Goal: Task Accomplishment & Management: Use online tool/utility

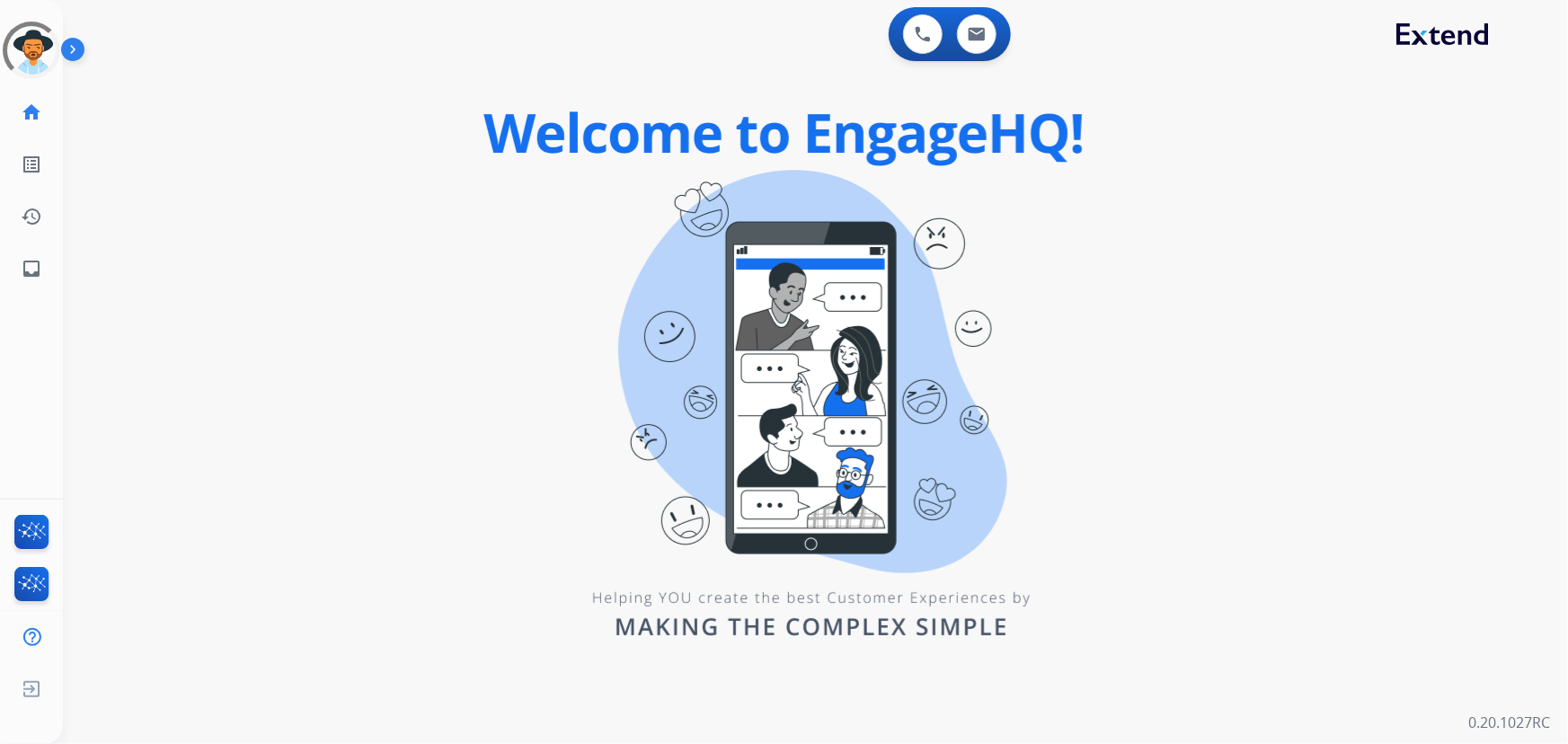
drag, startPoint x: 513, startPoint y: 49, endPoint x: 0, endPoint y: 65, distance: 513.2
click at [511, 49] on div "0 Voice Interactions 0 Email Interactions" at bounding box center [804, 36] width 1440 height 58
click at [26, 27] on div at bounding box center [31, 50] width 58 height 58
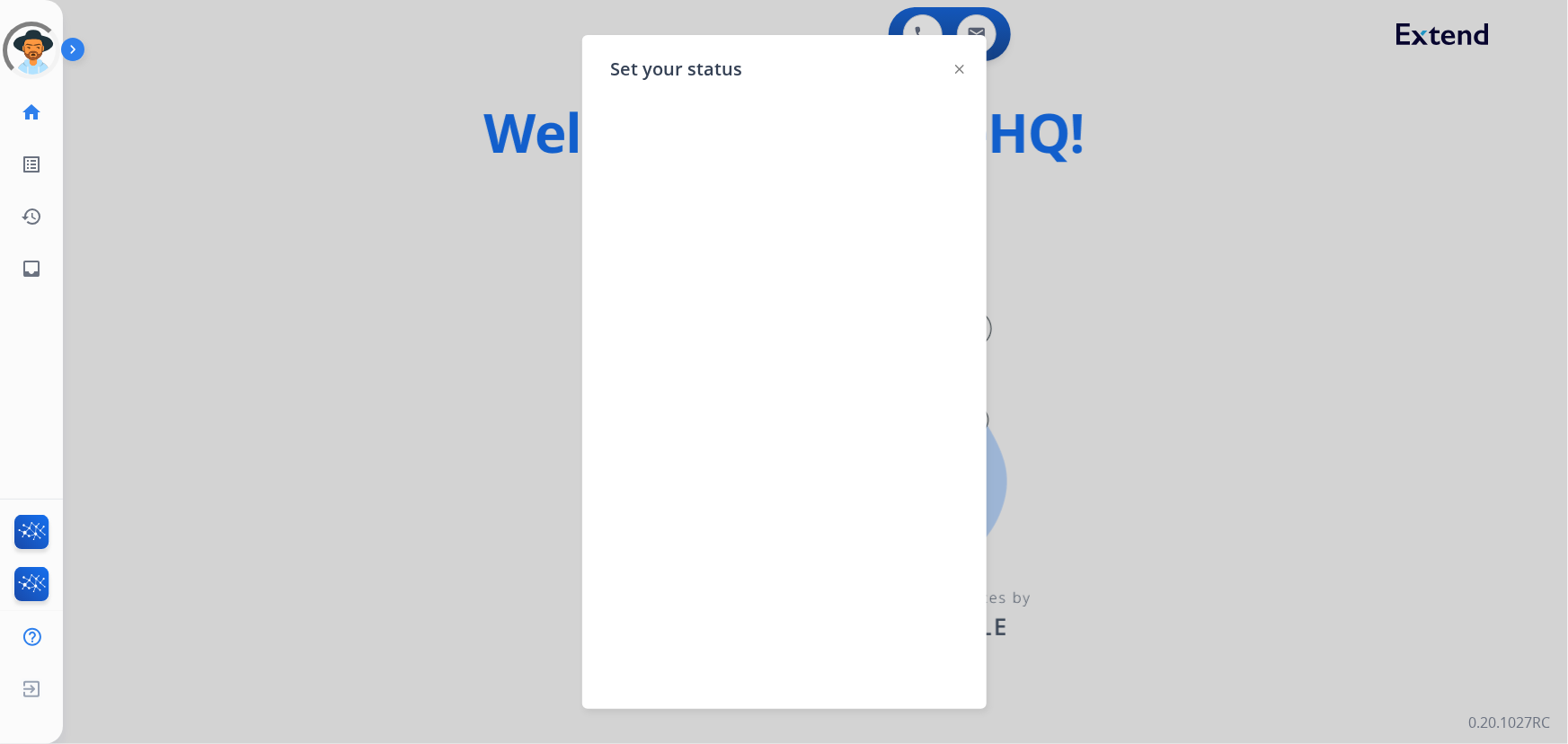
click at [214, 121] on div at bounding box center [784, 372] width 1568 height 744
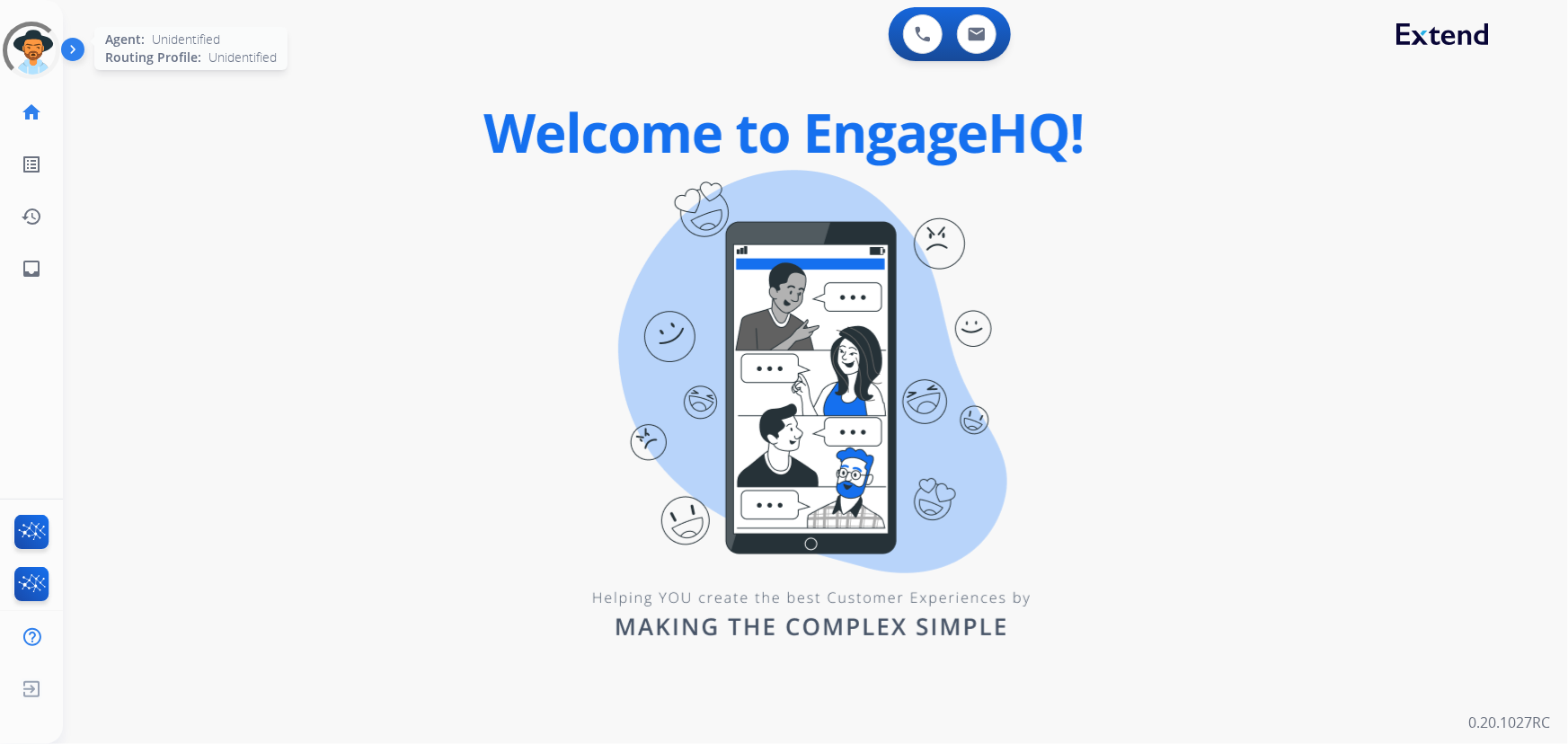
click at [18, 45] on div at bounding box center [31, 50] width 58 height 58
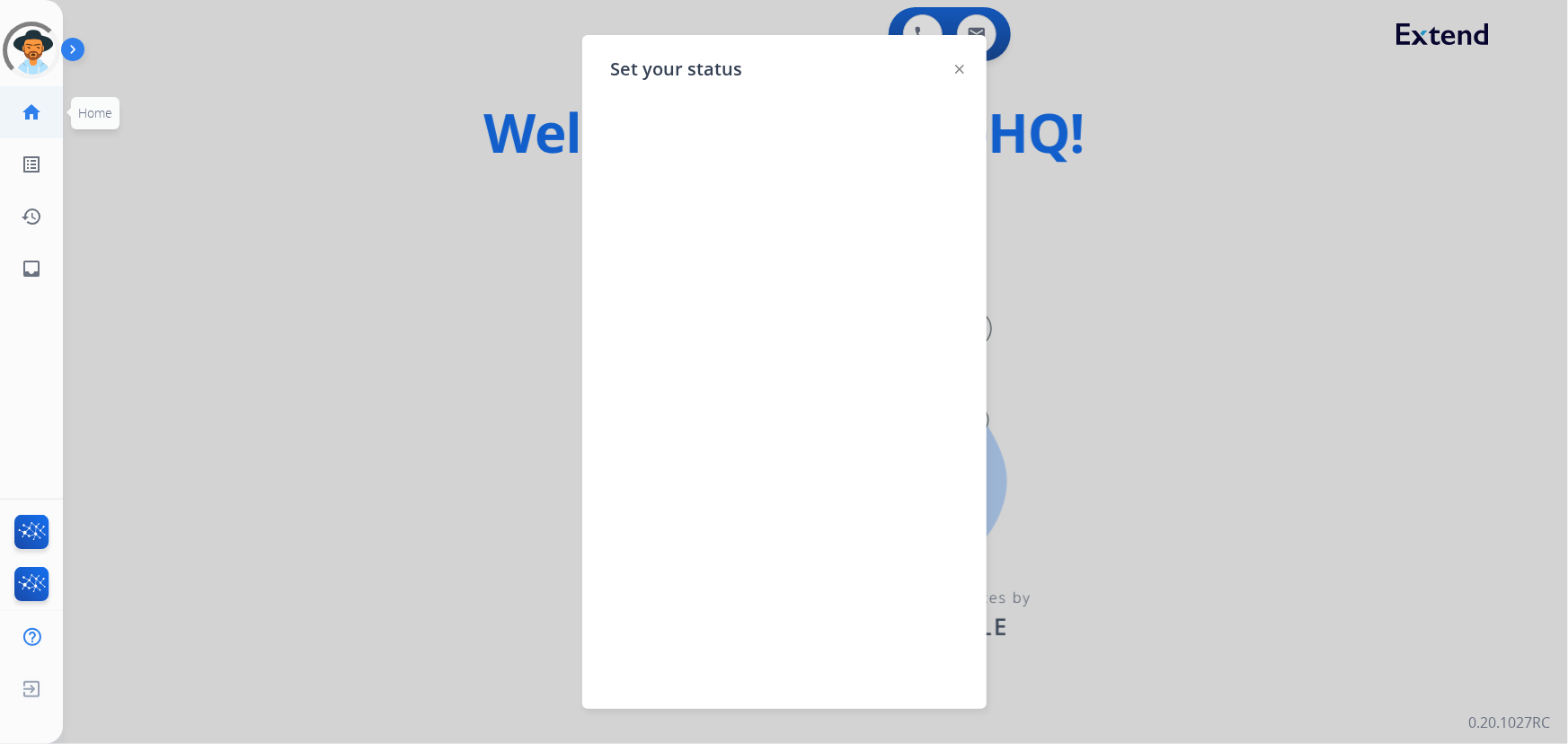
drag, startPoint x: 236, startPoint y: 112, endPoint x: 43, endPoint y: 112, distance: 193.0
click at [180, 112] on div at bounding box center [784, 372] width 1568 height 744
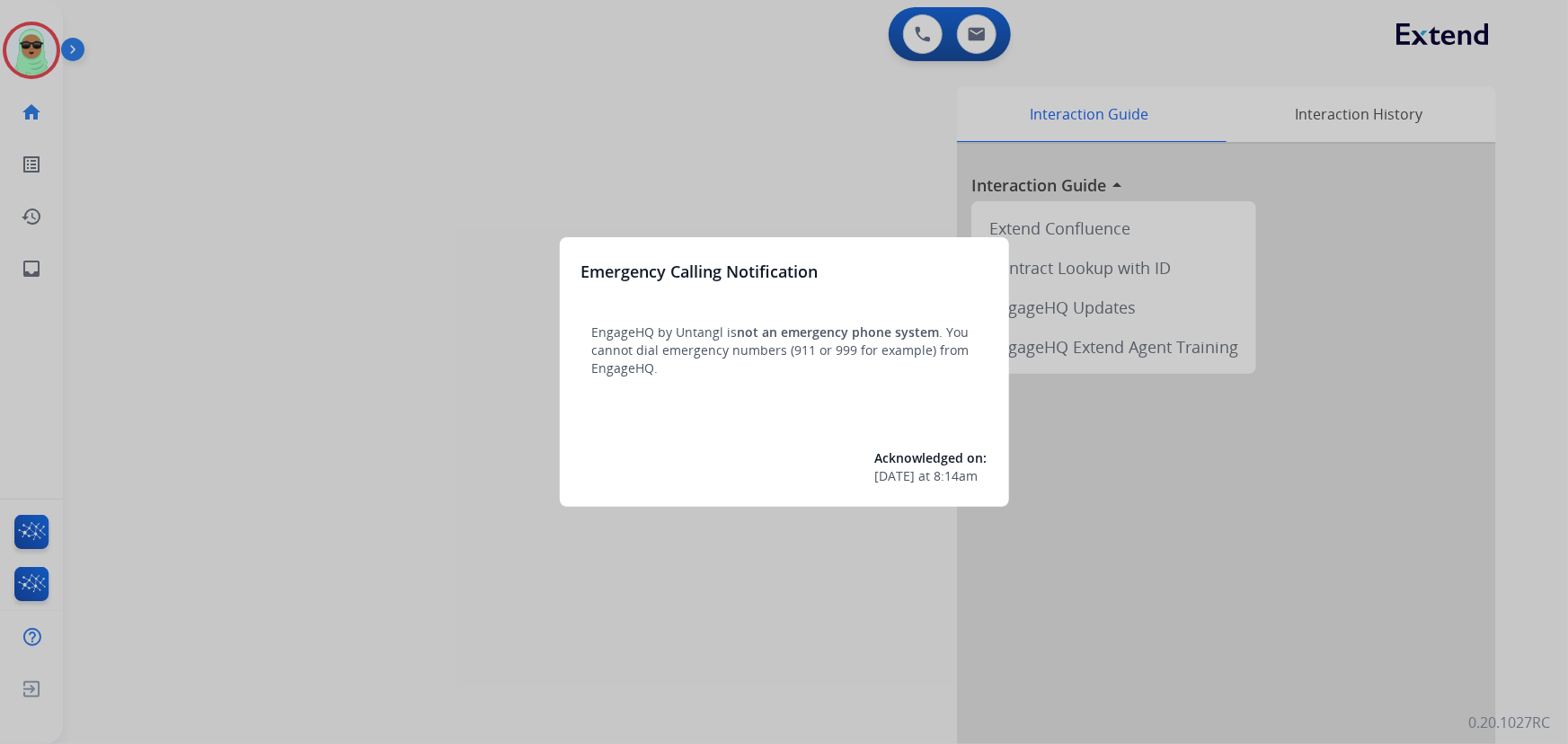
drag, startPoint x: 710, startPoint y: 279, endPoint x: 656, endPoint y: 251, distance: 60.8
click at [699, 269] on h3 "Emergency Calling Notification" at bounding box center [699, 271] width 237 height 25
click at [363, 119] on div at bounding box center [784, 372] width 1568 height 744
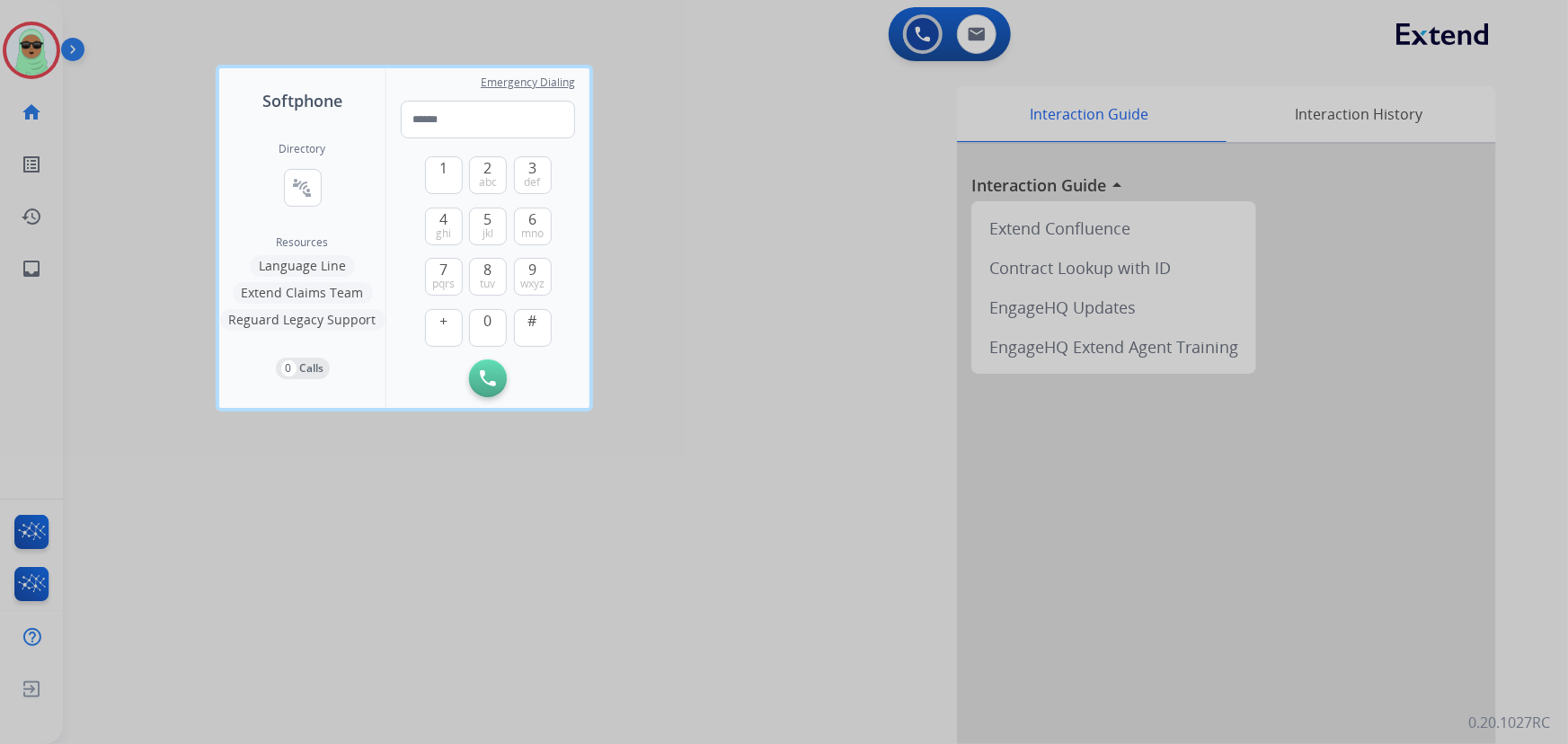
click at [20, 38] on div at bounding box center [784, 372] width 1568 height 744
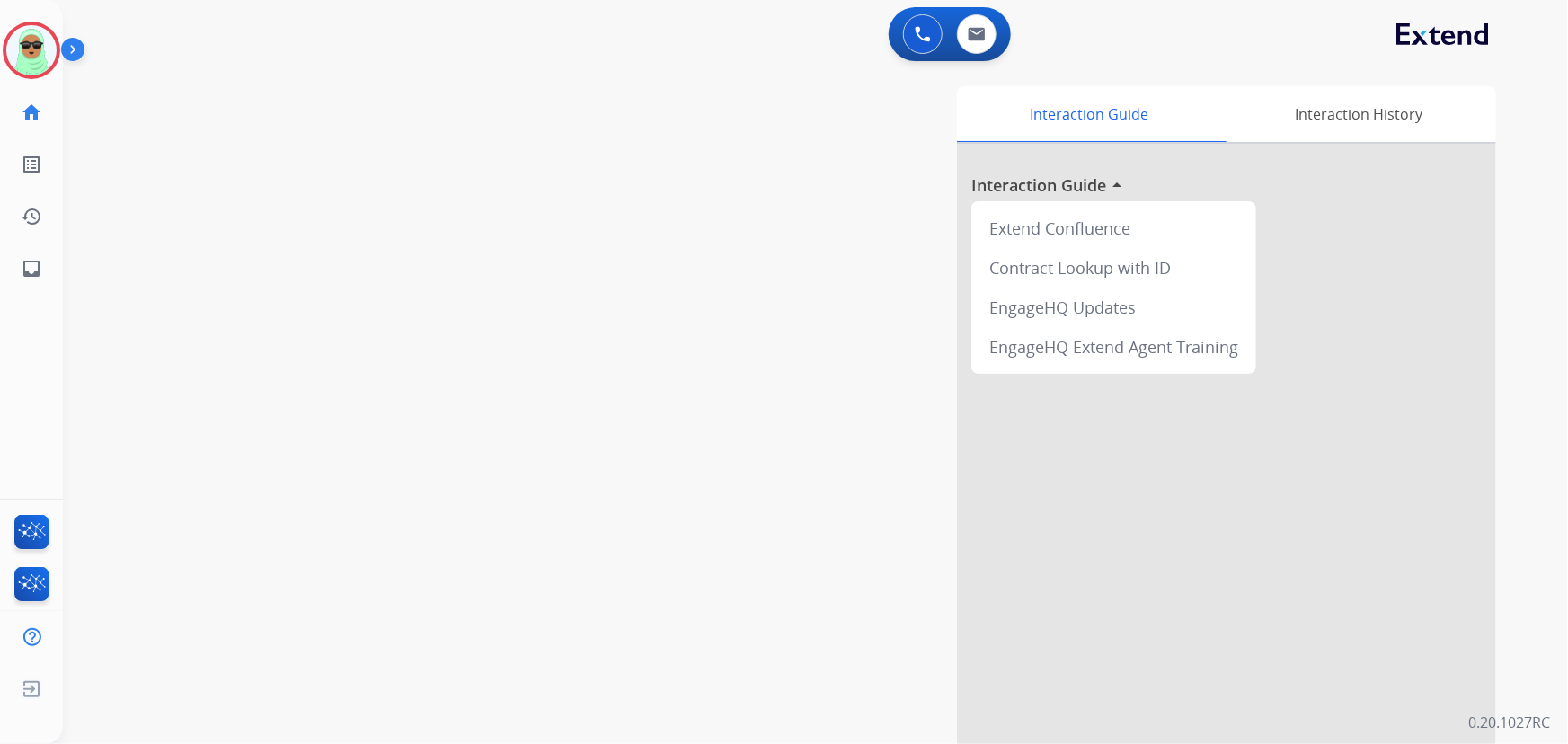
click at [20, 38] on img at bounding box center [31, 50] width 50 height 50
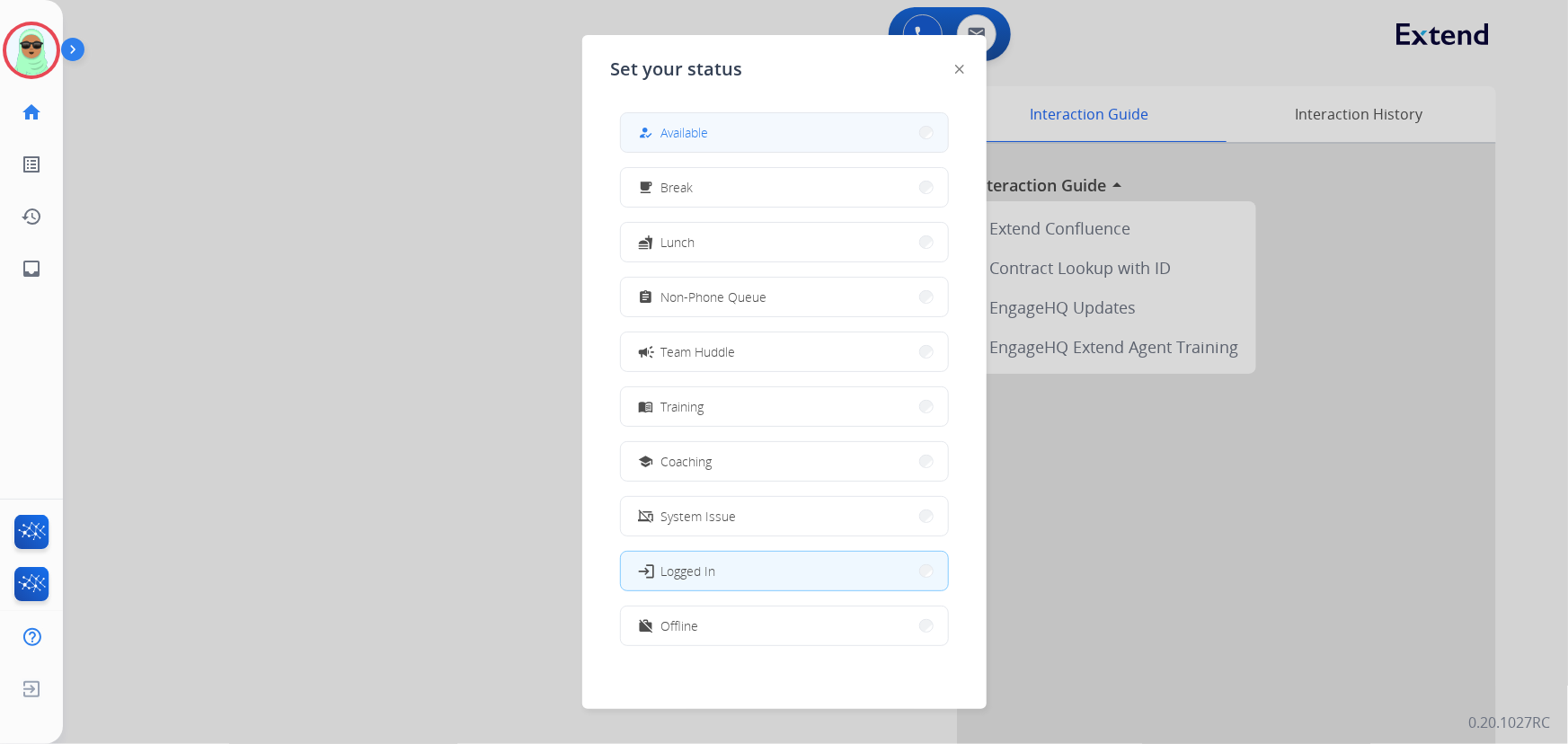
click at [765, 123] on button "how_to_reg Available" at bounding box center [784, 132] width 327 height 39
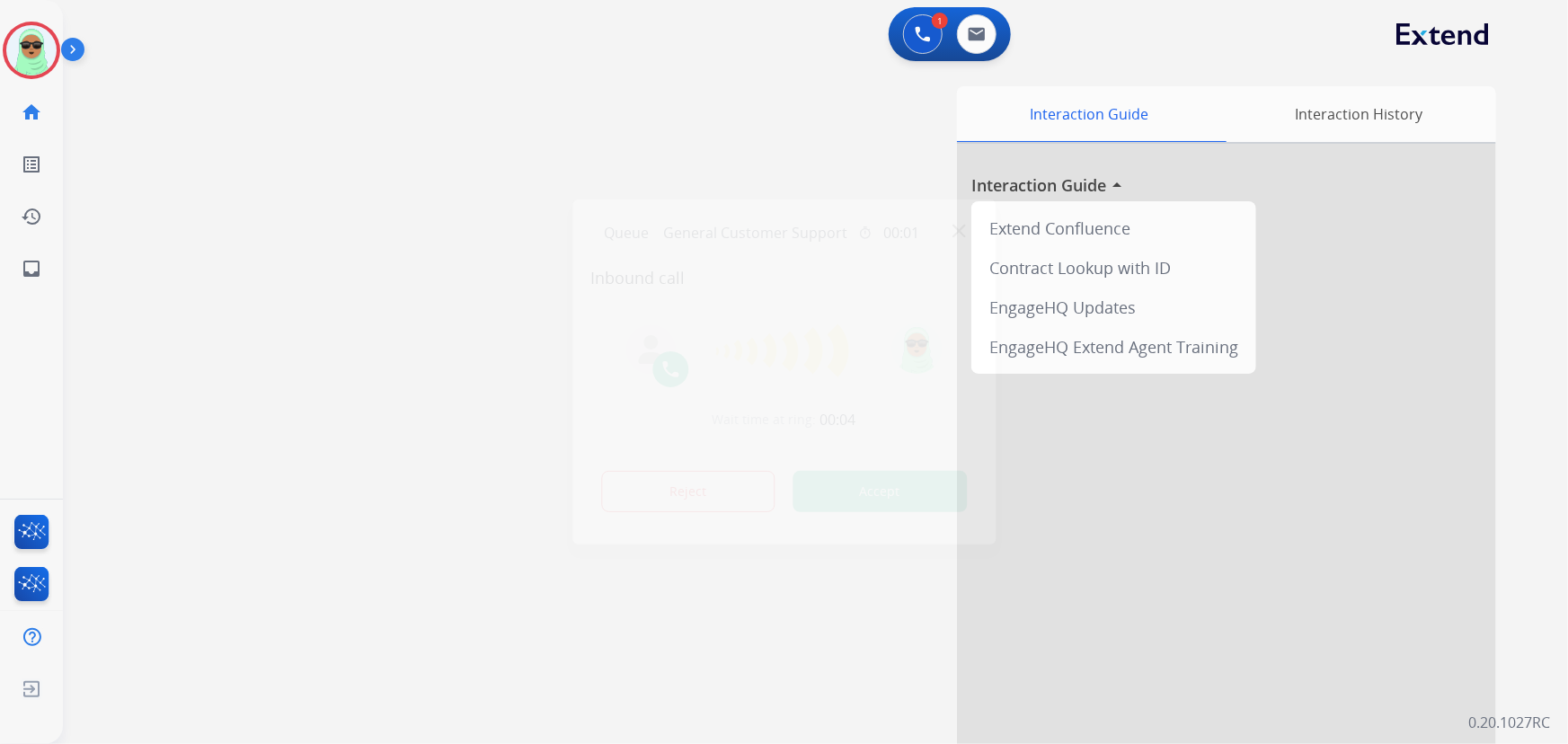
click at [1255, 26] on div at bounding box center [784, 372] width 1568 height 744
click at [963, 237] on div "Queue General Customer Support timer 00:01" at bounding box center [784, 231] width 387 height 37
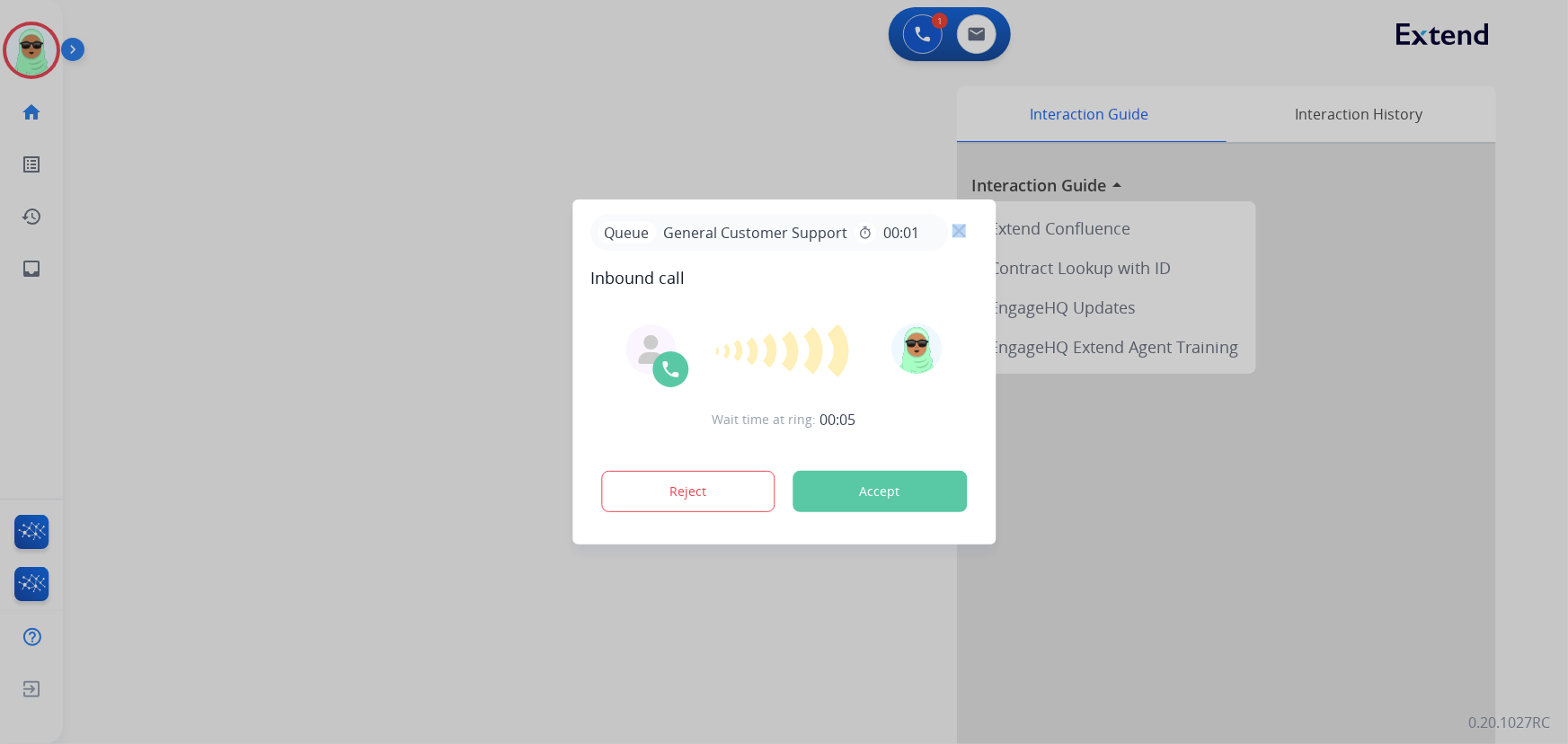
click at [963, 237] on div "Queue General Customer Support timer 00:01" at bounding box center [784, 231] width 387 height 37
click at [963, 228] on img at bounding box center [959, 231] width 13 height 13
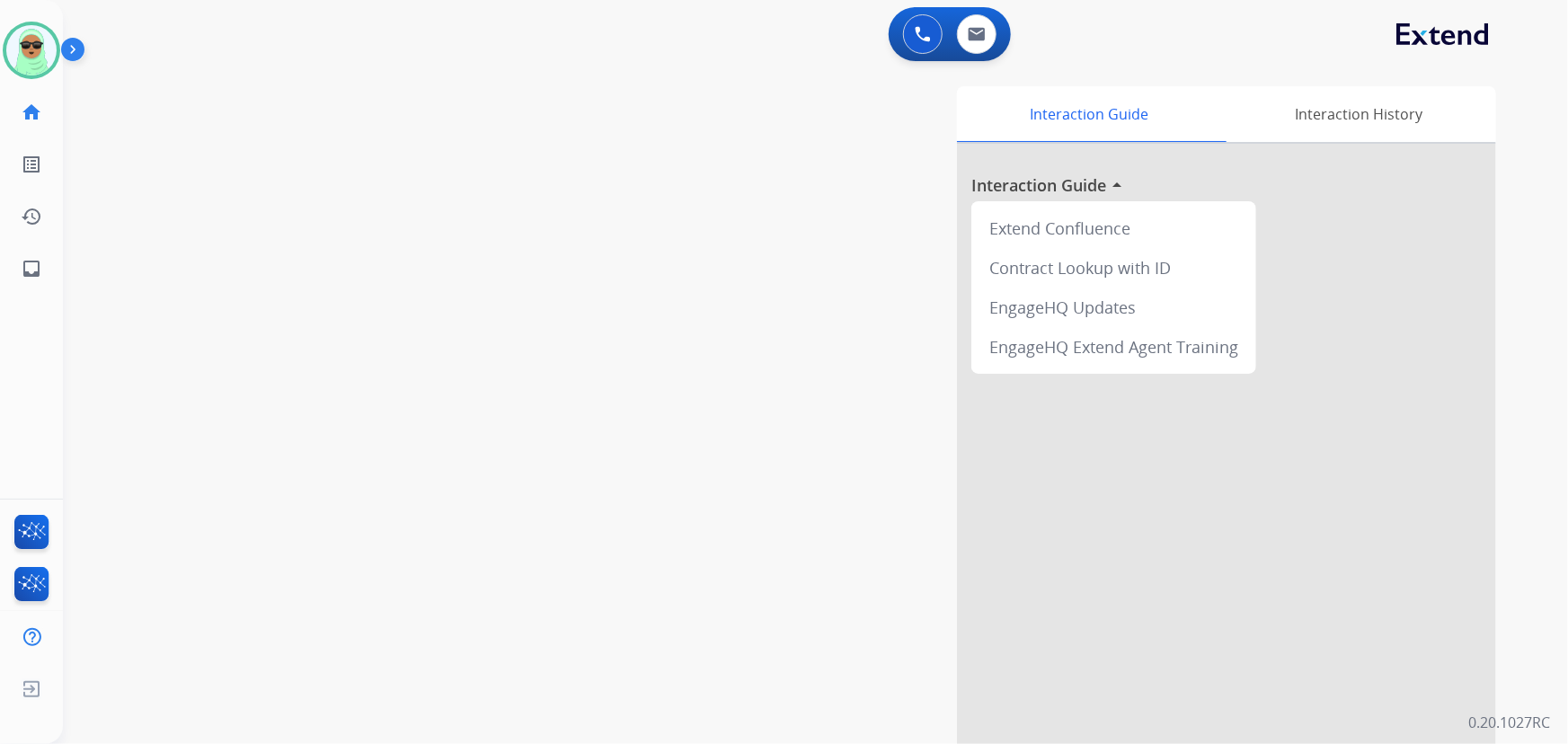
click at [167, 127] on div "swap_horiz Break voice bridge close_fullscreen Connect 3-Way Call merge_type Se…" at bounding box center [794, 438] width 1462 height 749
click at [21, 42] on img at bounding box center [31, 50] width 50 height 50
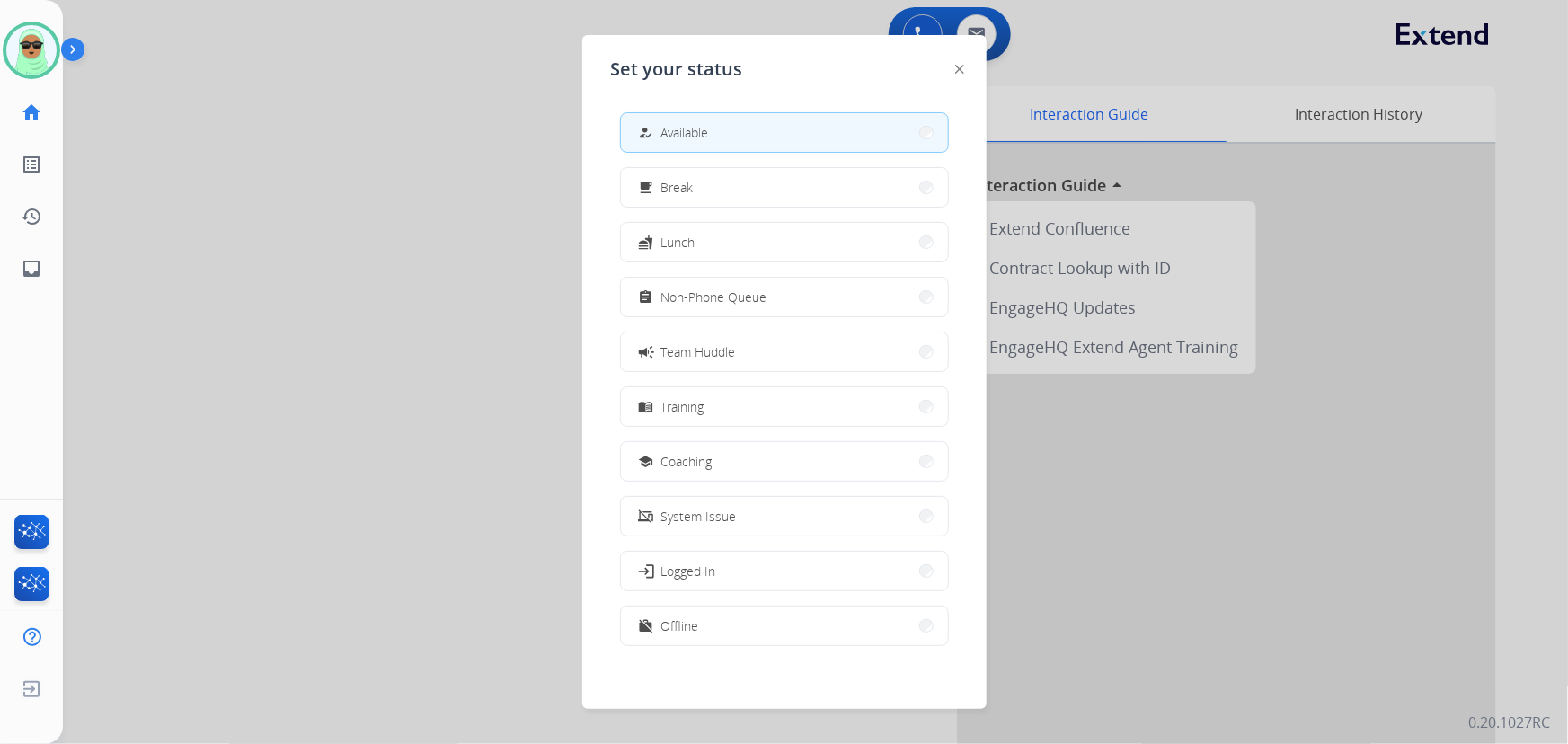
click at [454, 256] on div at bounding box center [784, 372] width 1568 height 744
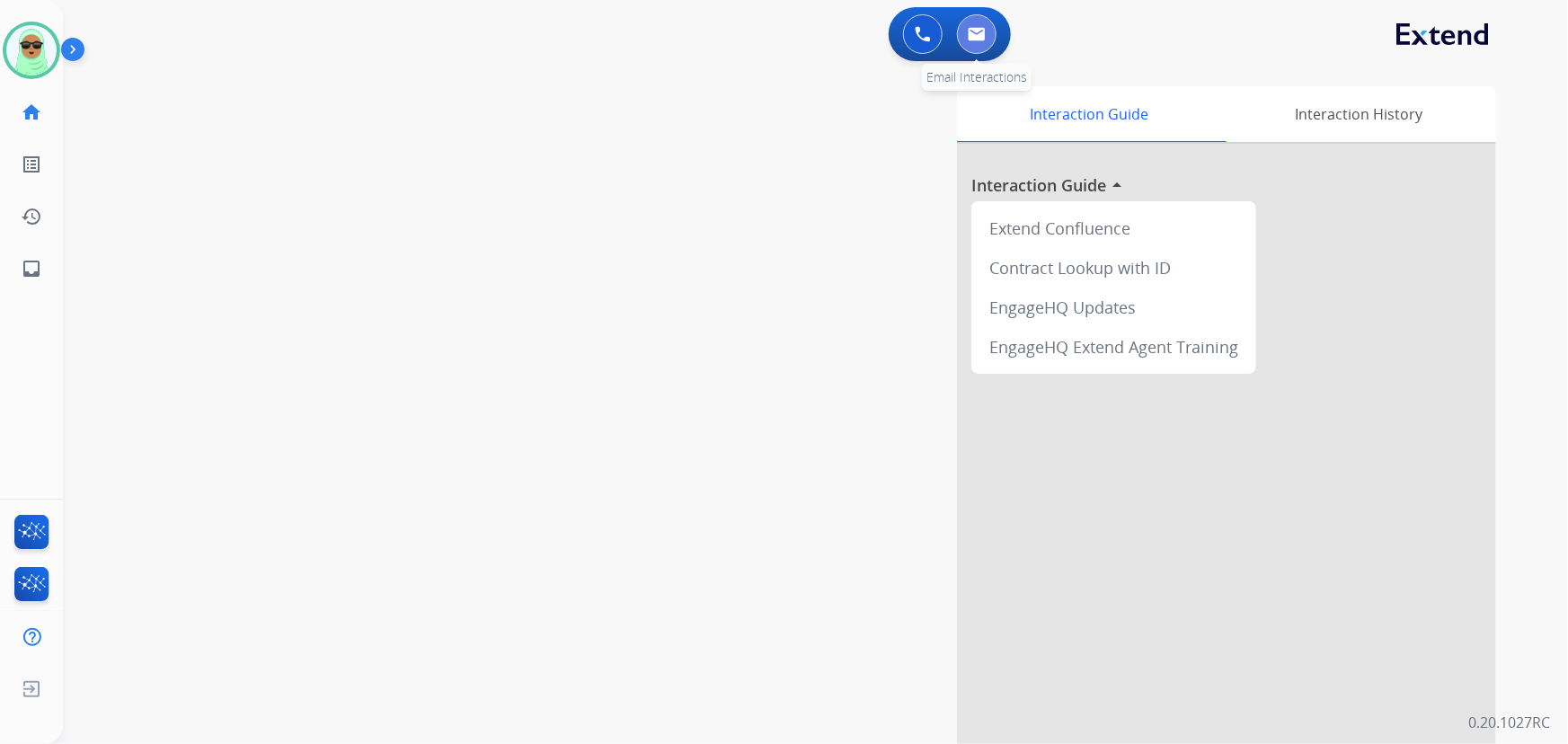
click at [972, 34] on img at bounding box center [977, 34] width 18 height 14
select select "**********"
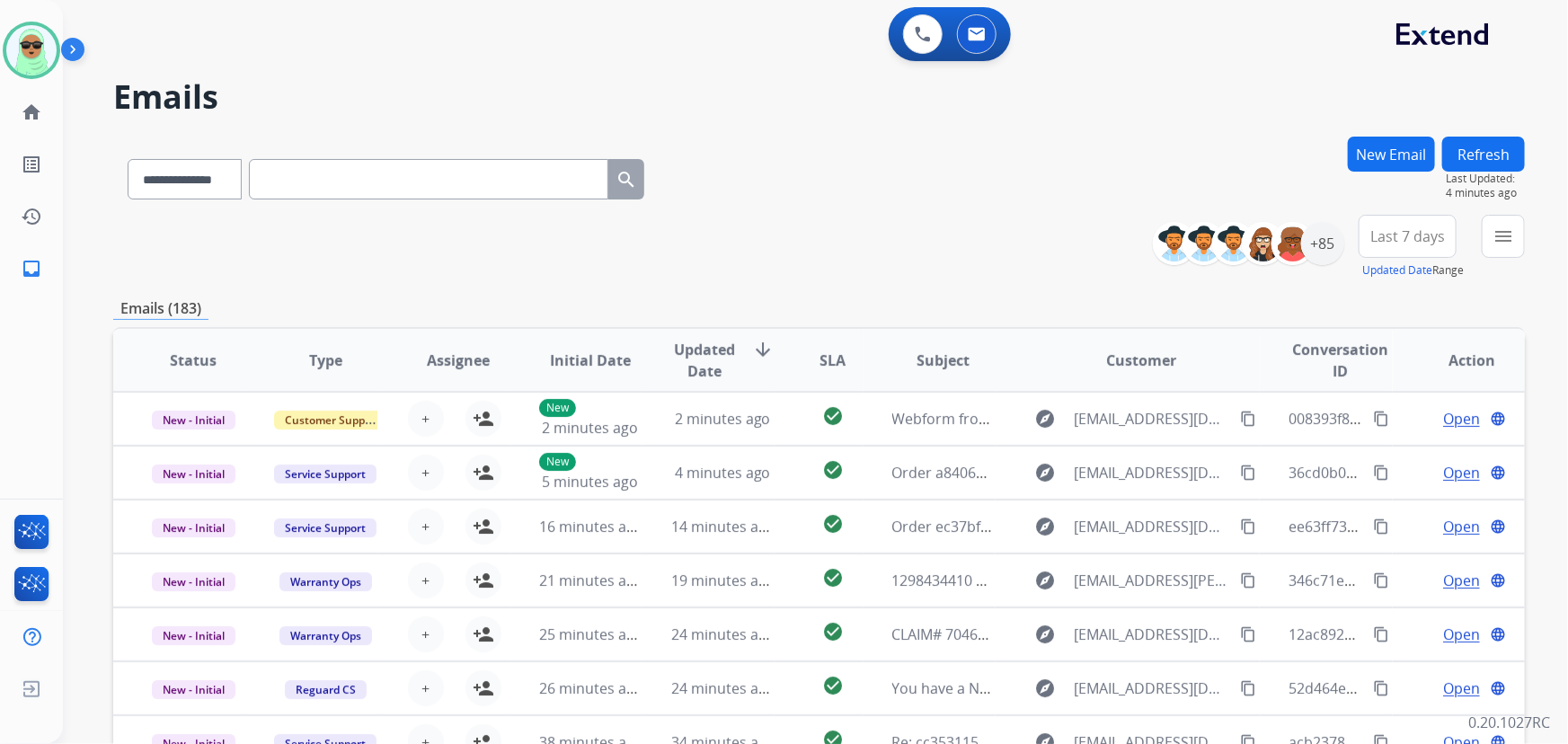
click at [1225, 59] on div "0 Voice Interactions 0 Email Interactions" at bounding box center [804, 36] width 1440 height 58
click at [166, 66] on div "**********" at bounding box center [794, 436] width 1462 height 744
click at [1454, 228] on div "Last 7 days Updated Date Range Custom Recent Last 7 days Last 14 days Last 30 d…" at bounding box center [1412, 246] width 109 height 64
click at [1474, 221] on div "**********" at bounding box center [1346, 246] width 359 height 64
click at [1480, 232] on div "**********" at bounding box center [1346, 246] width 359 height 64
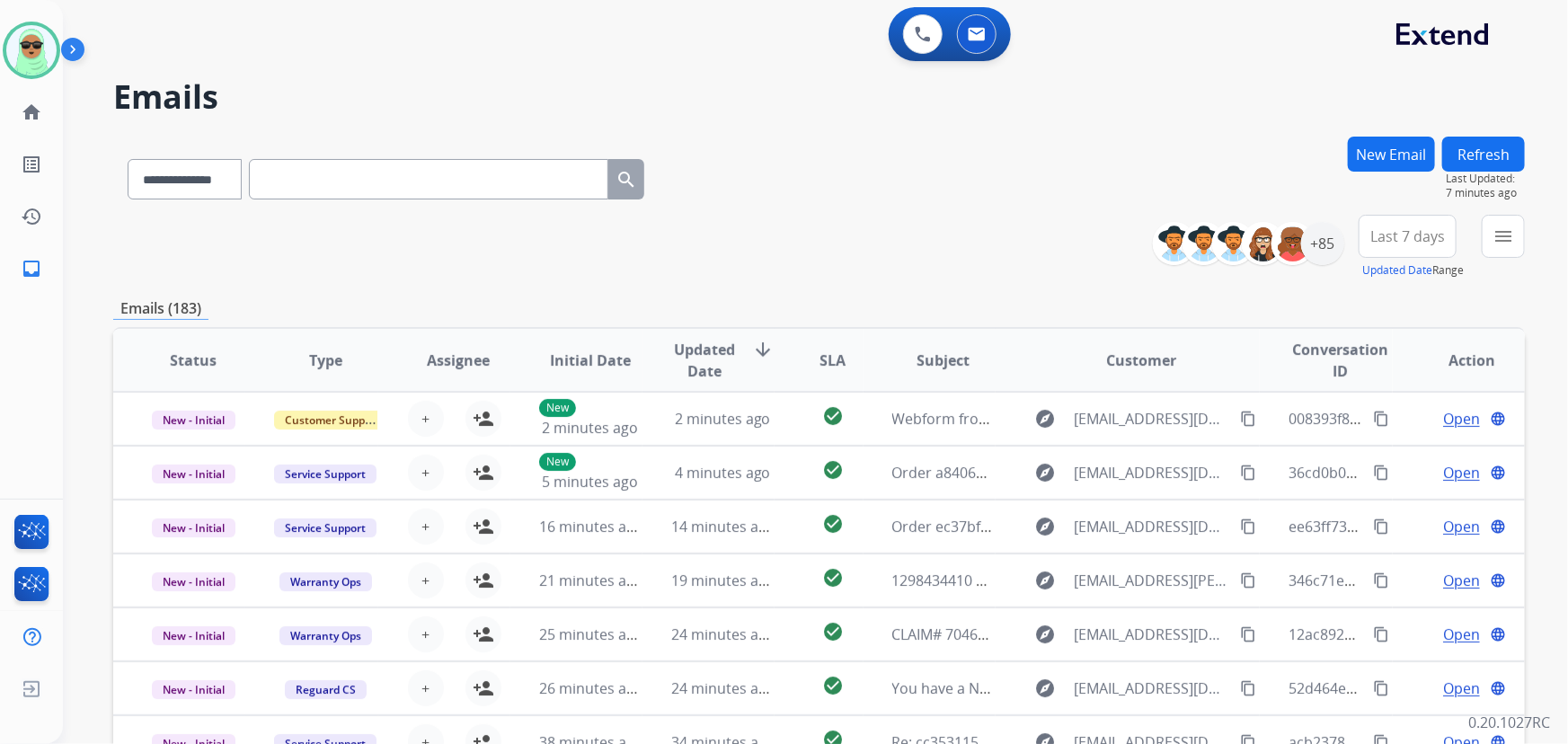
click at [1485, 234] on button "menu" at bounding box center [1504, 236] width 43 height 43
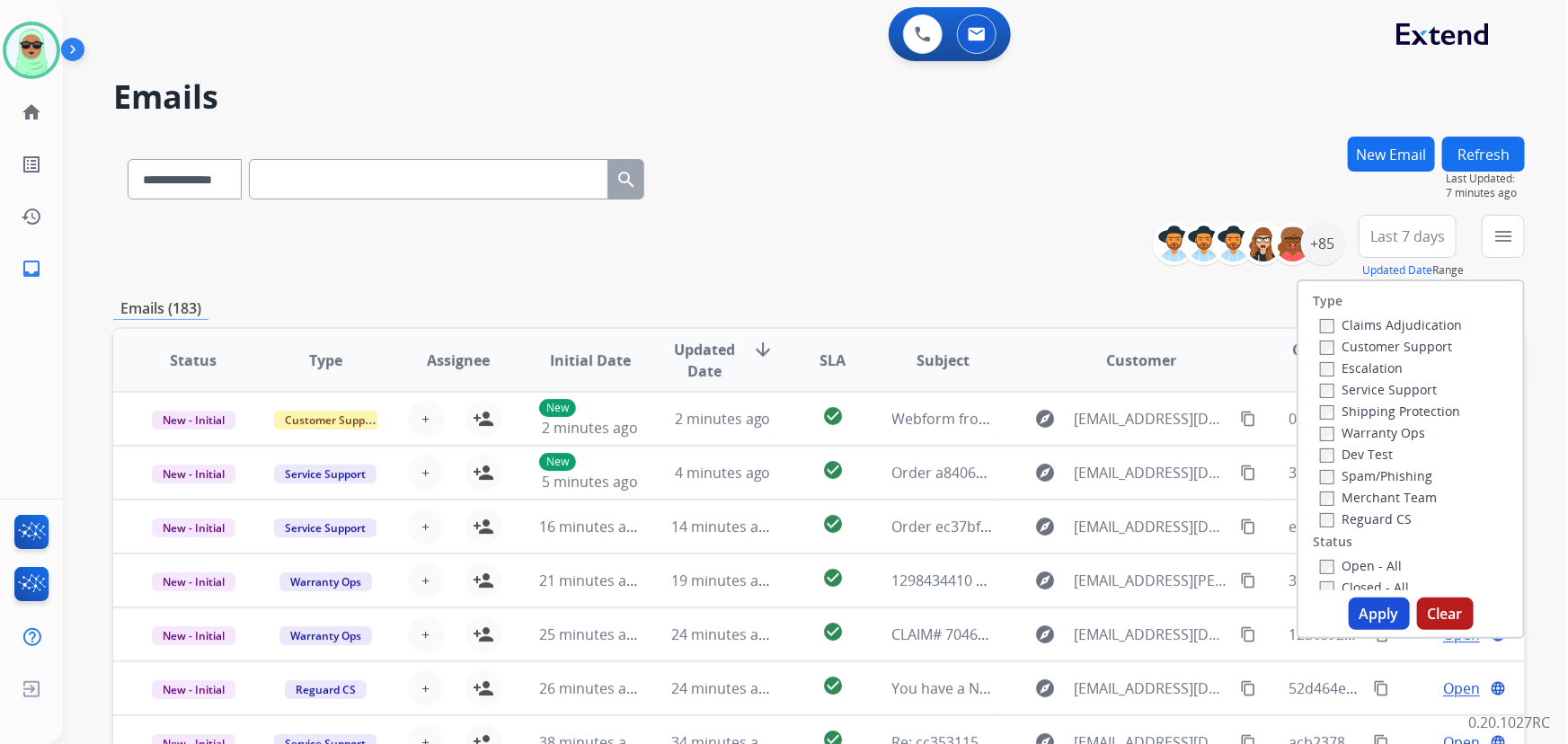
click at [1374, 340] on label "Customer Support" at bounding box center [1386, 347] width 132 height 17
drag, startPoint x: 1367, startPoint y: 414, endPoint x: 1366, endPoint y: 455, distance: 41.0
click at [1366, 414] on label "Shipping Protection" at bounding box center [1389, 411] width 140 height 17
click at [1363, 521] on label "Reguard CS" at bounding box center [1365, 518] width 92 height 17
click at [1354, 556] on div "Open - All" at bounding box center [1414, 565] width 189 height 22
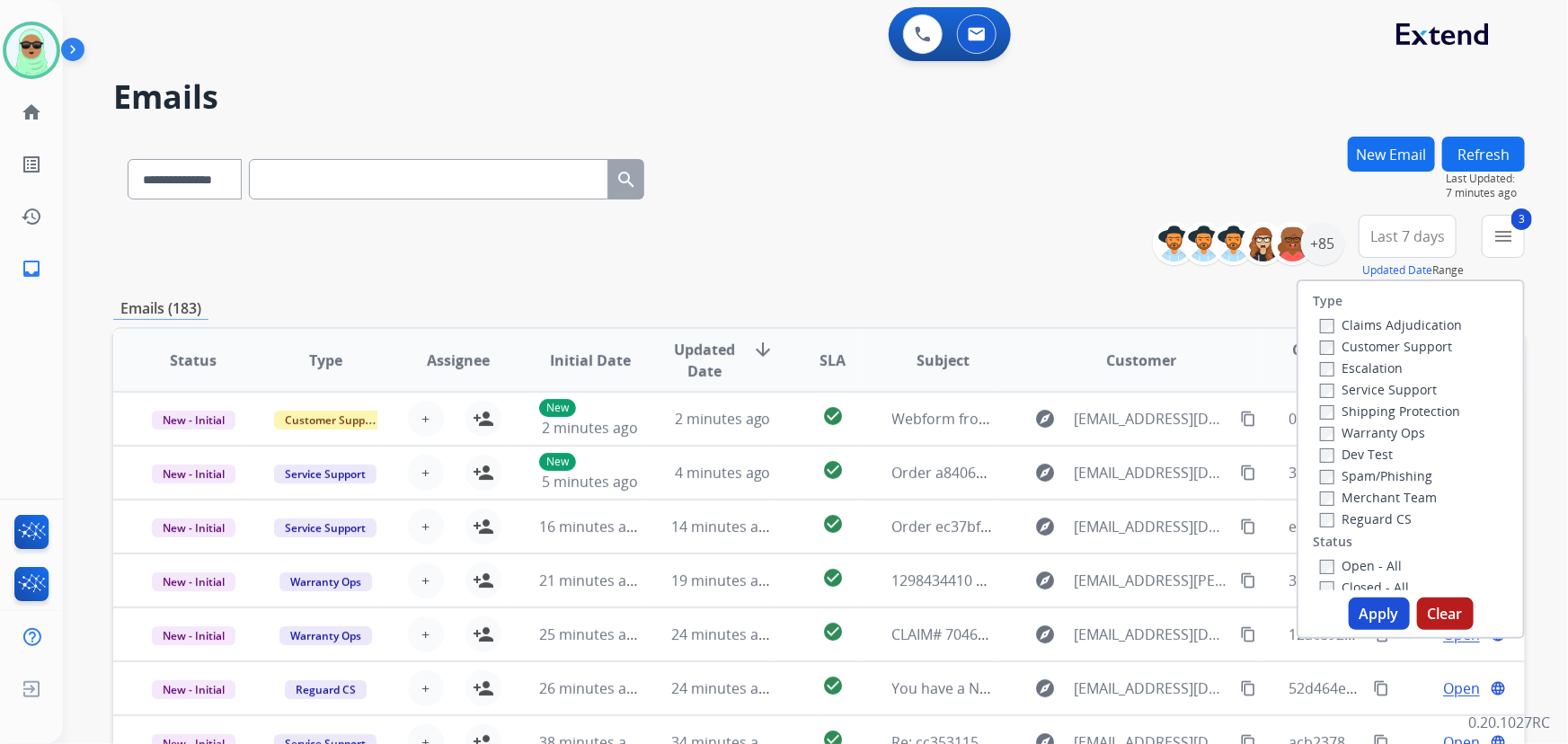
click at [1345, 558] on label "Open - All" at bounding box center [1360, 566] width 82 height 17
click at [1365, 609] on button "Apply" at bounding box center [1379, 614] width 61 height 32
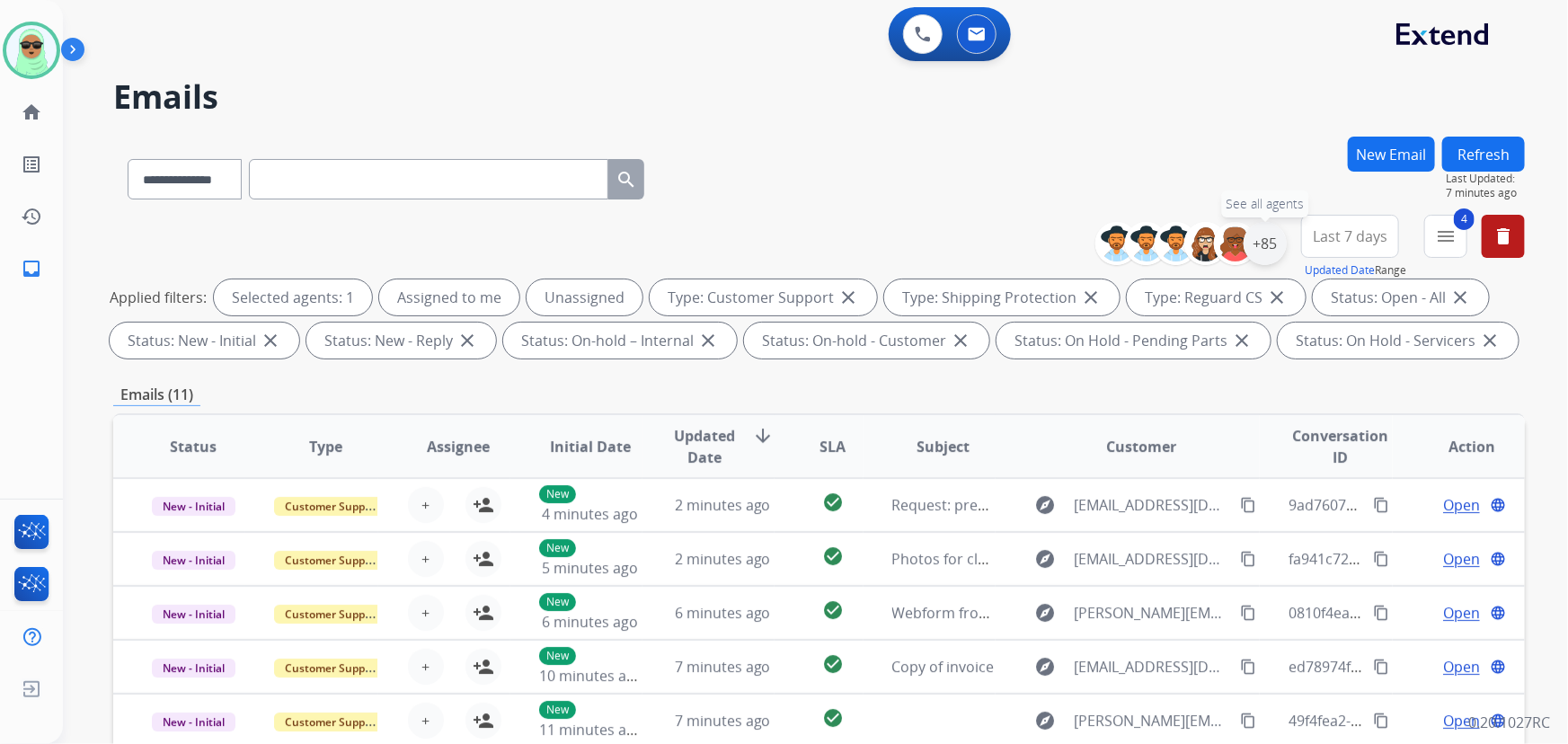
click at [1275, 235] on div "+85" at bounding box center [1266, 244] width 43 height 43
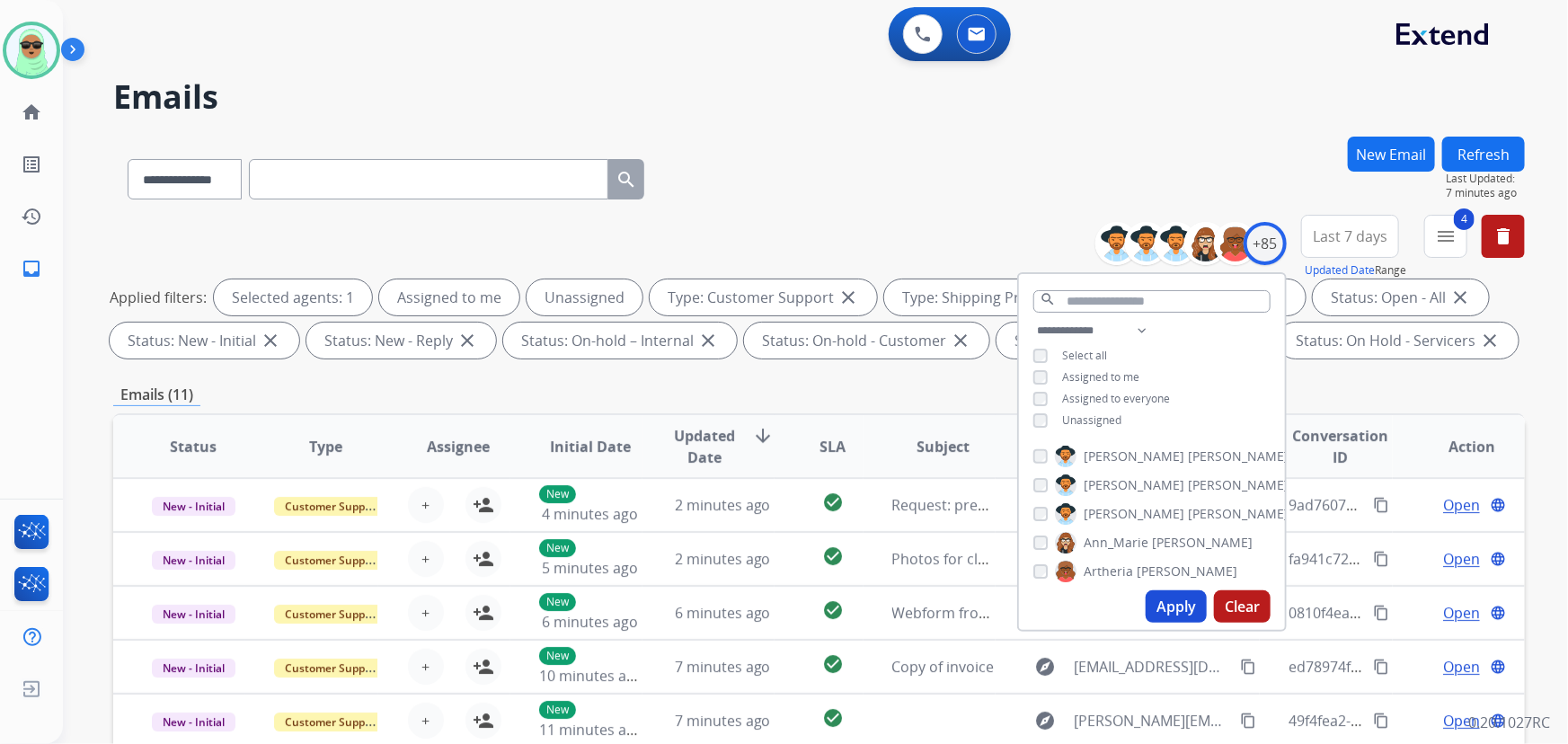
click at [1097, 415] on span "Unassigned" at bounding box center [1091, 420] width 60 height 15
click at [1178, 594] on button "Apply" at bounding box center [1176, 606] width 61 height 32
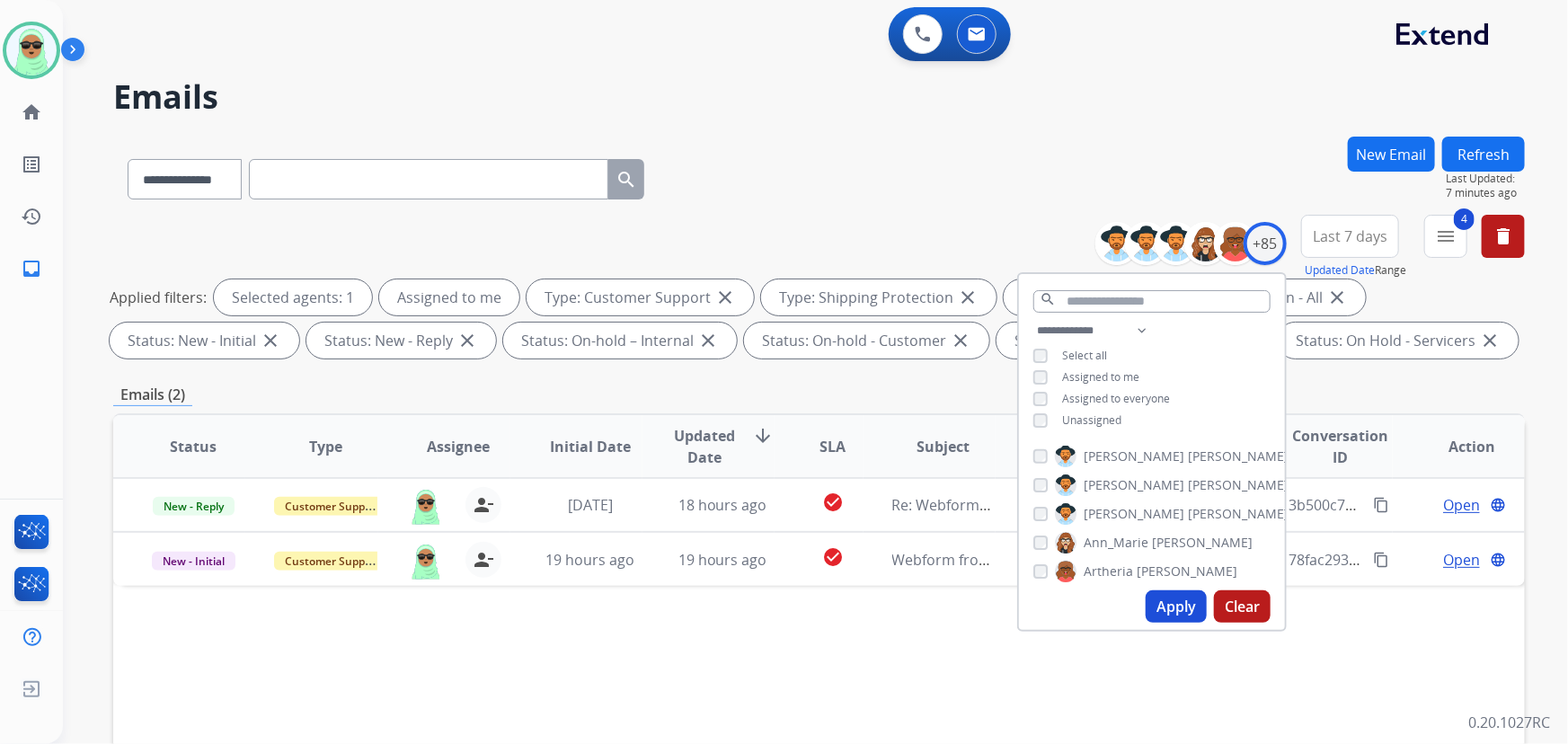
click at [830, 378] on div "**********" at bounding box center [819, 622] width 1411 height 972
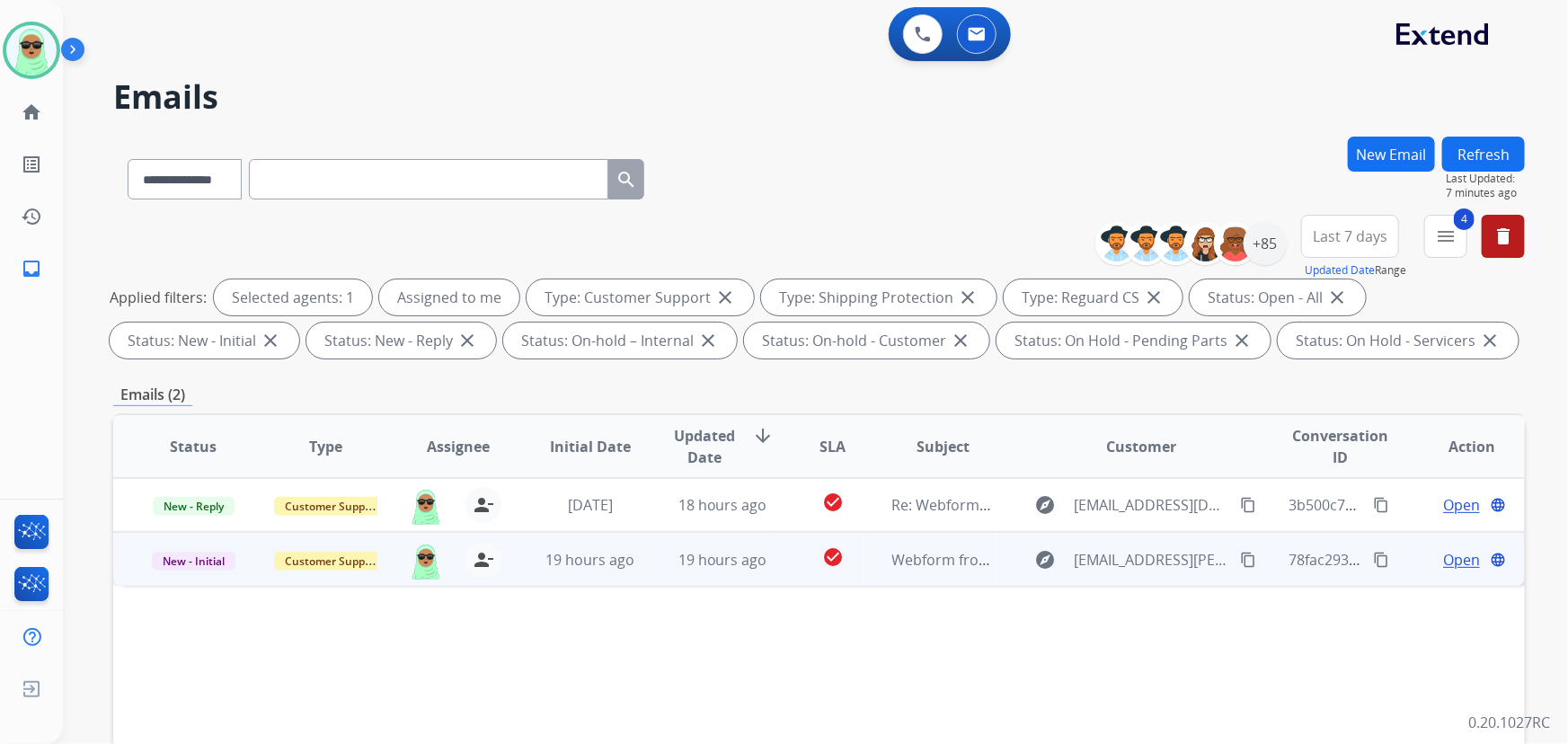
click at [1445, 566] on span "Open" at bounding box center [1461, 559] width 37 height 22
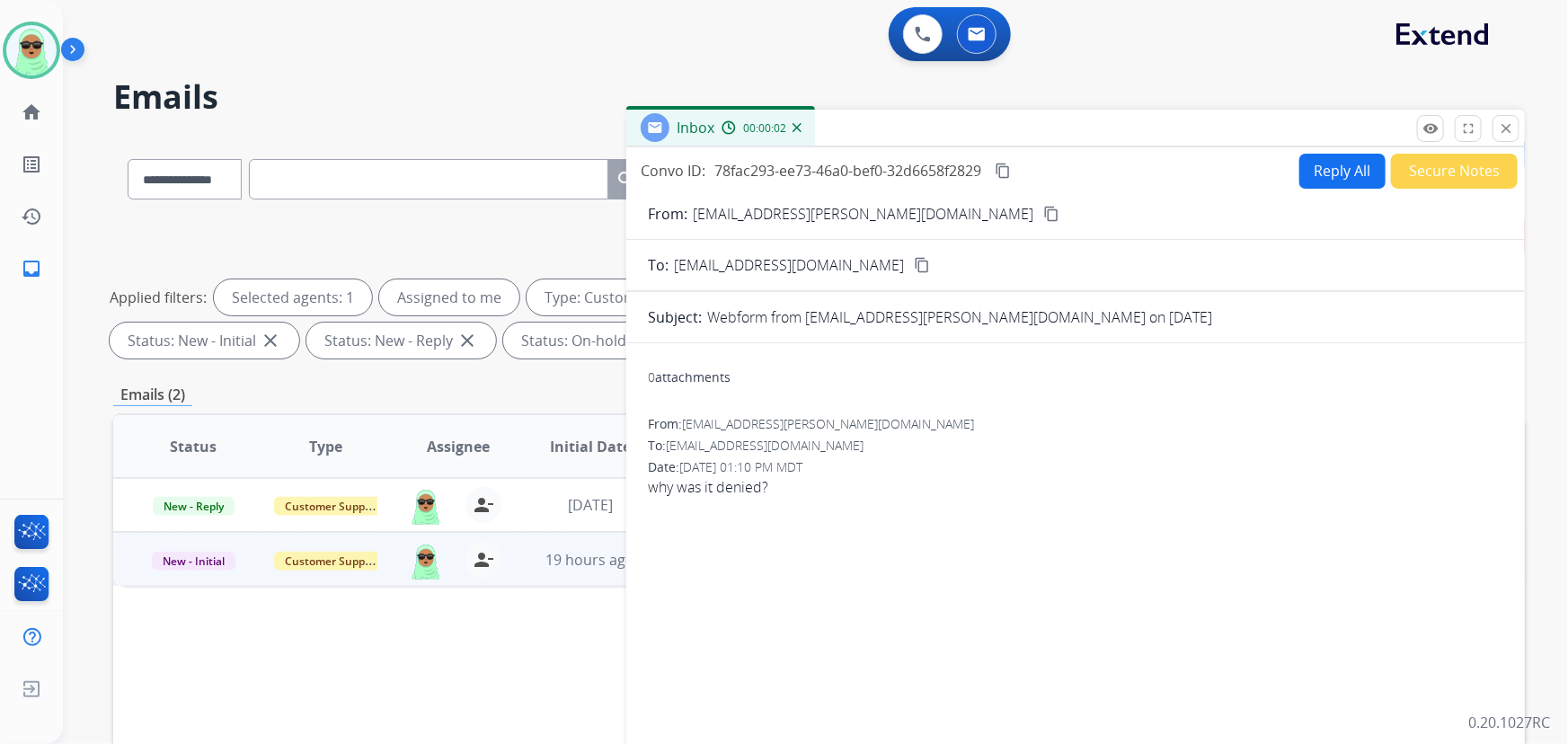
click at [1043, 218] on mat-icon "content_copy" at bounding box center [1050, 213] width 16 height 16
click at [1426, 180] on button "Secure Notes" at bounding box center [1455, 171] width 127 height 35
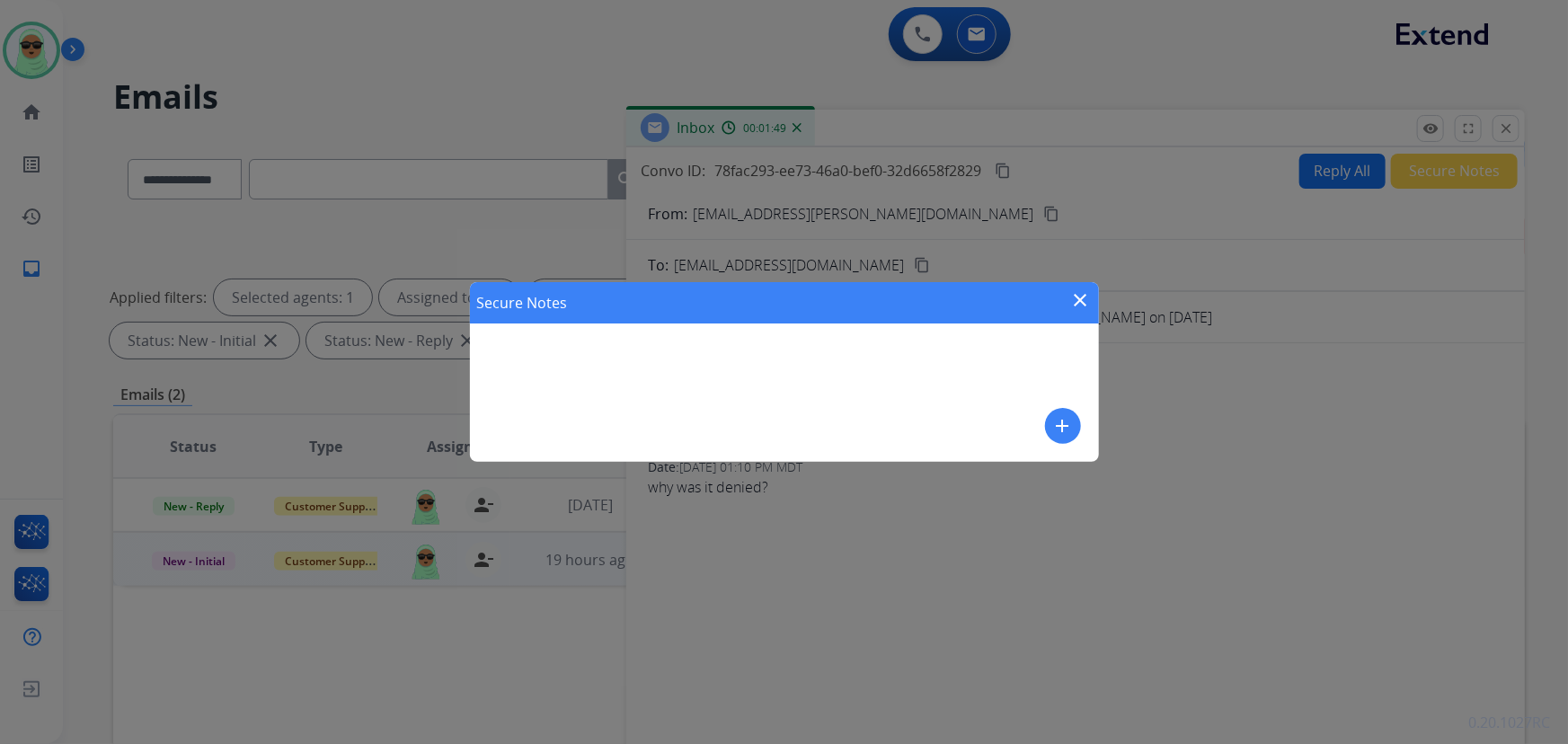
click at [1075, 421] on button "add" at bounding box center [1063, 426] width 36 height 36
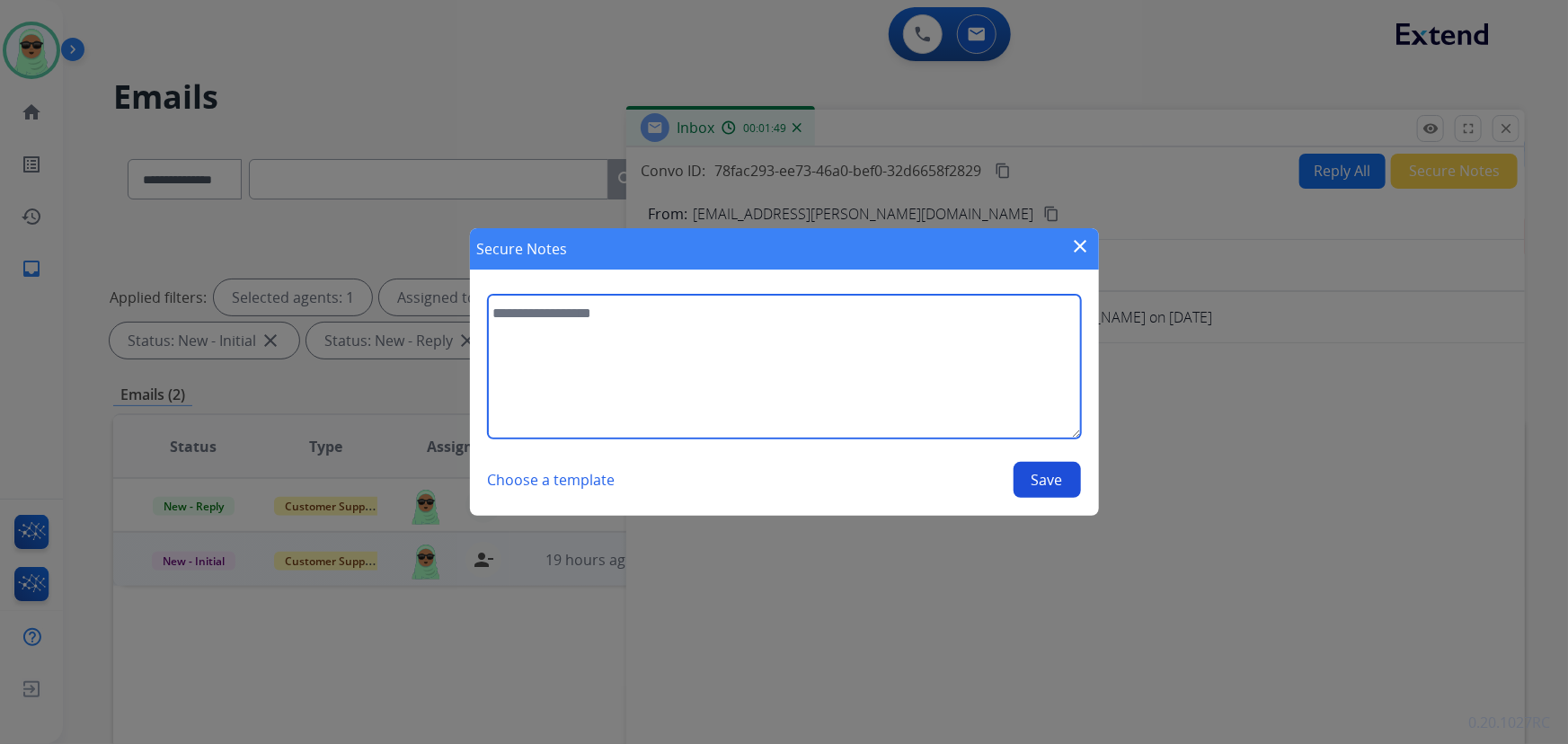
click at [676, 395] on textarea at bounding box center [785, 366] width 593 height 144
type textarea "*"
type textarea "**********"
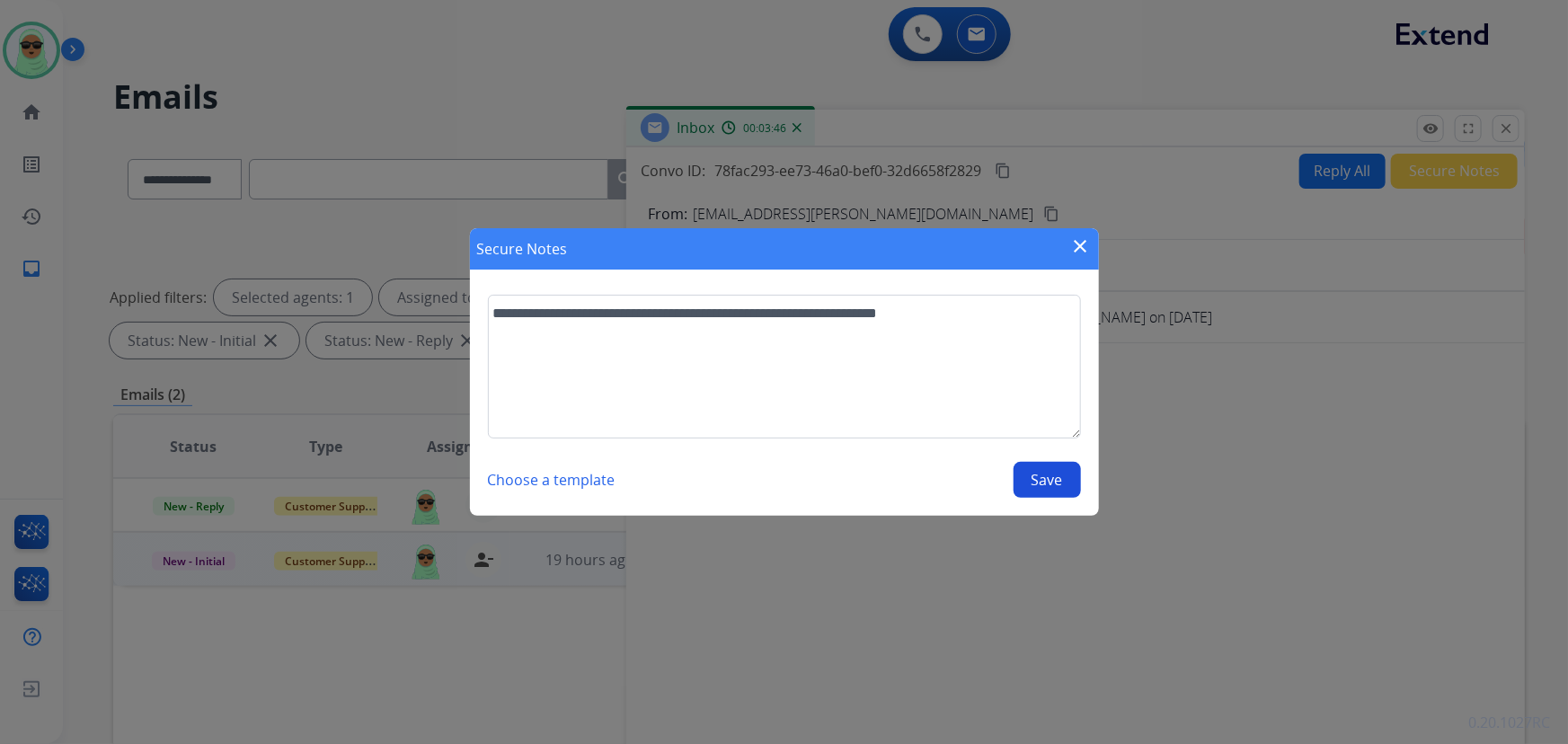
click at [1024, 478] on button "Save" at bounding box center [1047, 480] width 67 height 36
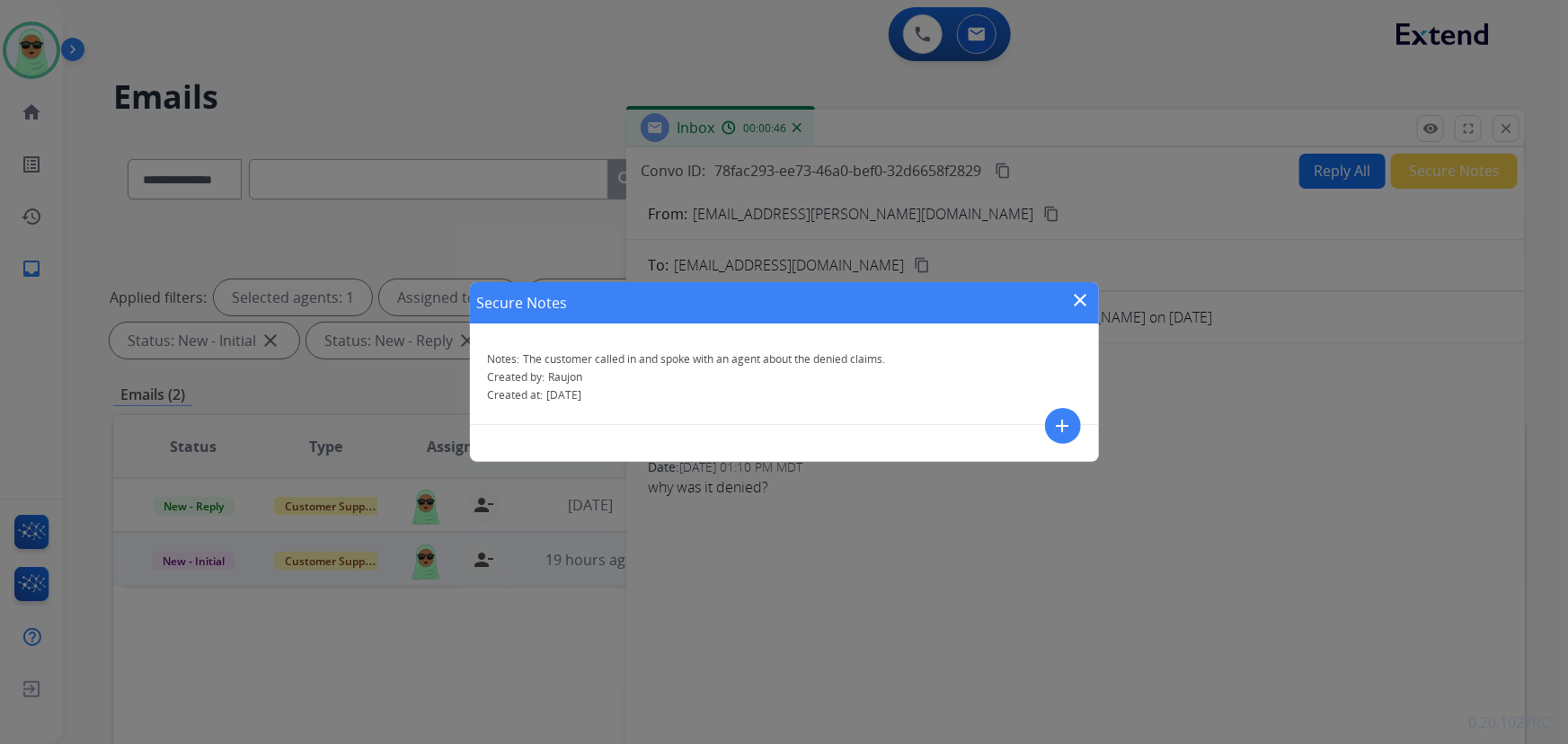
click at [1255, 0] on div "Secure Notes close Notes: The customer called in and spoke with an agent about …" at bounding box center [784, 372] width 1568 height 744
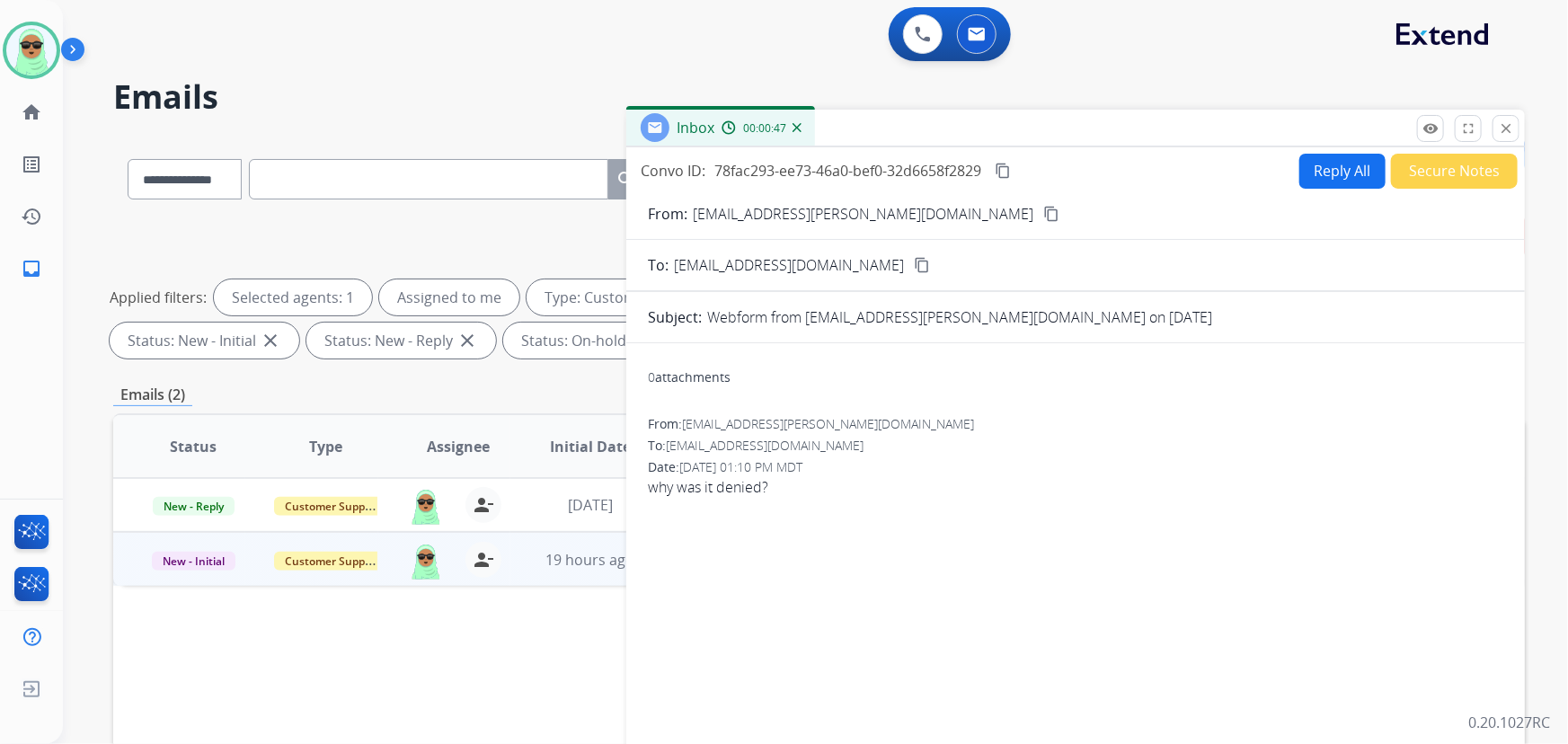
click at [1454, 170] on button "Secure Notes" at bounding box center [1455, 171] width 127 height 35
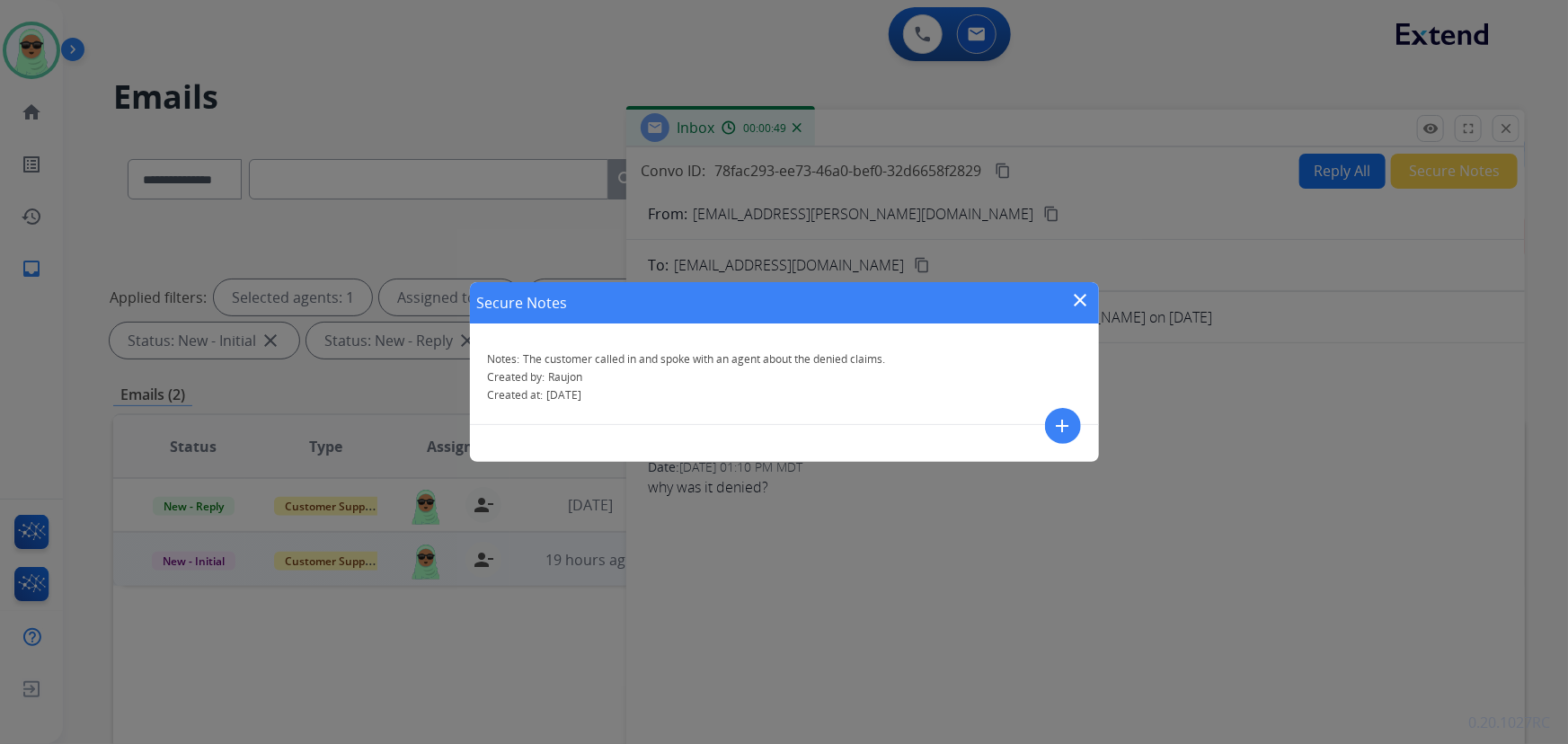
click at [1078, 296] on mat-icon "close" at bounding box center [1081, 299] width 22 height 22
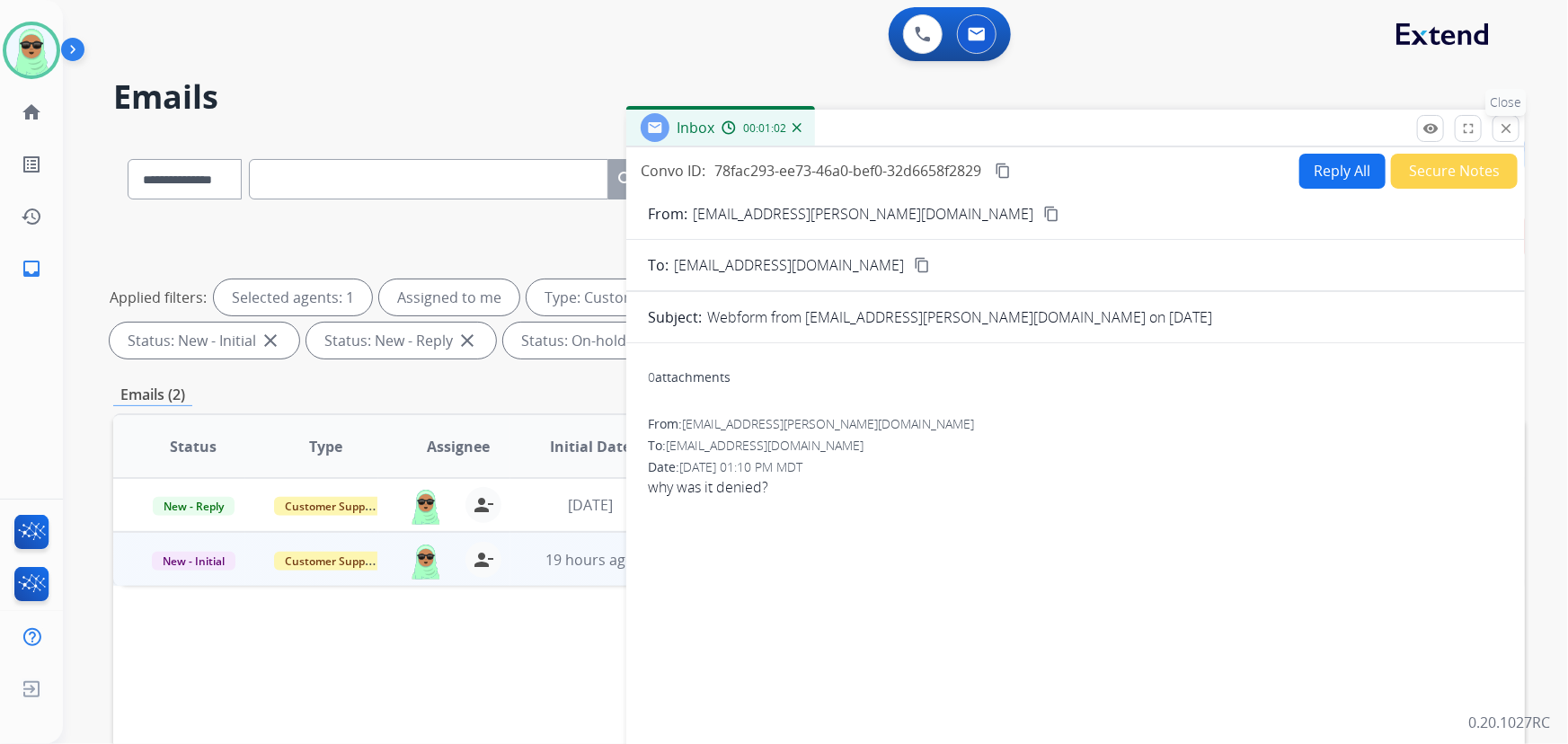
click at [1502, 127] on mat-icon "close" at bounding box center [1506, 127] width 16 height 16
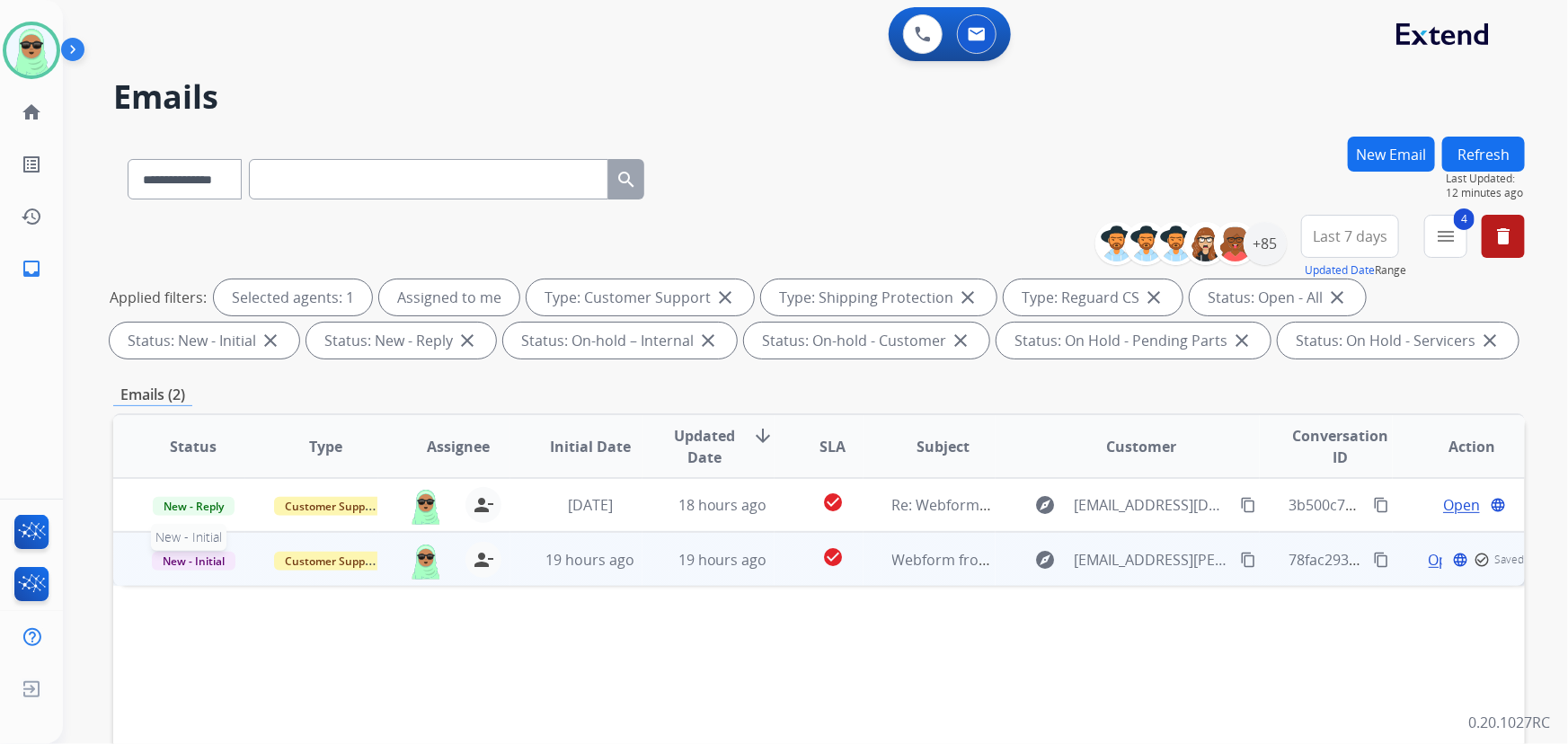
click at [221, 566] on span "New - Initial" at bounding box center [194, 561] width 83 height 19
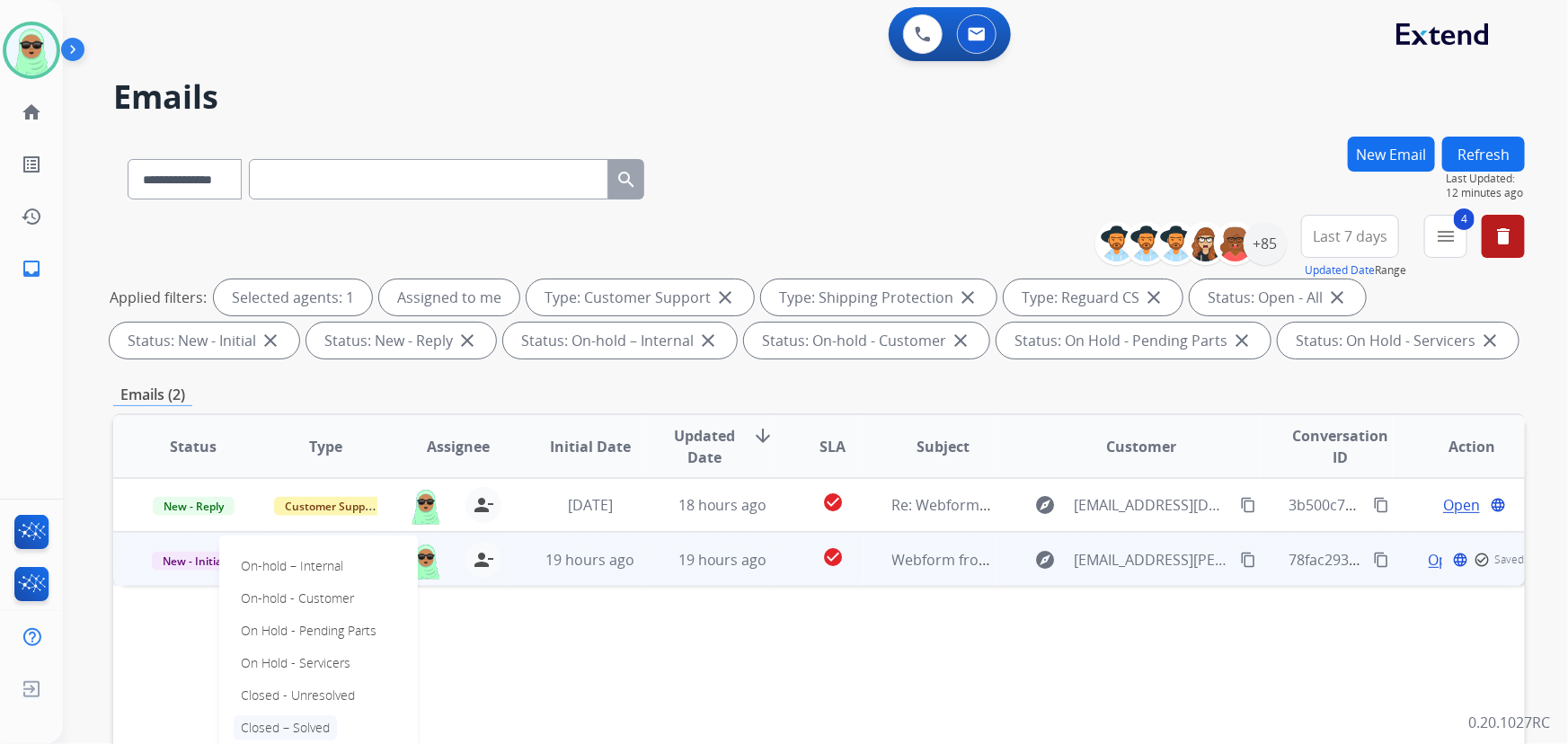
click at [321, 730] on p "Closed – Solved" at bounding box center [284, 727] width 103 height 25
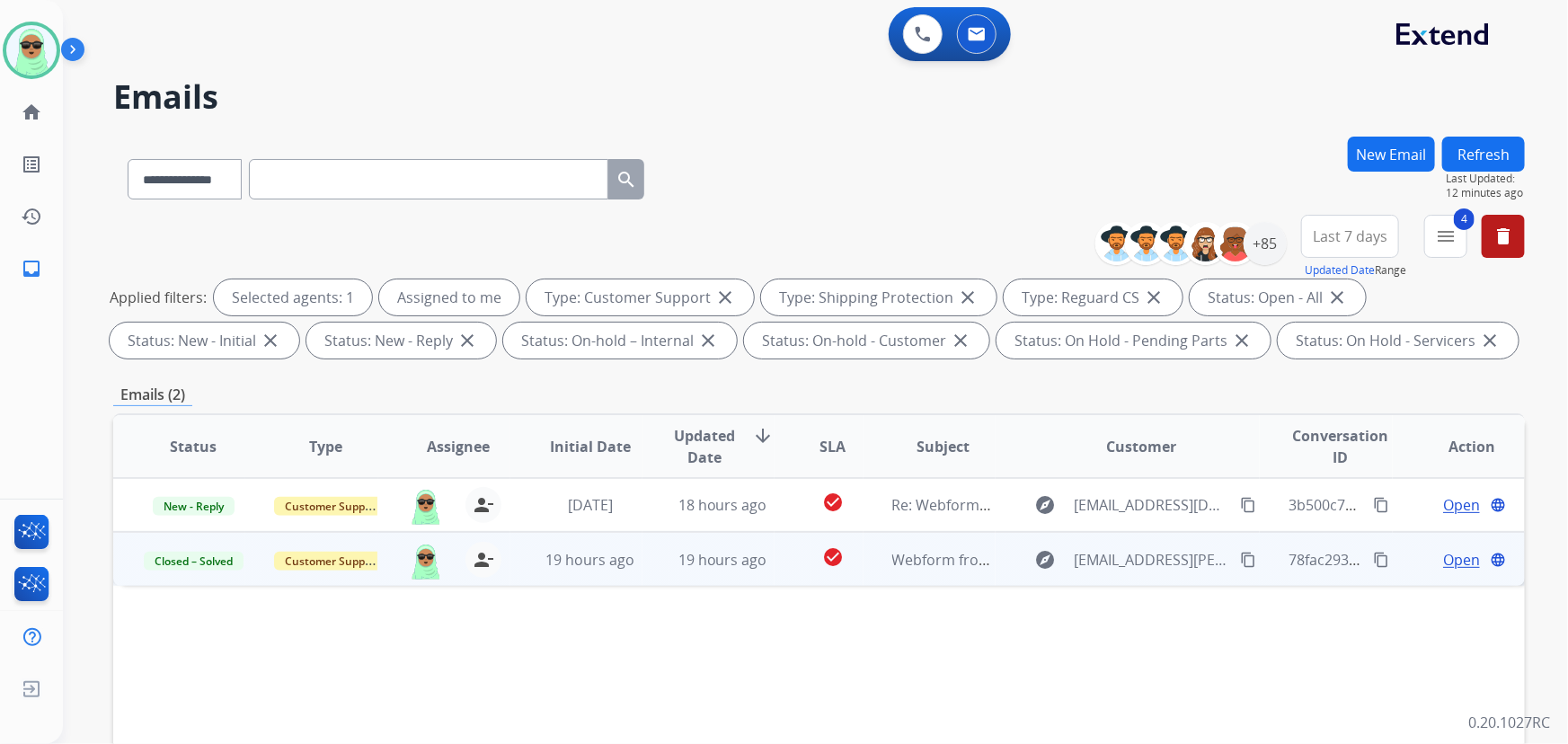
drag, startPoint x: 1130, startPoint y: 648, endPoint x: 1238, endPoint y: 585, distance: 125.0
click at [1134, 644] on div "Status Type Assignee Initial Date Updated Date arrow_downward SLA Subject Custo…" at bounding box center [819, 714] width 1411 height 601
click at [1481, 135] on div "**********" at bounding box center [794, 436] width 1462 height 744
click at [1493, 151] on button "Refresh" at bounding box center [1484, 154] width 83 height 35
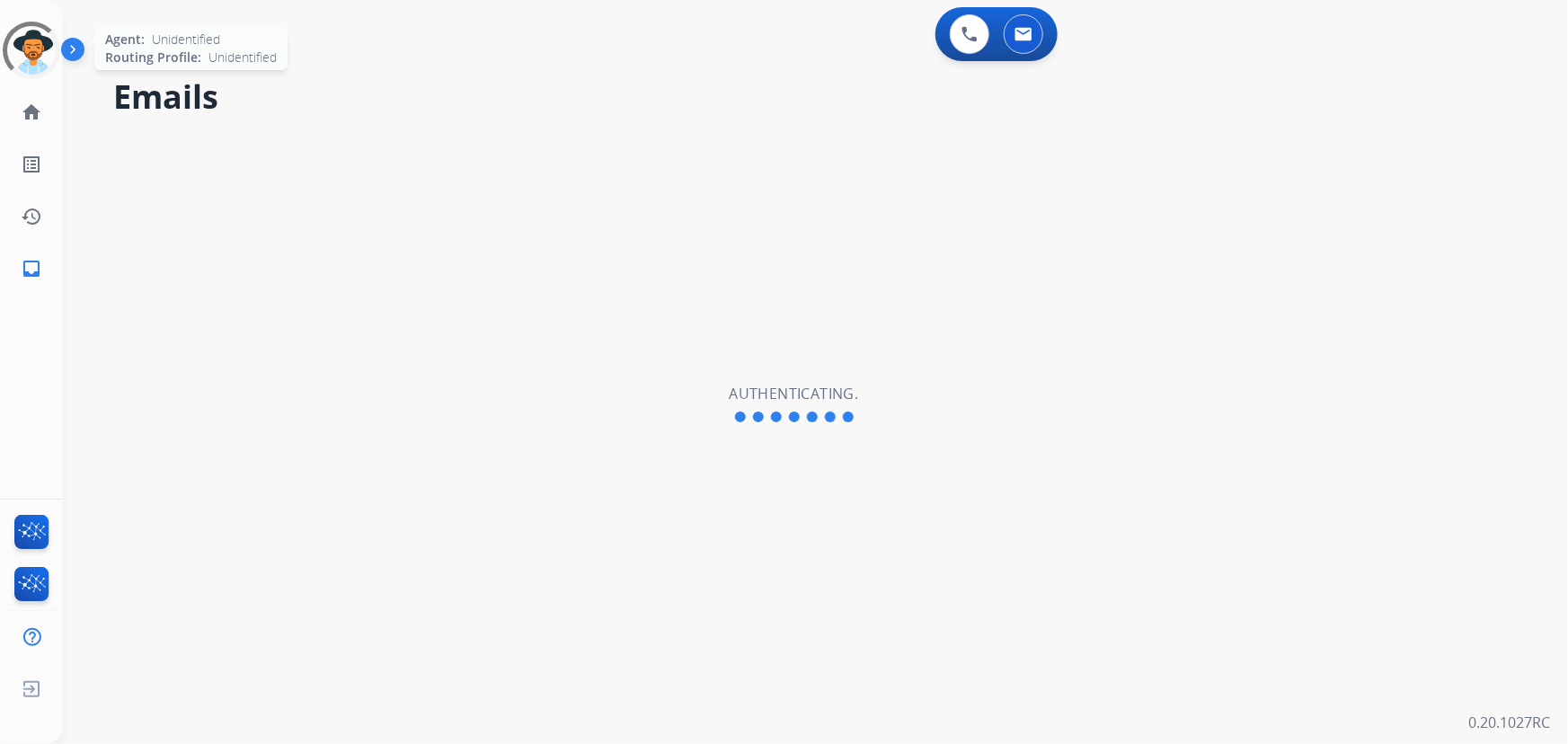
click at [26, 59] on div at bounding box center [31, 50] width 81 height 81
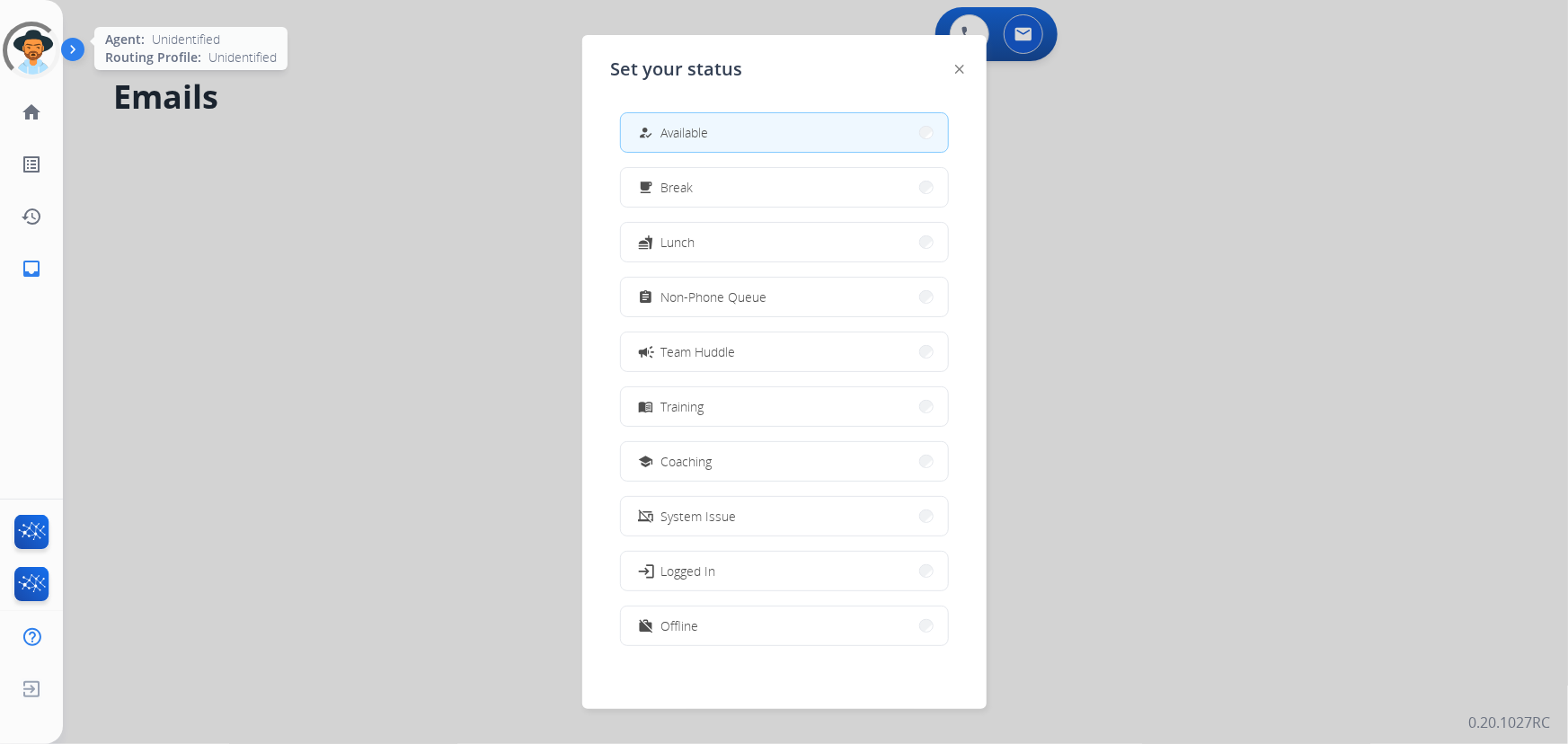
click at [26, 59] on div at bounding box center [31, 50] width 63 height 63
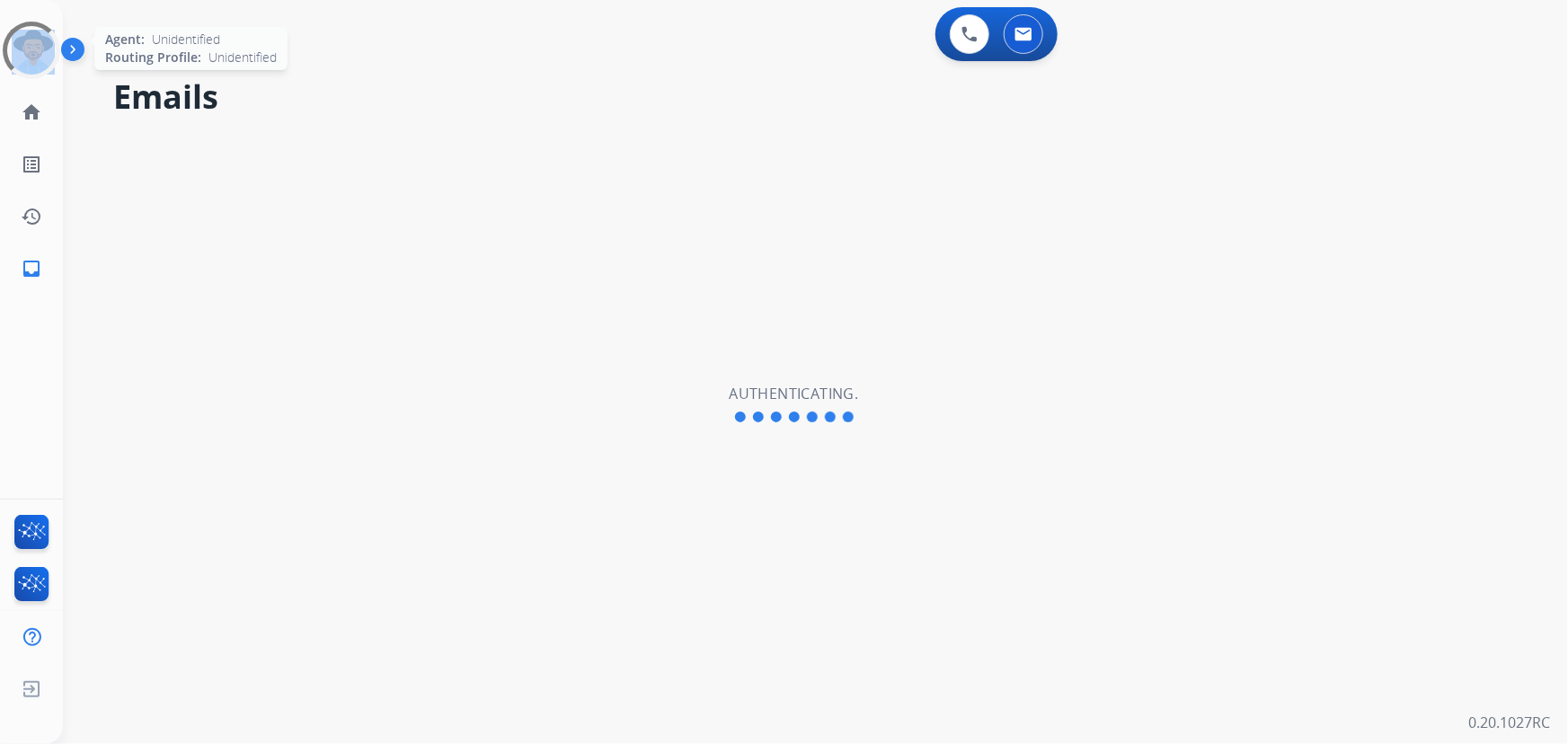
click at [26, 59] on div at bounding box center [31, 50] width 58 height 58
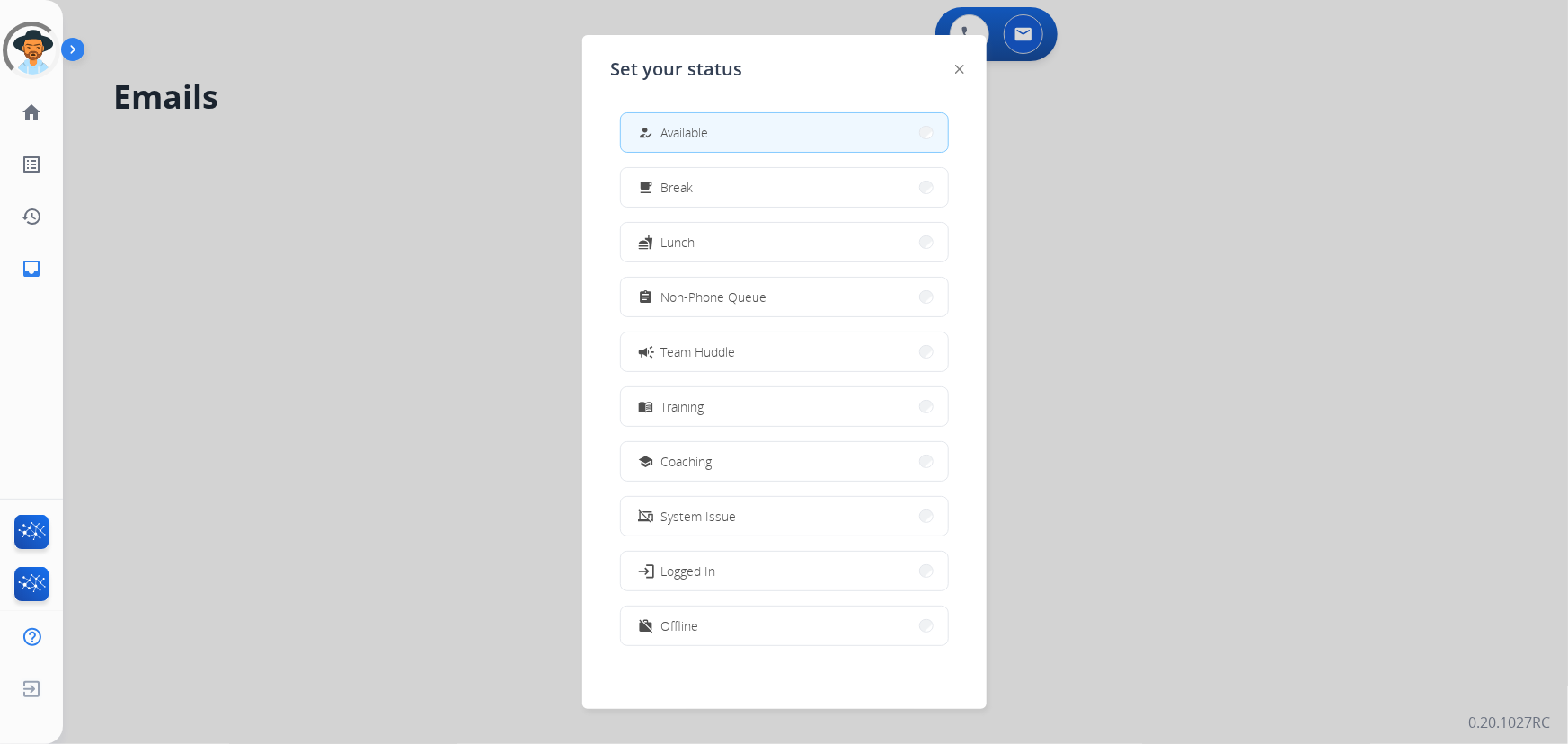
click at [793, 160] on div "how_to_reg Available free_breakfast Break fastfood Lunch assignment Non-Phone Q…" at bounding box center [784, 380] width 347 height 566
click at [796, 148] on button "how_to_reg Available" at bounding box center [784, 132] width 327 height 39
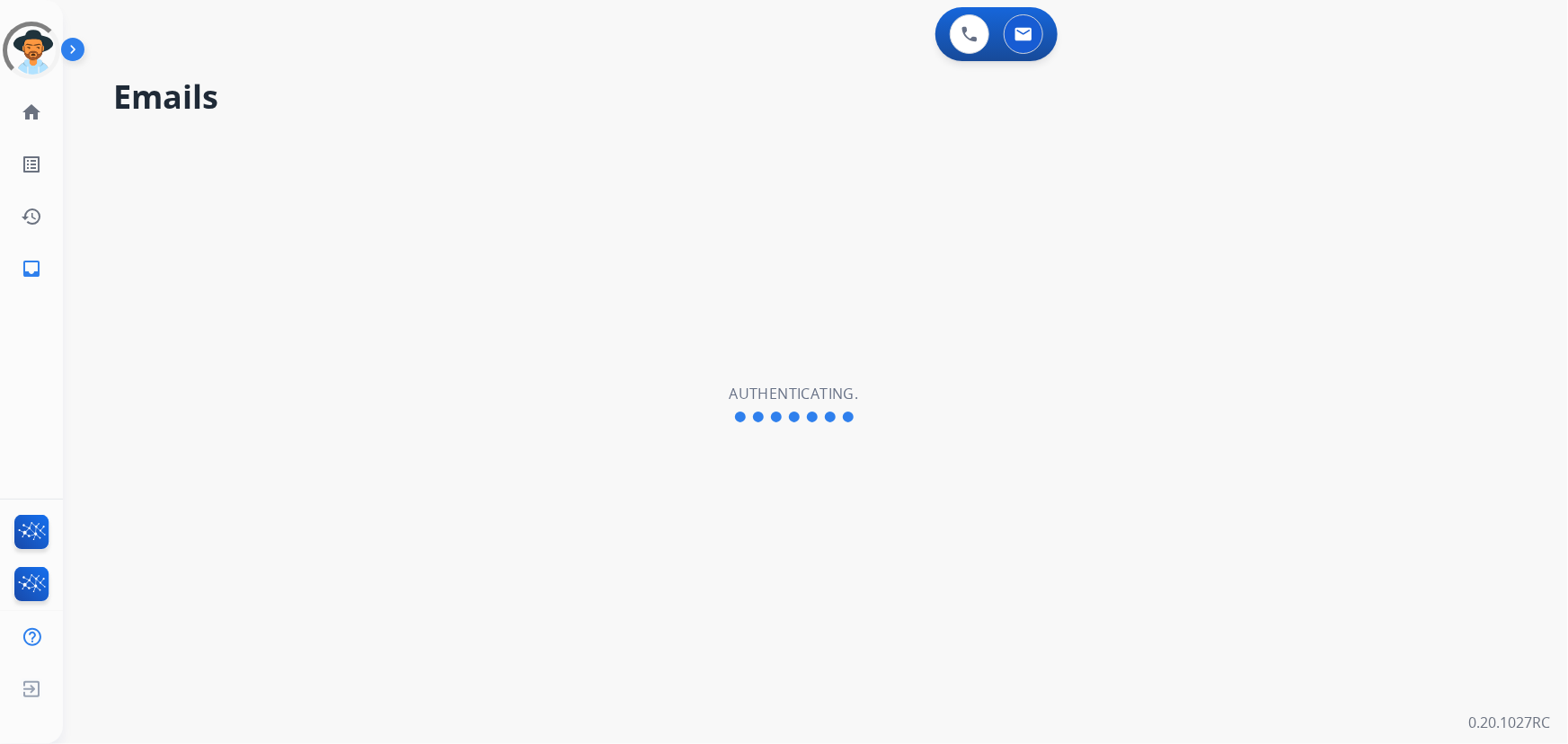
click at [796, 148] on div "Emails Authenticating." at bounding box center [794, 403] width 1462 height 679
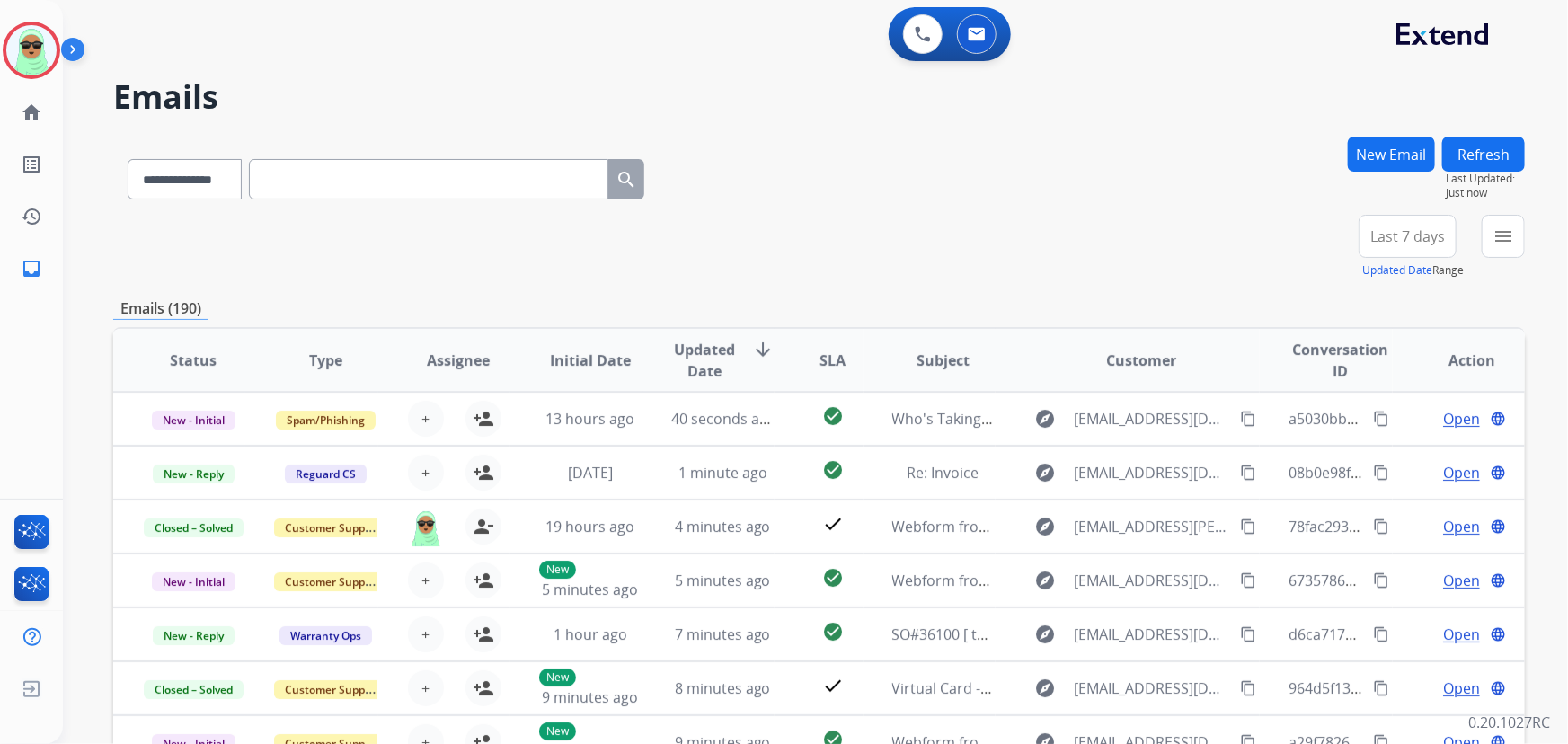
click at [373, 10] on div "0 Voice Interactions 0 Email Interactions" at bounding box center [804, 36] width 1440 height 58
click at [36, 36] on img at bounding box center [31, 50] width 50 height 50
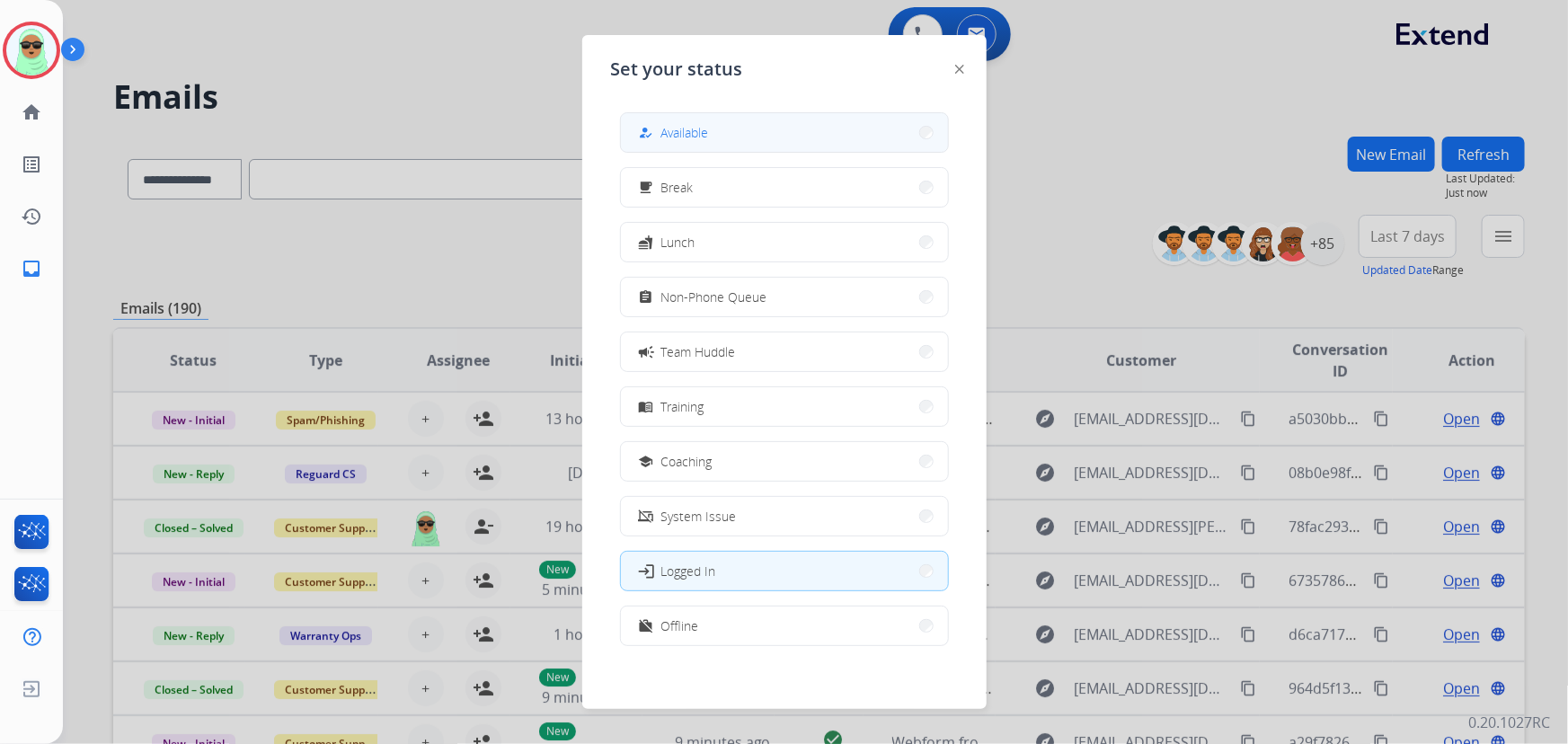
click at [729, 130] on button "how_to_reg Available" at bounding box center [784, 132] width 327 height 39
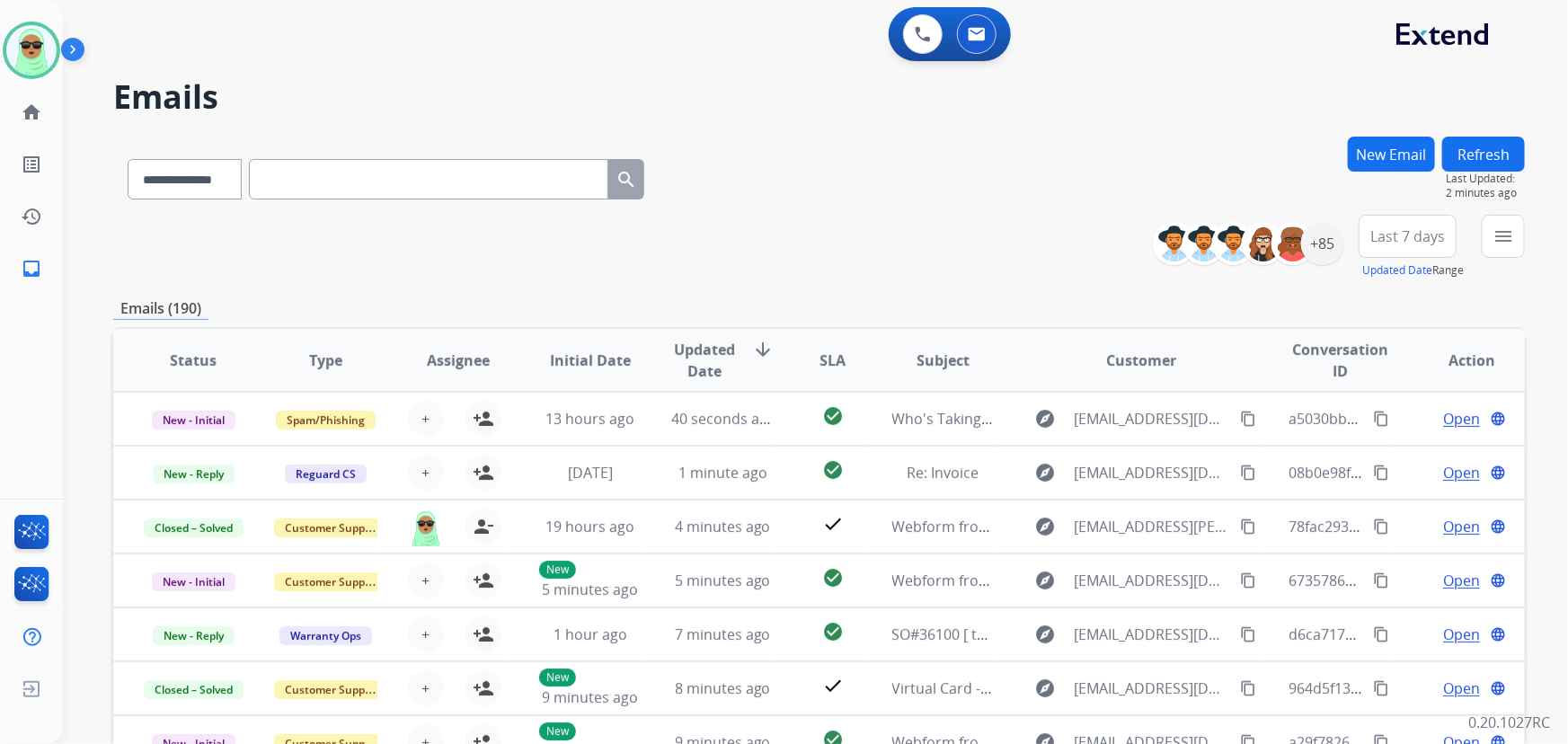
scroll to position [1, 0]
click at [1503, 242] on mat-icon "menu" at bounding box center [1503, 236] width 22 height 22
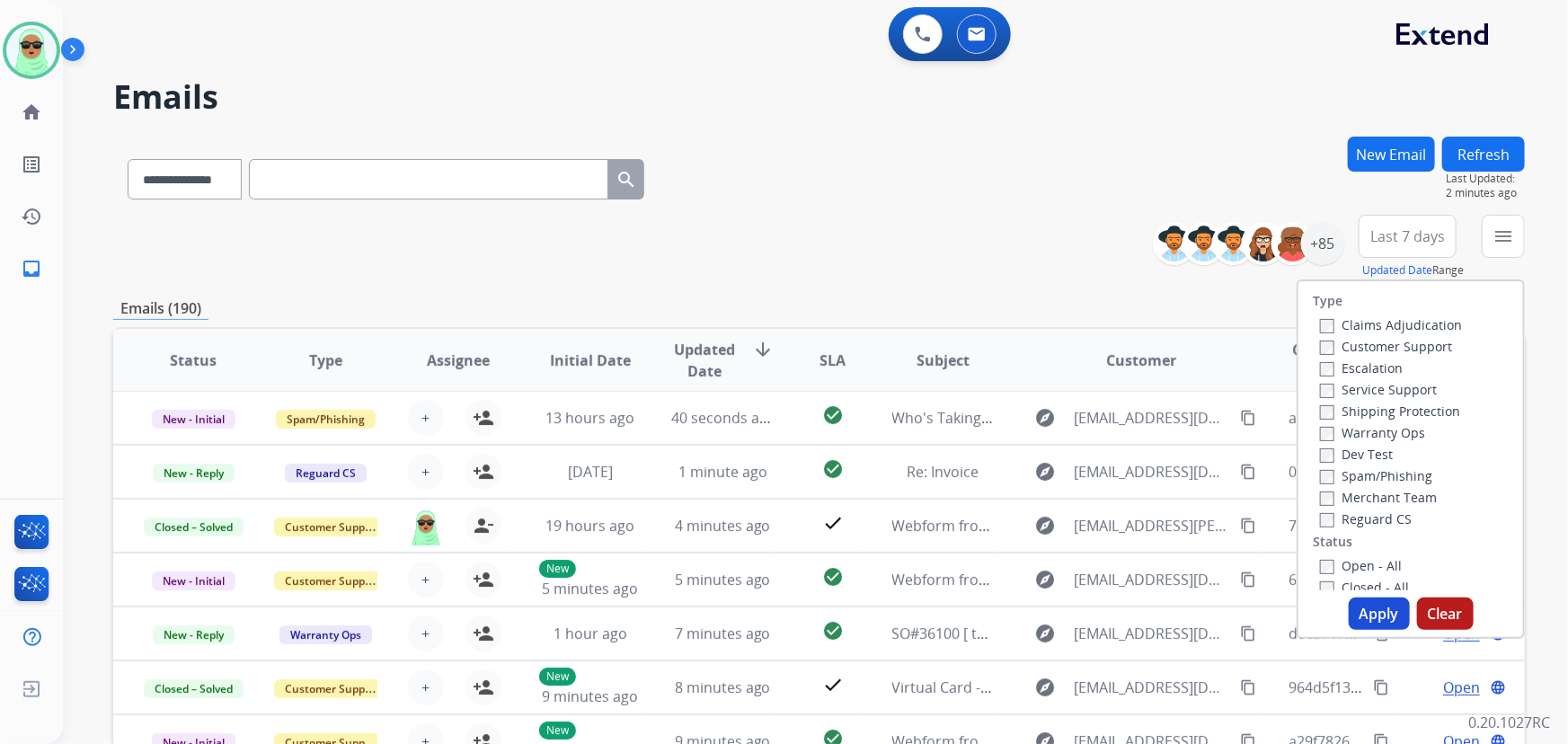
click at [1474, 117] on div "**********" at bounding box center [794, 436] width 1462 height 744
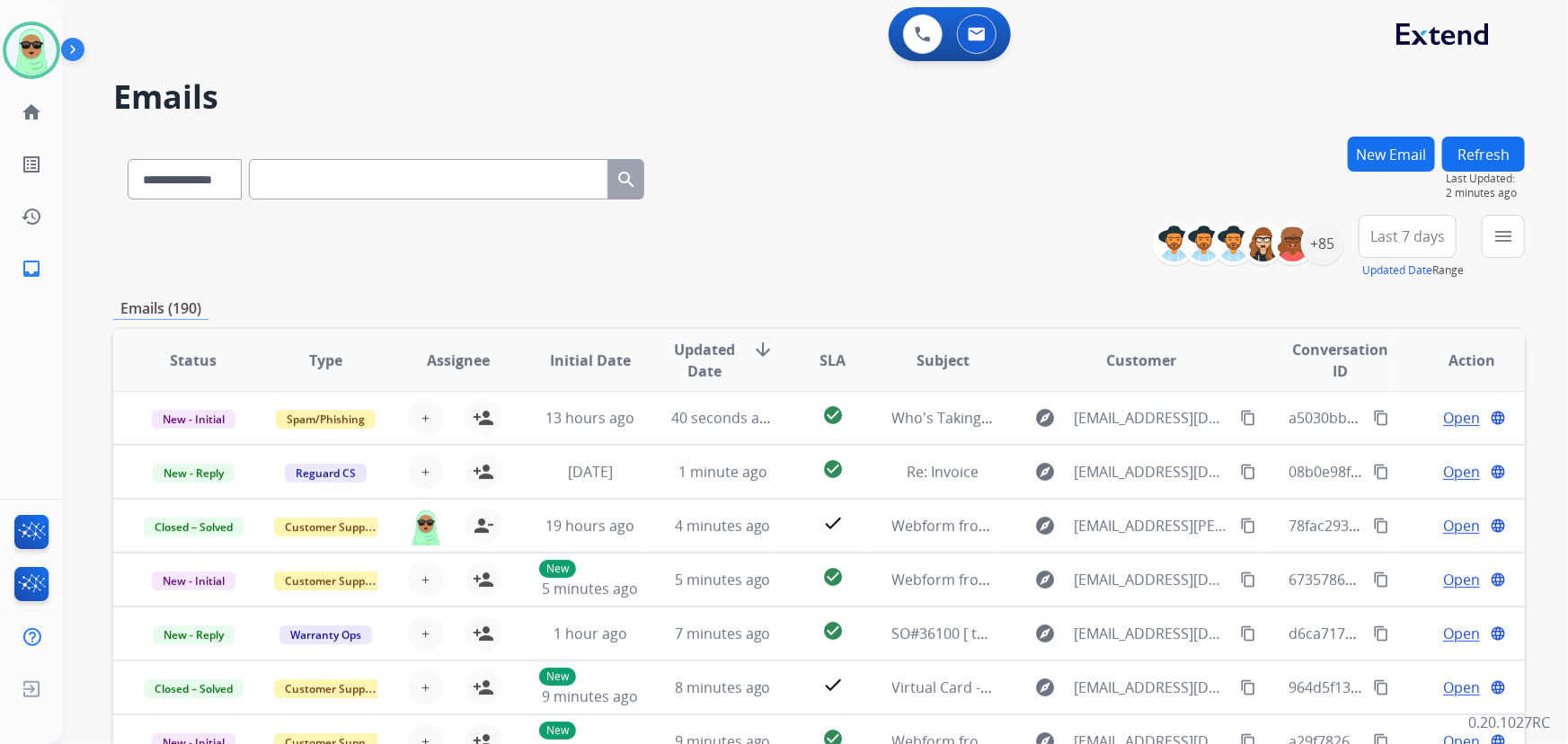
click at [1477, 147] on button "Refresh" at bounding box center [1484, 154] width 83 height 35
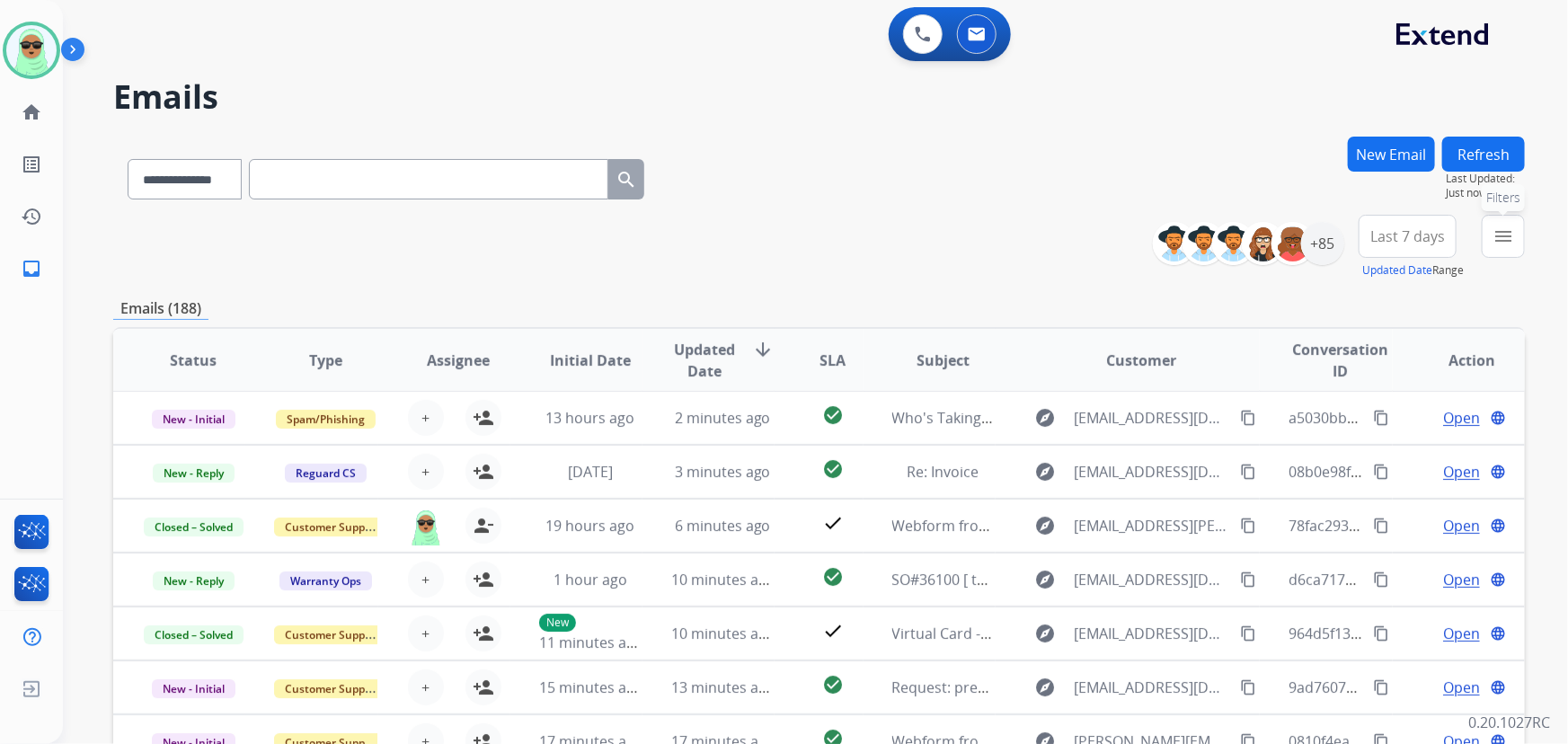
click at [1503, 233] on mat-icon "menu" at bounding box center [1503, 236] width 22 height 22
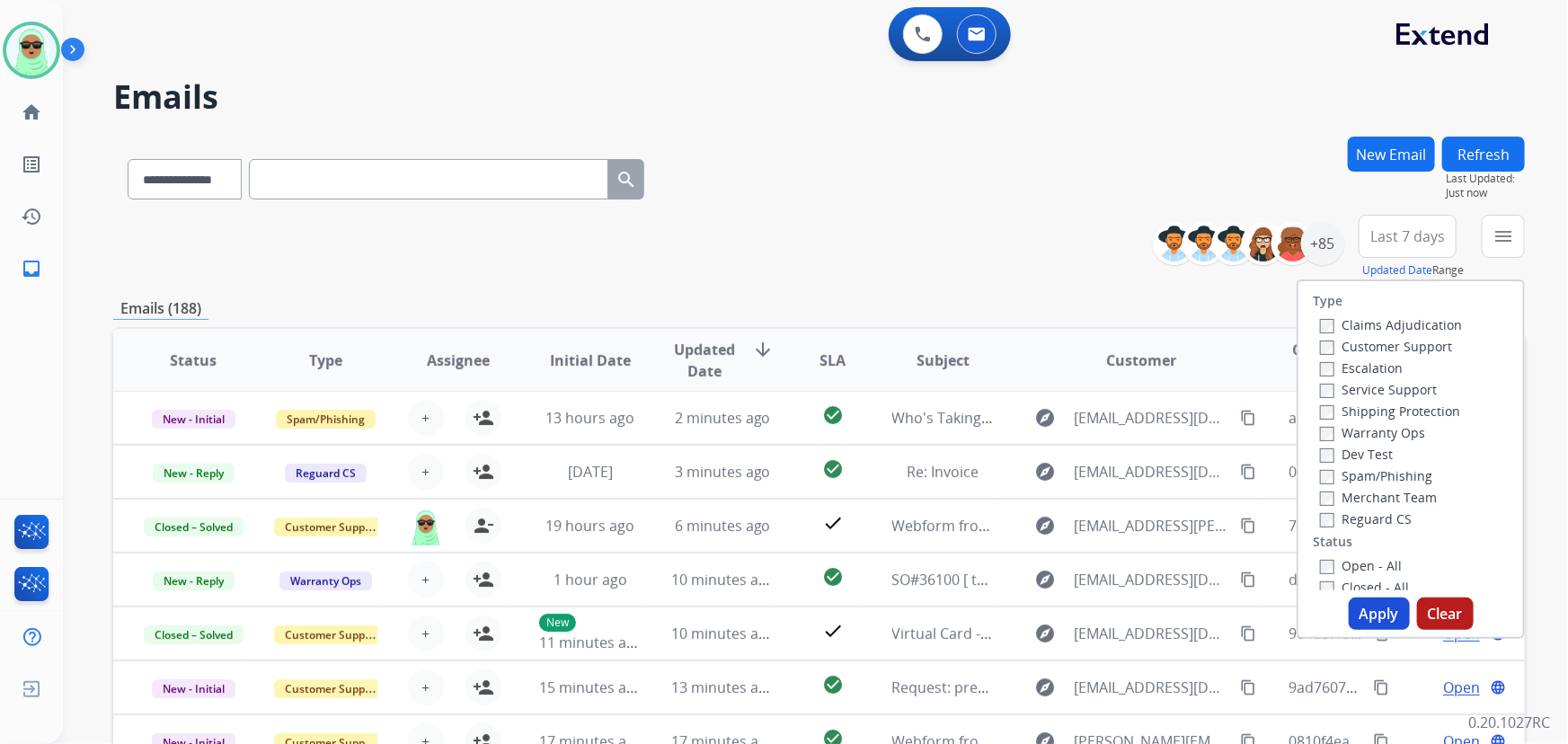
click at [1370, 354] on label "Customer Support" at bounding box center [1386, 347] width 132 height 17
click at [1392, 400] on div "Shipping Protection" at bounding box center [1390, 410] width 142 height 22
click at [1387, 413] on label "Shipping Protection" at bounding box center [1389, 411] width 140 height 17
click at [1380, 520] on label "Reguard CS" at bounding box center [1365, 518] width 92 height 17
click at [1367, 566] on label "Open - All" at bounding box center [1360, 566] width 82 height 17
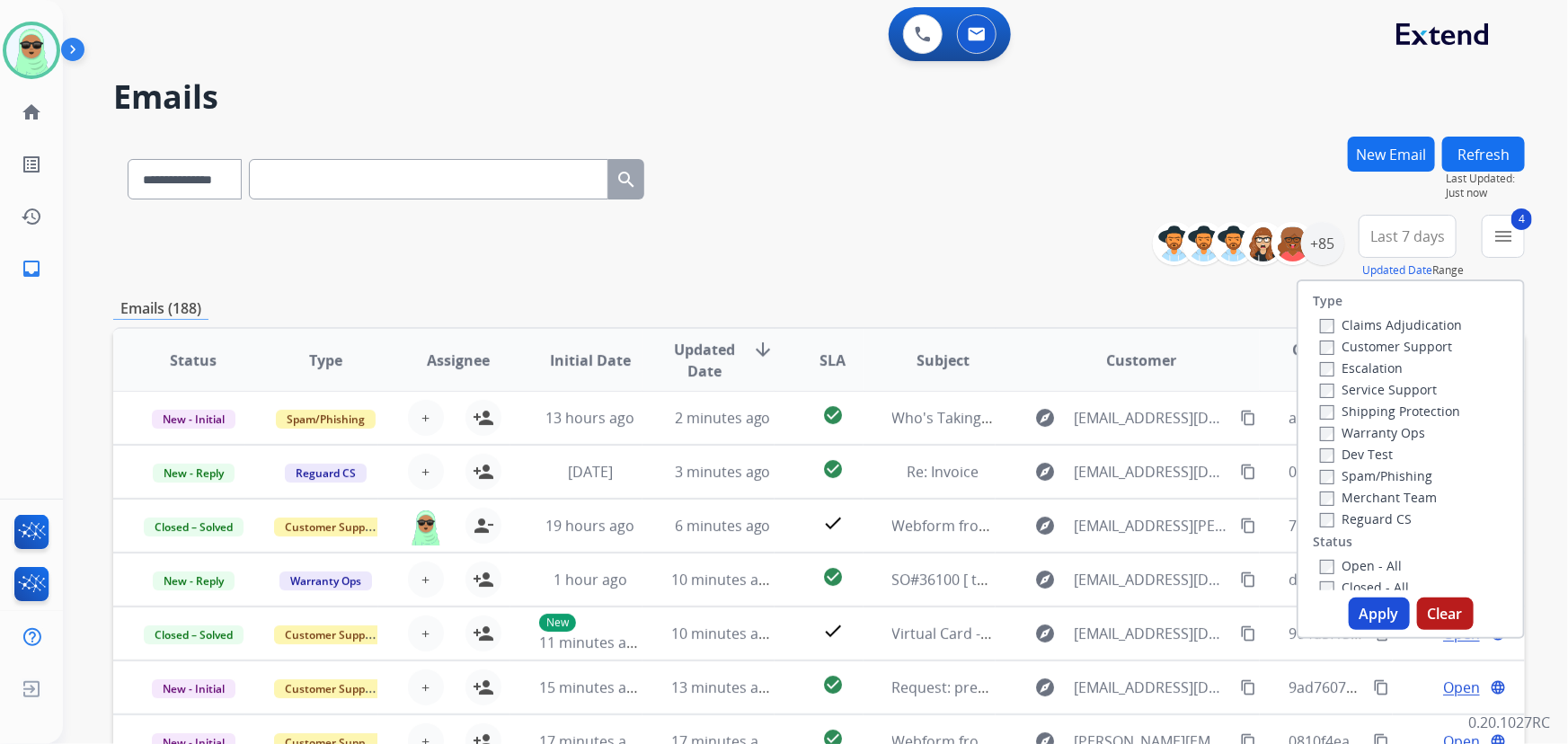
click at [1392, 611] on button "Apply" at bounding box center [1379, 614] width 61 height 32
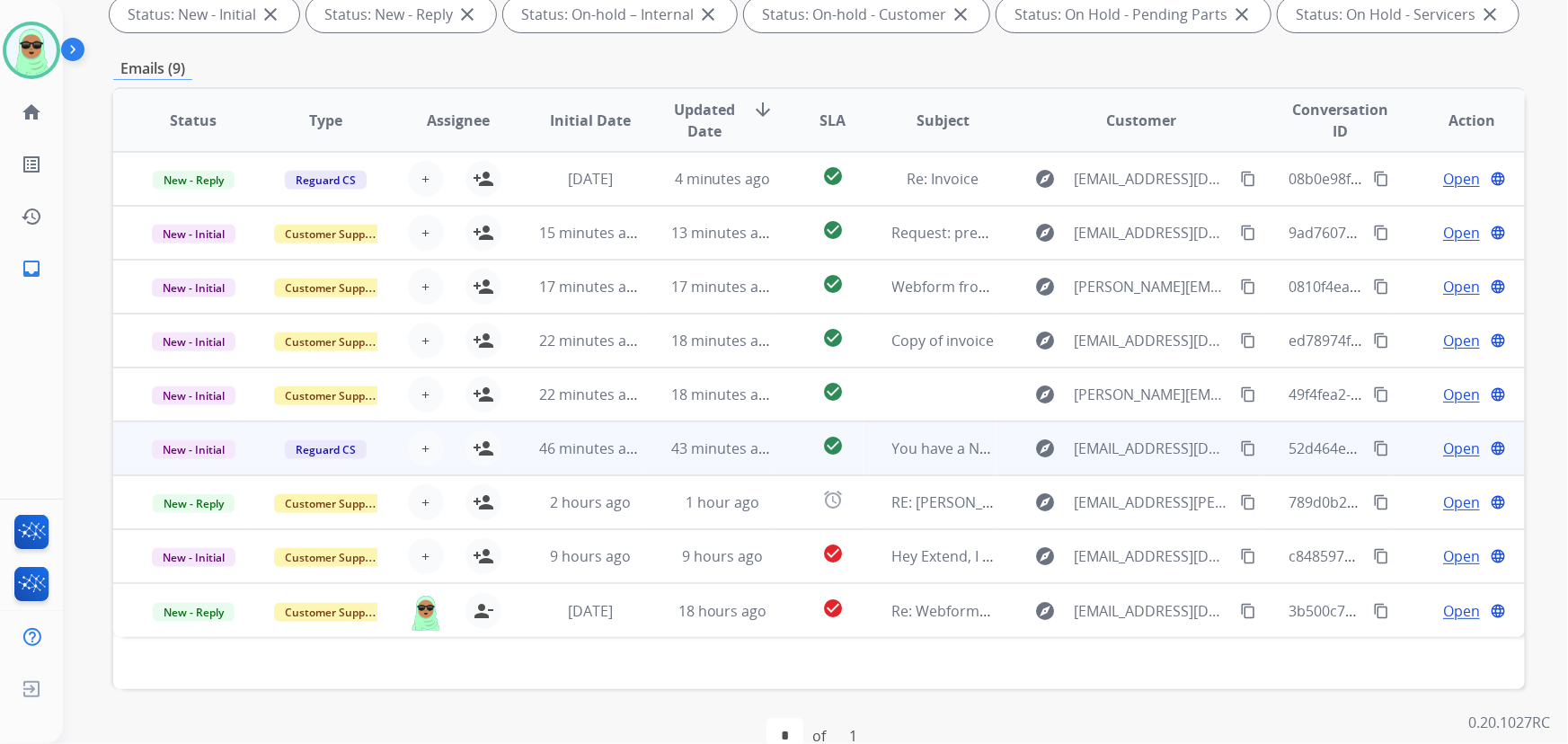
scroll to position [364, 0]
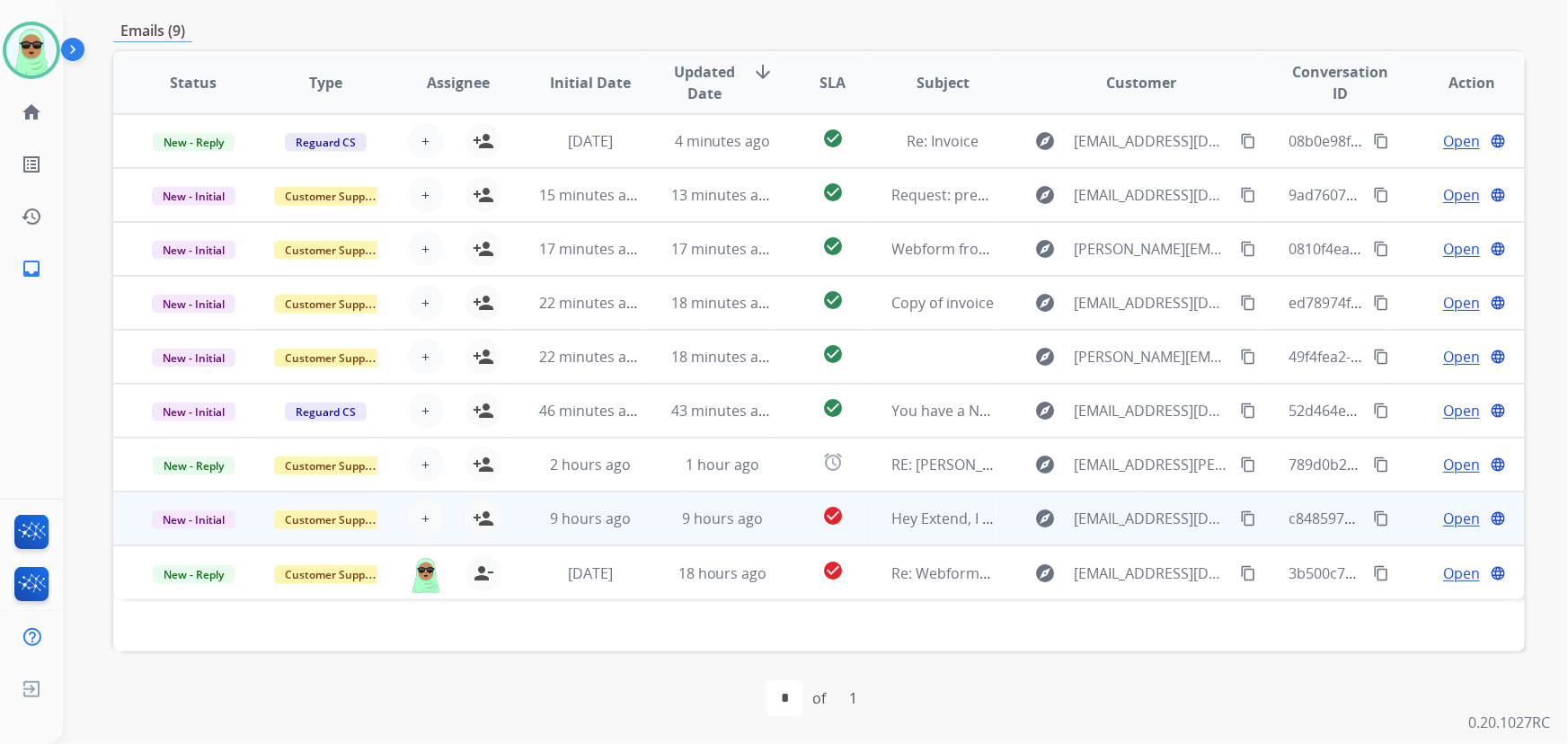
click at [658, 517] on td "9 hours ago" at bounding box center [708, 517] width 132 height 54
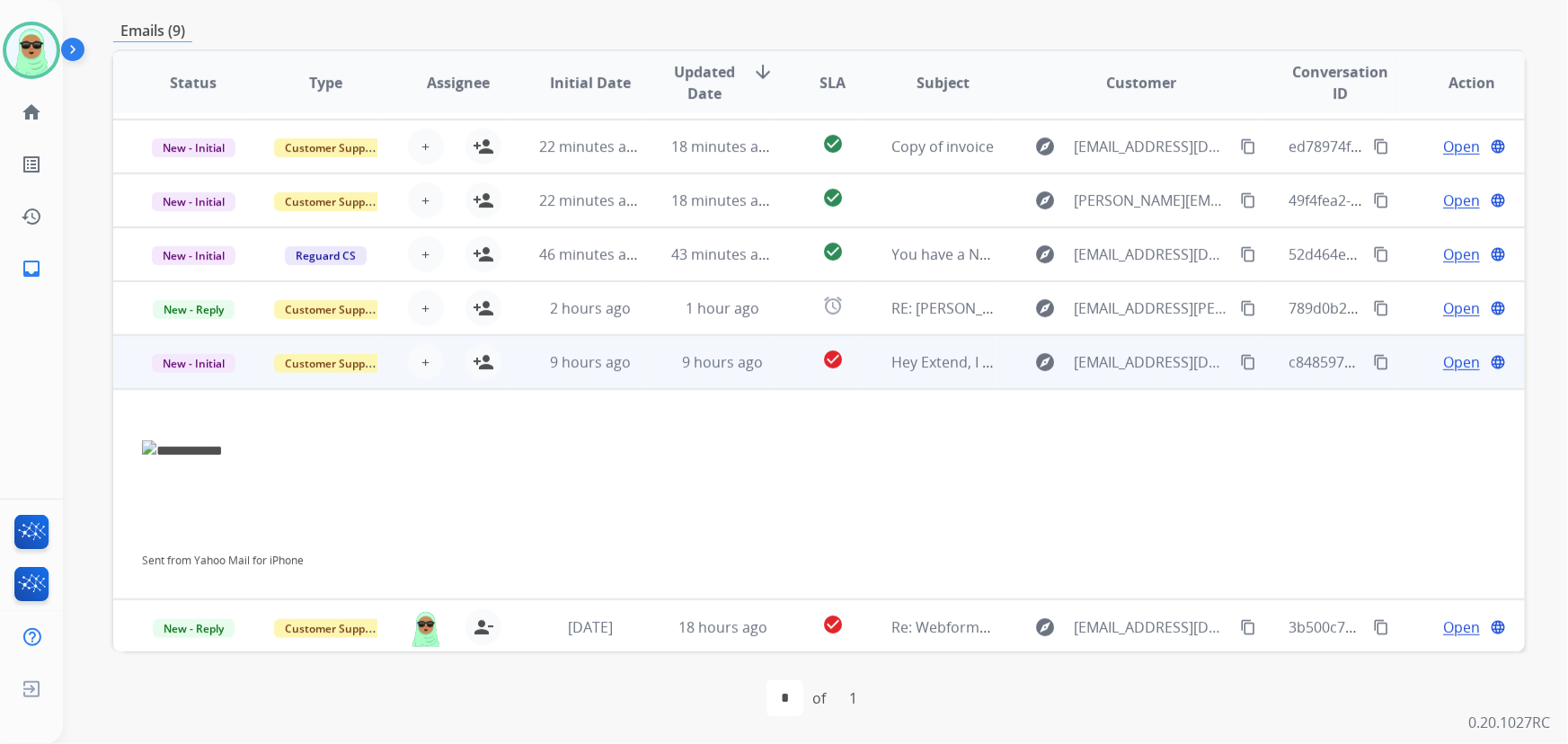
scroll to position [157, 0]
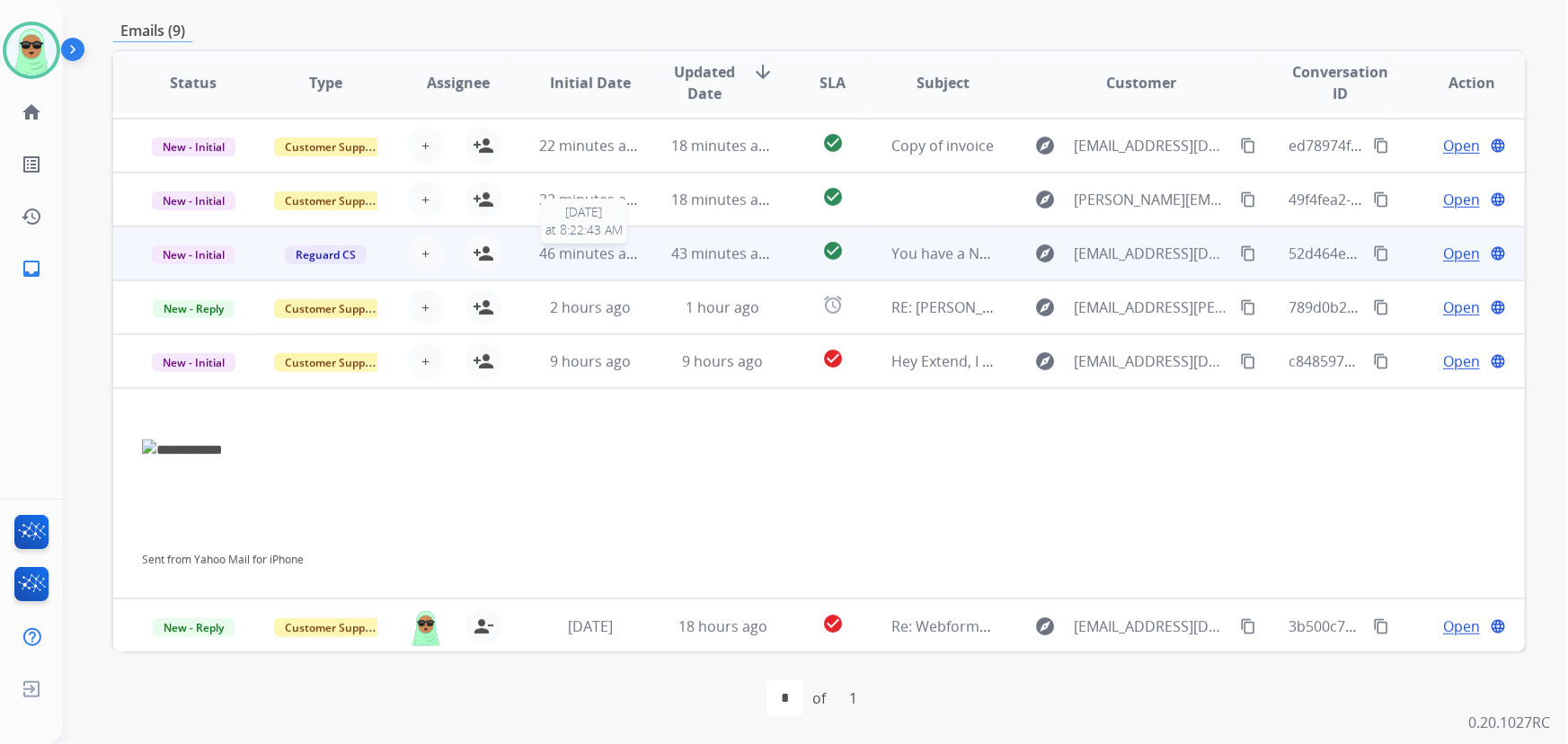
click at [622, 259] on span "46 minutes ago" at bounding box center [591, 253] width 104 height 20
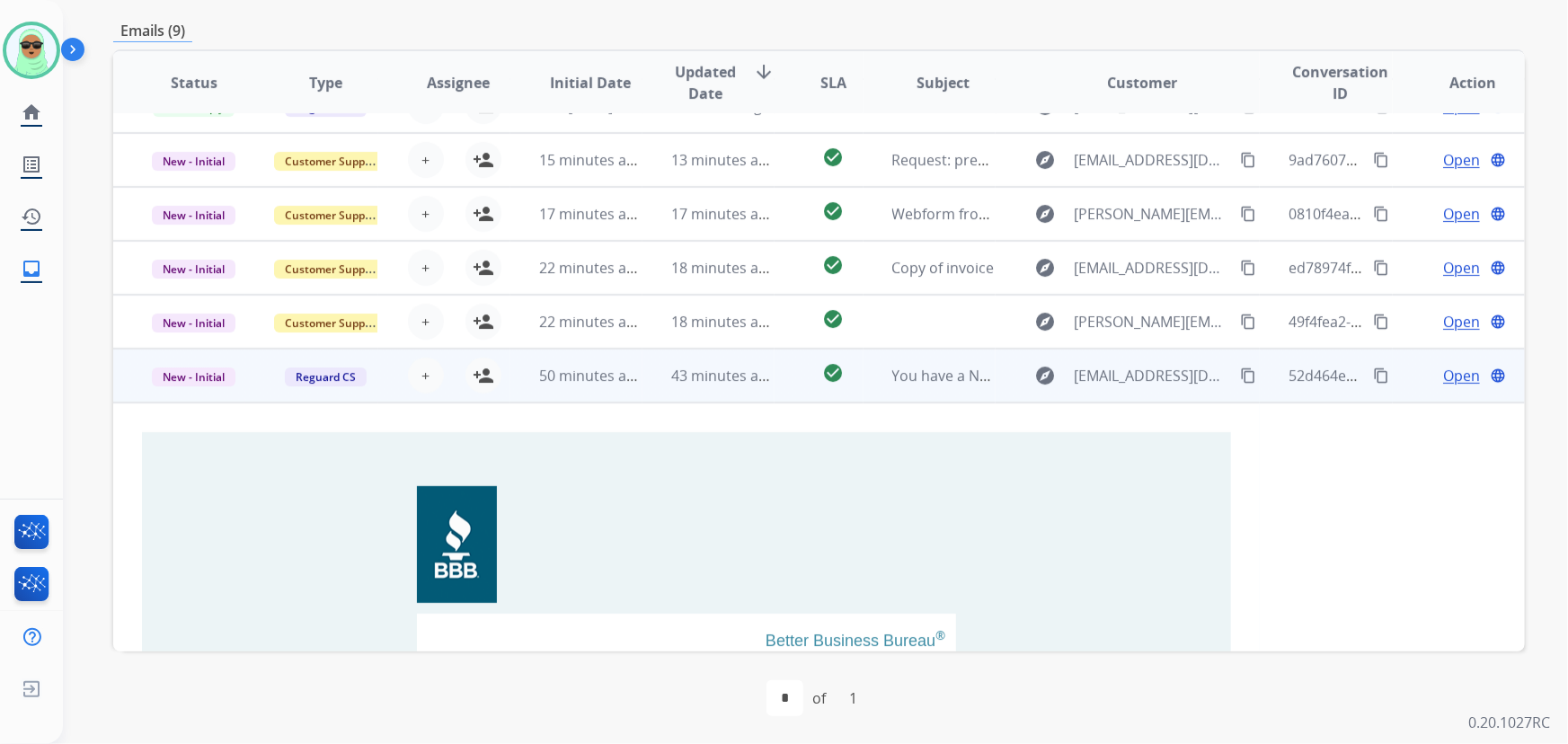
scroll to position [0, 0]
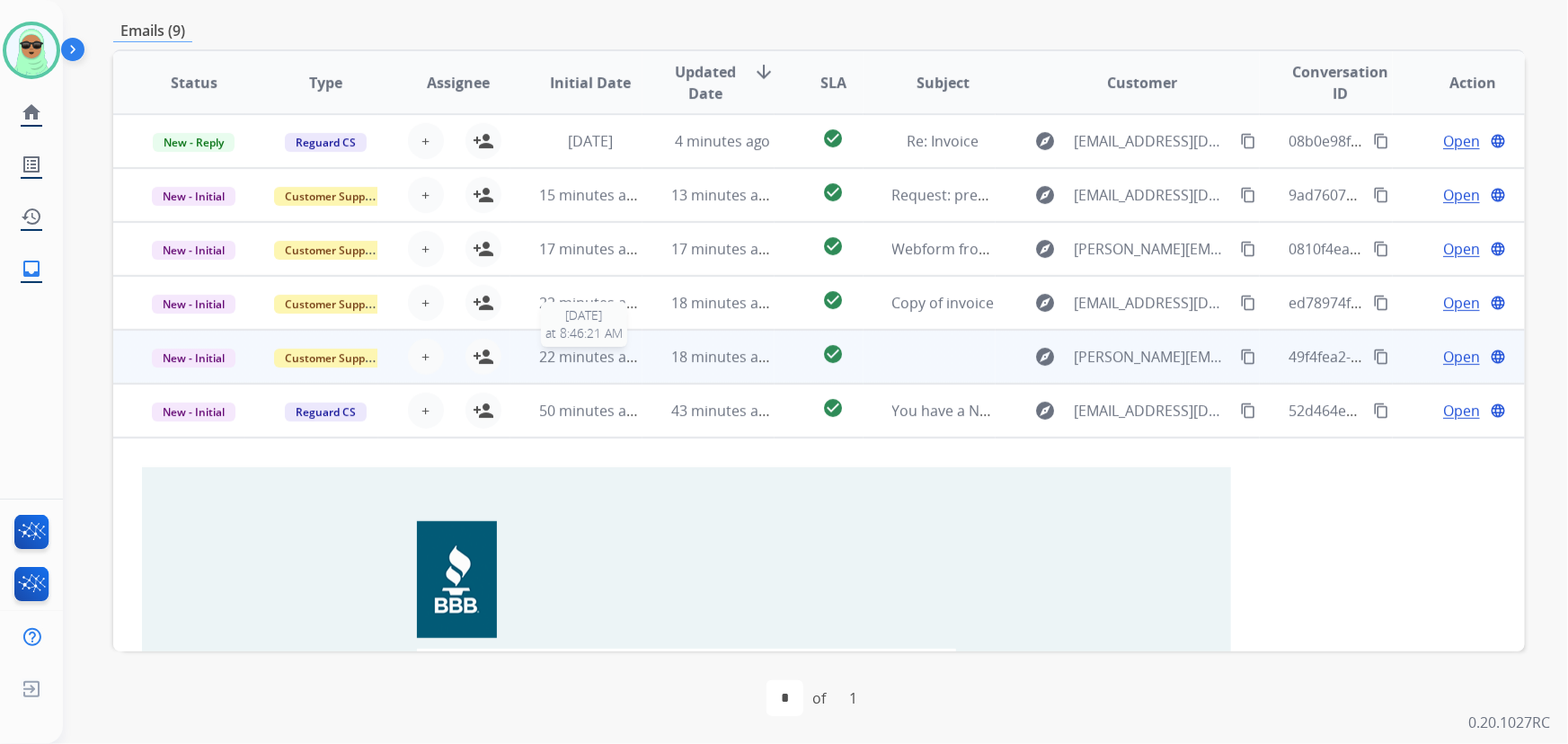
click at [611, 359] on span "22 minutes ago" at bounding box center [591, 356] width 104 height 20
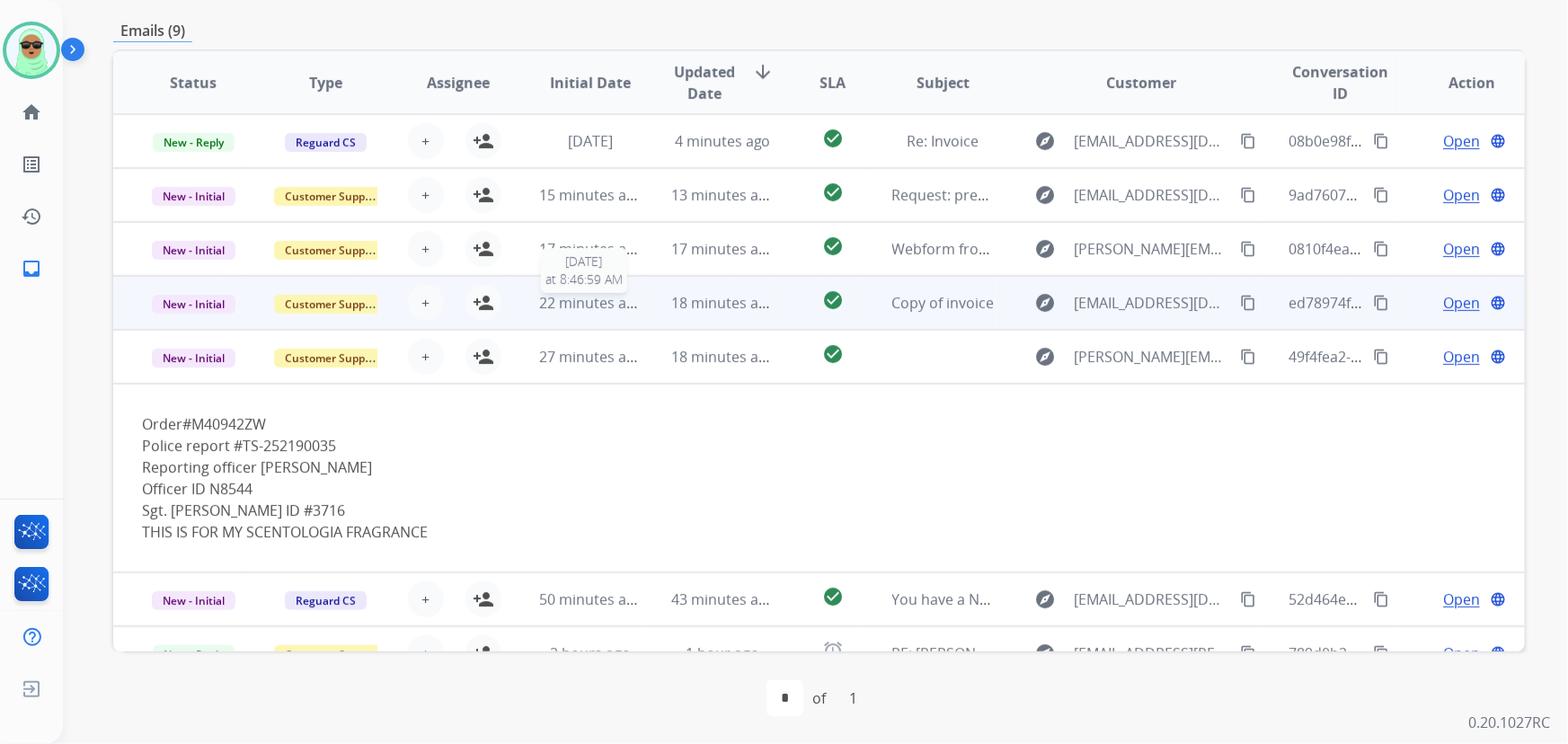
click at [611, 305] on span "22 minutes ago" at bounding box center [591, 302] width 104 height 20
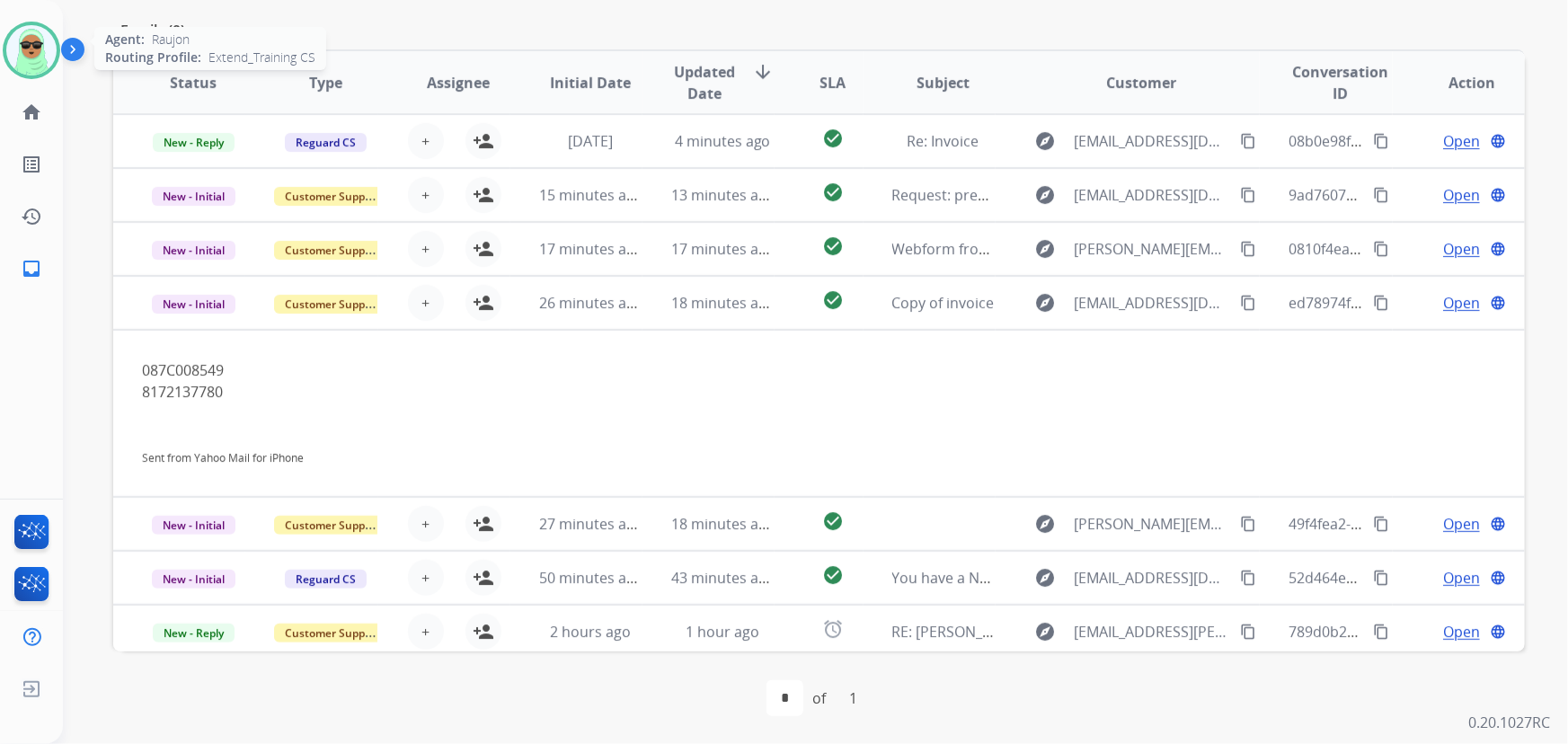
drag, startPoint x: 26, startPoint y: 59, endPoint x: 45, endPoint y: 60, distance: 19.0
click at [26, 59] on img at bounding box center [31, 50] width 50 height 50
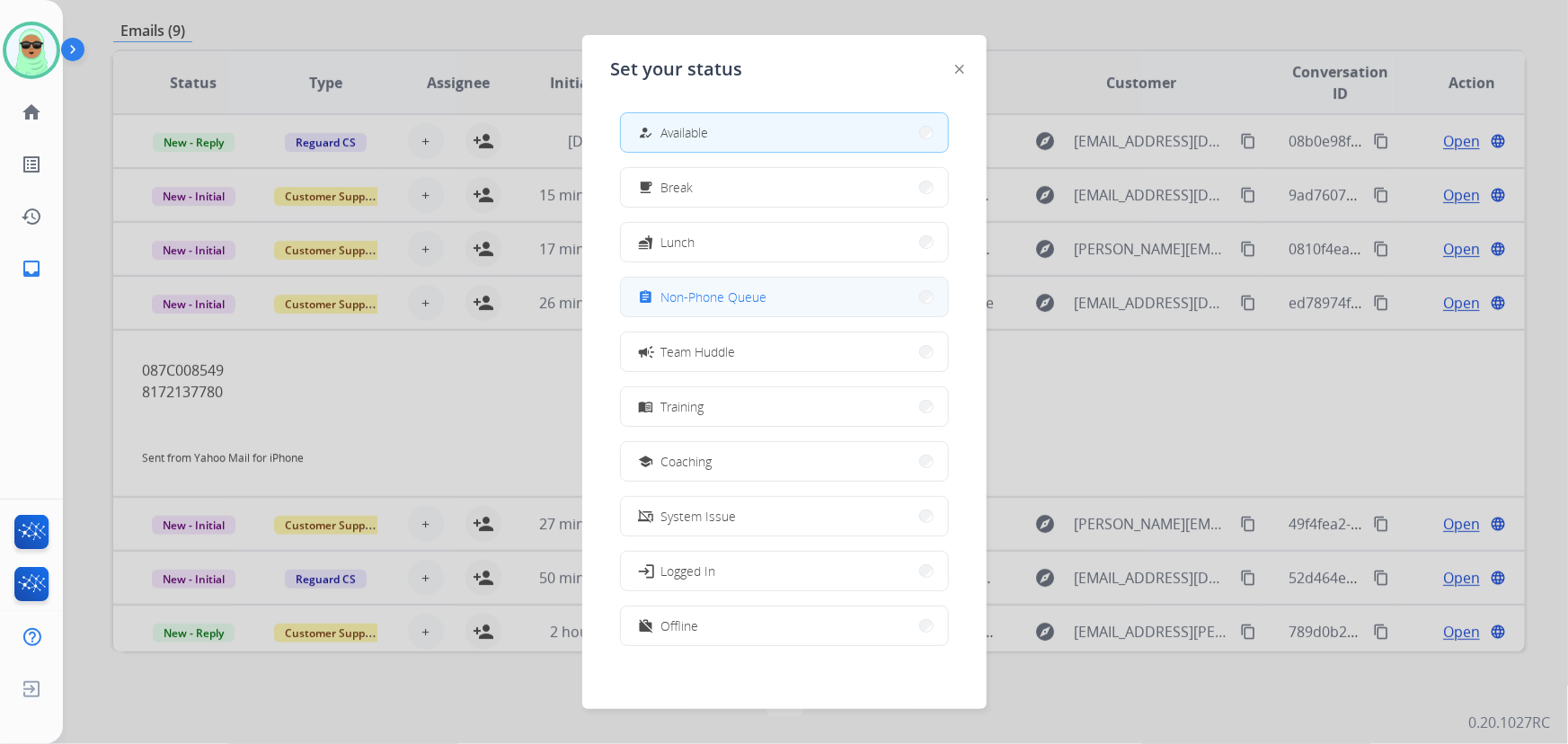
click at [714, 300] on span "Non-Phone Queue" at bounding box center [714, 296] width 106 height 19
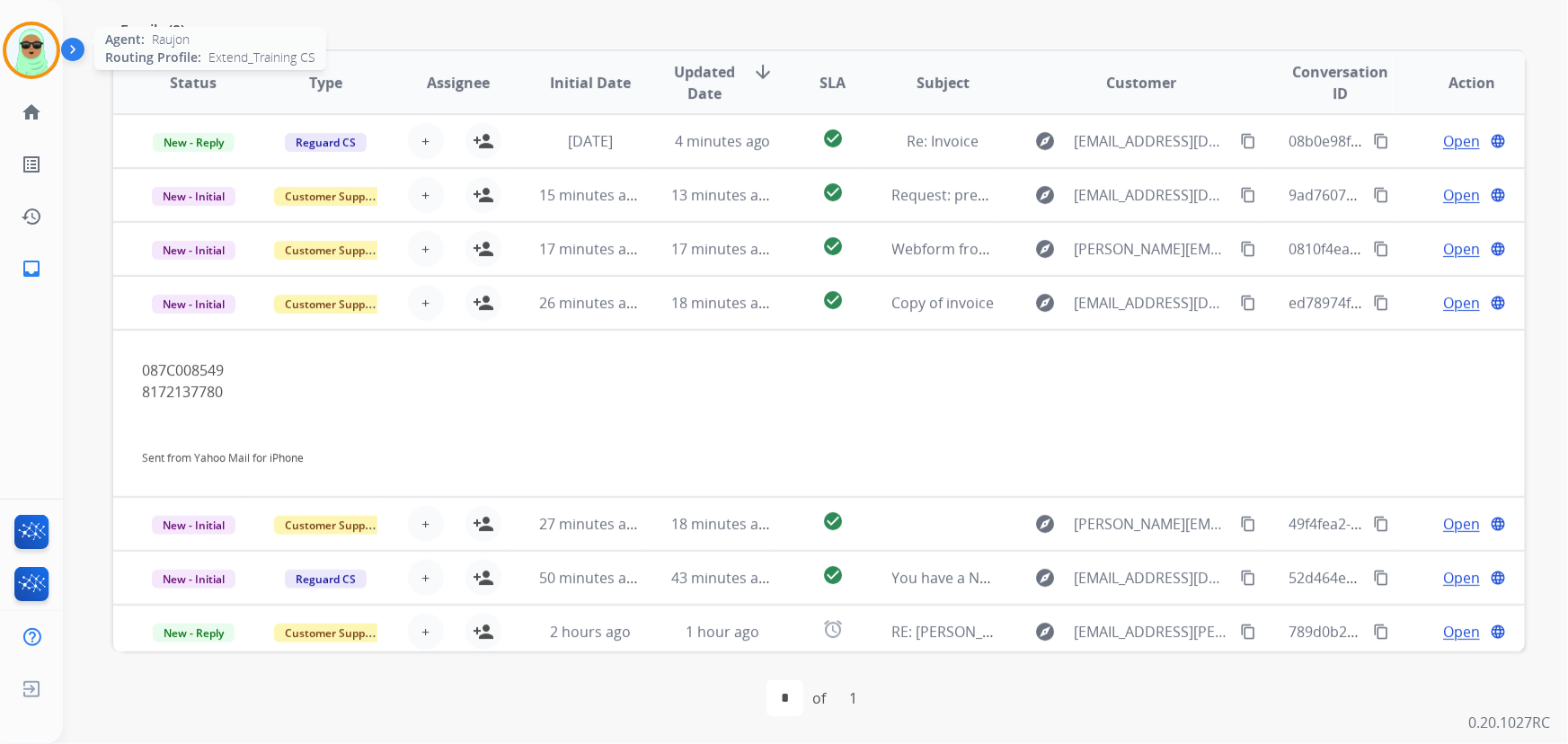
click at [15, 45] on img at bounding box center [31, 50] width 50 height 50
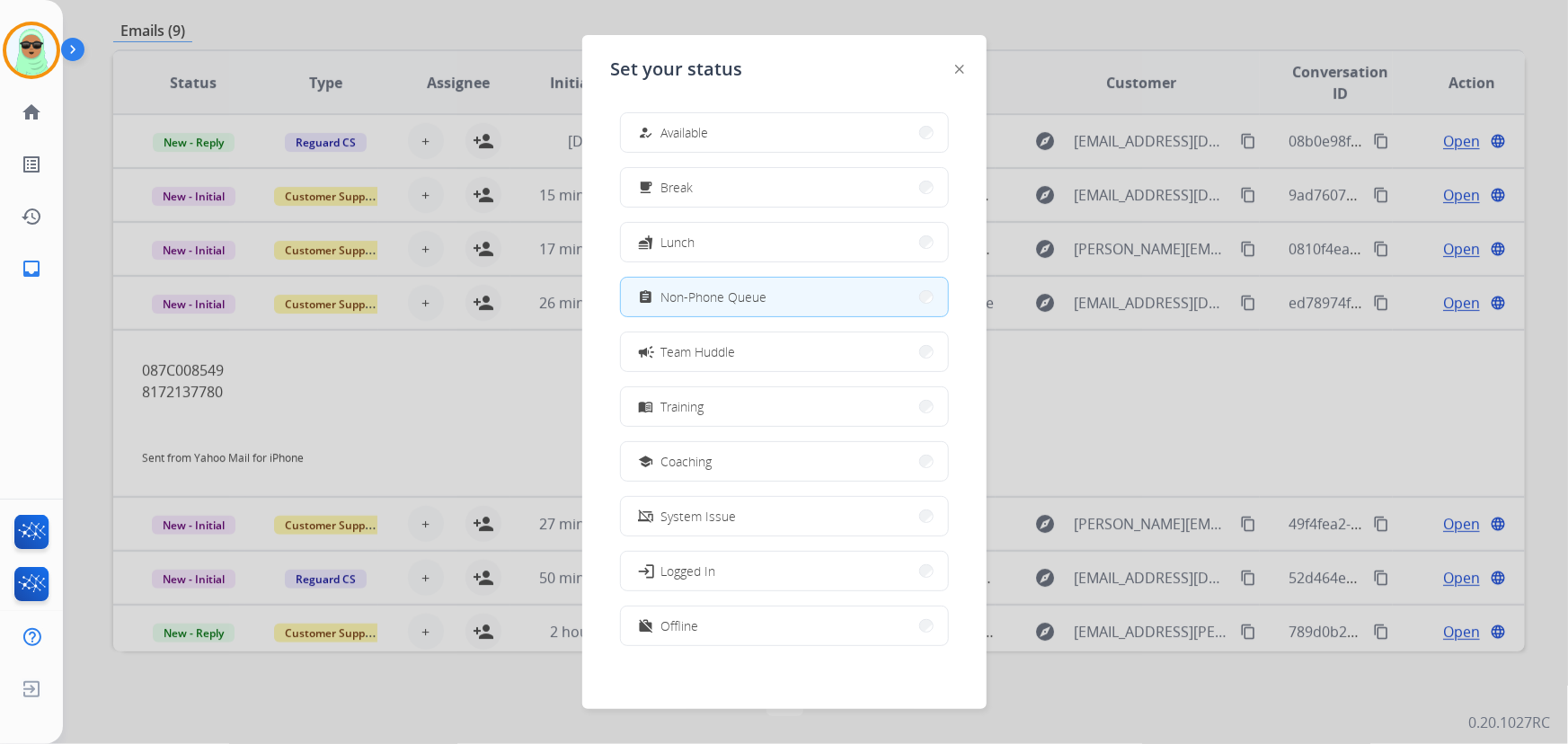
click at [764, 107] on div "how_to_reg Available free_breakfast Break fastfood Lunch assignment Non-Phone Q…" at bounding box center [784, 380] width 347 height 566
click at [758, 131] on button "how_to_reg Available" at bounding box center [784, 132] width 327 height 39
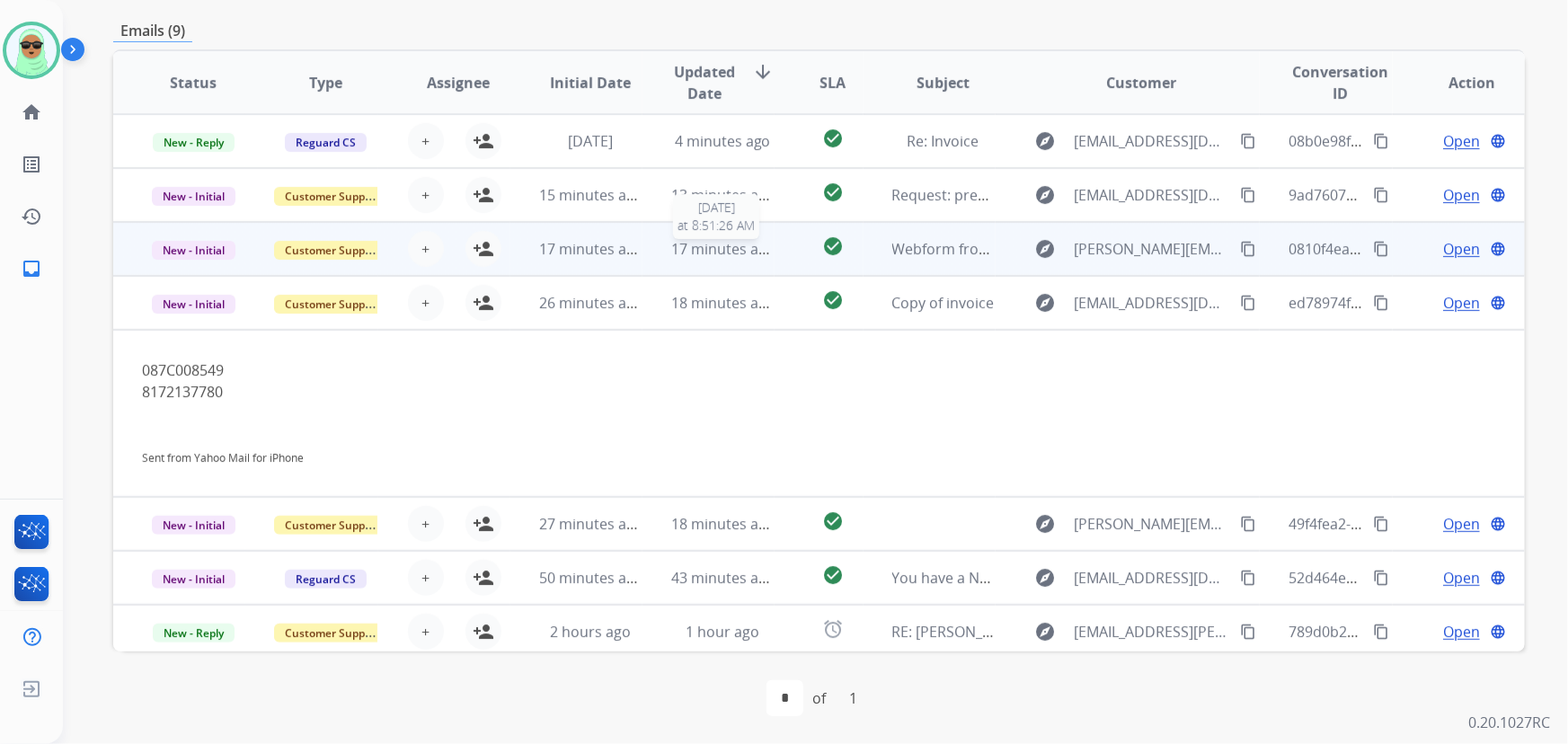
click at [699, 245] on span "17 minutes ago" at bounding box center [724, 248] width 104 height 20
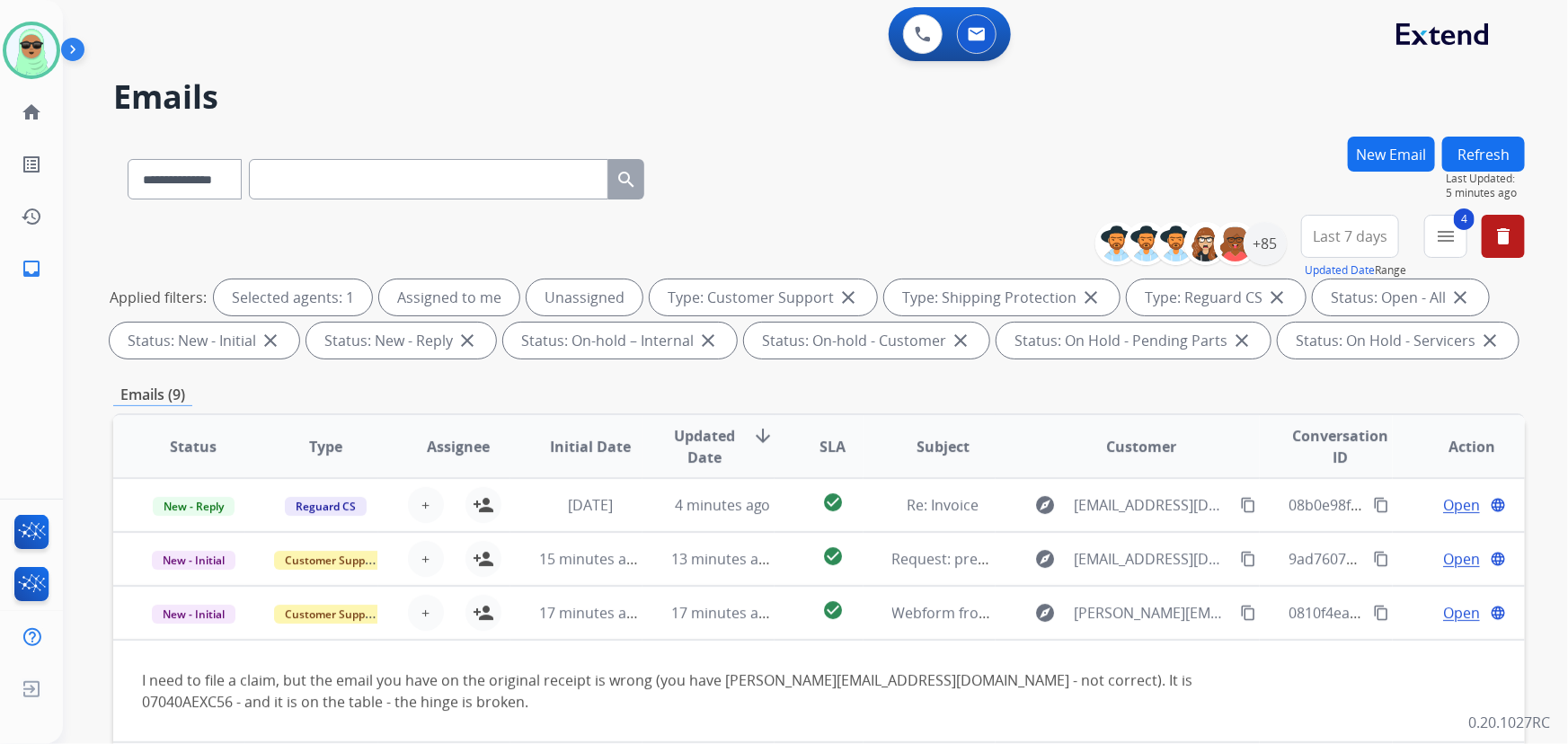
click at [1474, 144] on button "Refresh" at bounding box center [1484, 154] width 83 height 35
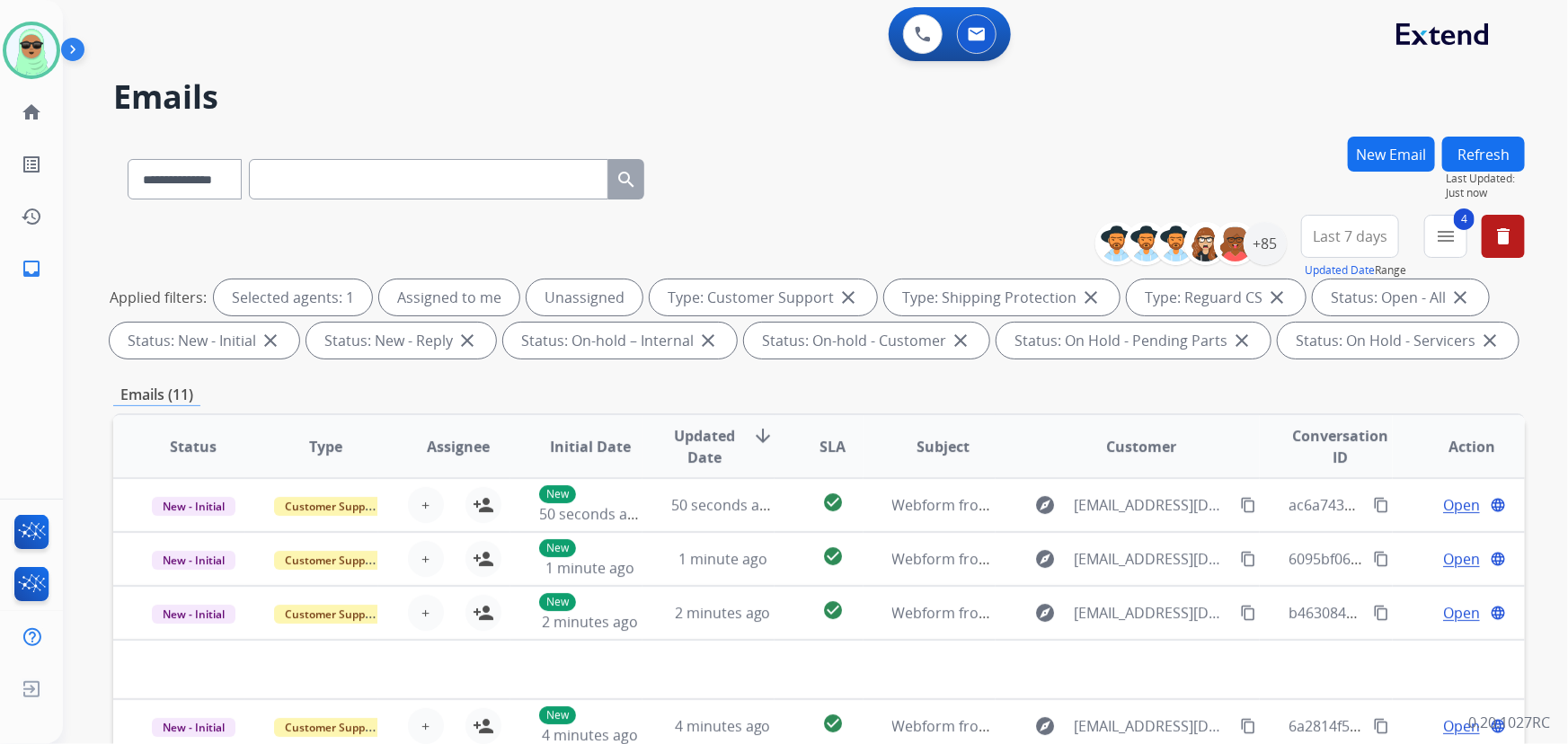
click at [799, 195] on div "**********" at bounding box center [819, 176] width 1411 height 78
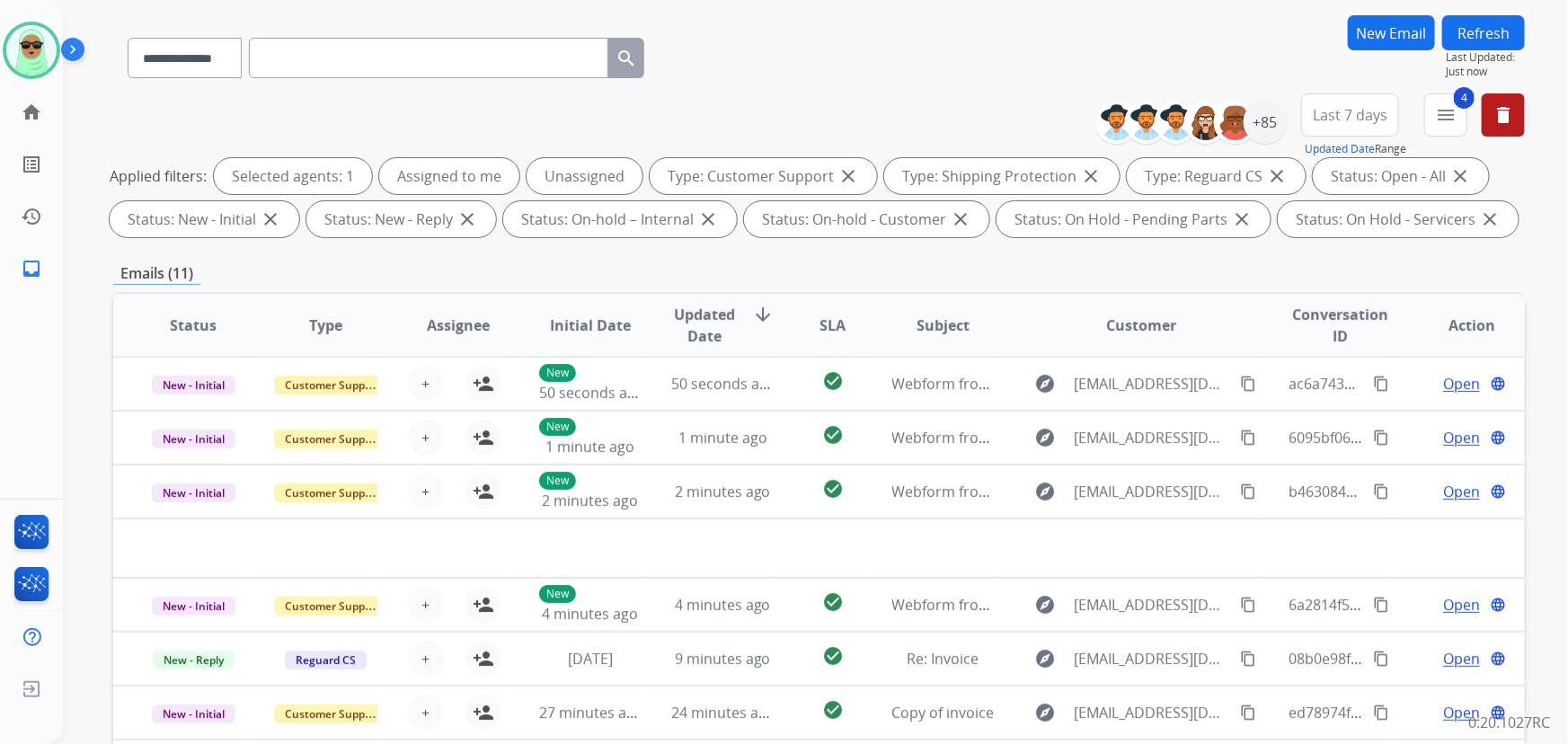
scroll to position [119, 0]
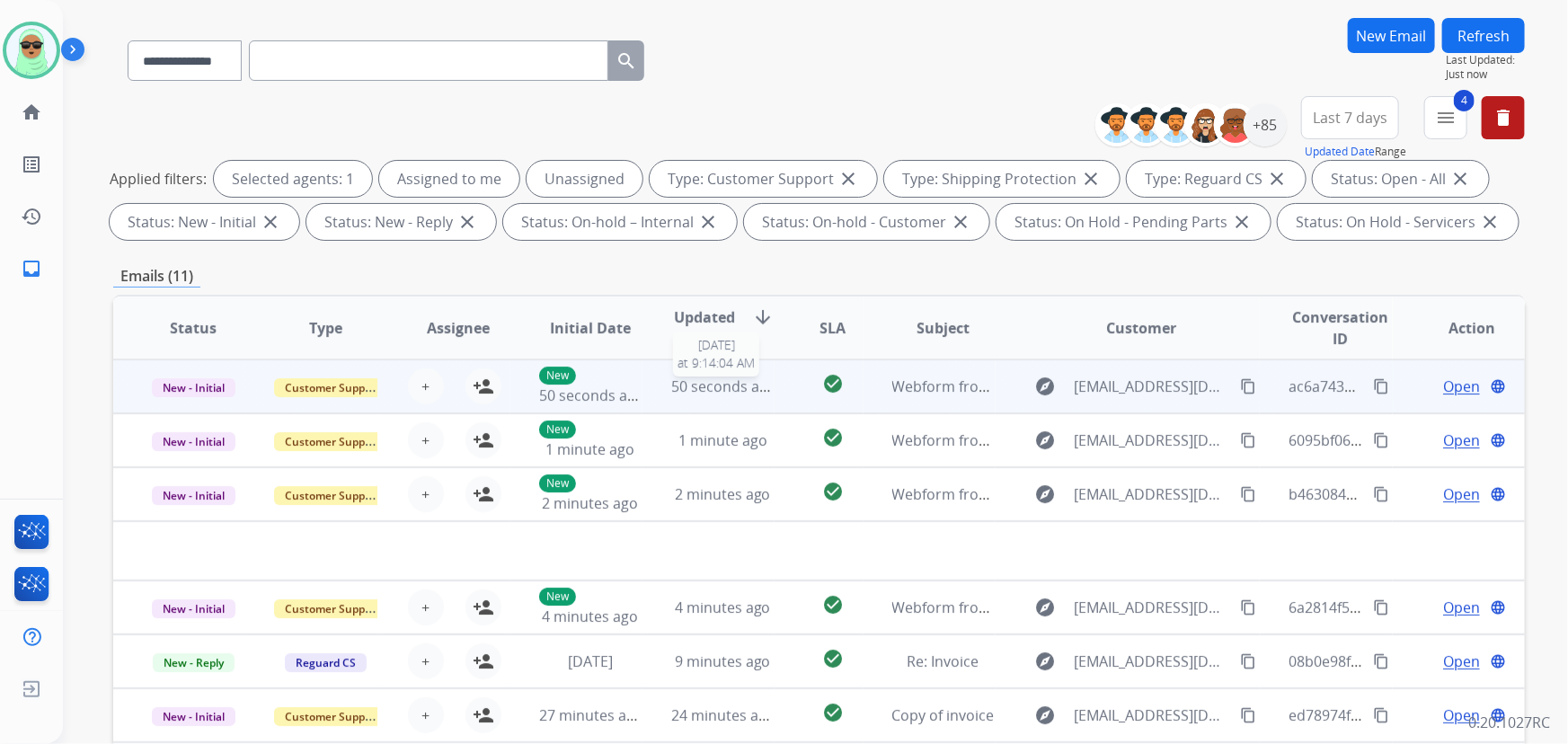
click at [672, 394] on span "50 seconds ago" at bounding box center [724, 386] width 105 height 20
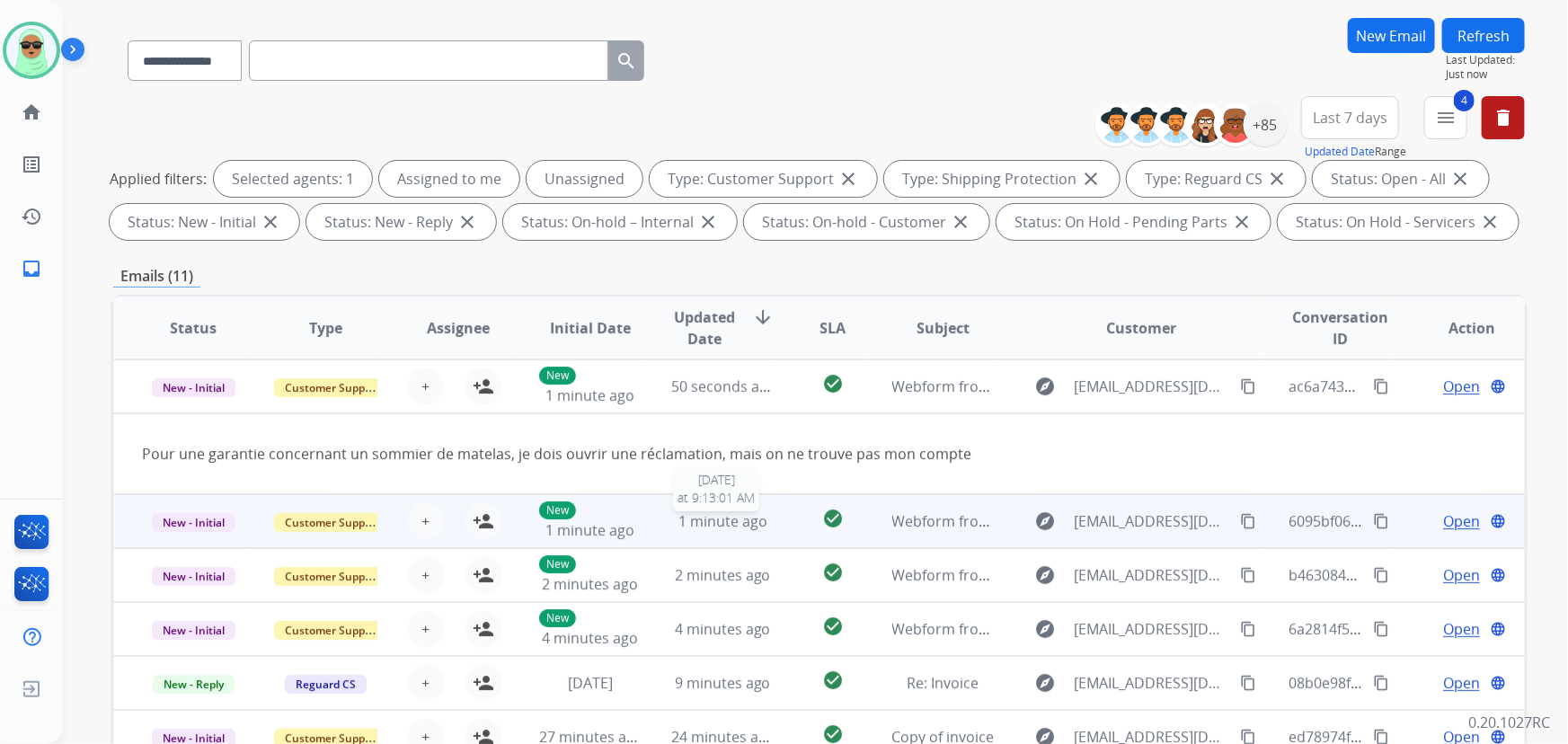
click at [709, 519] on span "1 minute ago" at bounding box center [723, 520] width 89 height 20
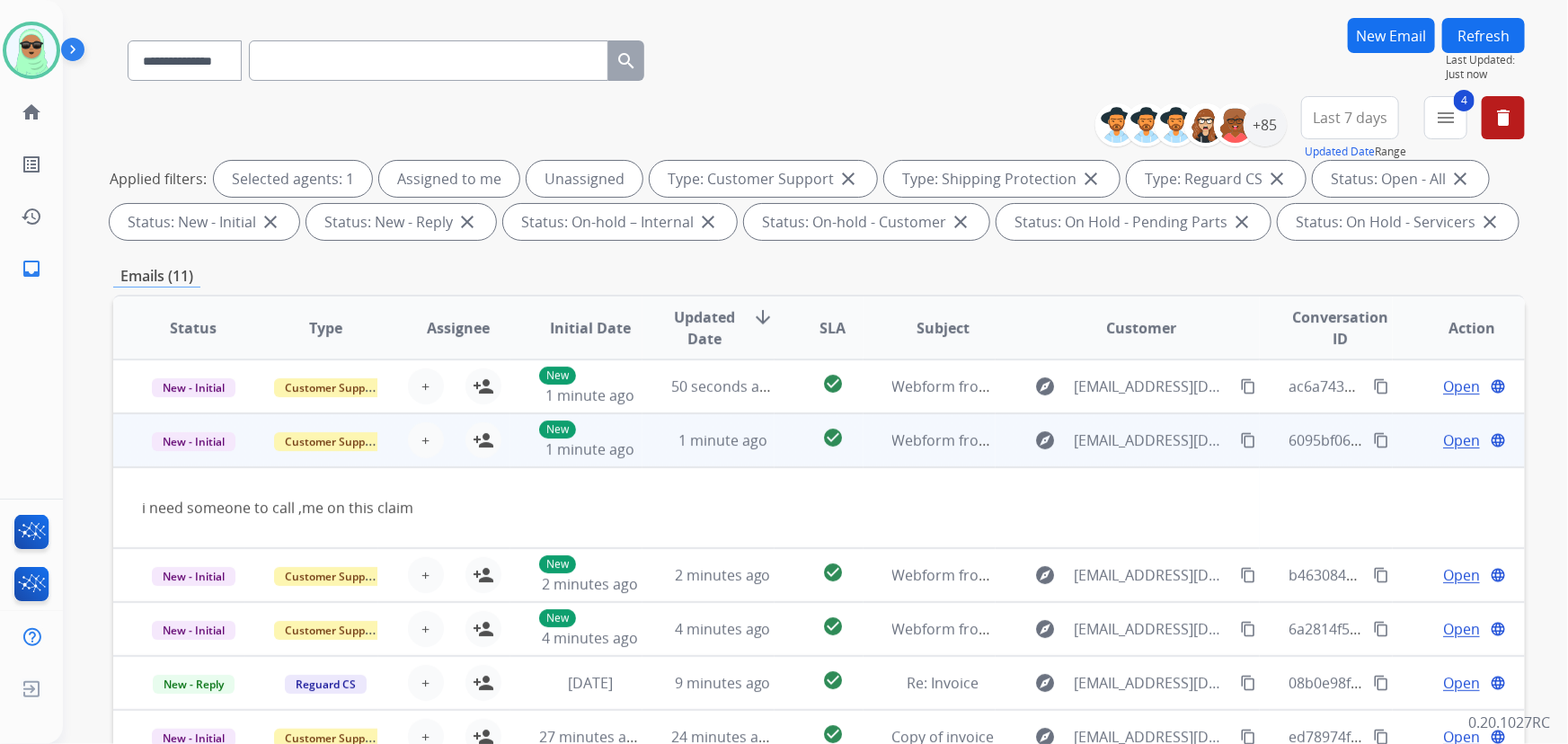
scroll to position [54, 0]
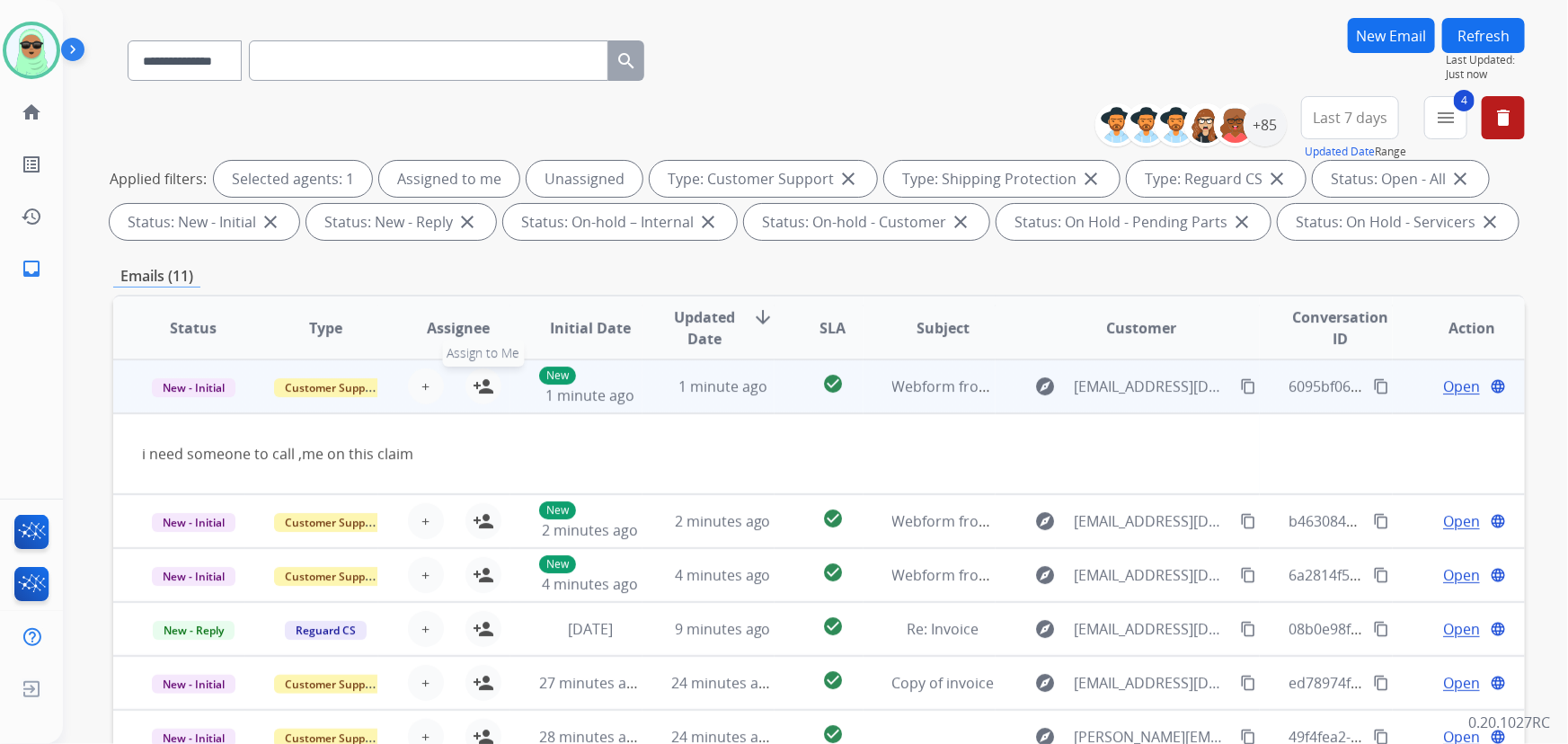
click at [482, 379] on mat-icon "person_add" at bounding box center [483, 386] width 22 height 22
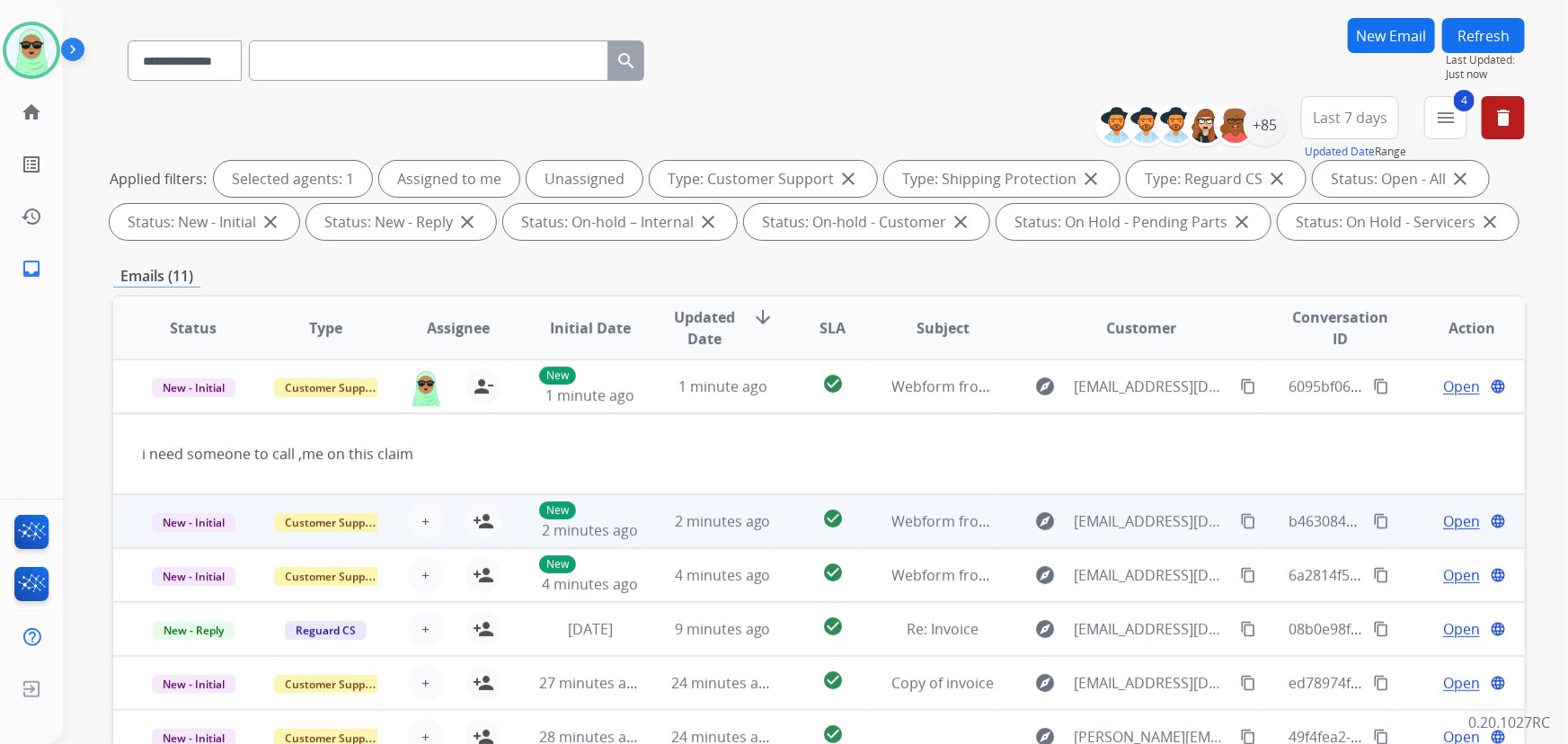
click at [740, 531] on td "2 minutes ago" at bounding box center [708, 520] width 132 height 54
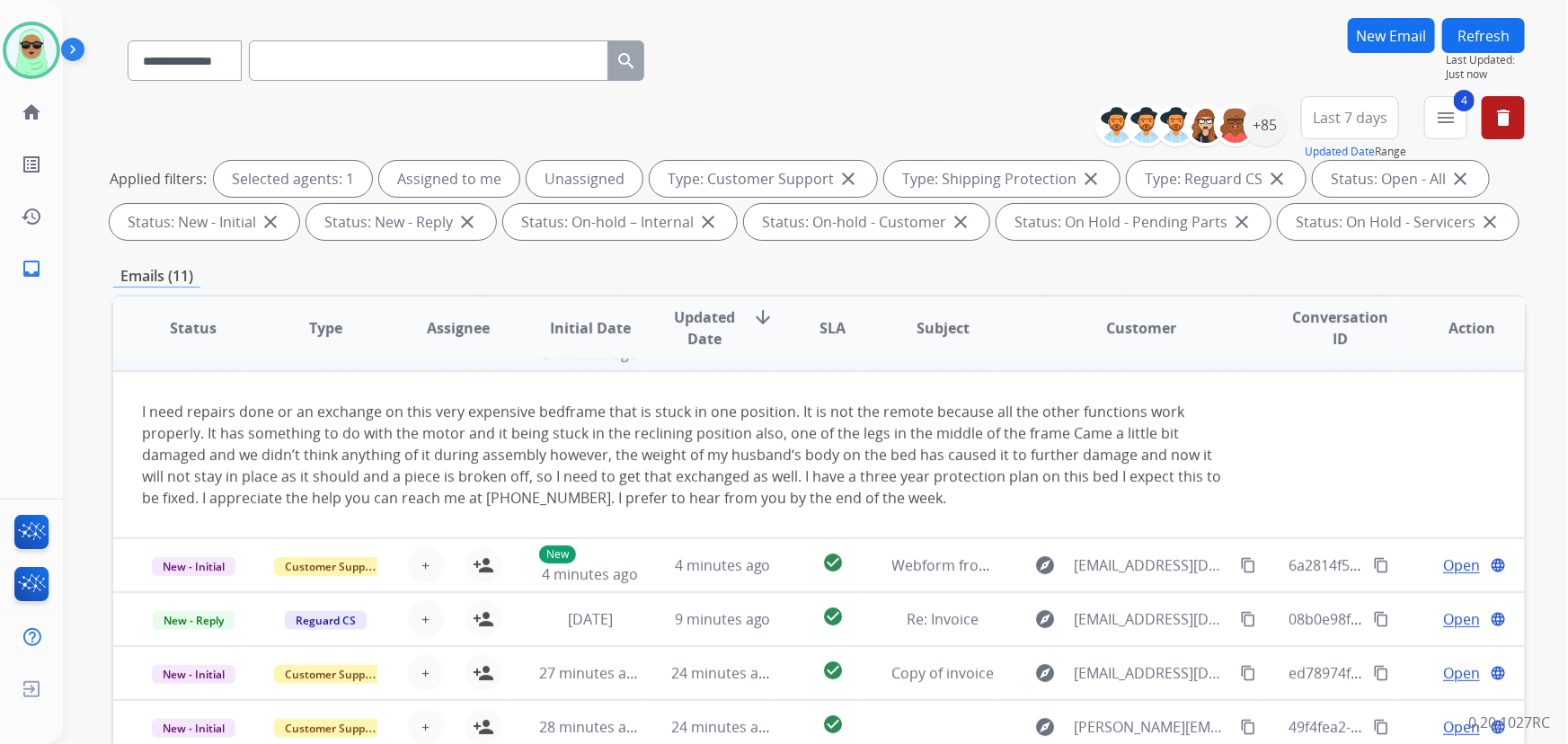
scroll to position [168, 0]
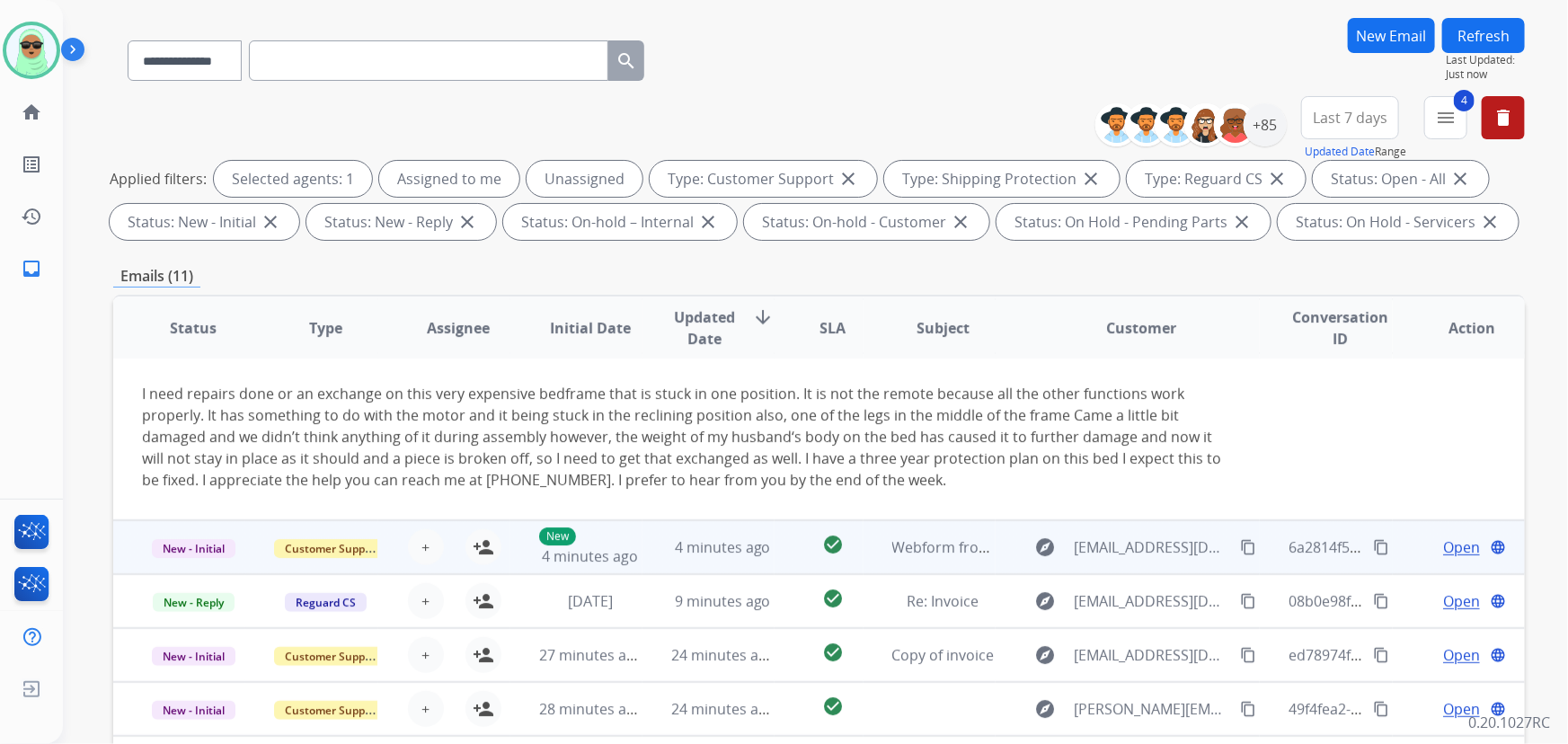
click at [707, 561] on td "4 minutes ago" at bounding box center [708, 547] width 132 height 54
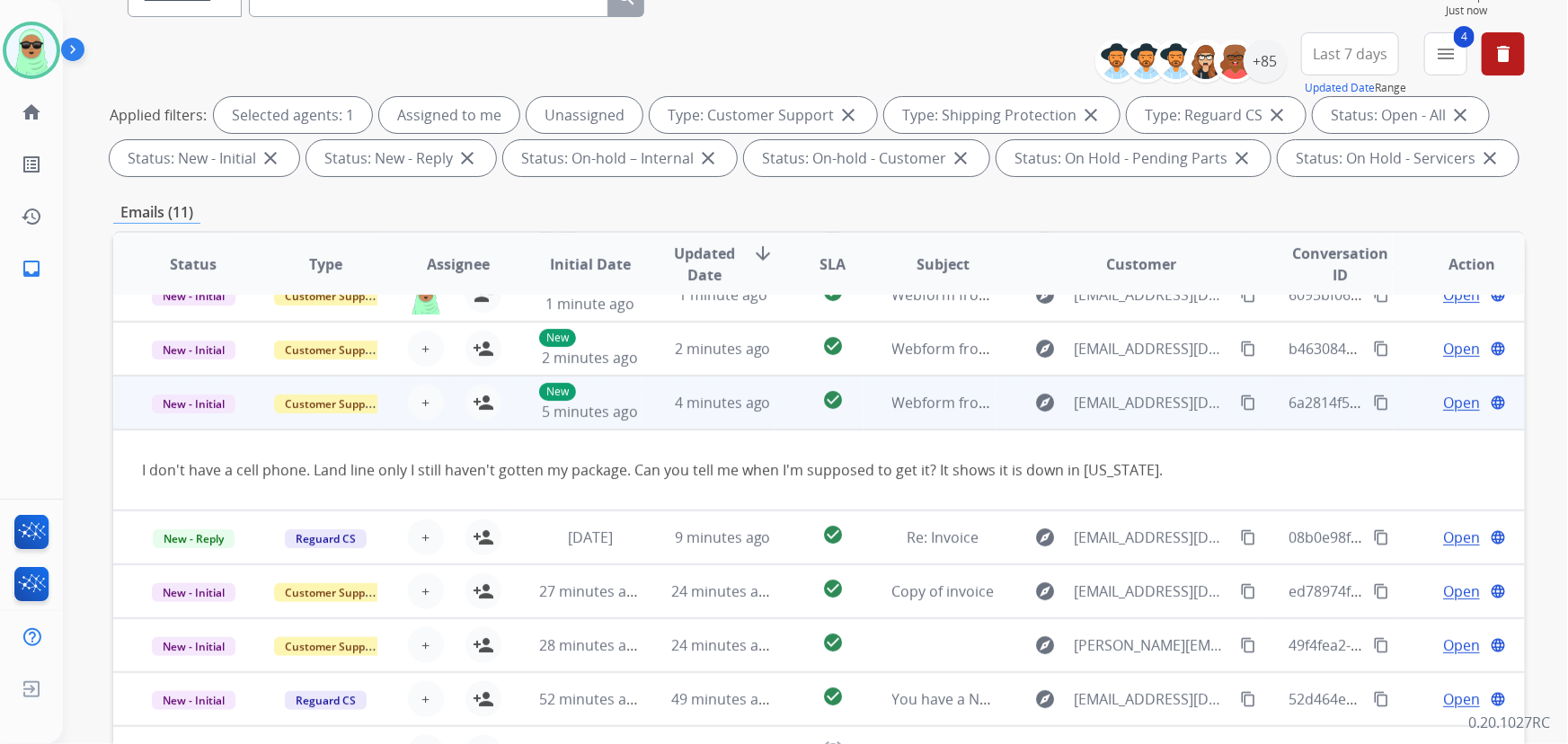
scroll to position [200, 0]
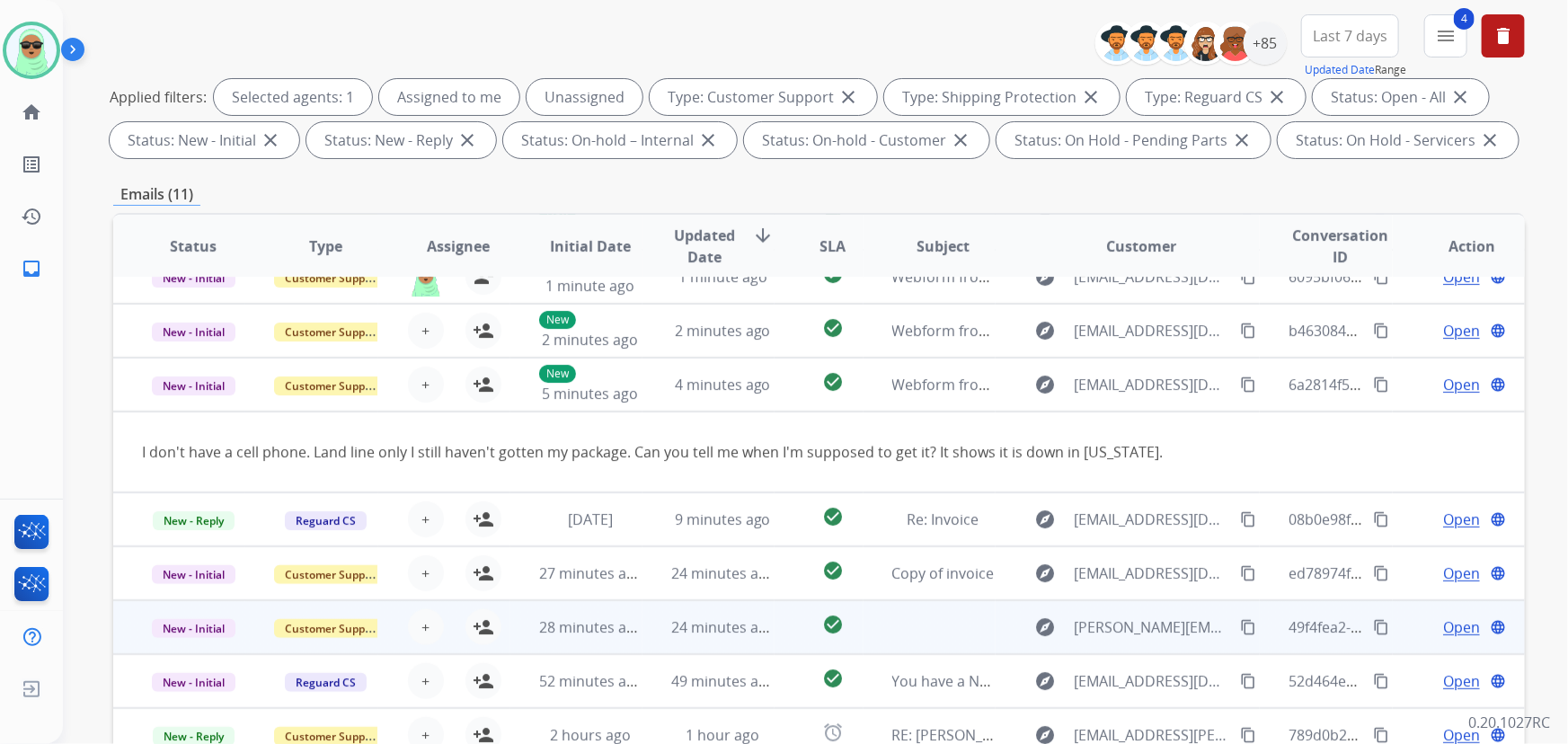
click at [674, 638] on td "24 minutes ago" at bounding box center [708, 626] width 132 height 54
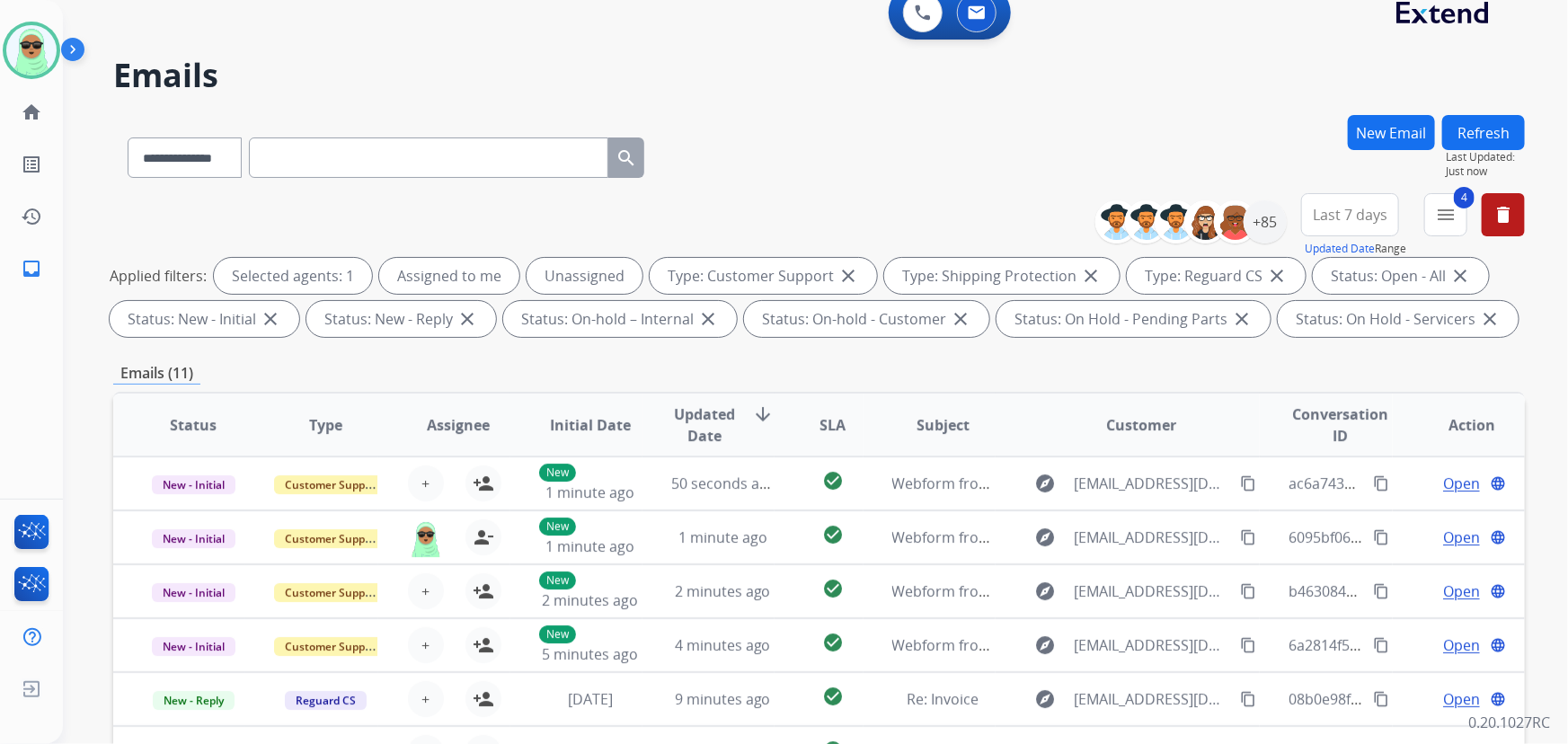
scroll to position [0, 0]
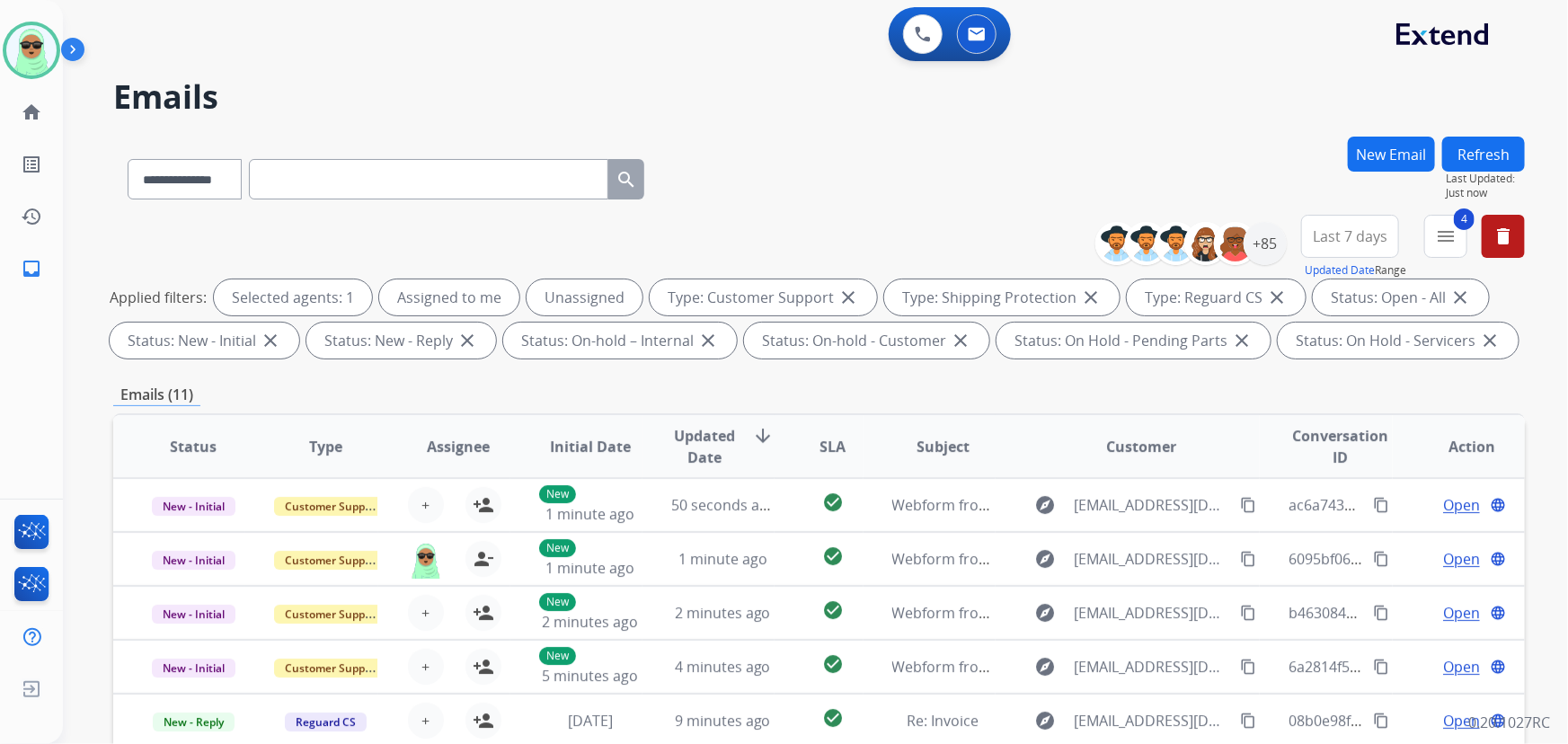
click at [1494, 154] on button "Refresh" at bounding box center [1484, 154] width 83 height 35
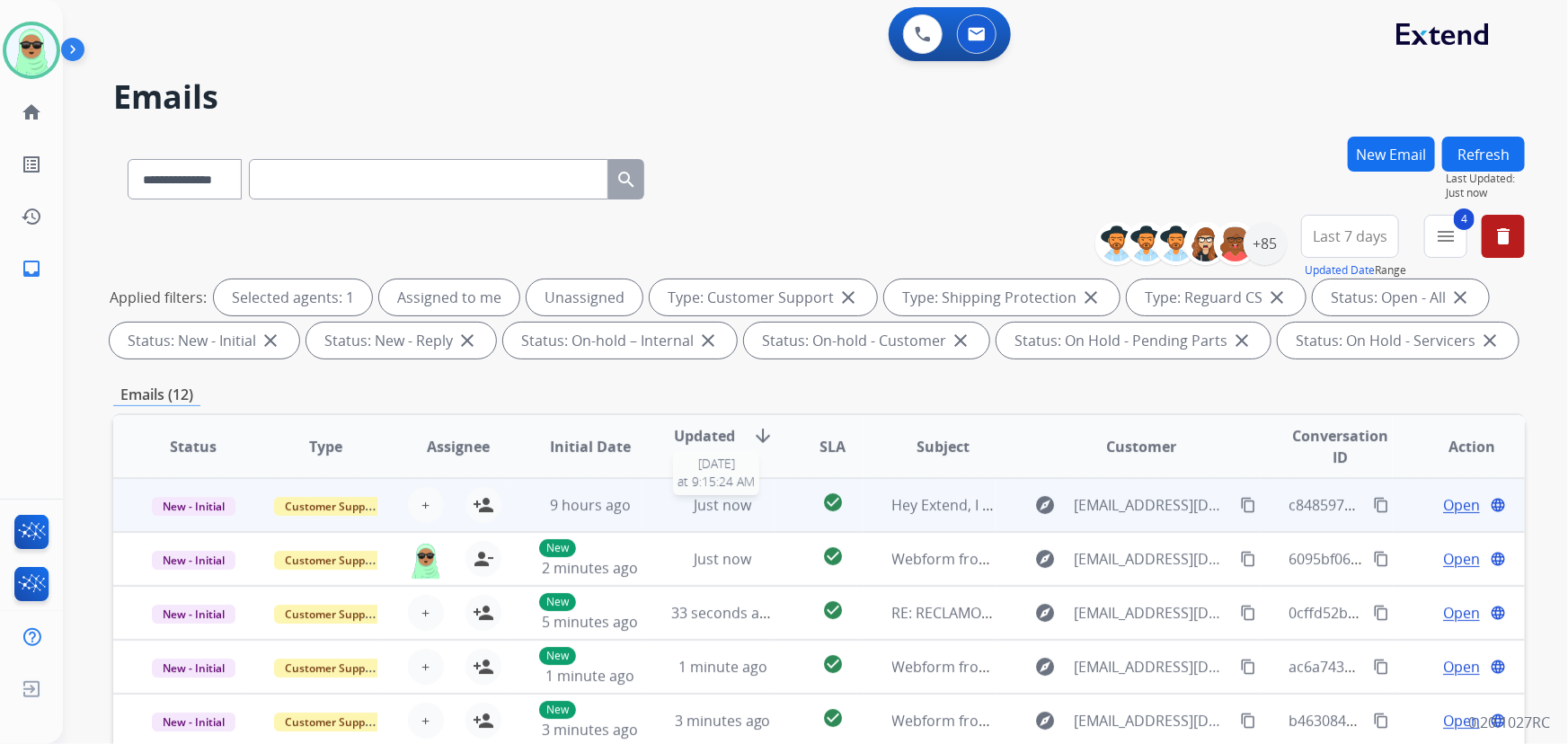
click at [679, 494] on div "Just now" at bounding box center [723, 504] width 102 height 22
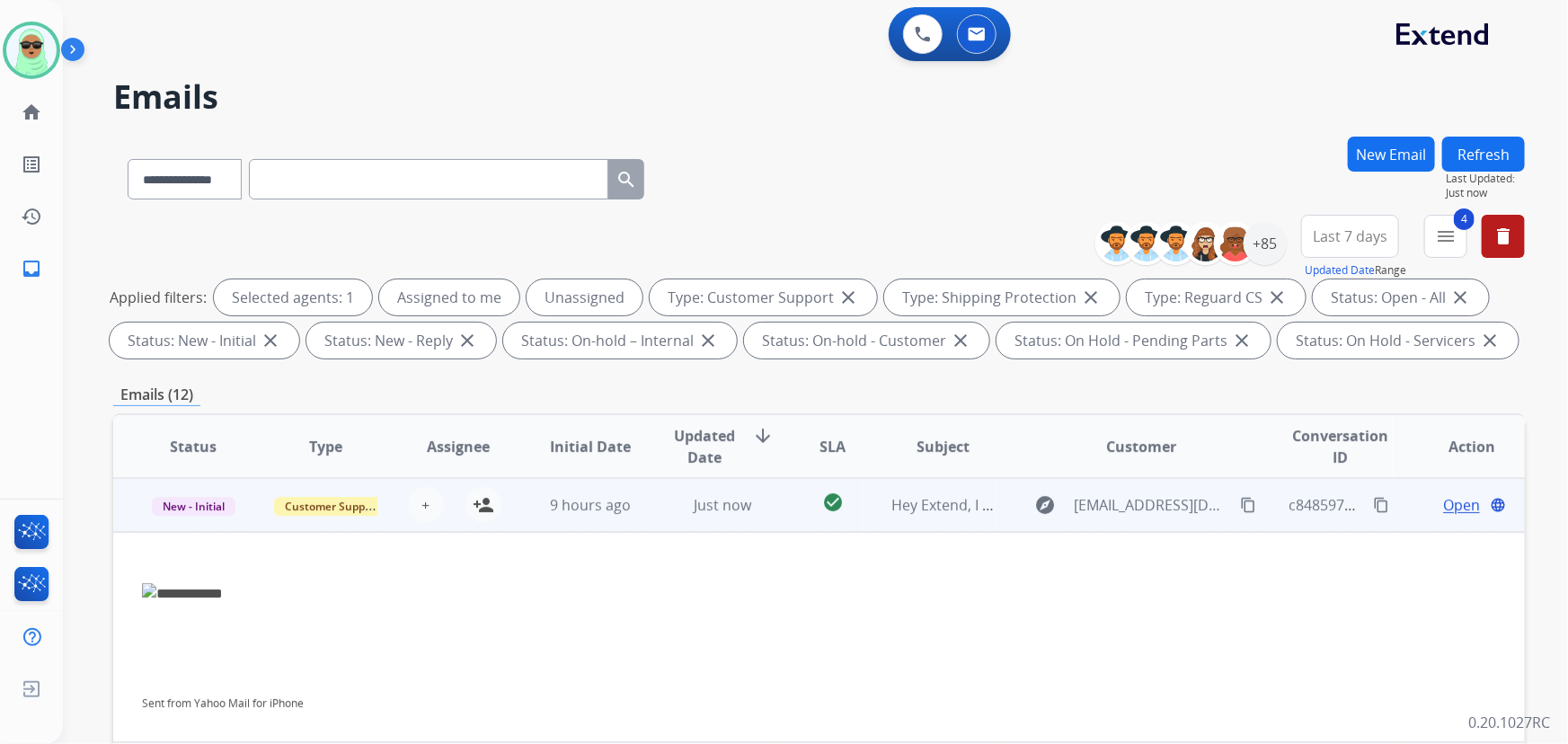
click at [674, 523] on td "Just now" at bounding box center [708, 504] width 132 height 54
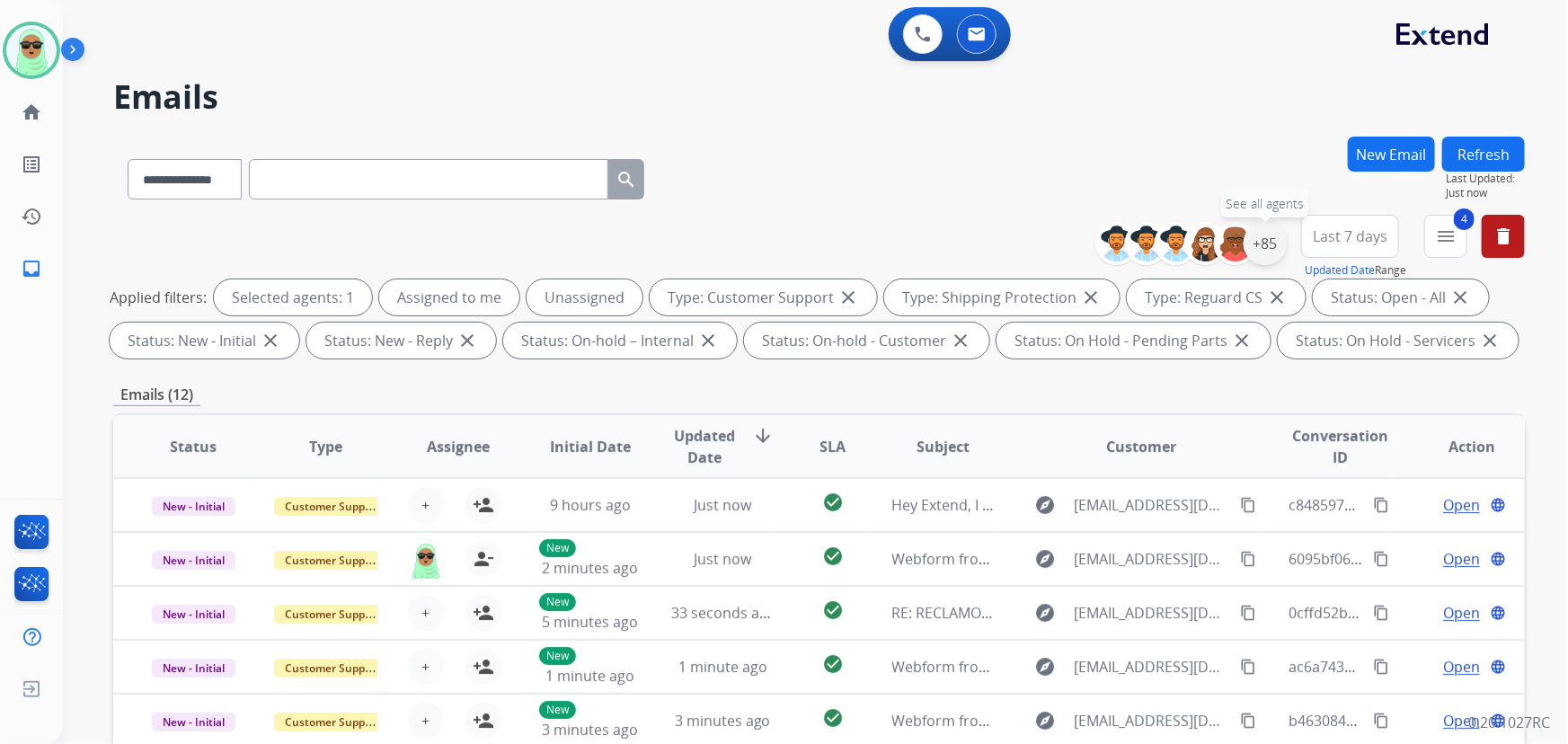
click at [1274, 243] on div "+85" at bounding box center [1266, 244] width 43 height 43
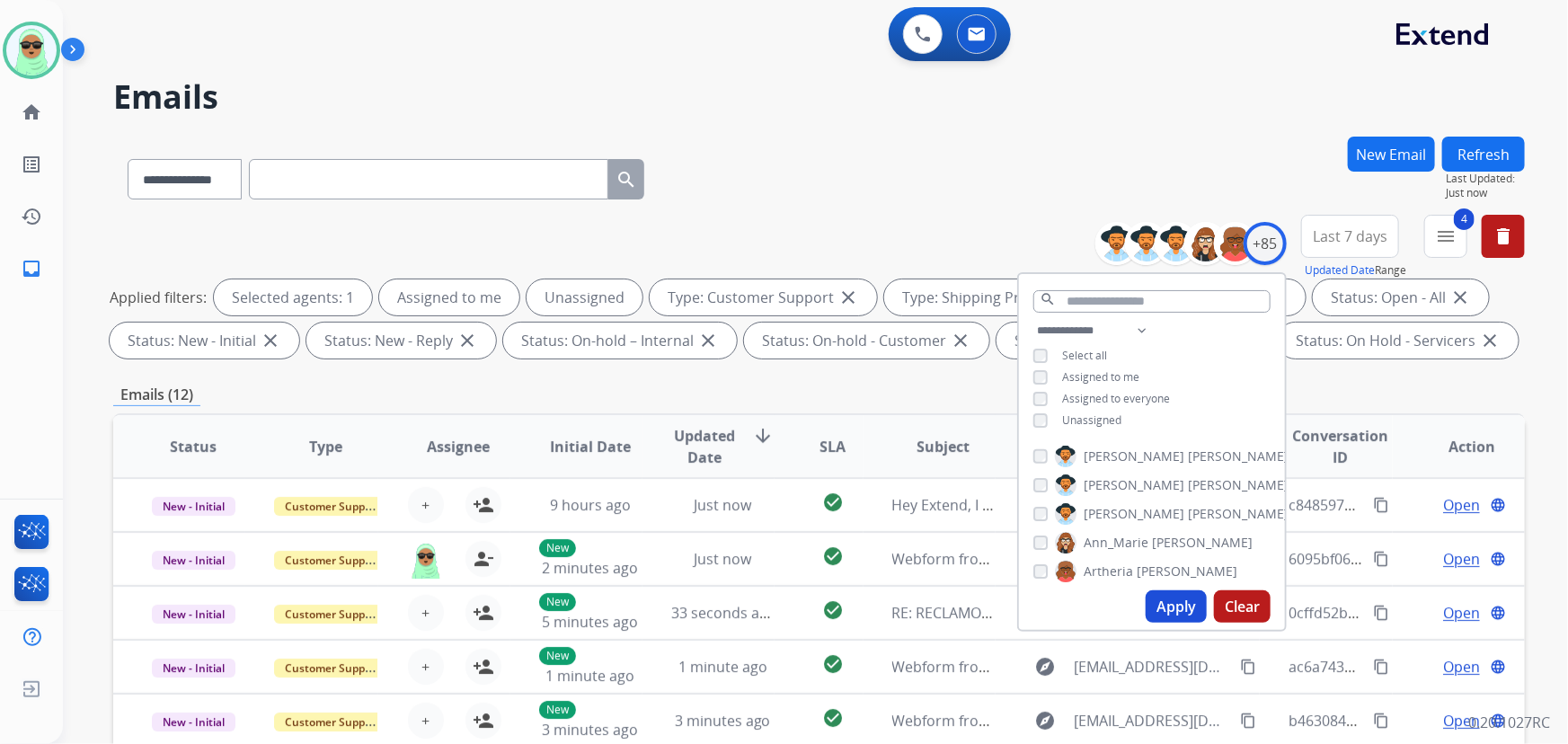
click at [1089, 369] on span "Assigned to me" at bounding box center [1100, 377] width 77 height 15
click at [1152, 609] on button "Apply" at bounding box center [1176, 606] width 61 height 32
click at [786, 127] on div "**********" at bounding box center [794, 436] width 1462 height 744
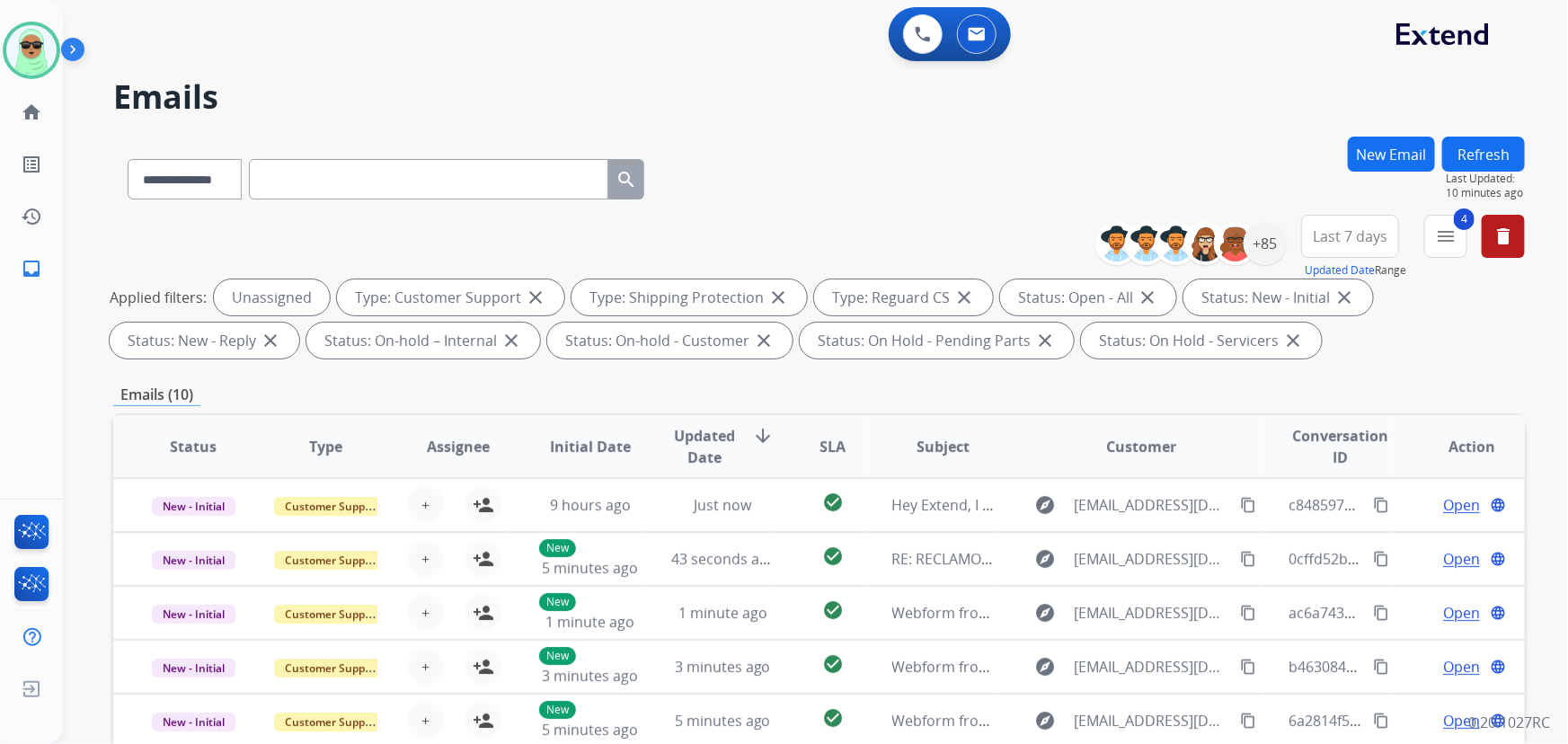
click at [1304, 53] on div "0 Voice Interactions 0 Email Interactions" at bounding box center [804, 36] width 1440 height 58
click at [1503, 148] on button "Refresh" at bounding box center [1484, 154] width 83 height 35
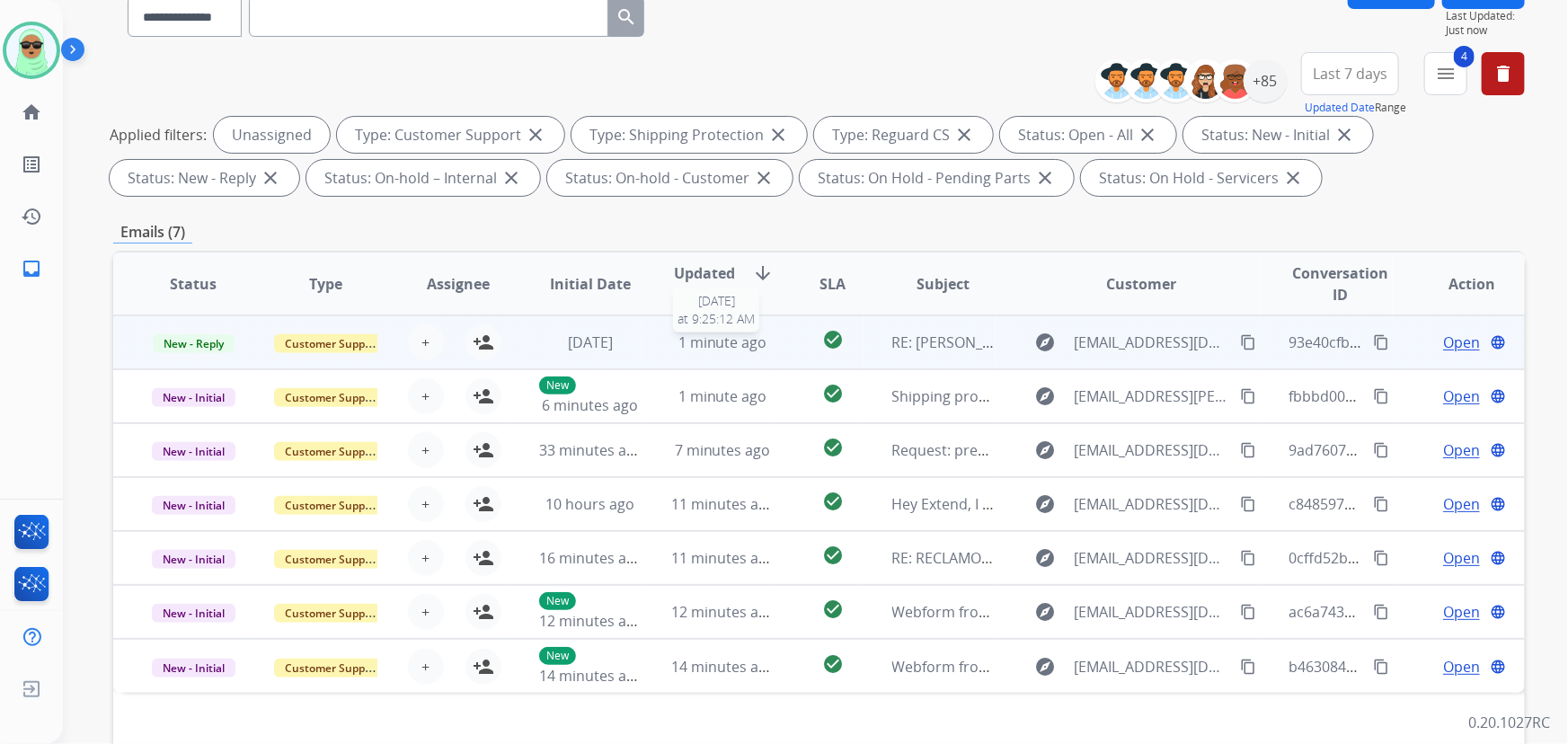
scroll to position [245, 0]
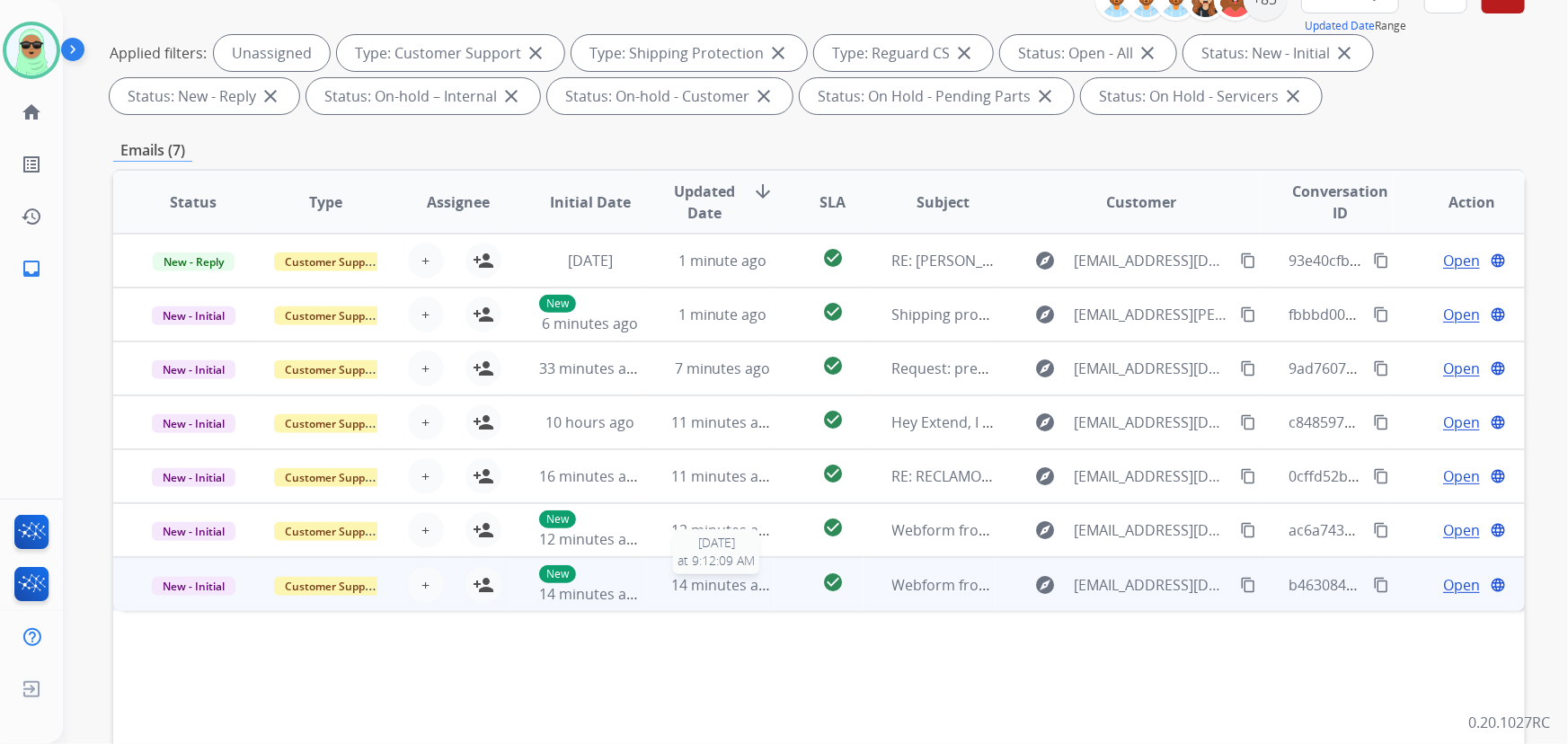
click at [708, 584] on span "14 minutes ago" at bounding box center [724, 584] width 104 height 20
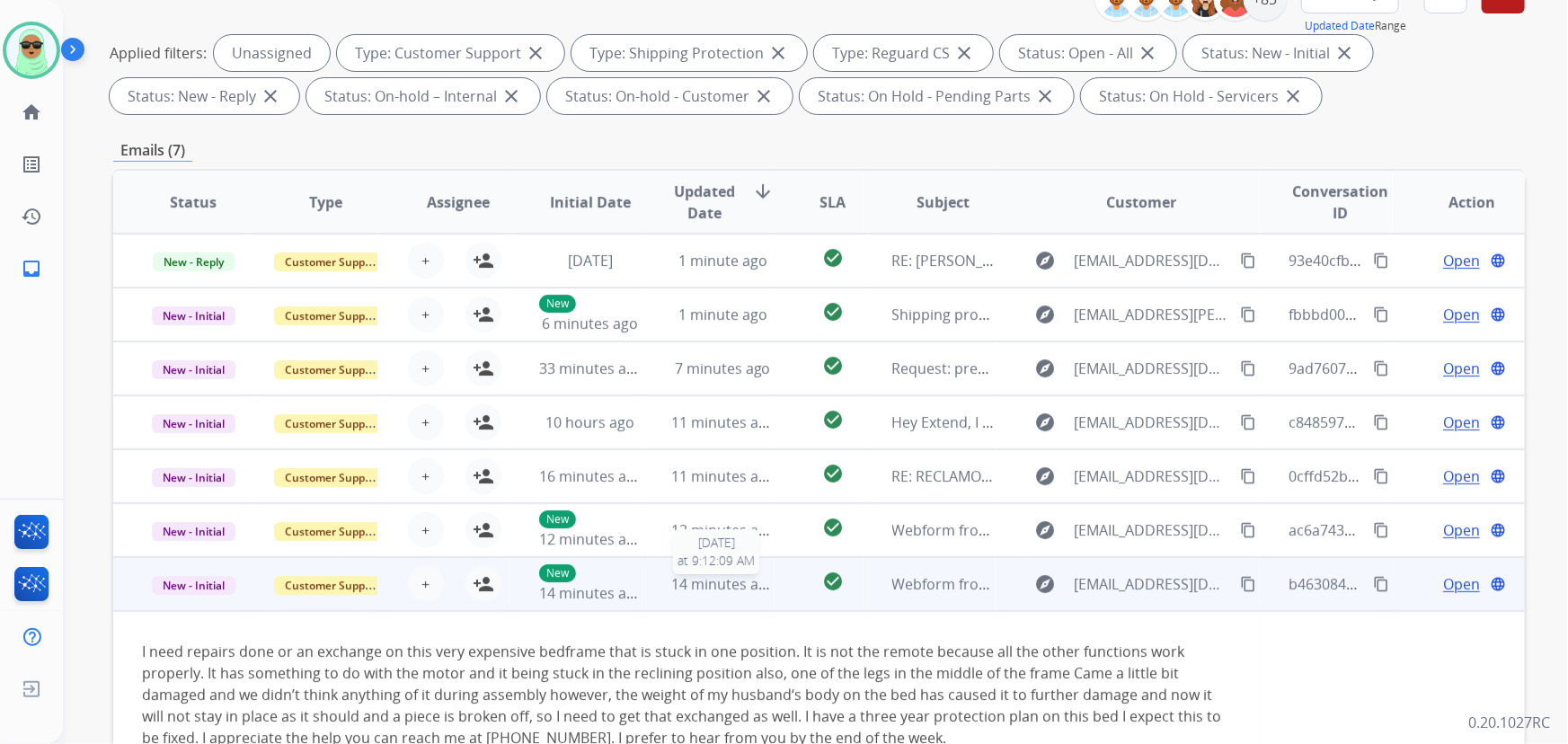
scroll to position [6, 0]
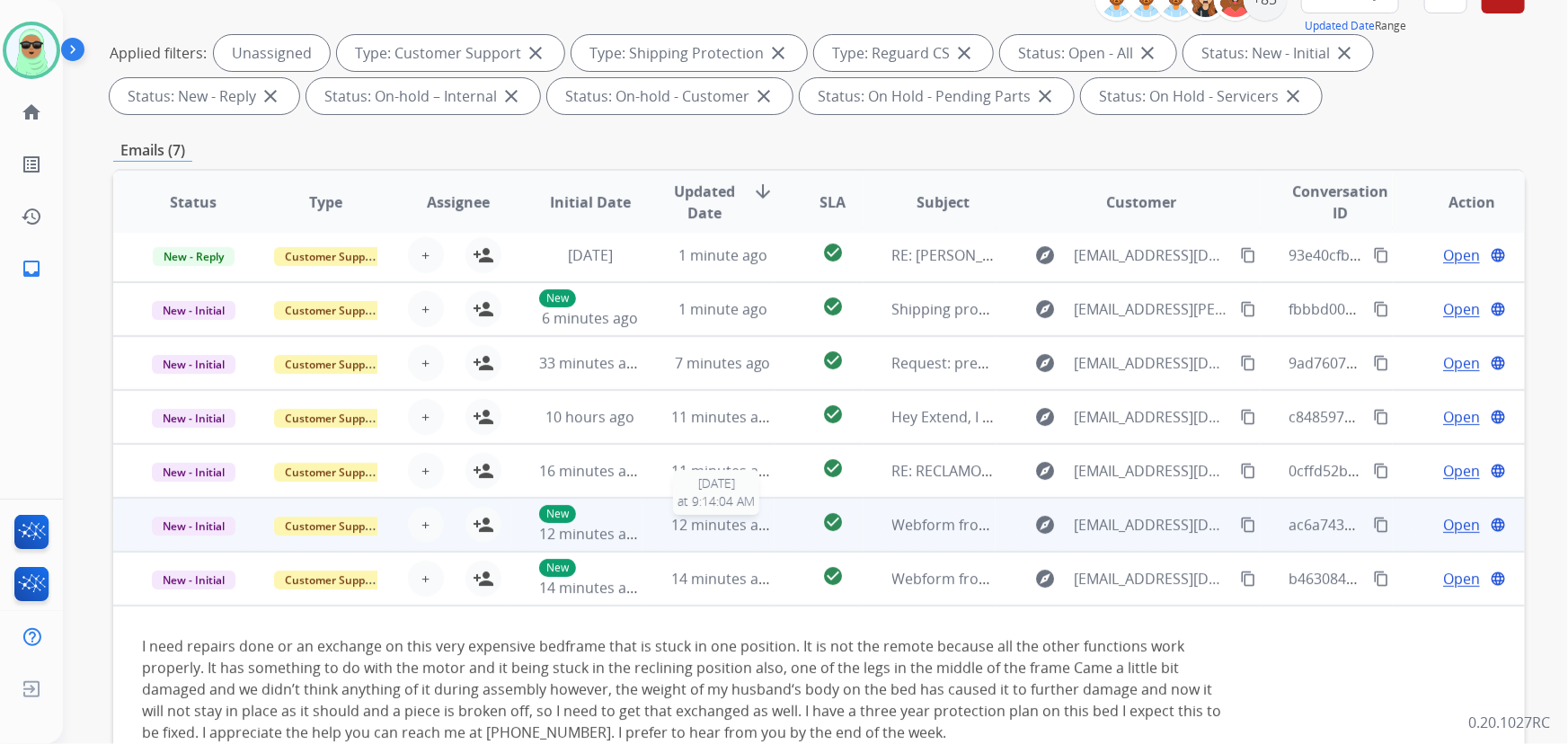
click at [710, 517] on span "12 minutes ago" at bounding box center [724, 524] width 104 height 20
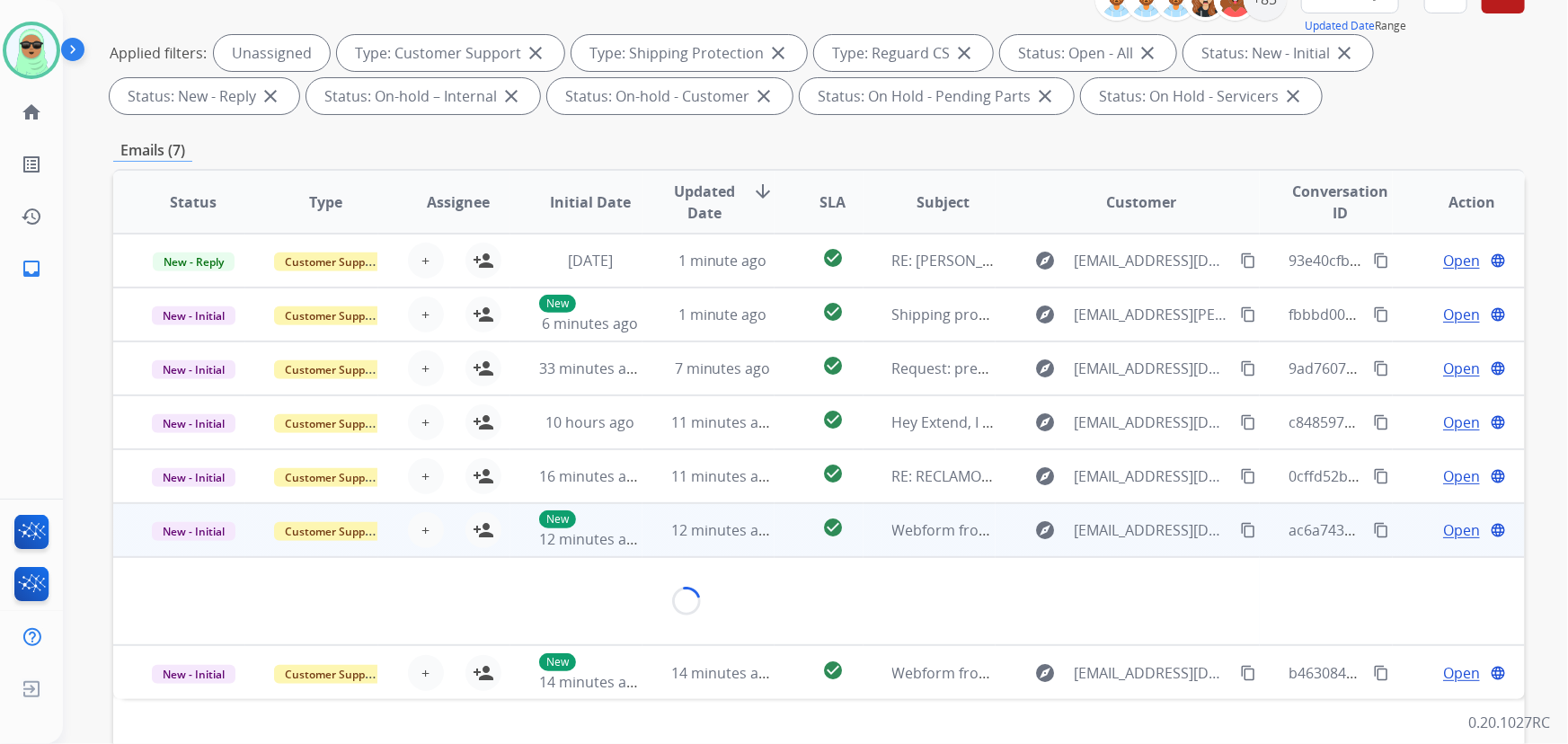
scroll to position [0, 0]
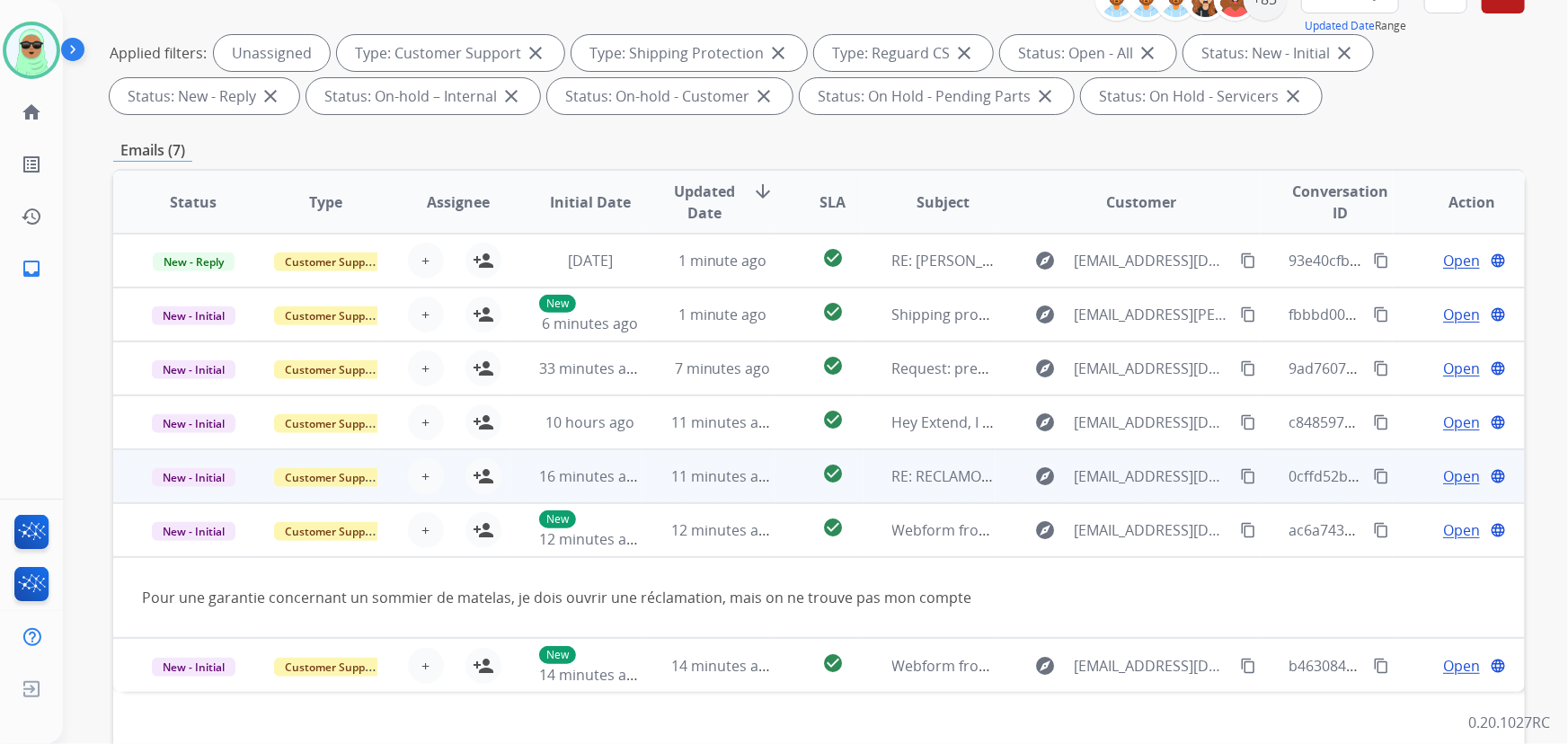
click at [711, 486] on td "11 minutes ago" at bounding box center [708, 476] width 132 height 54
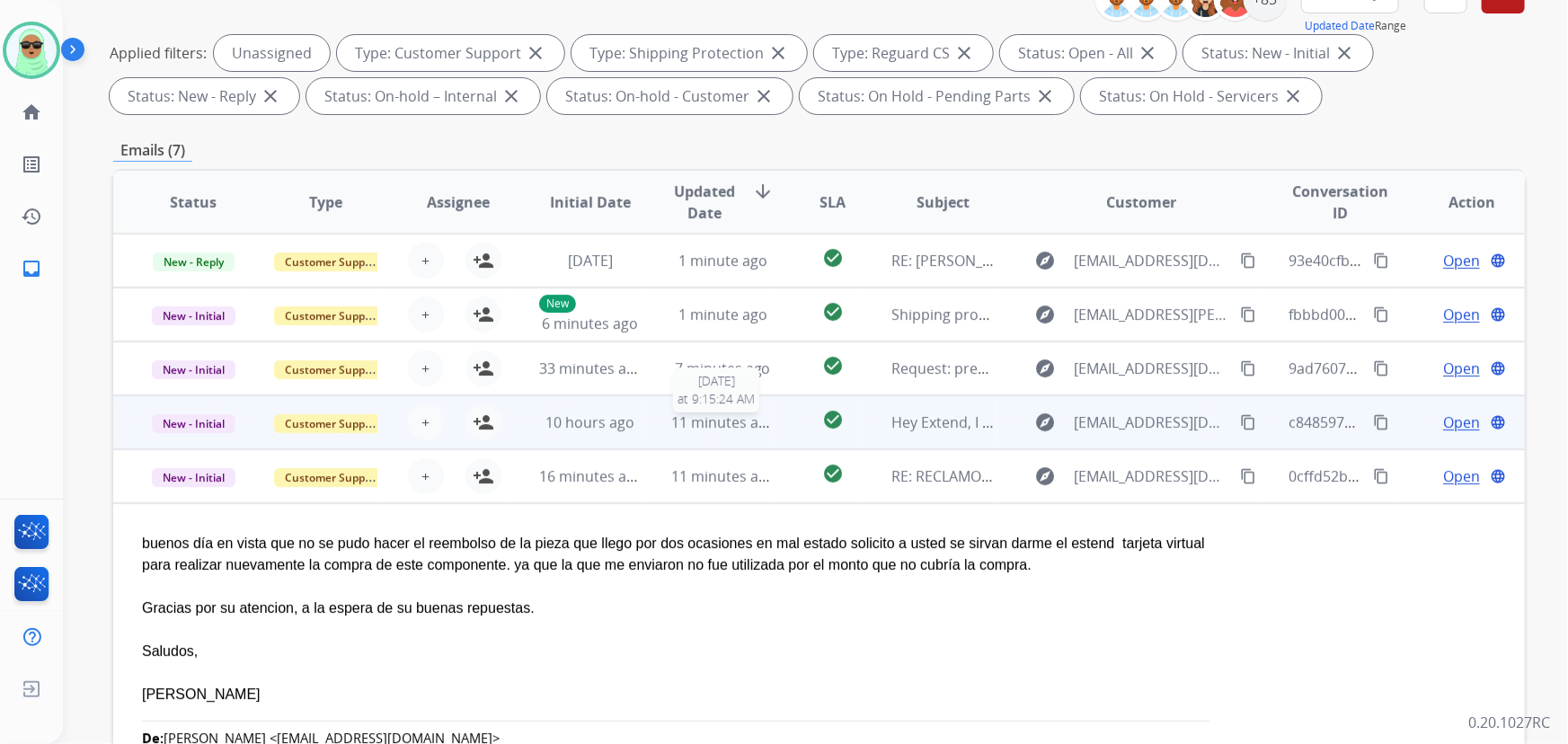
click at [728, 416] on span "11 minutes ago" at bounding box center [724, 422] width 104 height 20
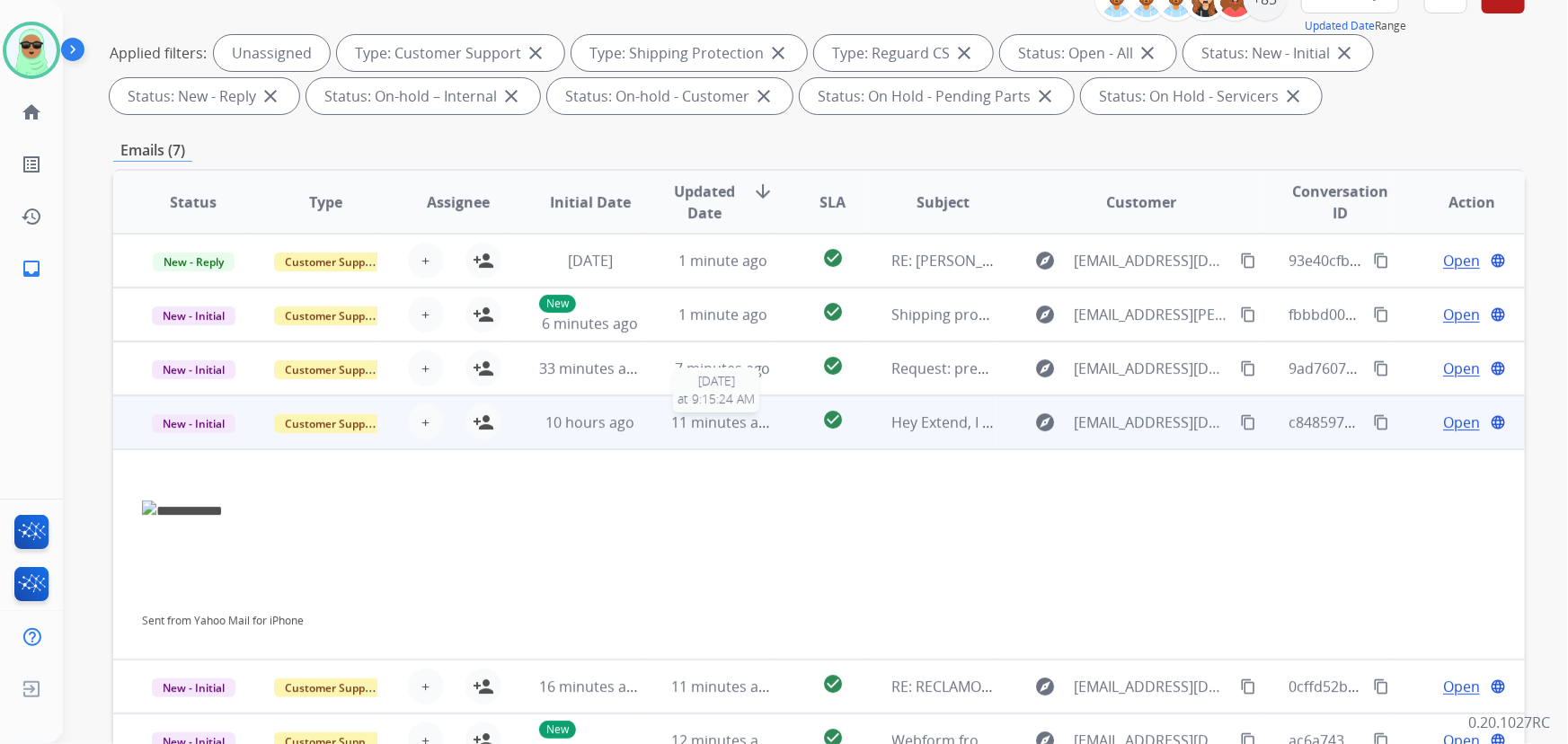
scroll to position [49, 0]
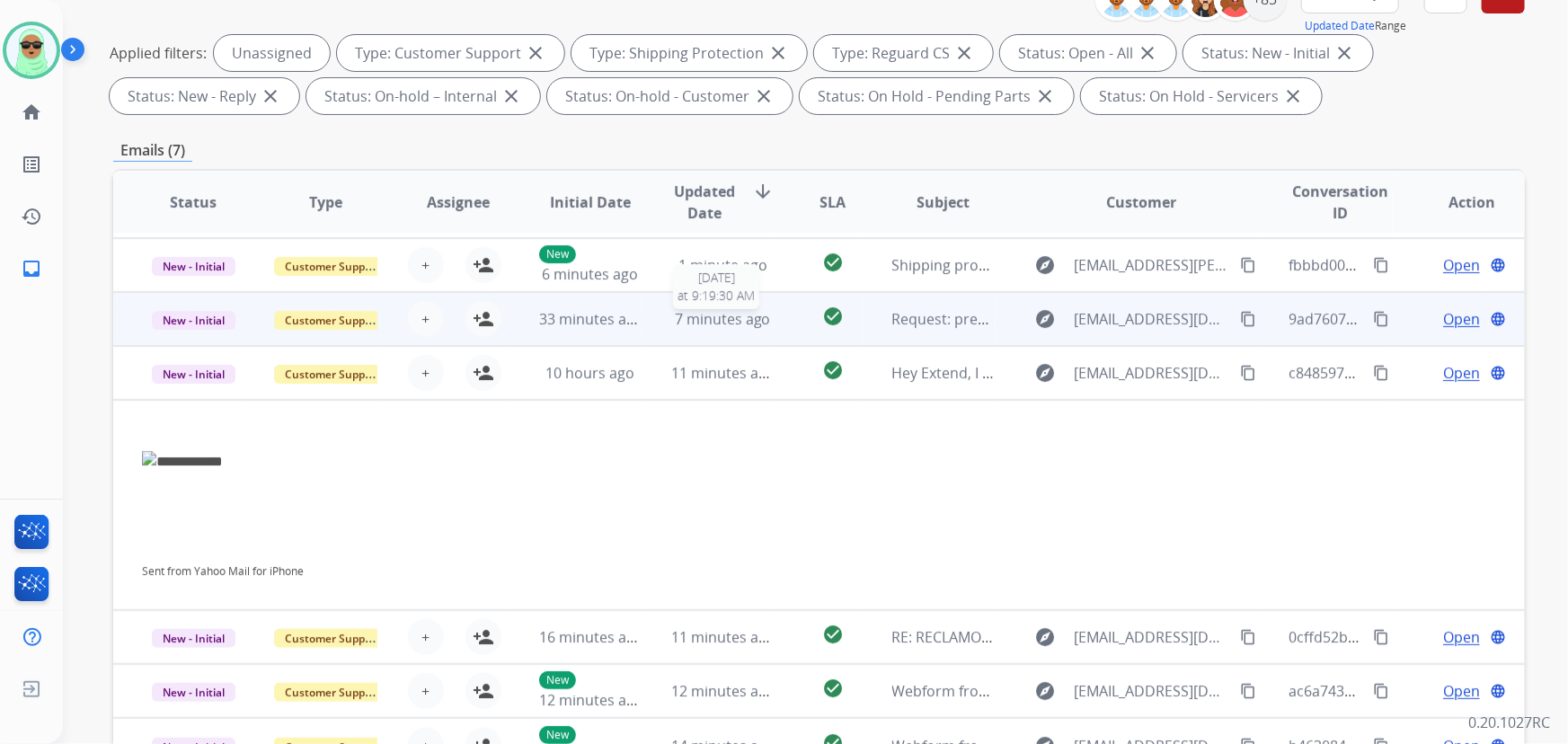
click at [689, 323] on span "7 minutes ago" at bounding box center [723, 318] width 96 height 20
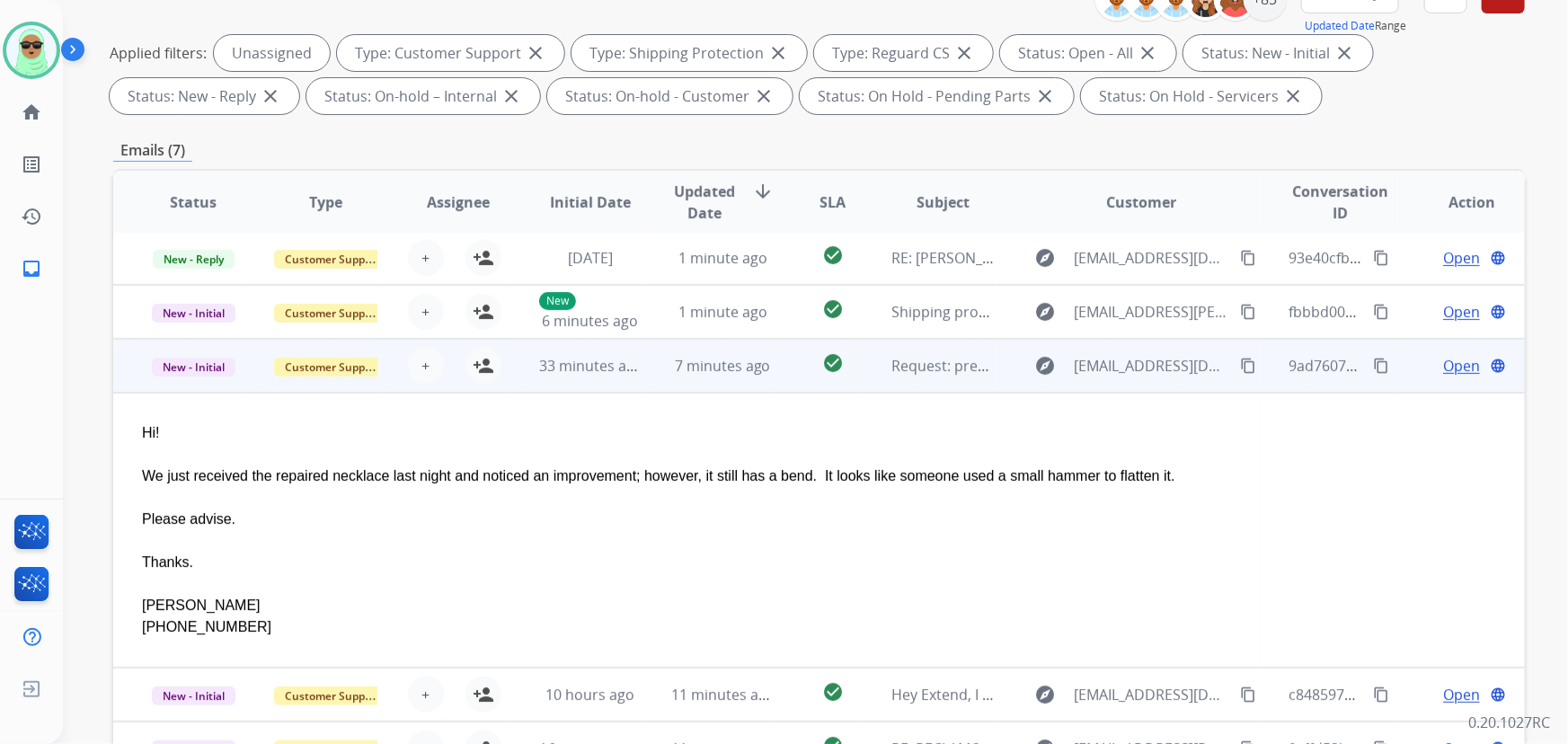
scroll to position [0, 0]
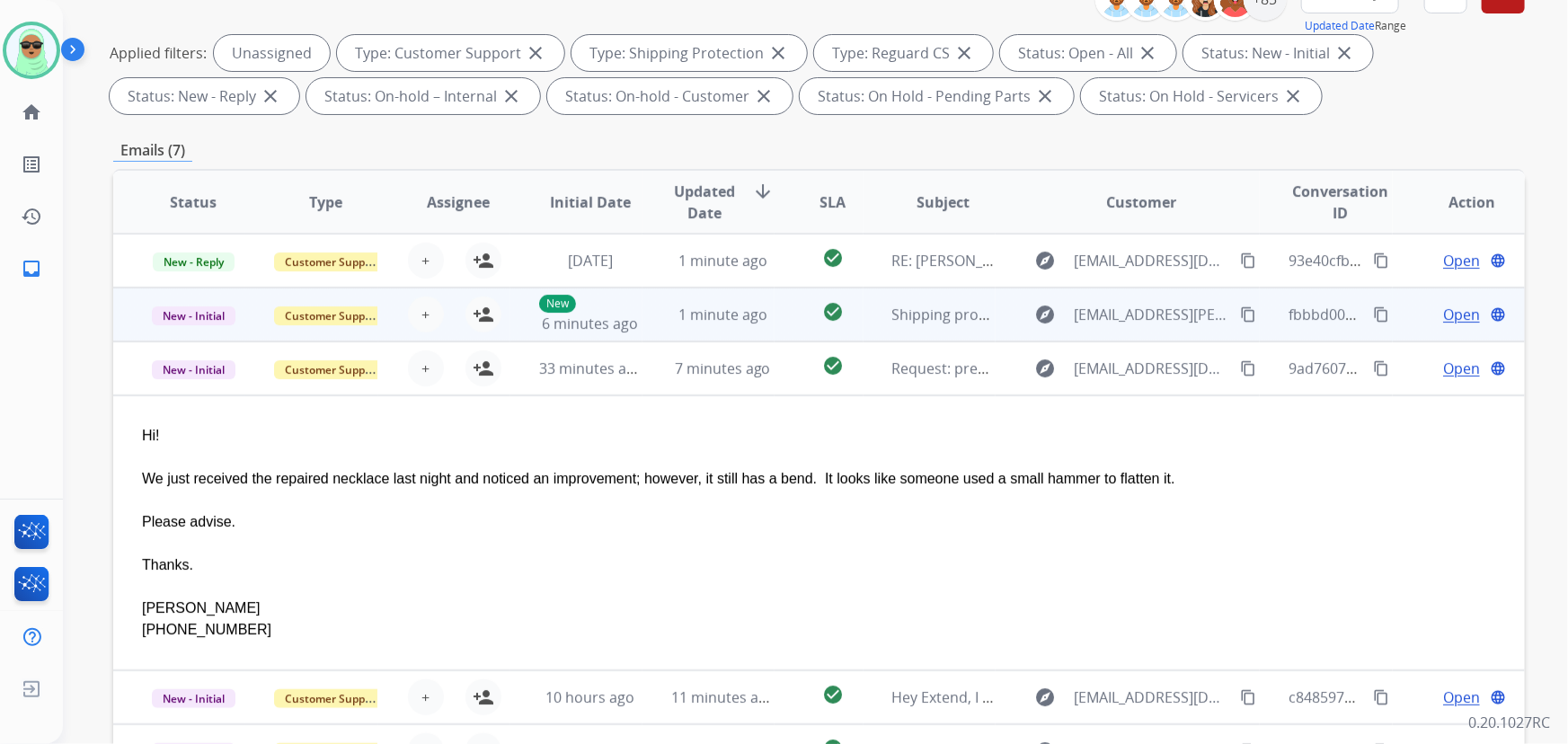
click at [648, 320] on td "1 minute ago" at bounding box center [708, 313] width 132 height 54
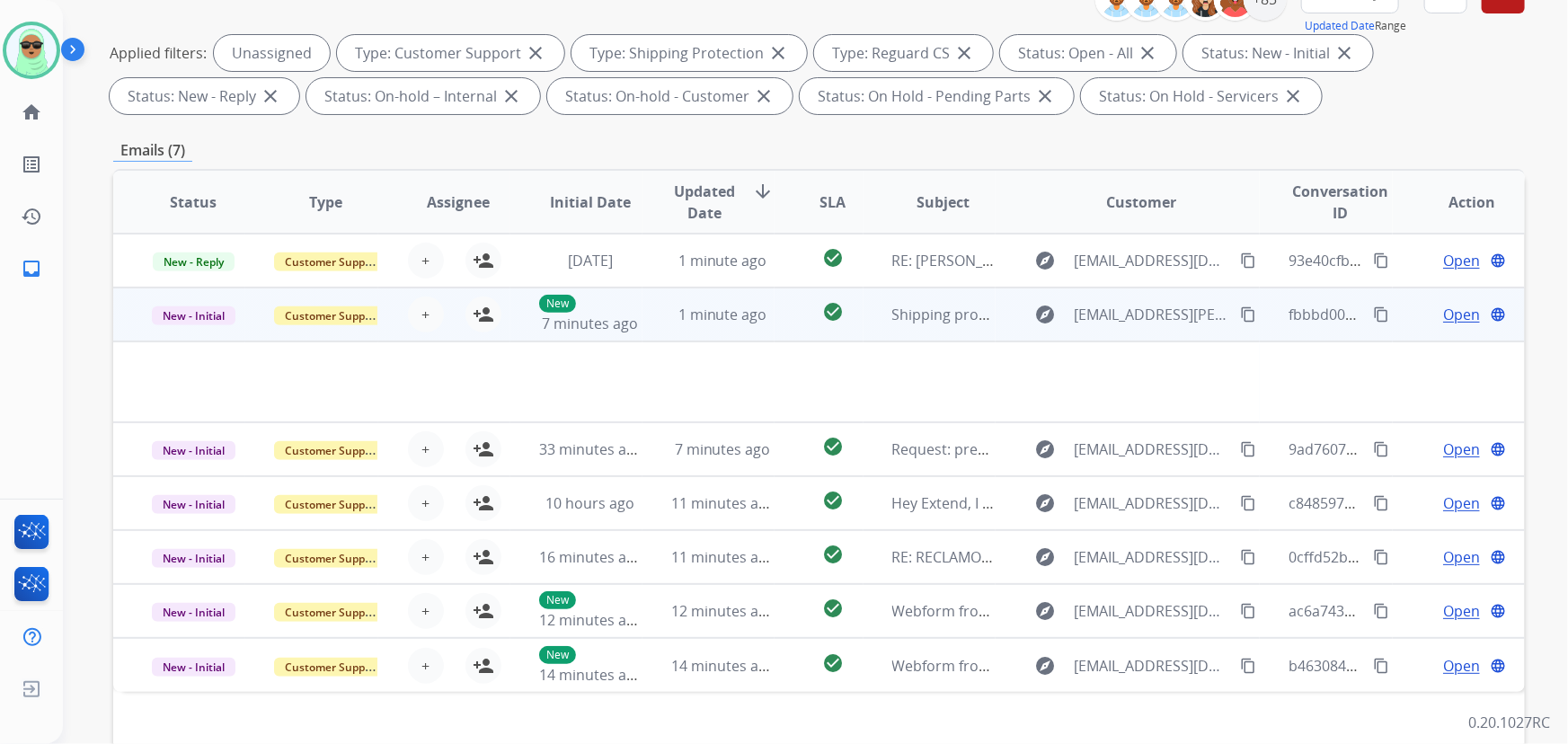
click at [648, 320] on td "1 minute ago" at bounding box center [708, 313] width 132 height 54
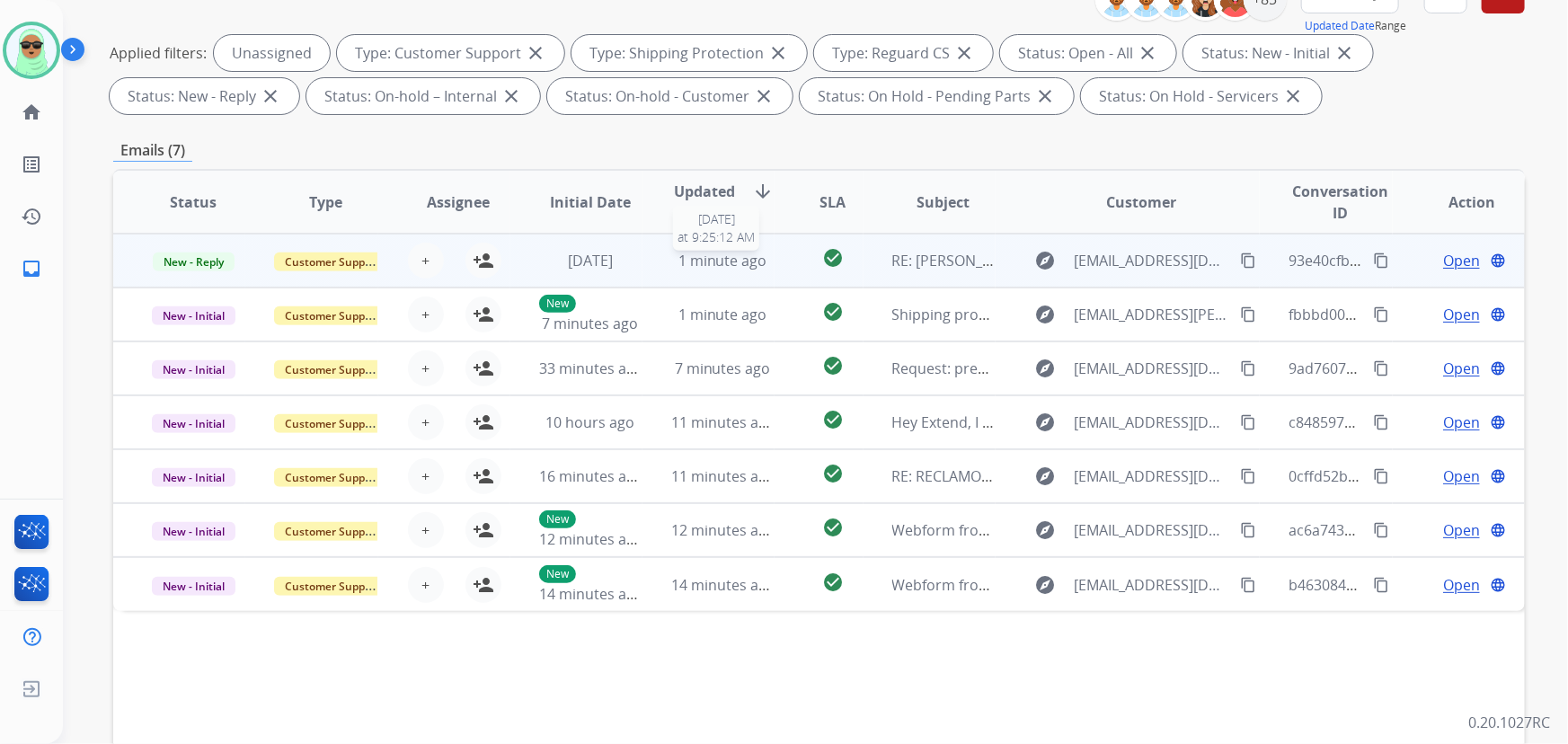
click at [678, 261] on span "1 minute ago" at bounding box center [723, 260] width 89 height 20
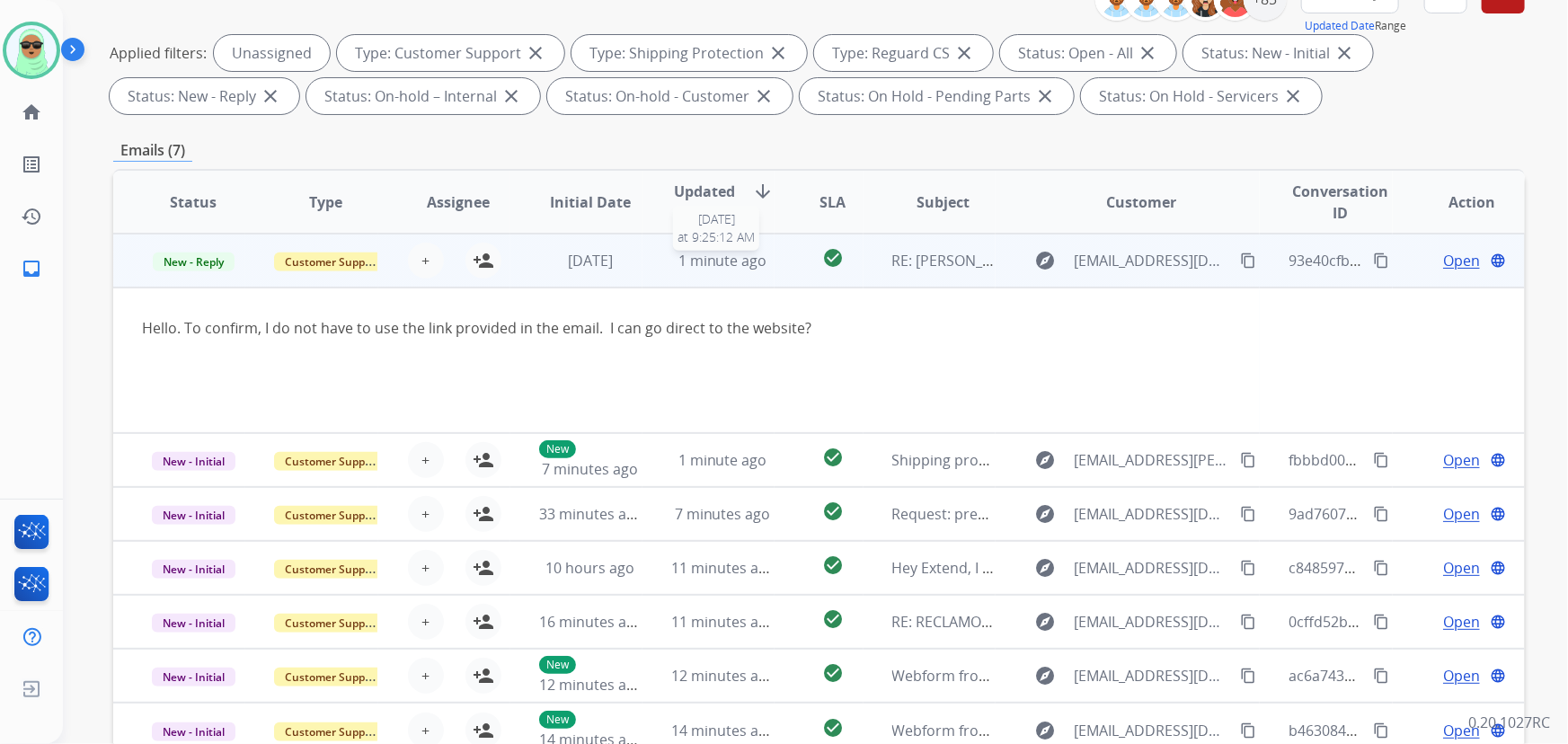
click at [678, 261] on span "1 minute ago" at bounding box center [723, 260] width 89 height 20
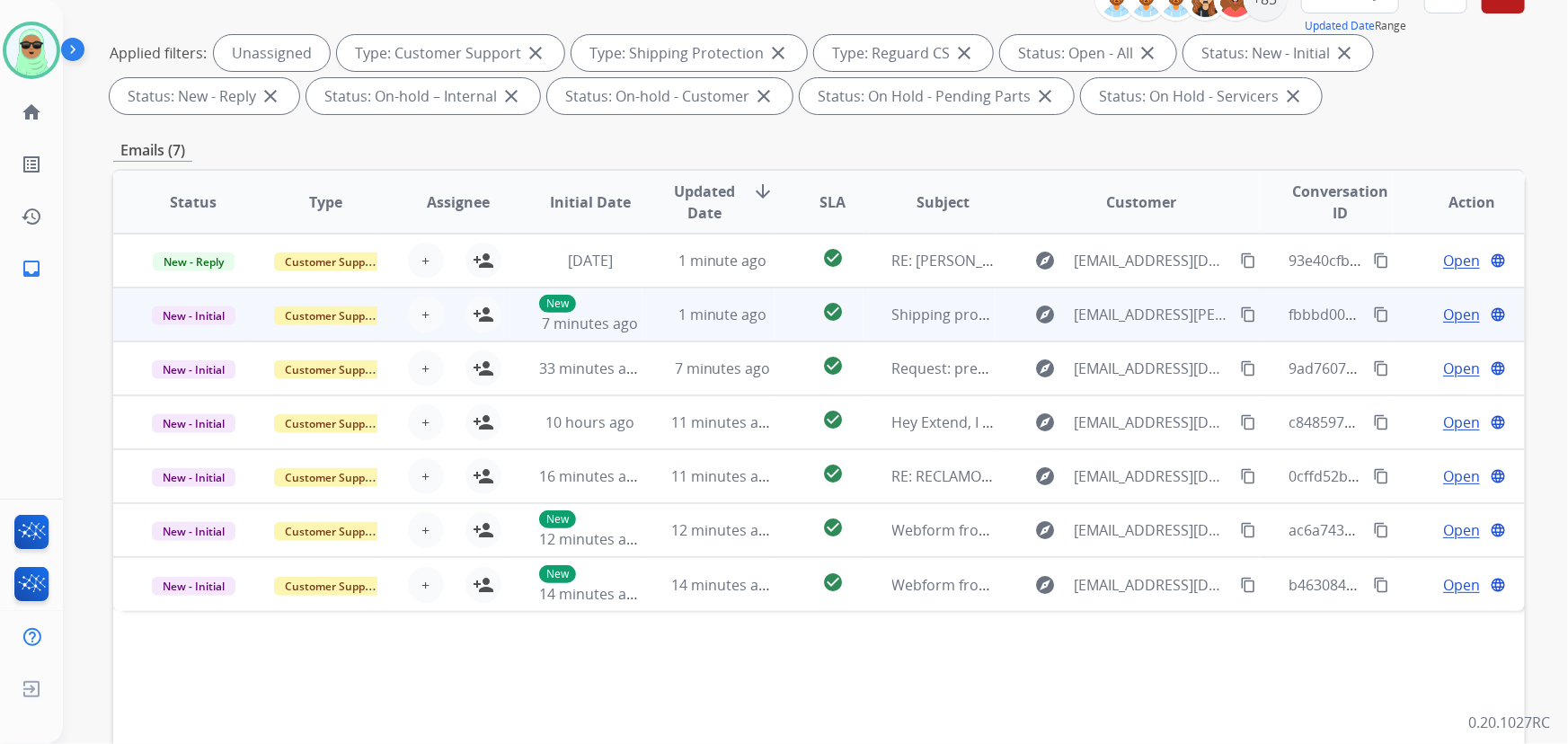
click at [672, 322] on div "1 minute ago" at bounding box center [723, 314] width 102 height 22
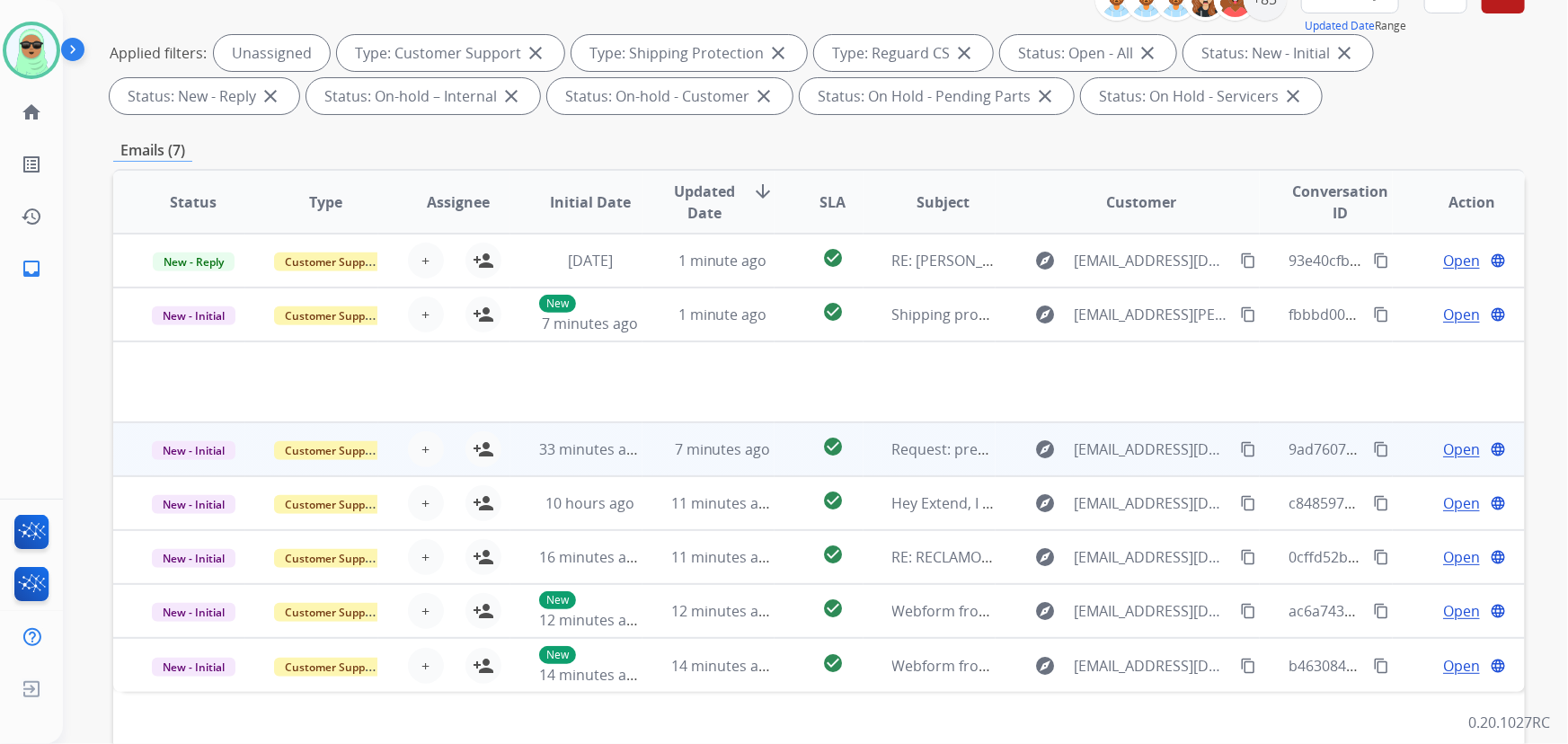
click at [655, 458] on td "7 minutes ago" at bounding box center [708, 448] width 132 height 54
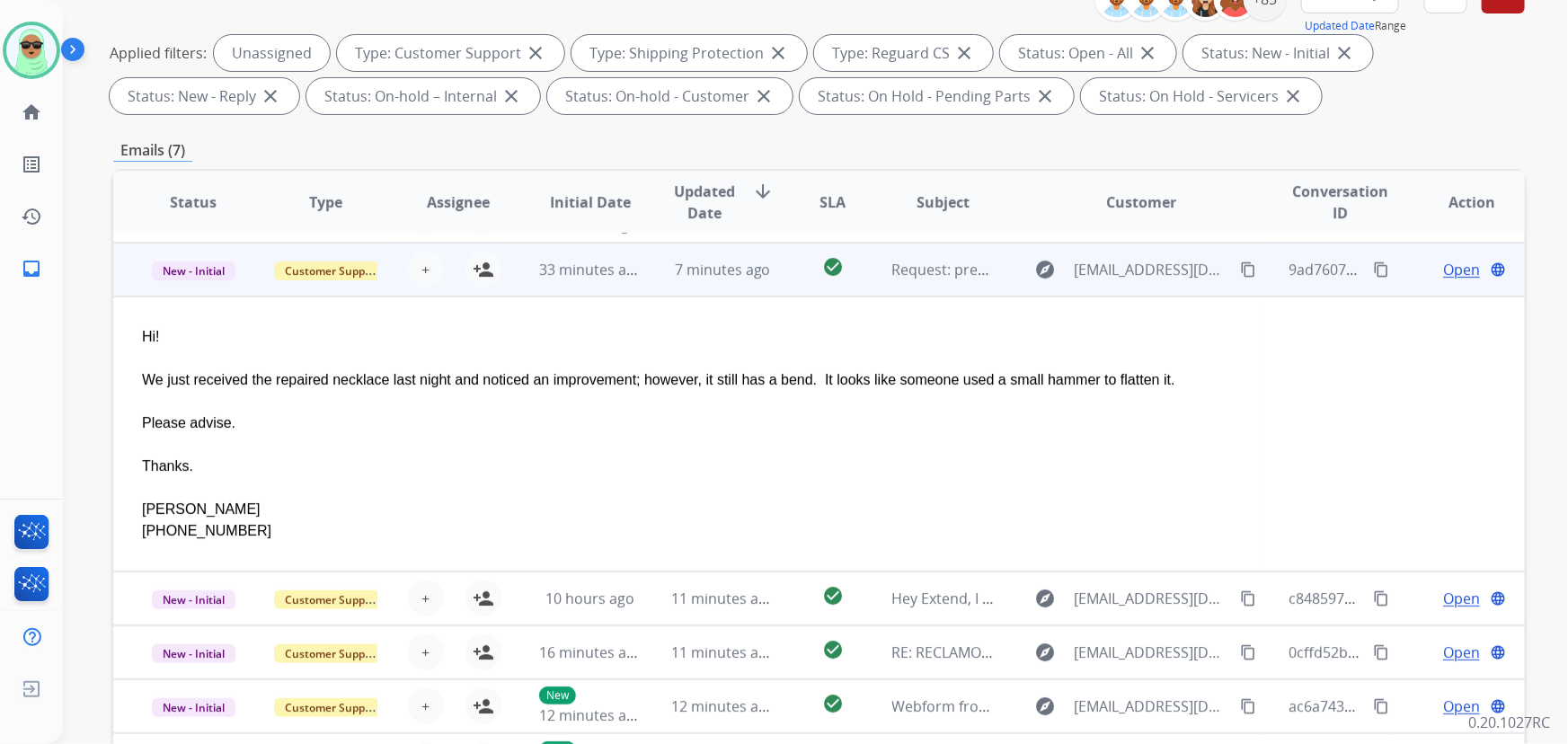
scroll to position [108, 0]
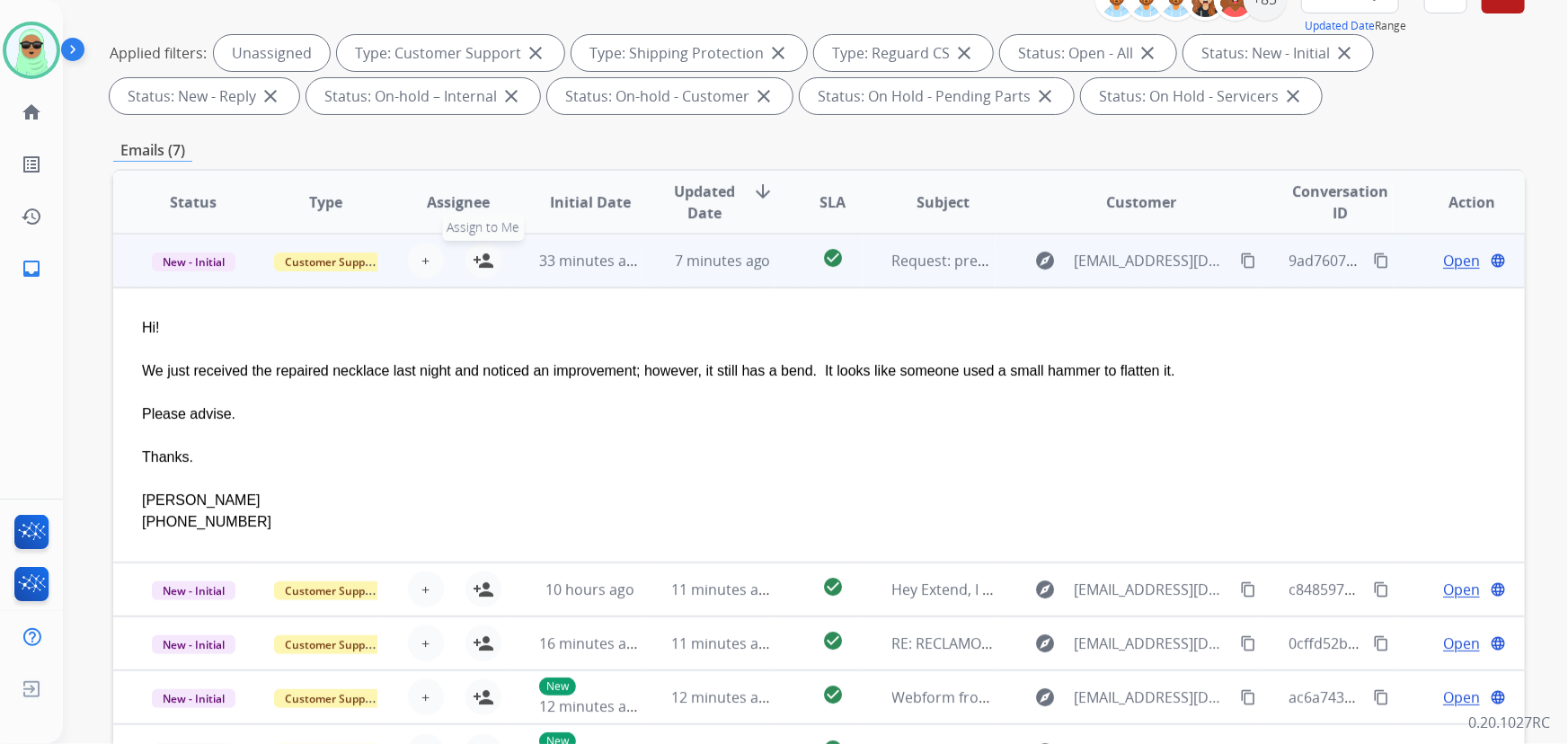
click at [478, 265] on mat-icon "person_add" at bounding box center [483, 260] width 22 height 22
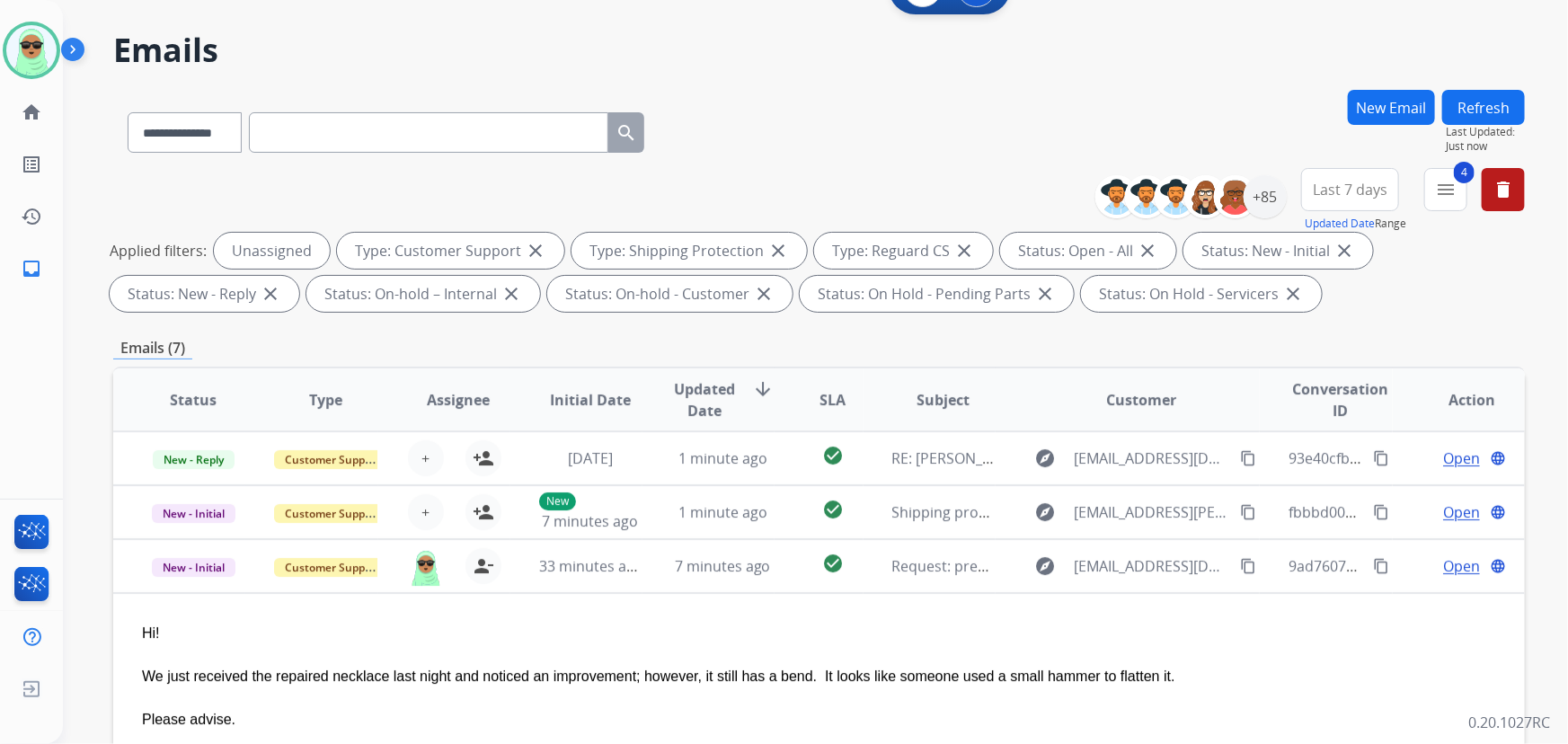
scroll to position [0, 0]
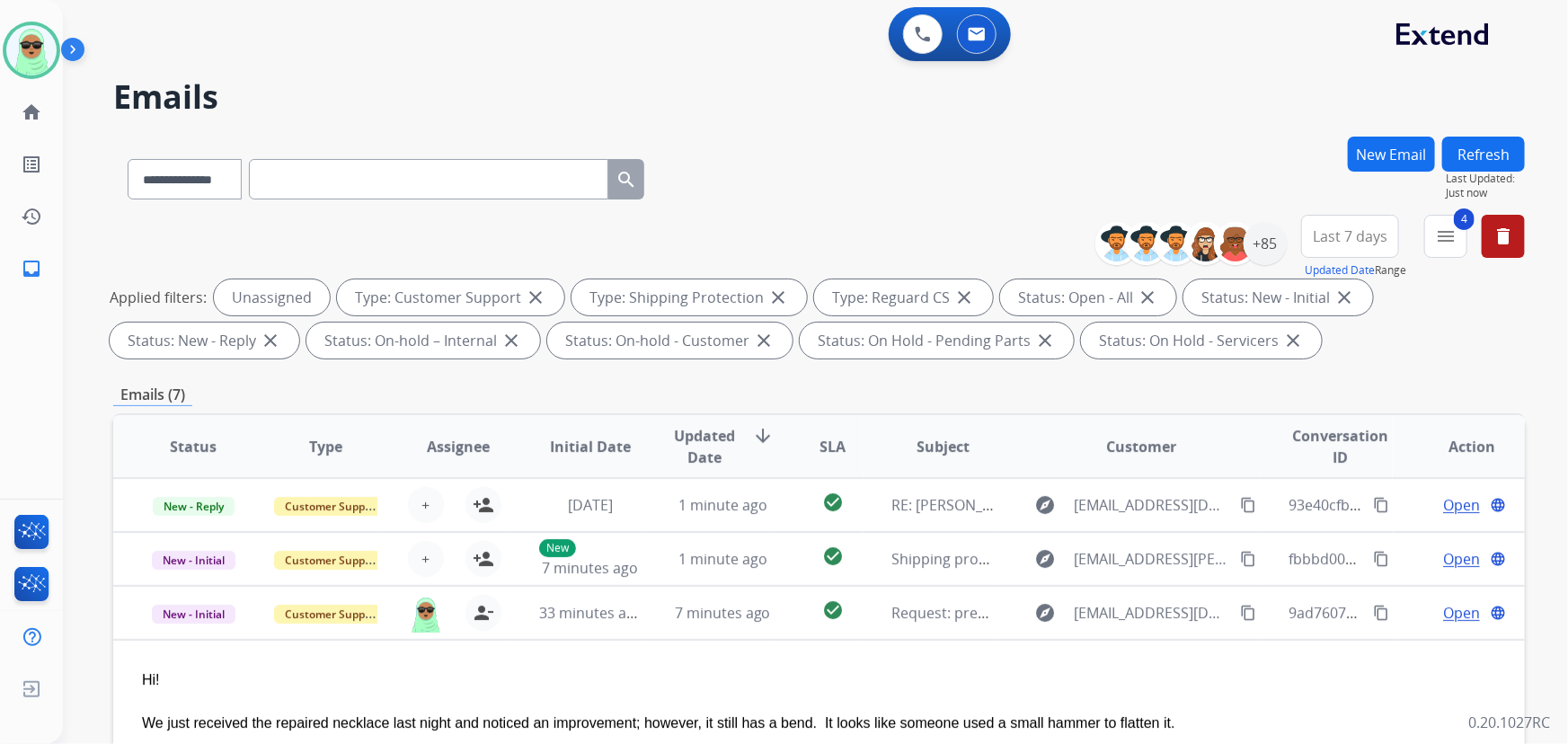
drag, startPoint x: 1447, startPoint y: 165, endPoint x: 1450, endPoint y: 113, distance: 52.1
click at [1447, 129] on div "**********" at bounding box center [794, 436] width 1462 height 744
click at [1477, 137] on button "Refresh" at bounding box center [1484, 154] width 83 height 35
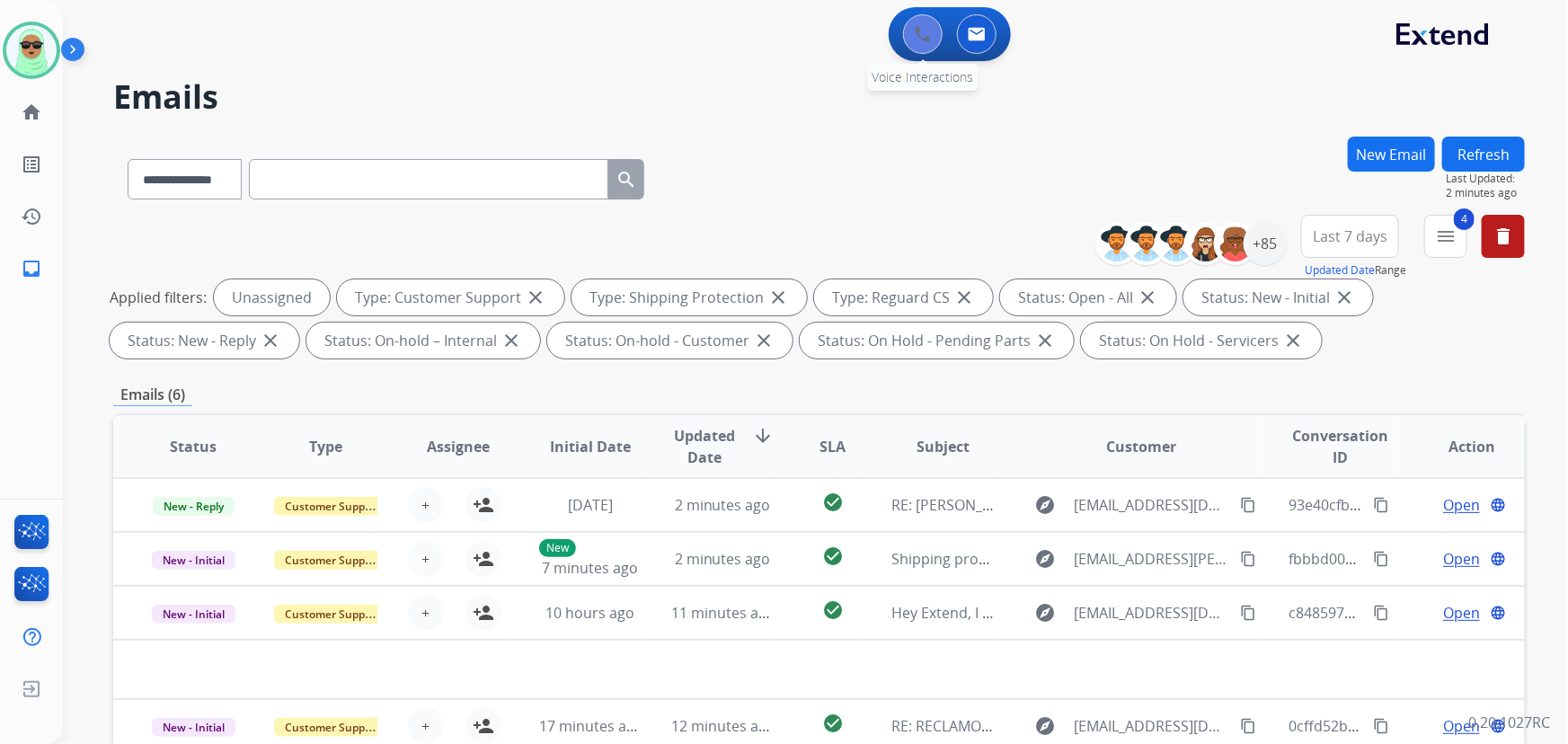
drag, startPoint x: 913, startPoint y: 55, endPoint x: 913, endPoint y: 42, distance: 13.0
click at [913, 42] on div "0 Voice Interactions 0 Email Interactions" at bounding box center [949, 34] width 122 height 54
click at [913, 42] on button at bounding box center [923, 34] width 40 height 40
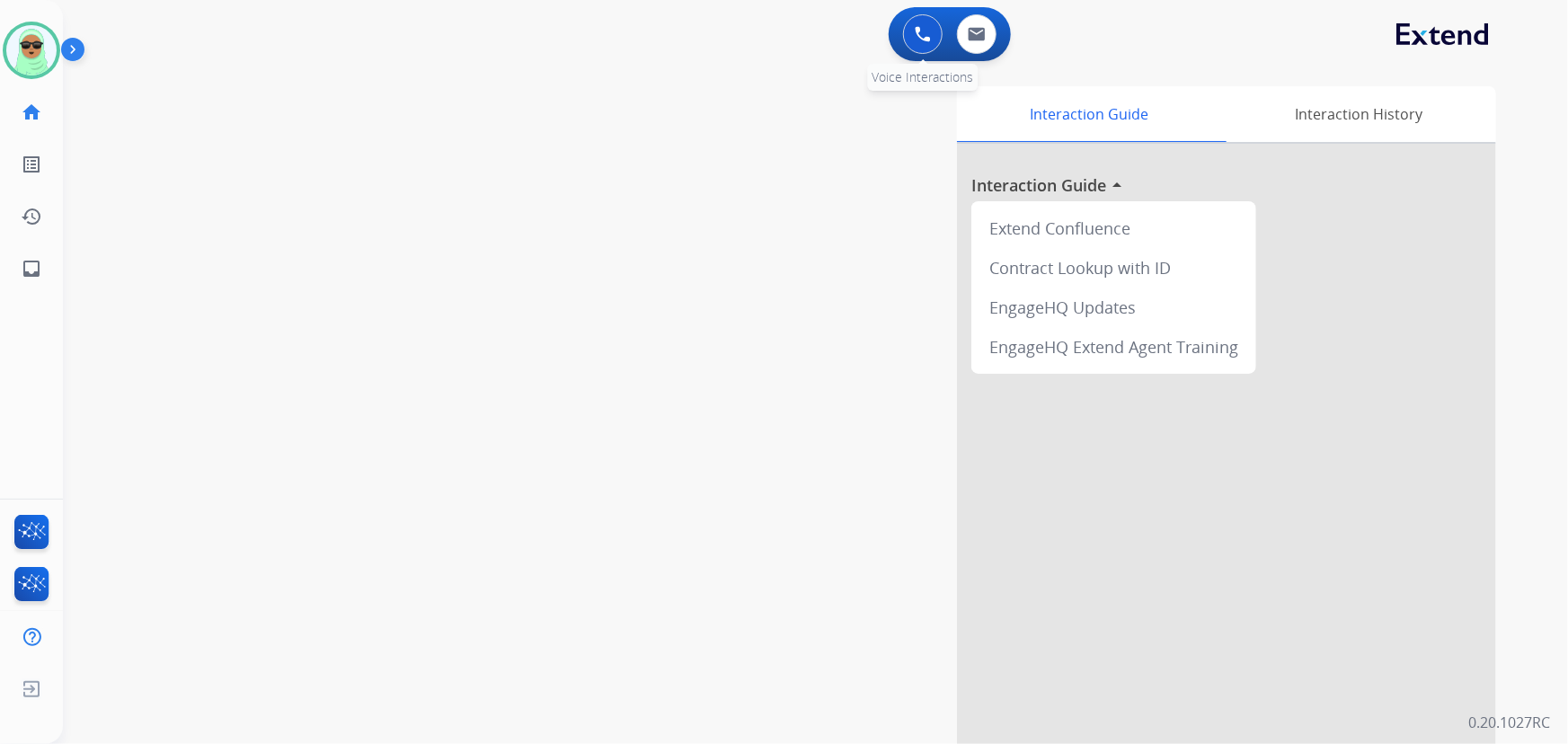
click at [913, 42] on button at bounding box center [923, 34] width 40 height 40
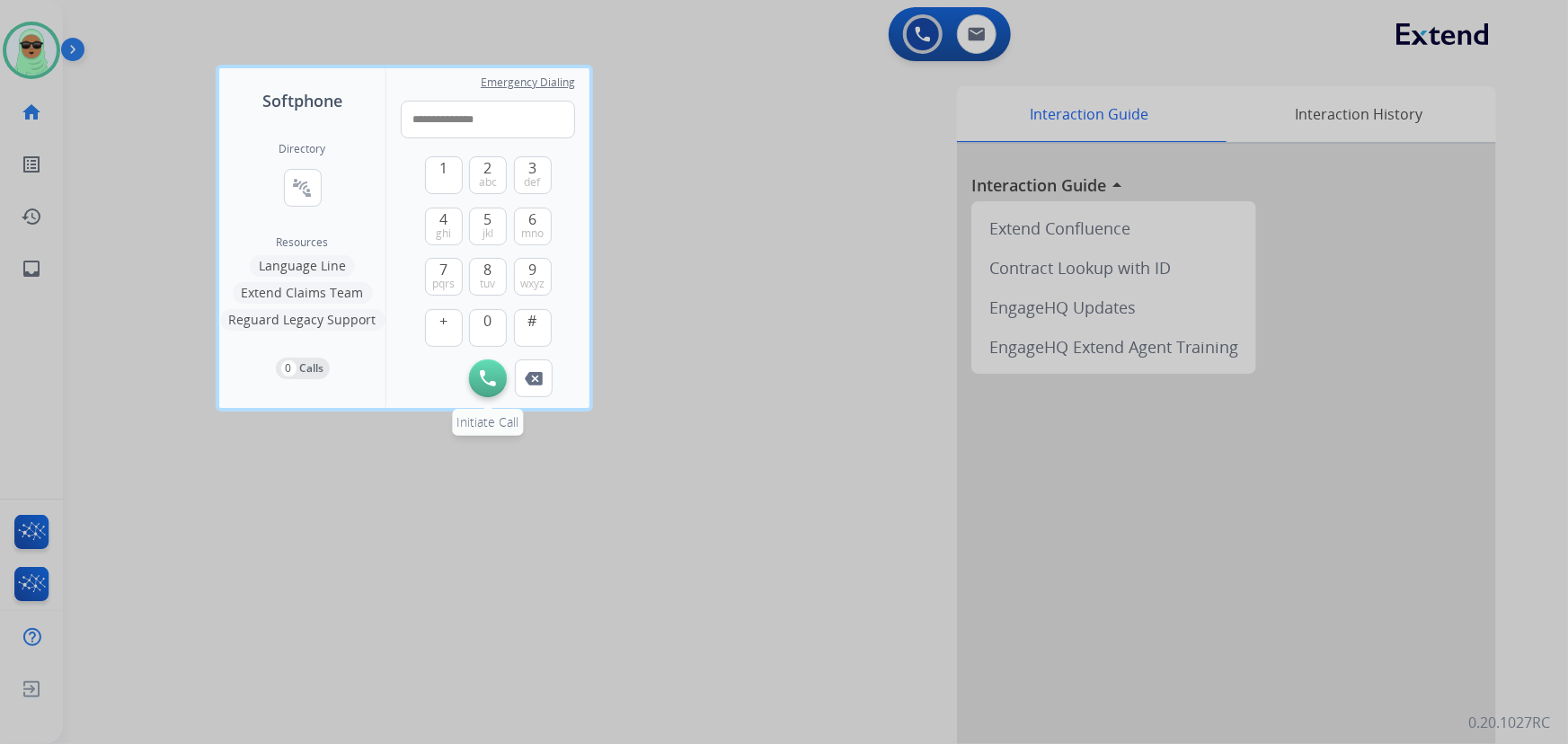
type input "**********"
click at [486, 379] on img at bounding box center [487, 378] width 16 height 16
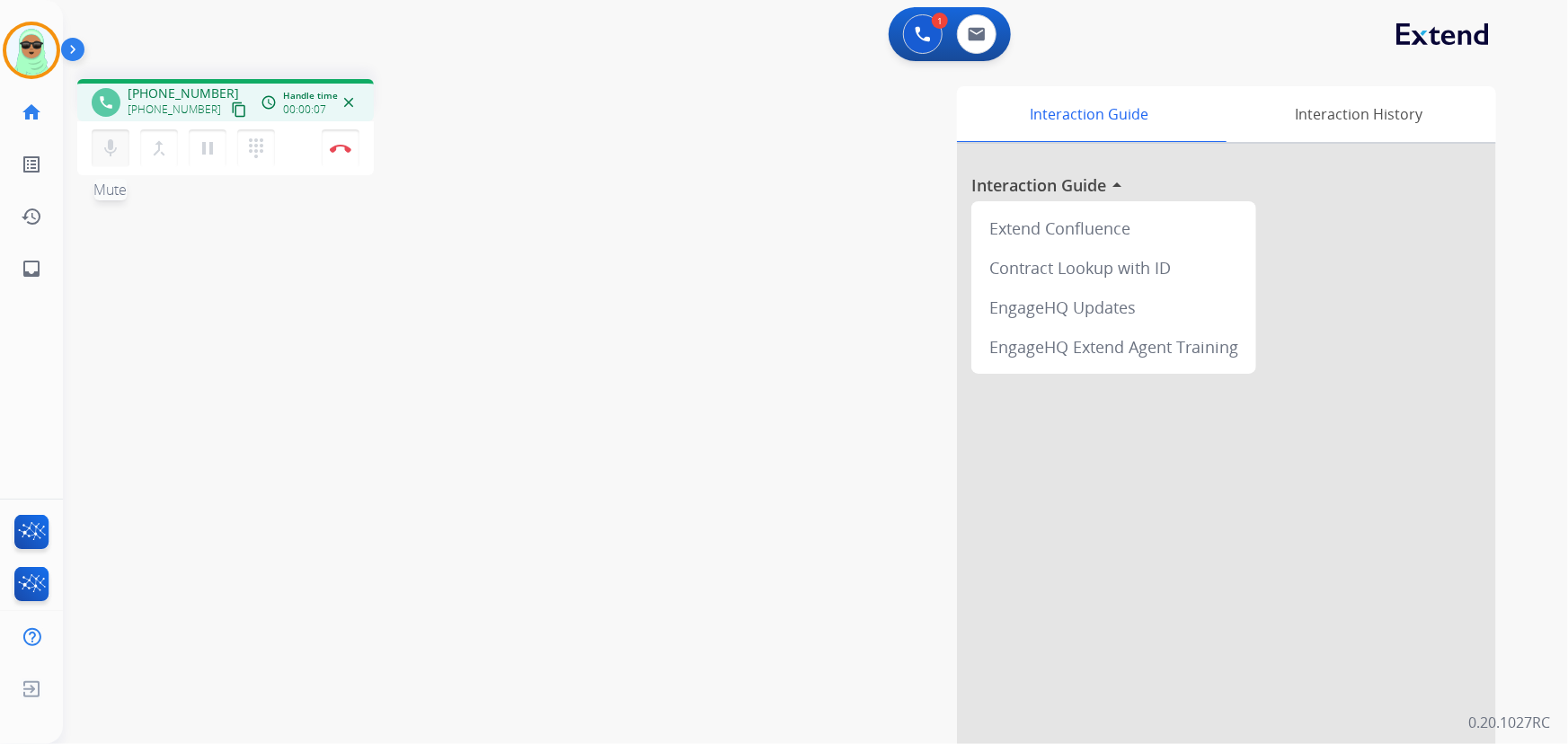
click at [115, 148] on mat-icon "mic" at bounding box center [111, 148] width 22 height 22
click at [100, 151] on mat-icon "mic_off" at bounding box center [111, 148] width 22 height 22
click at [107, 151] on mat-icon "mic" at bounding box center [111, 148] width 22 height 22
click at [107, 151] on mat-icon "mic_off" at bounding box center [111, 148] width 22 height 22
click at [108, 143] on mat-icon "mic" at bounding box center [111, 148] width 22 height 22
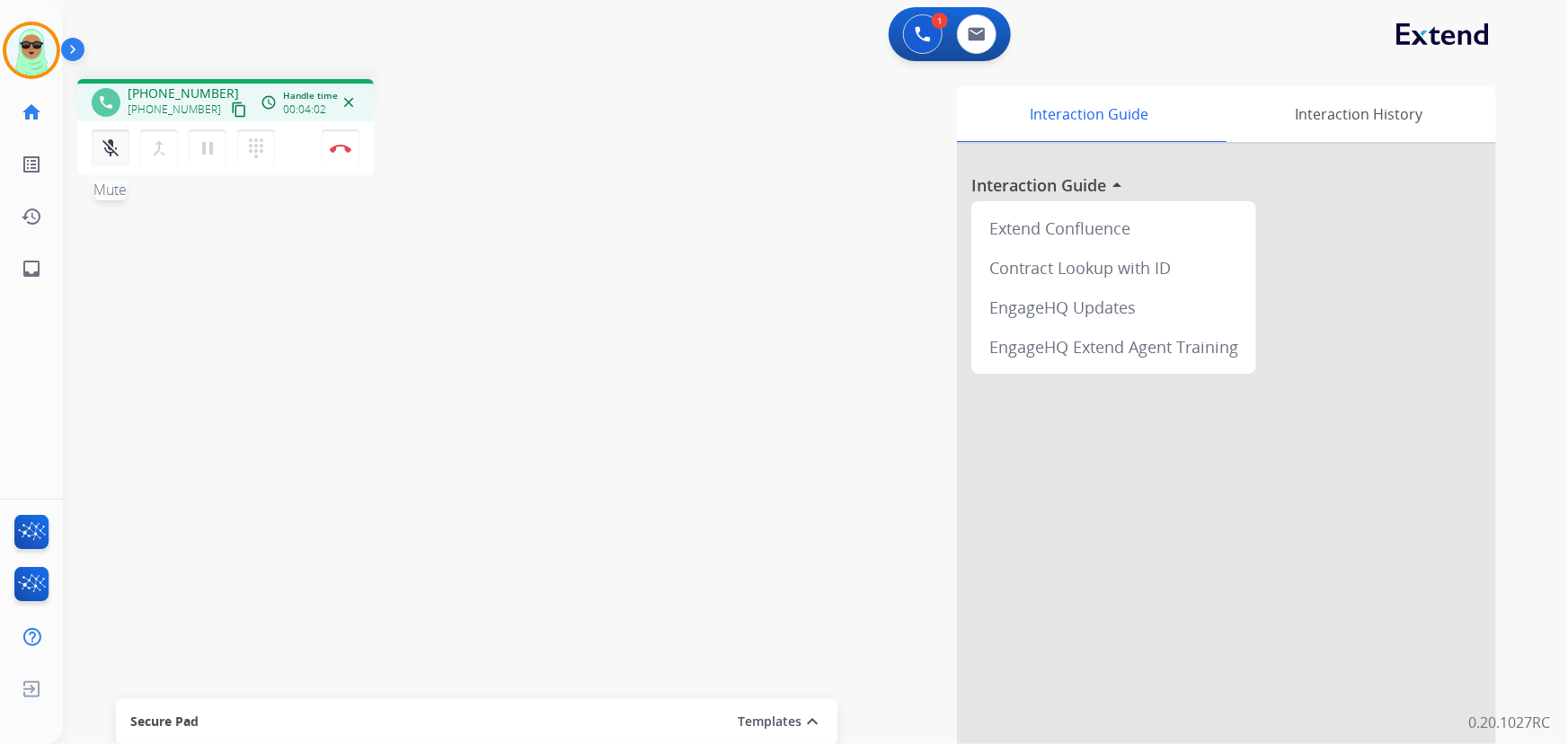
click at [99, 135] on button "mic_off Mute" at bounding box center [111, 148] width 38 height 38
click at [350, 161] on button "Disconnect" at bounding box center [341, 148] width 38 height 38
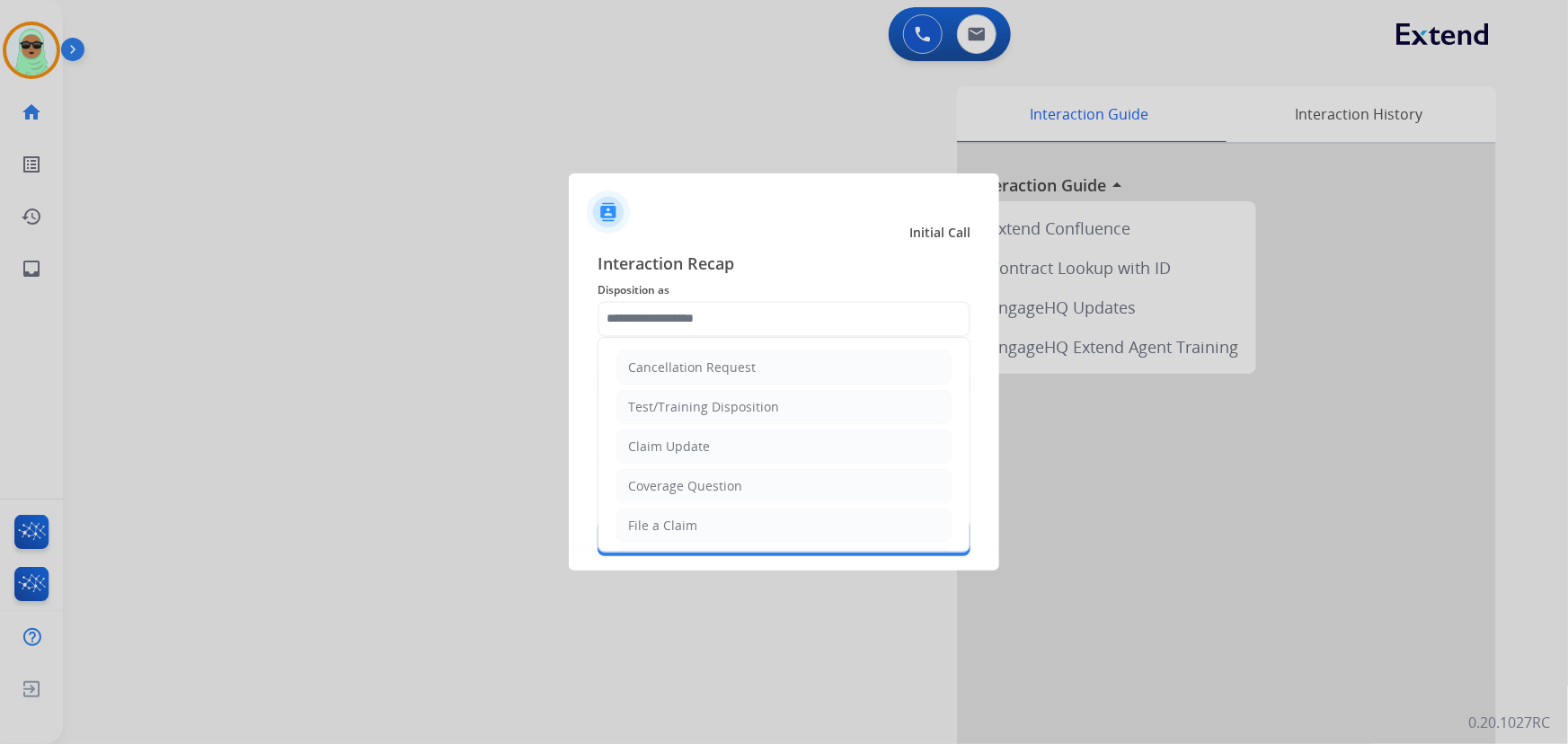
click at [779, 330] on input "text" at bounding box center [784, 319] width 373 height 36
click at [717, 456] on li "Claim Update" at bounding box center [784, 447] width 335 height 34
type input "**********"
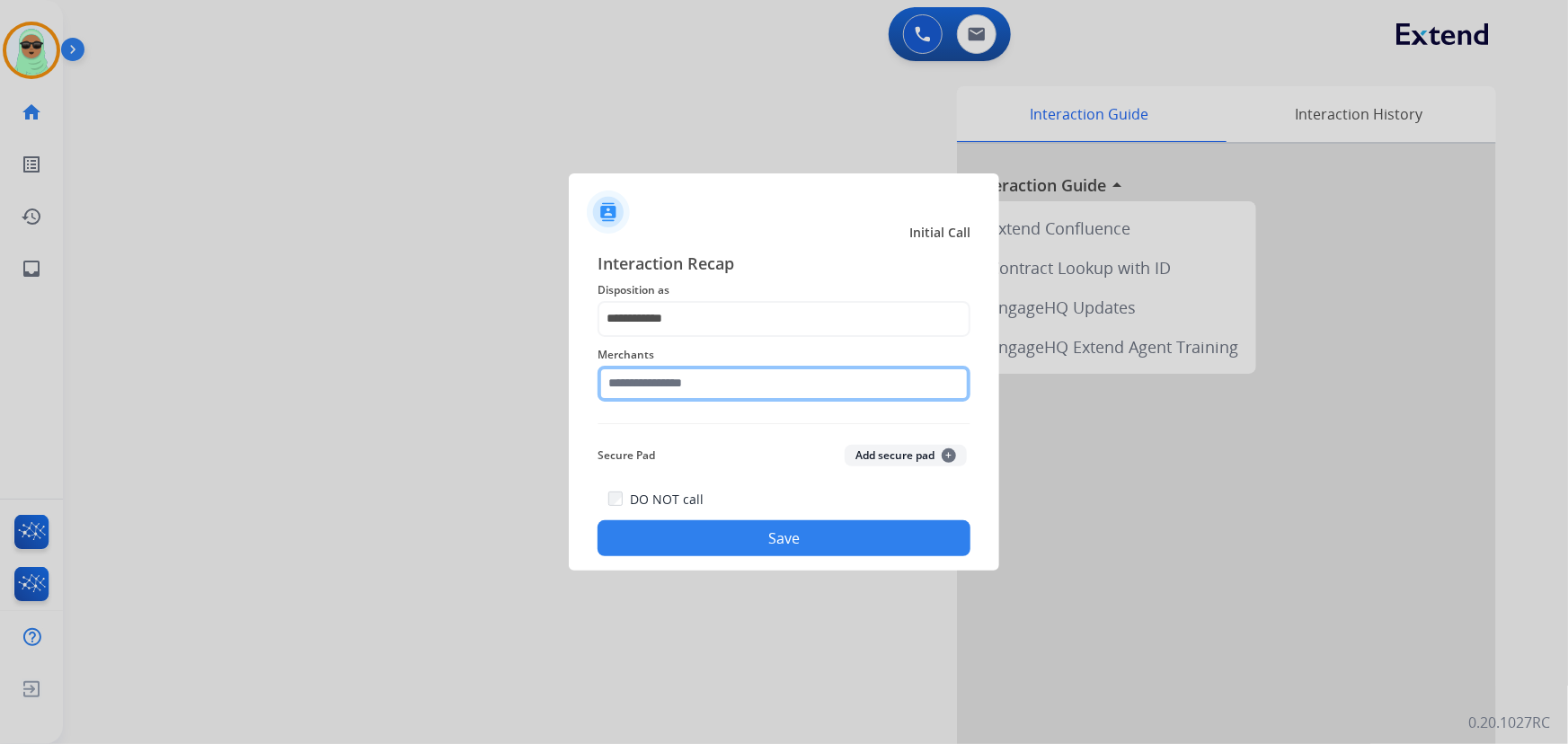
click at [713, 368] on input "text" at bounding box center [784, 383] width 373 height 36
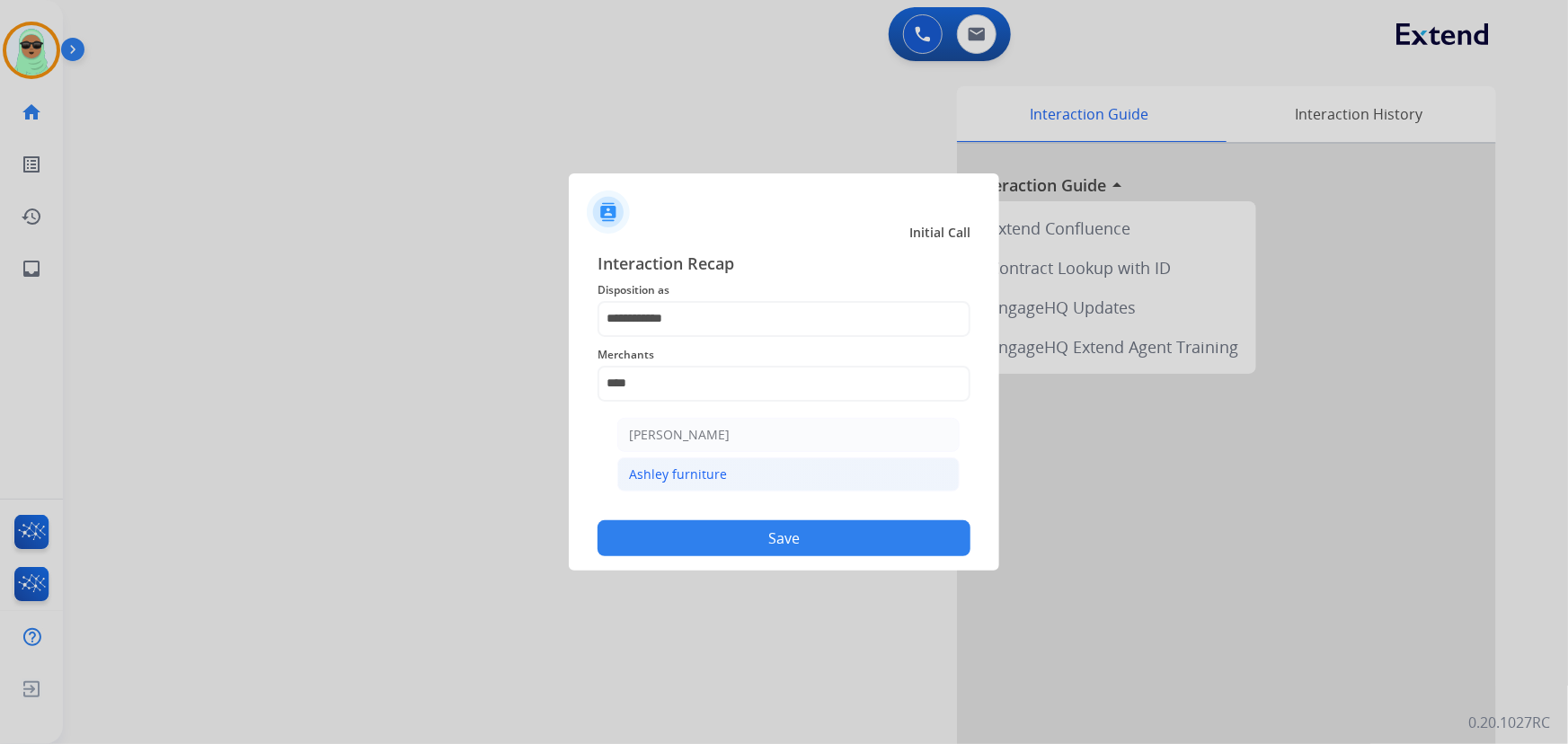
click at [708, 475] on div "Ashley furniture" at bounding box center [678, 474] width 98 height 18
type input "**********"
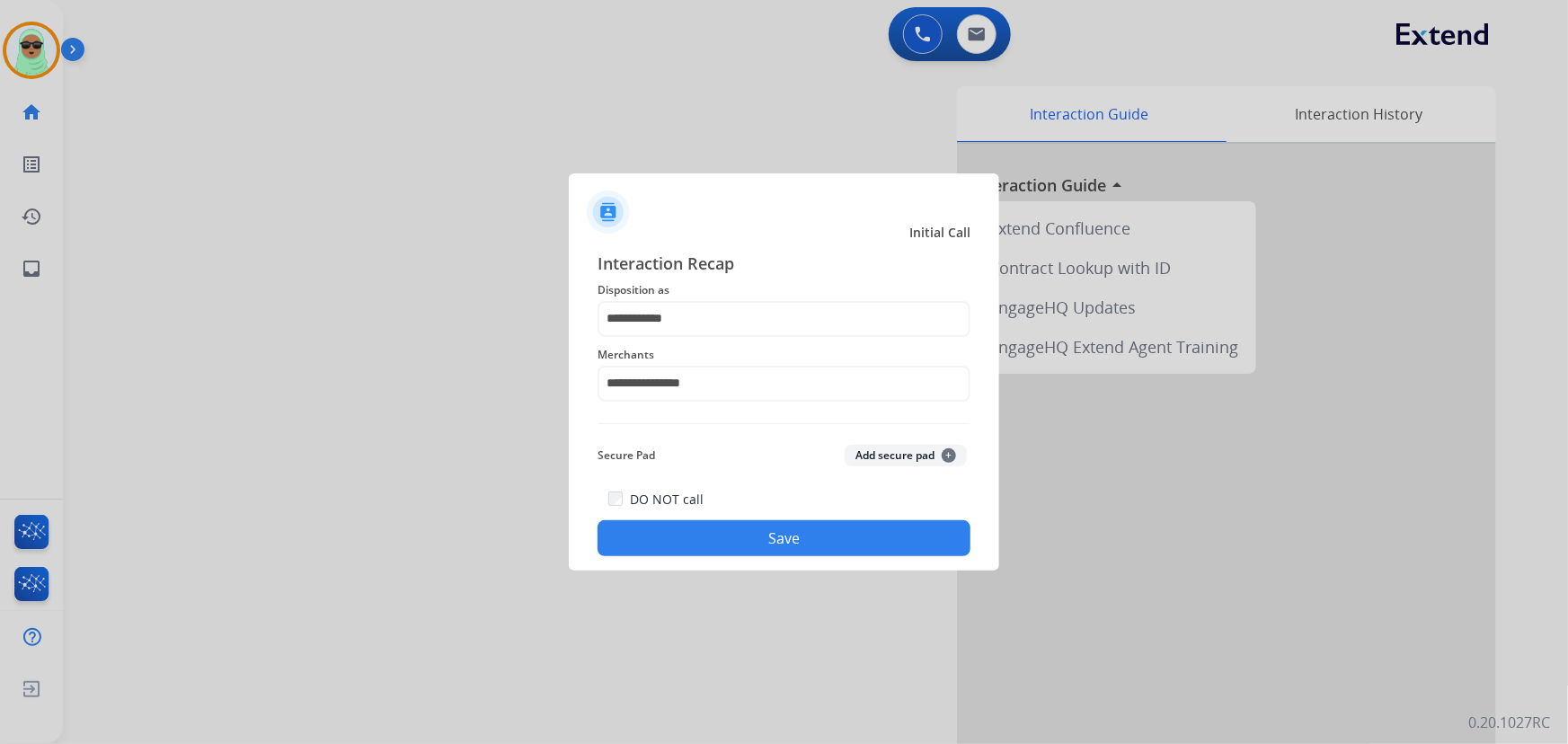
click at [710, 530] on button "Save" at bounding box center [784, 538] width 373 height 36
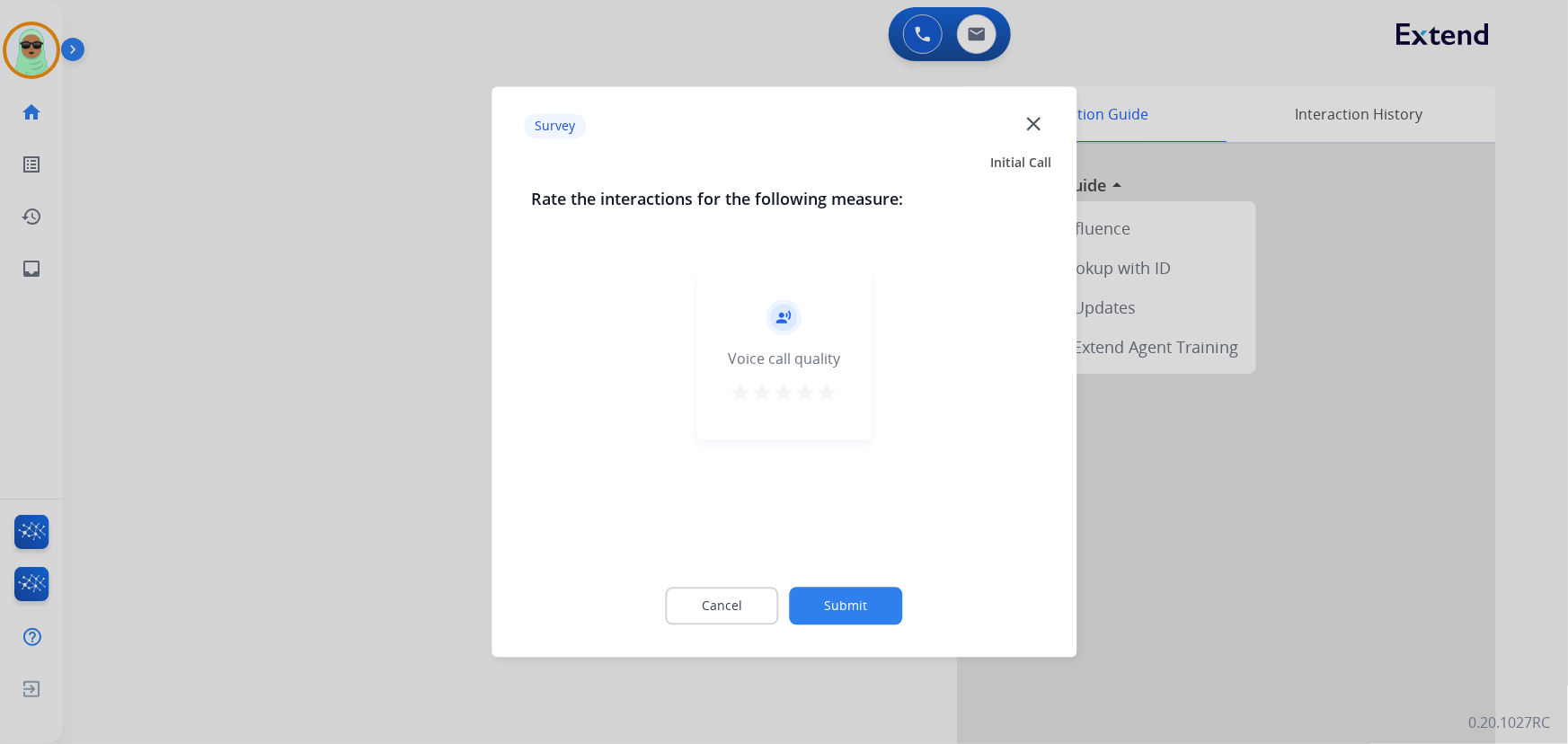
click at [728, 550] on div "record_voice_over Voice call quality star star star star star" at bounding box center [784, 410] width 506 height 311
drag, startPoint x: 796, startPoint y: 613, endPoint x: 883, endPoint y: 612, distance: 87.0
click at [797, 613] on button "Submit" at bounding box center [846, 606] width 113 height 38
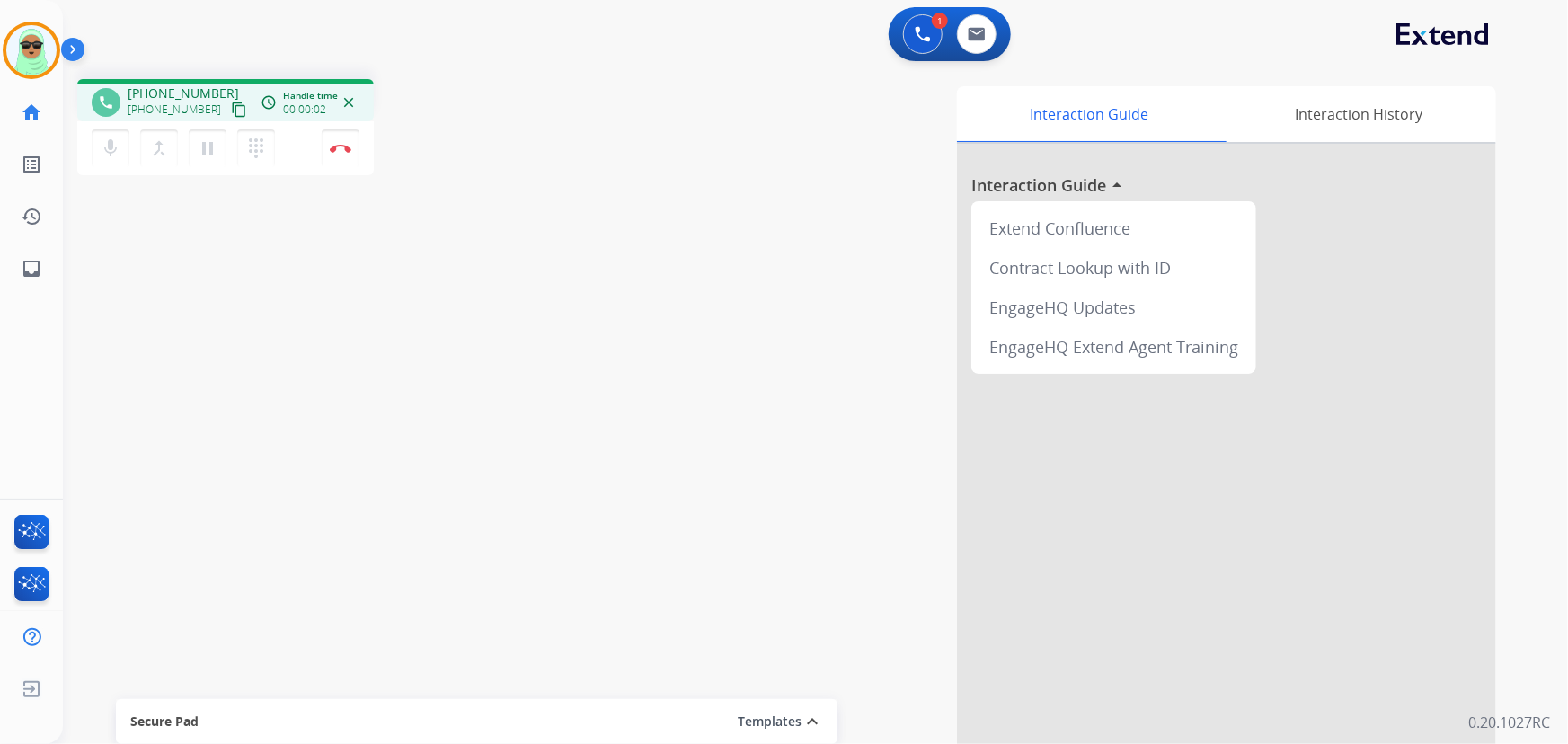
click at [229, 117] on button "content_copy" at bounding box center [239, 110] width 22 height 22
click at [639, 425] on div "Interaction Guide Interaction History Interaction Guide arrow_drop_up Extend Co…" at bounding box center [1036, 449] width 919 height 728
click at [350, 150] on button "Disconnect" at bounding box center [341, 148] width 38 height 38
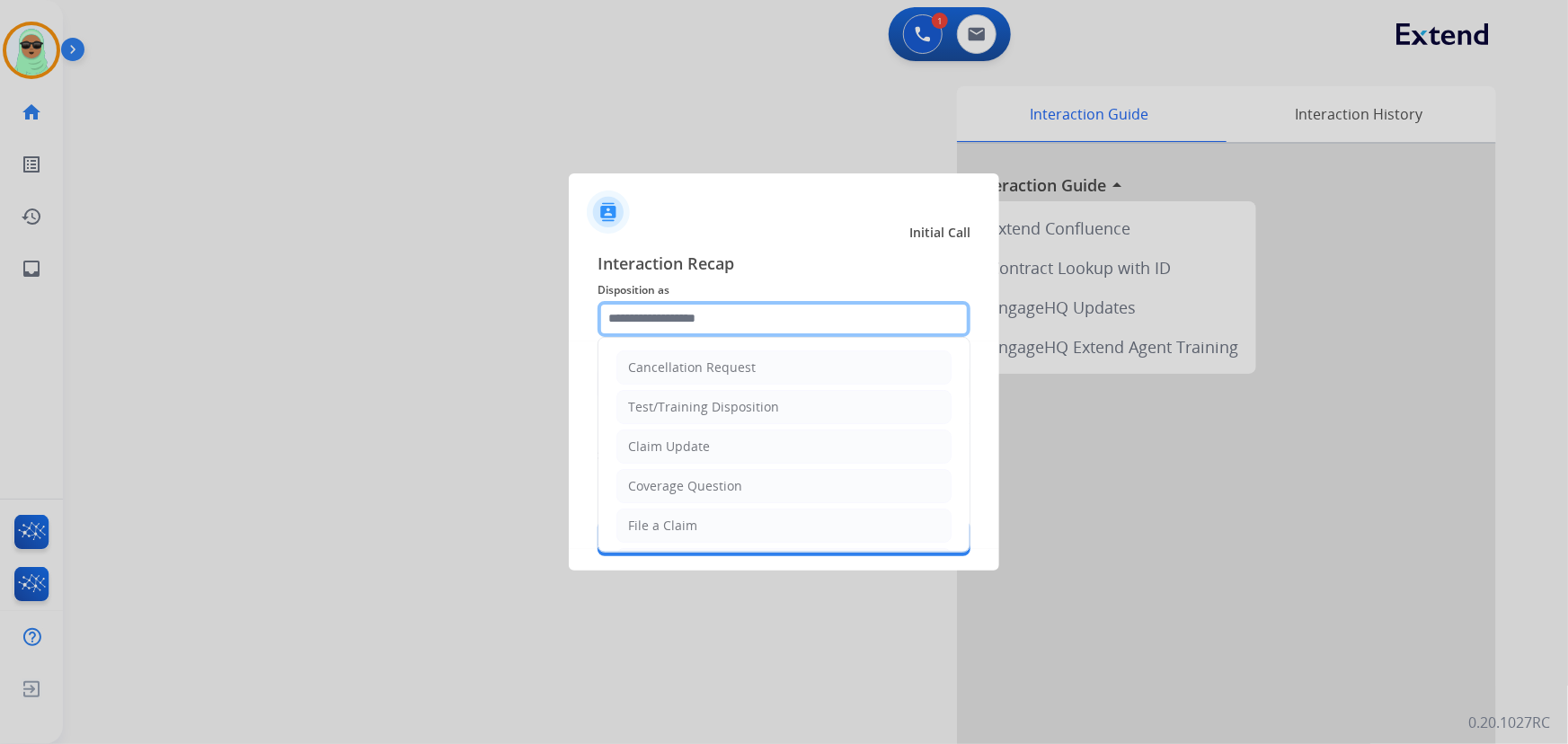
click at [706, 313] on input "text" at bounding box center [784, 319] width 373 height 36
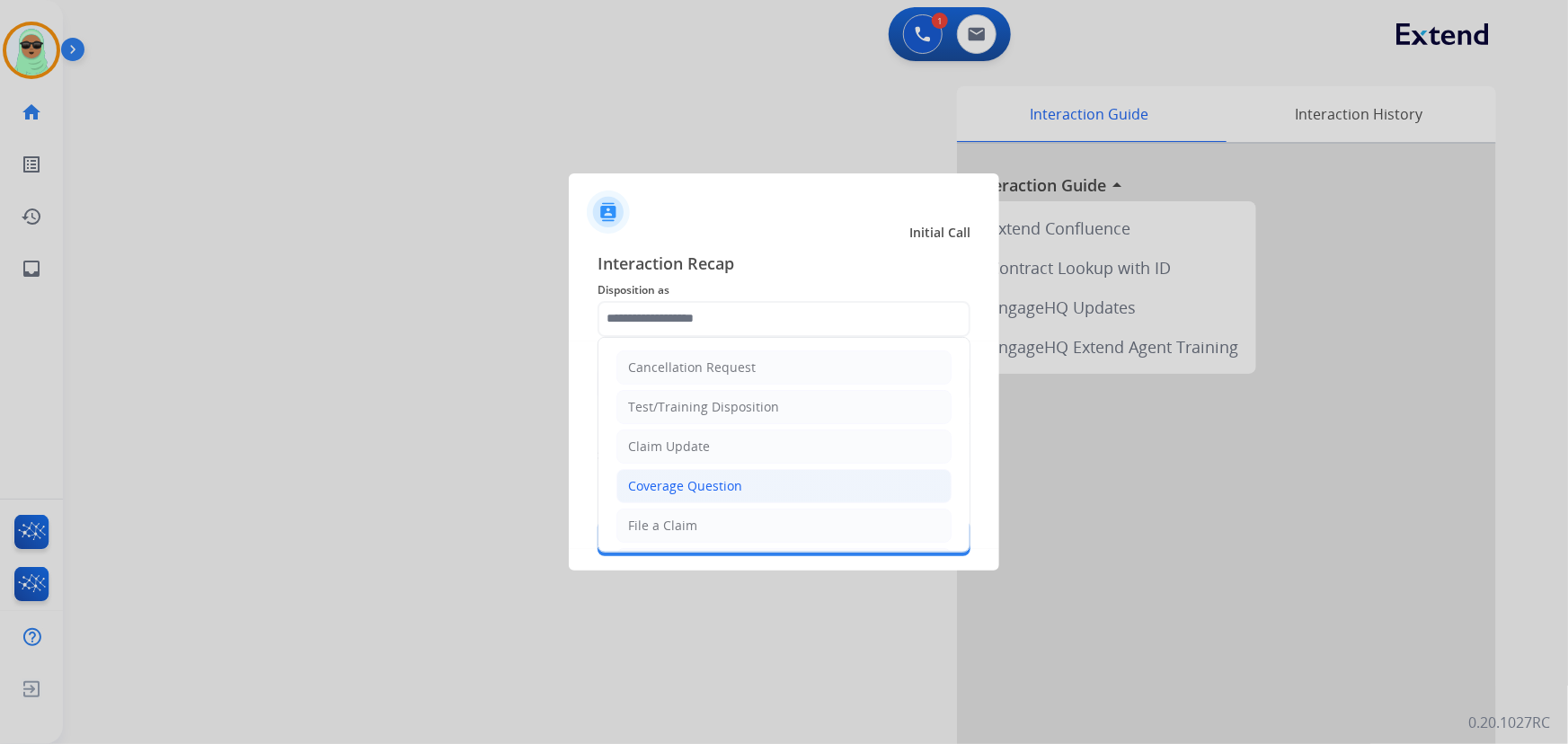
click at [741, 477] on li "Coverage Question" at bounding box center [784, 486] width 335 height 34
type input "**********"
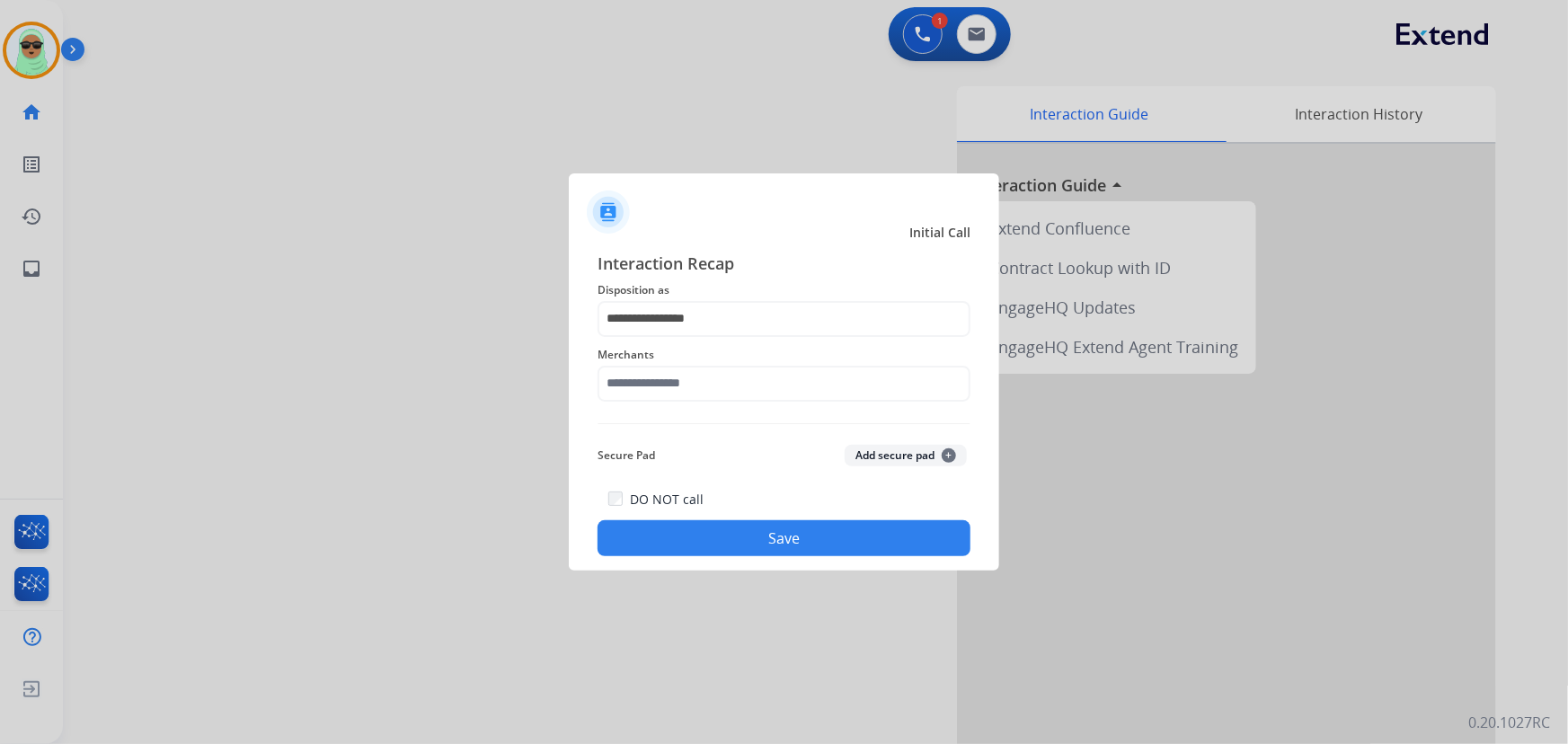
drag, startPoint x: 751, startPoint y: 420, endPoint x: 765, endPoint y: 391, distance: 32.2
click at [761, 397] on div "**********" at bounding box center [784, 403] width 373 height 306
click at [765, 388] on input "text" at bounding box center [784, 383] width 373 height 36
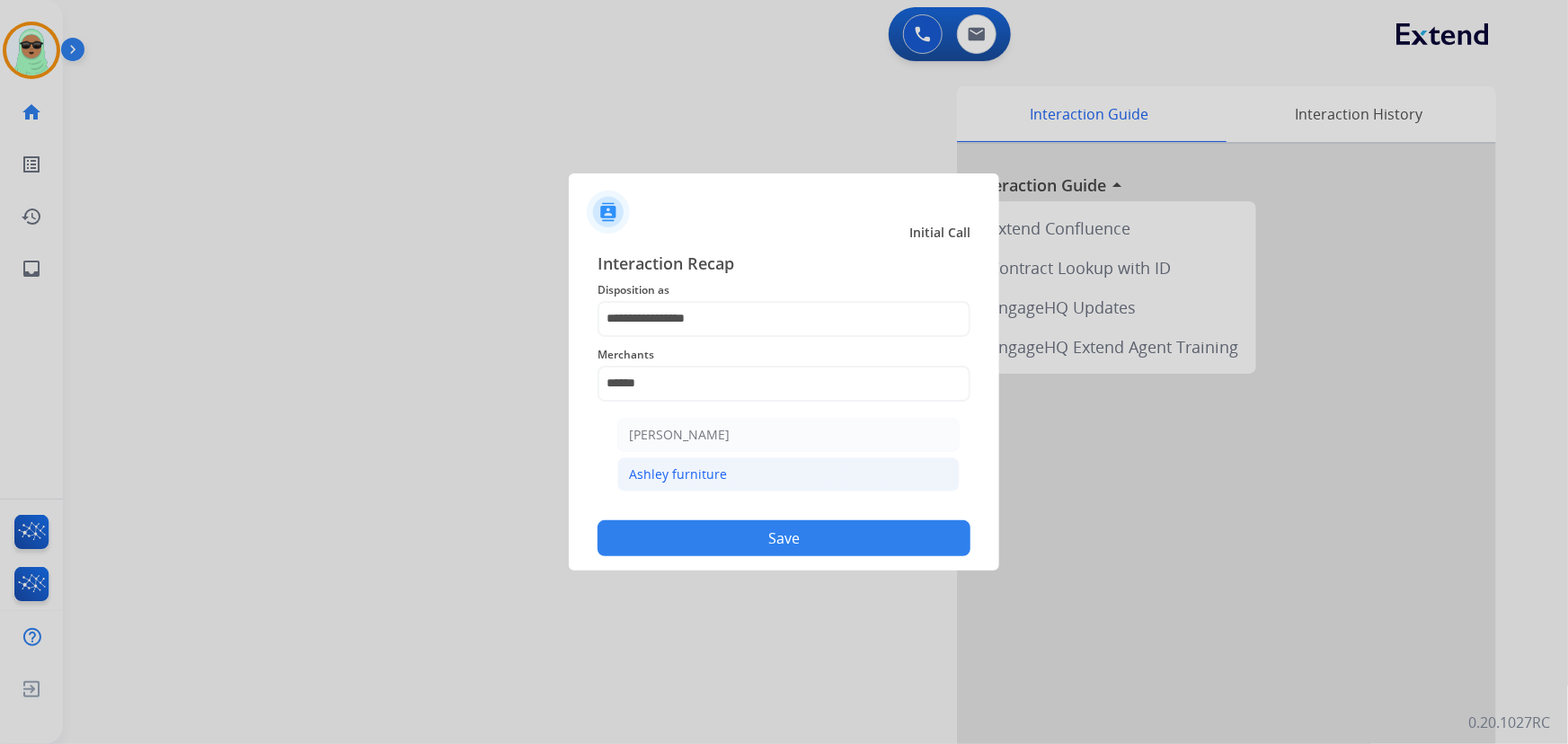
click at [683, 464] on li "Ashley furniture" at bounding box center [789, 474] width 342 height 34
type input "**********"
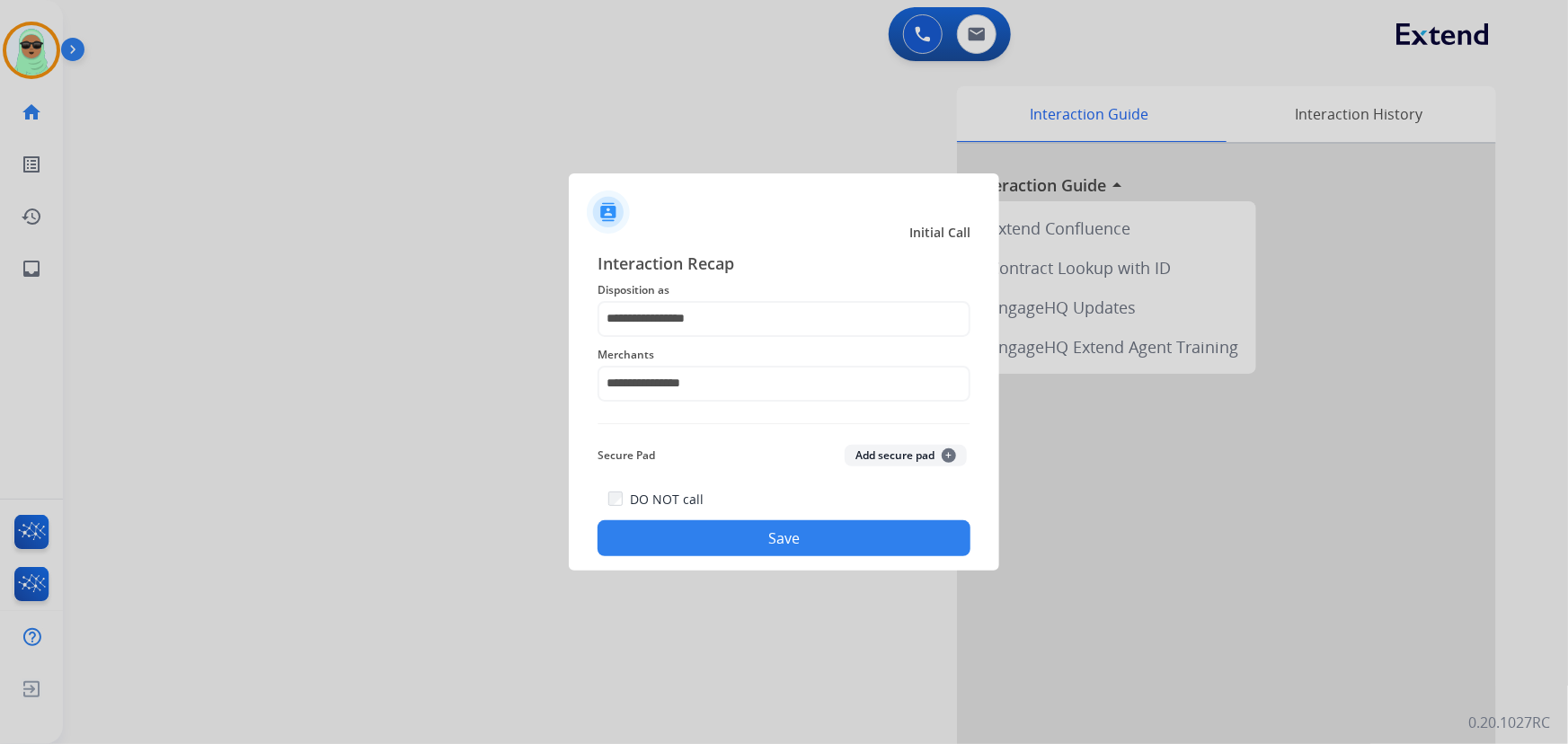
click at [728, 550] on button "Save" at bounding box center [784, 538] width 373 height 36
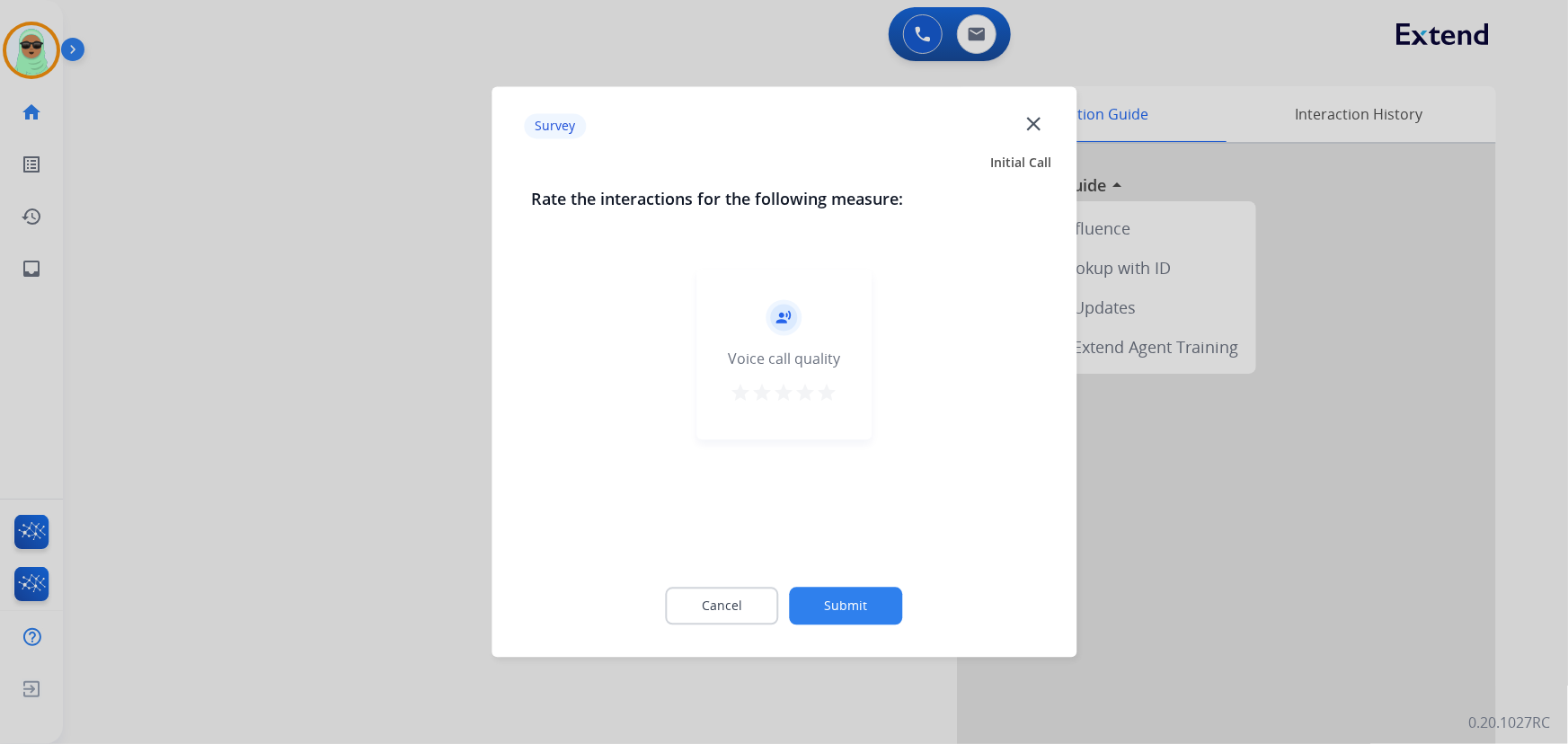
click at [868, 592] on button "Submit" at bounding box center [846, 606] width 113 height 38
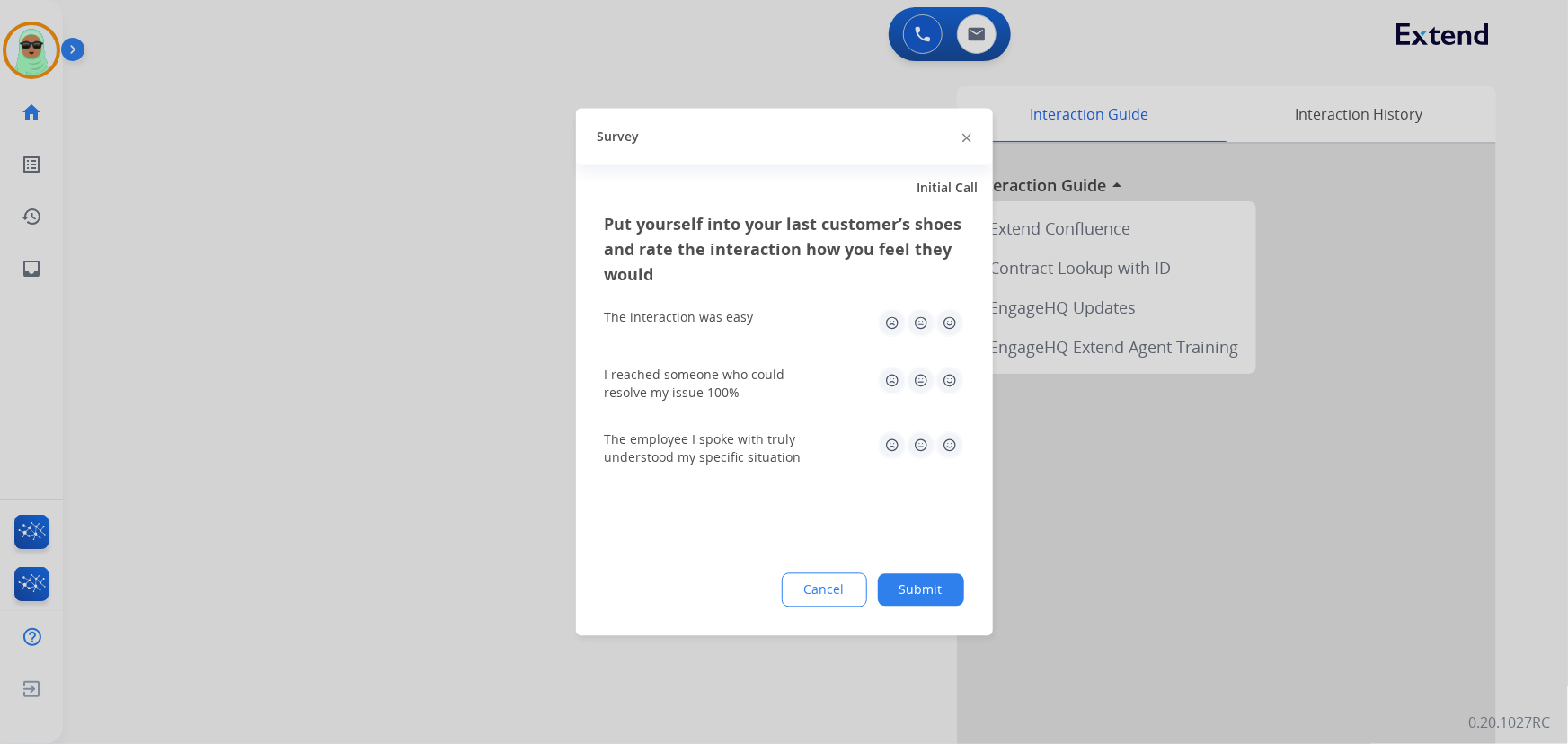
click at [904, 573] on div "Cancel Submit" at bounding box center [784, 590] width 360 height 34
click at [915, 602] on button "Submit" at bounding box center [920, 590] width 86 height 32
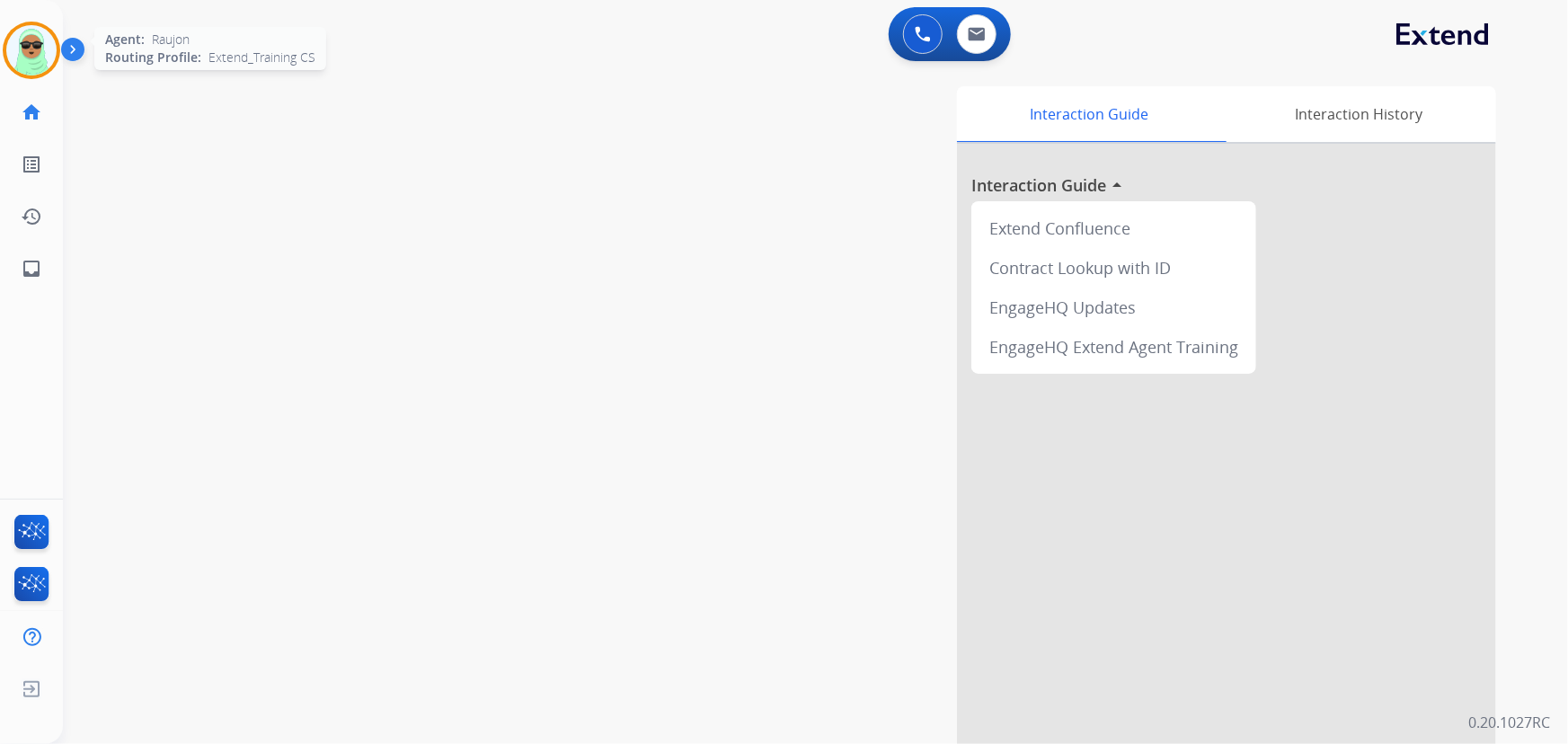
click at [27, 59] on img at bounding box center [31, 50] width 50 height 50
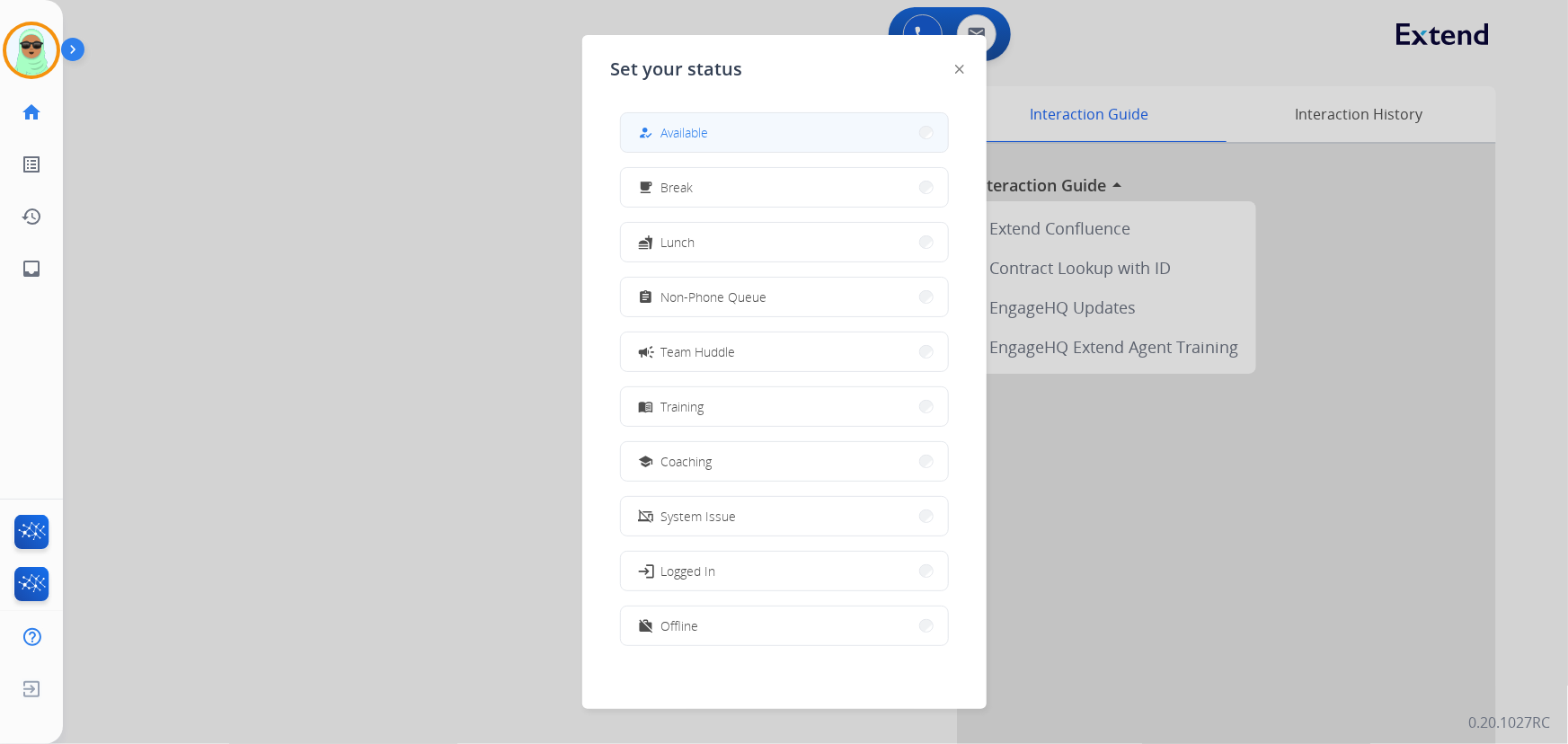
click at [882, 145] on button "how_to_reg Available" at bounding box center [784, 132] width 327 height 39
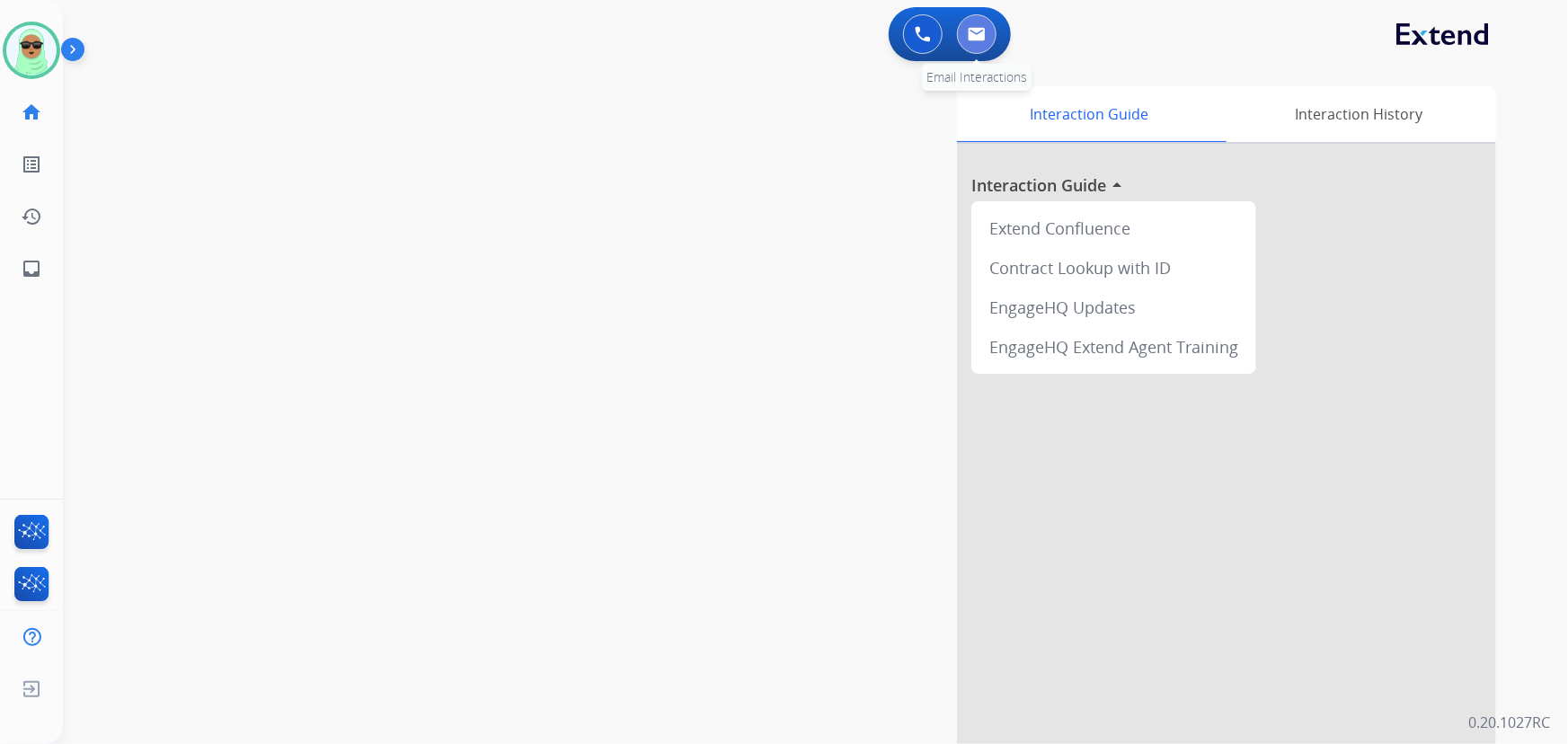
click at [980, 43] on button at bounding box center [977, 34] width 40 height 40
select select "**********"
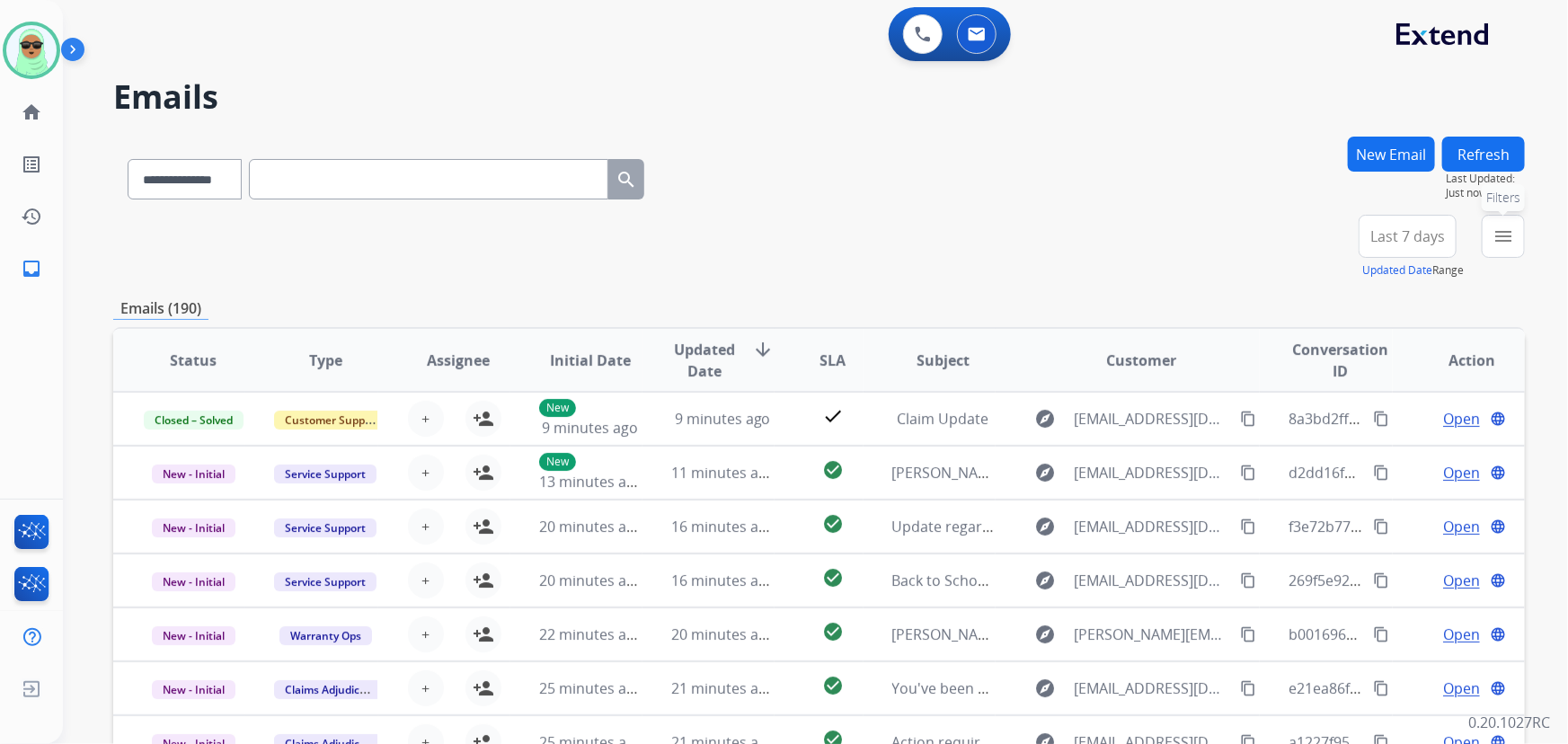
click at [1503, 236] on mat-icon "menu" at bounding box center [1503, 236] width 22 height 22
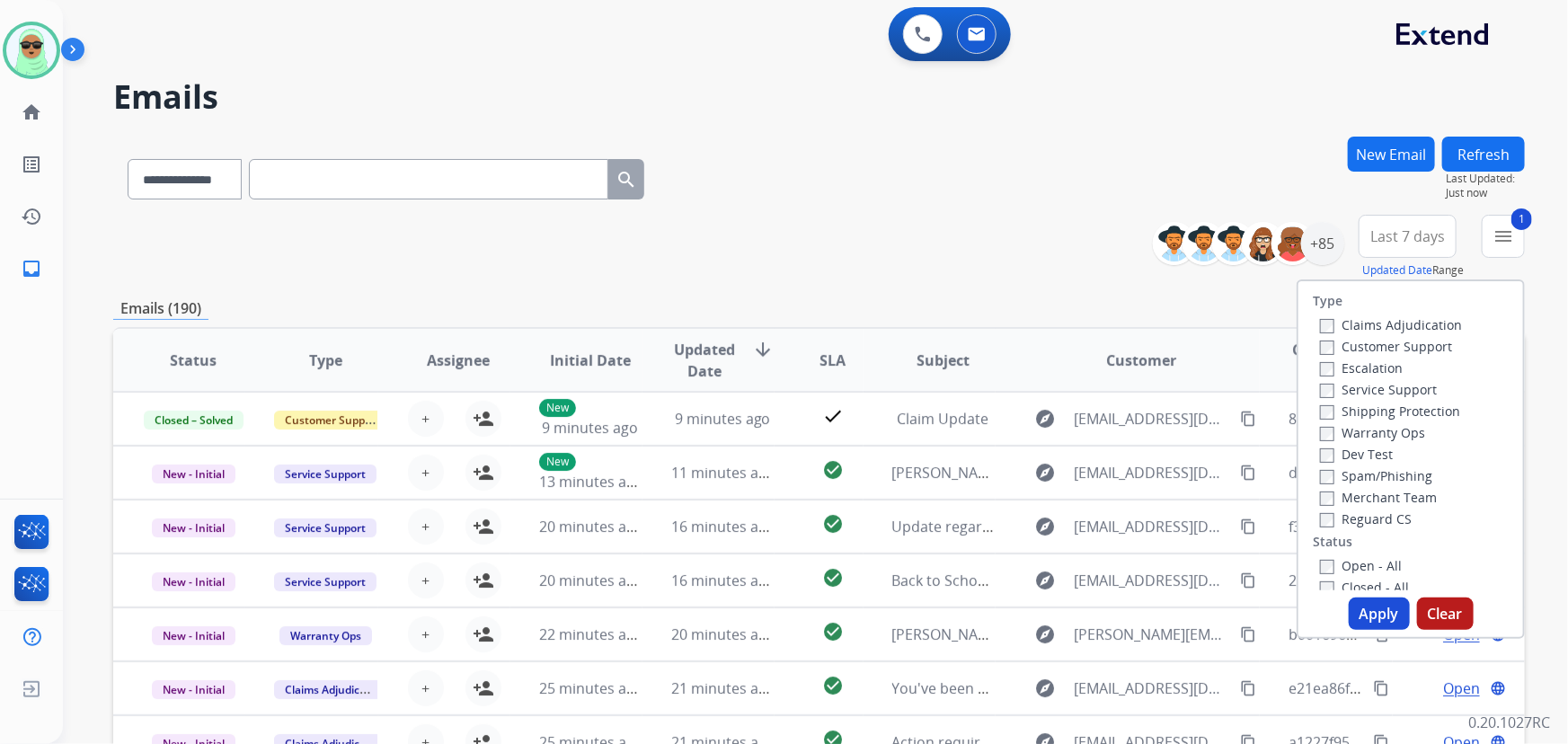
click at [1324, 413] on label "Shipping Protection" at bounding box center [1389, 411] width 140 height 17
click at [1330, 581] on label "Closed - All" at bounding box center [1364, 587] width 89 height 17
click at [1329, 557] on label "Open - All" at bounding box center [1360, 560] width 82 height 17
click at [1330, 580] on label "Closed - All" at bounding box center [1364, 582] width 89 height 17
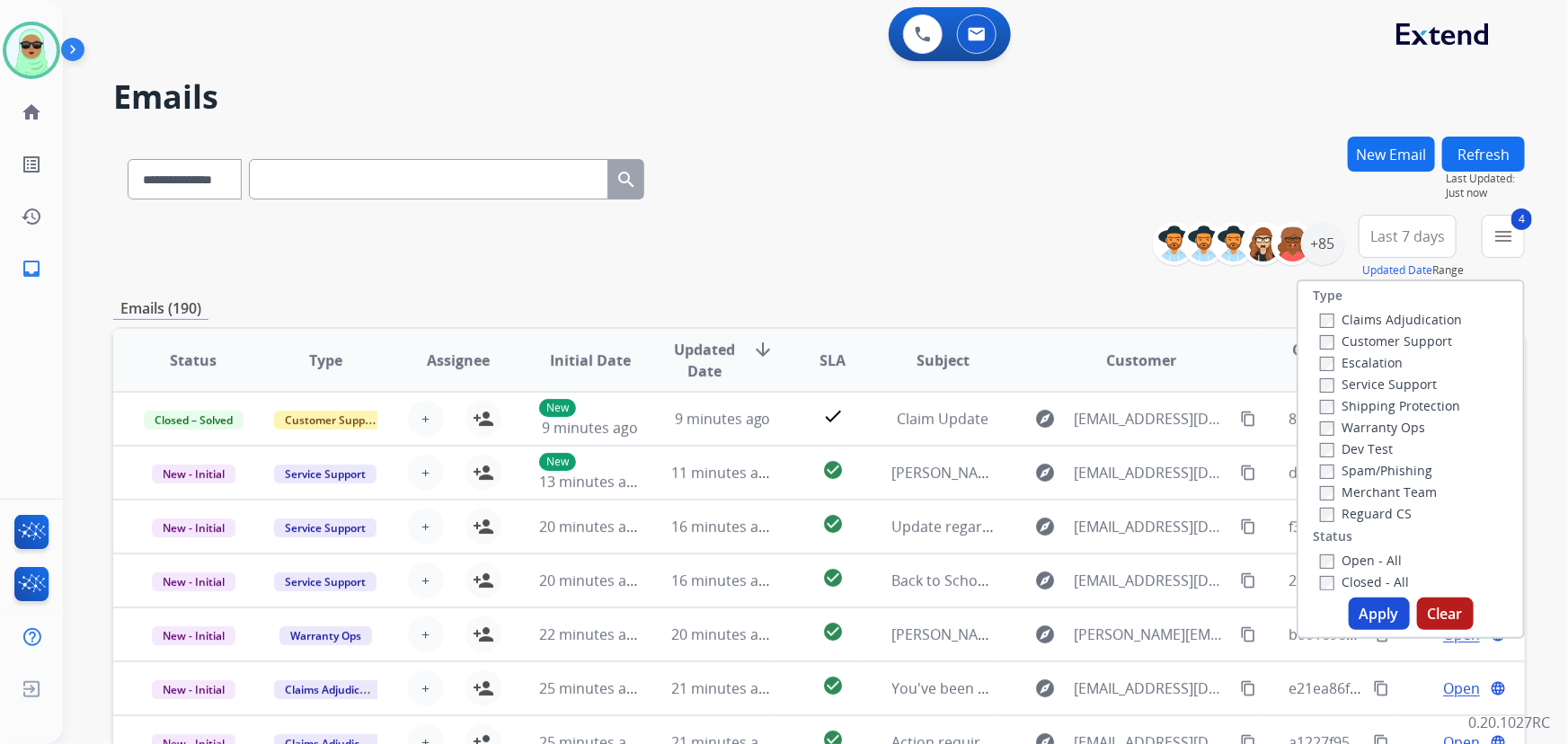
click at [1377, 615] on button "Apply" at bounding box center [1379, 614] width 61 height 32
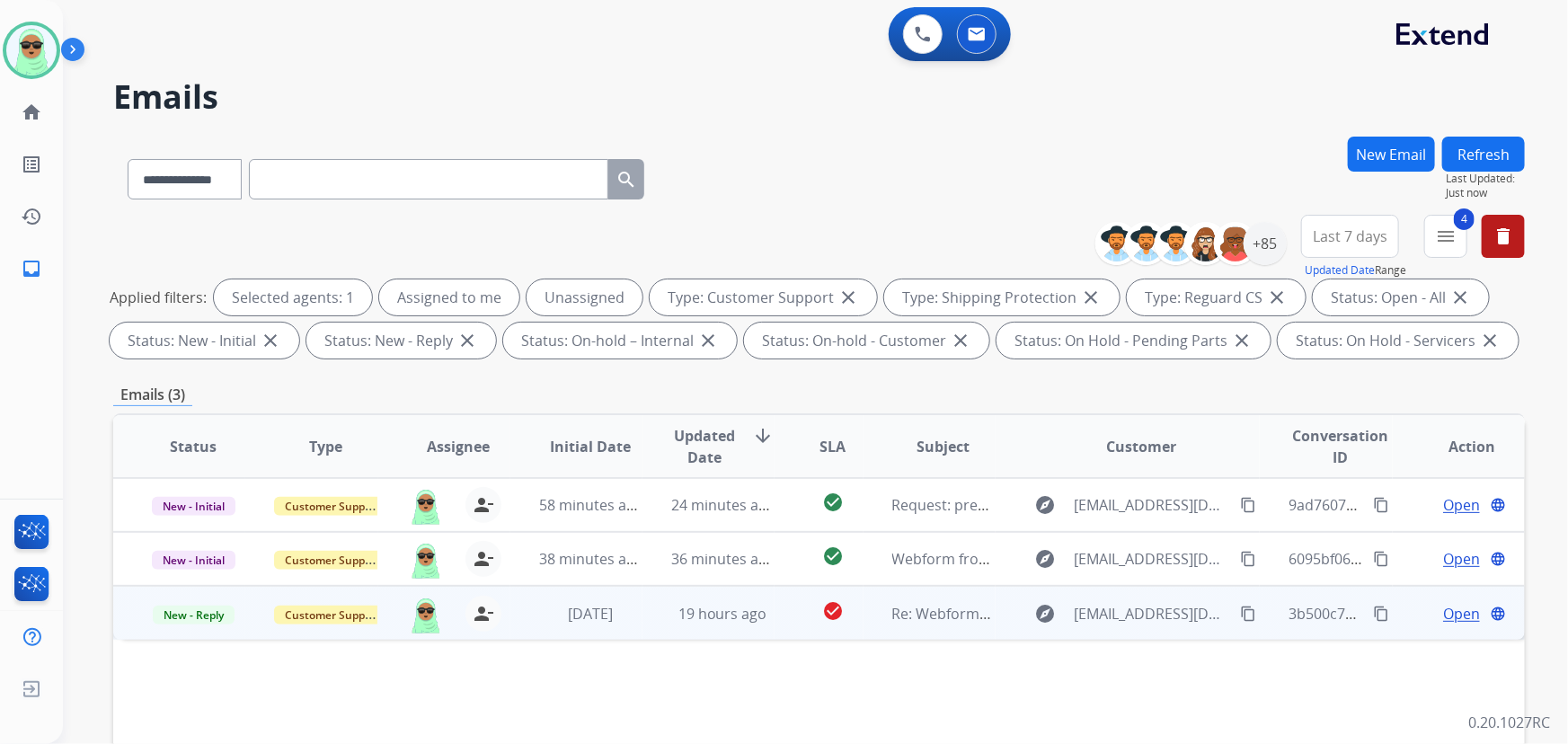
click at [1443, 607] on span "Open" at bounding box center [1461, 613] width 37 height 22
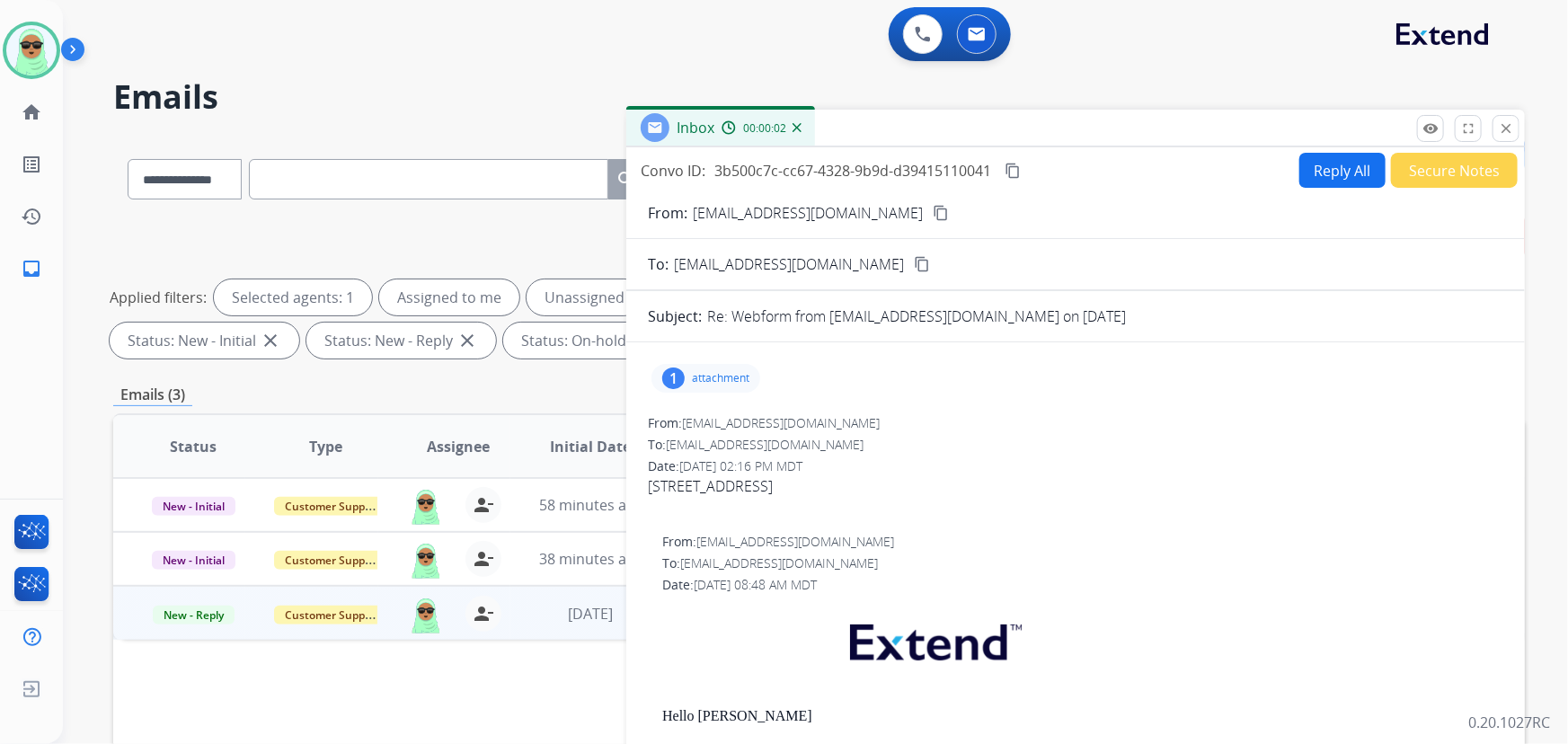
click at [930, 202] on button "content_copy" at bounding box center [941, 212] width 22 height 22
click at [932, 206] on mat-icon "content_copy" at bounding box center [940, 212] width 16 height 16
click at [1285, 395] on div "1 attachment" at bounding box center [1076, 379] width 856 height 43
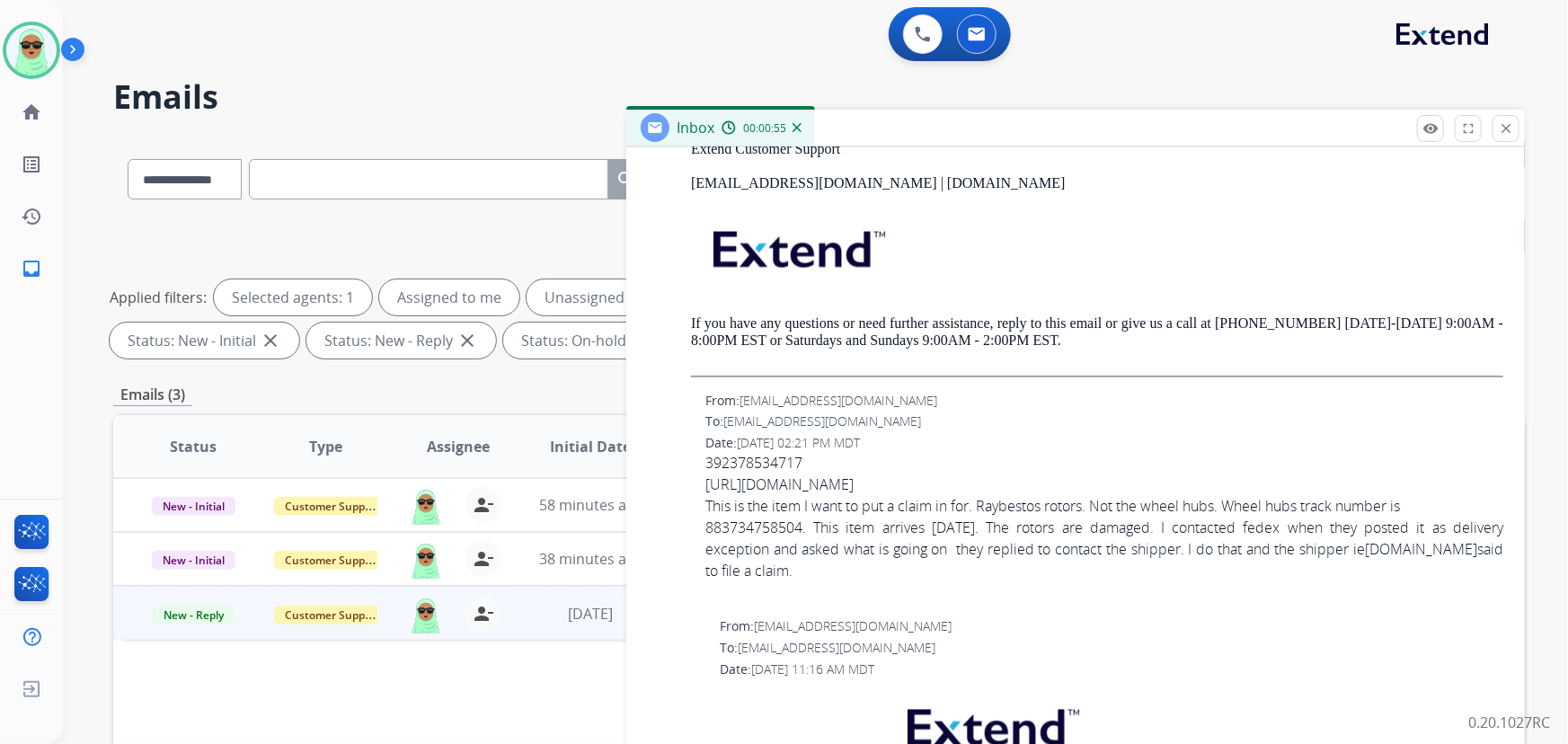
scroll to position [1551, 0]
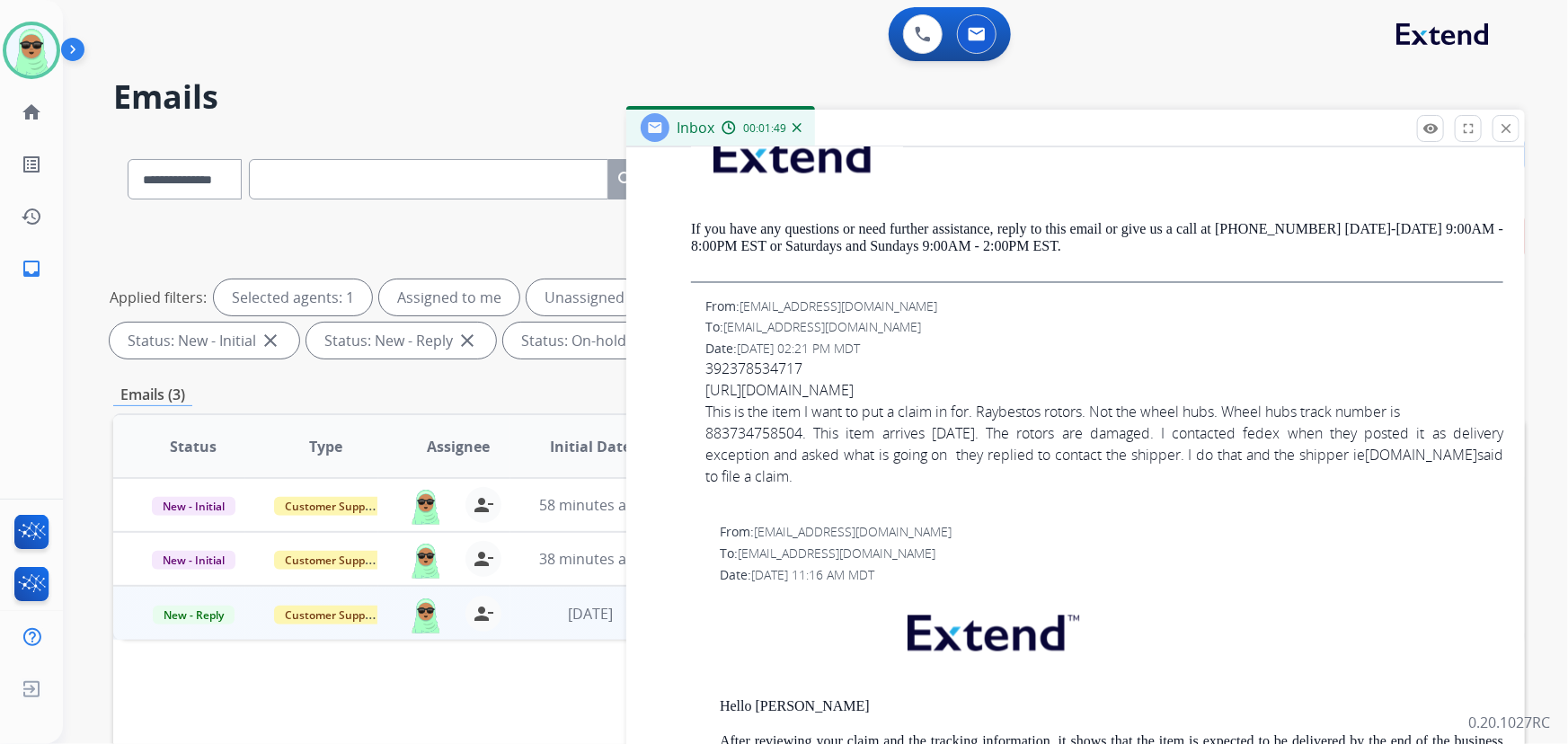
click at [765, 367] on div "392378534717" at bounding box center [1104, 369] width 798 height 22
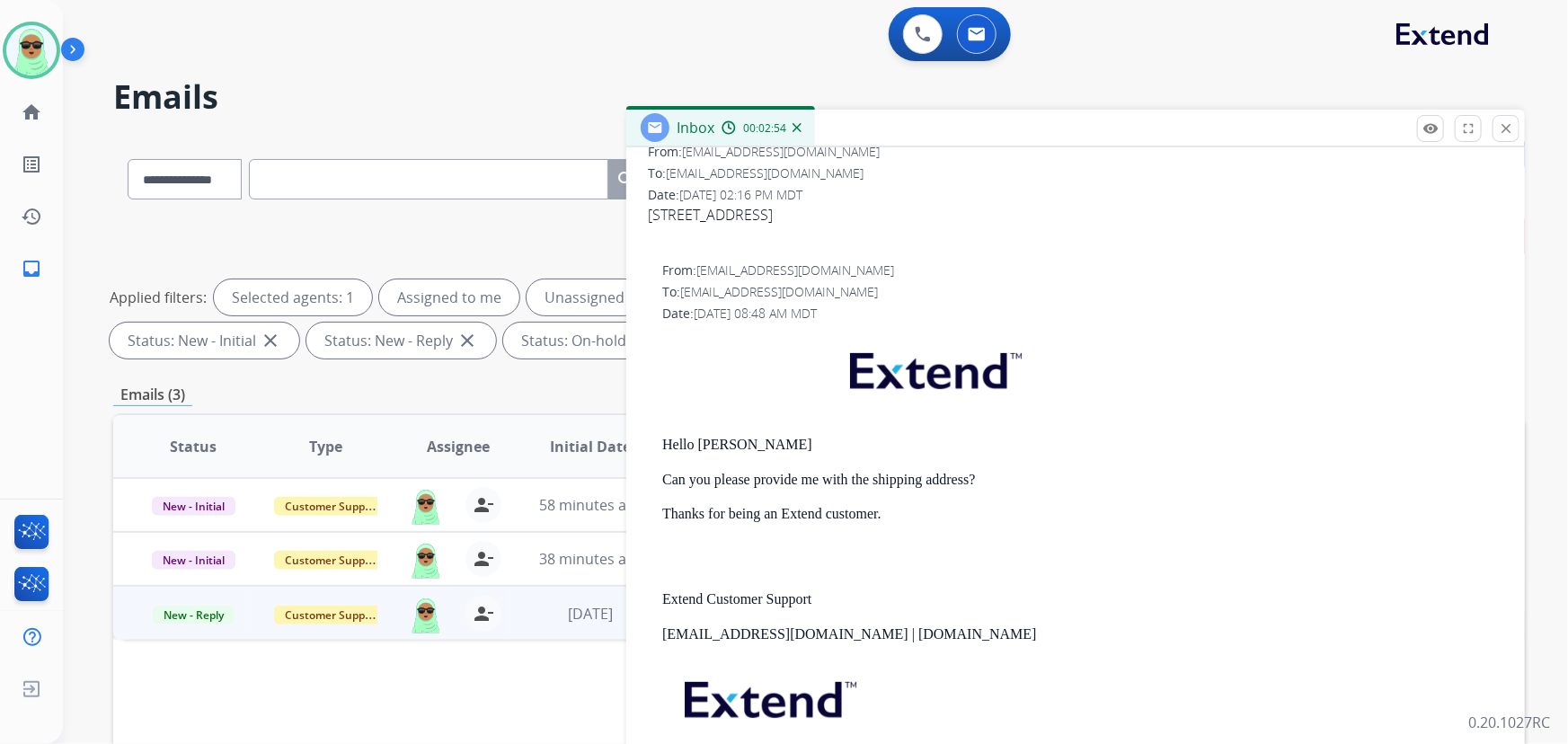
scroll to position [0, 0]
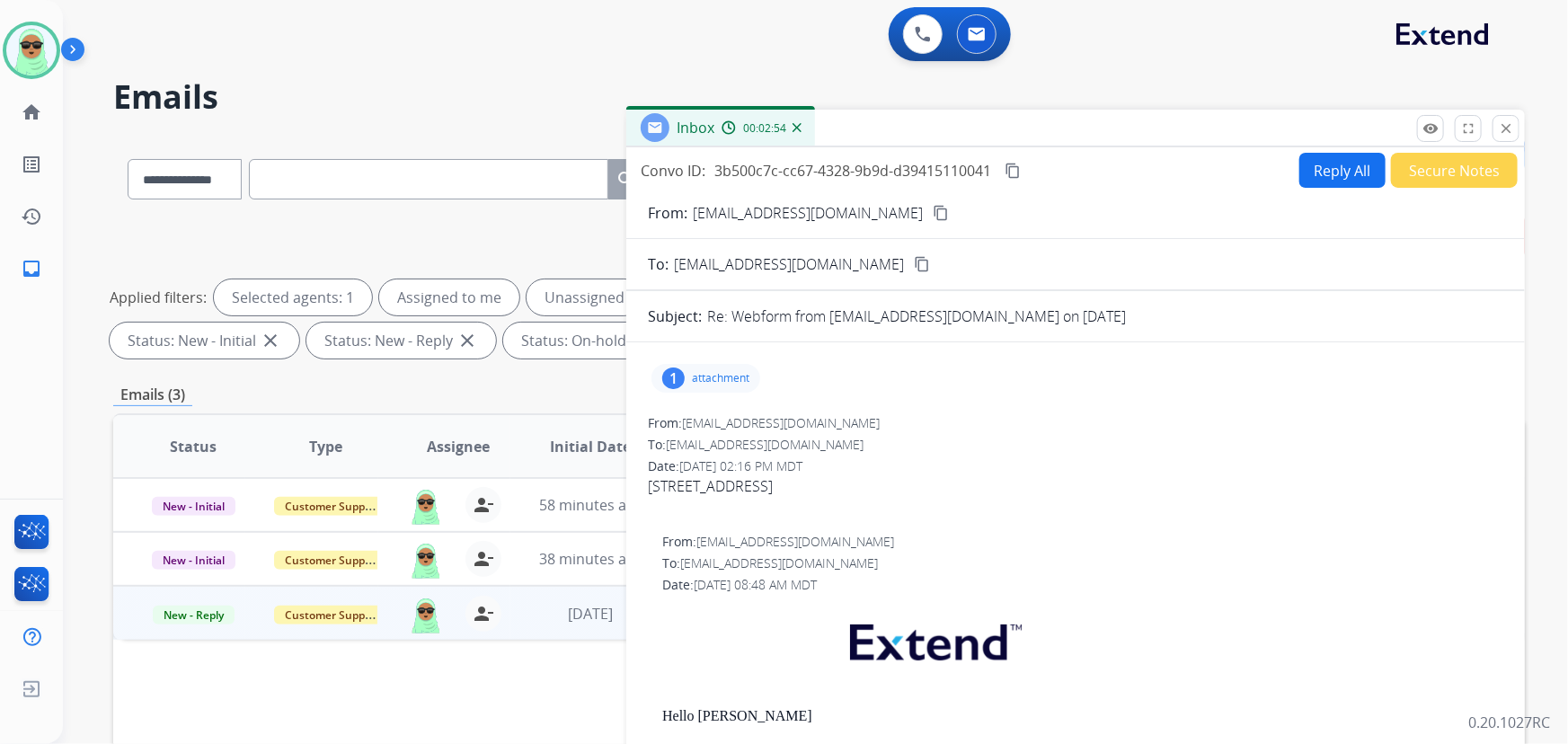
click at [1305, 184] on button "Reply All" at bounding box center [1342, 170] width 86 height 35
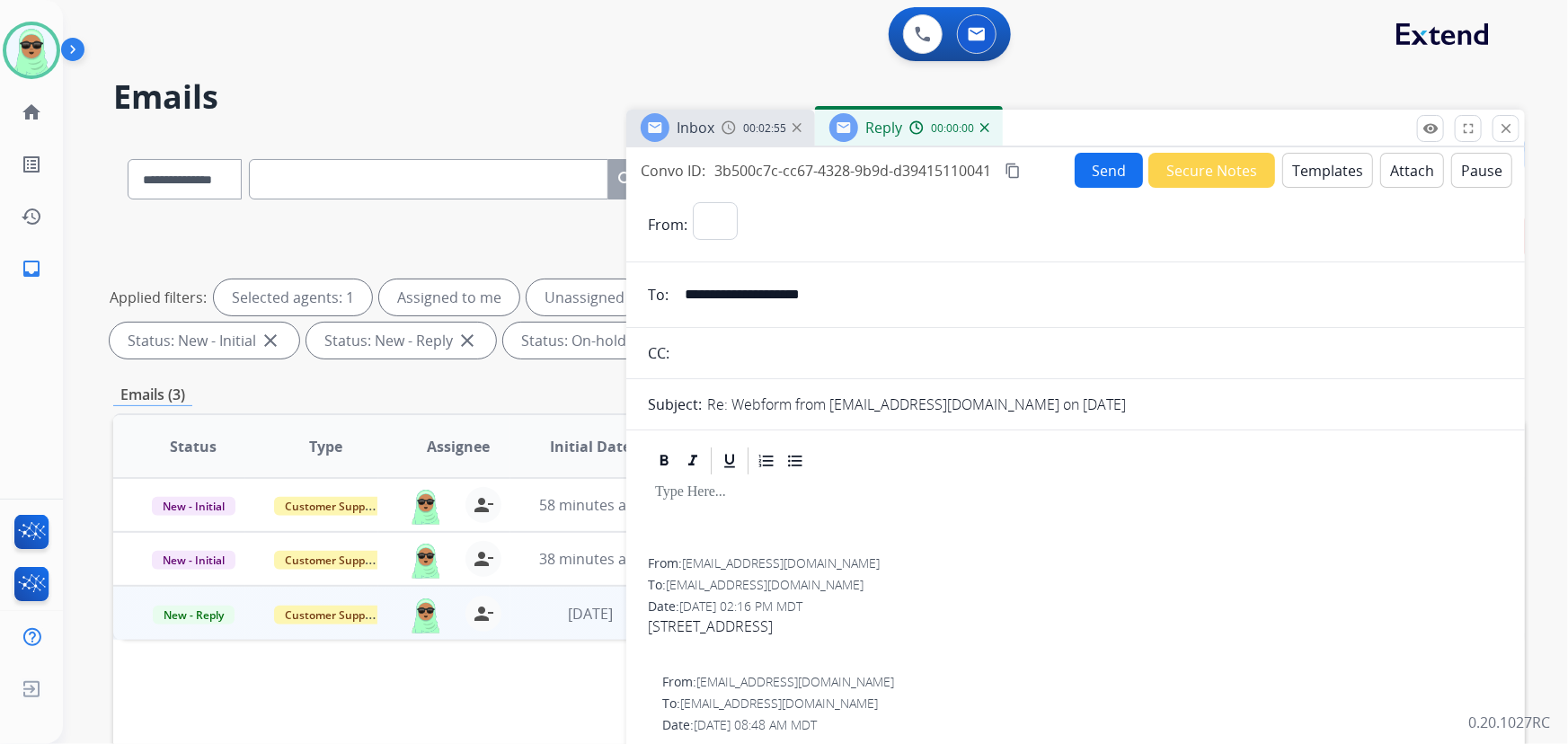
select select "**********"
click at [1302, 177] on button "Templates" at bounding box center [1327, 170] width 91 height 35
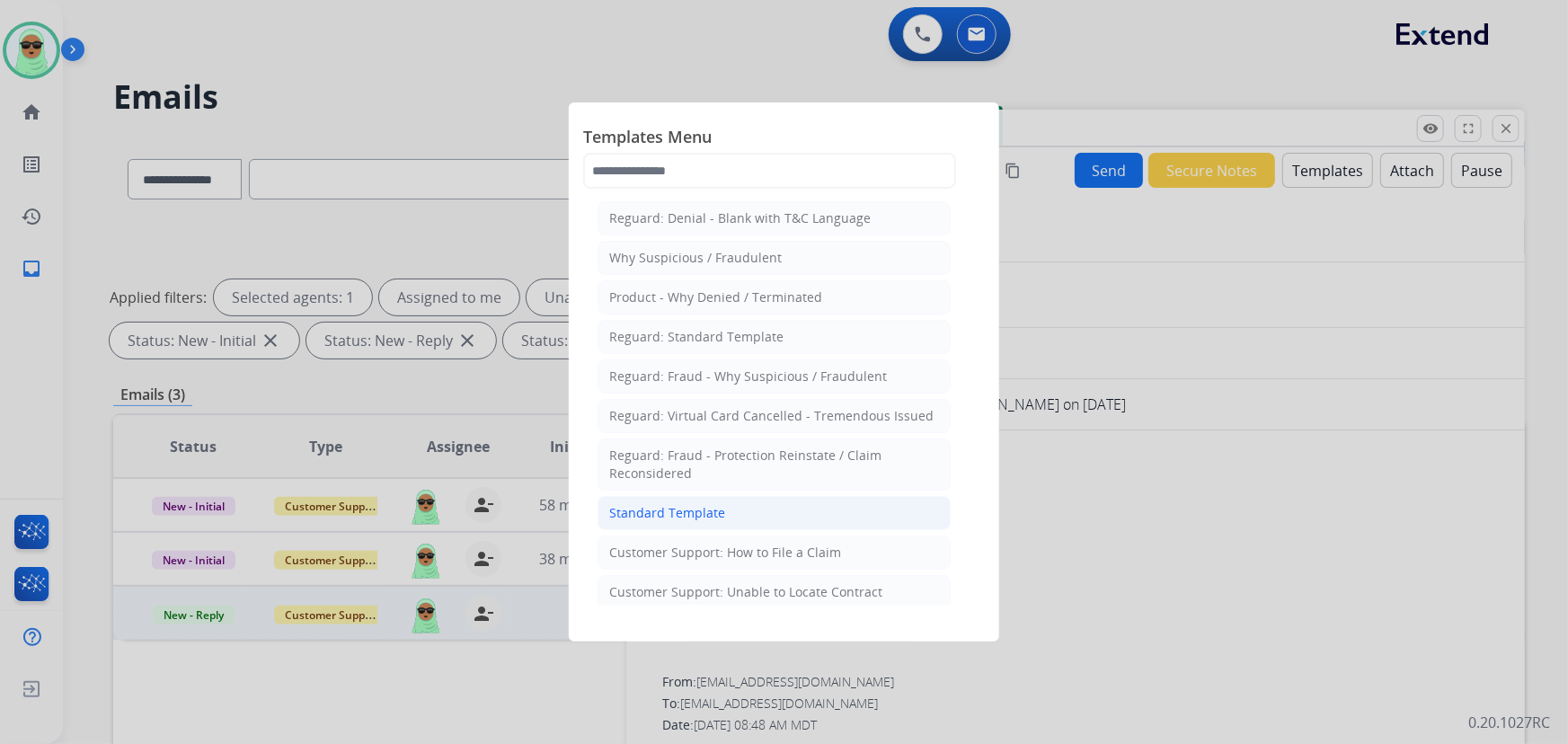
click at [755, 521] on li "Standard Template" at bounding box center [775, 513] width 353 height 34
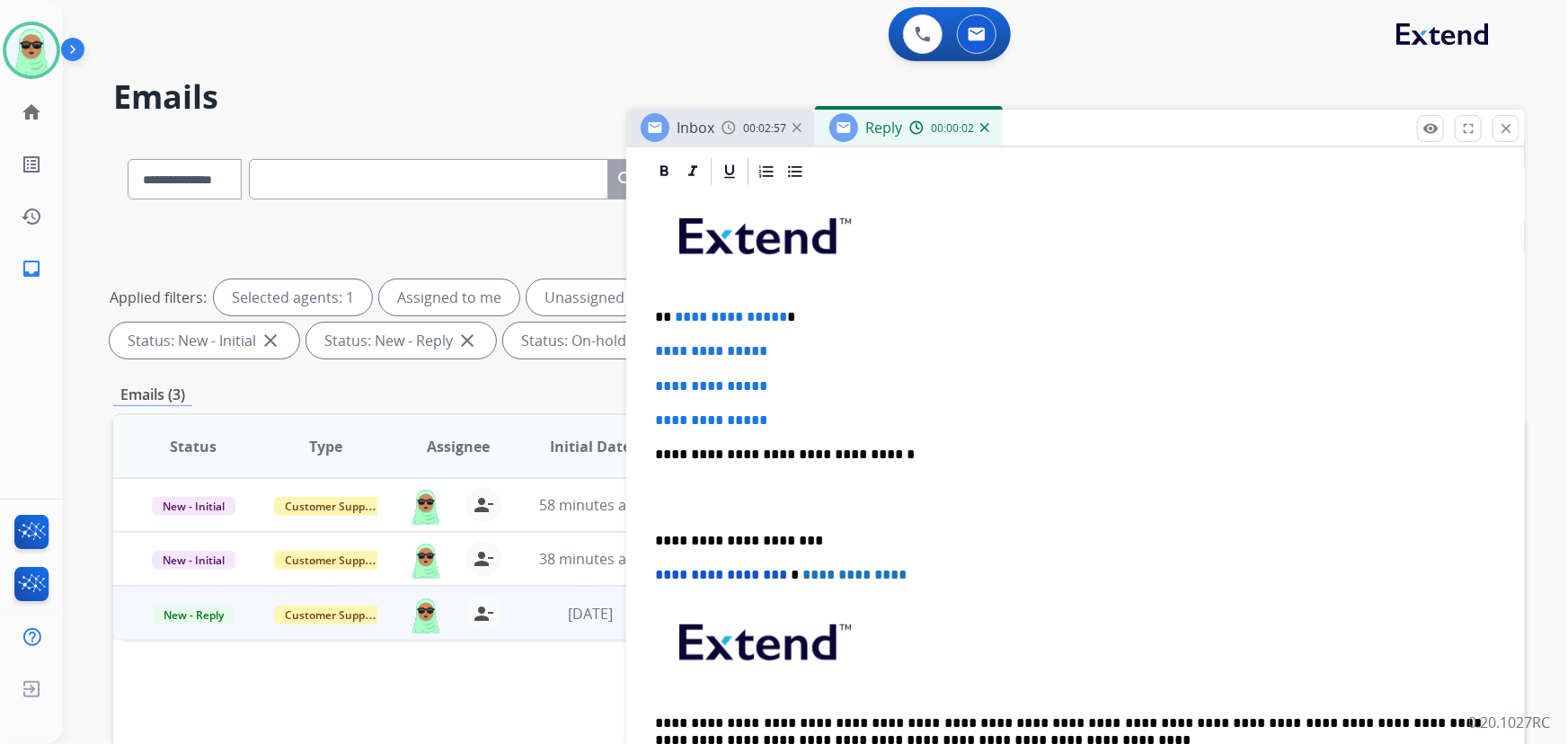
scroll to position [408, 0]
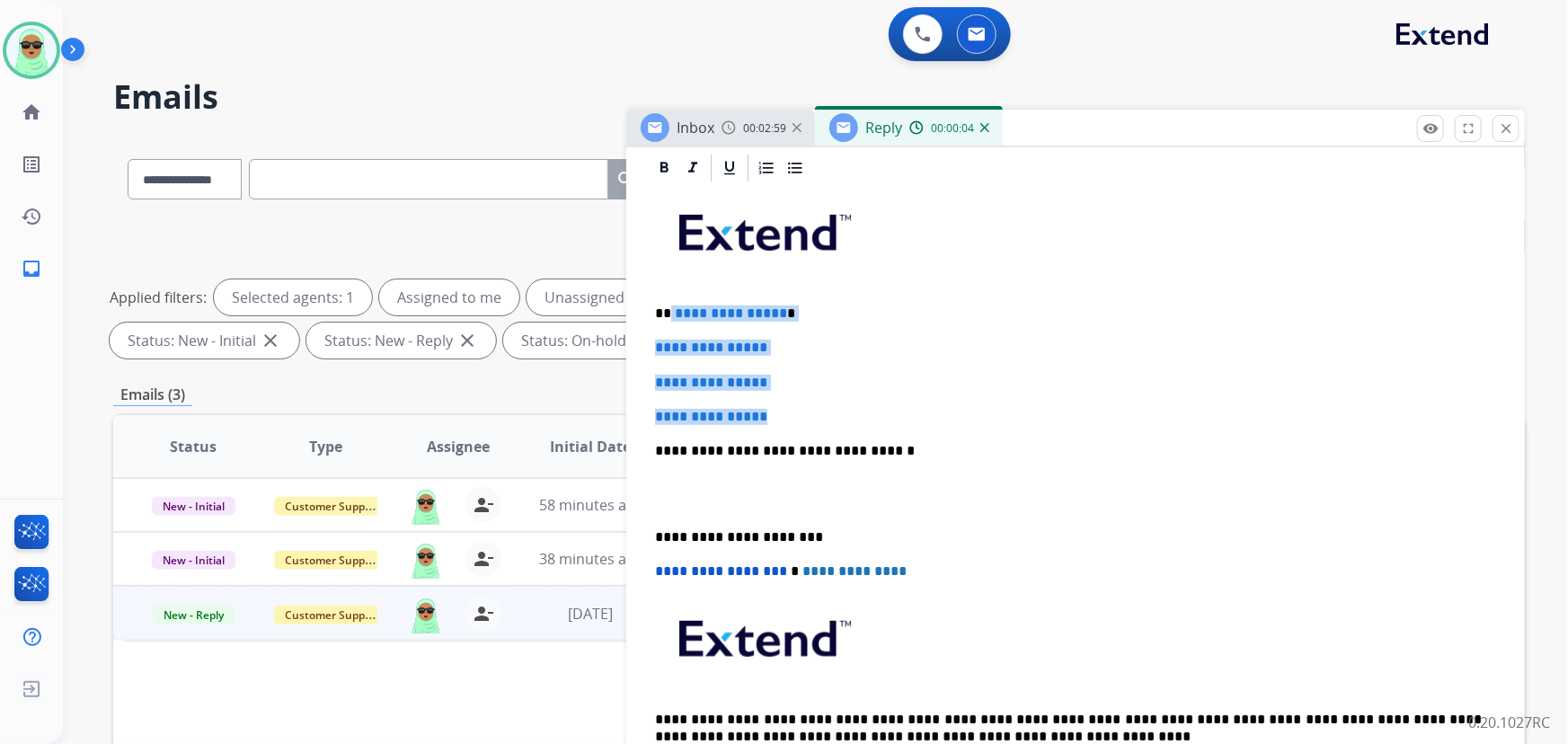
drag, startPoint x: 758, startPoint y: 397, endPoint x: 669, endPoint y: 306, distance: 127.3
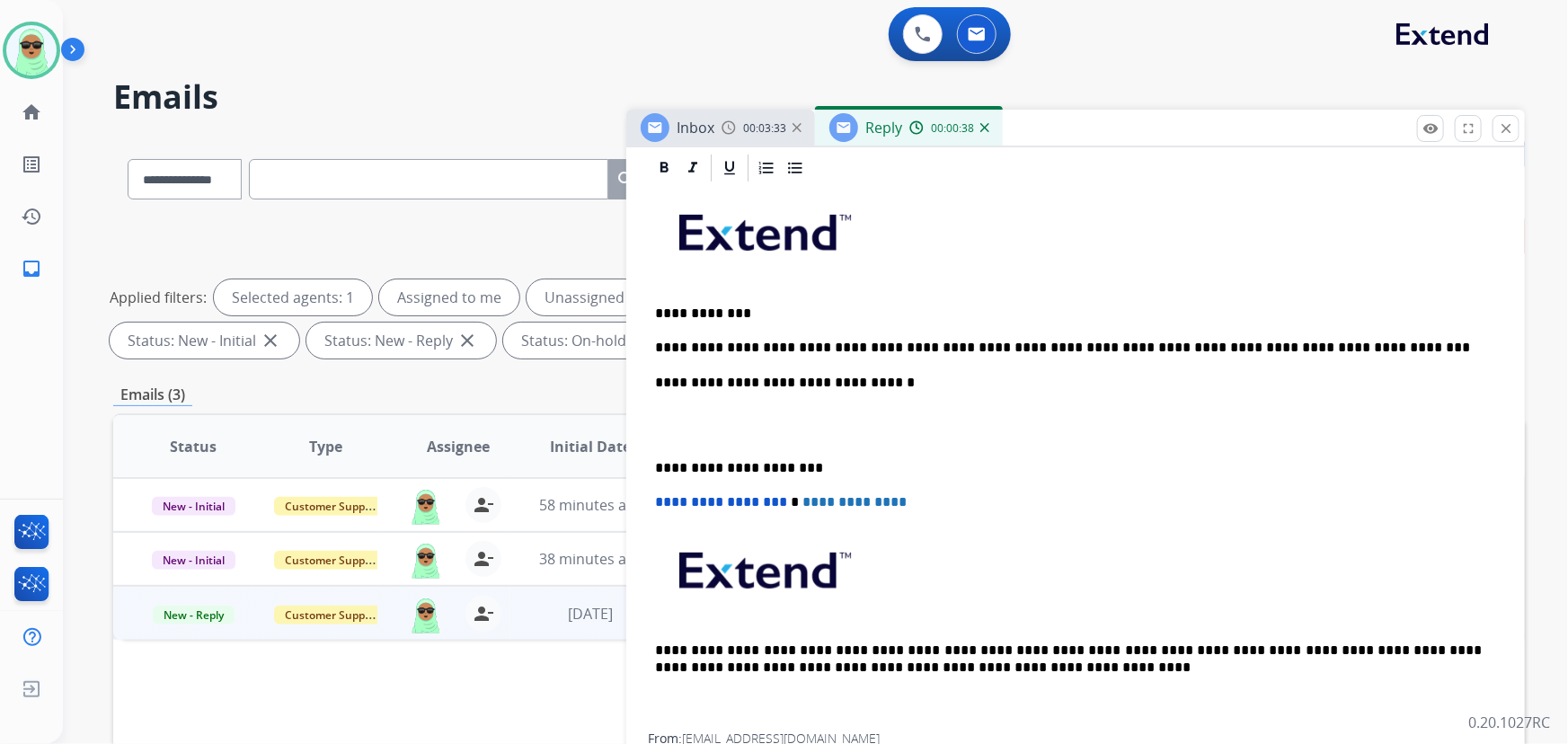
click at [1308, 347] on p "**********" at bounding box center [1068, 347] width 827 height 16
click at [1204, 381] on p "**********" at bounding box center [1068, 382] width 827 height 16
click at [1209, 358] on div "**********" at bounding box center [1076, 458] width 856 height 549
click at [1210, 354] on div "**********" at bounding box center [1076, 458] width 856 height 549
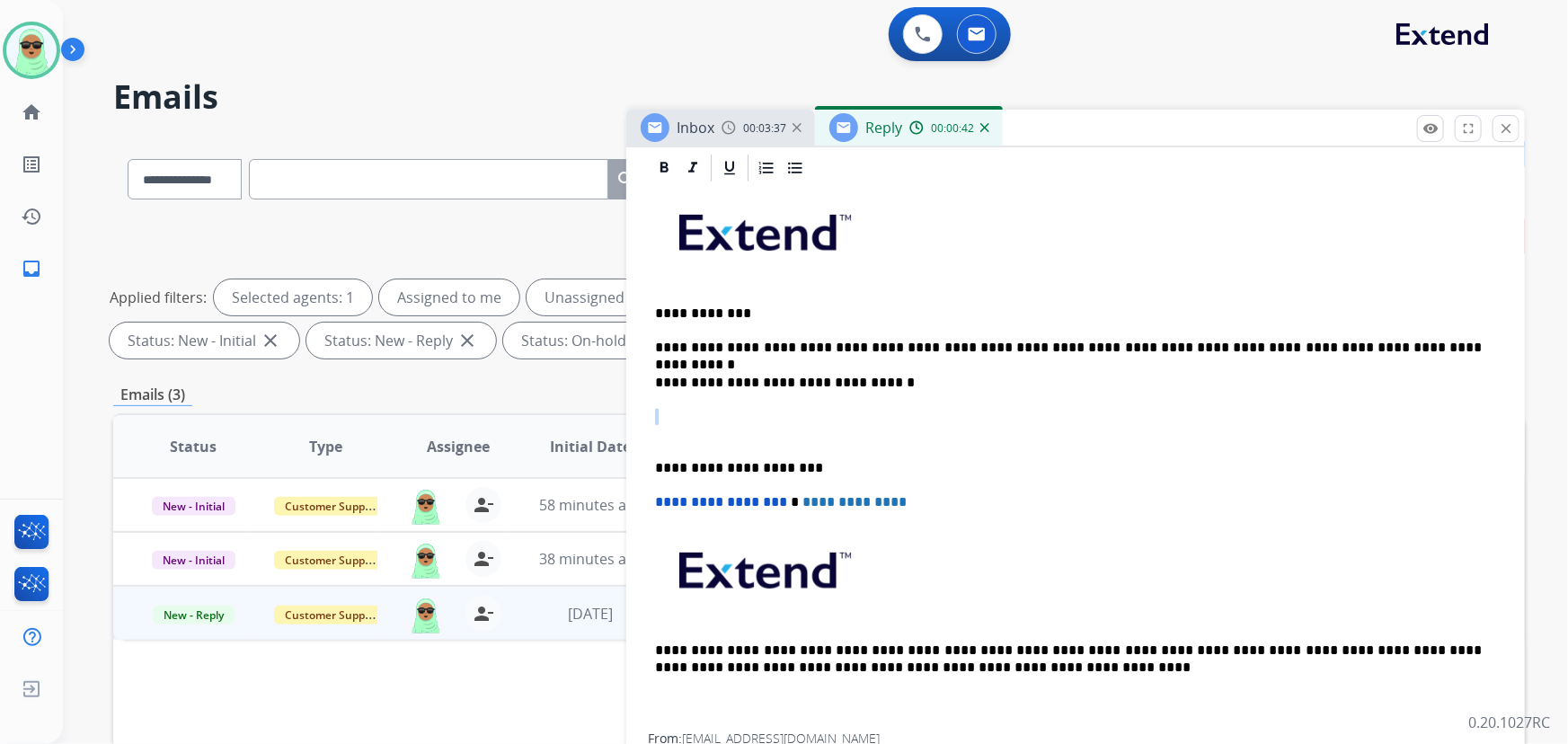
click at [1210, 354] on div "**********" at bounding box center [1076, 458] width 856 height 549
click at [1197, 350] on p "**********" at bounding box center [1068, 347] width 827 height 16
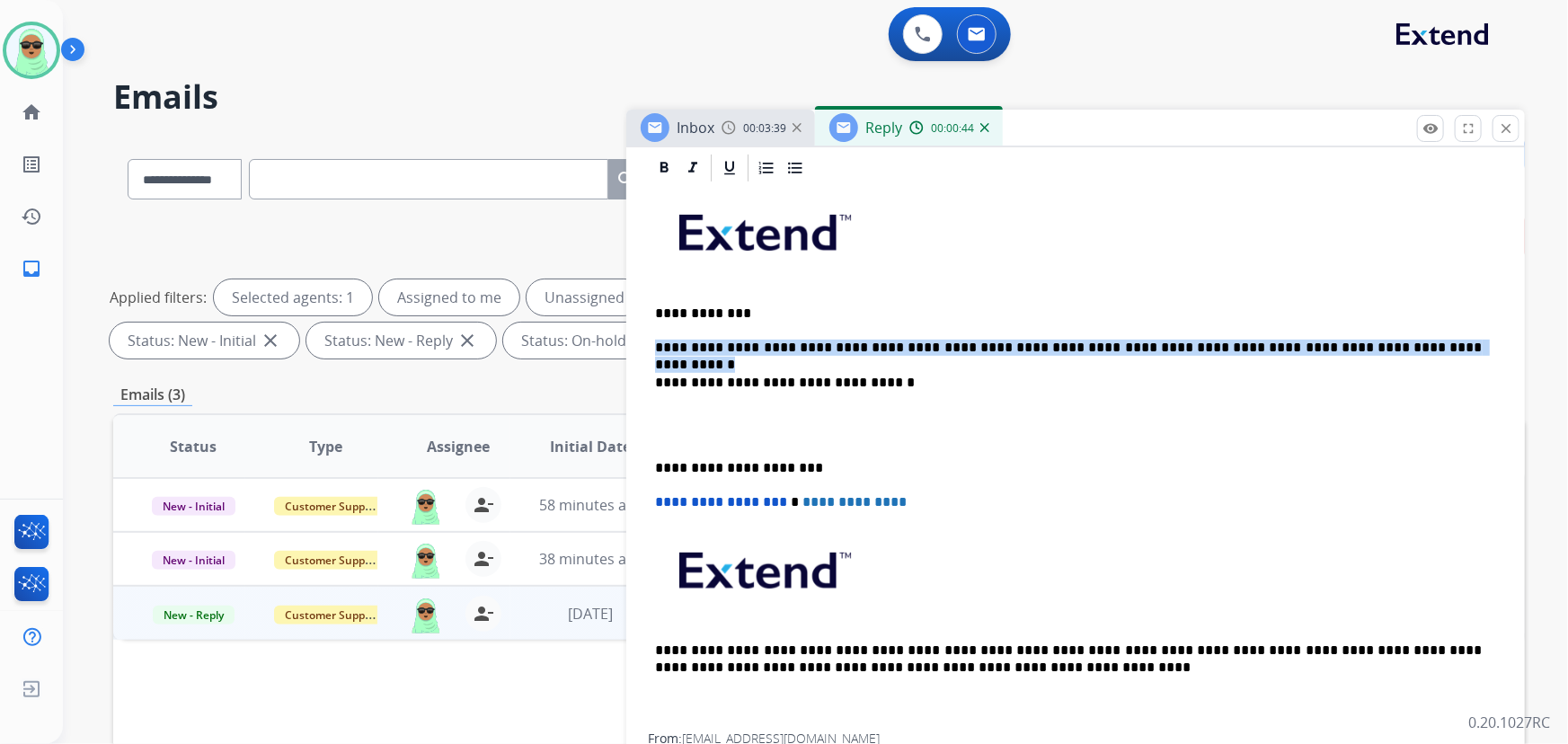
copy p "**********"
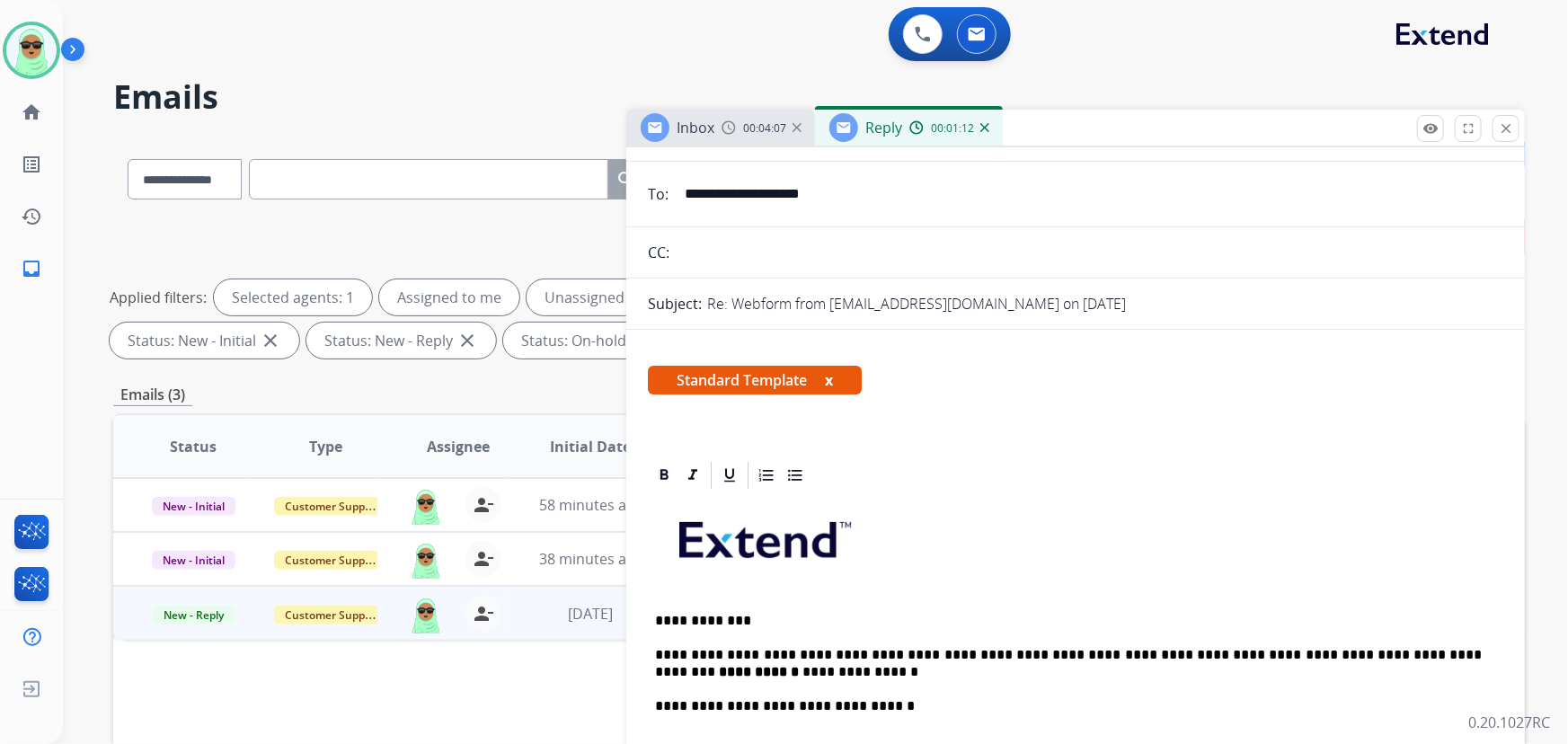
scroll to position [0, 0]
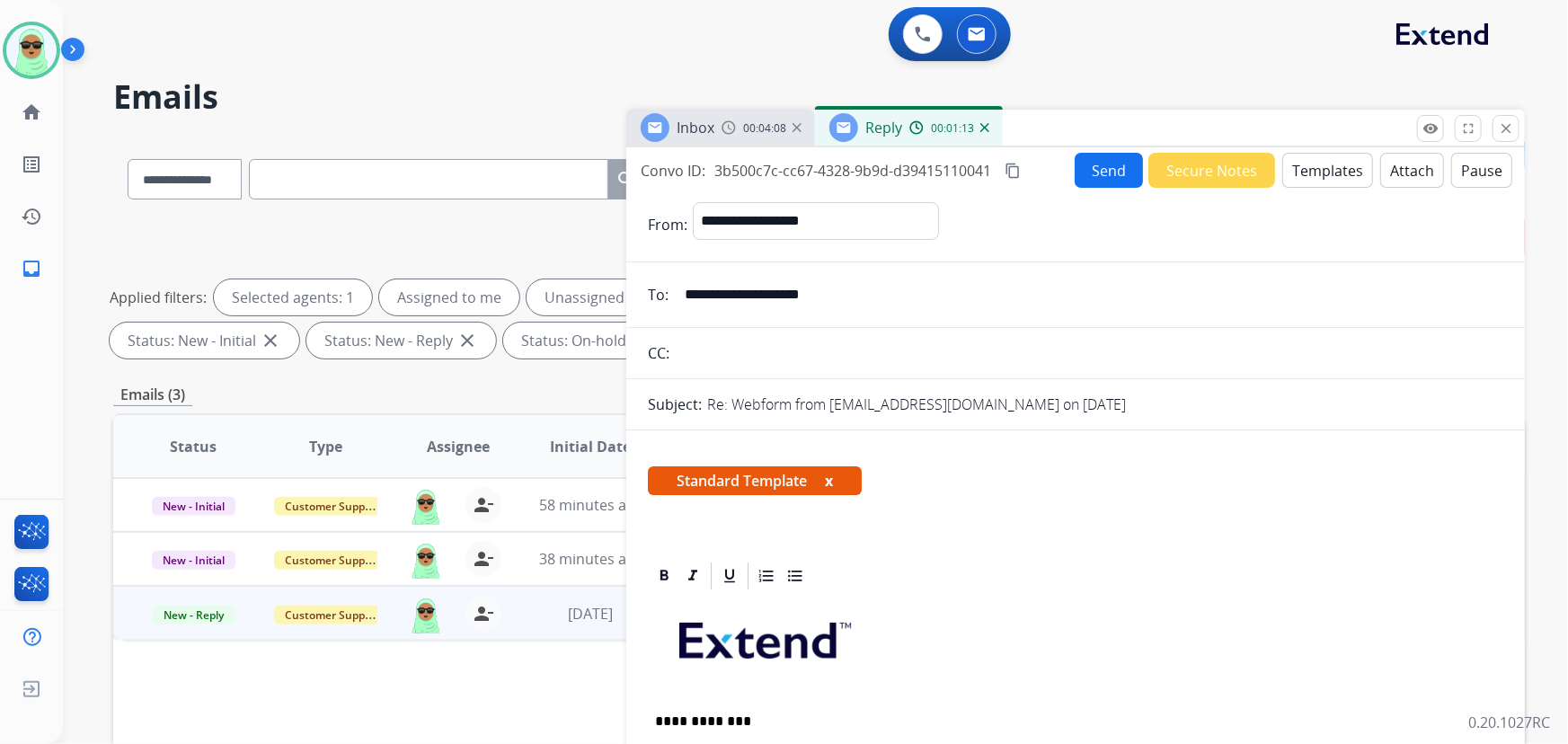
click at [1103, 175] on button "Send" at bounding box center [1109, 170] width 68 height 35
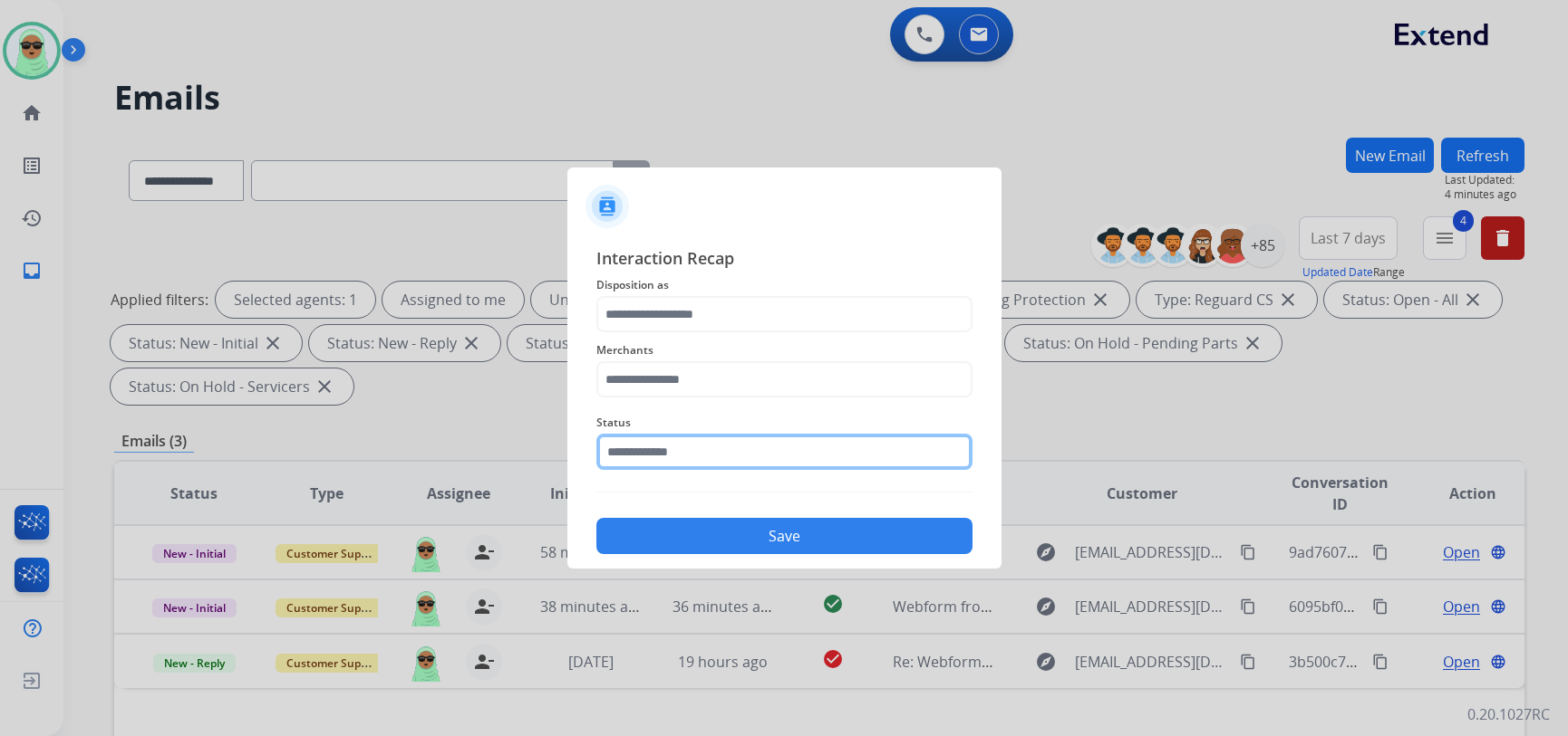
click at [679, 463] on input "text" at bounding box center [784, 452] width 376 height 36
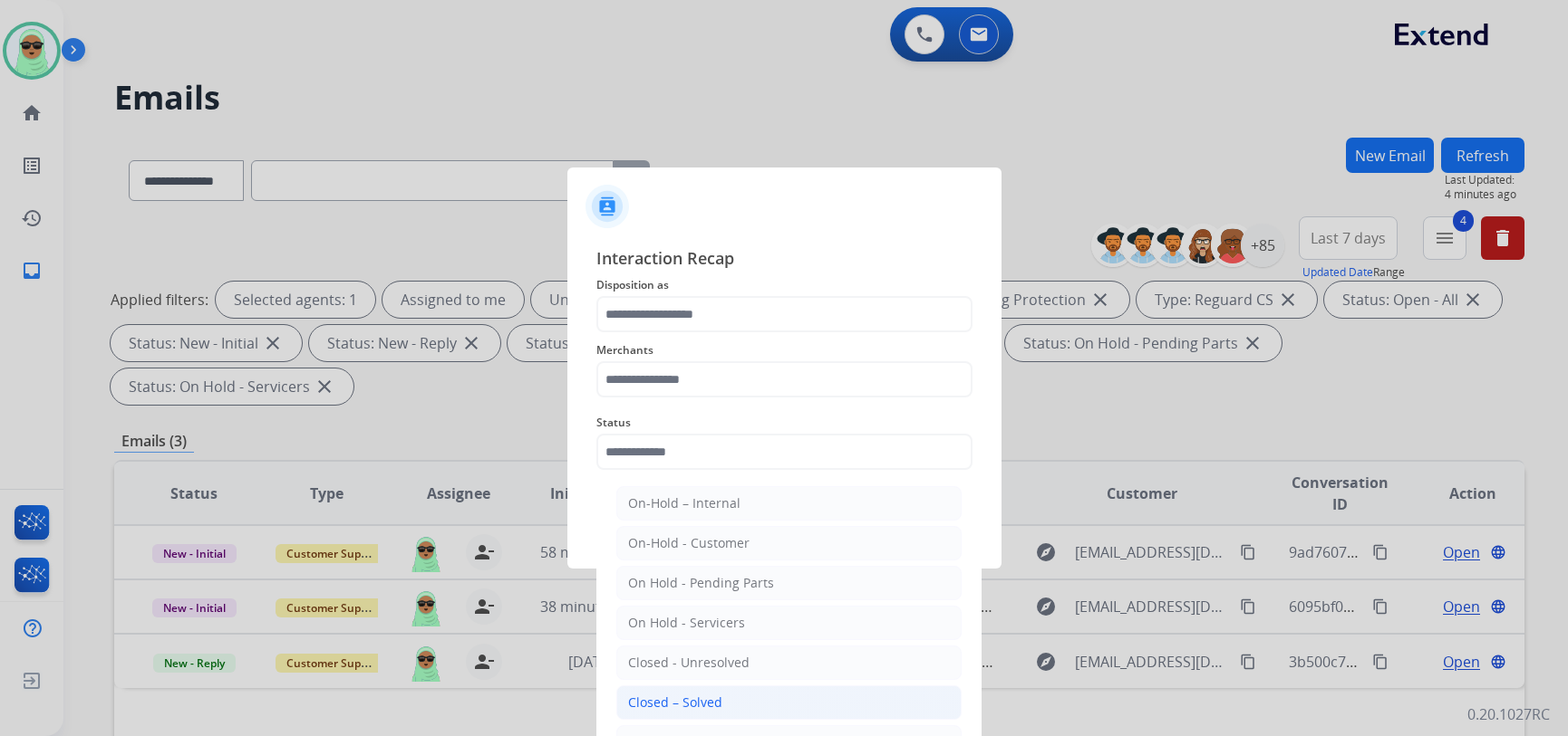
click at [682, 703] on div "Closed – Solved" at bounding box center [674, 703] width 94 height 18
type input "**********"
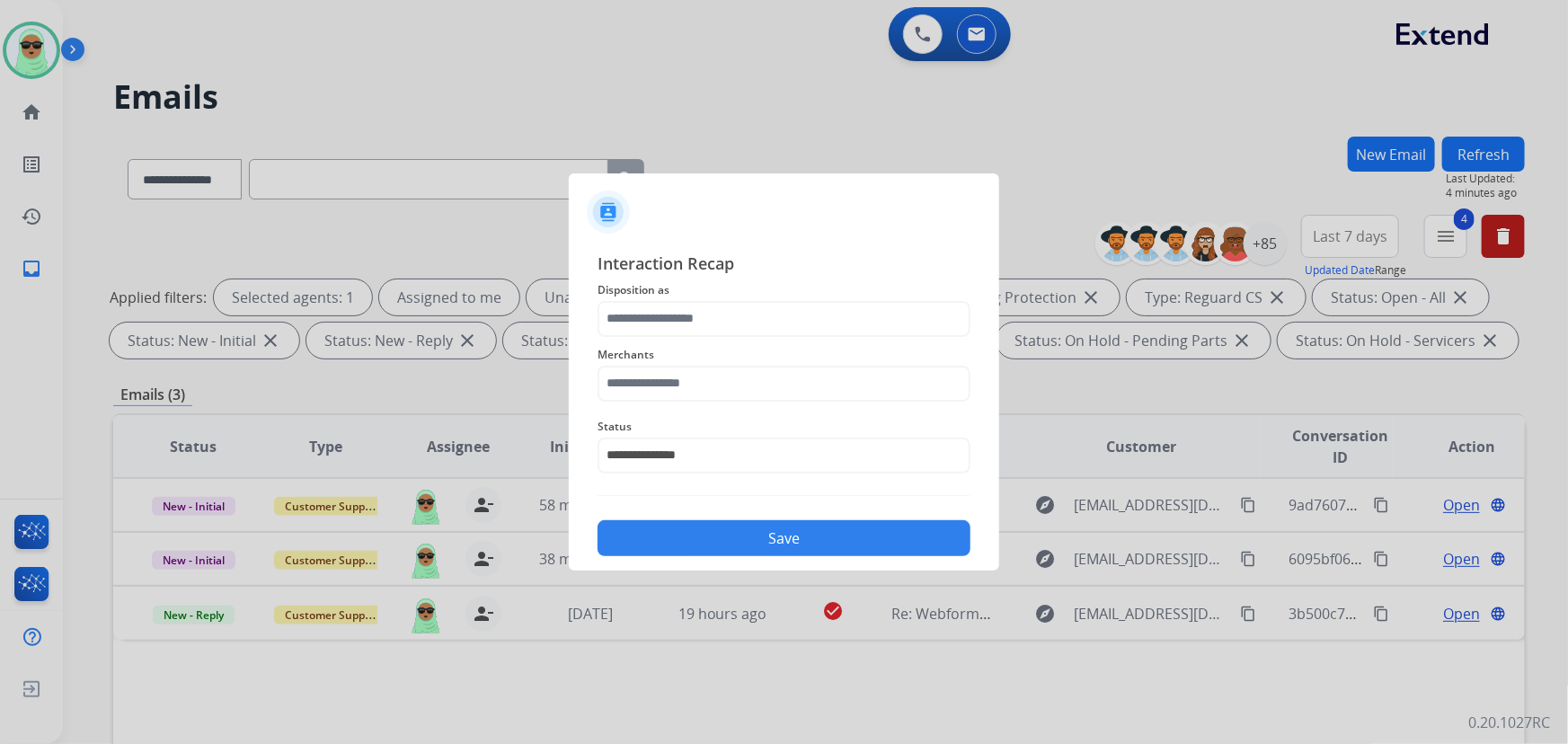
click at [703, 304] on div "**********" at bounding box center [784, 403] width 373 height 306
click at [691, 332] on input "text" at bounding box center [784, 319] width 373 height 36
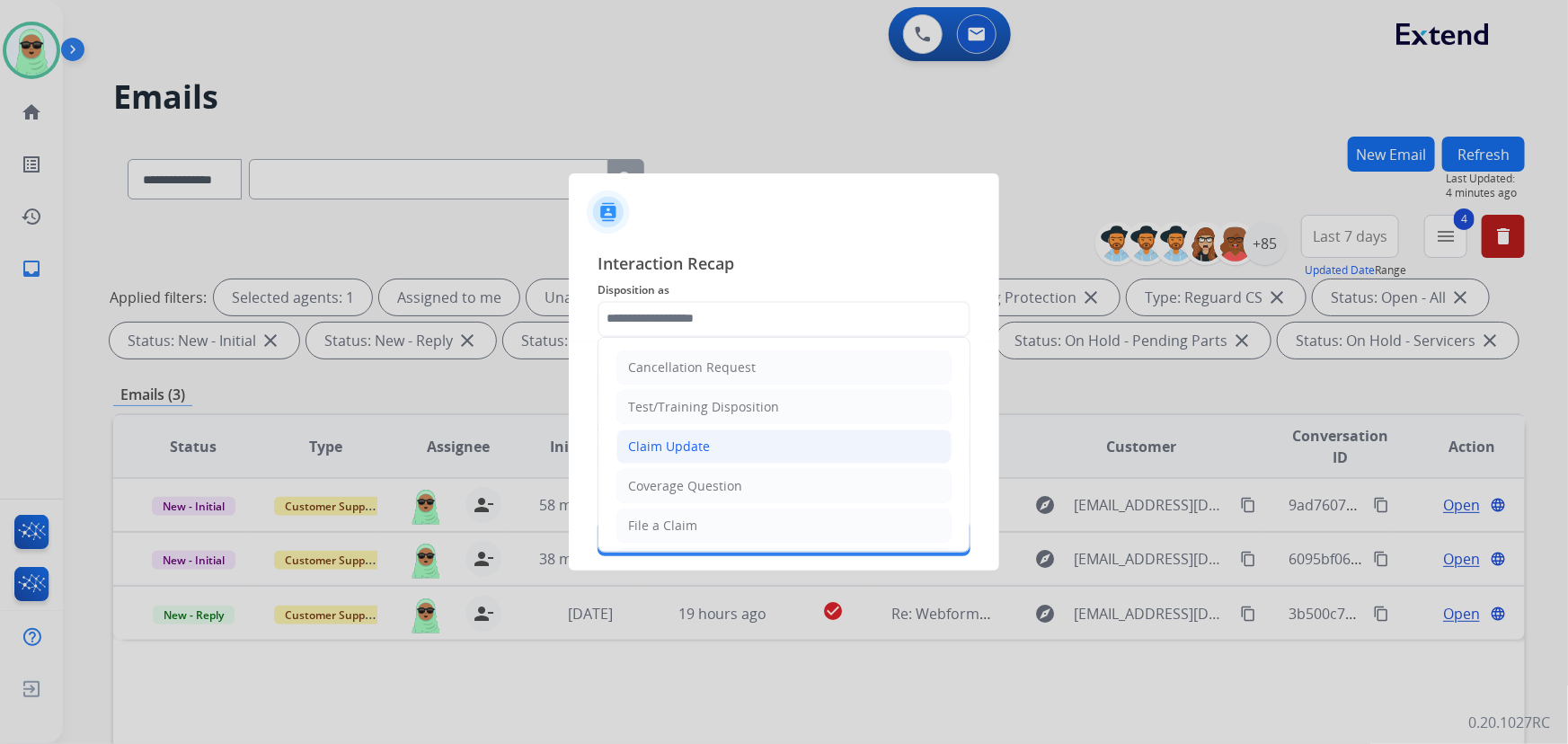
click at [698, 451] on div "Claim Update" at bounding box center [669, 446] width 82 height 18
type input "**********"
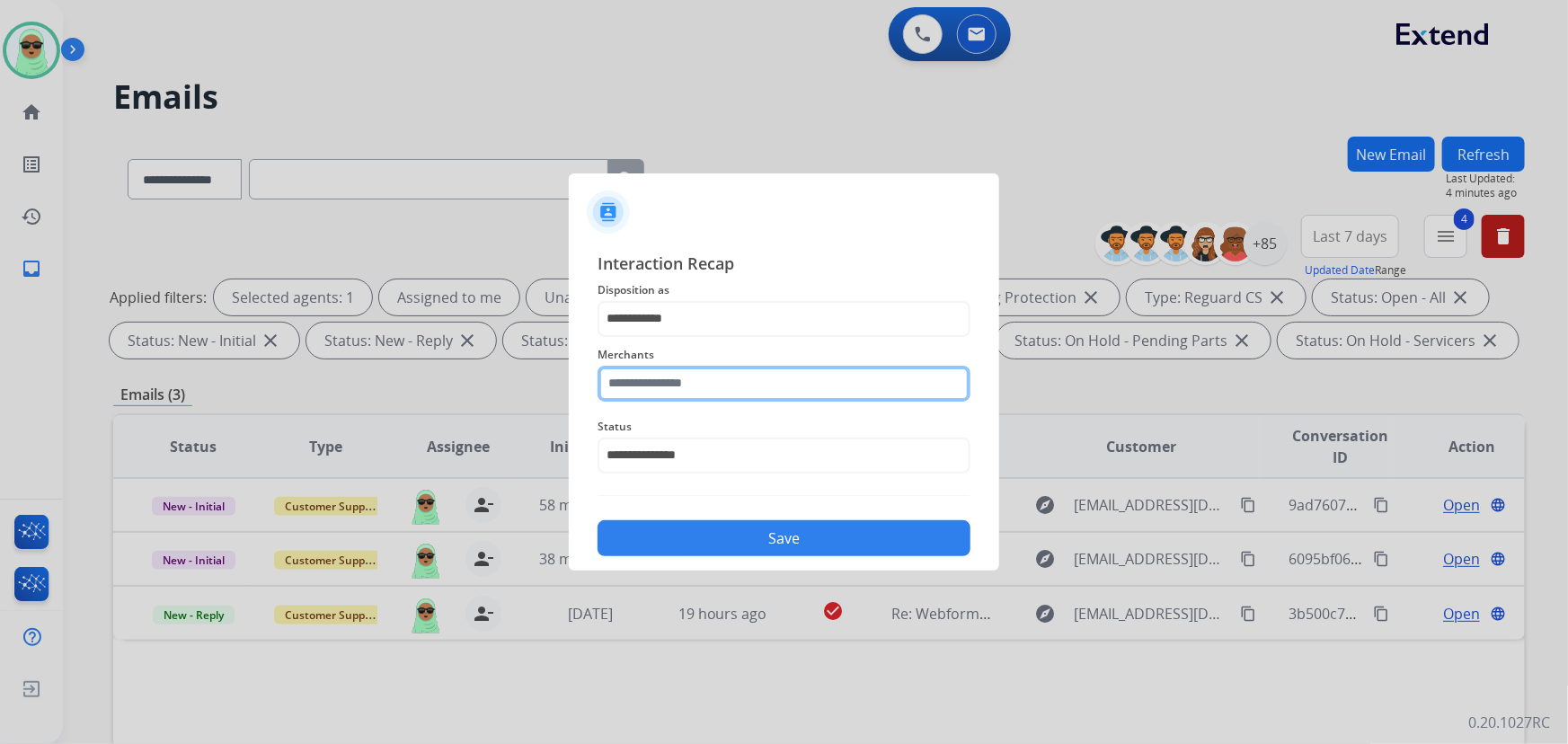
click at [781, 377] on input "text" at bounding box center [784, 383] width 373 height 36
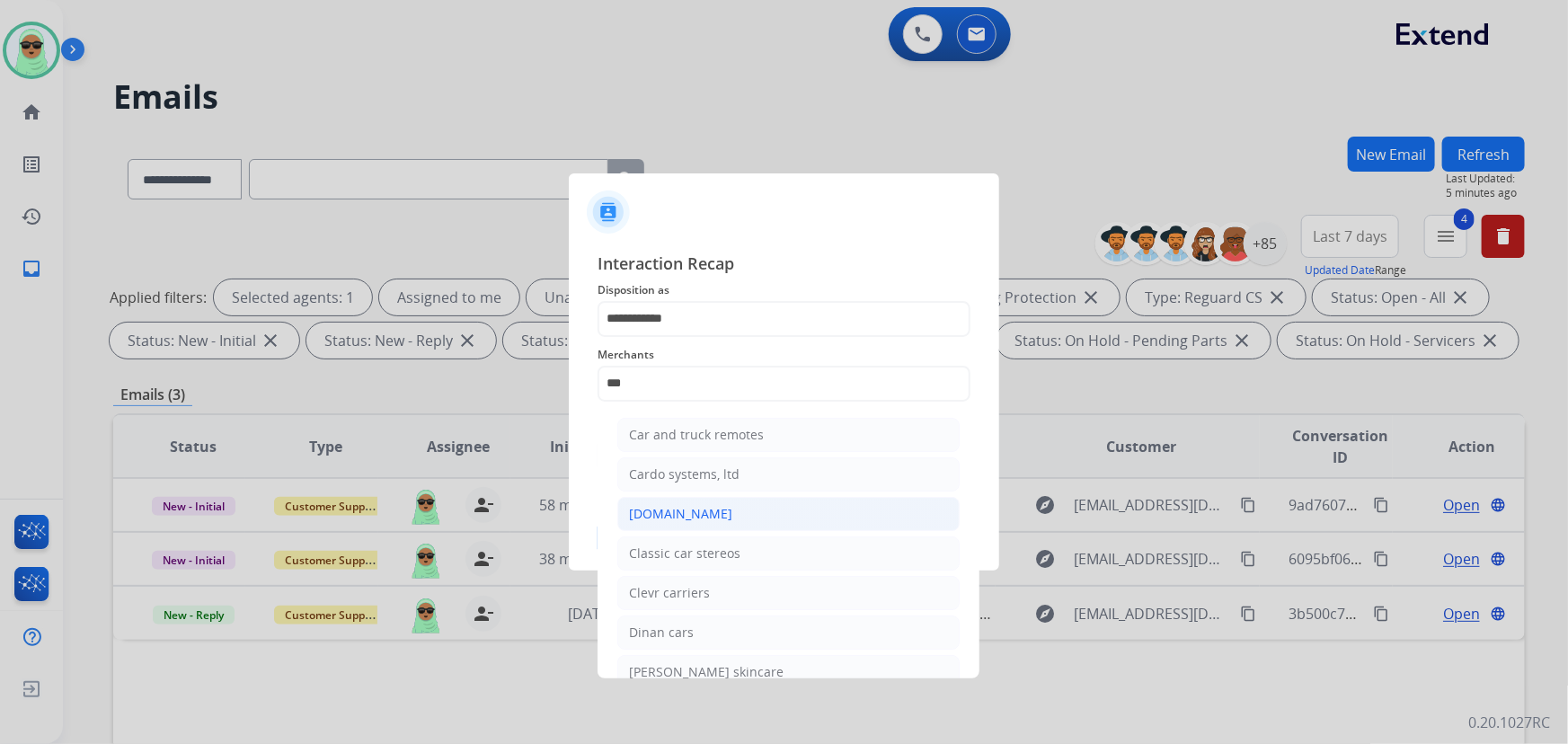
click at [716, 500] on li "[DOMAIN_NAME]" at bounding box center [789, 514] width 342 height 34
type input "**********"
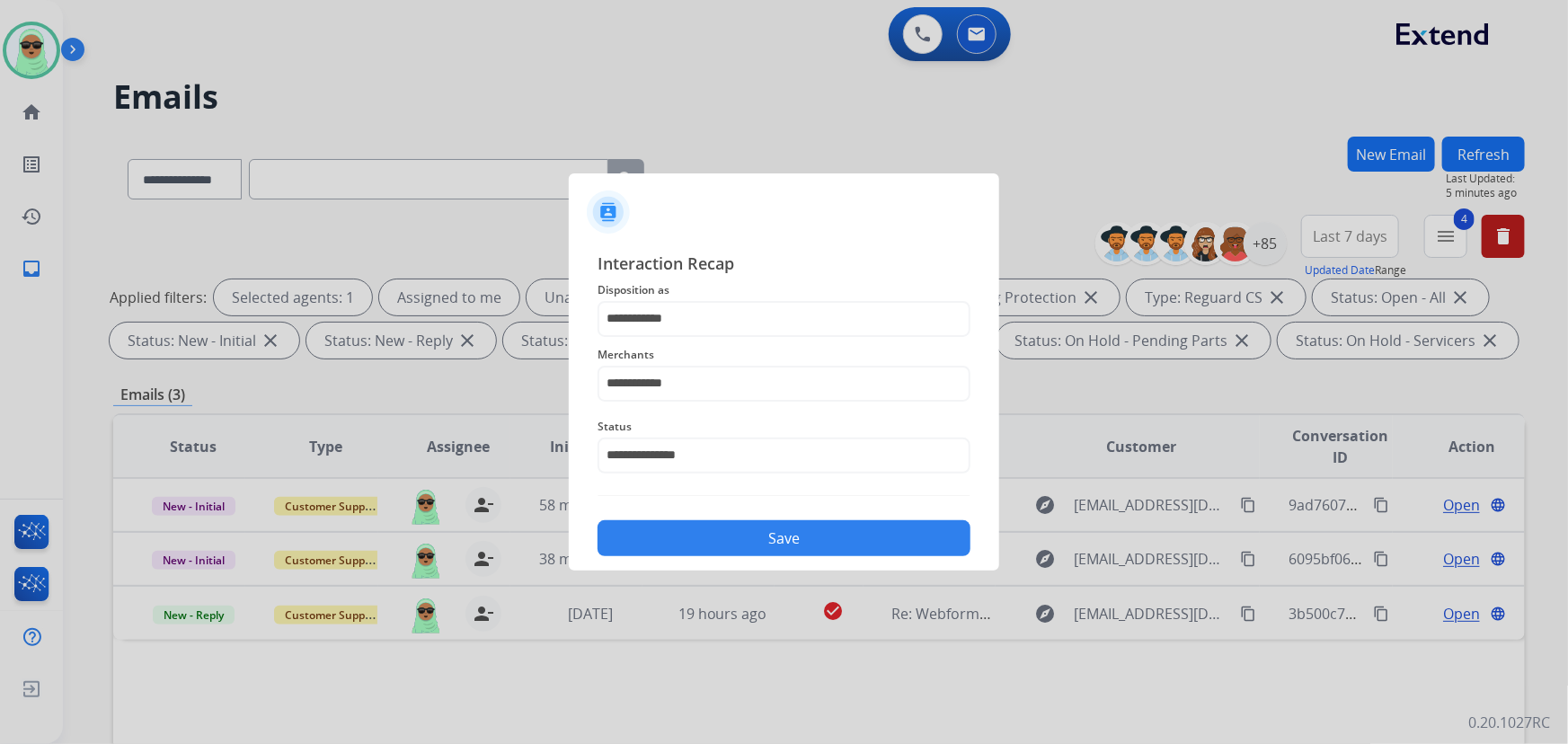
click at [729, 539] on button "Save" at bounding box center [784, 538] width 373 height 36
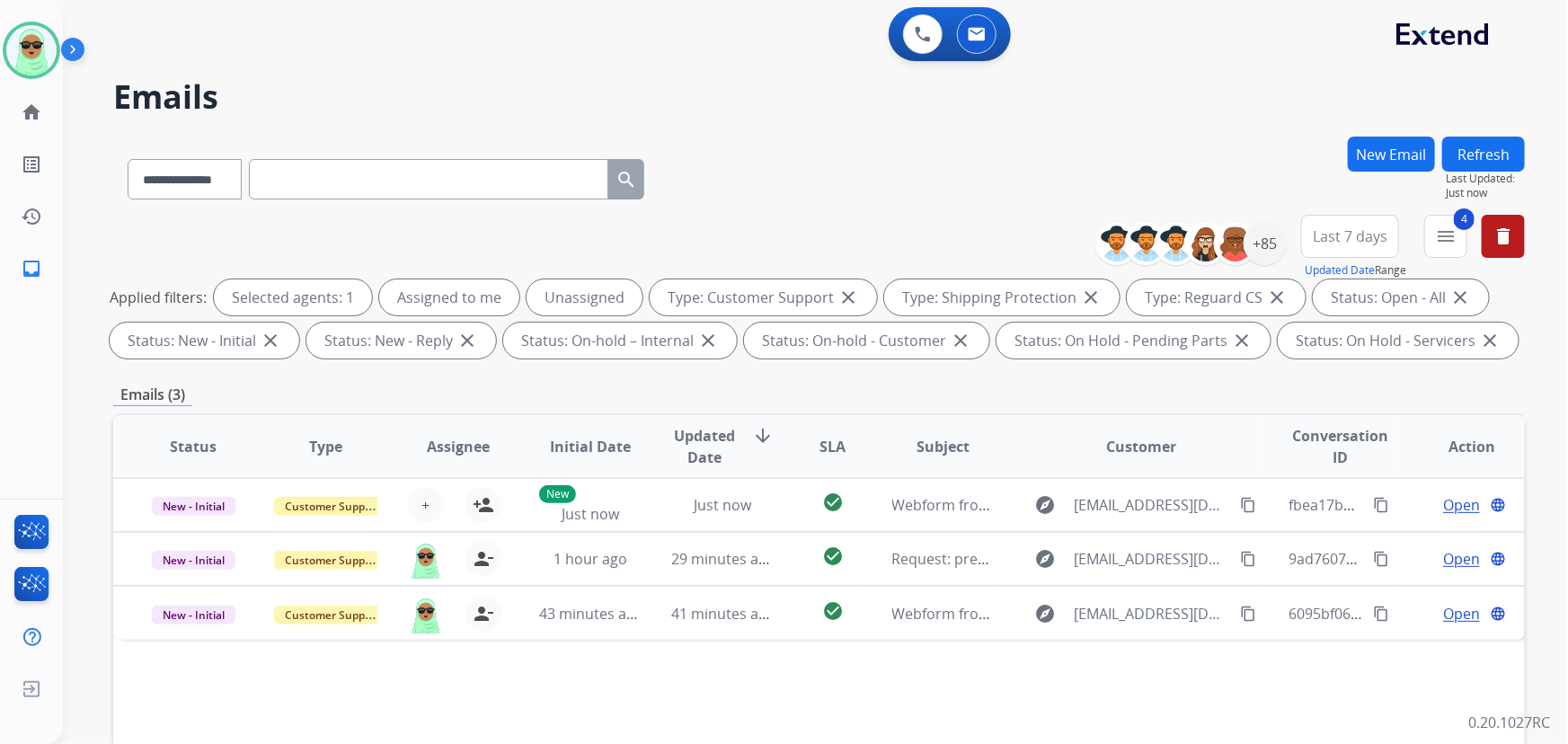
click at [529, 41] on div "0 Voice Interactions 0 Email Interactions" at bounding box center [804, 36] width 1440 height 58
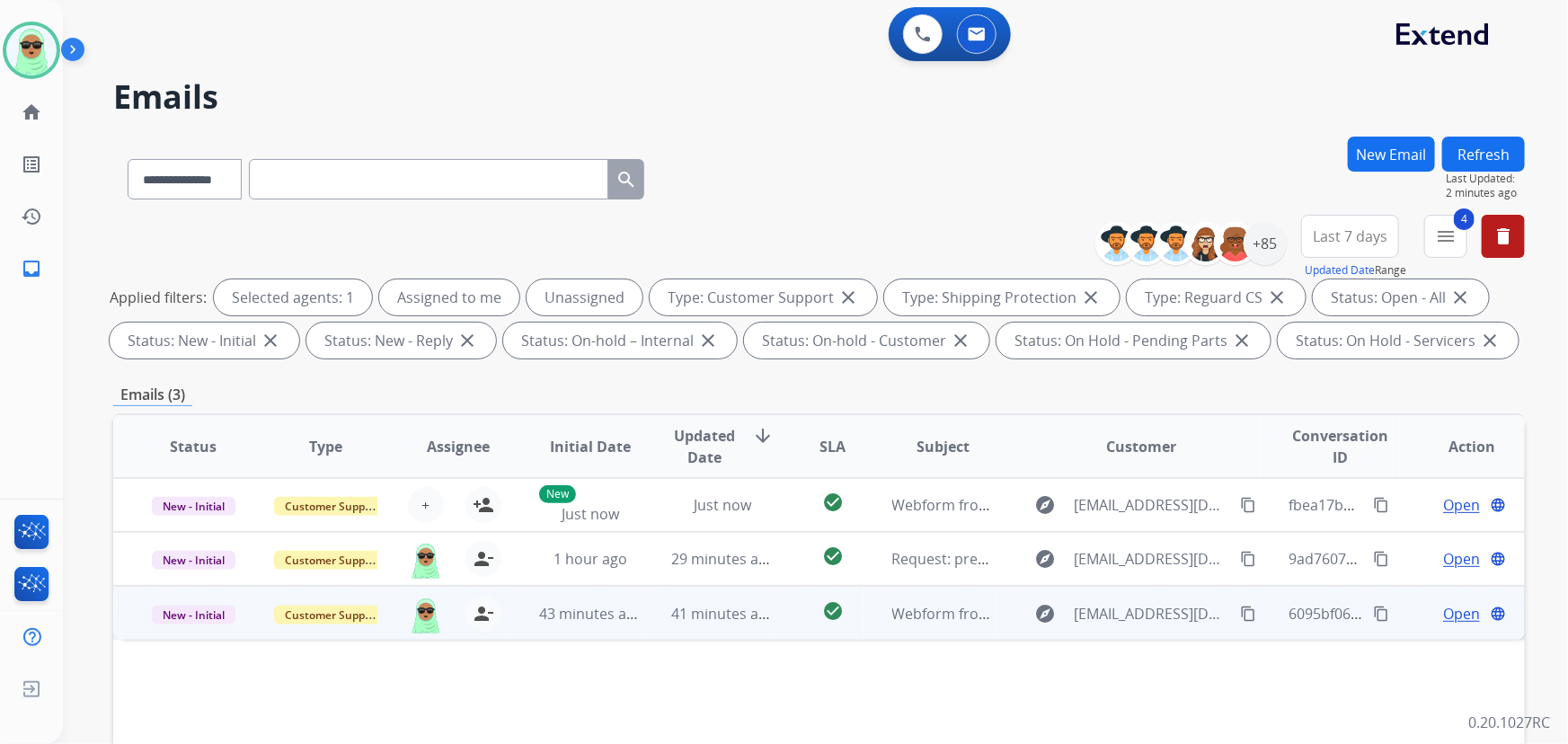
click at [1244, 618] on mat-icon "content_copy" at bounding box center [1248, 613] width 16 height 16
click at [1241, 619] on mat-icon "content_copy" at bounding box center [1248, 613] width 16 height 16
click at [1411, 600] on td "Open language" at bounding box center [1458, 612] width 132 height 54
click at [1454, 616] on span "Open" at bounding box center [1461, 612] width 37 height 22
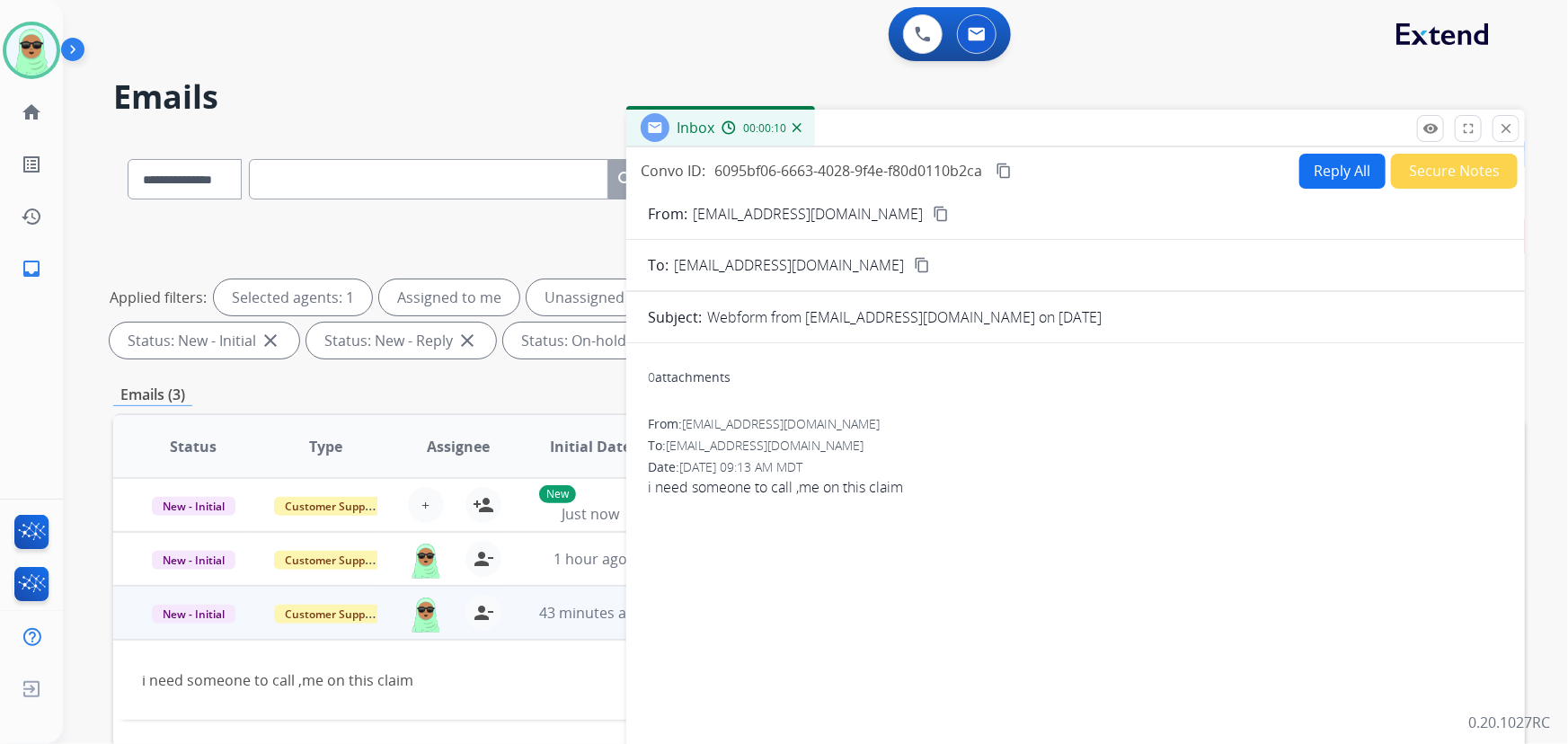
click at [1355, 167] on button "Reply All" at bounding box center [1342, 171] width 86 height 35
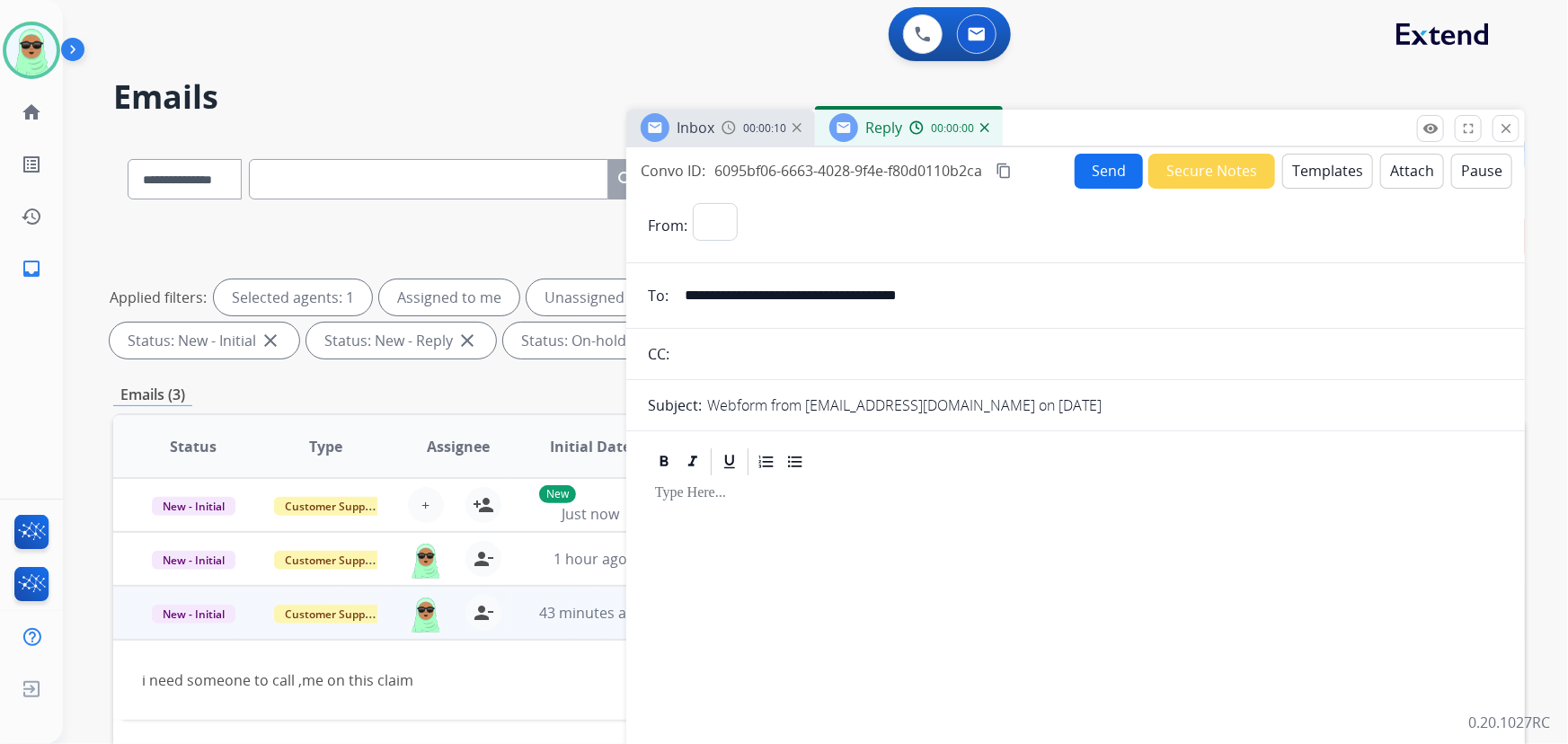
select select "**********"
click at [1355, 167] on button "Templates" at bounding box center [1327, 171] width 91 height 35
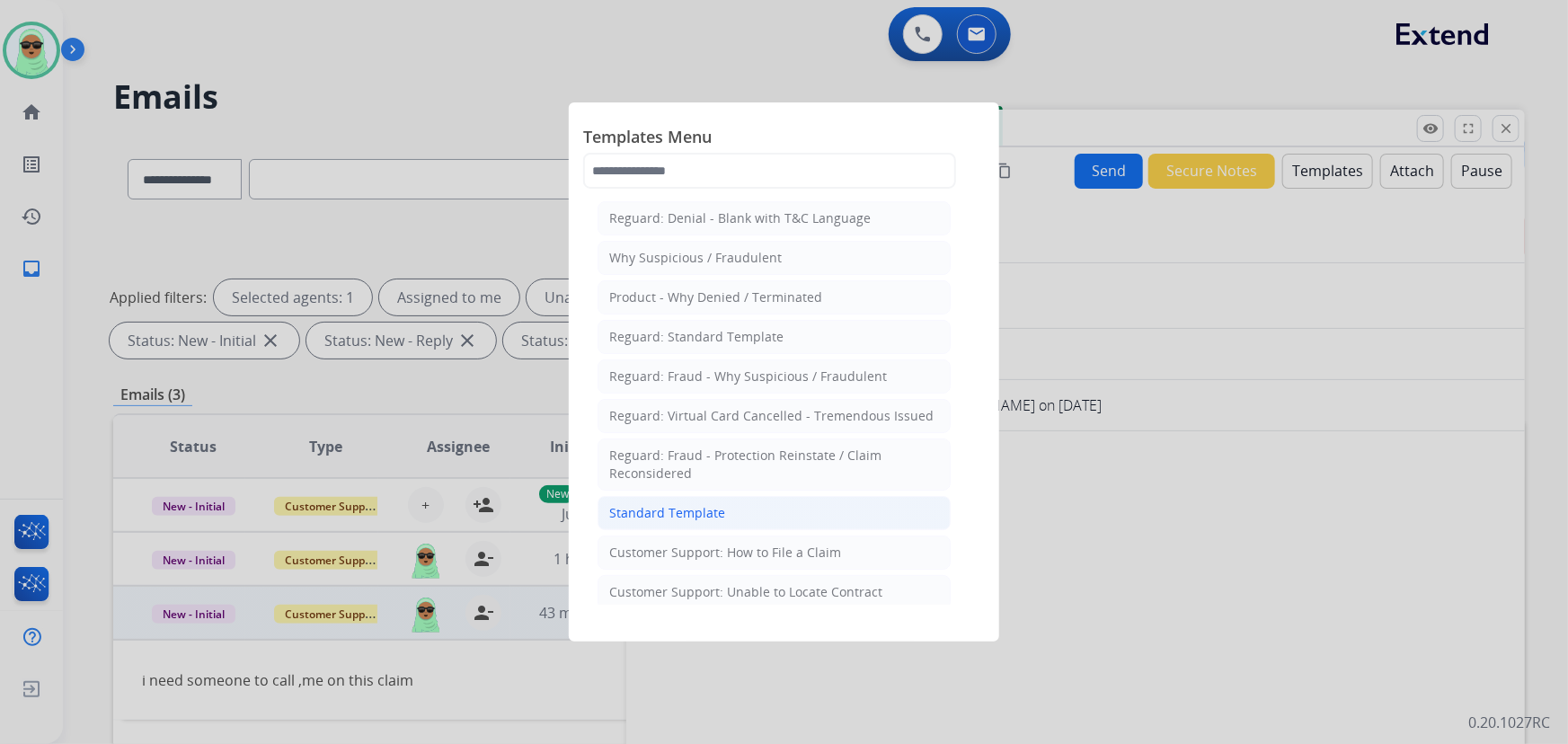
click at [698, 521] on li "Standard Template" at bounding box center [775, 513] width 353 height 34
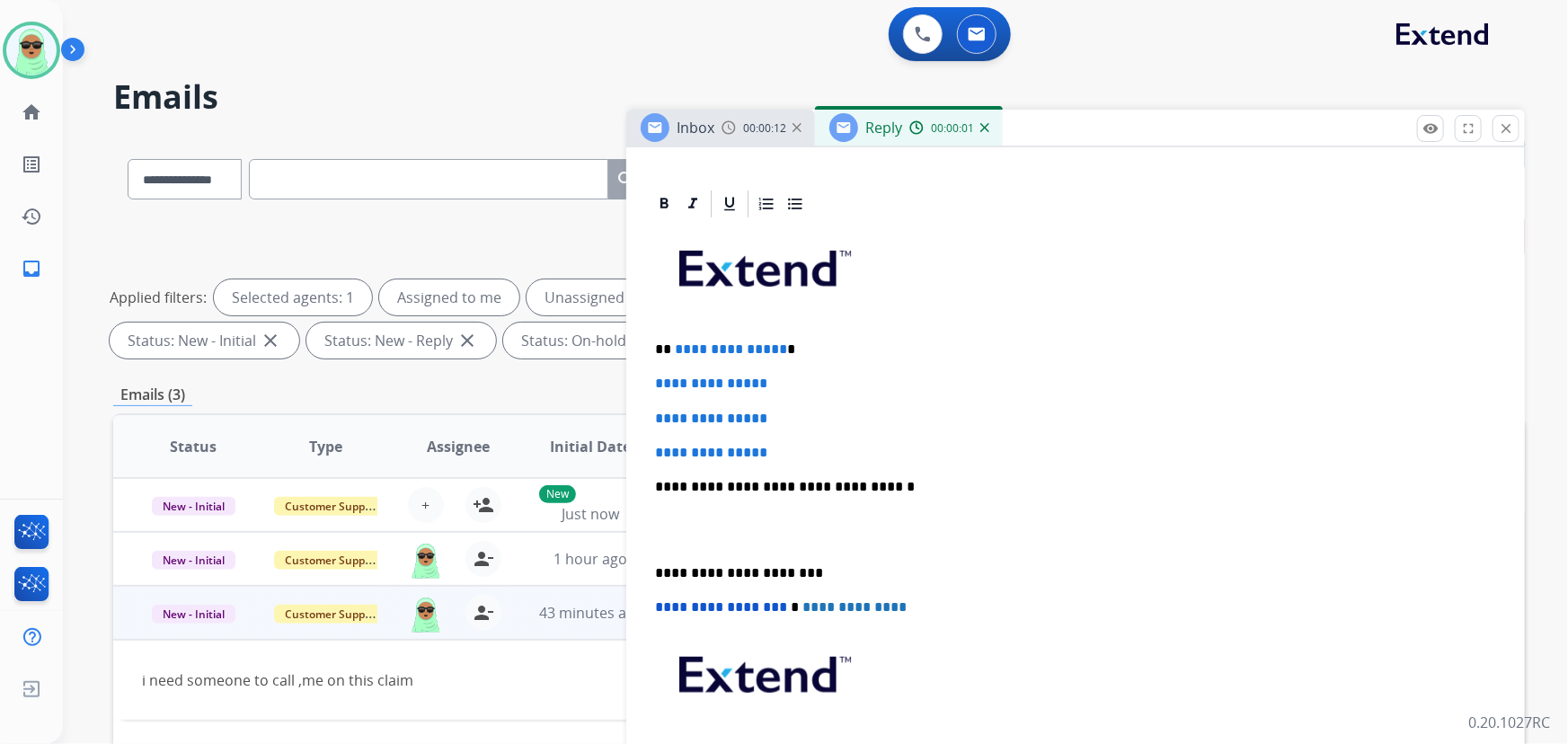
scroll to position [408, 0]
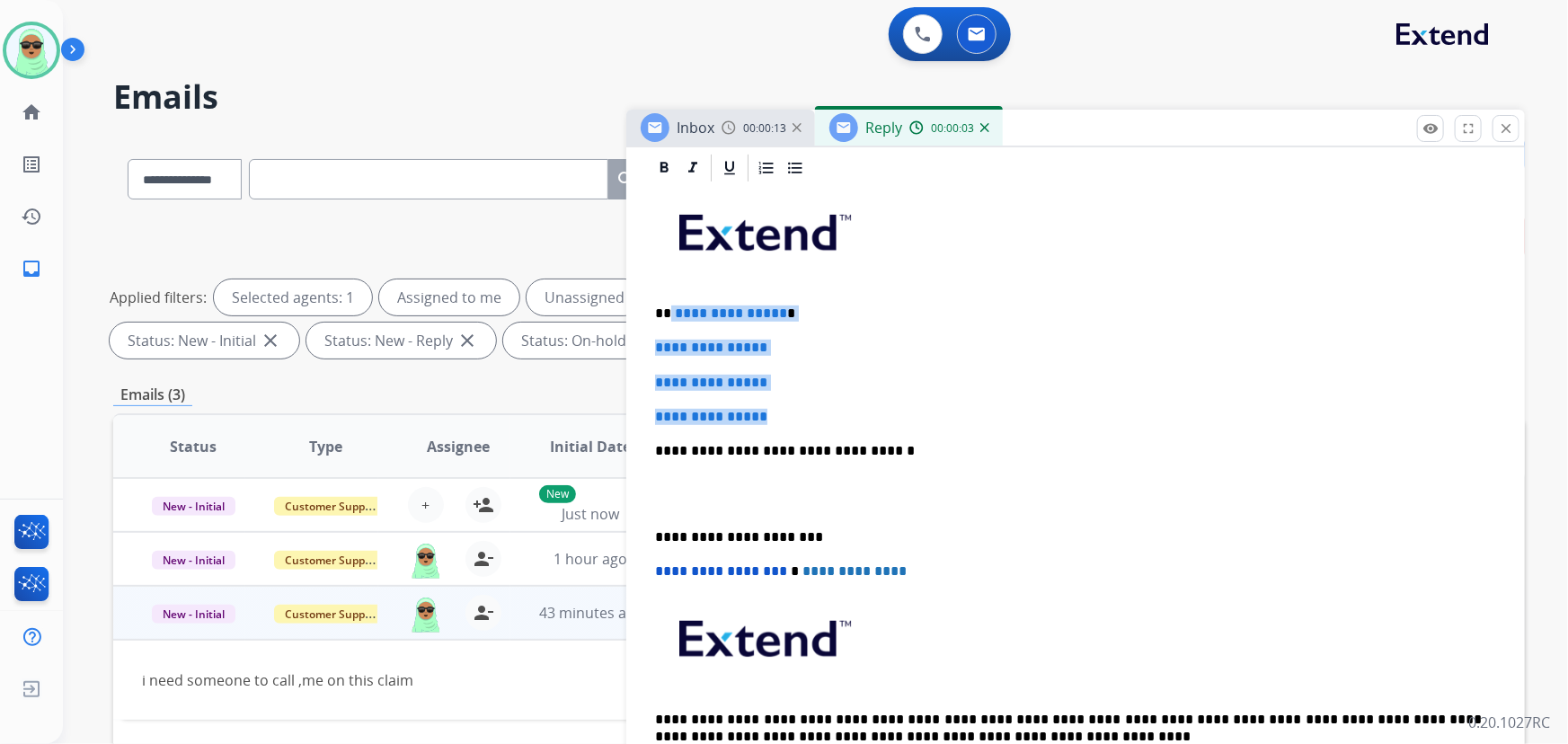
drag, startPoint x: 788, startPoint y: 414, endPoint x: 668, endPoint y: 286, distance: 175.5
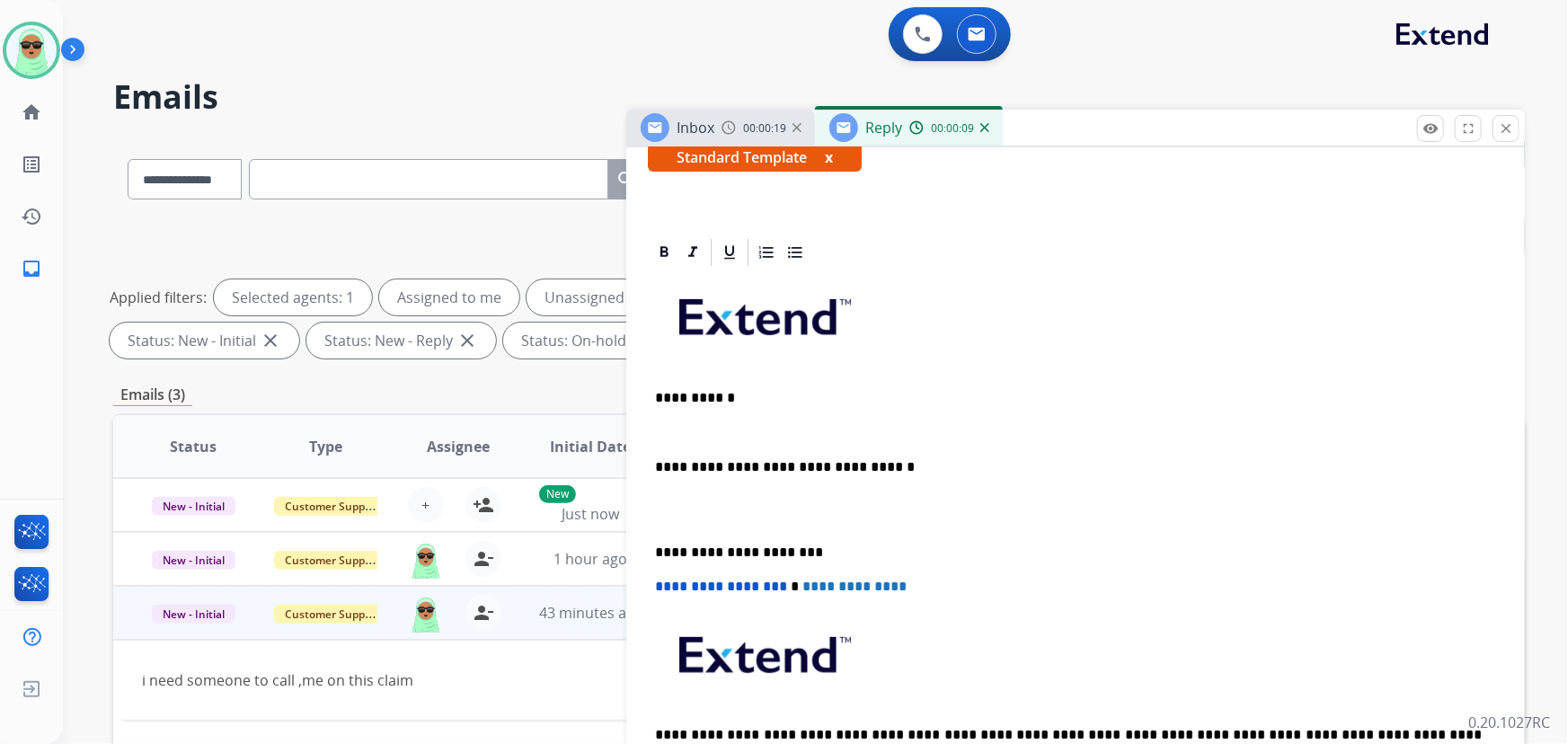
scroll to position [358, 0]
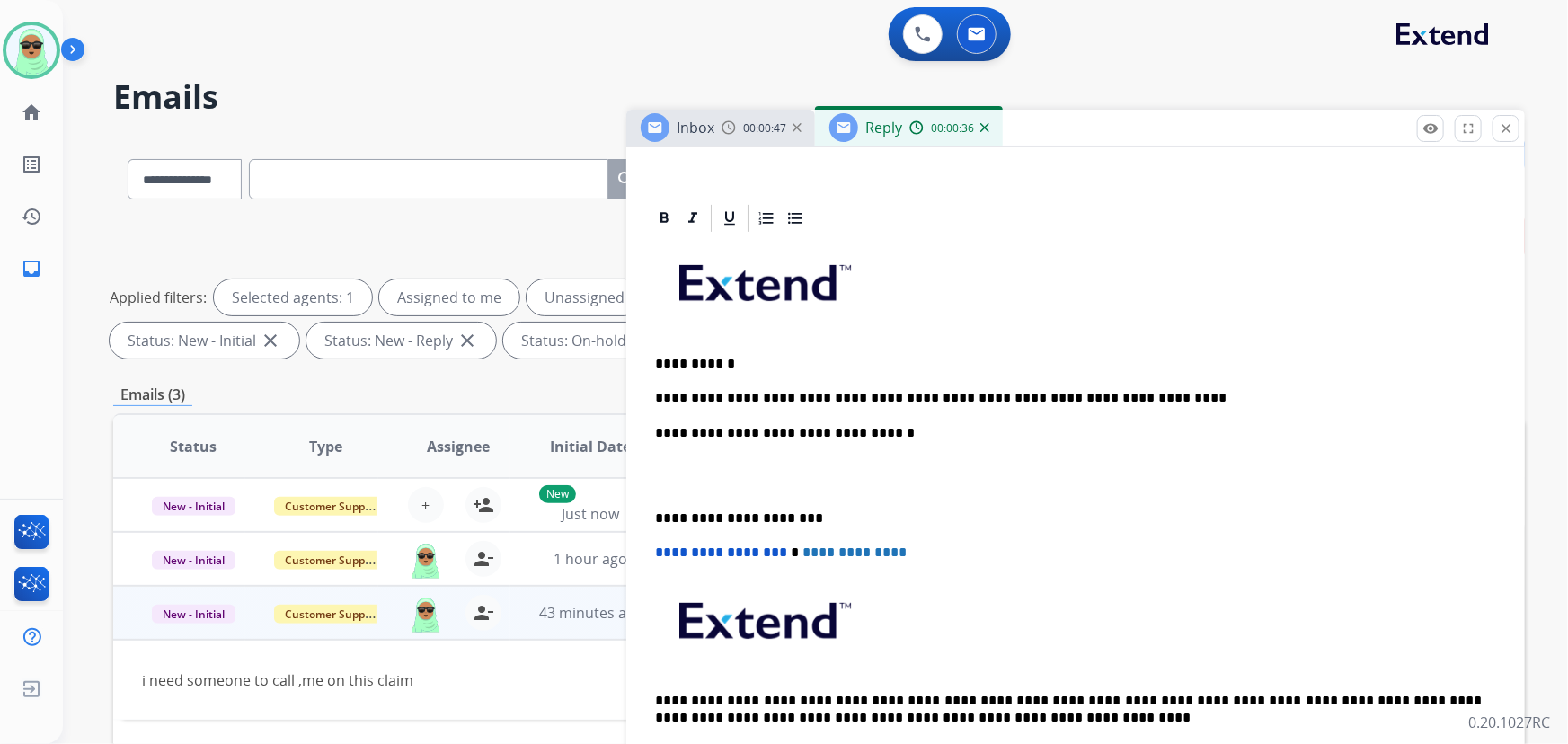
click at [1188, 390] on p "**********" at bounding box center [1068, 397] width 827 height 16
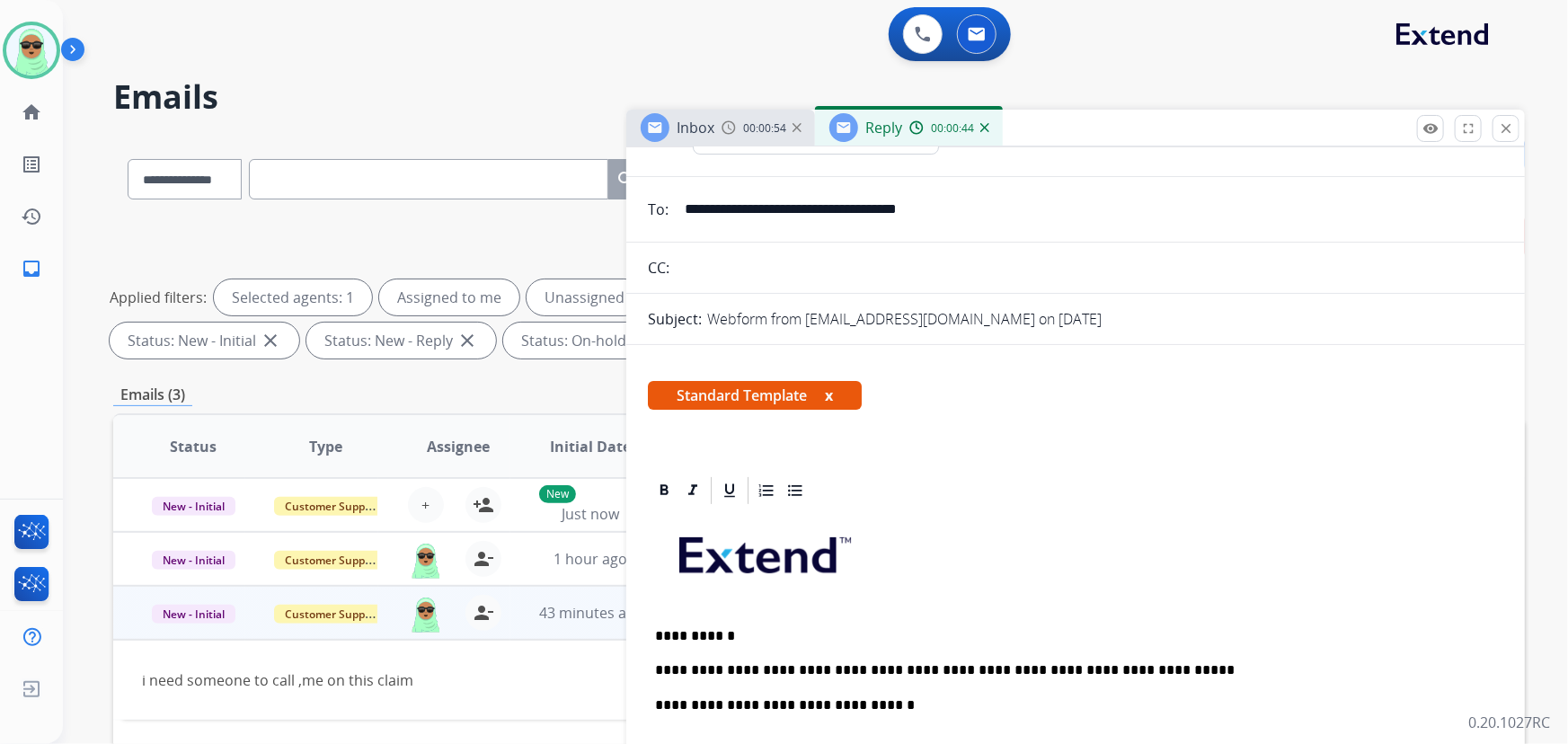
scroll to position [0, 0]
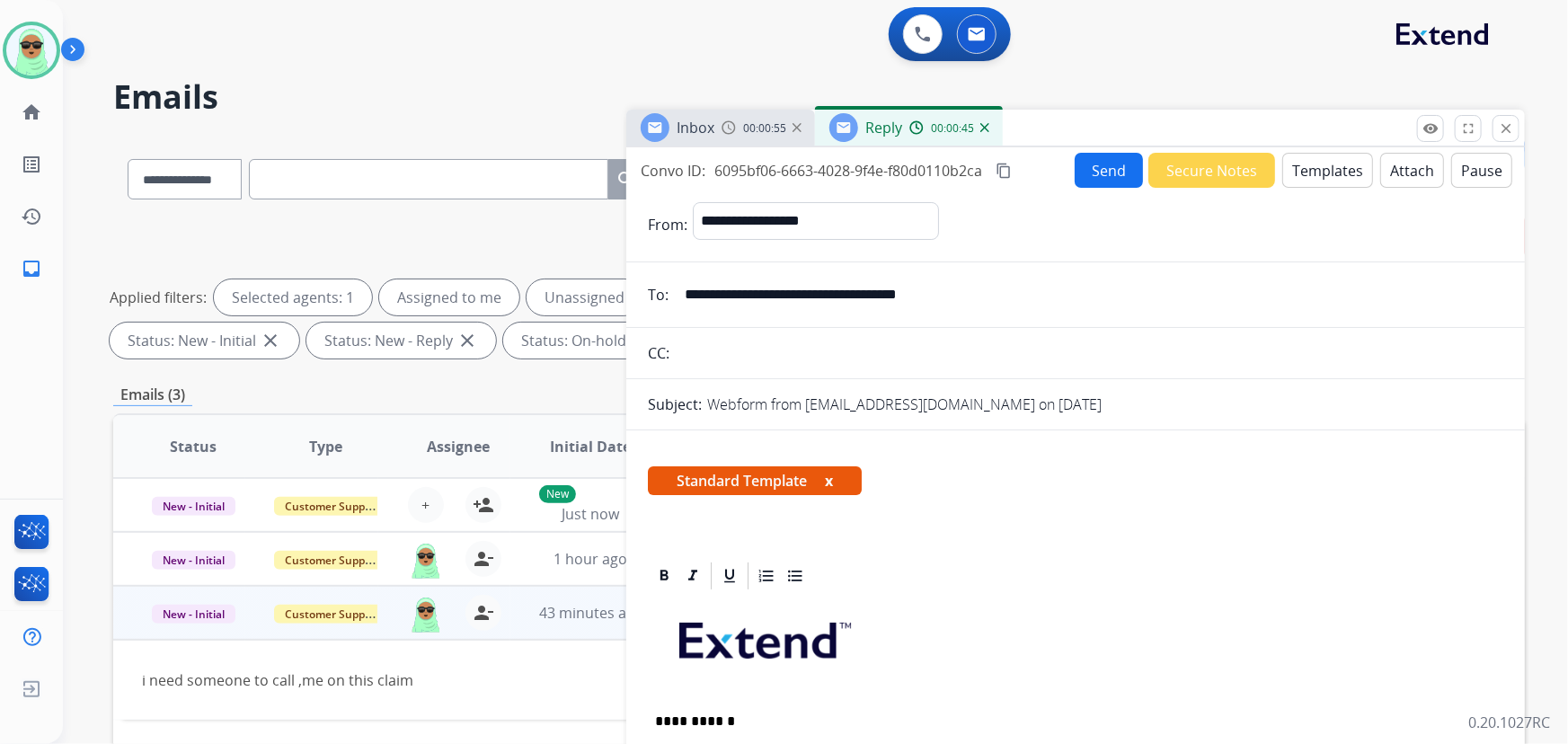
click at [1096, 159] on button "Send" at bounding box center [1109, 170] width 68 height 35
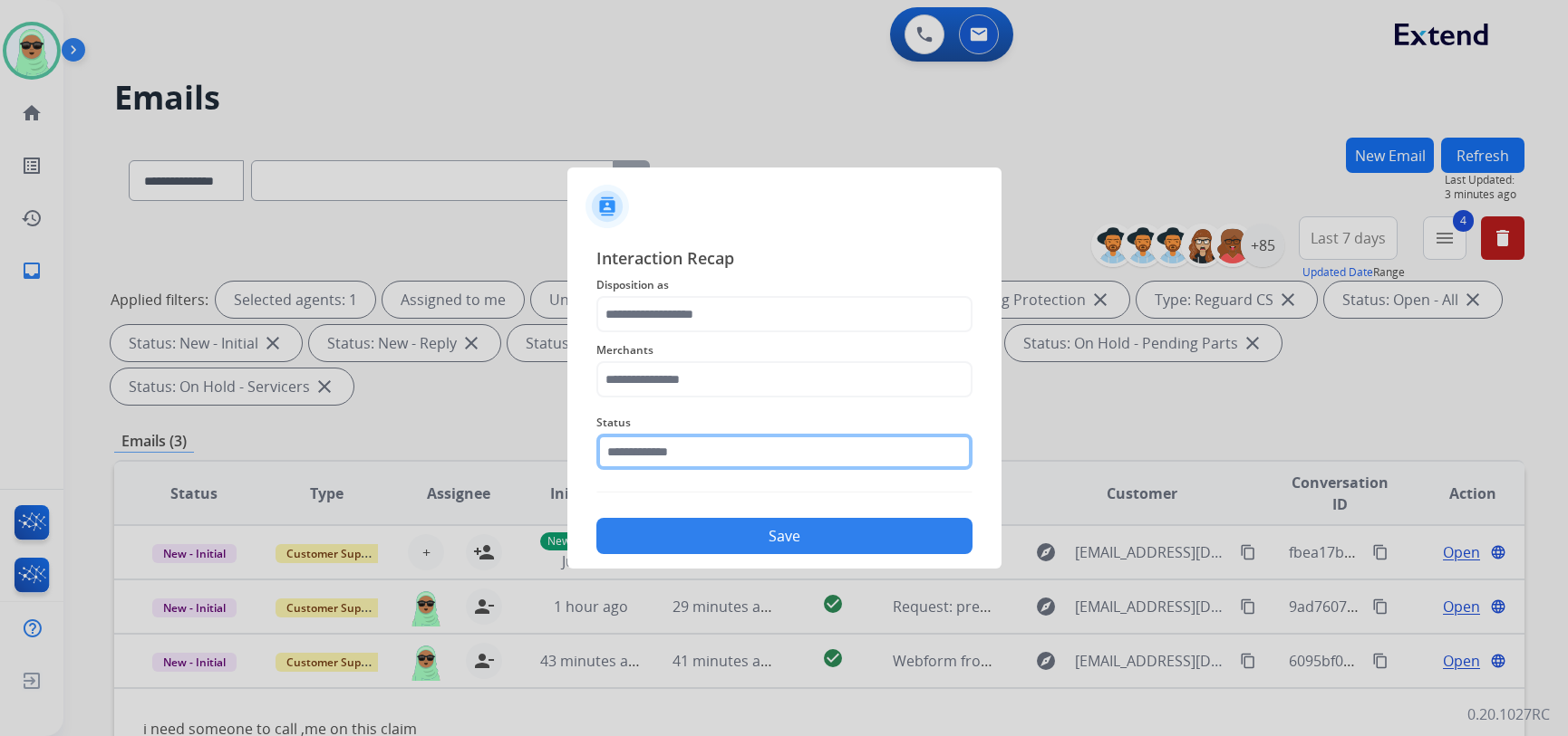
click at [861, 463] on input "text" at bounding box center [784, 452] width 376 height 36
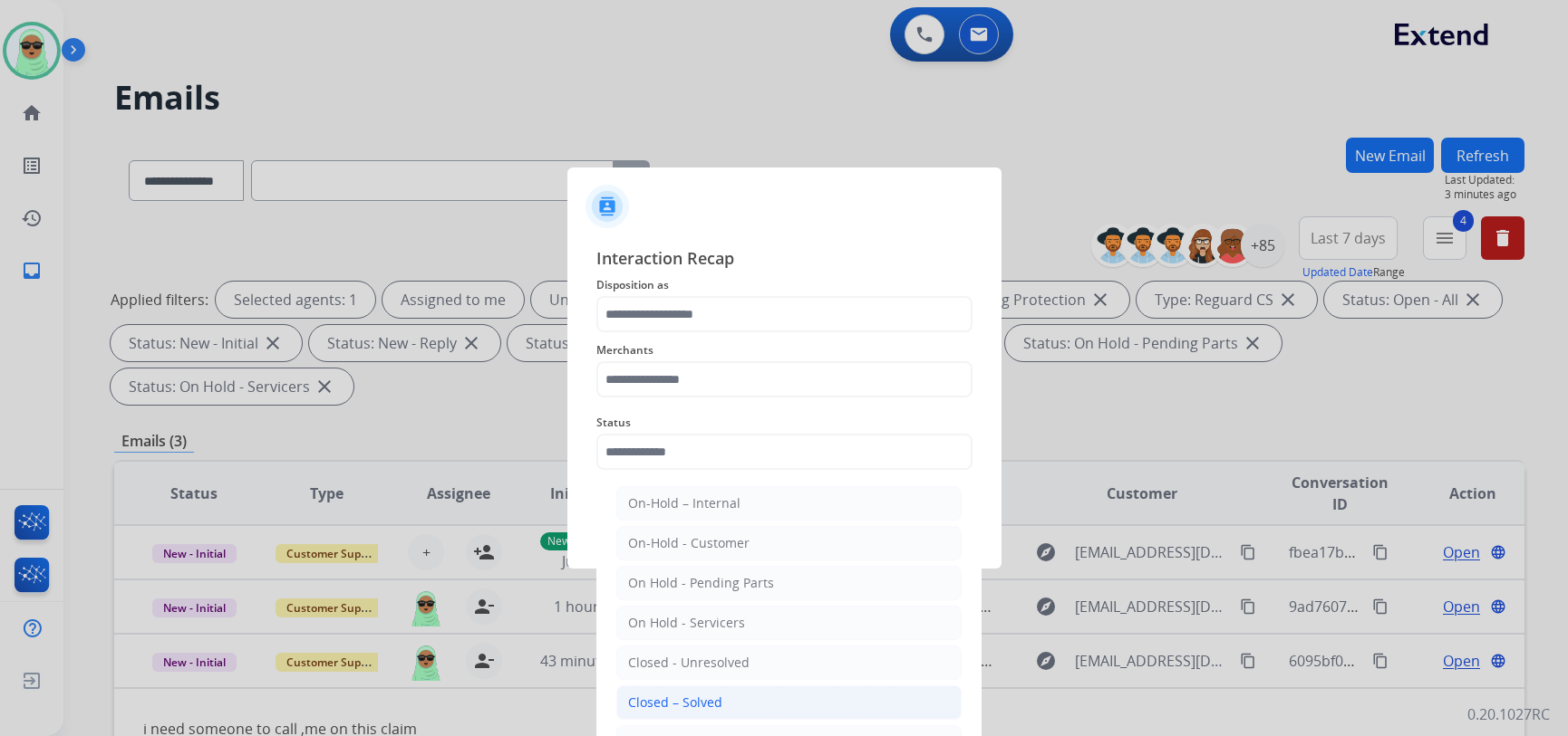
click at [679, 700] on div "Closed – Solved" at bounding box center [674, 703] width 94 height 18
type input "**********"
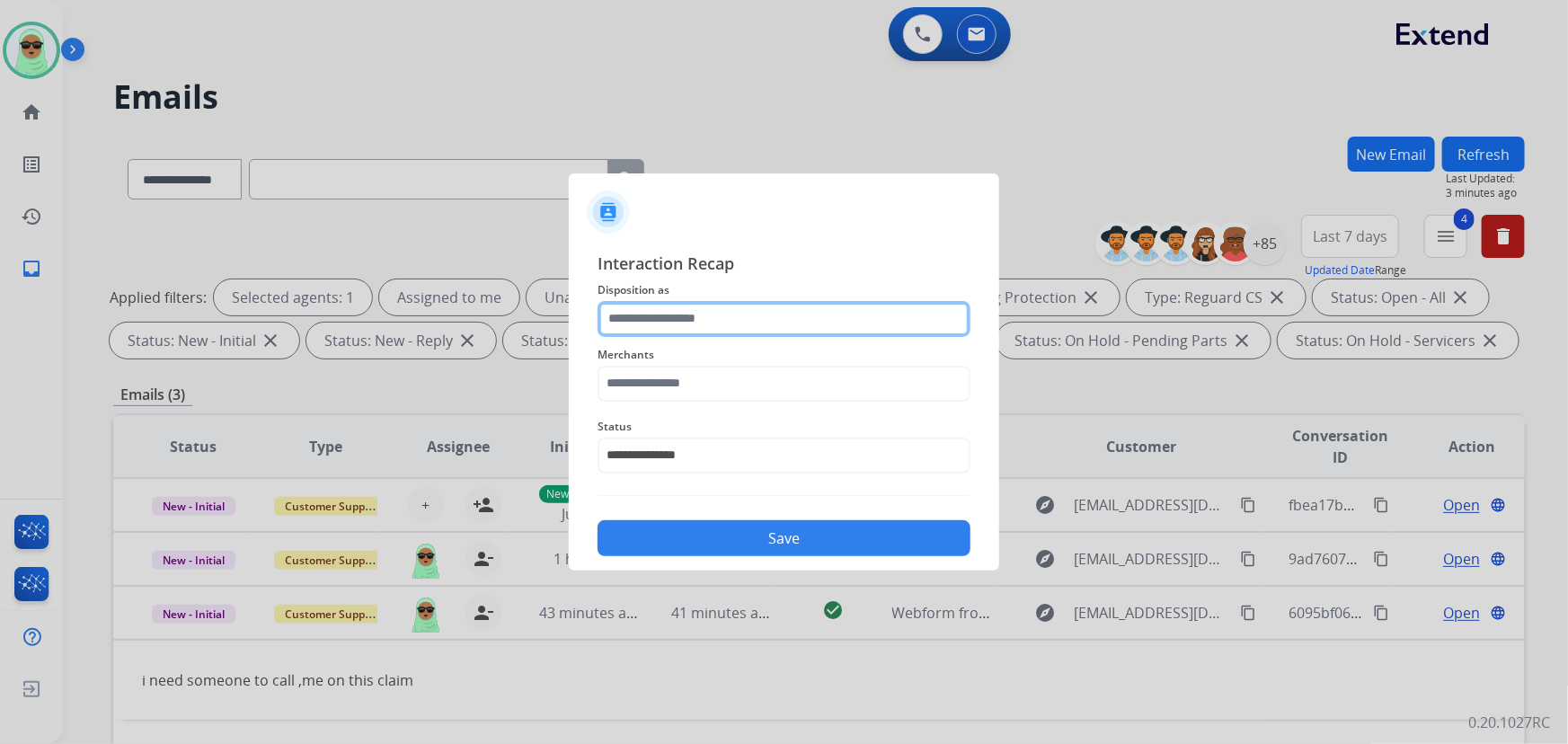
click at [693, 305] on input "text" at bounding box center [784, 319] width 373 height 36
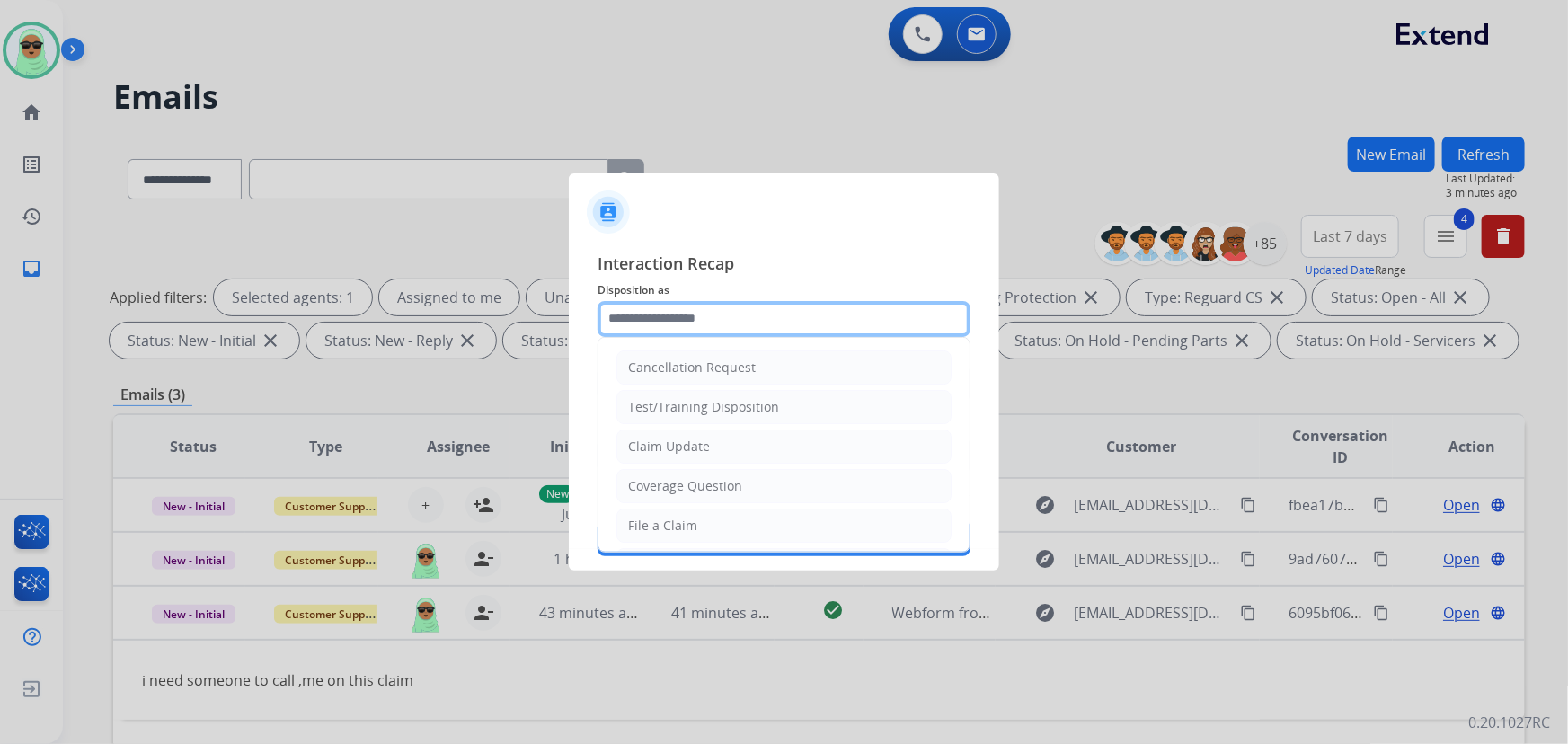
click at [684, 311] on input "text" at bounding box center [784, 319] width 373 height 36
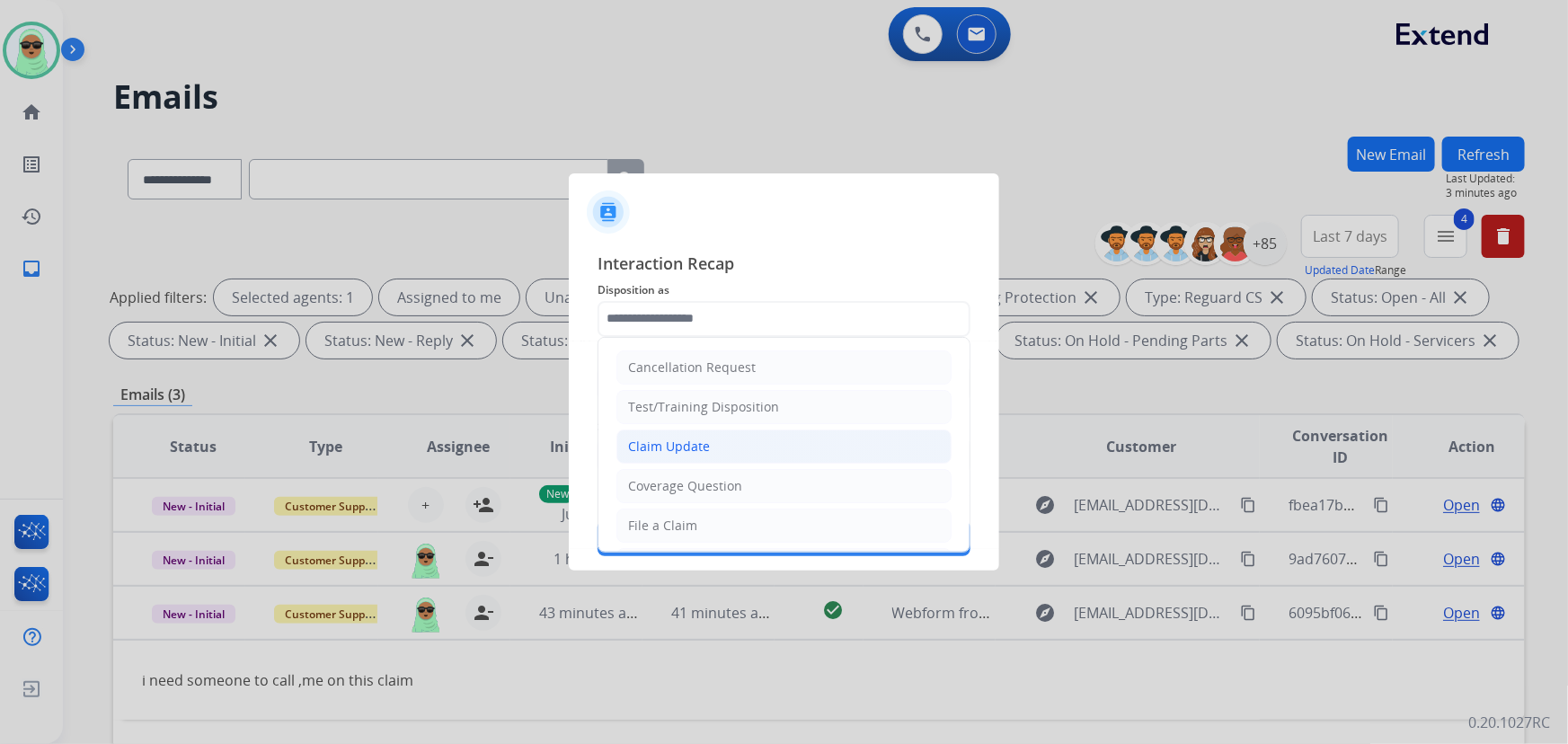
click at [687, 447] on div "Claim Update" at bounding box center [669, 446] width 82 height 18
type input "**********"
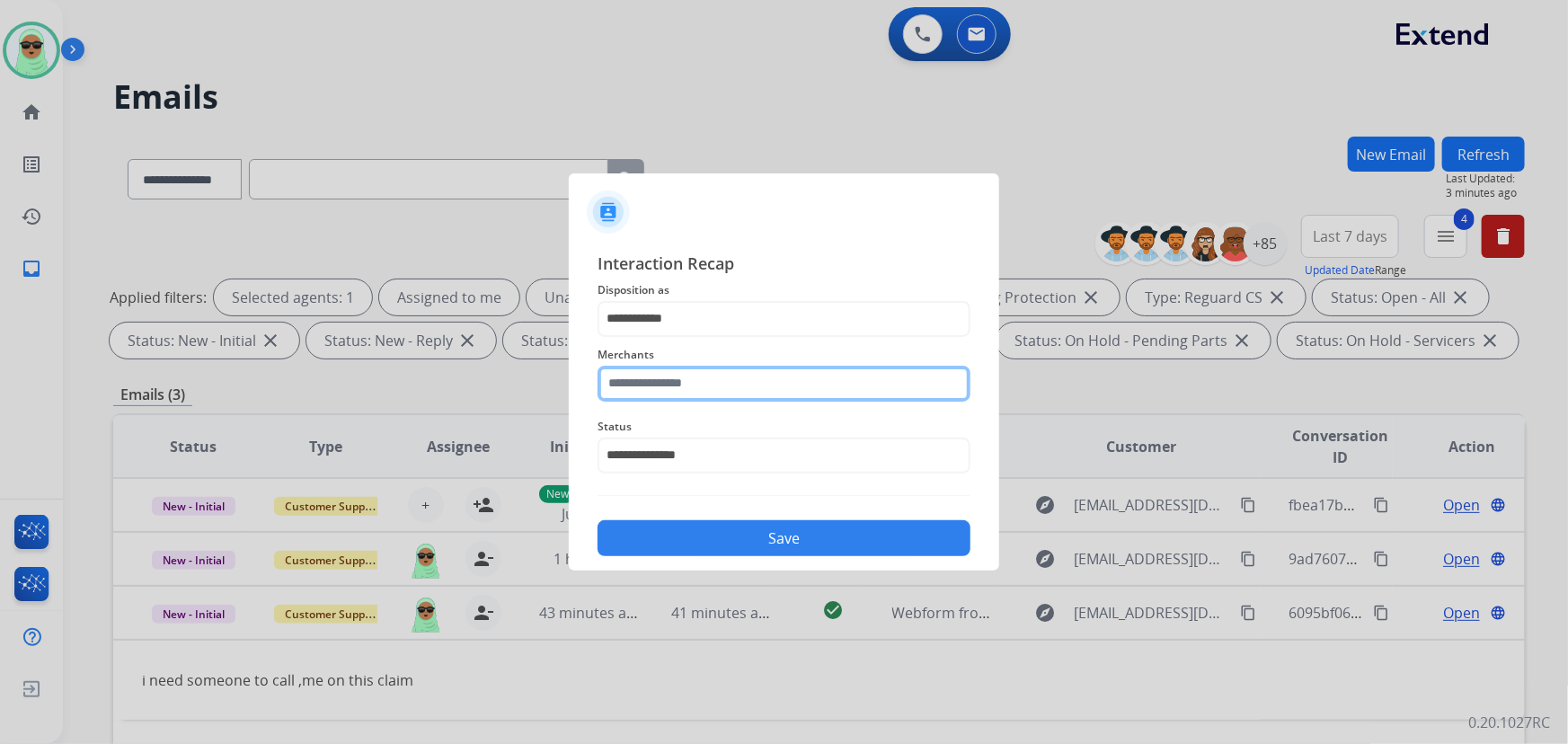
click at [885, 399] on input "text" at bounding box center [784, 383] width 373 height 36
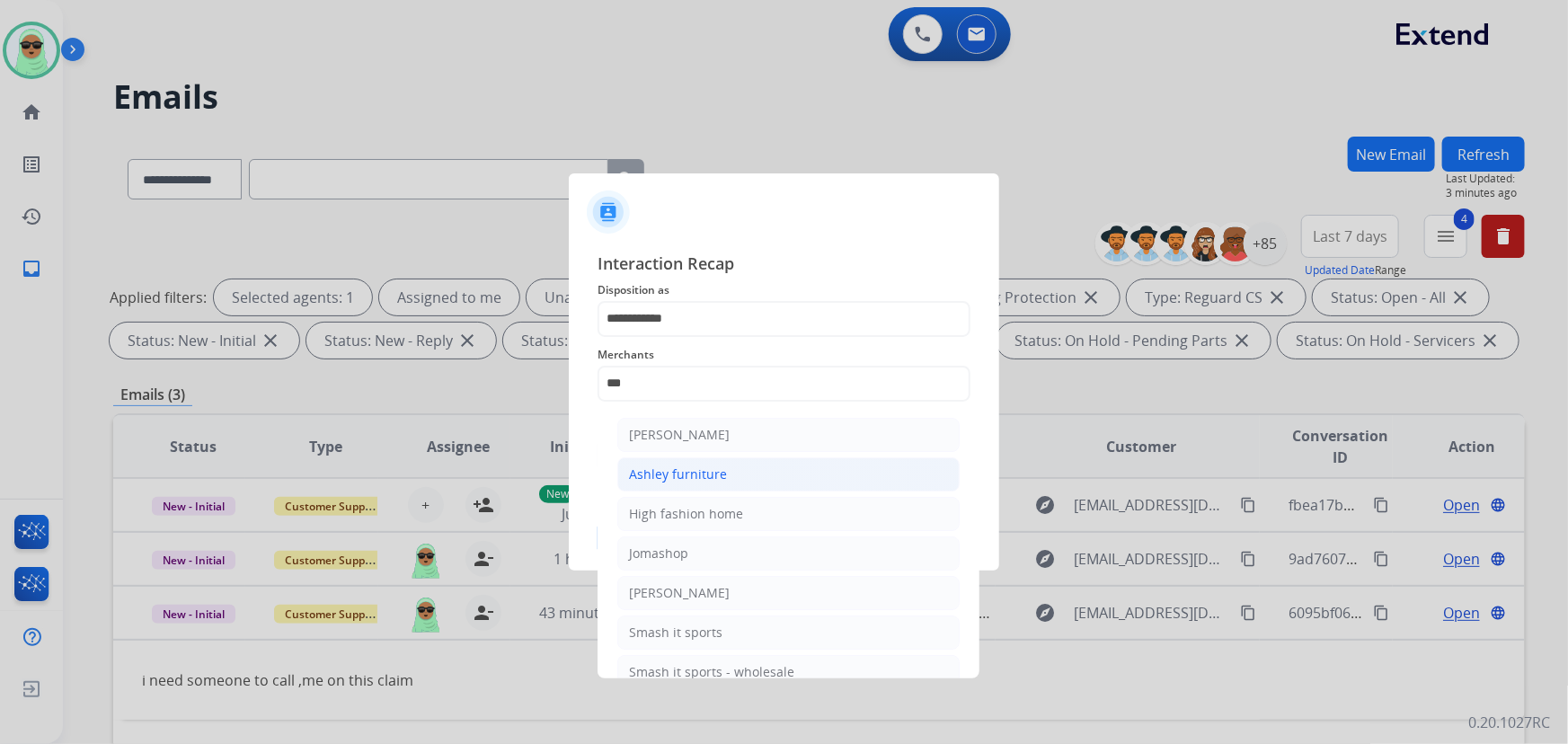
click at [709, 478] on div "Ashley furniture" at bounding box center [678, 474] width 98 height 18
type input "**********"
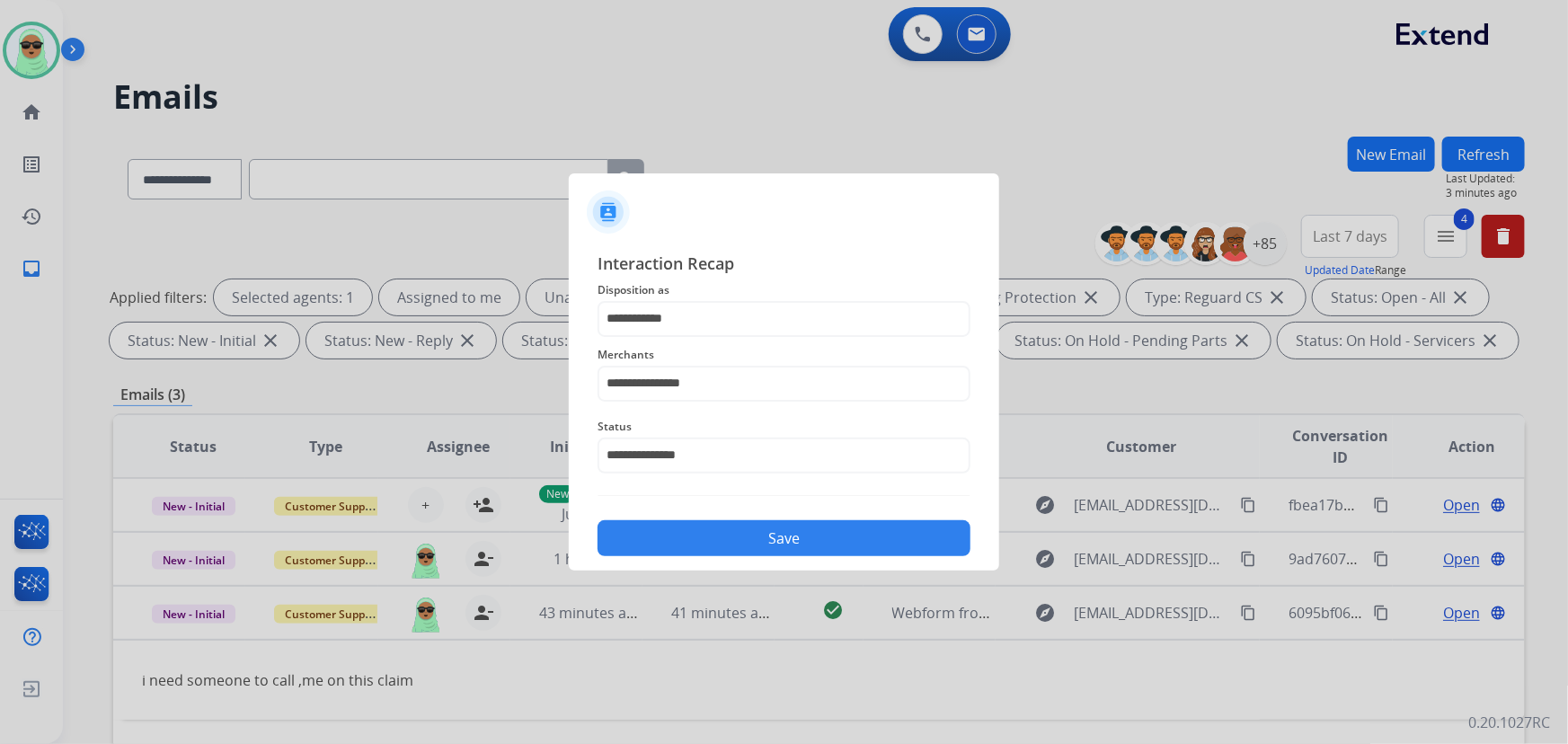
click at [759, 533] on button "Save" at bounding box center [784, 538] width 373 height 36
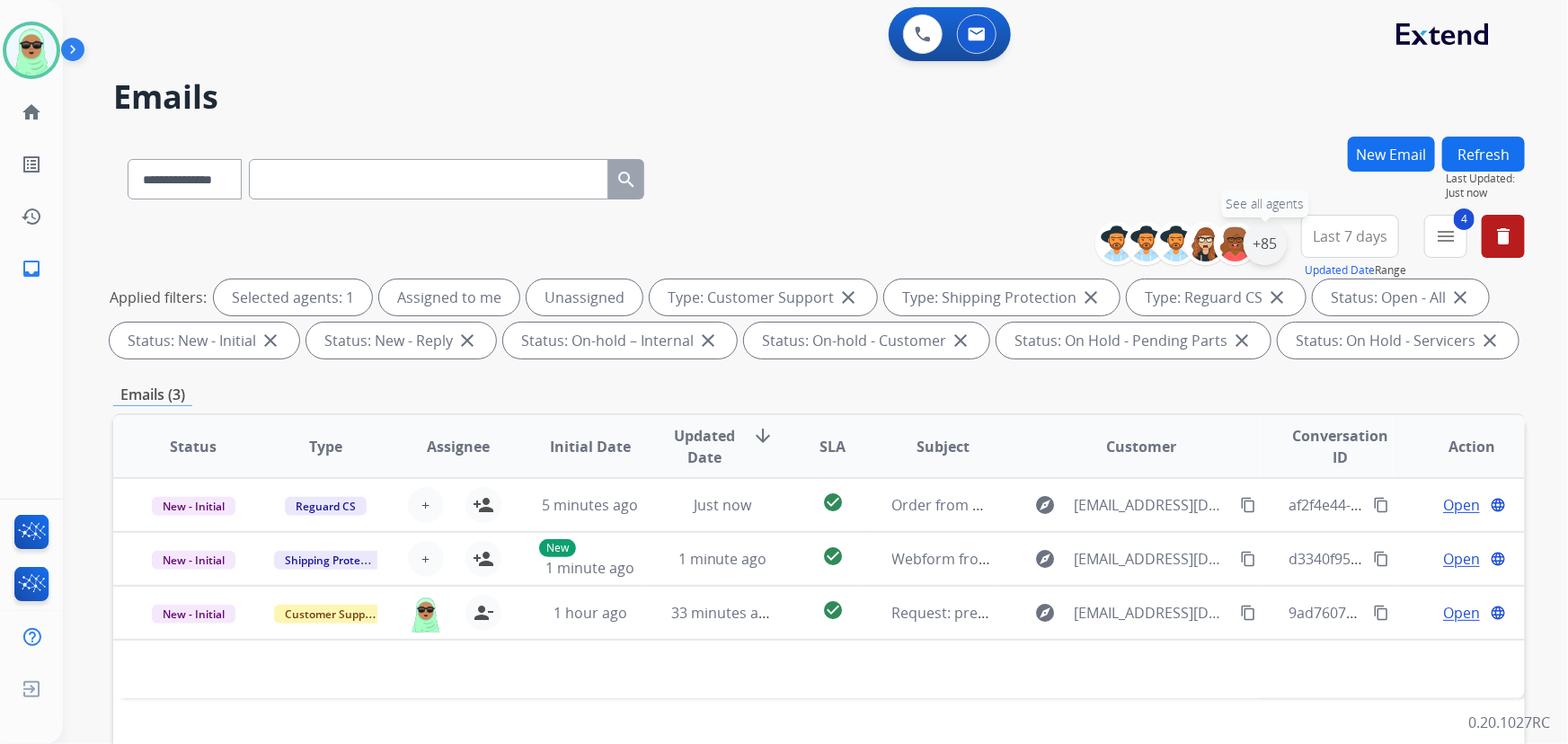
click at [1260, 244] on div "+85" at bounding box center [1266, 244] width 43 height 43
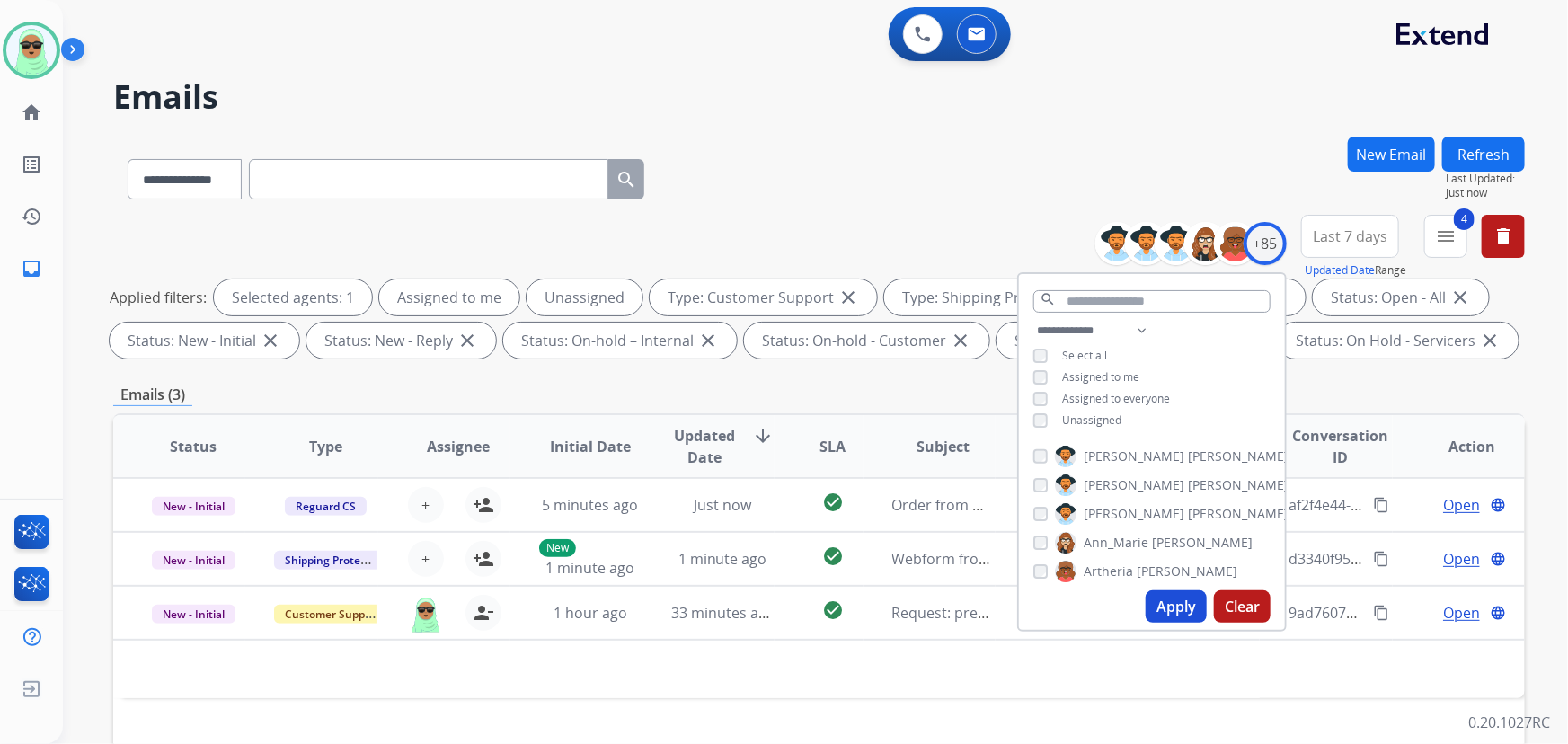
click at [1079, 416] on span "Unassigned" at bounding box center [1091, 420] width 60 height 15
click at [1177, 599] on button "Apply" at bounding box center [1176, 606] width 61 height 32
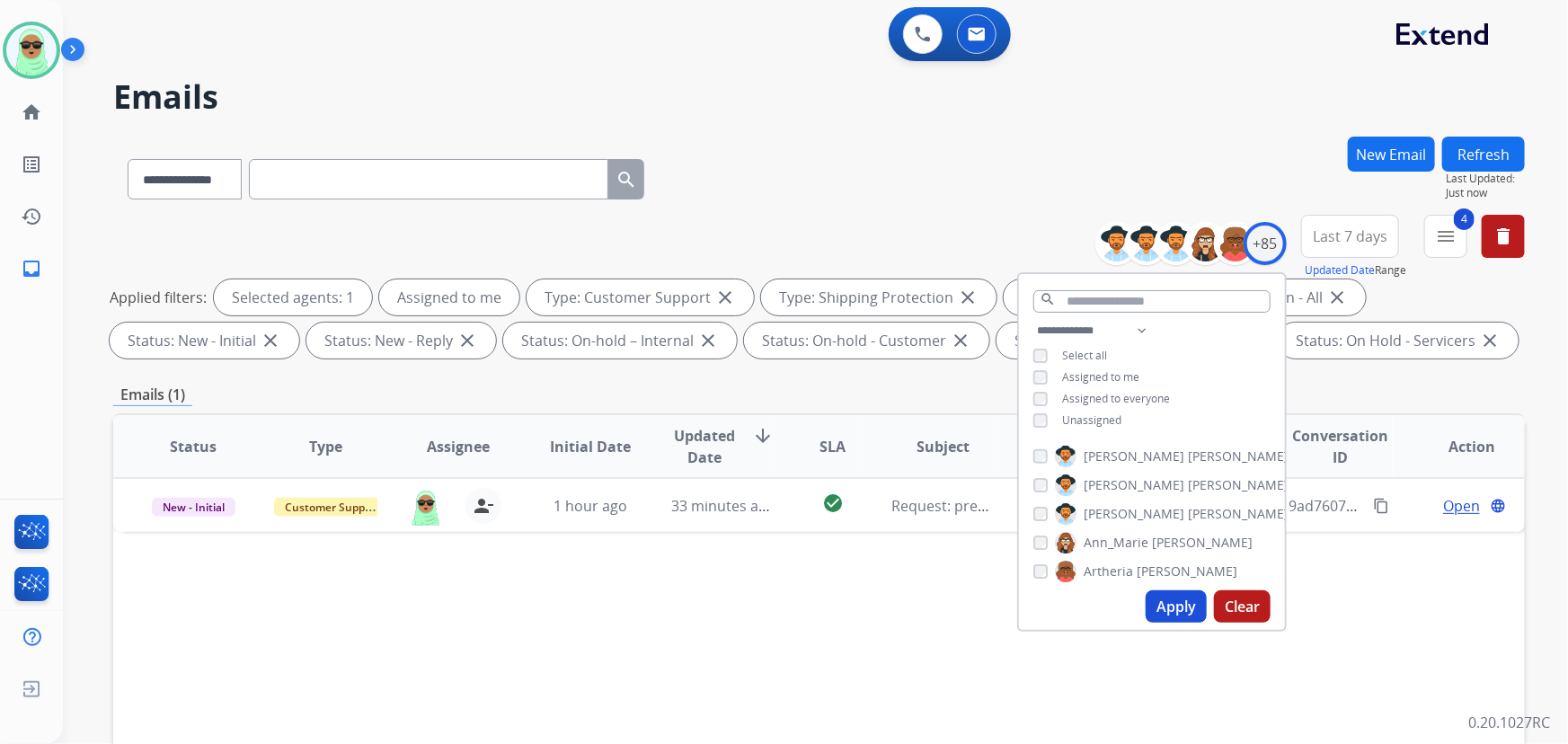
drag, startPoint x: 747, startPoint y: 719, endPoint x: 876, endPoint y: 631, distance: 156.2
click at [750, 716] on div "Status Type Assignee Initial Date Updated Date arrow_downward SLA Subject Custo…" at bounding box center [819, 714] width 1411 height 601
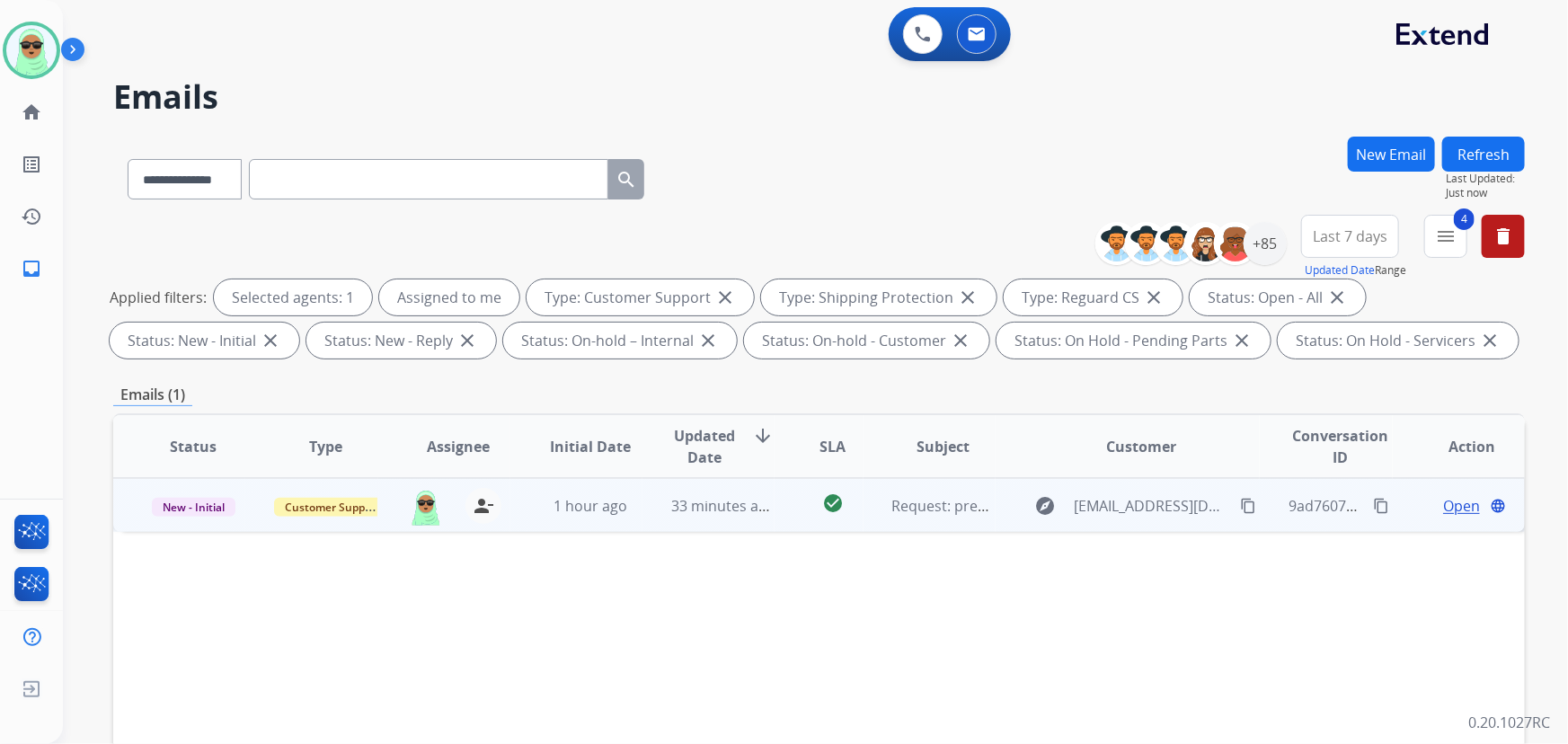
click at [1443, 503] on span "Open" at bounding box center [1461, 505] width 37 height 22
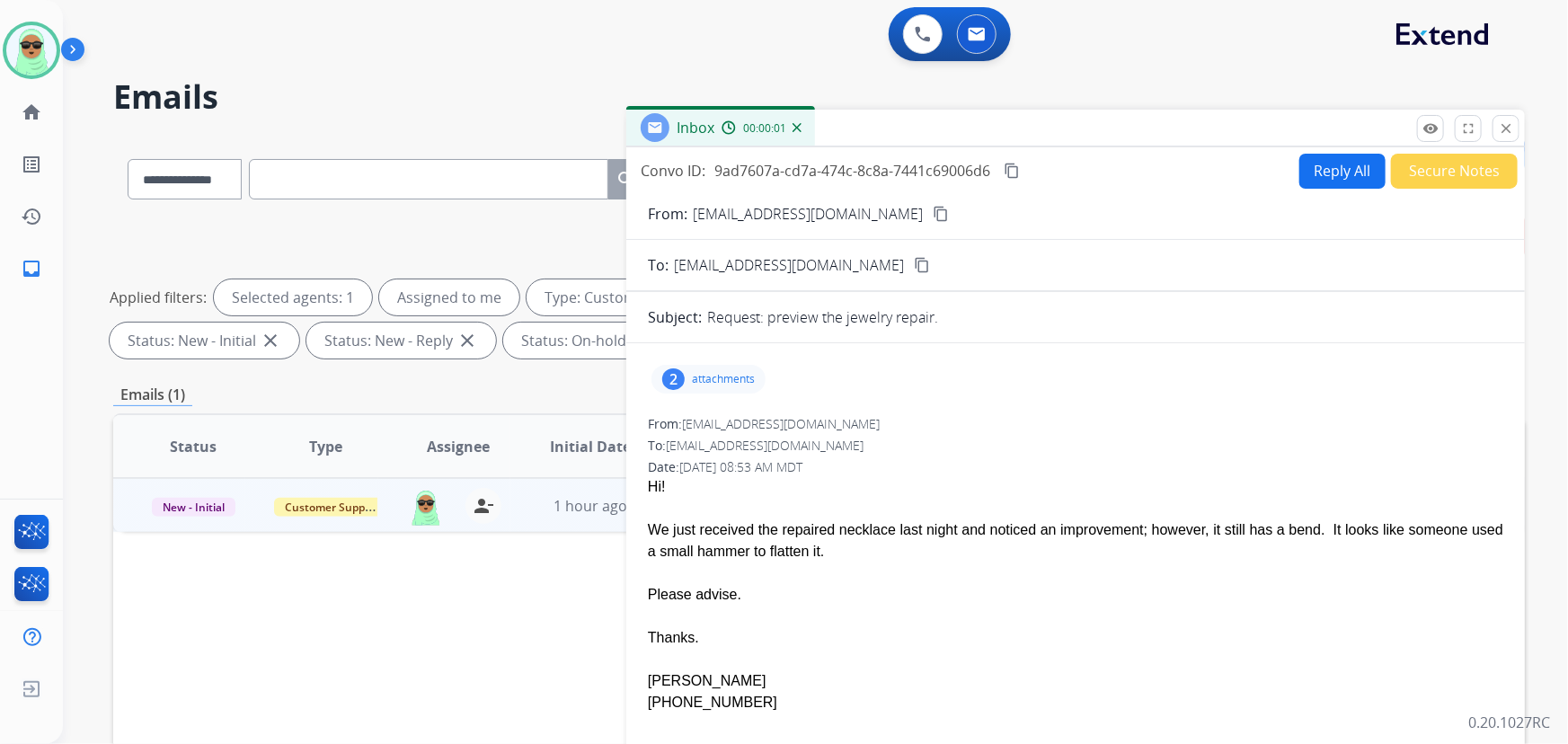
click at [690, 383] on div "2 attachments" at bounding box center [708, 379] width 114 height 28
click at [719, 469] on div at bounding box center [710, 487] width 90 height 63
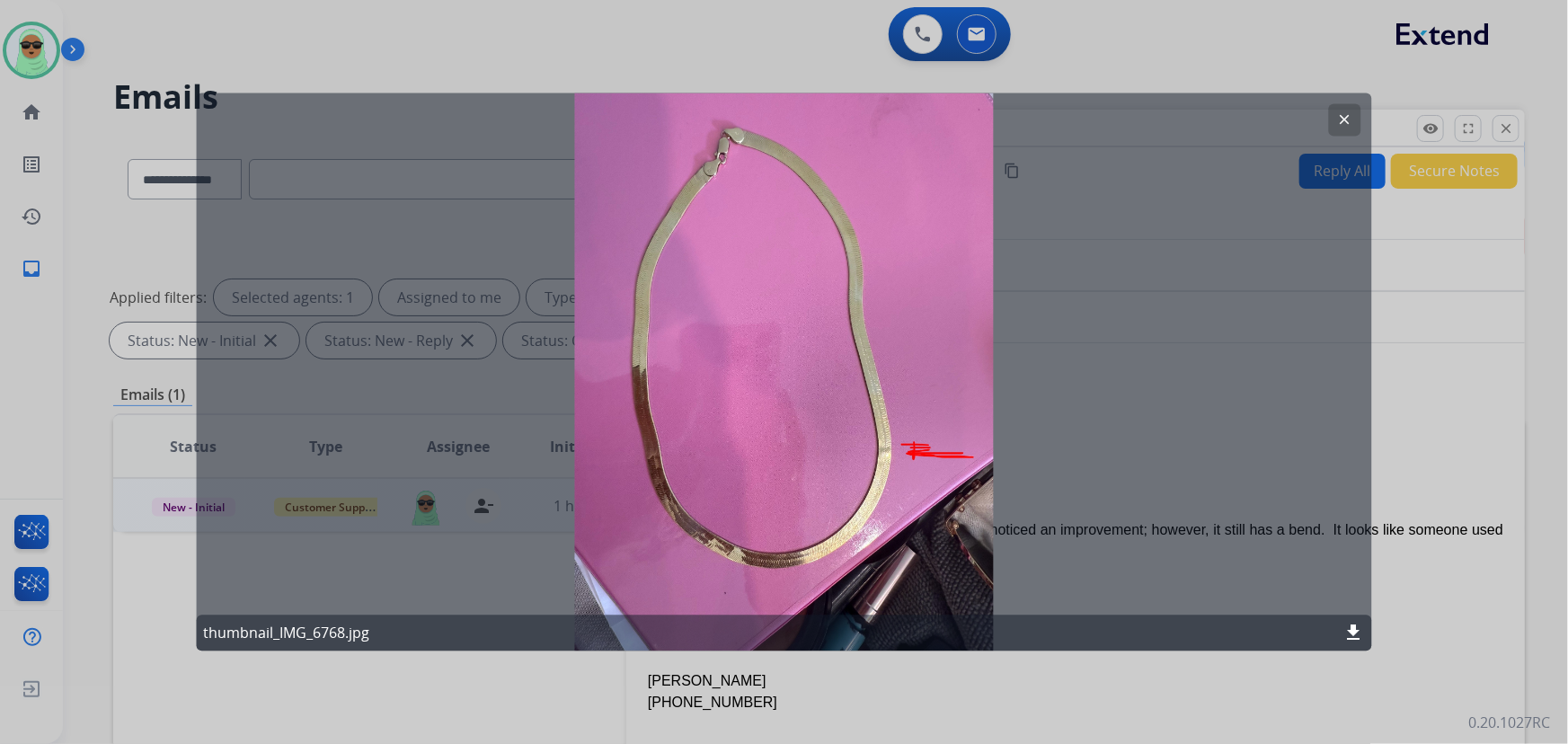
click at [1347, 128] on button "clear" at bounding box center [1345, 120] width 32 height 32
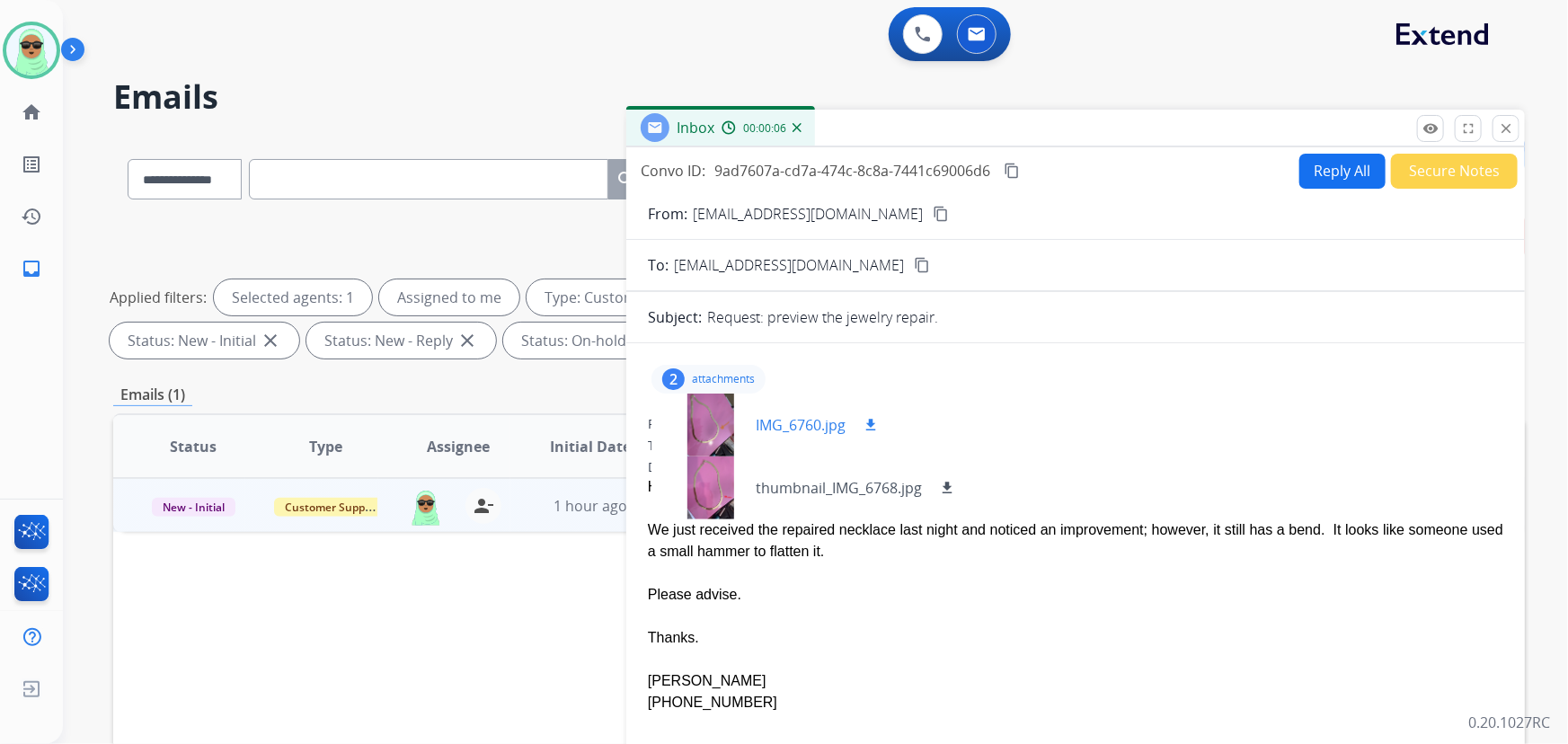
click at [687, 405] on div at bounding box center [710, 425] width 90 height 63
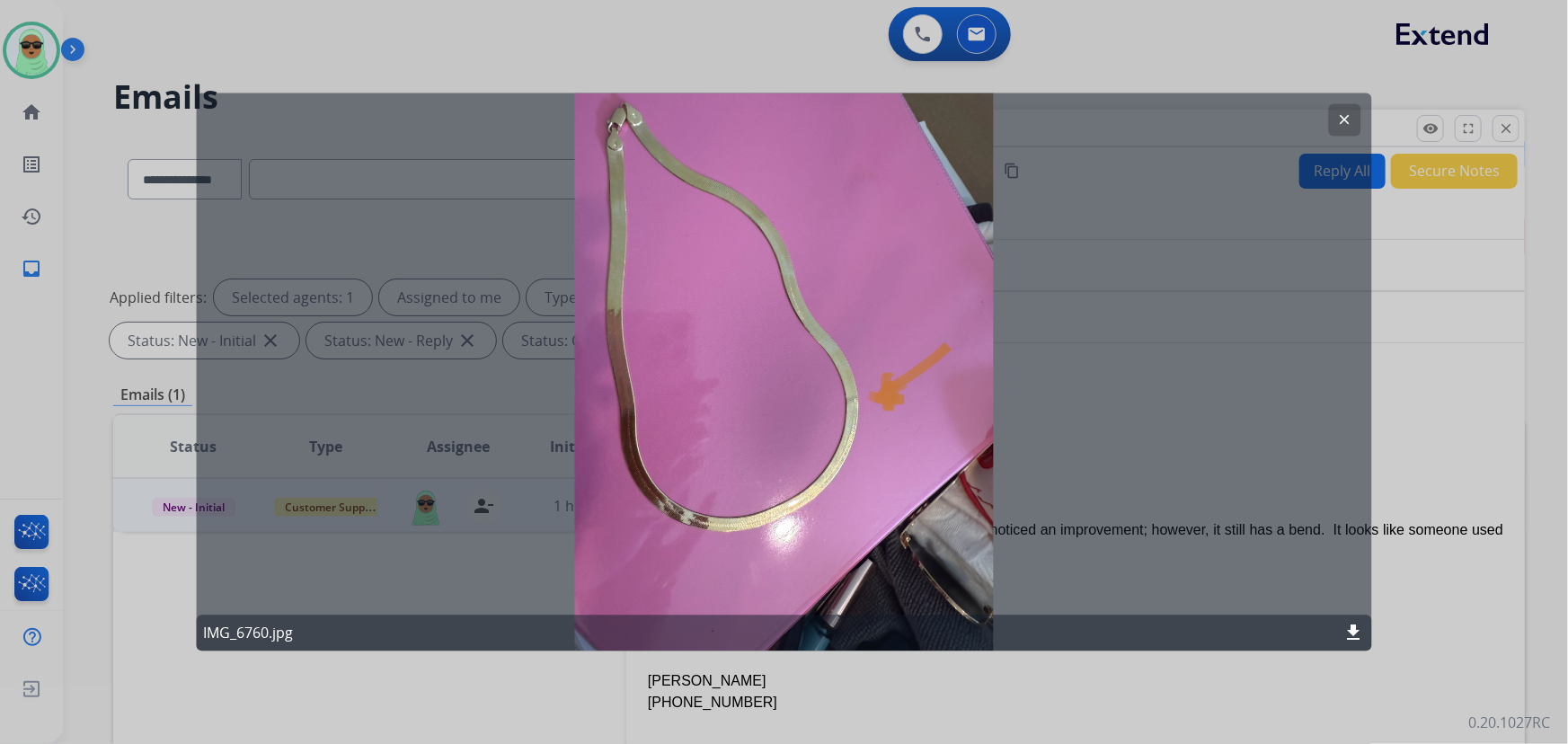
click at [1334, 106] on button "clear" at bounding box center [1345, 120] width 32 height 32
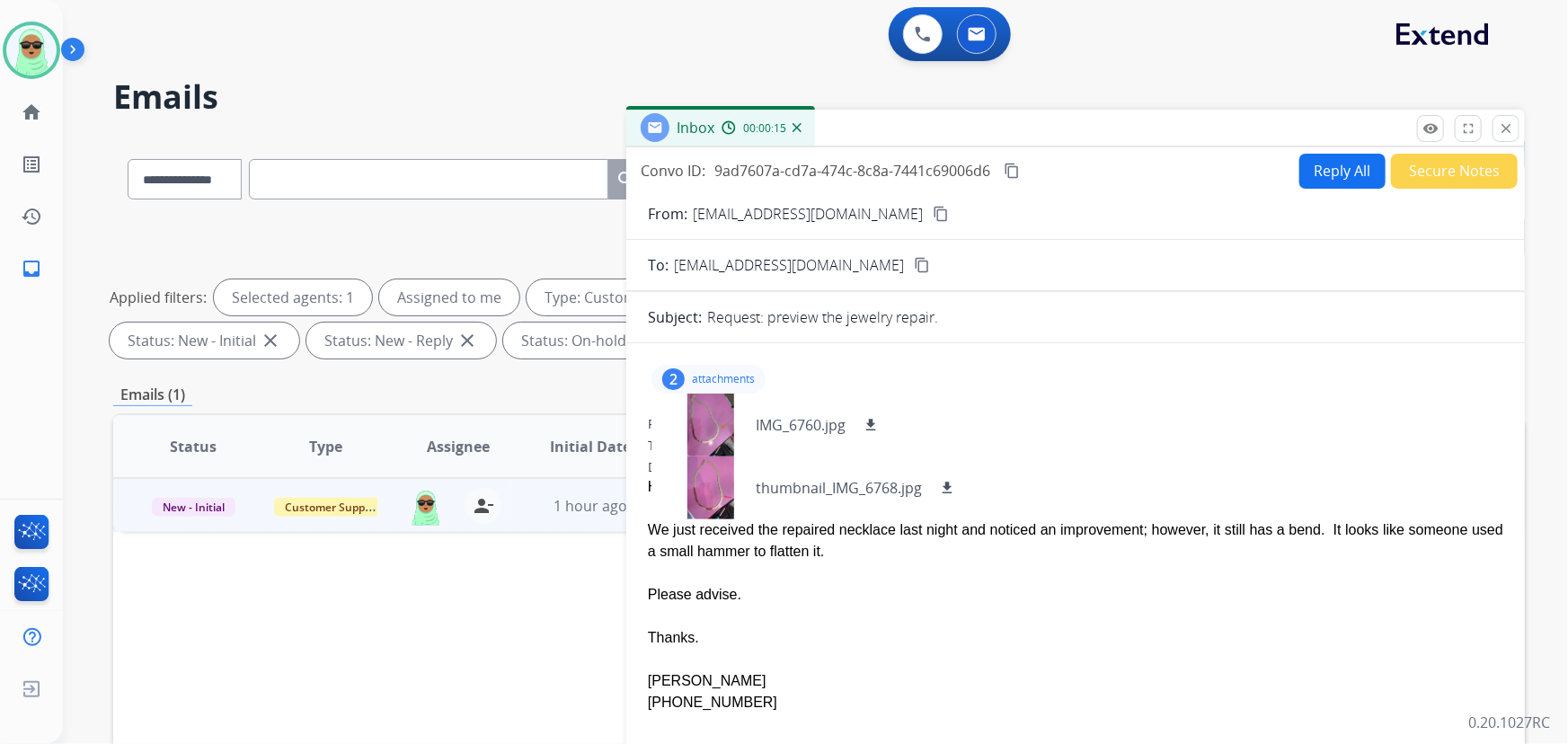
click at [932, 206] on mat-icon "content_copy" at bounding box center [940, 213] width 16 height 16
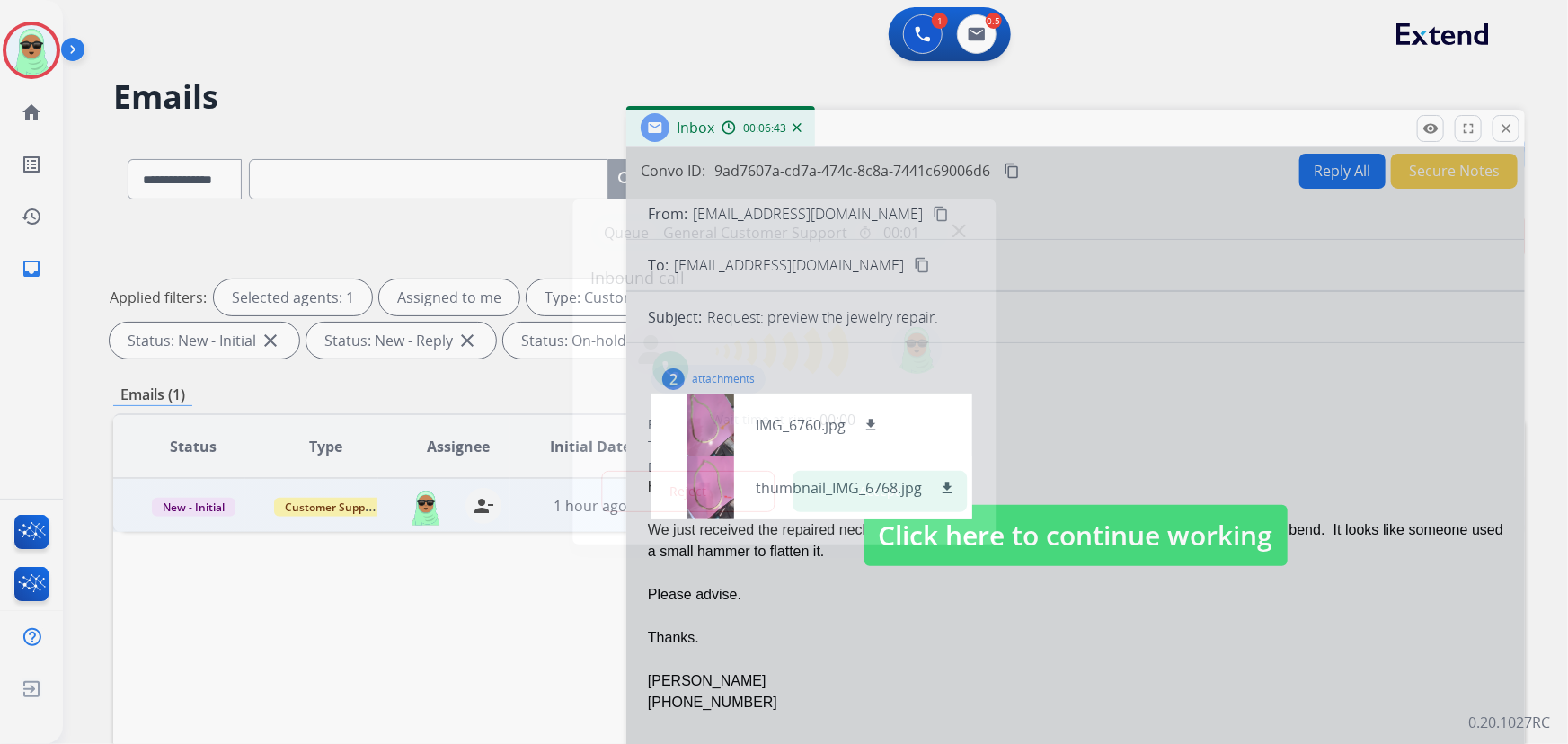
drag, startPoint x: 1204, startPoint y: 272, endPoint x: 1200, endPoint y: 259, distance: 13.6
click at [1204, 272] on div at bounding box center [784, 372] width 1568 height 744
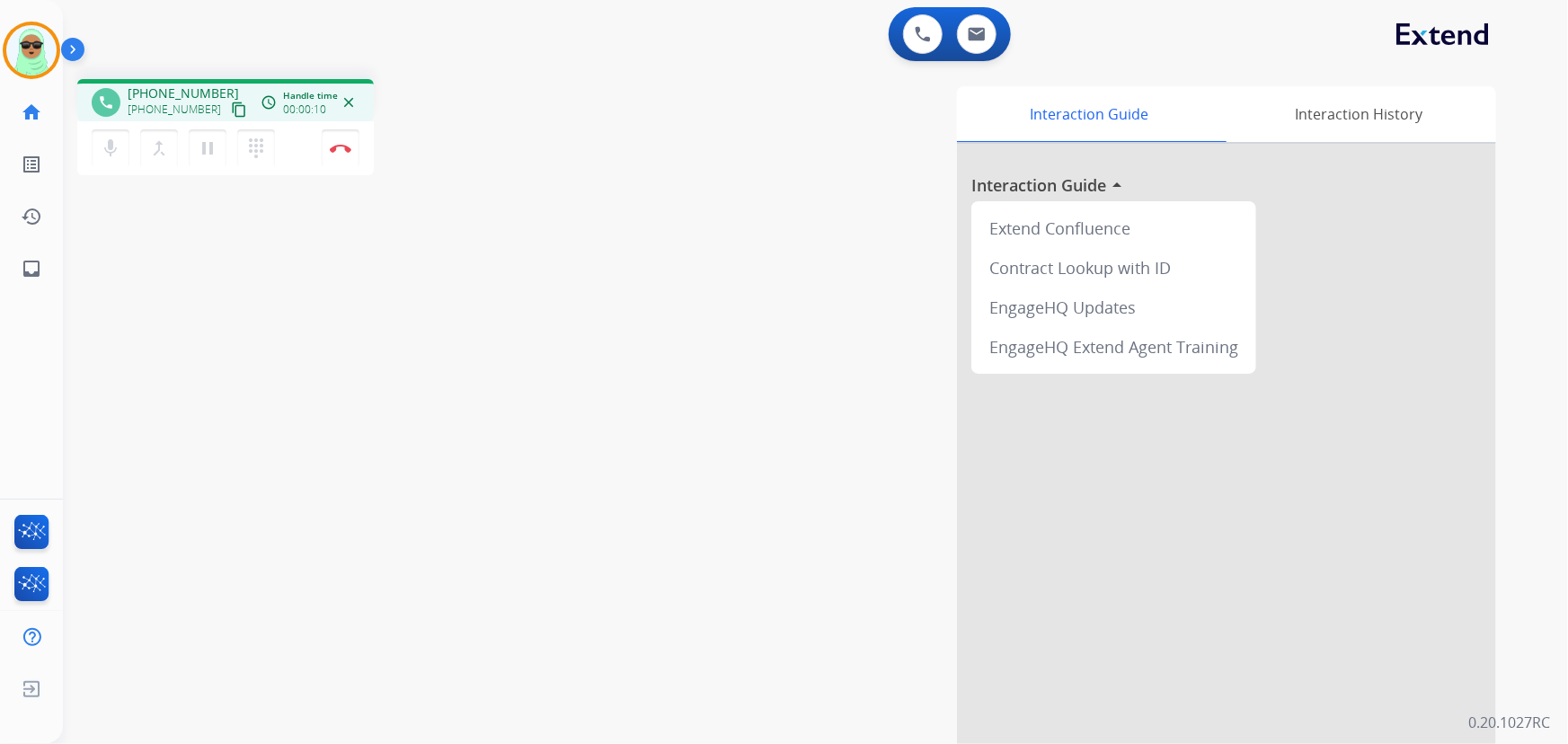
click at [230, 103] on mat-icon "content_copy" at bounding box center [238, 109] width 16 height 16
click at [178, 238] on div "phone [PHONE_NUMBER] [PHONE_NUMBER] content_copy access_time Call metrics Queue…" at bounding box center [794, 438] width 1462 height 749
click at [328, 153] on button "Disconnect" at bounding box center [341, 148] width 38 height 38
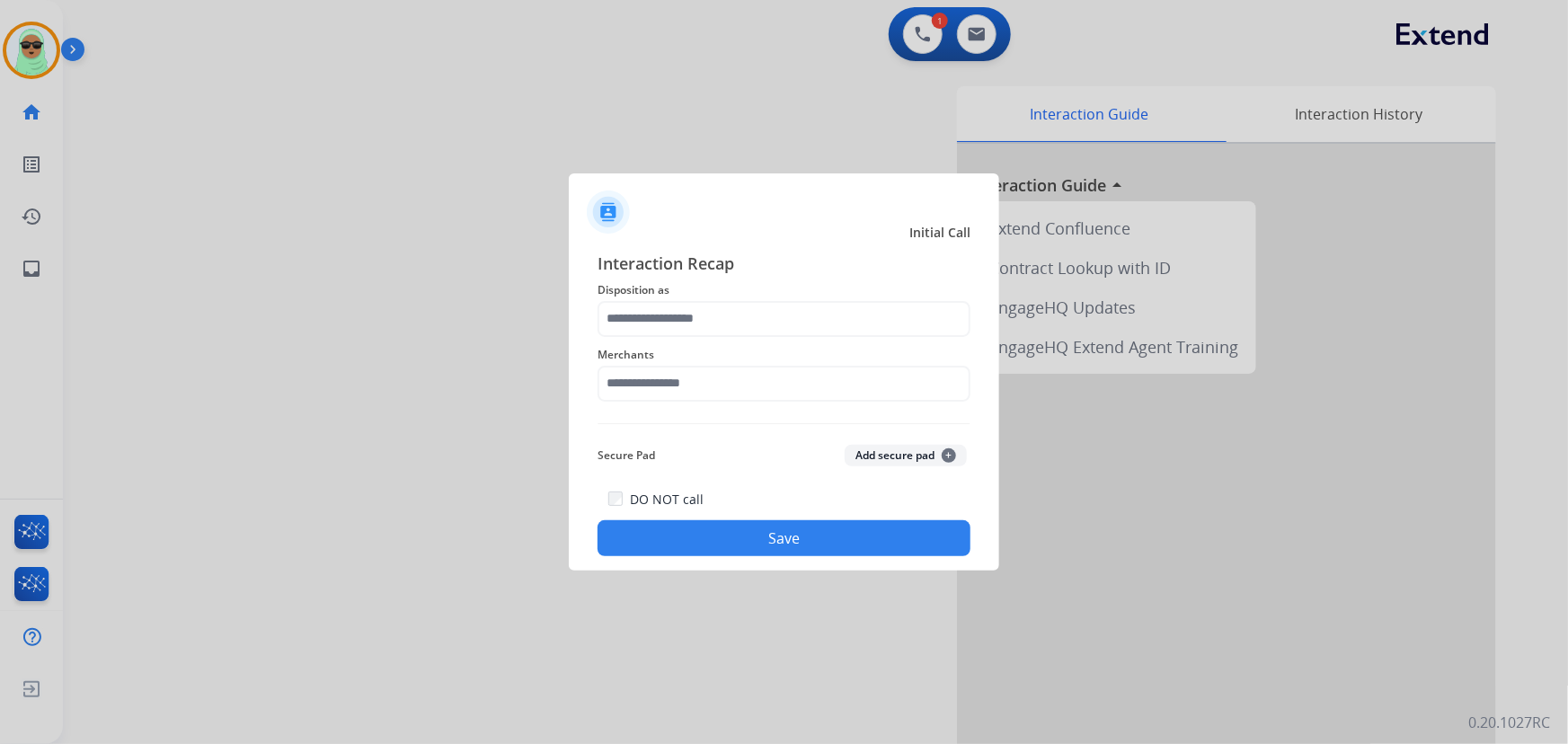
click at [643, 357] on span "Merchants" at bounding box center [784, 354] width 373 height 22
click at [659, 323] on input "text" at bounding box center [784, 319] width 373 height 36
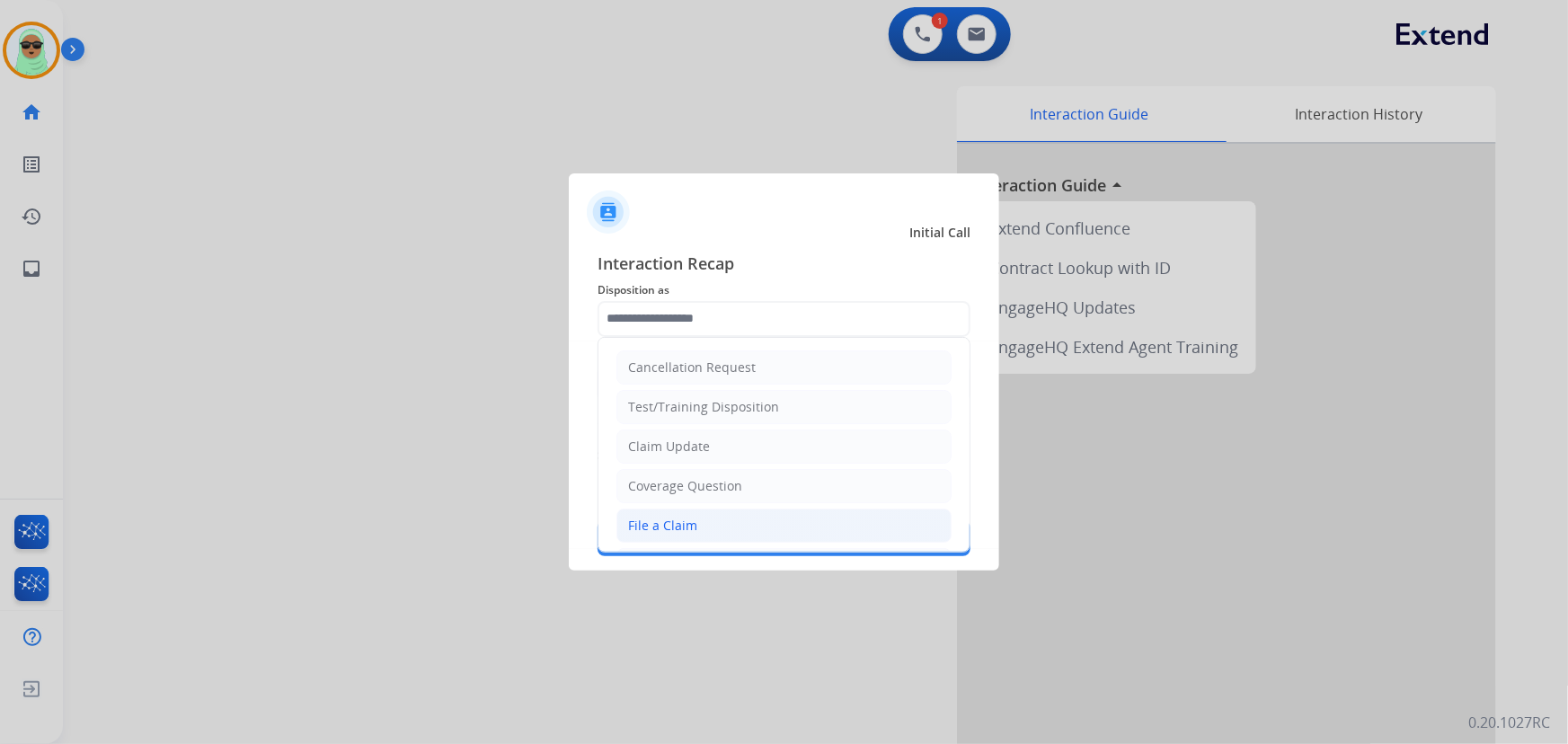
click at [706, 528] on li "File a Claim" at bounding box center [784, 525] width 335 height 34
type input "**********"
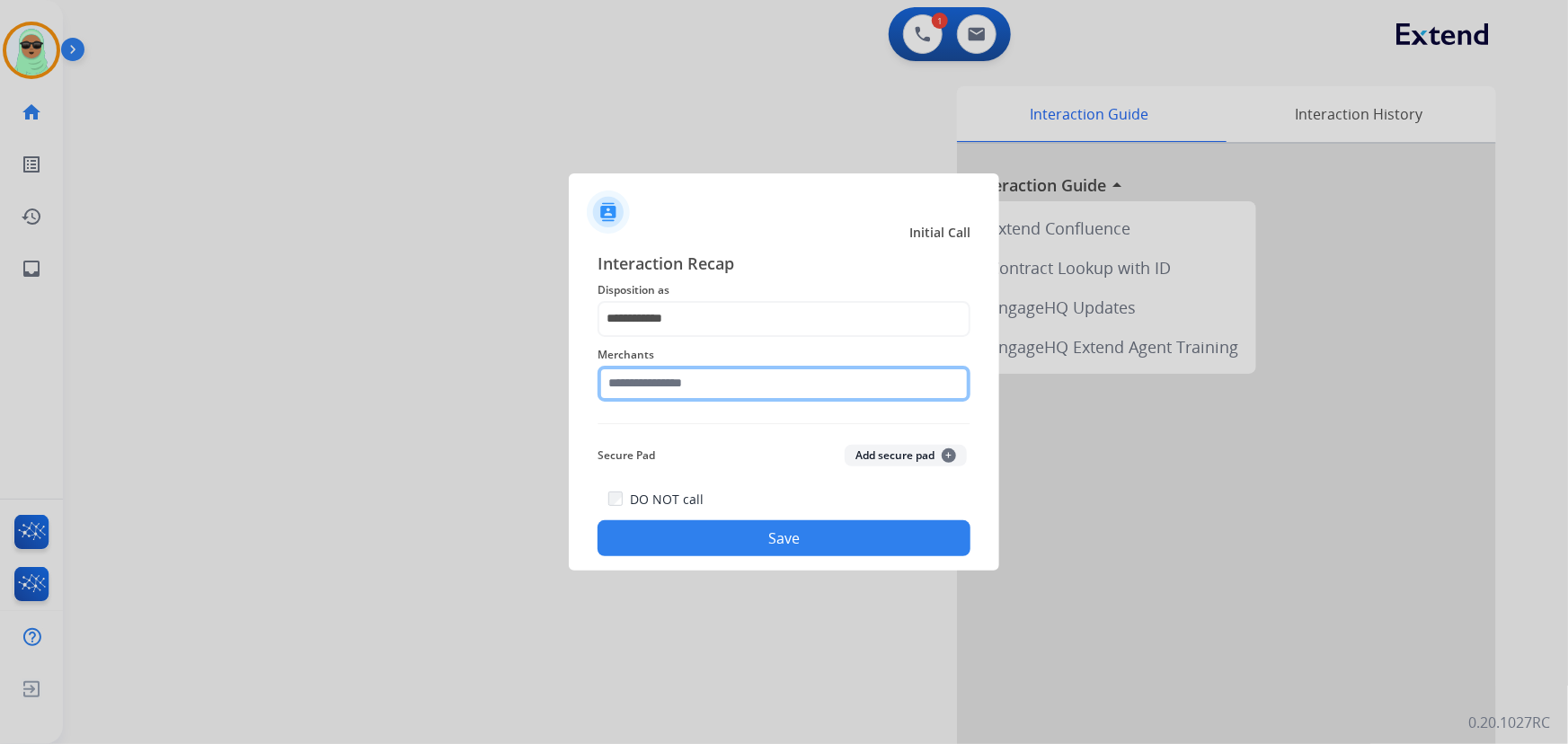
click at [719, 380] on input "text" at bounding box center [784, 383] width 373 height 36
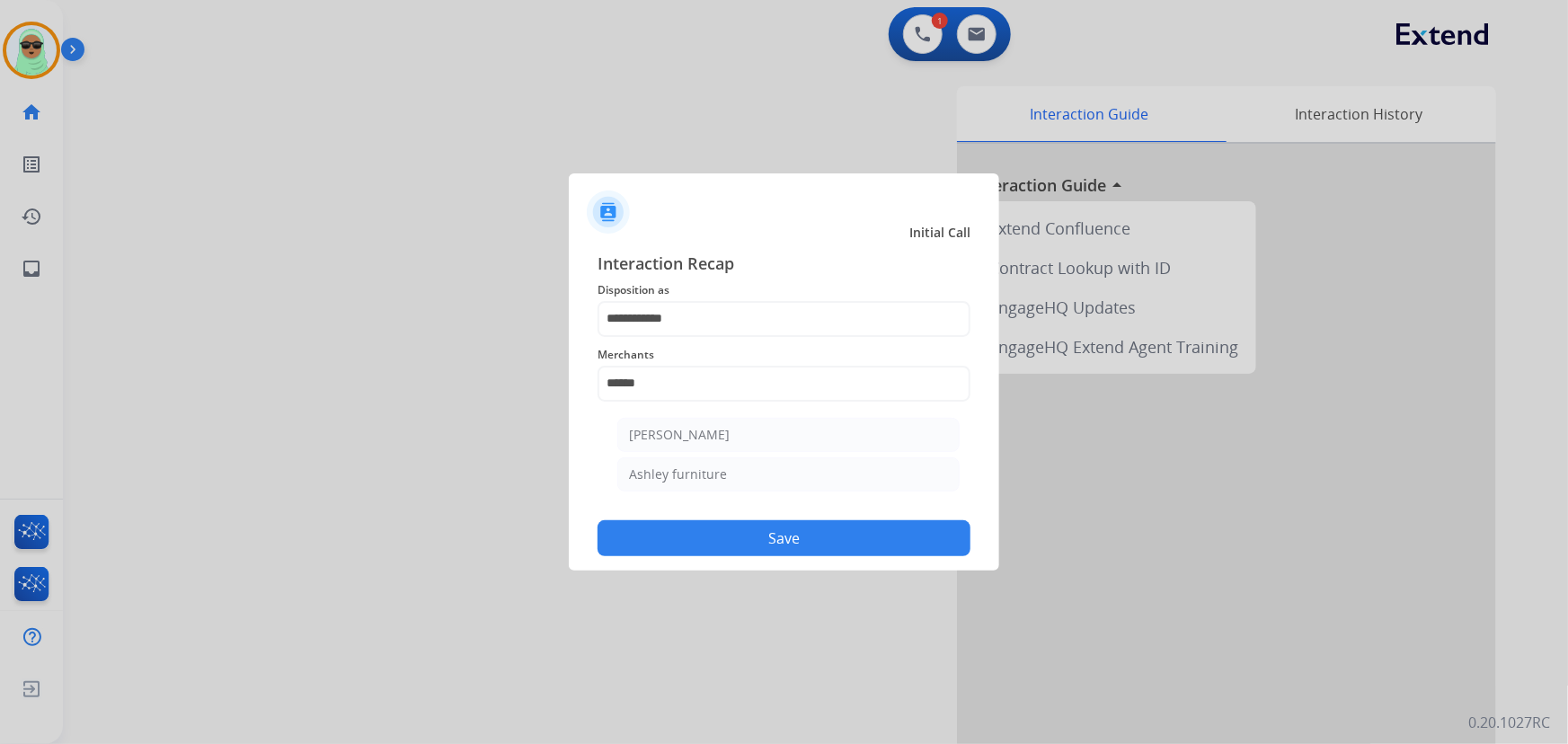
click at [718, 415] on ul "[PERSON_NAME] [PERSON_NAME] furniture" at bounding box center [789, 459] width 353 height 101
click at [718, 421] on li "[PERSON_NAME]" at bounding box center [789, 434] width 342 height 34
type input "**********"
click at [764, 504] on div "DO NOT call Save" at bounding box center [784, 522] width 373 height 68
click at [787, 531] on button "Save" at bounding box center [784, 538] width 373 height 36
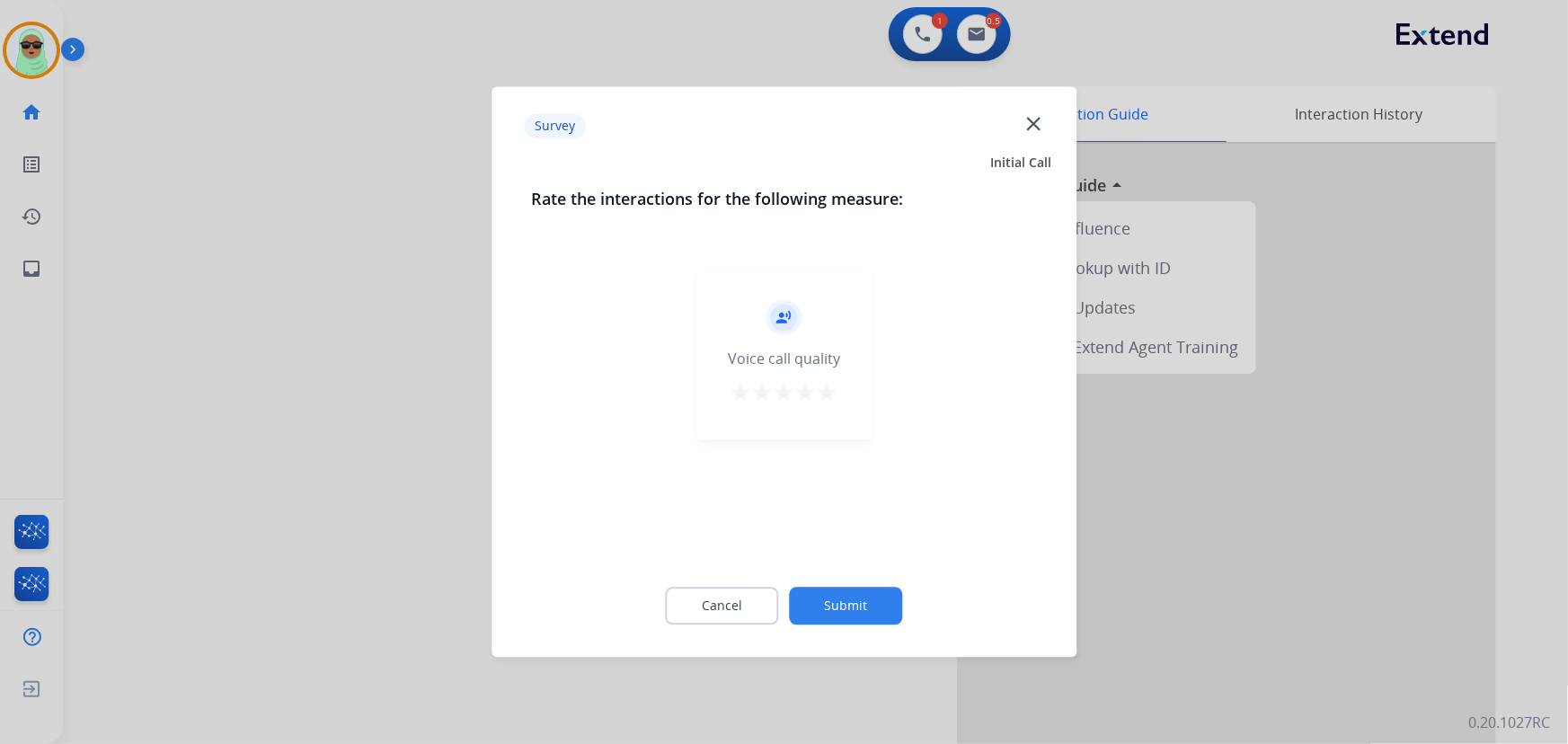
click at [787, 531] on div "record_voice_over Voice call quality star star star star star" at bounding box center [784, 410] width 506 height 311
click at [852, 597] on button "Submit" at bounding box center [846, 606] width 113 height 38
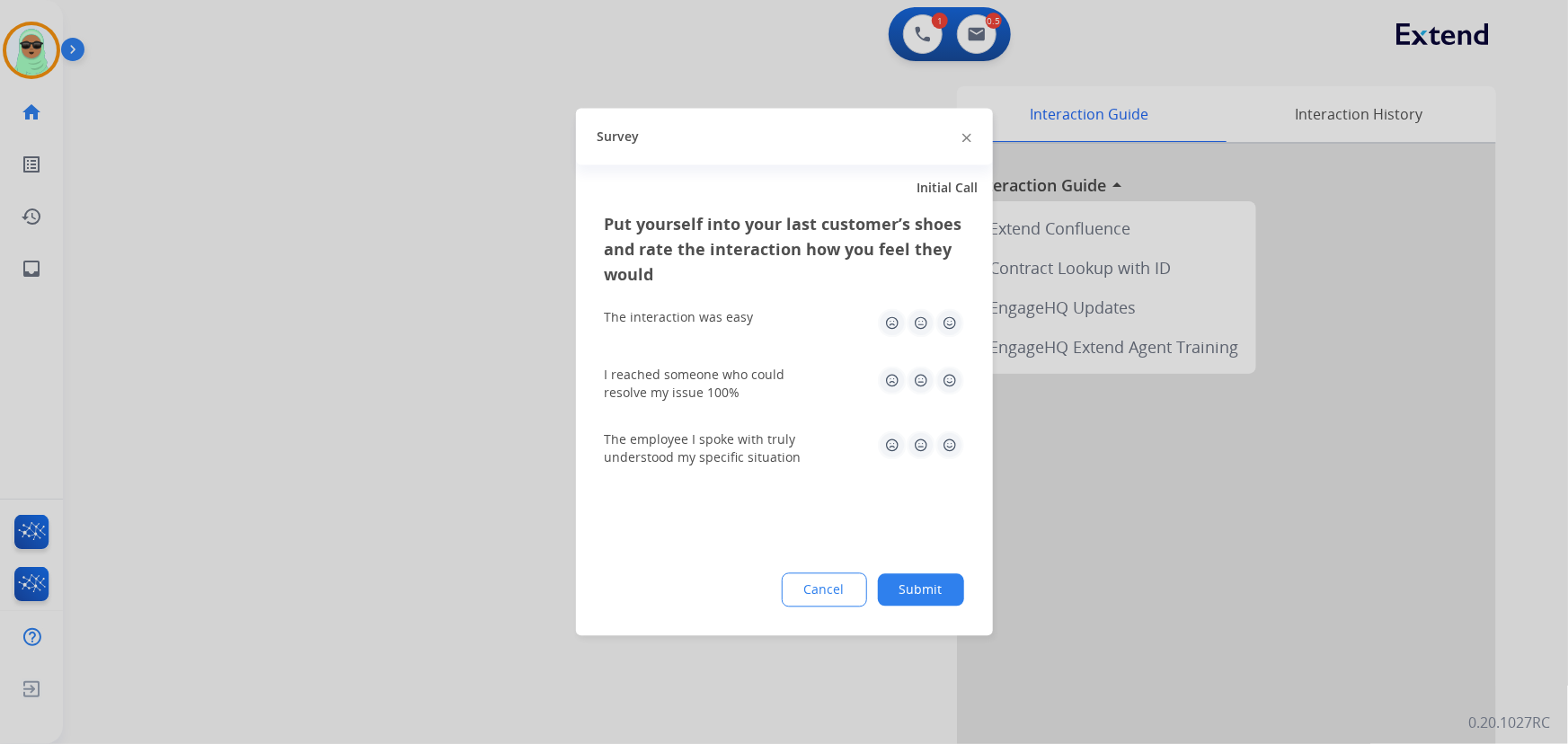
click at [946, 570] on div "Put yourself into your last customer’s shoes and rate the interaction how you f…" at bounding box center [784, 424] width 417 height 424
click at [938, 601] on button "Submit" at bounding box center [920, 590] width 86 height 32
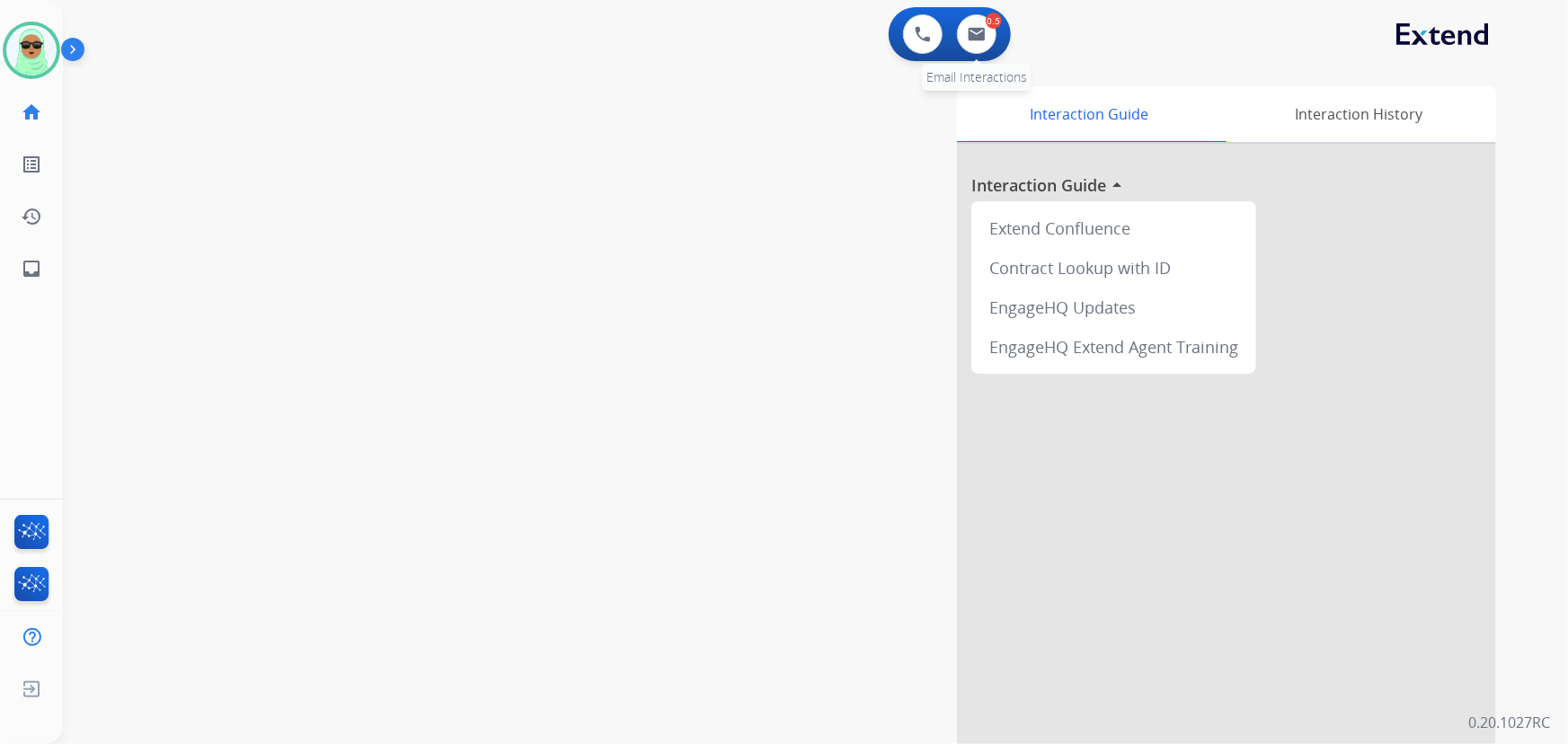
click at [950, 40] on div "0.5 Email Interactions" at bounding box center [977, 34] width 54 height 40
click at [975, 29] on img at bounding box center [977, 34] width 18 height 14
select select "**********"
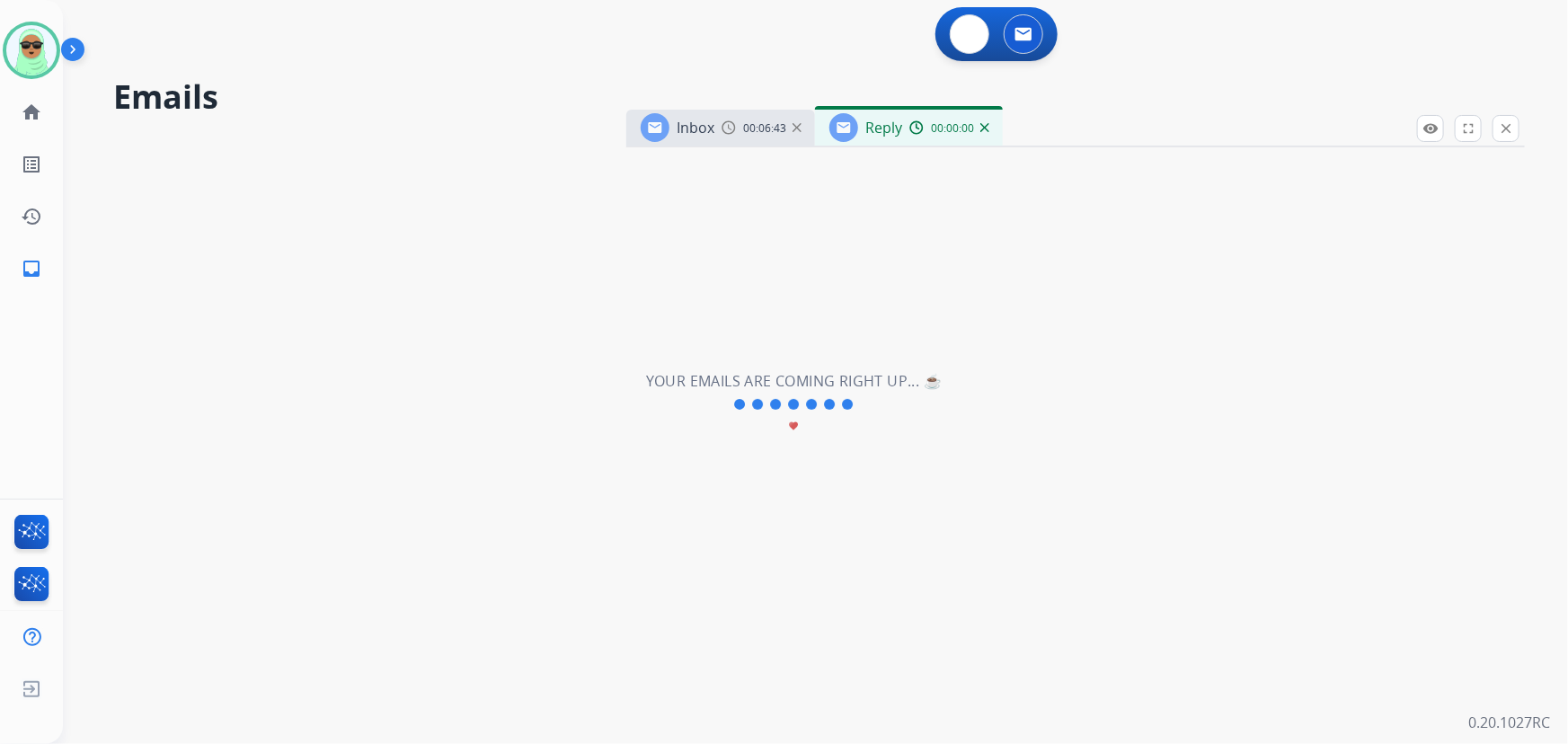
select select "**********"
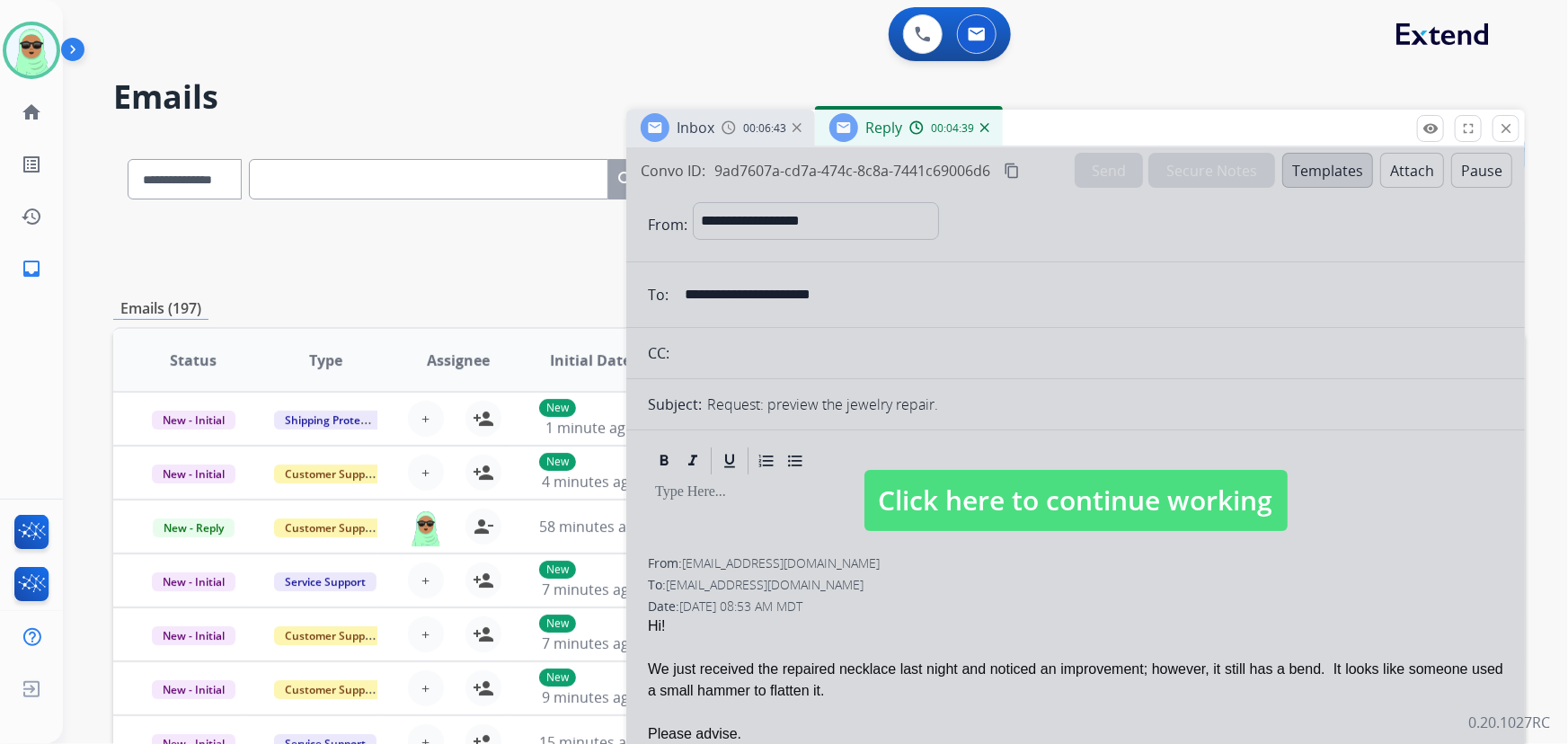
click at [977, 546] on div at bounding box center [1075, 482] width 898 height 671
select select
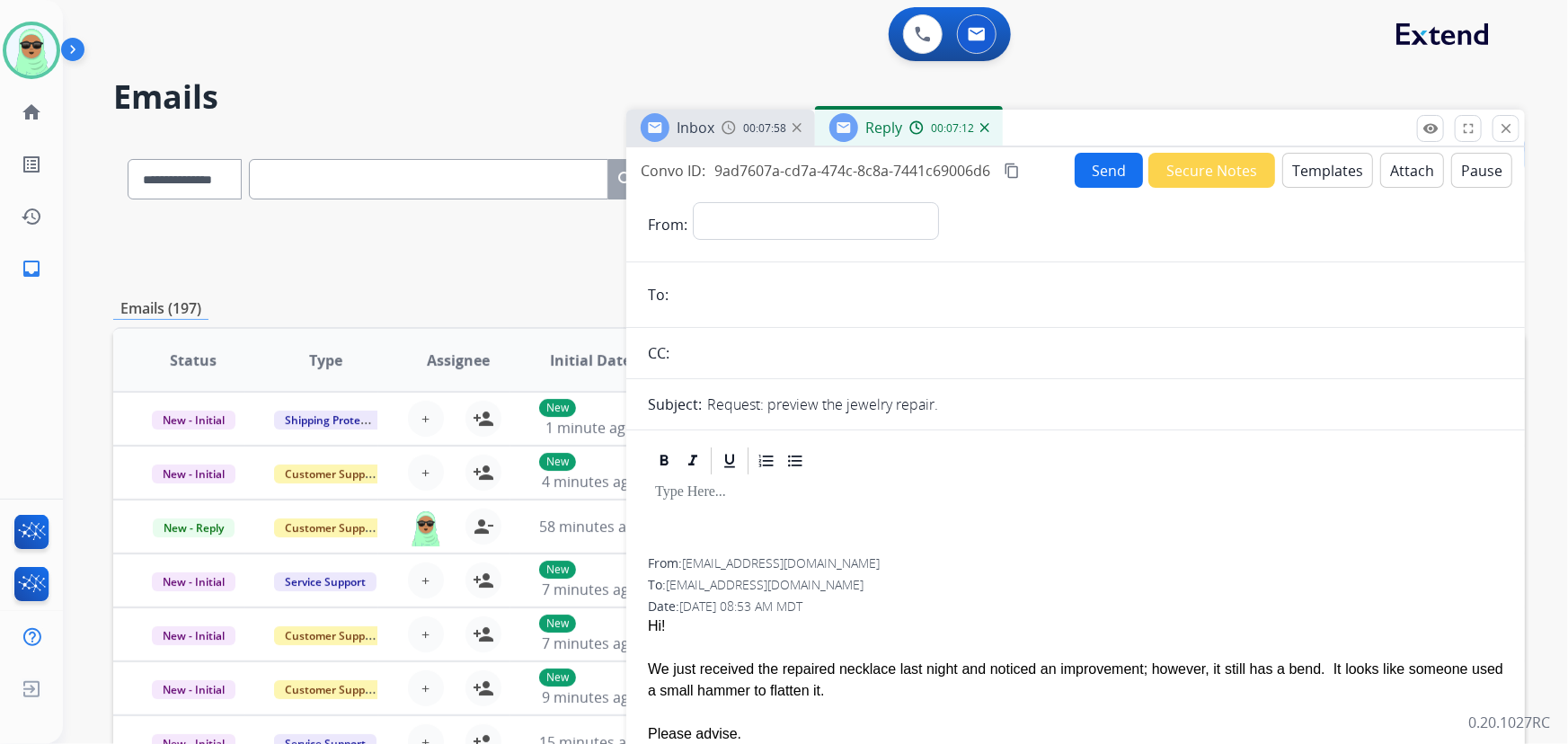
click at [984, 125] on img at bounding box center [985, 127] width 9 height 9
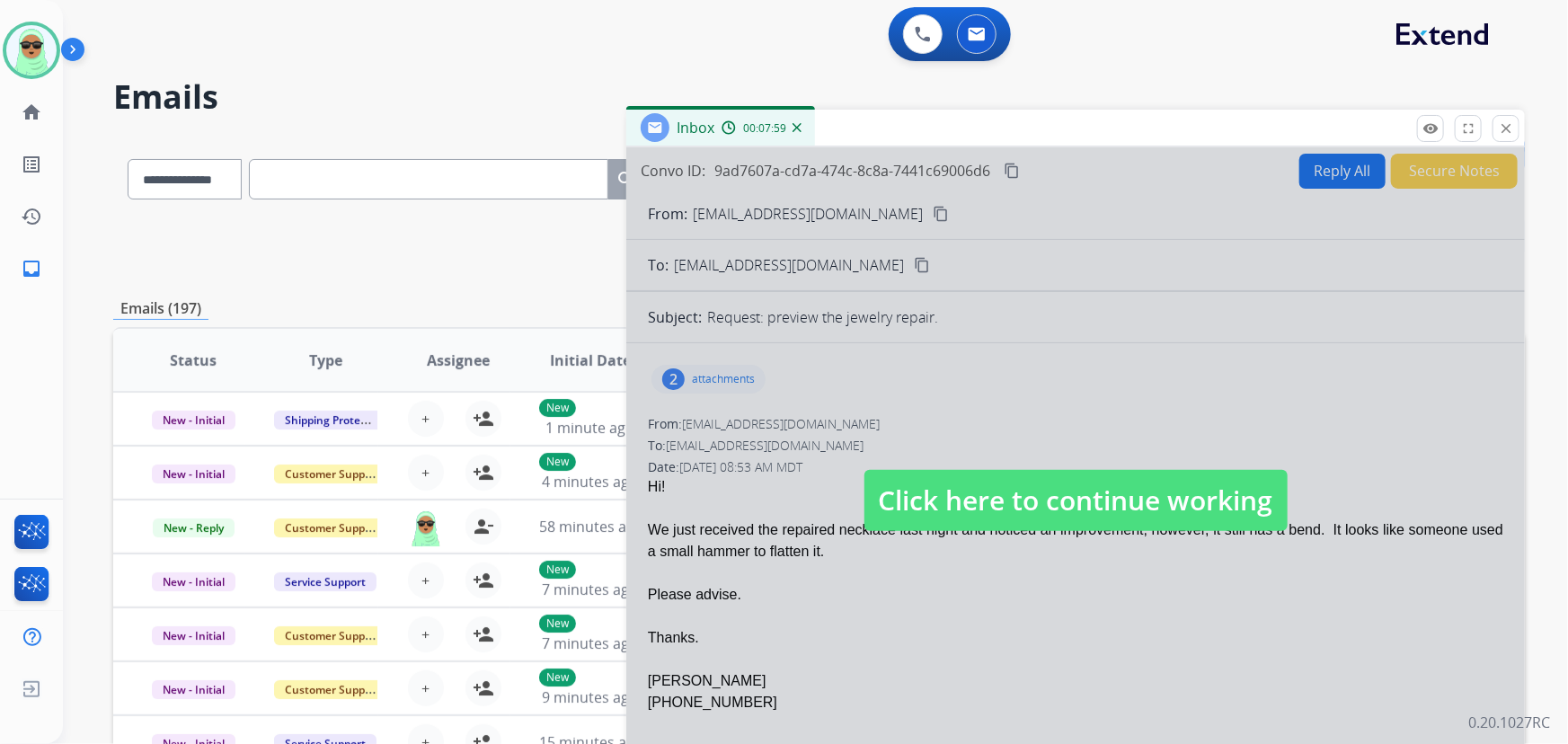
click at [895, 581] on div at bounding box center [1075, 482] width 898 height 671
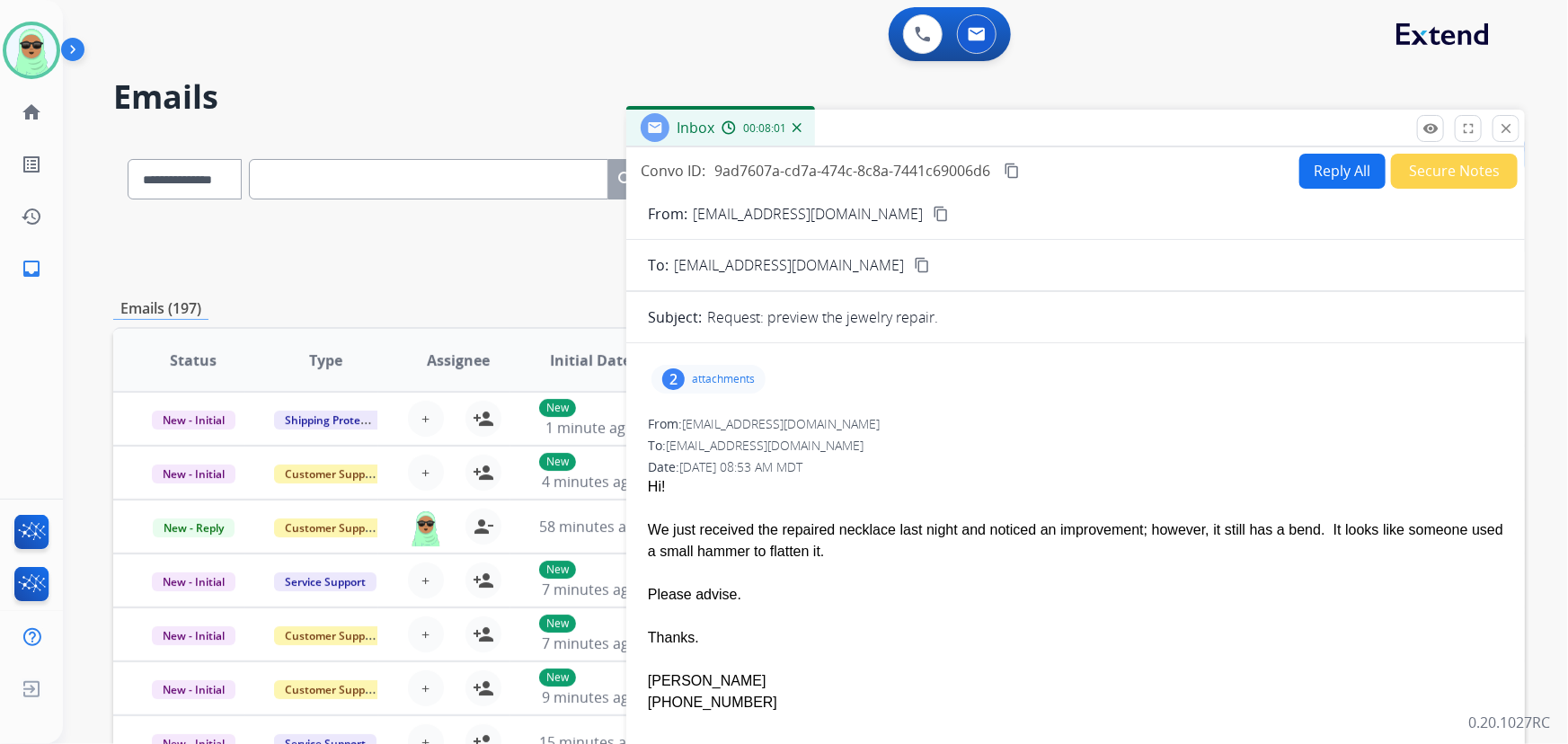
click at [711, 386] on div "2 attachments" at bounding box center [708, 379] width 114 height 28
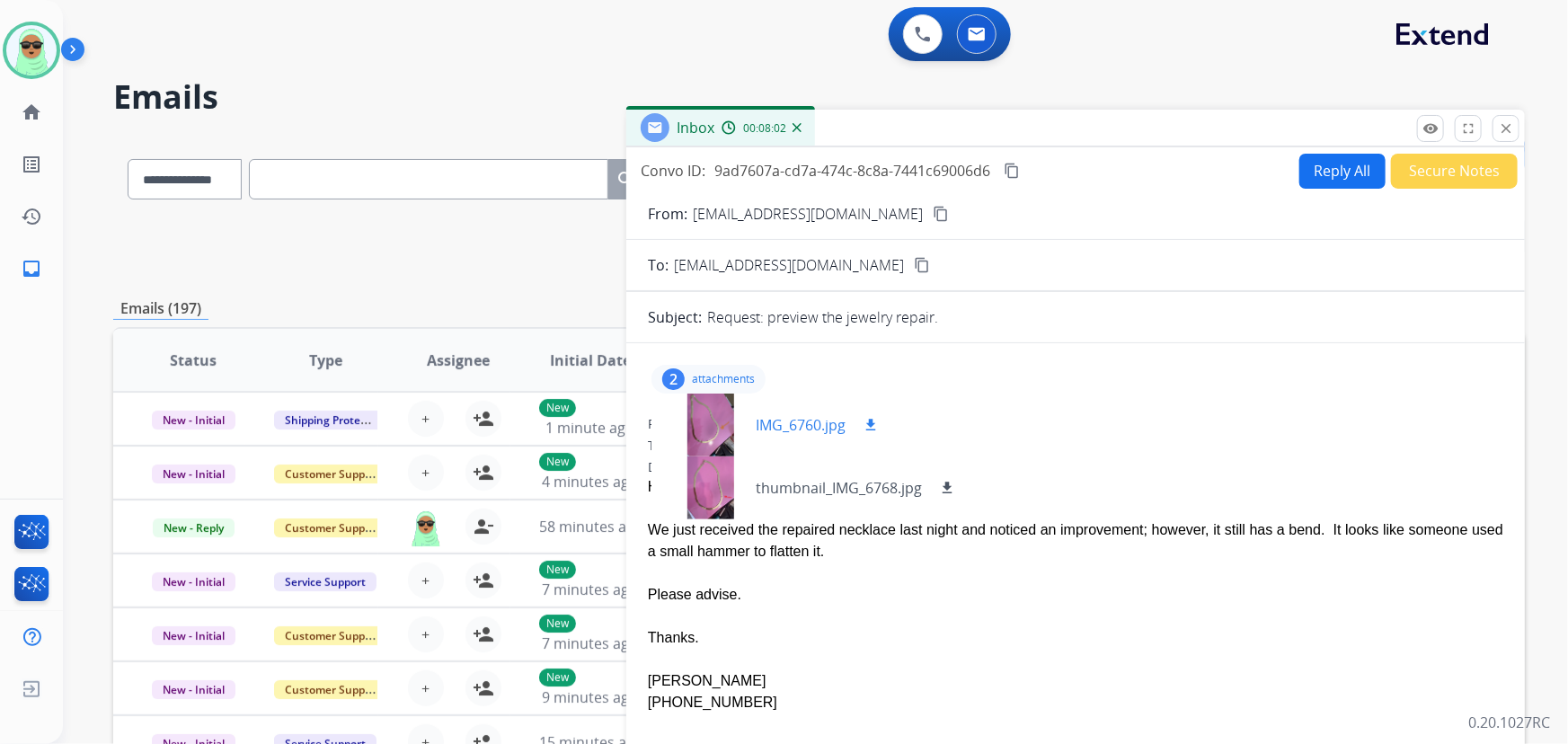
click at [717, 440] on div at bounding box center [710, 425] width 90 height 63
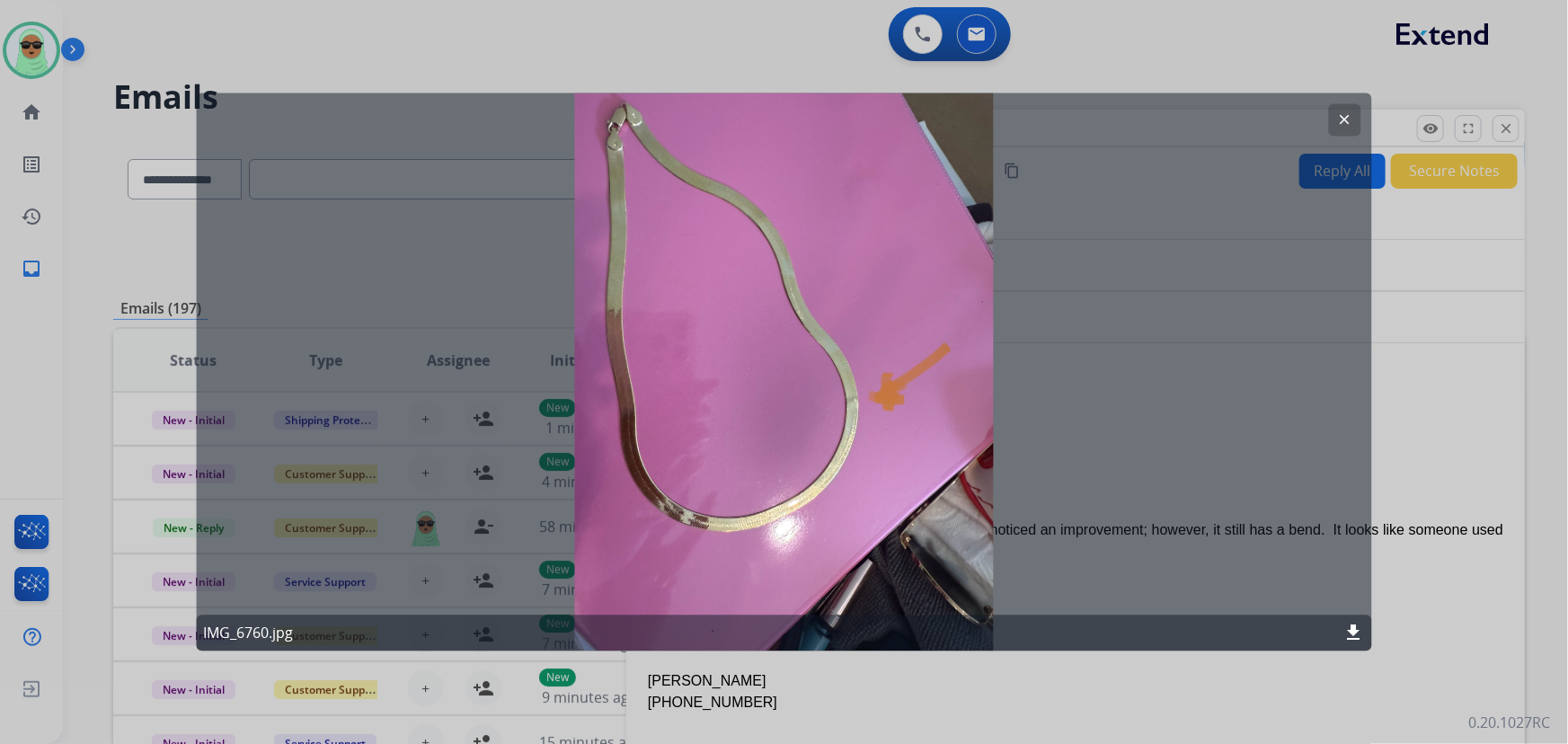
click at [1347, 125] on mat-icon "clear" at bounding box center [1345, 120] width 16 height 16
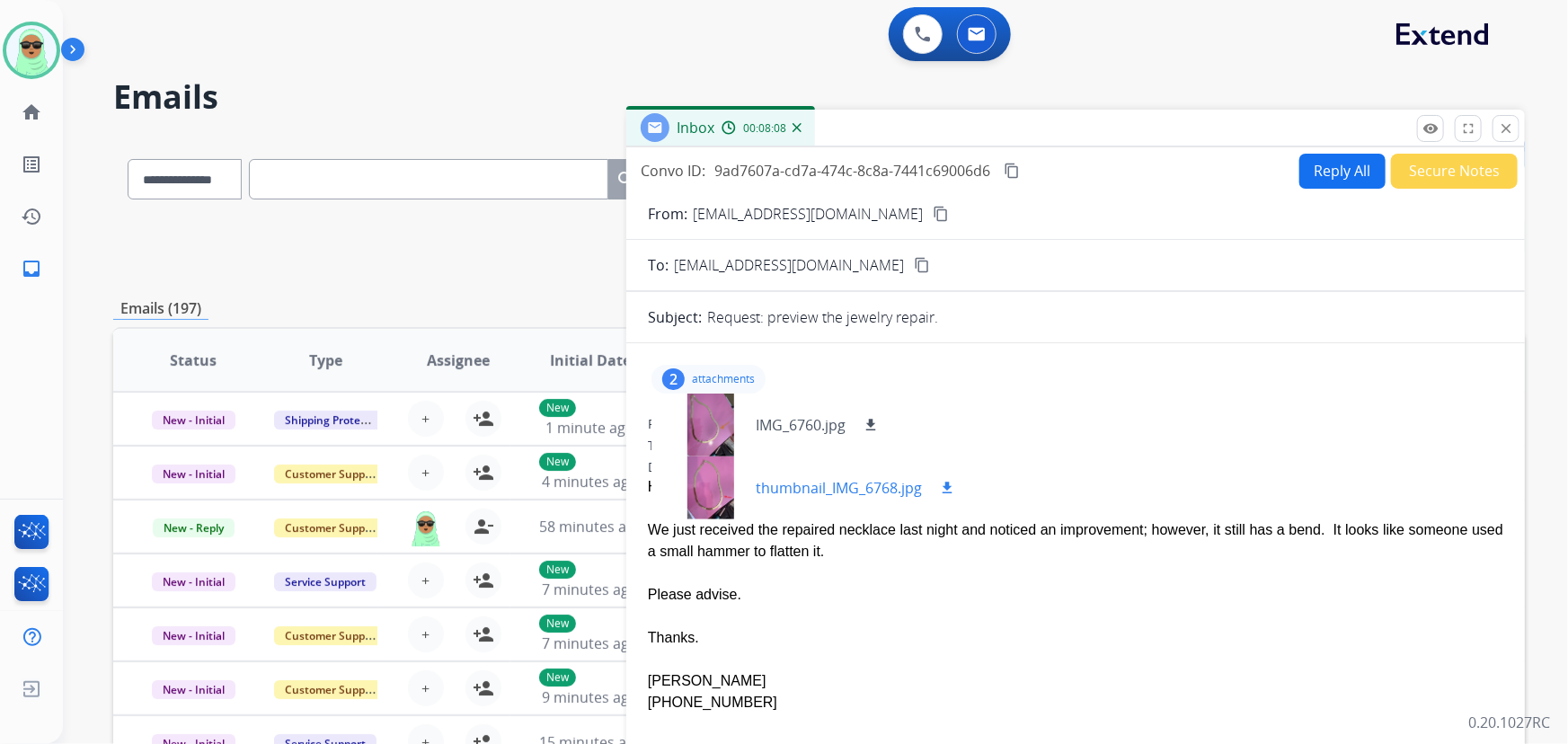
click at [710, 482] on div at bounding box center [710, 487] width 90 height 63
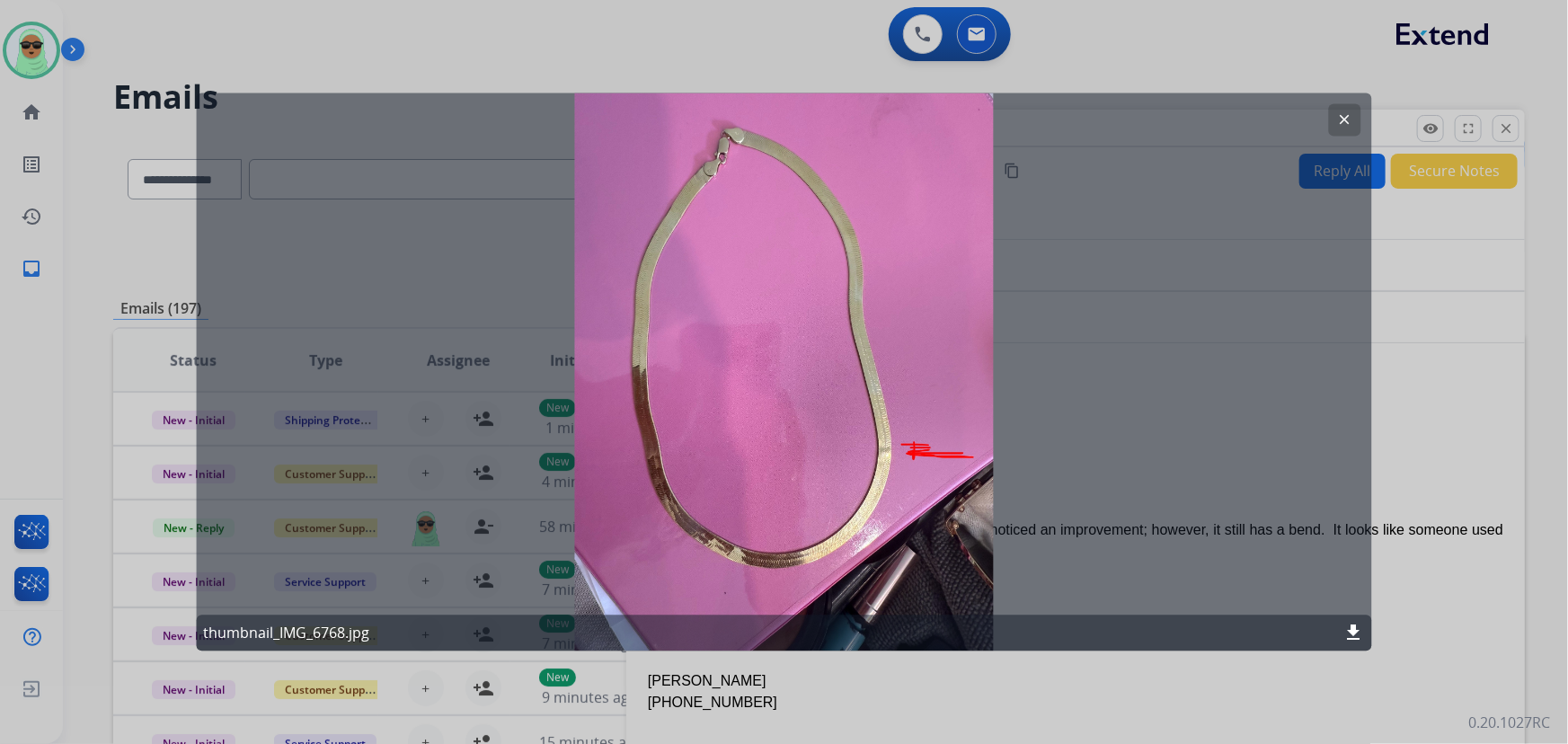
click at [1335, 120] on button "clear" at bounding box center [1345, 120] width 32 height 32
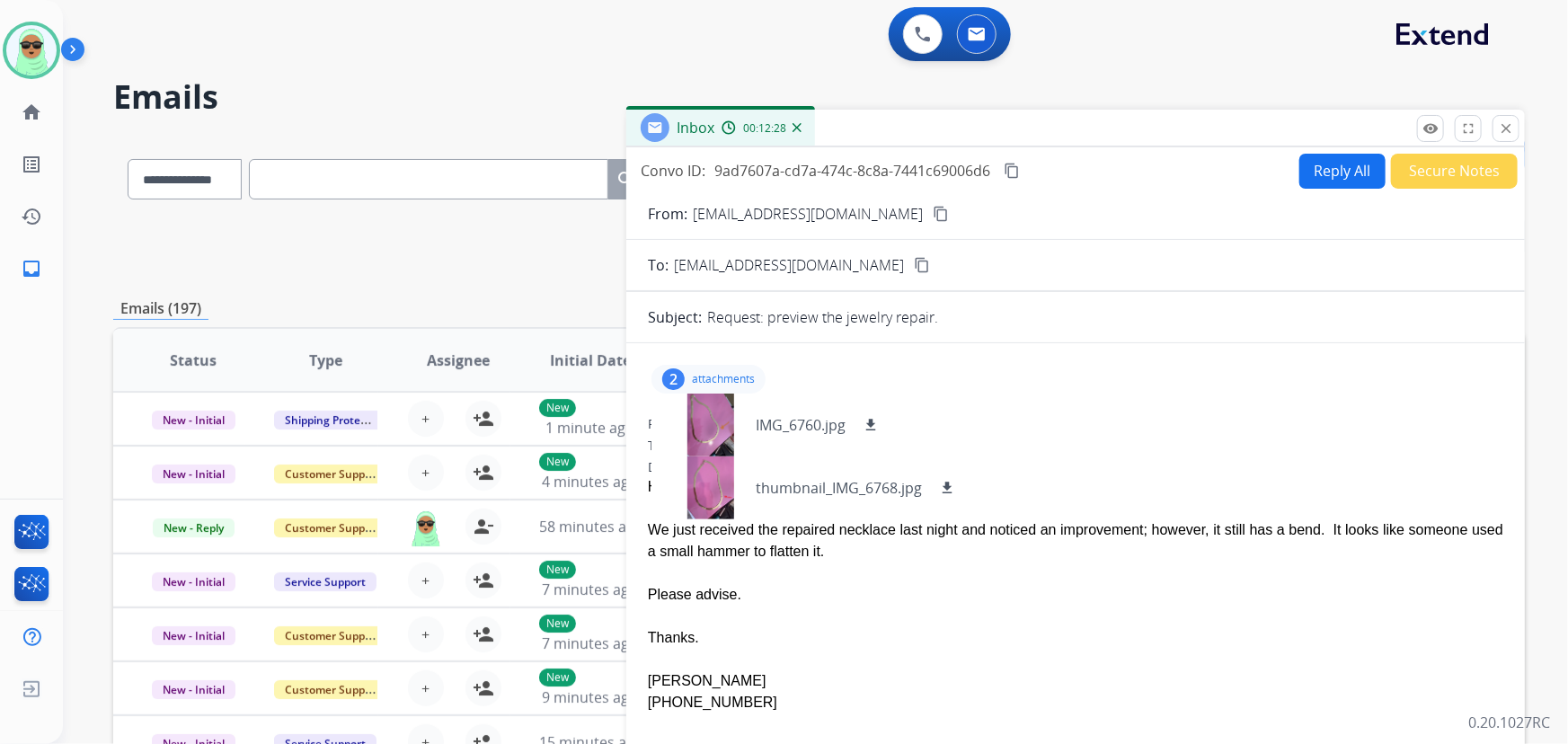
click at [1204, 74] on div "**********" at bounding box center [794, 436] width 1462 height 744
click at [1464, 161] on button "Secure Notes" at bounding box center [1455, 171] width 127 height 35
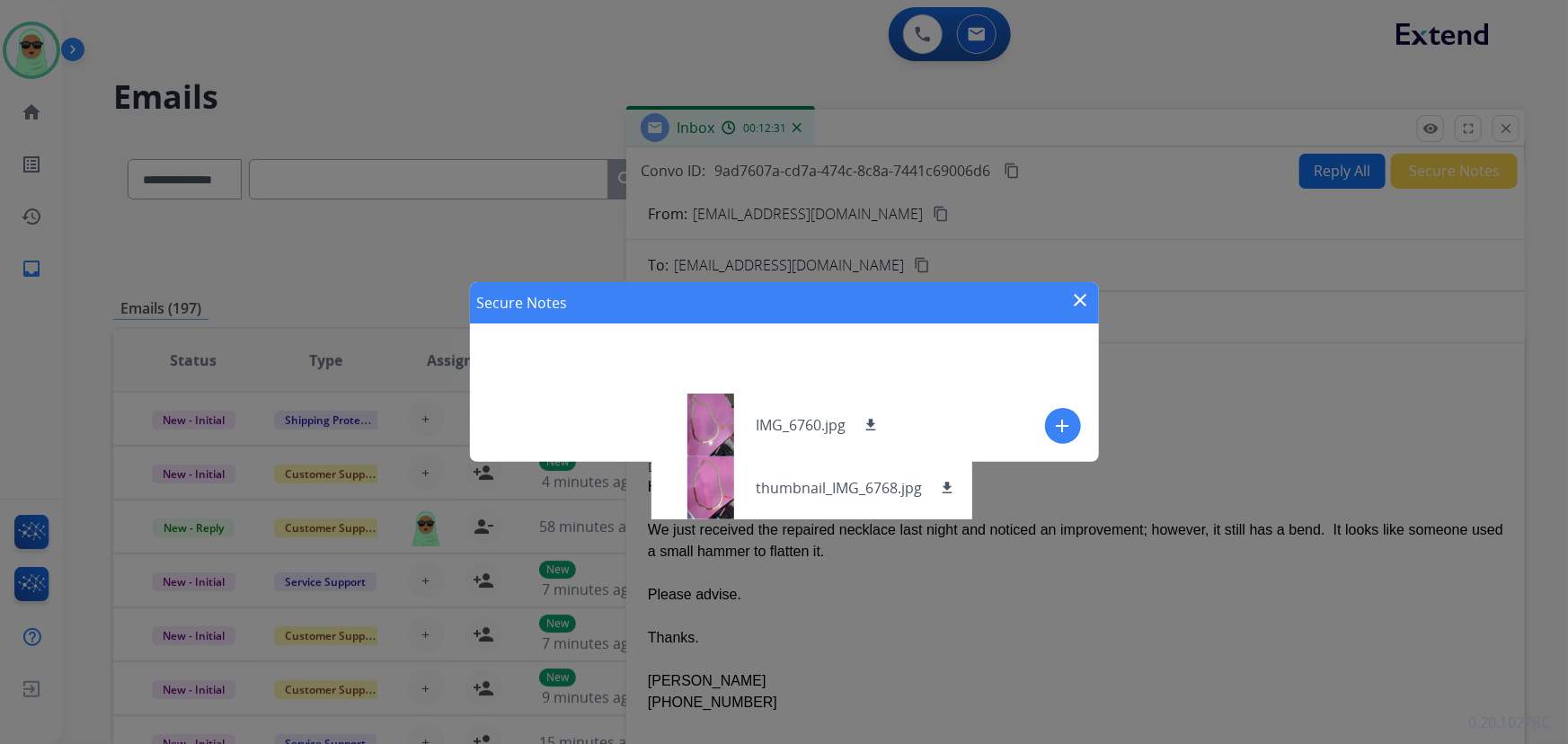
click at [1069, 440] on button "add" at bounding box center [1063, 426] width 36 height 36
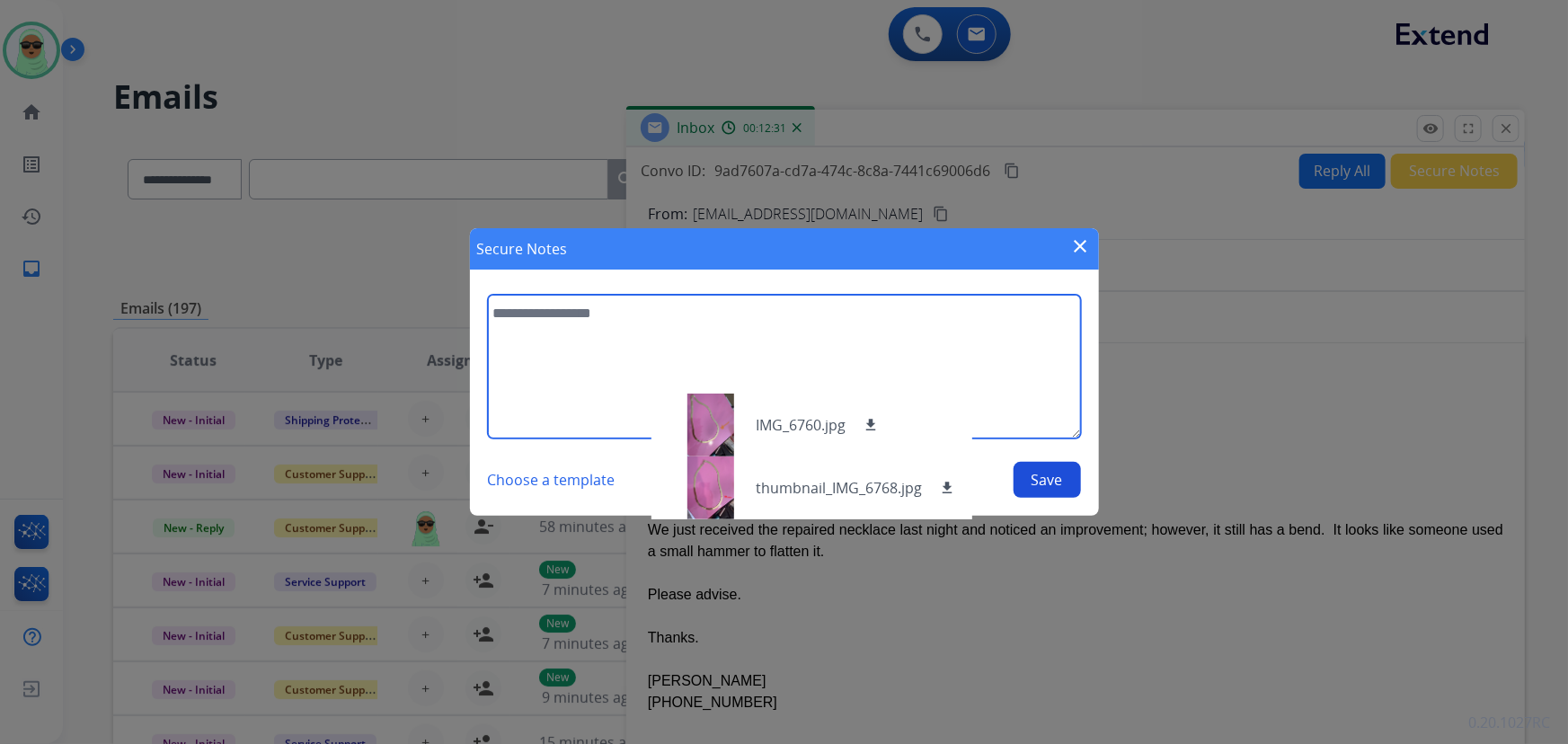
click at [827, 341] on textarea at bounding box center [785, 366] width 593 height 144
type textarea "**********"
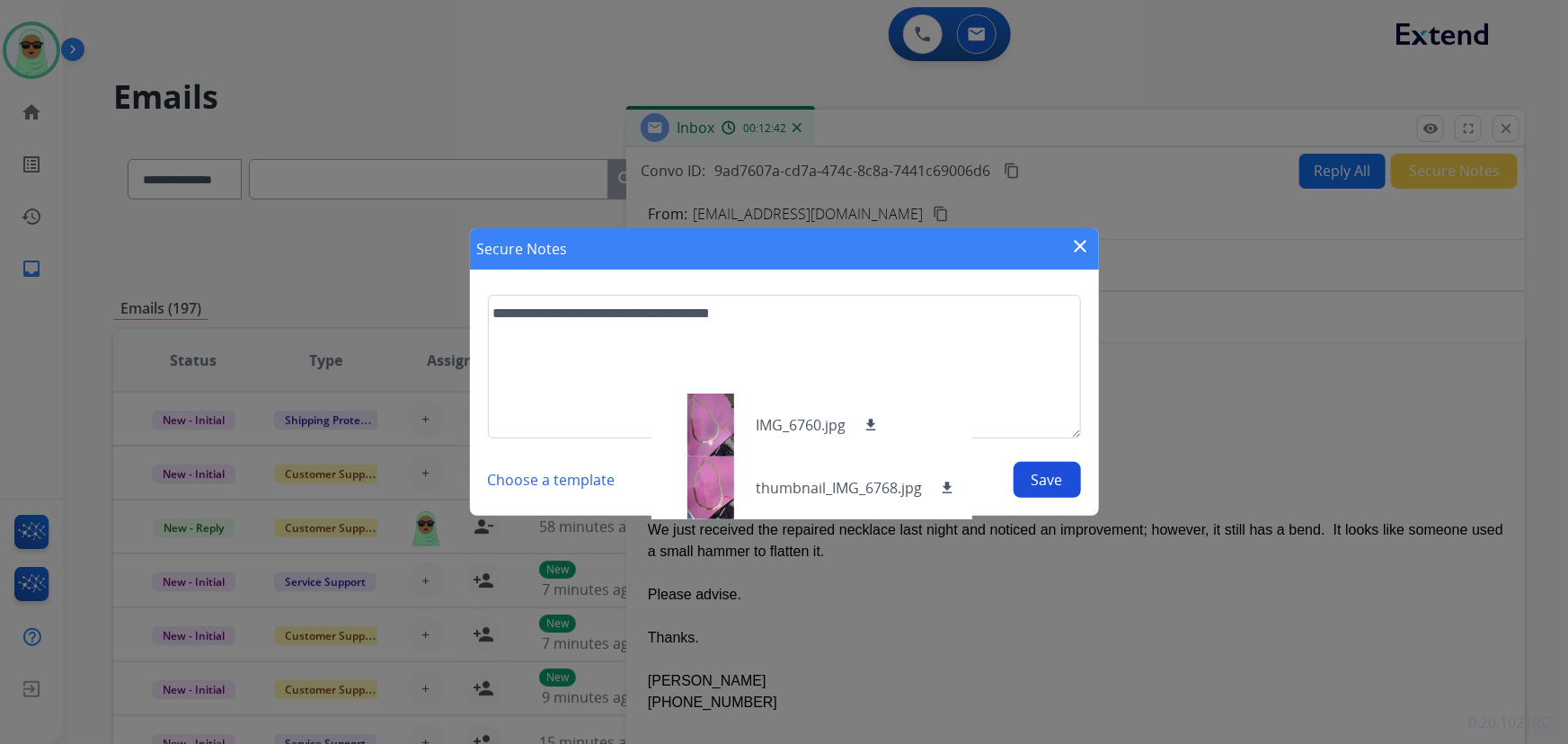
click at [1048, 486] on button "Save" at bounding box center [1047, 480] width 67 height 36
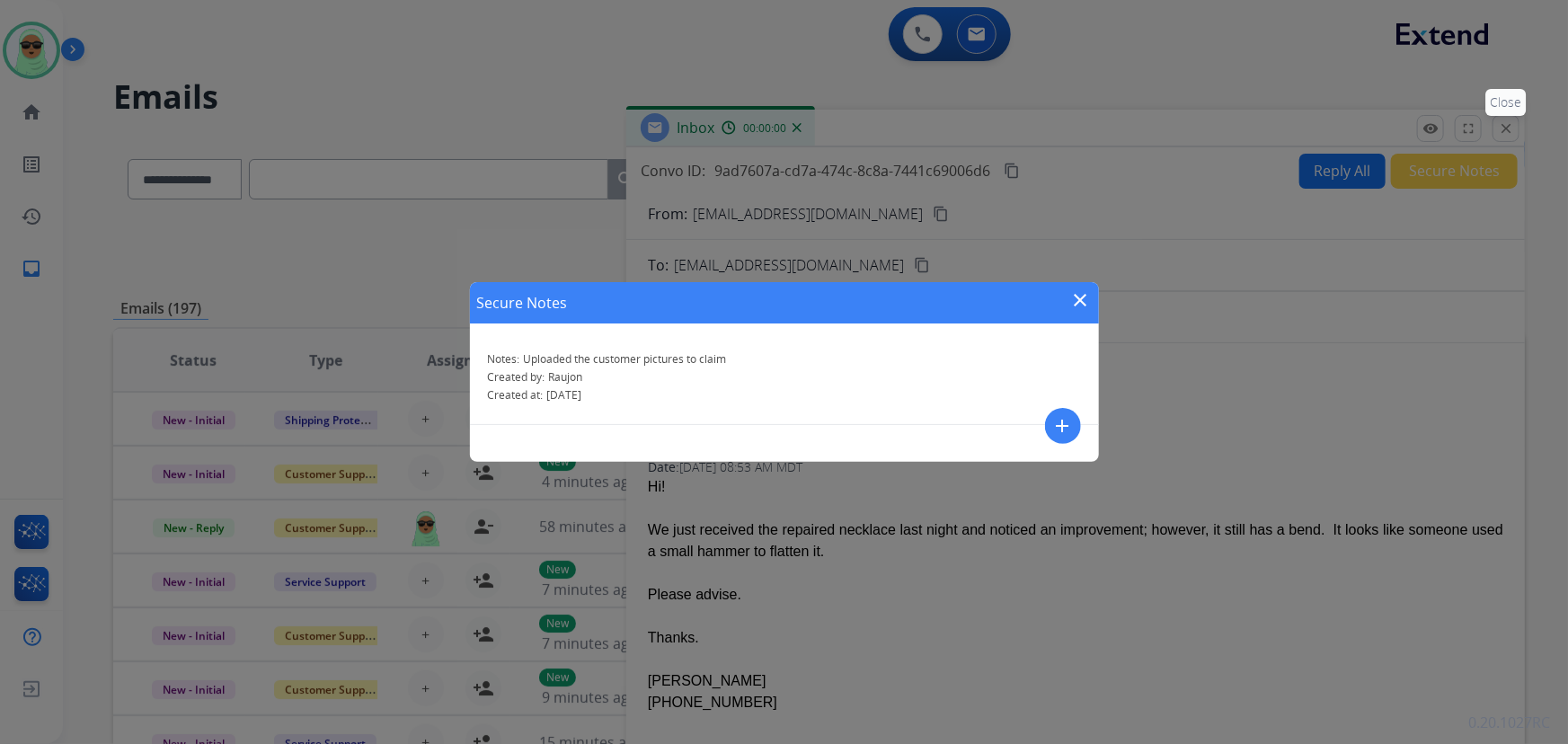
click at [1475, 135] on div "Secure Notes close Notes: Uploaded the customer pictures to claim Created by: R…" at bounding box center [784, 372] width 1568 height 744
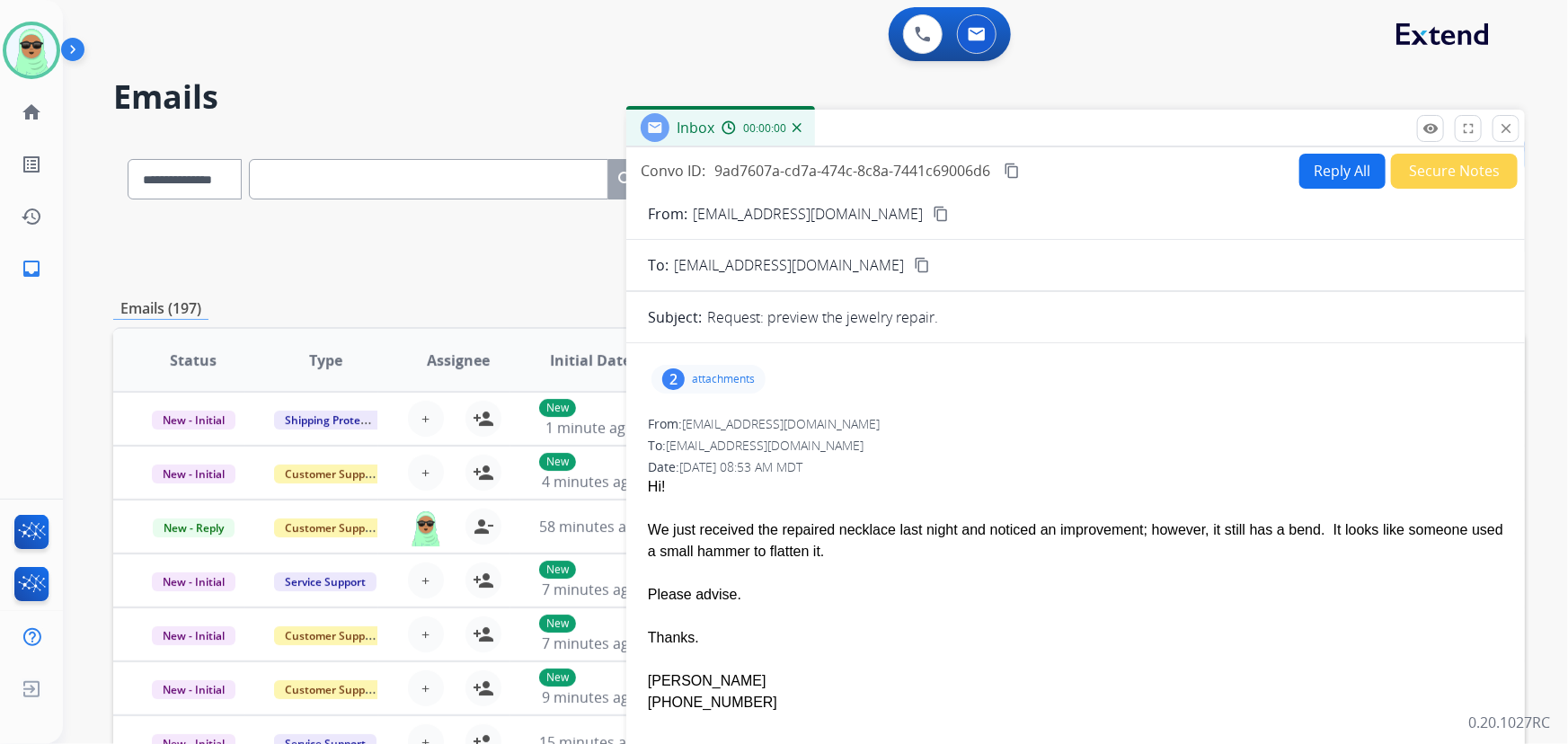
click at [1529, 140] on div "**********" at bounding box center [815, 372] width 1505 height 744
drag, startPoint x: 1528, startPoint y: 119, endPoint x: 1511, endPoint y: 128, distance: 19.2
click at [1527, 119] on div "**********" at bounding box center [815, 372] width 1505 height 744
click at [1509, 130] on mat-icon "close" at bounding box center [1506, 127] width 16 height 16
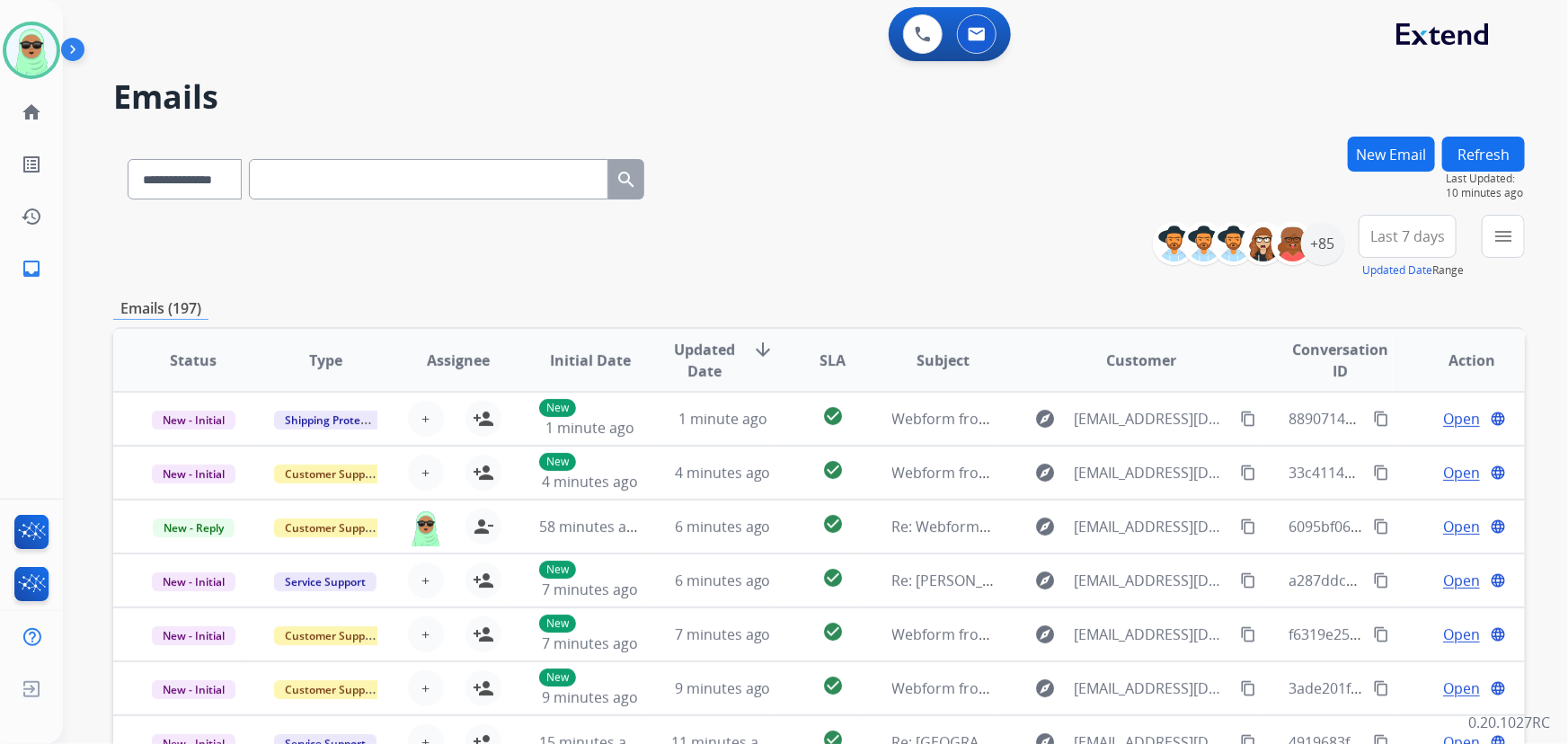
click at [1496, 233] on mat-icon "menu" at bounding box center [1503, 236] width 22 height 22
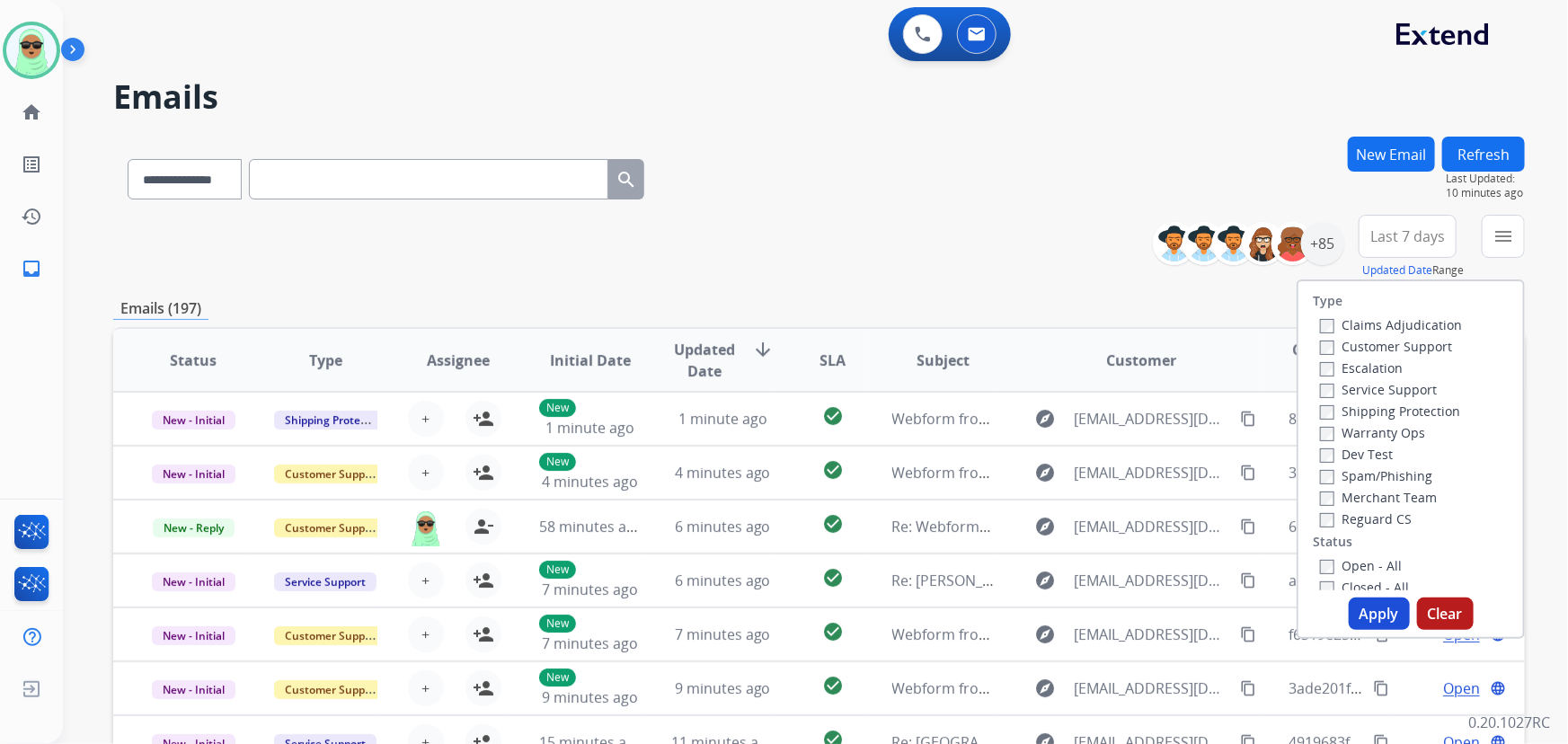
click at [1394, 336] on div "Customer Support" at bounding box center [1390, 346] width 142 height 22
click at [1377, 351] on label "Customer Support" at bounding box center [1386, 347] width 132 height 17
click at [1371, 414] on label "Shipping Protection" at bounding box center [1389, 411] width 140 height 17
click at [1368, 520] on label "Reguard CS" at bounding box center [1365, 518] width 92 height 17
click at [1366, 563] on label "Open - All" at bounding box center [1360, 566] width 82 height 17
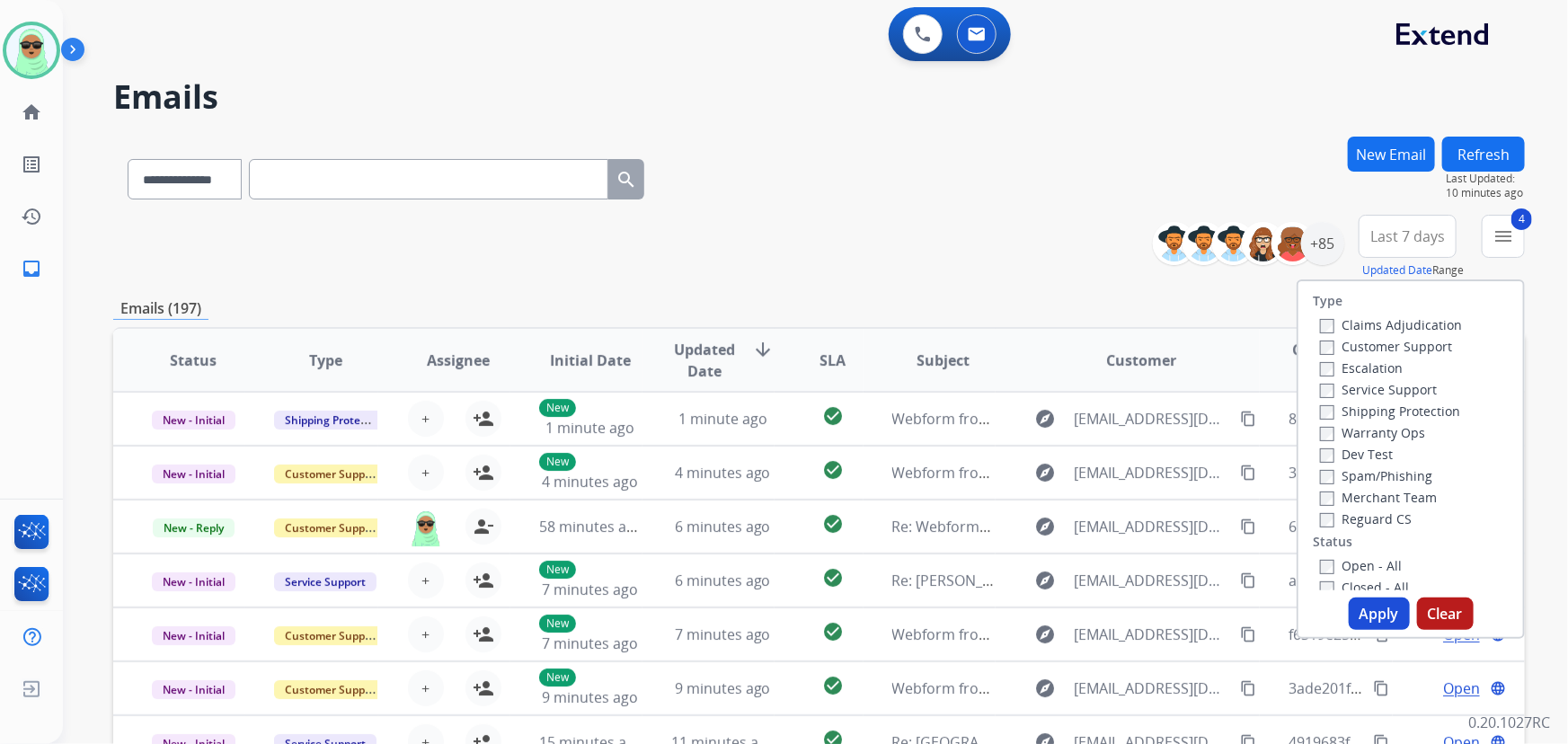
click at [1366, 617] on button "Apply" at bounding box center [1379, 614] width 61 height 32
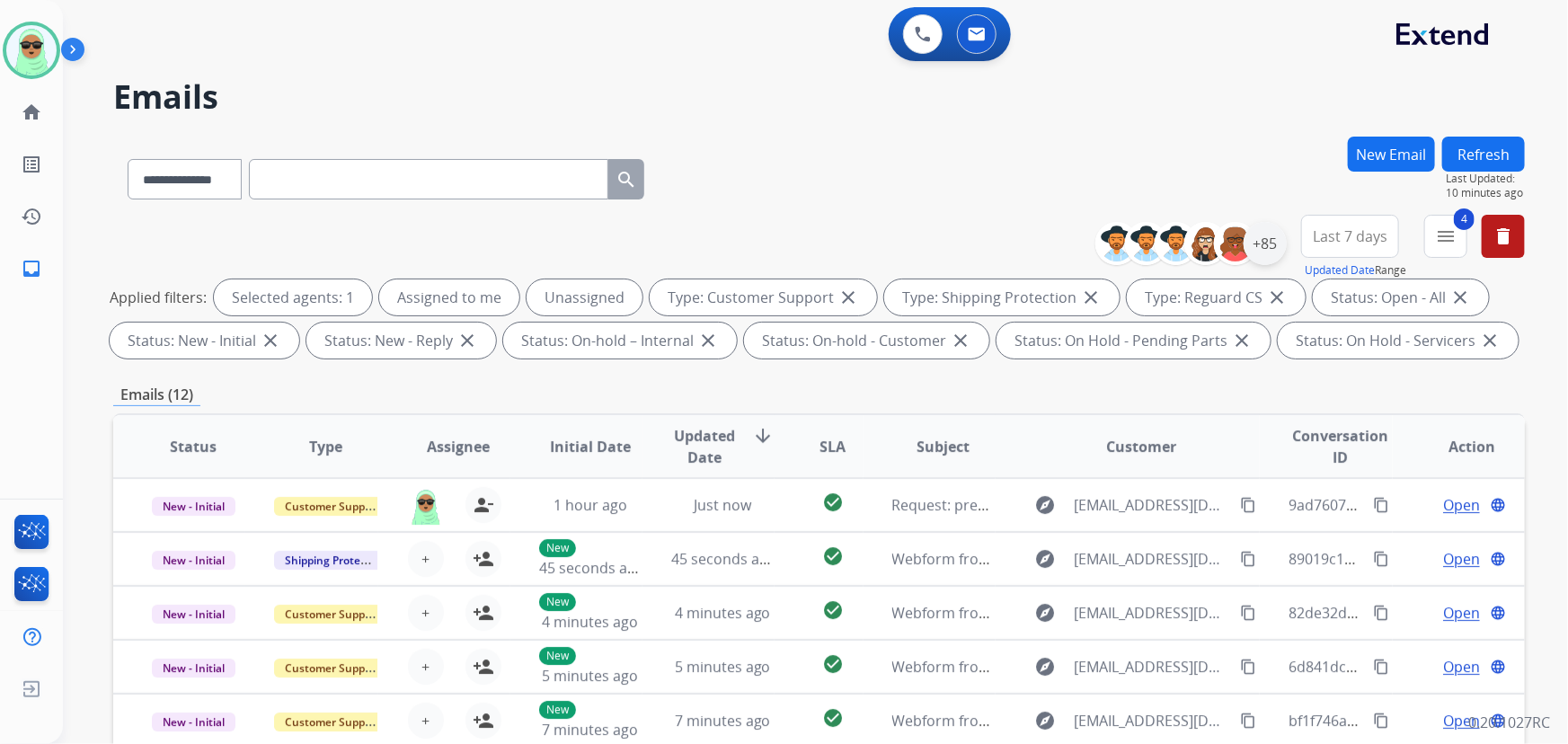
click at [1249, 245] on div "+85" at bounding box center [1266, 244] width 43 height 43
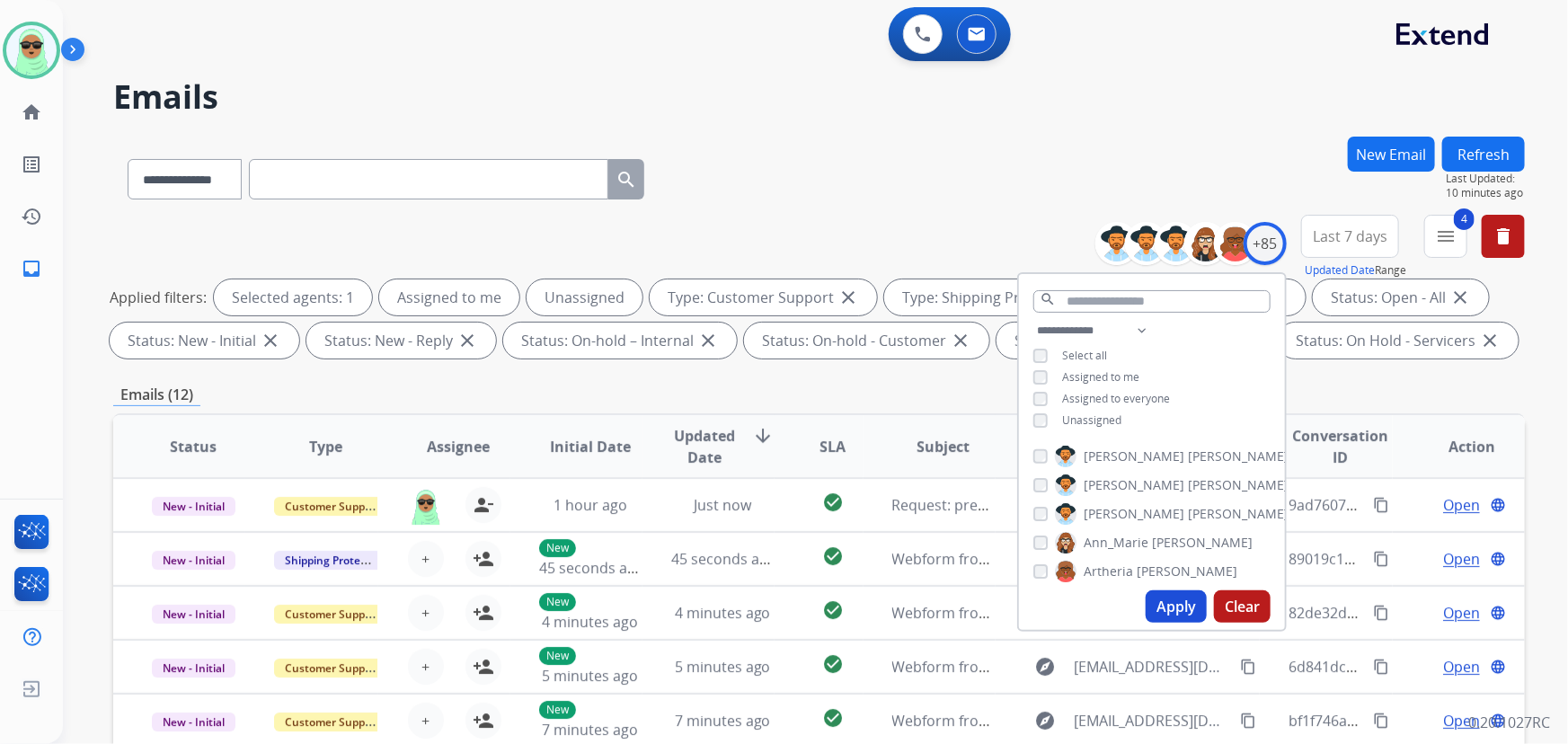
click at [1099, 427] on div "**********" at bounding box center [1152, 378] width 266 height 115
click at [1098, 423] on span "Unassigned" at bounding box center [1091, 420] width 60 height 15
click at [1184, 593] on button "Apply" at bounding box center [1176, 606] width 61 height 32
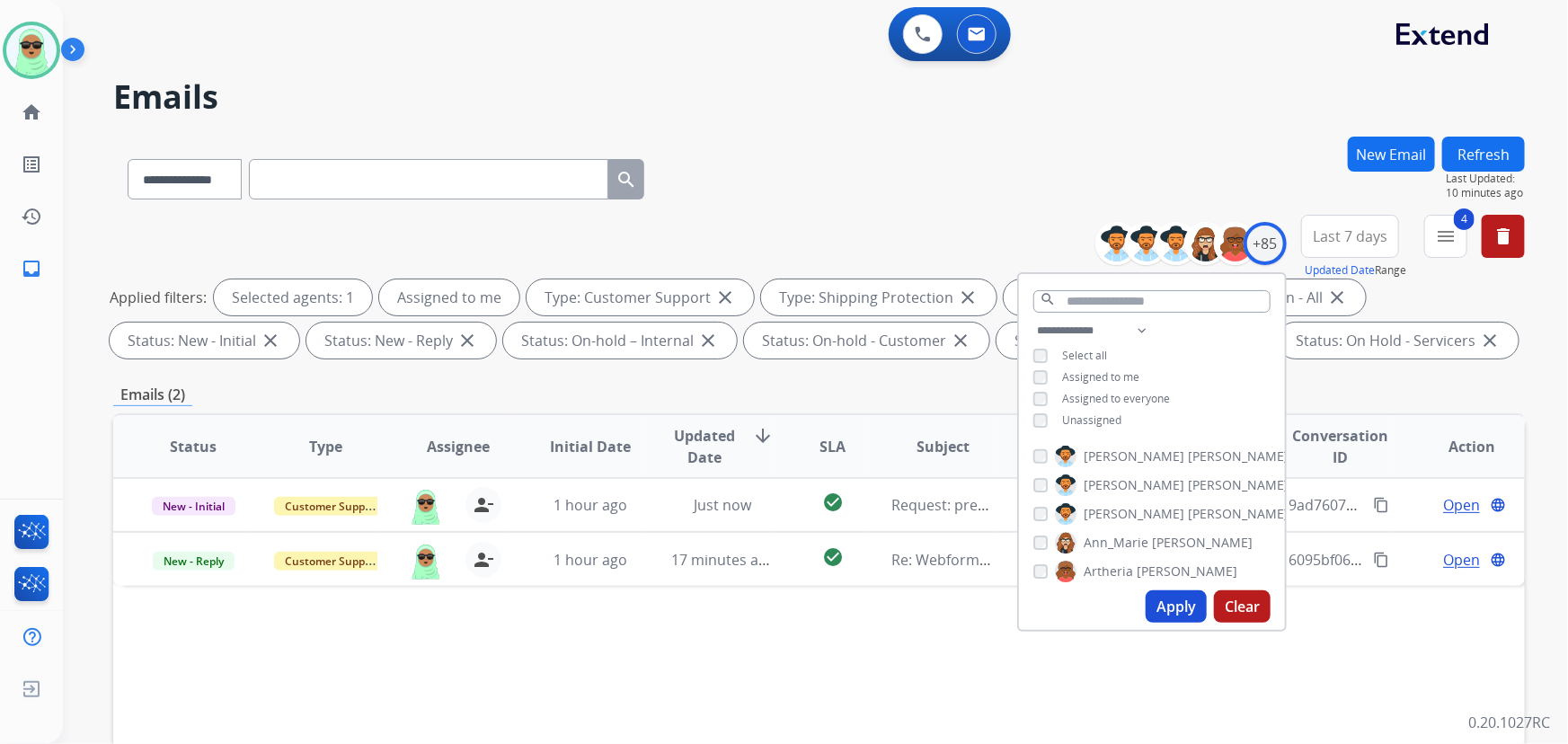
click at [793, 647] on div "Status Type Assignee Initial Date Updated Date arrow_downward SLA Subject Custo…" at bounding box center [819, 714] width 1411 height 601
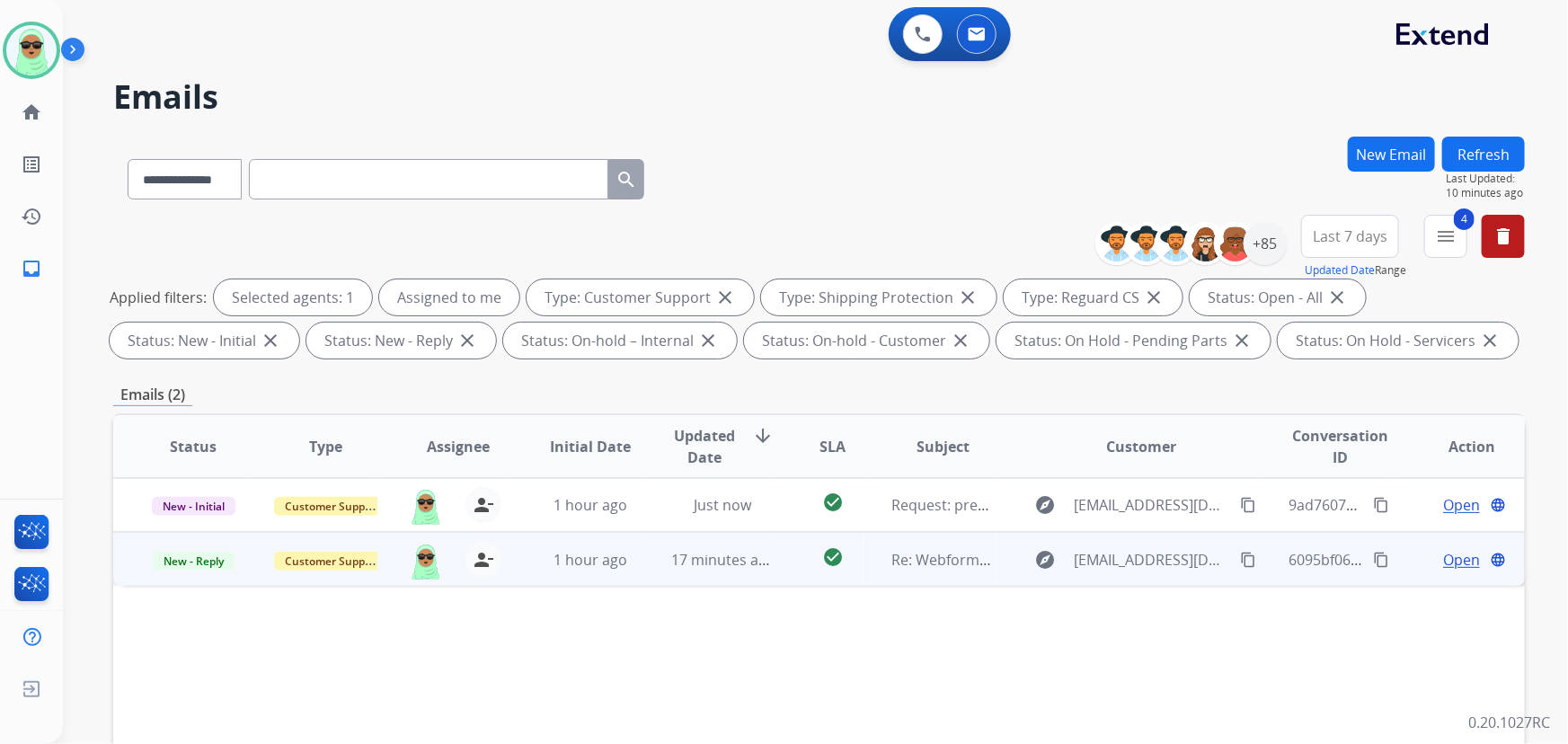
click at [1447, 556] on span "Open" at bounding box center [1461, 559] width 37 height 22
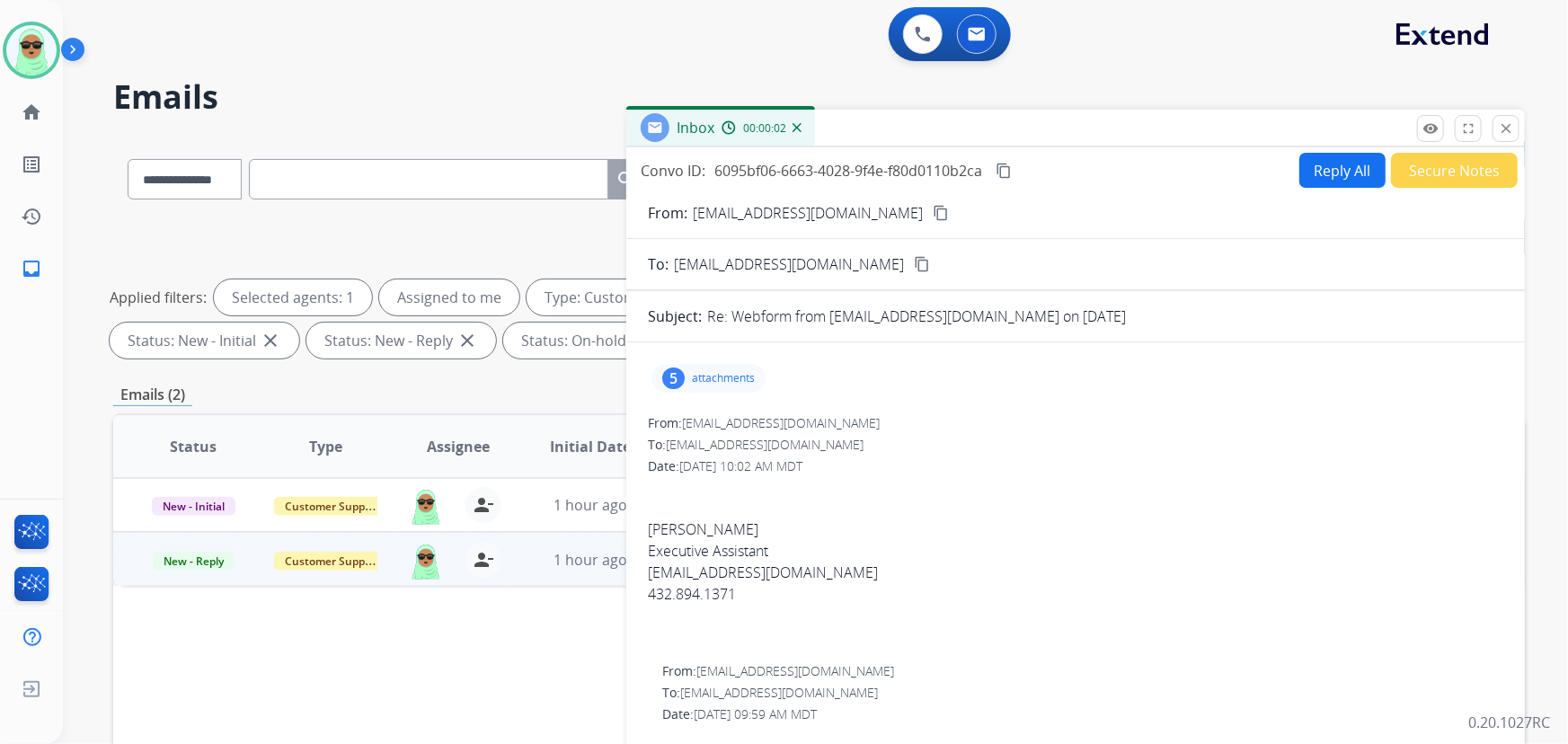
click at [1498, 121] on button "close Close" at bounding box center [1506, 128] width 27 height 27
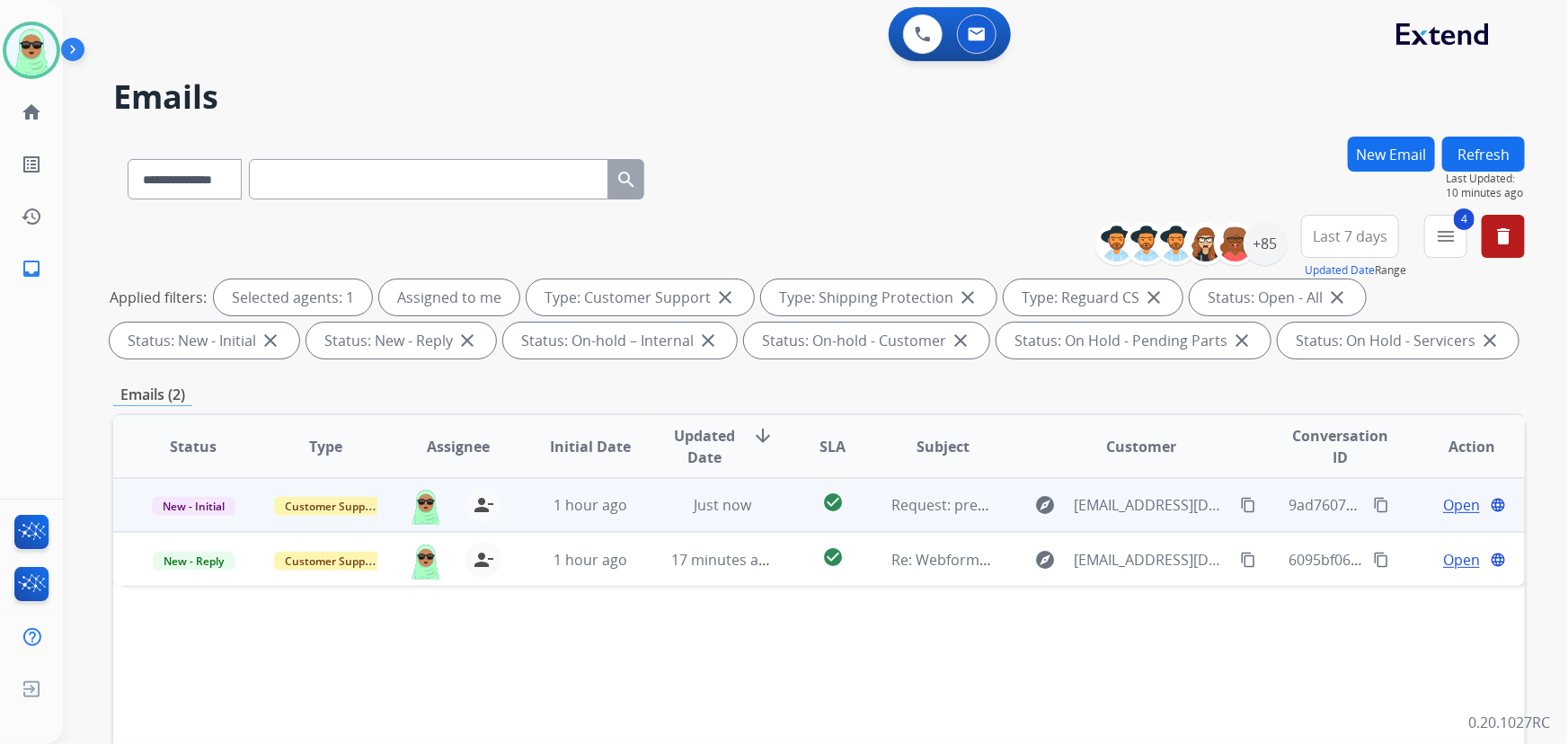
click at [1443, 508] on span "Open" at bounding box center [1461, 504] width 37 height 22
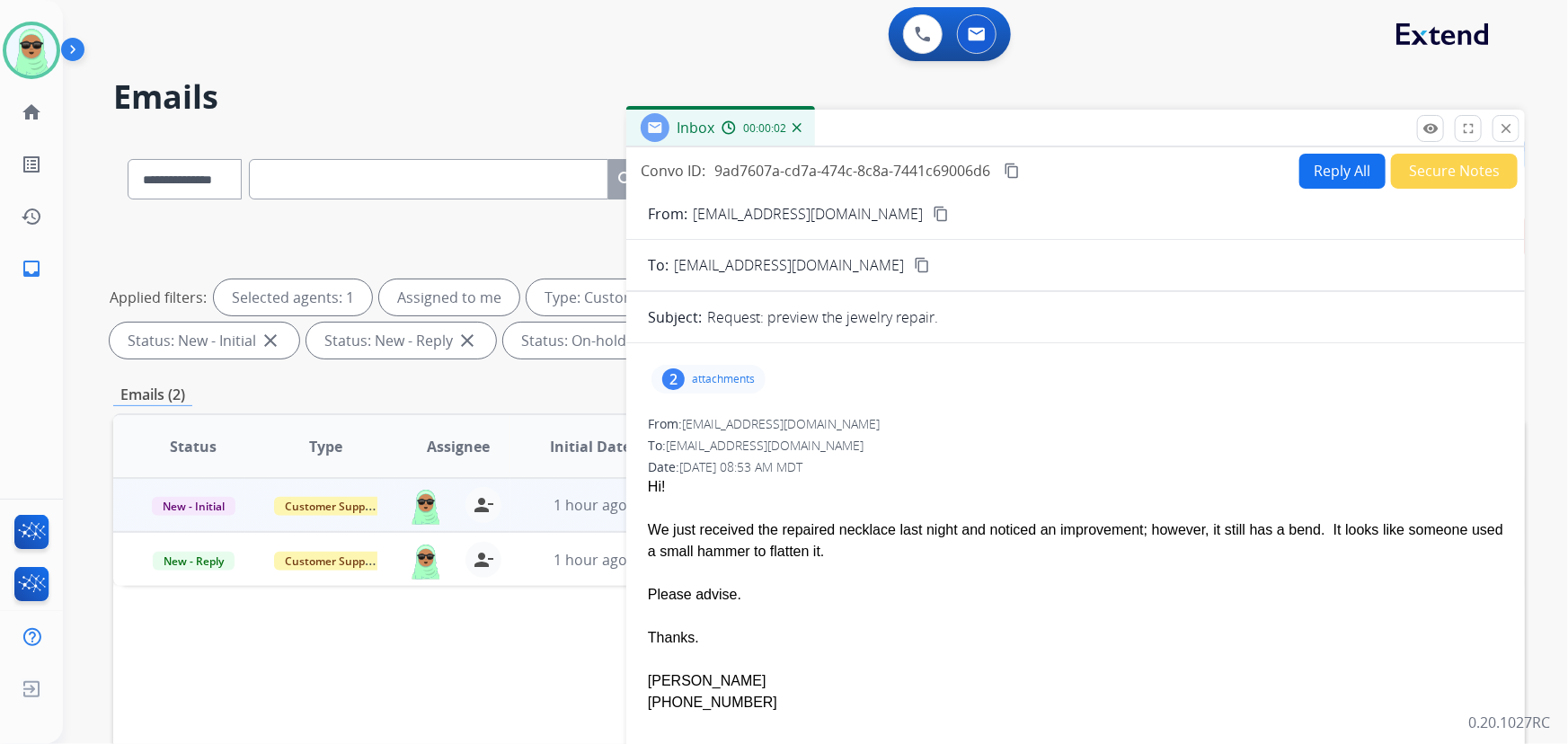
click at [1432, 167] on button "Secure Notes" at bounding box center [1455, 171] width 127 height 35
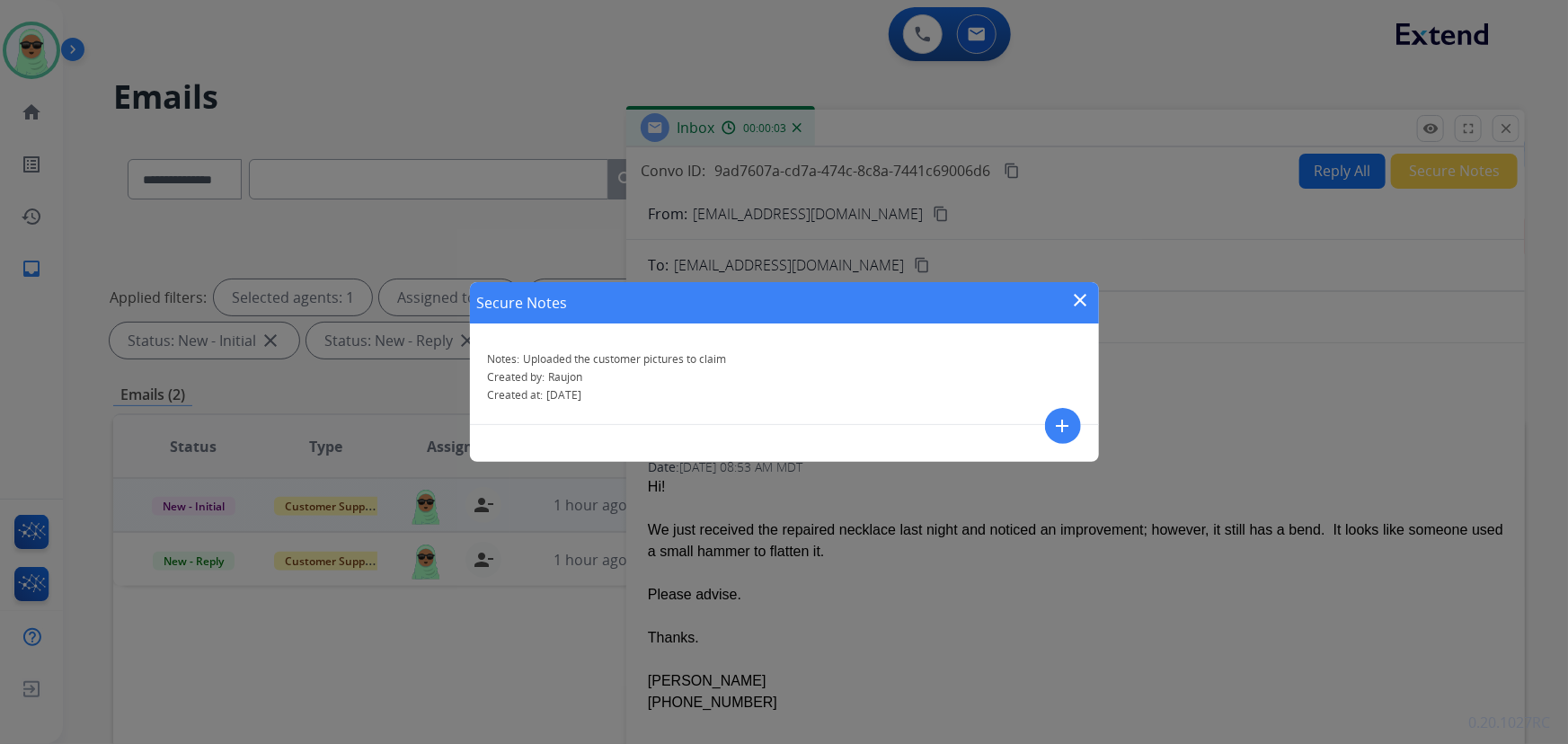
click at [1119, 301] on div "Secure Notes close Notes: Uploaded the customer pictures to claim Created by: R…" at bounding box center [784, 372] width 1568 height 744
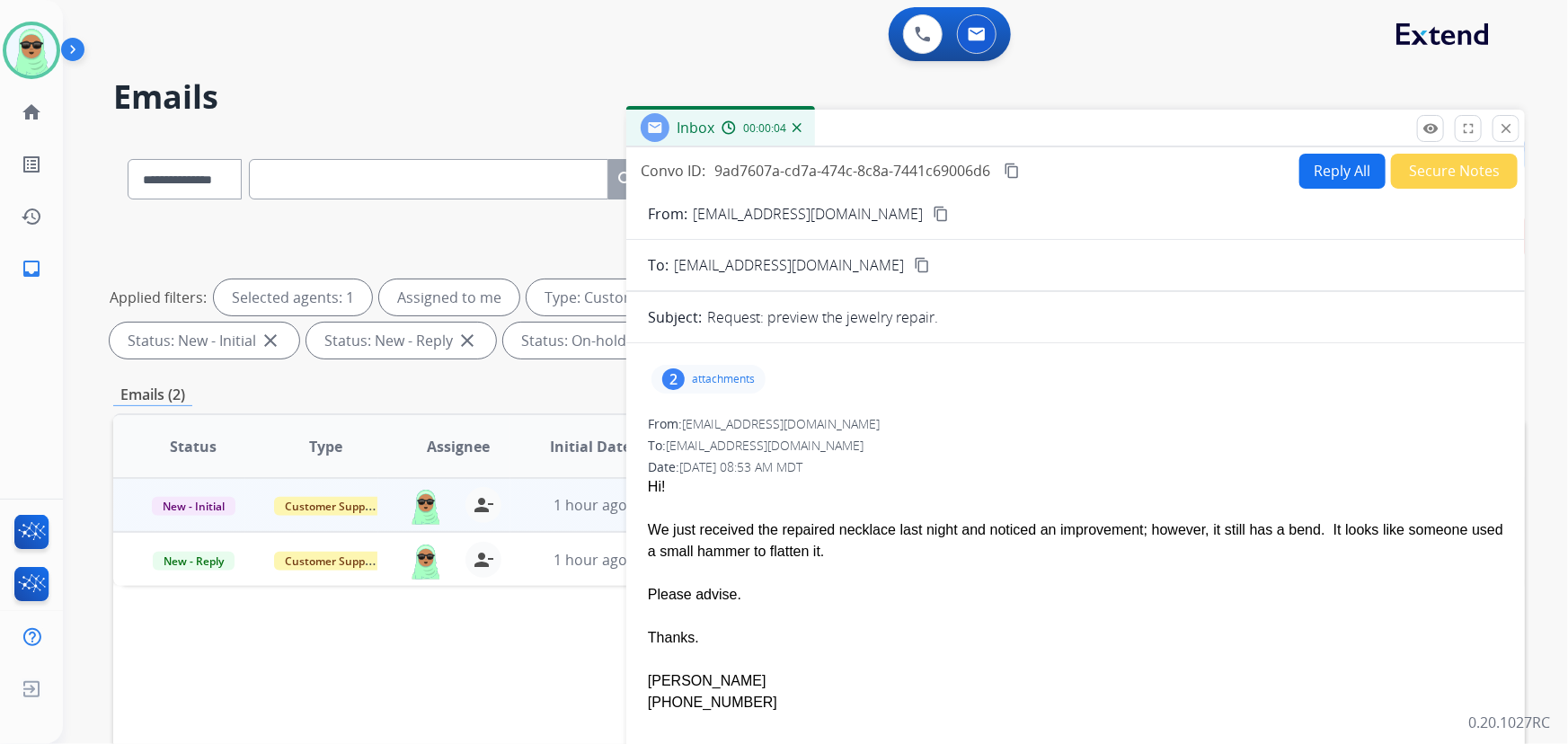
click at [1492, 143] on div "Inbox 00:00:04" at bounding box center [1075, 128] width 898 height 38
click at [1505, 134] on mat-icon "close" at bounding box center [1506, 127] width 16 height 16
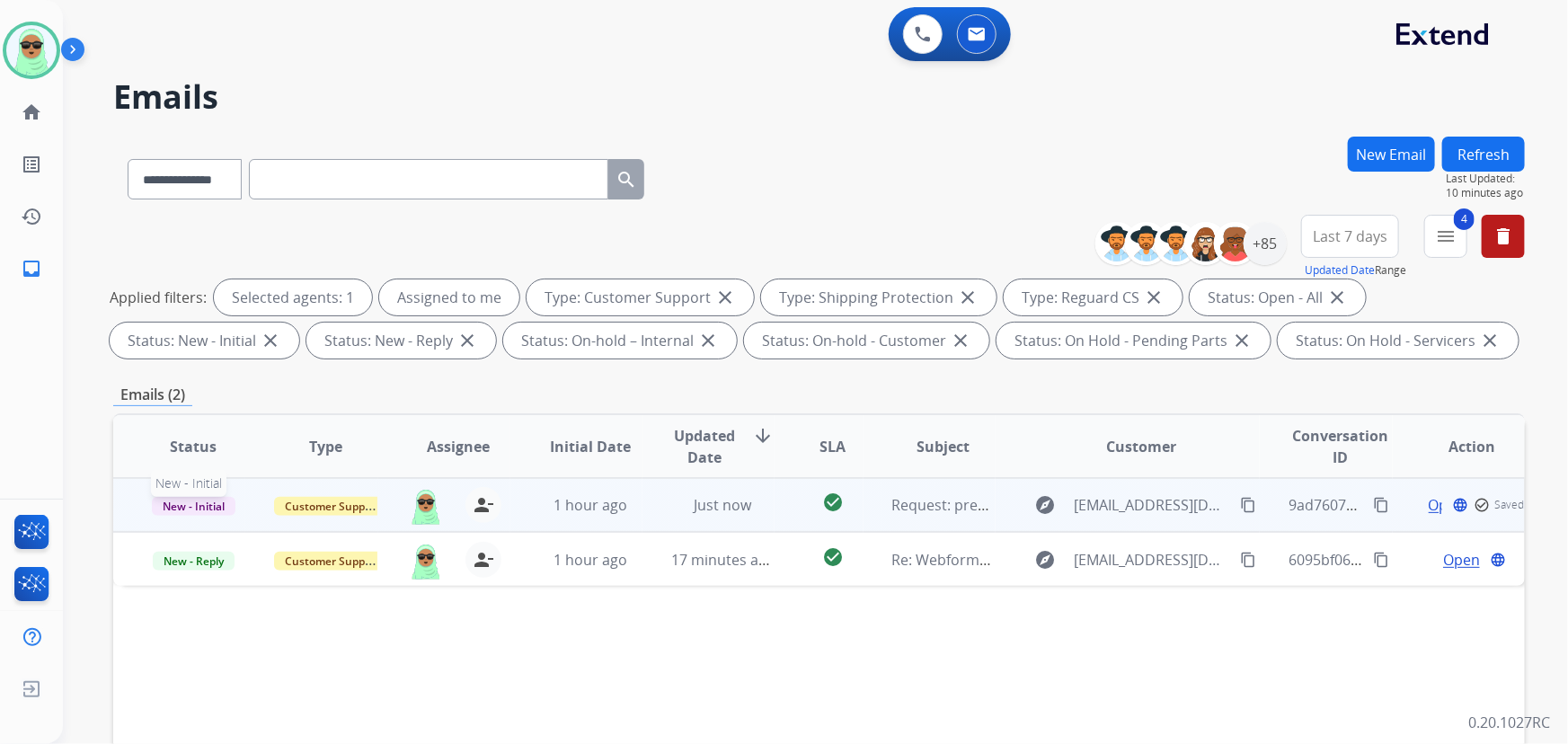
click at [228, 504] on span "New - Initial" at bounding box center [194, 506] width 83 height 19
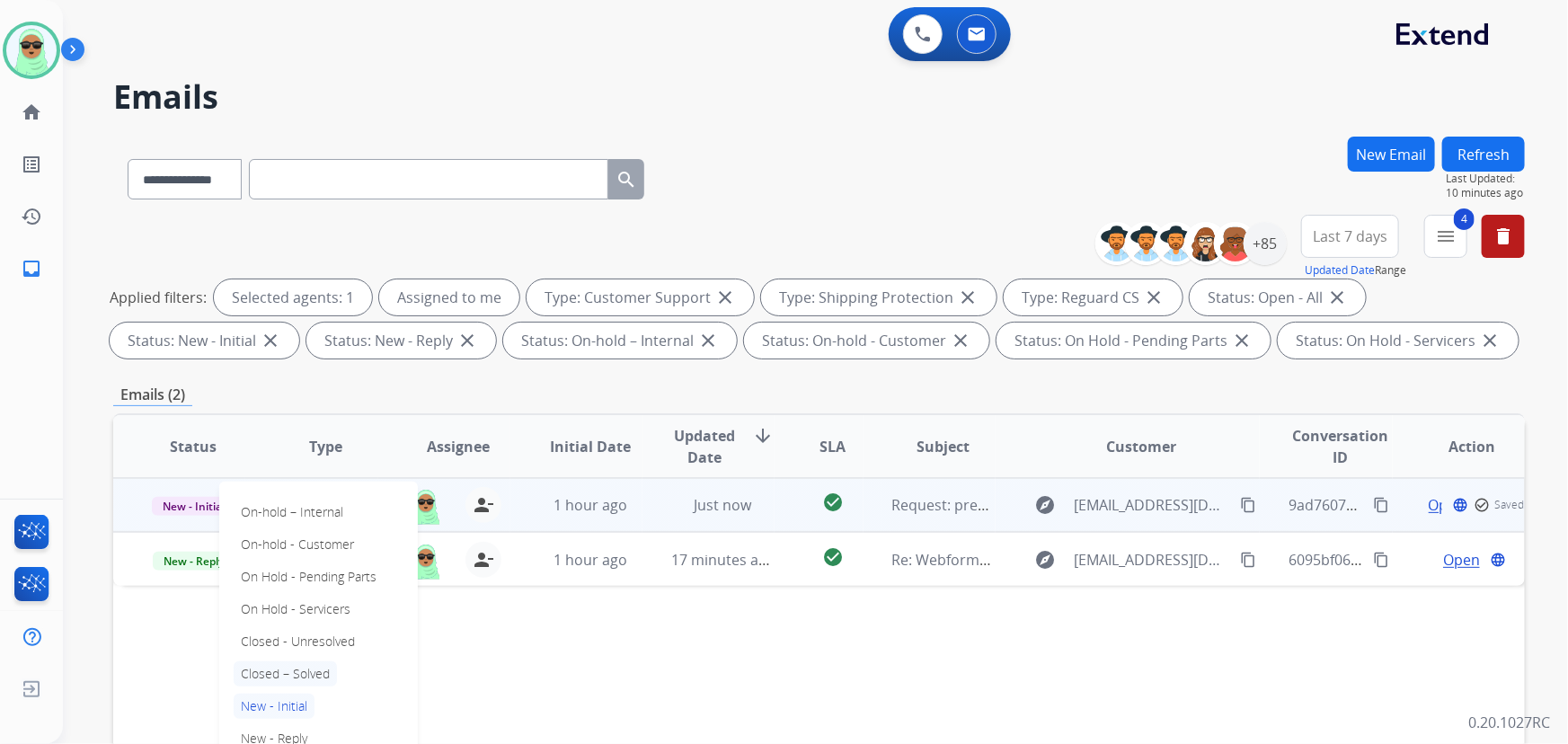
click at [306, 674] on p "Closed – Solved" at bounding box center [284, 673] width 103 height 25
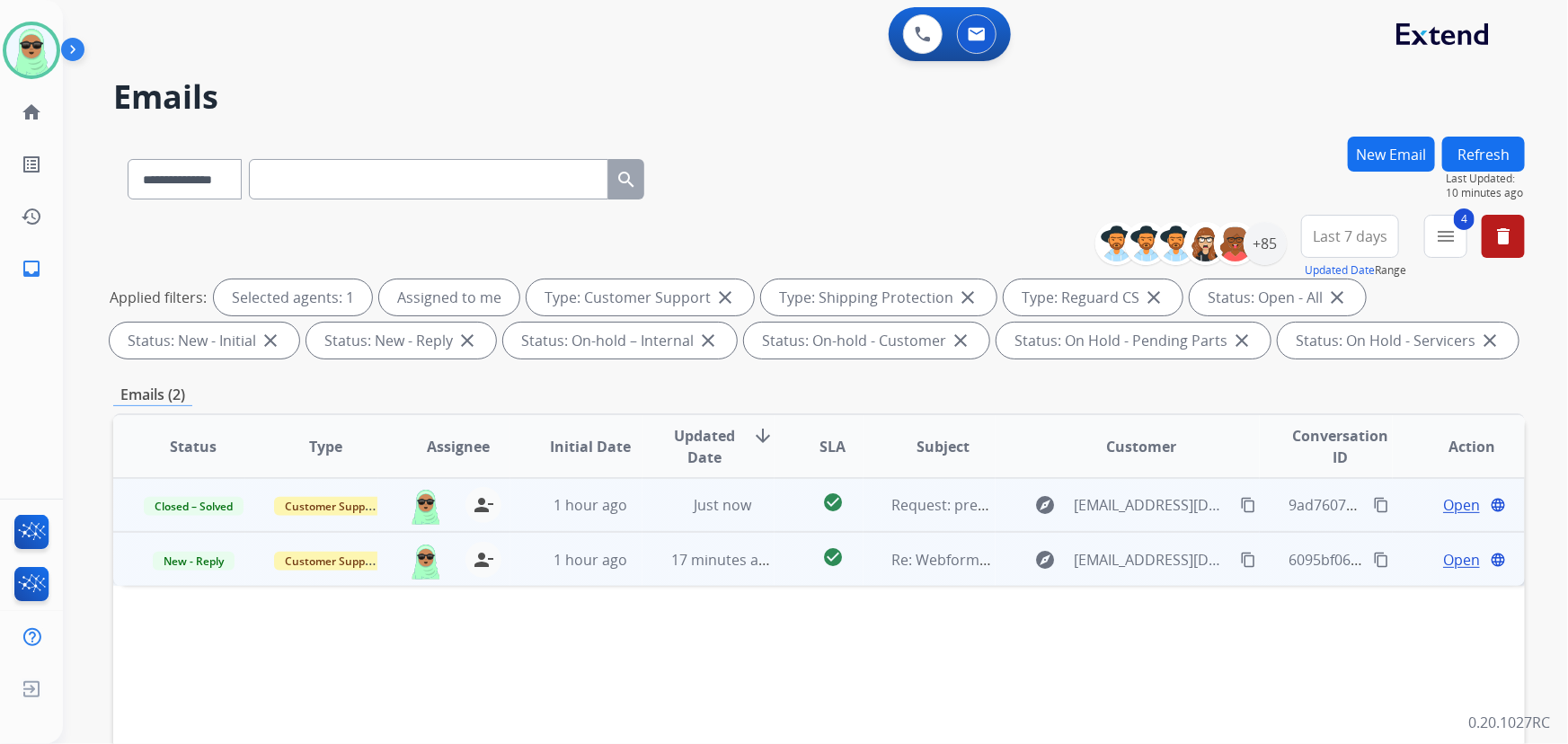
click at [1443, 567] on span "Open" at bounding box center [1461, 559] width 37 height 22
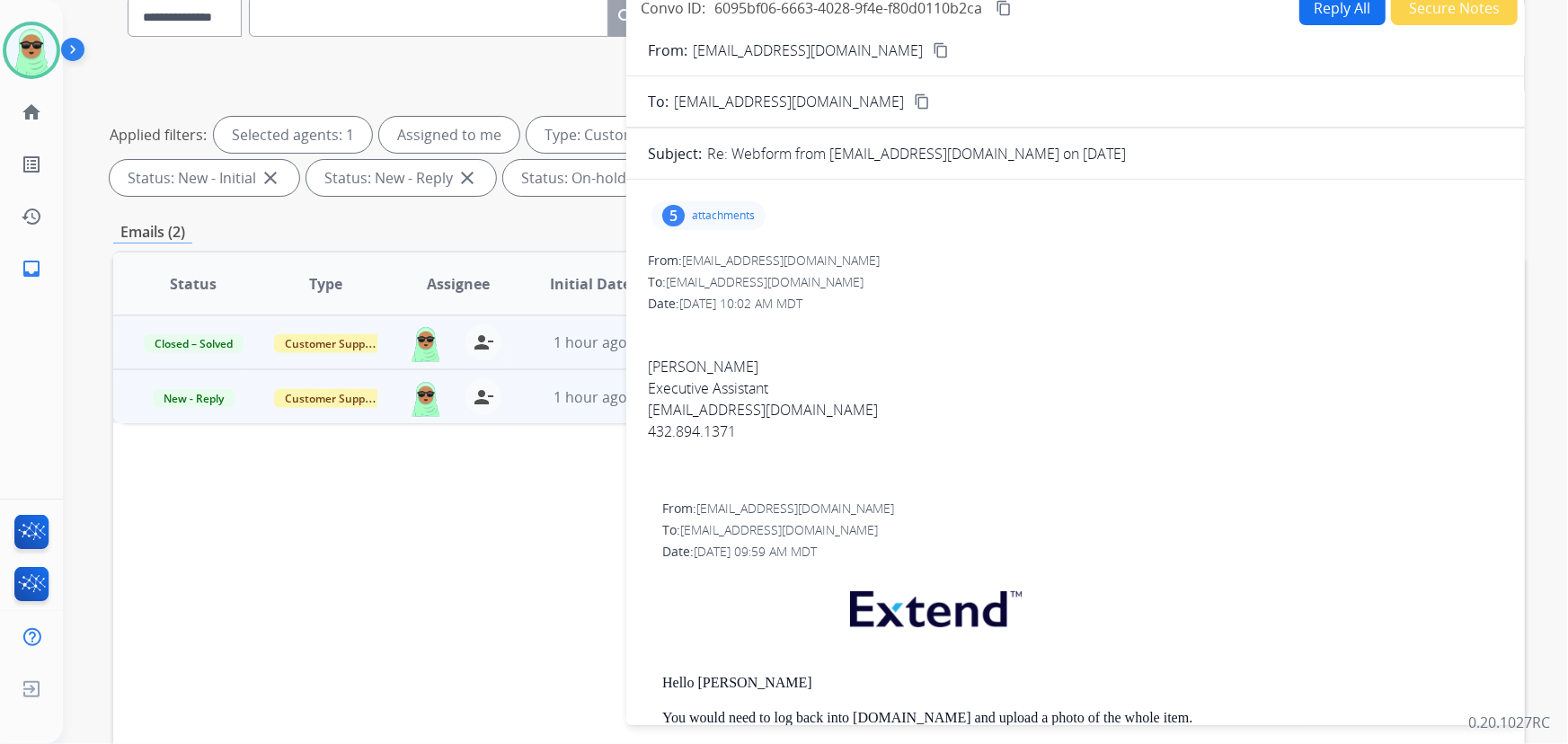
click at [701, 224] on div "5 attachments" at bounding box center [708, 215] width 114 height 28
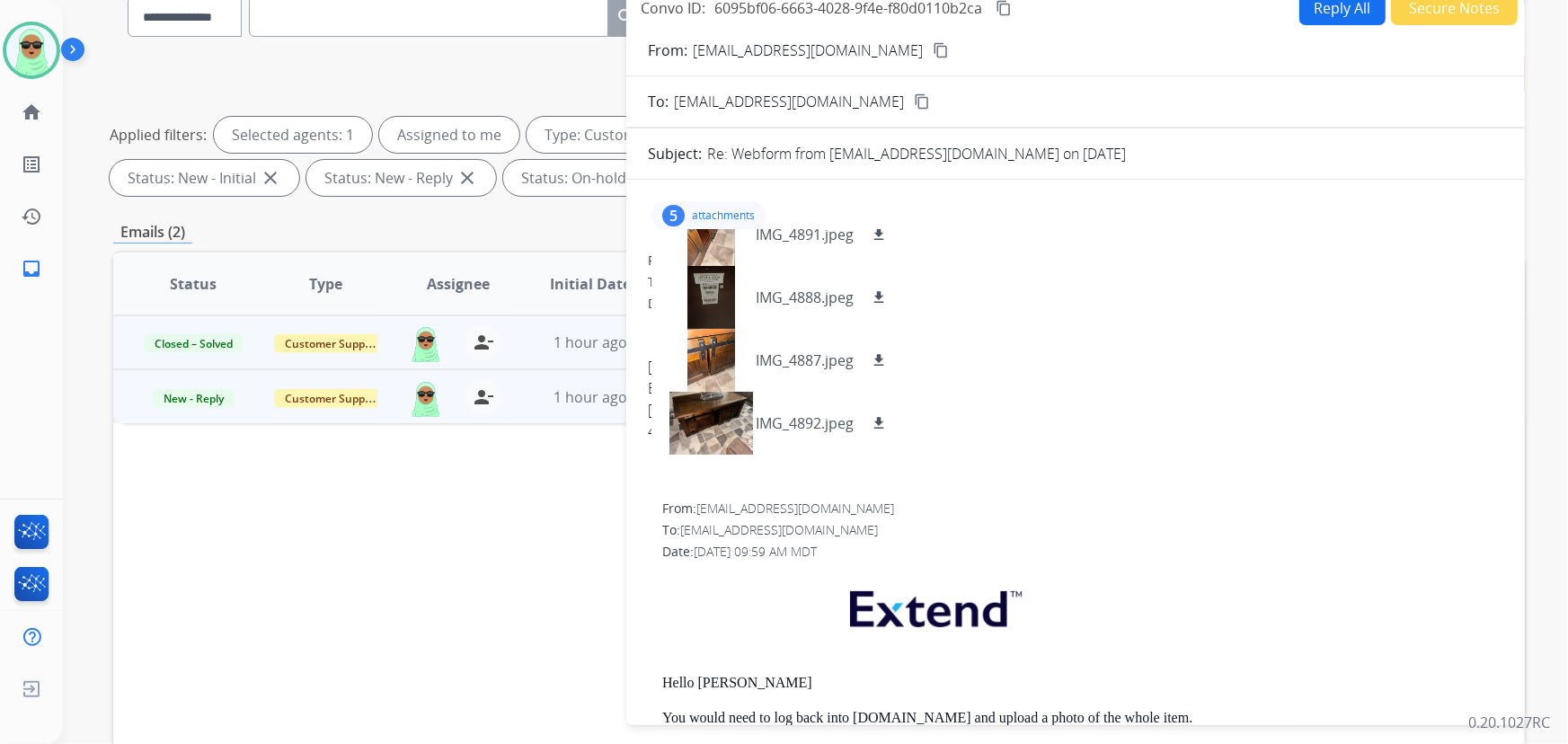
click at [1317, 27] on form "From: [EMAIL_ADDRESS][DOMAIN_NAME] content_copy To: [EMAIL_ADDRESS][DOMAIN_NAME…" at bounding box center [1075, 608] width 898 height 1166
click at [724, 217] on p "attachments" at bounding box center [723, 215] width 63 height 14
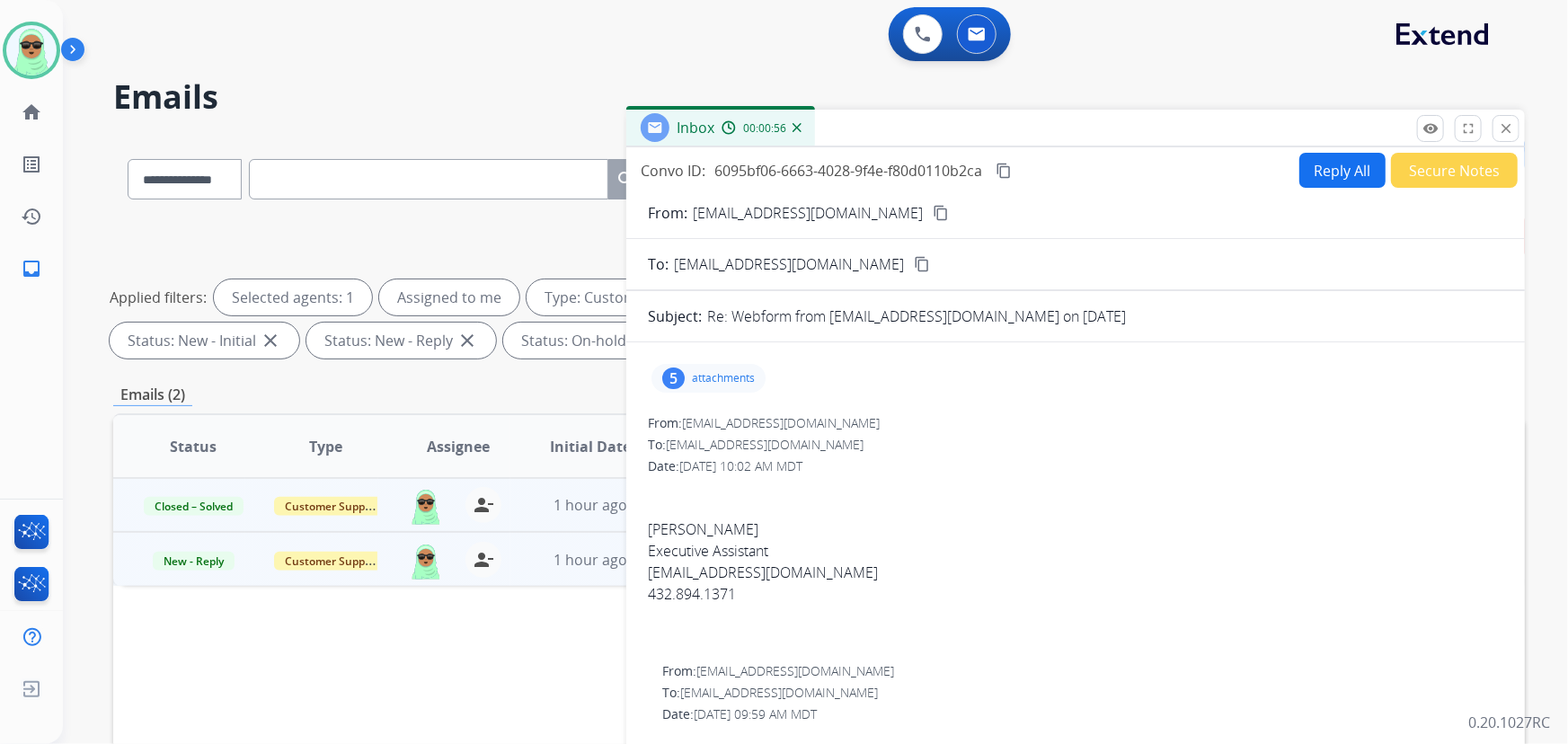
click at [1300, 161] on button "Reply All" at bounding box center [1342, 170] width 86 height 35
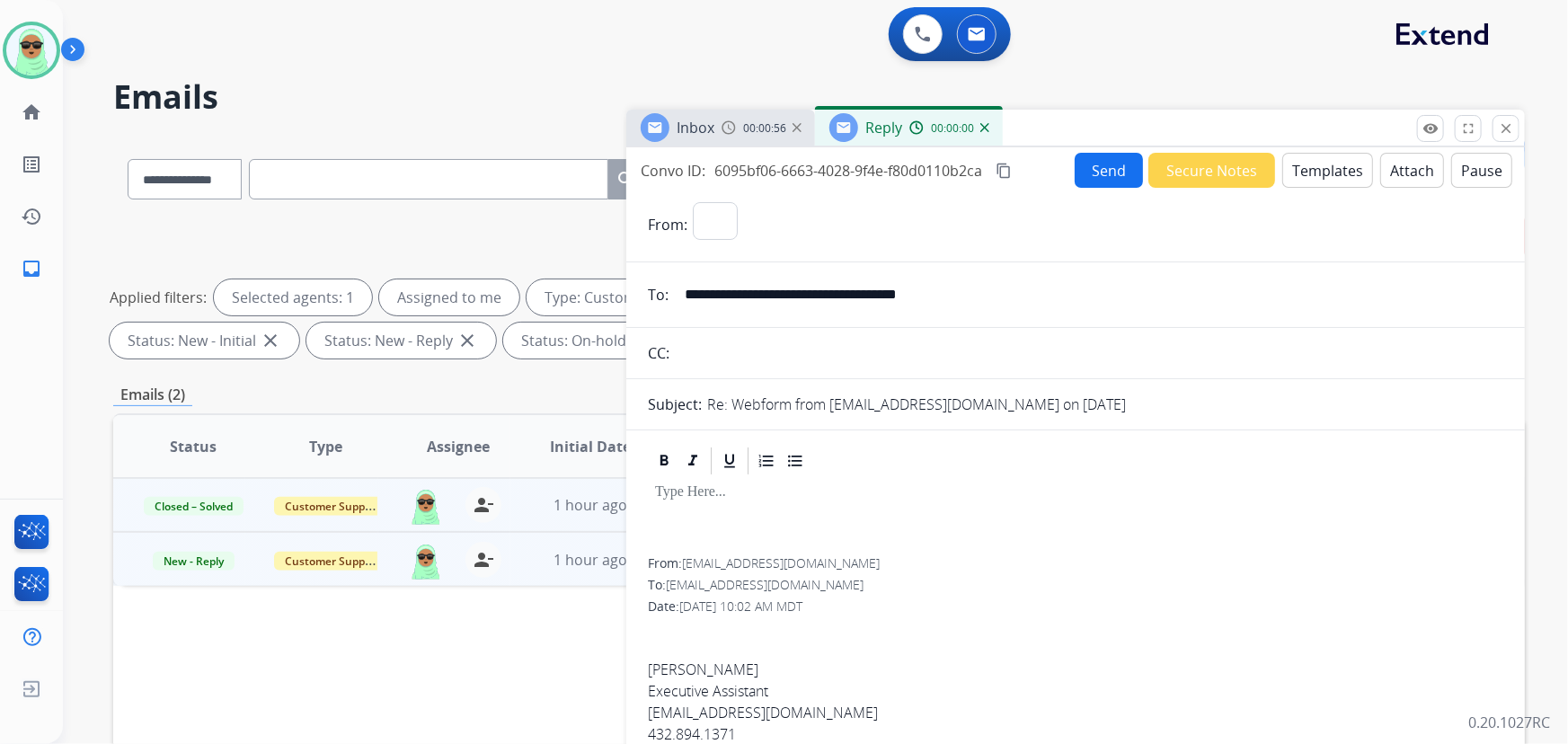
select select "**********"
click at [1334, 167] on button "Templates" at bounding box center [1327, 170] width 91 height 35
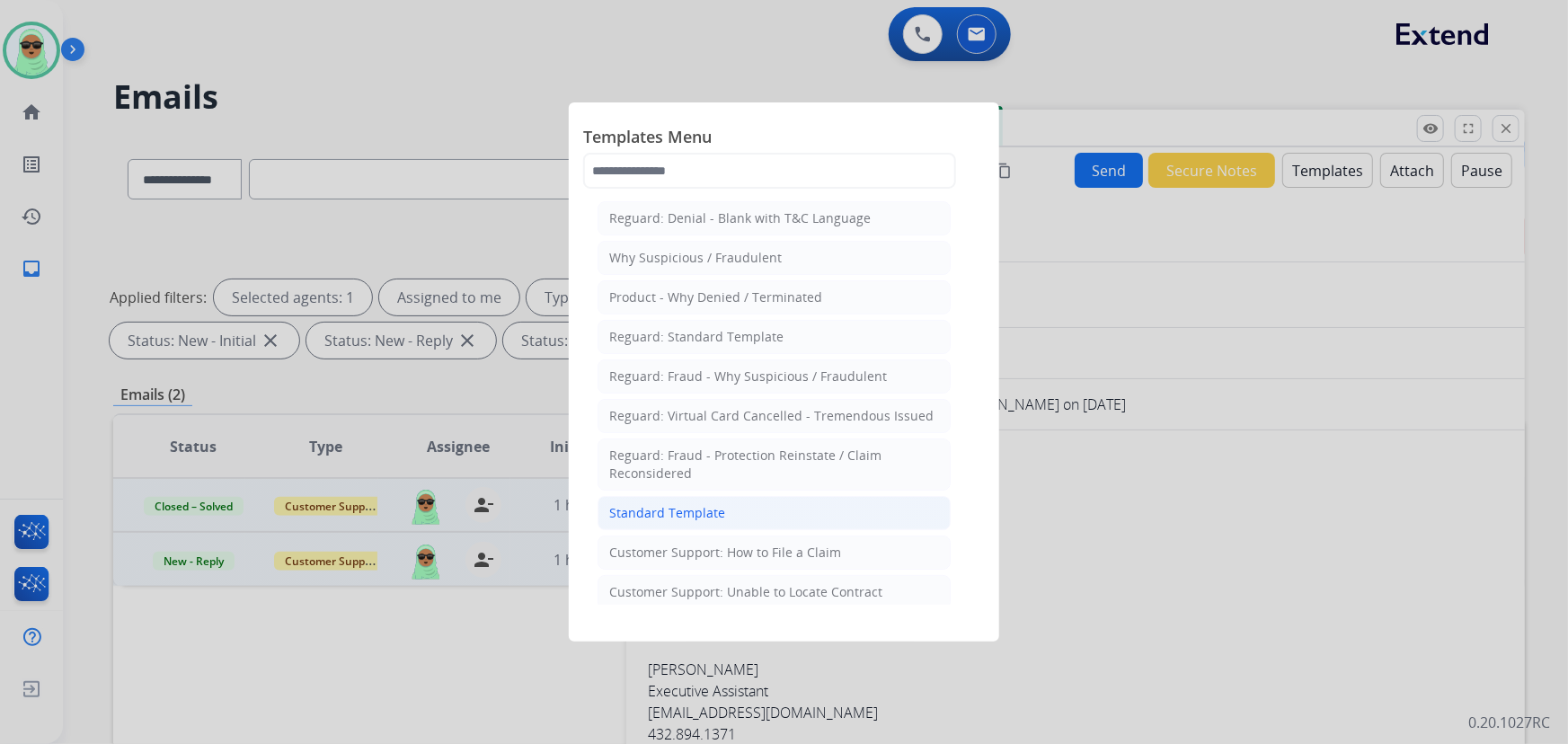
click at [769, 502] on li "Standard Template" at bounding box center [775, 513] width 353 height 34
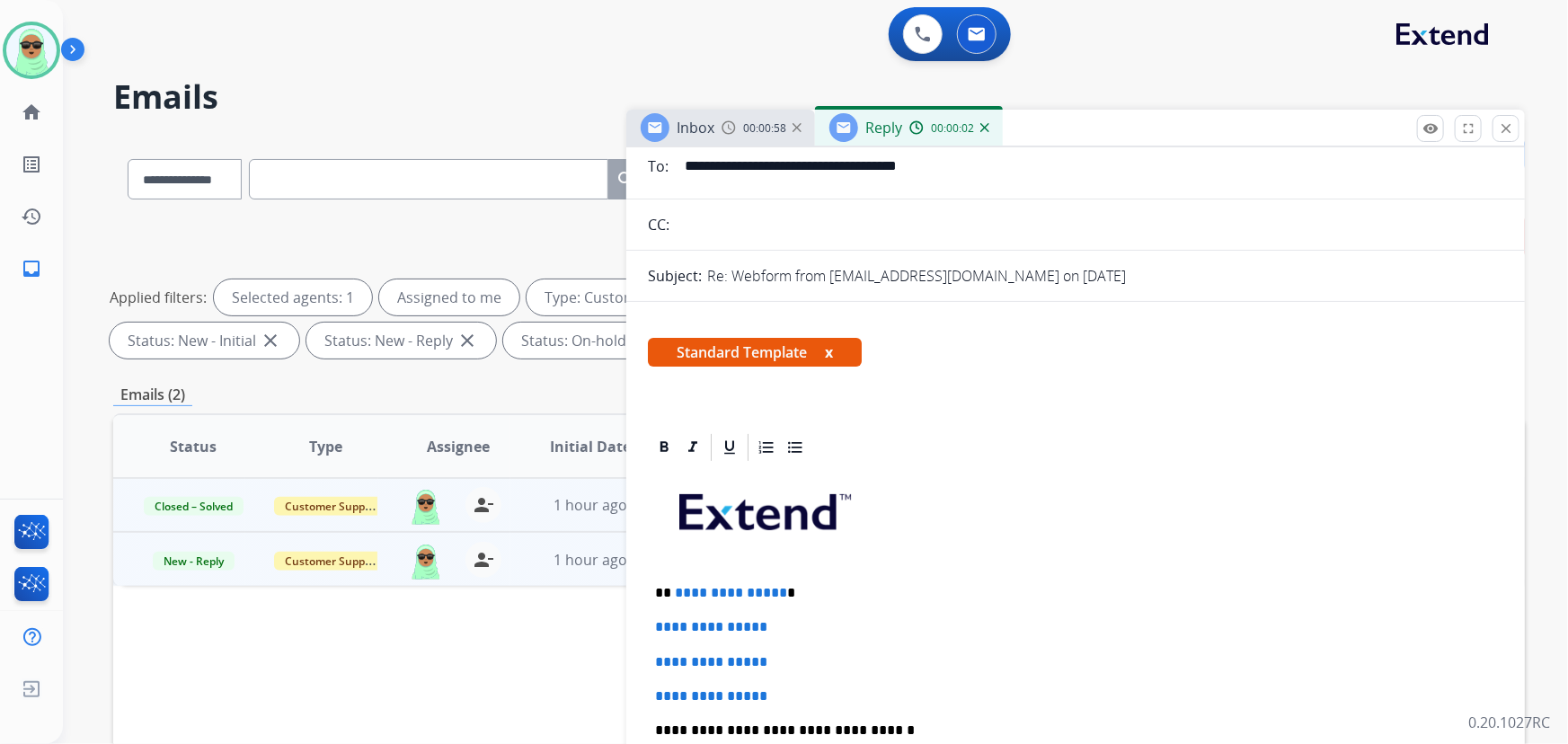
scroll to position [408, 0]
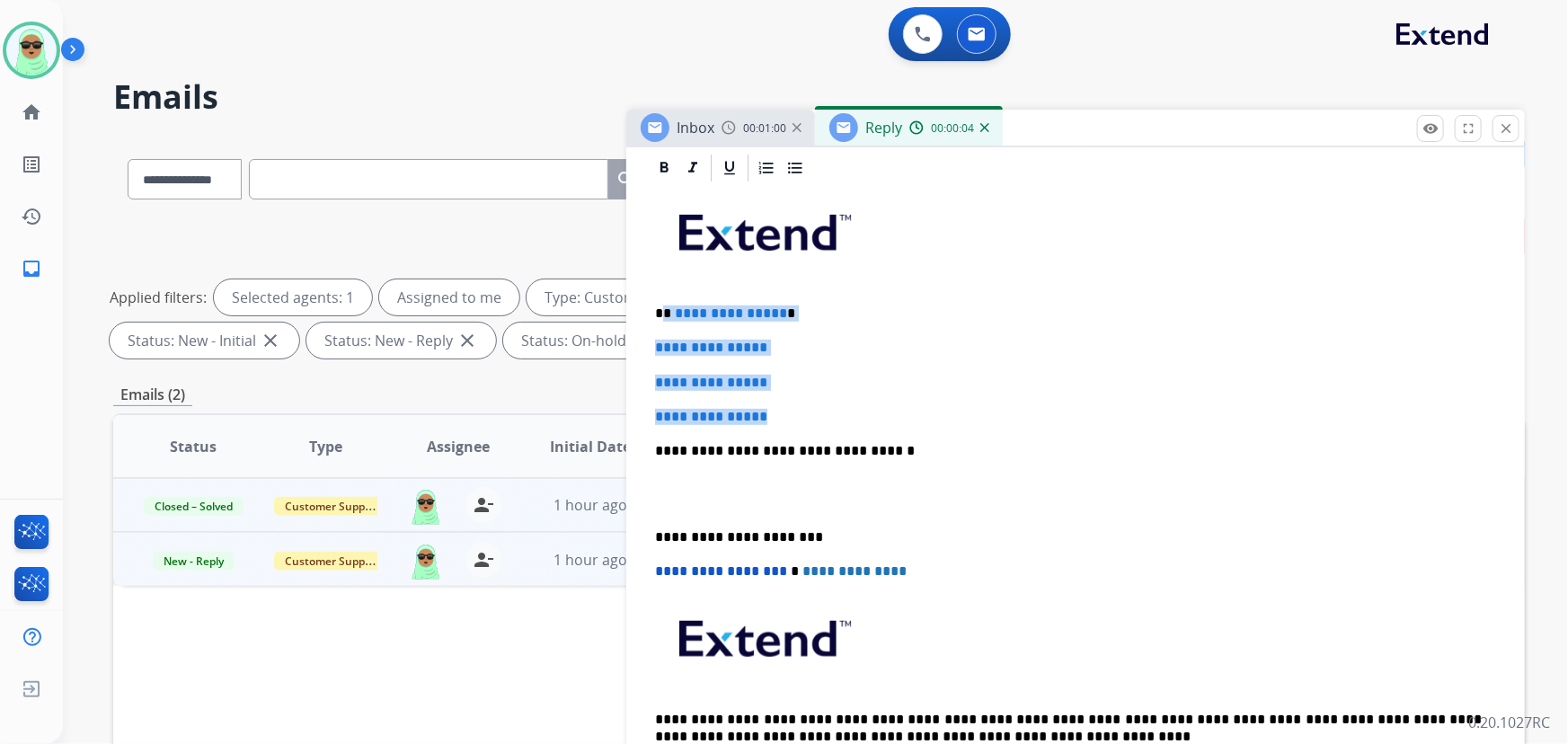
drag, startPoint x: 764, startPoint y: 404, endPoint x: 662, endPoint y: 304, distance: 142.8
click at [662, 304] on div "**********" at bounding box center [1076, 493] width 856 height 617
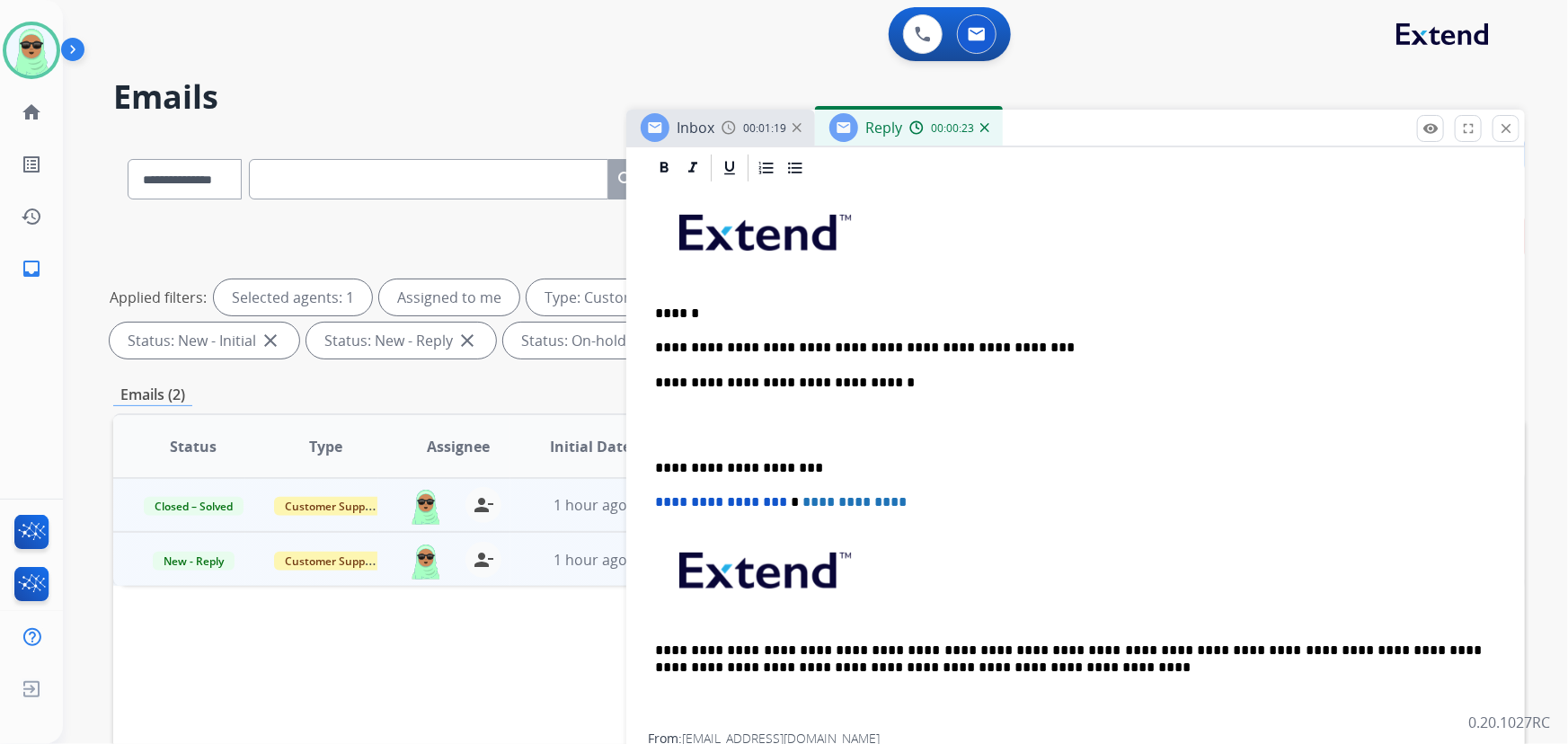
scroll to position [0, 0]
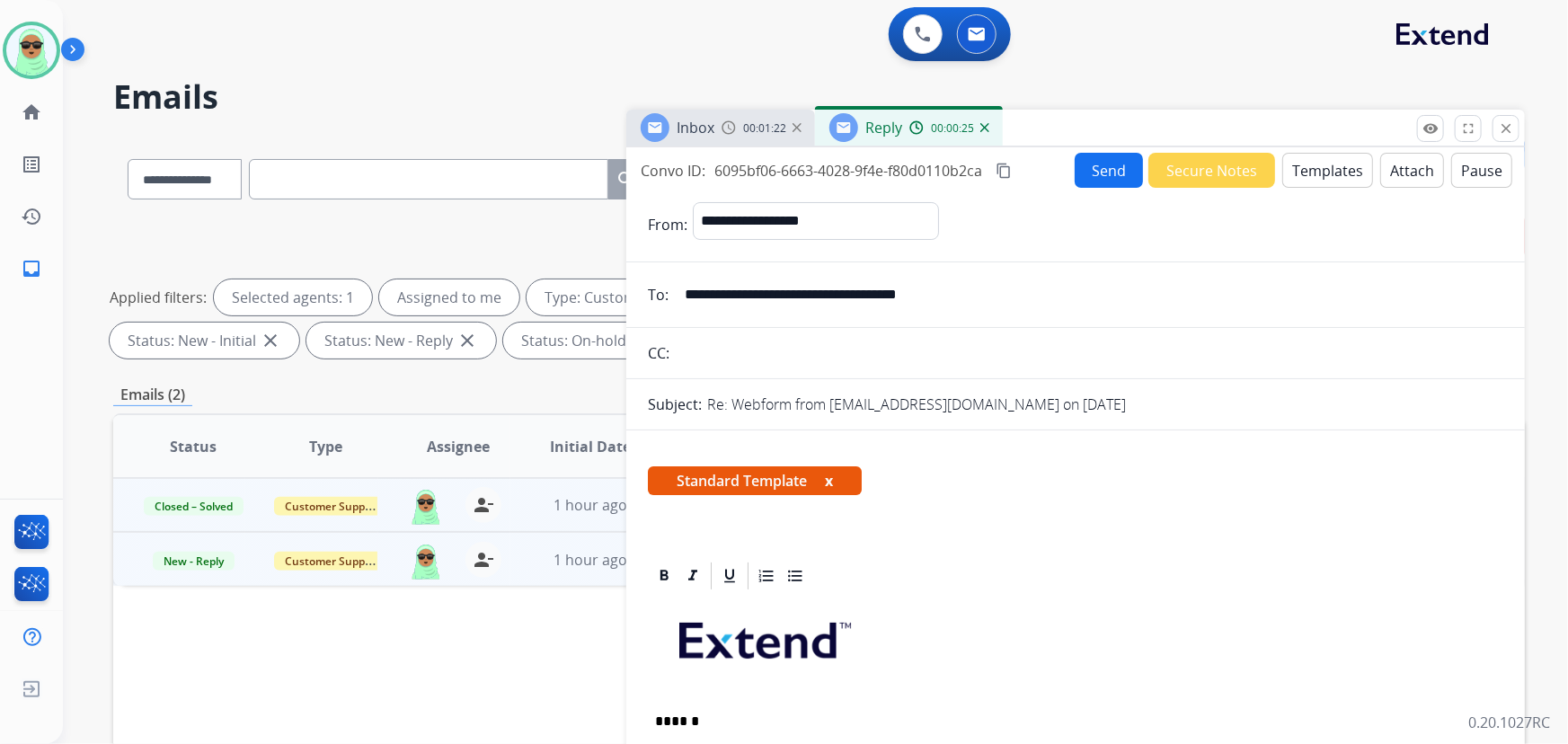
click at [714, 126] on span "Inbox" at bounding box center [695, 127] width 38 height 20
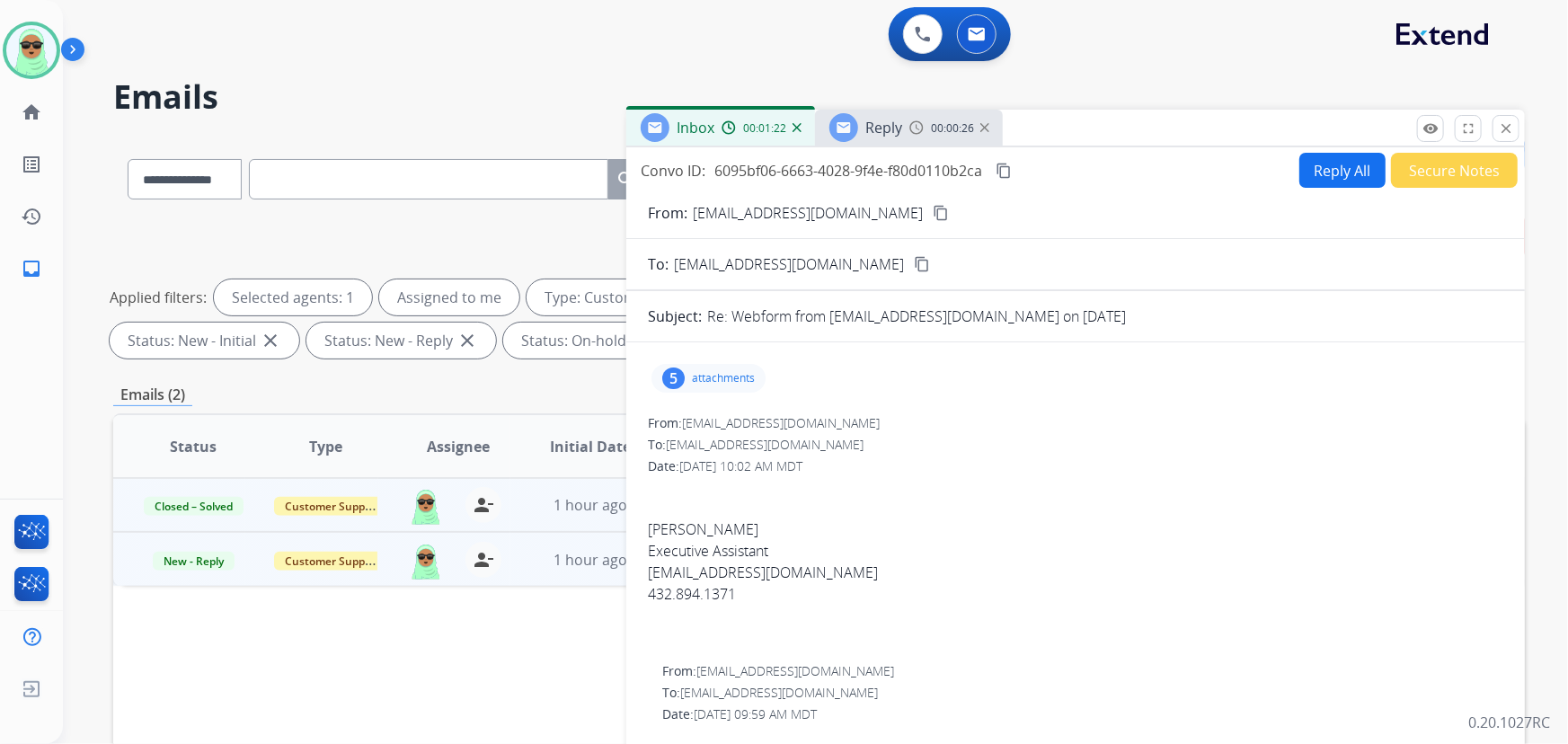
click at [737, 377] on p "attachments" at bounding box center [723, 378] width 63 height 14
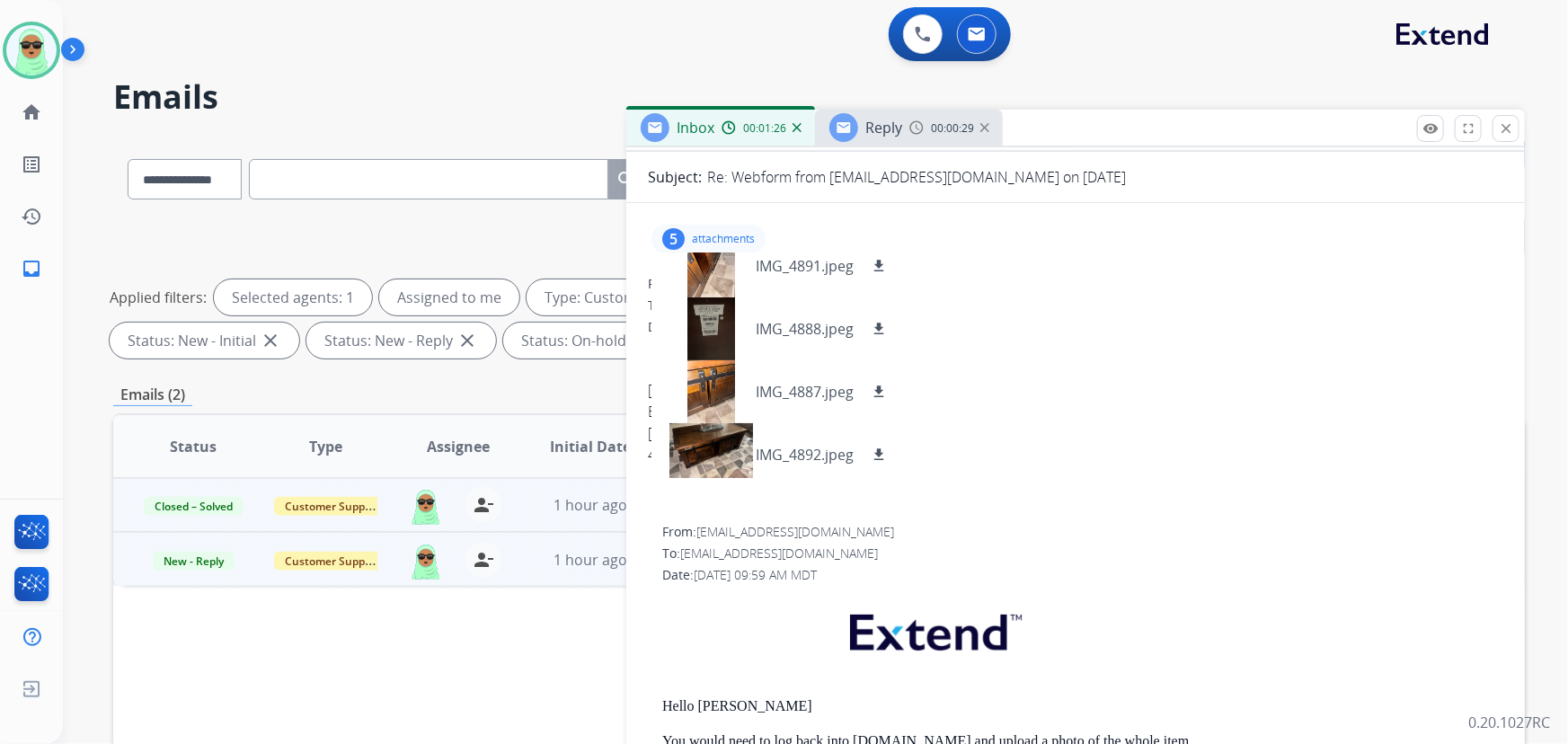
scroll to position [90, 0]
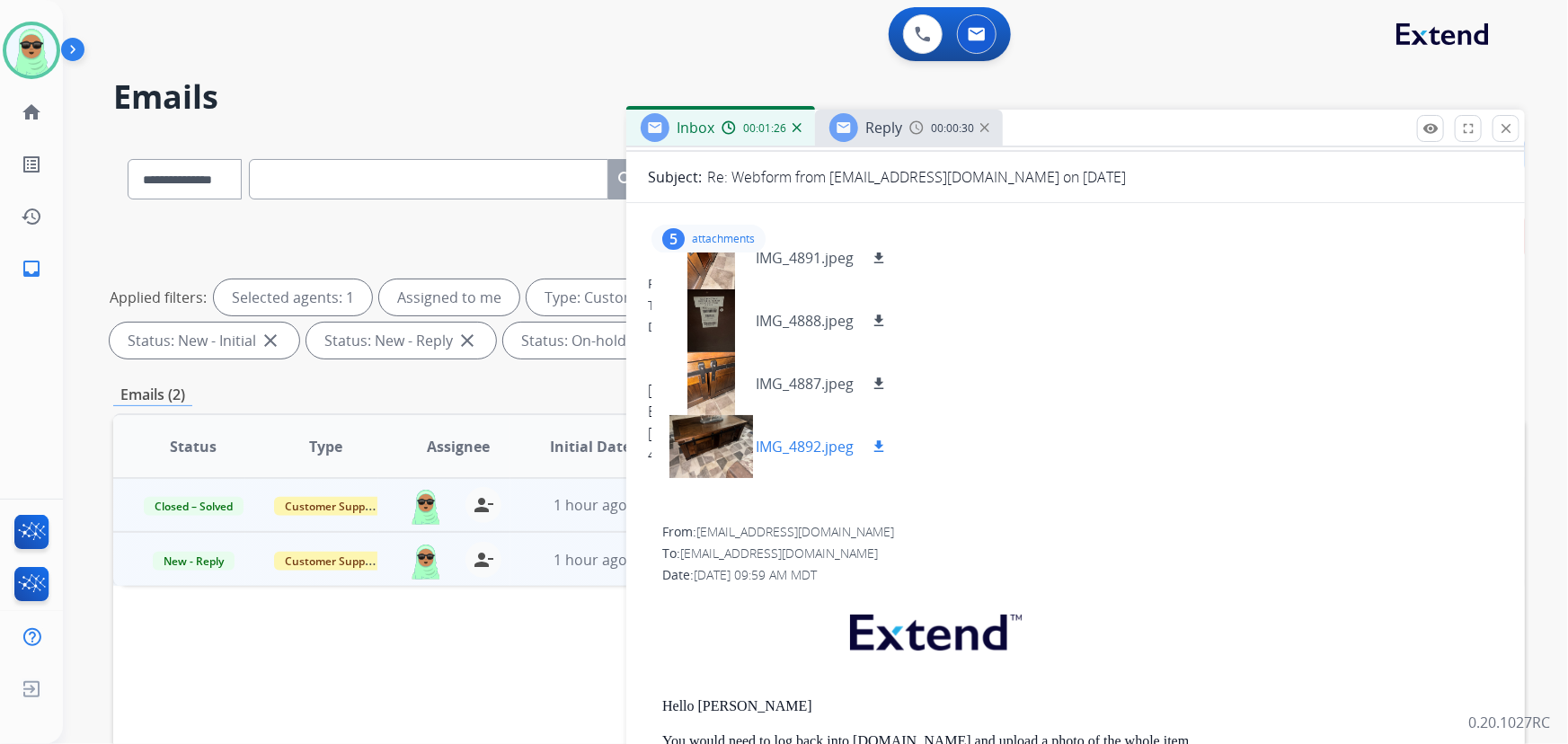
click at [719, 432] on div at bounding box center [710, 446] width 90 height 63
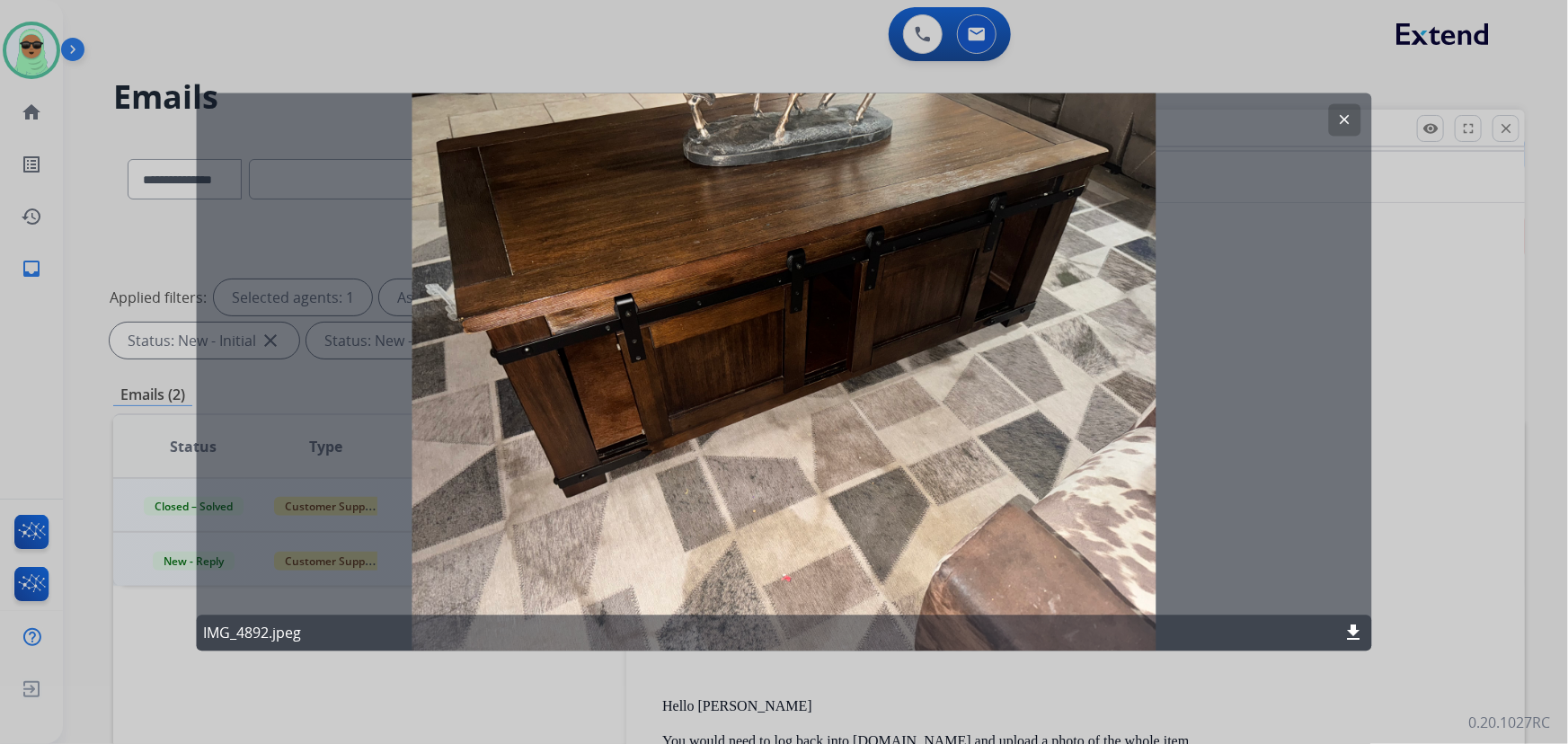
click at [1342, 110] on button "clear" at bounding box center [1345, 120] width 32 height 32
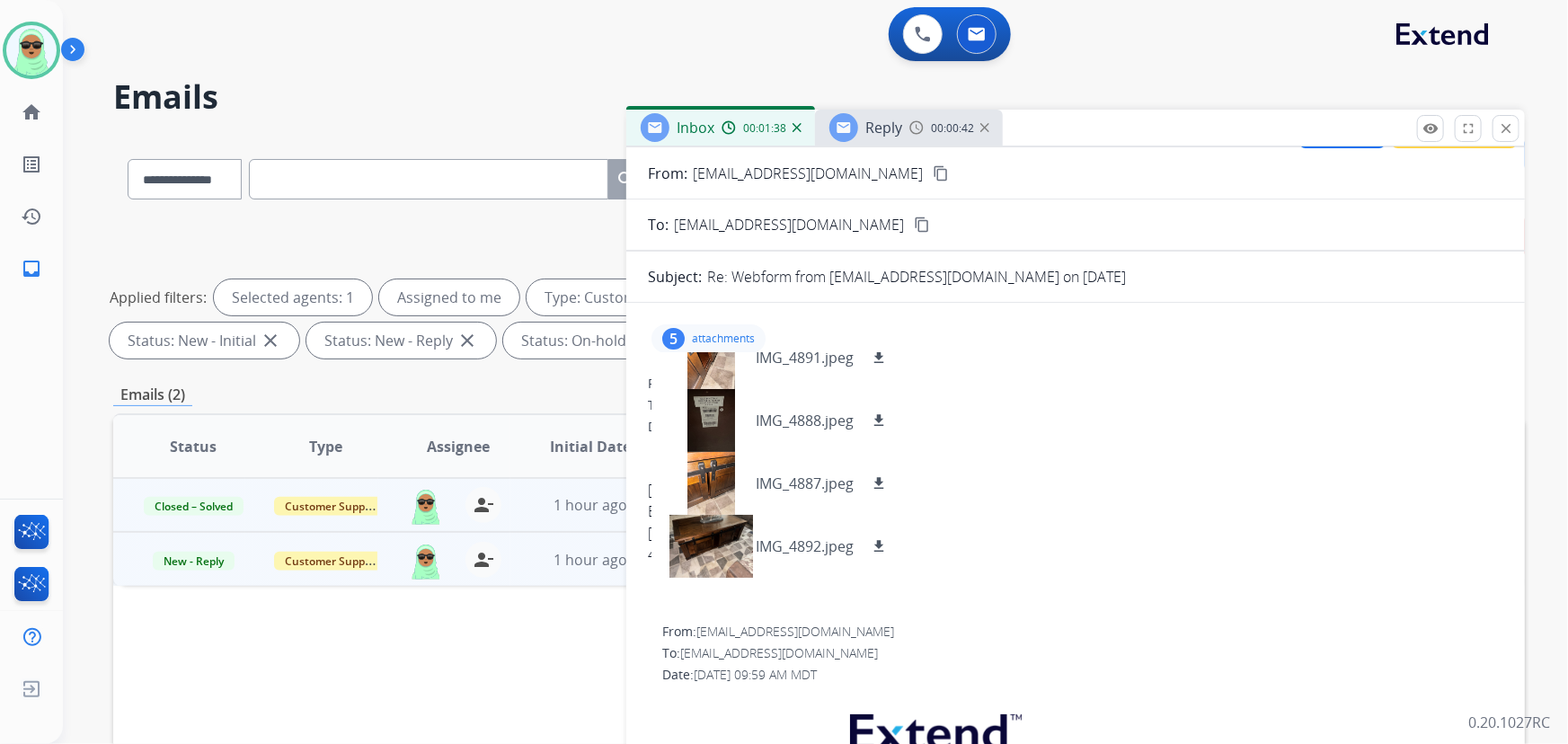
scroll to position [0, 0]
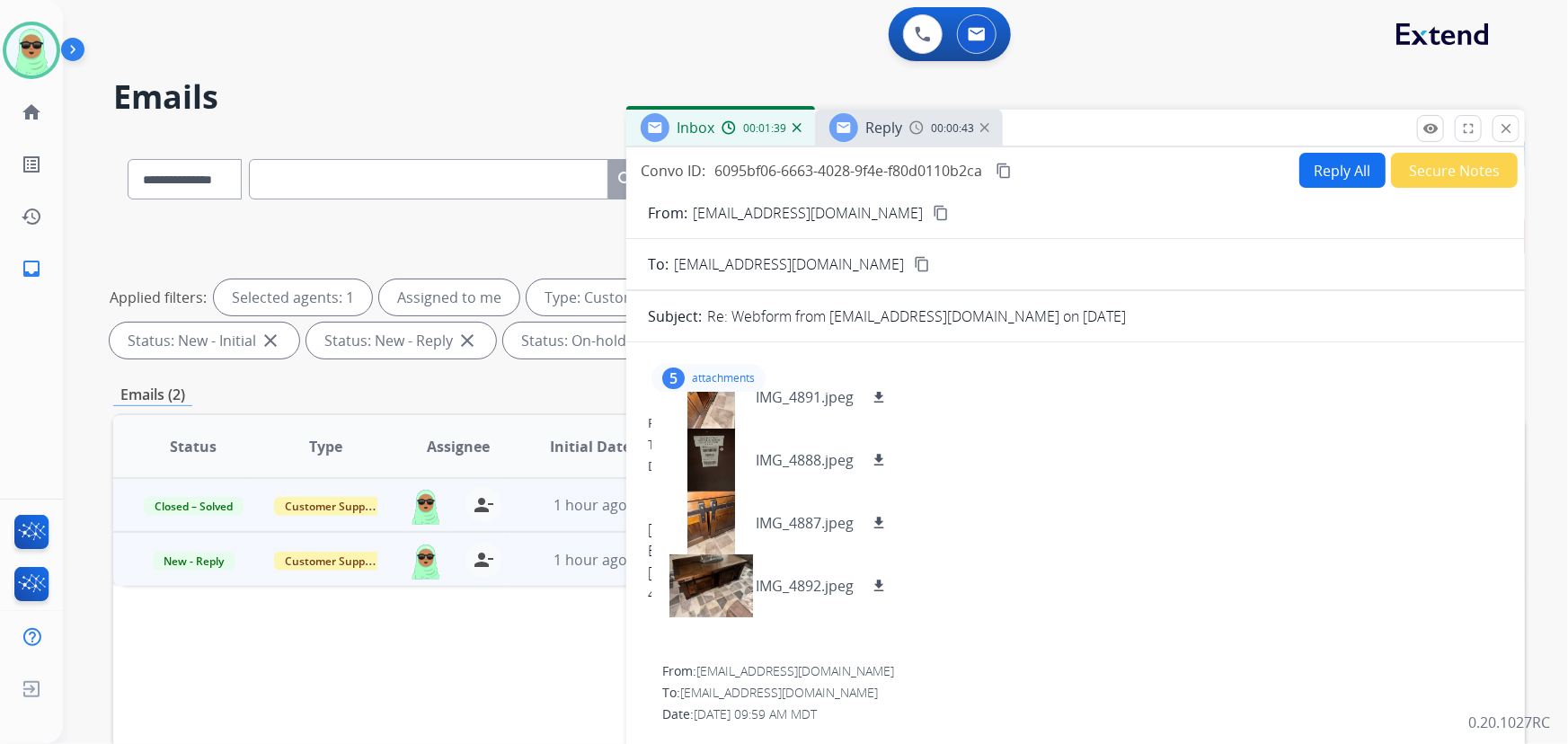
click at [949, 208] on mat-icon "content_copy" at bounding box center [940, 212] width 16 height 16
click at [903, 135] on div "Reply 00:00:44" at bounding box center [909, 127] width 188 height 36
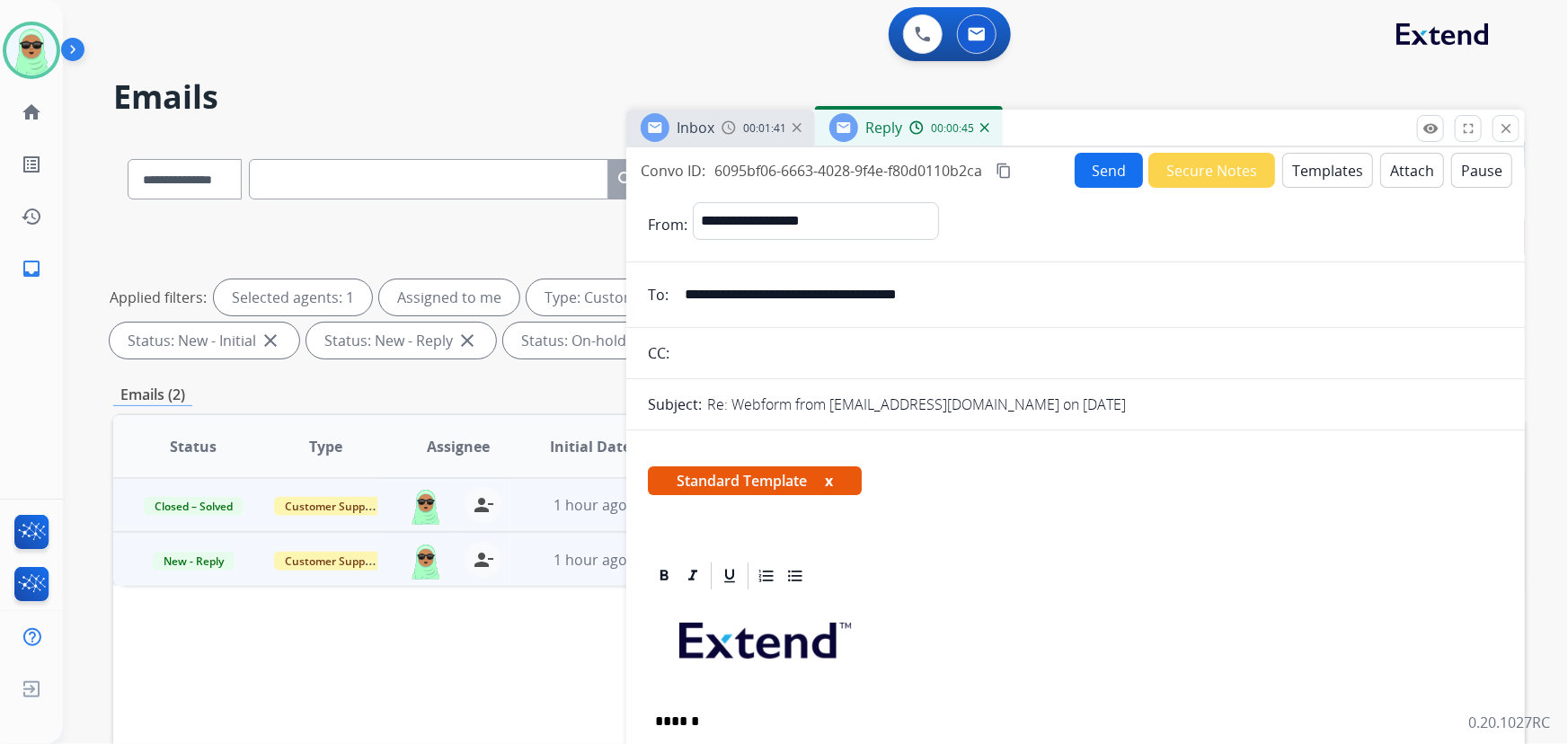
click at [1093, 169] on button "Send" at bounding box center [1109, 170] width 68 height 35
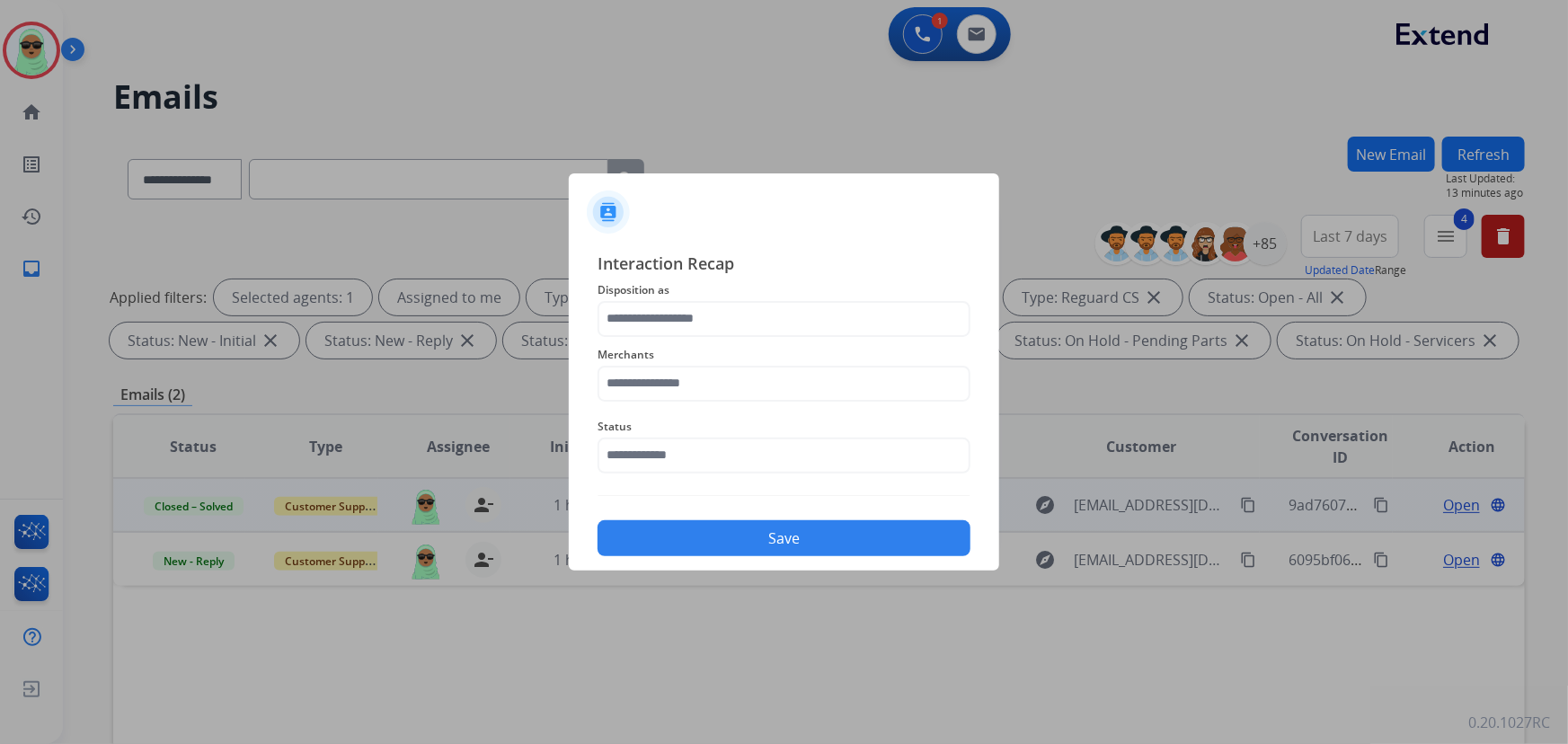
click at [710, 482] on div "Interaction Recap Disposition as Merchants Status Save" at bounding box center [784, 403] width 373 height 306
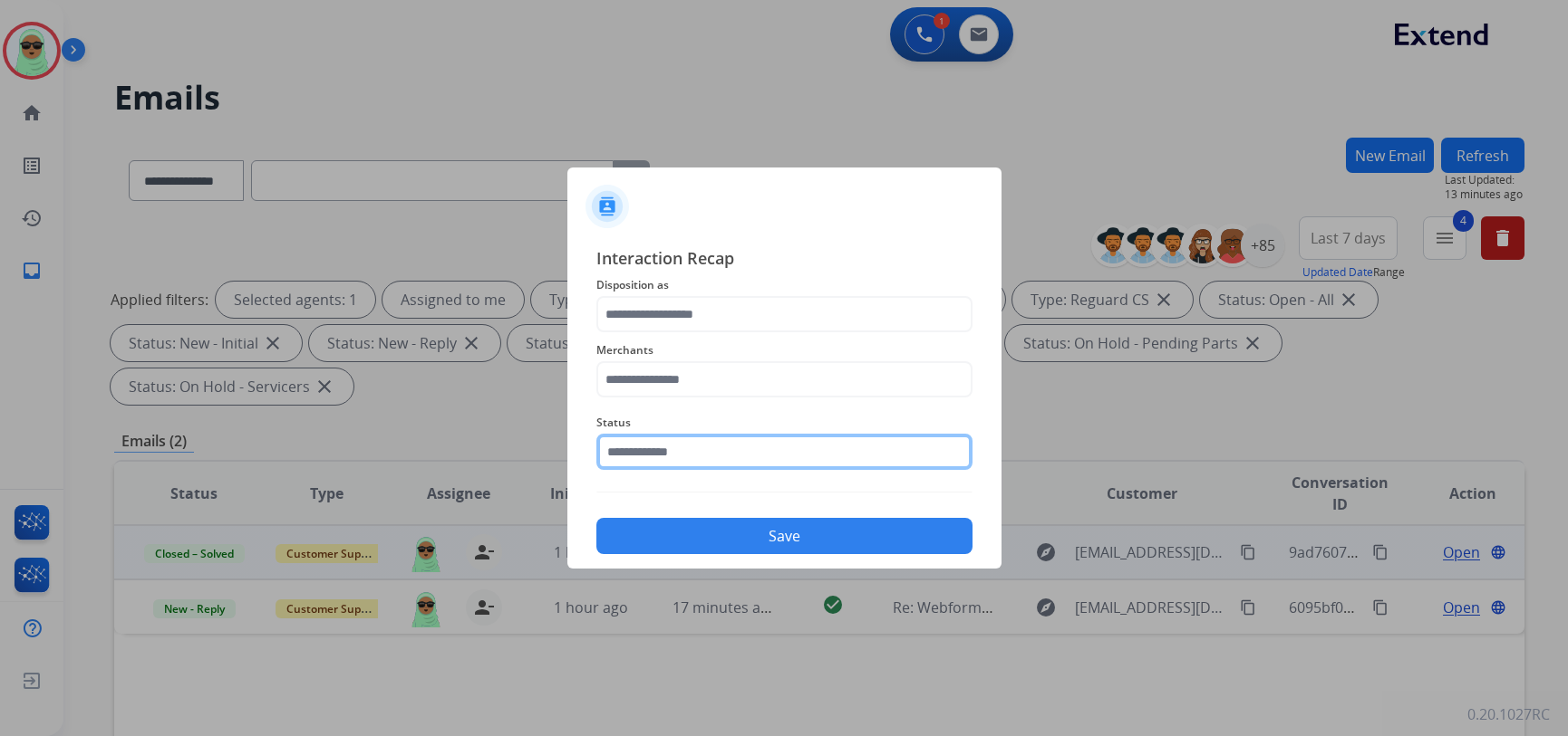
click at [721, 450] on input "text" at bounding box center [784, 452] width 376 height 36
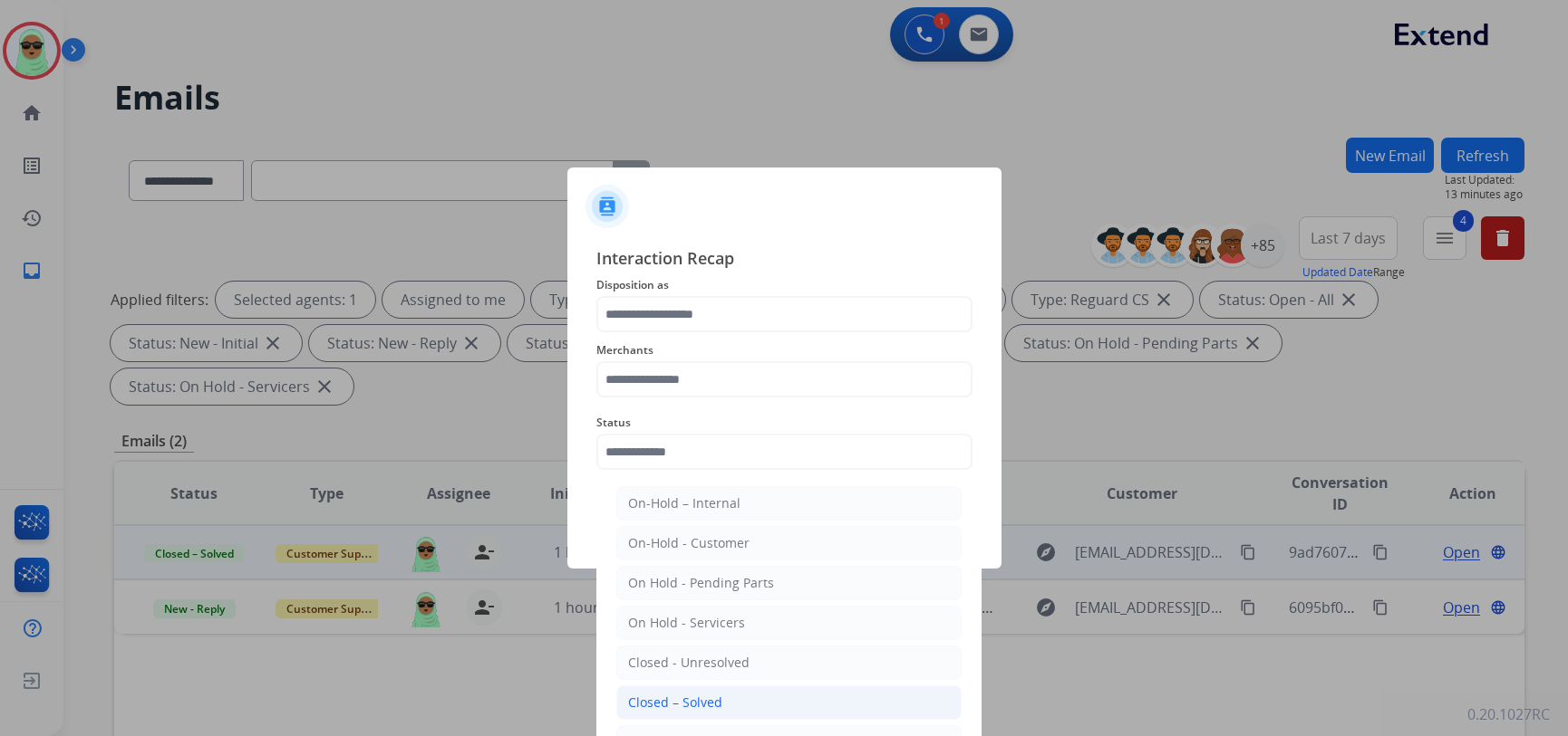
click at [646, 691] on li "Closed – Solved" at bounding box center [789, 703] width 345 height 34
type input "**********"
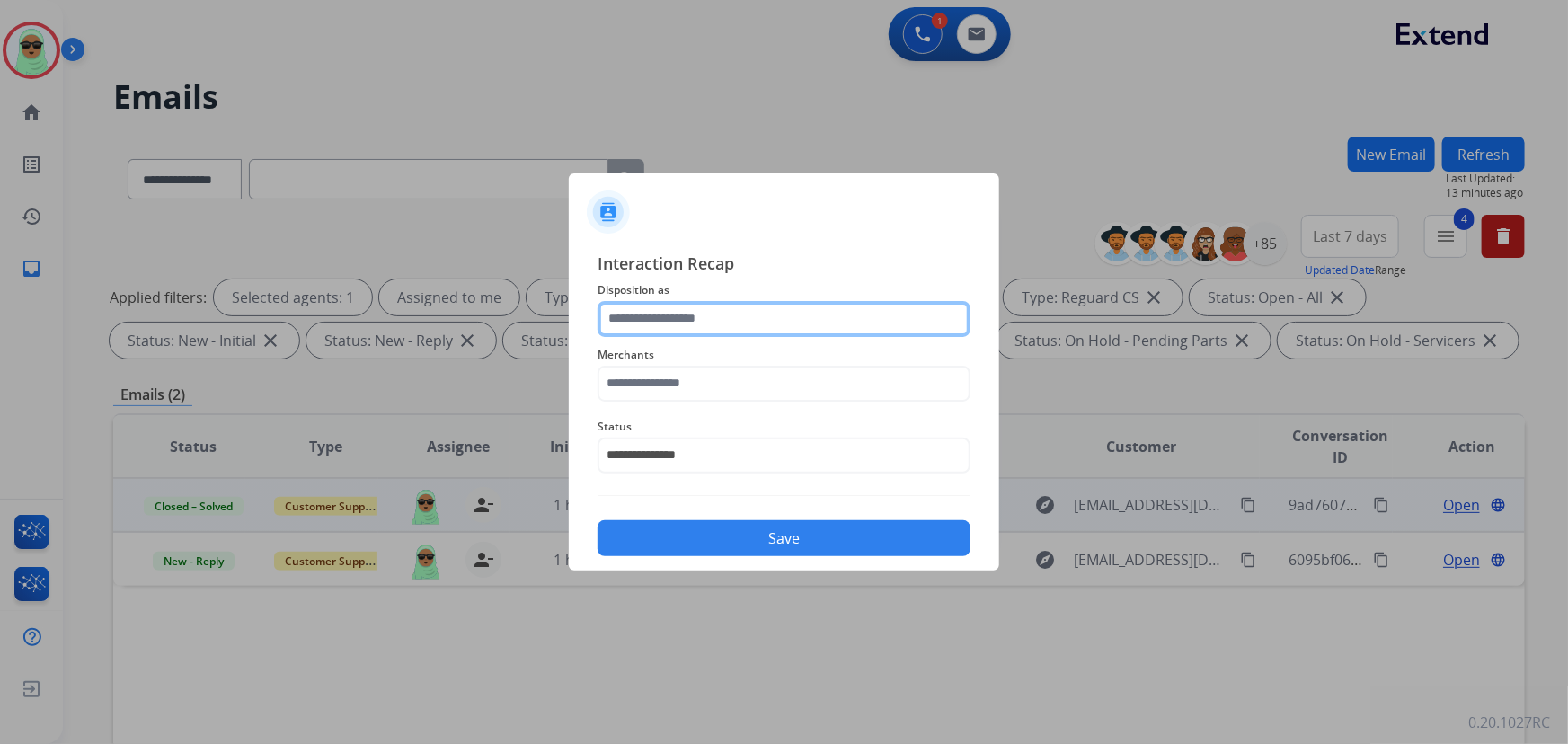
click at [656, 303] on input "text" at bounding box center [784, 319] width 373 height 36
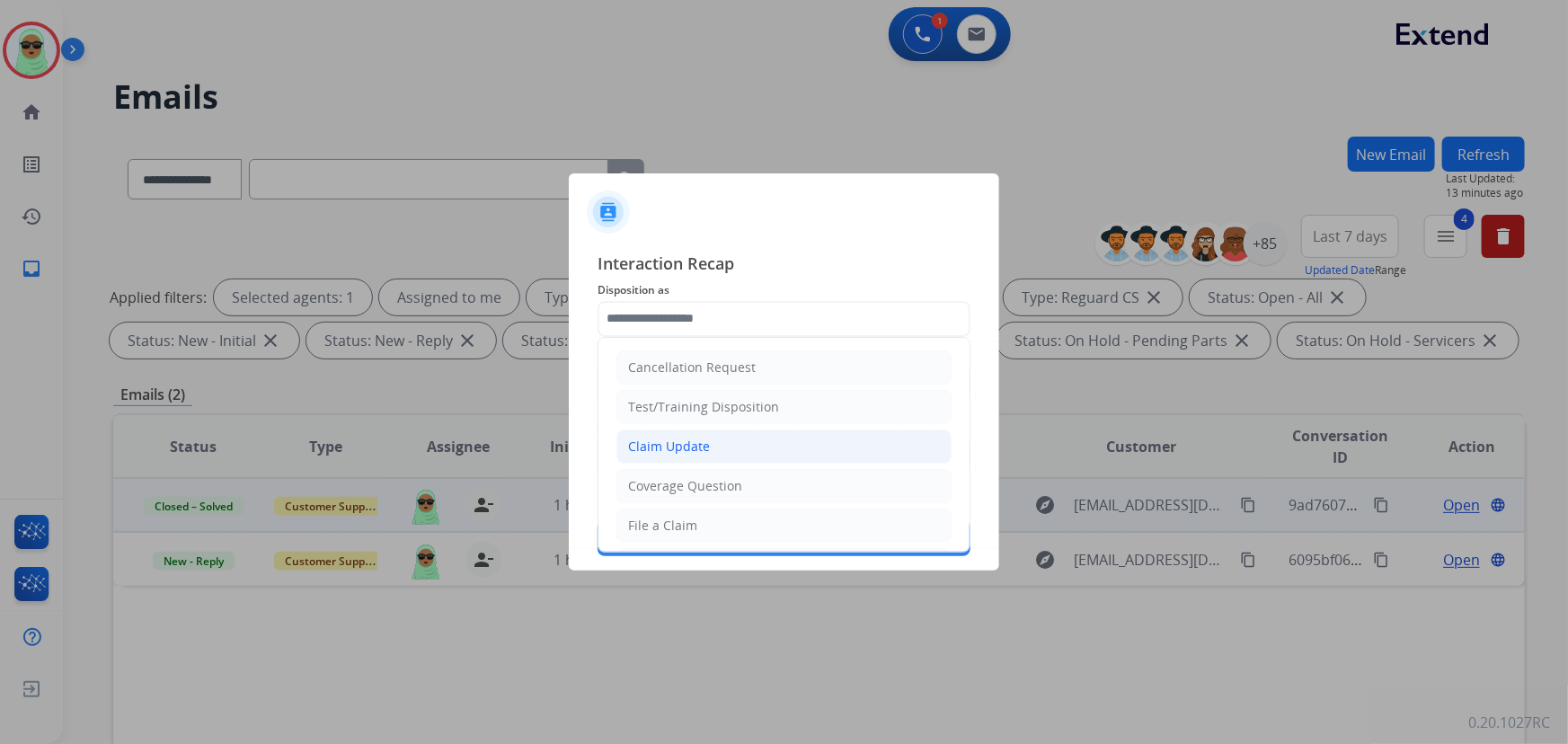
click at [698, 433] on li "Claim Update" at bounding box center [784, 447] width 335 height 34
type input "**********"
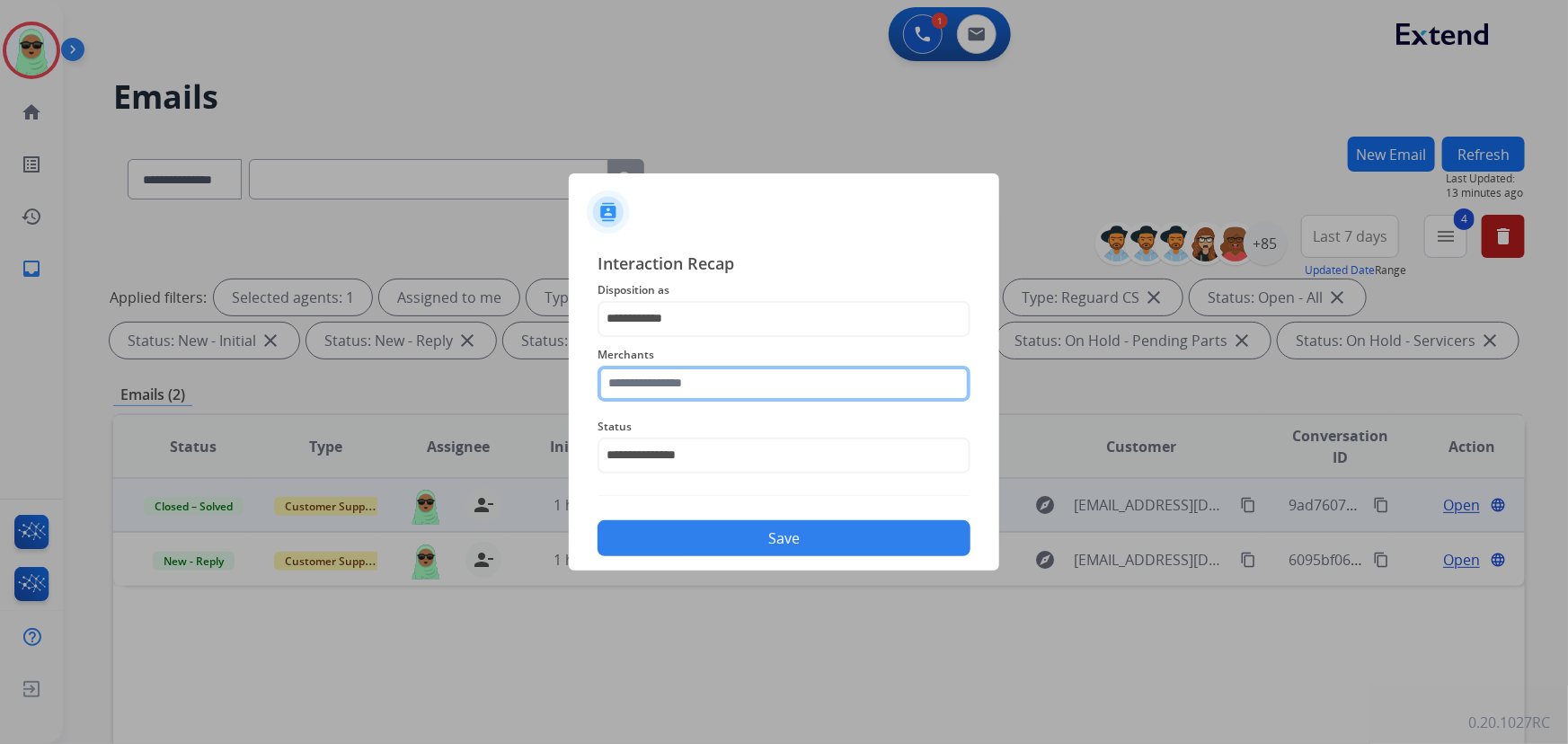
click at [693, 374] on input "text" at bounding box center [784, 383] width 373 height 36
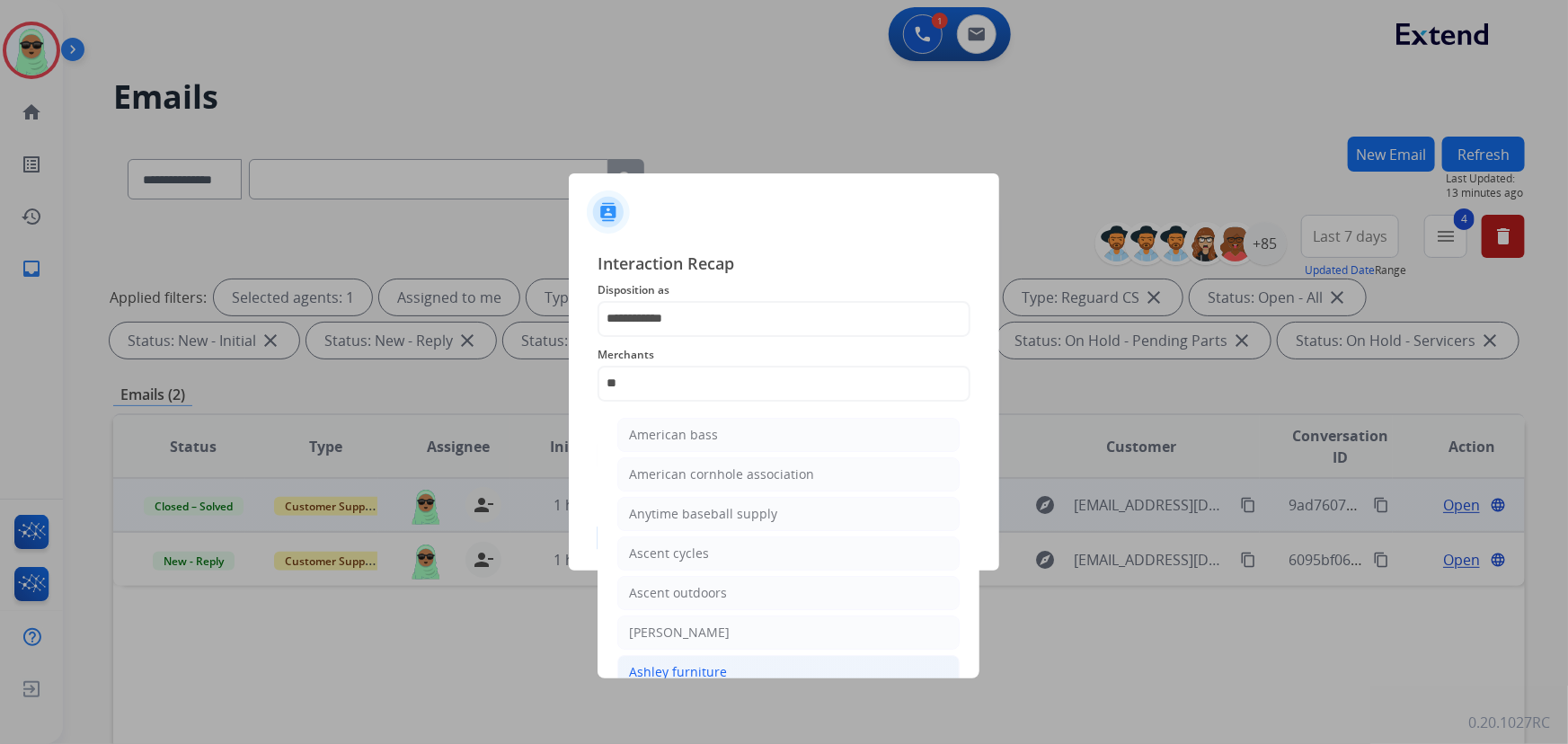
click at [668, 663] on div "Ashley furniture" at bounding box center [678, 671] width 98 height 18
type input "**********"
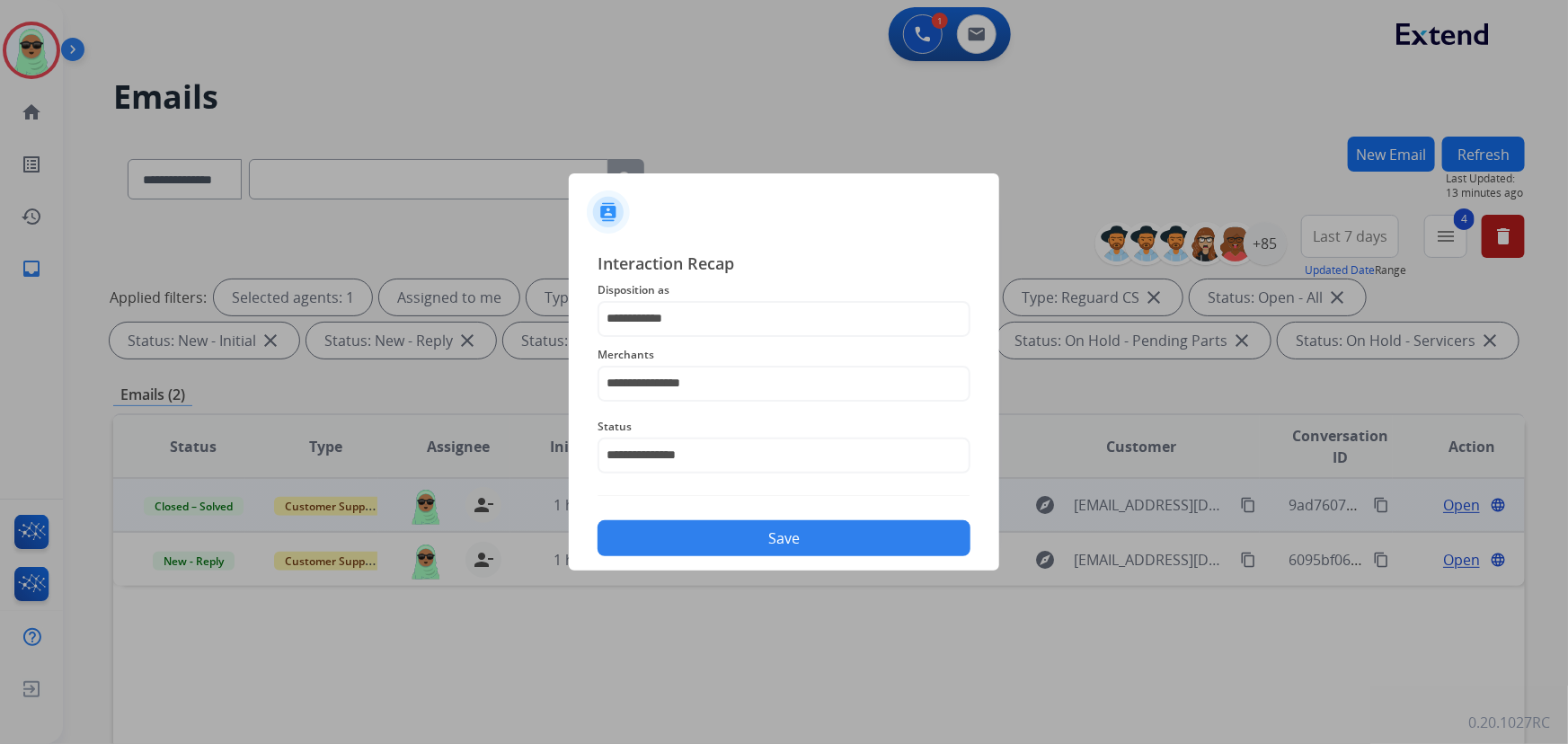
click at [842, 541] on button "Save" at bounding box center [784, 538] width 373 height 36
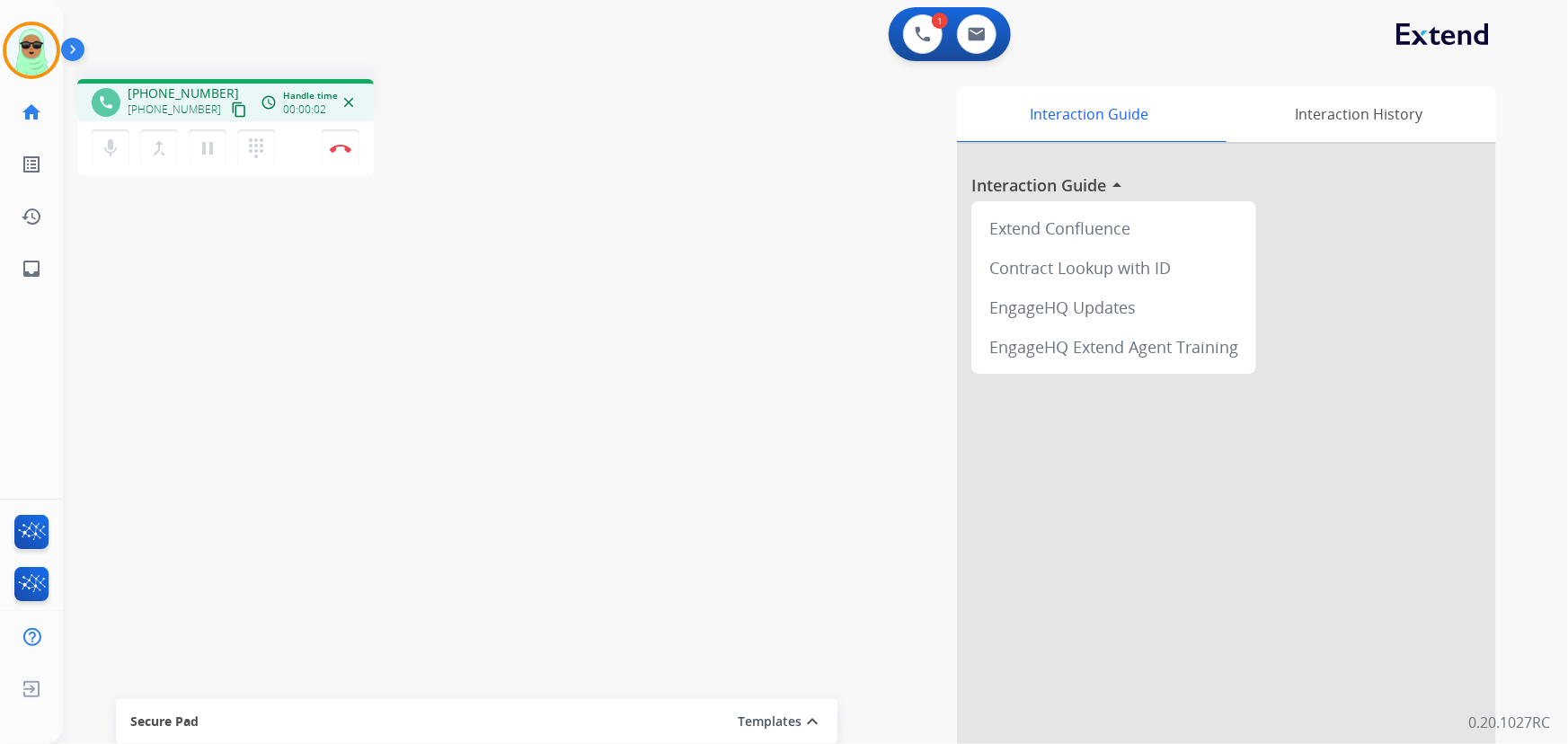
click at [230, 107] on mat-icon "content_copy" at bounding box center [238, 109] width 16 height 16
click at [923, 17] on button at bounding box center [923, 34] width 40 height 40
click at [923, 25] on button at bounding box center [923, 34] width 40 height 40
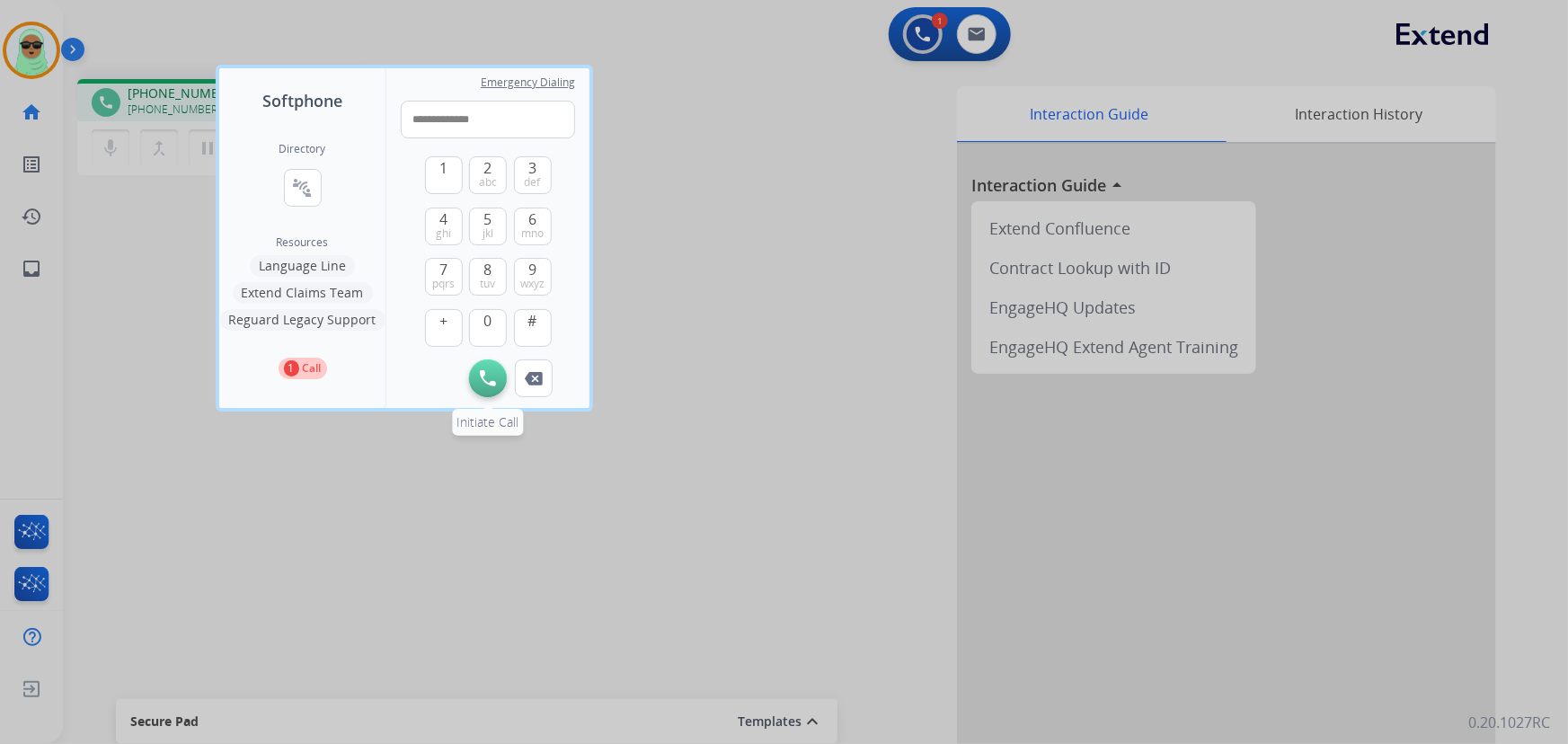
type input "**********"
click at [494, 379] on img at bounding box center [487, 378] width 16 height 16
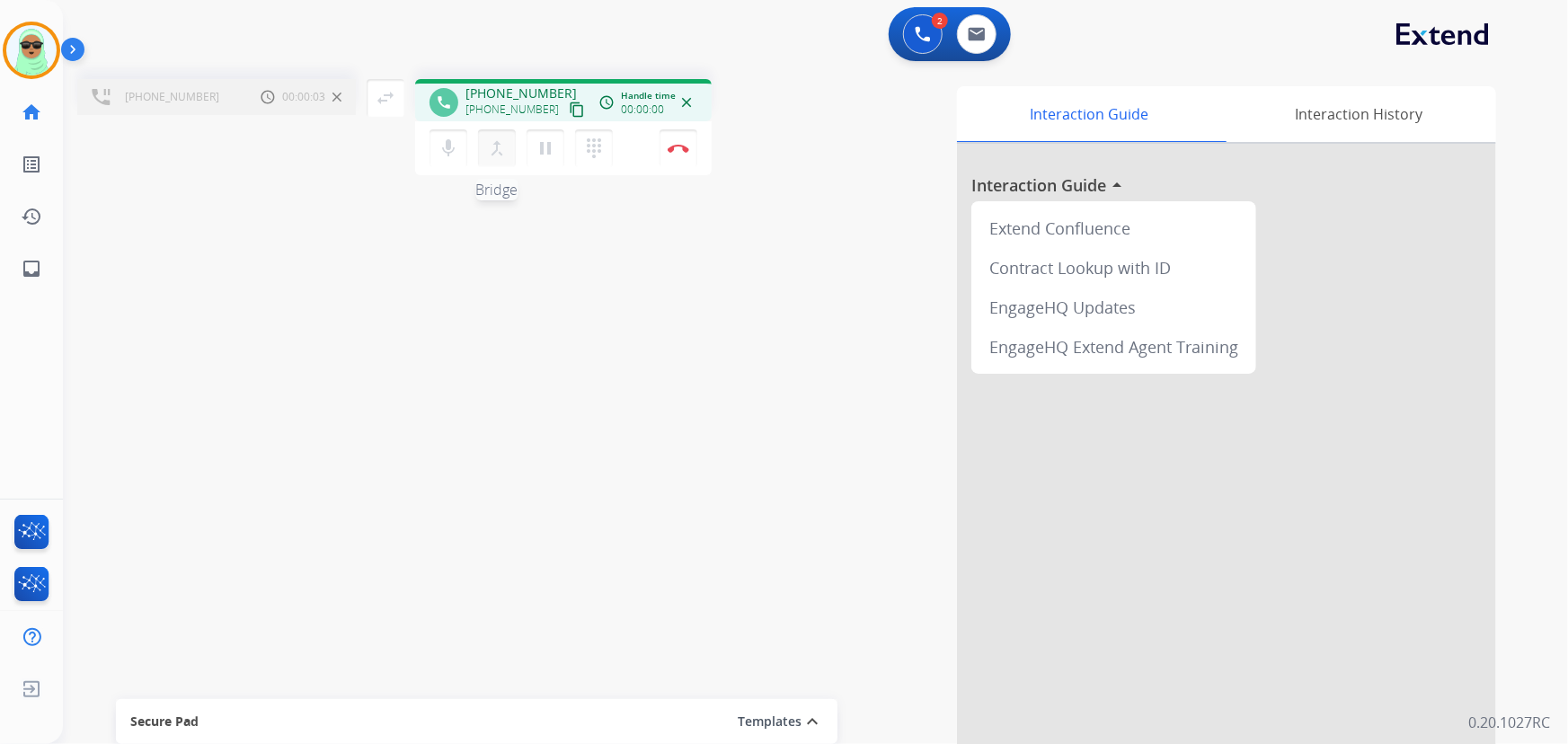
click at [479, 144] on button "merge_type Bridge" at bounding box center [497, 148] width 38 height 38
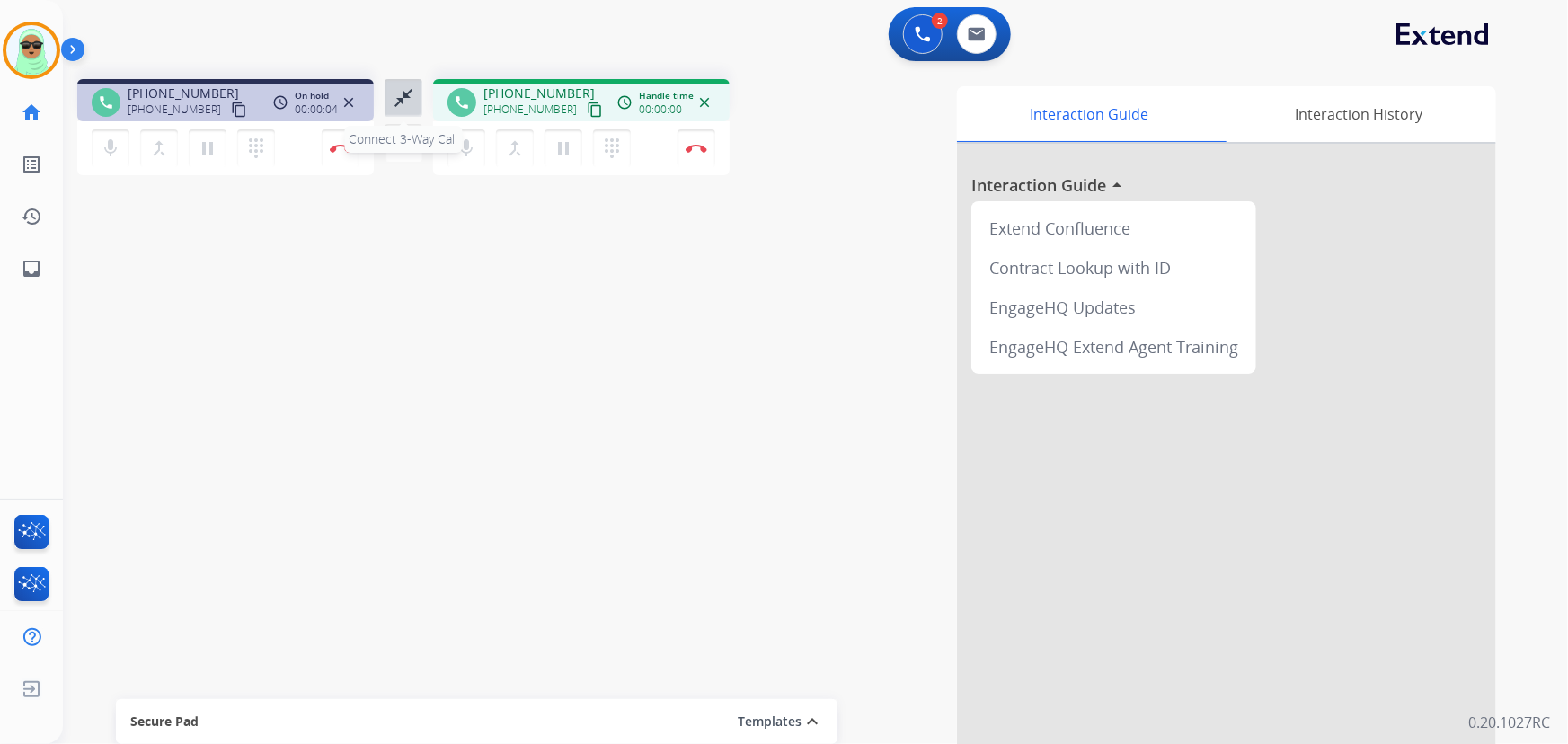
click at [413, 102] on mat-icon "close_fullscreen" at bounding box center [403, 97] width 22 height 22
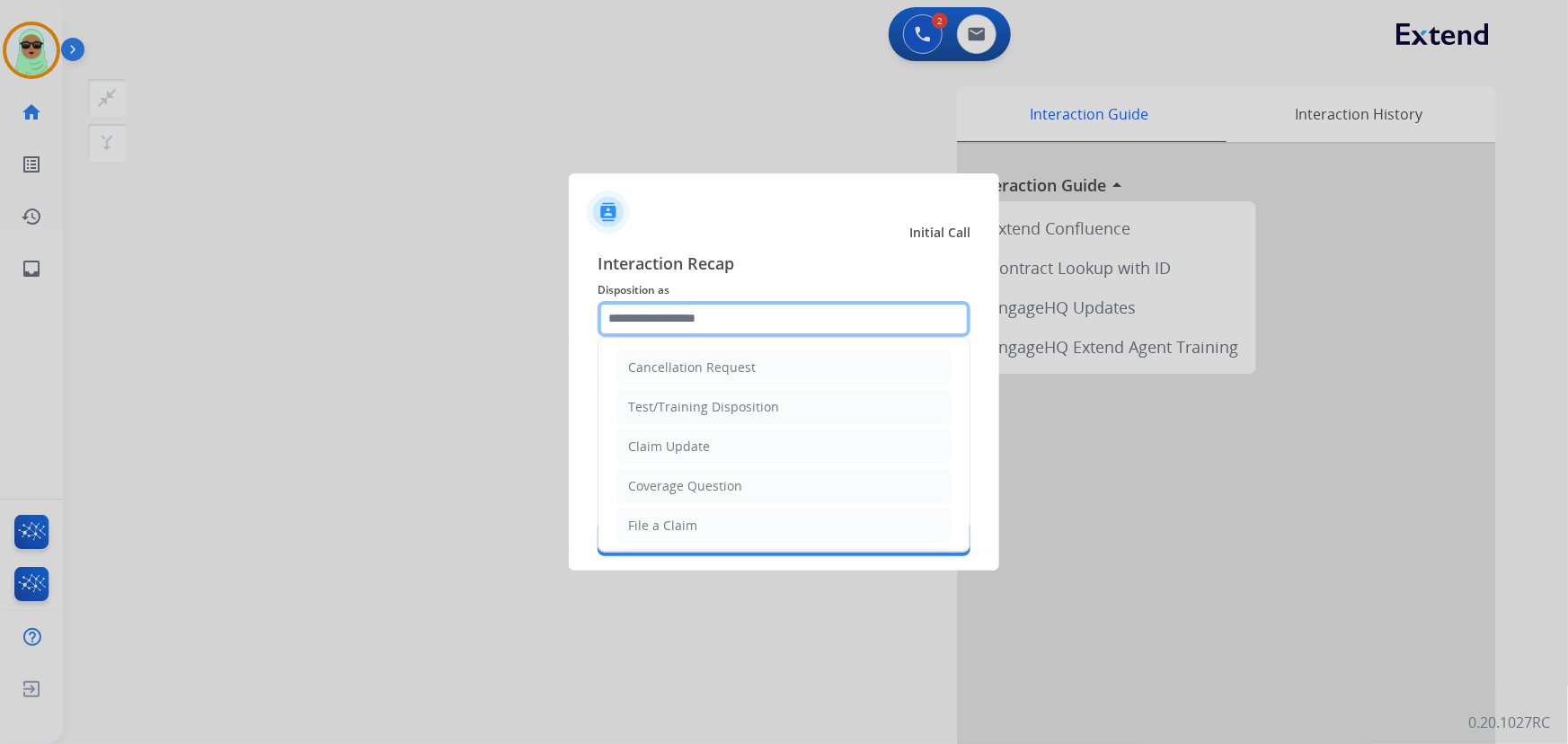
click at [757, 310] on input "text" at bounding box center [784, 319] width 373 height 36
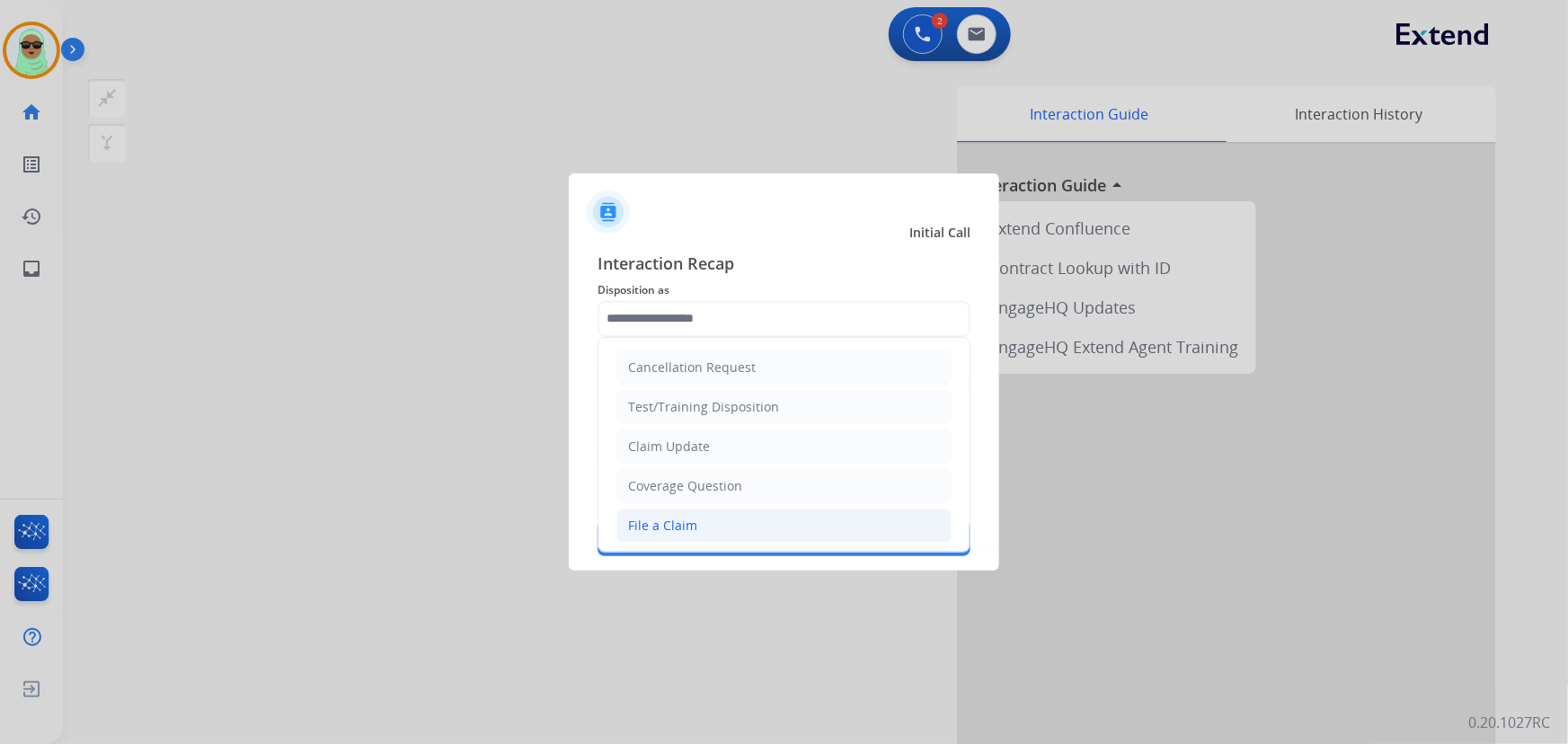
click at [724, 528] on li "File a Claim" at bounding box center [784, 525] width 335 height 34
type input "**********"
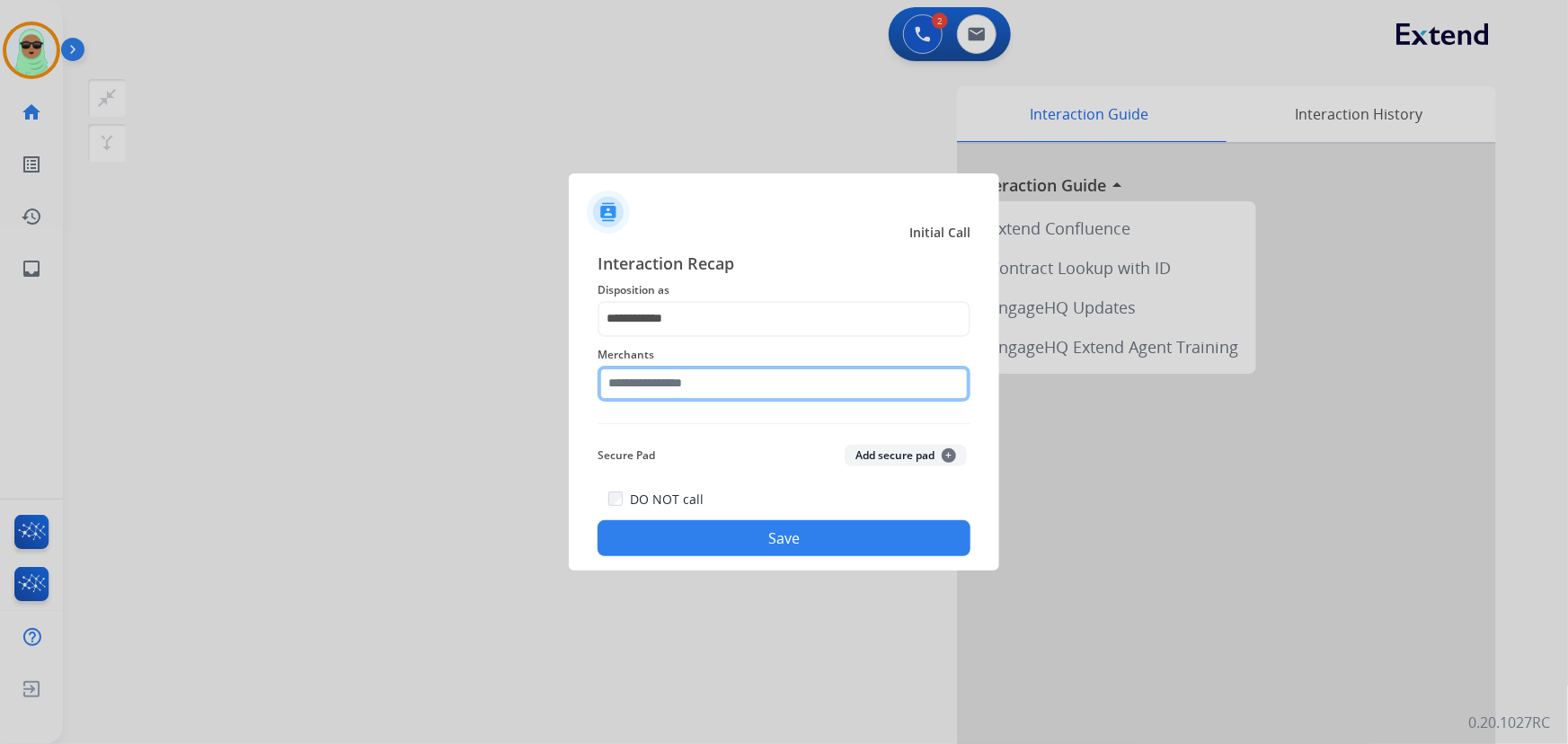
click at [773, 399] on input "text" at bounding box center [784, 383] width 373 height 36
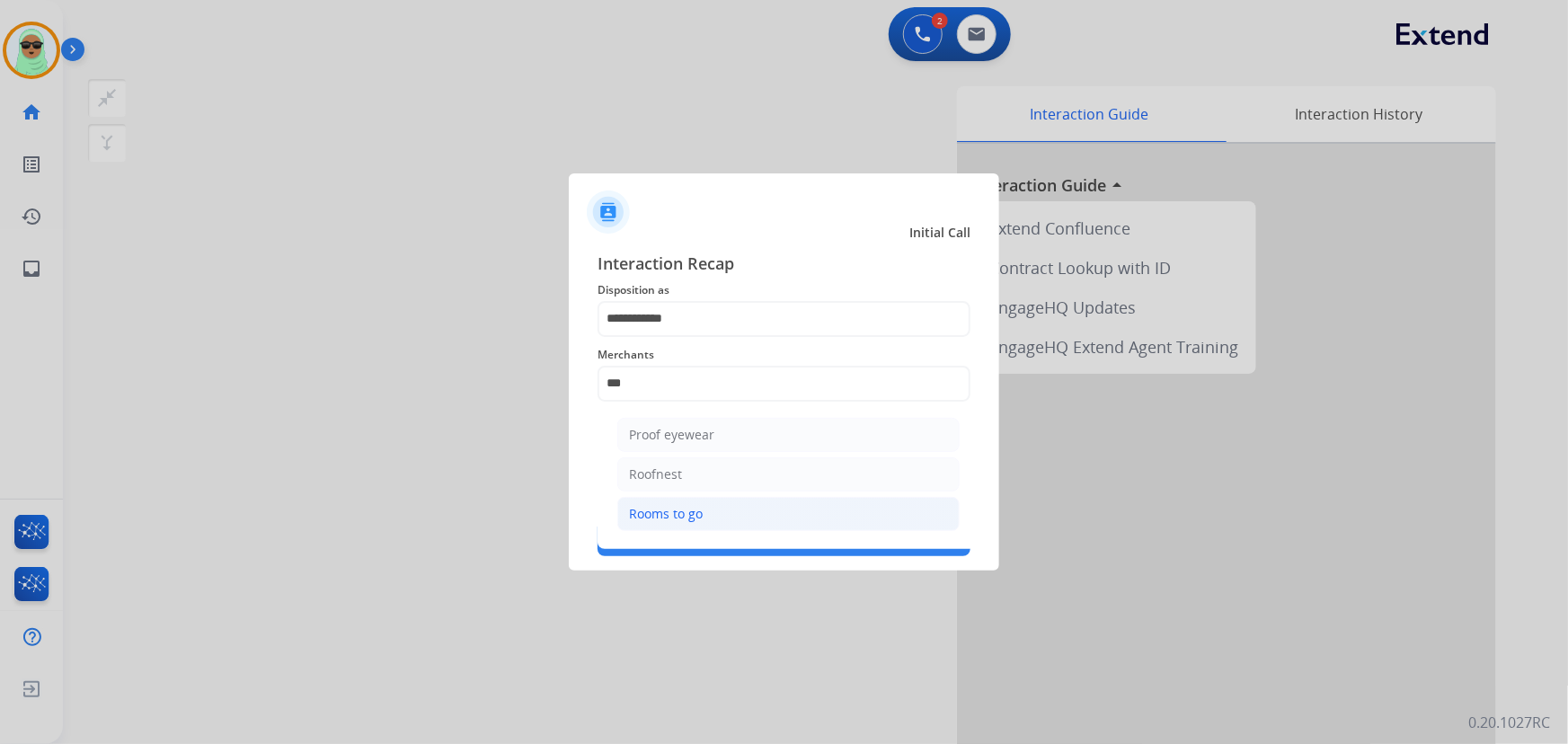
click at [755, 515] on li "Rooms to go" at bounding box center [789, 514] width 342 height 34
type input "**********"
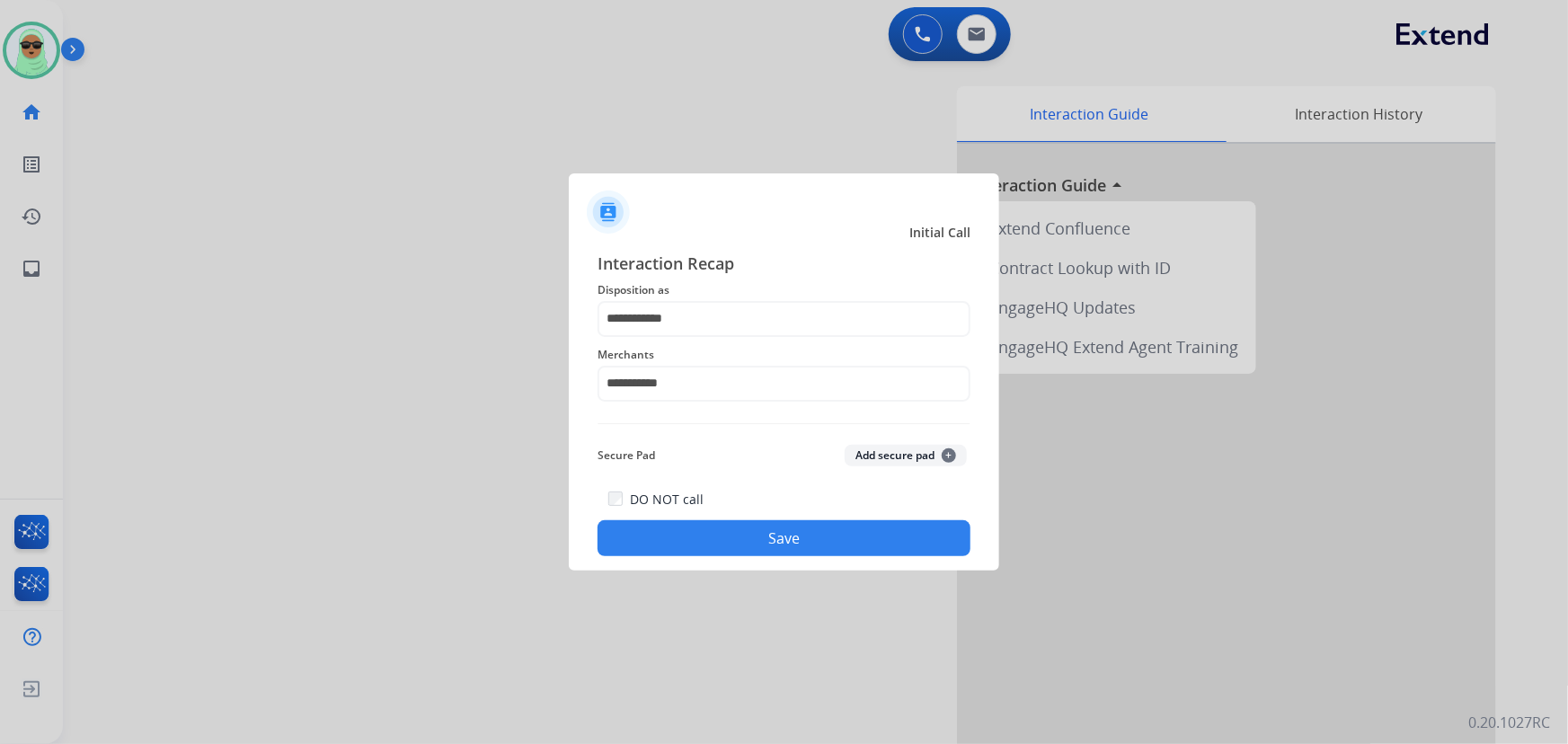
click at [794, 553] on button "Save" at bounding box center [784, 538] width 373 height 36
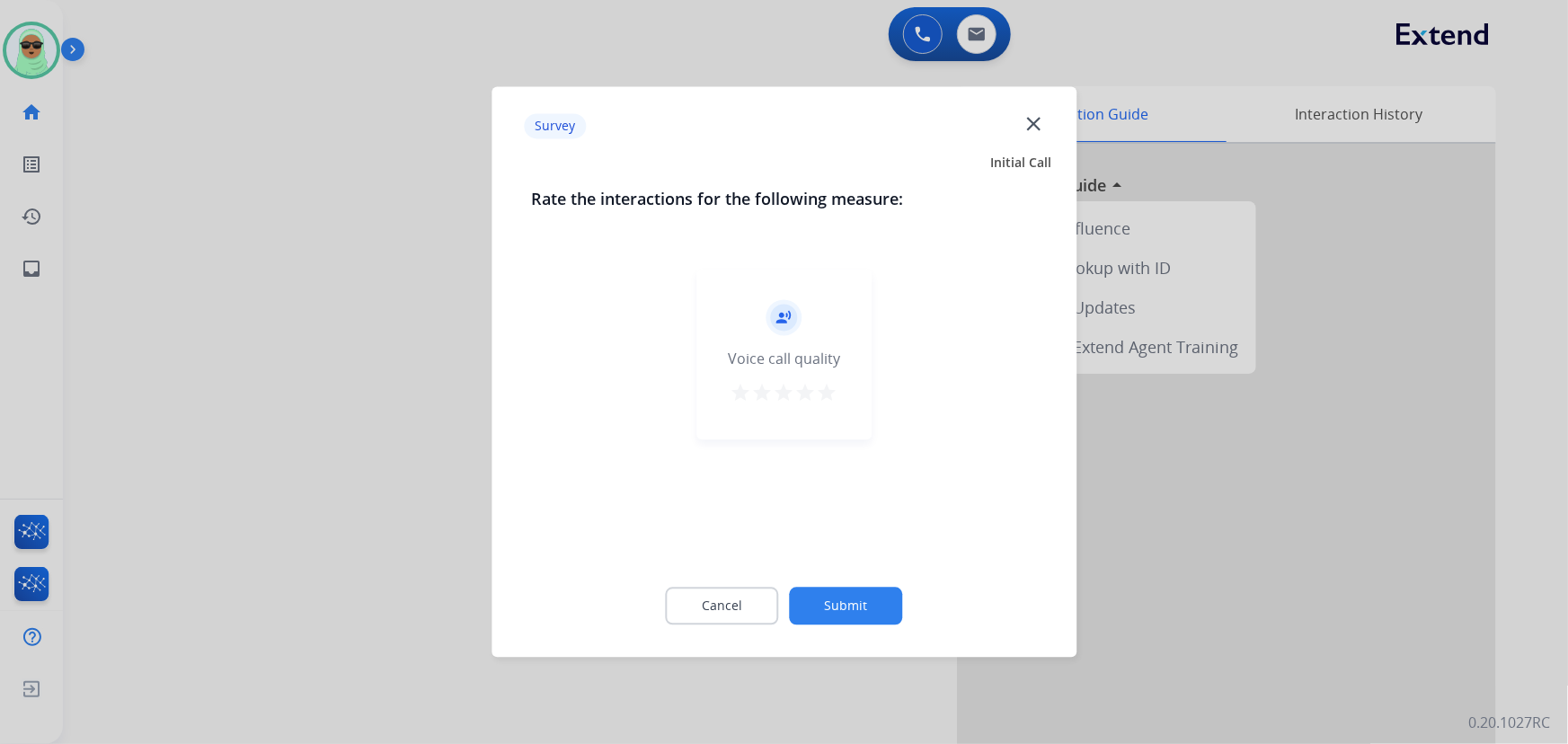
click at [827, 592] on button "Submit" at bounding box center [846, 606] width 113 height 38
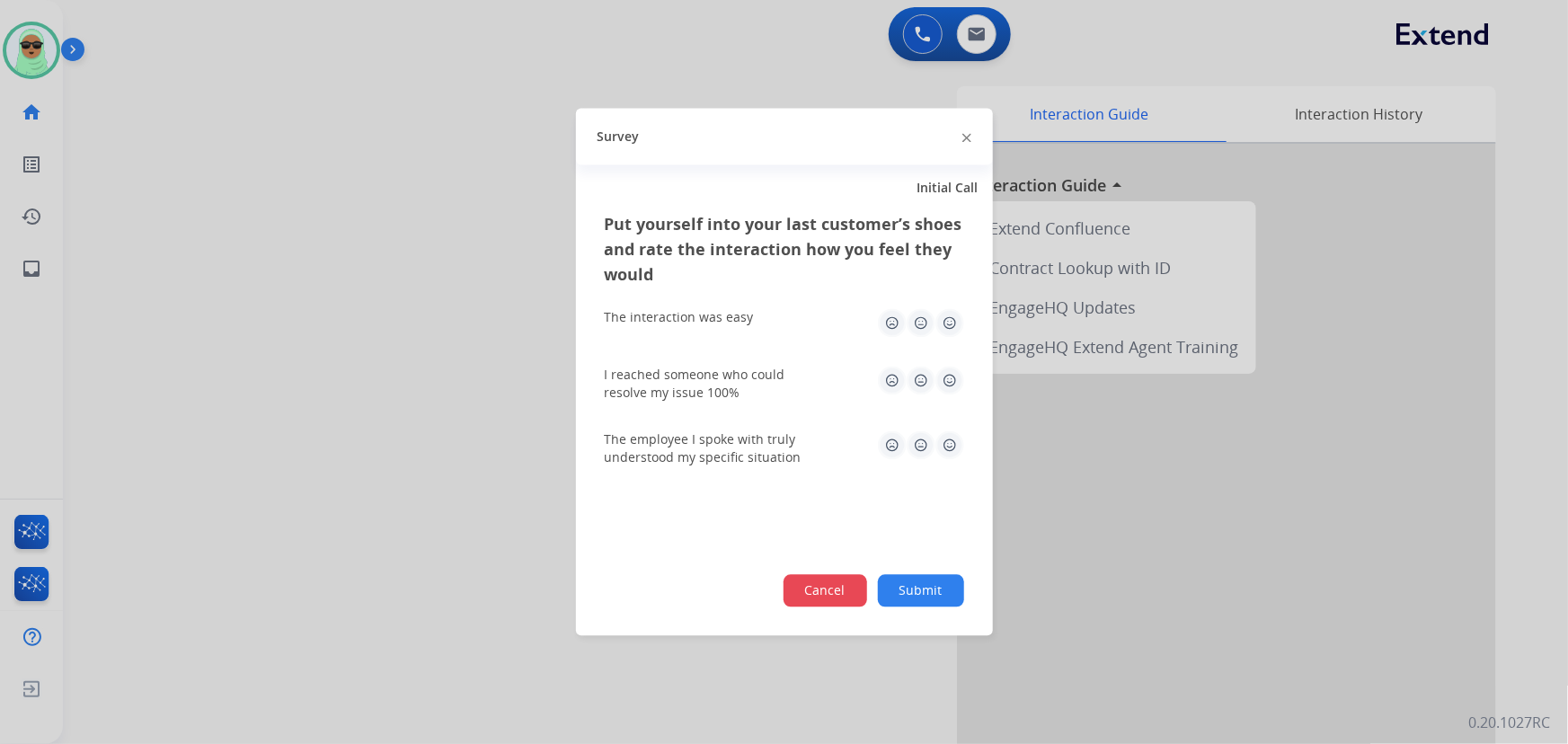
click at [828, 596] on button "Cancel" at bounding box center [826, 591] width 83 height 32
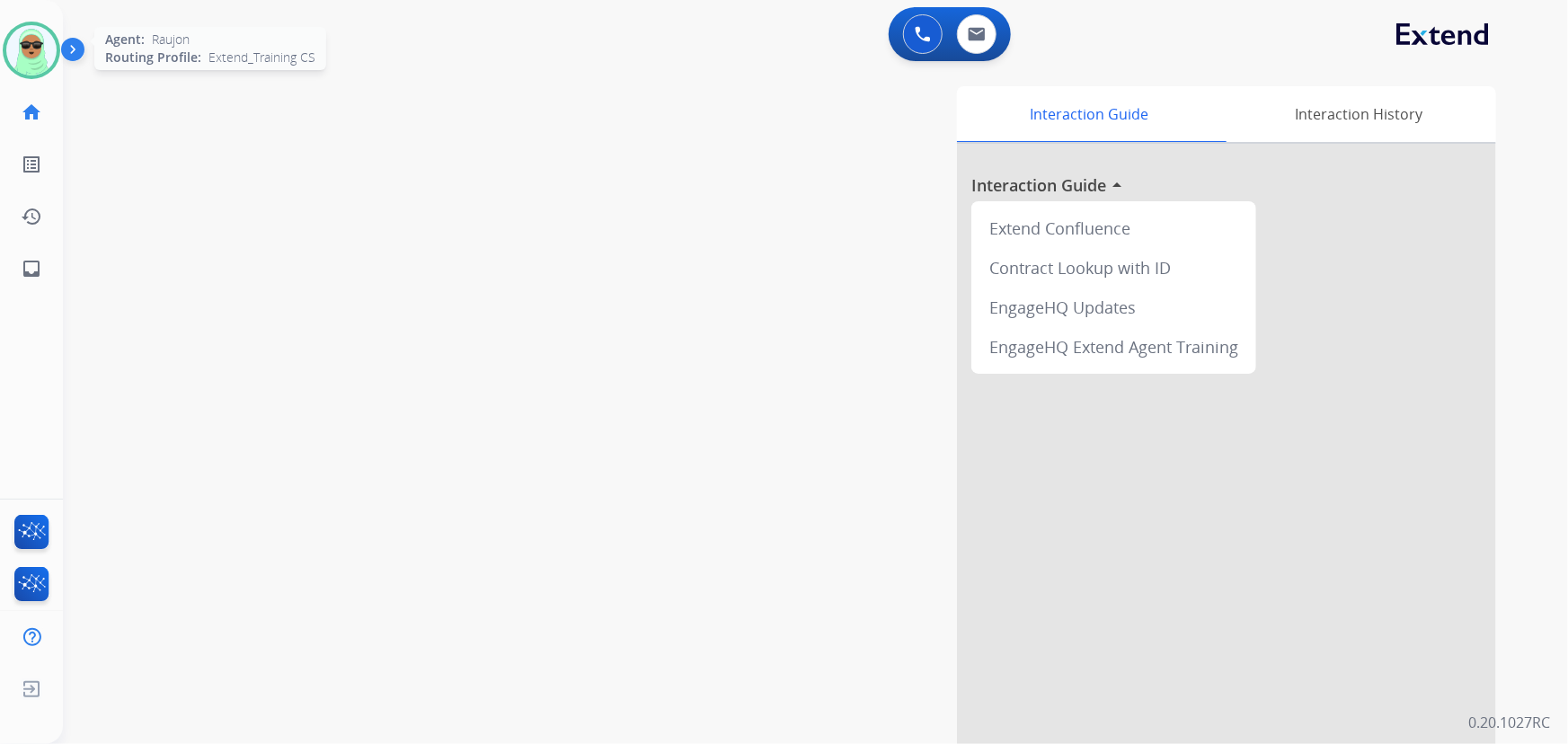
drag, startPoint x: 37, startPoint y: 27, endPoint x: 60, endPoint y: 46, distance: 29.8
click at [37, 28] on img at bounding box center [31, 50] width 50 height 50
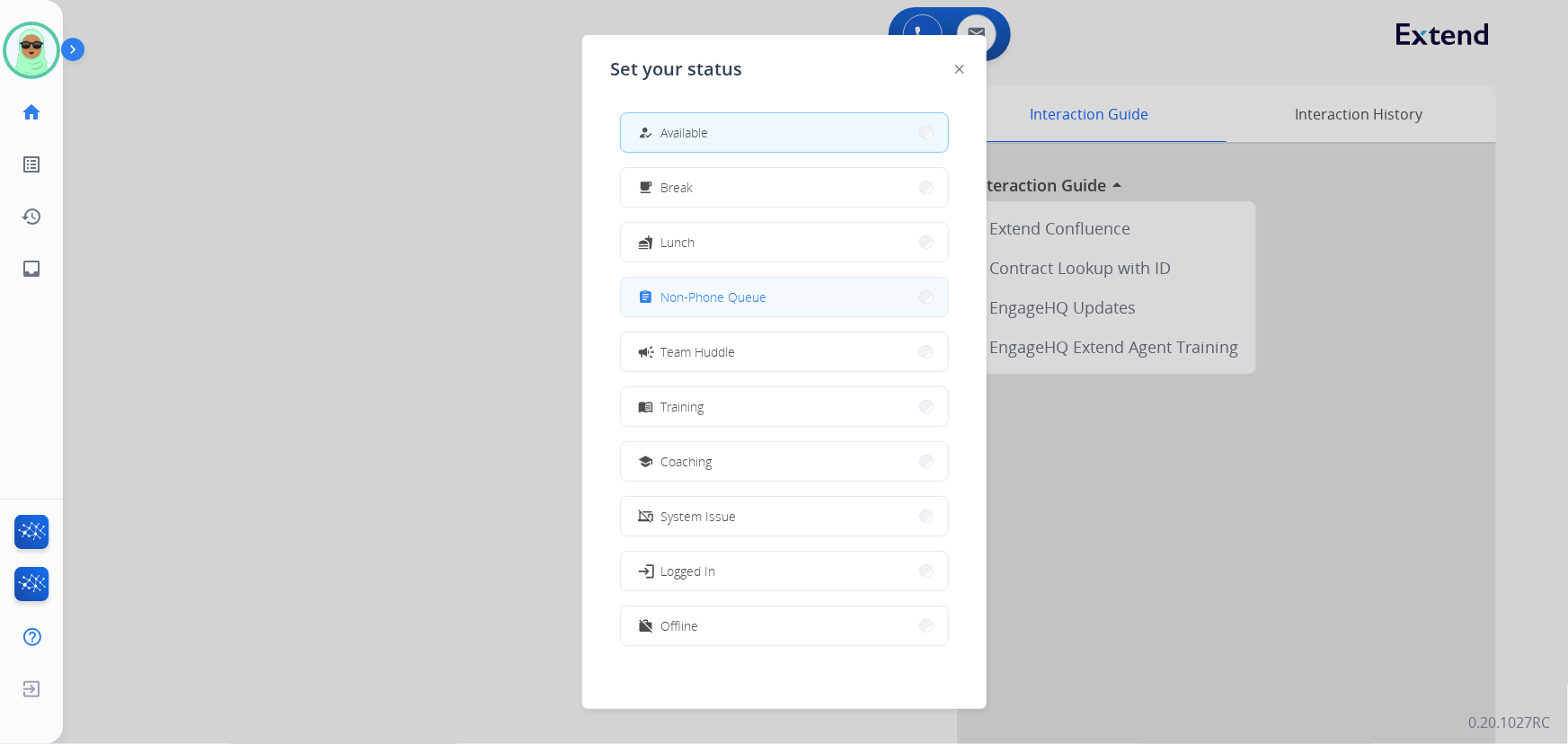
click at [739, 301] on span "Non-Phone Queue" at bounding box center [714, 296] width 106 height 19
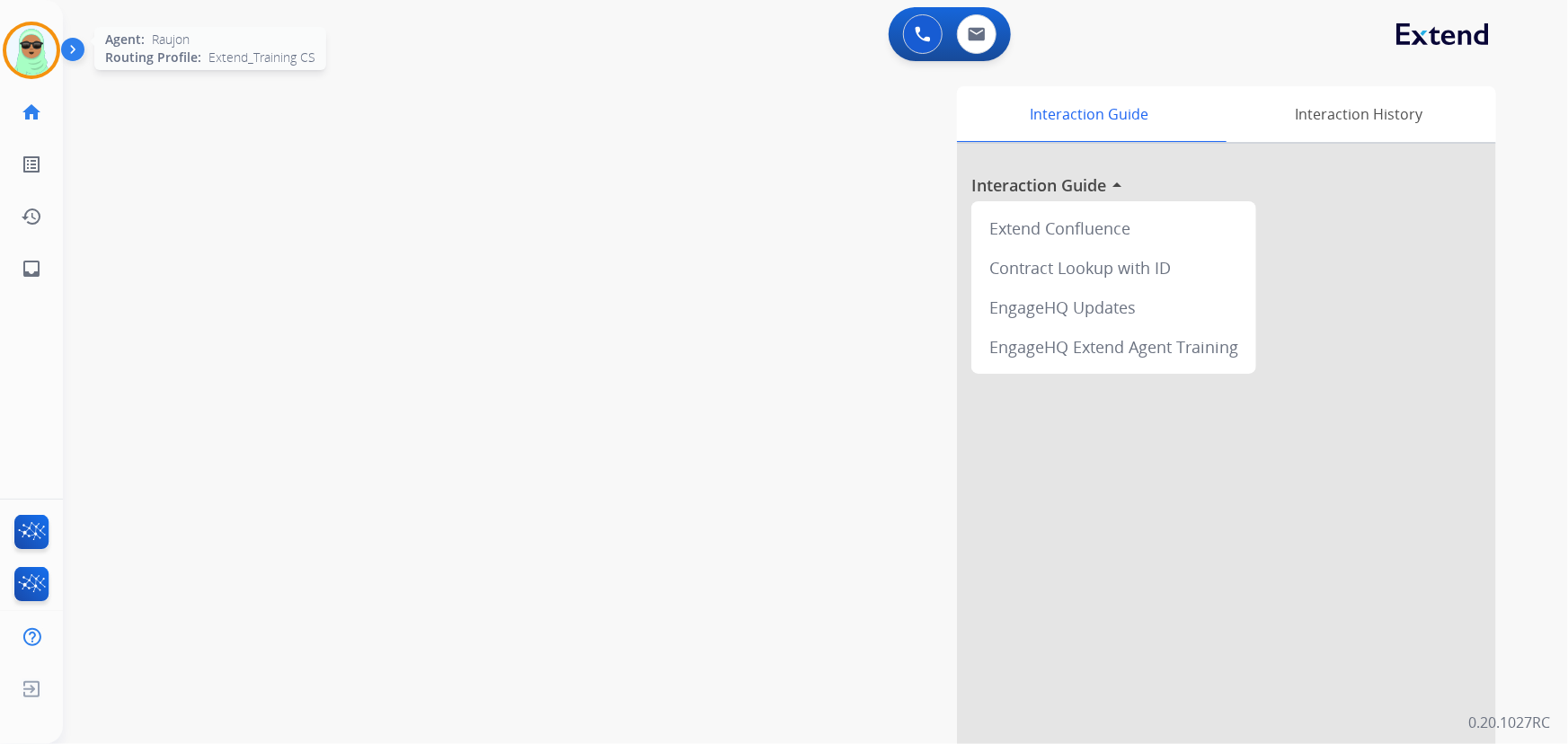
click at [48, 43] on img at bounding box center [31, 50] width 50 height 50
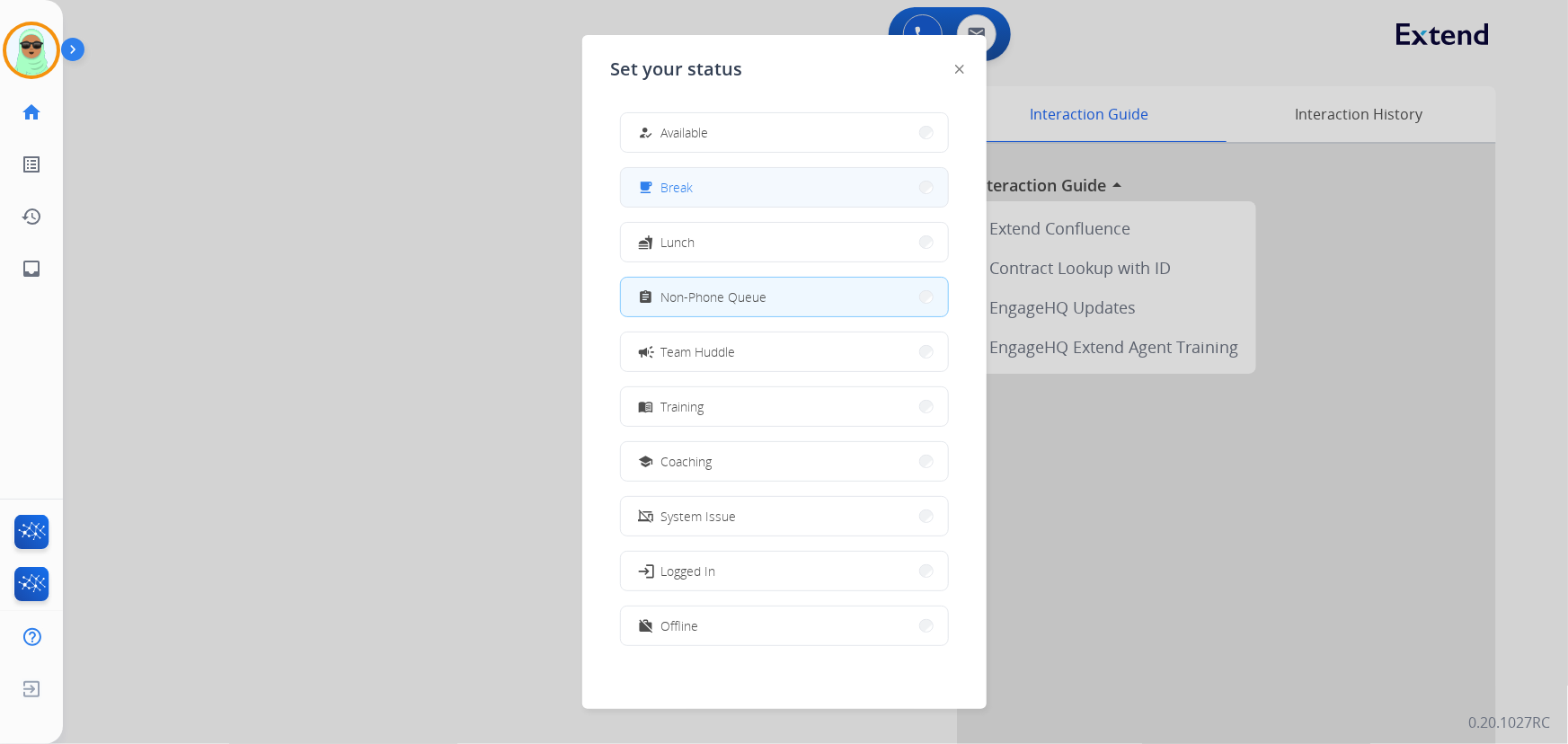
click at [815, 187] on button "free_breakfast Break" at bounding box center [784, 187] width 327 height 39
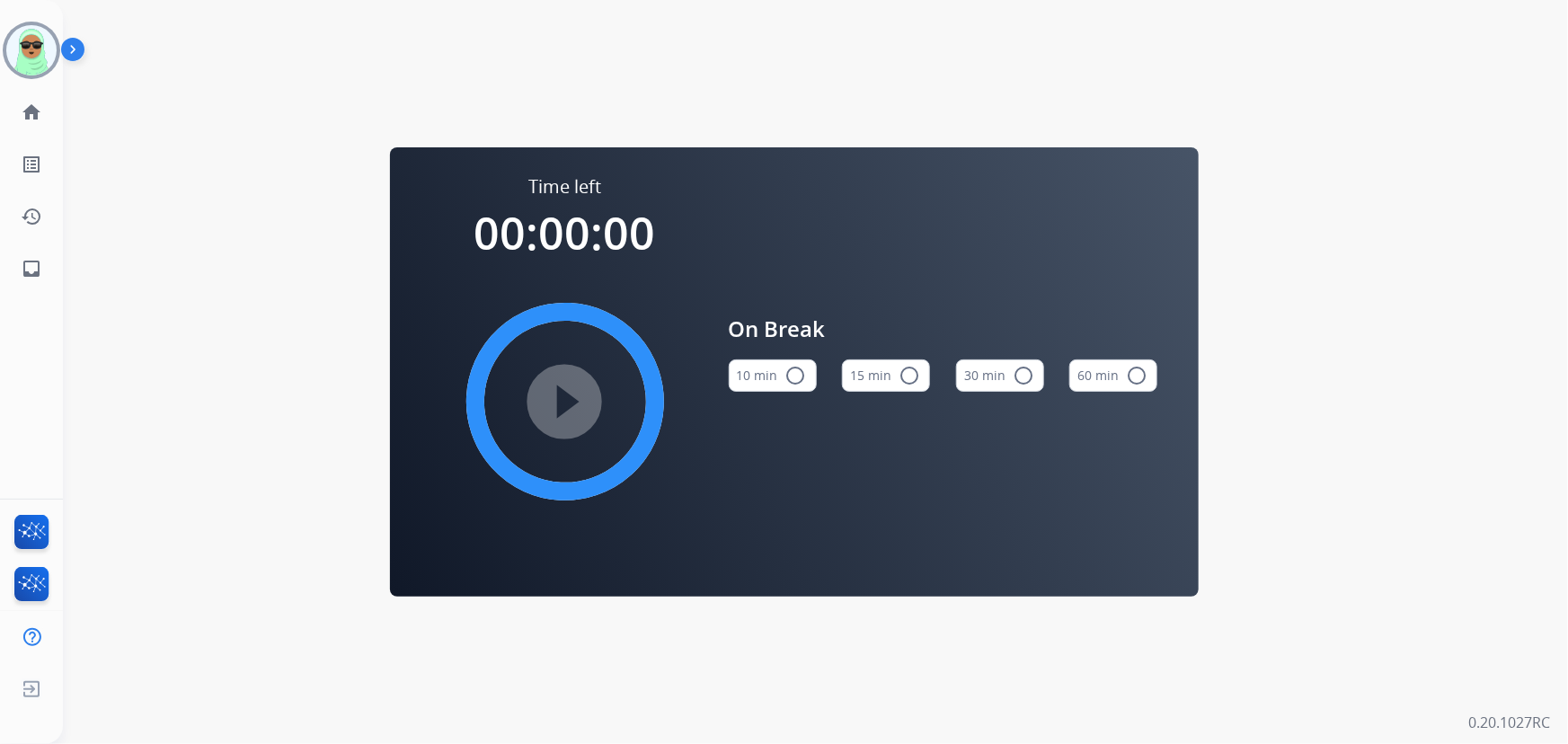
click at [111, 323] on div "Time left 00:00:00 play_circle_filled On Break 10 min radio_button_unchecked 15…" at bounding box center [794, 372] width 1462 height 744
click at [14, 104] on link "home Home" at bounding box center [31, 111] width 50 height 50
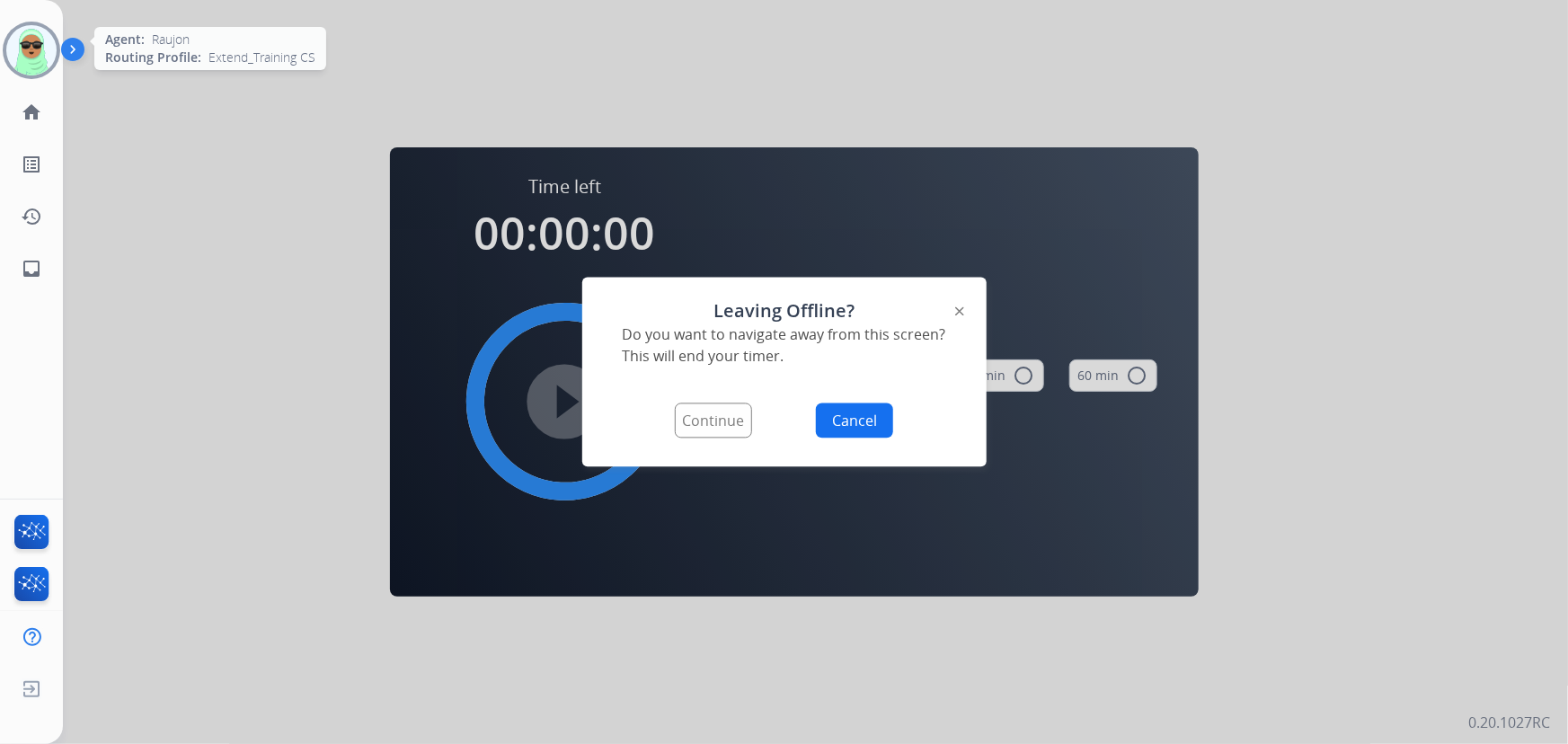
click at [27, 42] on img at bounding box center [31, 50] width 50 height 50
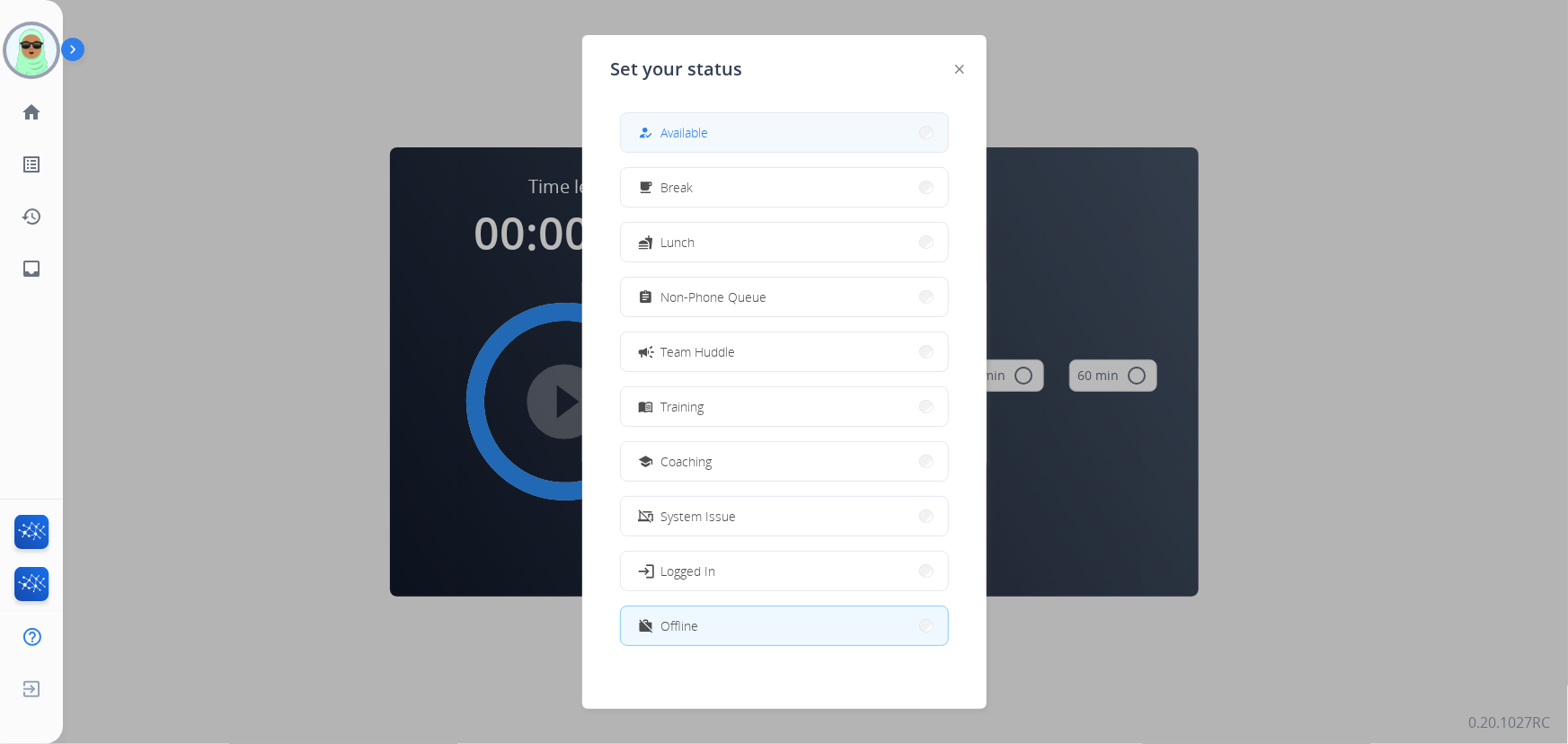
click at [838, 148] on button "how_to_reg Available" at bounding box center [784, 132] width 327 height 39
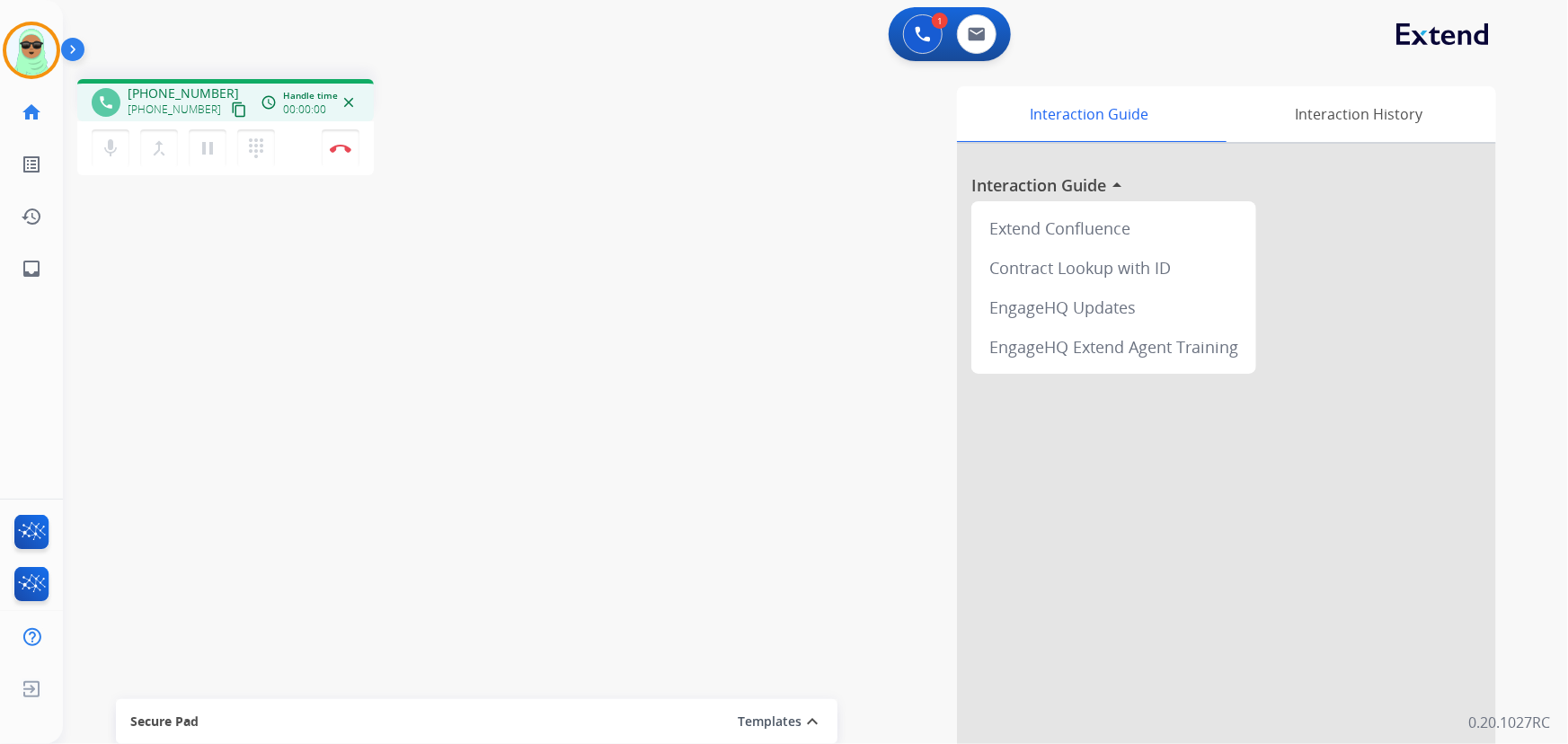
drag, startPoint x: 152, startPoint y: 251, endPoint x: 190, endPoint y: 174, distance: 85.9
click at [152, 251] on div "phone [PHONE_NUMBER] [PHONE_NUMBER] content_copy access_time Call metrics Queue…" at bounding box center [794, 438] width 1462 height 749
click at [230, 107] on mat-icon "content_copy" at bounding box center [238, 109] width 16 height 16
click at [491, 110] on div "phone [PHONE_NUMBER] [PHONE_NUMBER] content_copy access_time Call metrics Queue…" at bounding box center [323, 129] width 492 height 101
click at [106, 154] on mat-icon "mic" at bounding box center [111, 148] width 22 height 22
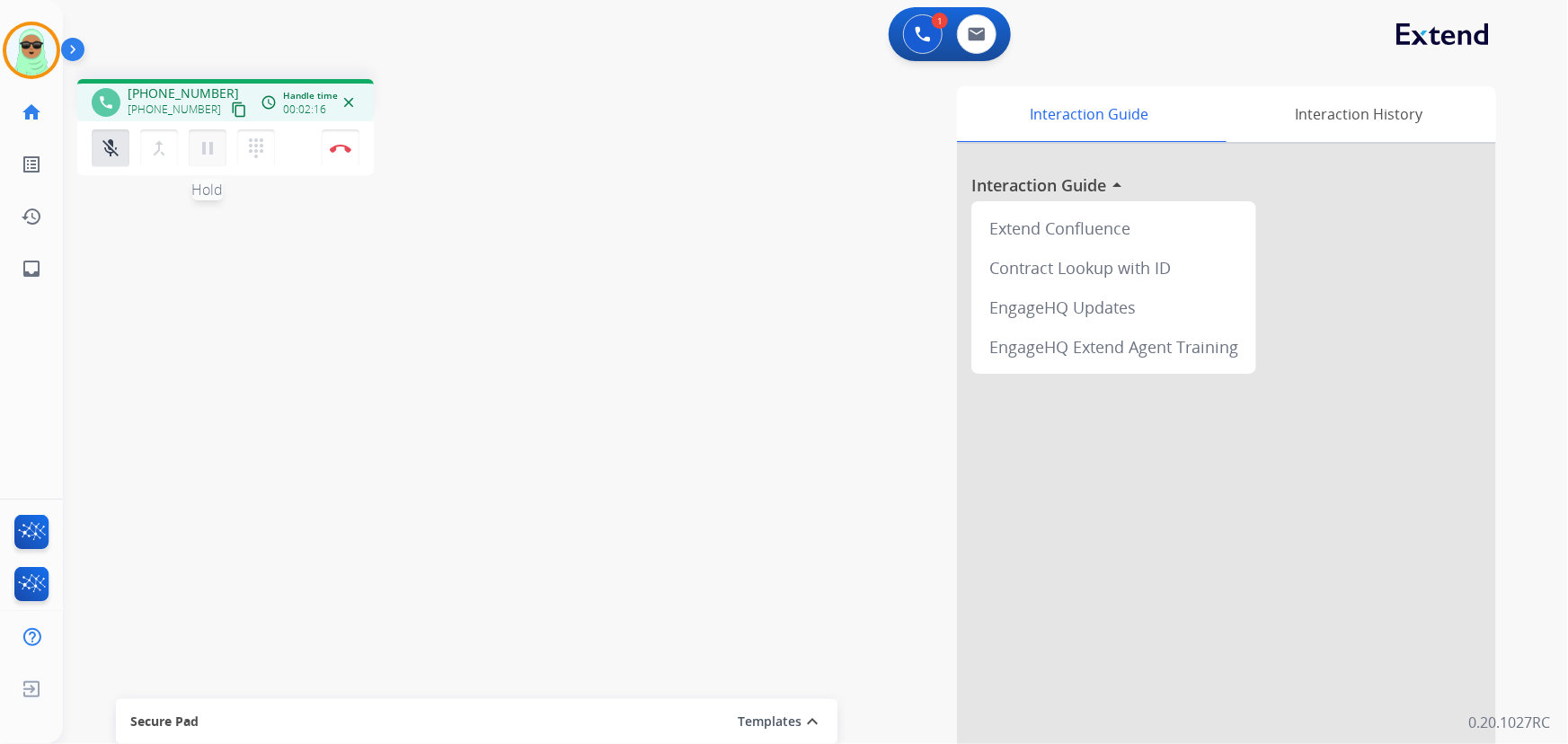
click at [202, 143] on mat-icon "pause" at bounding box center [207, 148] width 22 height 22
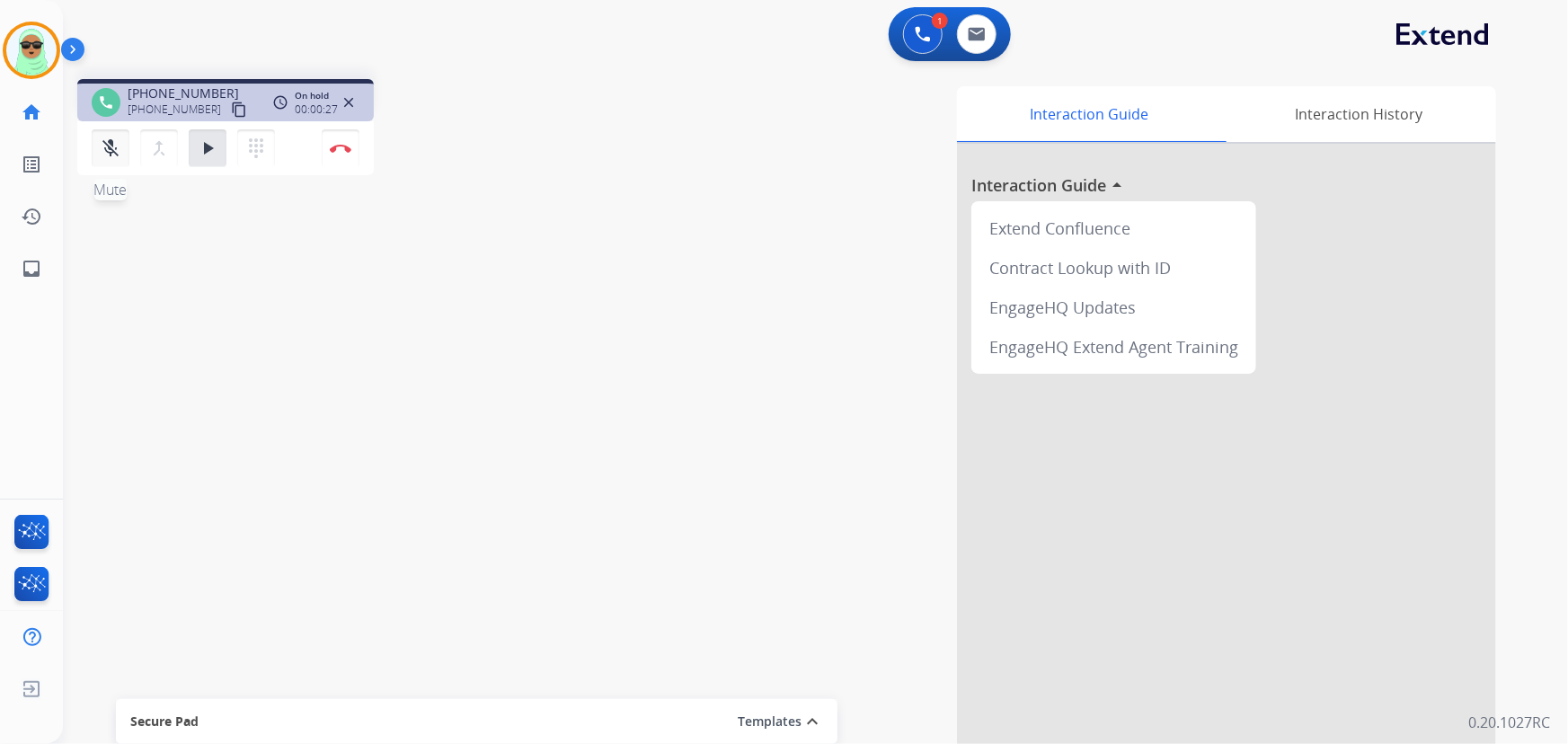
click at [124, 139] on button "mic_off Mute" at bounding box center [111, 148] width 38 height 38
click at [202, 157] on mat-icon "play_arrow" at bounding box center [207, 148] width 22 height 22
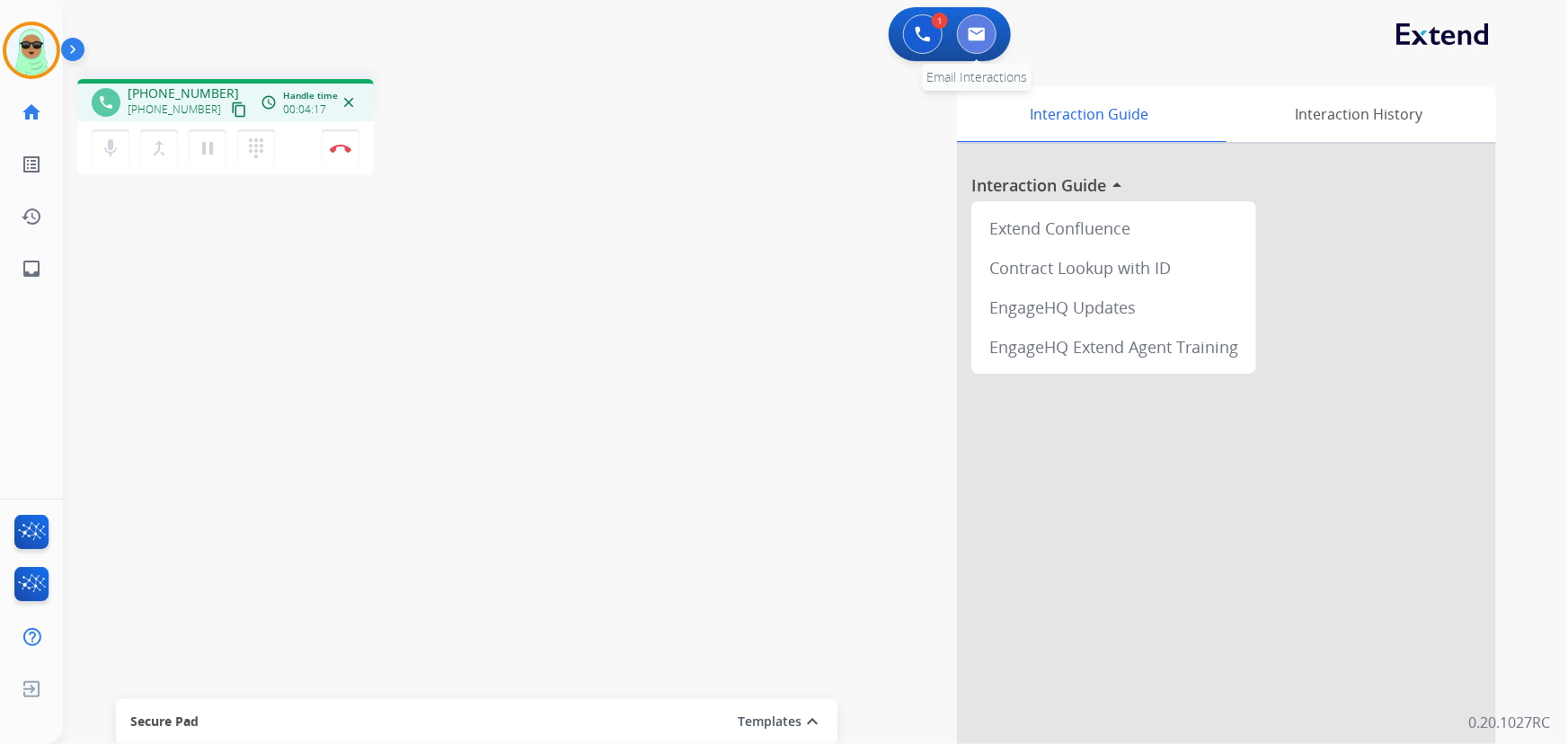
click at [959, 27] on button at bounding box center [977, 34] width 40 height 40
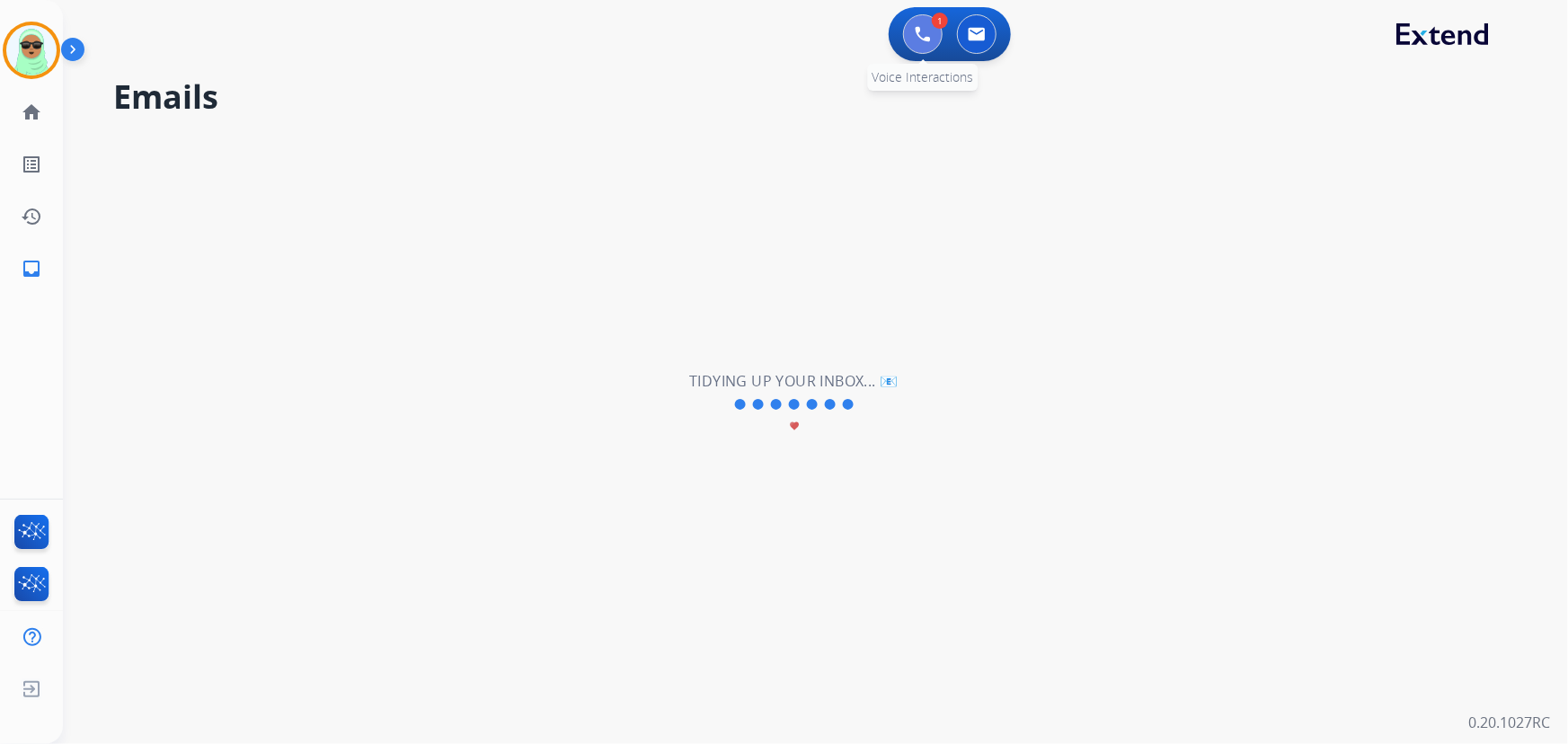
click at [911, 32] on button at bounding box center [923, 34] width 40 height 40
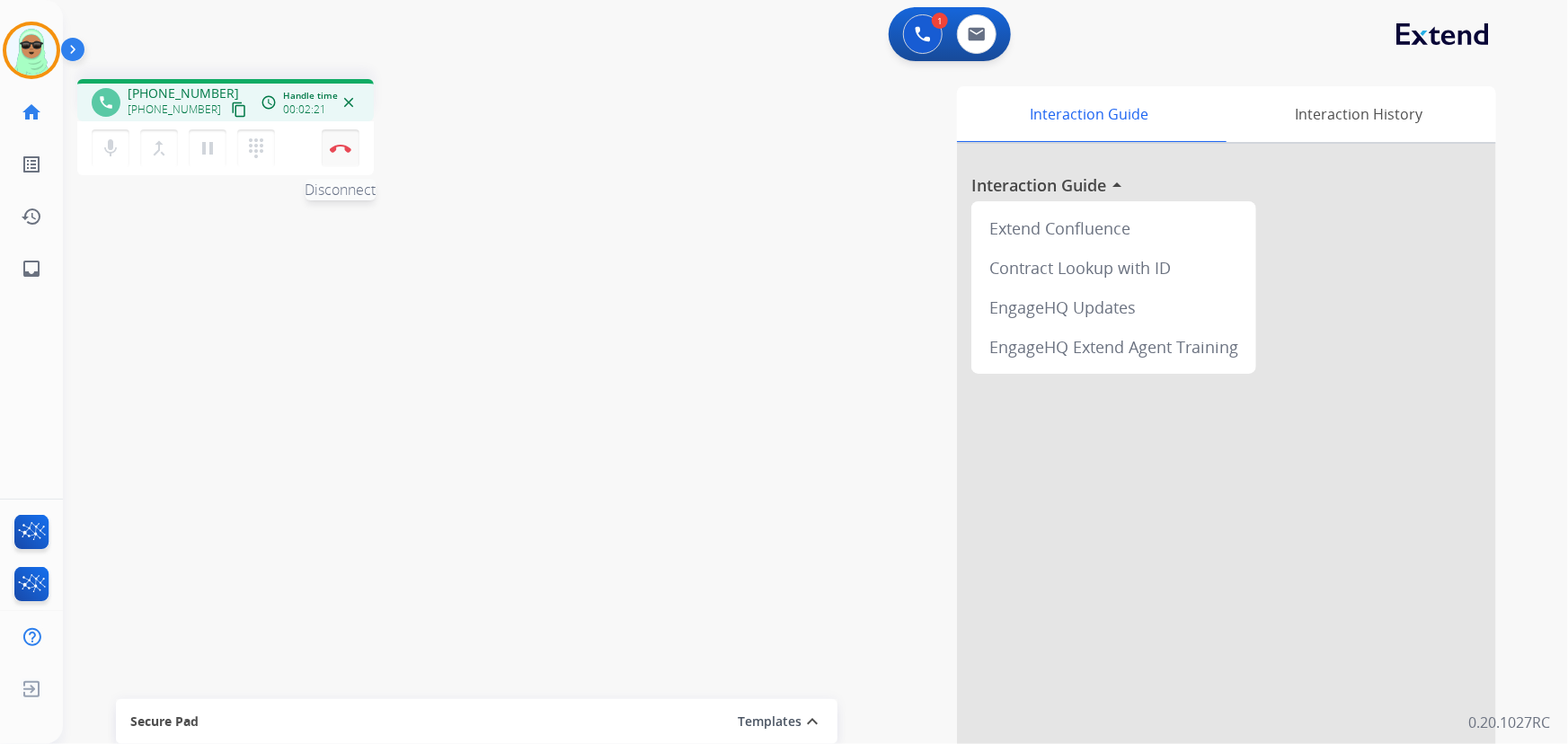
click at [338, 151] on img at bounding box center [340, 148] width 22 height 9
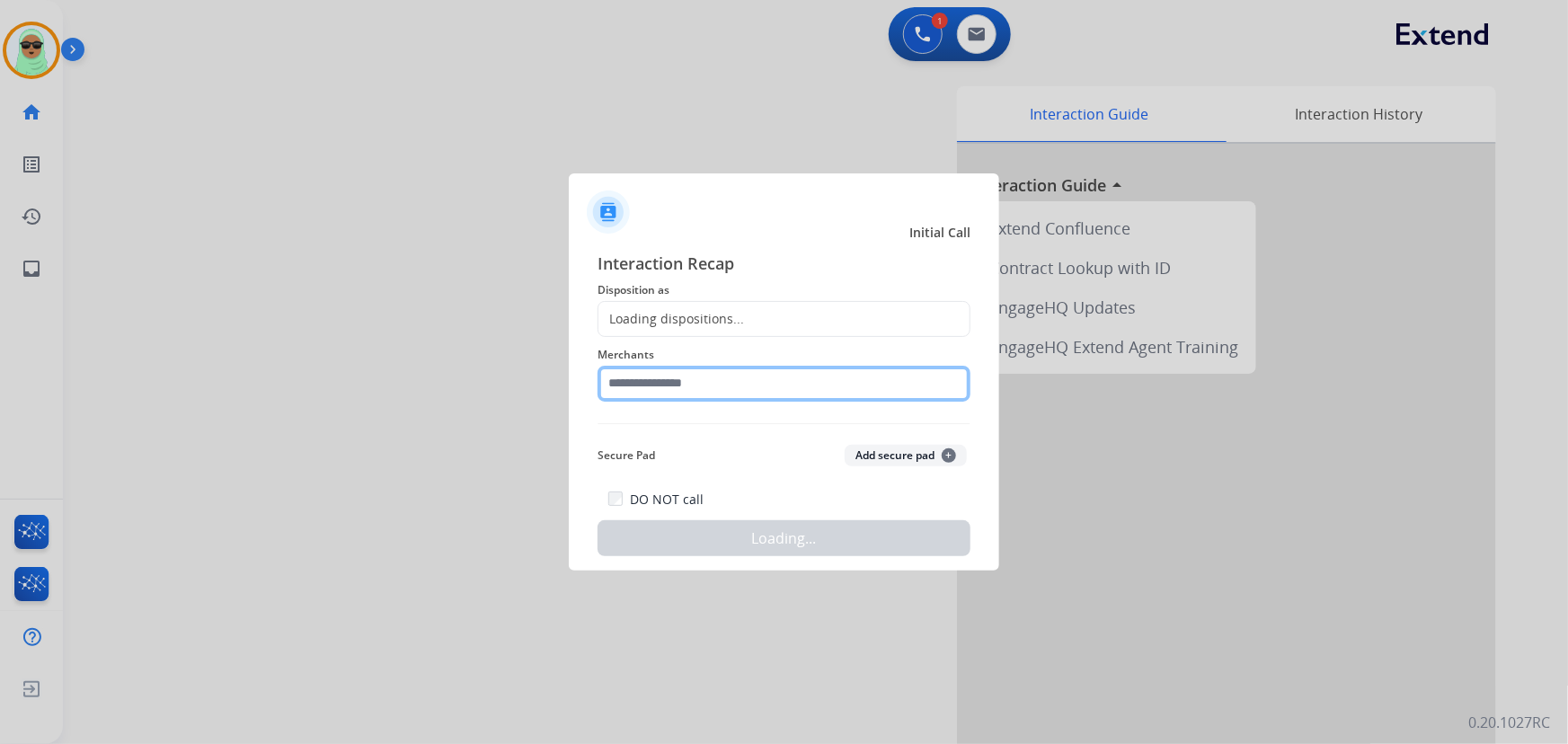
click at [774, 378] on input "text" at bounding box center [784, 383] width 373 height 36
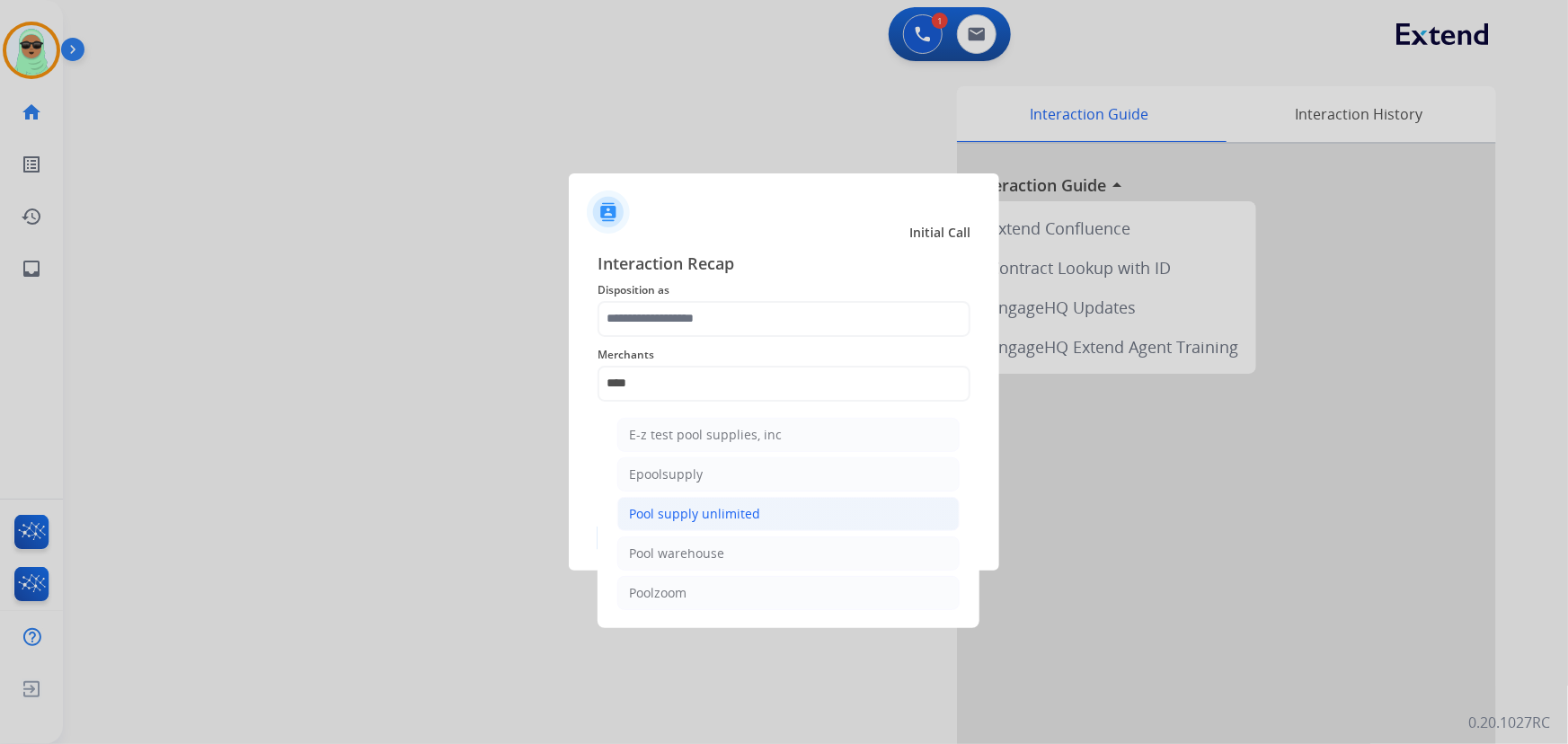
click at [710, 516] on div "Pool supply unlimited" at bounding box center [694, 514] width 131 height 18
type input "**********"
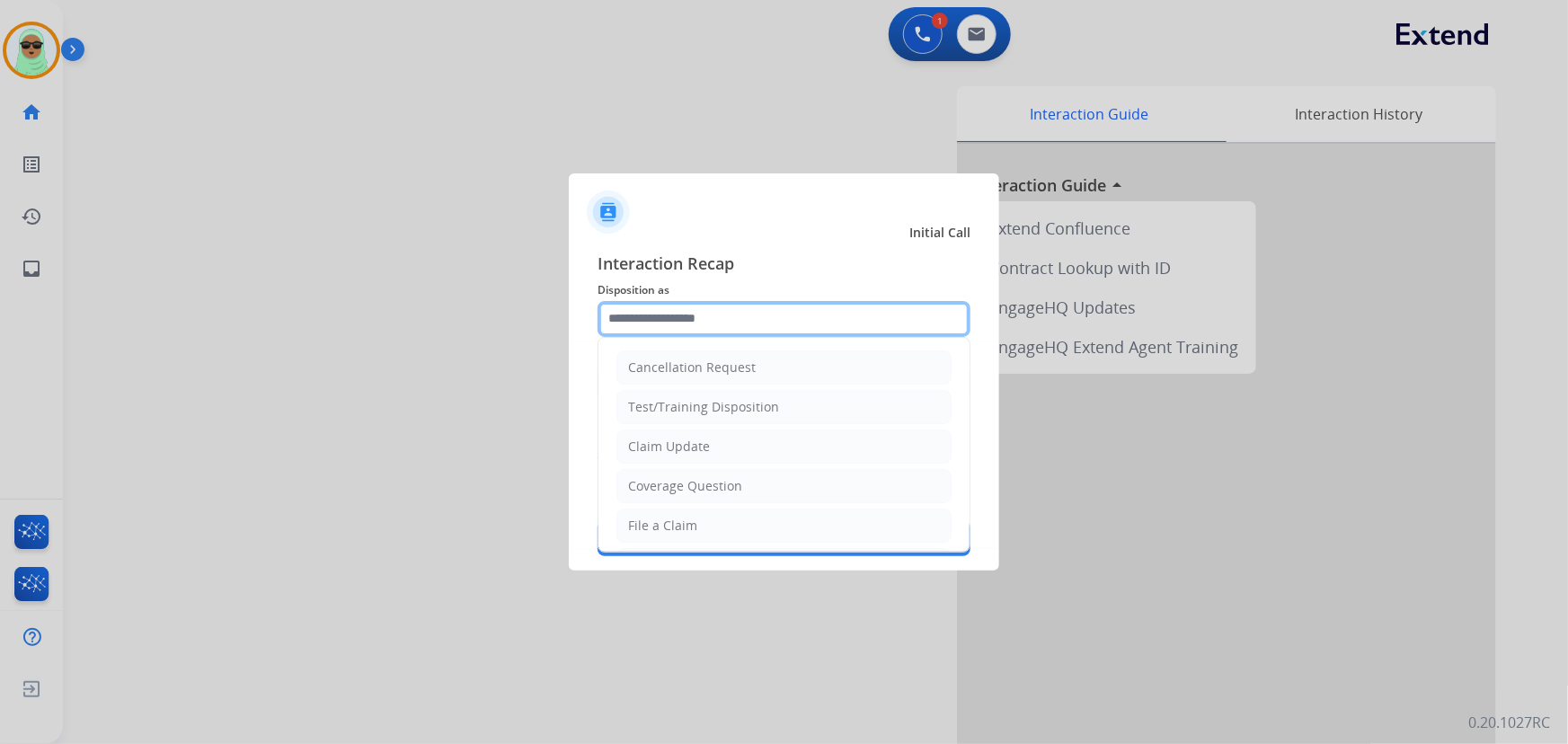
click at [683, 323] on input "text" at bounding box center [784, 319] width 373 height 36
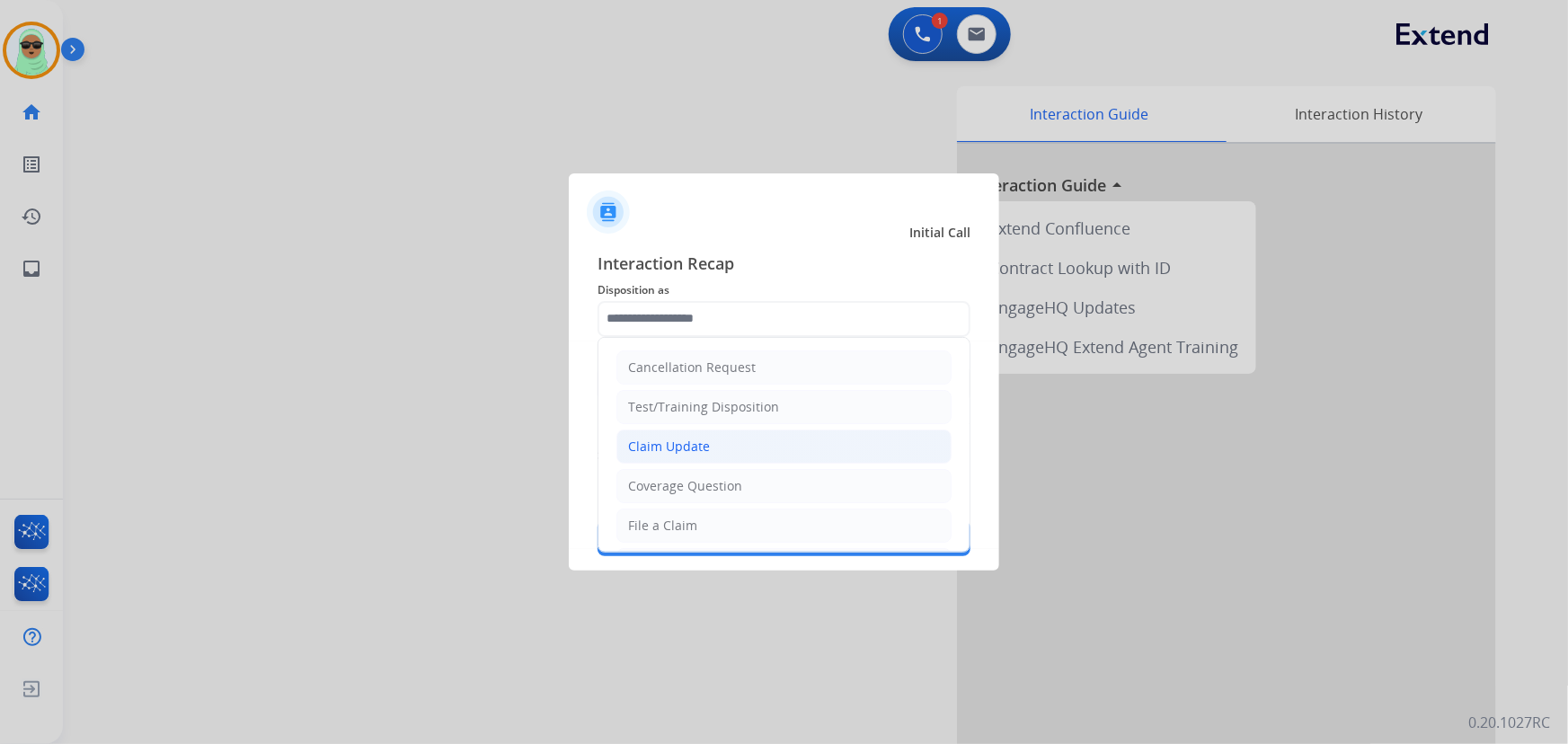
click at [701, 455] on li "Claim Update" at bounding box center [784, 447] width 335 height 34
type input "**********"
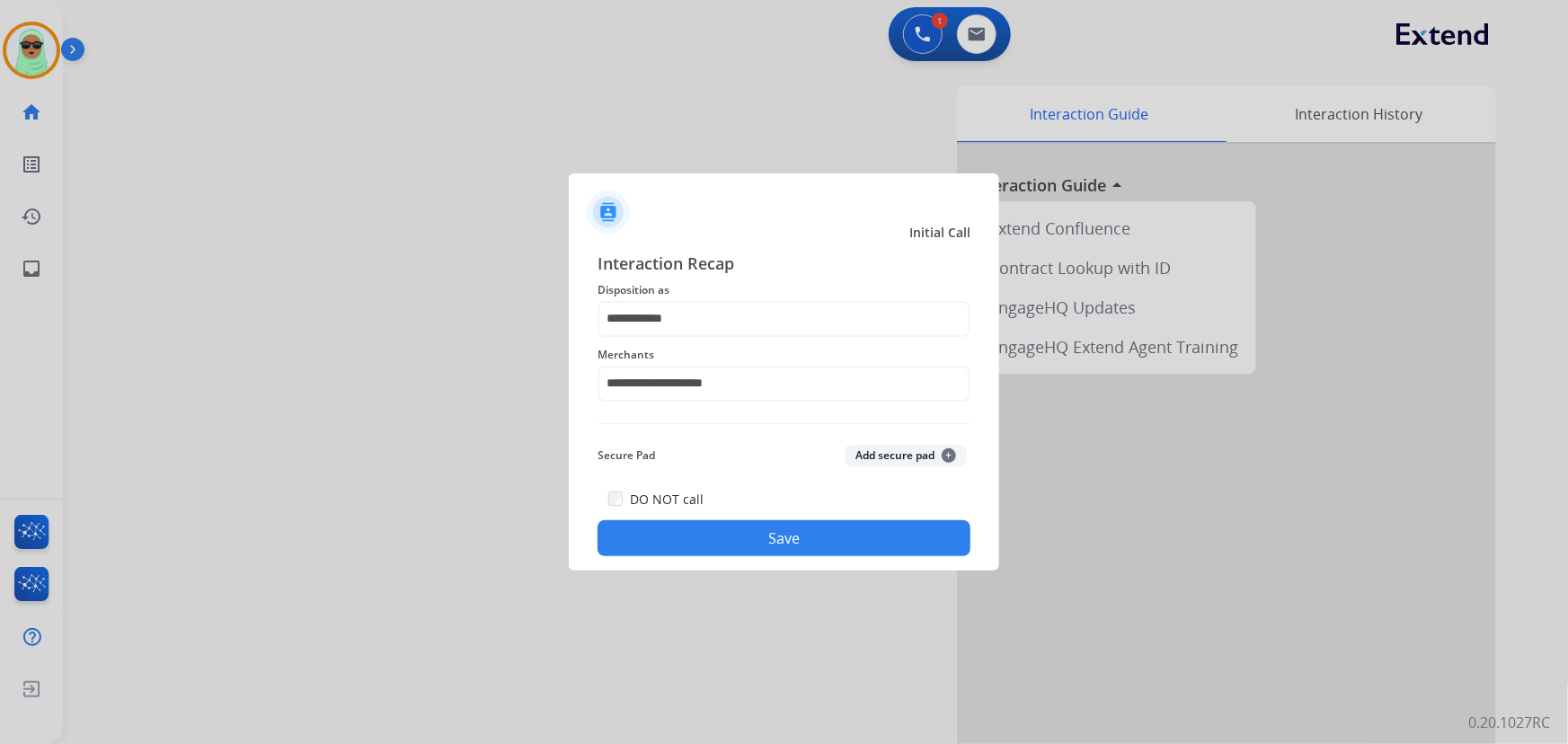
click at [715, 527] on button "Save" at bounding box center [784, 538] width 373 height 36
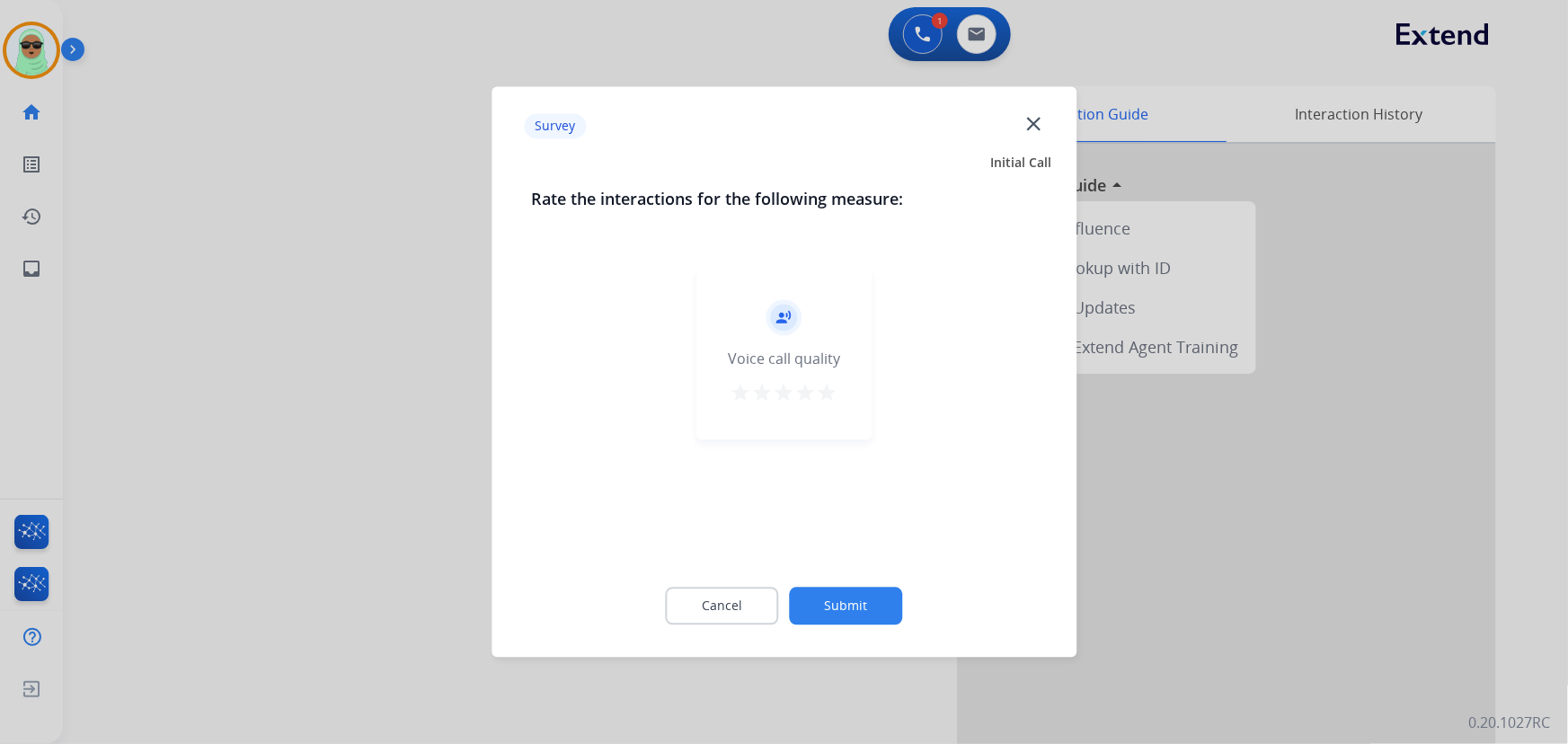
click at [841, 593] on button "Submit" at bounding box center [846, 606] width 113 height 38
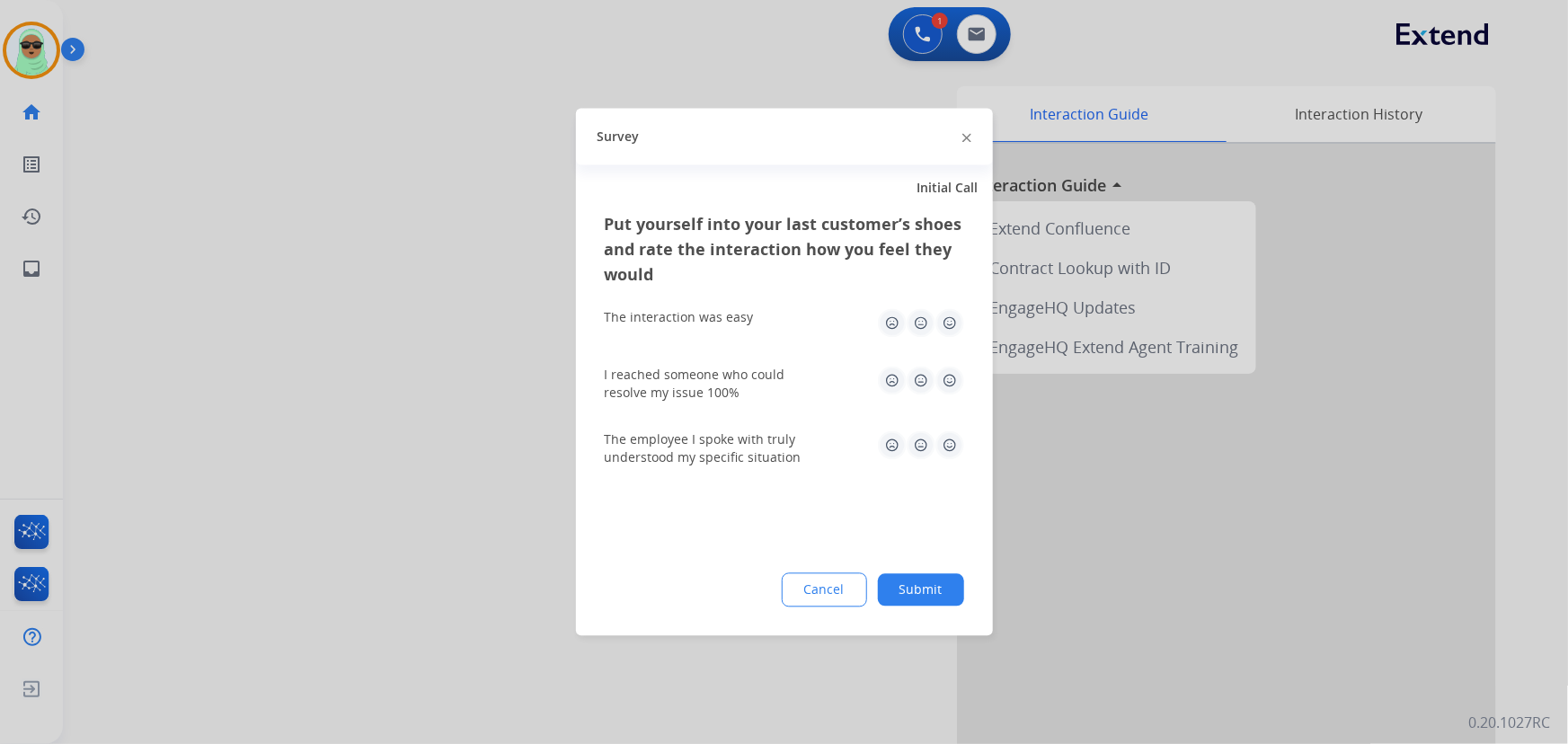
click at [926, 601] on button "Submit" at bounding box center [920, 590] width 86 height 32
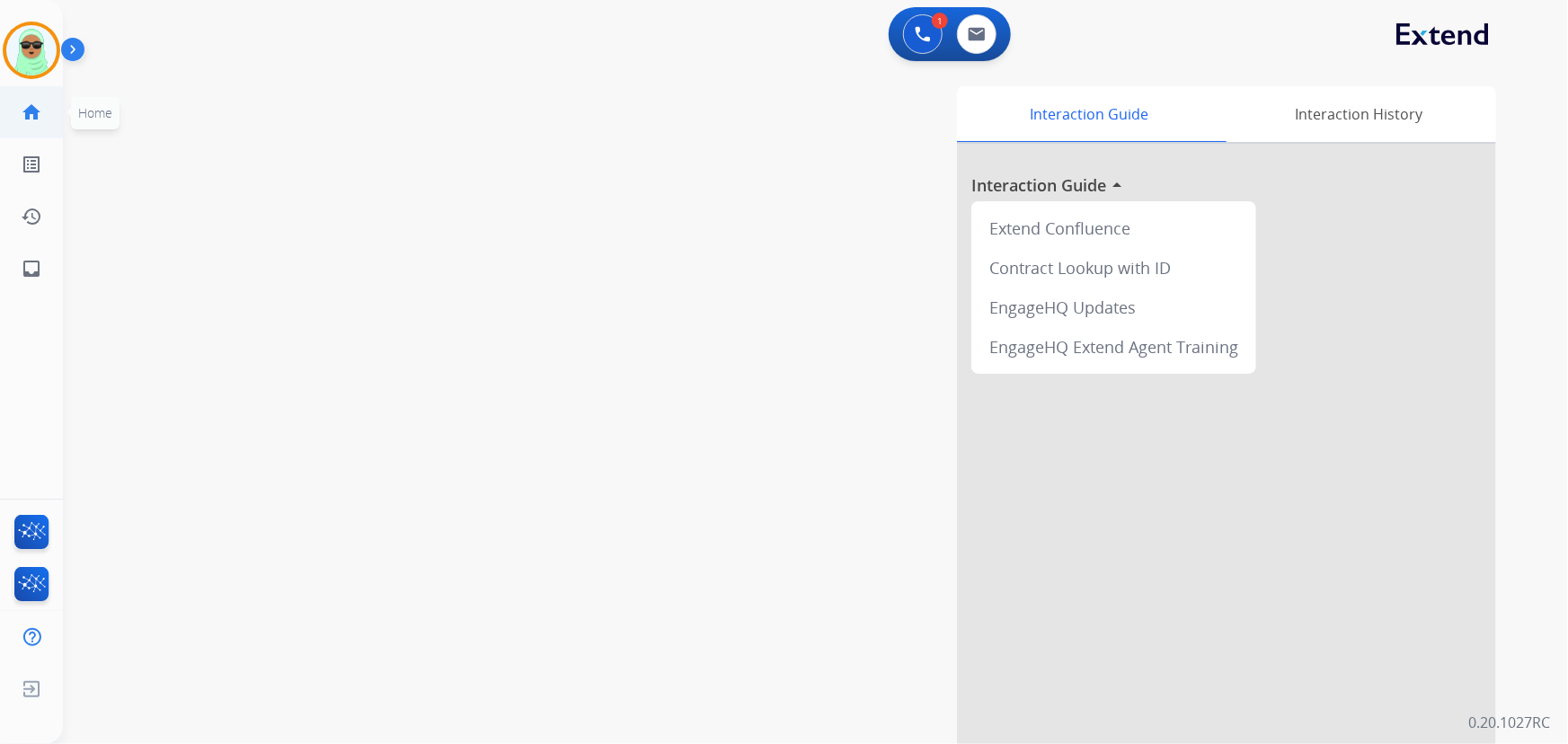
click at [23, 120] on mat-icon "home" at bounding box center [31, 111] width 22 height 22
drag, startPoint x: 26, startPoint y: 118, endPoint x: 5, endPoint y: 18, distance: 102.2
click at [27, 117] on mat-icon "home" at bounding box center [31, 111] width 22 height 22
click at [2, 8] on div "Raujon AfterCallWork Edit Avatar Agent: Raujon Routing Profile: Extend_Training…" at bounding box center [31, 147] width 63 height 295
drag, startPoint x: 16, startPoint y: 38, endPoint x: 81, endPoint y: 53, distance: 66.7
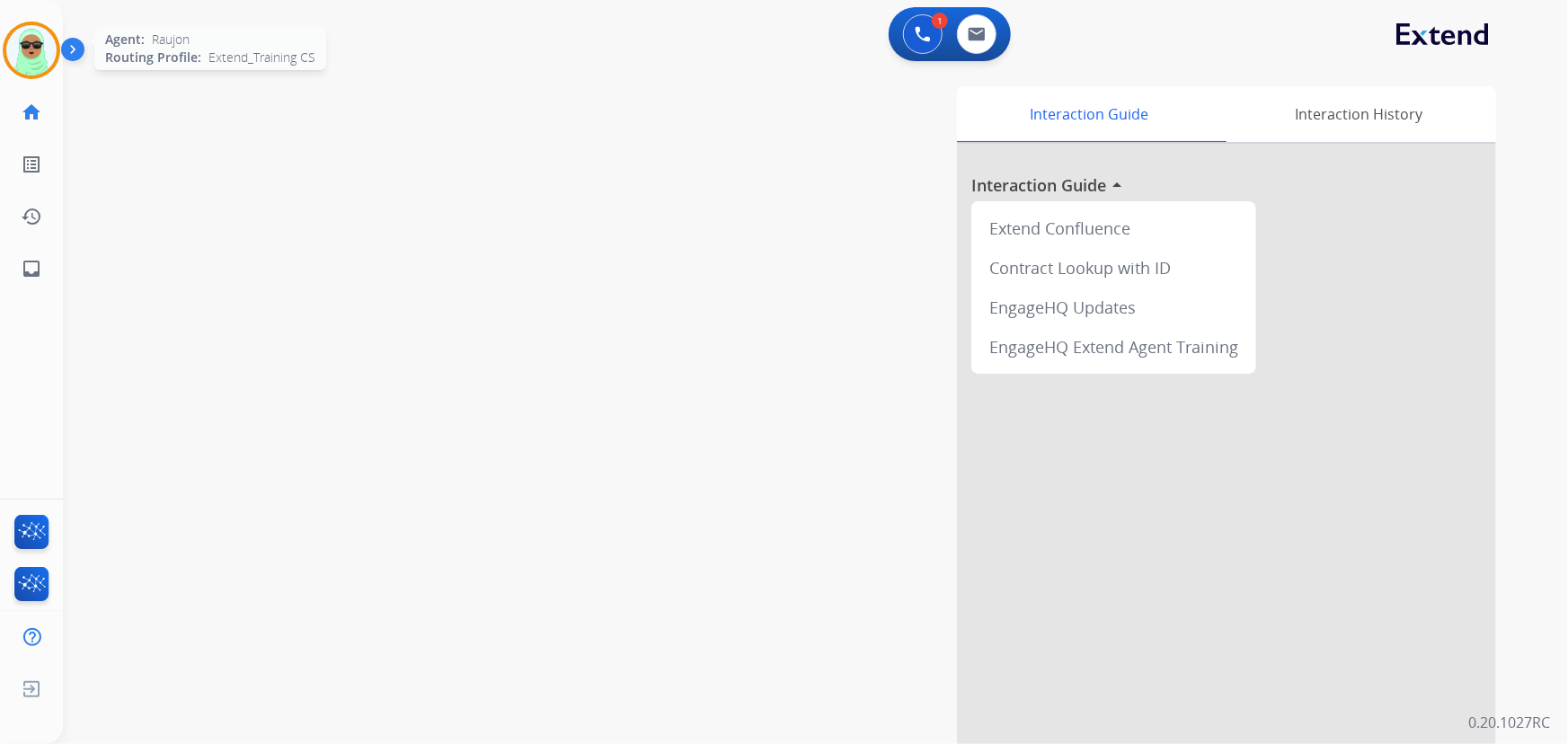
click at [18, 39] on img at bounding box center [31, 50] width 50 height 50
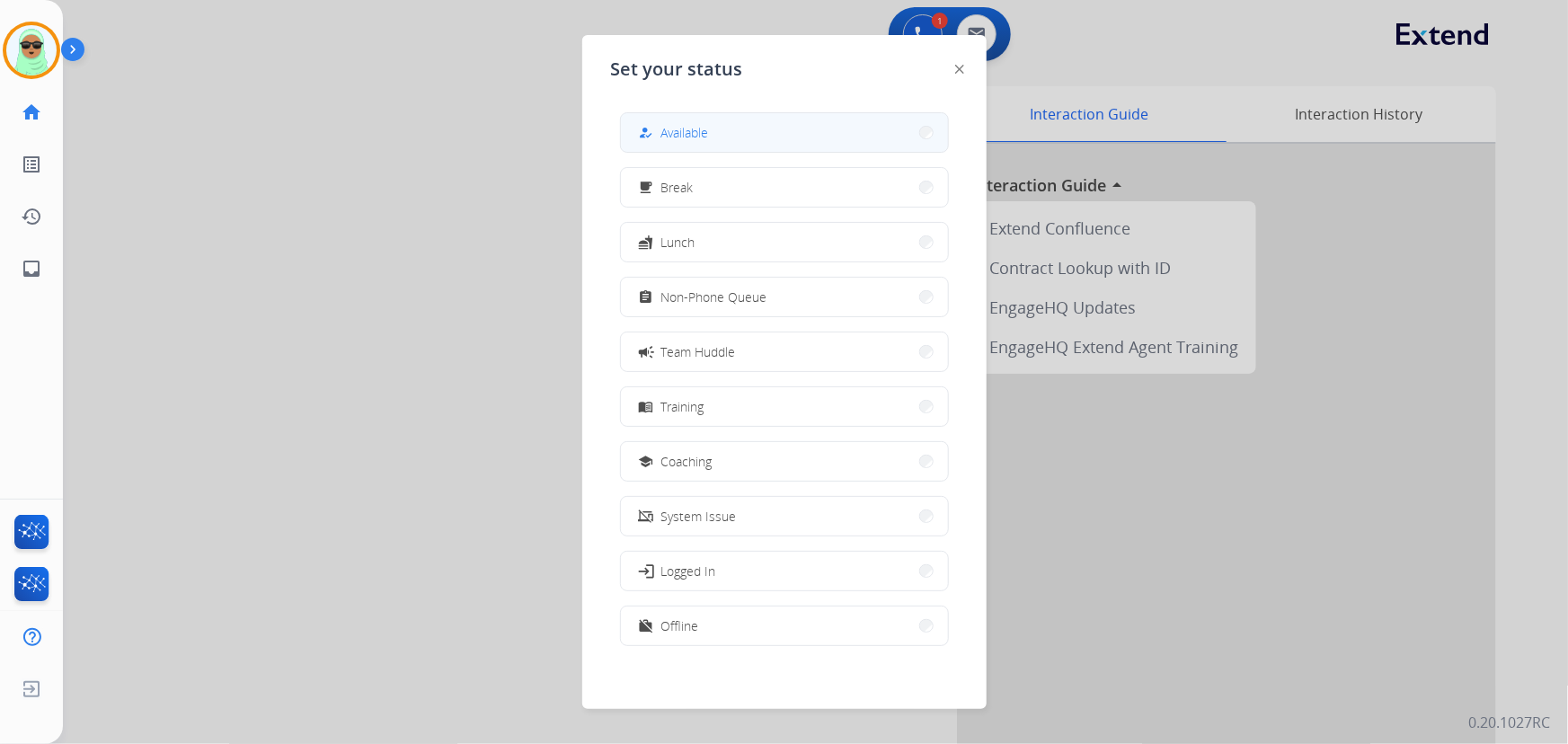
click at [707, 117] on button "how_to_reg Available" at bounding box center [784, 132] width 327 height 39
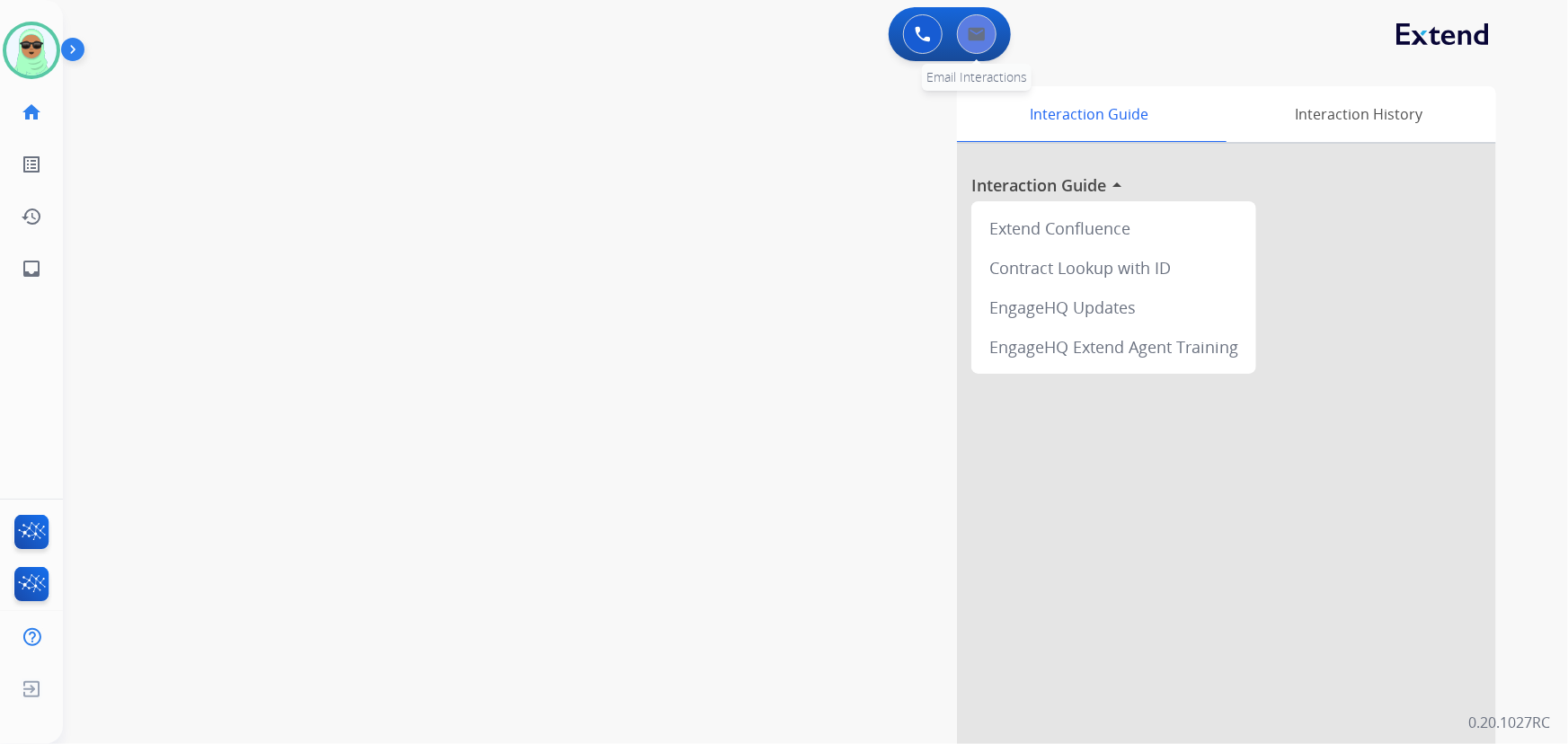
click at [991, 32] on button at bounding box center [977, 34] width 40 height 40
select select "**********"
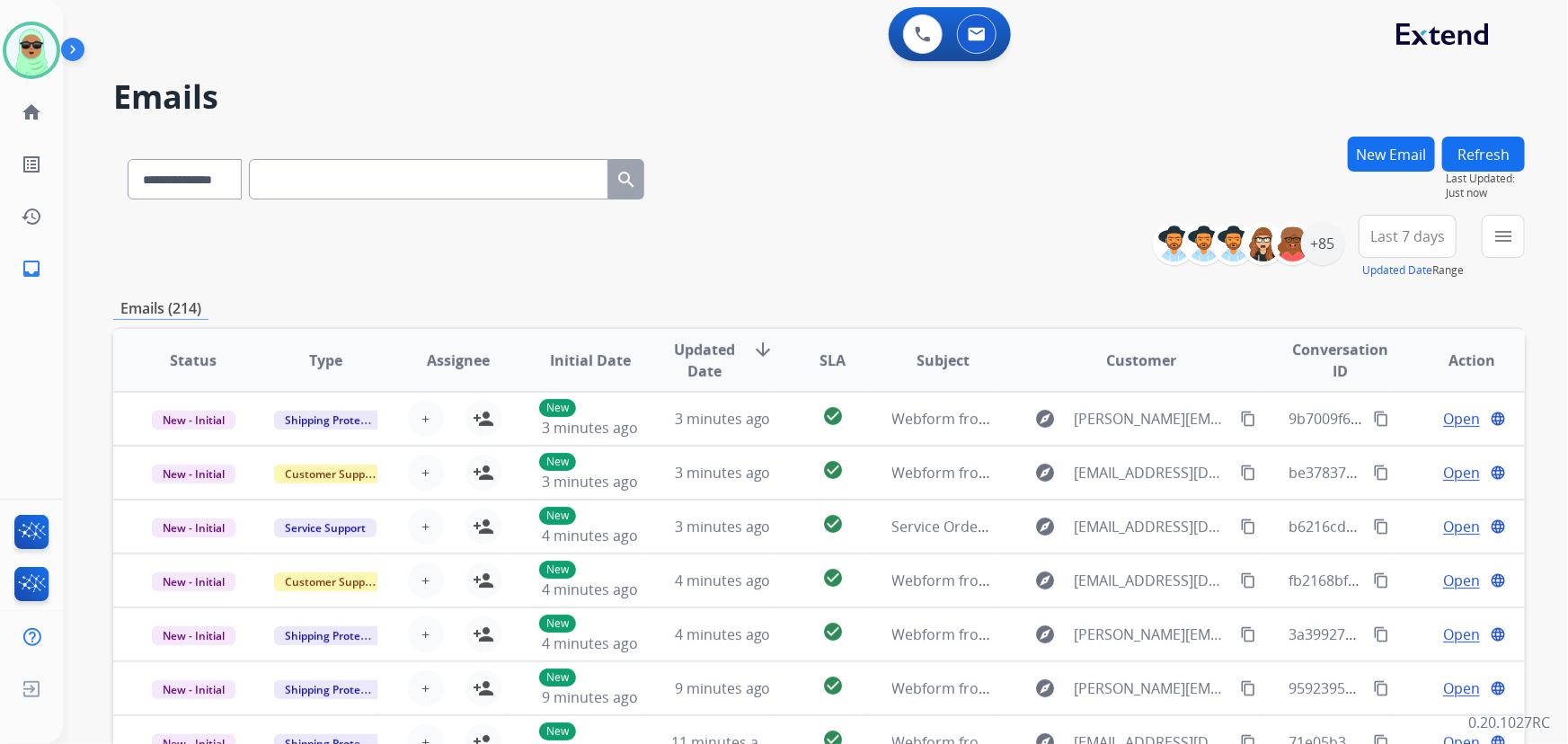
click at [1503, 150] on button "Refresh" at bounding box center [1484, 154] width 83 height 35
click at [1483, 228] on button "menu" at bounding box center [1504, 236] width 43 height 43
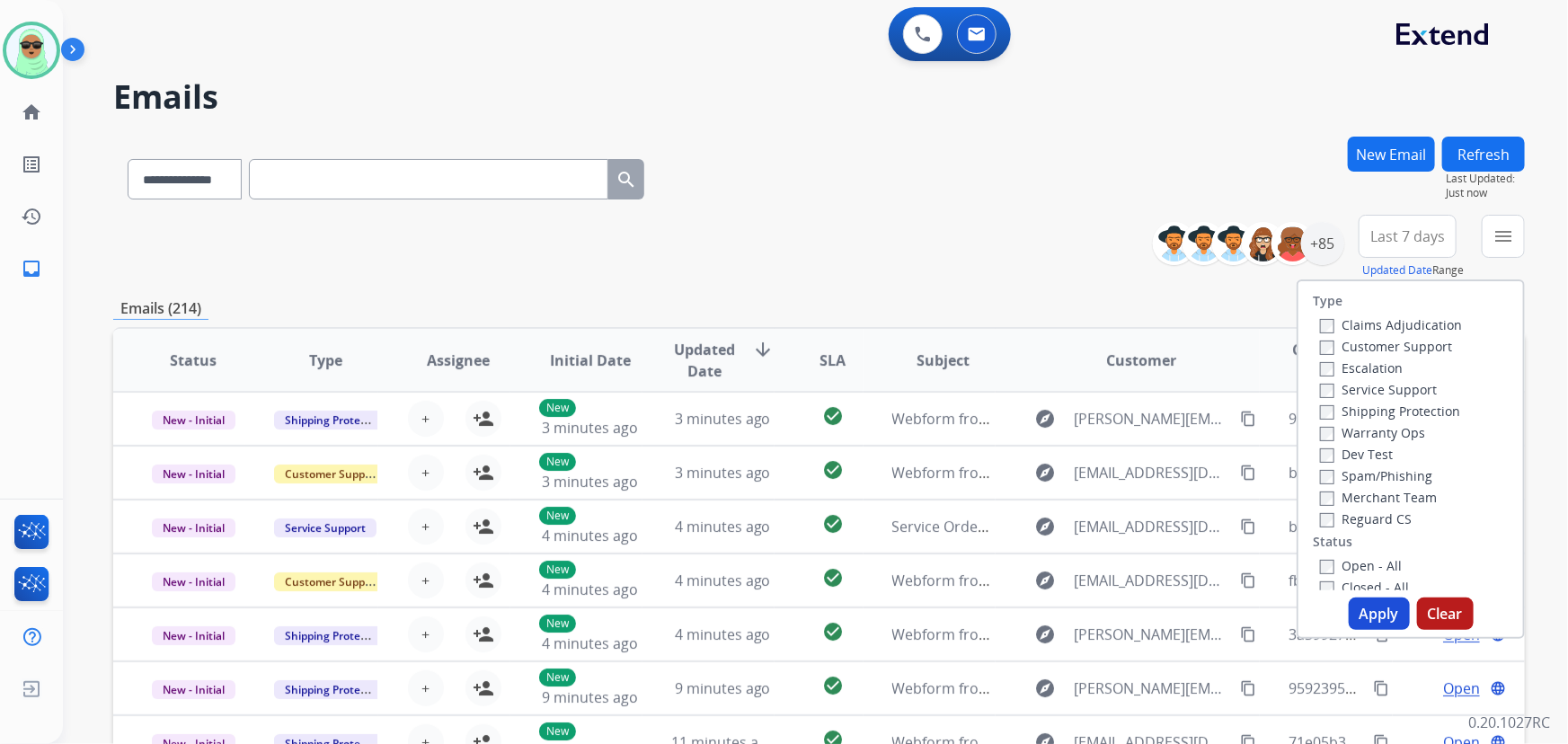
click at [1409, 323] on label "Claims Adjudication" at bounding box center [1390, 325] width 142 height 17
click at [1404, 341] on label "Customer Support" at bounding box center [1386, 347] width 132 height 17
click at [1401, 324] on label "Claims Adjudication" at bounding box center [1390, 325] width 142 height 17
click at [1377, 403] on label "Shipping Protection" at bounding box center [1389, 411] width 140 height 17
click at [1345, 531] on div "Type Claims Adjudication Customer Support Escalation Service Support Shipping P…" at bounding box center [1411, 435] width 225 height 309
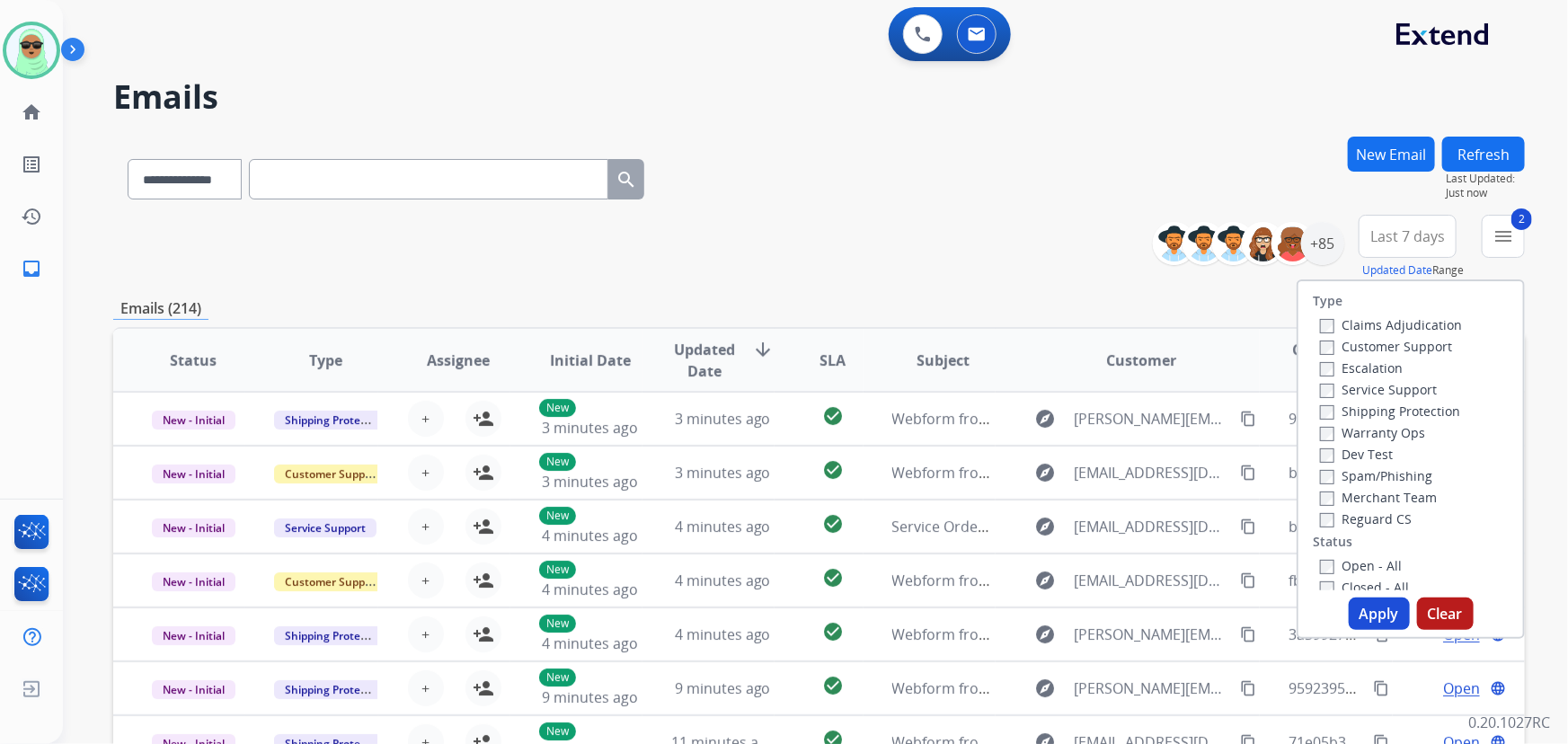
click at [1348, 515] on label "Reguard CS" at bounding box center [1365, 518] width 92 height 17
click at [1343, 571] on label "Open - All" at bounding box center [1360, 566] width 82 height 17
click at [1349, 605] on button "Apply" at bounding box center [1379, 614] width 61 height 32
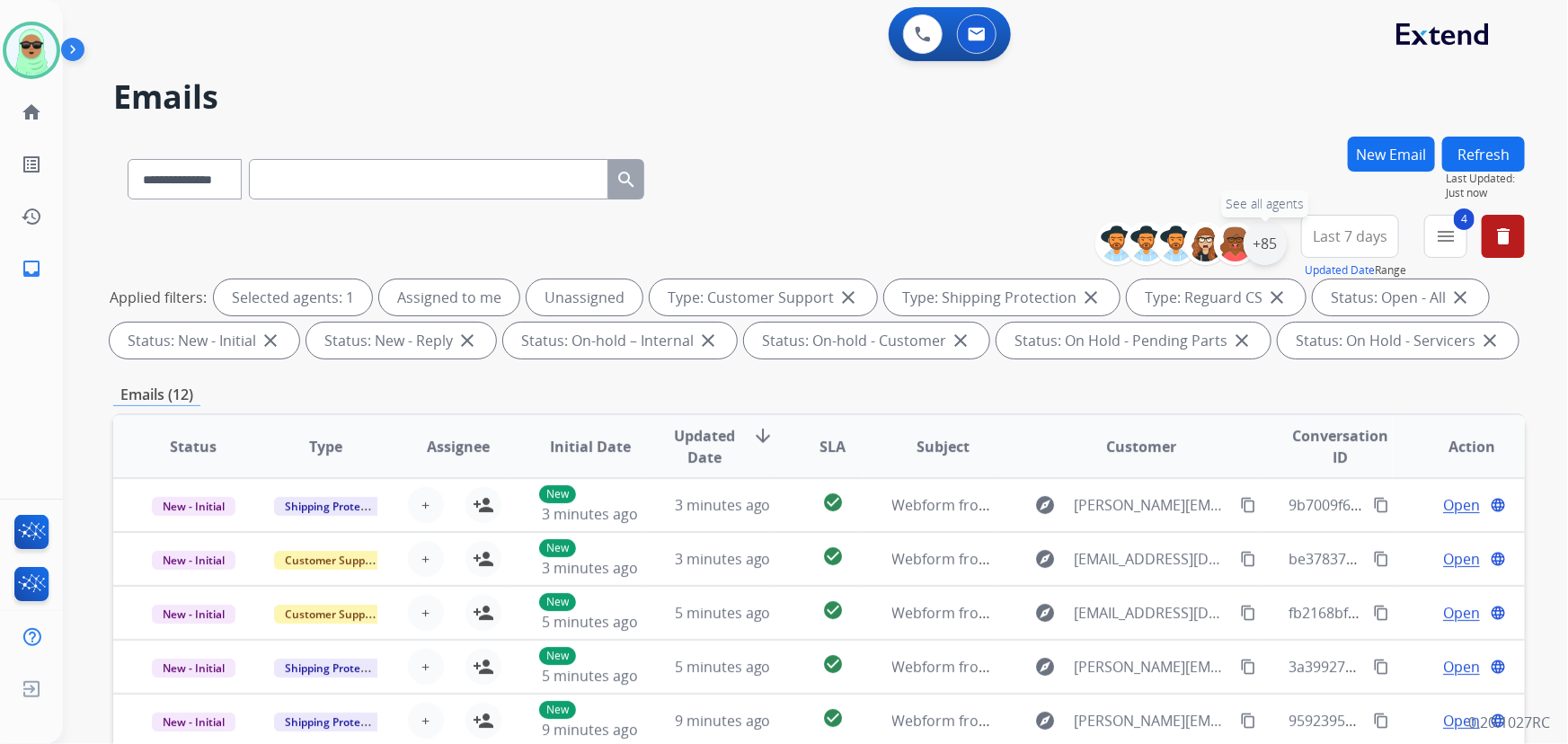
click at [1270, 250] on div "+85" at bounding box center [1266, 244] width 43 height 43
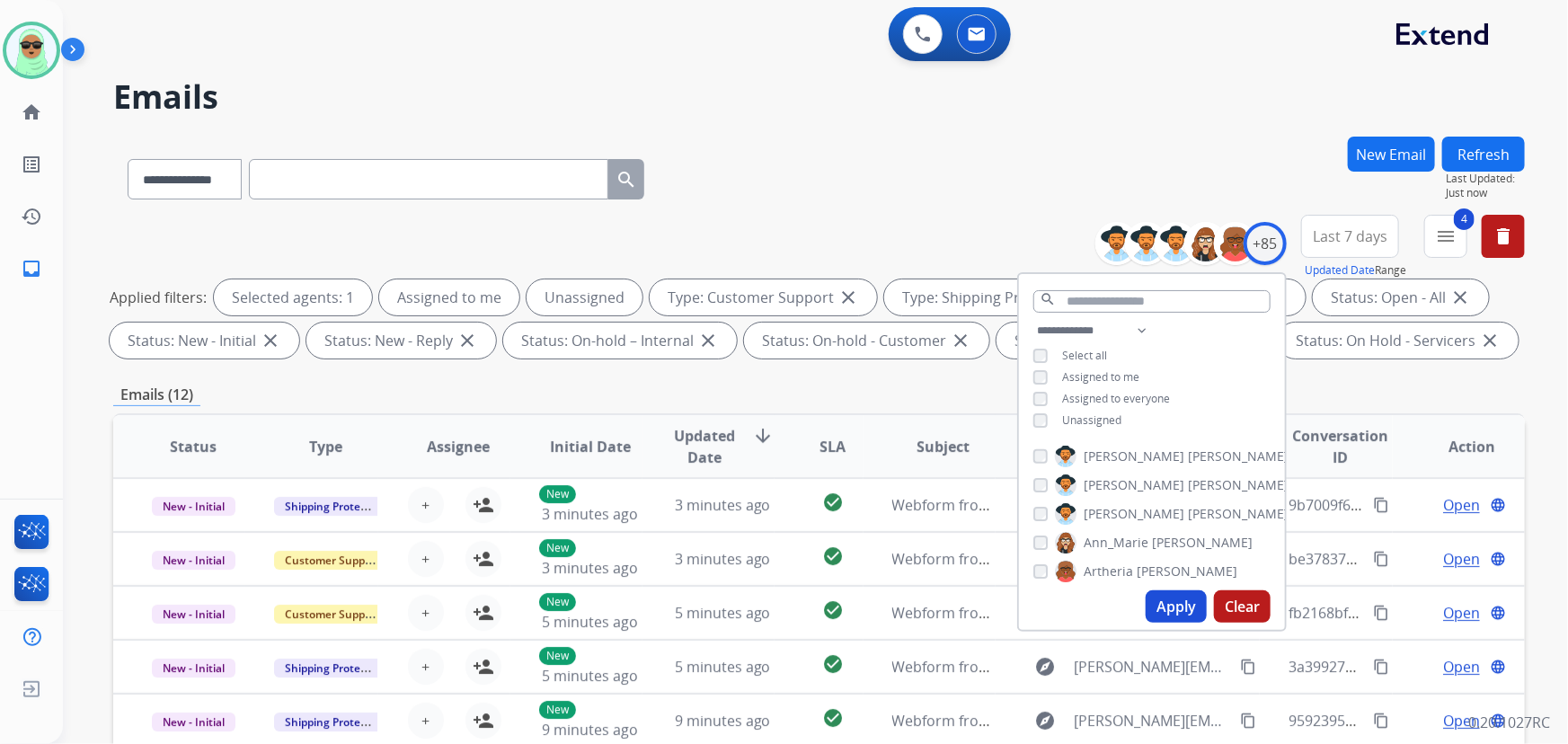
click at [1093, 375] on span "Assigned to me" at bounding box center [1100, 377] width 77 height 15
click at [1085, 438] on div "[PERSON_NAME] [PERSON_NAME] [PERSON_NAME] [PERSON_NAME] [PERSON_NAME] [PERSON_N…" at bounding box center [1152, 510] width 266 height 144
click at [1096, 424] on span "Unassigned" at bounding box center [1091, 420] width 60 height 15
click at [1181, 617] on button "Apply" at bounding box center [1176, 606] width 61 height 32
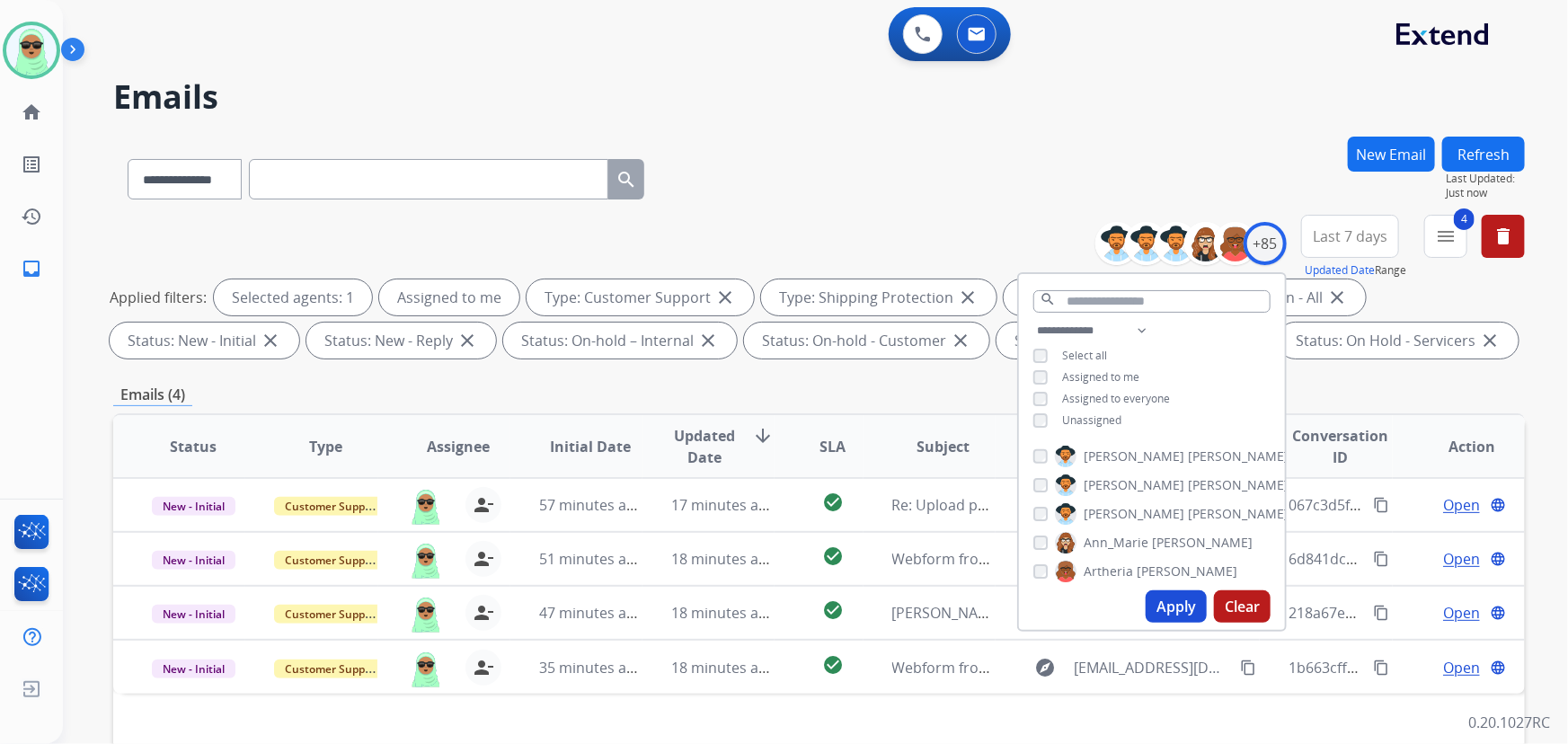
click at [995, 109] on h2 "Emails" at bounding box center [819, 97] width 1411 height 36
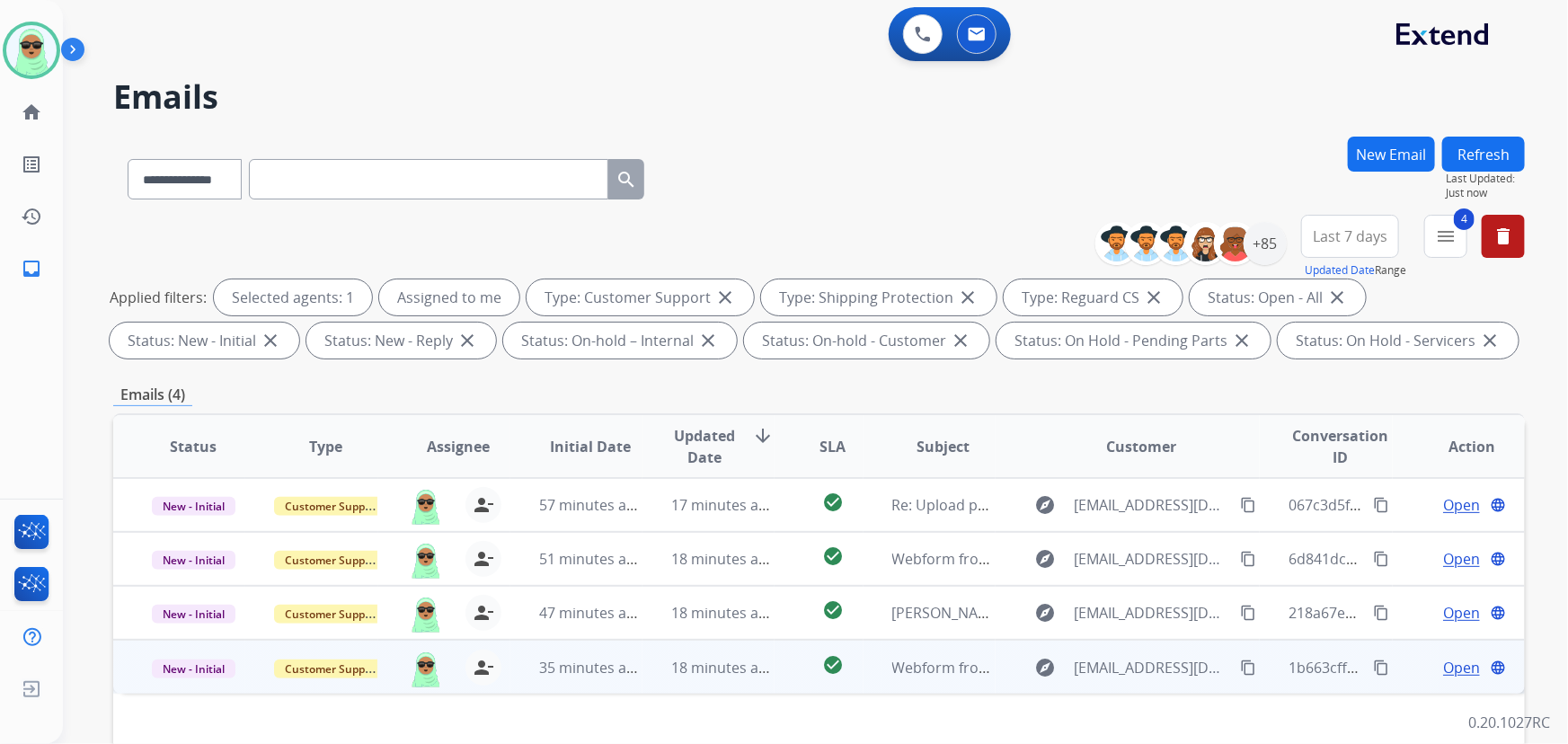
click at [1240, 668] on mat-icon "content_copy" at bounding box center [1248, 667] width 16 height 16
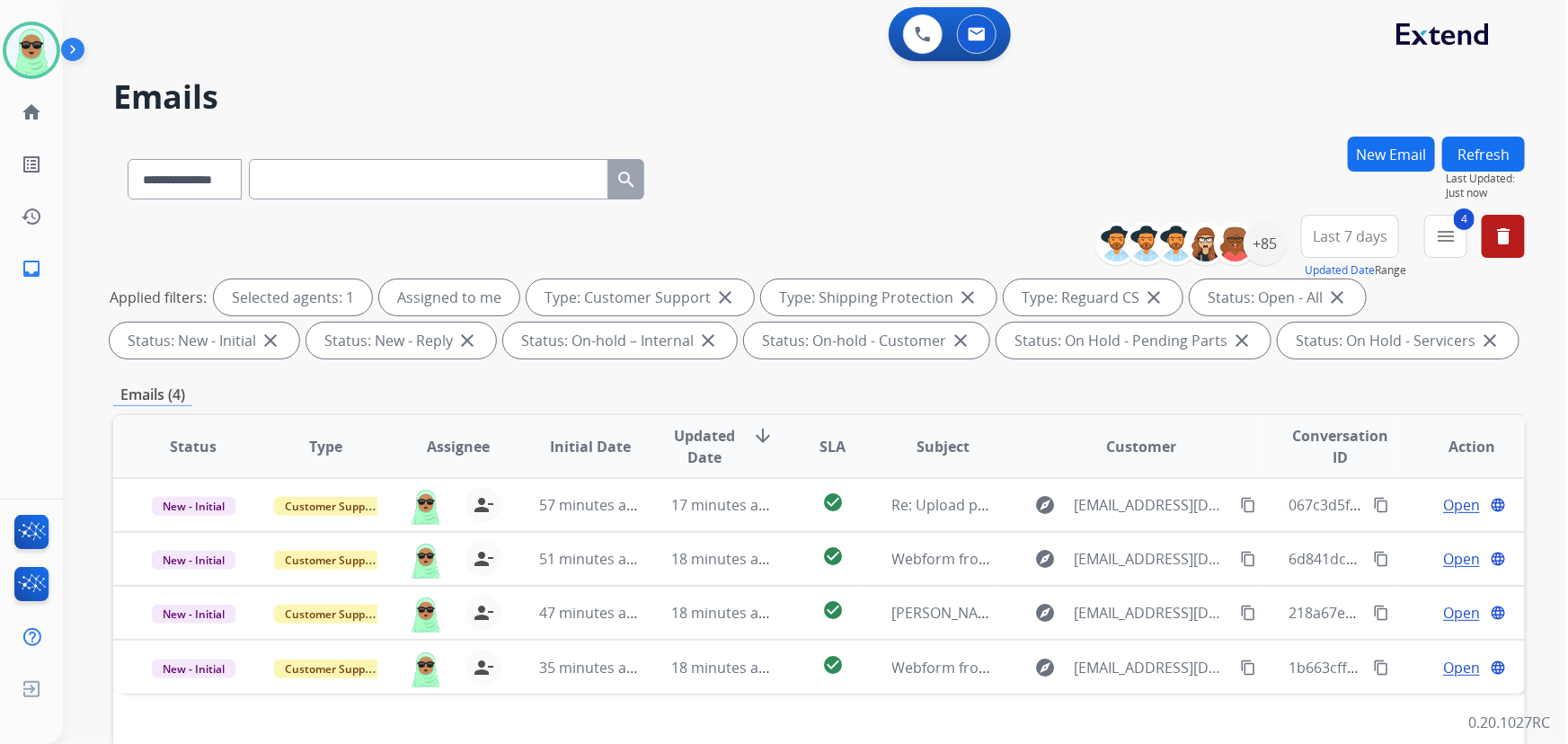
click at [257, 76] on div "**********" at bounding box center [794, 436] width 1462 height 744
click at [25, 34] on img at bounding box center [31, 50] width 50 height 50
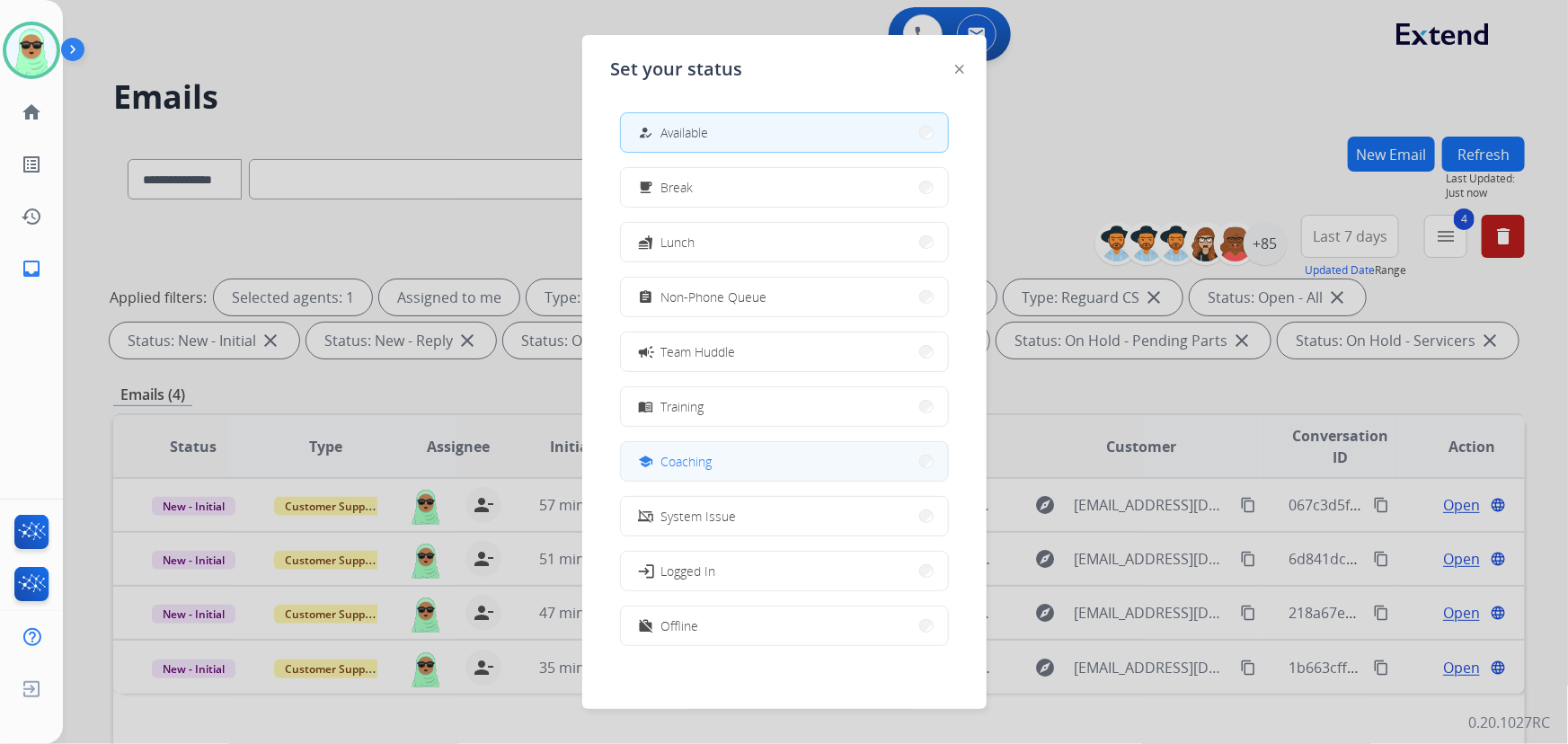
click at [699, 469] on span "Coaching" at bounding box center [687, 461] width 51 height 19
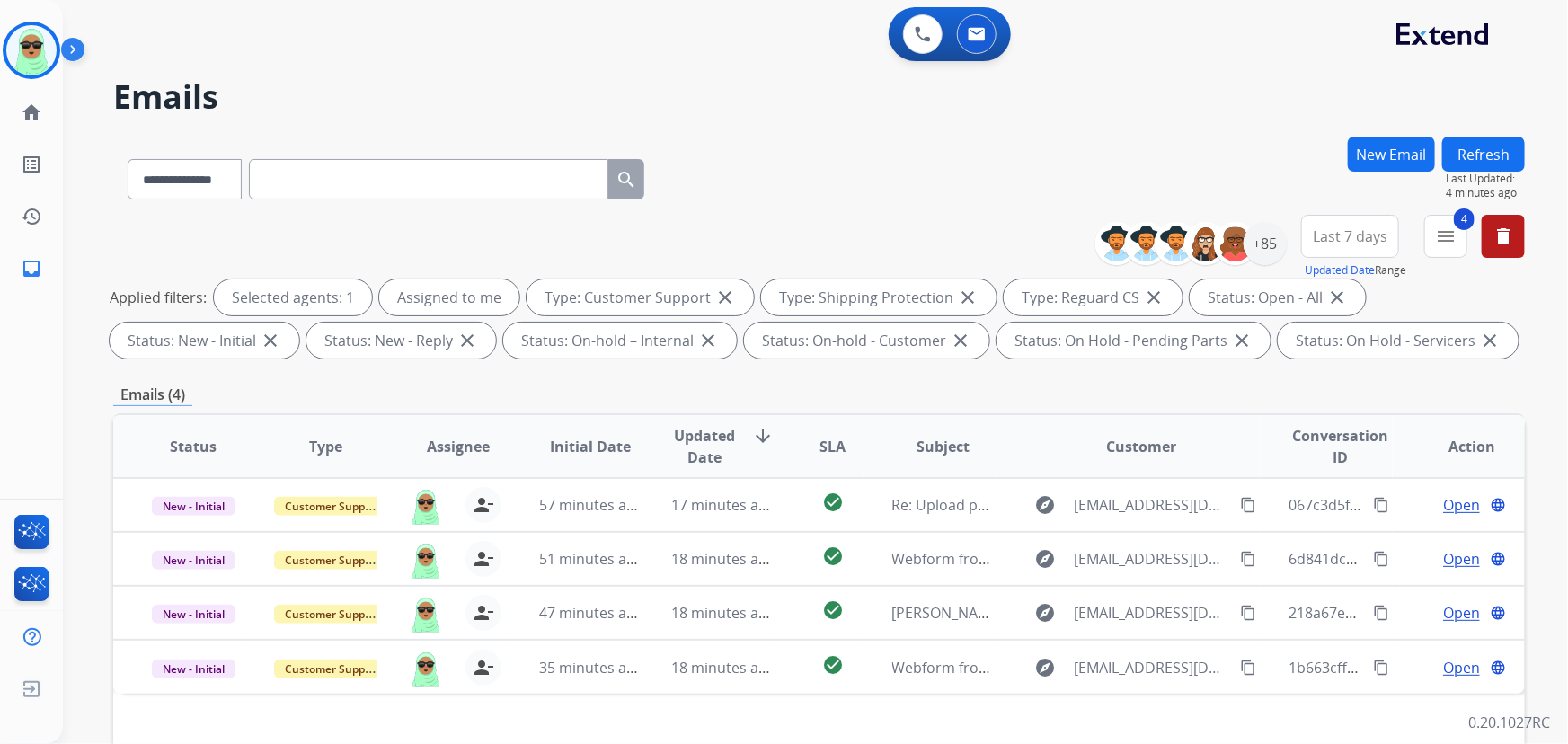
click at [1, 40] on div "Raujon Coaching Edit Avatar Agent: Raujon Routing Profile: Extend_Training CS" at bounding box center [31, 50] width 63 height 58
click at [18, 39] on img at bounding box center [31, 50] width 50 height 50
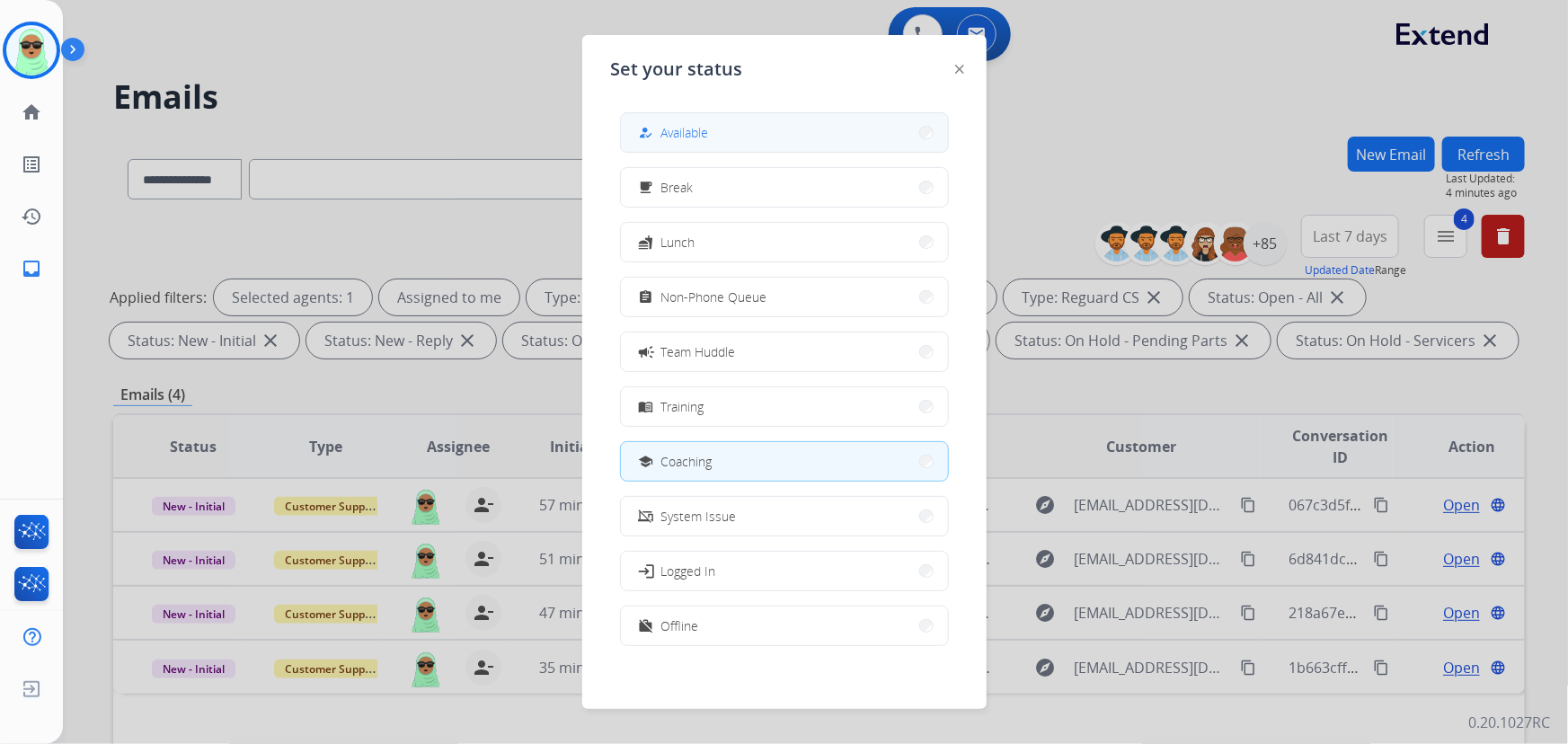
click at [704, 137] on span "Available" at bounding box center [685, 132] width 47 height 19
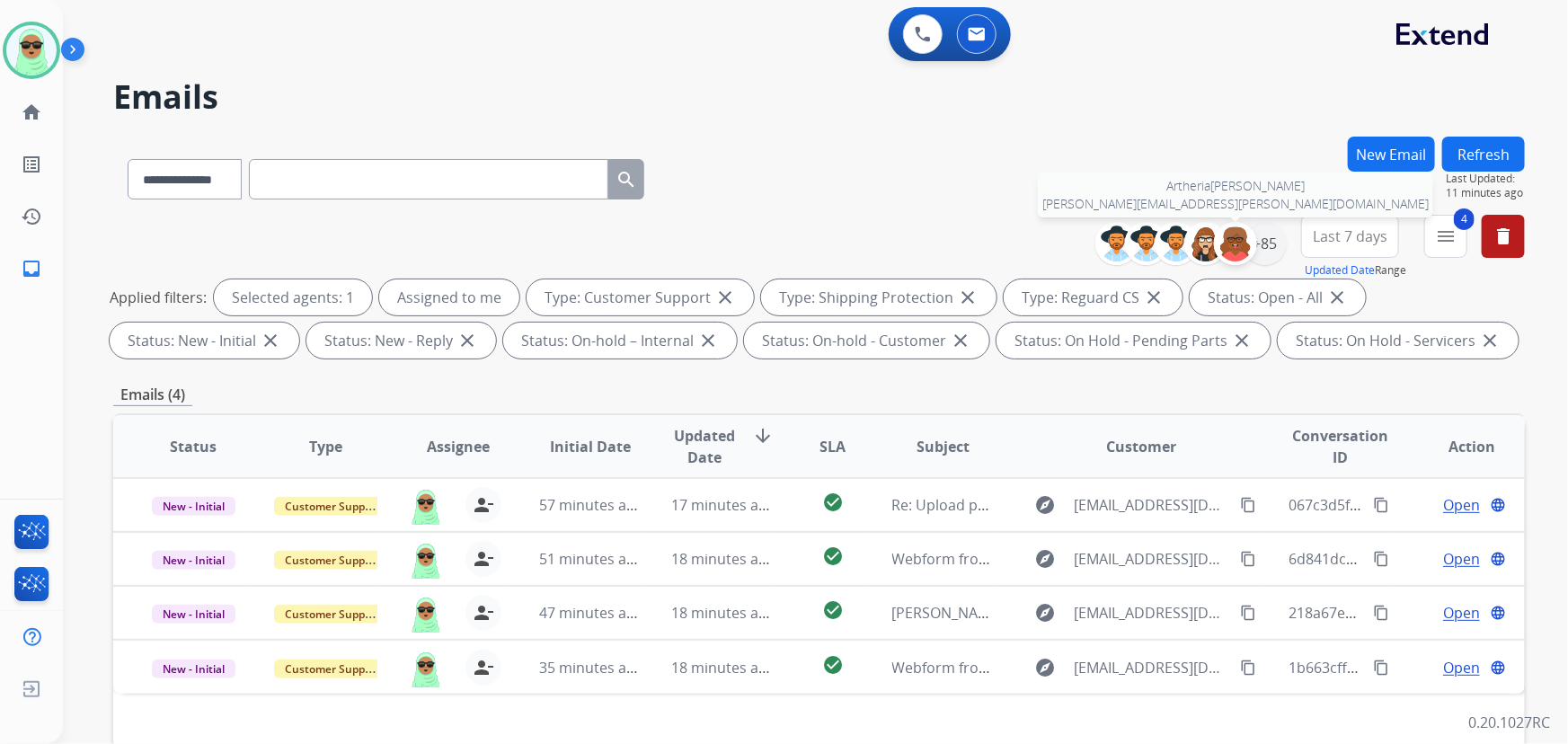
click at [1249, 245] on img at bounding box center [1236, 244] width 36 height 36
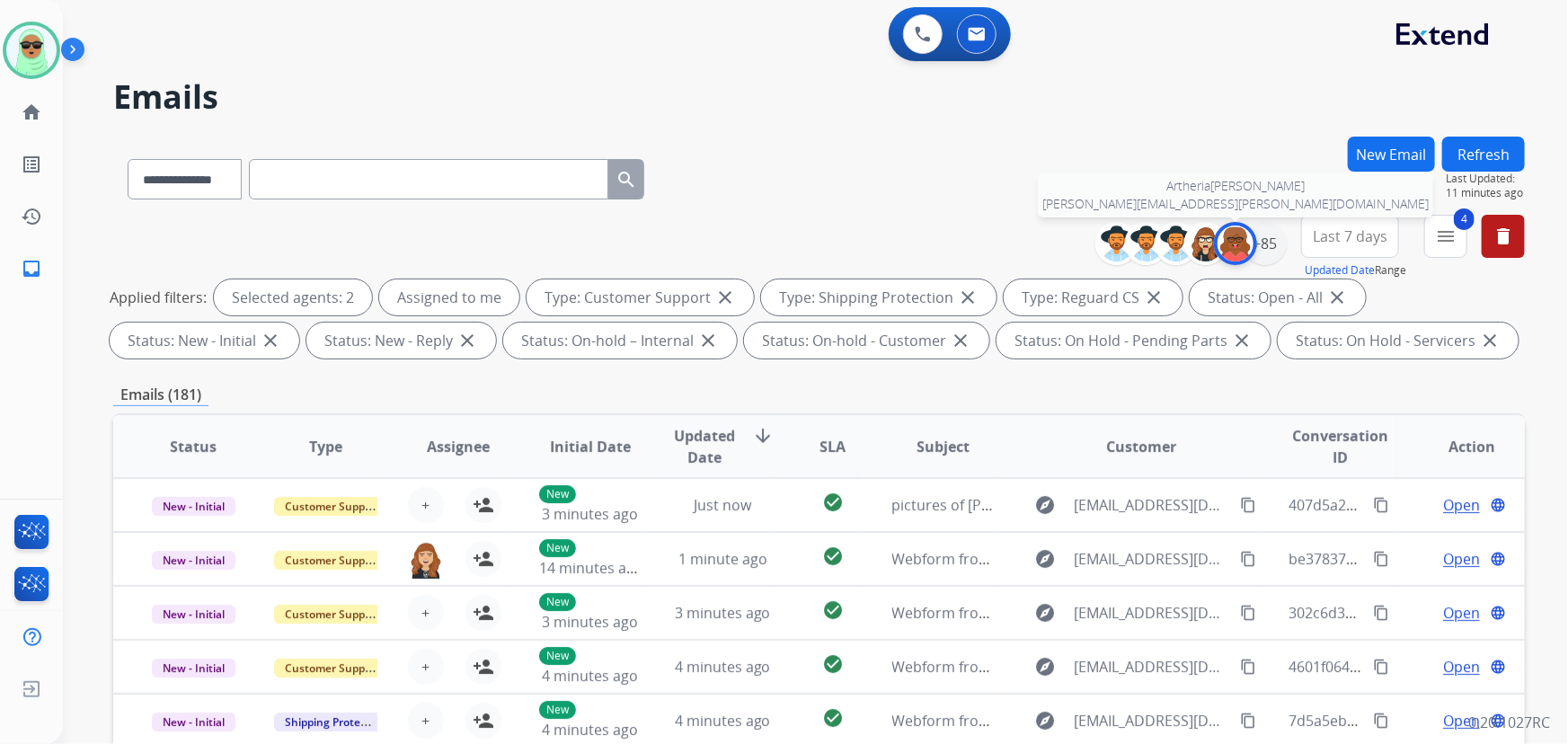
click at [1233, 249] on img at bounding box center [1236, 244] width 36 height 36
click at [1263, 232] on div "+85" at bounding box center [1266, 244] width 43 height 43
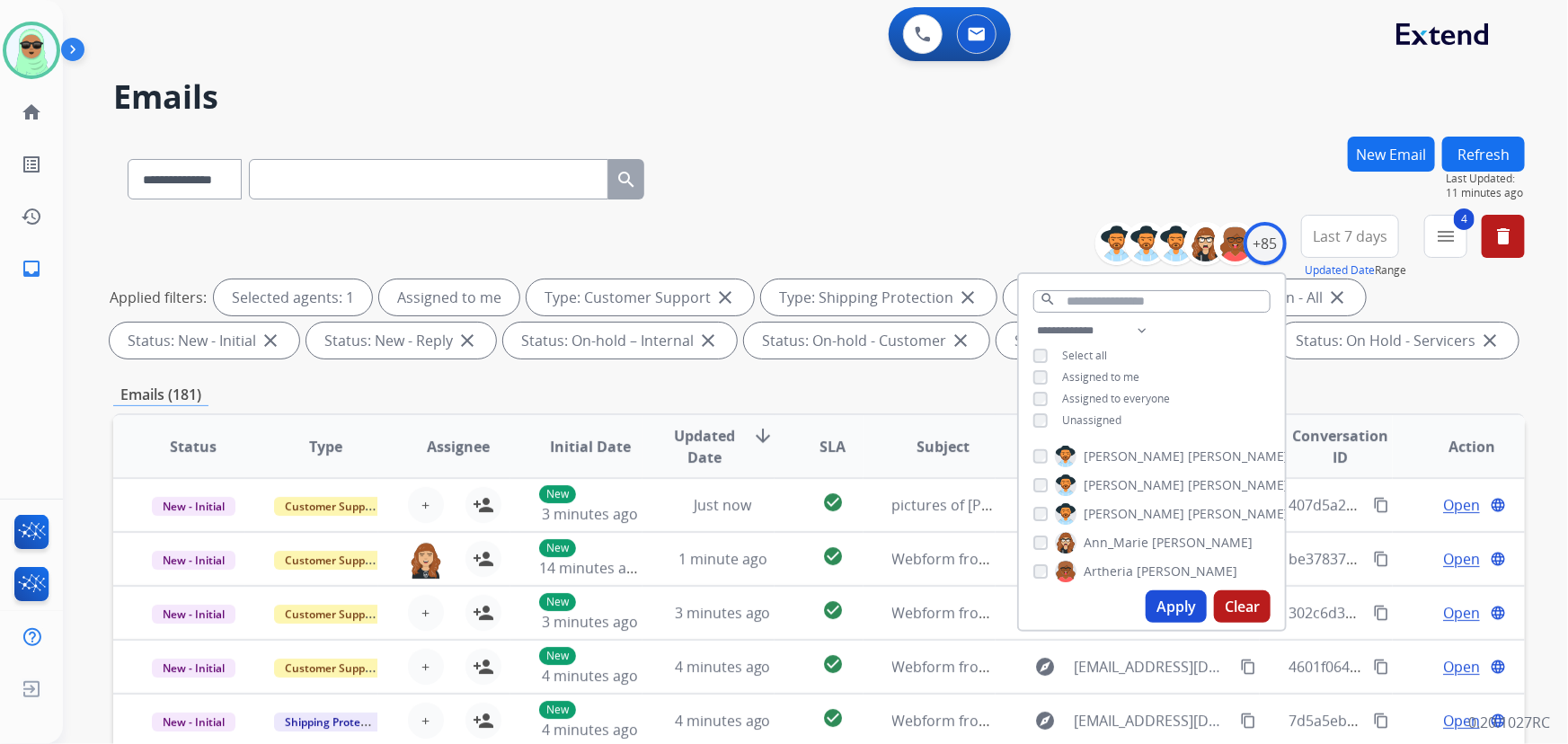
click at [1082, 422] on span "Unassigned" at bounding box center [1091, 420] width 60 height 15
click at [1076, 375] on span "Assigned to me" at bounding box center [1100, 377] width 77 height 15
click at [1169, 605] on button "Apply" at bounding box center [1176, 606] width 61 height 32
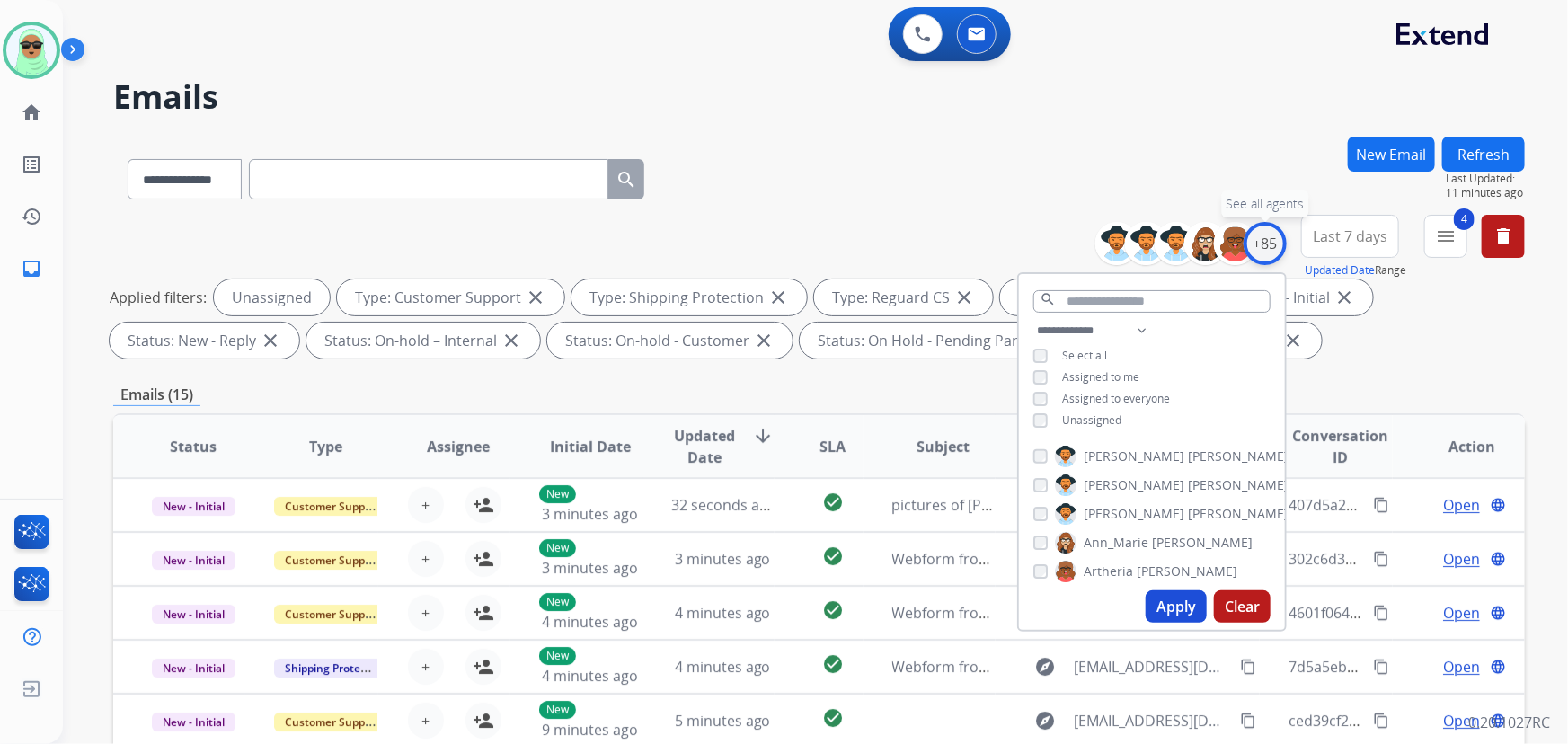
click at [1252, 237] on div "+85" at bounding box center [1266, 244] width 43 height 43
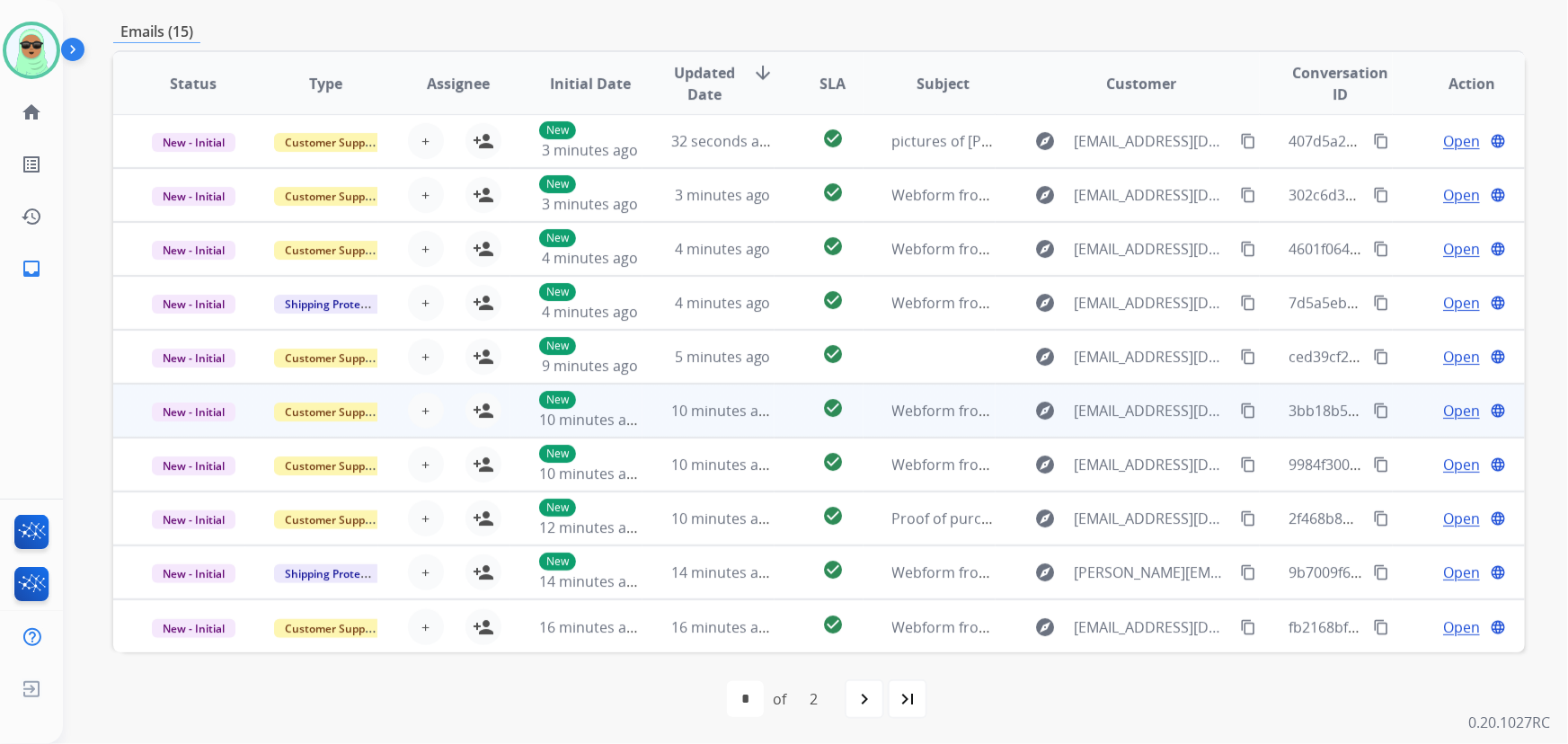
scroll to position [364, 0]
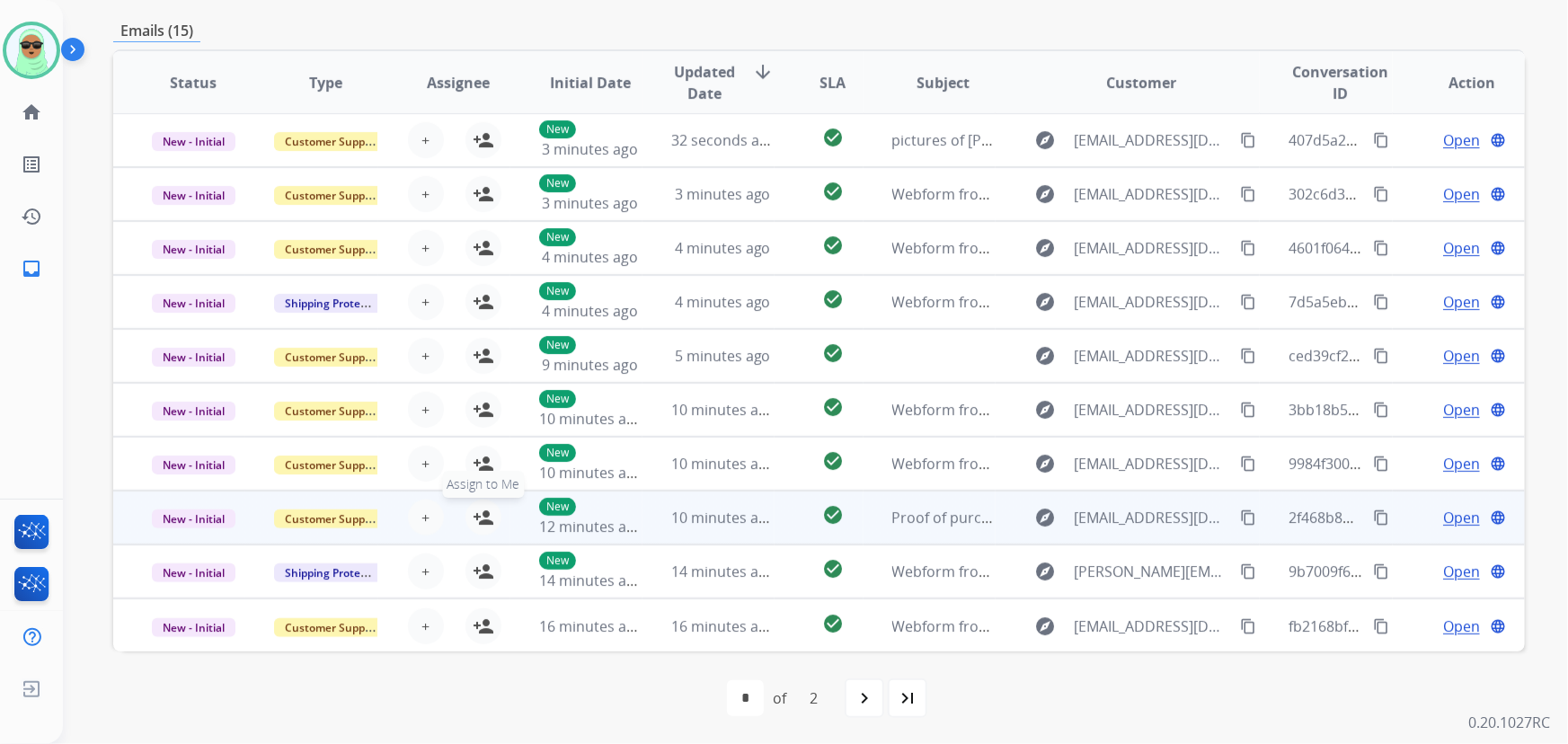
click at [486, 525] on mat-icon "person_add" at bounding box center [483, 517] width 22 height 22
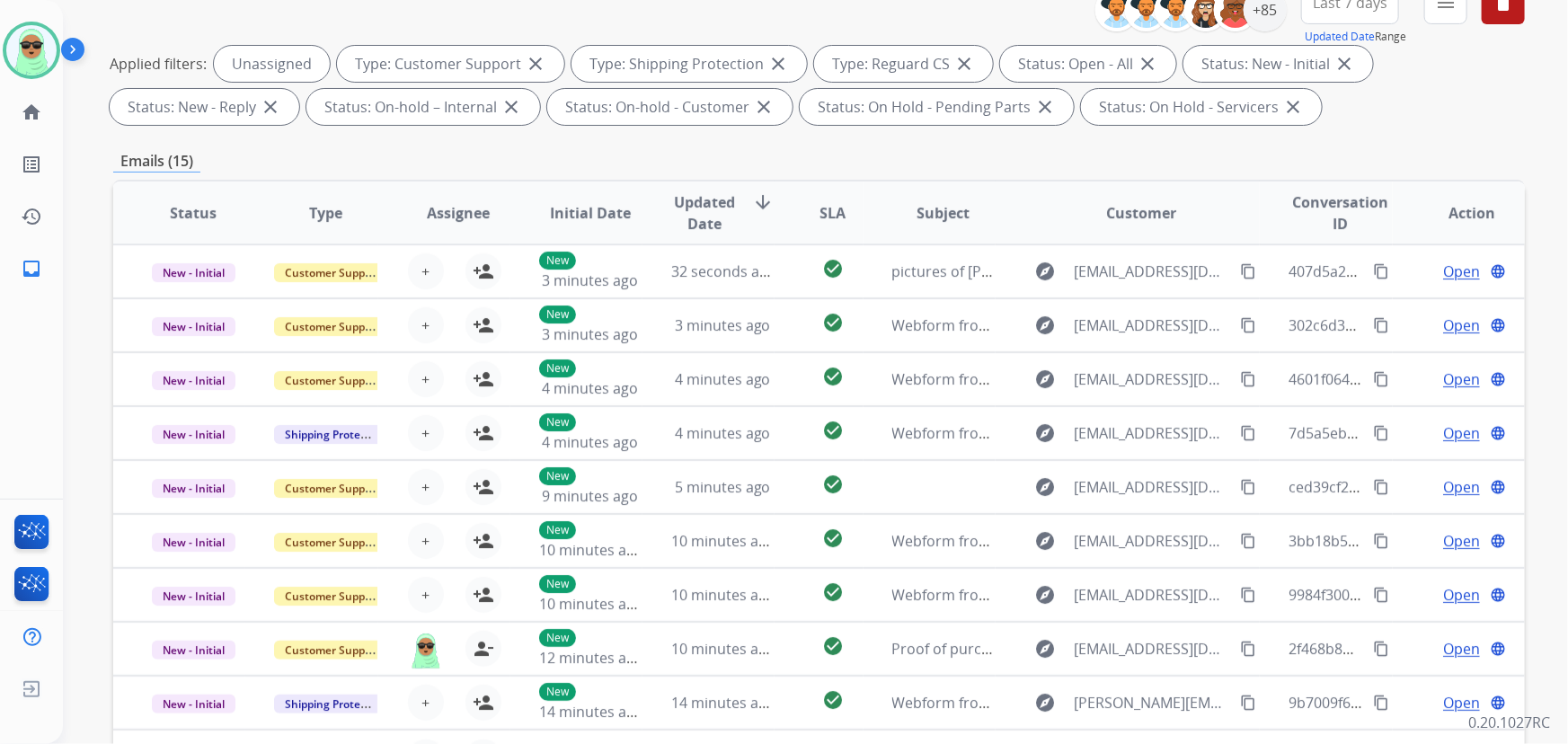
scroll to position [0, 0]
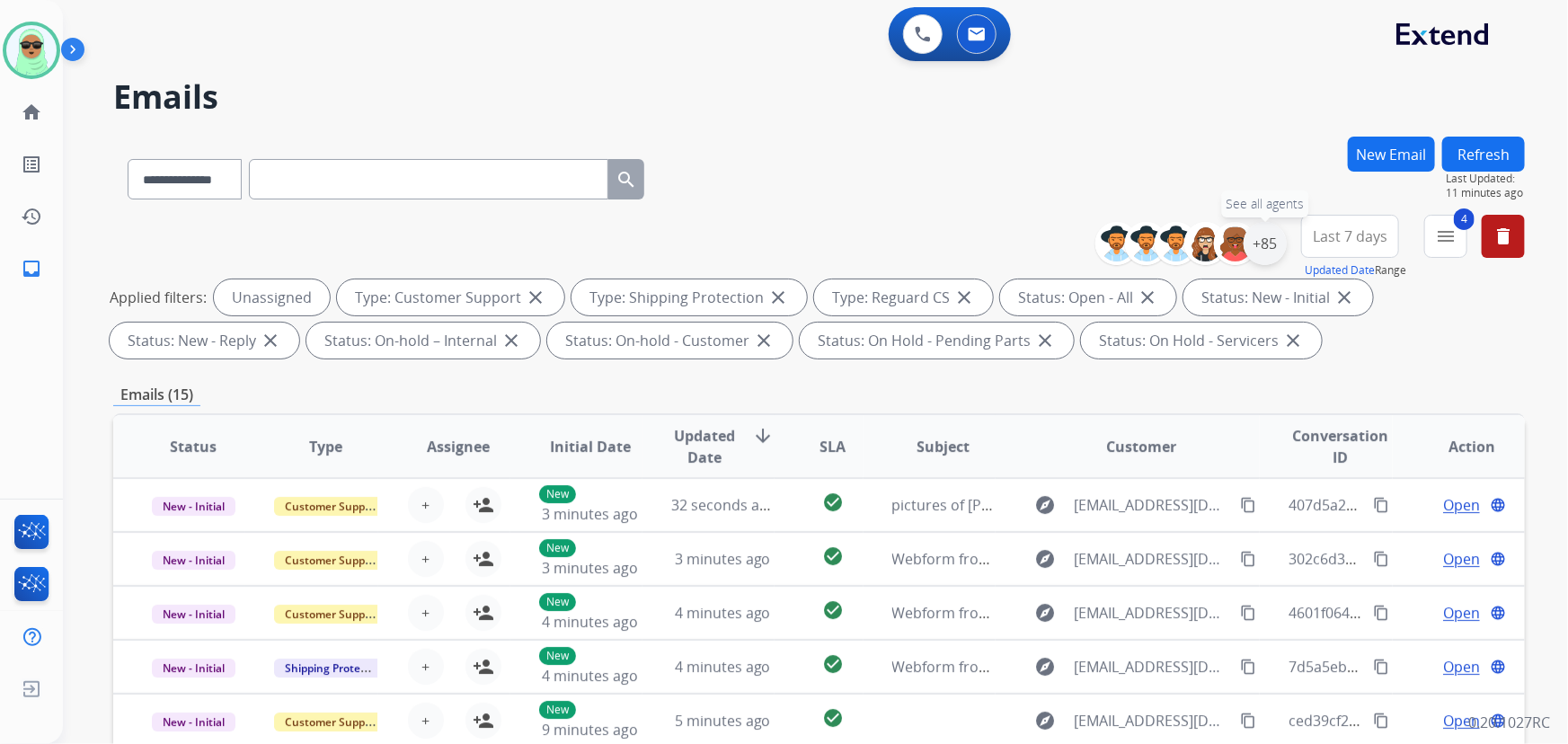
click at [1271, 258] on div "+85" at bounding box center [1266, 244] width 43 height 43
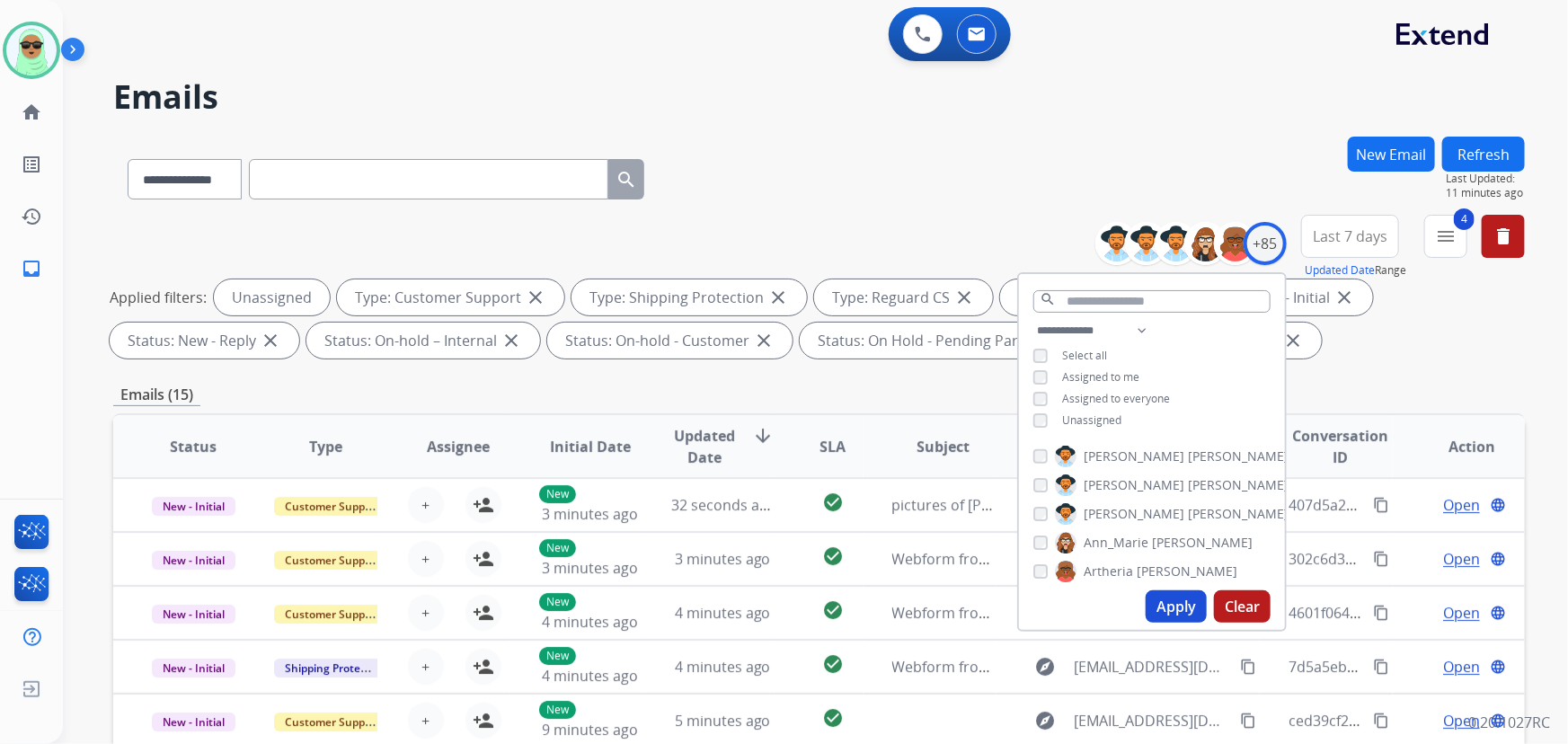
click at [1071, 421] on span "Unassigned" at bounding box center [1091, 420] width 60 height 15
click at [1092, 378] on span "Assigned to me" at bounding box center [1100, 377] width 77 height 15
click at [1177, 602] on button "Apply" at bounding box center [1176, 606] width 61 height 32
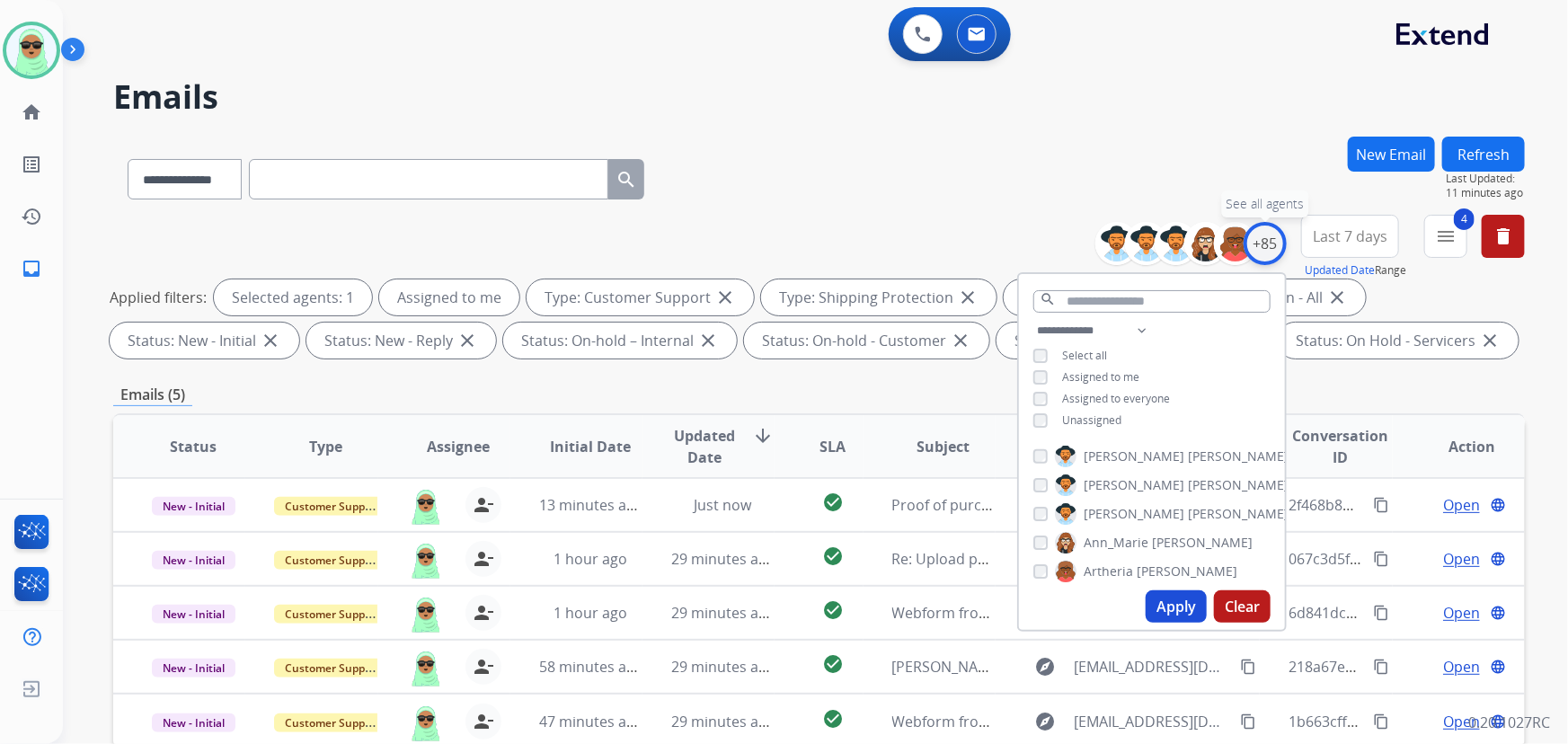
click at [1267, 251] on div "+85" at bounding box center [1266, 244] width 43 height 43
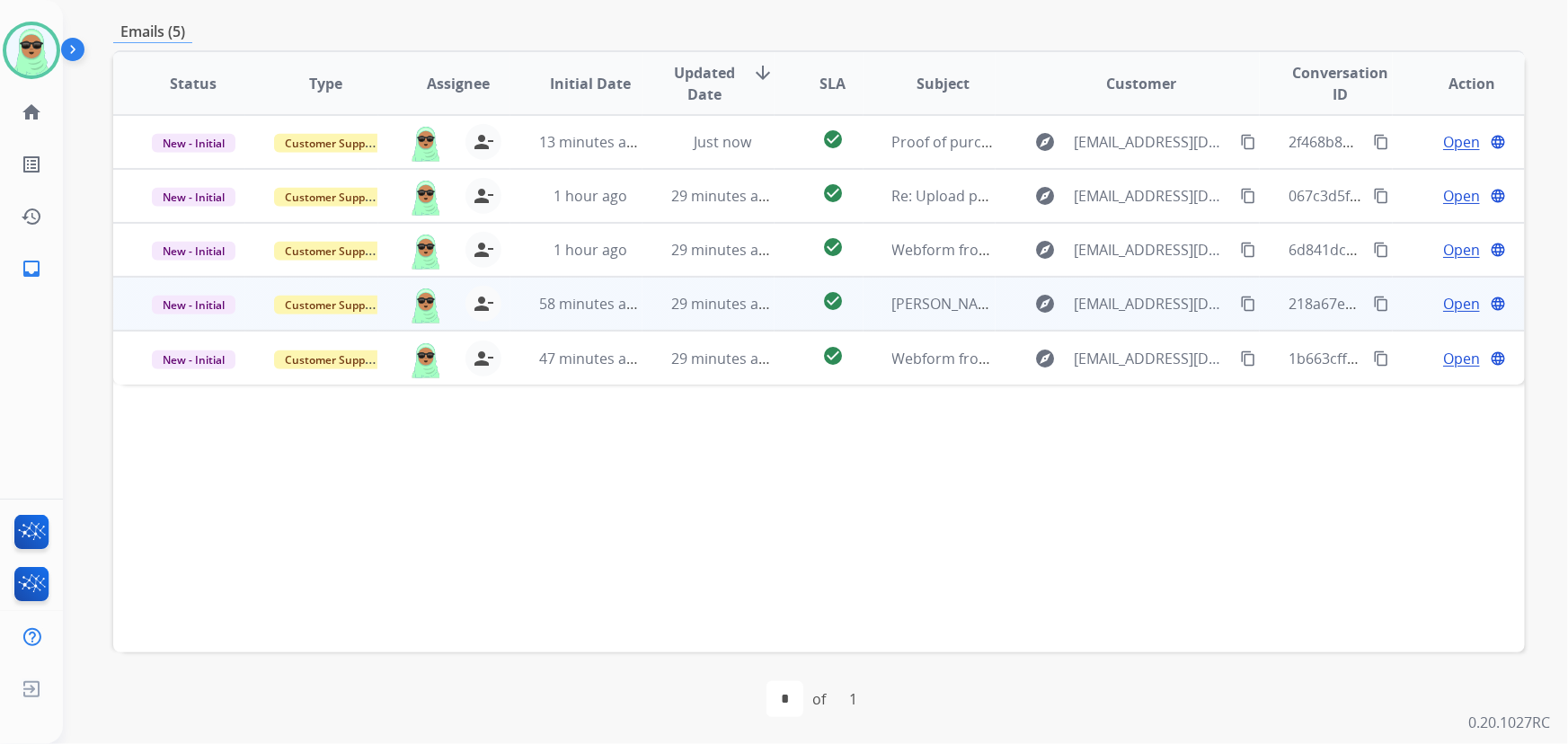
scroll to position [364, 0]
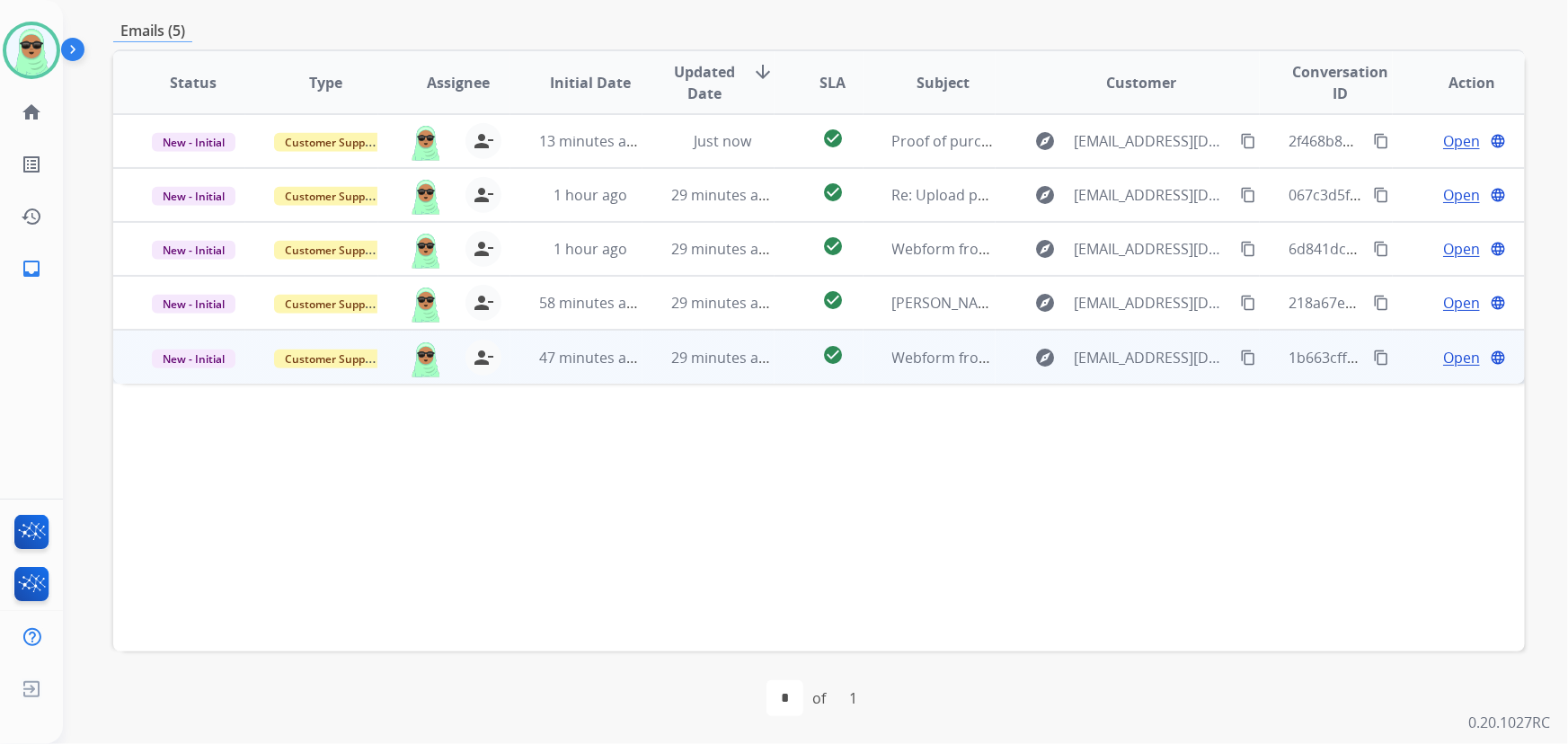
click at [1242, 355] on mat-icon "content_copy" at bounding box center [1248, 357] width 16 height 16
click at [1454, 357] on span "Open" at bounding box center [1461, 357] width 37 height 22
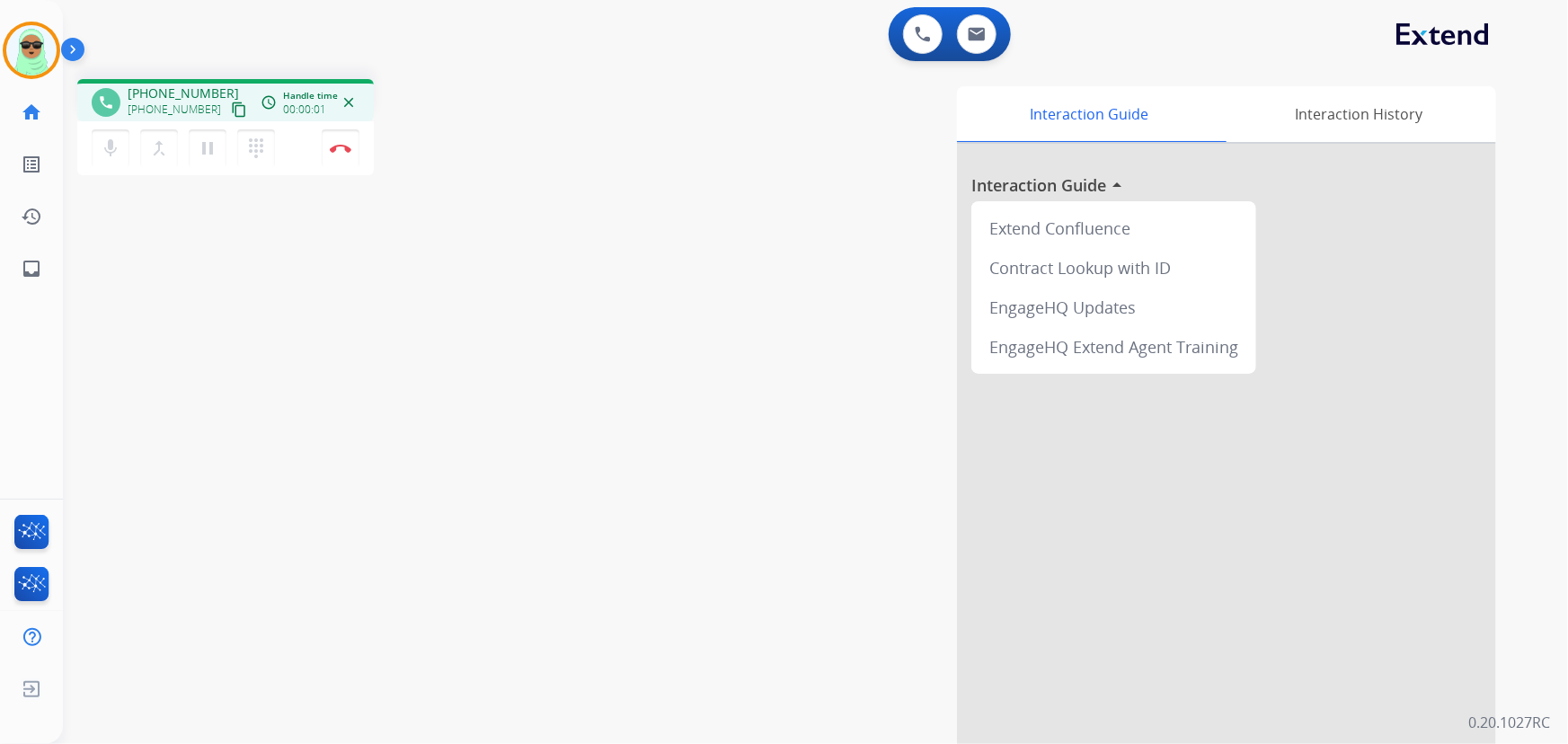
click at [230, 105] on mat-icon "content_copy" at bounding box center [238, 109] width 16 height 16
click at [230, 113] on mat-icon "content_copy" at bounding box center [238, 109] width 16 height 16
click at [114, 148] on mat-icon "mic" at bounding box center [111, 148] width 22 height 22
click at [116, 138] on mat-icon "mic_off" at bounding box center [111, 148] width 22 height 22
click at [925, 27] on img at bounding box center [922, 34] width 16 height 16
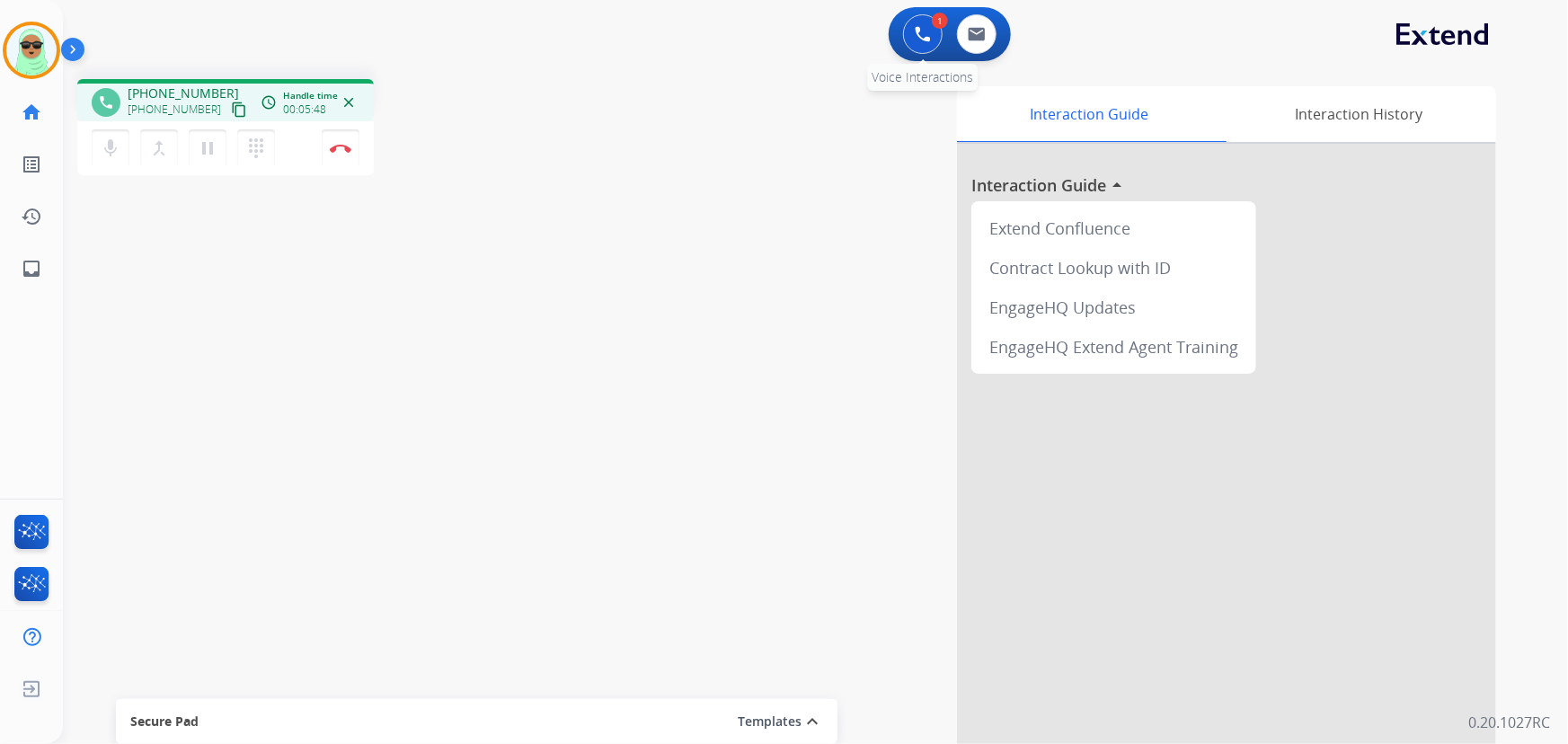
click at [937, 25] on div "1" at bounding box center [939, 20] width 16 height 16
click at [932, 25] on div "1" at bounding box center [939, 20] width 16 height 16
click at [902, 29] on div "1 Voice Interactions" at bounding box center [922, 34] width 54 height 40
click at [910, 29] on button at bounding box center [923, 34] width 40 height 40
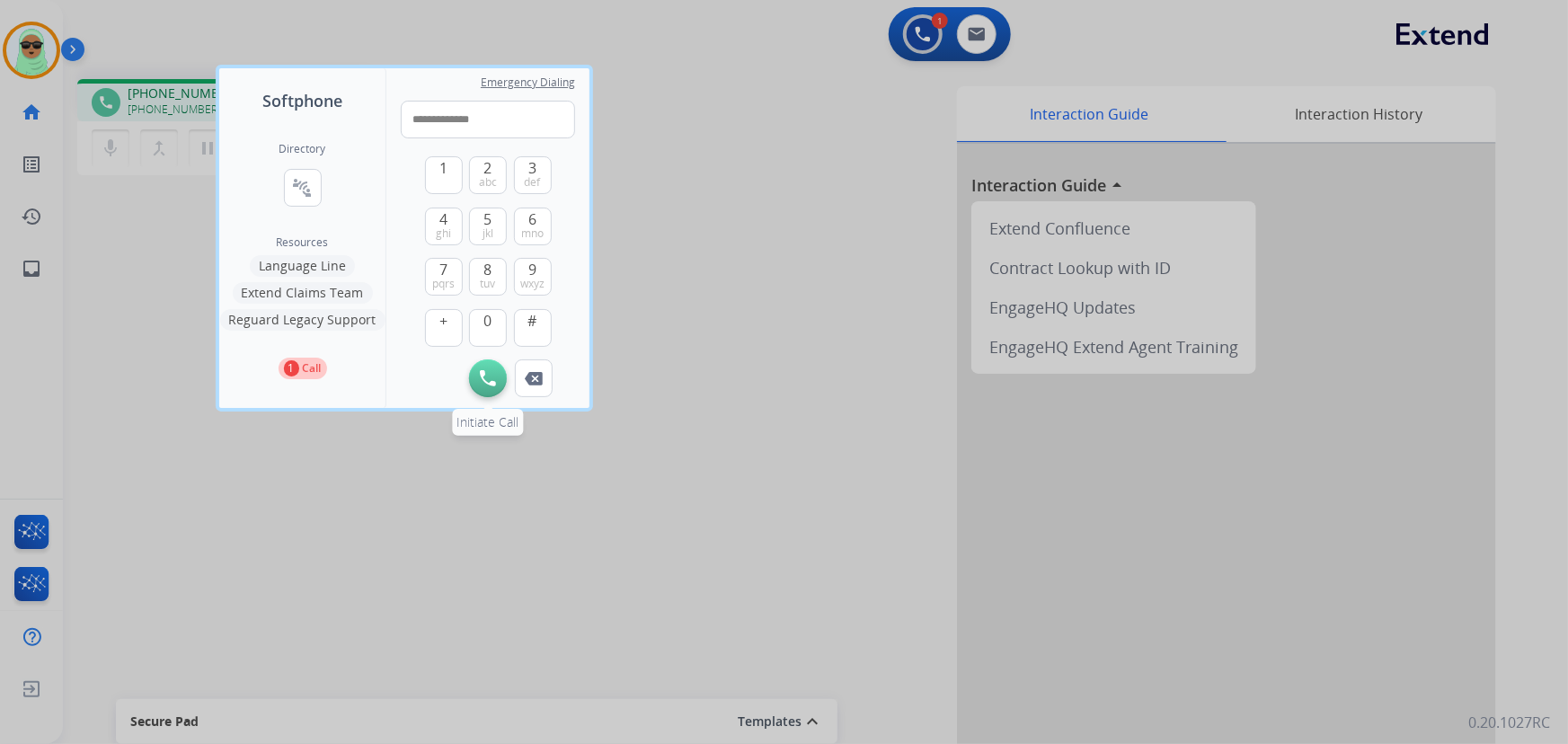
type input "**********"
click at [478, 370] on button "Initiate Call" at bounding box center [488, 379] width 38 height 38
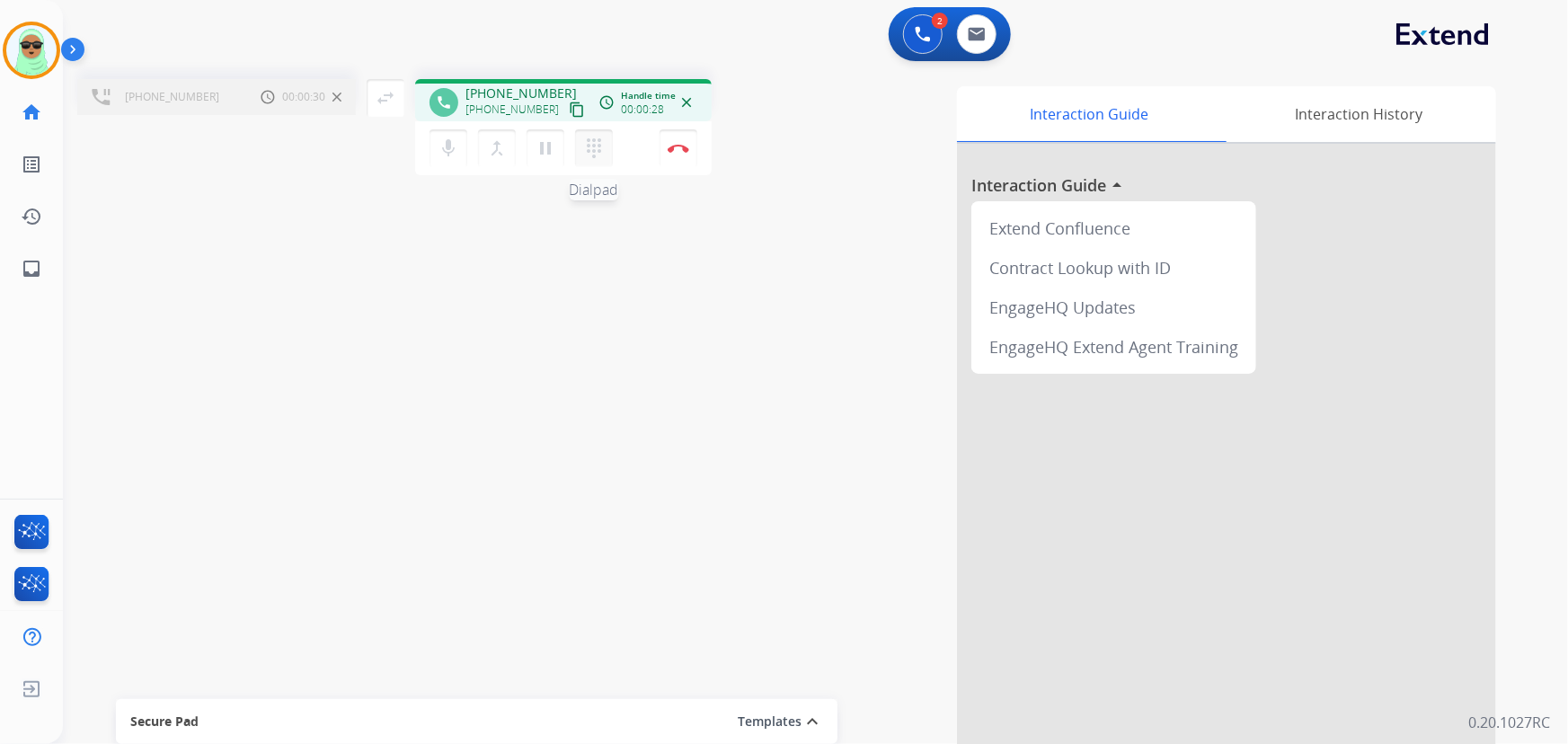
click at [599, 133] on button "dialpad Dialpad" at bounding box center [594, 148] width 38 height 38
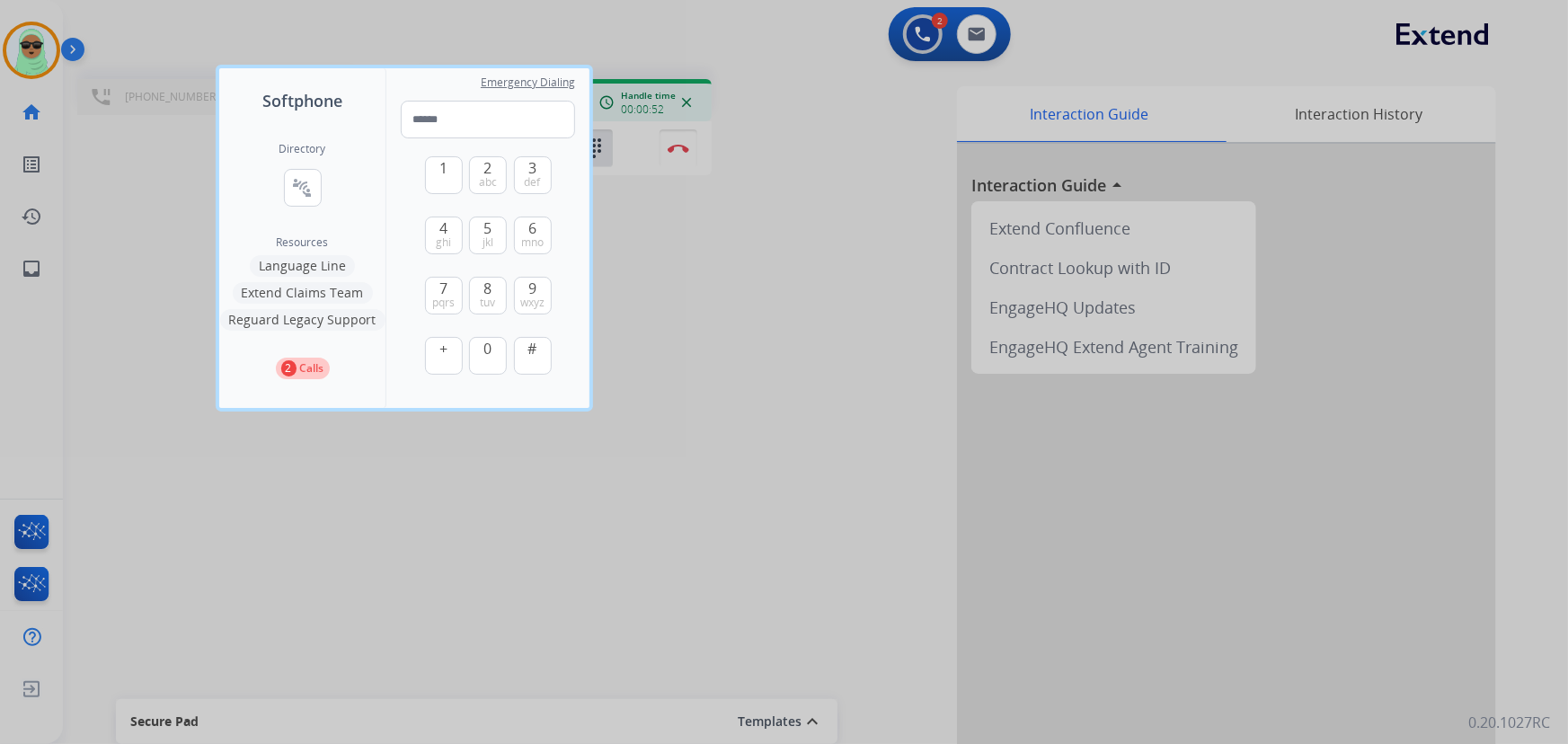
click at [495, 273] on div "1 2 abc 3 def 4 ghi 5 jkl 6 mno 7 pqrs 8 tuv 9 wxyz + 0 #" at bounding box center [488, 267] width 127 height 259
click at [495, 282] on button "8 tuv" at bounding box center [488, 296] width 38 height 38
type input "*"
click at [723, 261] on div at bounding box center [784, 372] width 1568 height 744
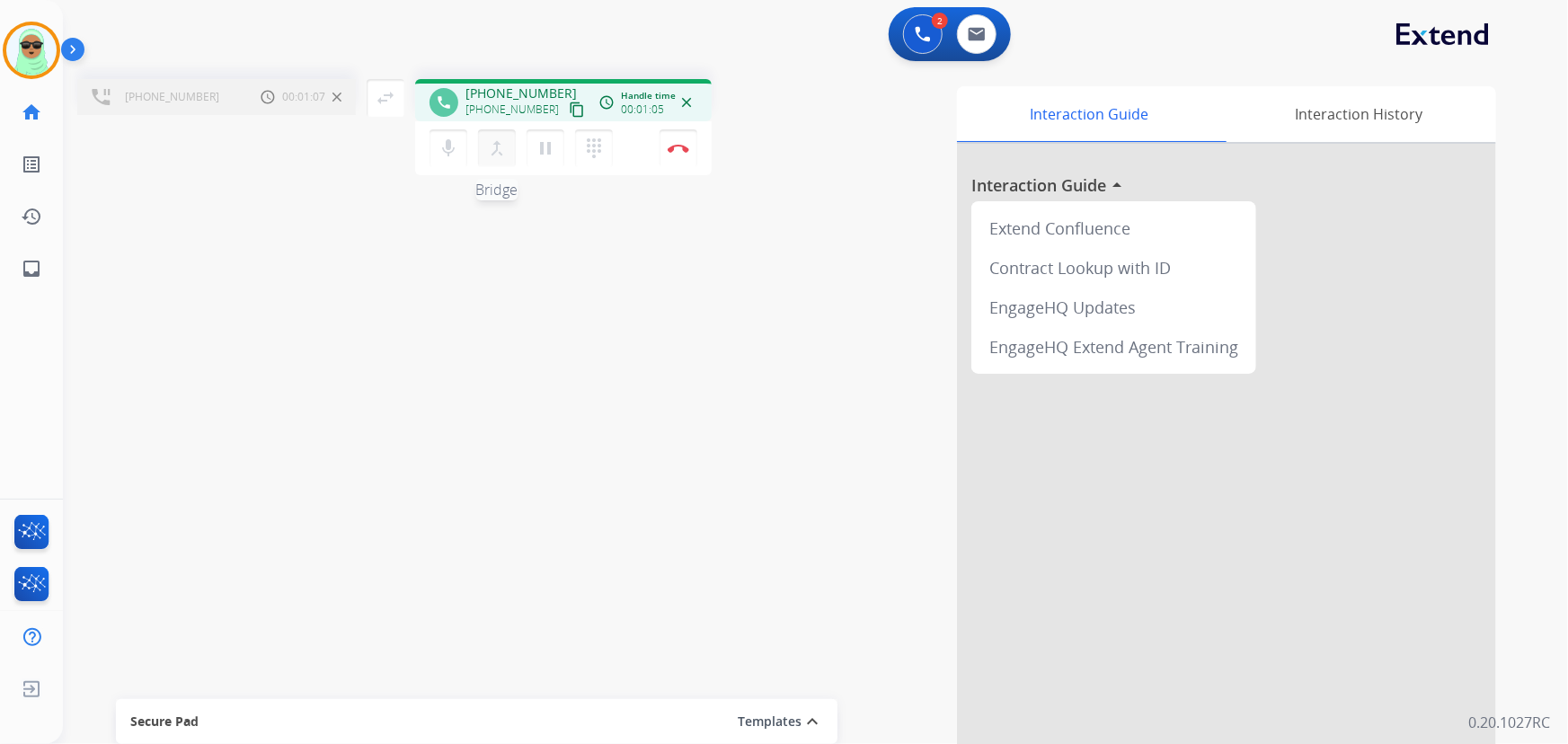
click at [495, 143] on mat-icon "merge_type" at bounding box center [497, 148] width 22 height 22
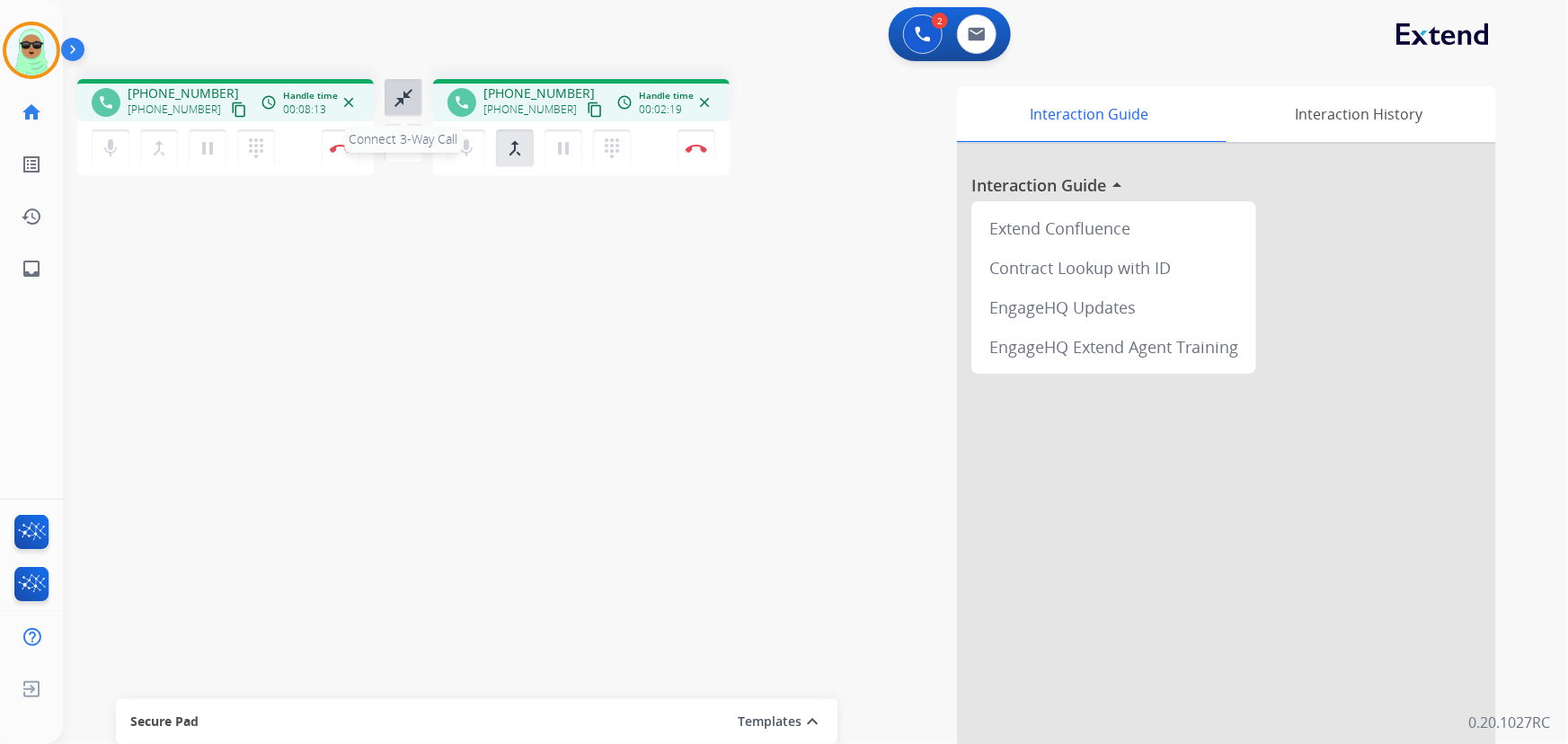
click at [403, 92] on mat-icon "close_fullscreen" at bounding box center [403, 97] width 22 height 22
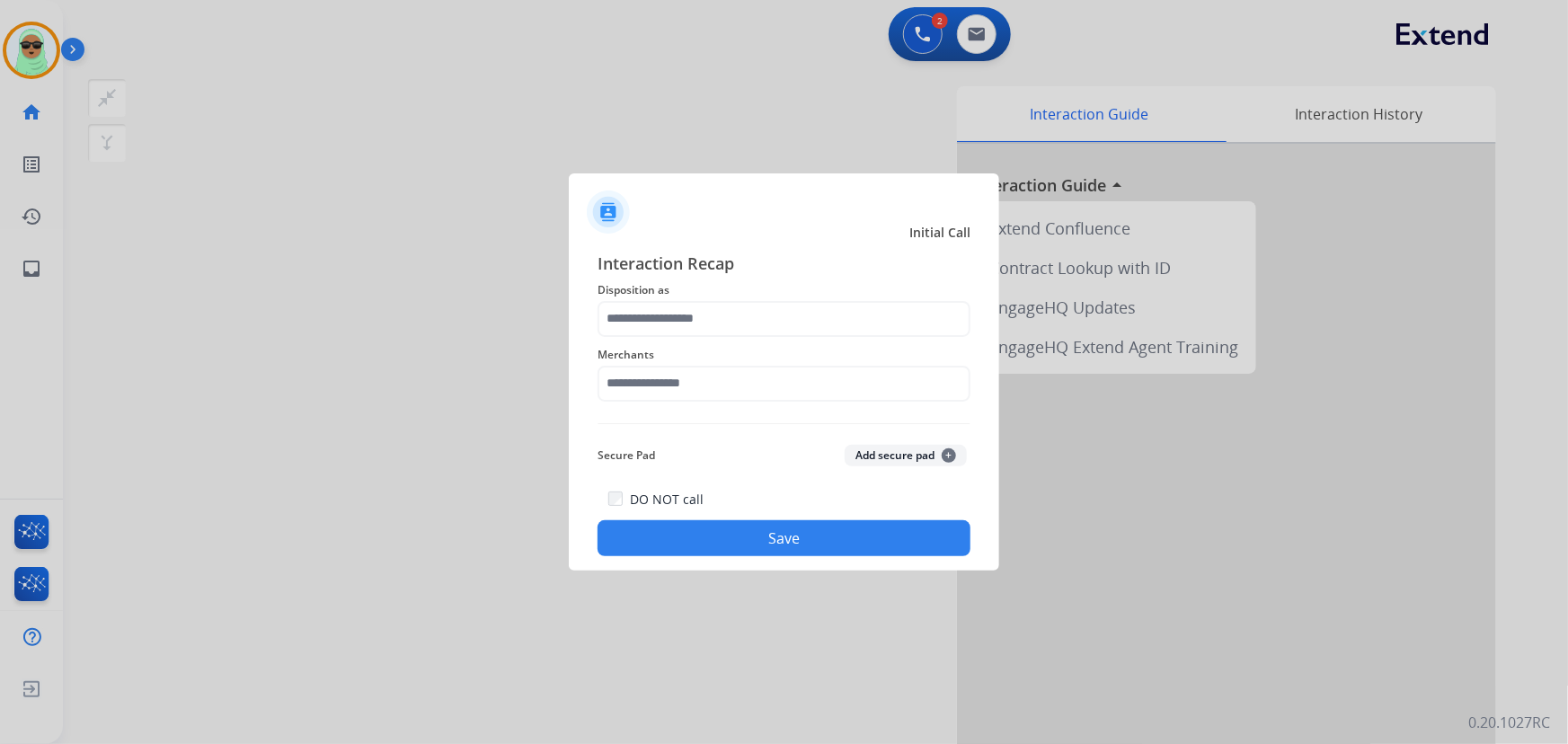
click at [691, 291] on span "Disposition as" at bounding box center [784, 290] width 373 height 22
click at [690, 322] on input "text" at bounding box center [784, 319] width 373 height 36
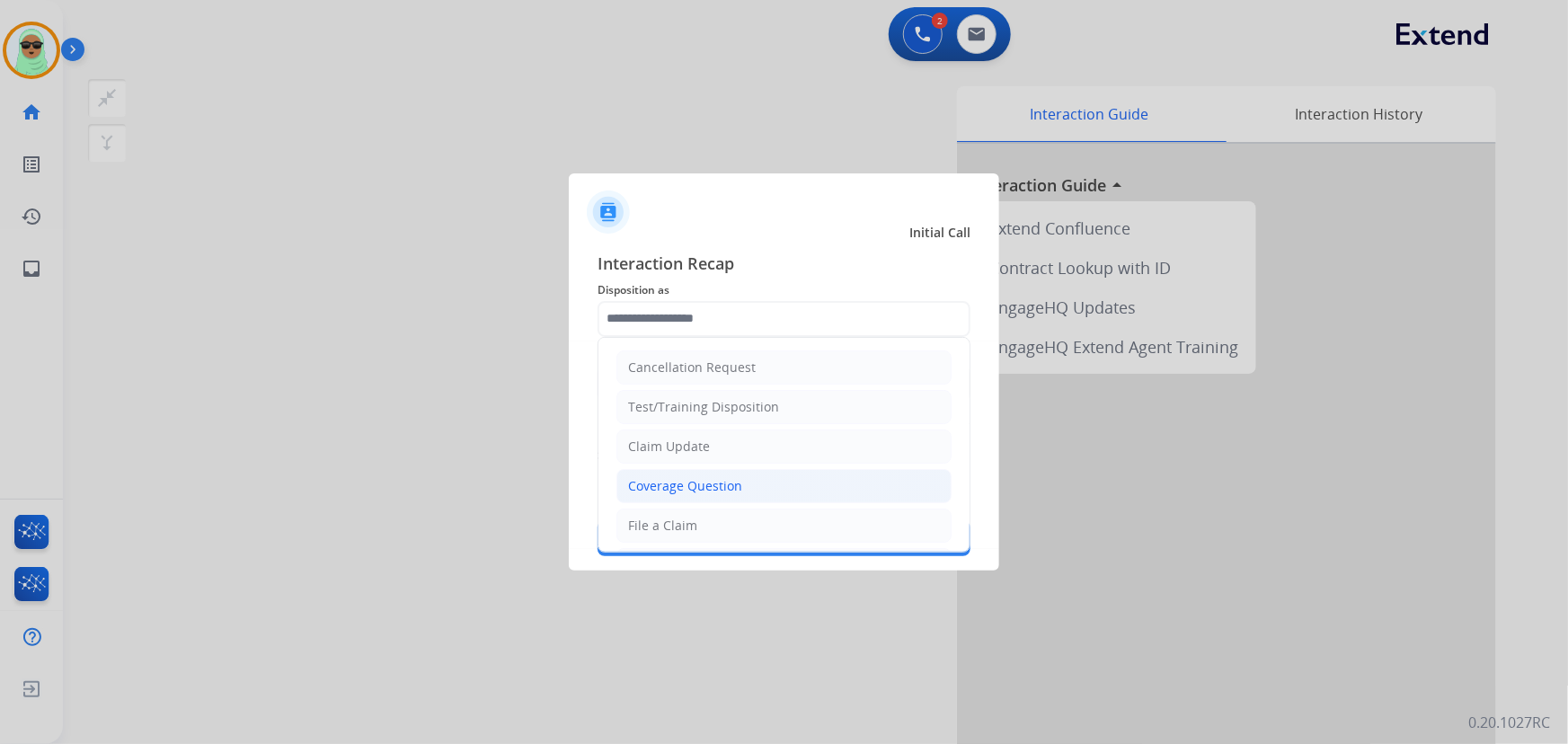
click at [728, 482] on div "Coverage Question" at bounding box center [685, 485] width 114 height 18
type input "**********"
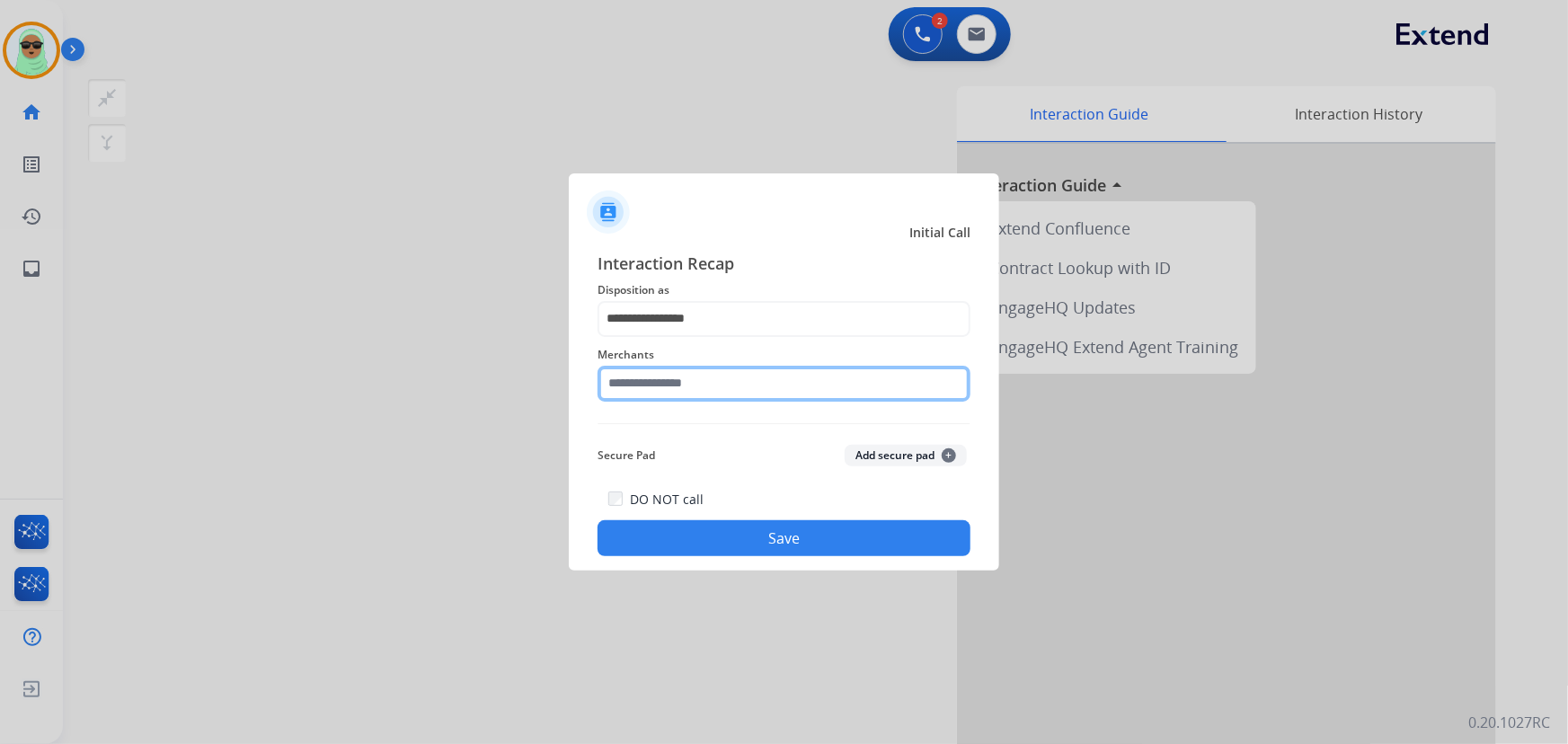
click at [691, 383] on input "text" at bounding box center [784, 383] width 373 height 36
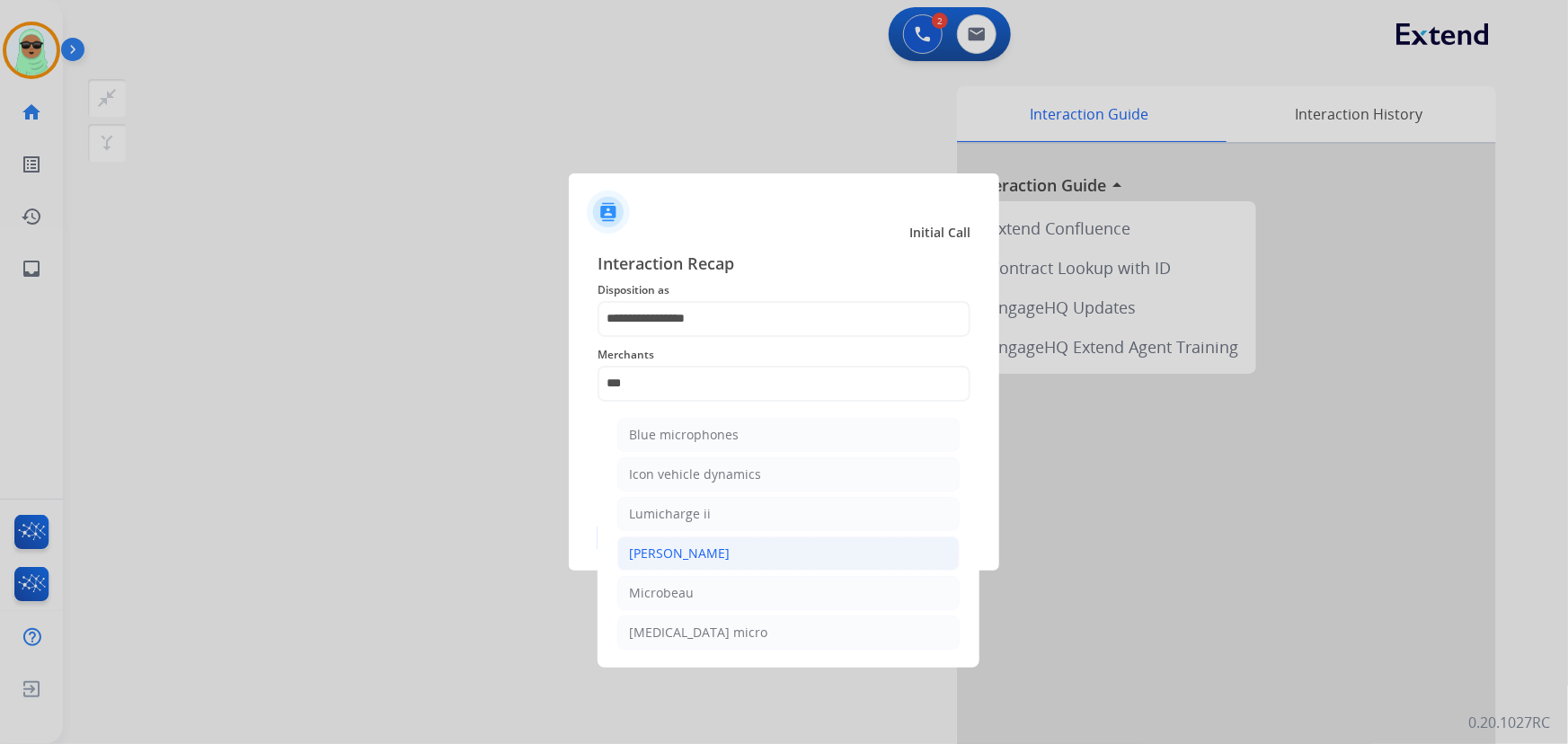
click at [701, 544] on li "[PERSON_NAME]" at bounding box center [789, 553] width 342 height 34
type input "********"
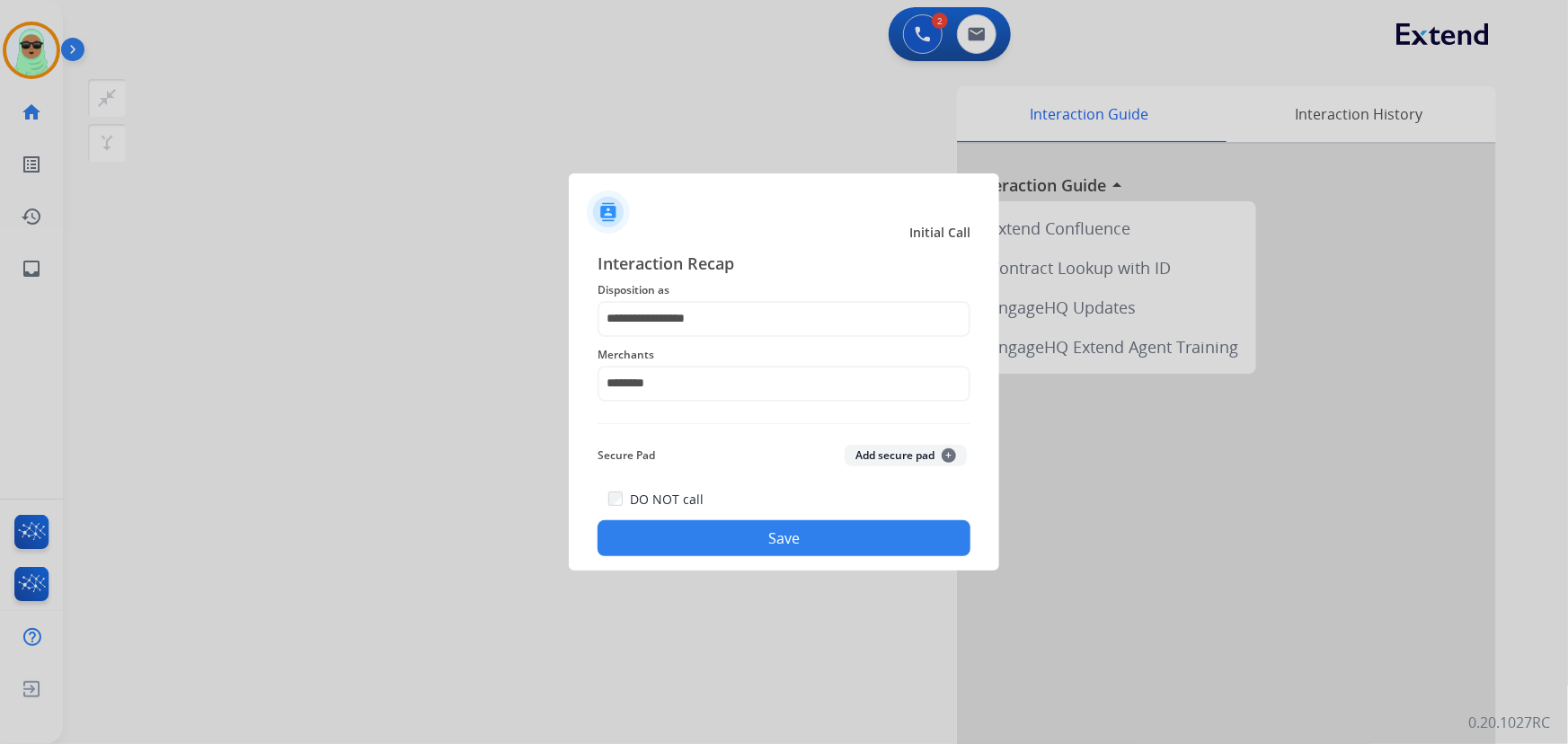
click at [731, 535] on button "Save" at bounding box center [784, 538] width 373 height 36
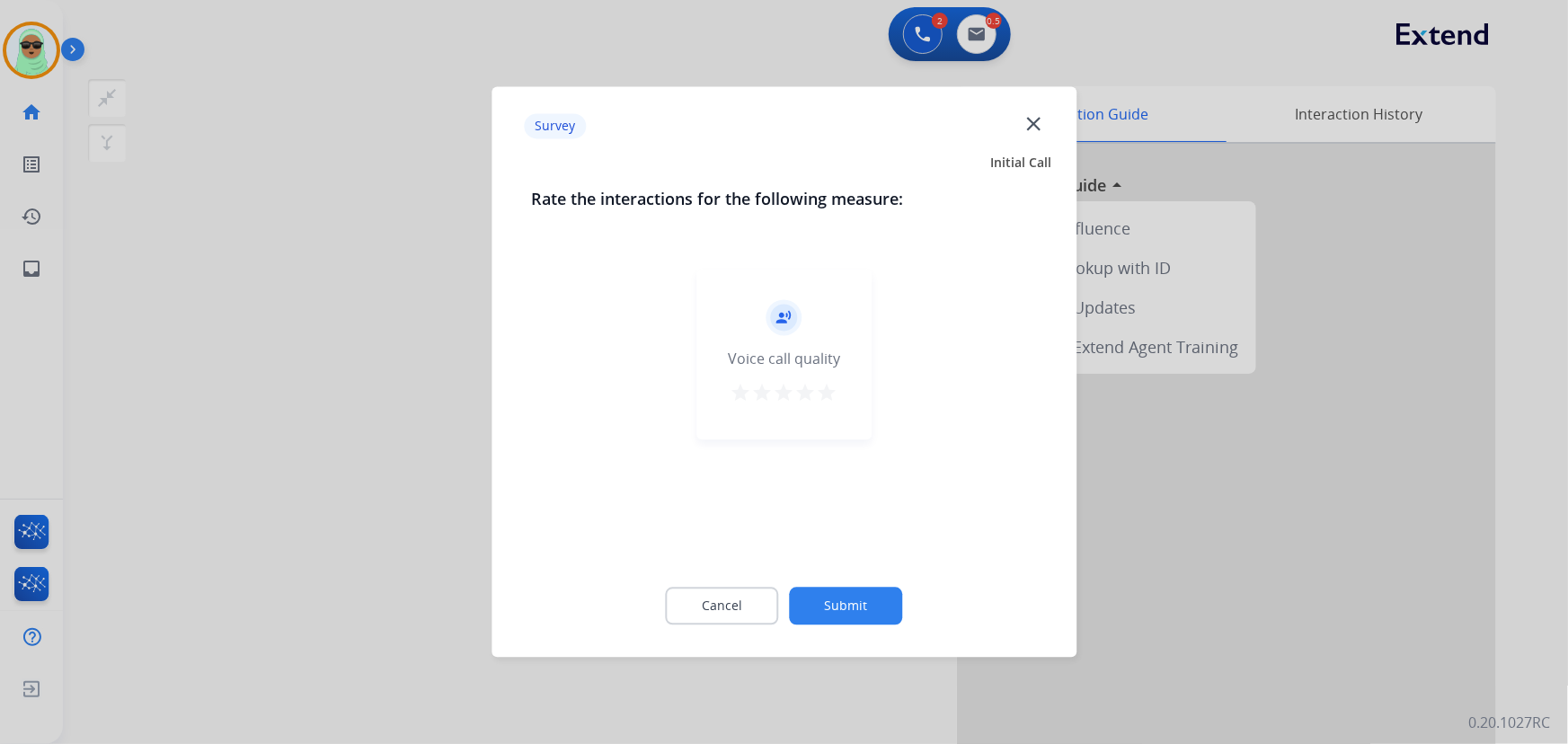
click at [860, 596] on button "Submit" at bounding box center [846, 606] width 113 height 38
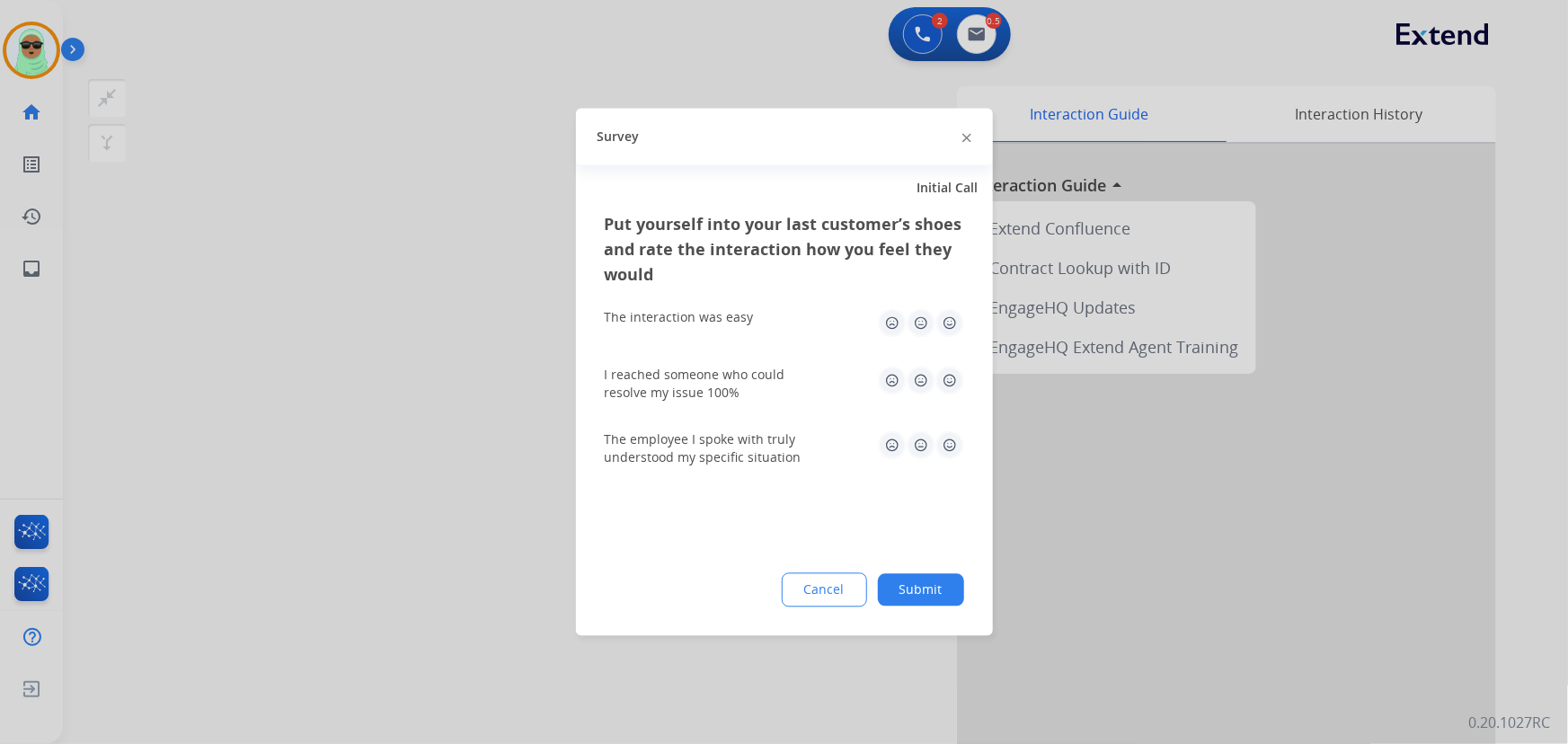
click at [917, 583] on button "Submit" at bounding box center [920, 590] width 86 height 32
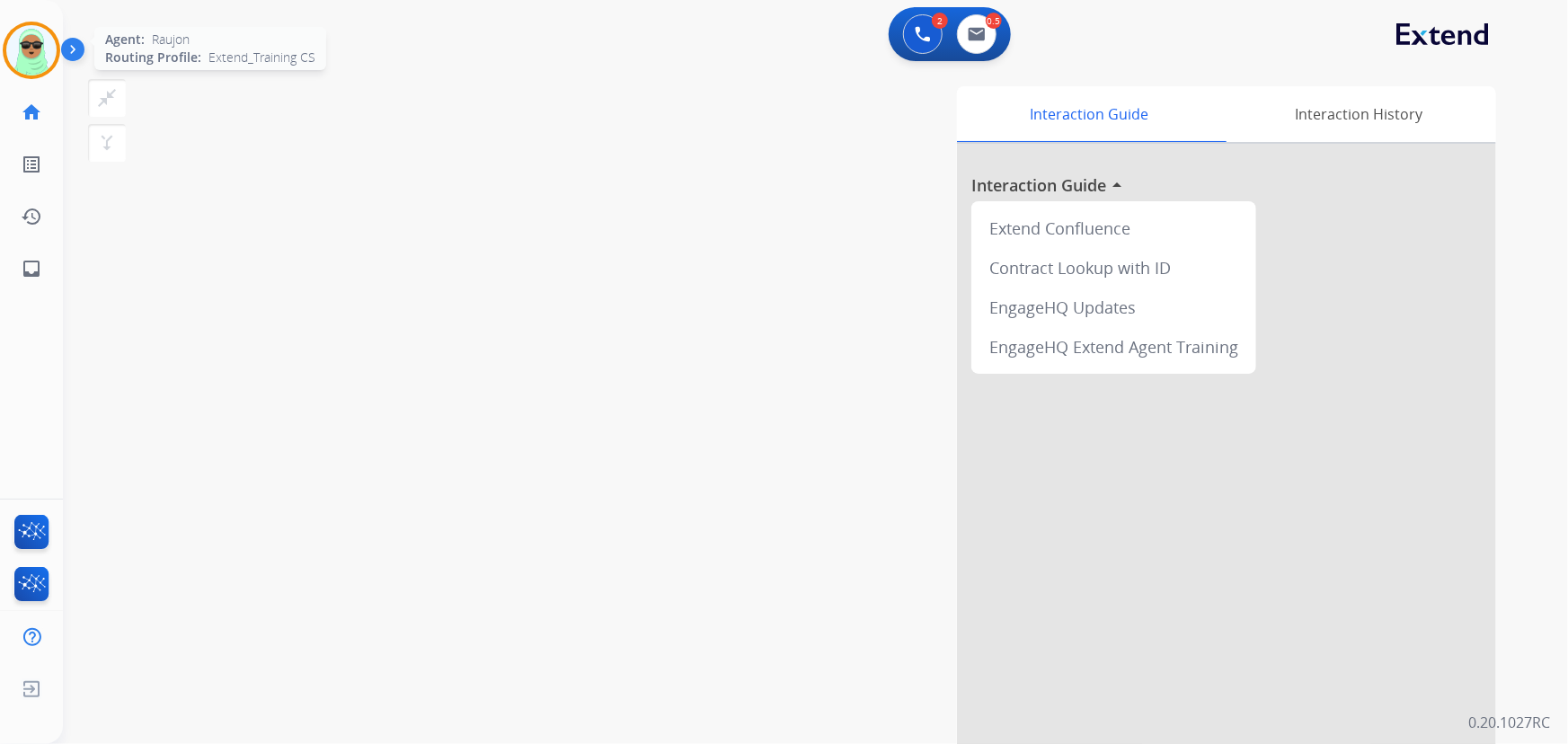
click at [51, 57] on img at bounding box center [31, 50] width 50 height 50
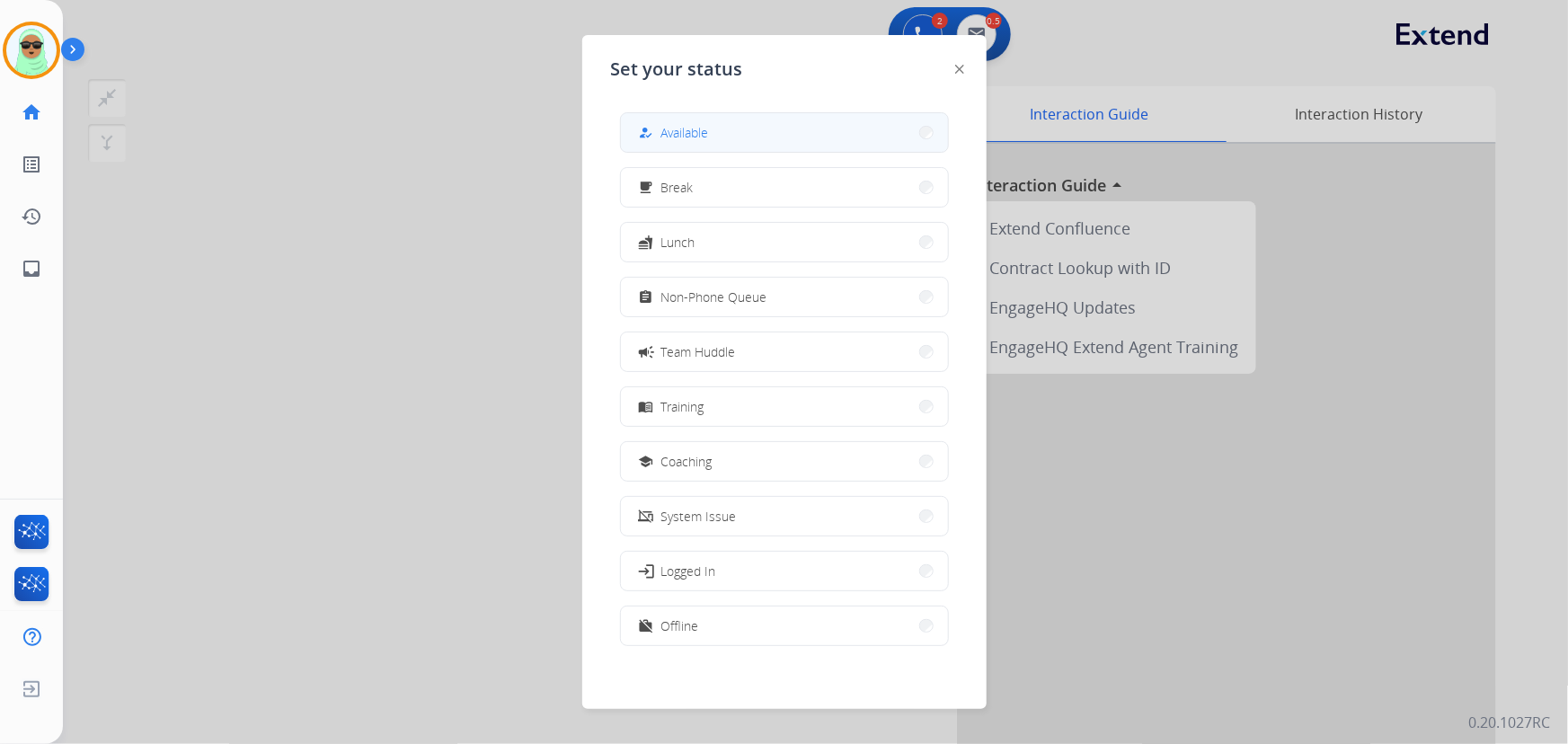
click at [637, 135] on button "how_to_reg Available" at bounding box center [784, 132] width 327 height 39
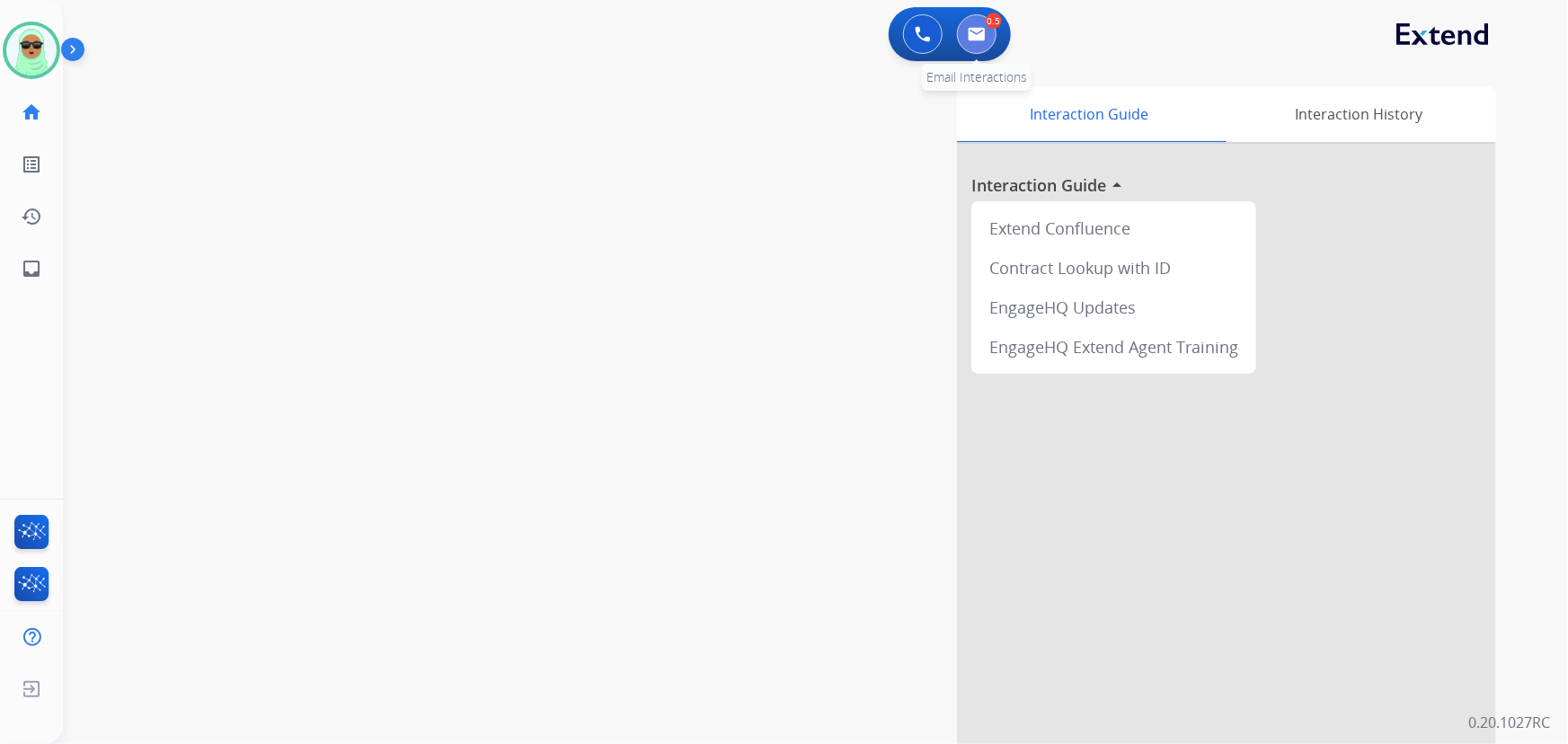
click at [987, 26] on button at bounding box center [977, 34] width 40 height 40
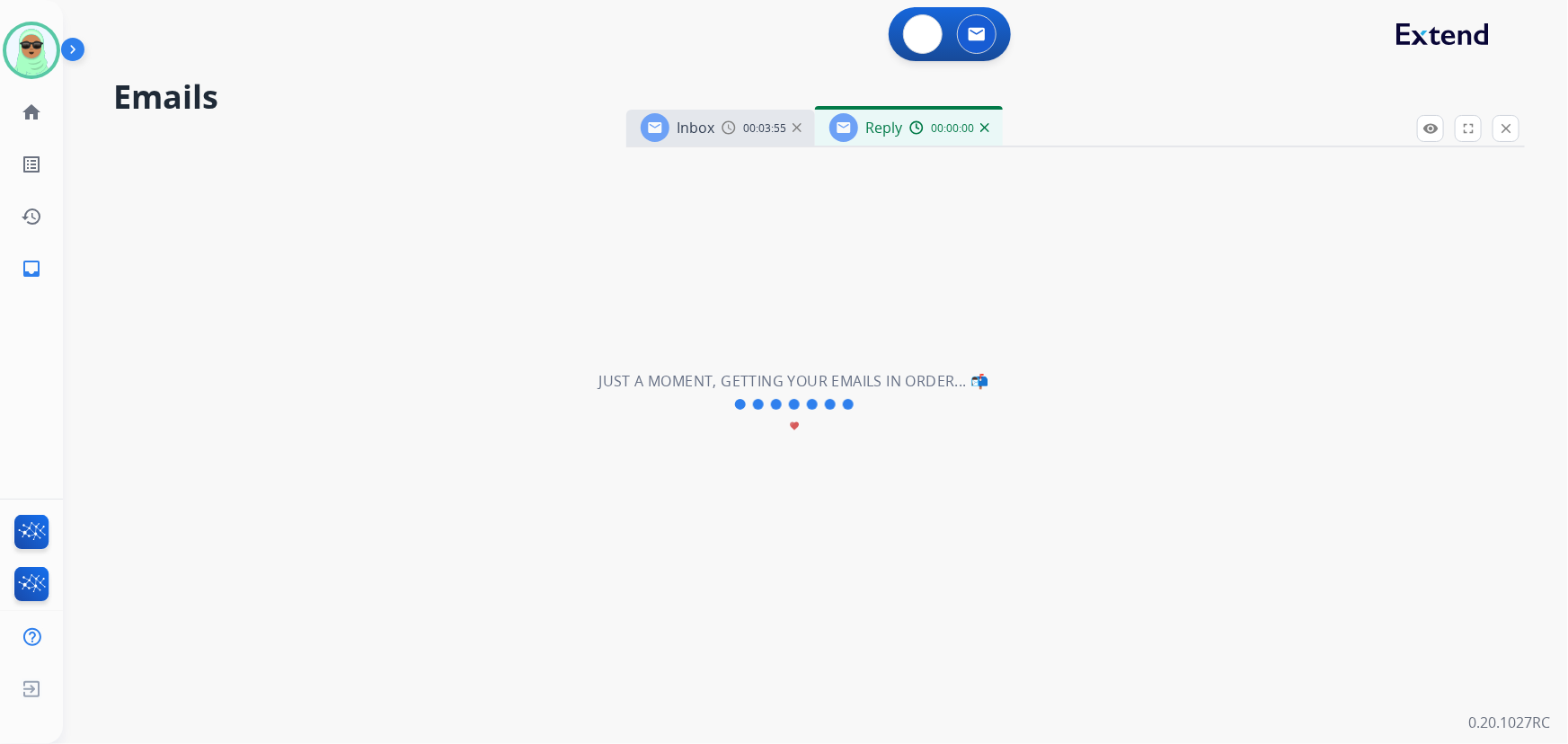
select select "**********"
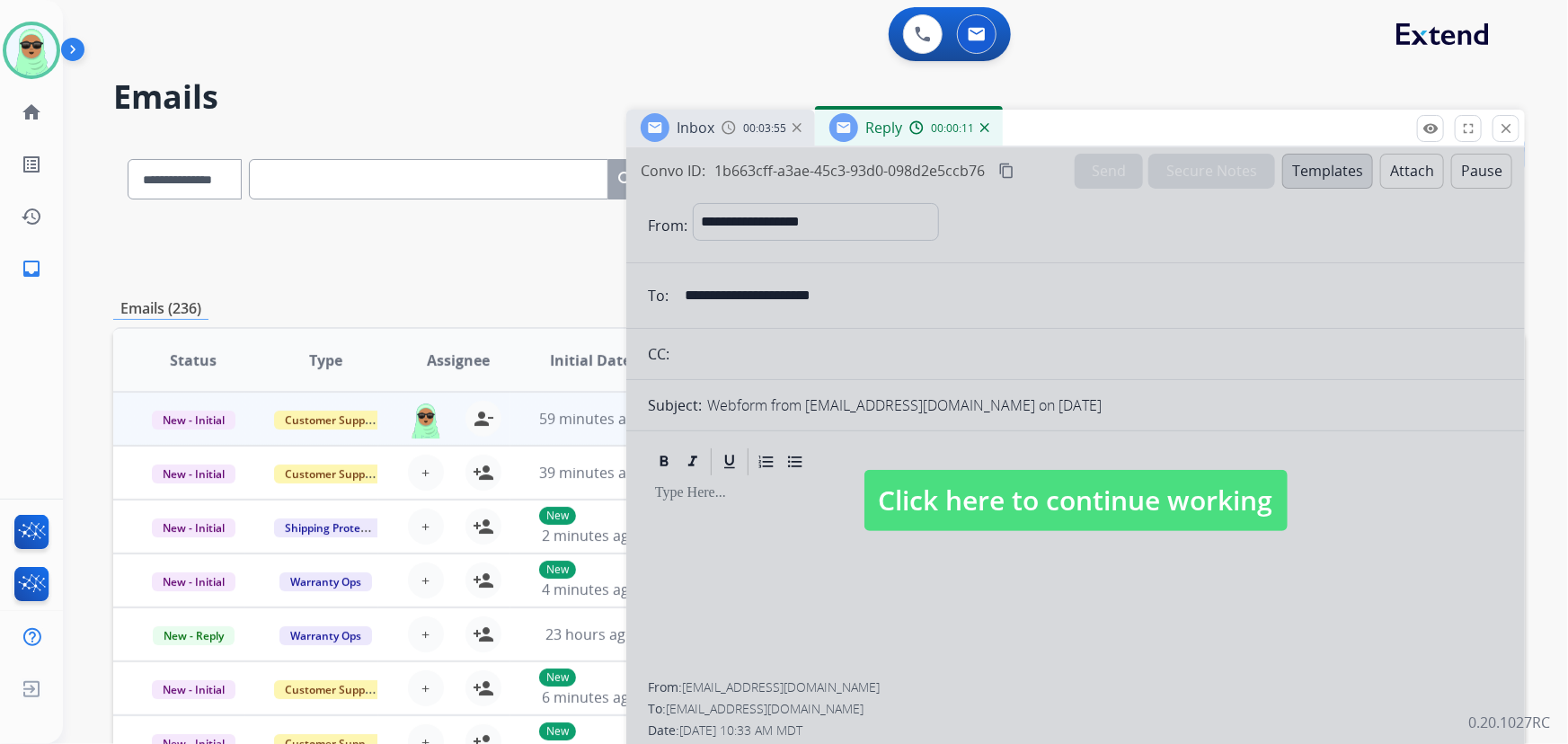
click at [224, 255] on div "**********" at bounding box center [819, 246] width 1411 height 64
click at [1201, 487] on span "Click here to continue working" at bounding box center [1076, 500] width 423 height 61
select select
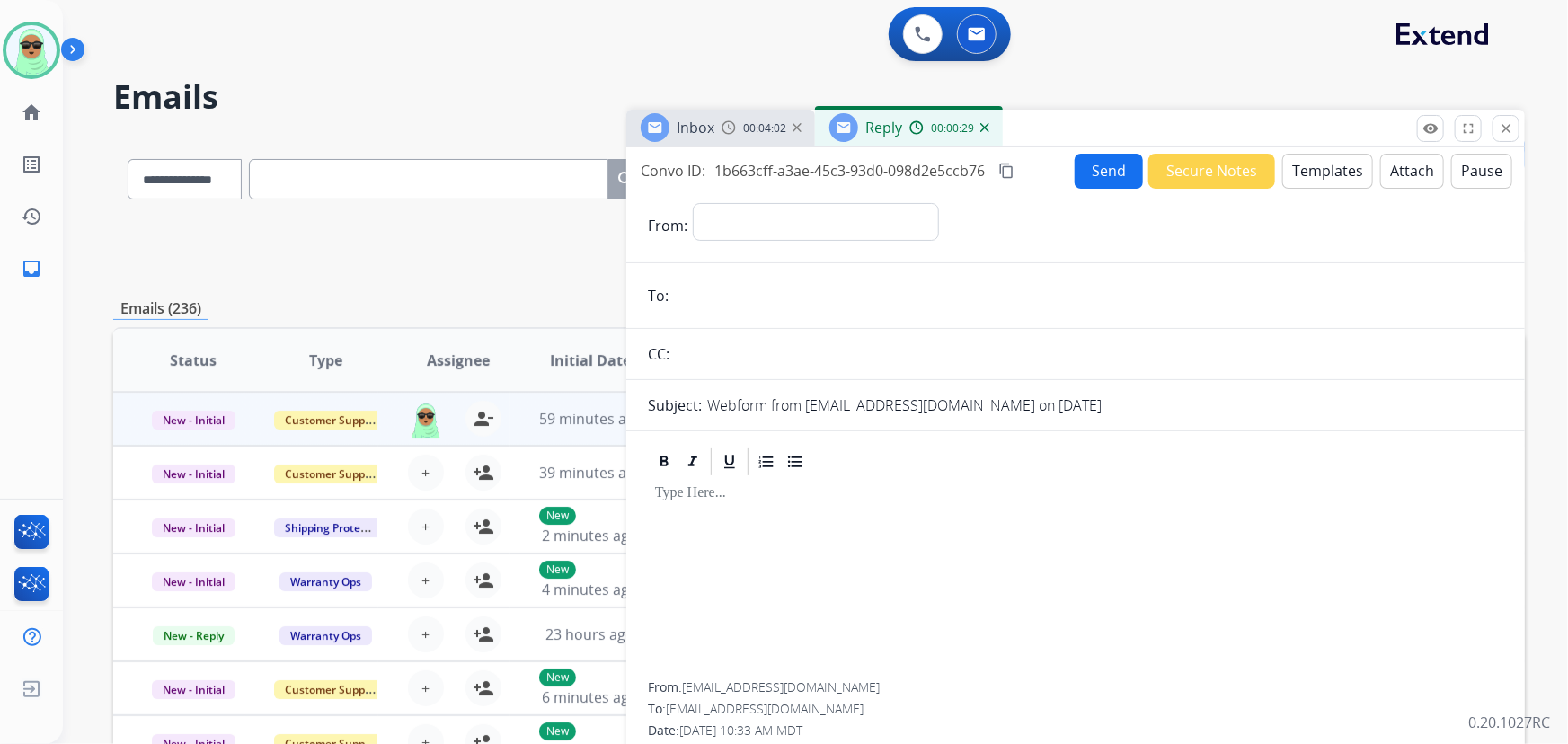
click at [985, 128] on img at bounding box center [985, 127] width 9 height 9
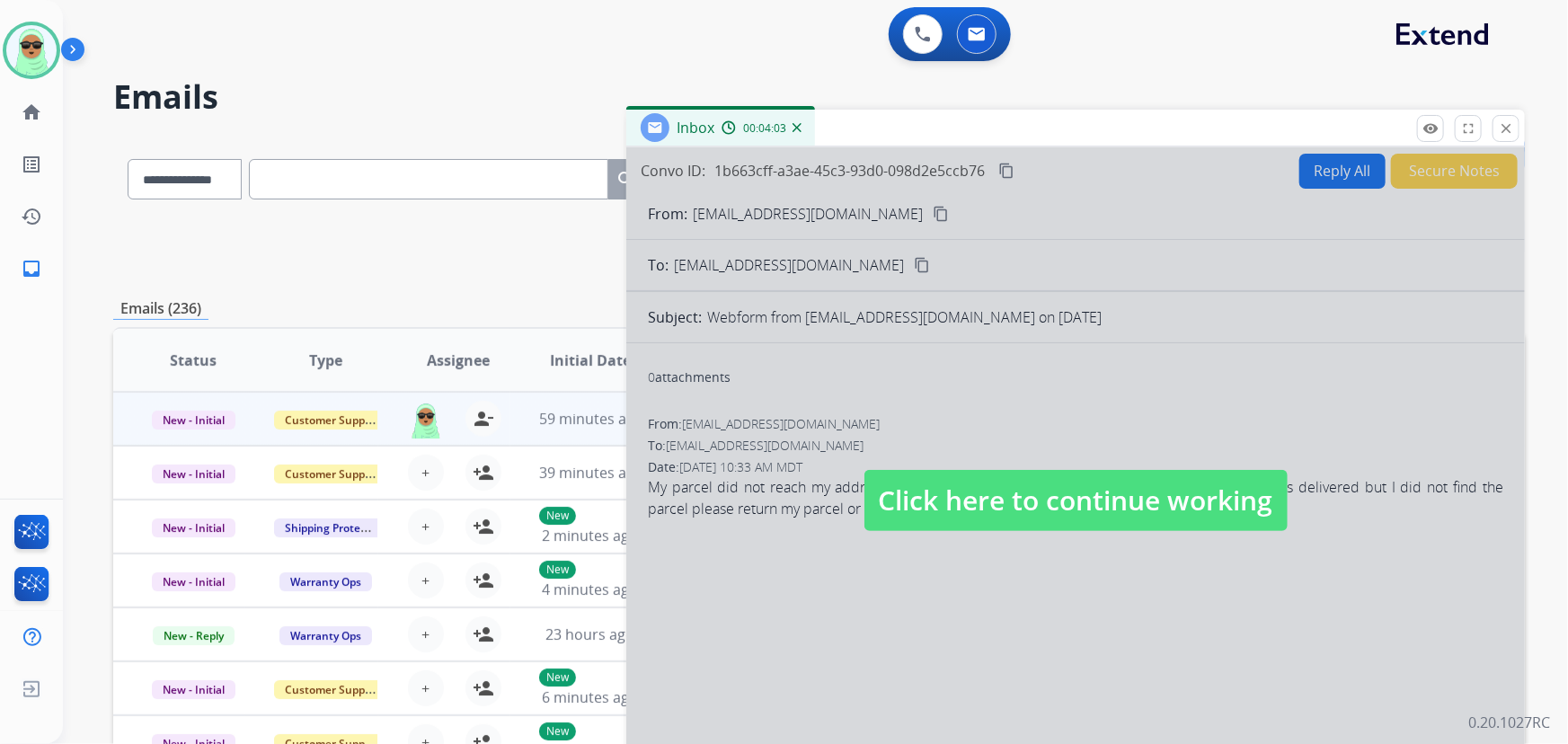
click at [963, 552] on div at bounding box center [1075, 482] width 898 height 671
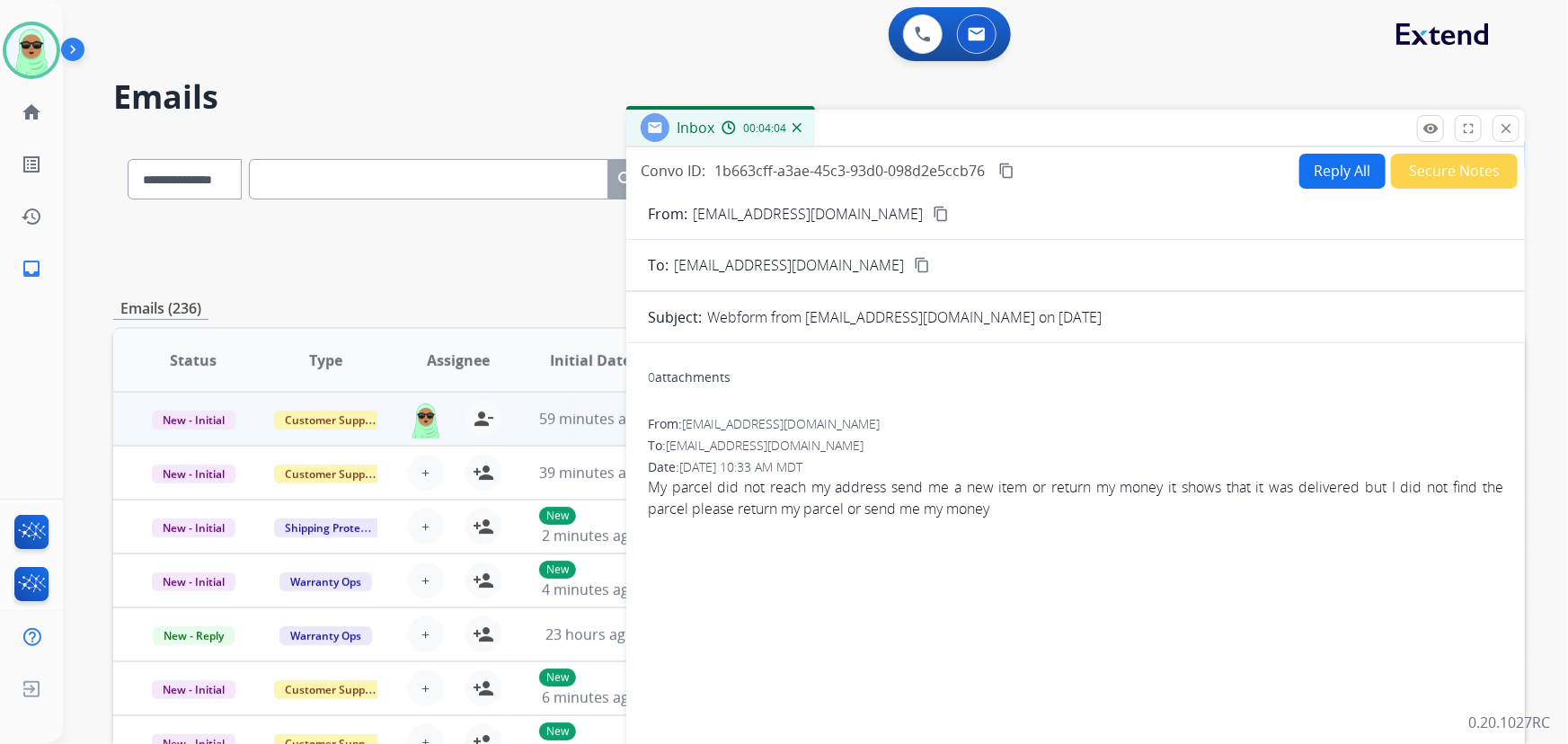
click at [932, 214] on mat-icon "content_copy" at bounding box center [940, 213] width 16 height 16
click at [1337, 181] on button "Reply All" at bounding box center [1342, 171] width 86 height 35
select select "**********"
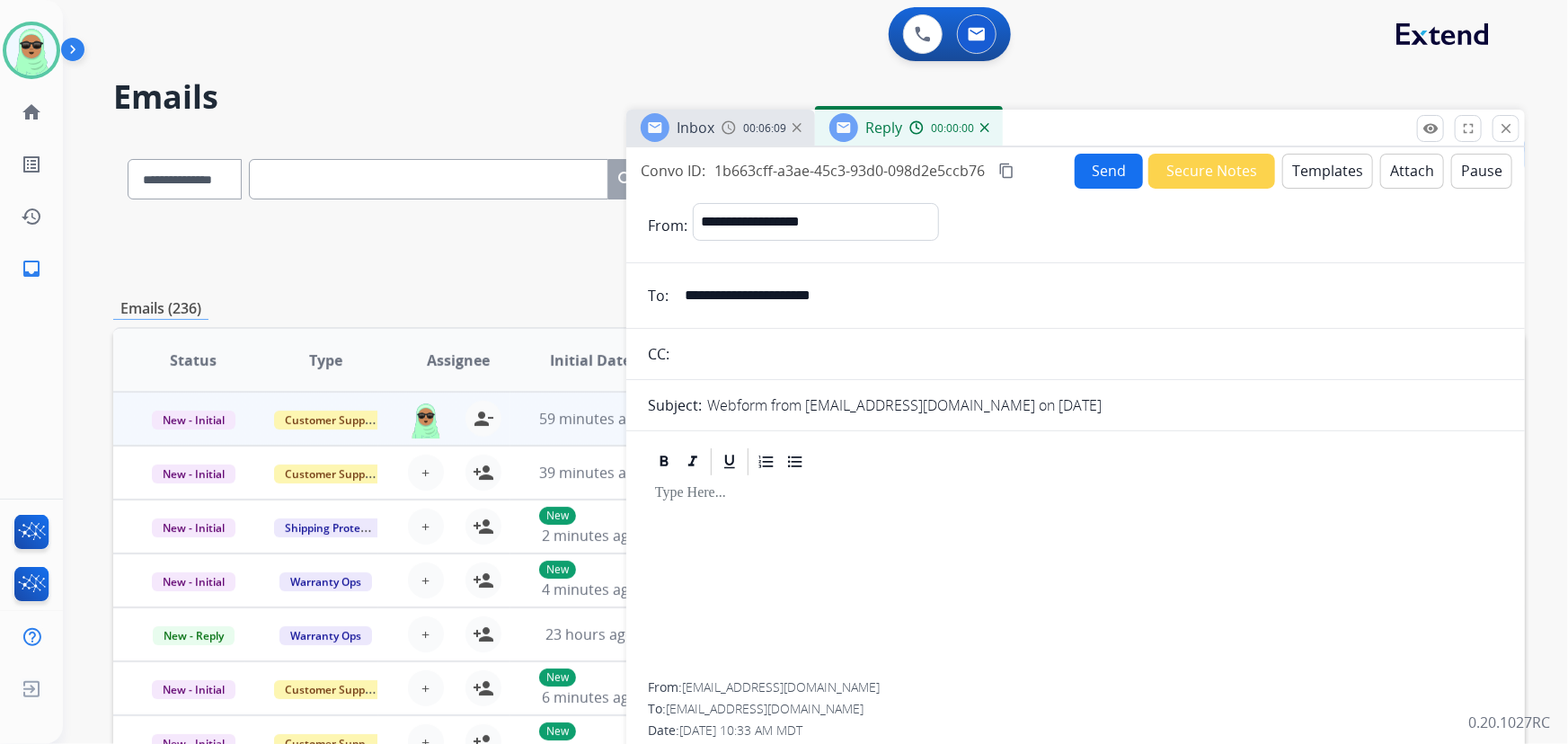
click at [1357, 170] on button "Templates" at bounding box center [1327, 171] width 91 height 35
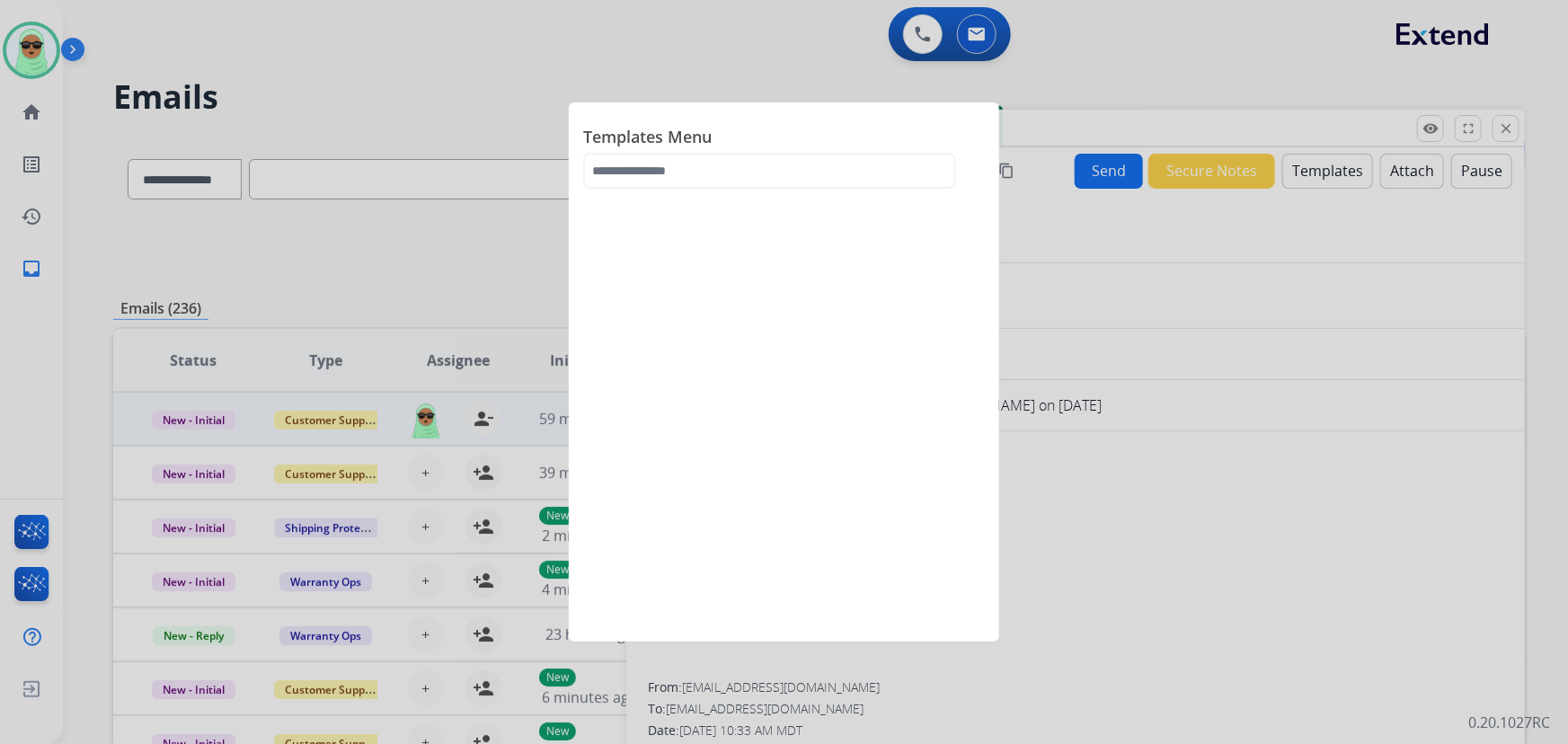
click at [1348, 171] on div at bounding box center [784, 372] width 1568 height 744
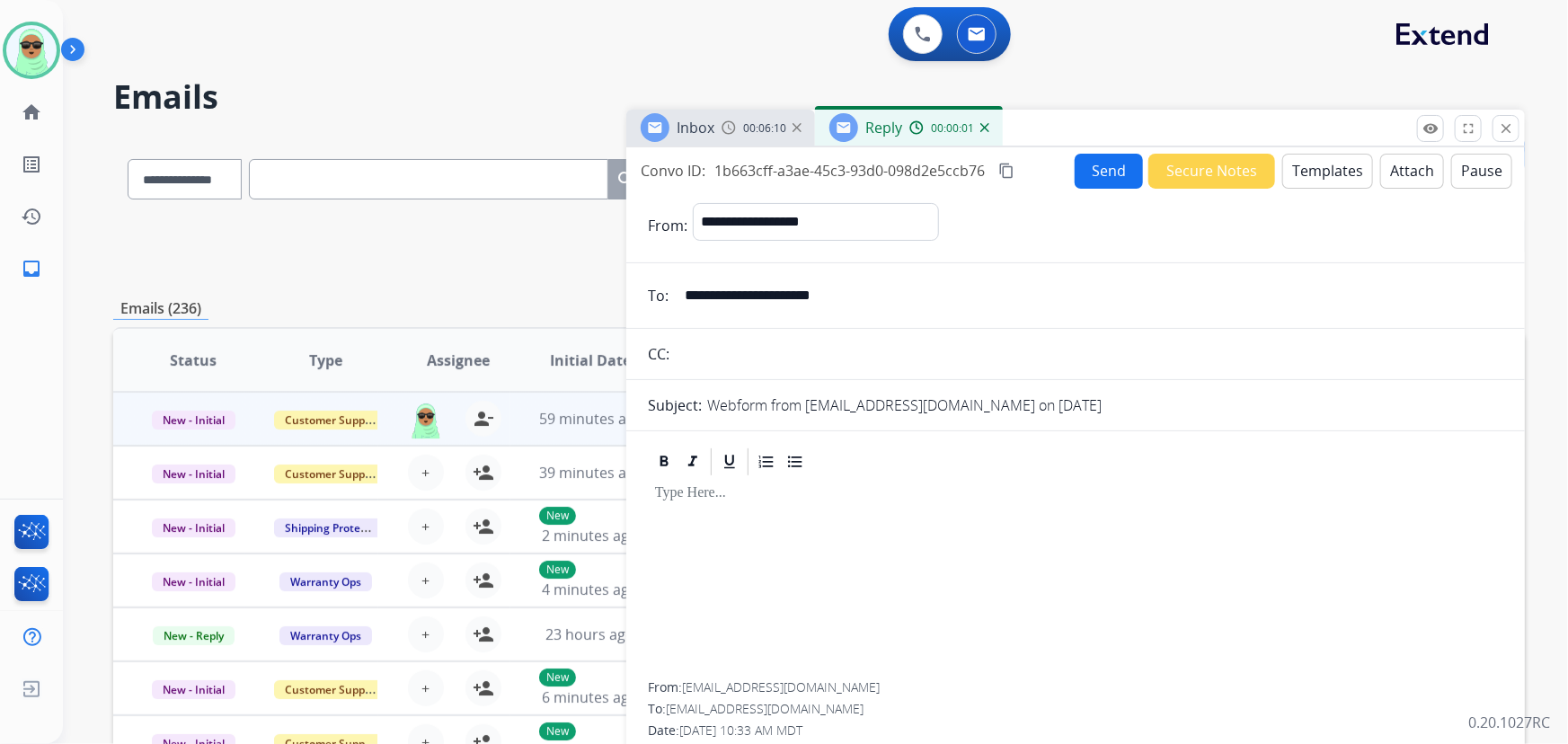
click at [1339, 167] on button "Templates" at bounding box center [1327, 171] width 91 height 35
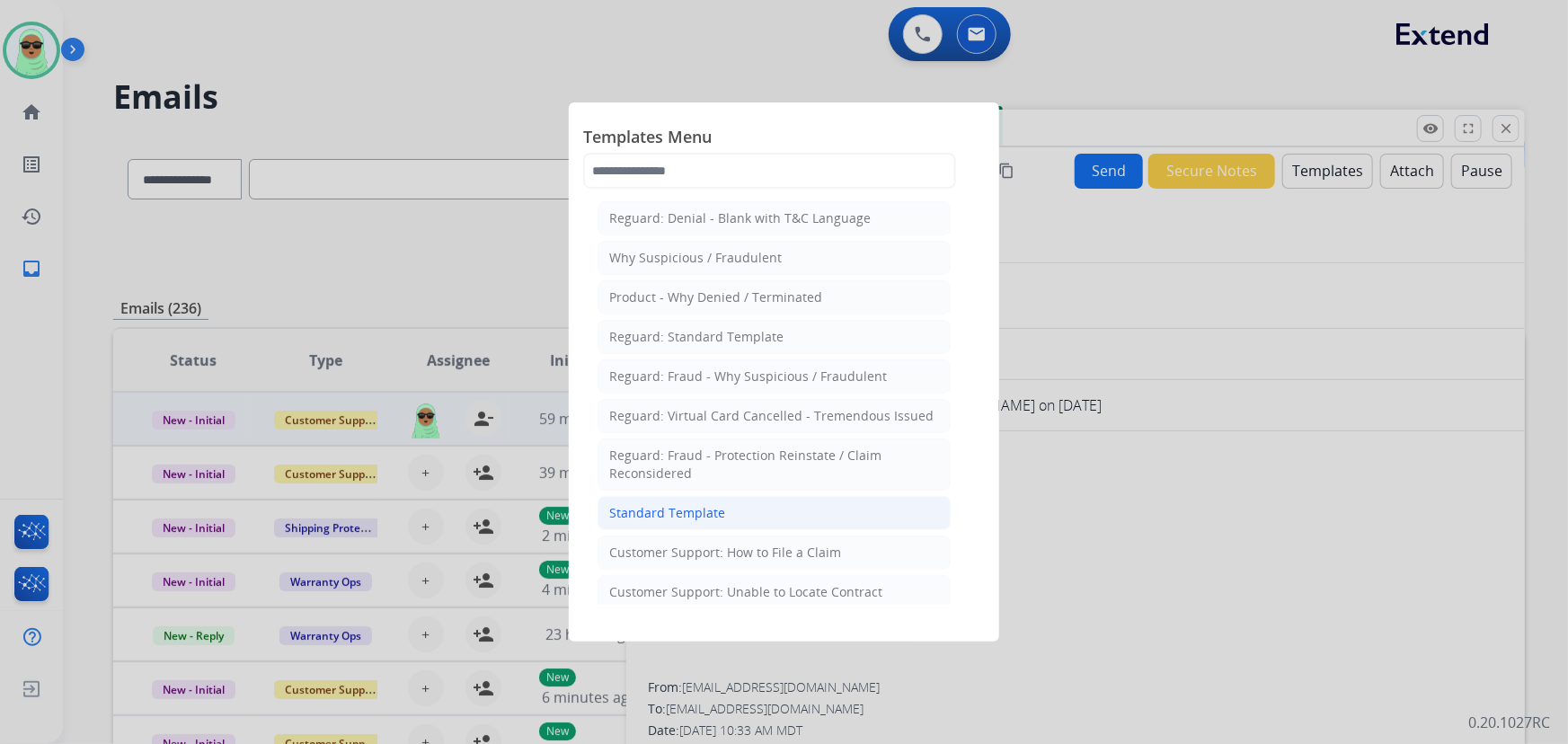
click at [667, 506] on div "Standard Template" at bounding box center [667, 513] width 116 height 18
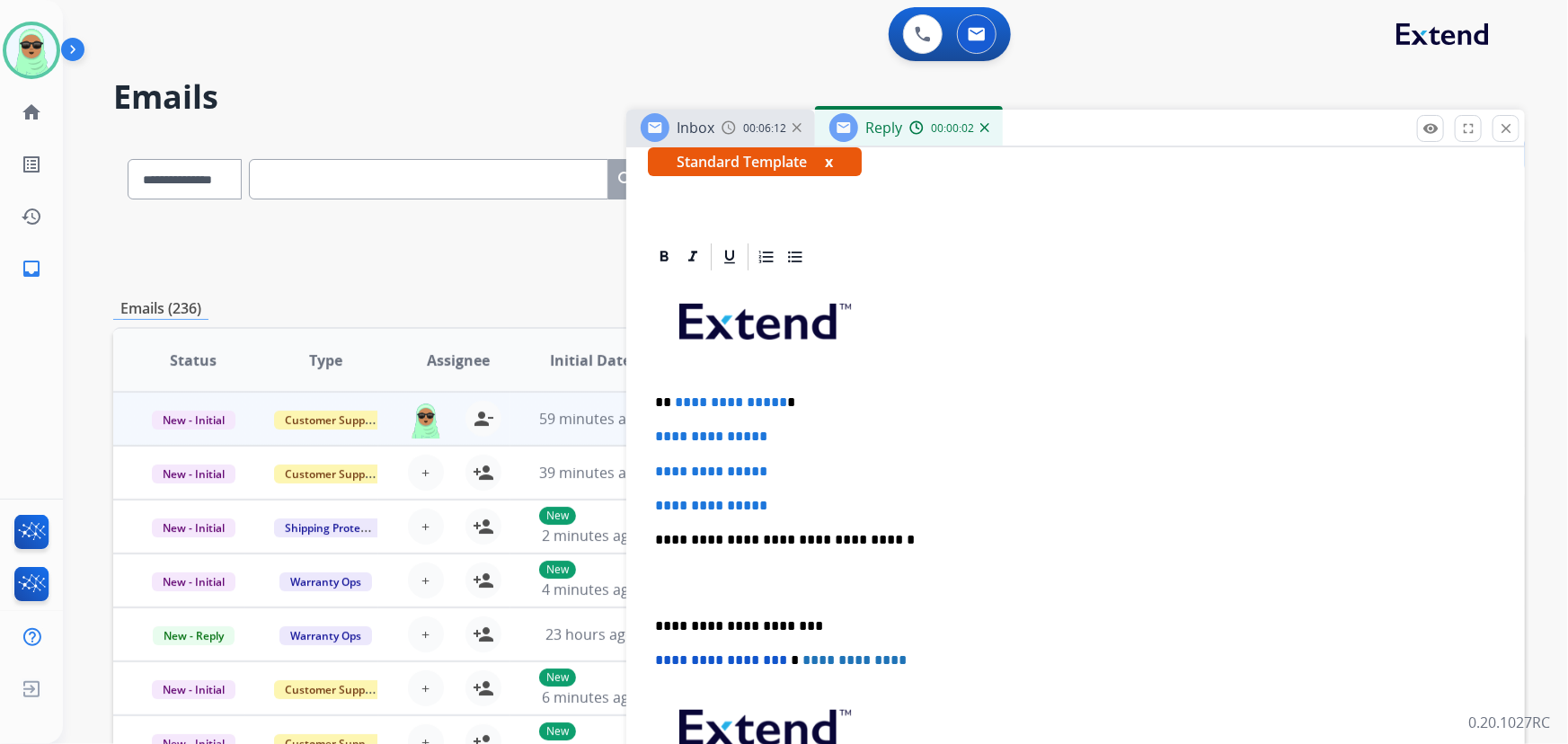
scroll to position [489, 0]
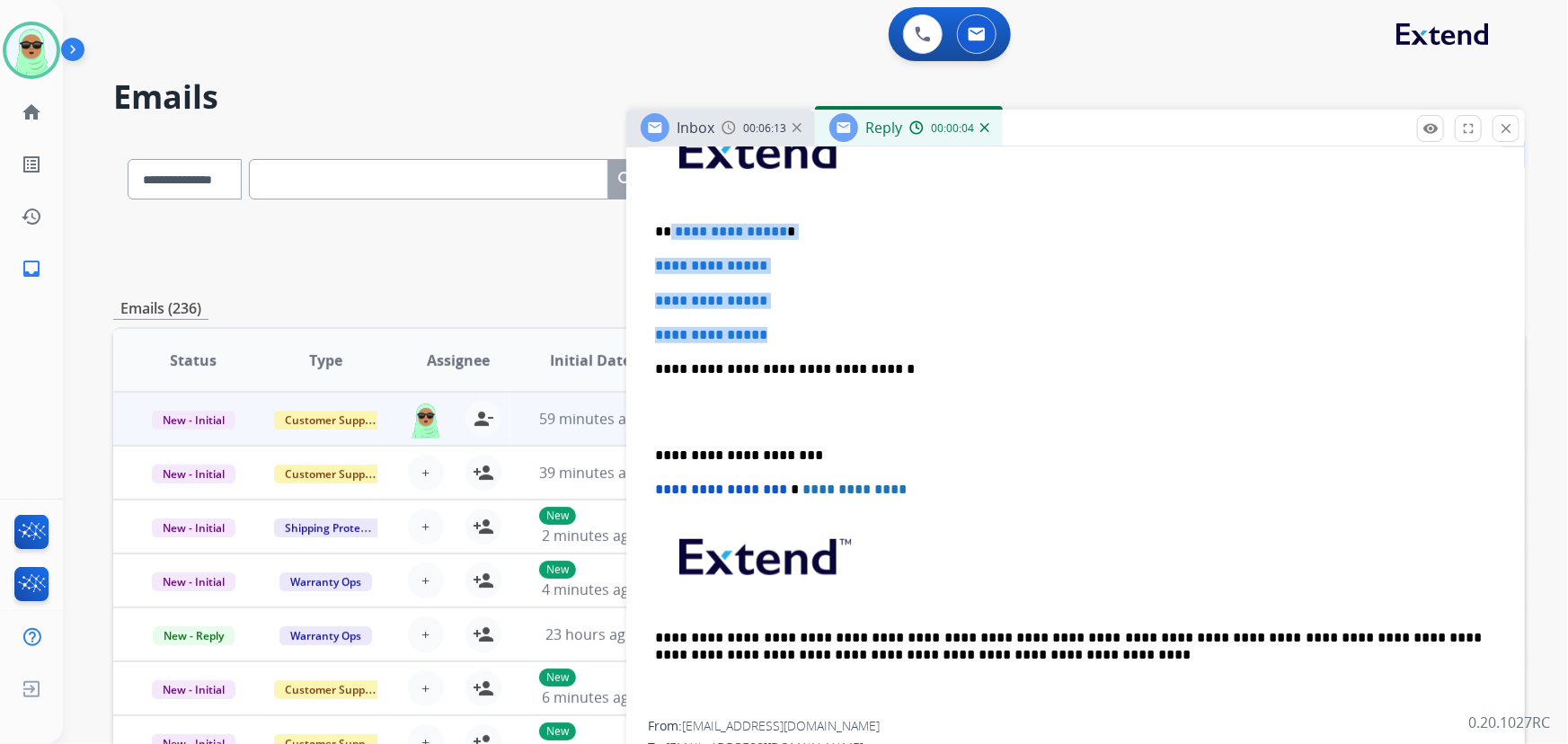
drag, startPoint x: 791, startPoint y: 341, endPoint x: 678, endPoint y: 229, distance: 159.1
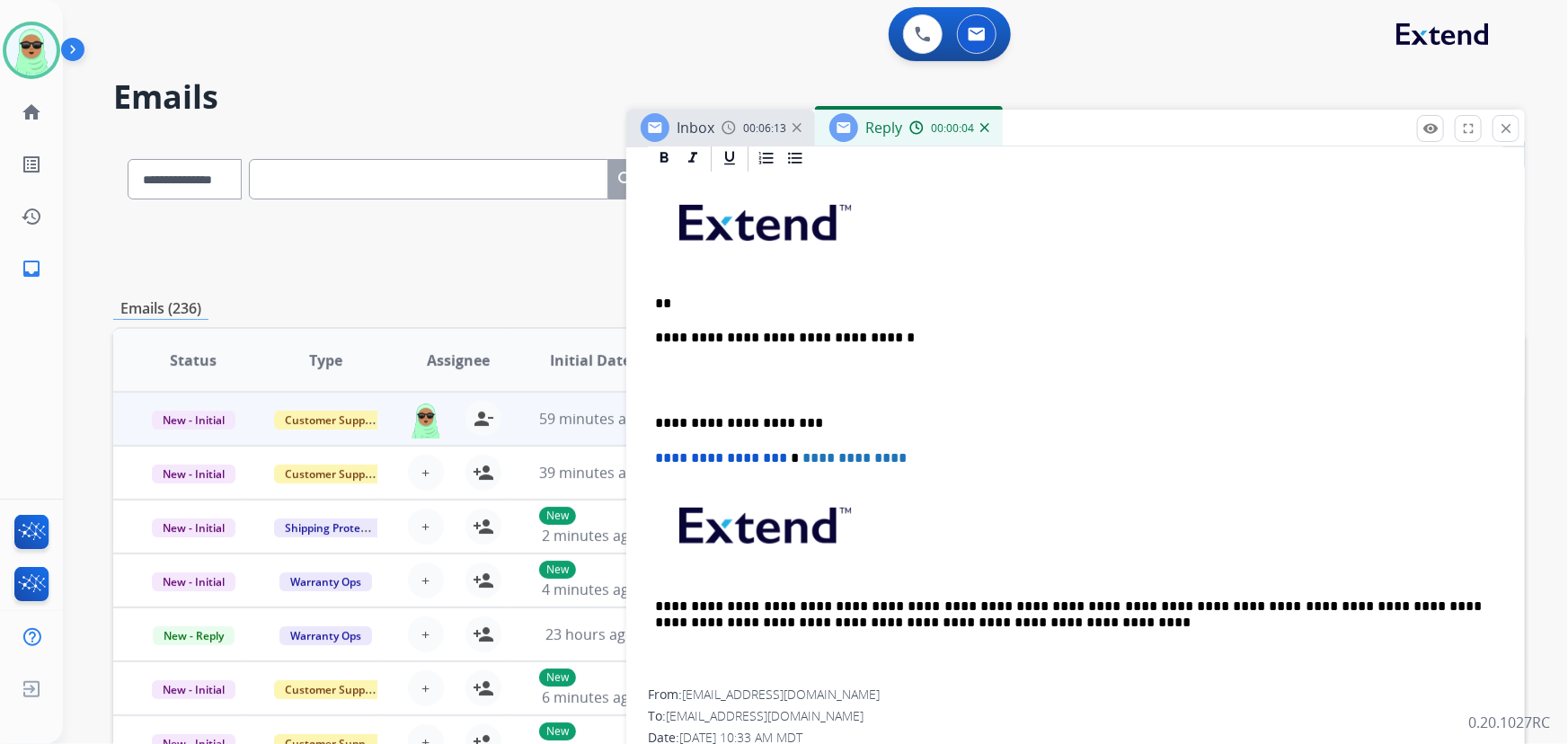
scroll to position [414, 0]
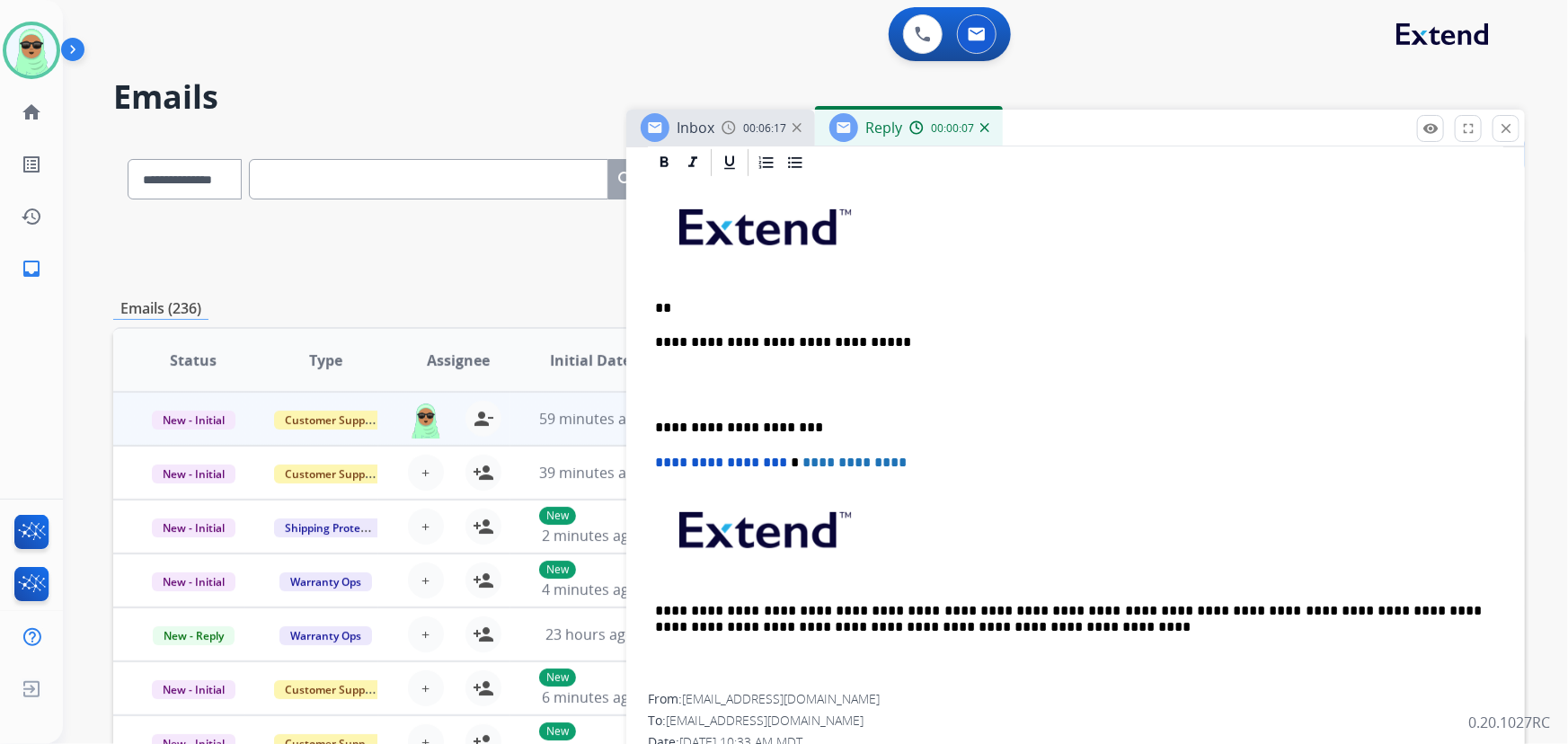
click at [799, 314] on div "**********" at bounding box center [1076, 435] width 856 height 515
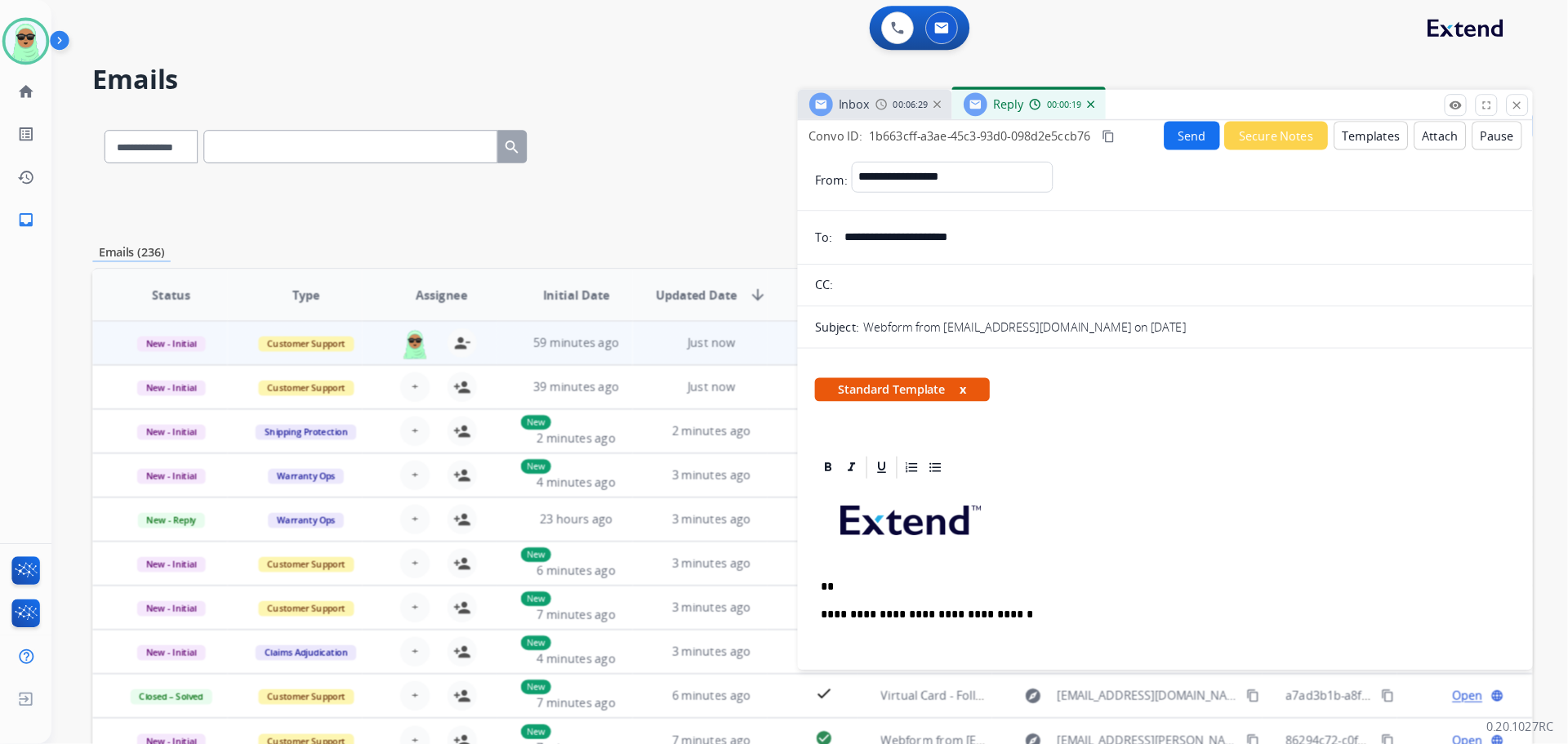
scroll to position [5, 0]
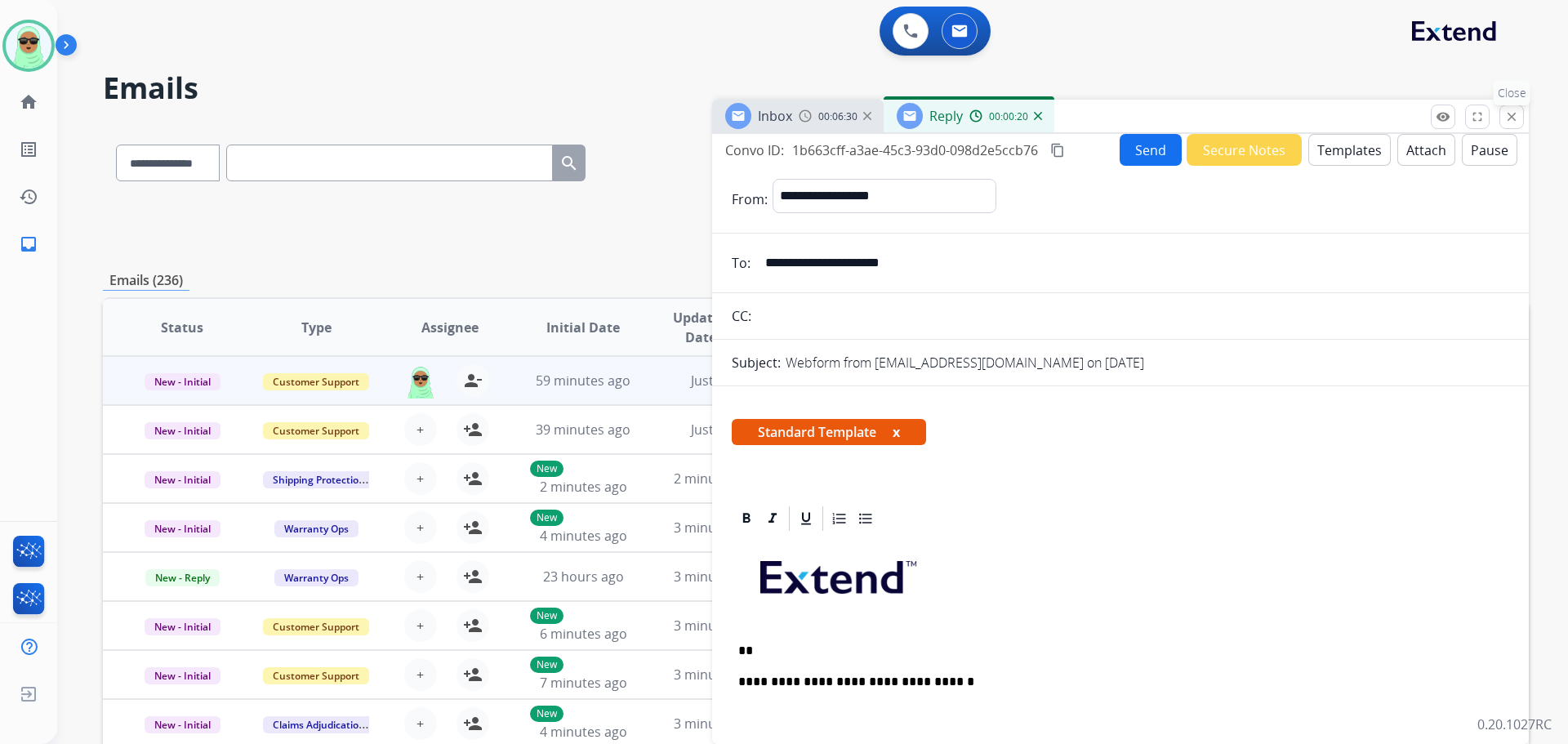
click at [1425, 113] on button "close Close" at bounding box center [1512, 117] width 25 height 25
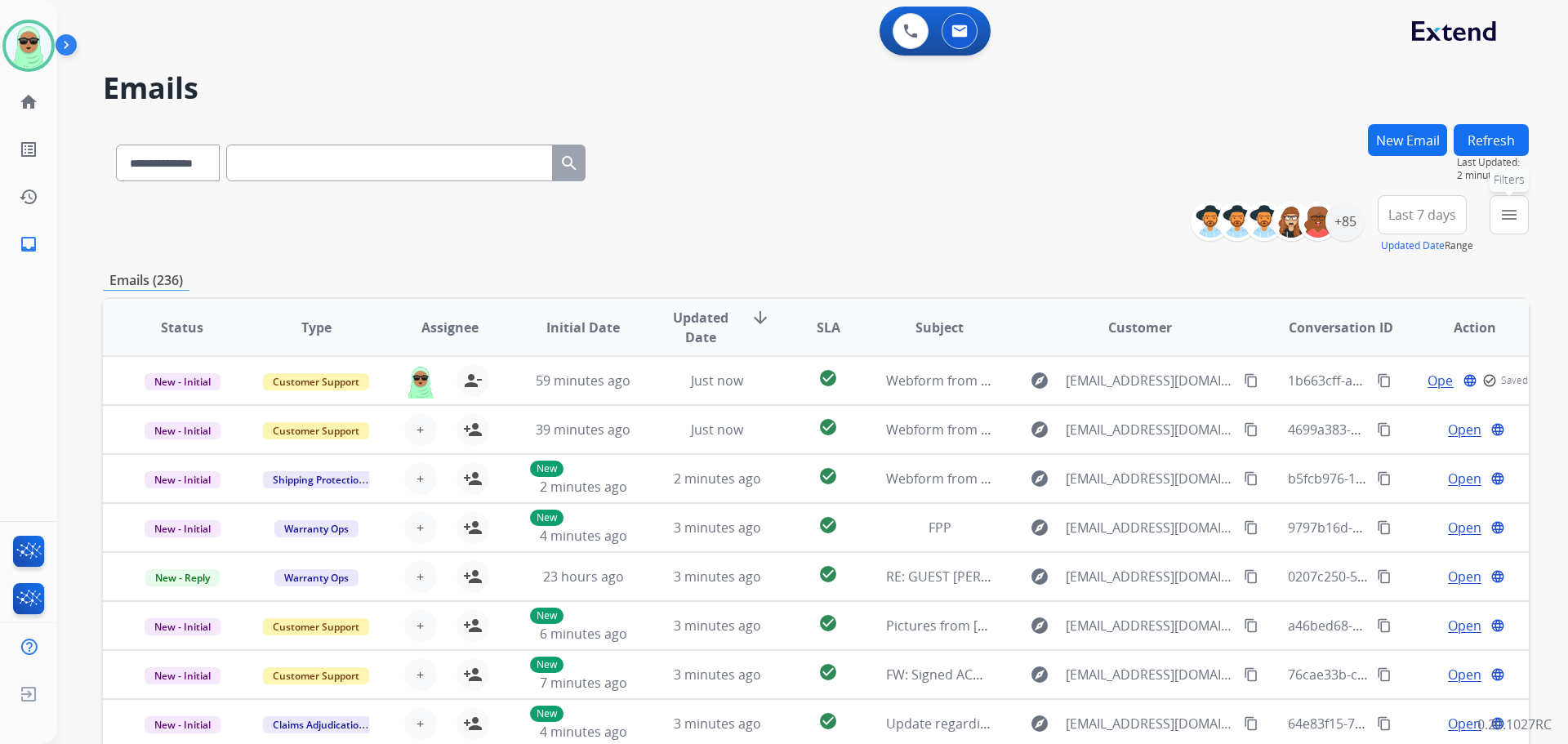
click at [1425, 215] on button "menu Filters" at bounding box center [1510, 215] width 40 height 39
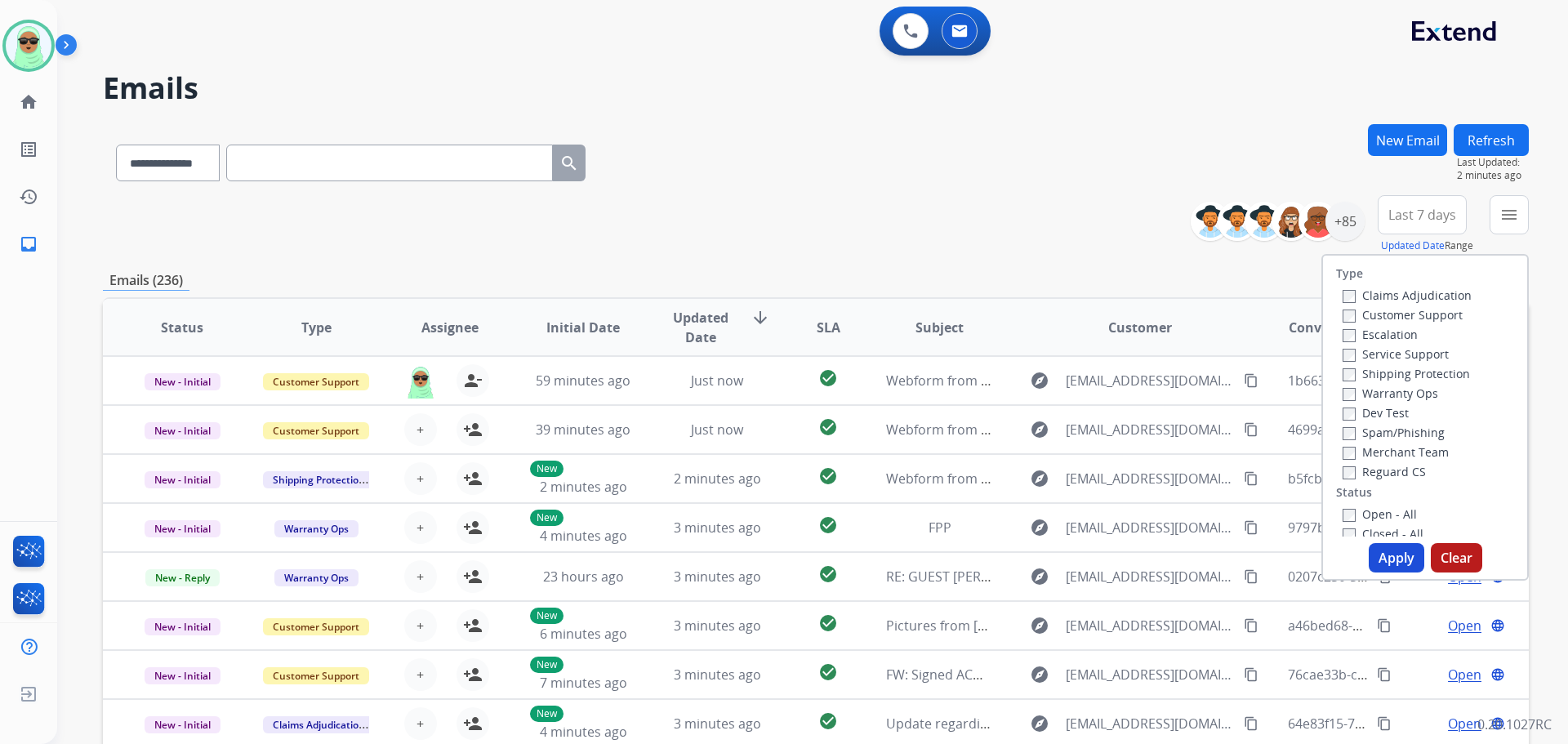
click at [1366, 314] on label "Customer Support" at bounding box center [1403, 315] width 120 height 15
click at [1395, 373] on label "Shipping Protection" at bounding box center [1407, 373] width 127 height 15
click at [1393, 469] on label "Reguard CS" at bounding box center [1384, 471] width 83 height 15
click at [1385, 518] on label "Open - All" at bounding box center [1380, 514] width 75 height 15
click at [1395, 552] on button "Apply" at bounding box center [1396, 558] width 56 height 29
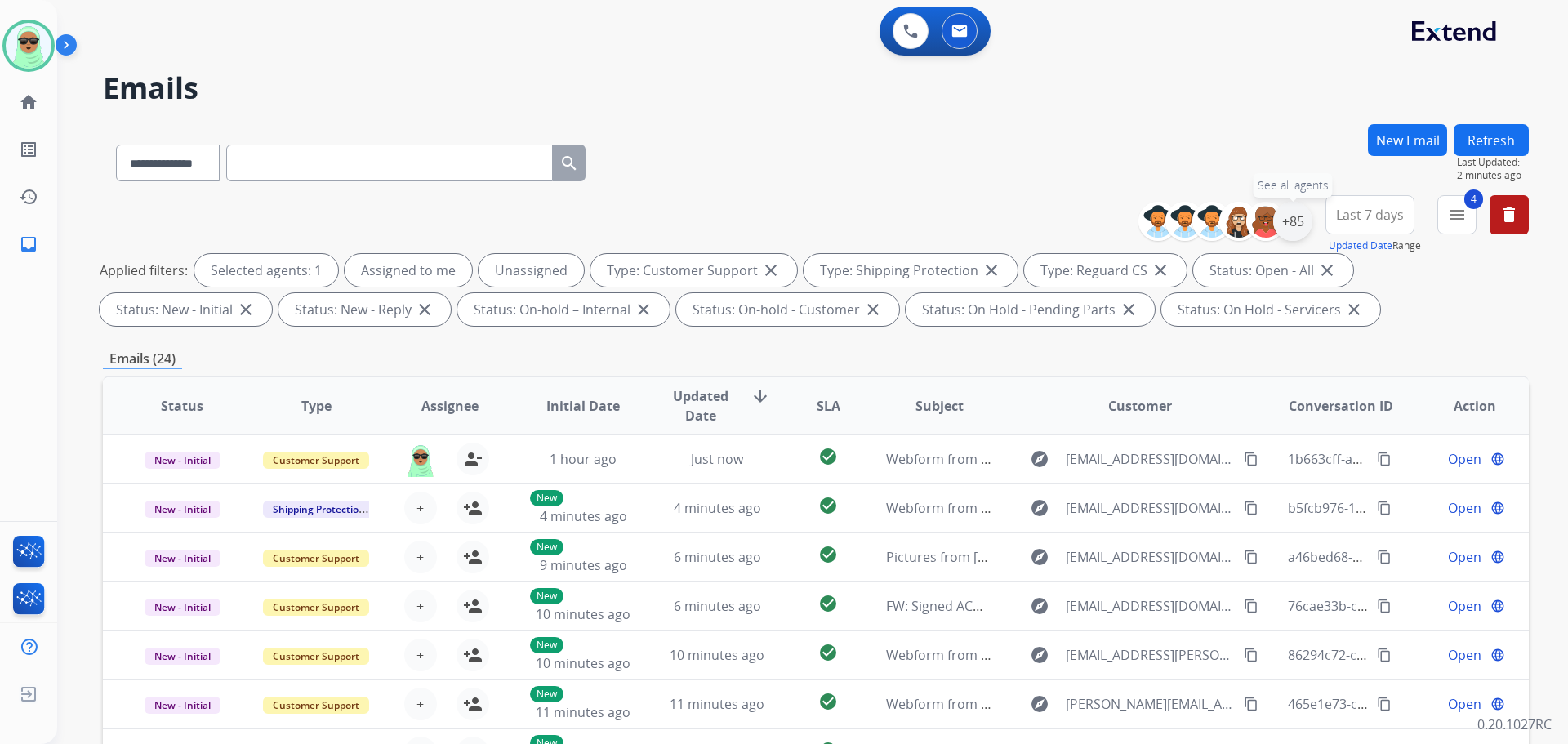
click at [1299, 218] on div "+85" at bounding box center [1293, 221] width 40 height 39
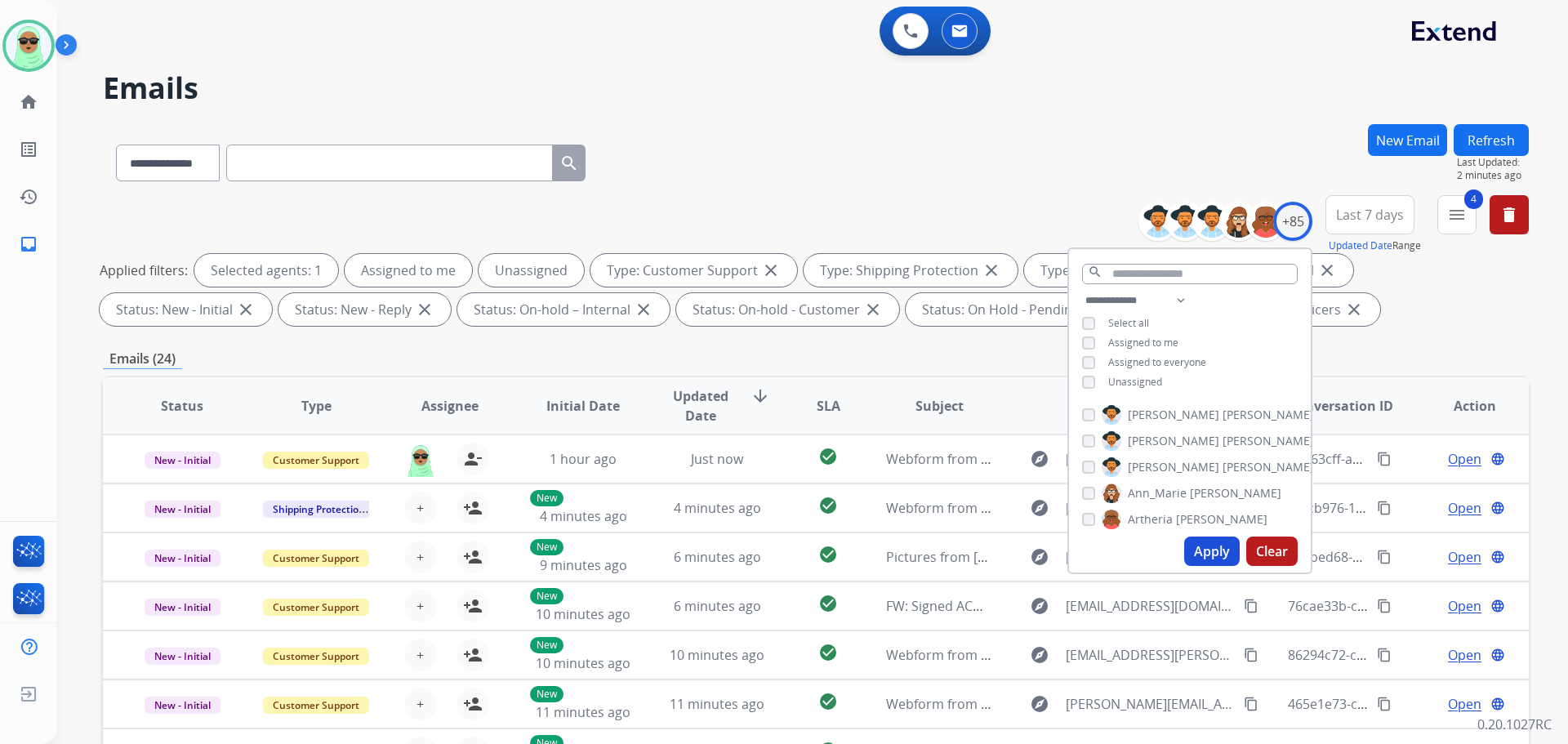
click at [1124, 385] on span "Unassigned" at bounding box center [1135, 382] width 54 height 14
click at [1202, 543] on button "Apply" at bounding box center [1212, 551] width 56 height 29
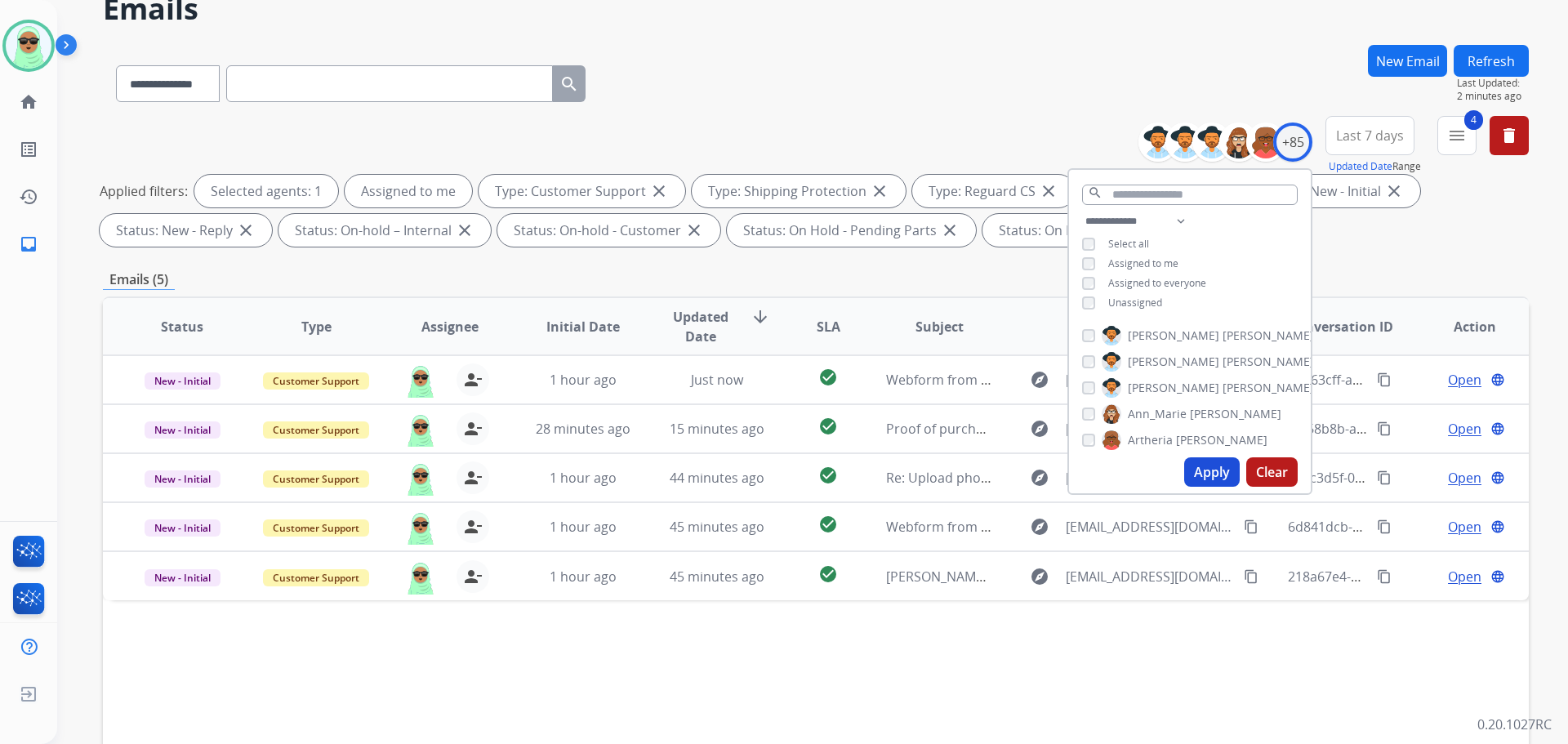
scroll to position [82, 0]
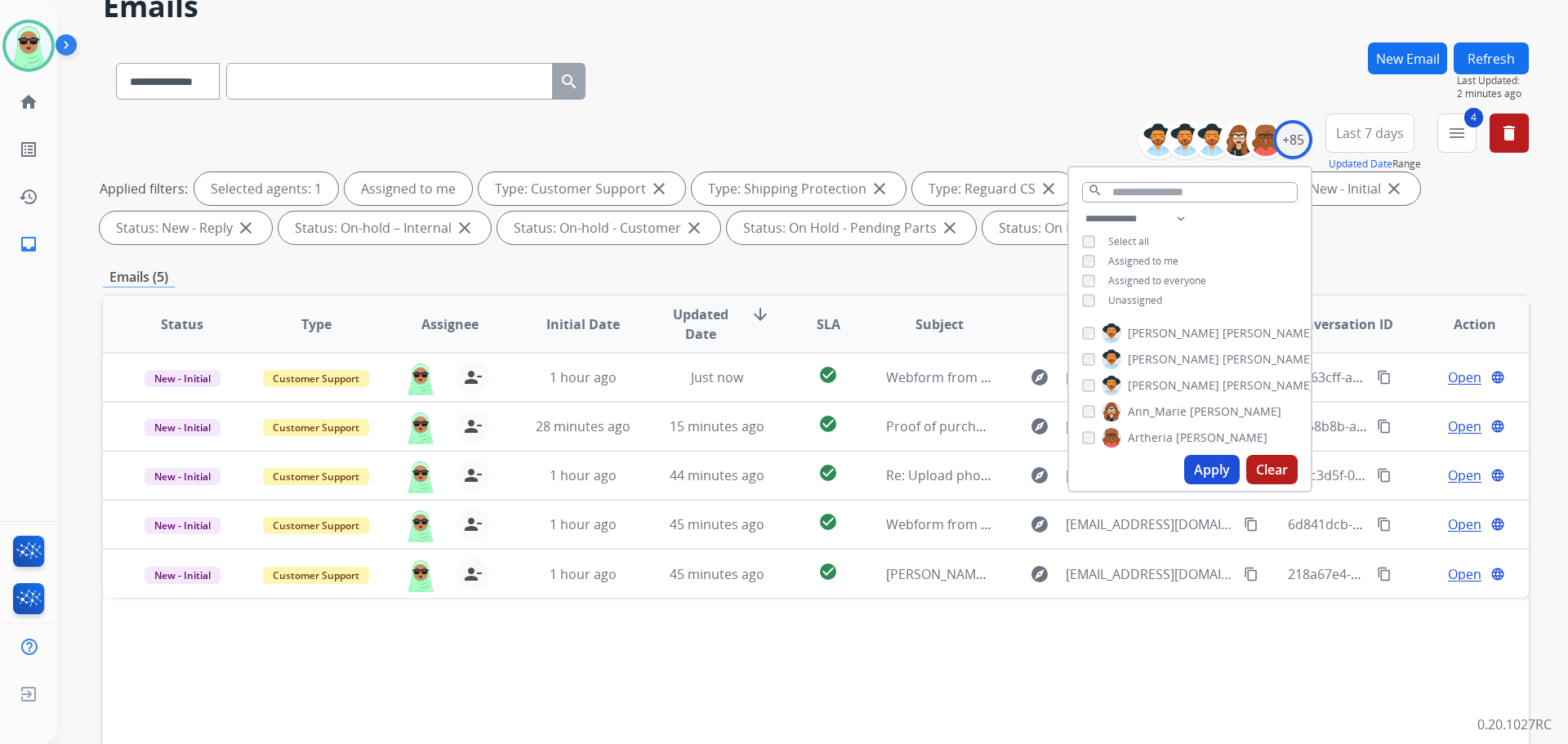
click at [824, 134] on div "**********" at bounding box center [816, 182] width 1426 height 137
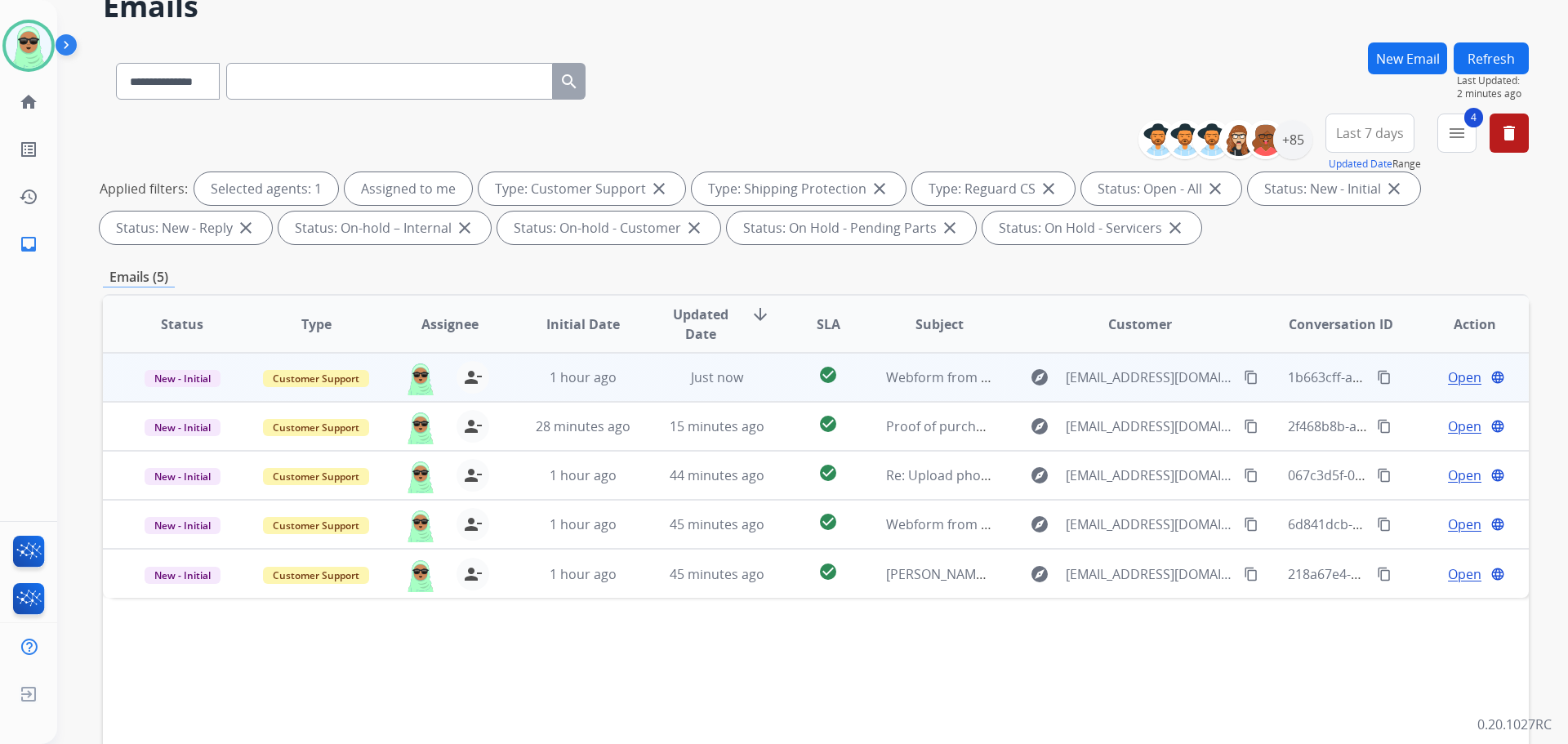
click at [1425, 374] on div "Open language" at bounding box center [1474, 377] width 107 height 20
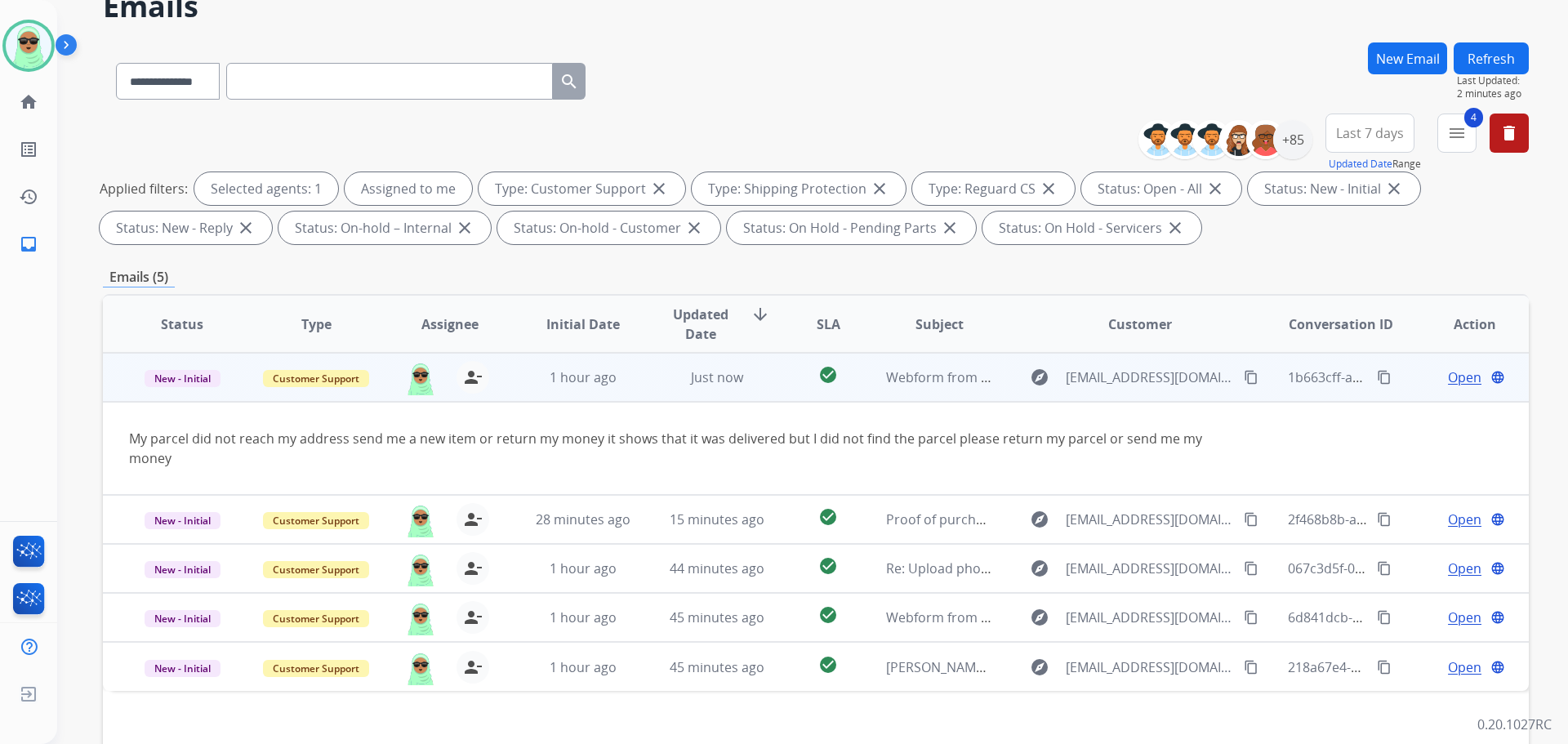
click at [1425, 377] on span "Open" at bounding box center [1465, 377] width 33 height 20
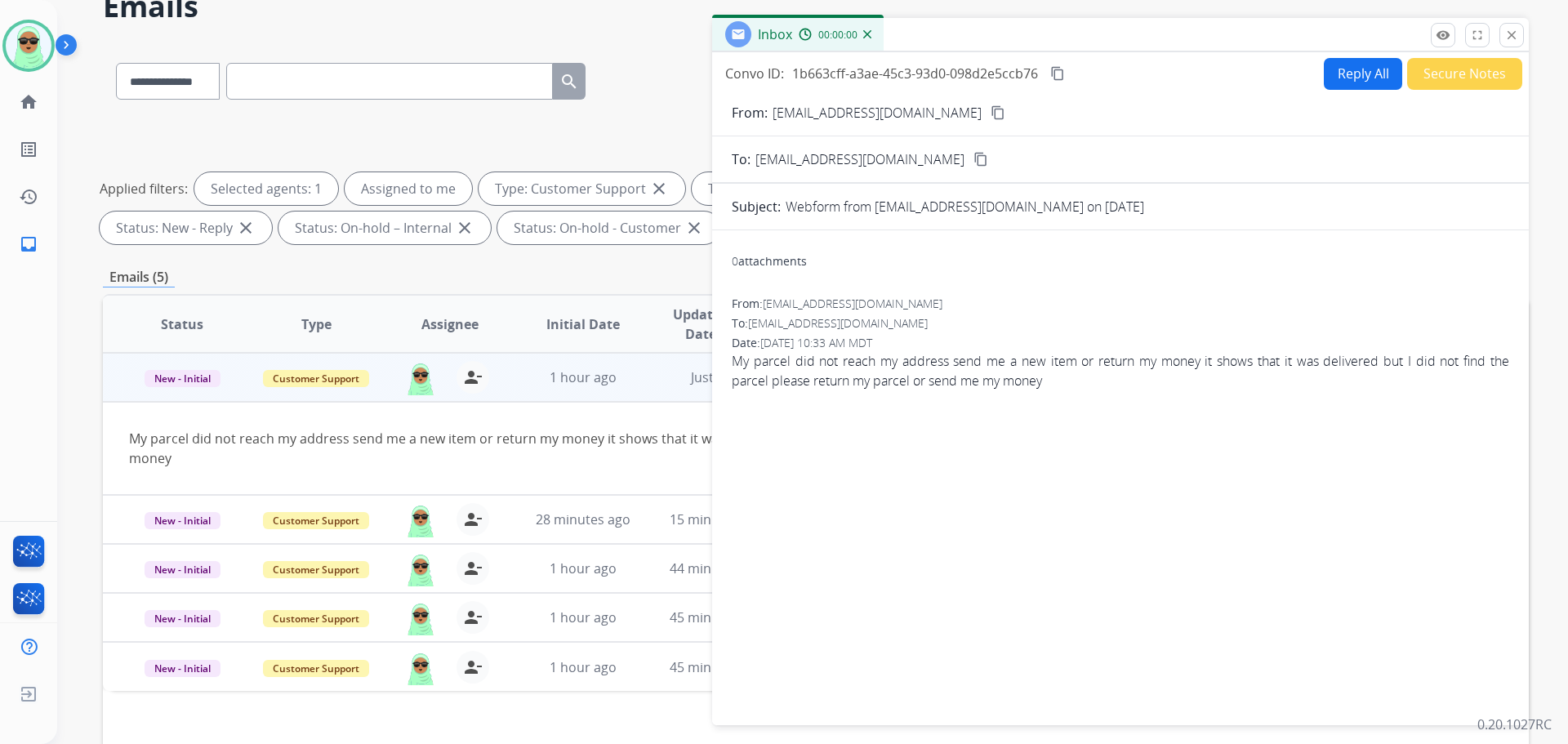
click at [1350, 84] on button "Reply All" at bounding box center [1363, 74] width 78 height 32
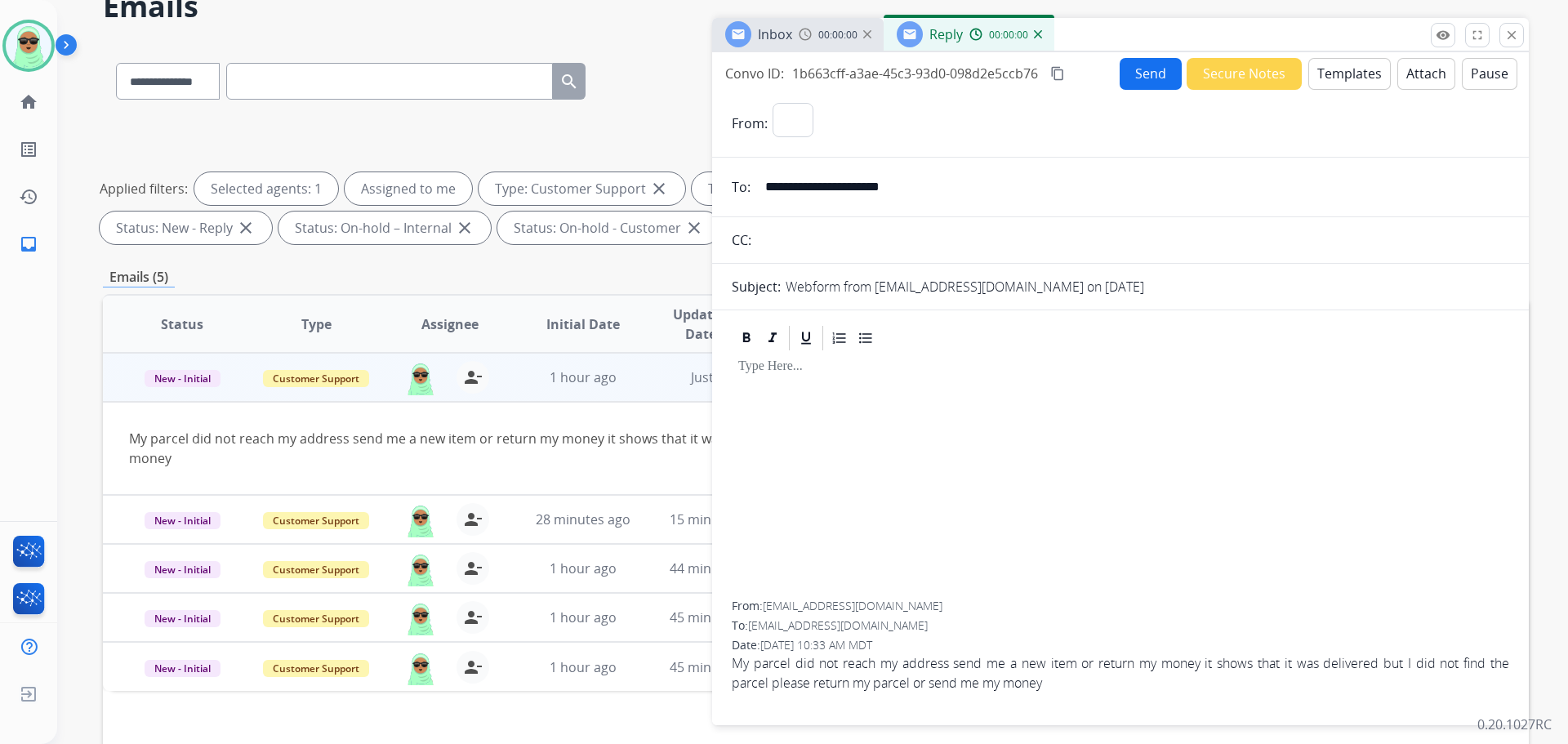
select select "**********"
click at [1338, 75] on button "Templates" at bounding box center [1350, 74] width 82 height 32
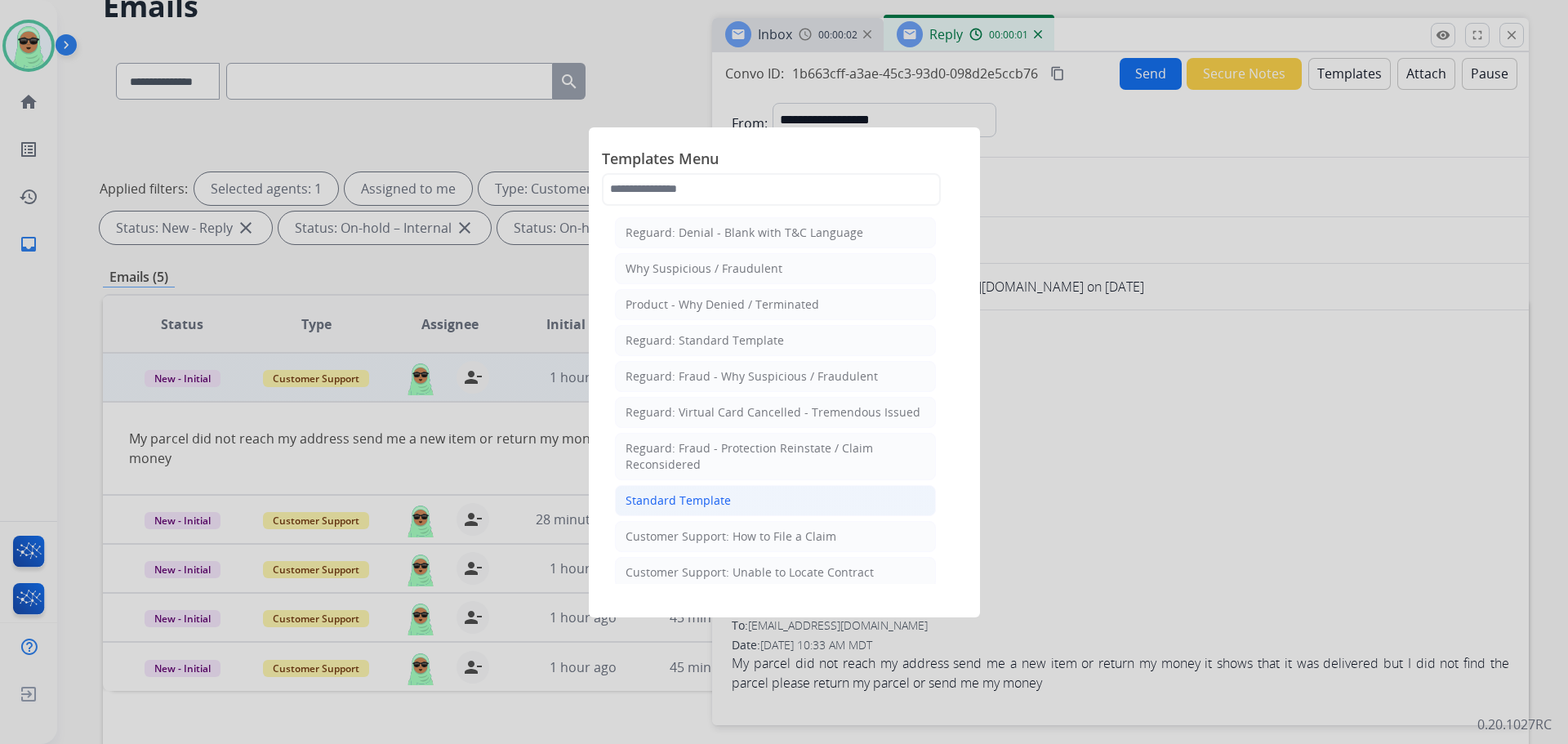
click at [791, 514] on li "Standard Template" at bounding box center [775, 500] width 321 height 31
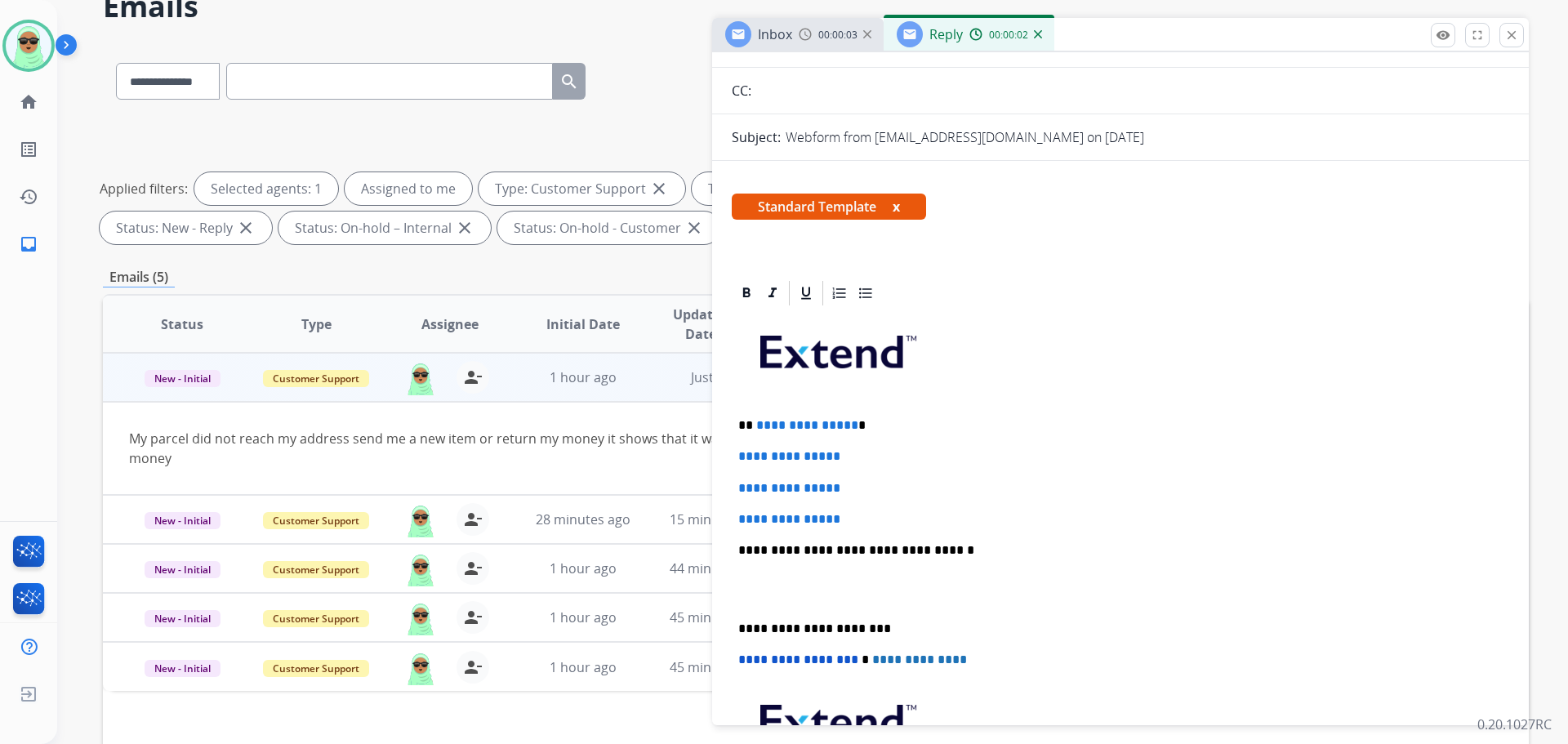
scroll to position [245, 0]
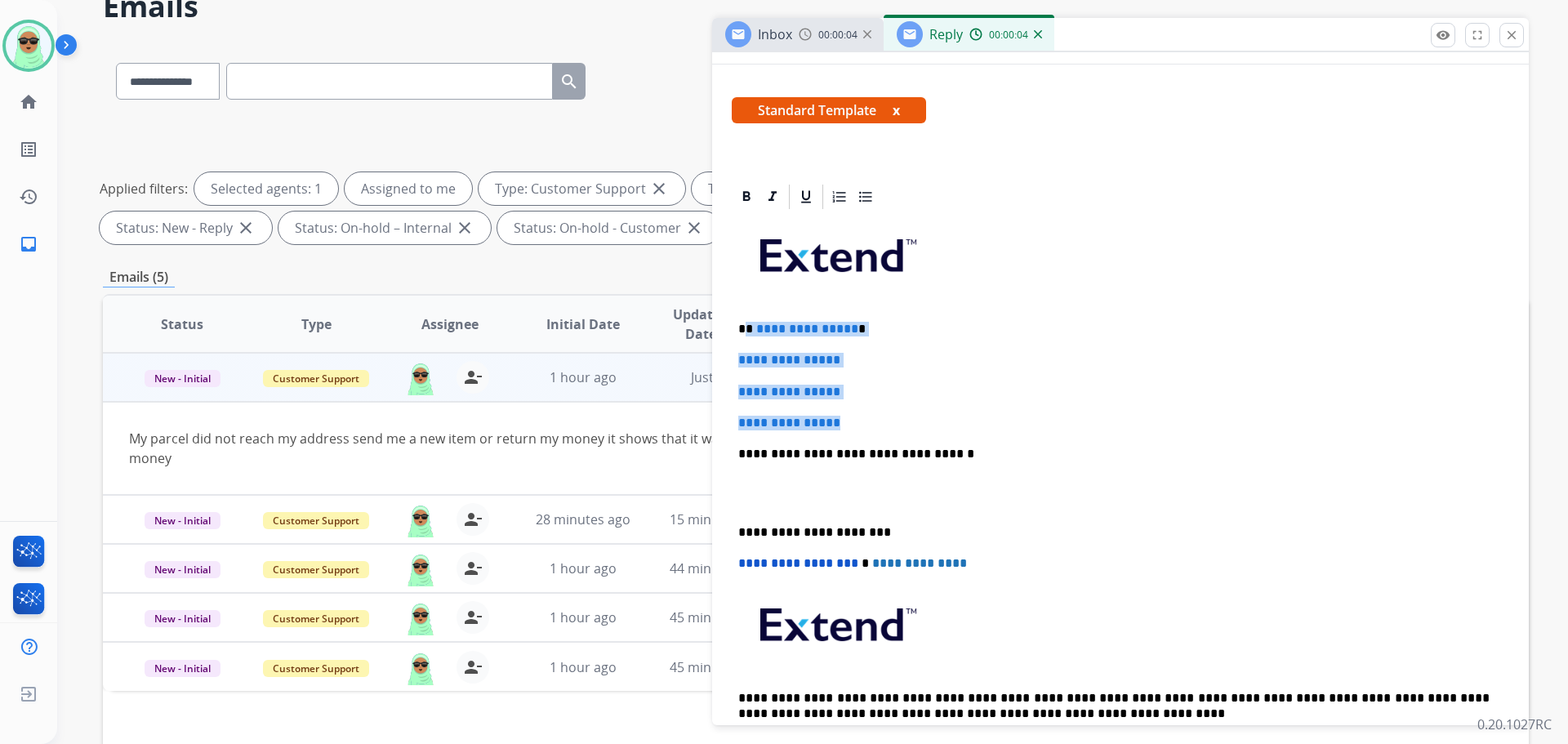
drag, startPoint x: 835, startPoint y: 406, endPoint x: 748, endPoint y: 321, distance: 121.6
click at [748, 321] on div "**********" at bounding box center [1121, 492] width 778 height 561
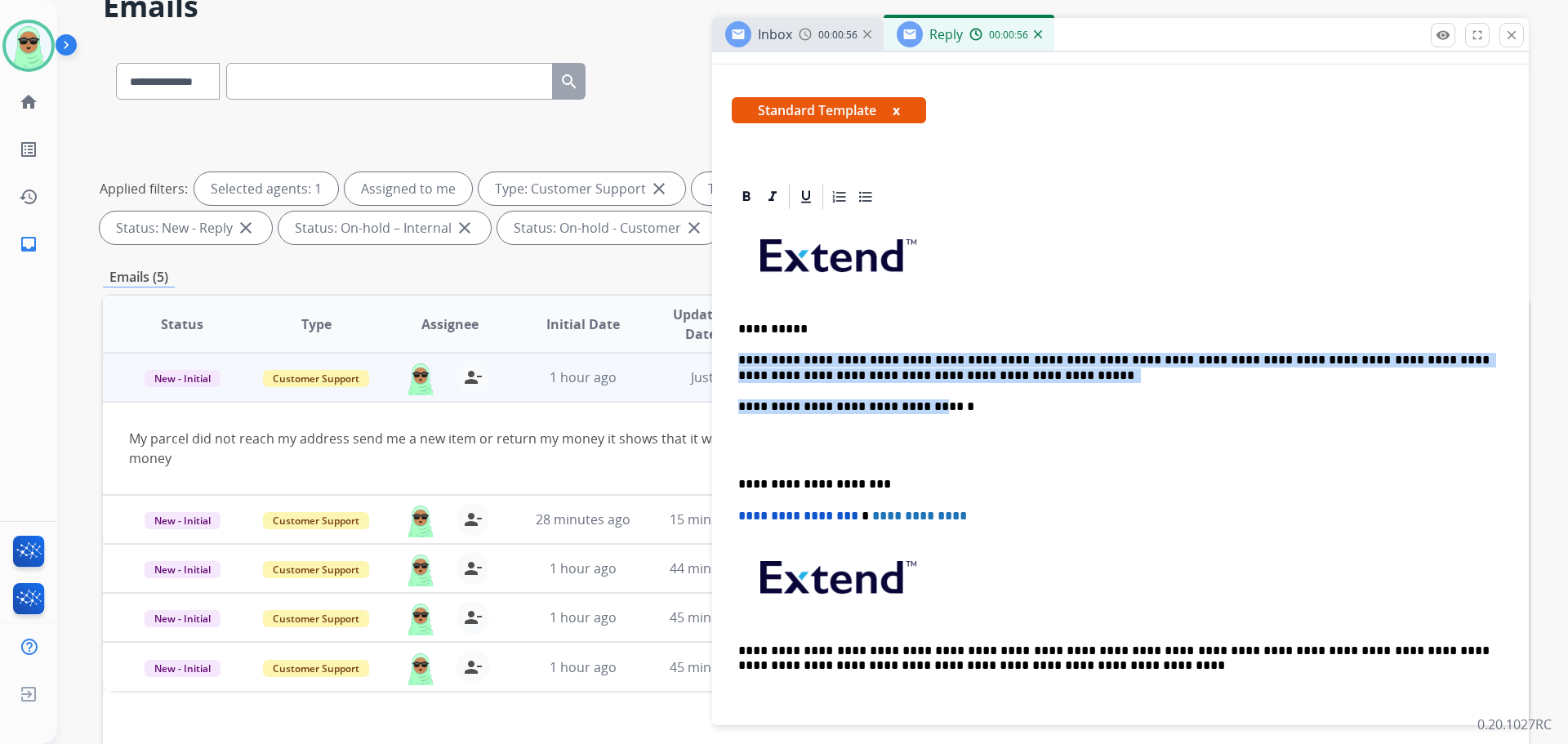
drag, startPoint x: 915, startPoint y: 383, endPoint x: 1069, endPoint y: 394, distance: 154.4
click at [744, 362] on div "**********" at bounding box center [1121, 468] width 778 height 514
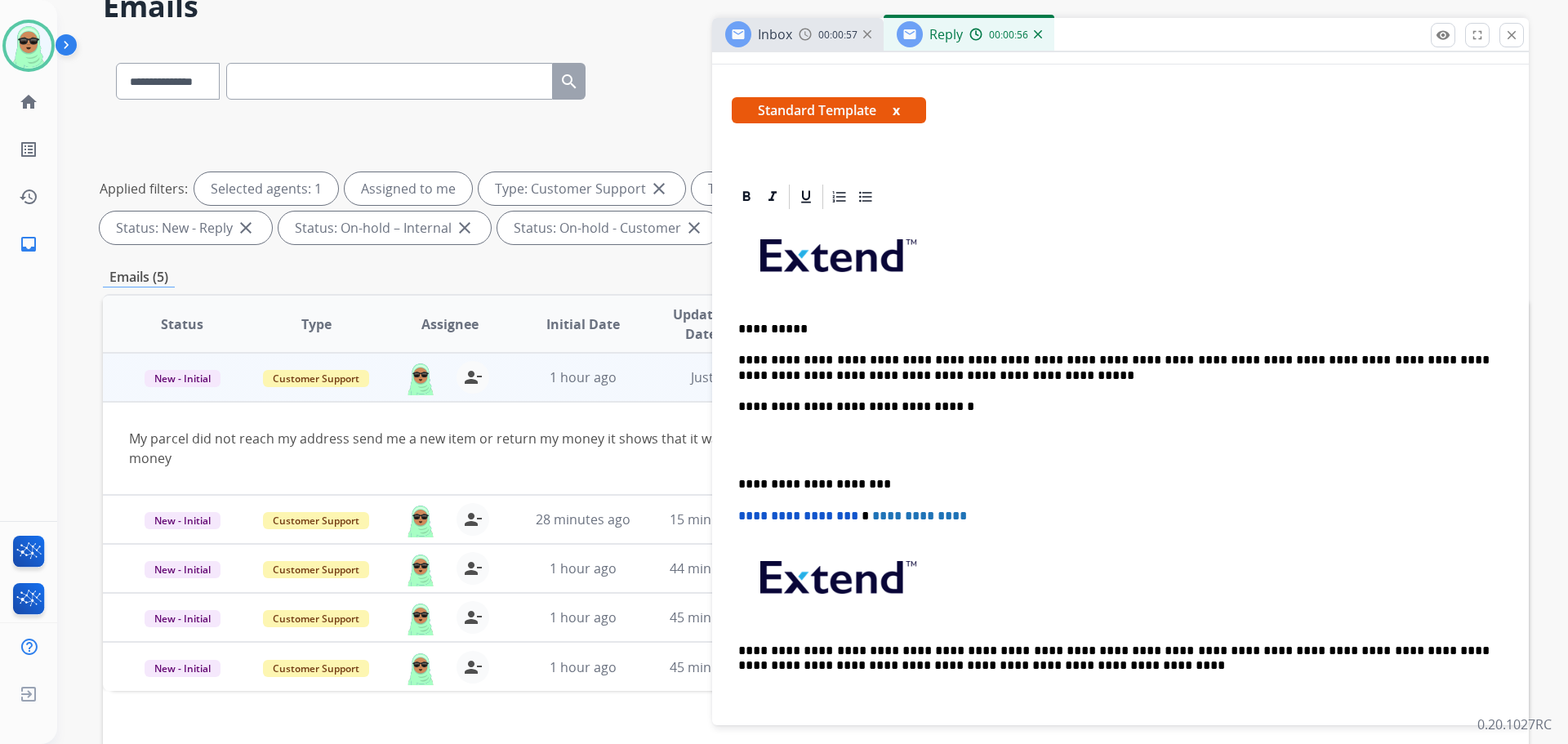
click at [1068, 394] on div "**********" at bounding box center [1121, 468] width 778 height 514
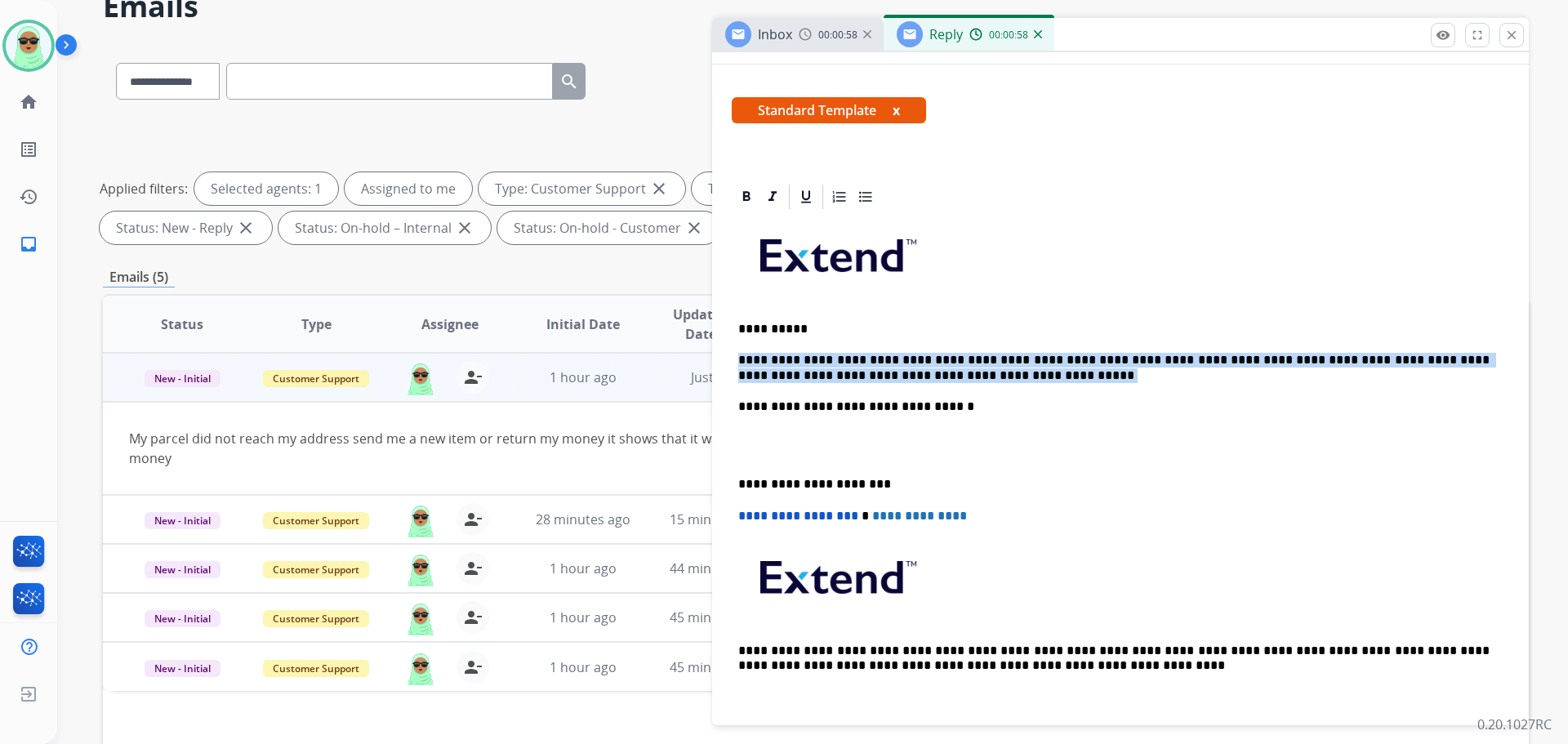
drag, startPoint x: 937, startPoint y: 372, endPoint x: 733, endPoint y: 366, distance: 204.1
click at [733, 366] on div "**********" at bounding box center [1121, 468] width 778 height 514
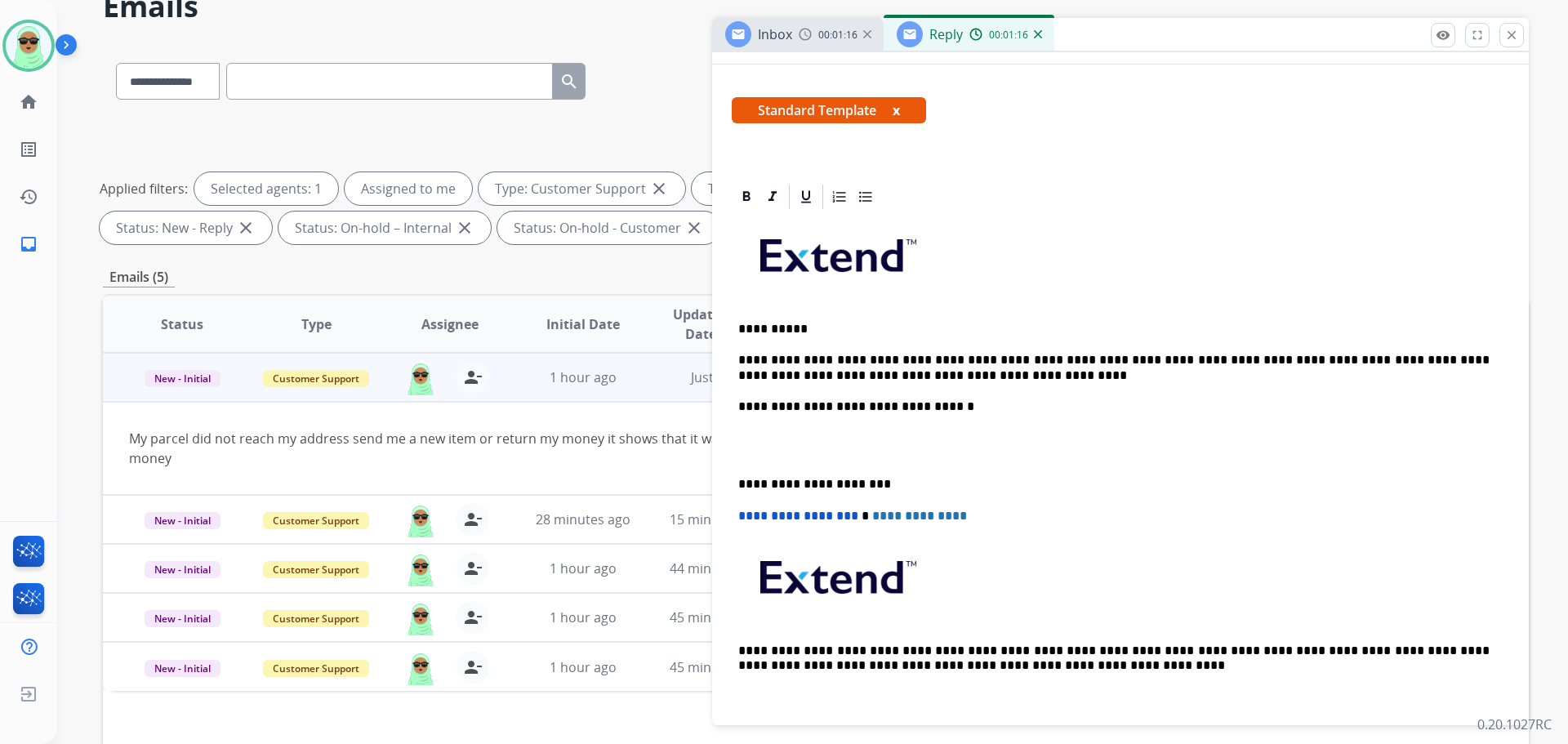
scroll to position [0, 0]
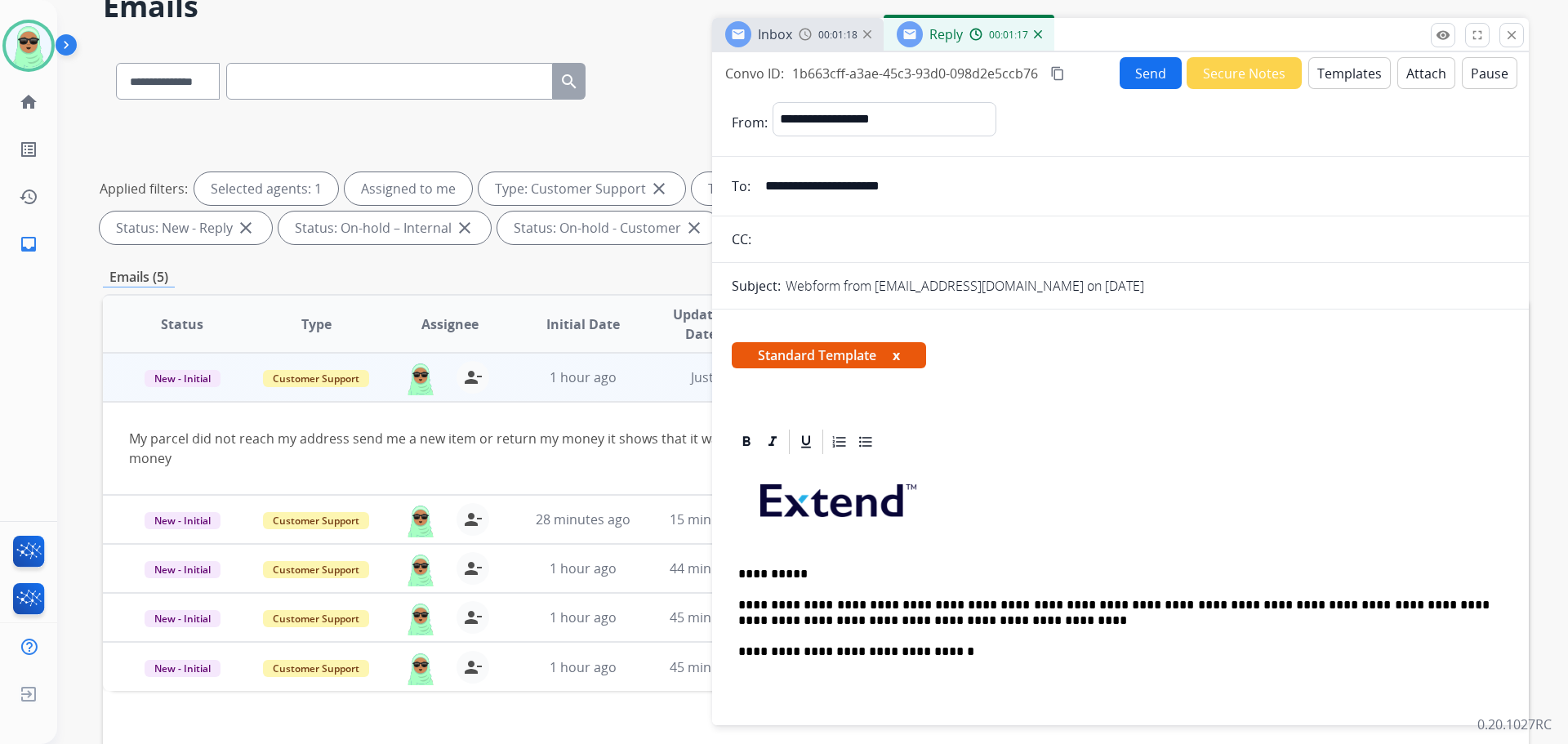
click at [1135, 69] on button "Send" at bounding box center [1151, 73] width 62 height 32
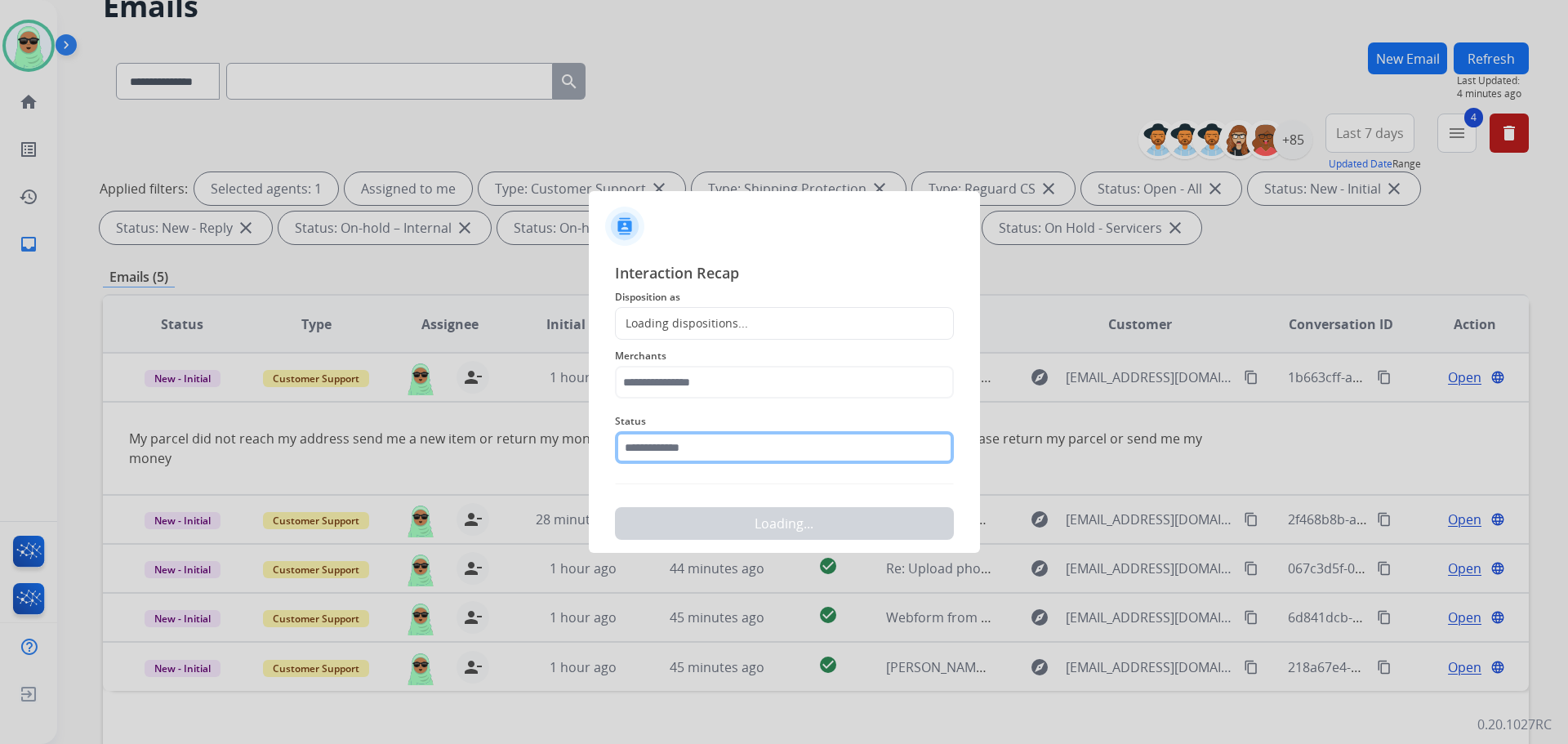
click at [745, 458] on input "text" at bounding box center [784, 447] width 339 height 33
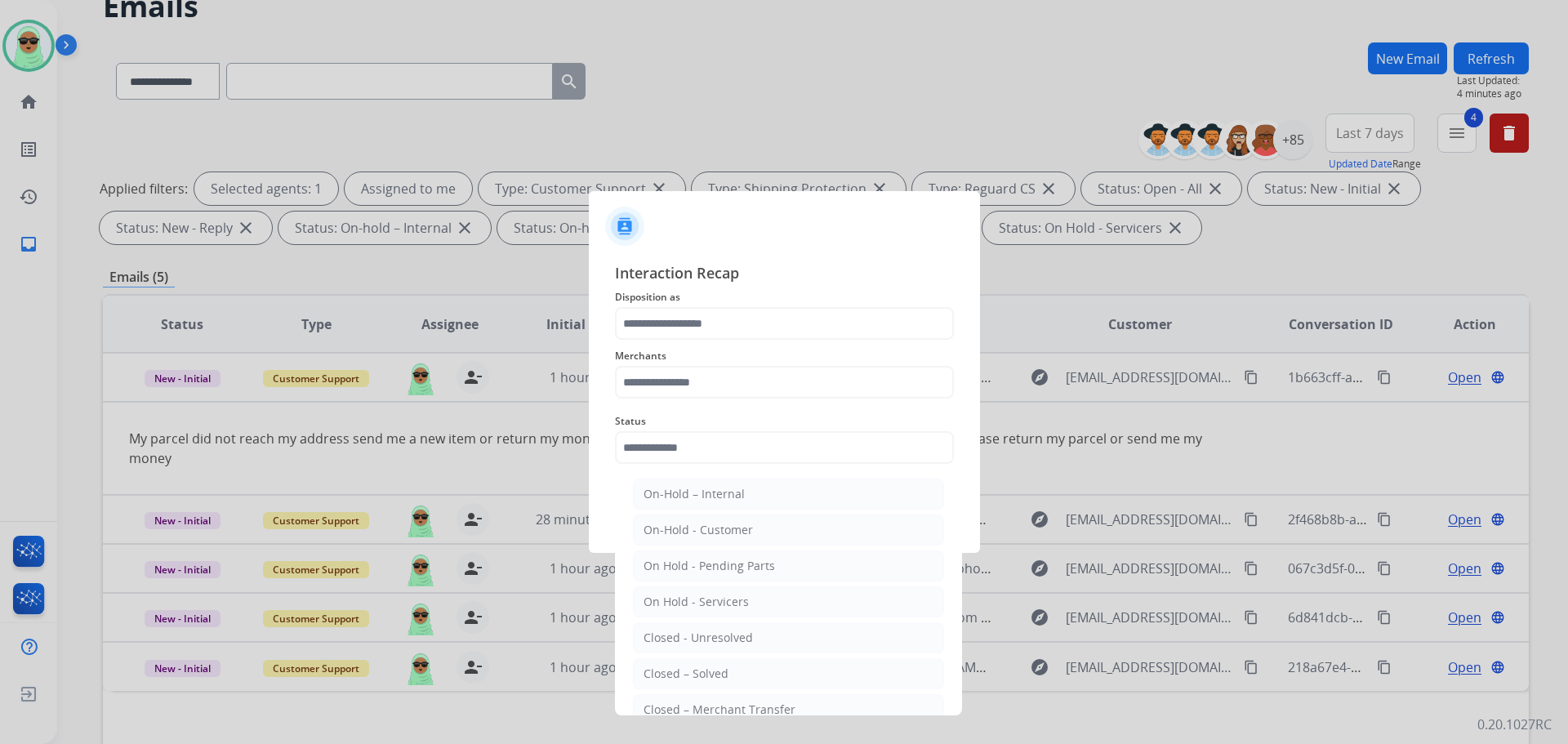
click at [716, 668] on div "Closed – Solved" at bounding box center [686, 673] width 85 height 16
type input "**********"
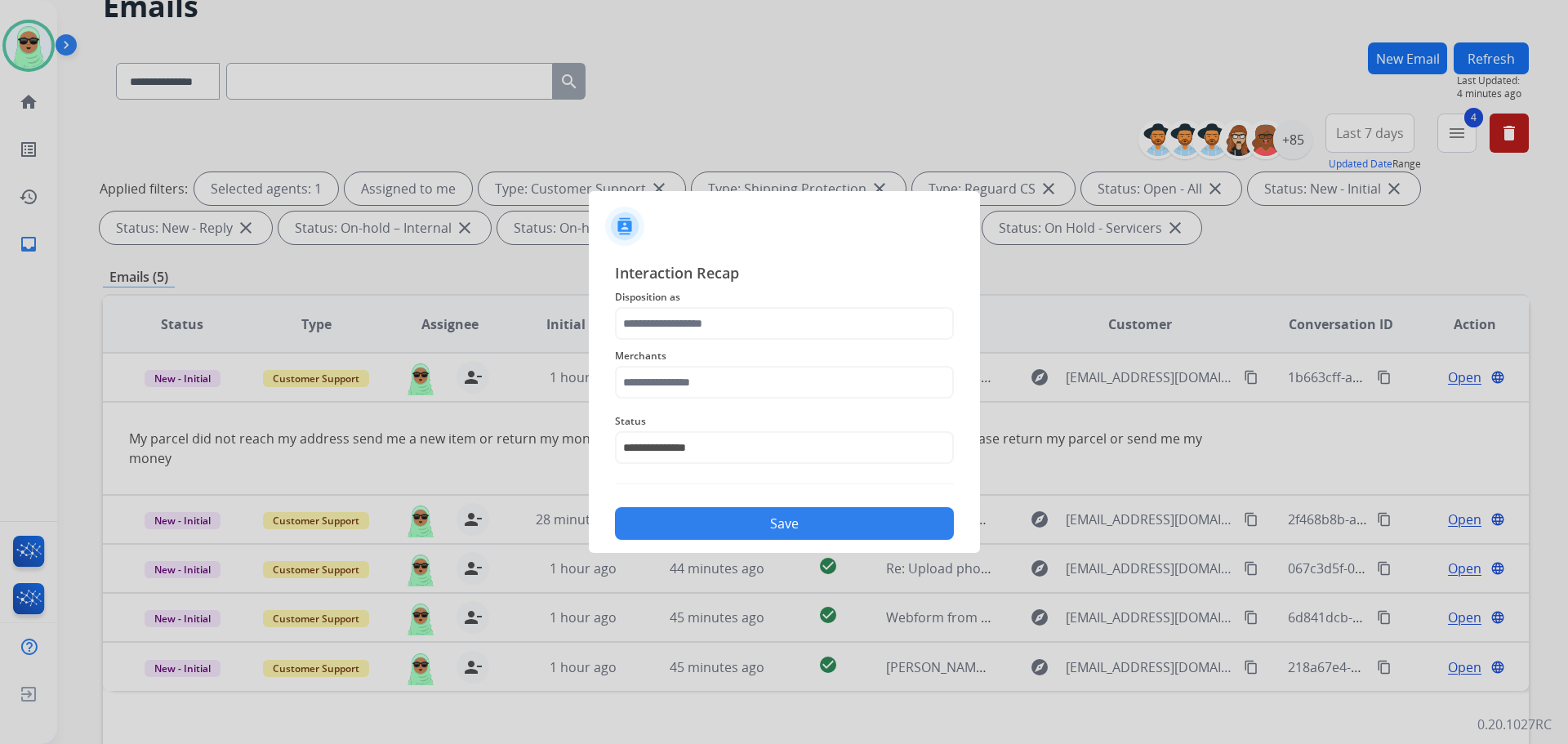
click at [734, 301] on span "Disposition as" at bounding box center [784, 297] width 339 height 20
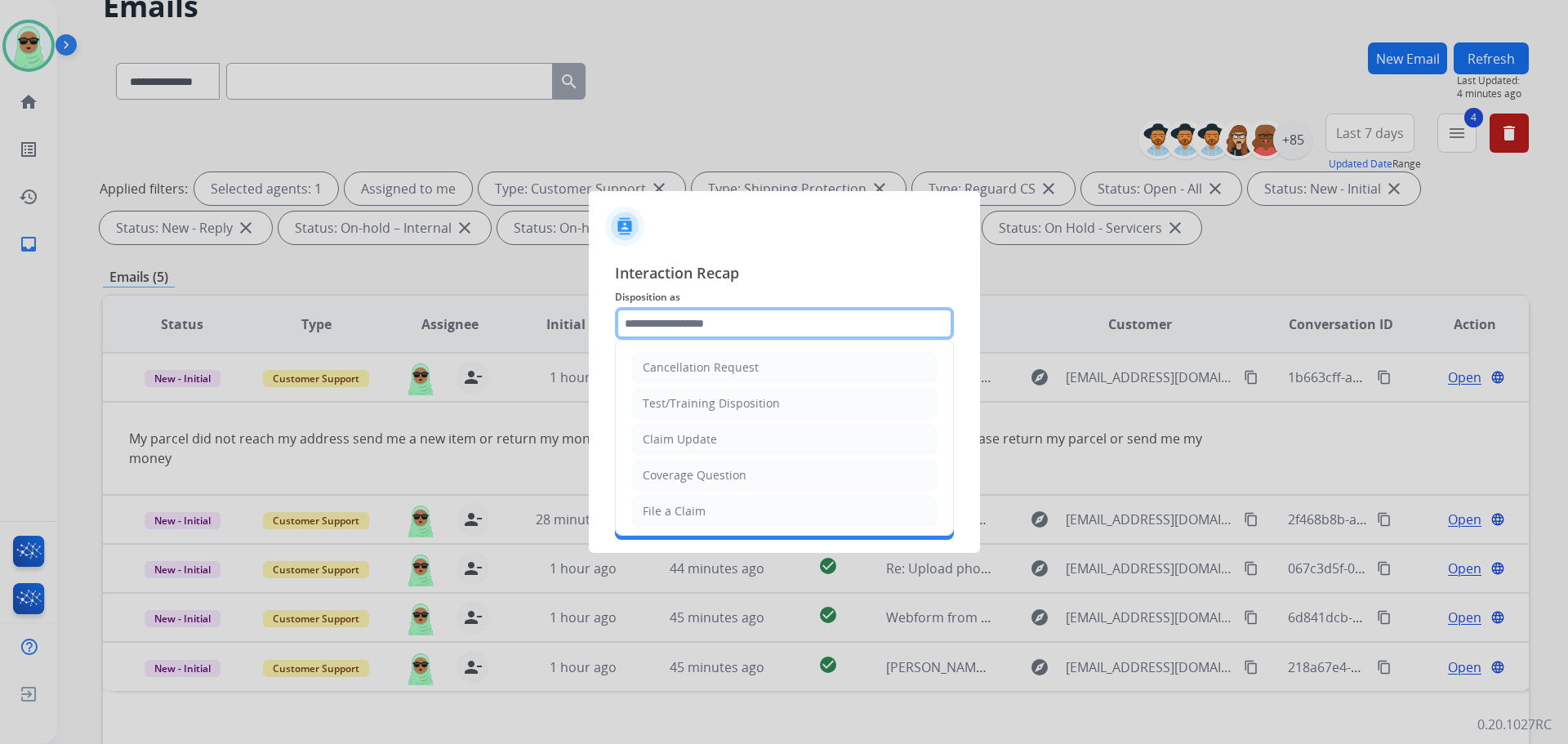
click at [728, 319] on input "text" at bounding box center [784, 324] width 339 height 33
click at [726, 452] on li "Claim Update" at bounding box center [784, 439] width 305 height 31
type input "**********"
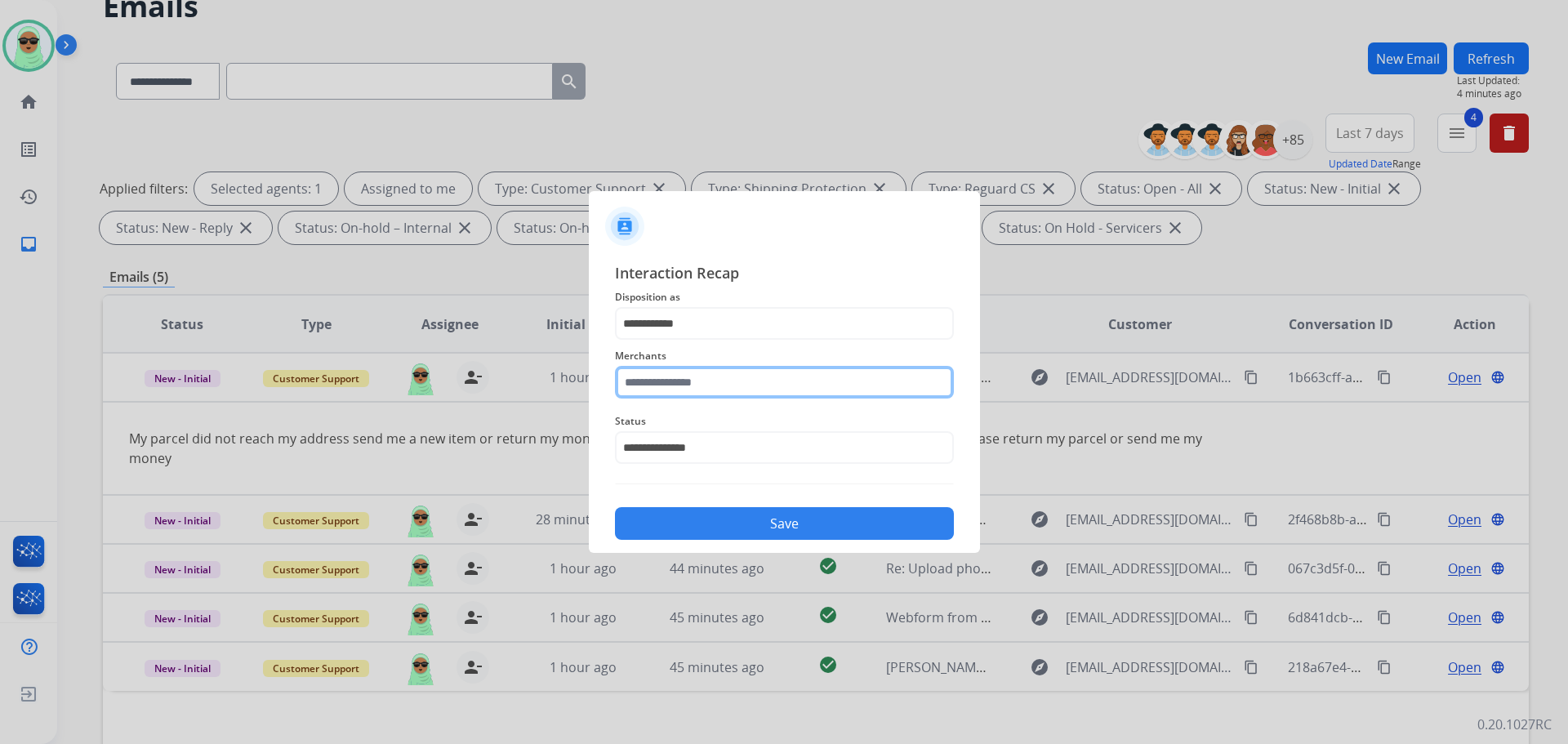
click at [732, 373] on input "text" at bounding box center [784, 382] width 339 height 33
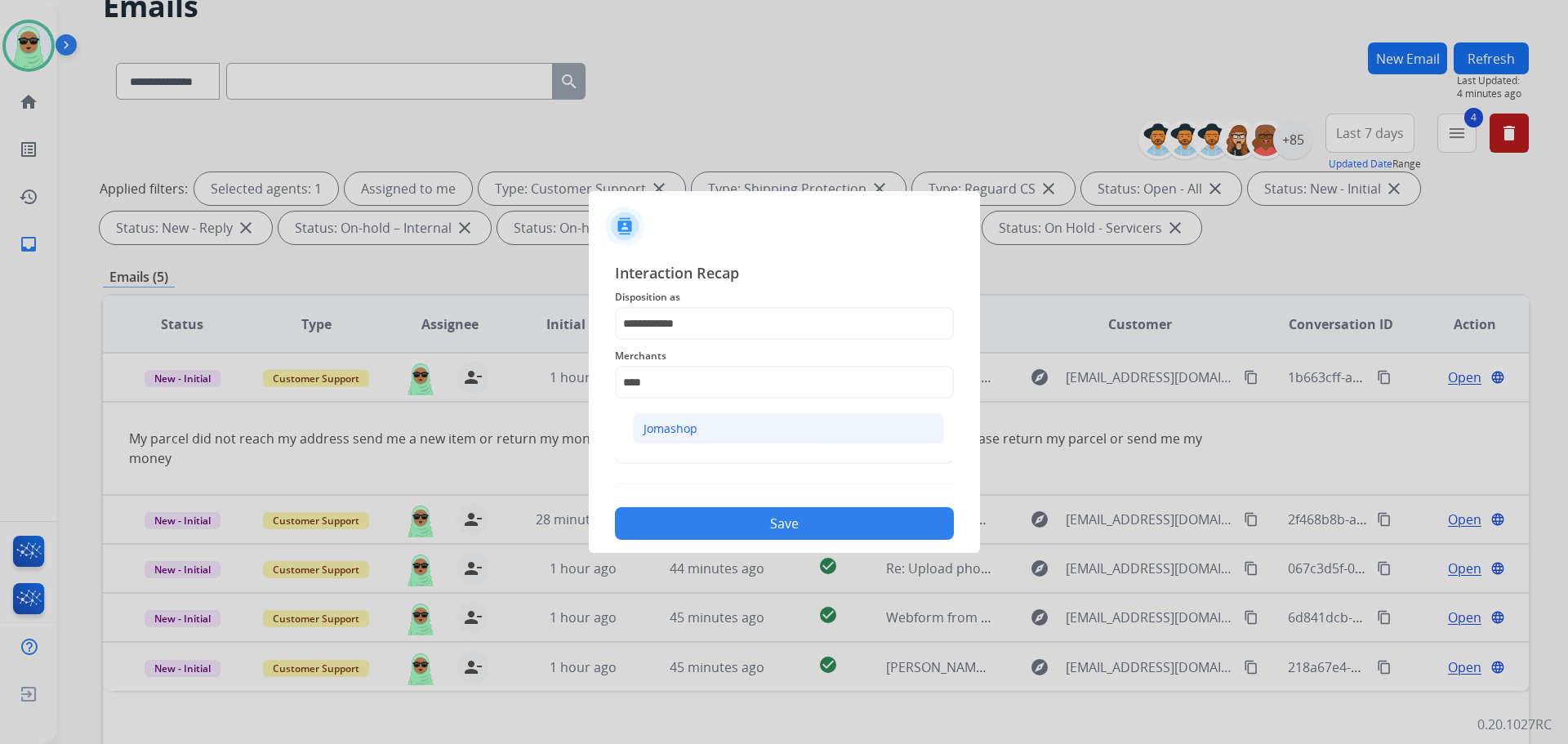
click at [732, 444] on li "Jomashop" at bounding box center [788, 428] width 311 height 31
type input "********"
click at [767, 547] on div "**********" at bounding box center [785, 400] width 392 height 305
click at [775, 505] on div "Save" at bounding box center [784, 517] width 339 height 42
click at [793, 533] on button "Save" at bounding box center [784, 523] width 339 height 33
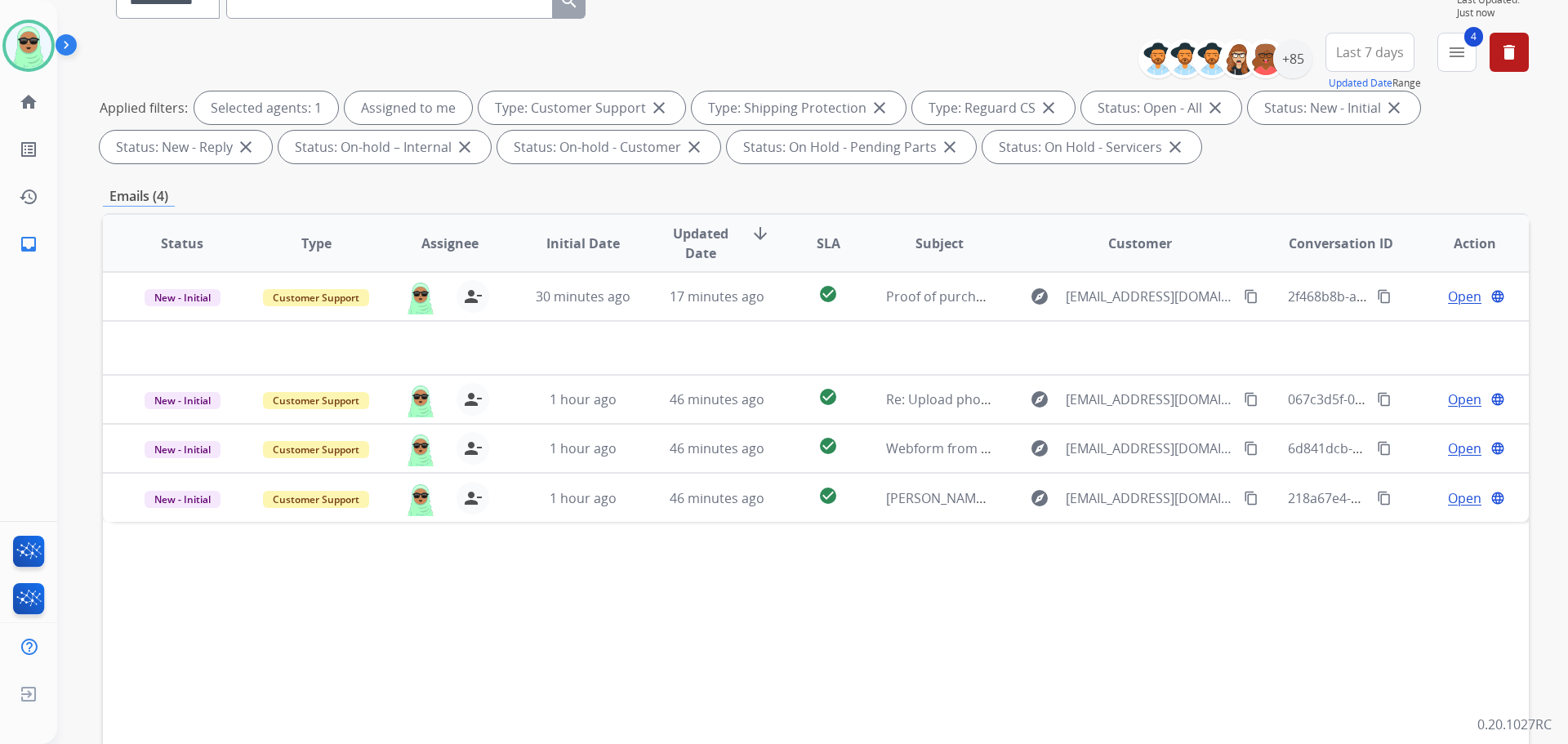
scroll to position [163, 0]
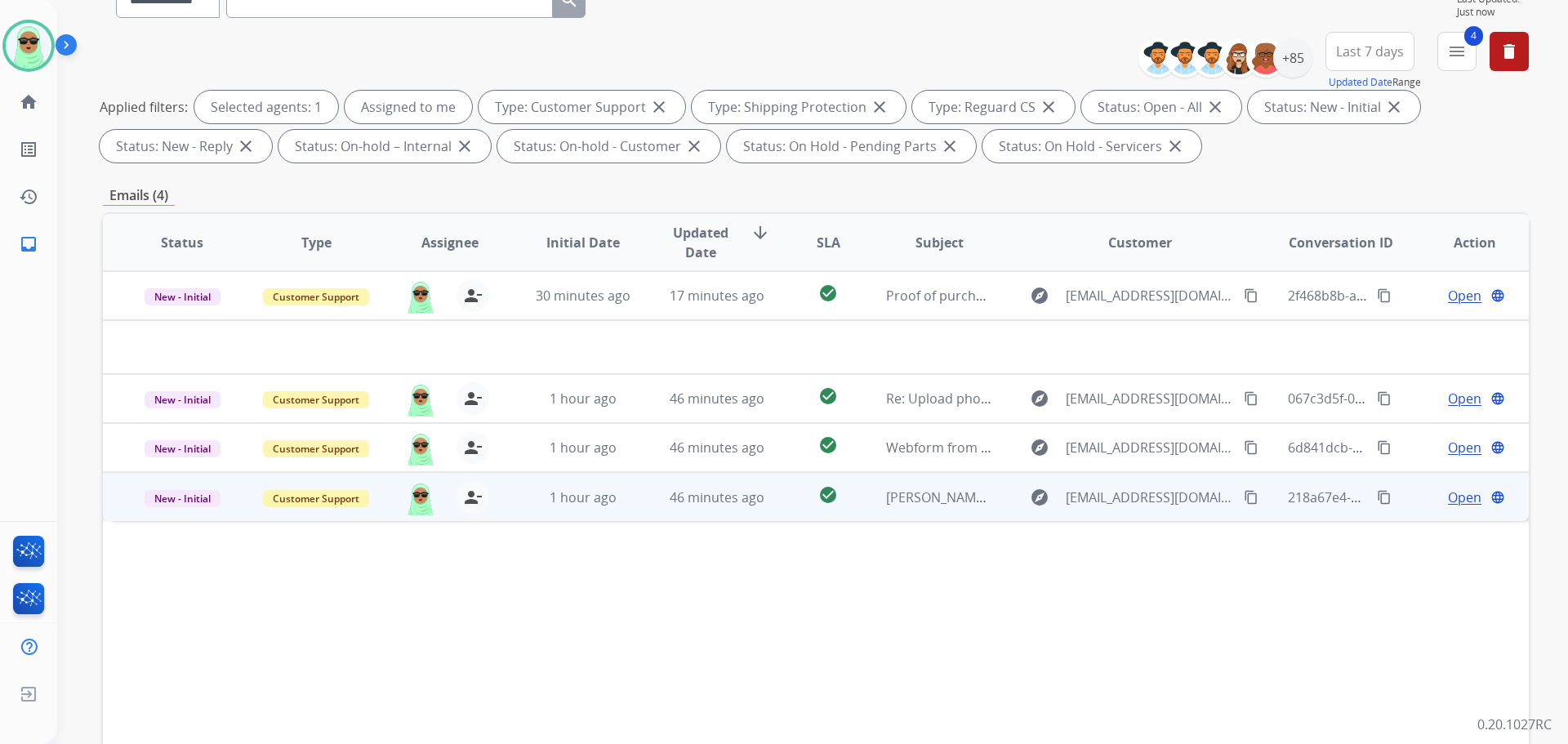
click at [1244, 502] on mat-icon "content_copy" at bounding box center [1251, 497] width 15 height 15
click at [1425, 503] on span "Open" at bounding box center [1465, 497] width 33 height 20
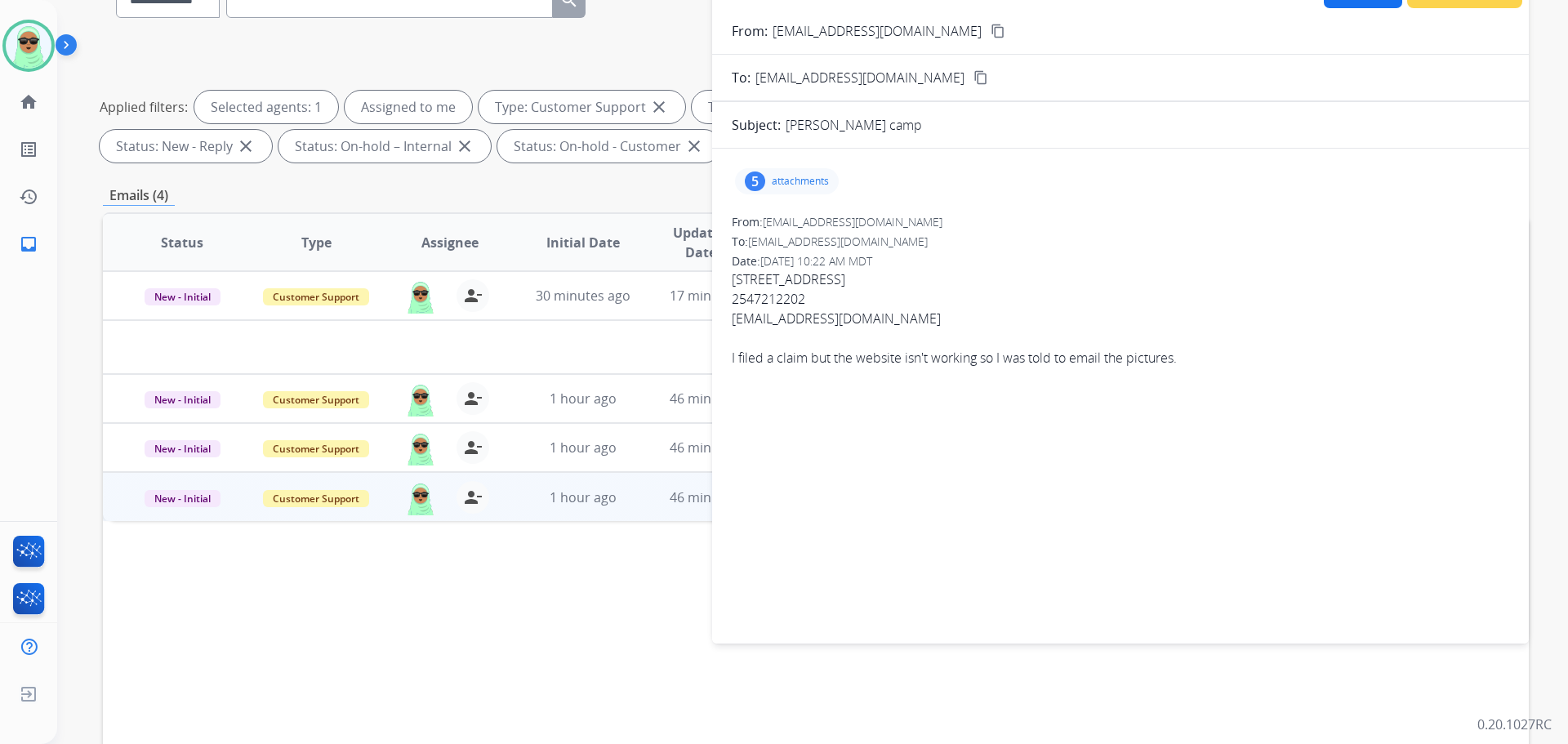
click at [766, 176] on div "5 attachments" at bounding box center [787, 181] width 104 height 26
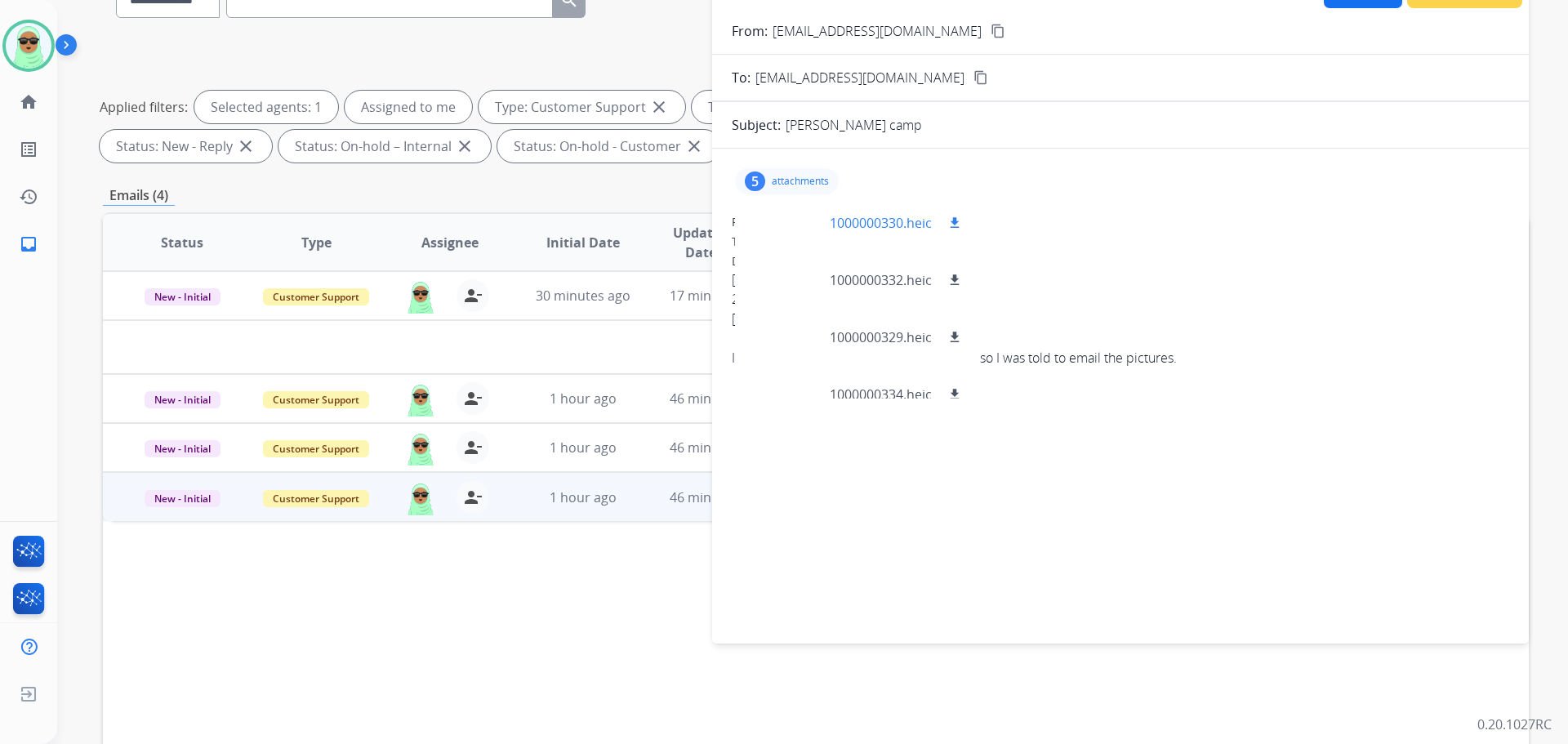
click at [787, 228] on div at bounding box center [788, 222] width 82 height 57
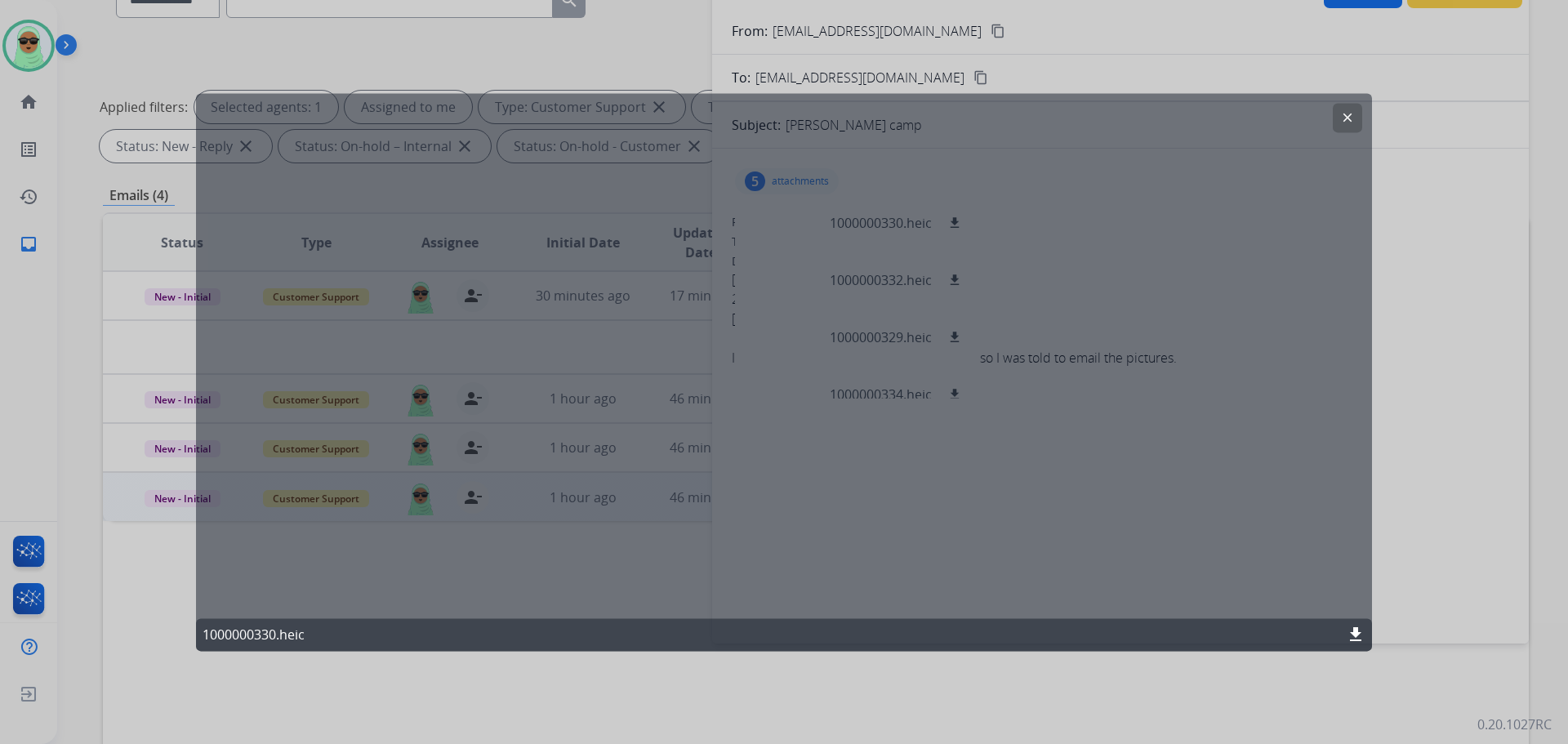
drag, startPoint x: 1331, startPoint y: 142, endPoint x: 1339, endPoint y: 118, distance: 25.3
click at [1331, 139] on div "clear 1000000330.heic download" at bounding box center [784, 372] width 1176 height 558
click at [1339, 118] on button "clear" at bounding box center [1347, 118] width 29 height 29
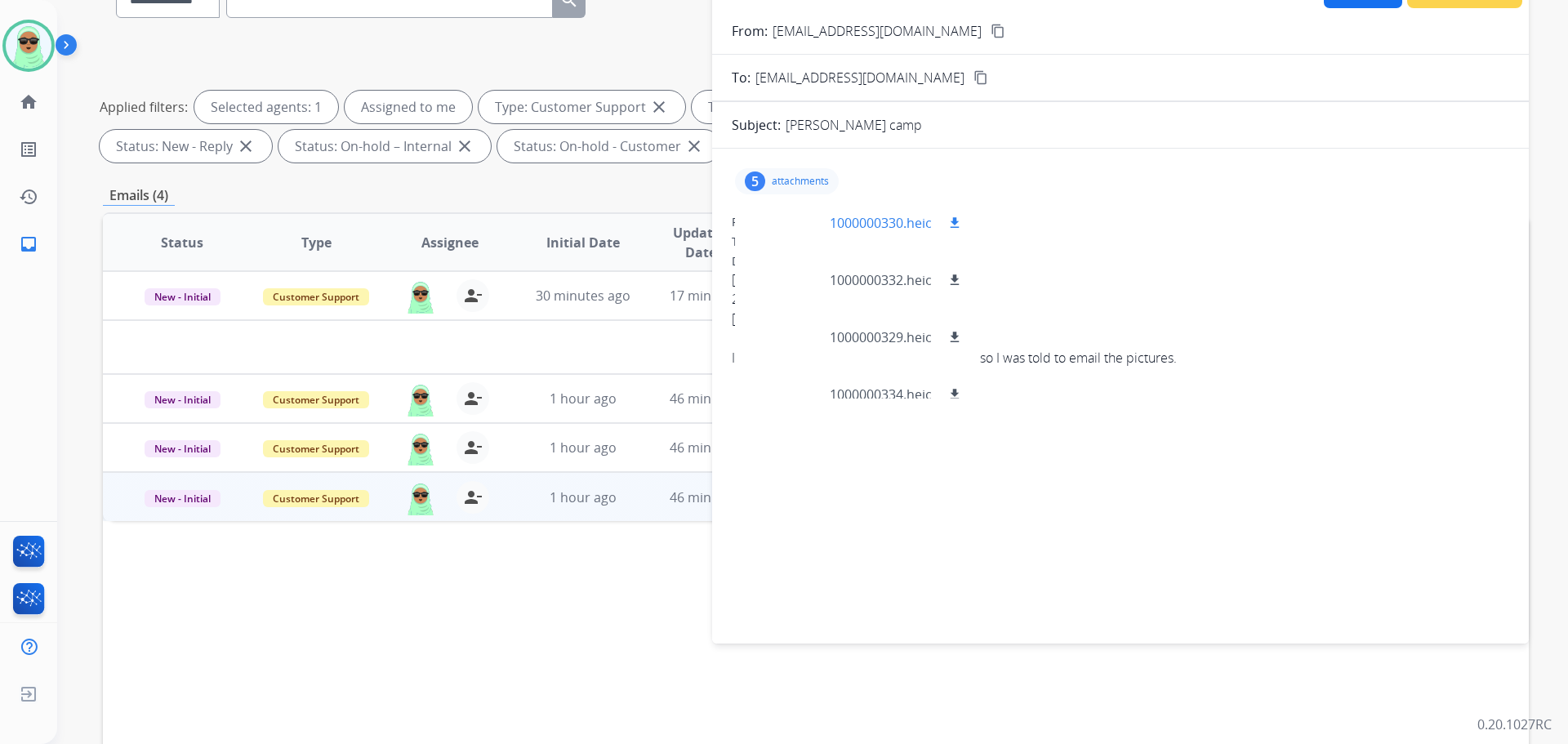
click at [950, 217] on mat-icon "download" at bounding box center [954, 222] width 15 height 15
click at [957, 274] on mat-icon "download" at bounding box center [954, 280] width 15 height 15
click at [951, 330] on mat-icon "download" at bounding box center [954, 336] width 15 height 15
click at [947, 393] on button "download" at bounding box center [955, 394] width 20 height 20
click at [189, 578] on div "Status Type Assignee Initial Date Updated Date arrow_downward SLA Subject Custo…" at bounding box center [816, 485] width 1426 height 547
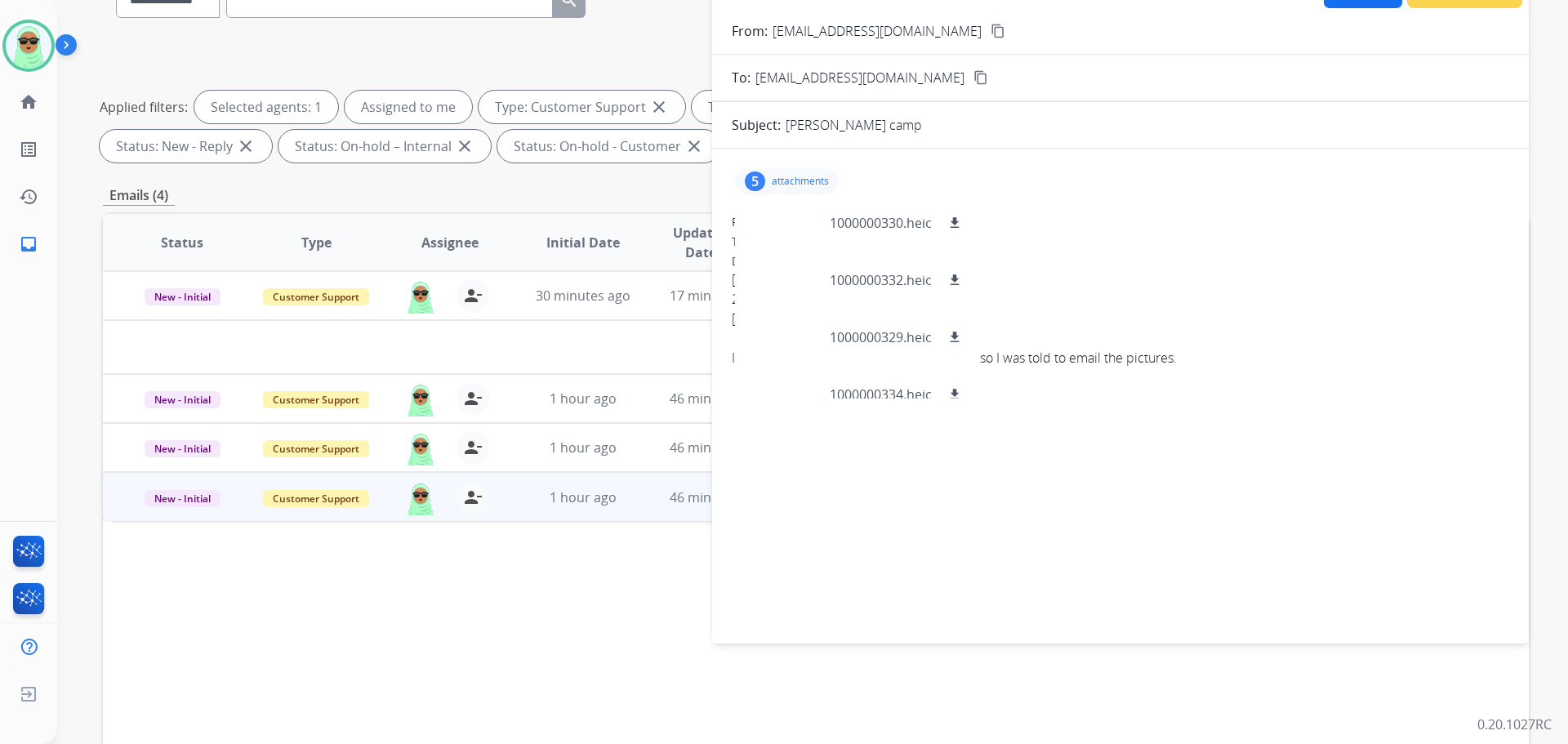
click at [801, 191] on div "5 attachments 1000000330.heic download 1000000332.heic download 1000000329.heic…" at bounding box center [787, 181] width 104 height 26
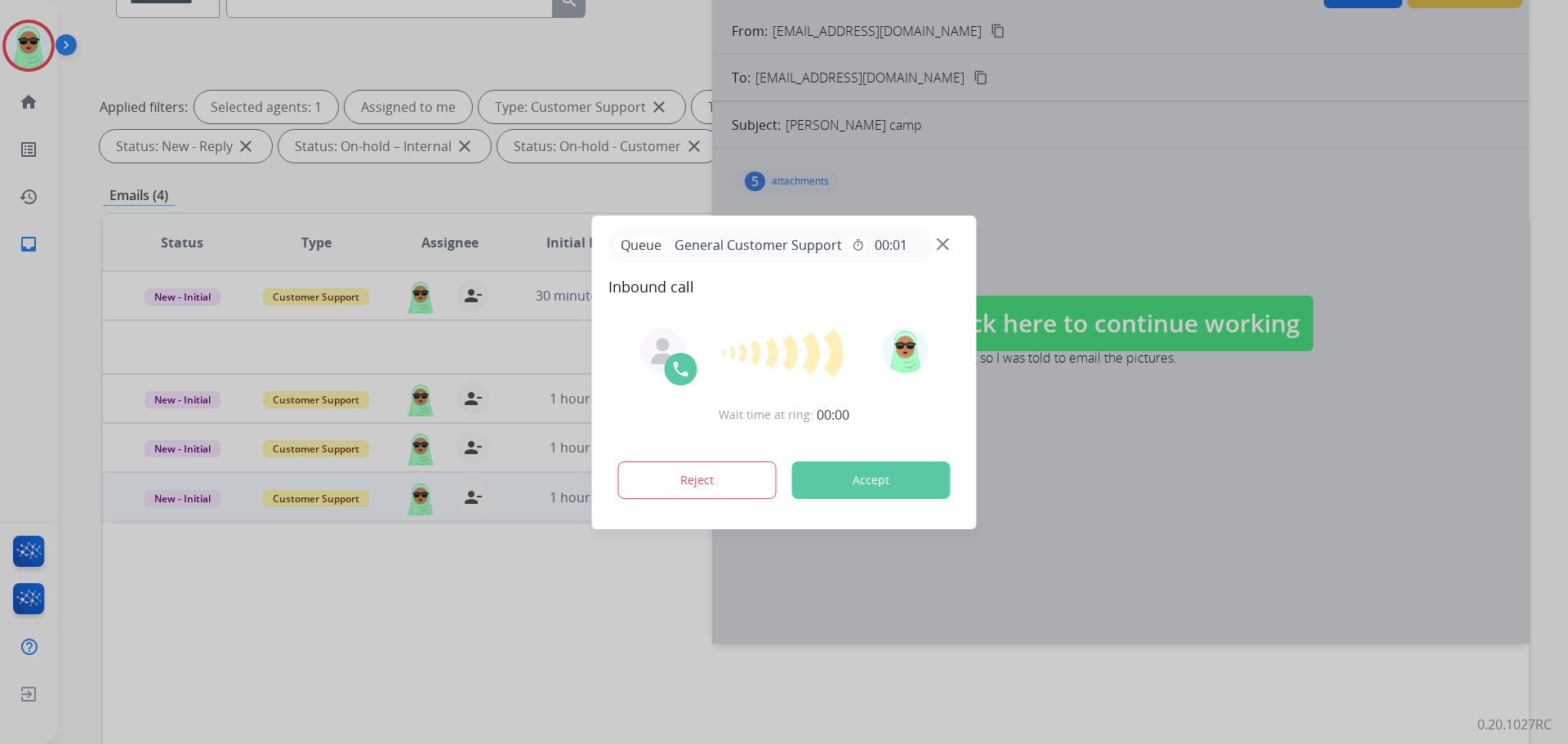
click at [1234, 180] on div at bounding box center [784, 372] width 1568 height 744
click at [941, 241] on img at bounding box center [943, 244] width 12 height 12
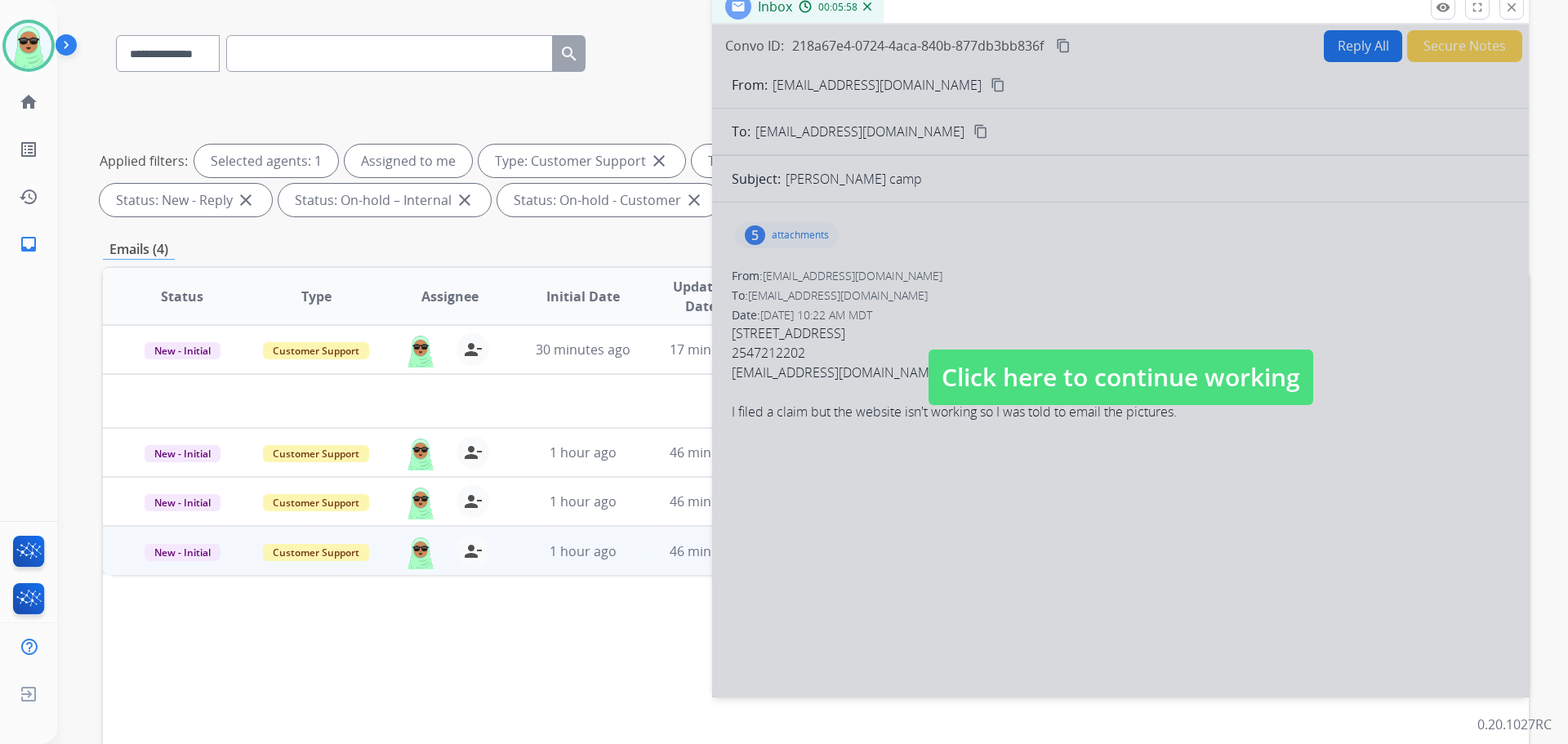
scroll to position [0, 0]
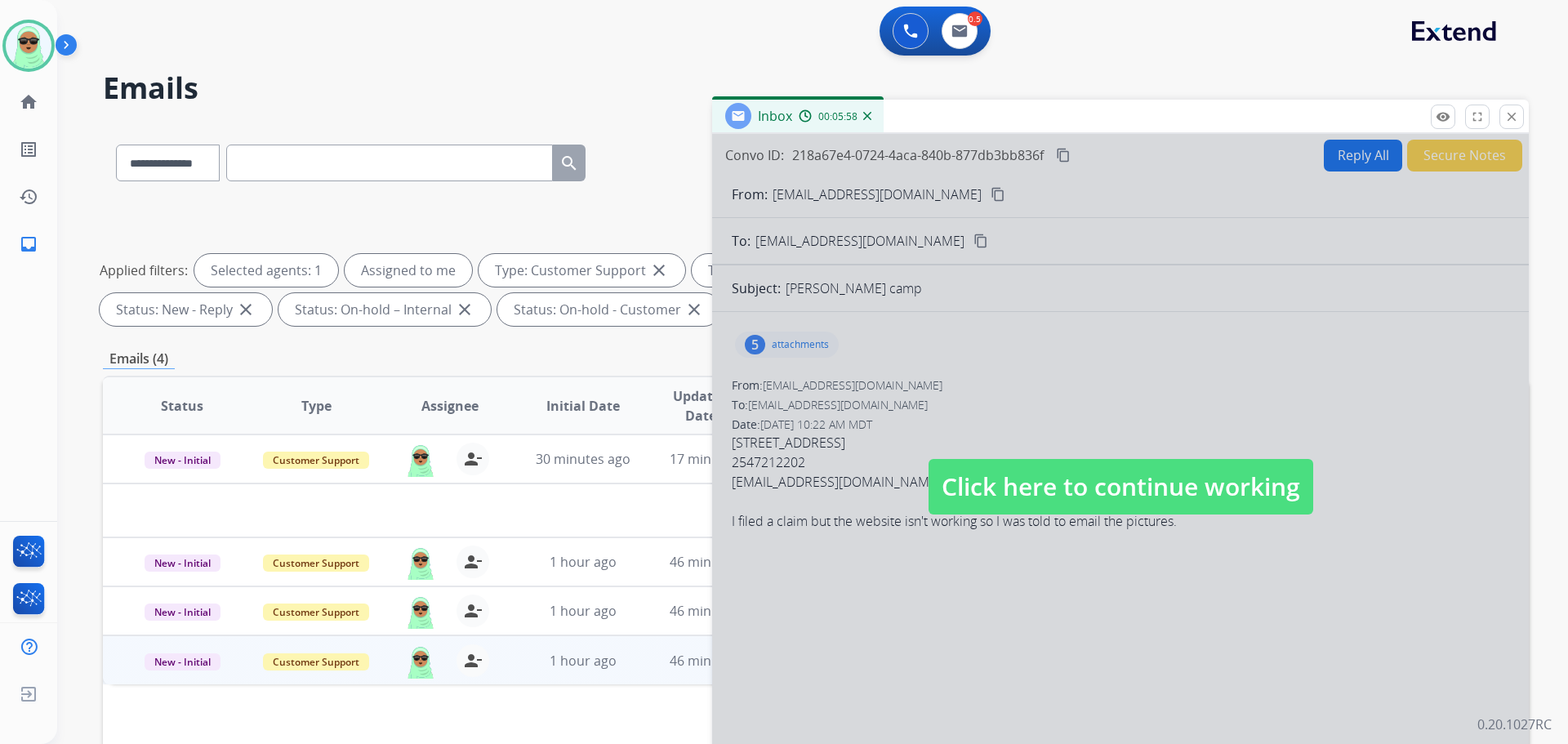
click at [1109, 483] on span "Click here to continue working" at bounding box center [1121, 487] width 385 height 56
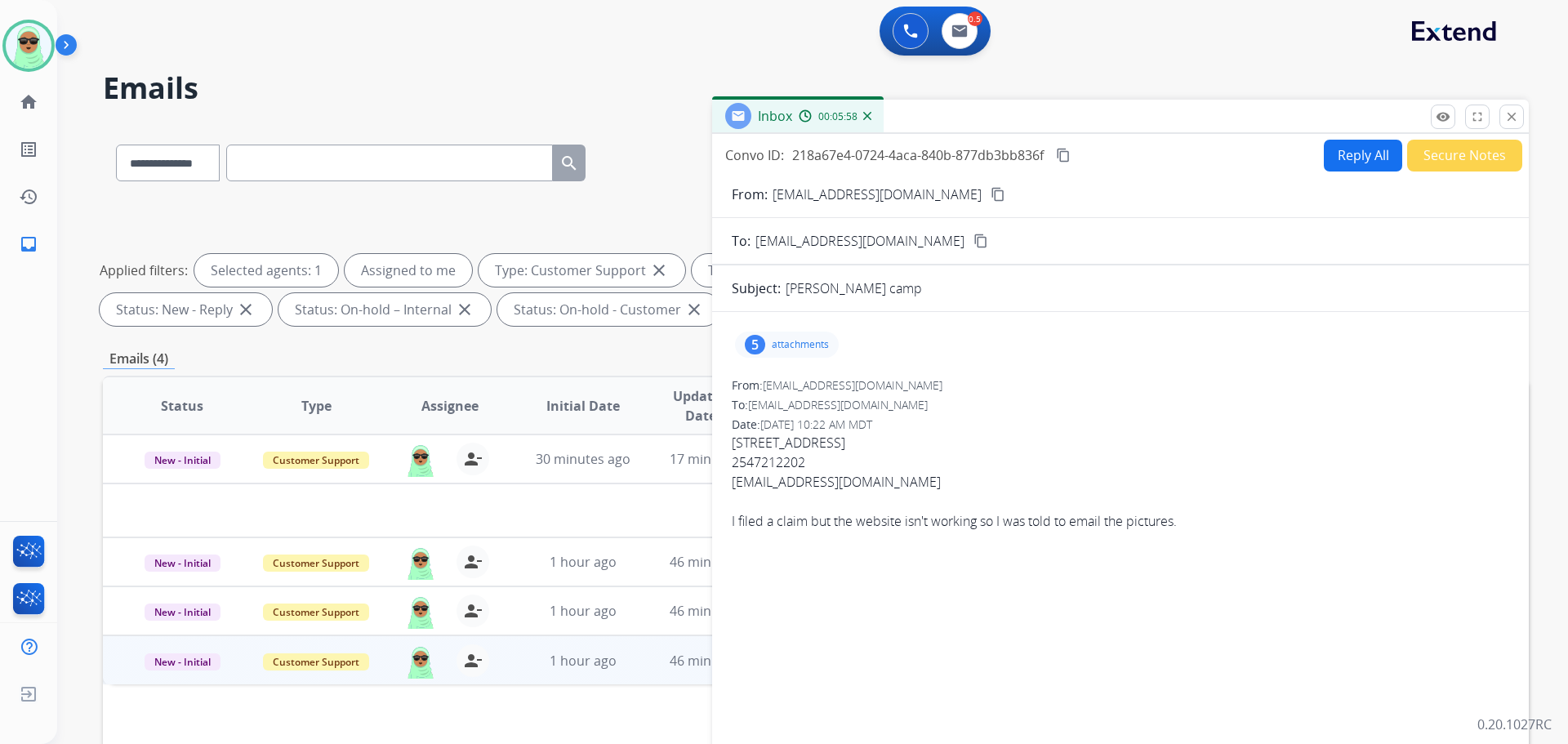
click at [1425, 147] on button "Secure Notes" at bounding box center [1465, 155] width 115 height 32
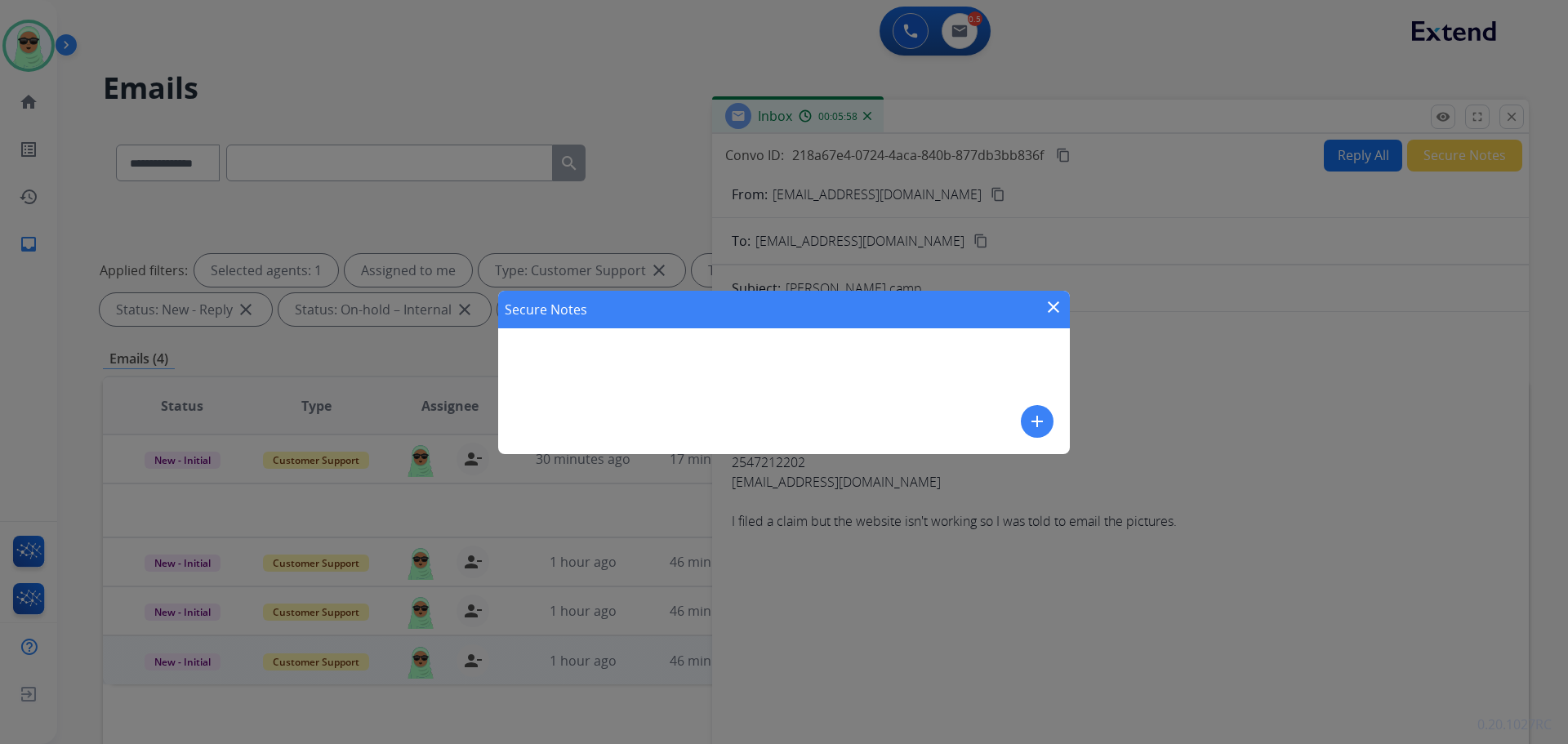
click at [1048, 306] on mat-icon "close" at bounding box center [1054, 306] width 20 height 20
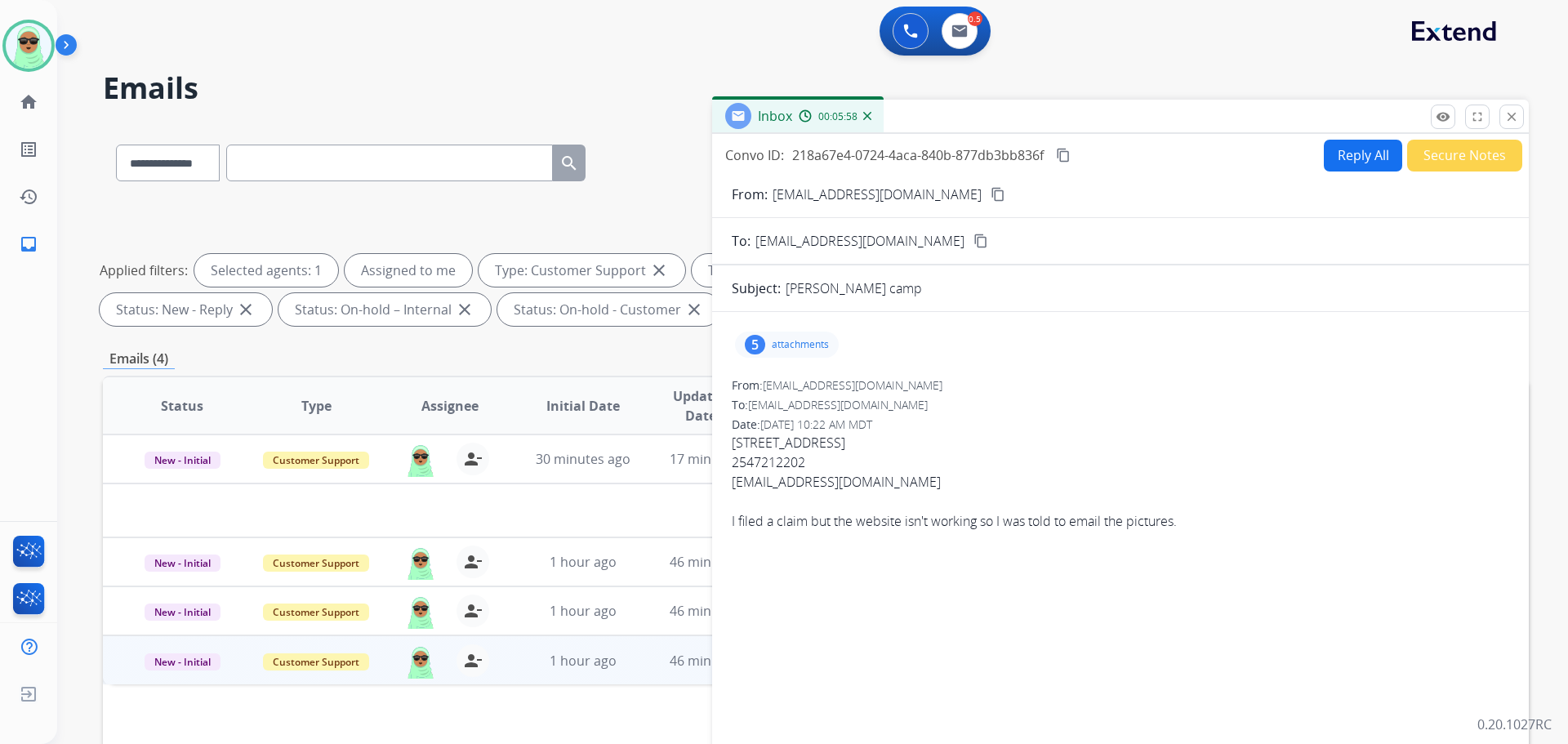
click at [1325, 154] on button "Reply All" at bounding box center [1363, 155] width 78 height 32
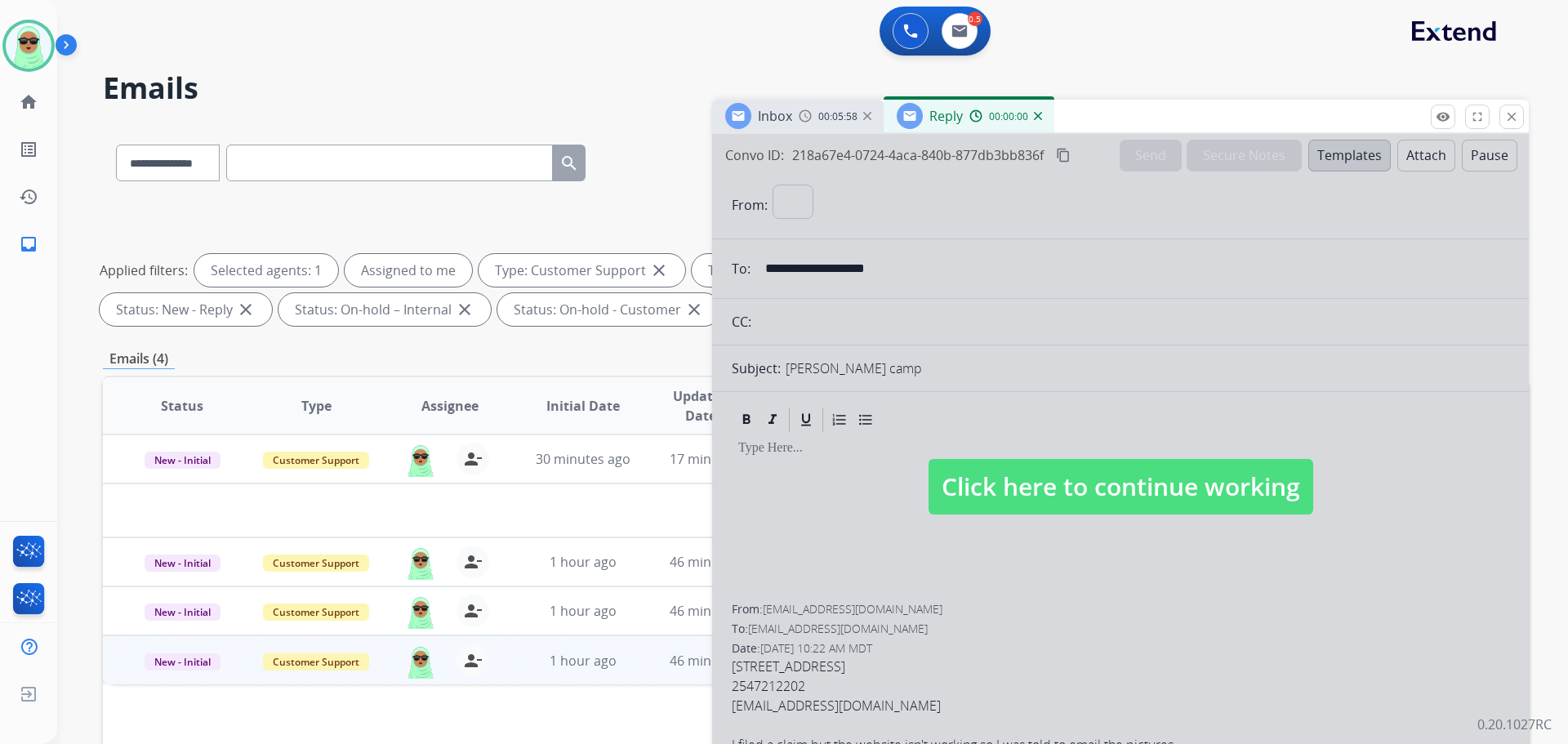
select select "**********"
click at [1335, 152] on div at bounding box center [1121, 470] width 817 height 673
select select
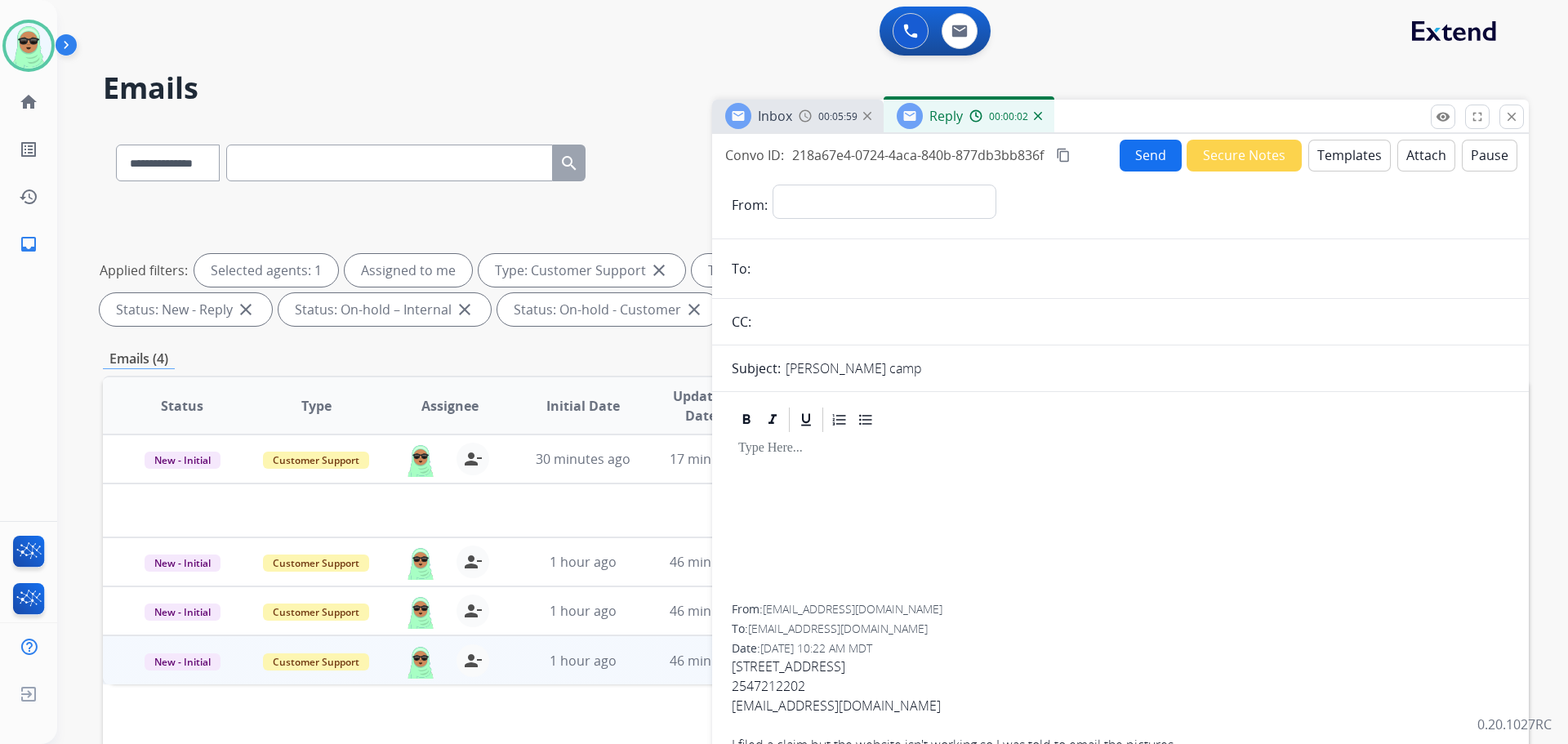
click at [1311, 162] on button "Templates" at bounding box center [1350, 155] width 82 height 32
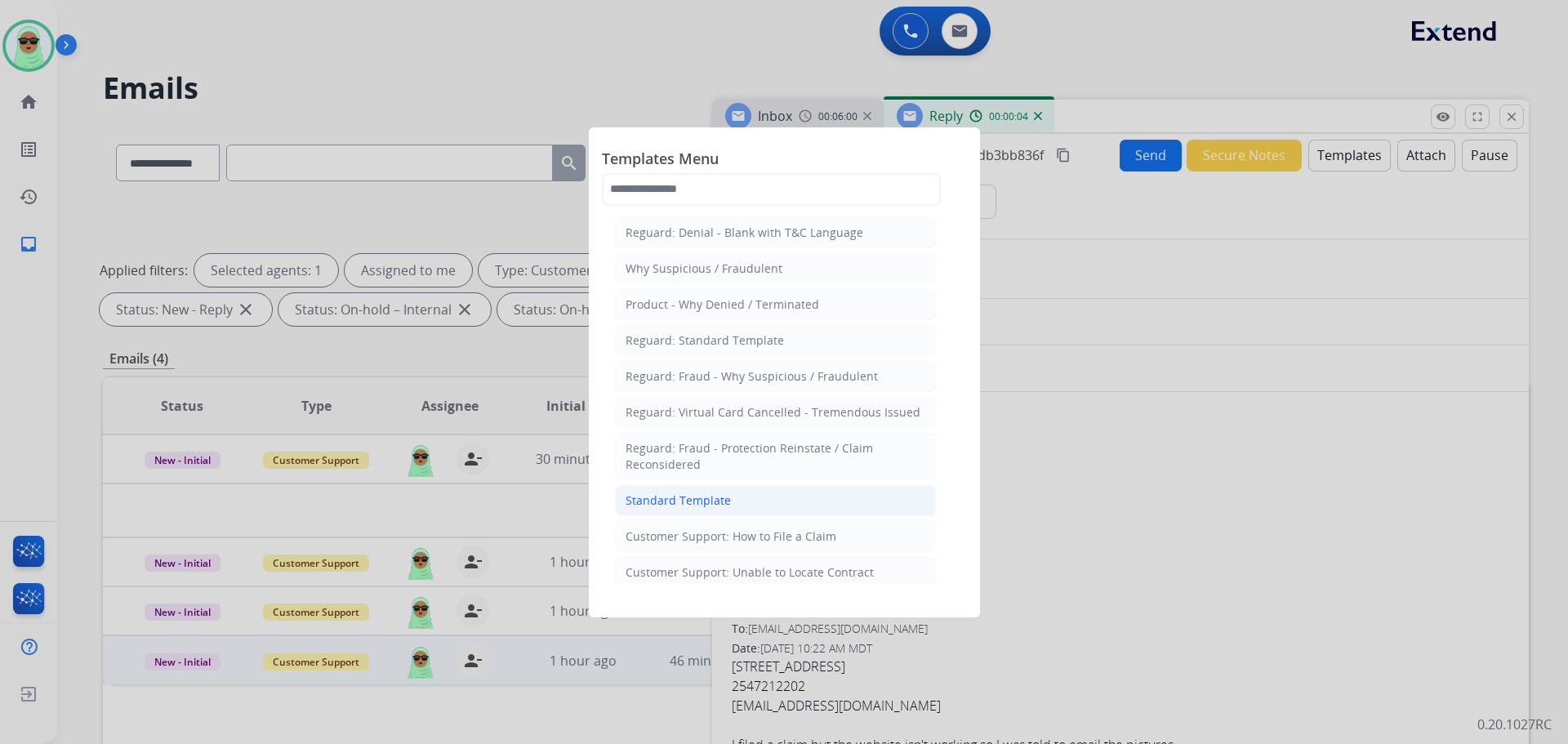
click at [792, 506] on li "Standard Template" at bounding box center [775, 500] width 321 height 31
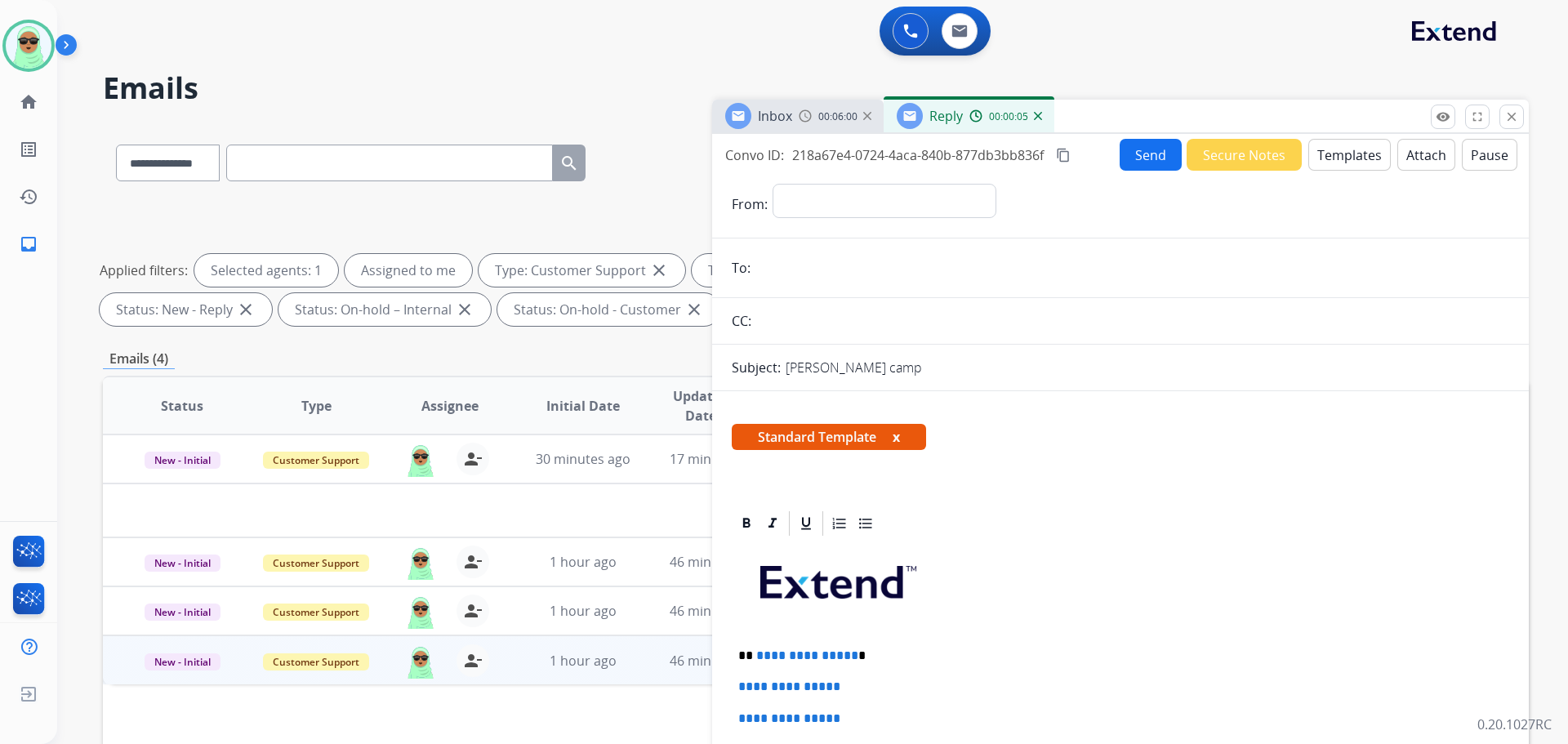
scroll to position [327, 0]
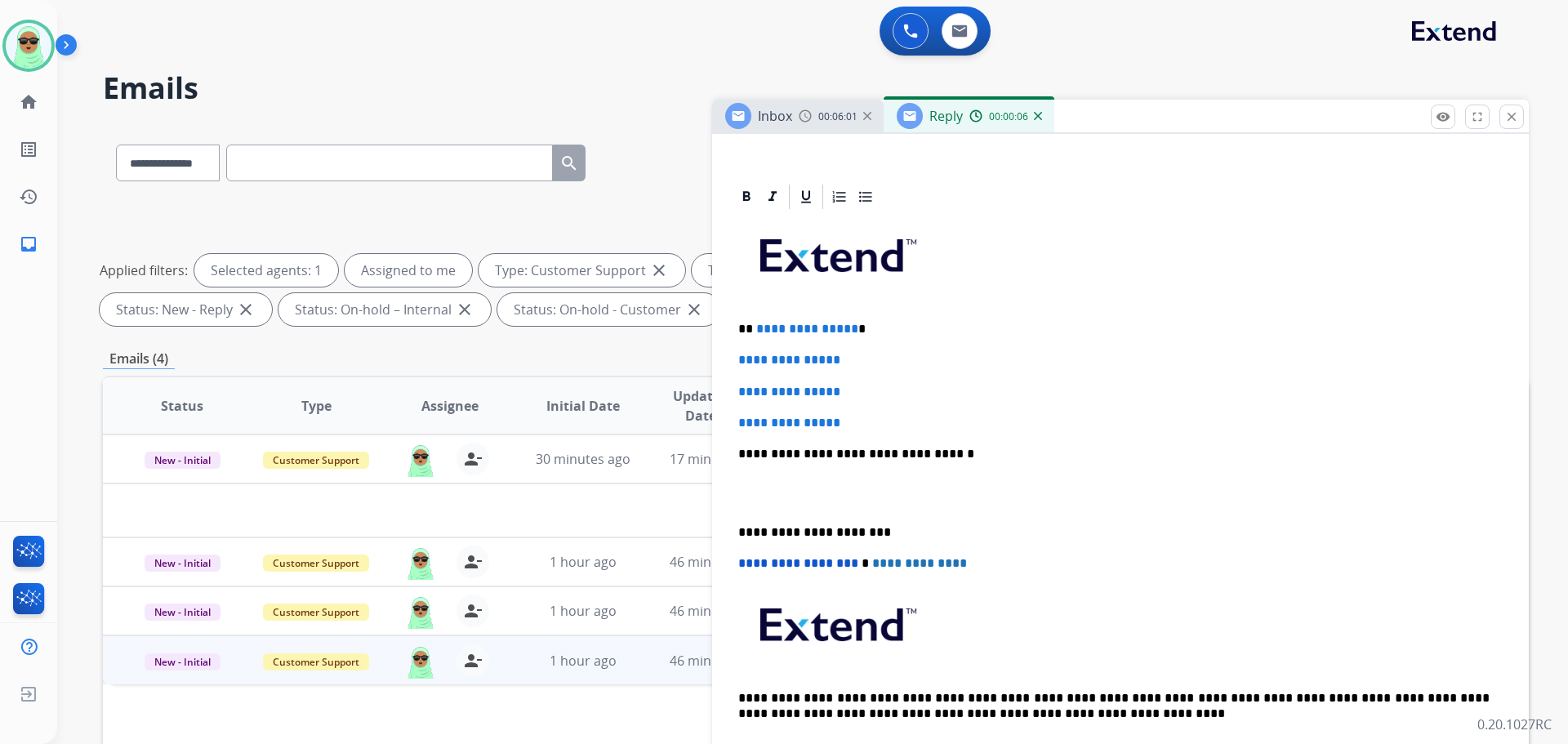
drag, startPoint x: 872, startPoint y: 444, endPoint x: 871, endPoint y: 431, distance: 13.0
click at [871, 433] on div "**********" at bounding box center [1121, 492] width 778 height 561
click at [870, 427] on p "**********" at bounding box center [1121, 422] width 764 height 15
drag, startPoint x: 870, startPoint y: 423, endPoint x: 758, endPoint y: 325, distance: 148.8
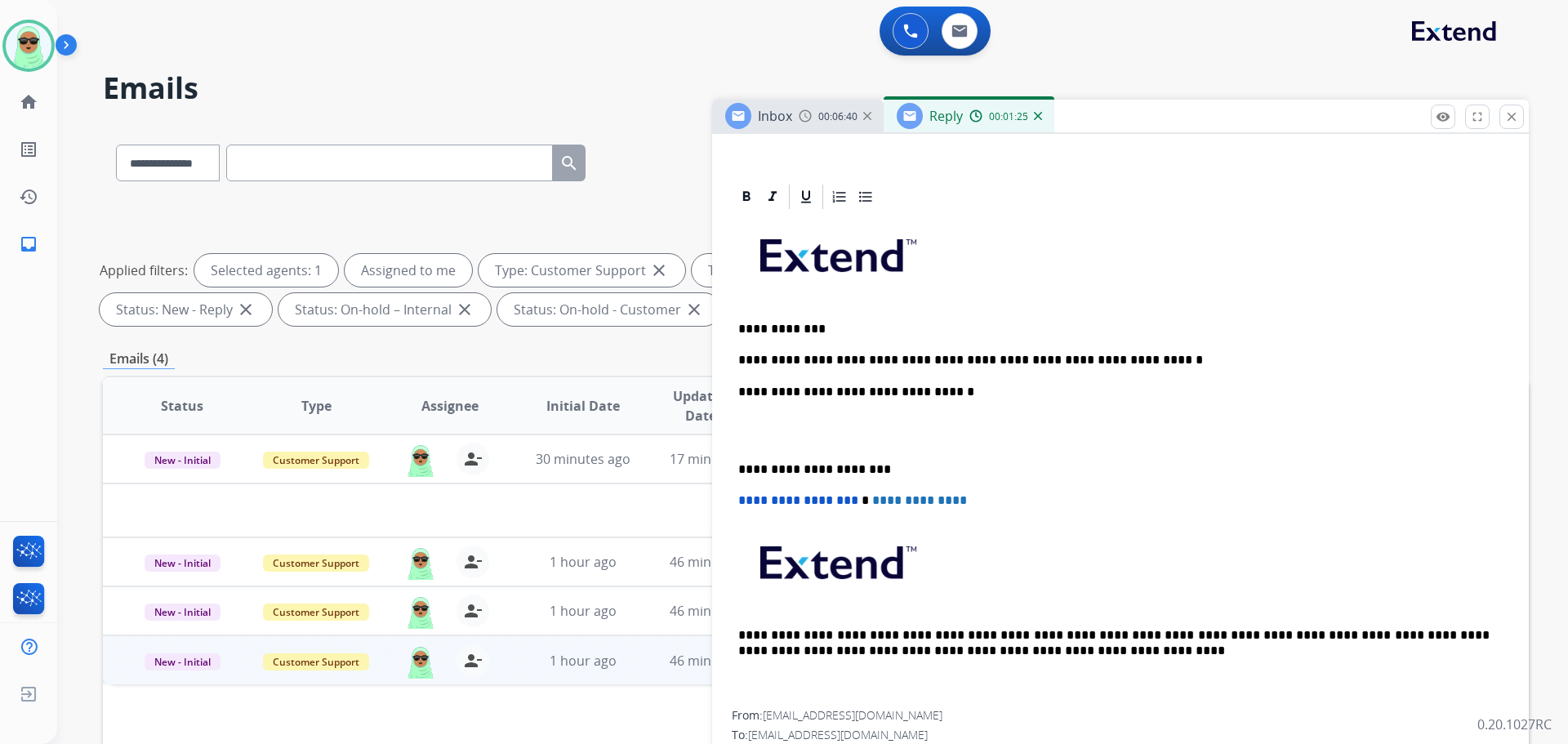
click at [1189, 364] on div "**********" at bounding box center [1121, 460] width 778 height 499
click at [1180, 354] on p "**********" at bounding box center [1114, 360] width 751 height 15
click at [1215, 354] on strong "*" at bounding box center [1220, 360] width 11 height 12
click at [1107, 360] on p "**********" at bounding box center [1114, 360] width 751 height 15
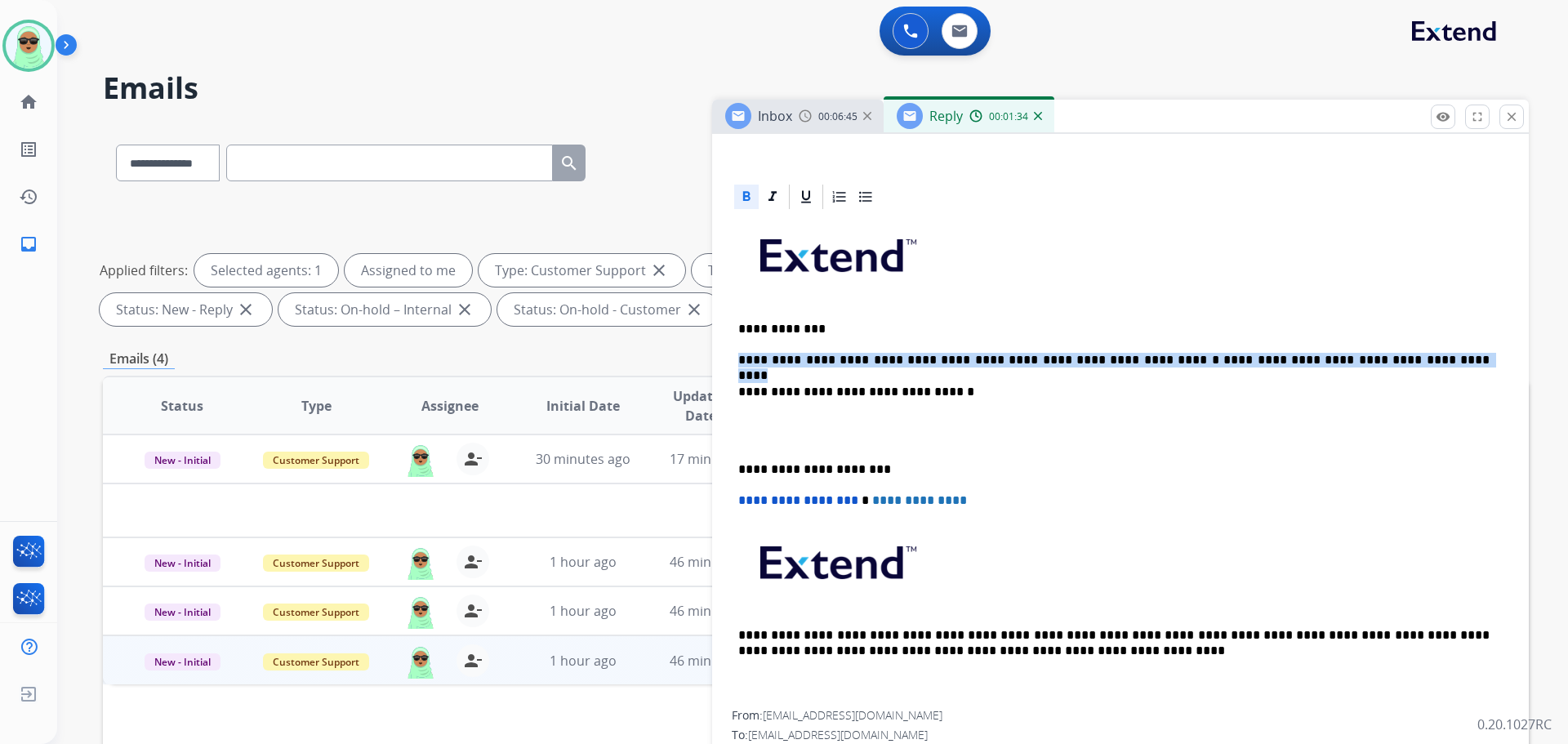
click at [1107, 360] on p "**********" at bounding box center [1114, 360] width 751 height 15
copy p "**********"
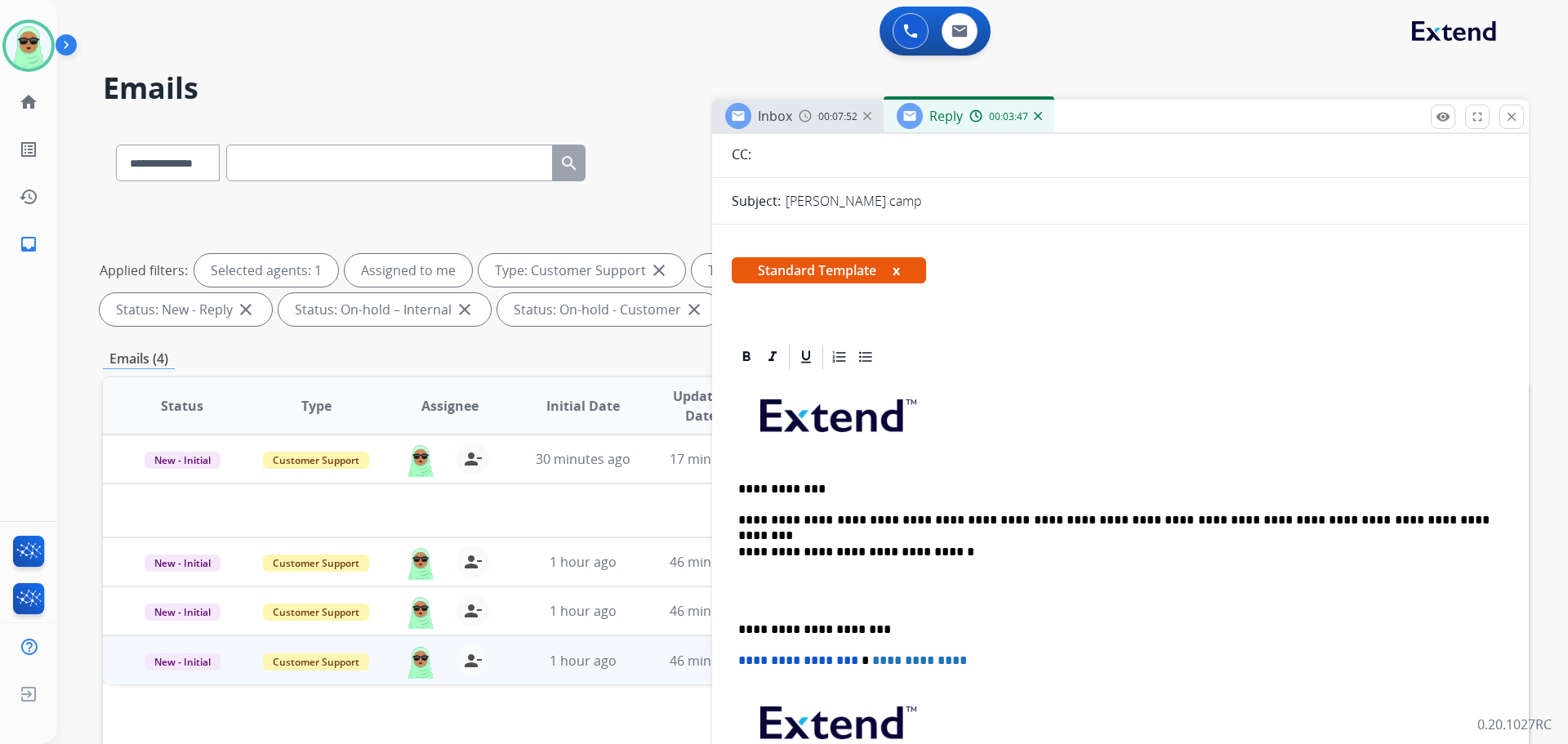
scroll to position [0, 0]
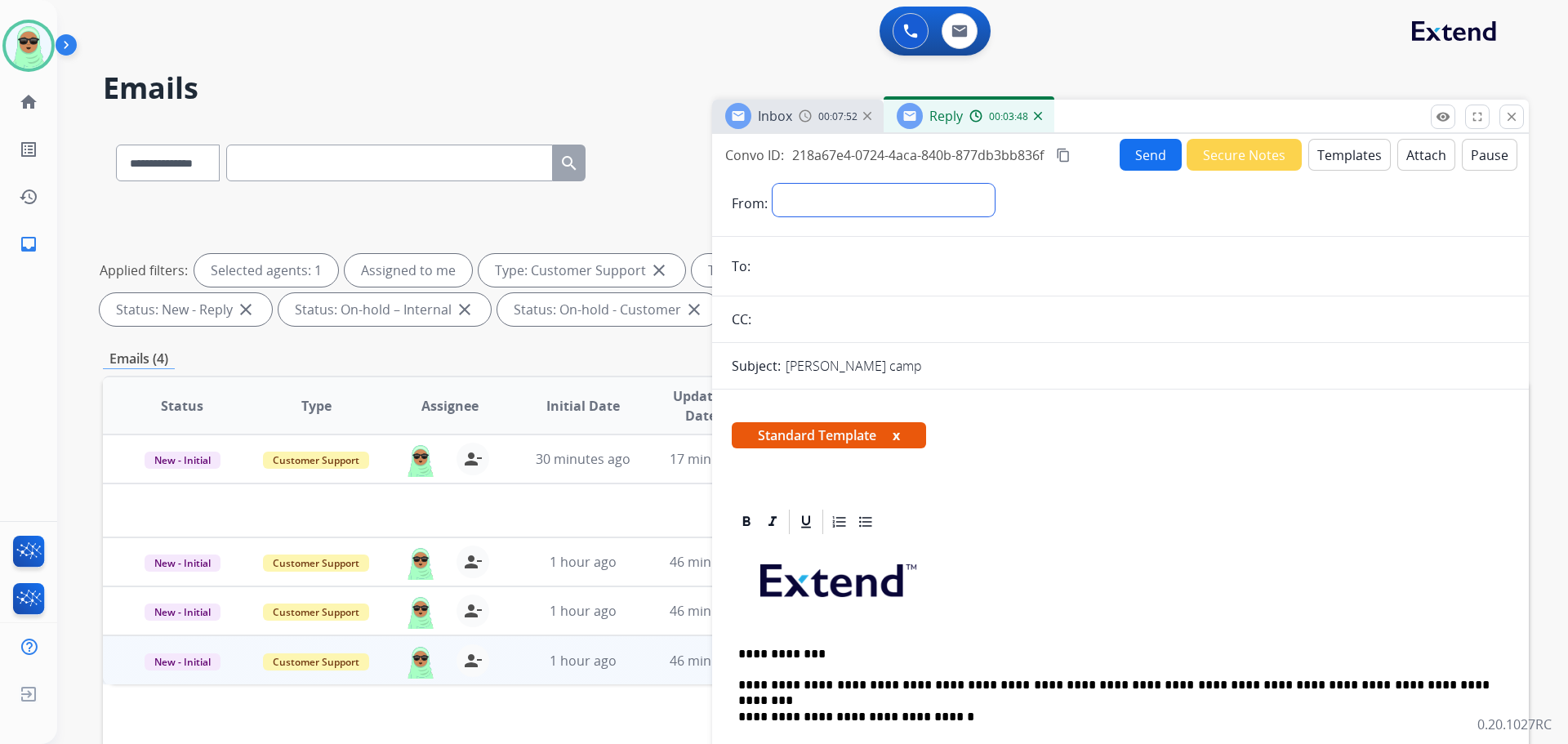
click at [982, 204] on select "**********" at bounding box center [884, 200] width 222 height 33
select select "**********"
click at [773, 184] on select "**********" at bounding box center [884, 200] width 222 height 33
click at [805, 93] on h2 "Emails" at bounding box center [816, 88] width 1426 height 33
click at [803, 121] on img at bounding box center [805, 115] width 13 height 13
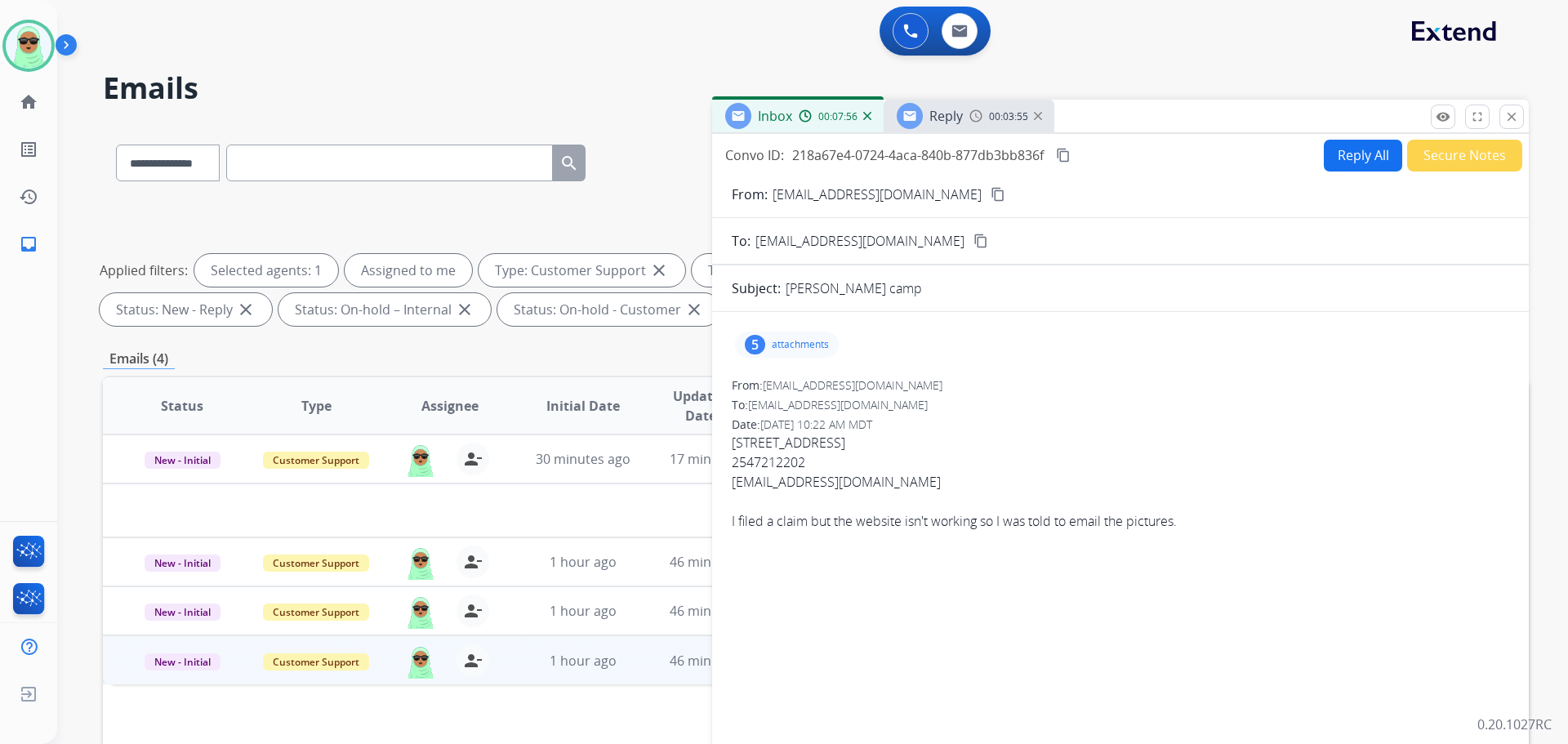
click at [917, 201] on div "From: [EMAIL_ADDRESS][DOMAIN_NAME] content_copy" at bounding box center [1121, 194] width 817 height 20
click at [991, 197] on mat-icon "content_copy" at bounding box center [998, 194] width 15 height 15
click at [939, 142] on div "Convo ID: 218a67e4-0724-4aca-840b-877db3bb836f content_copy Reply All Secure No…" at bounding box center [1121, 155] width 817 height 33
click at [942, 127] on div "Reply" at bounding box center [930, 116] width 66 height 26
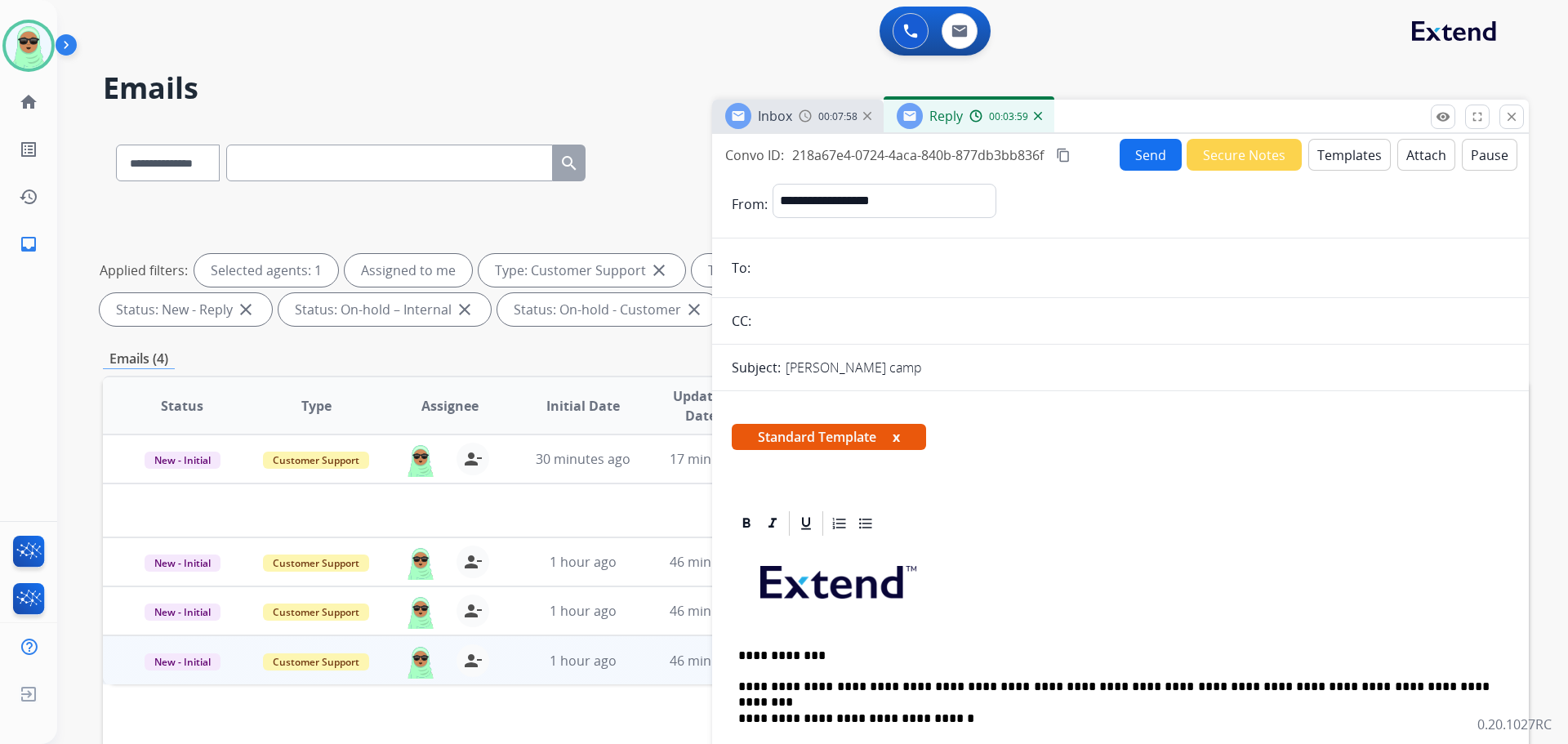
click at [896, 284] on form "**********" at bounding box center [1121, 702] width 817 height 1062
click at [892, 263] on input "email" at bounding box center [1133, 268] width 754 height 33
paste input "**********"
type input "**********"
click at [866, 322] on input "text" at bounding box center [1133, 321] width 753 height 33
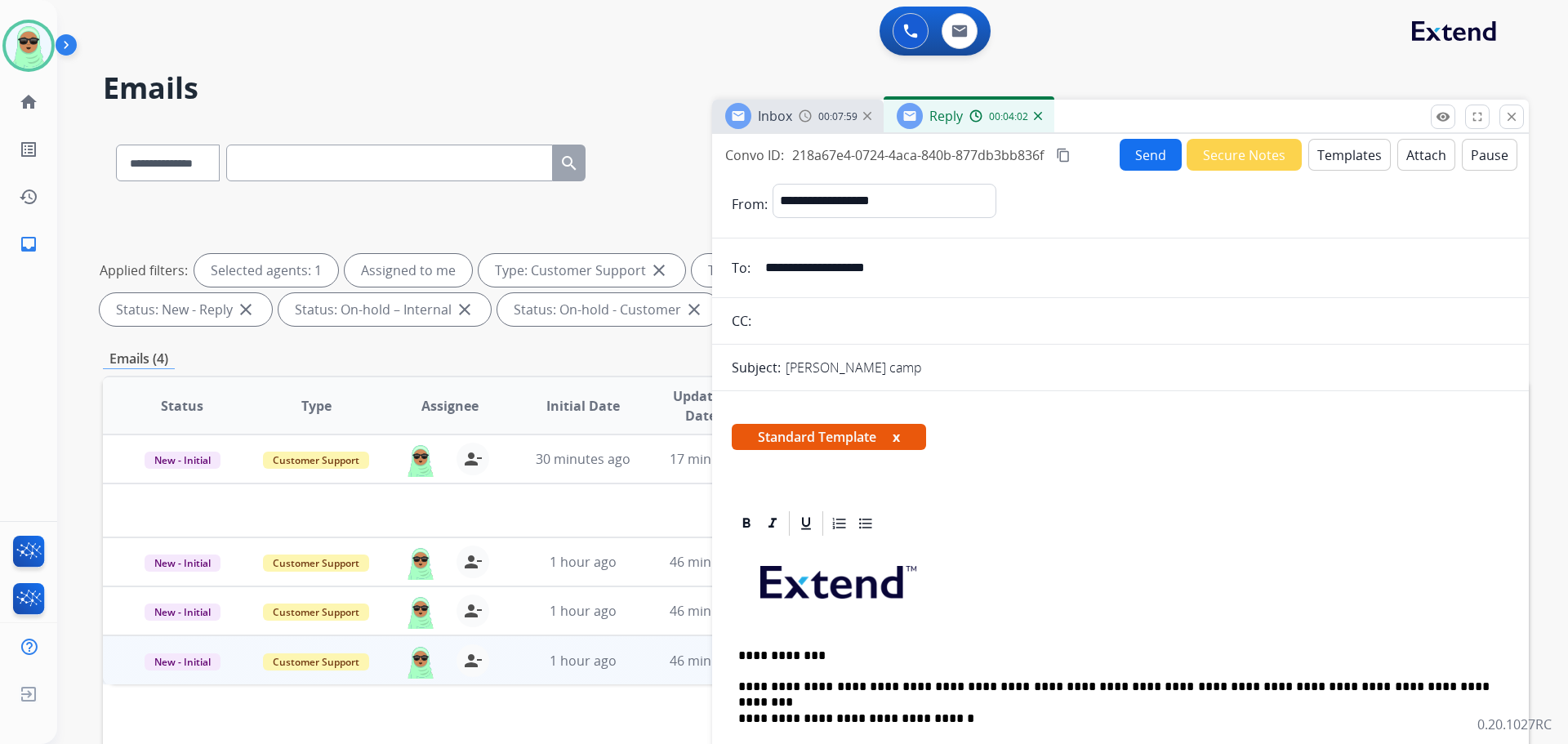
click at [1165, 151] on button "Send" at bounding box center [1151, 154] width 62 height 32
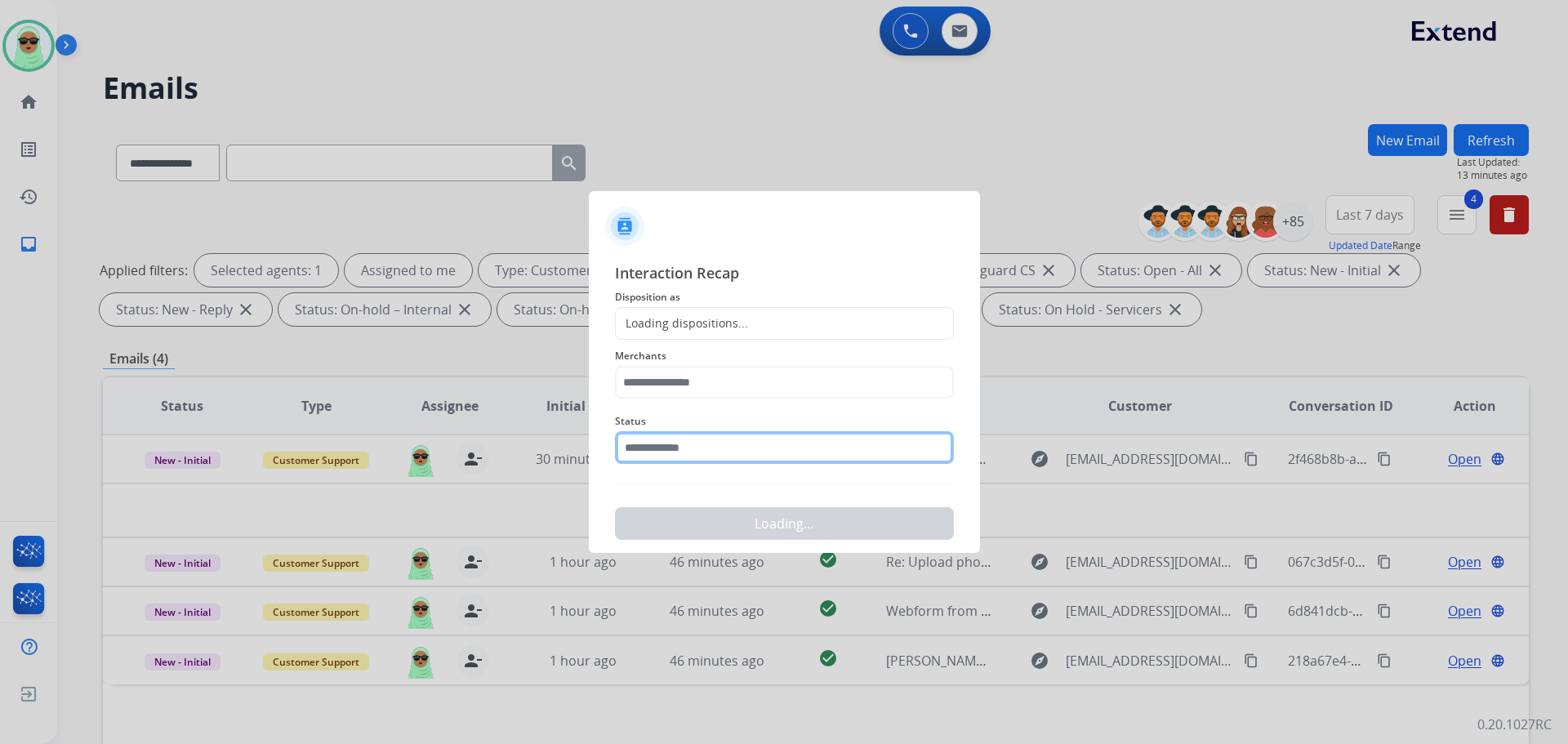
click at [741, 446] on input "text" at bounding box center [784, 447] width 339 height 33
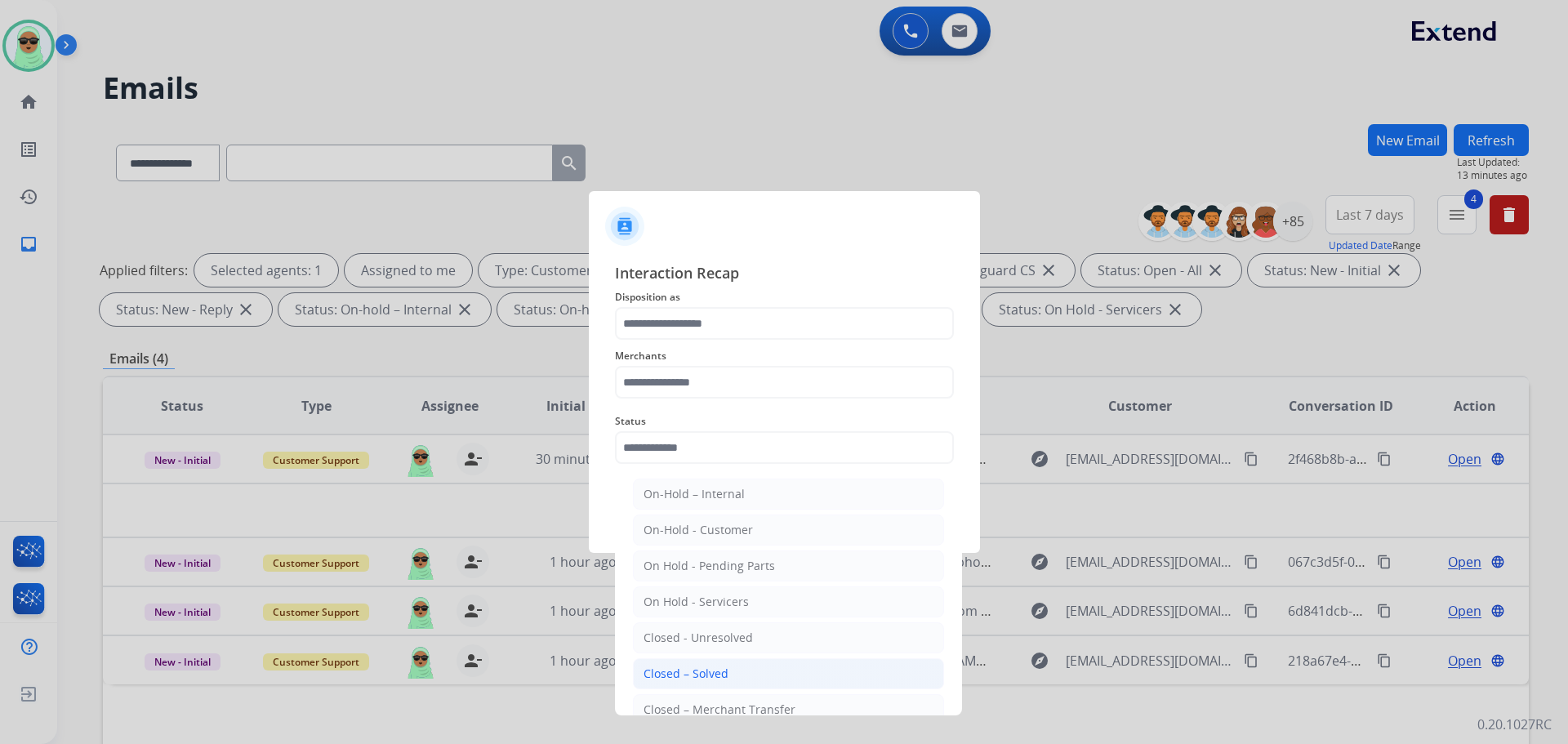
click at [712, 667] on div "Closed – Solved" at bounding box center [686, 673] width 85 height 16
type input "**********"
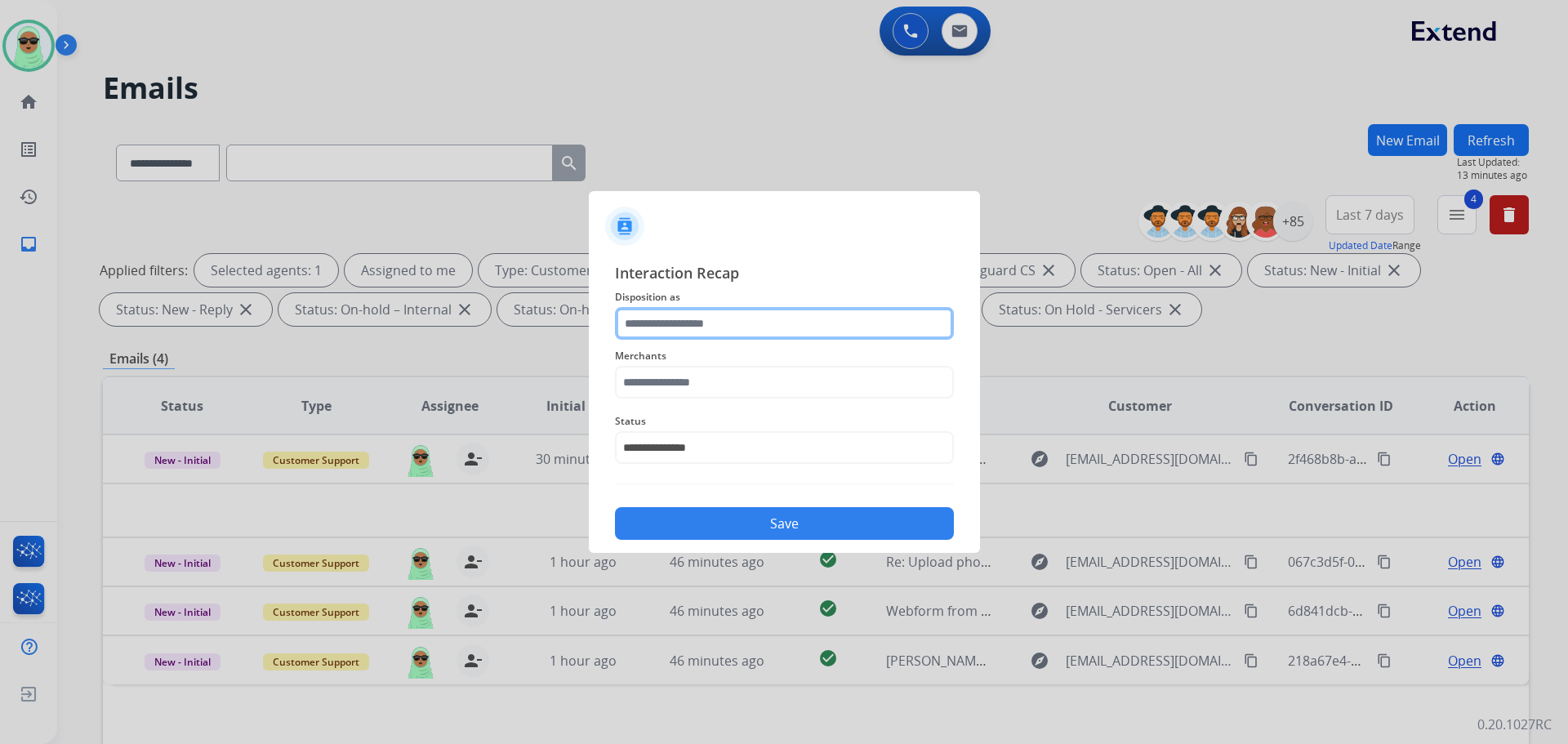
click at [733, 330] on input "text" at bounding box center [784, 324] width 339 height 33
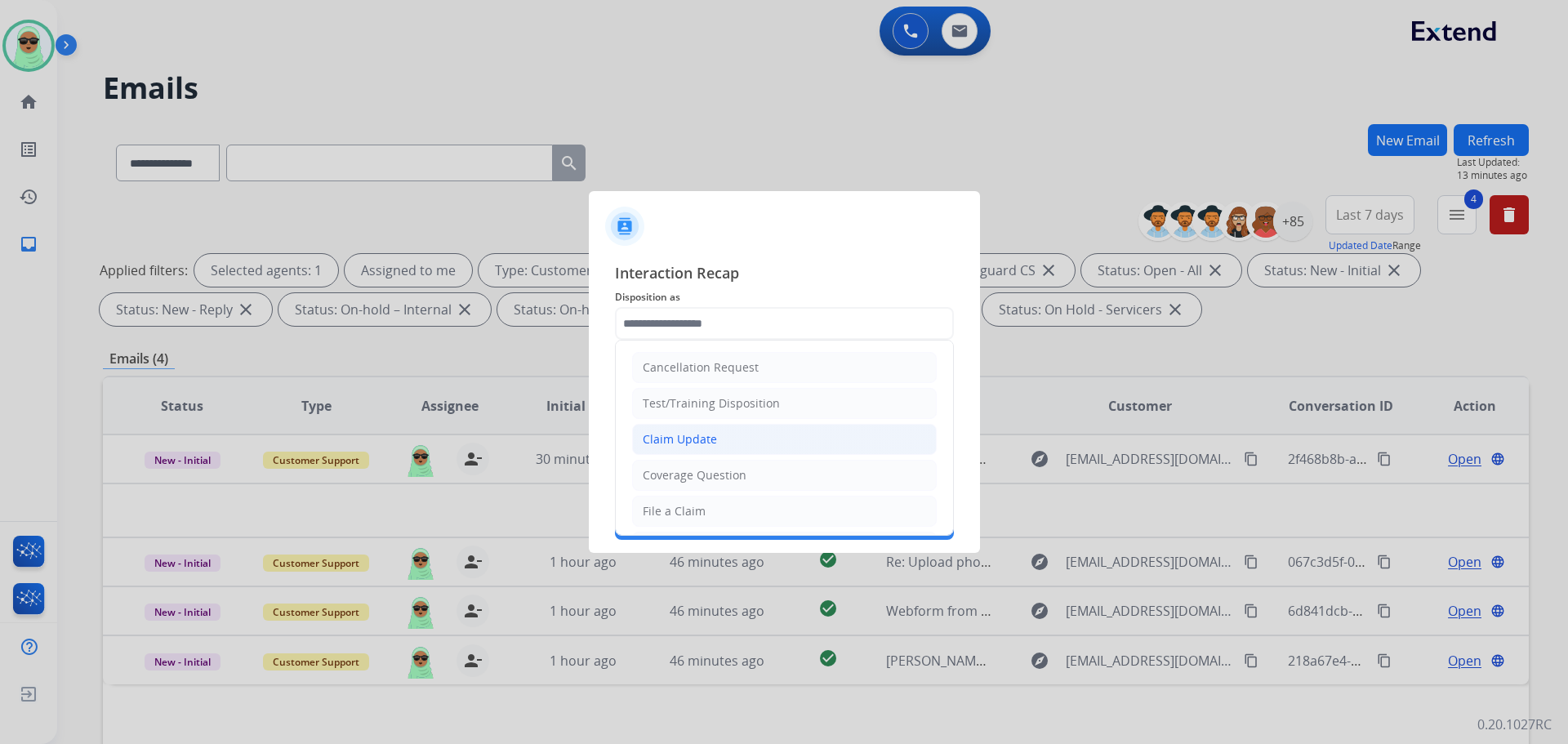
click at [723, 433] on li "Claim Update" at bounding box center [784, 439] width 305 height 31
type input "**********"
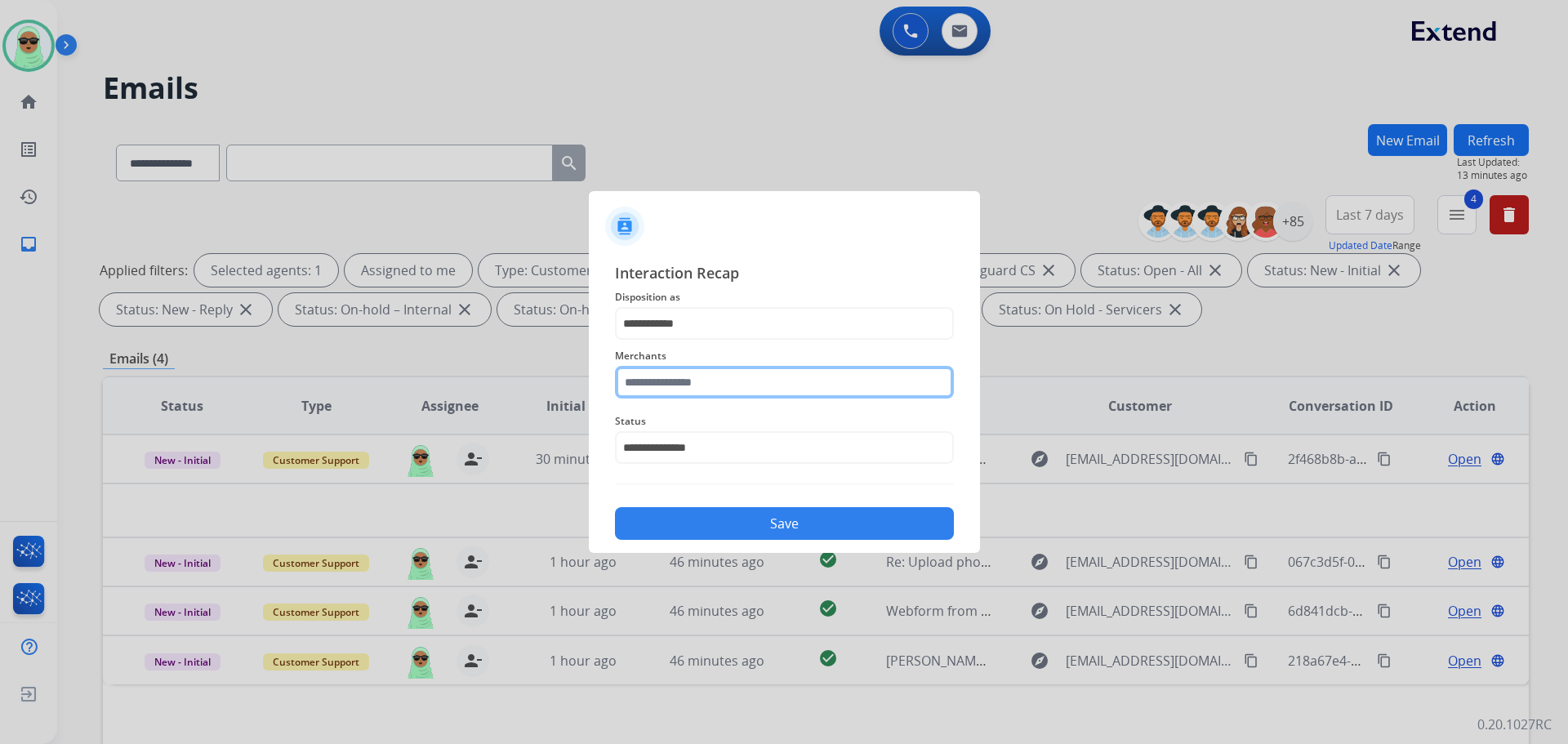
click at [727, 395] on input "text" at bounding box center [784, 382] width 339 height 33
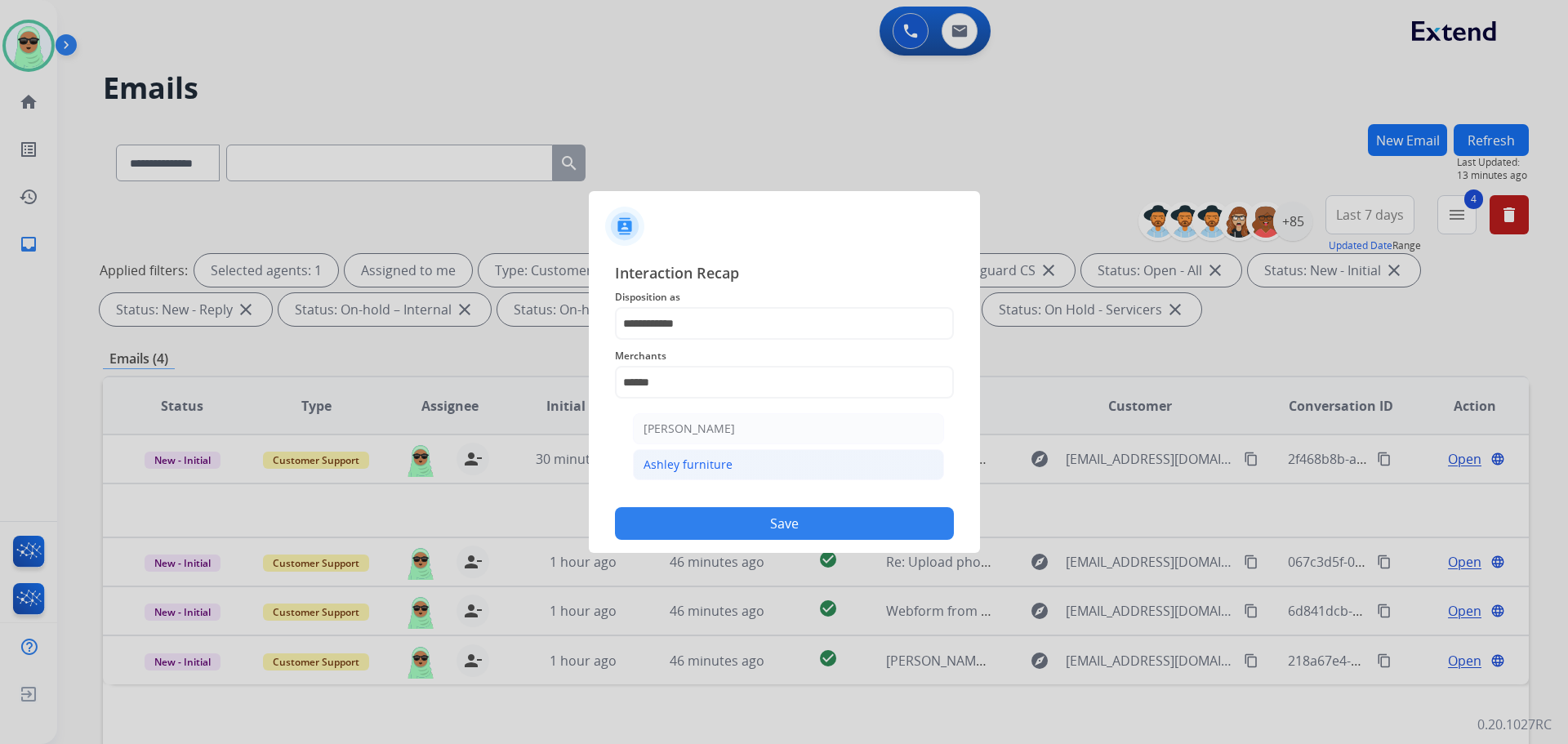
click at [718, 461] on div "Ashley furniture" at bounding box center [689, 464] width 89 height 16
type input "**********"
click at [774, 531] on button "Save" at bounding box center [784, 523] width 339 height 33
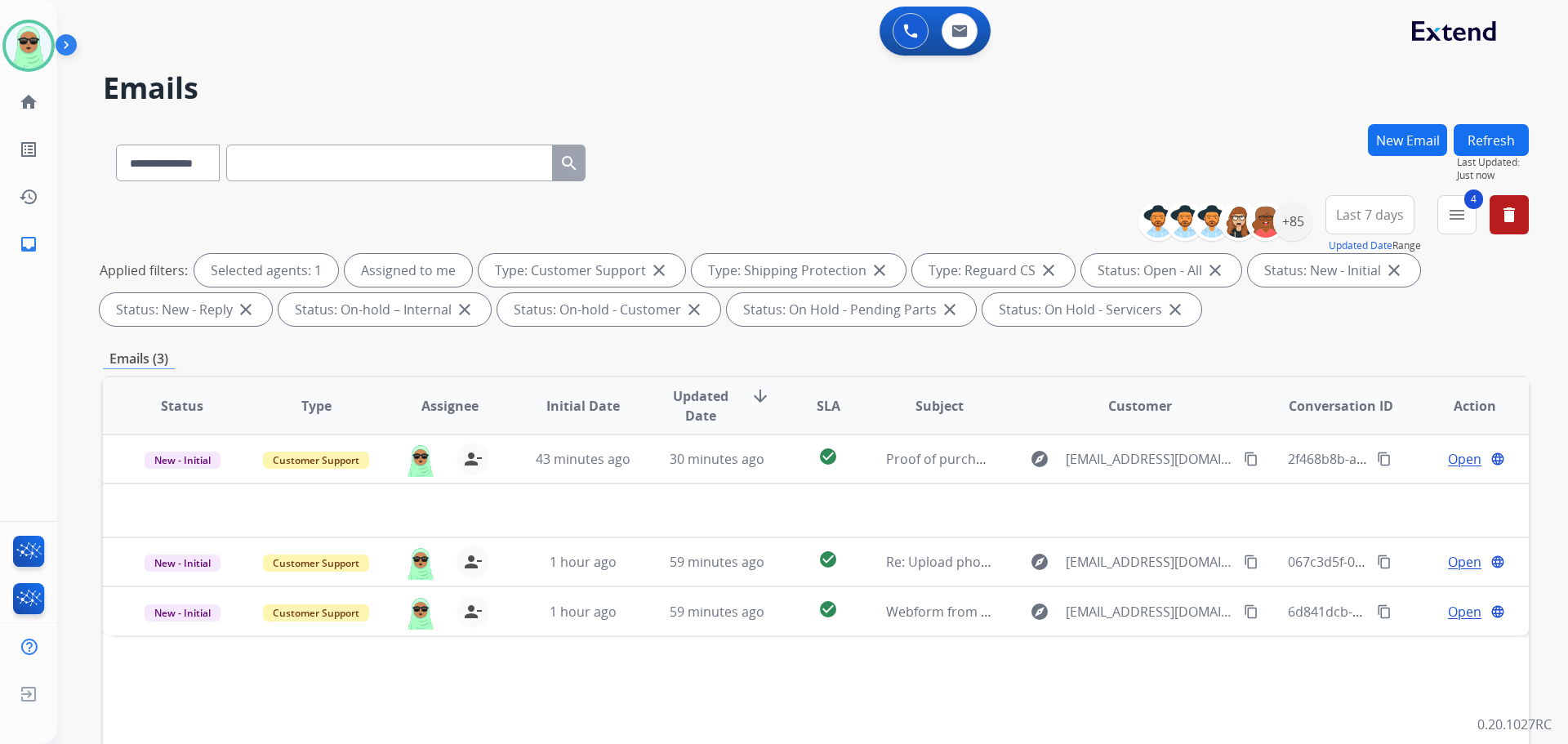
click at [1232, 675] on div "Status Type Assignee Initial Date Updated Date arrow_downward SLA Subject Custo…" at bounding box center [816, 649] width 1426 height 547
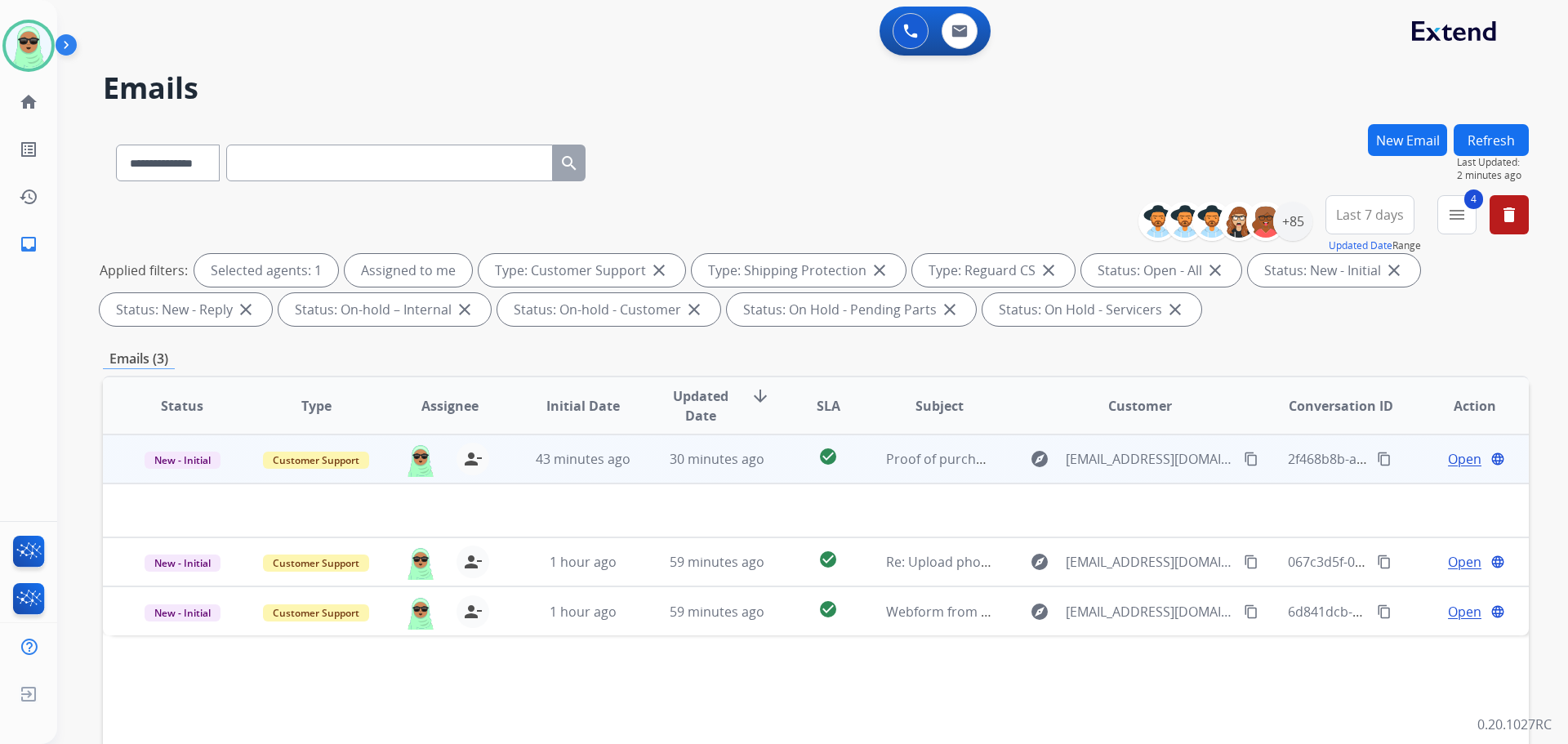
click at [1103, 503] on td at bounding box center [683, 510] width 1159 height 54
click at [1425, 456] on span "Open" at bounding box center [1465, 458] width 33 height 20
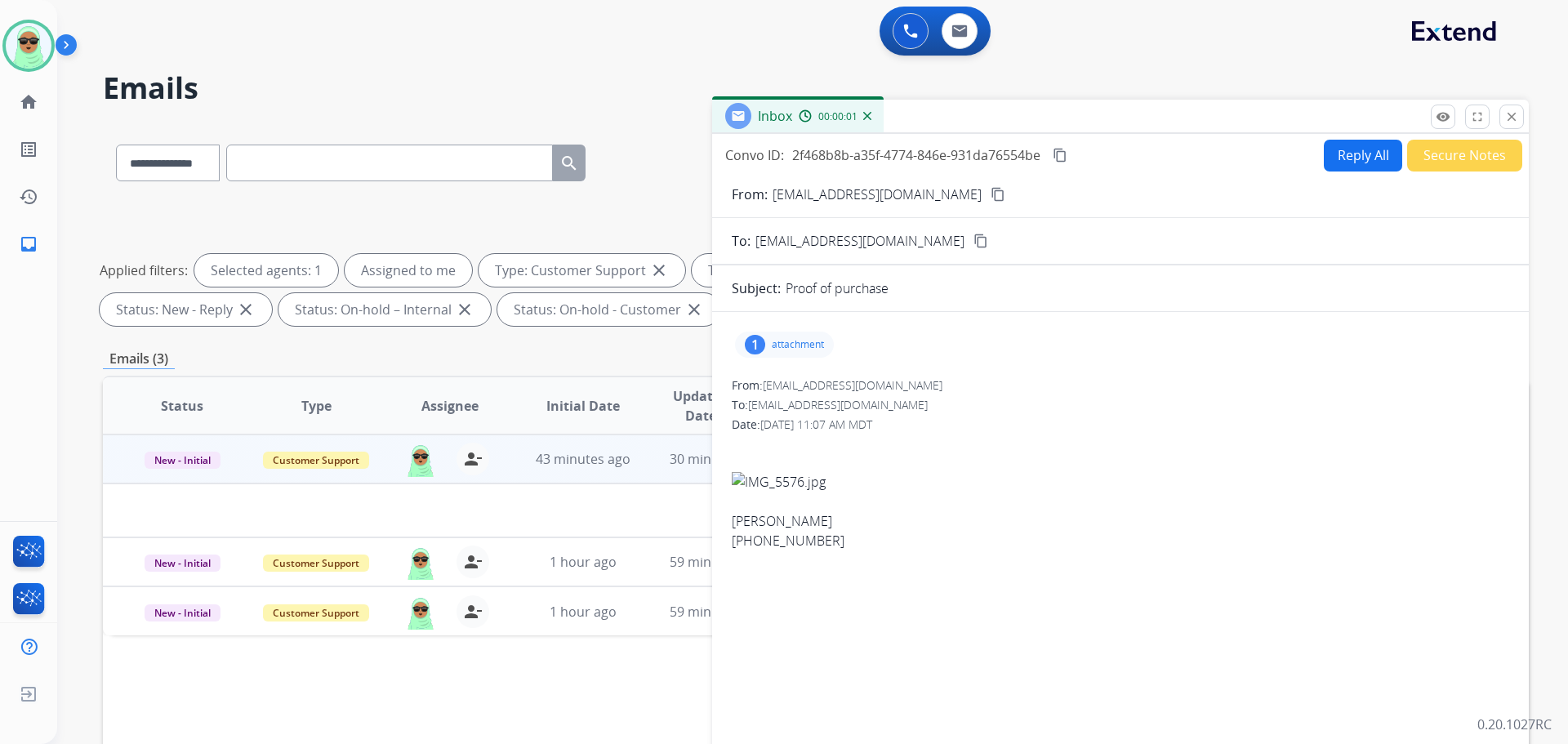
click at [805, 358] on div "1 attachment" at bounding box center [1121, 345] width 778 height 39
click at [801, 350] on p "attachment" at bounding box center [798, 344] width 52 height 13
click at [791, 389] on div at bounding box center [788, 386] width 82 height 57
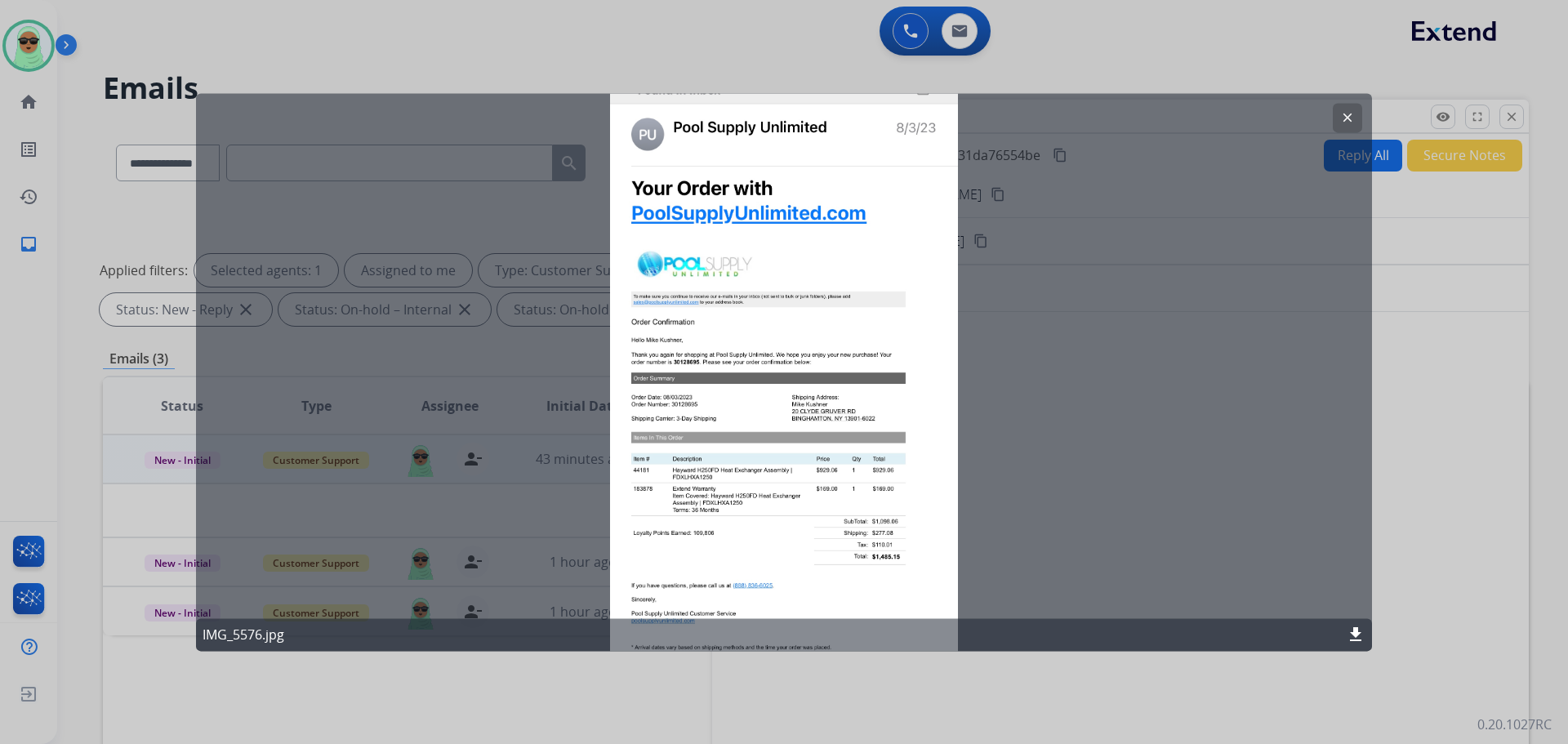
click at [848, 483] on div "clear IMG_5576.jpg download" at bounding box center [784, 372] width 1176 height 558
click at [1350, 629] on mat-icon "download" at bounding box center [1356, 634] width 20 height 20
click at [1352, 106] on button "clear" at bounding box center [1347, 118] width 29 height 29
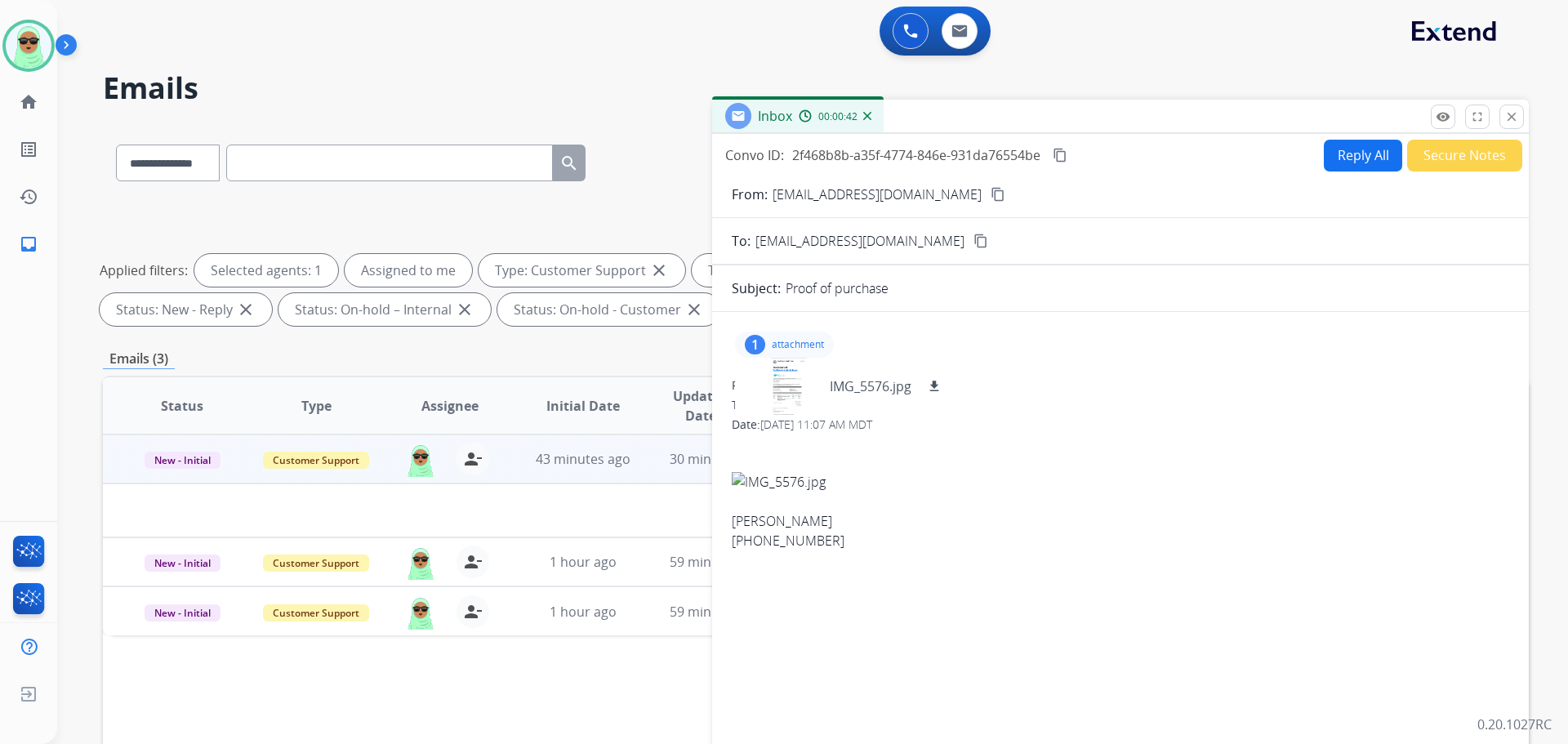
click at [1027, 483] on img at bounding box center [1121, 481] width 778 height 20
click at [763, 348] on div "1" at bounding box center [756, 344] width 21 height 20
click at [784, 330] on div "1 attachment" at bounding box center [1121, 345] width 778 height 39
click at [784, 338] on p "attachment" at bounding box center [798, 344] width 52 height 13
click at [781, 390] on div at bounding box center [788, 386] width 82 height 57
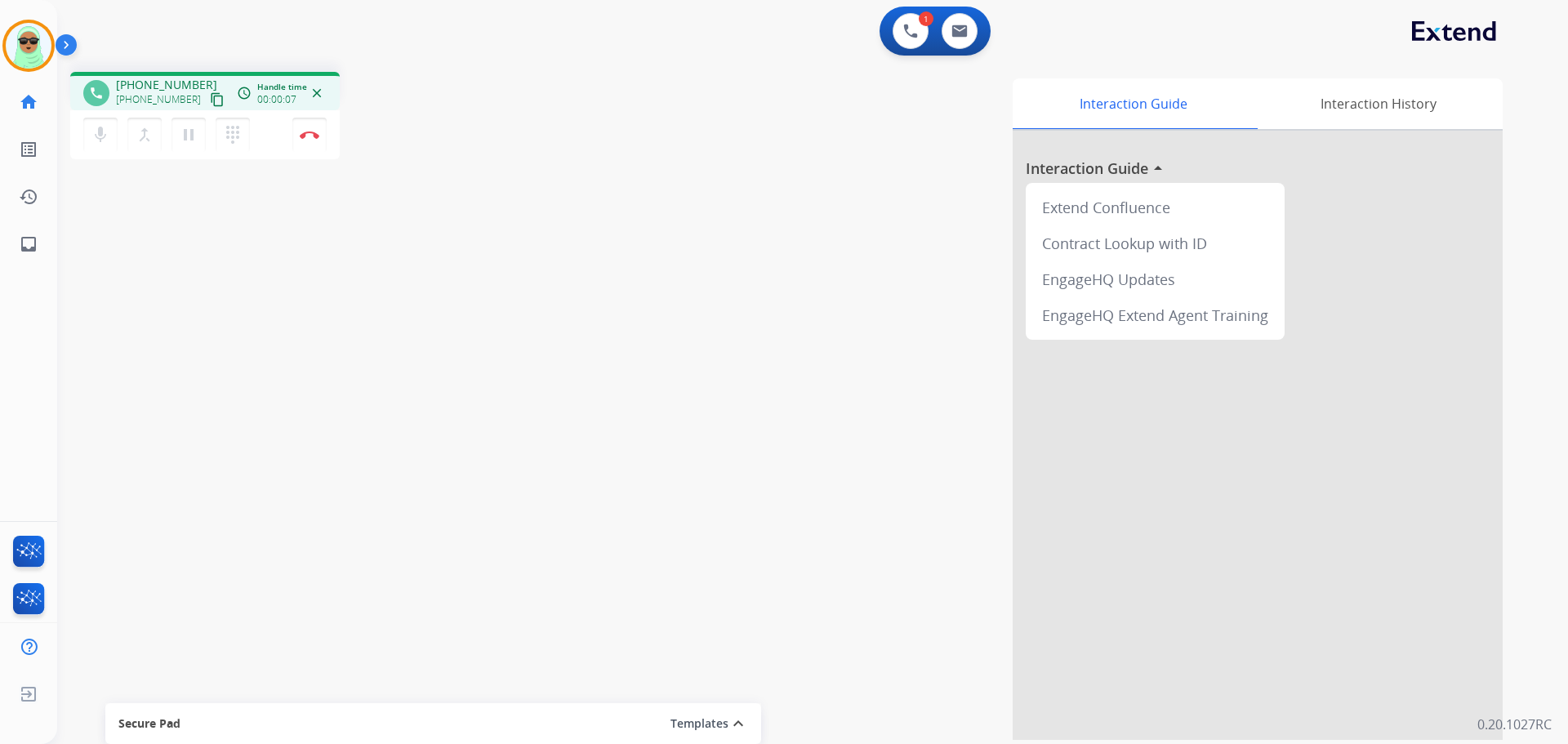
click at [208, 90] on button "content_copy" at bounding box center [217, 100] width 20 height 20
click at [919, 37] on button at bounding box center [911, 31] width 36 height 36
click at [910, 19] on button at bounding box center [911, 31] width 36 height 36
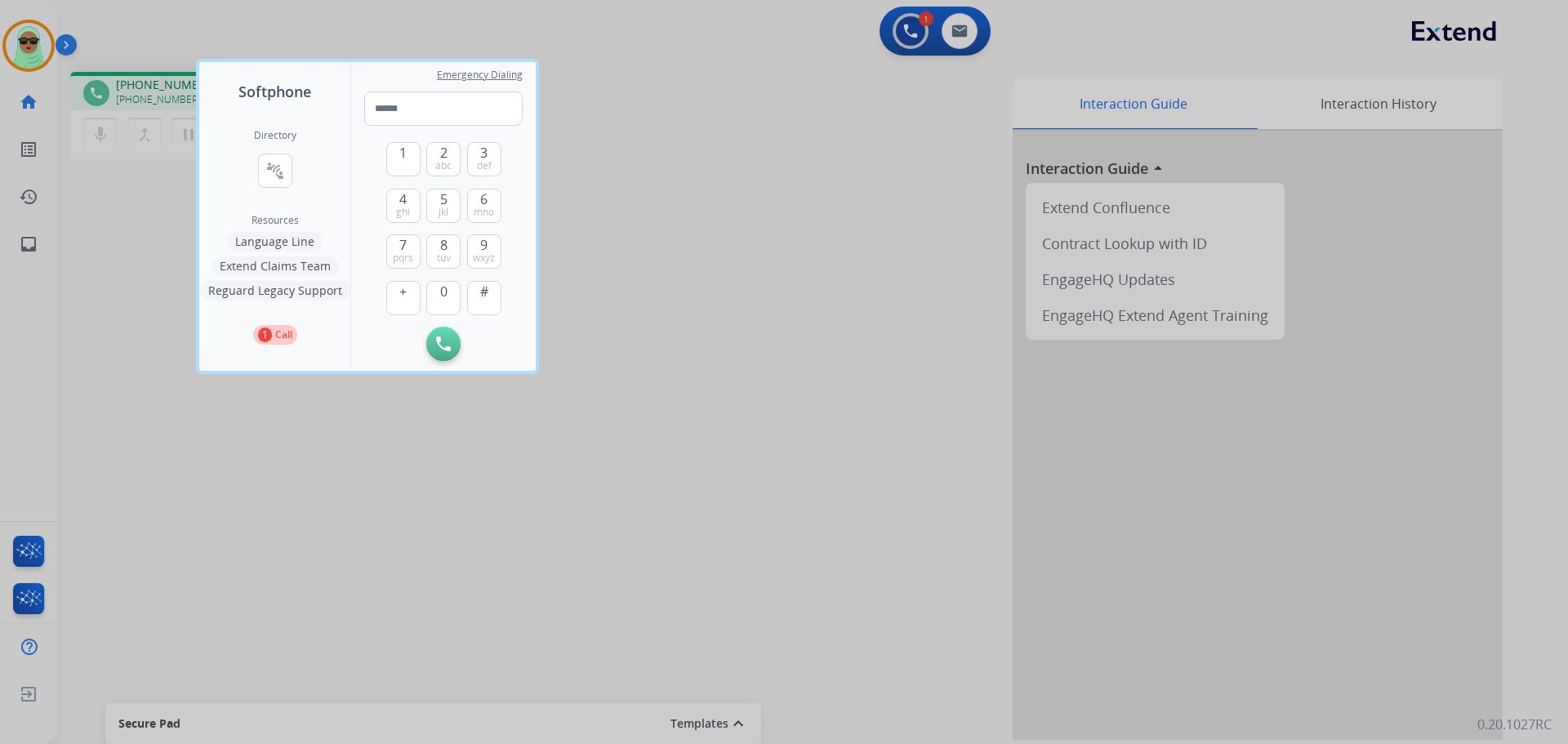
click at [278, 239] on button "Language Line" at bounding box center [274, 241] width 95 height 20
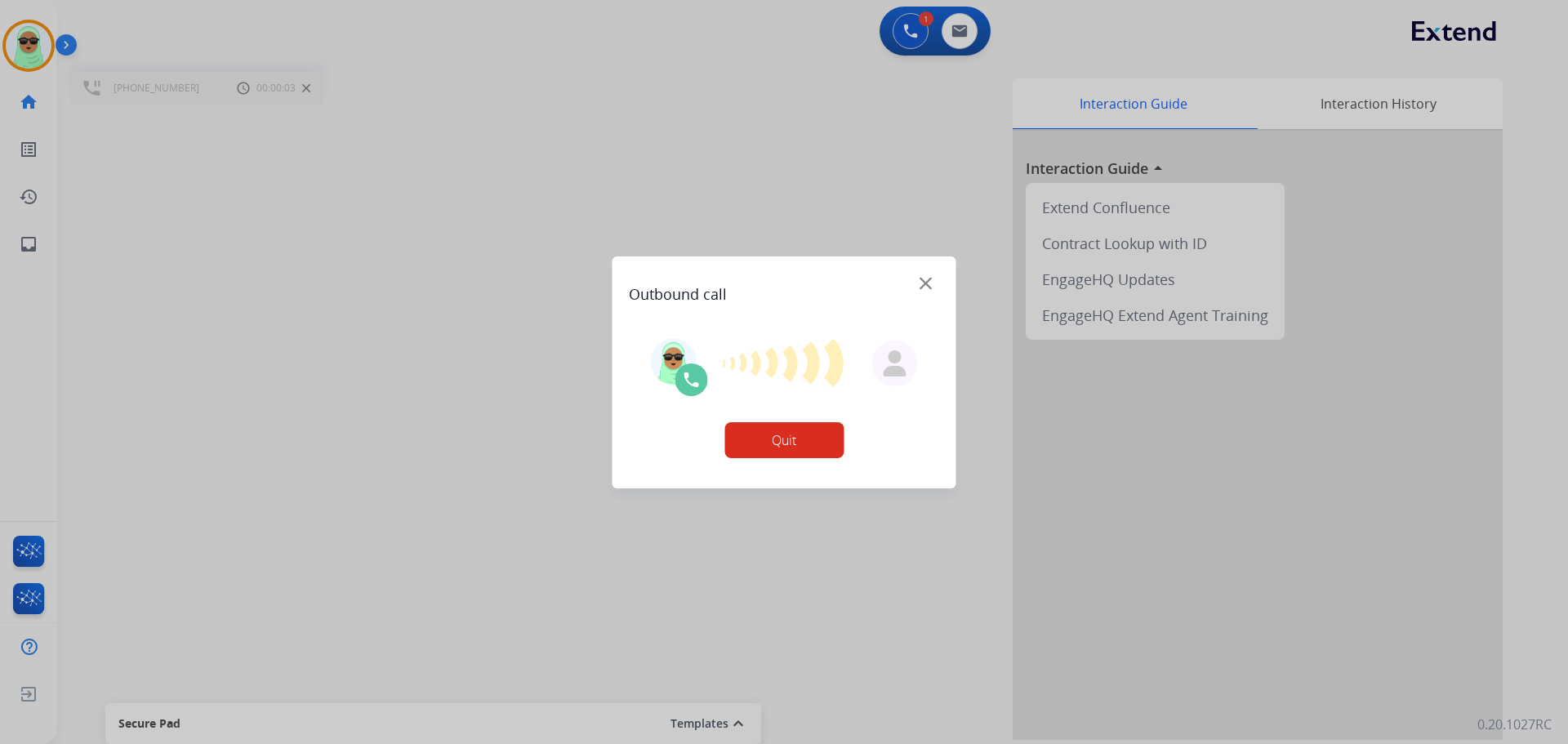
click at [452, 109] on div at bounding box center [784, 372] width 1568 height 744
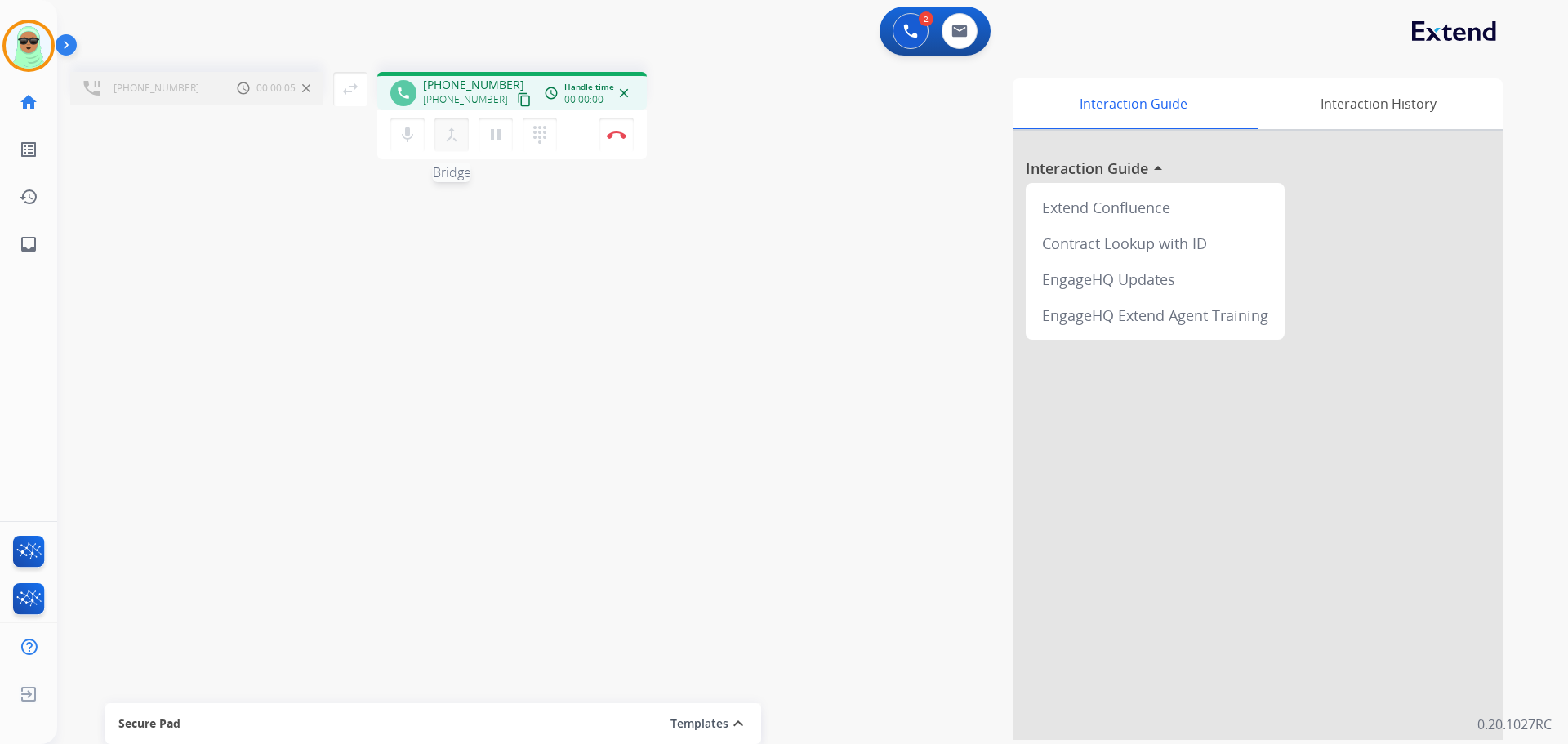
click at [457, 140] on mat-icon "merge_type" at bounding box center [452, 135] width 20 height 20
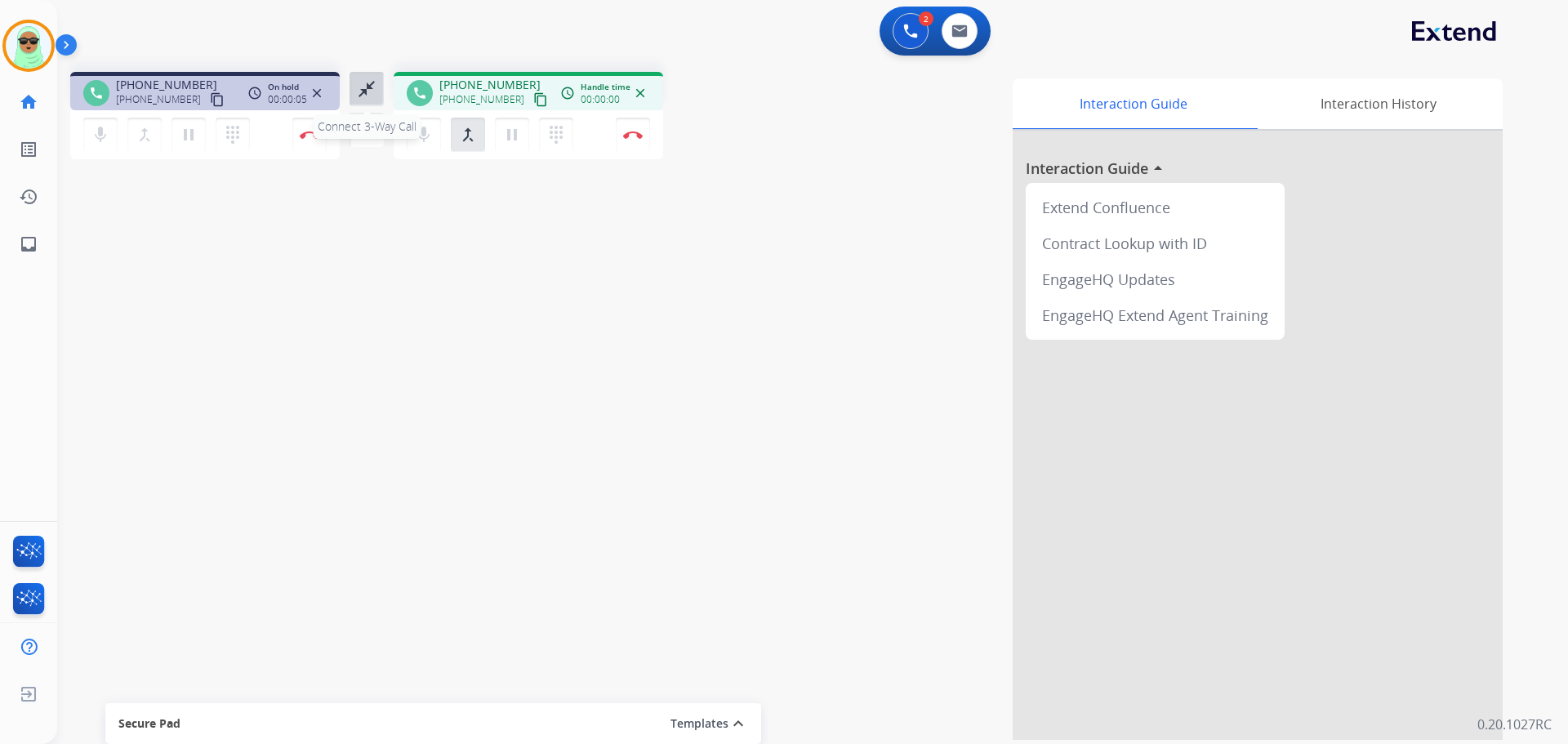
click at [351, 88] on button "close_fullscreen Connect 3-Way Call" at bounding box center [367, 89] width 34 height 34
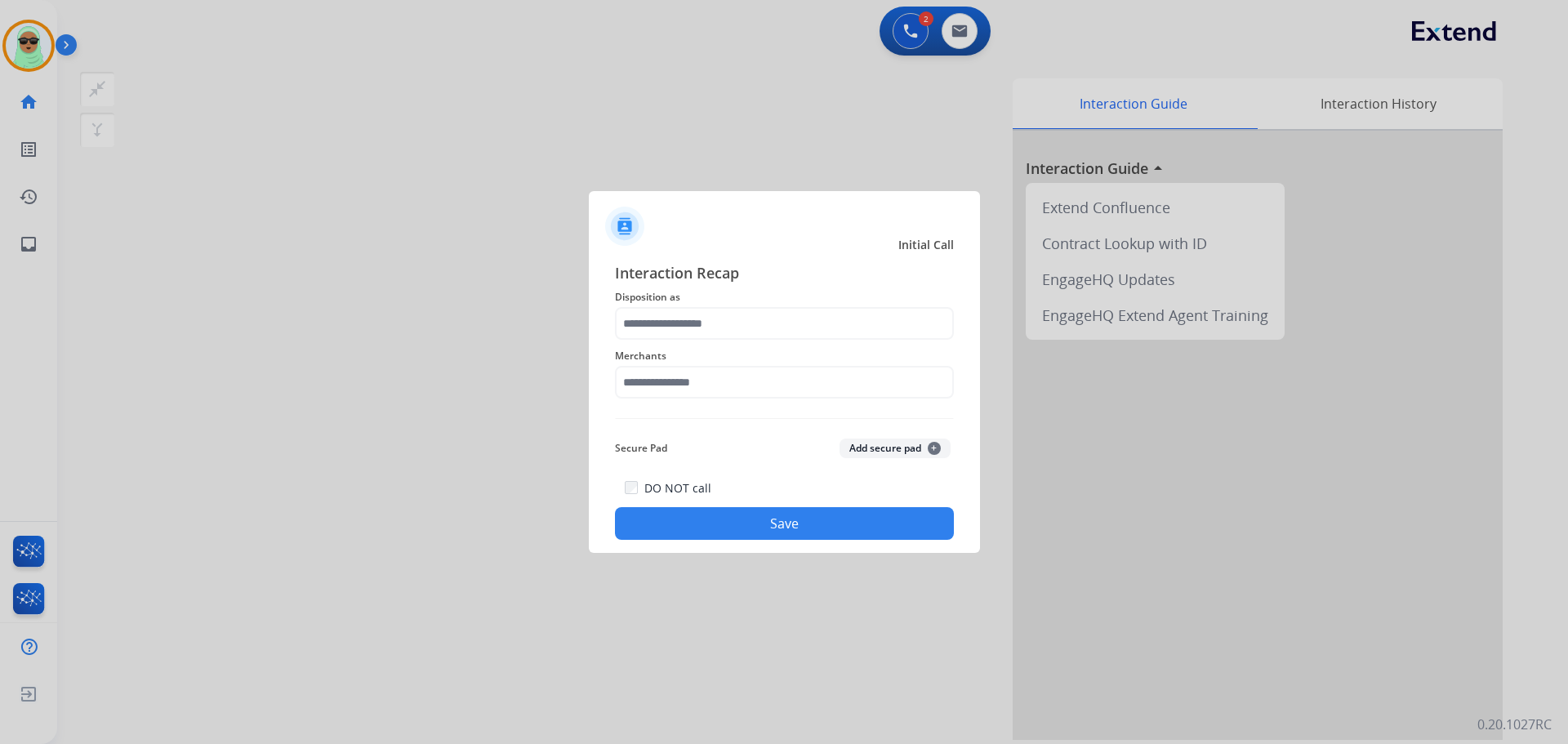
click at [648, 289] on span "Disposition as" at bounding box center [784, 297] width 339 height 20
click at [652, 308] on input "text" at bounding box center [784, 324] width 339 height 33
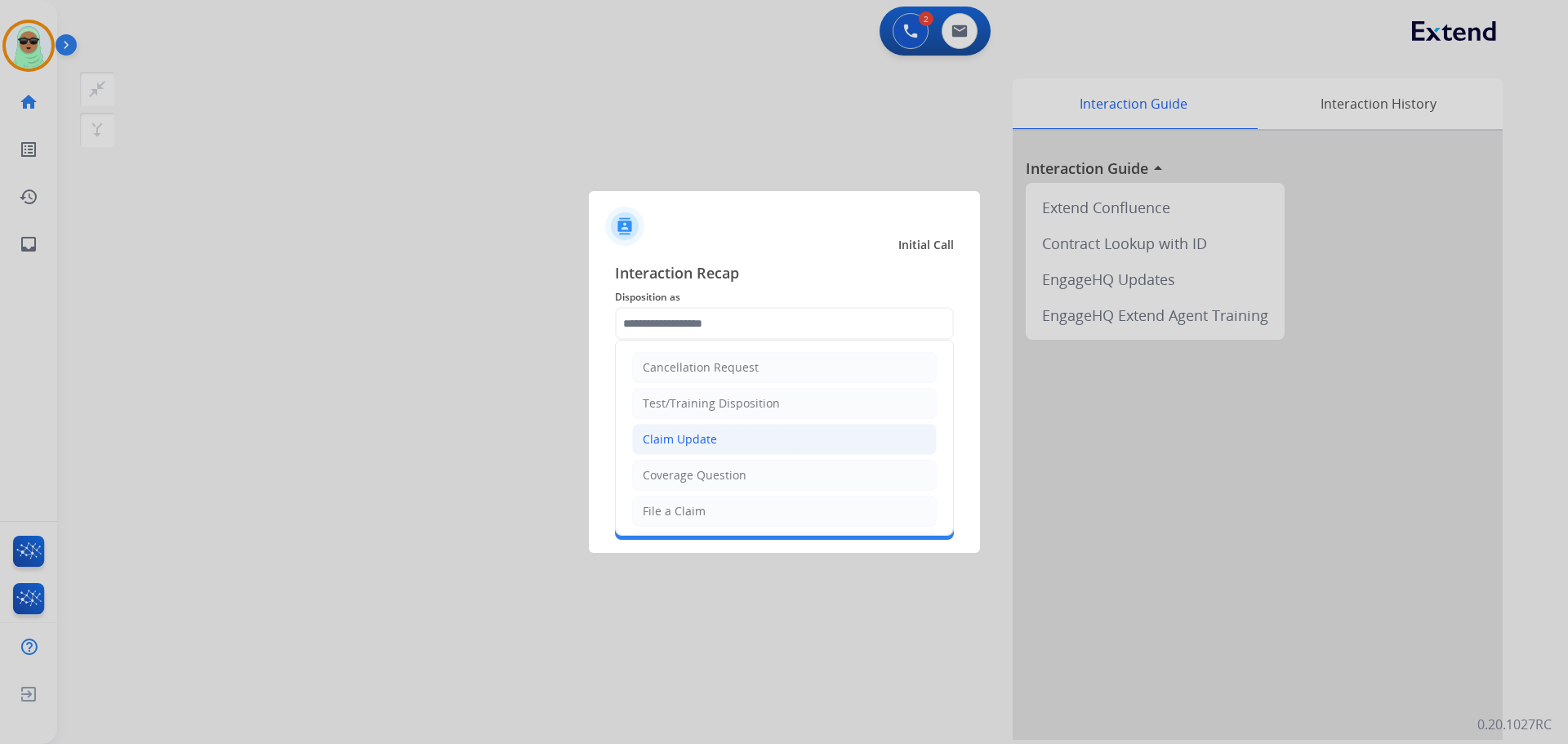
click at [724, 435] on li "Claim Update" at bounding box center [784, 439] width 305 height 31
type input "**********"
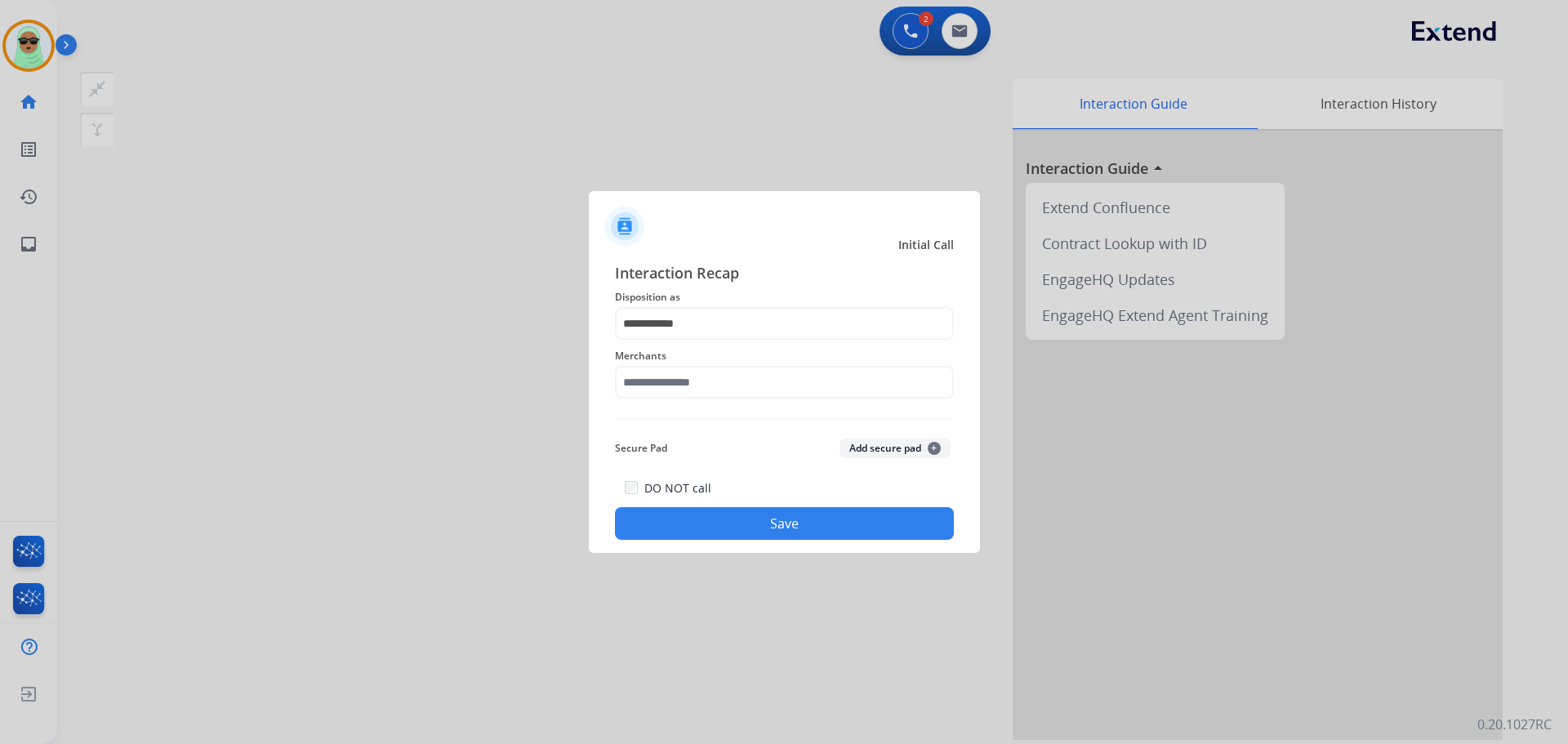
click at [687, 360] on span "Merchants" at bounding box center [784, 355] width 339 height 20
click at [676, 376] on input "text" at bounding box center [784, 382] width 339 height 33
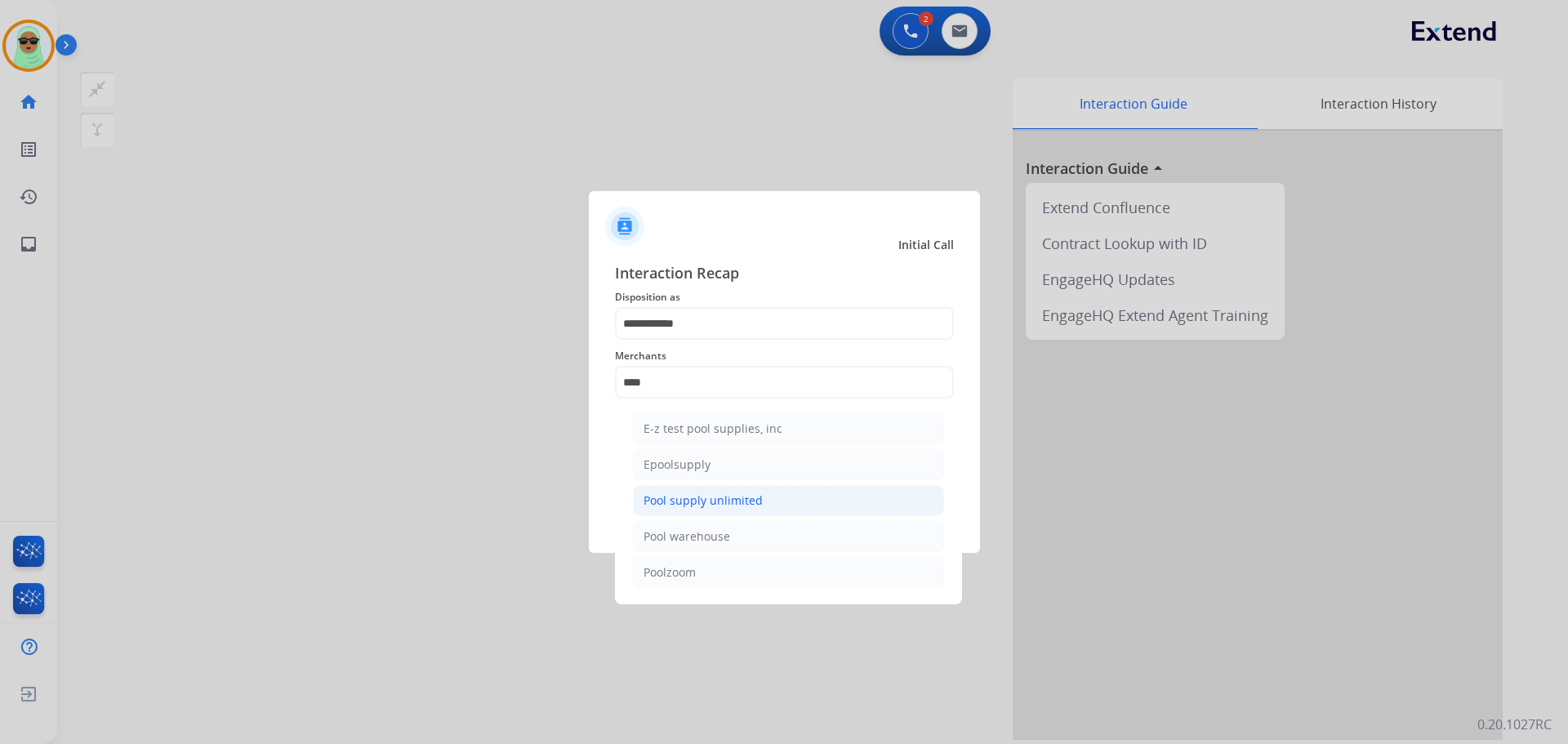
click at [705, 502] on div "Pool supply unlimited" at bounding box center [703, 500] width 119 height 16
type input "**********"
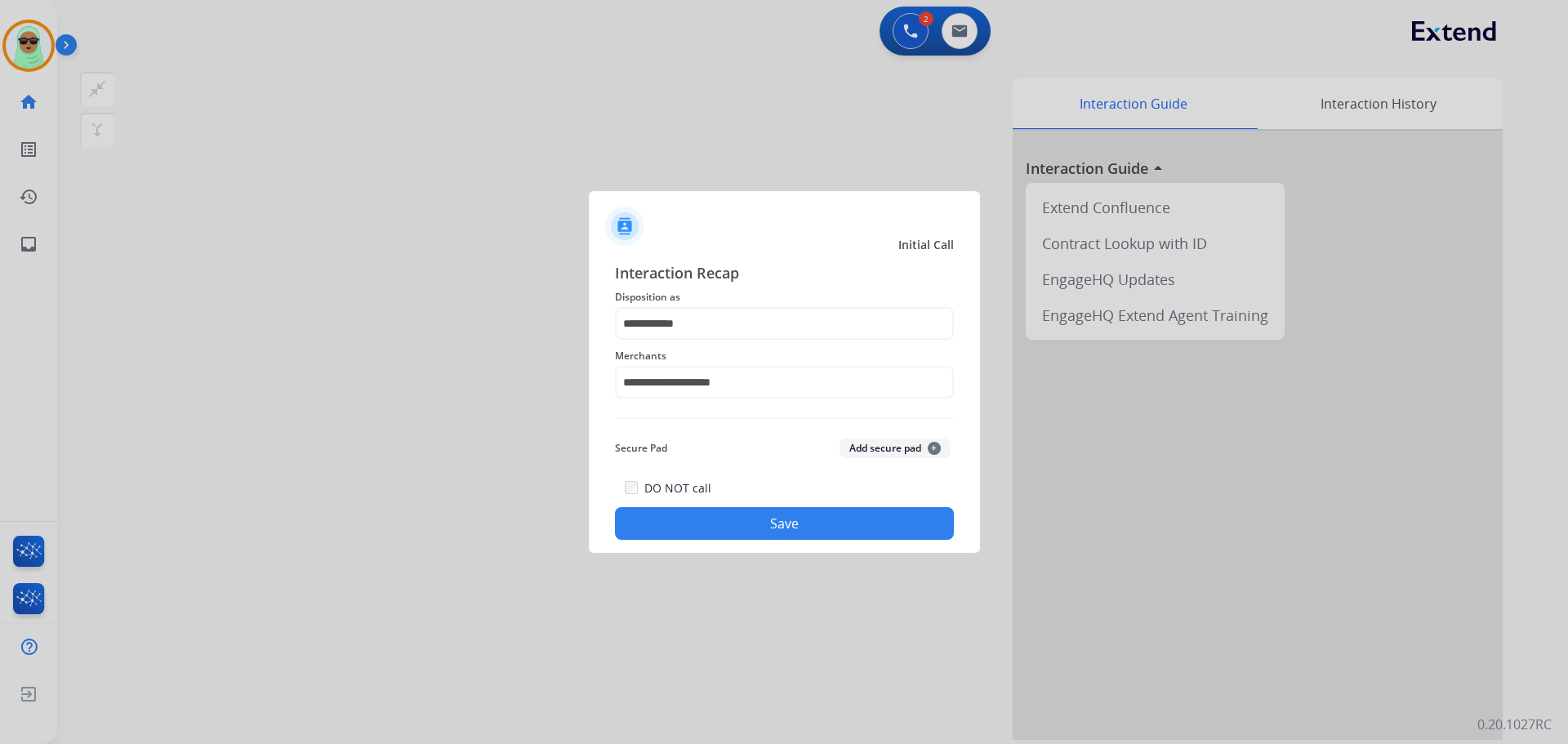
click at [740, 513] on button "Save" at bounding box center [784, 523] width 339 height 33
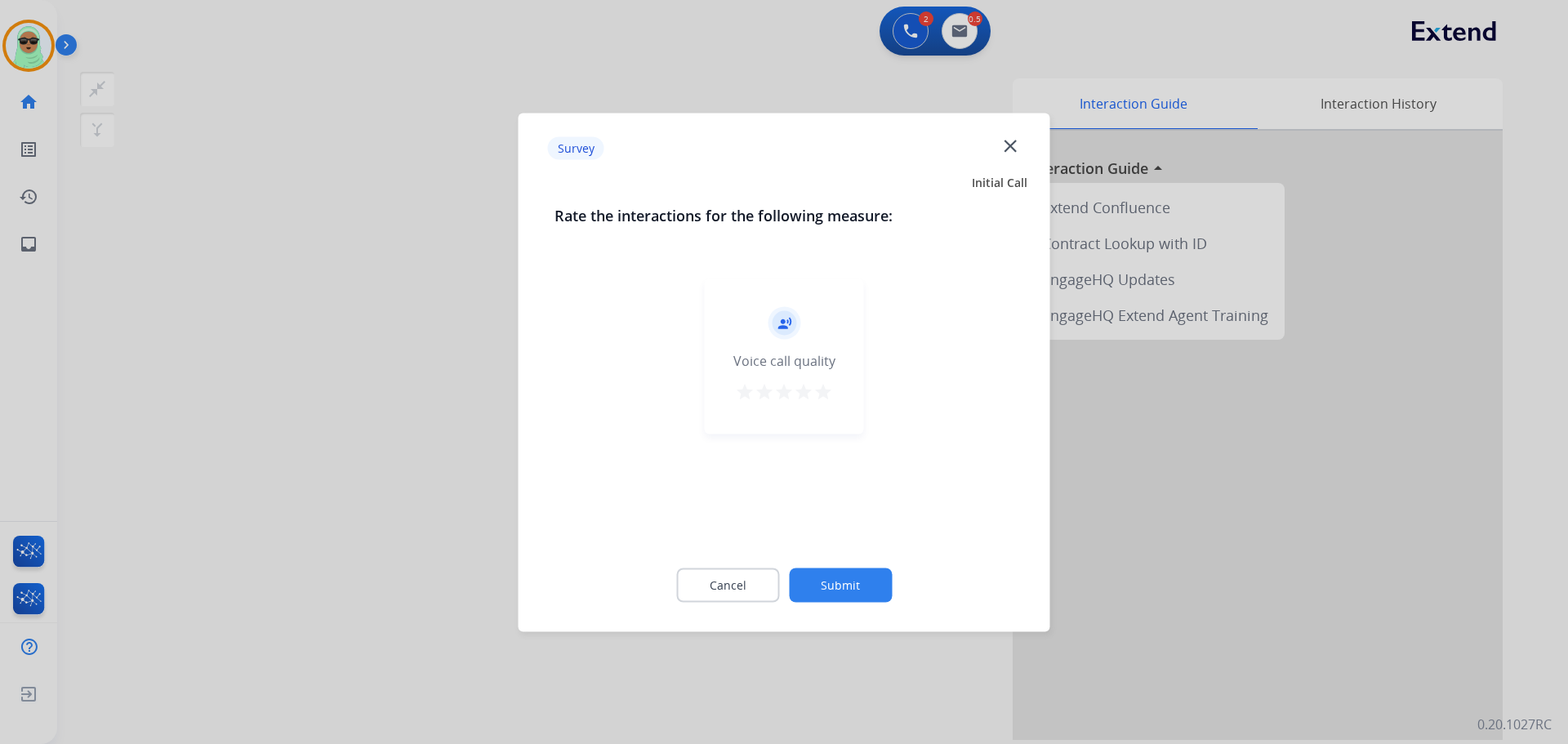
click at [850, 578] on button "Submit" at bounding box center [841, 584] width 103 height 34
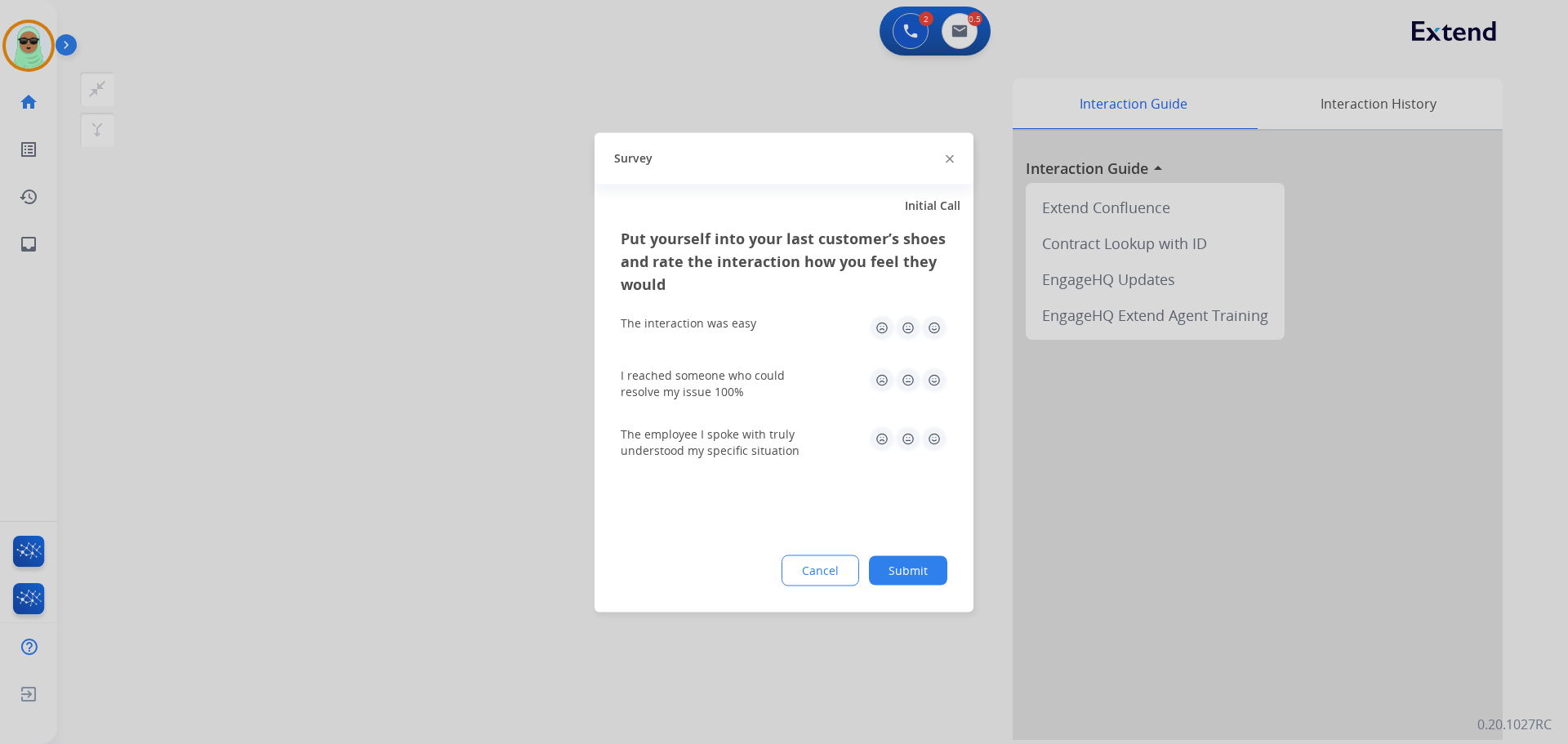
click at [892, 569] on button "Submit" at bounding box center [908, 570] width 78 height 29
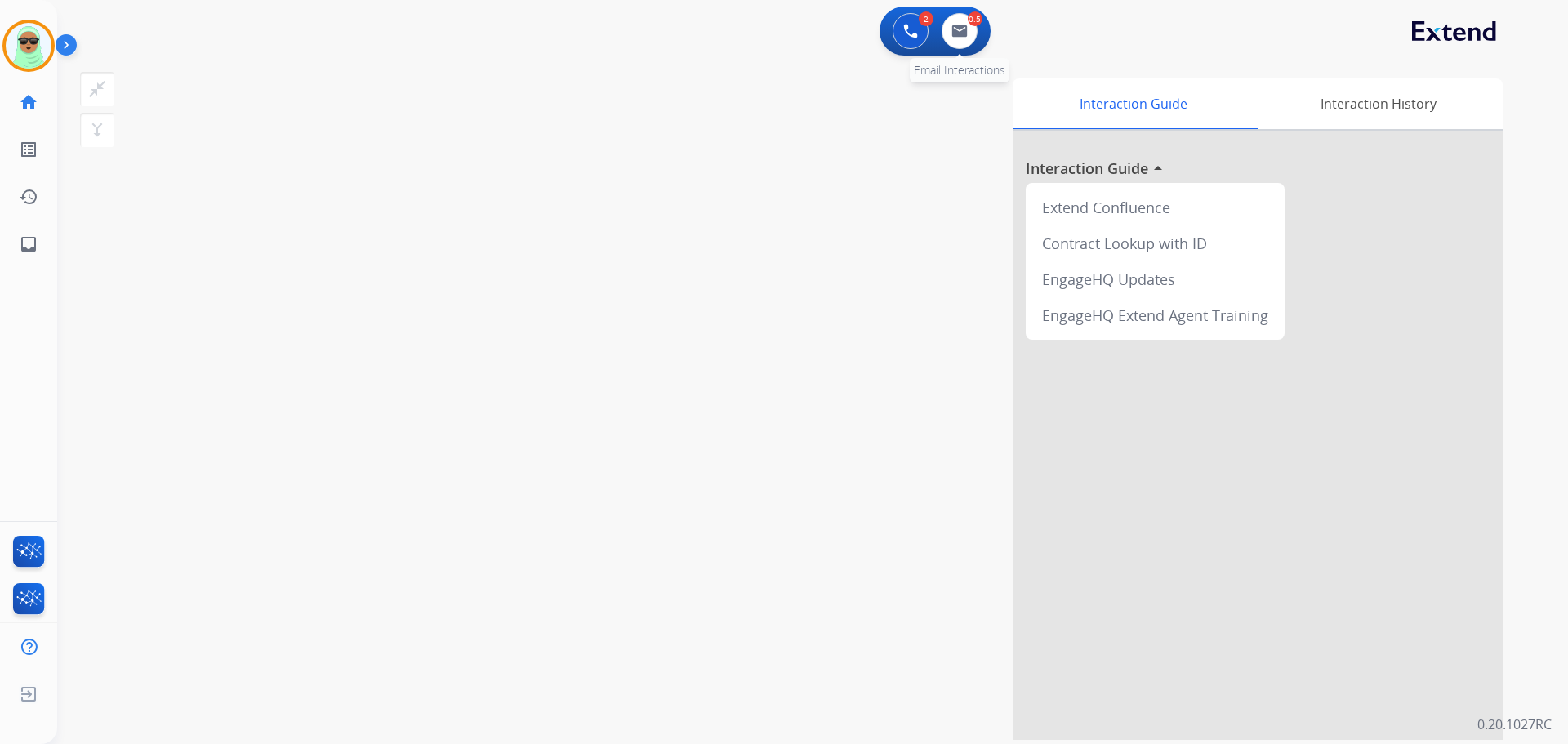
click at [979, 42] on div "0.5 Email Interactions" at bounding box center [959, 31] width 49 height 36
click at [21, 64] on img at bounding box center [28, 45] width 46 height 45
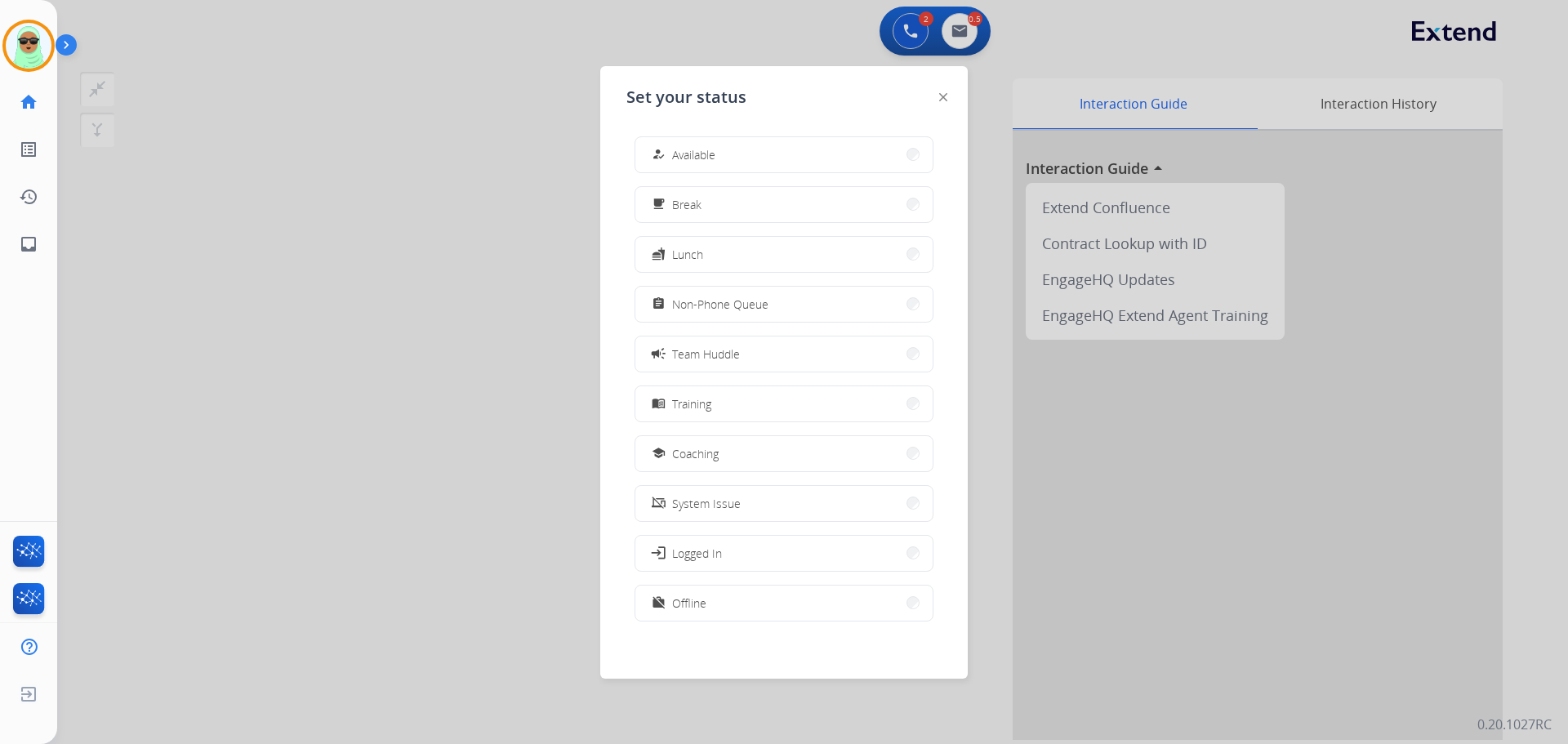
drag, startPoint x: 737, startPoint y: 138, endPoint x: 739, endPoint y: 148, distance: 10.2
click at [740, 147] on button "how_to_reg Available" at bounding box center [784, 154] width 297 height 35
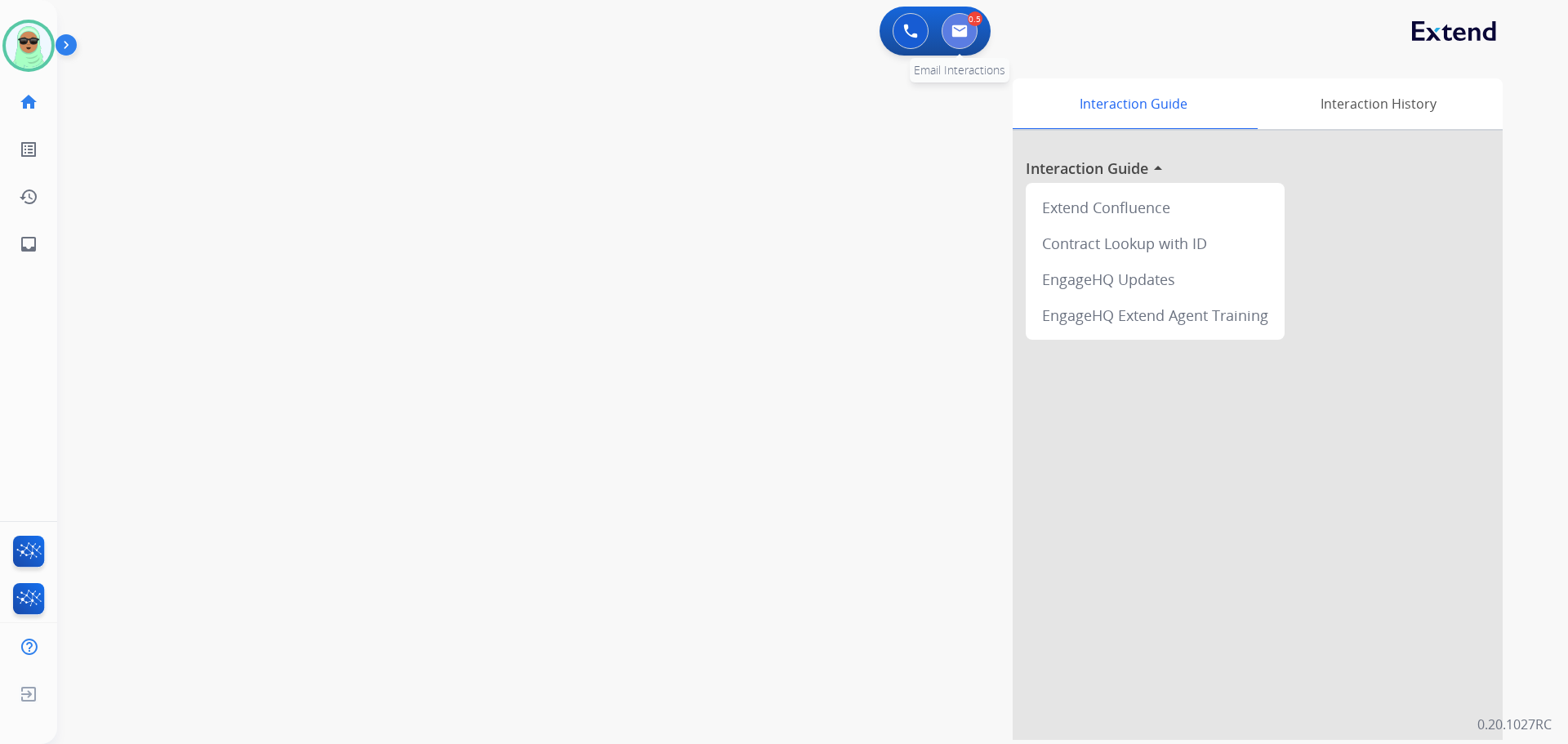
click at [963, 45] on button at bounding box center [960, 31] width 36 height 36
select select "**********"
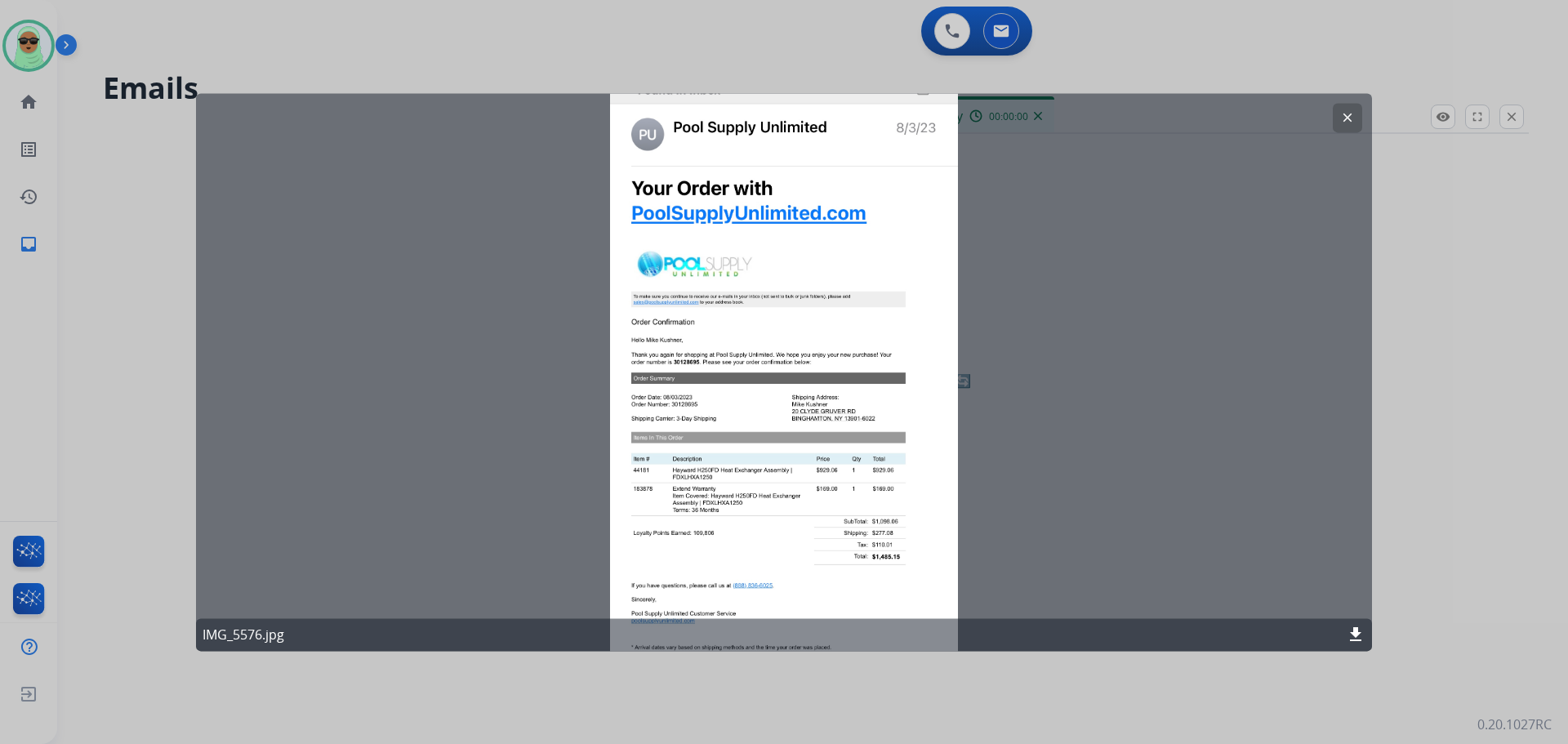
select select "**********"
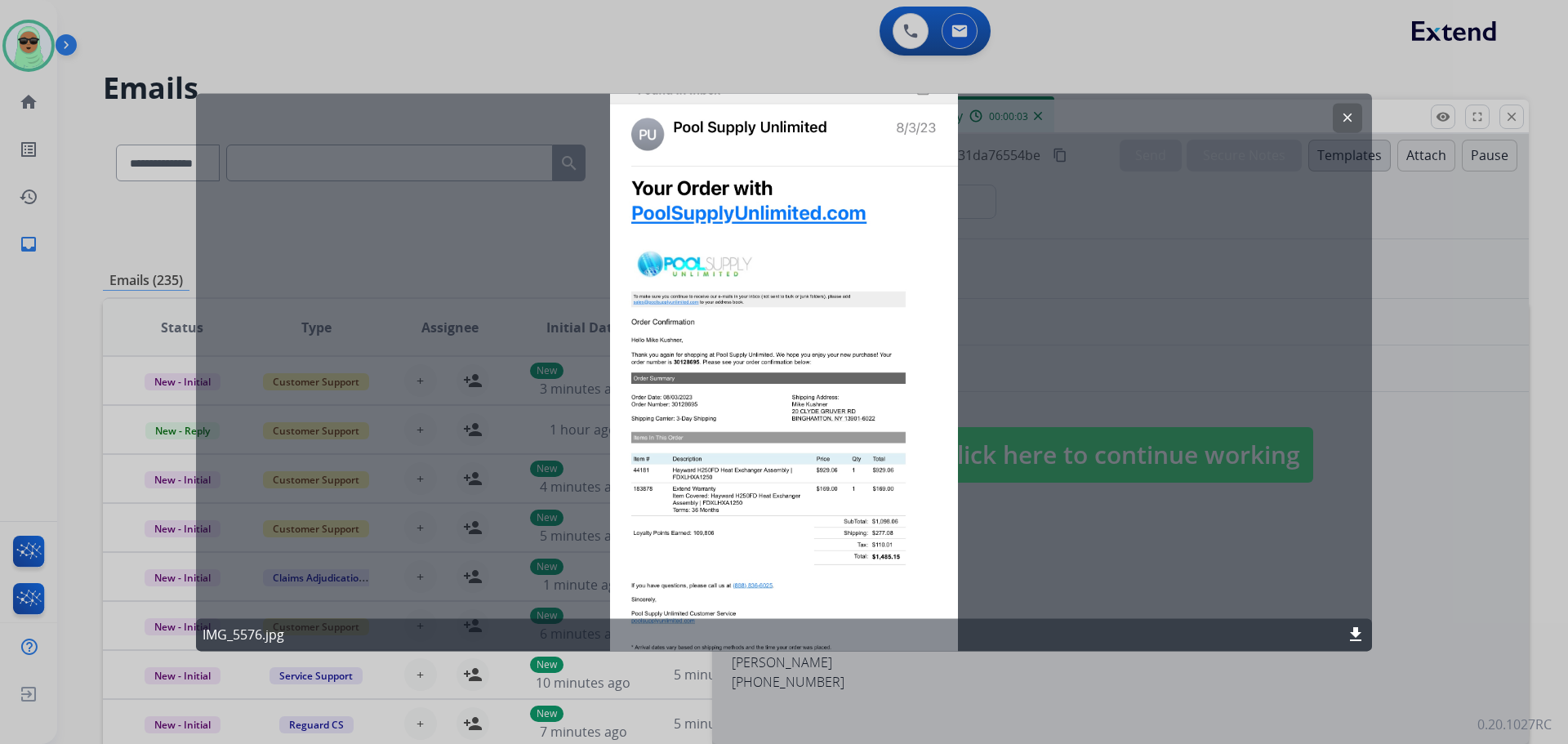
click at [1349, 123] on mat-icon "clear" at bounding box center [1347, 117] width 15 height 15
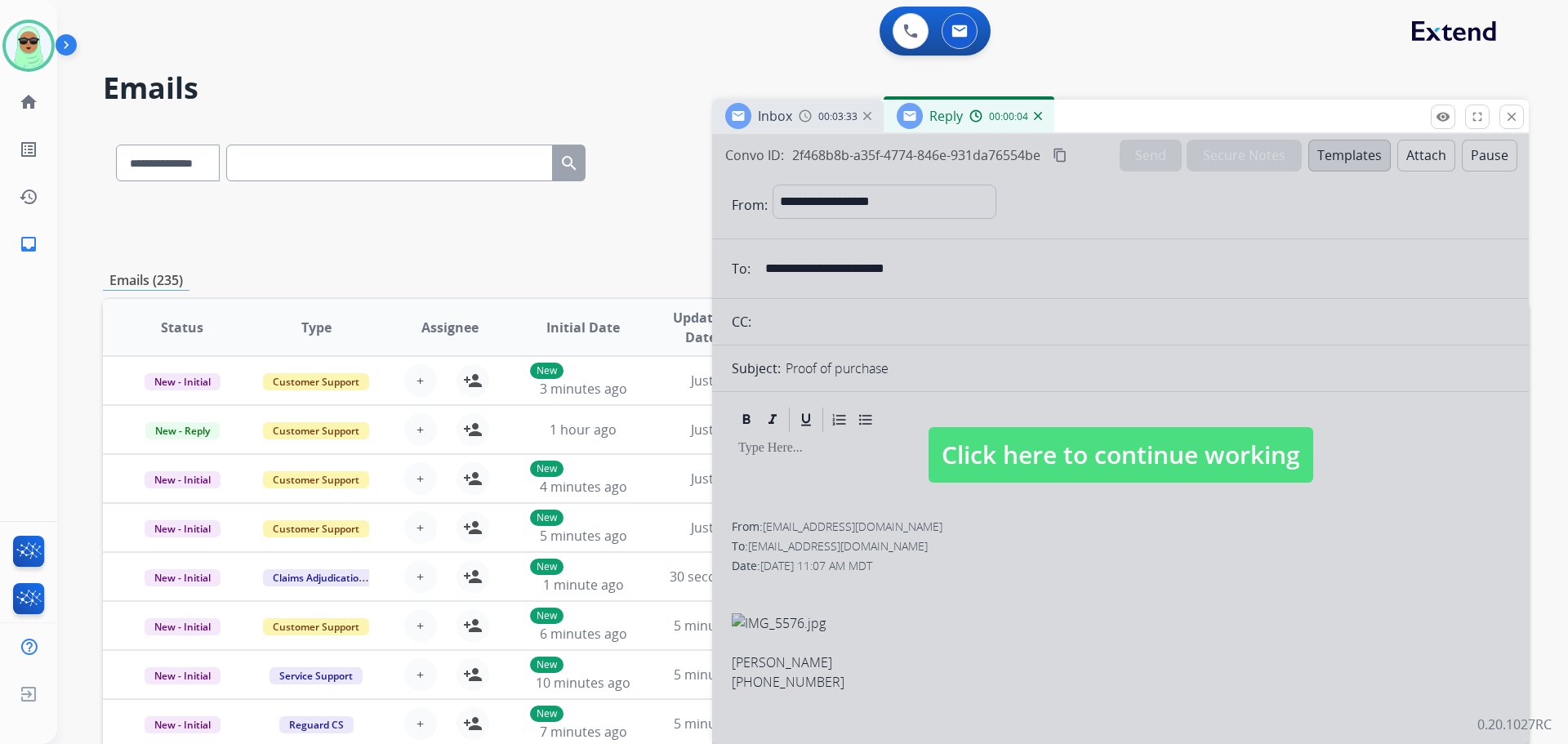
click at [896, 236] on div at bounding box center [1121, 439] width 817 height 610
select select
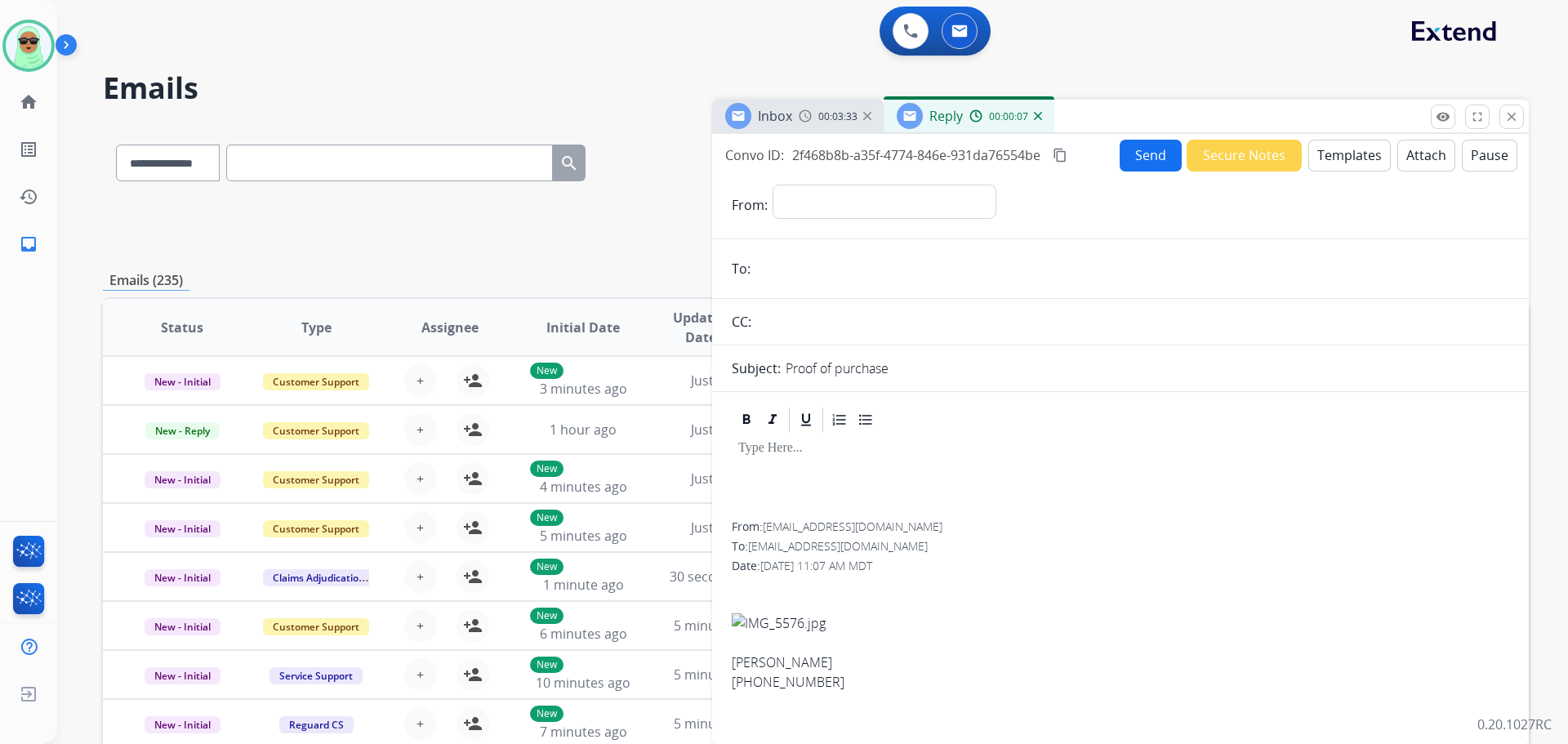
click at [839, 120] on span "00:03:33" at bounding box center [838, 116] width 40 height 13
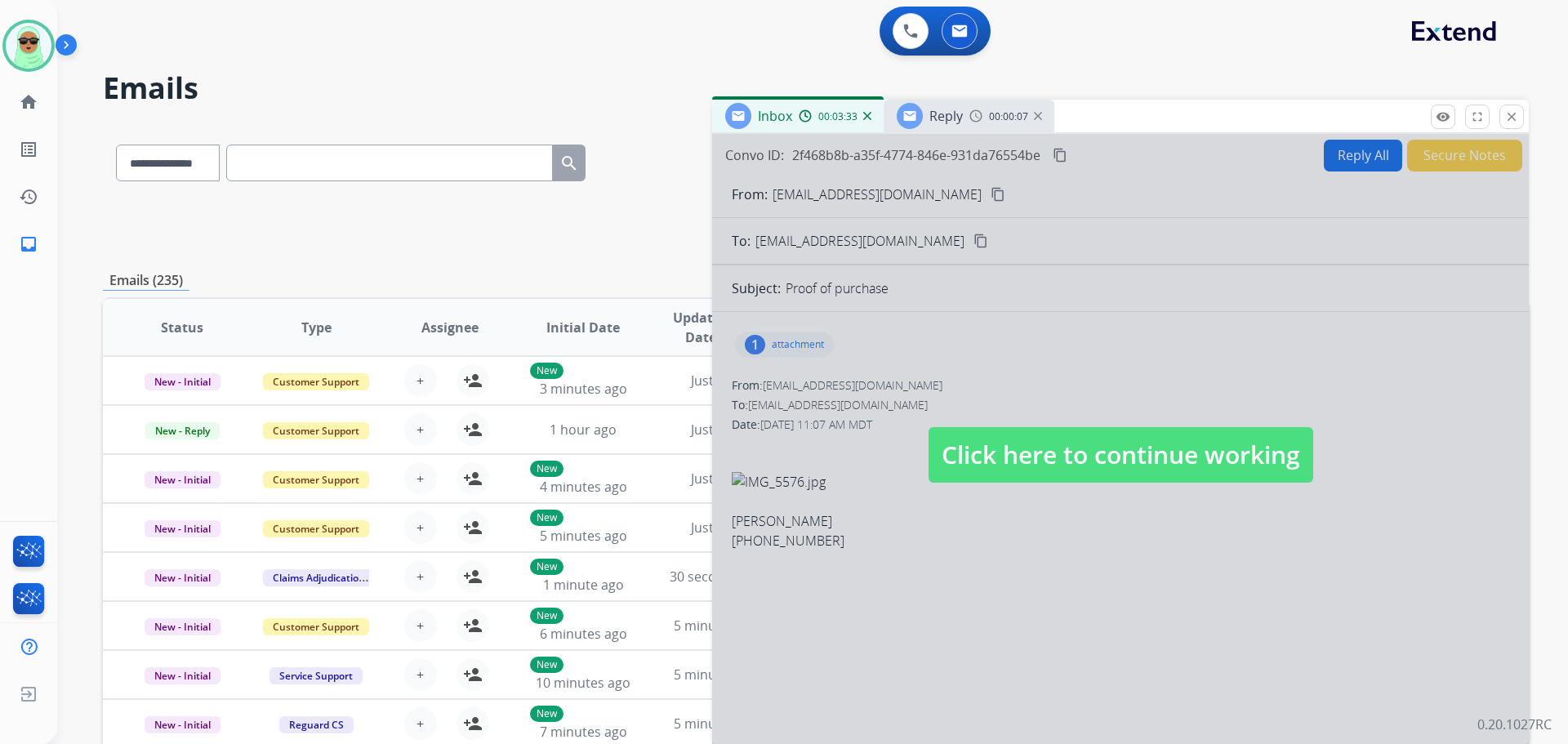
click at [908, 237] on div at bounding box center [1121, 439] width 817 height 610
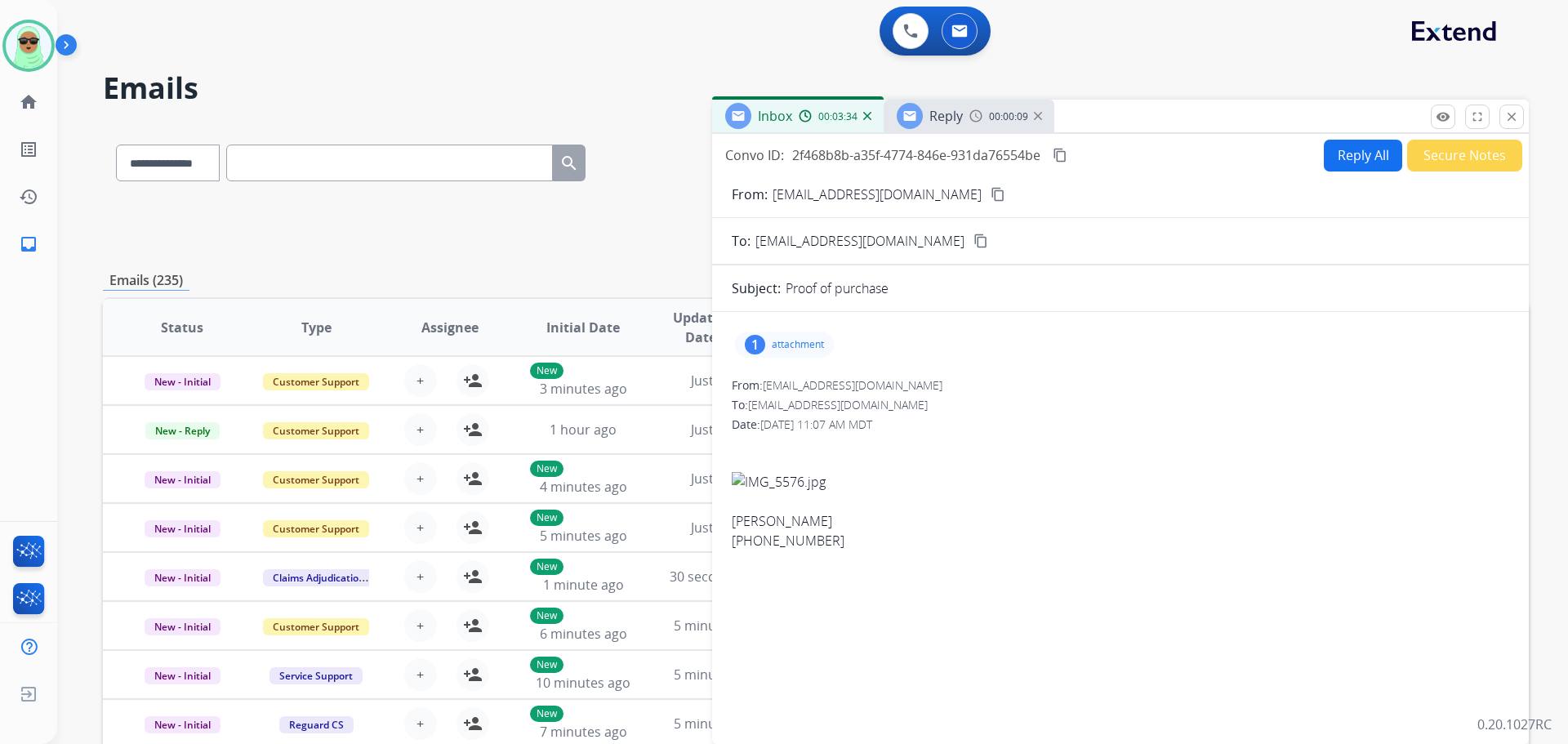
click at [991, 198] on mat-icon "content_copy" at bounding box center [998, 194] width 15 height 15
click at [1334, 157] on button "Reply All" at bounding box center [1363, 155] width 78 height 32
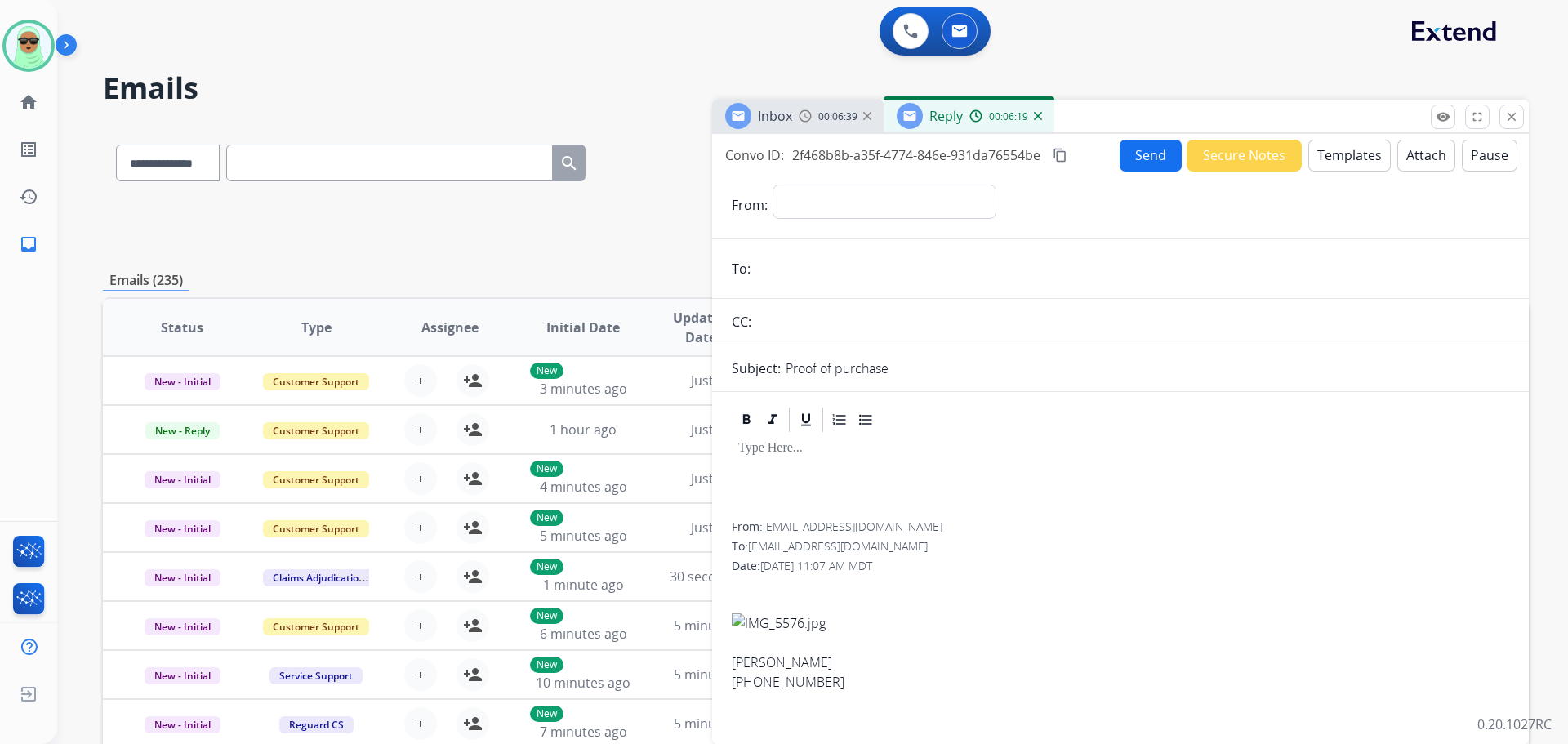
click at [1297, 164] on div "Send Secure Notes Templates Attach Pause" at bounding box center [1318, 155] width 398 height 32
click at [871, 190] on select "**********" at bounding box center [884, 201] width 222 height 33
select select "**********"
click at [773, 184] on select "**********" at bounding box center [884, 201] width 222 height 33
click at [789, 248] on form "**********" at bounding box center [1121, 454] width 817 height 566
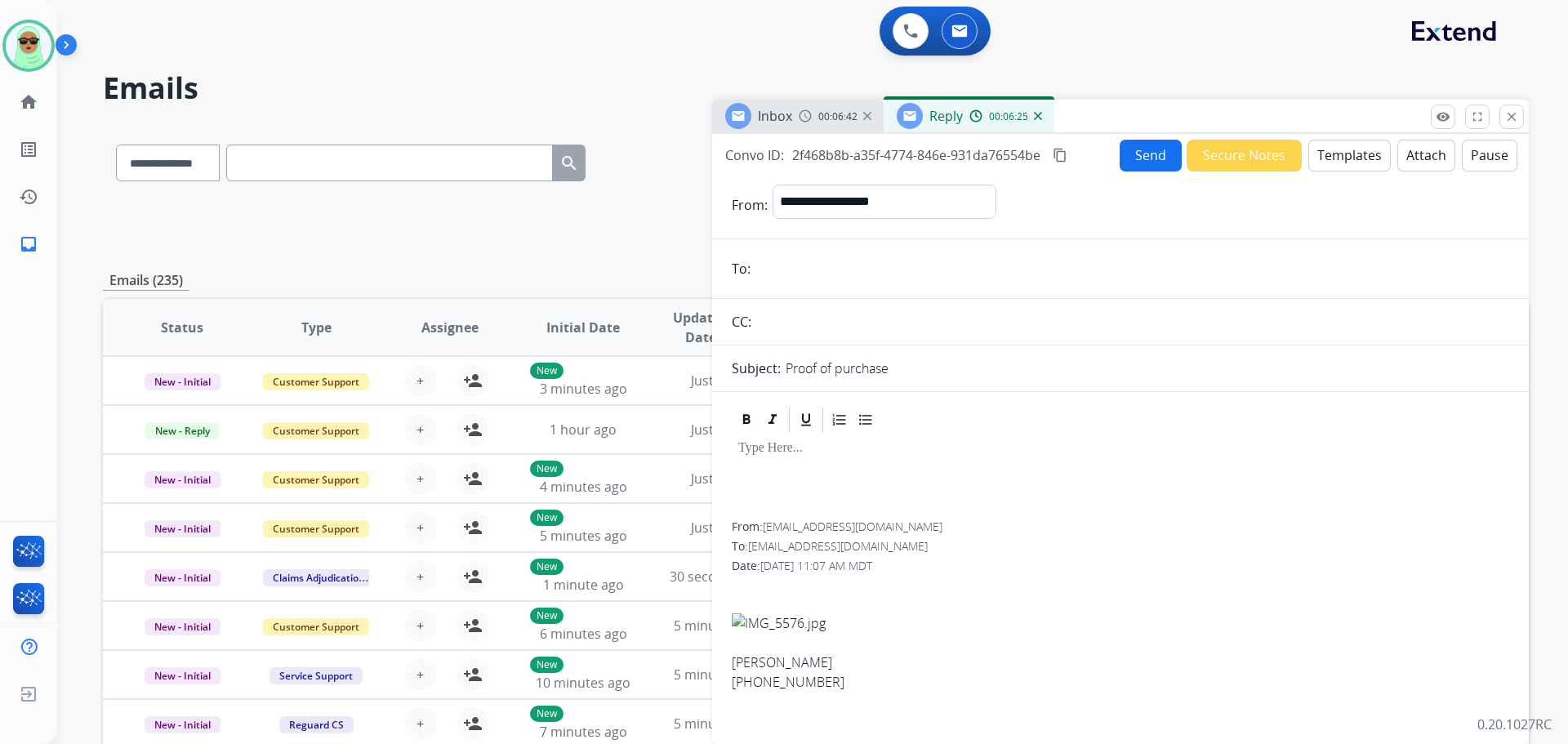
click at [783, 271] on input "email" at bounding box center [1133, 269] width 754 height 33
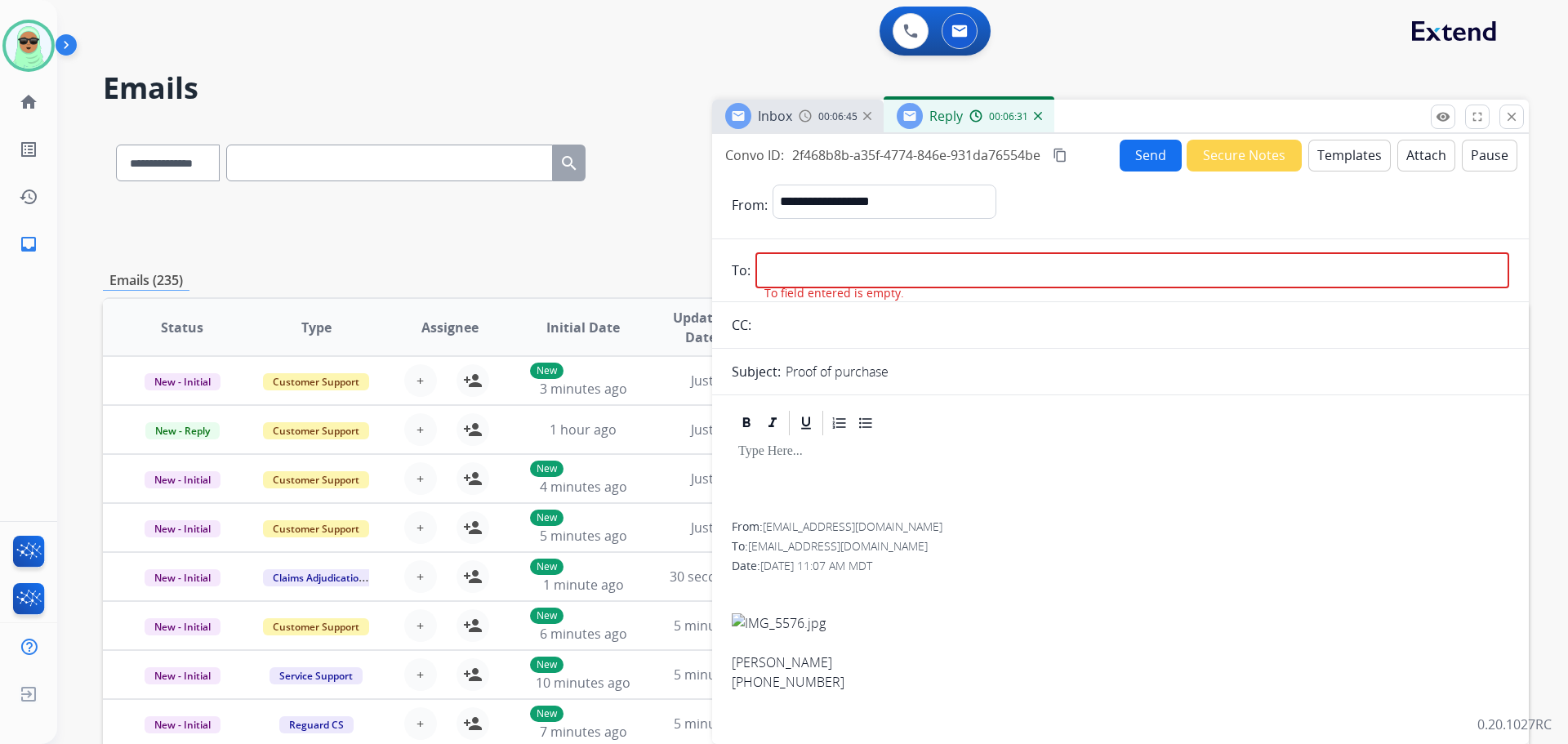
click at [897, 274] on input "email" at bounding box center [1133, 270] width 754 height 36
paste input "**********"
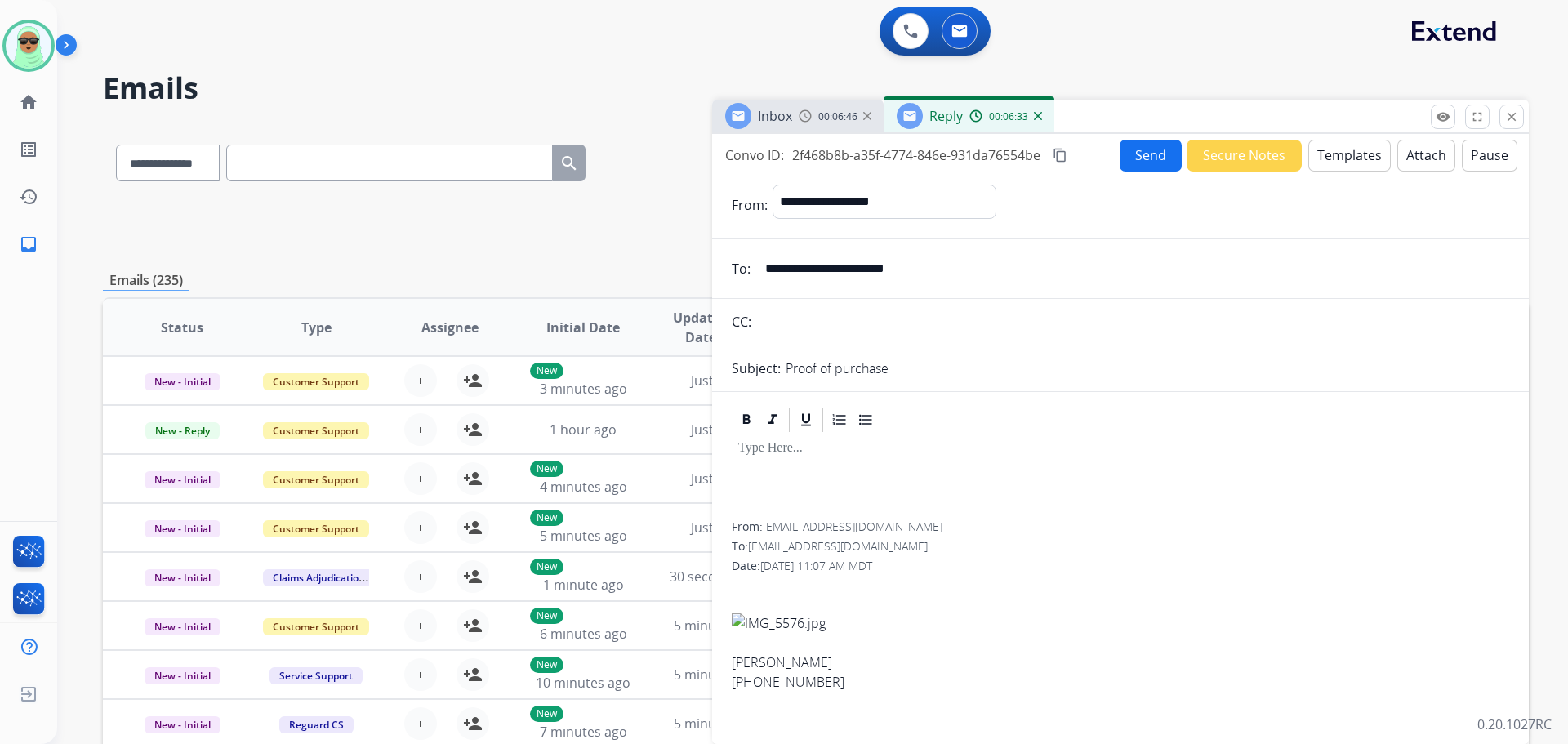
type input "**********"
click at [1366, 159] on button "Templates" at bounding box center [1350, 155] width 82 height 32
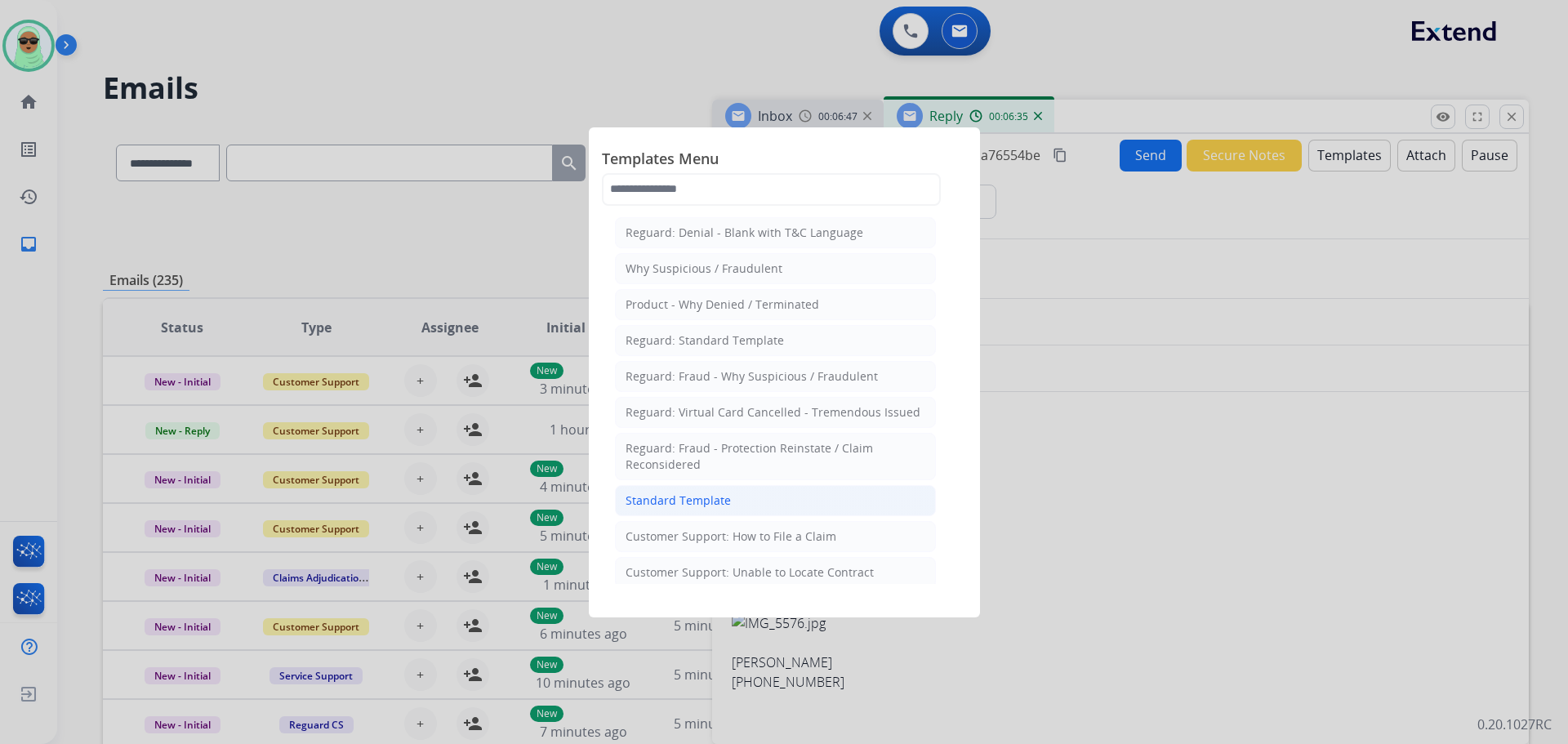
click at [799, 493] on li "Standard Template" at bounding box center [775, 500] width 321 height 31
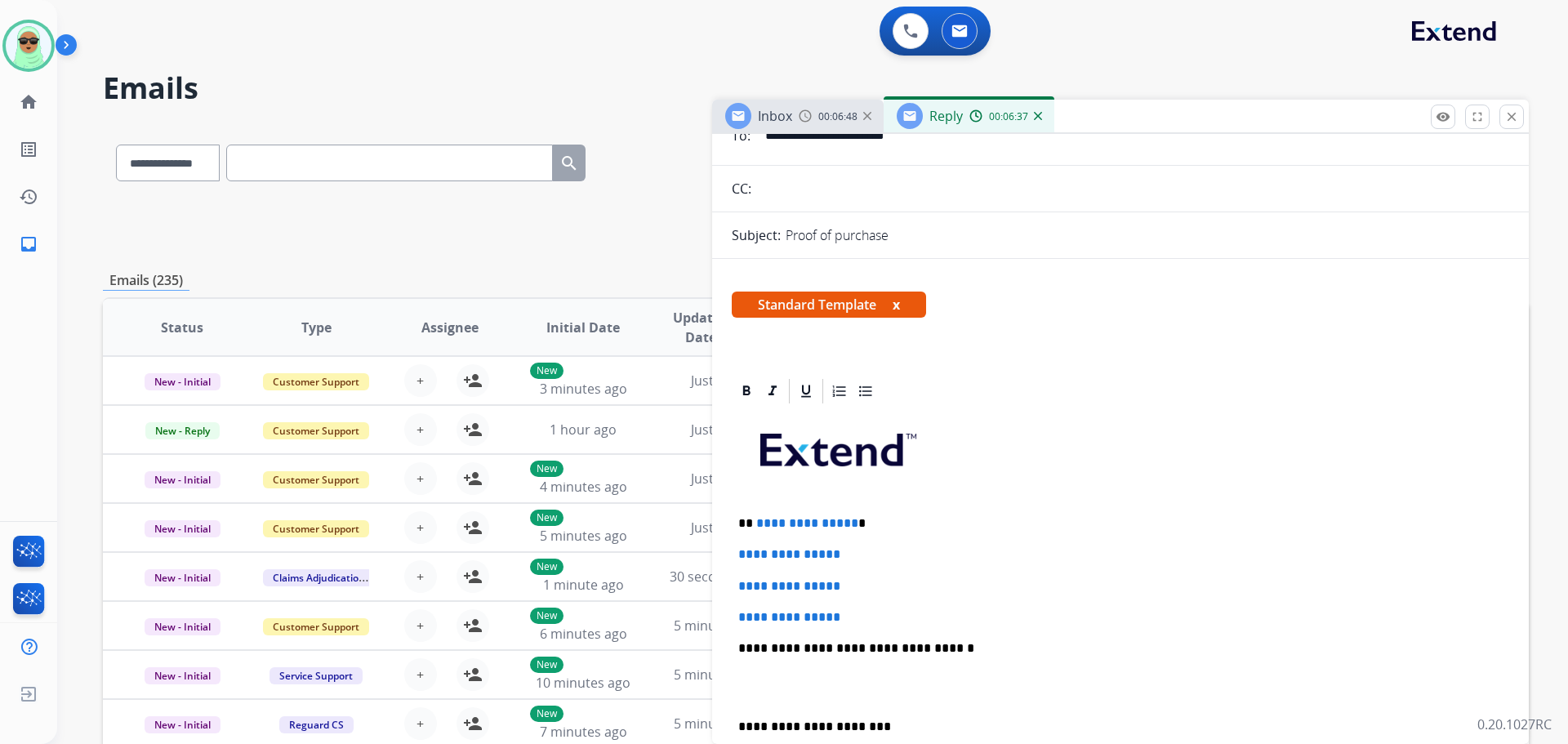
scroll to position [327, 0]
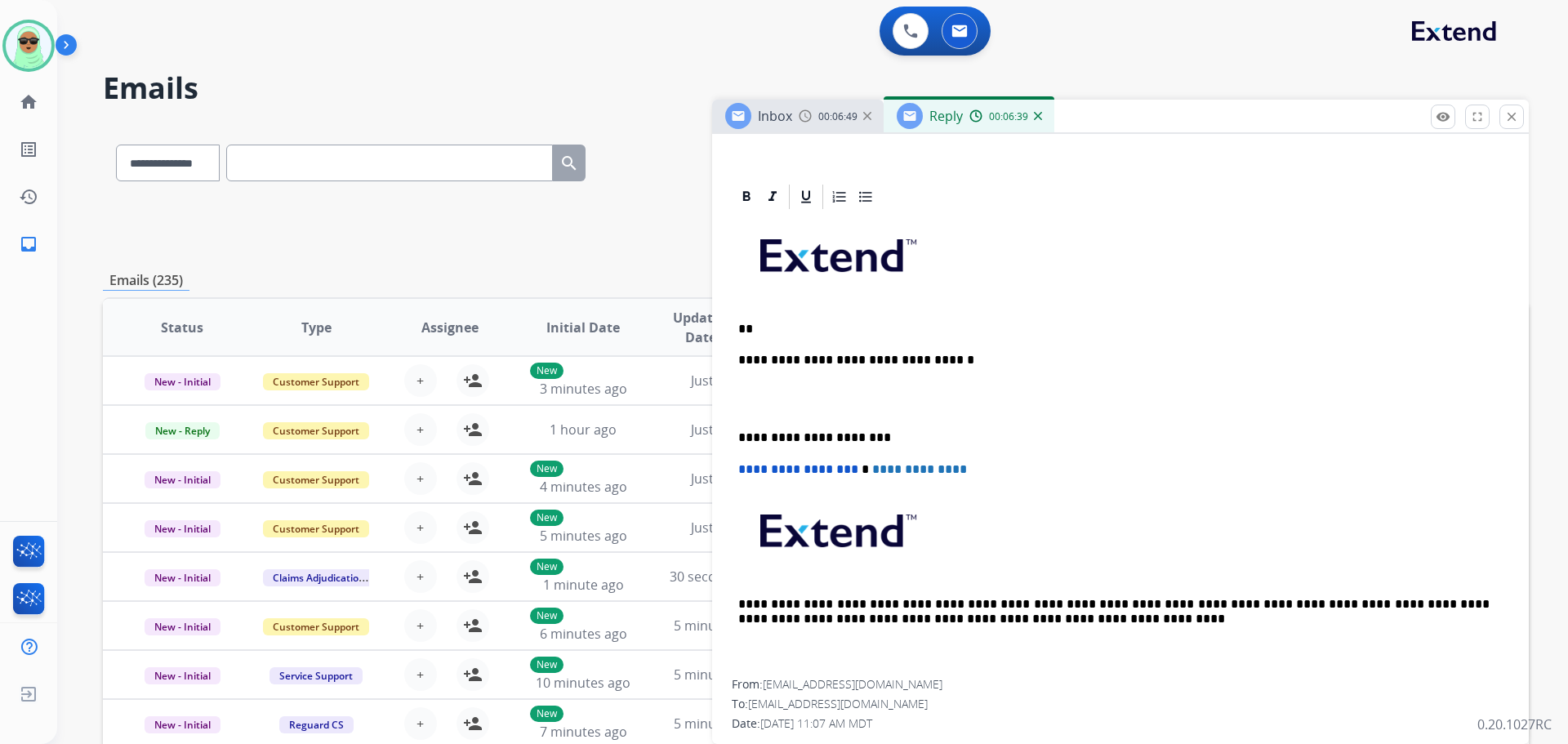
drag, startPoint x: 855, startPoint y: 409, endPoint x: 751, endPoint y: 323, distance: 135.0
click at [751, 323] on div "**********" at bounding box center [1121, 445] width 778 height 468
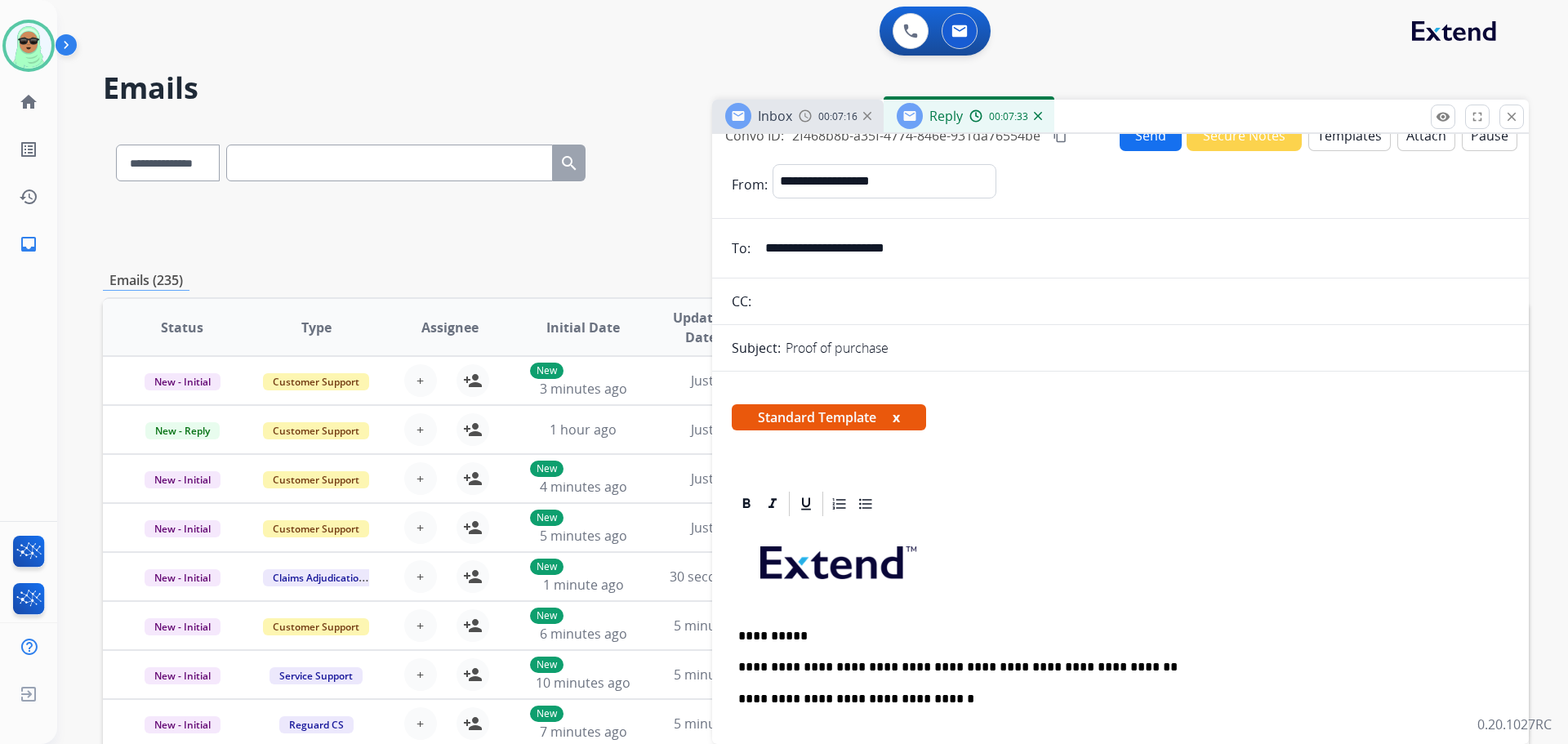
scroll to position [0, 0]
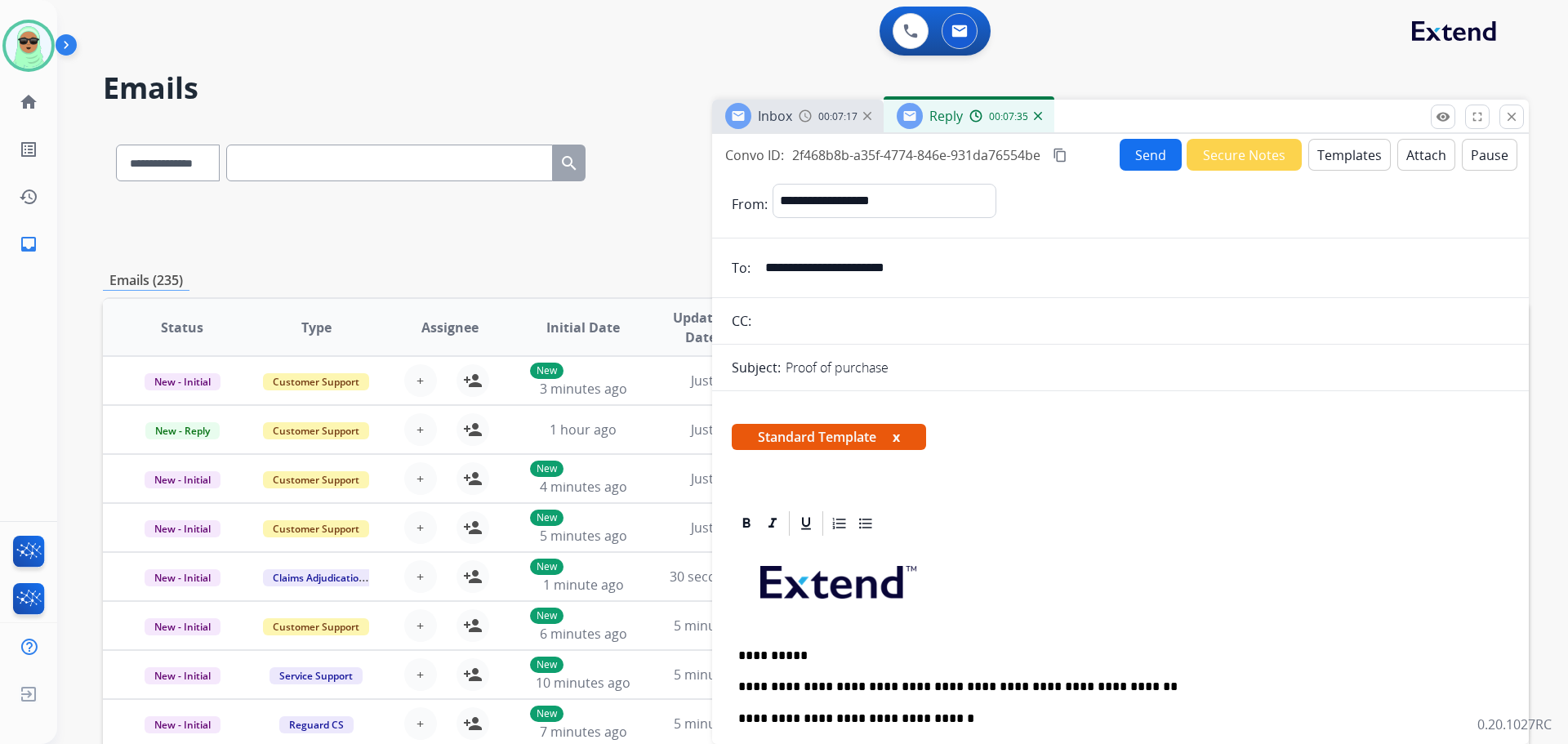
click at [1134, 165] on button "Send" at bounding box center [1151, 154] width 62 height 32
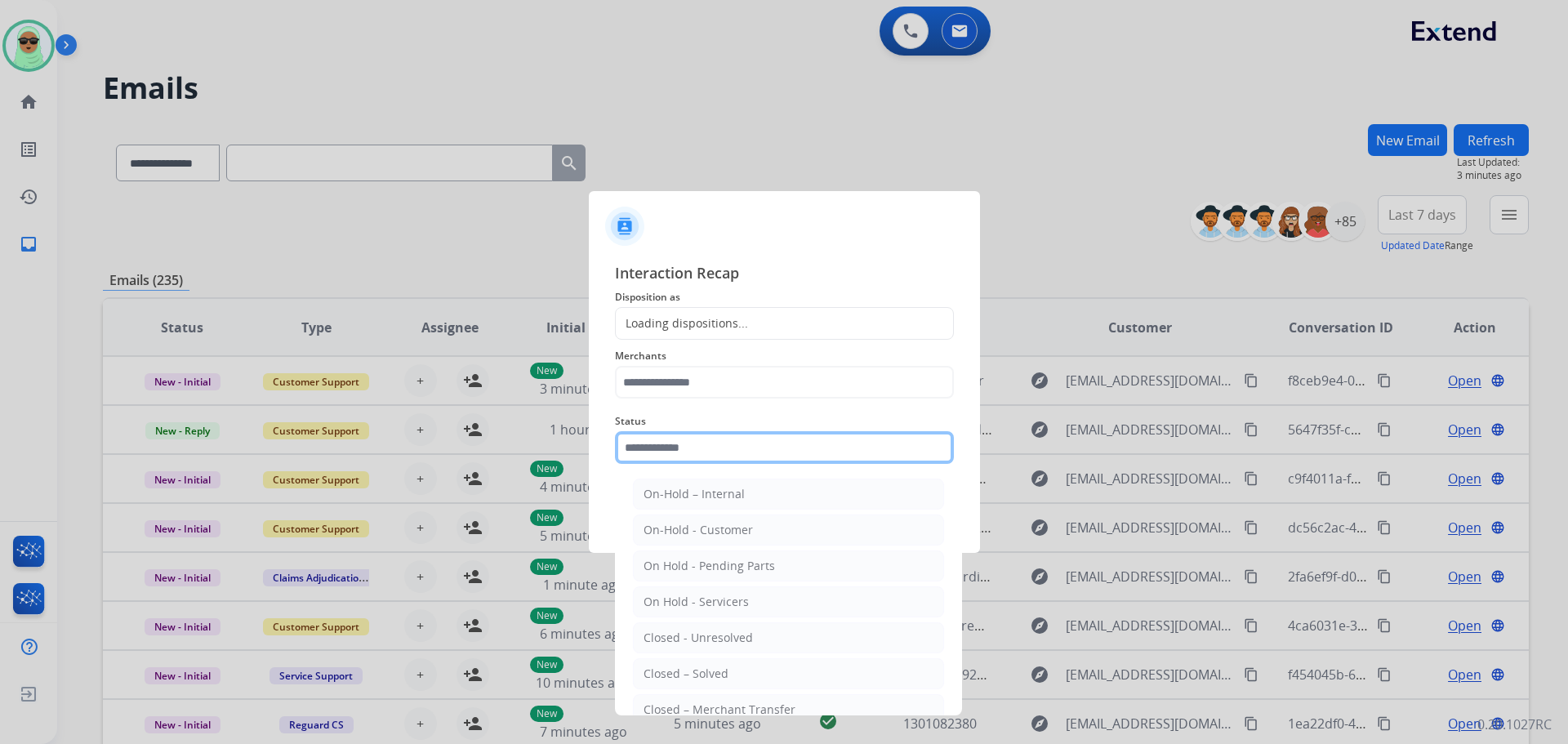
click at [747, 448] on input "text" at bounding box center [784, 447] width 339 height 33
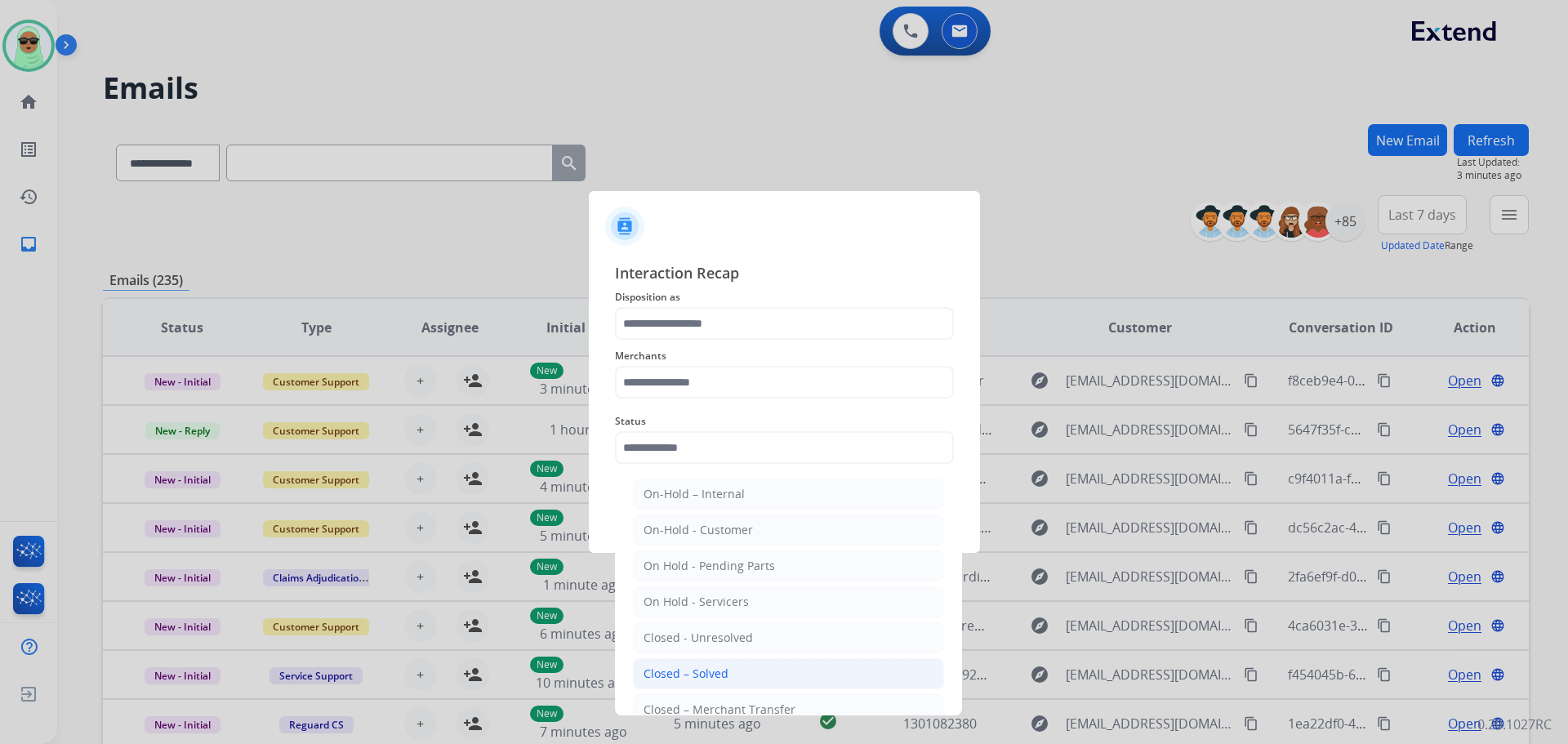
click at [777, 663] on li "Closed – Solved" at bounding box center [788, 674] width 311 height 31
type input "**********"
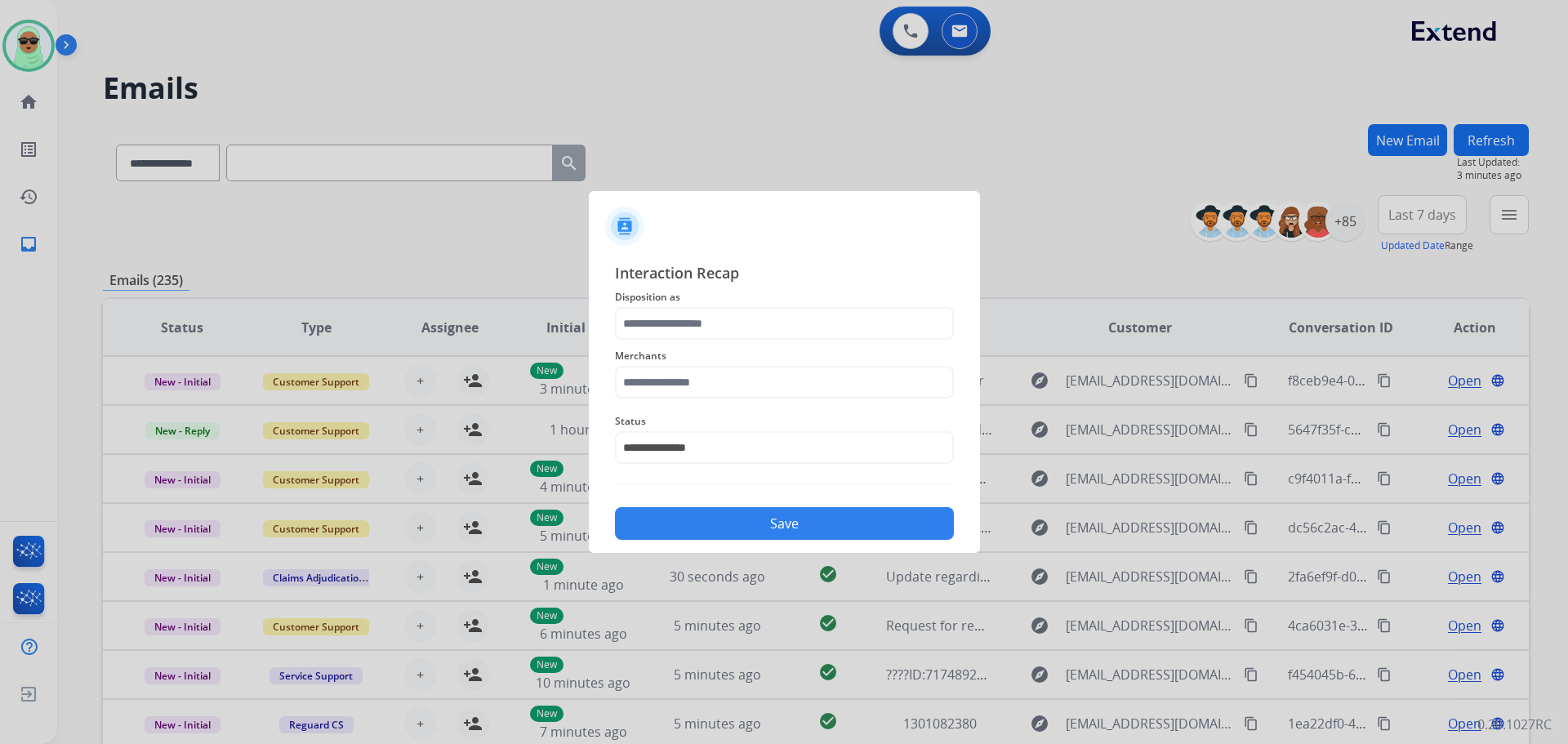
click at [712, 288] on div "**********" at bounding box center [784, 400] width 339 height 278
click at [692, 330] on input "text" at bounding box center [784, 324] width 339 height 33
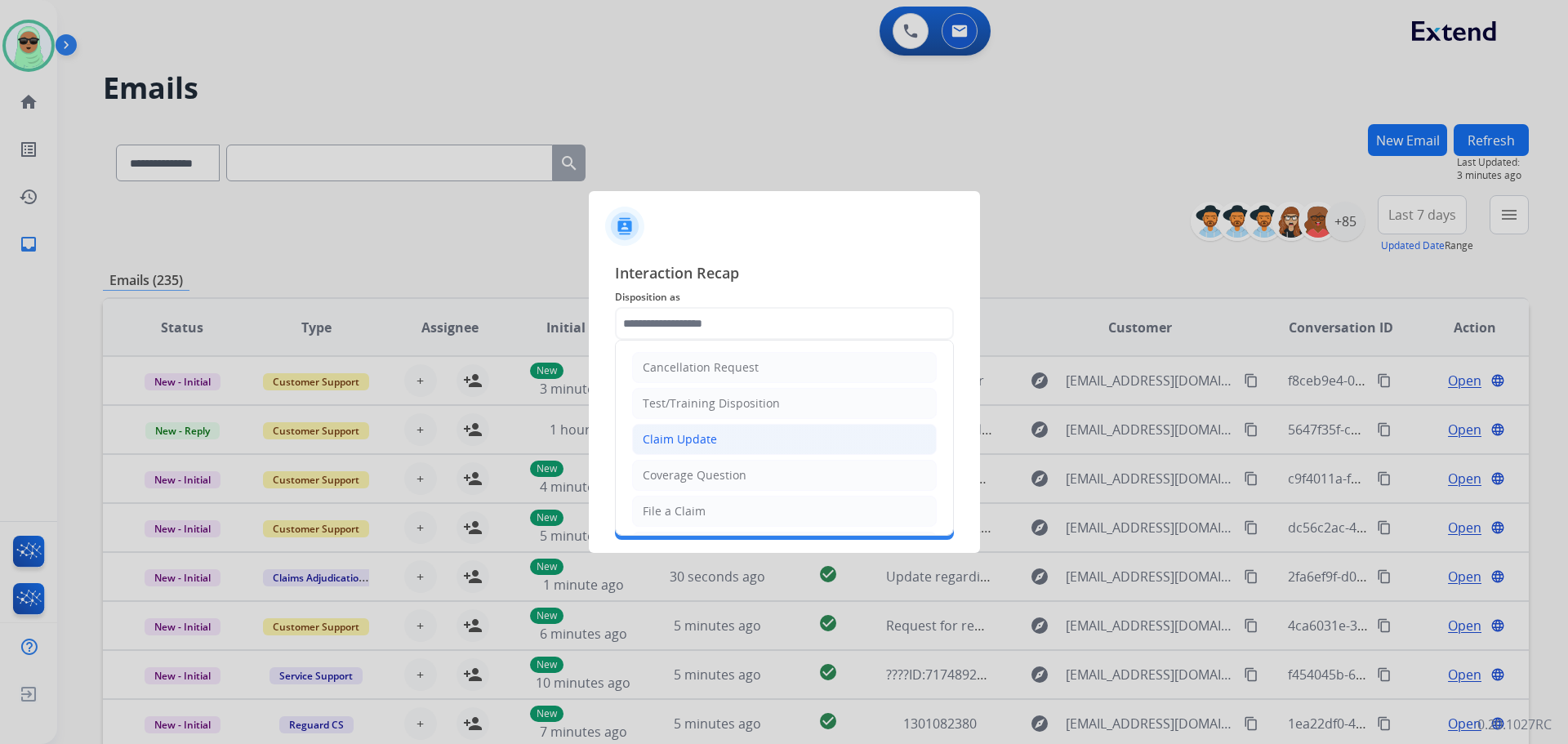
click at [714, 438] on li "Claim Update" at bounding box center [784, 439] width 305 height 31
type input "**********"
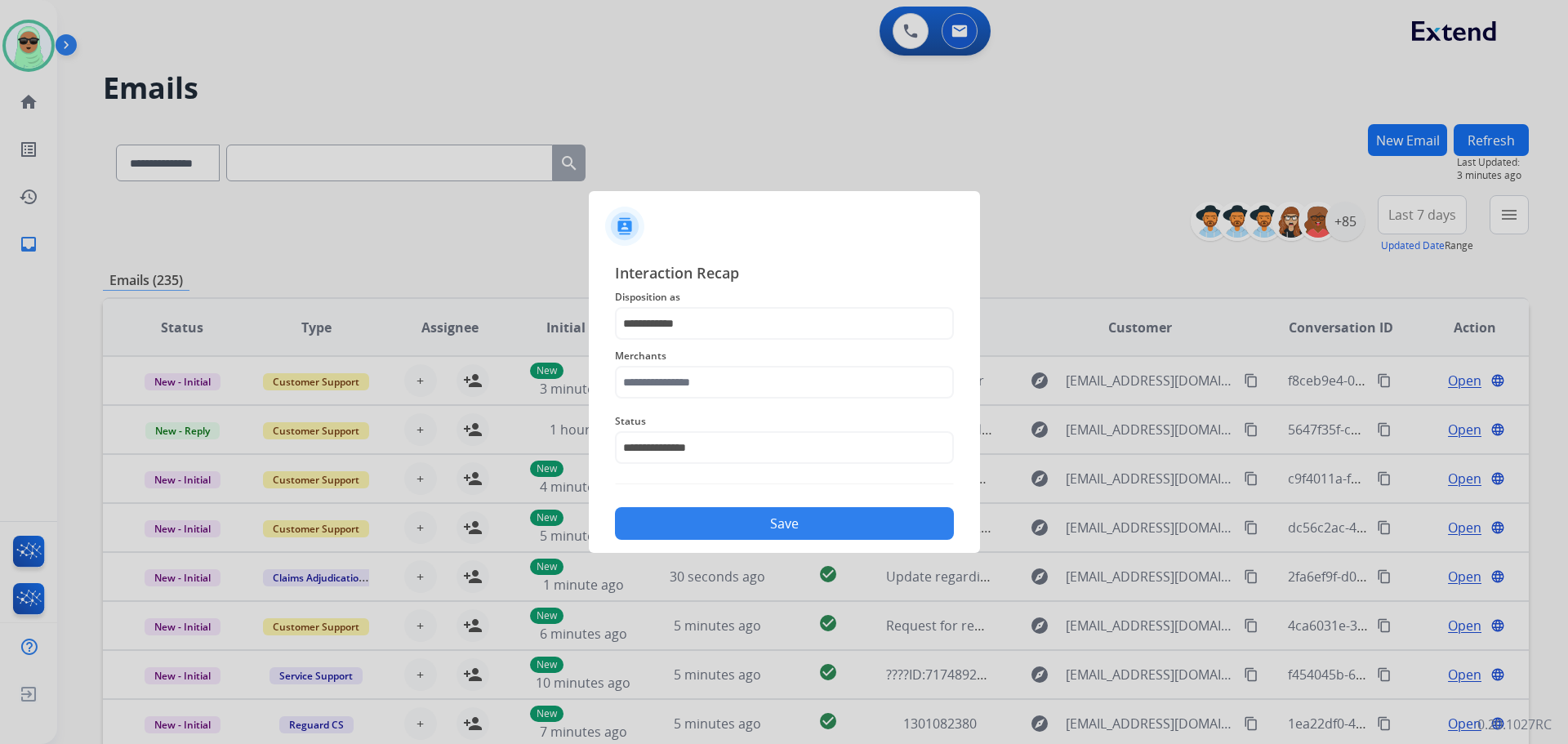
click at [729, 276] on span "Interaction Recap" at bounding box center [784, 274] width 339 height 26
click at [720, 336] on input "**********" at bounding box center [784, 324] width 339 height 33
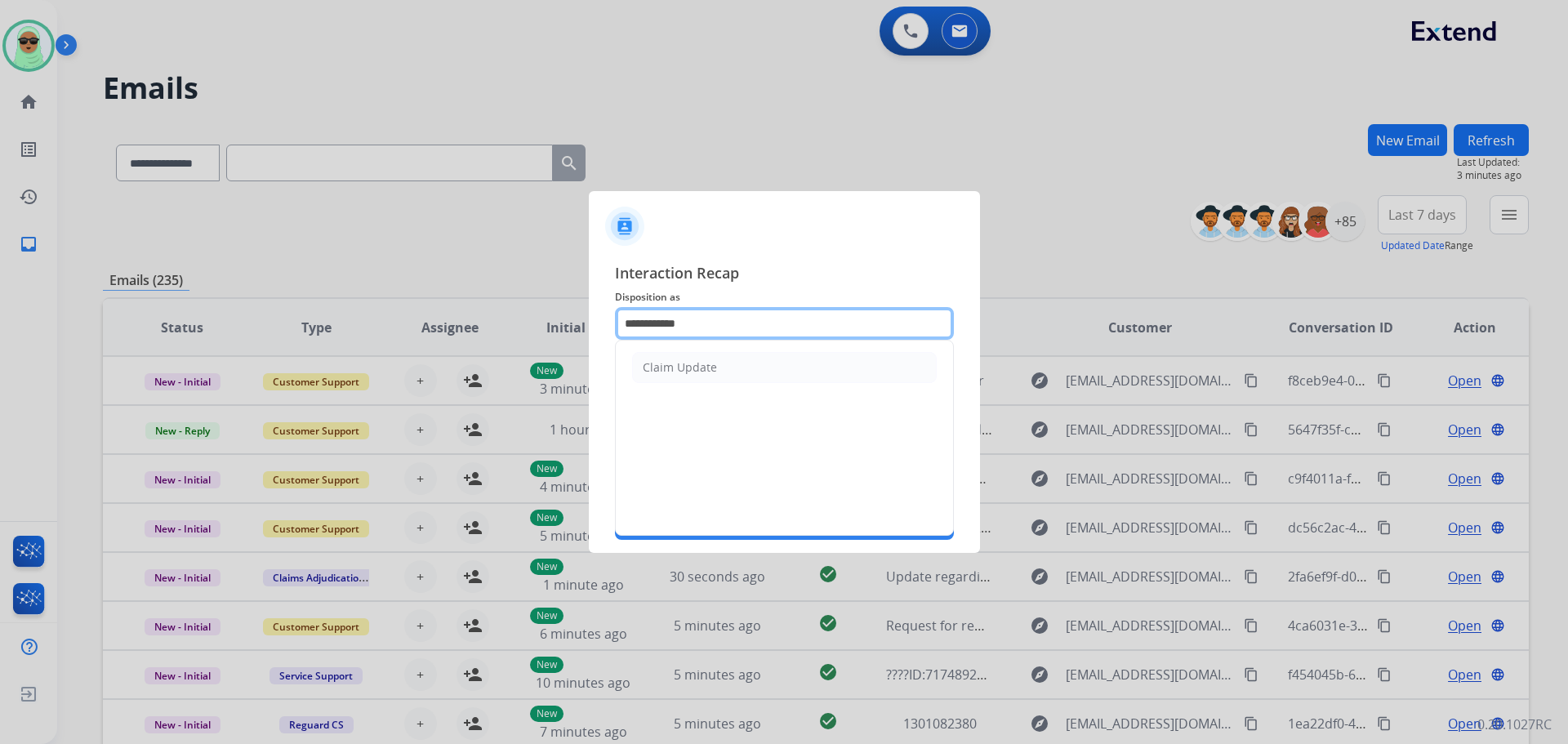
click at [720, 336] on input "**********" at bounding box center [784, 324] width 339 height 33
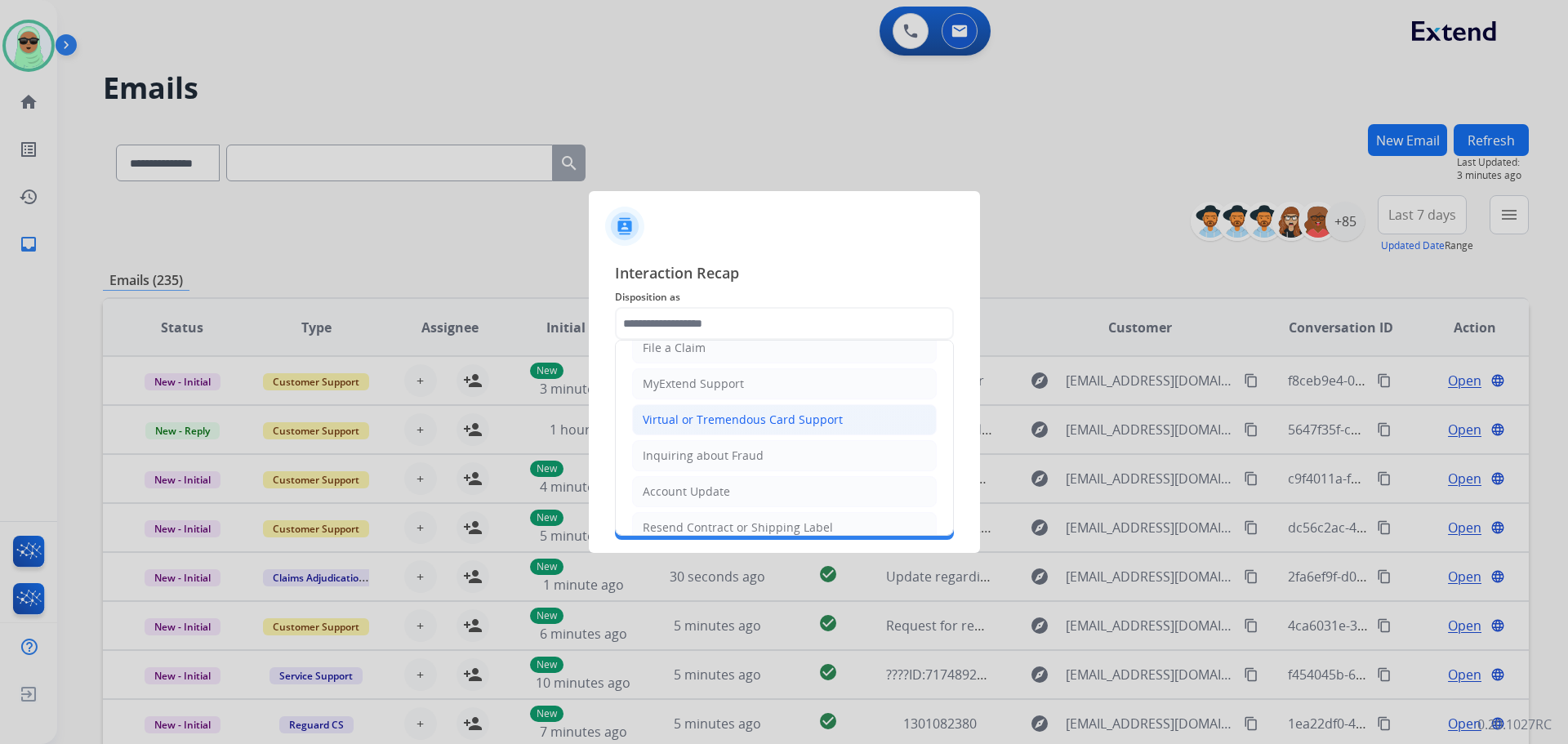
click at [805, 408] on li "Virtual or Tremendous Card Support" at bounding box center [784, 420] width 305 height 31
type input "**********"
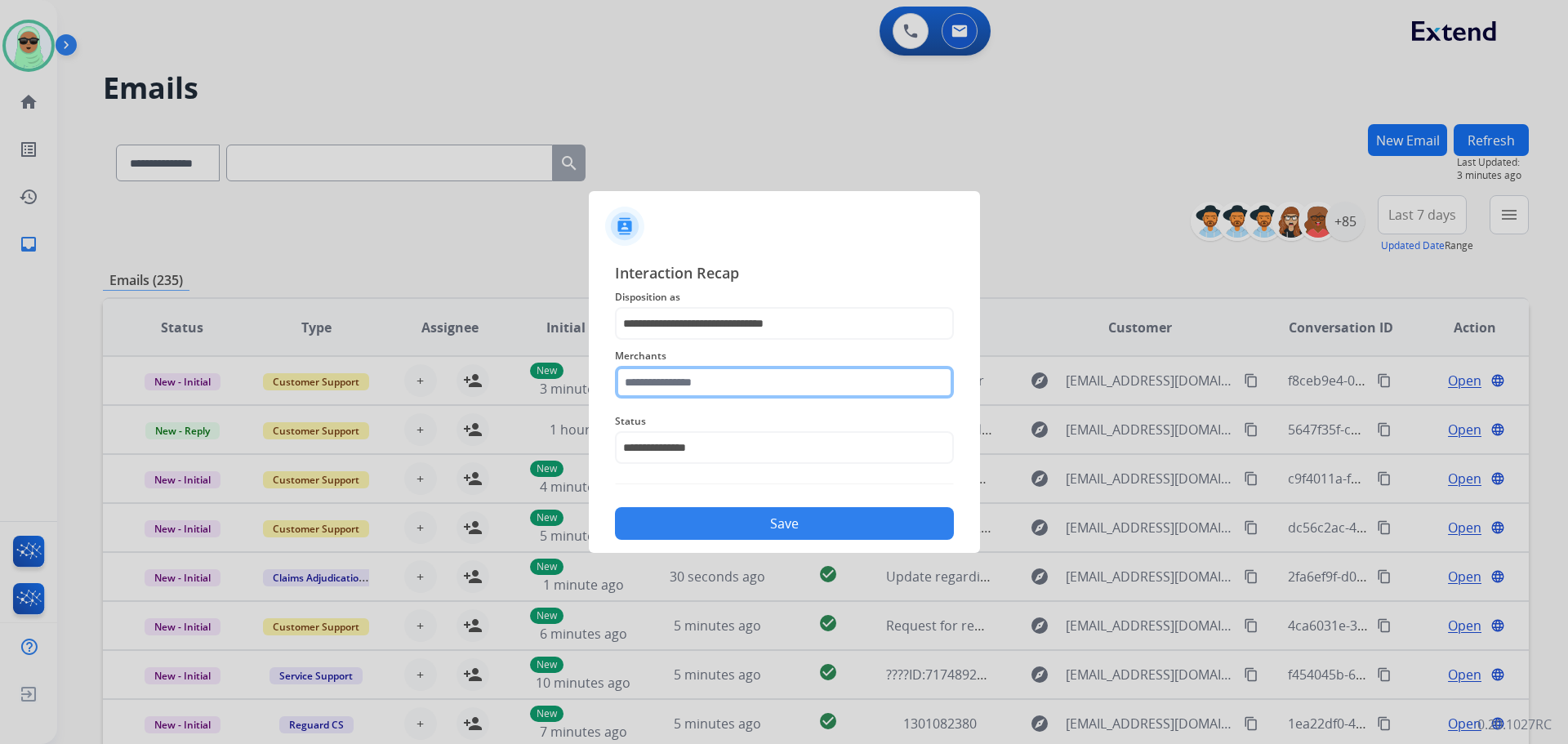
click at [785, 369] on input "text" at bounding box center [784, 382] width 339 height 33
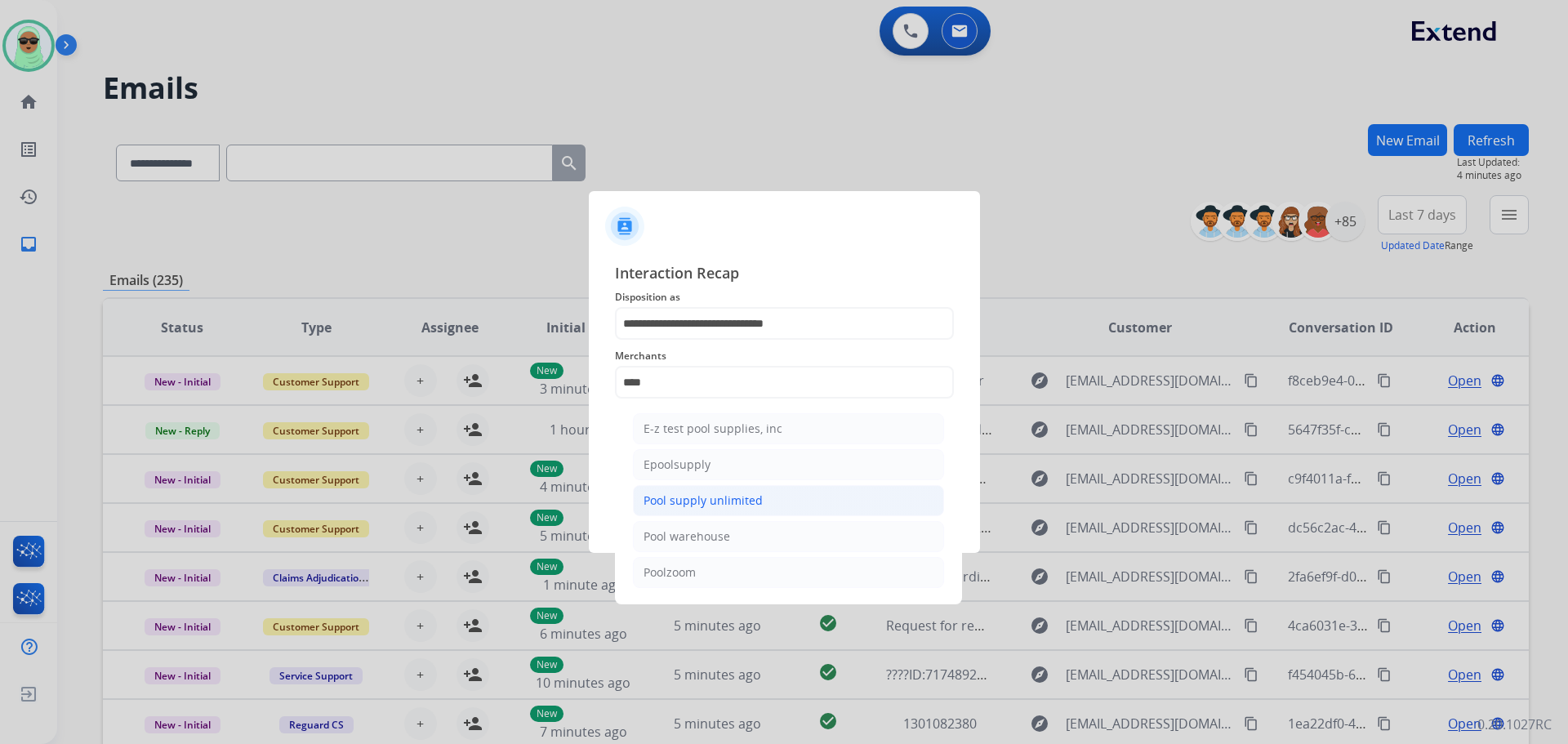
click at [780, 498] on li "Pool supply unlimited" at bounding box center [788, 500] width 311 height 31
type input "**********"
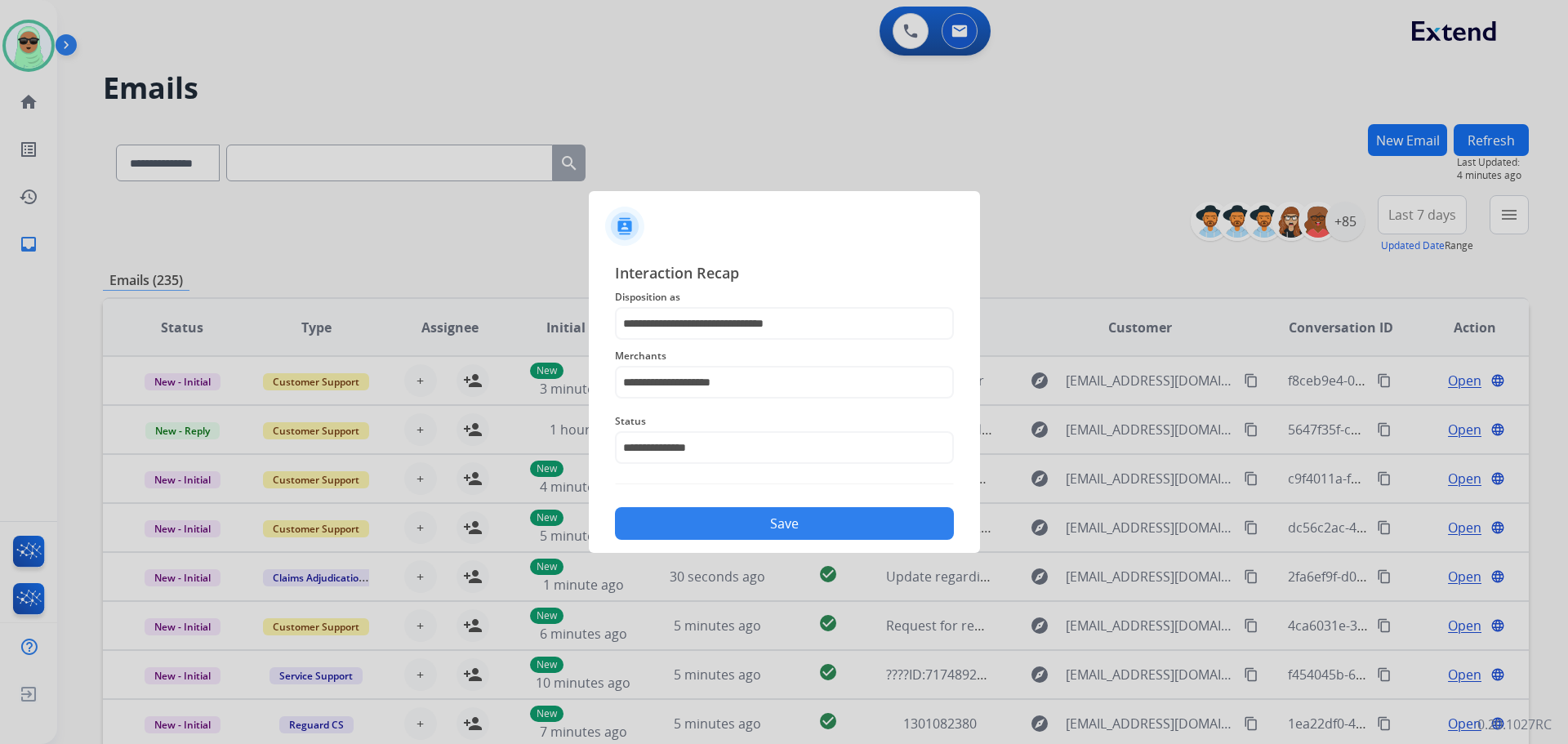
click at [826, 531] on button "Save" at bounding box center [784, 523] width 339 height 33
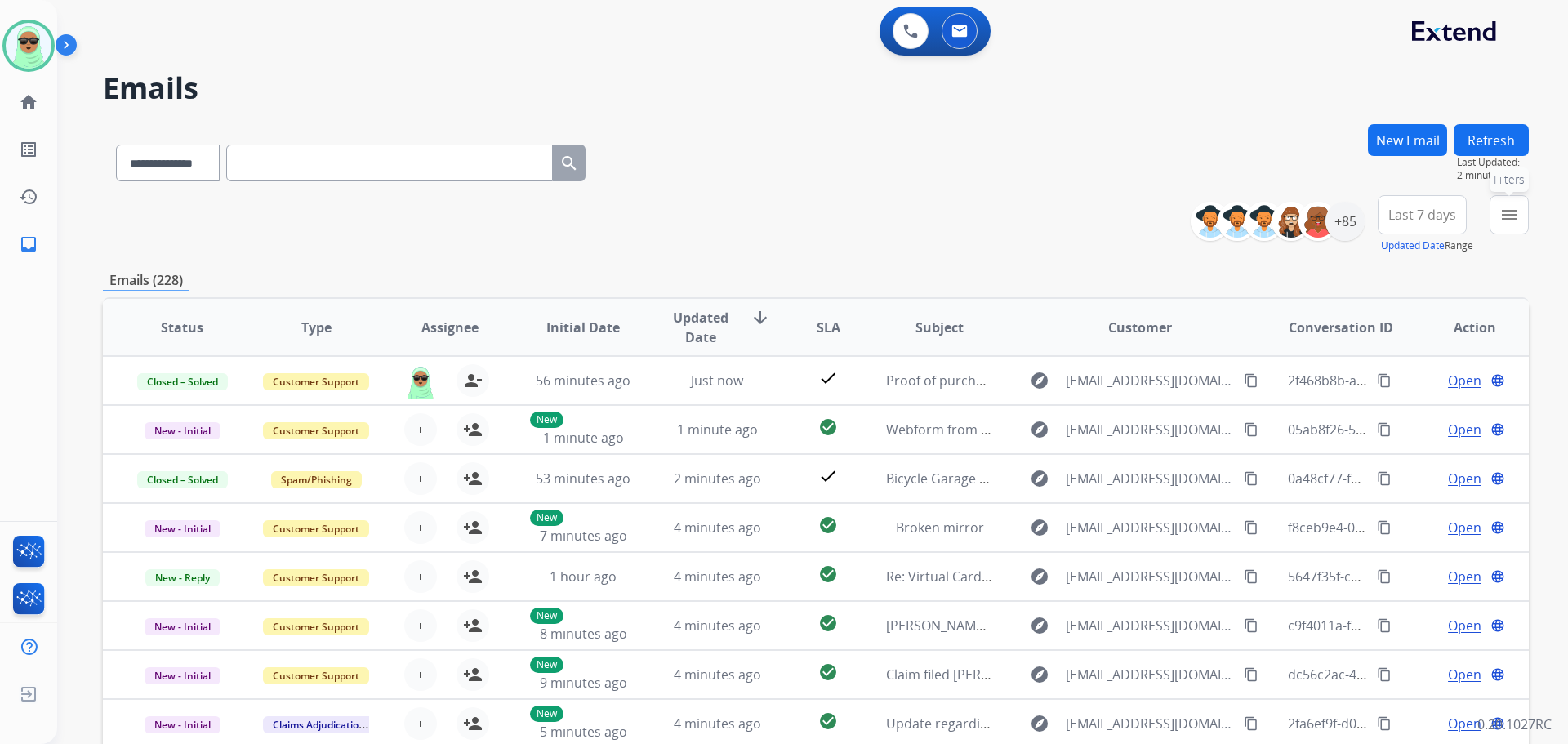
click at [1425, 209] on button "menu Filters" at bounding box center [1510, 215] width 40 height 39
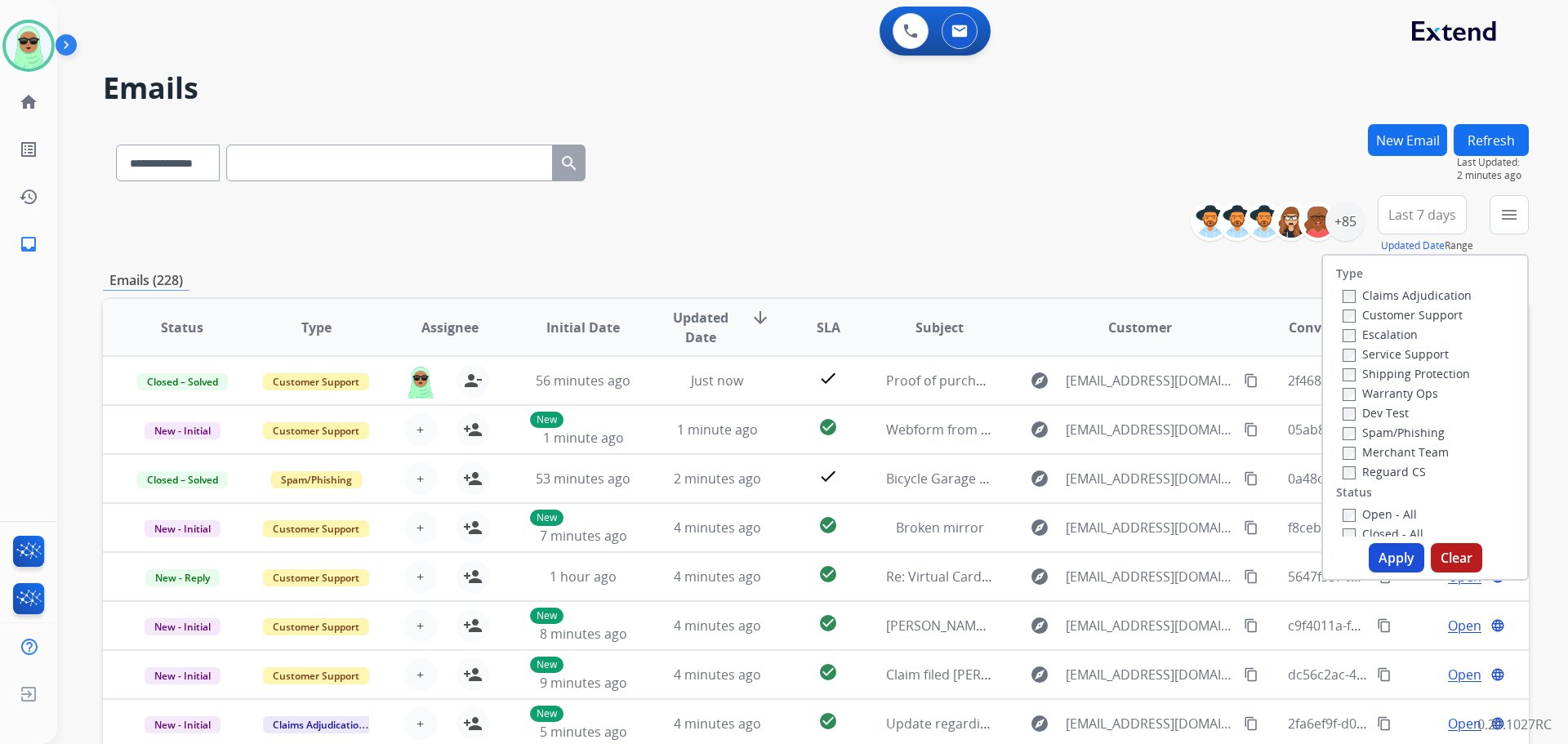
click at [1414, 312] on label "Customer Support" at bounding box center [1403, 315] width 120 height 15
click at [1411, 375] on label "Shipping Protection" at bounding box center [1407, 373] width 127 height 15
click at [1398, 477] on label "Reguard CS" at bounding box center [1384, 471] width 83 height 15
click at [1395, 518] on label "Open - All" at bounding box center [1380, 514] width 75 height 15
click at [1394, 559] on button "Apply" at bounding box center [1396, 558] width 56 height 29
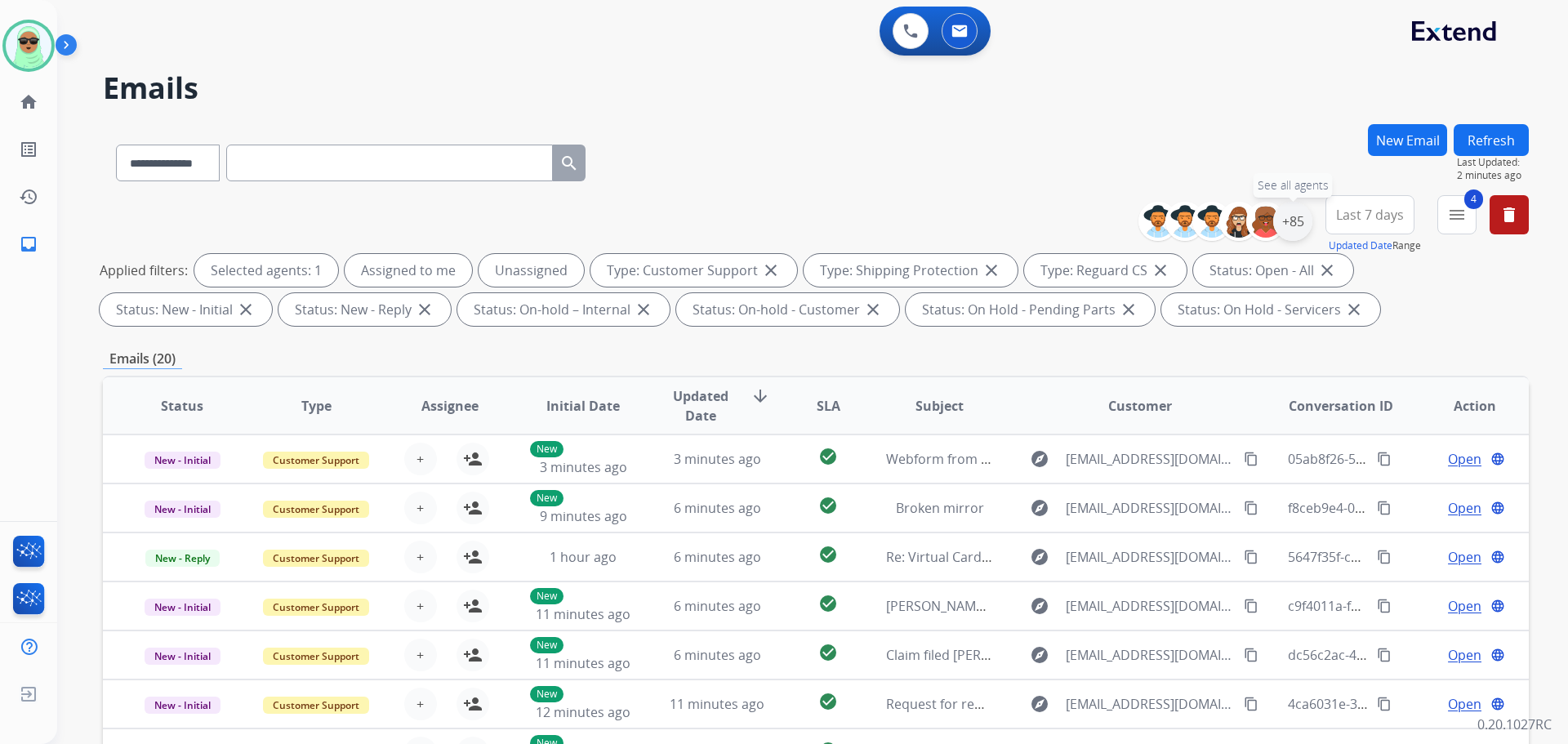
click at [1295, 214] on div "+85" at bounding box center [1293, 221] width 40 height 39
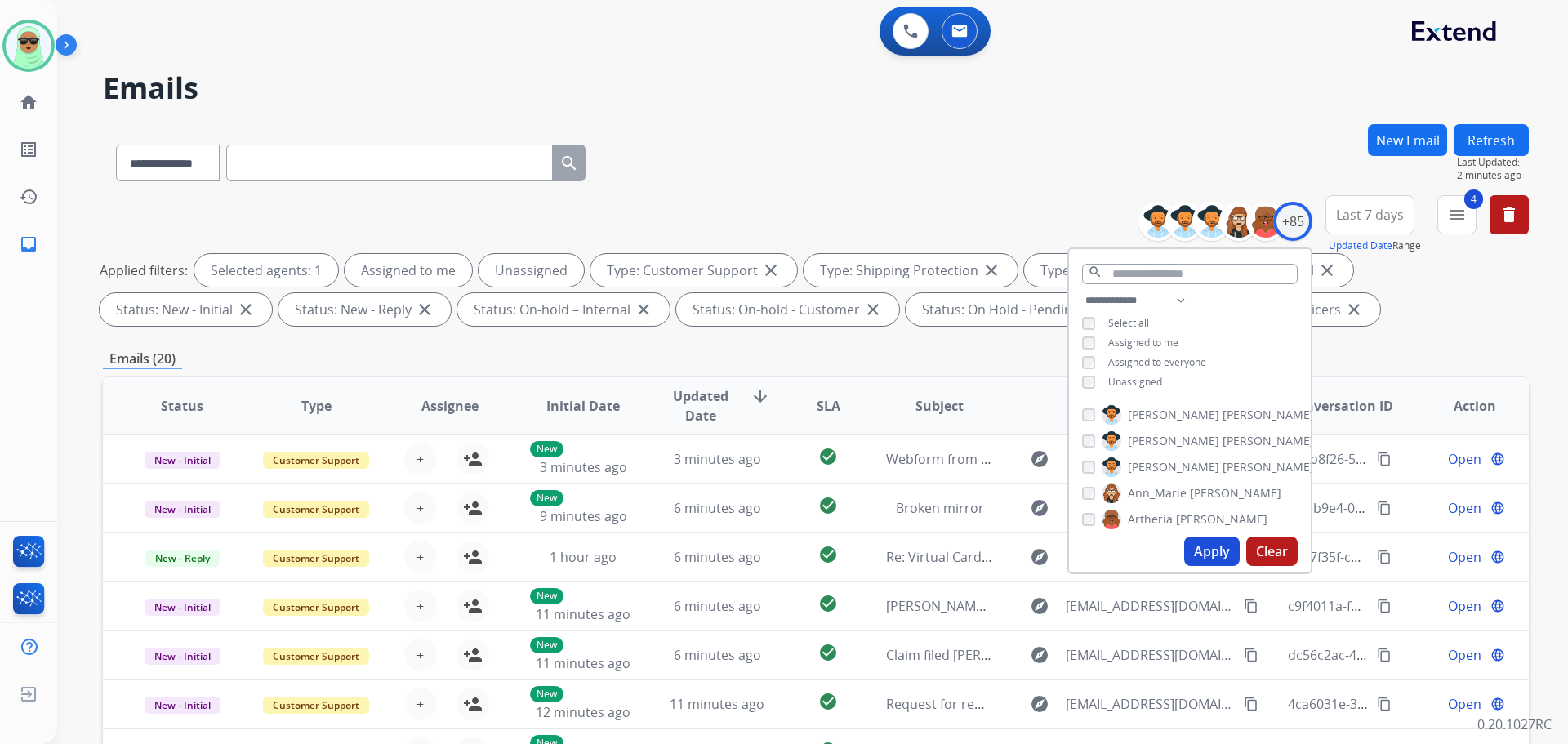
click at [1101, 383] on div "Unassigned" at bounding box center [1121, 382] width 80 height 13
click at [1105, 385] on div "Unassigned" at bounding box center [1121, 382] width 80 height 13
click at [1114, 378] on span "Unassigned" at bounding box center [1135, 382] width 54 height 14
click at [1201, 537] on button "Apply" at bounding box center [1212, 551] width 56 height 29
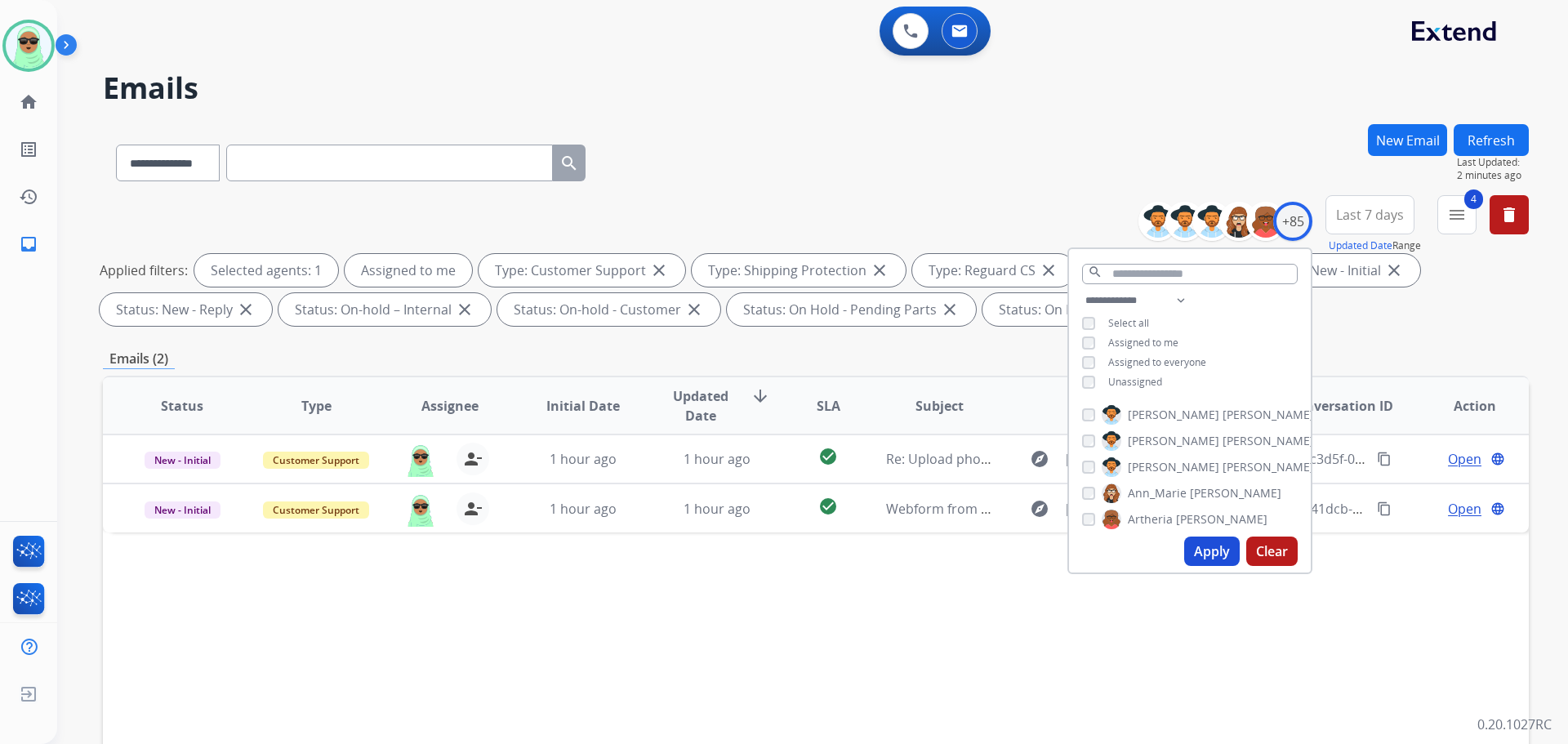
click at [1223, 58] on div "0 Voice Interactions 0 Email Interactions" at bounding box center [802, 33] width 1452 height 52
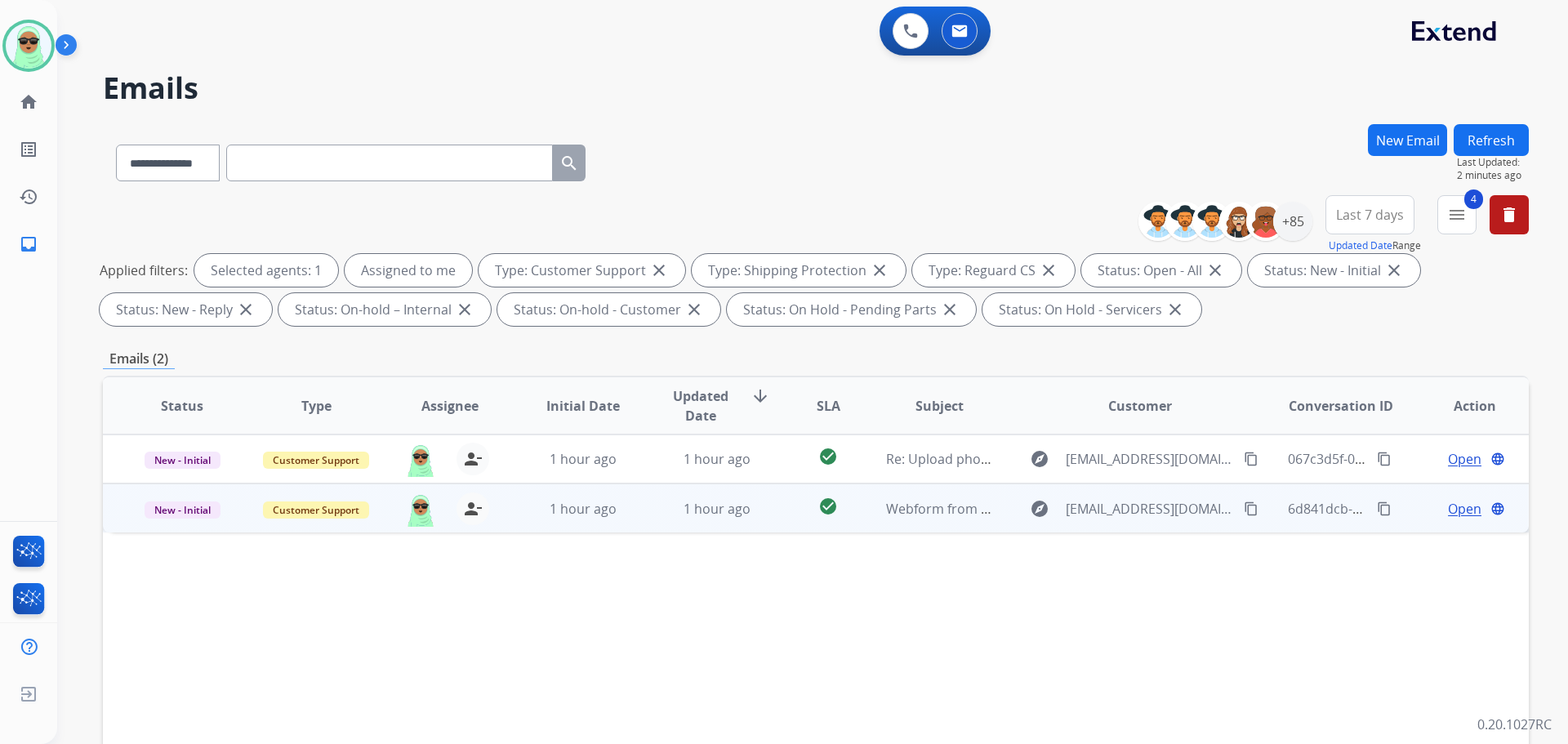
click at [1244, 502] on mat-icon "content_copy" at bounding box center [1251, 508] width 15 height 15
click at [1425, 515] on span "Open" at bounding box center [1465, 508] width 33 height 20
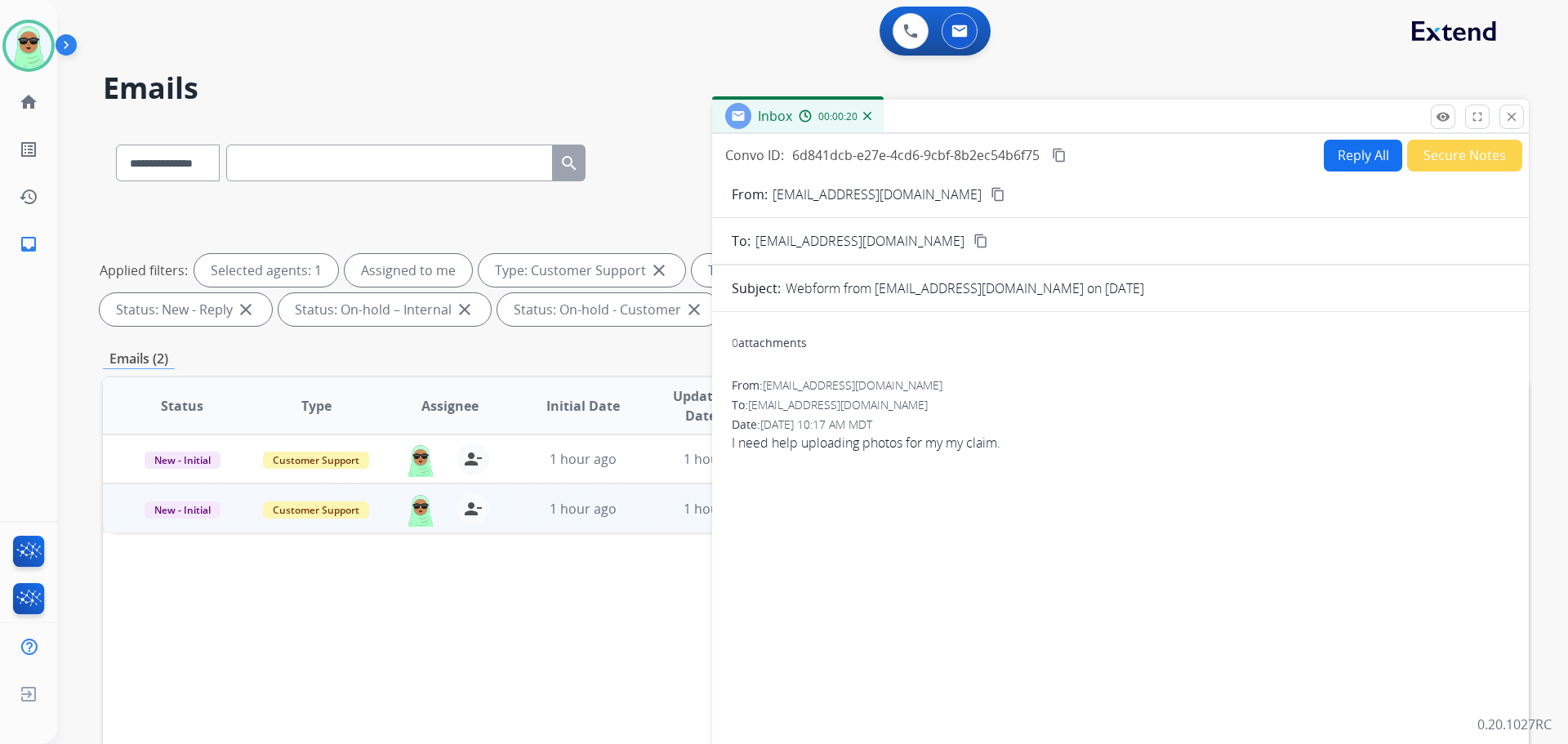
click at [1327, 148] on button "Reply All" at bounding box center [1363, 155] width 78 height 32
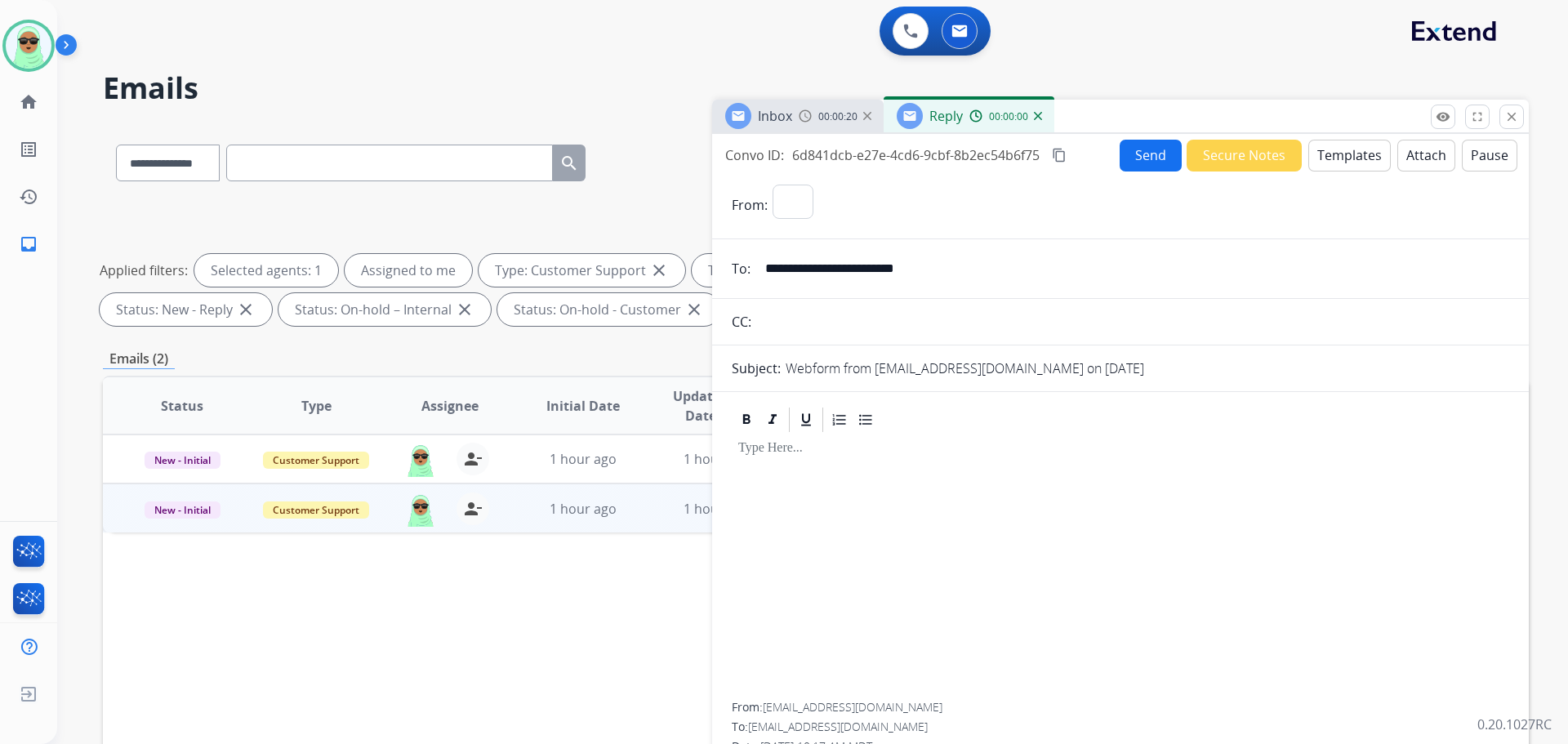
select select "**********"
click at [1322, 150] on button "Templates" at bounding box center [1350, 155] width 82 height 32
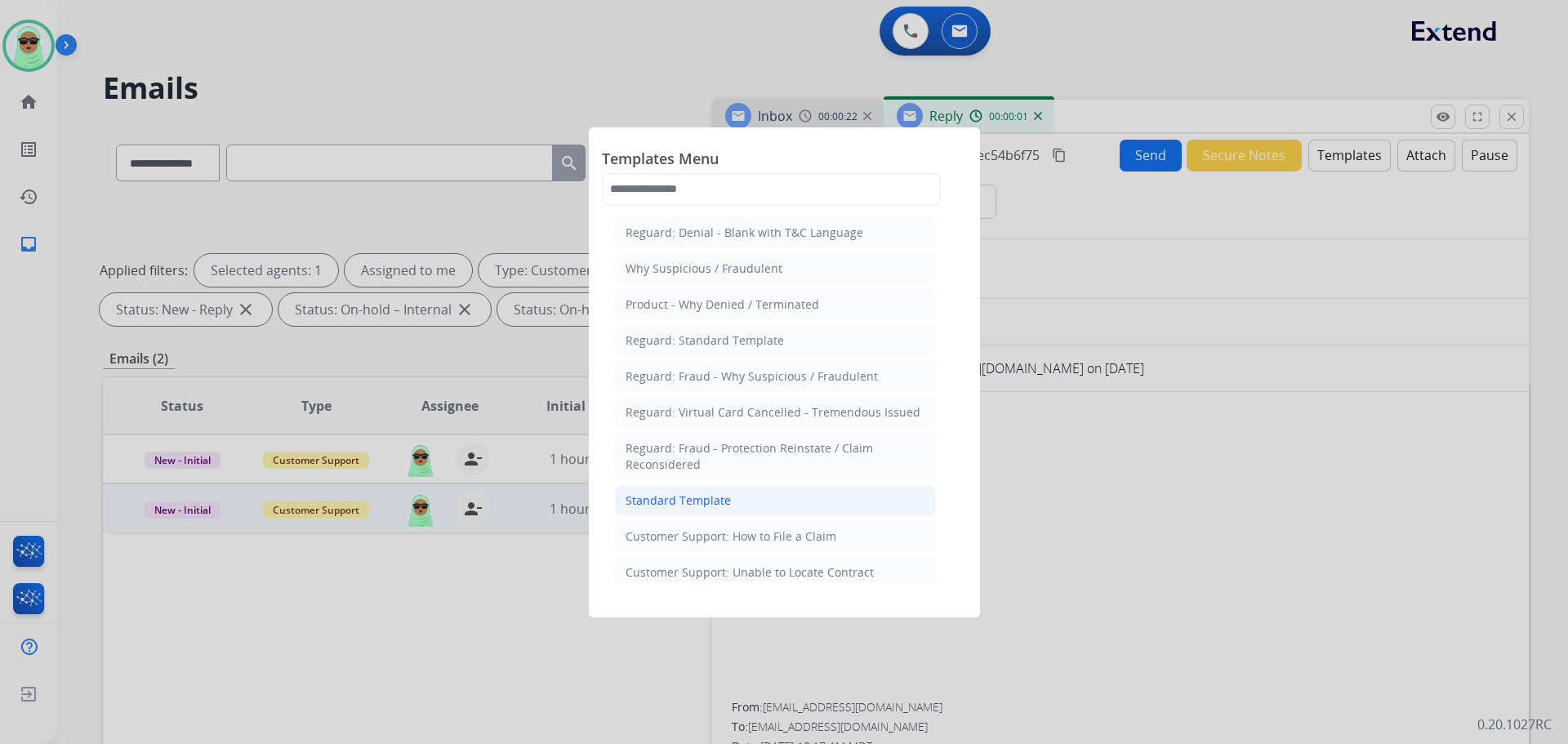
click at [714, 489] on li "Standard Template" at bounding box center [775, 500] width 321 height 31
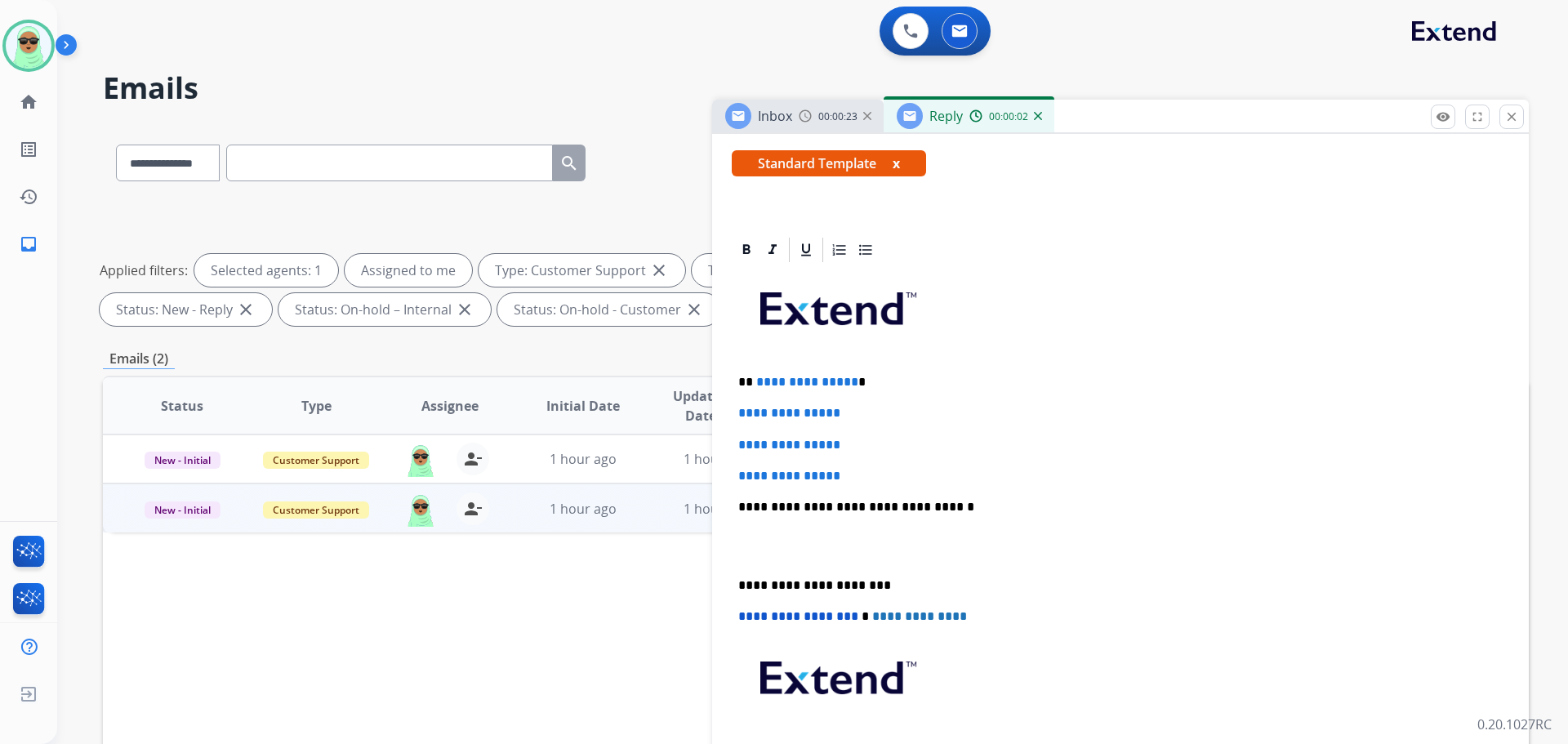
scroll to position [327, 0]
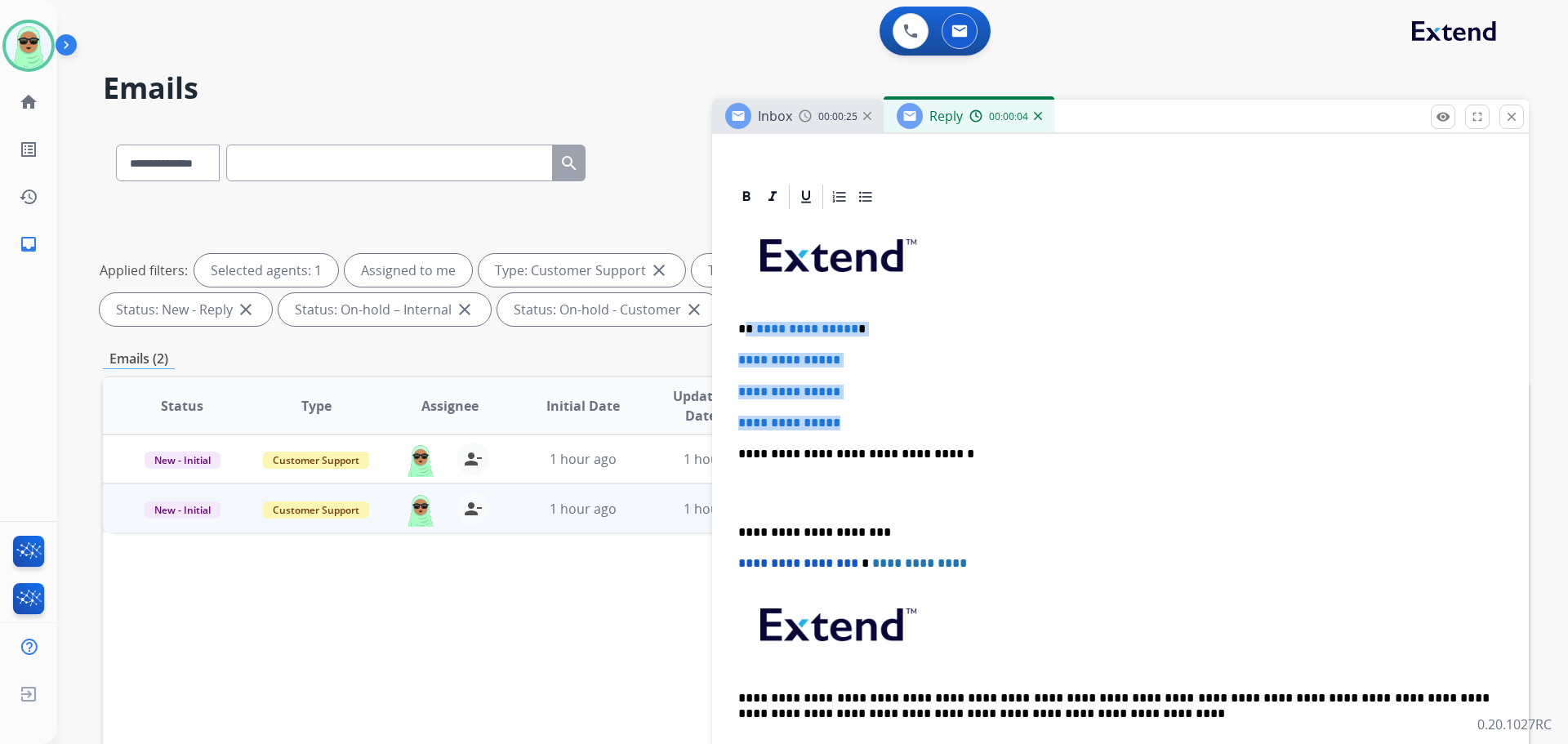
drag, startPoint x: 863, startPoint y: 418, endPoint x: 746, endPoint y: 318, distance: 153.9
click at [746, 318] on div "**********" at bounding box center [1121, 492] width 778 height 561
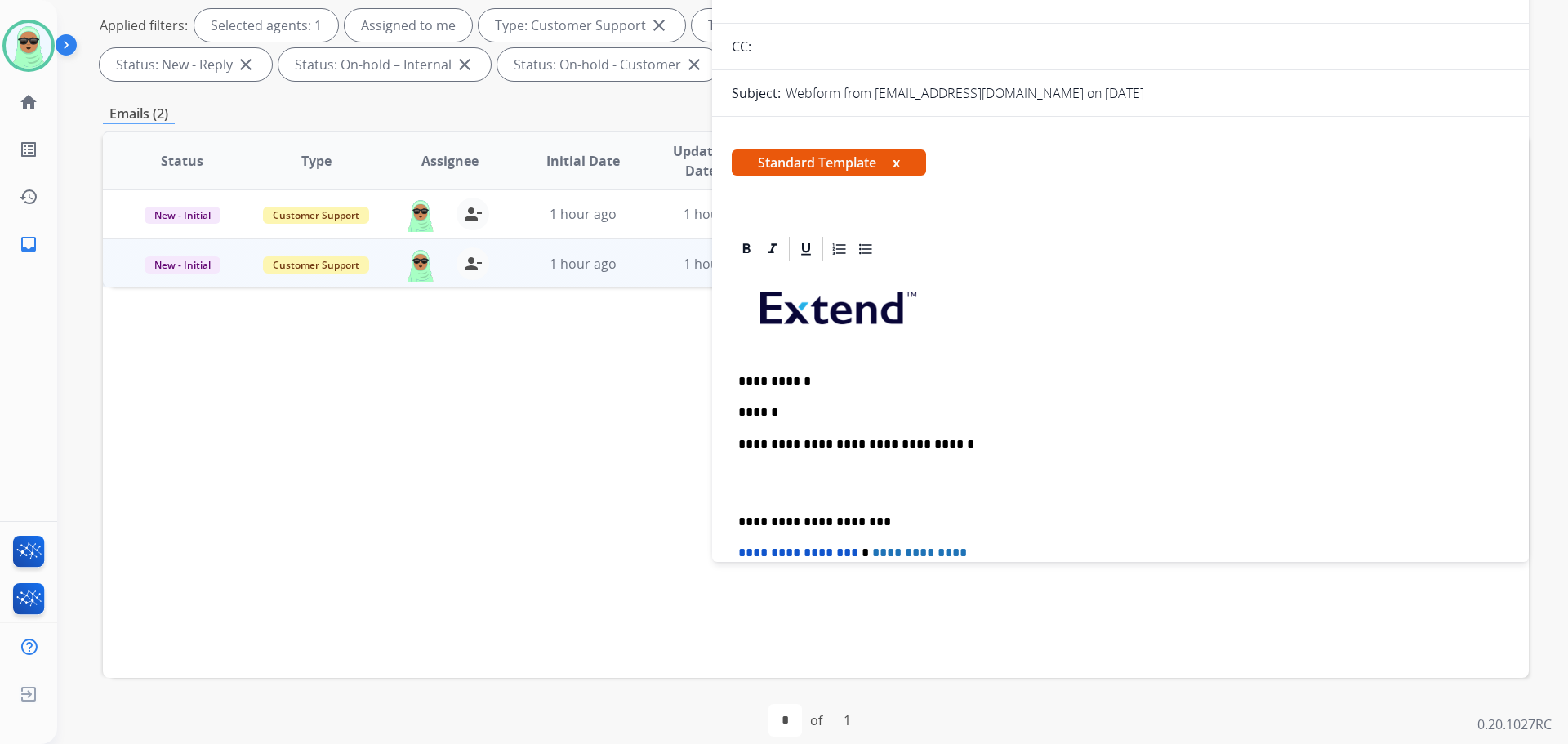
scroll to position [0, 0]
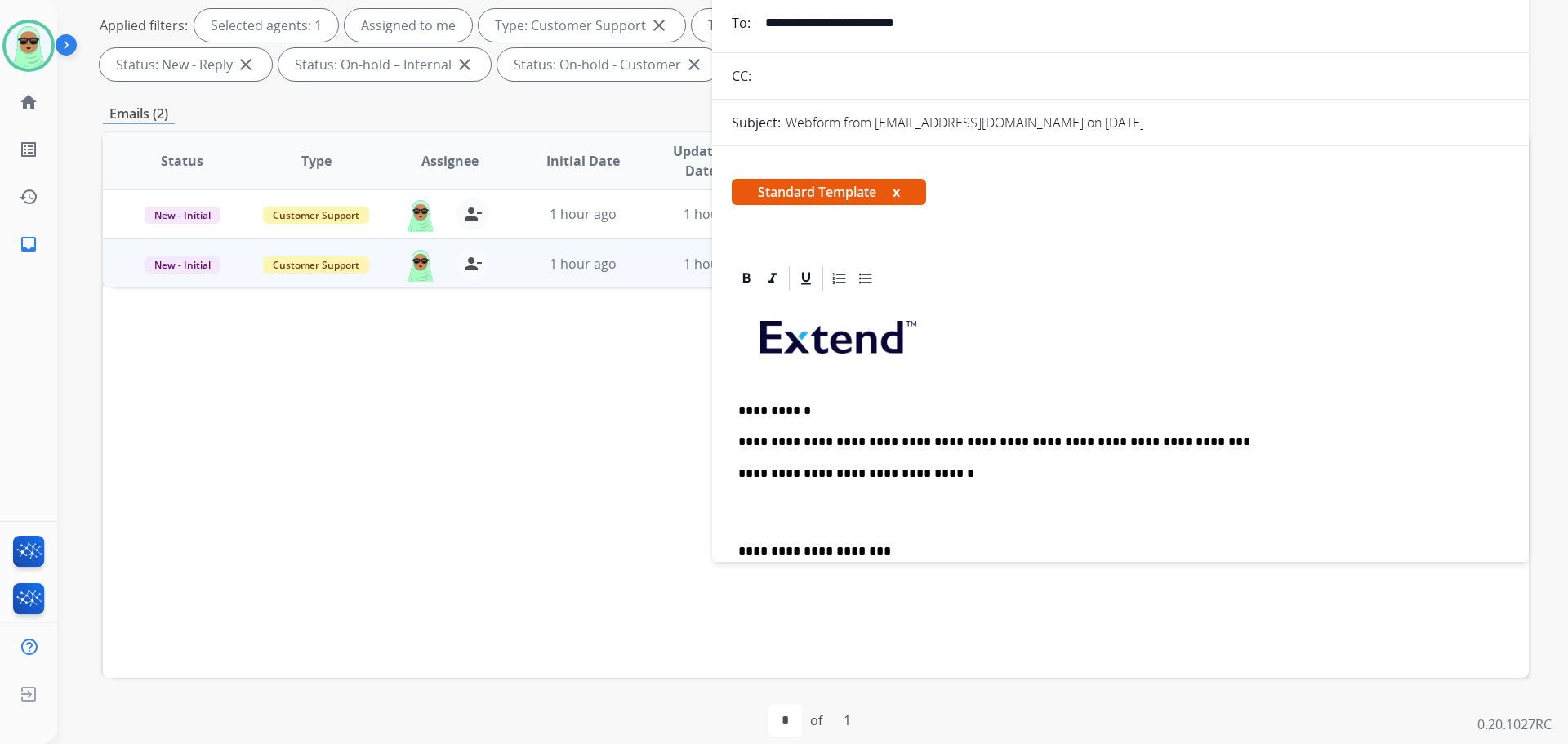
click at [1090, 428] on div "**********" at bounding box center [1121, 542] width 778 height 499
click at [1097, 436] on p "**********" at bounding box center [1114, 441] width 751 height 15
copy p "**********"
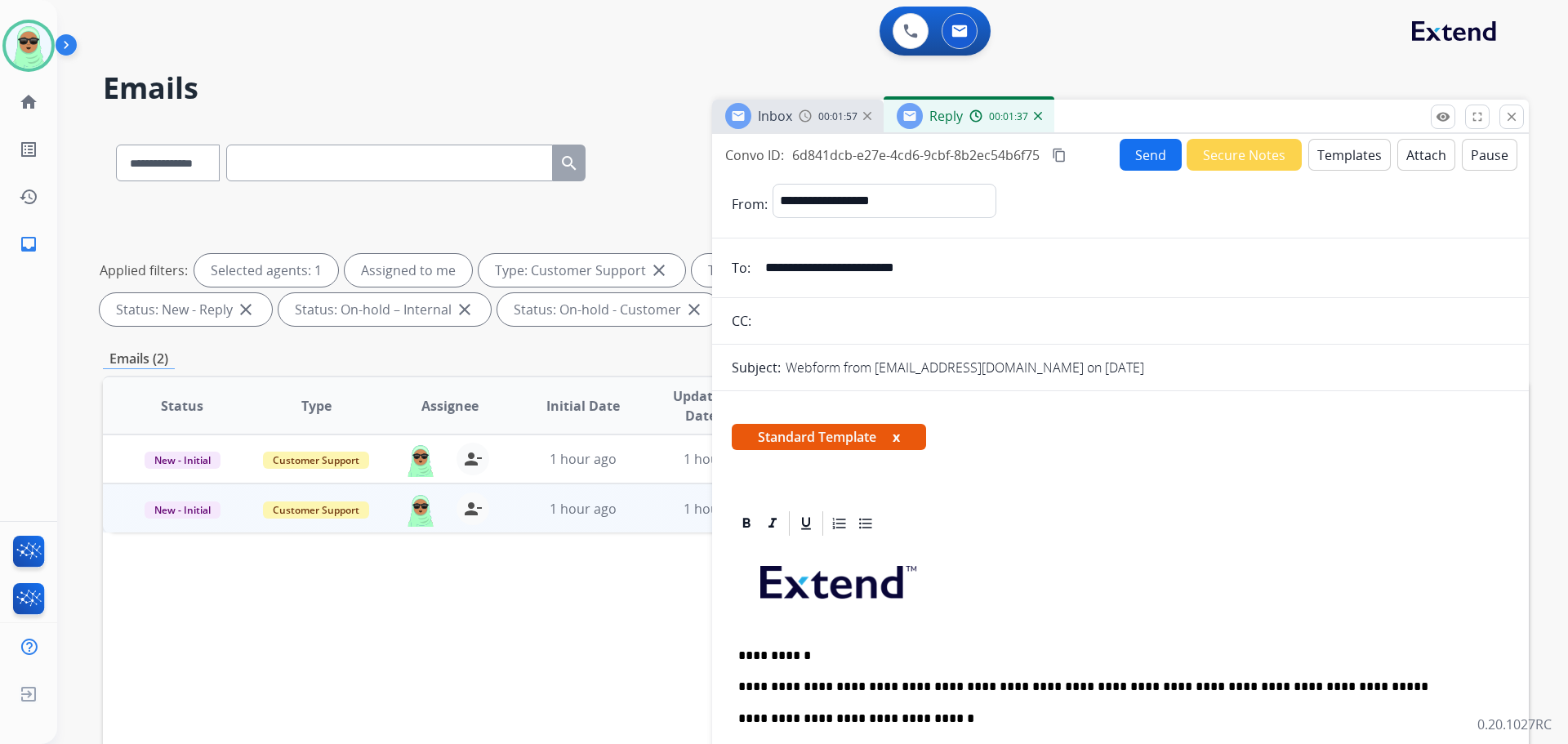
click at [1140, 148] on button "Send" at bounding box center [1151, 154] width 62 height 32
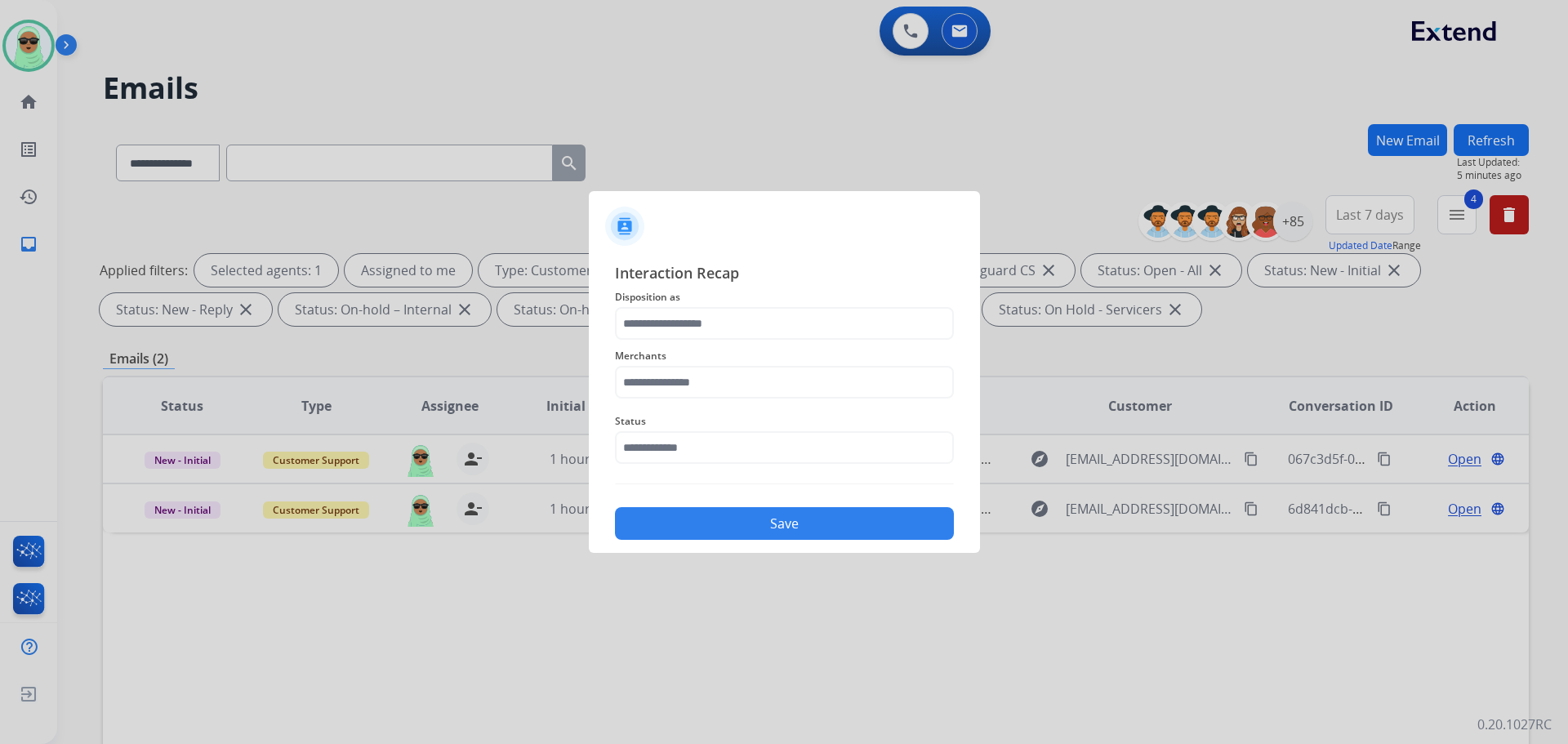
click at [678, 429] on span "Status" at bounding box center [784, 420] width 339 height 20
click at [679, 451] on input "text" at bounding box center [784, 447] width 339 height 33
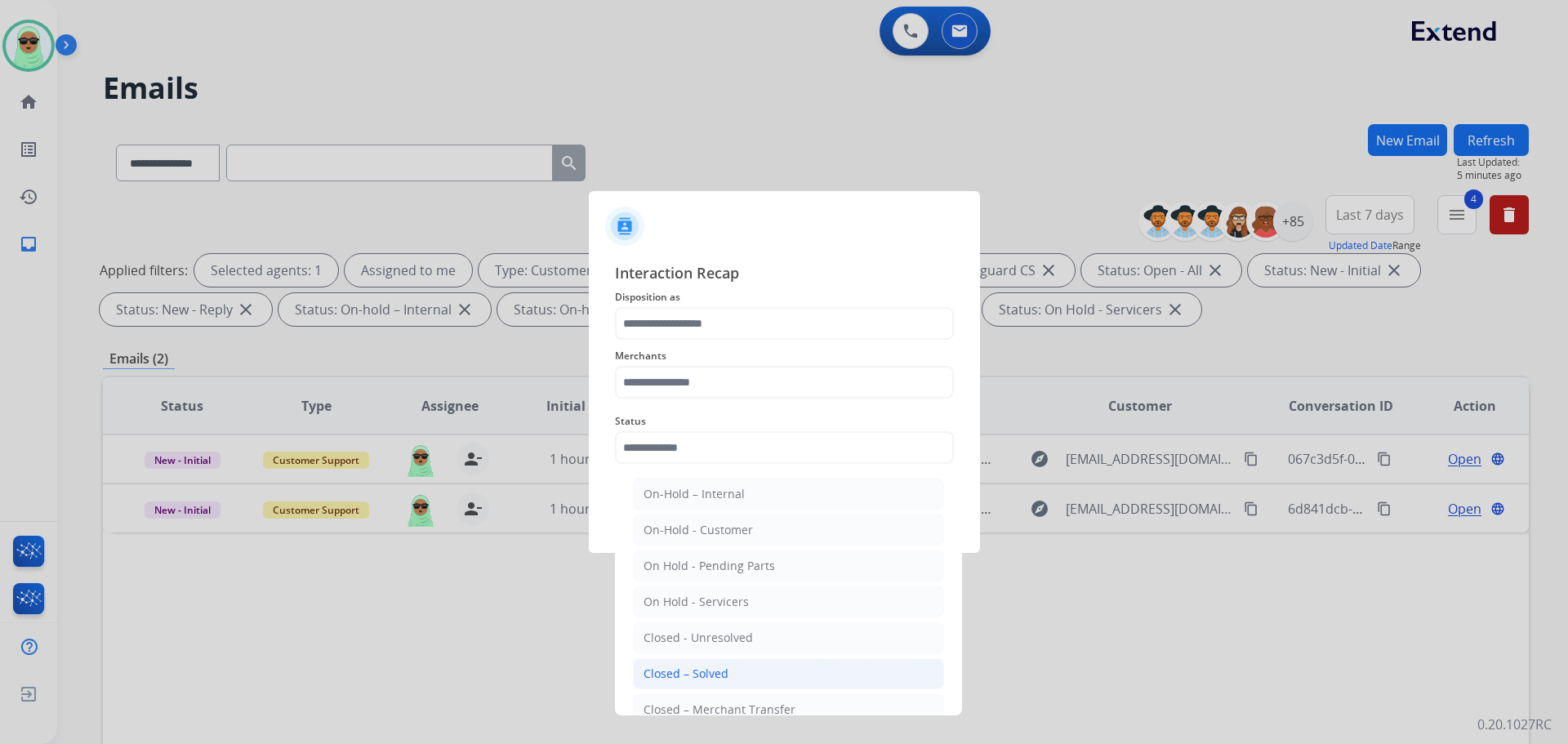
click at [729, 675] on li "Closed – Solved" at bounding box center [788, 674] width 311 height 31
type input "**********"
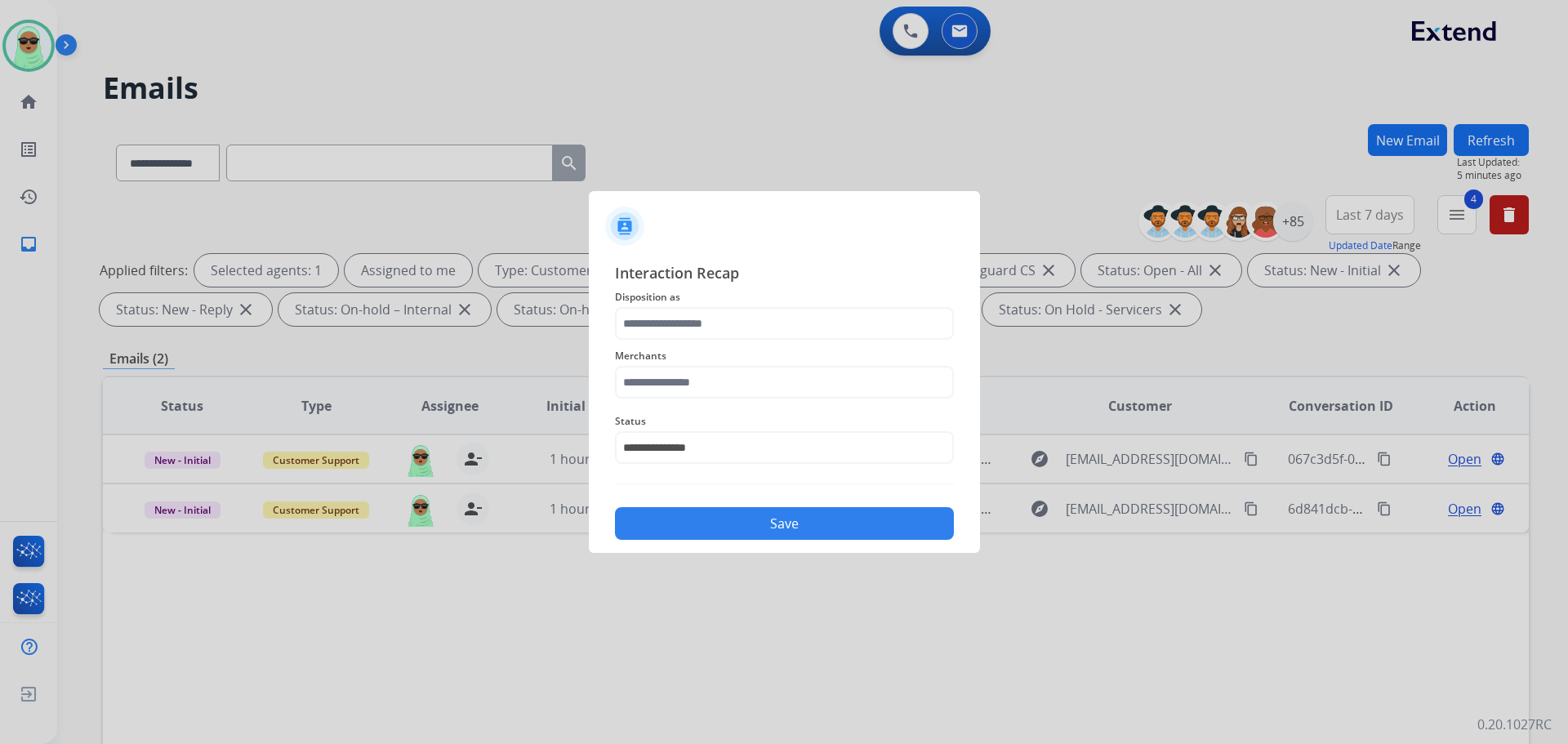
click at [726, 360] on span "Merchants" at bounding box center [784, 355] width 339 height 20
click at [726, 332] on input "text" at bounding box center [784, 324] width 339 height 33
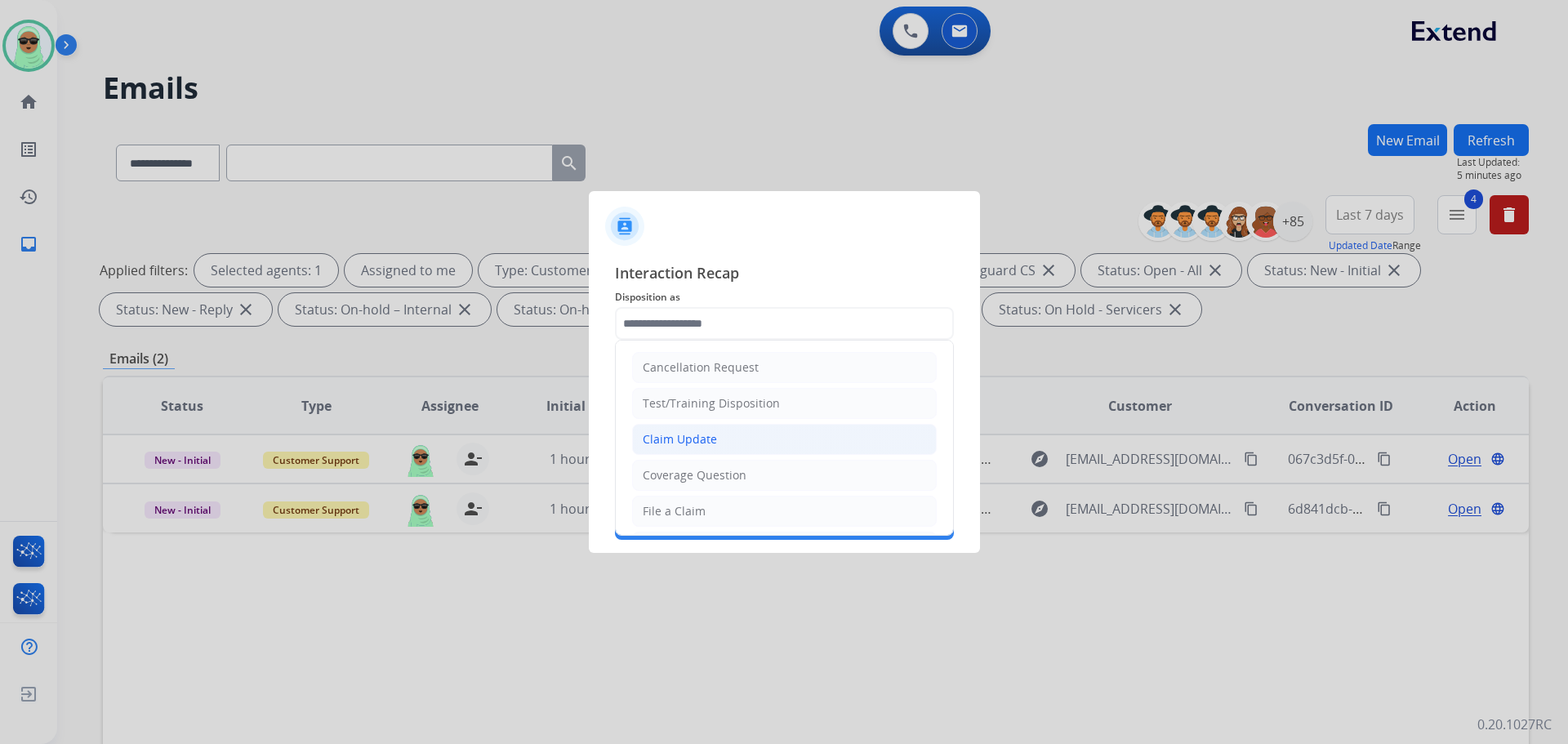
click at [729, 453] on li "Claim Update" at bounding box center [784, 439] width 305 height 31
type input "**********"
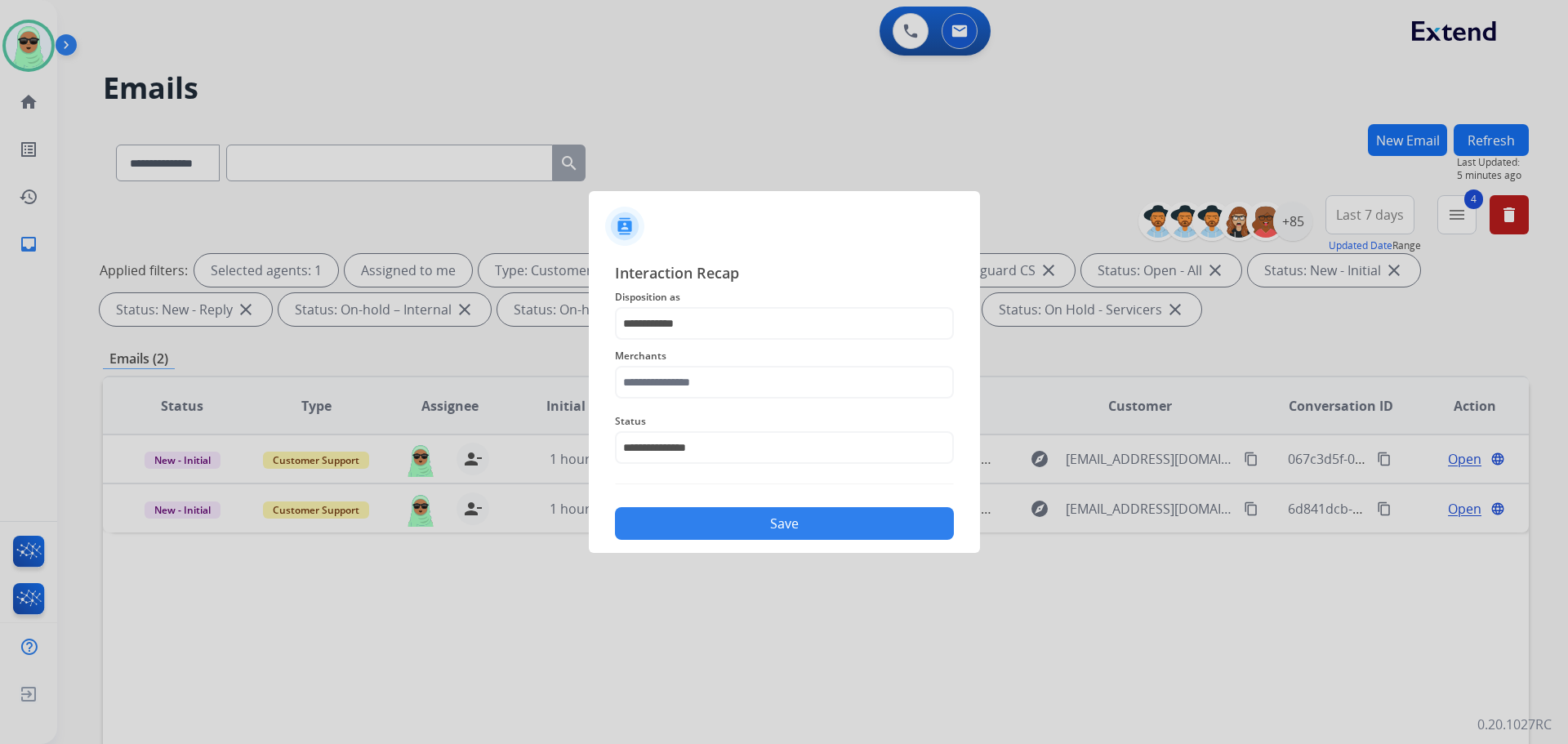
drag, startPoint x: 720, startPoint y: 408, endPoint x: 718, endPoint y: 390, distance: 18.1
click at [720, 407] on div "**********" at bounding box center [784, 438] width 339 height 65
click at [718, 390] on input "text" at bounding box center [784, 382] width 339 height 33
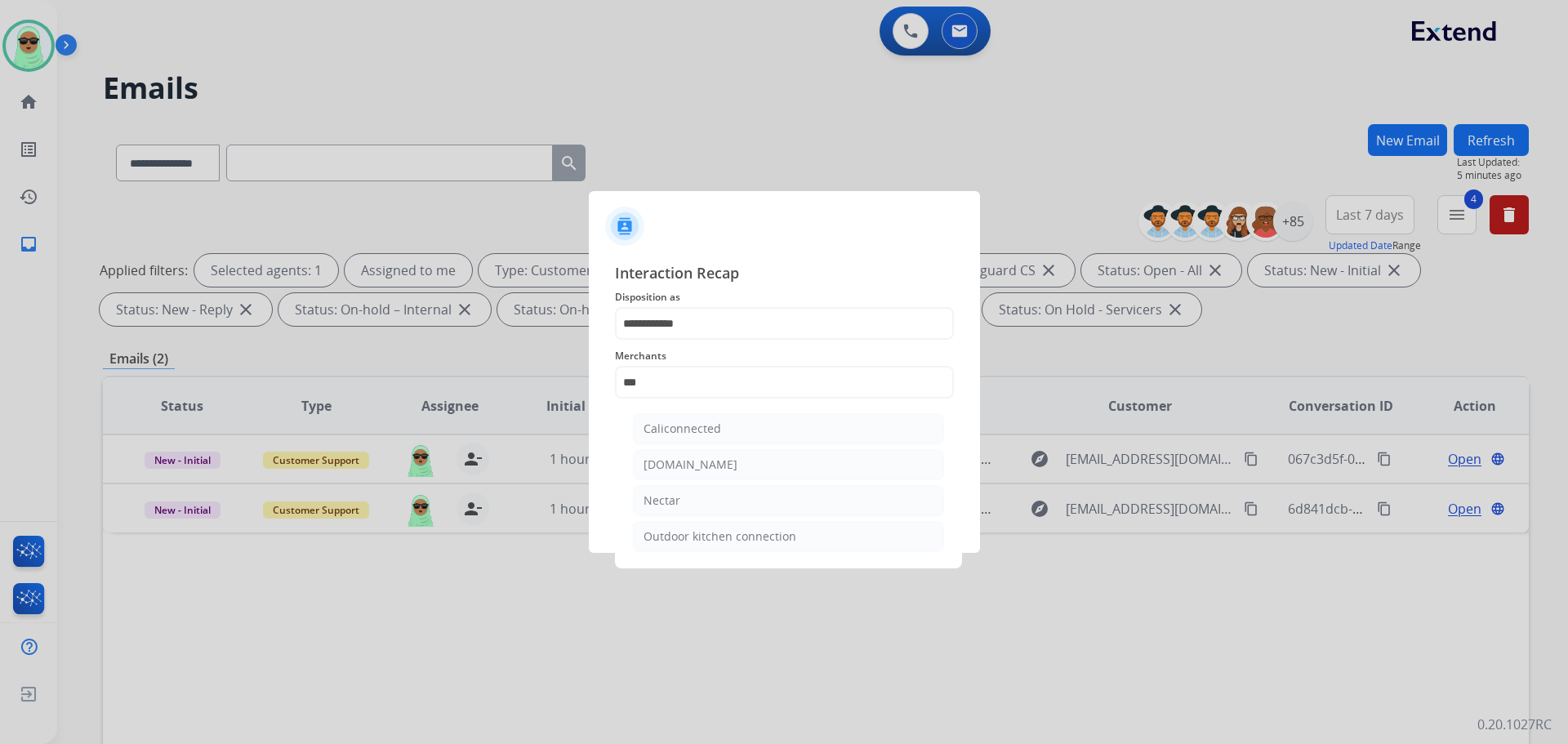
drag, startPoint x: 692, startPoint y: 498, endPoint x: 719, endPoint y: 420, distance: 82.5
click at [691, 499] on li "Nectar" at bounding box center [788, 500] width 311 height 31
type input "******"
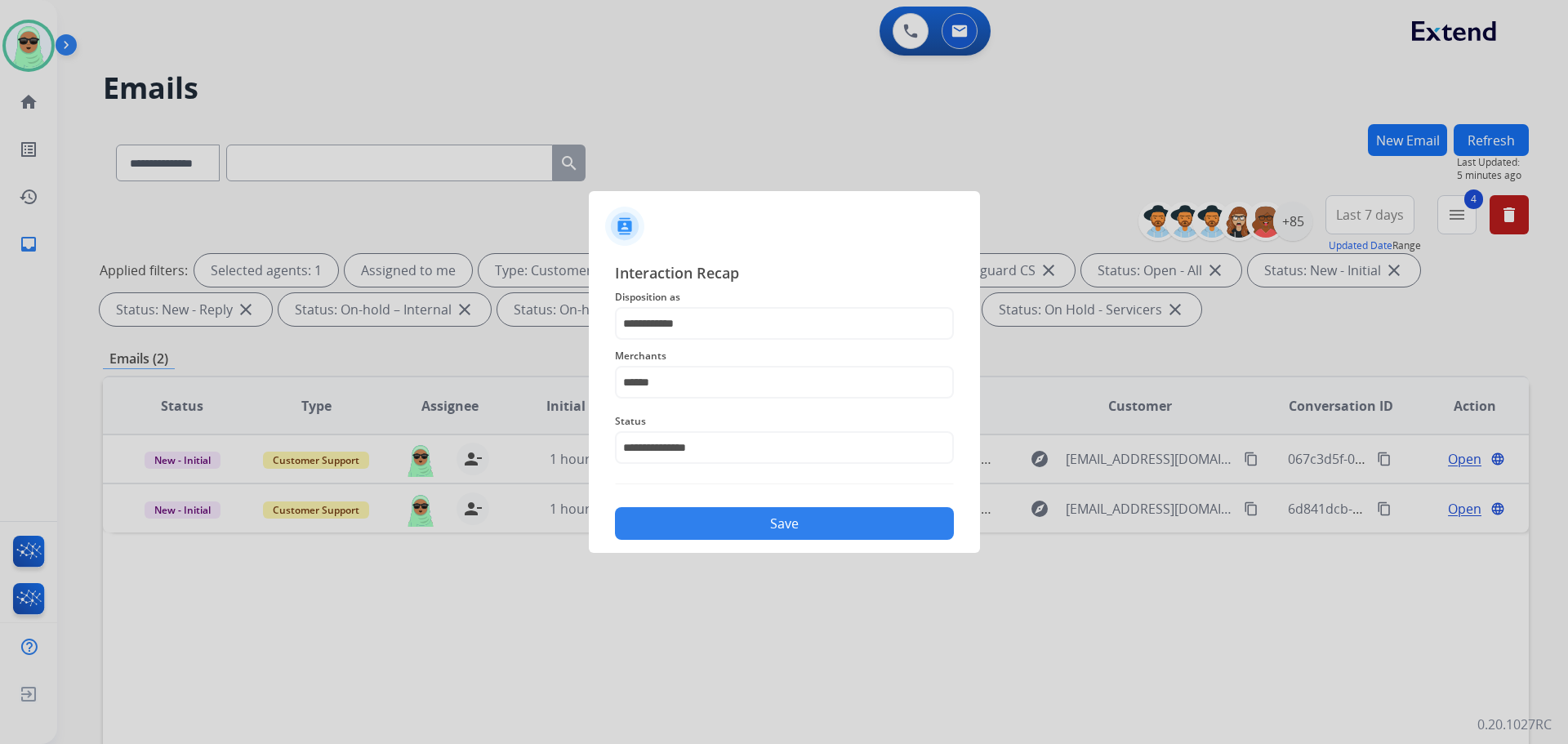
click at [731, 512] on button "Save" at bounding box center [784, 523] width 339 height 33
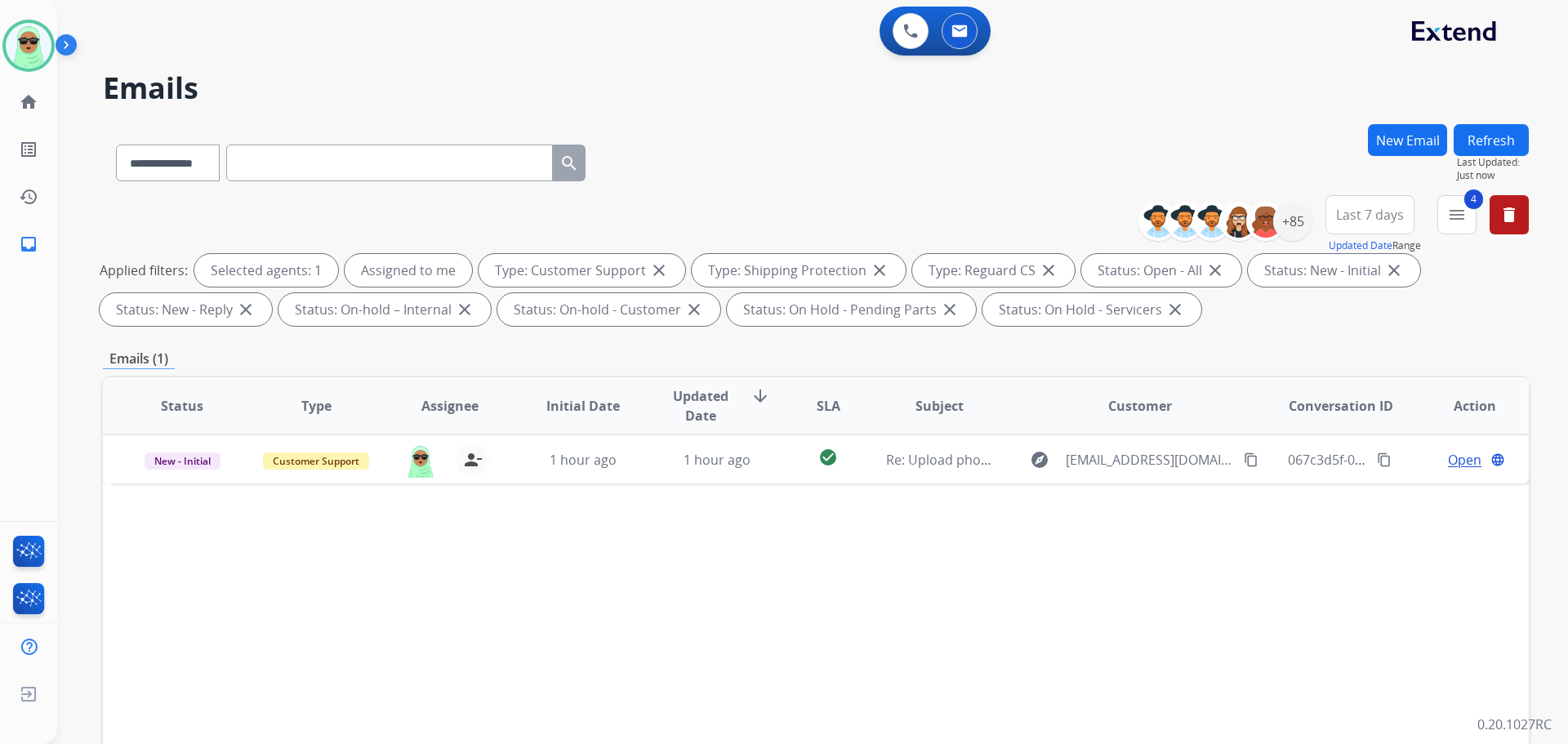
click at [1376, 605] on div "Status Type Assignee Initial Date Updated Date arrow_downward SLA Subject Custo…" at bounding box center [816, 649] width 1426 height 547
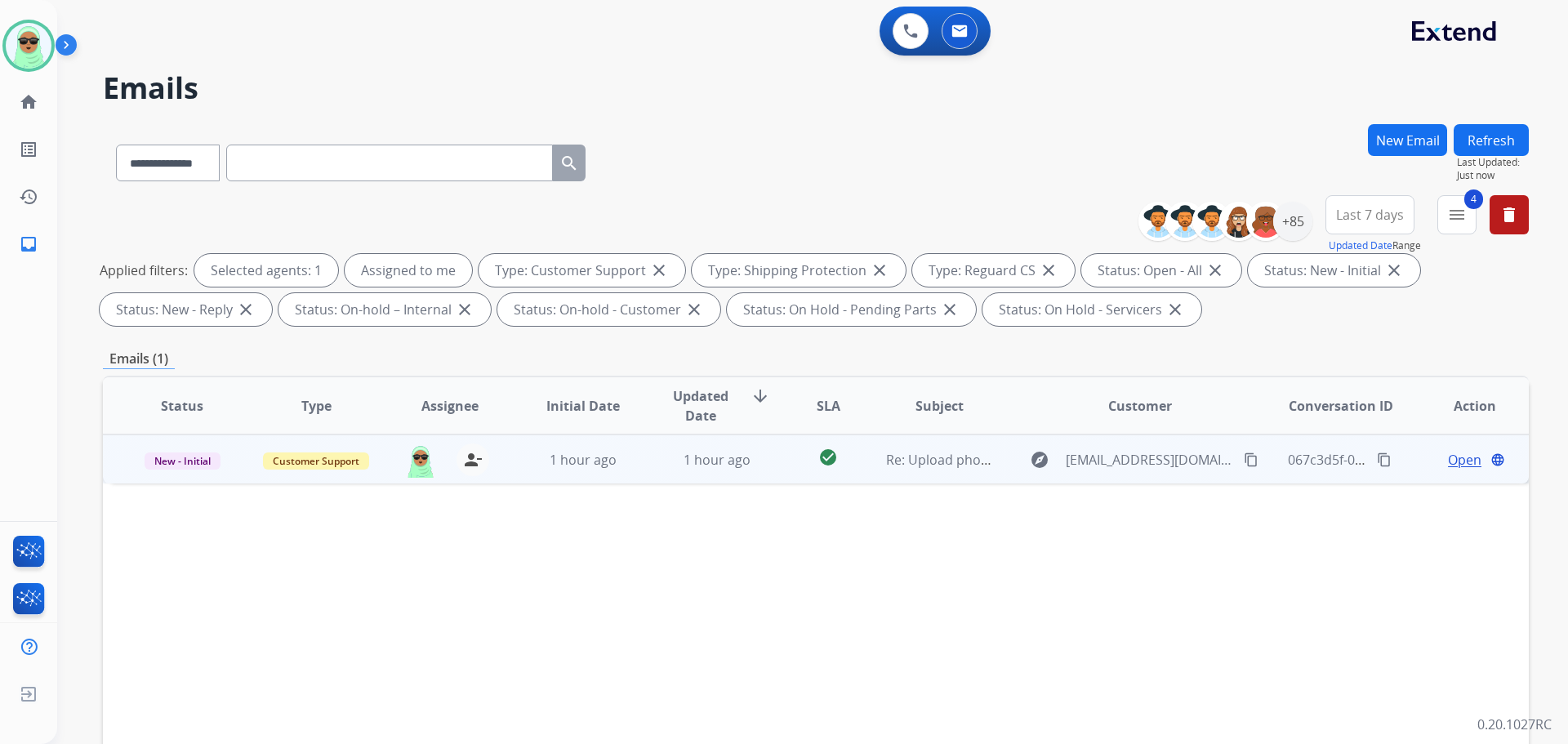
click at [1242, 457] on button "content_copy" at bounding box center [1251, 459] width 20 height 20
click at [1425, 465] on span "Open" at bounding box center [1465, 459] width 33 height 20
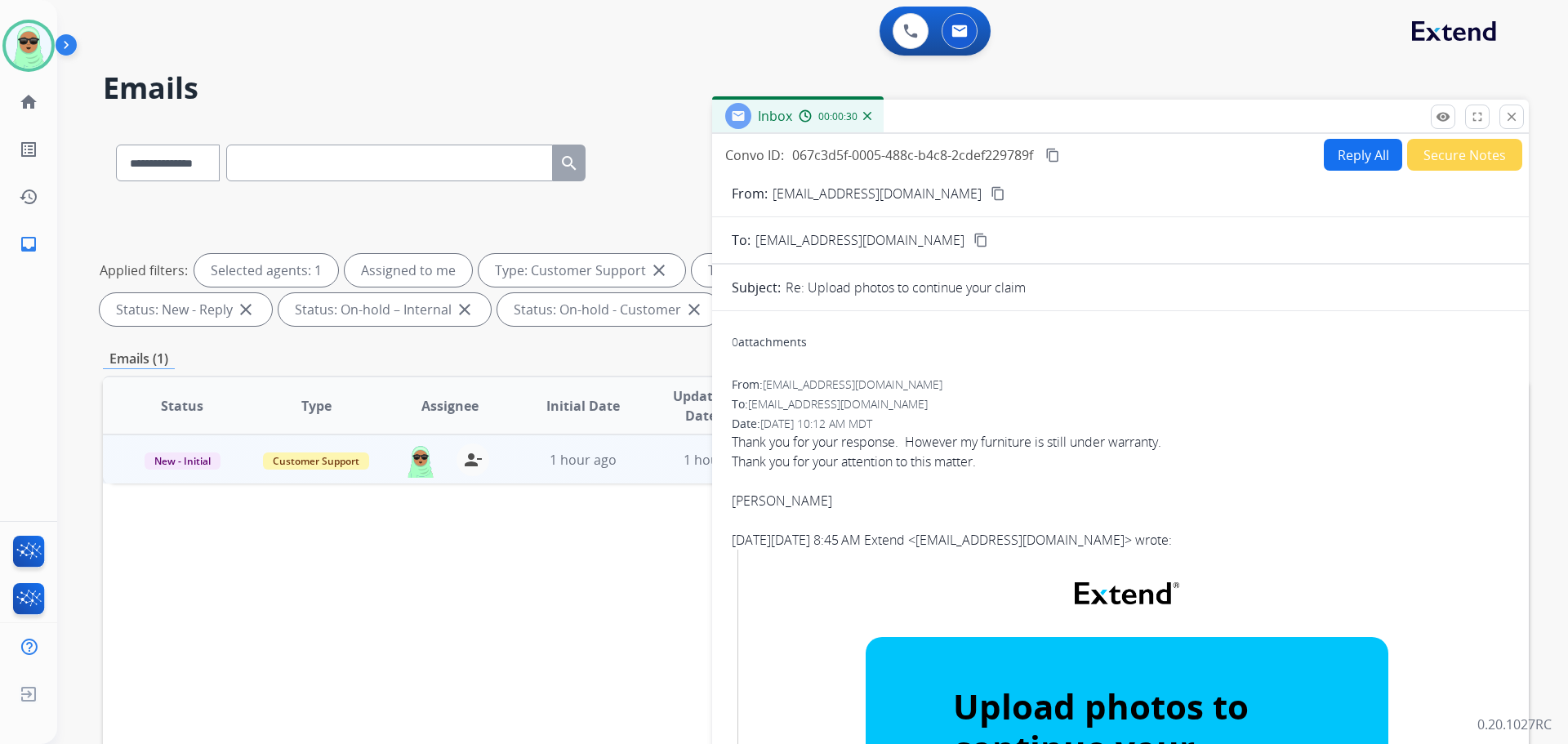
click at [1344, 163] on button "Reply All" at bounding box center [1363, 154] width 78 height 32
select select "**********"
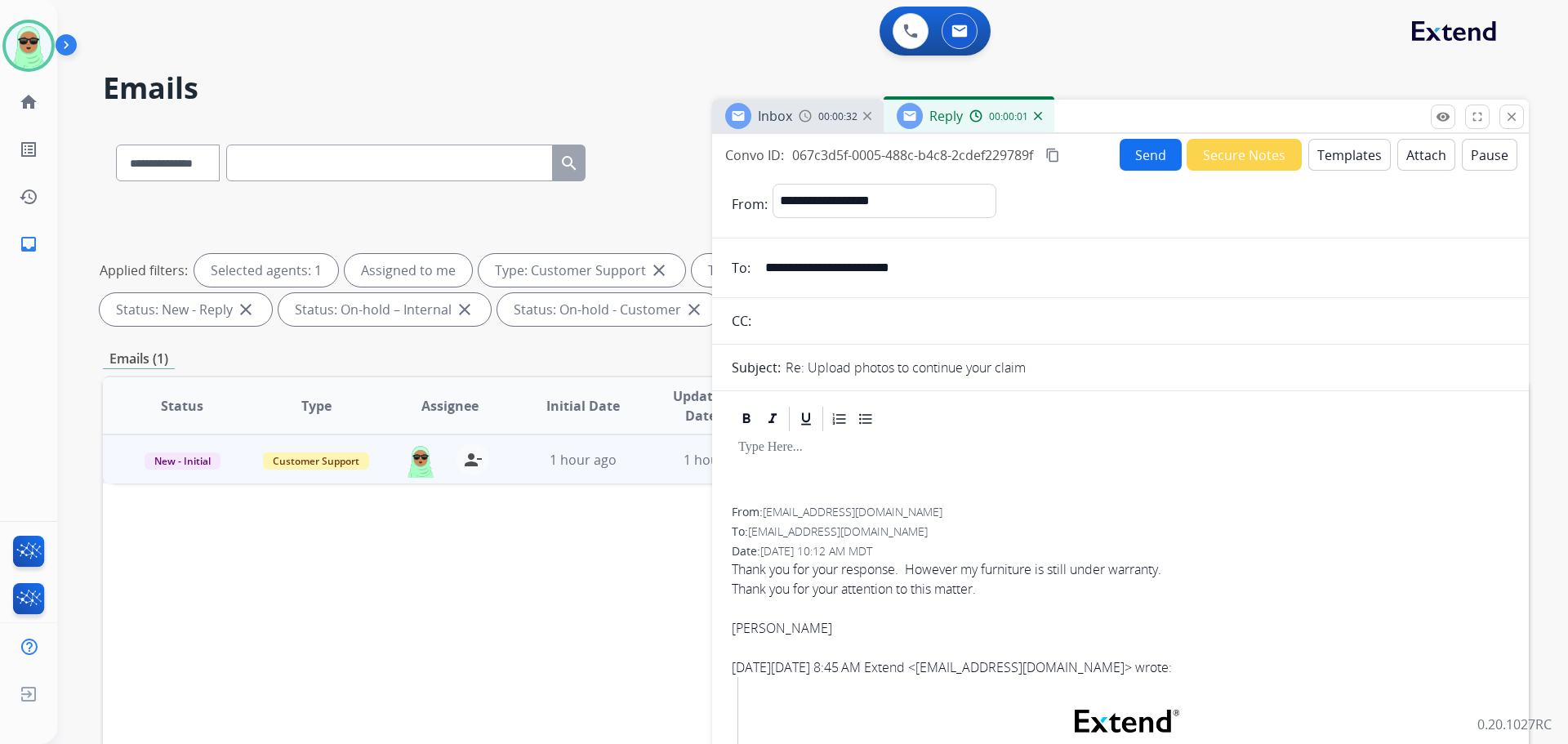
click at [1347, 146] on button "Templates" at bounding box center [1350, 154] width 82 height 32
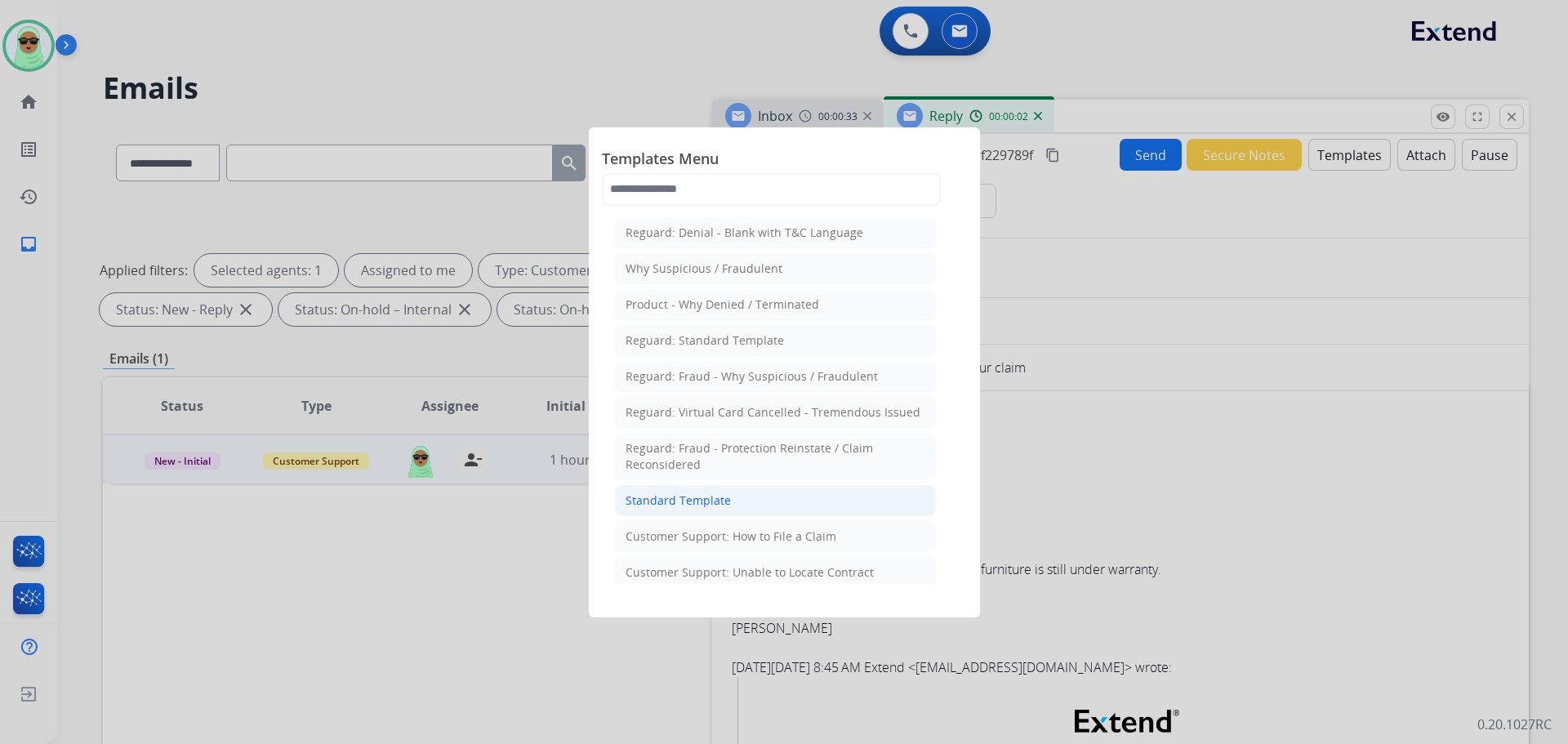
click at [755, 506] on li "Standard Template" at bounding box center [775, 500] width 321 height 31
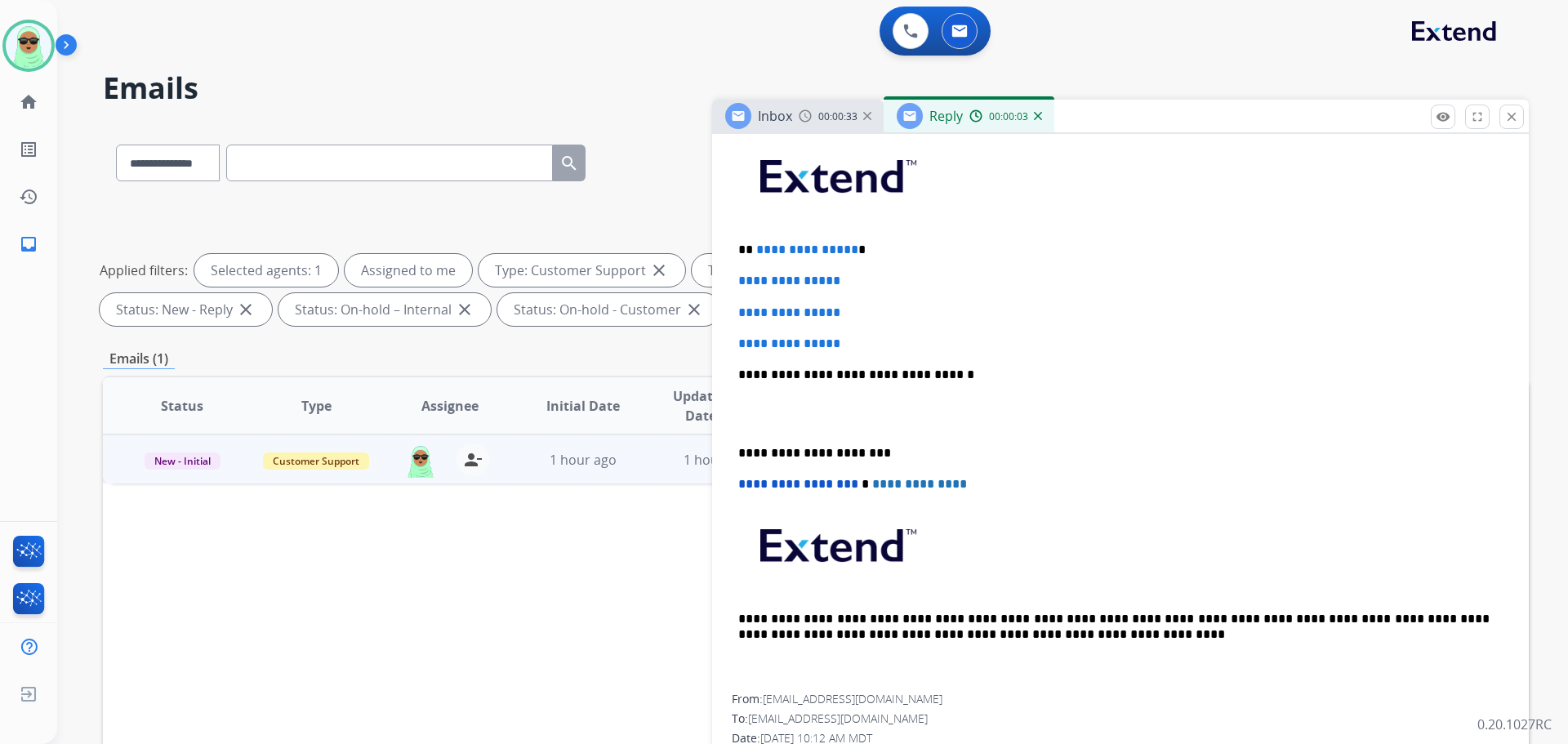
scroll to position [408, 0]
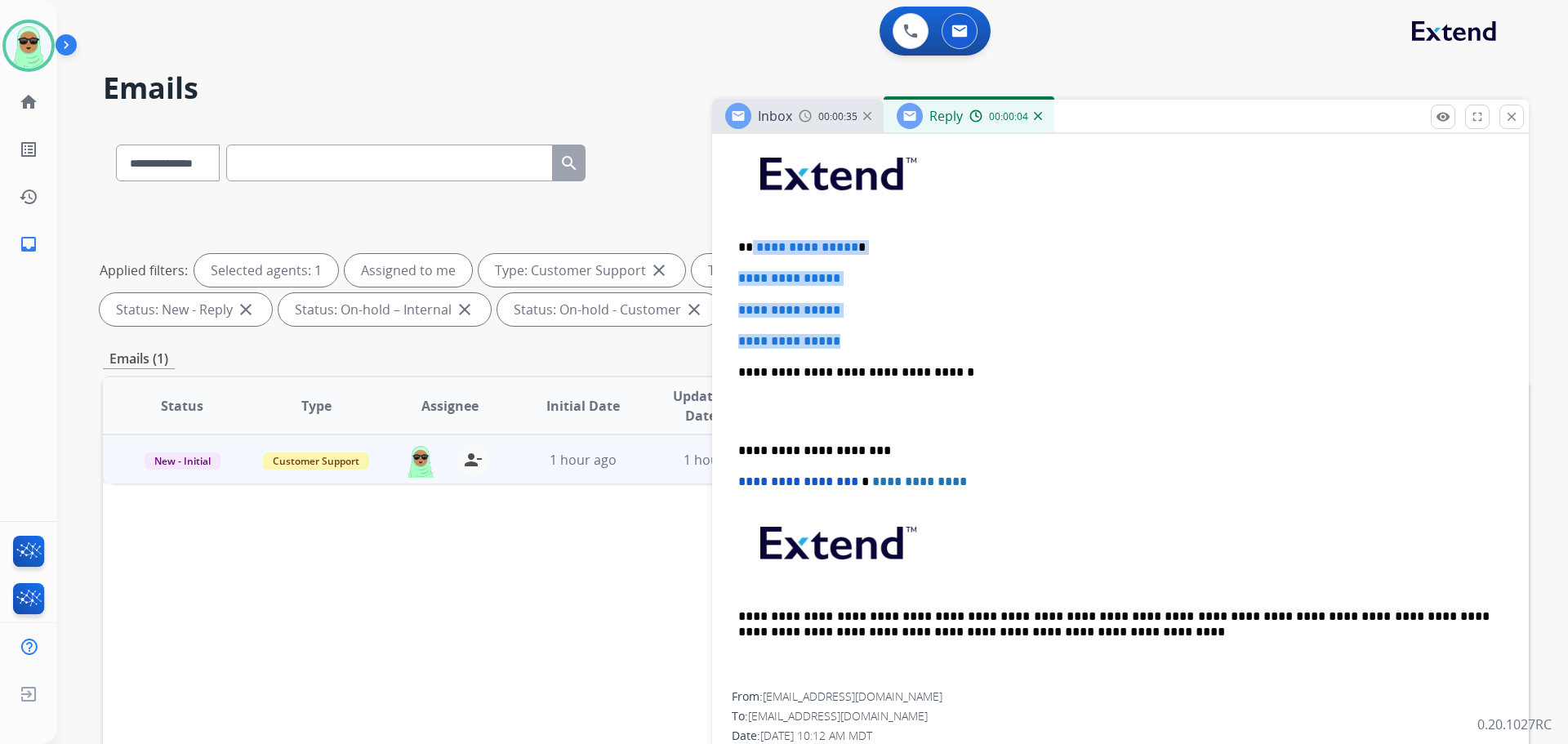
drag, startPoint x: 855, startPoint y: 332, endPoint x: 751, endPoint y: 248, distance: 133.7
click at [751, 248] on div "**********" at bounding box center [1121, 410] width 778 height 561
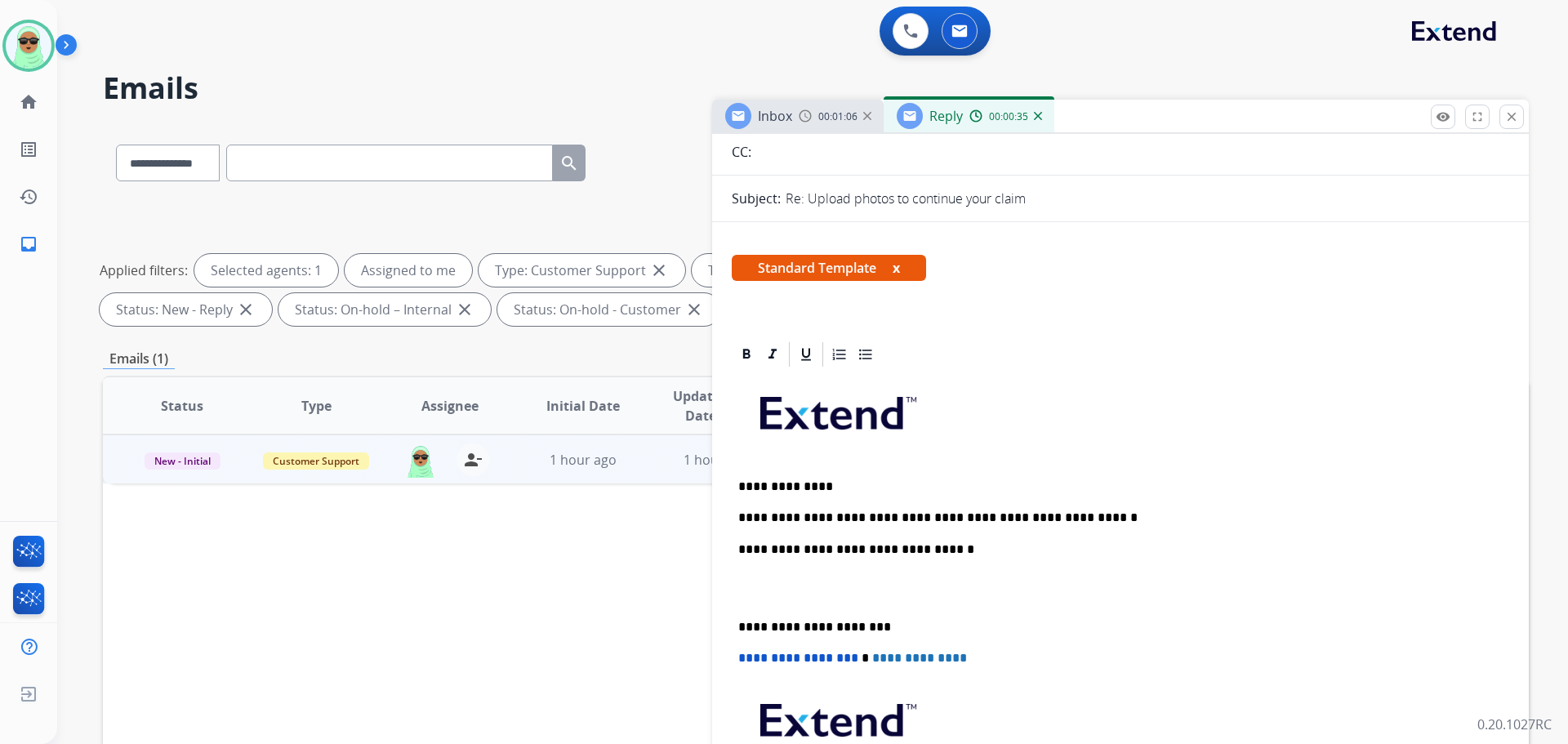
scroll to position [0, 0]
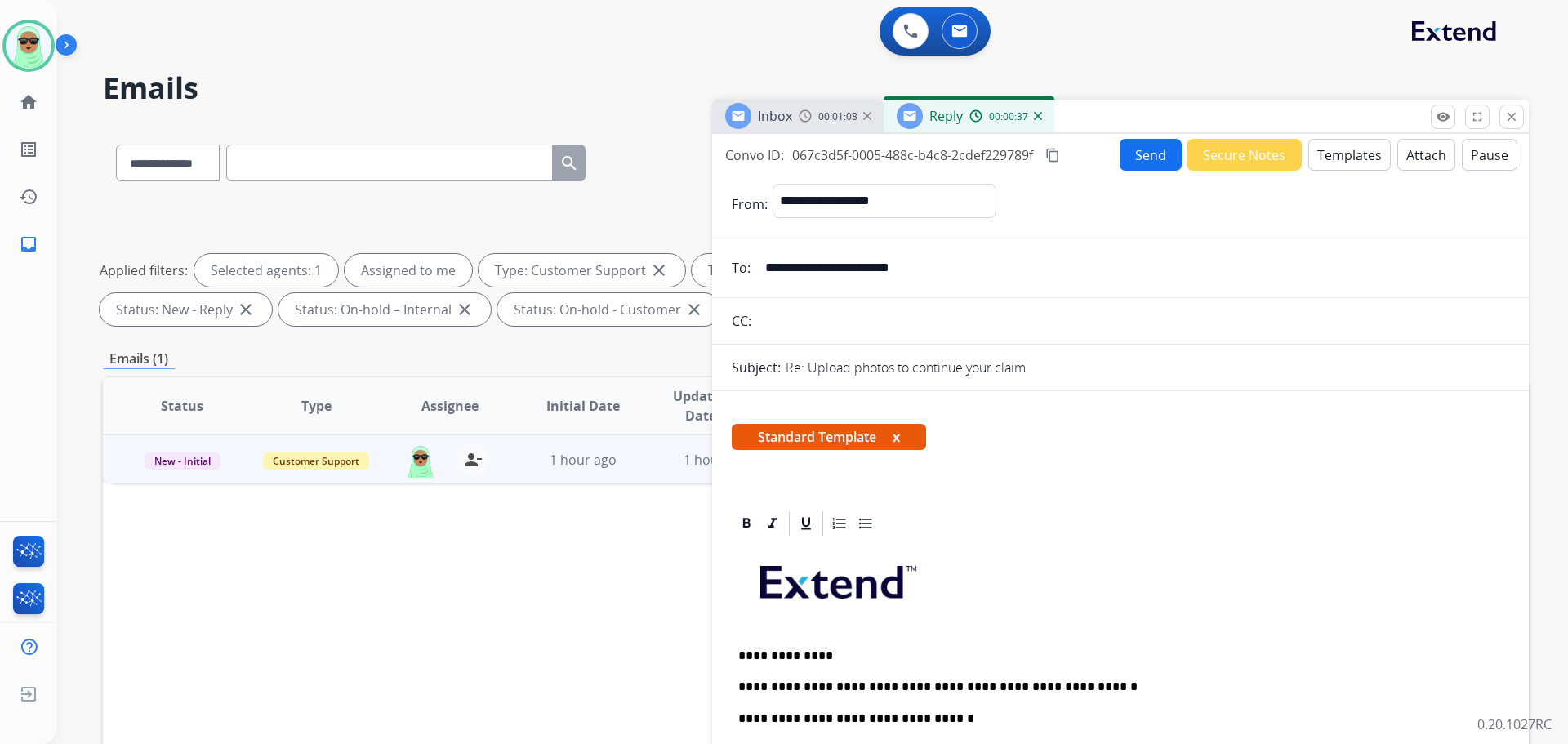
click at [836, 675] on p "**********" at bounding box center [1114, 686] width 751 height 15
click at [927, 675] on p "**********" at bounding box center [1114, 686] width 751 height 15
click at [946, 675] on div "**********" at bounding box center [784, 372] width 1568 height 744
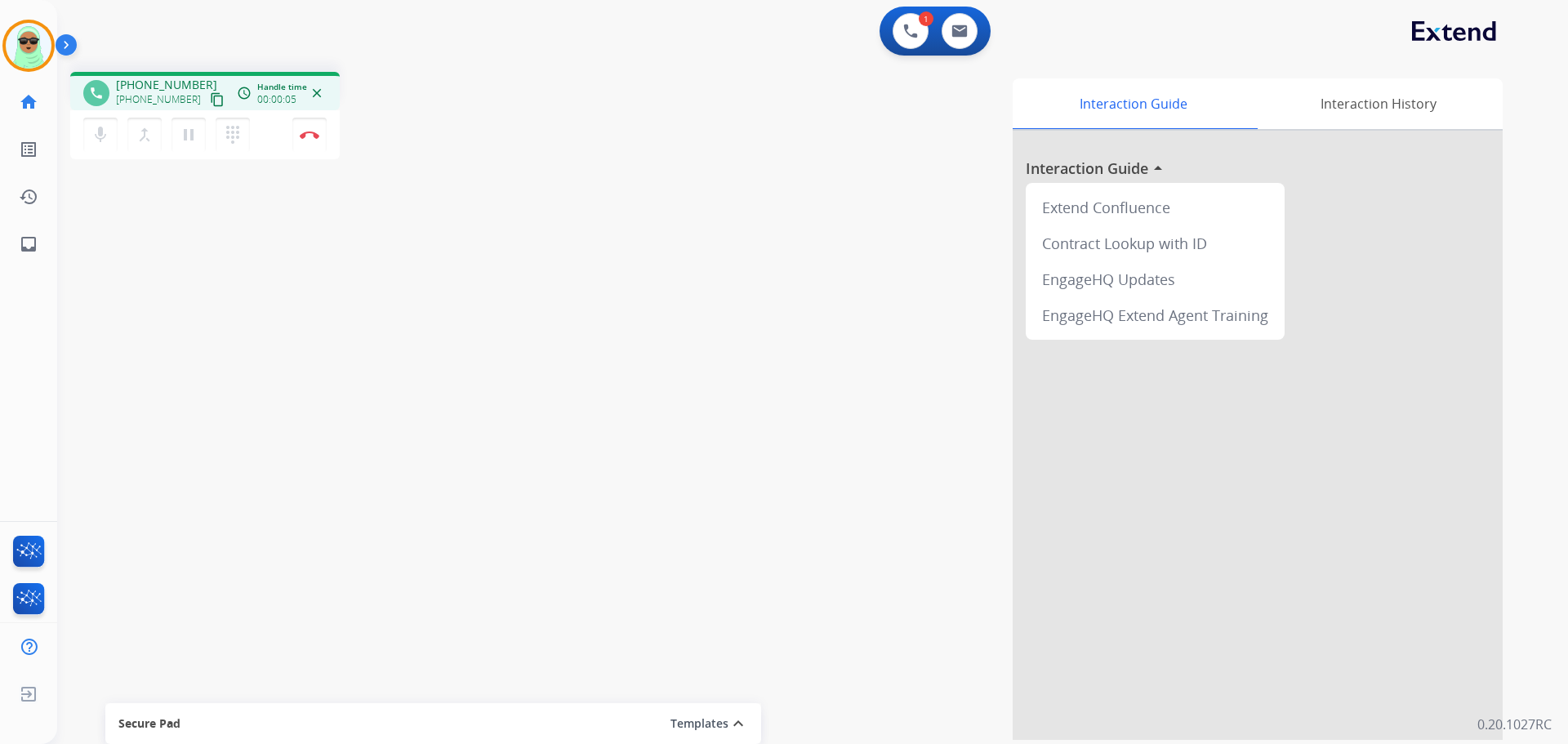
click at [210, 96] on mat-icon "content_copy" at bounding box center [216, 99] width 15 height 15
click at [314, 140] on button "Disconnect" at bounding box center [310, 135] width 34 height 34
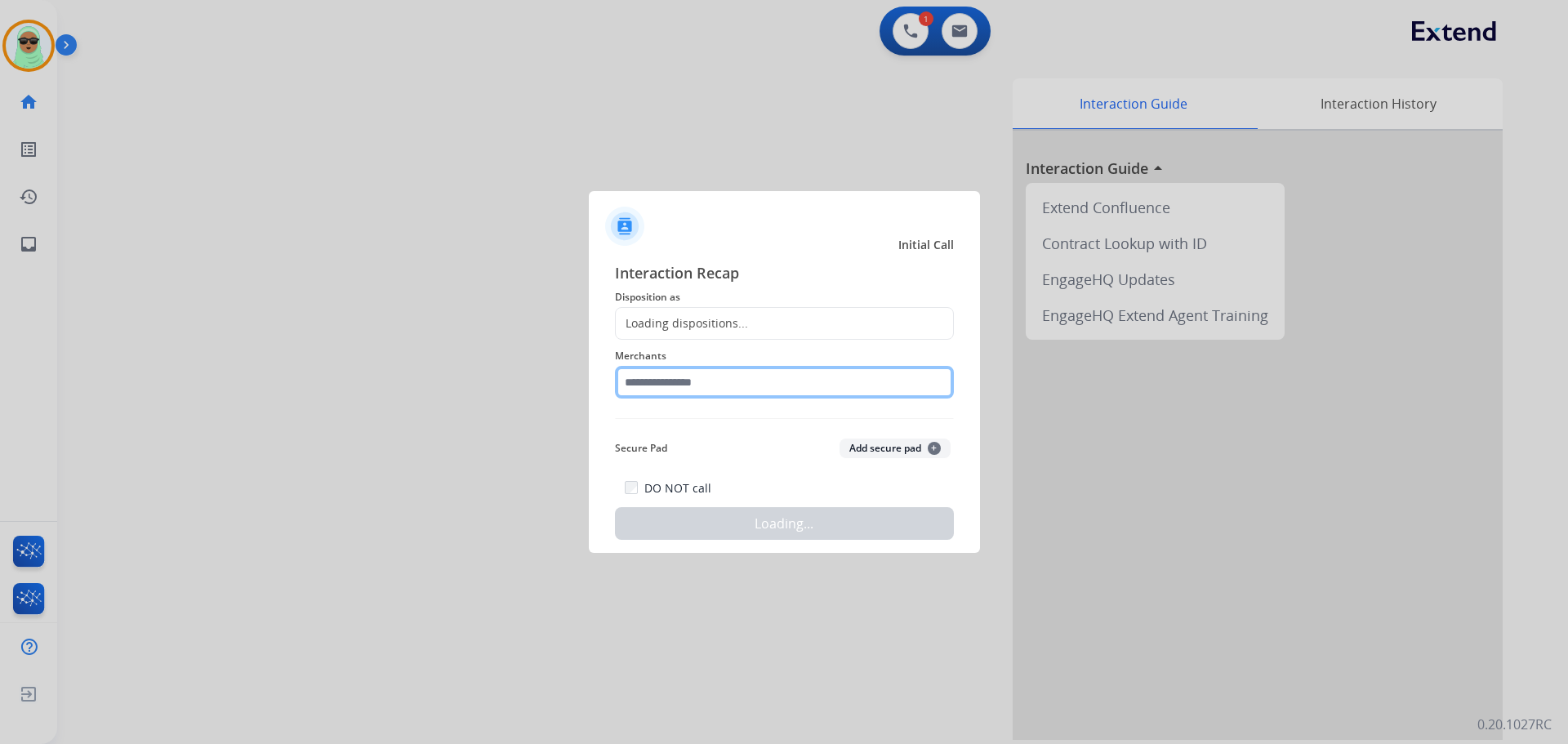
click at [901, 378] on input "text" at bounding box center [784, 382] width 339 height 33
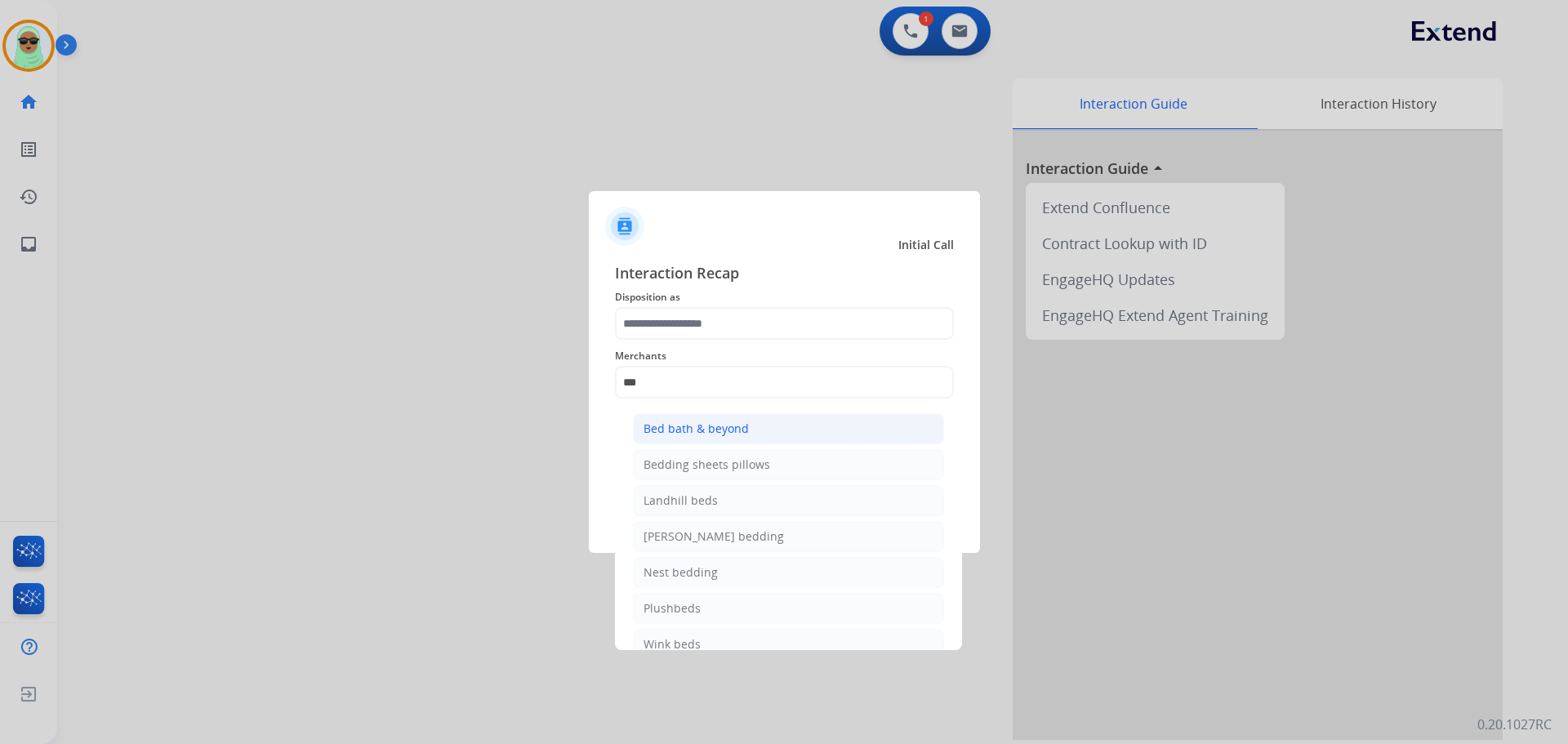
click at [823, 439] on li "Bed bath & beyond" at bounding box center [788, 428] width 311 height 31
type input "**********"
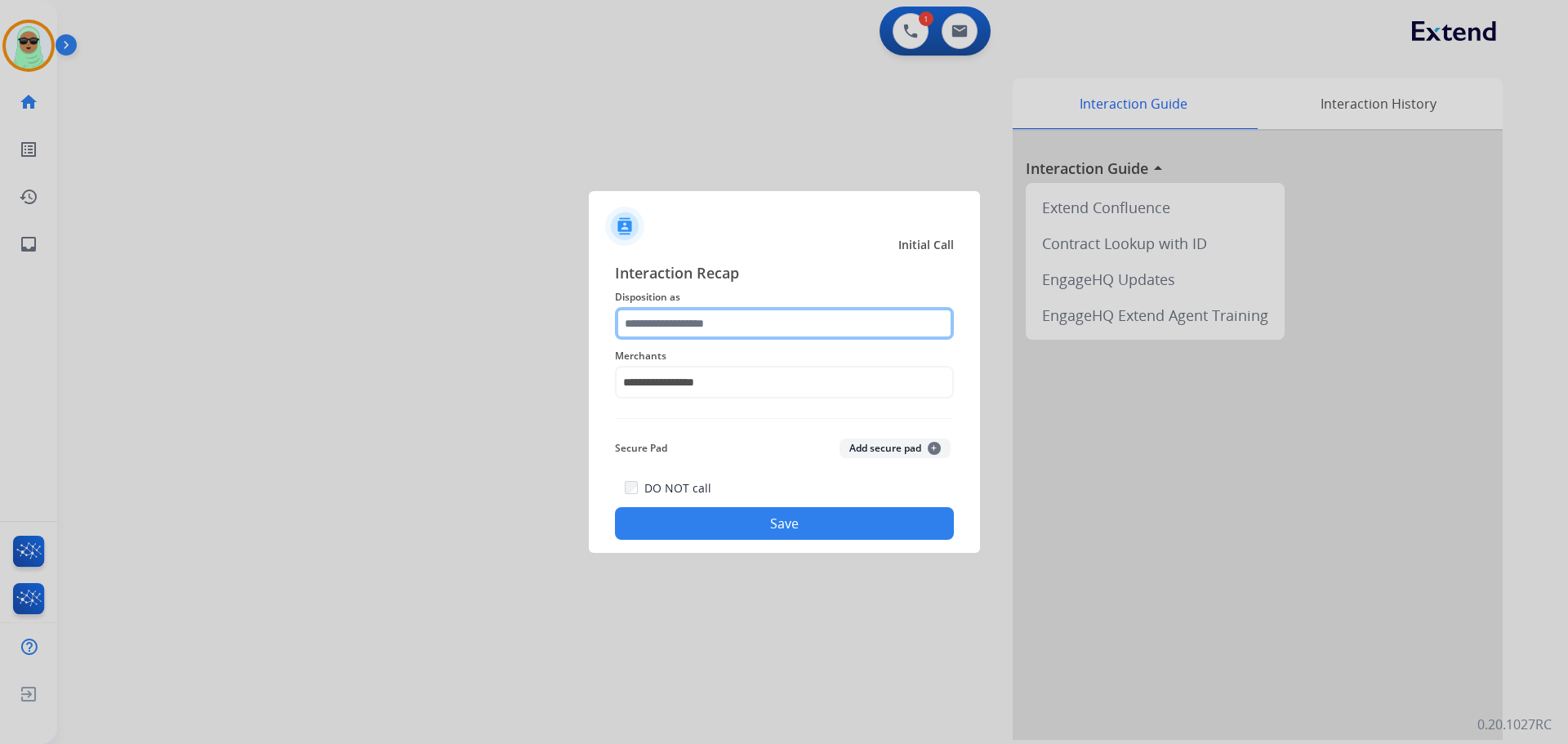
click at [772, 315] on input "text" at bounding box center [784, 324] width 339 height 33
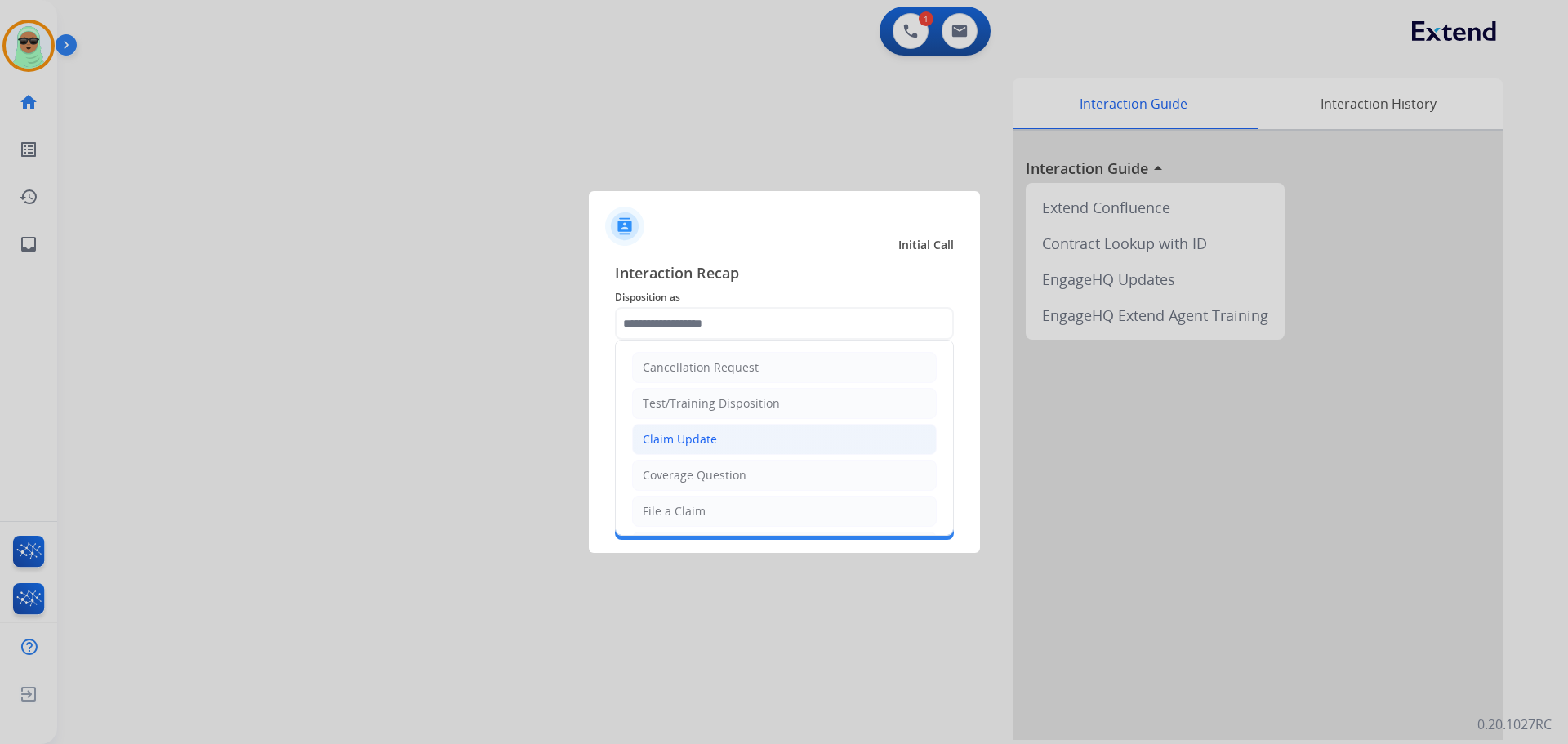
click at [742, 429] on li "Claim Update" at bounding box center [784, 439] width 305 height 31
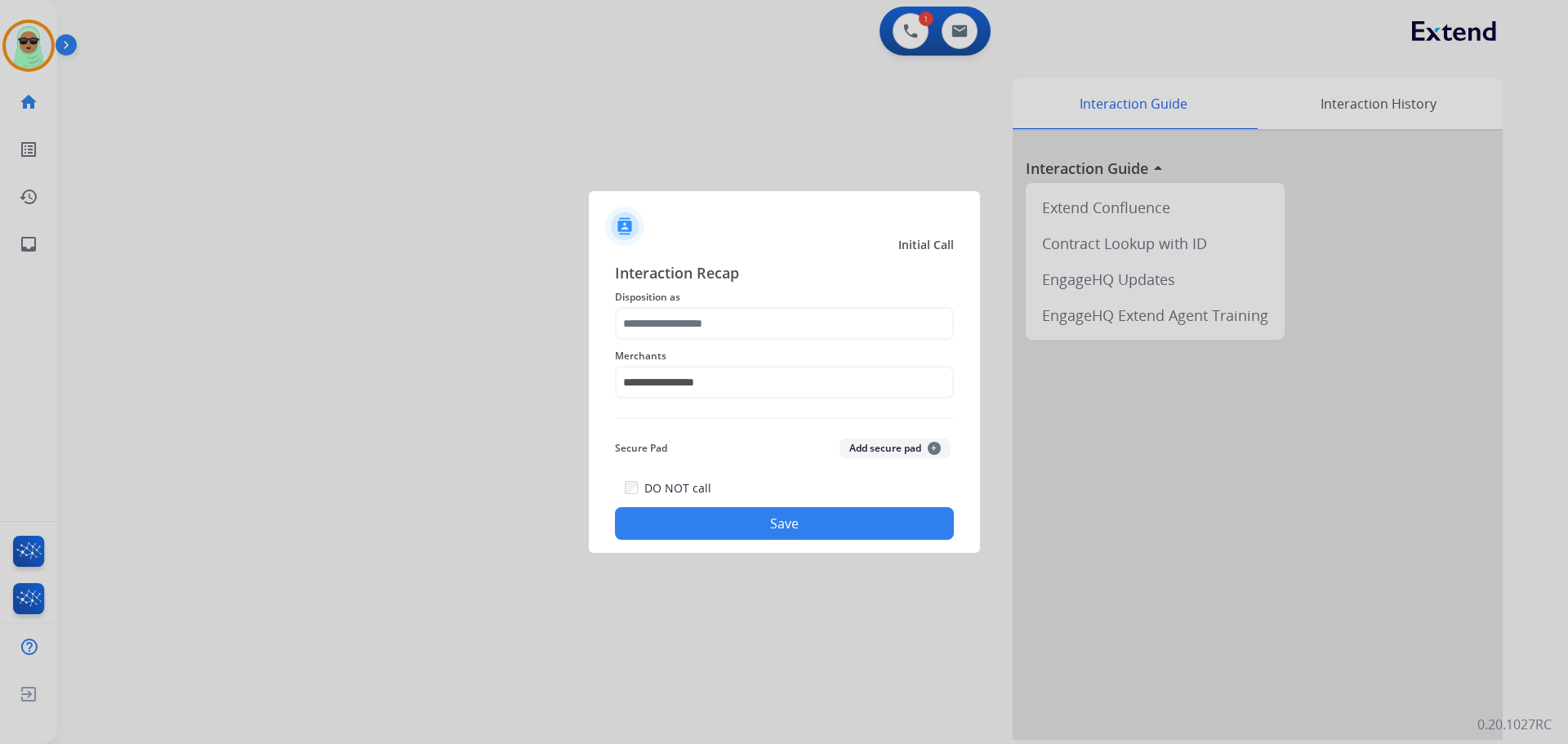
type input "**********"
click at [805, 520] on button "Save" at bounding box center [784, 523] width 339 height 33
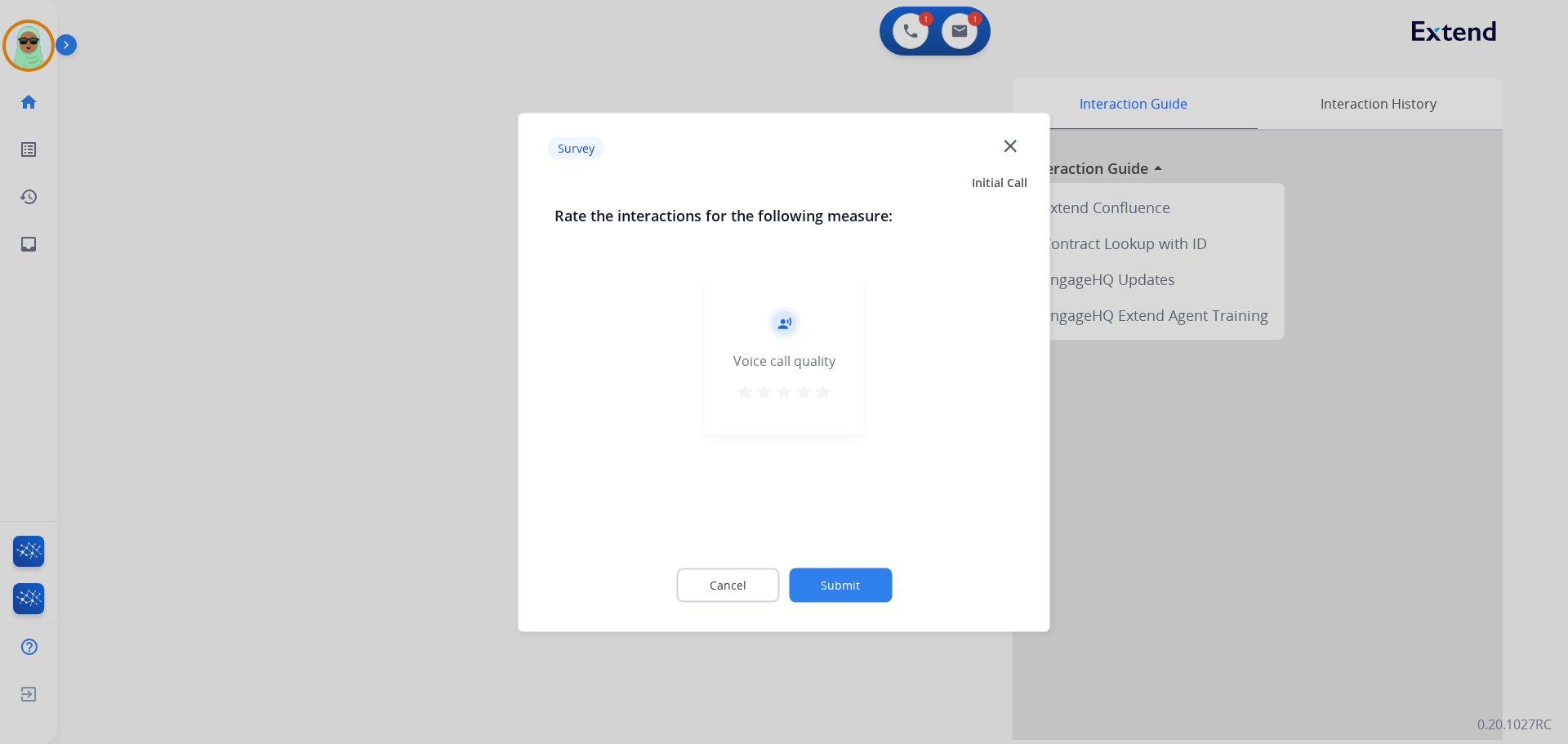
click at [880, 560] on div "Cancel Submit" at bounding box center [785, 584] width 460 height 74
click at [872, 576] on button "Submit" at bounding box center [841, 584] width 103 height 34
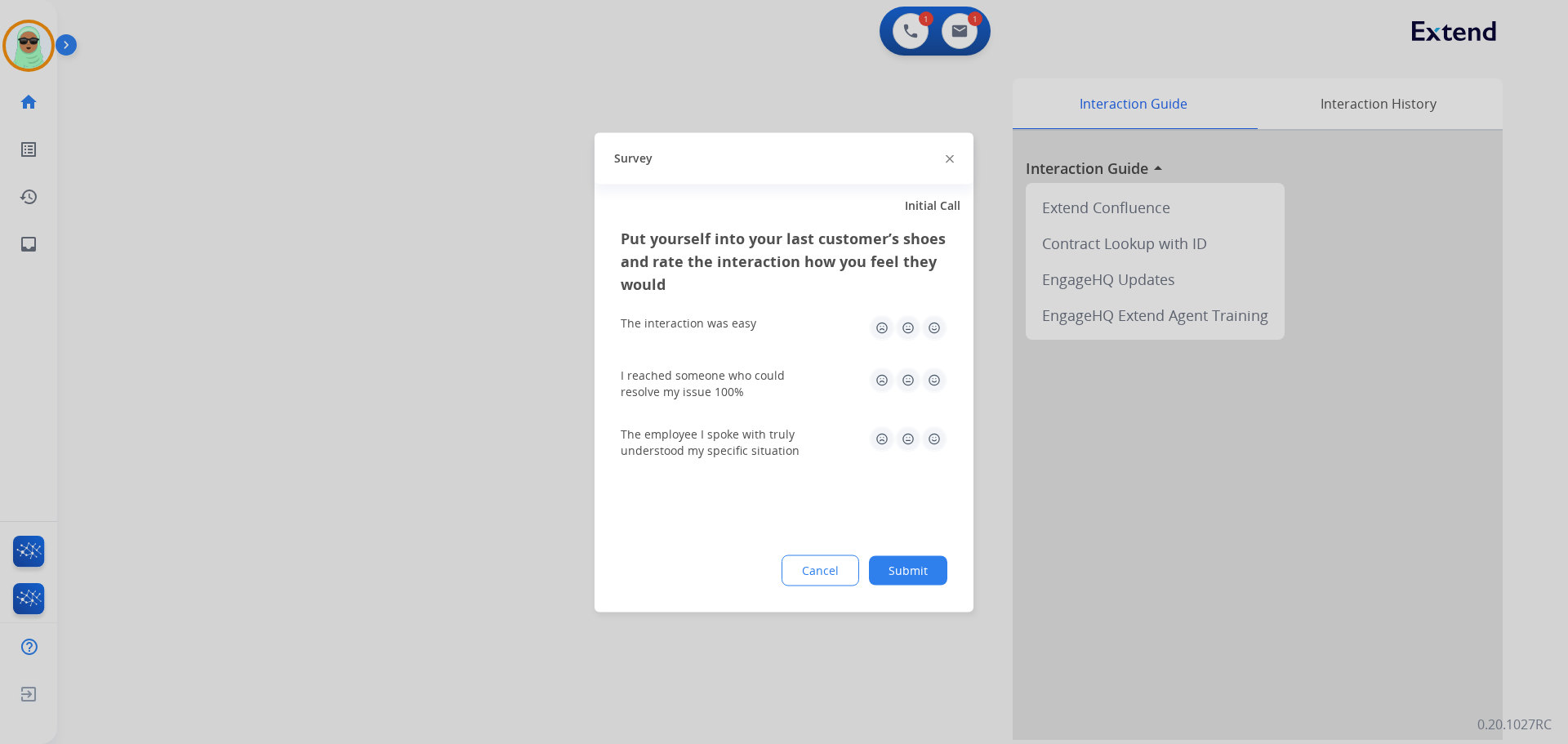
click at [903, 566] on button "Submit" at bounding box center [908, 570] width 78 height 29
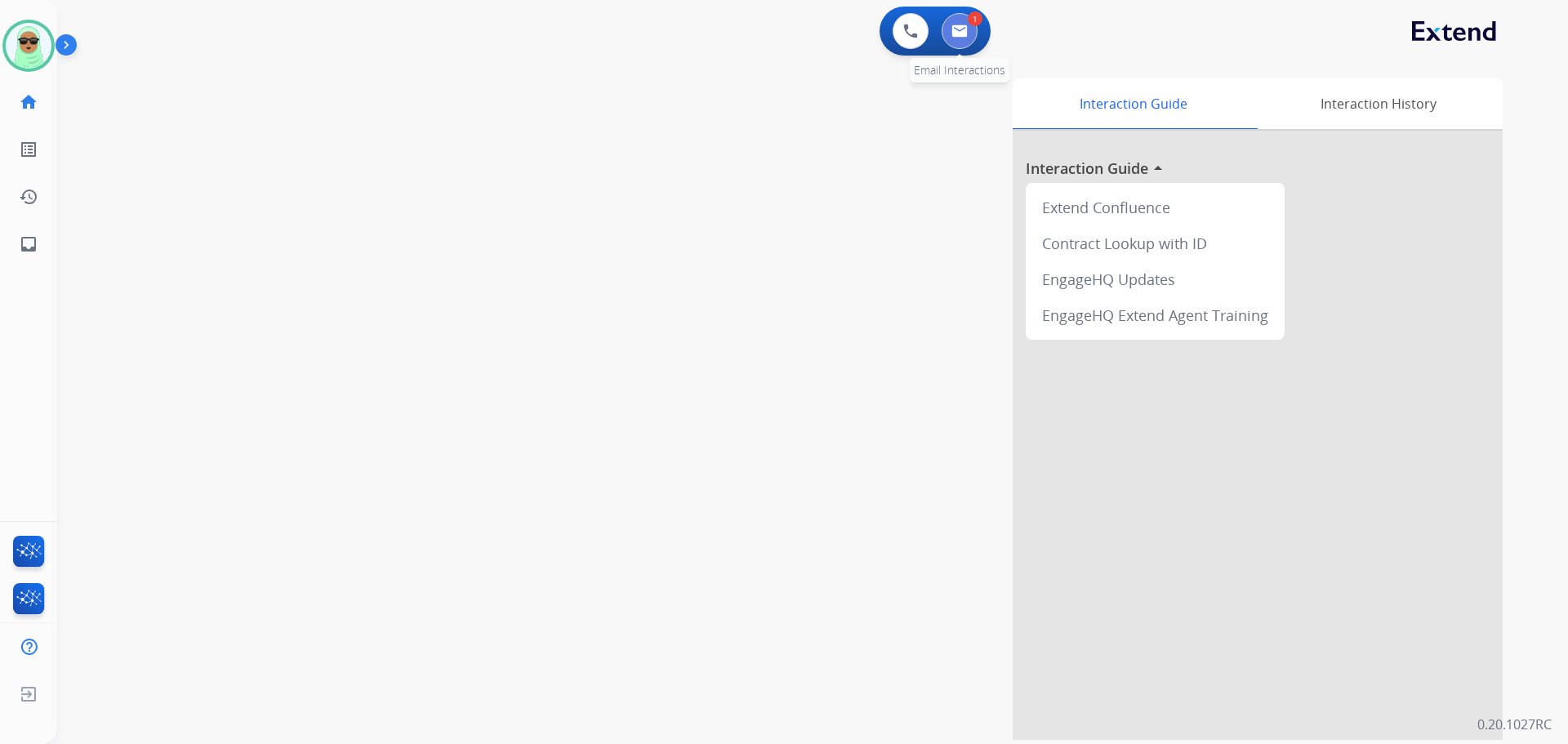
click at [969, 32] on button at bounding box center [960, 31] width 36 height 36
select select "**********"
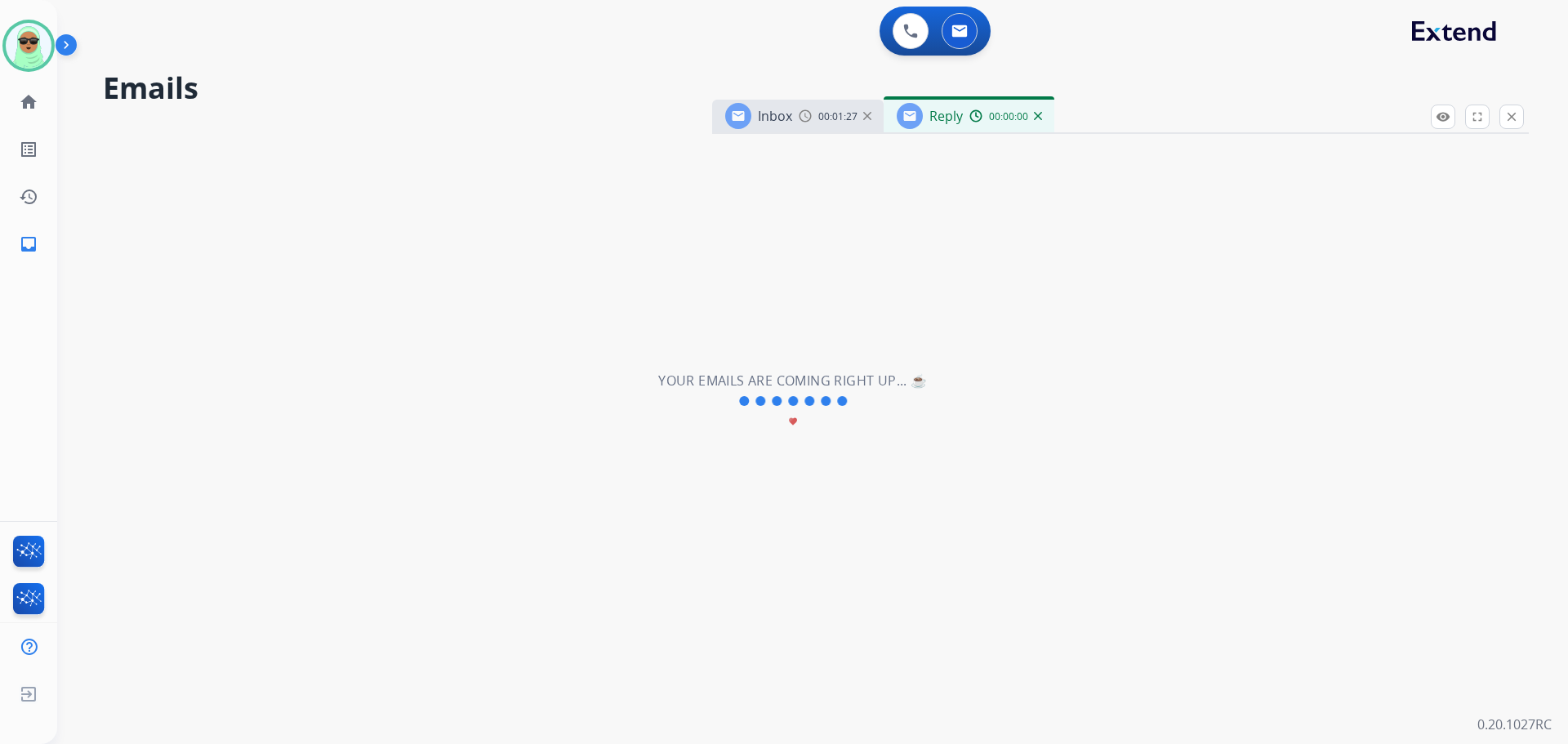
select select "**********"
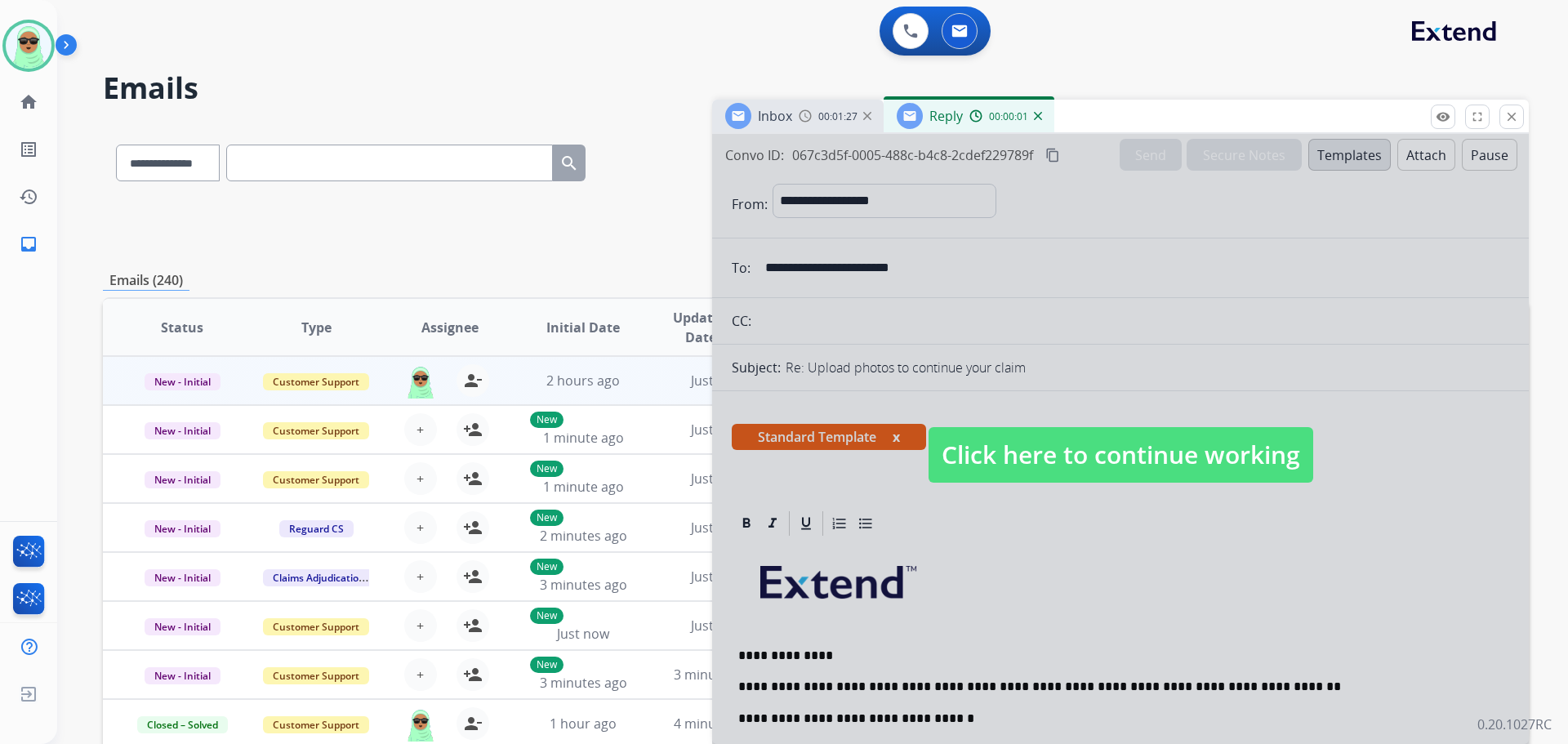
click at [1152, 459] on span "Click here to continue working" at bounding box center [1121, 455] width 385 height 56
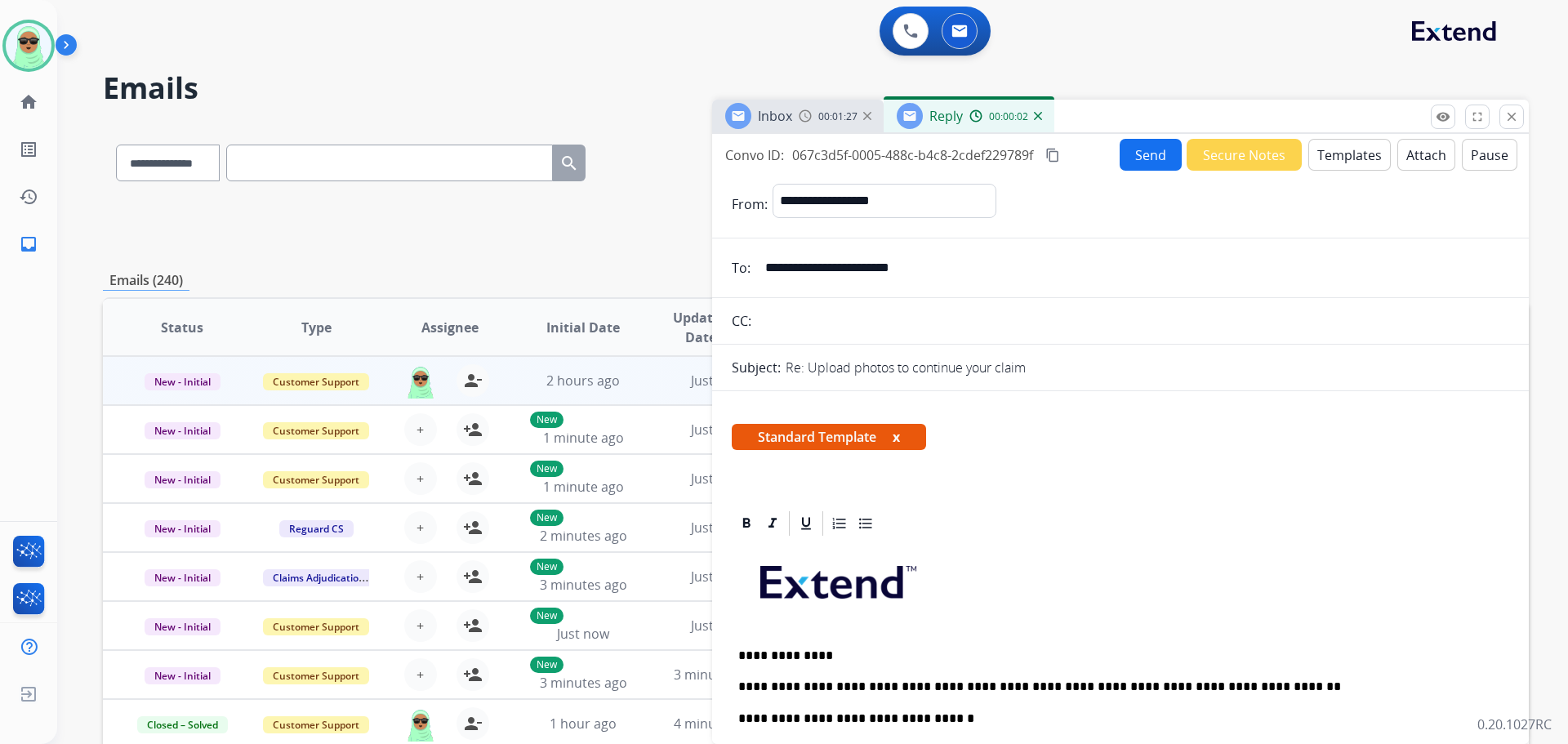
click at [1148, 154] on button "Send" at bounding box center [1151, 154] width 62 height 32
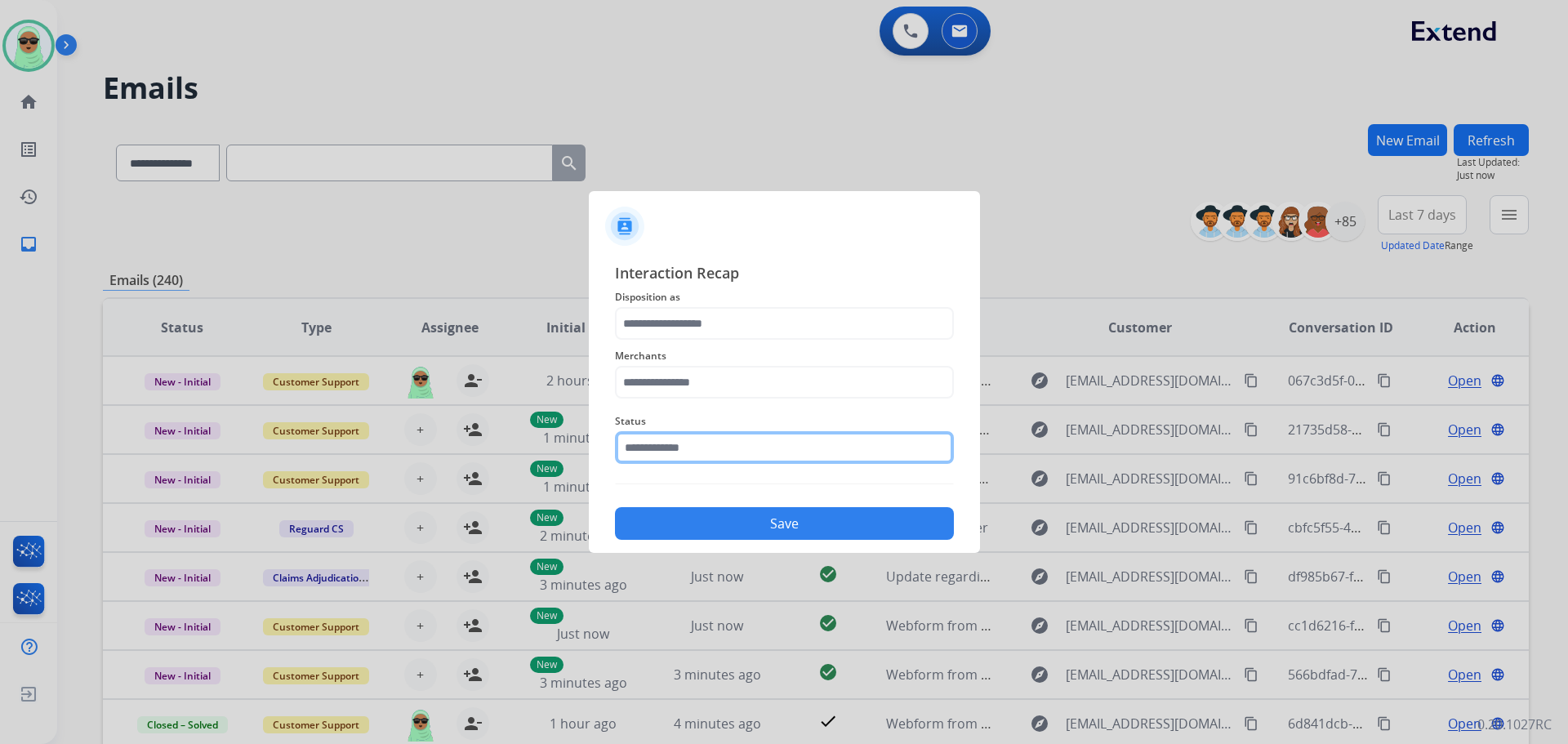
click at [741, 447] on input "text" at bounding box center [784, 447] width 339 height 33
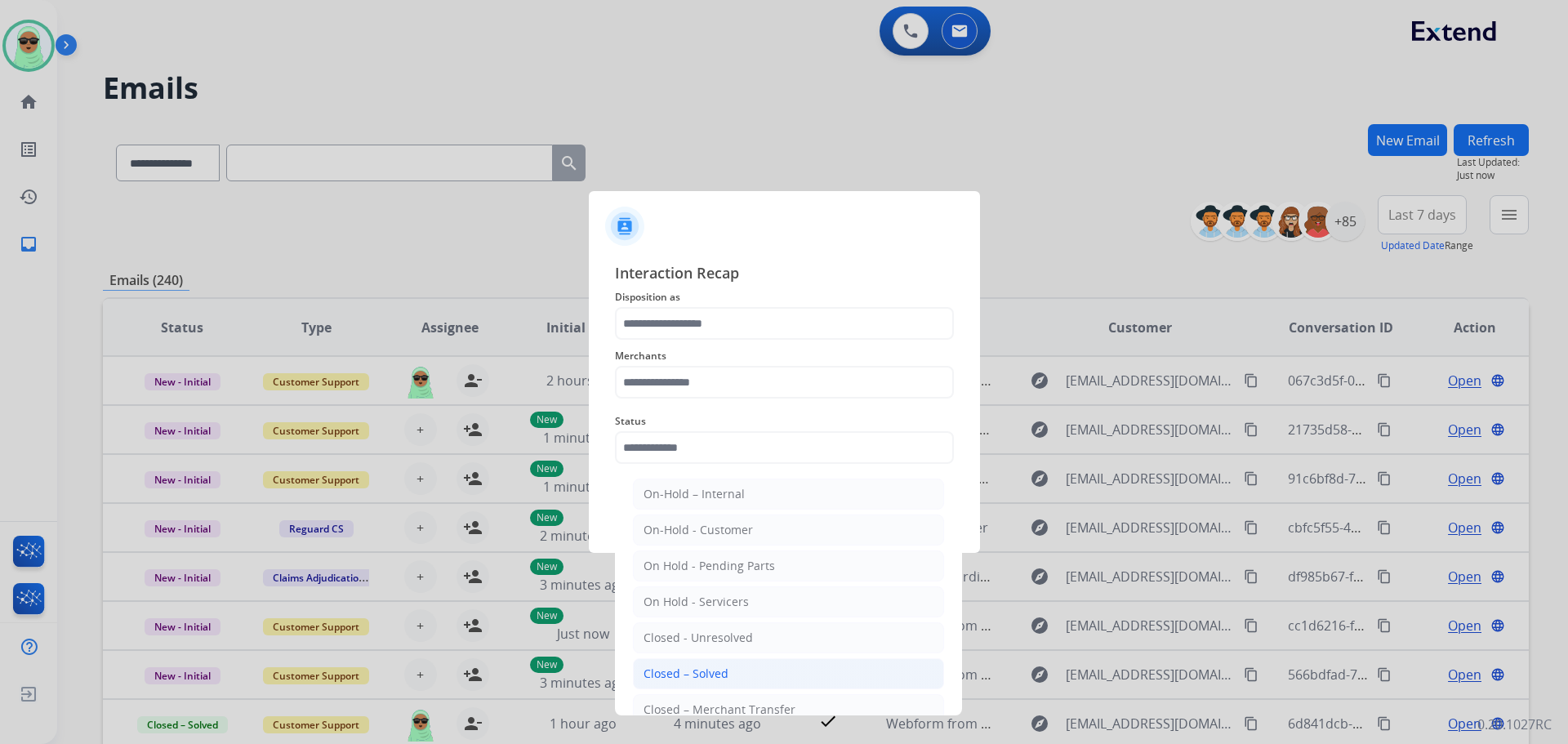
click at [712, 668] on div "Closed – Solved" at bounding box center [686, 673] width 85 height 16
type input "**********"
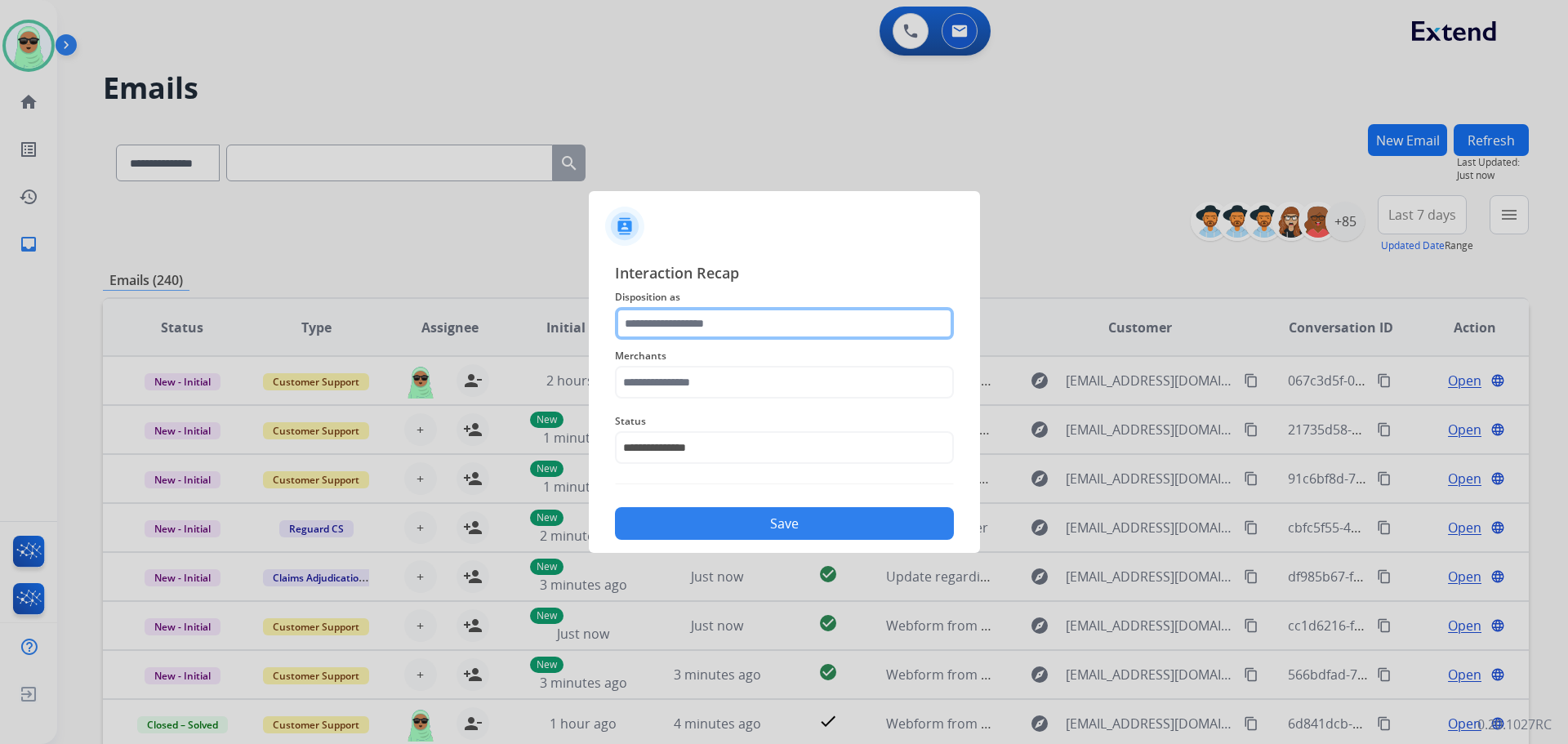
click at [706, 338] on input "text" at bounding box center [784, 324] width 339 height 33
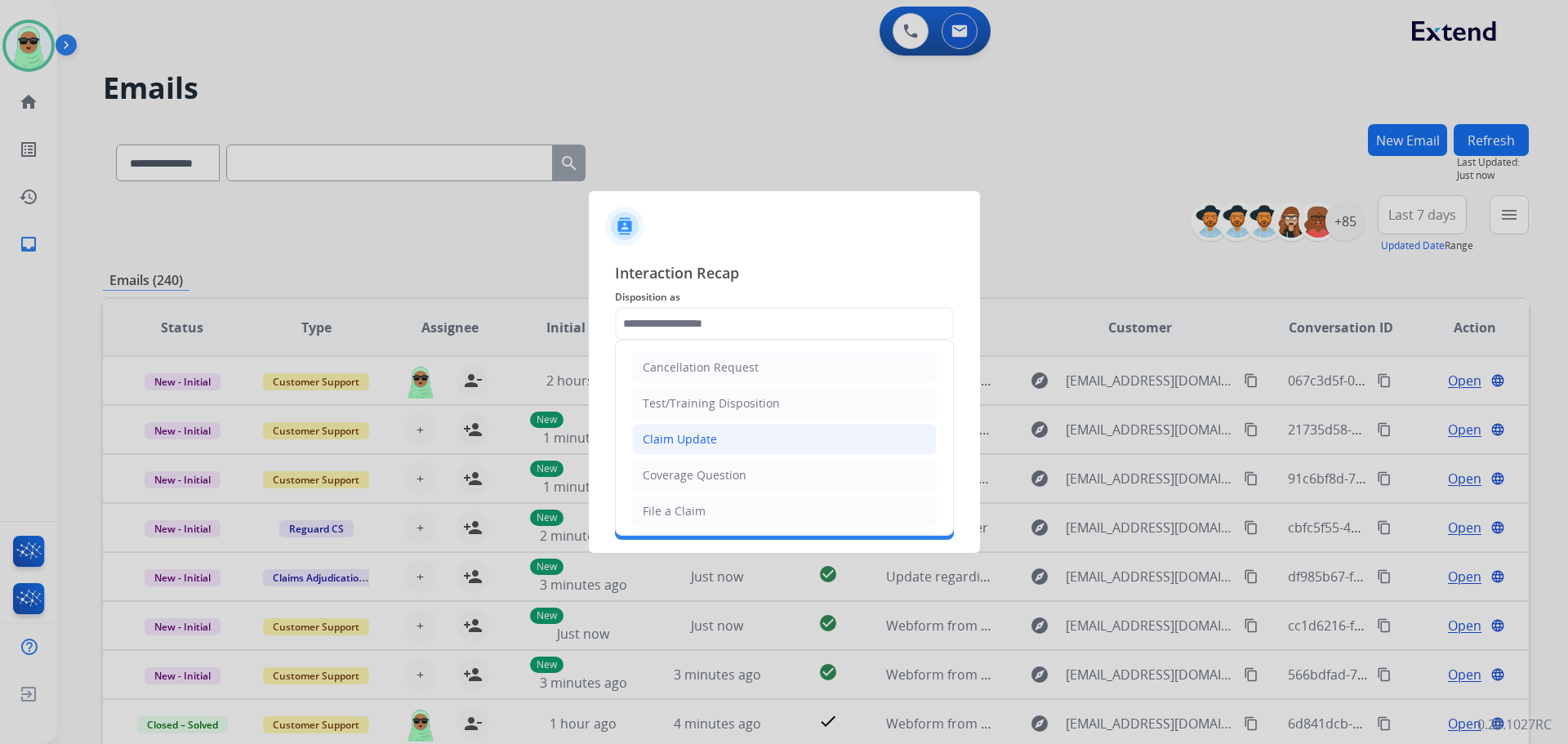
click at [702, 447] on div "Claim Update" at bounding box center [680, 439] width 75 height 16
type input "**********"
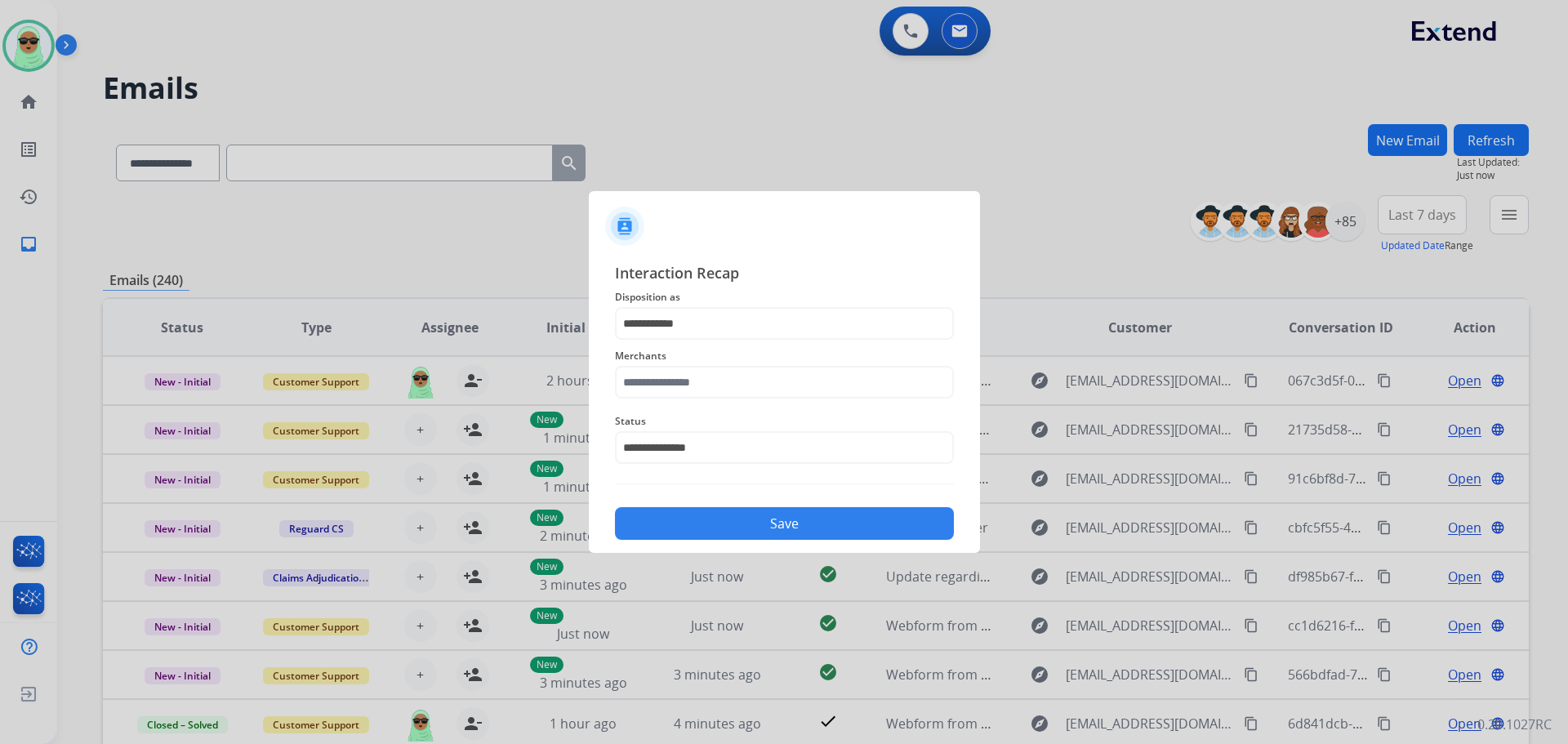
click at [685, 365] on span "Merchants" at bounding box center [784, 355] width 339 height 20
click at [692, 413] on span "Status" at bounding box center [784, 420] width 339 height 20
click at [692, 394] on input "text" at bounding box center [784, 382] width 339 height 33
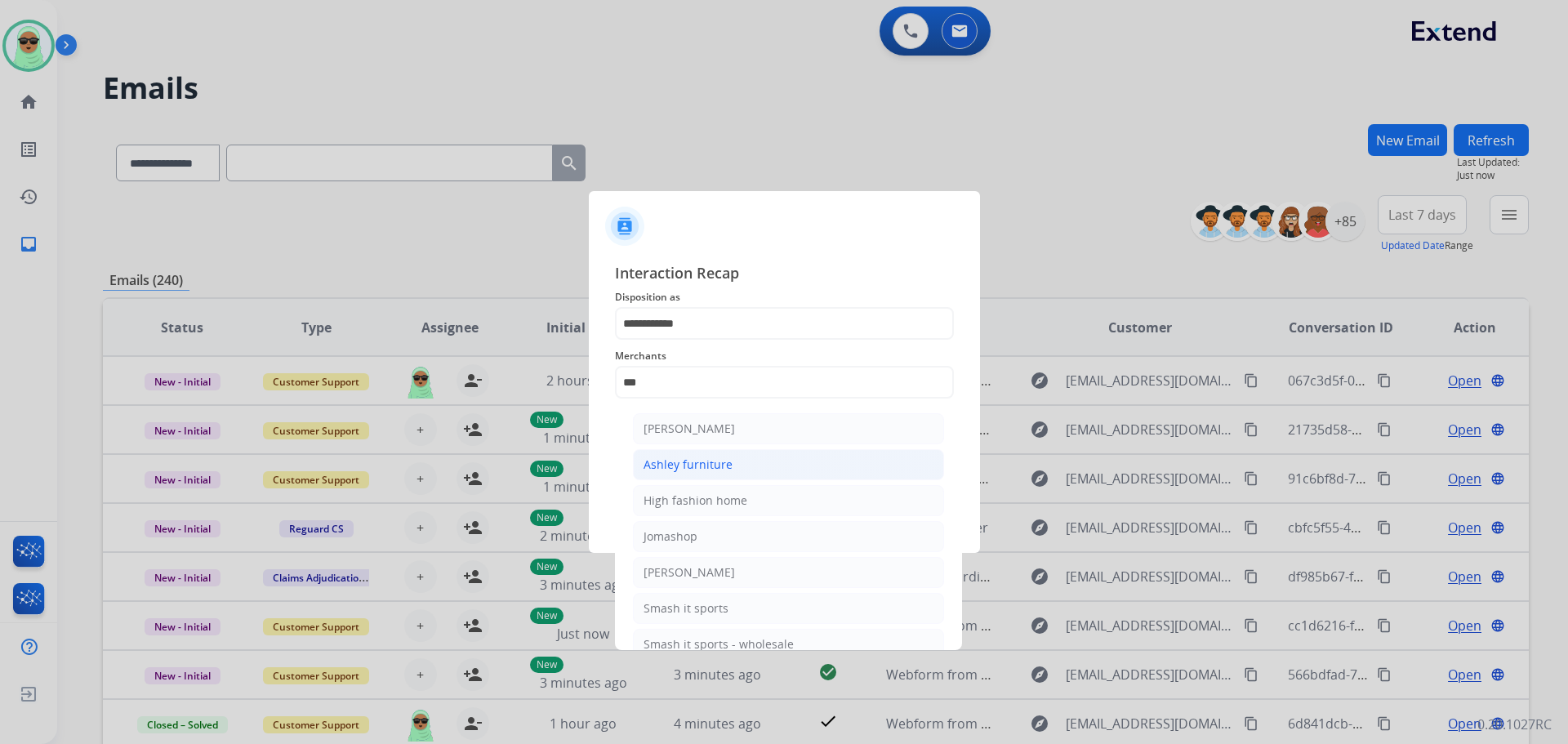
click at [722, 472] on div "Ashley furniture" at bounding box center [689, 464] width 89 height 16
type input "**********"
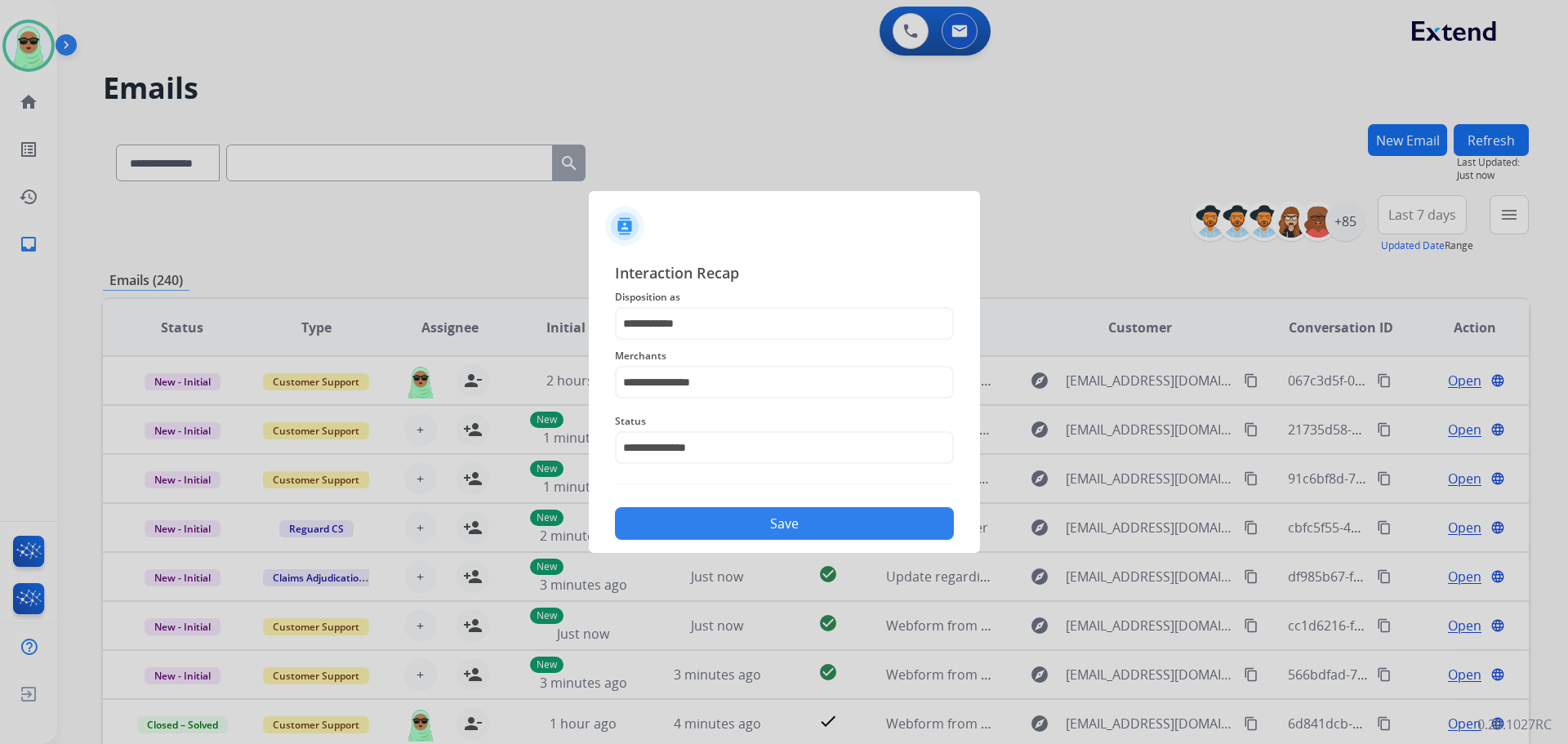
click at [729, 549] on div "**********" at bounding box center [785, 400] width 392 height 305
click at [740, 515] on button "Save" at bounding box center [784, 523] width 339 height 33
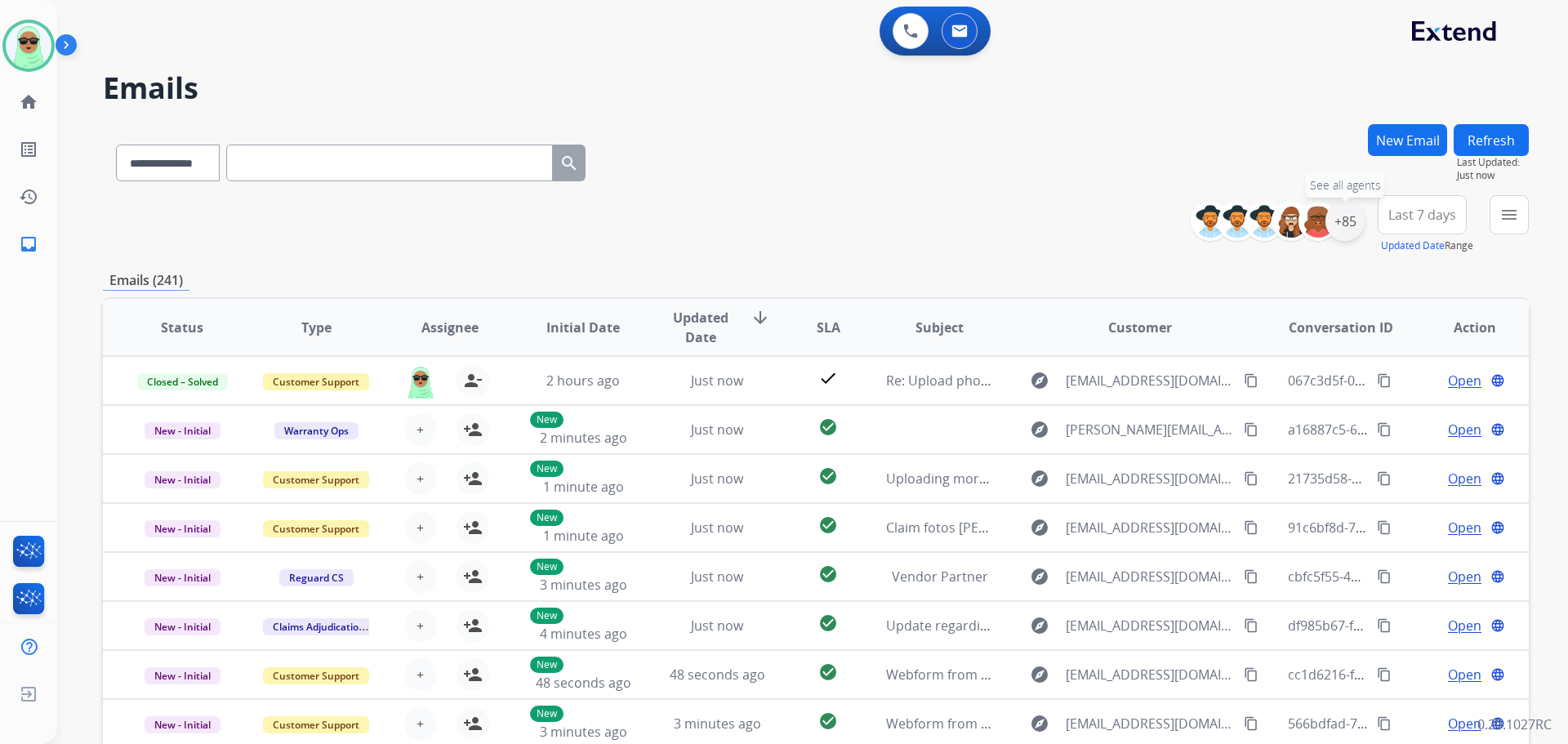
click at [1349, 231] on div "+85" at bounding box center [1346, 221] width 40 height 39
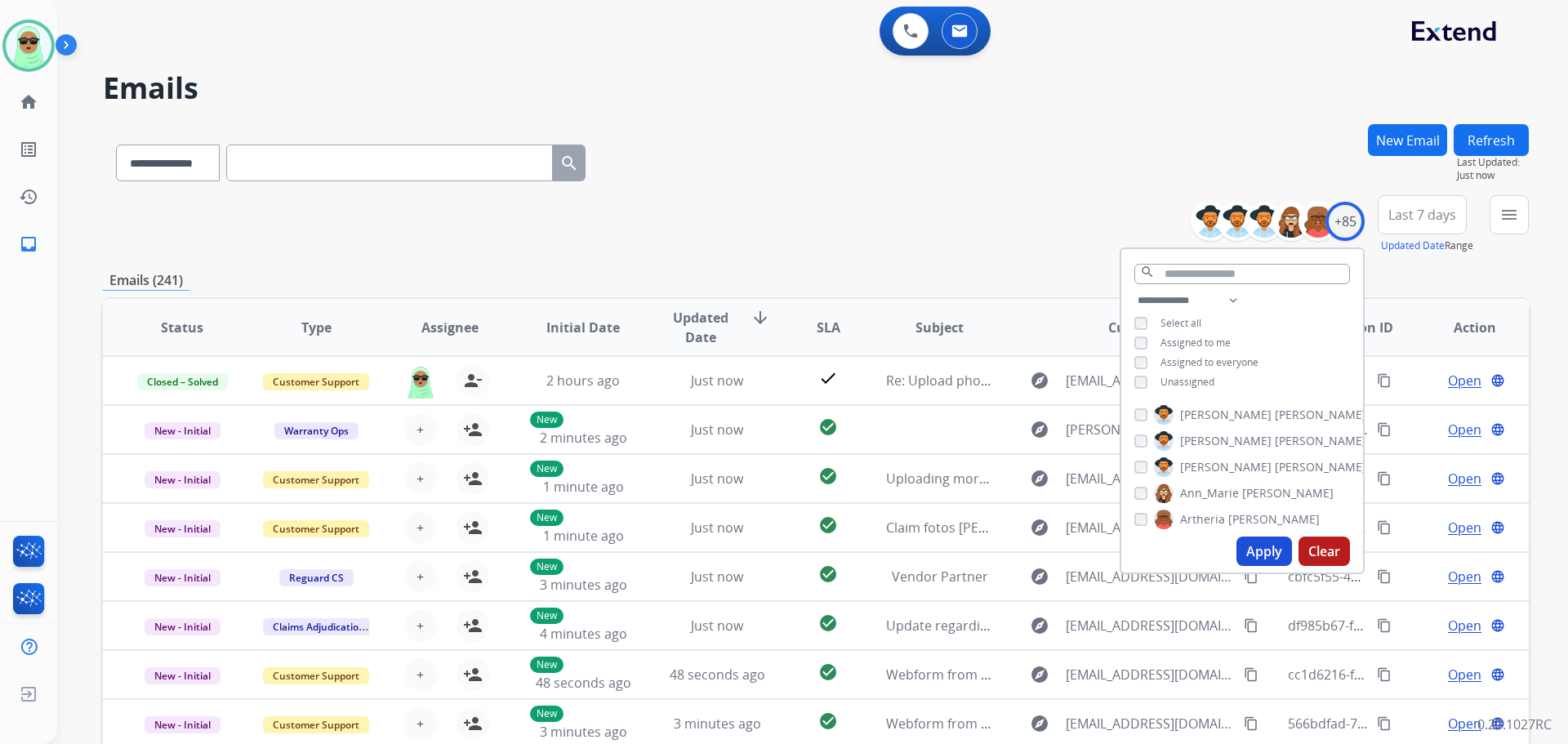
click at [1166, 390] on div "**********" at bounding box center [1243, 343] width 242 height 105
click at [1176, 379] on span "Unassigned" at bounding box center [1188, 382] width 54 height 14
click at [1268, 549] on button "Apply" at bounding box center [1264, 551] width 56 height 29
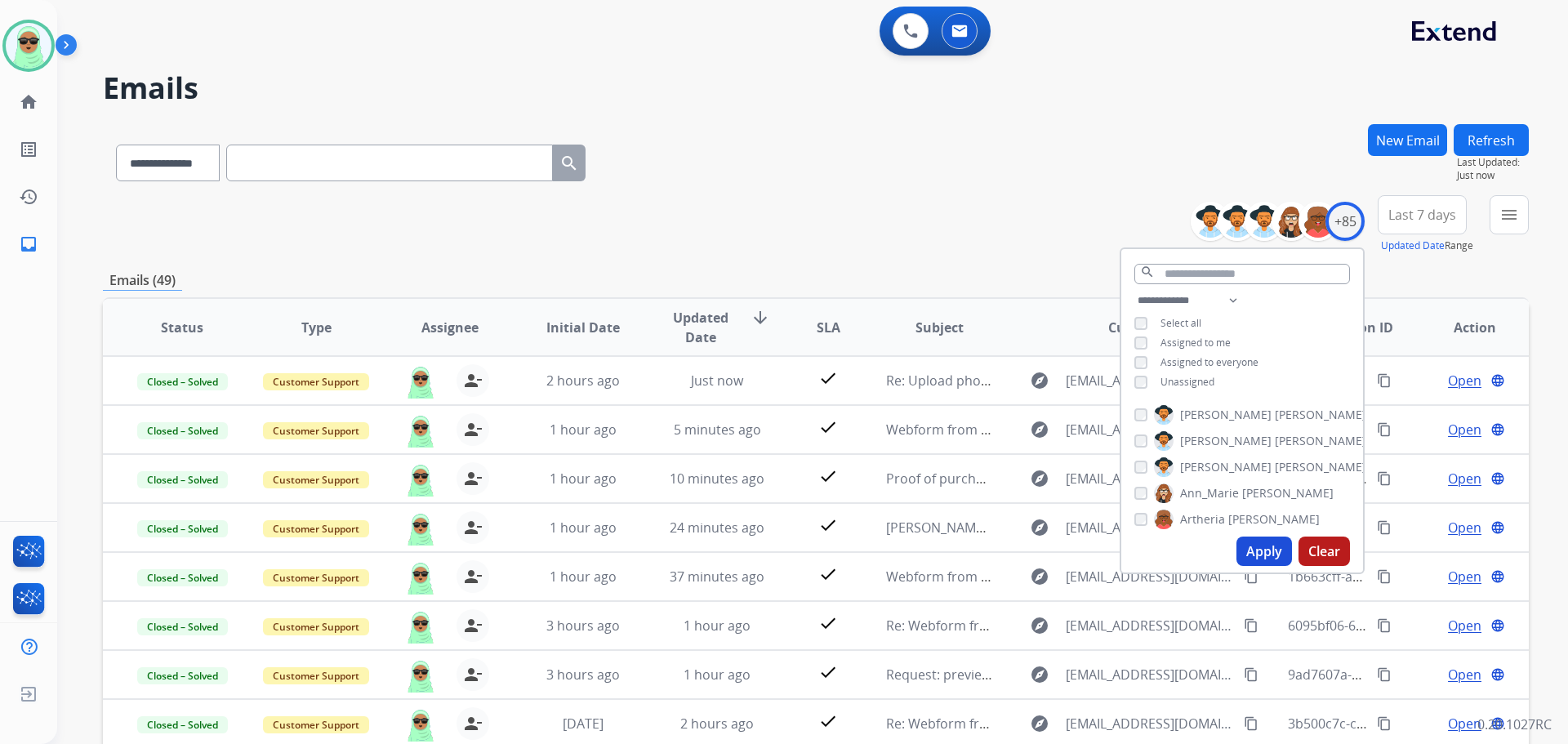
click at [1425, 223] on div "**********" at bounding box center [813, 372] width 1511 height 744
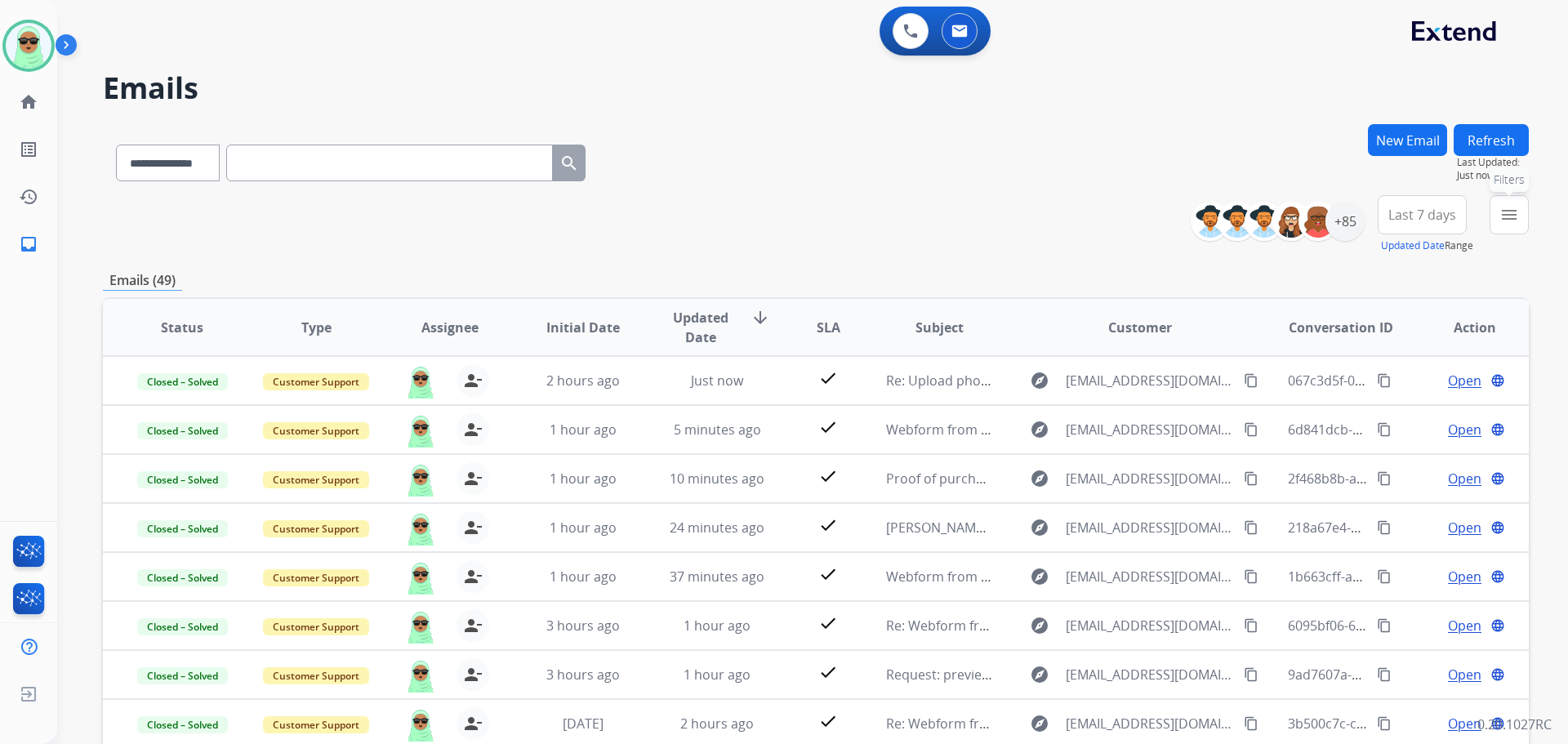
click at [1425, 224] on button "menu Filters" at bounding box center [1510, 215] width 40 height 39
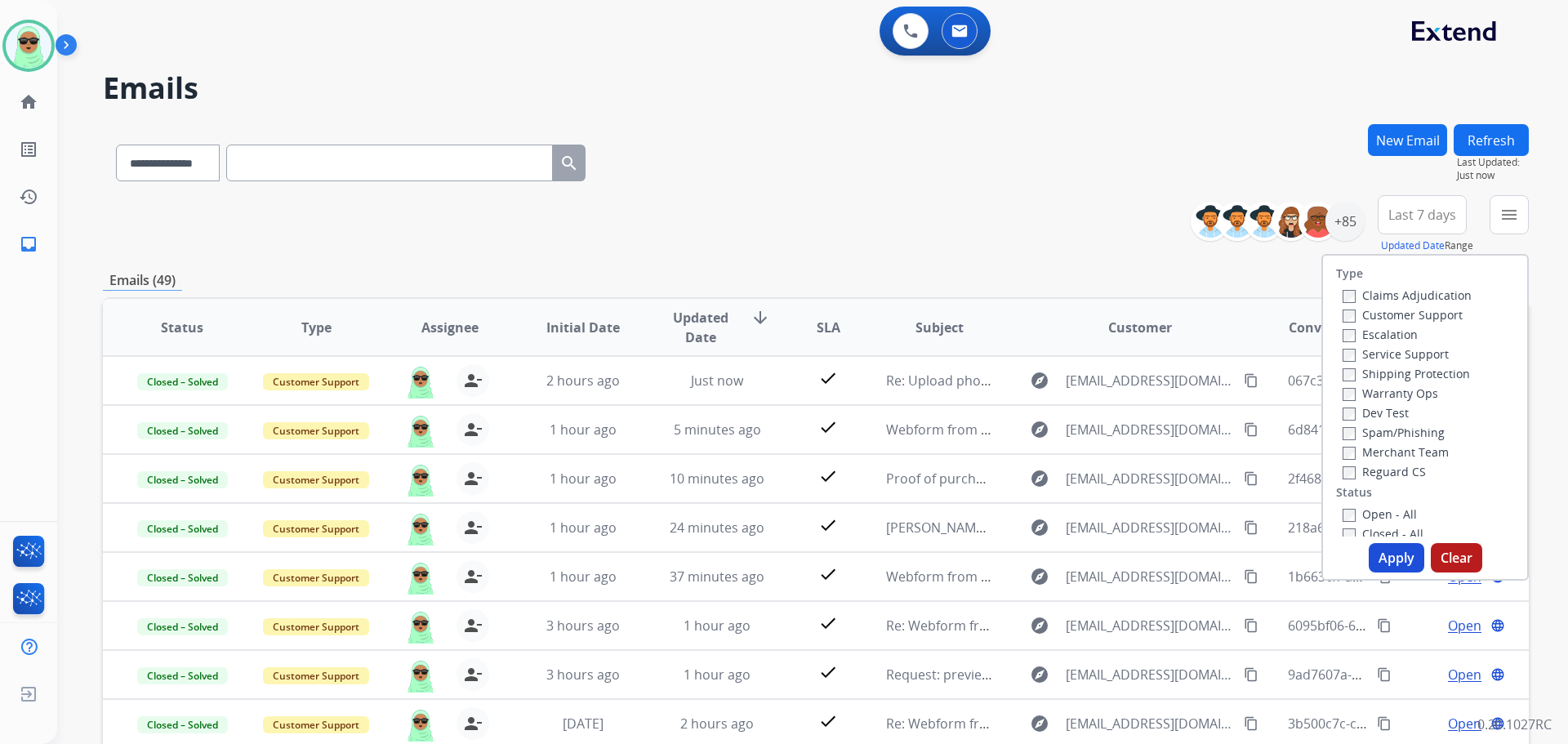
click at [1425, 302] on label "Claims Adjudication" at bounding box center [1407, 295] width 129 height 15
click at [1425, 307] on label "Customer Support" at bounding box center [1403, 315] width 120 height 15
click at [1425, 297] on label "Claims Adjudication" at bounding box center [1407, 295] width 129 height 15
click at [1425, 369] on label "Shipping Protection" at bounding box center [1407, 373] width 127 height 15
click at [1425, 457] on label "Merchant Team" at bounding box center [1396, 451] width 106 height 15
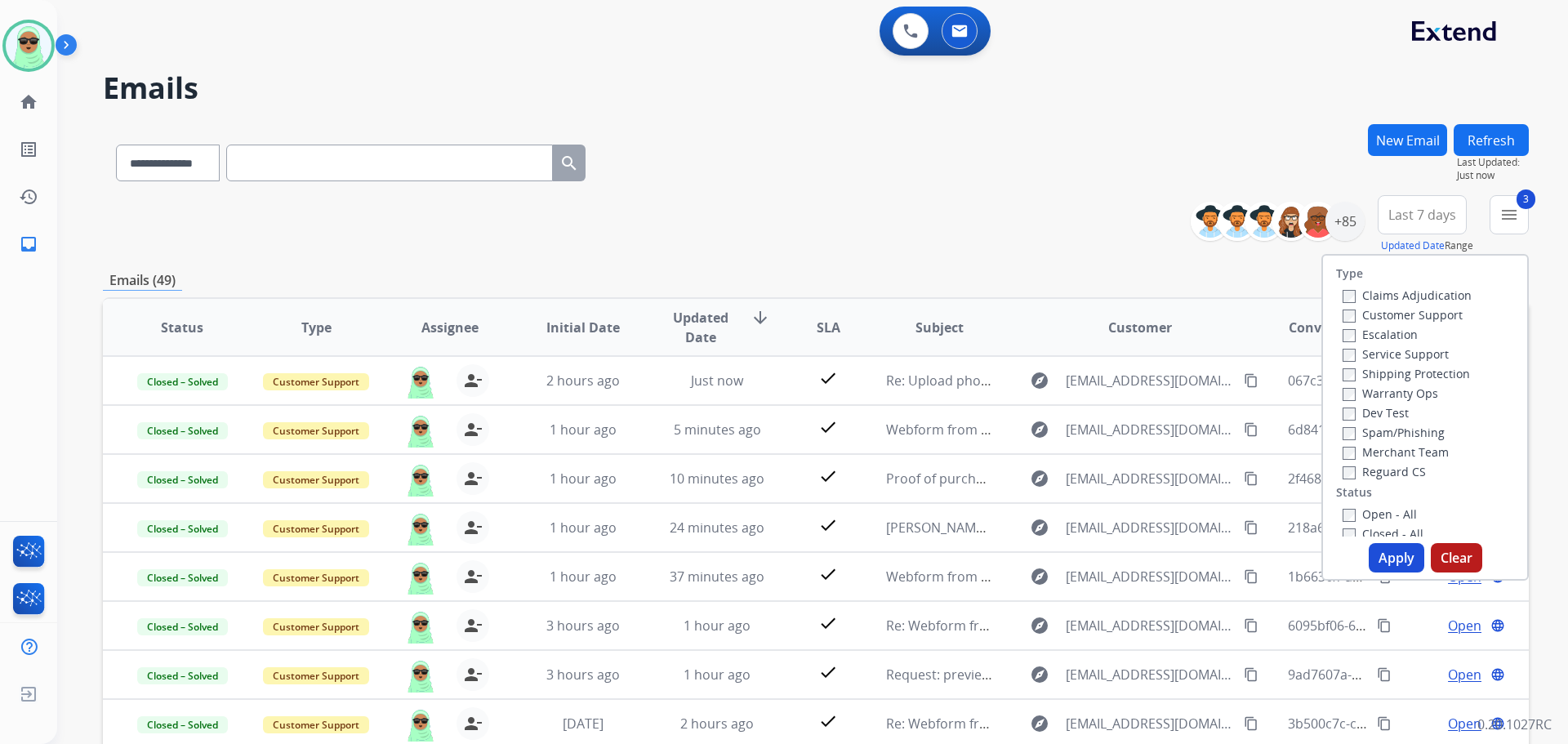
click at [1421, 469] on div "Reguard CS" at bounding box center [1407, 470] width 129 height 20
click at [1413, 457] on label "Merchant Team" at bounding box center [1396, 451] width 106 height 15
click at [1414, 475] on label "Reguard CS" at bounding box center [1384, 471] width 83 height 15
click at [1391, 508] on label "Open - All" at bounding box center [1380, 514] width 75 height 15
click at [1401, 543] on button "Apply" at bounding box center [1396, 558] width 56 height 29
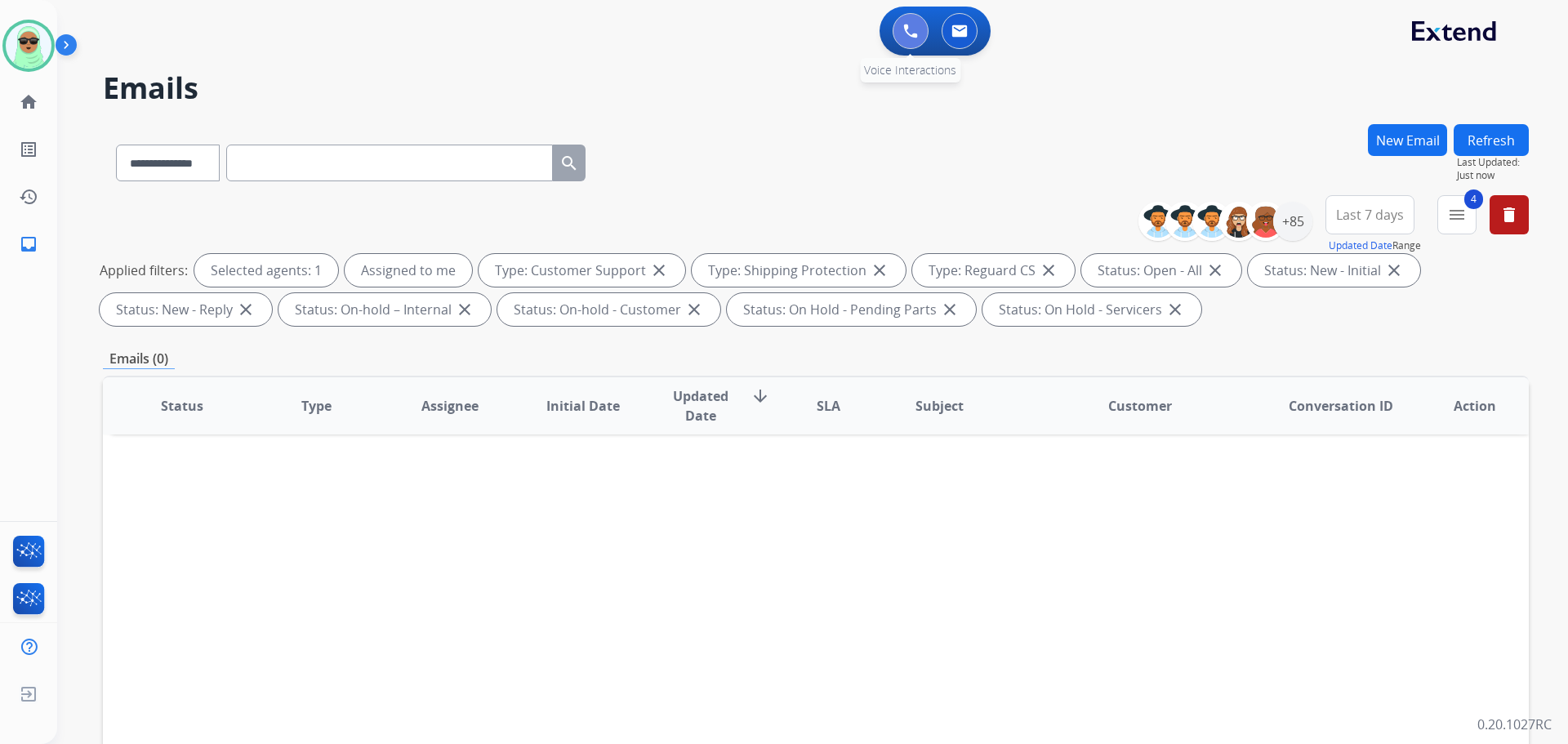
click at [902, 36] on button at bounding box center [911, 31] width 36 height 36
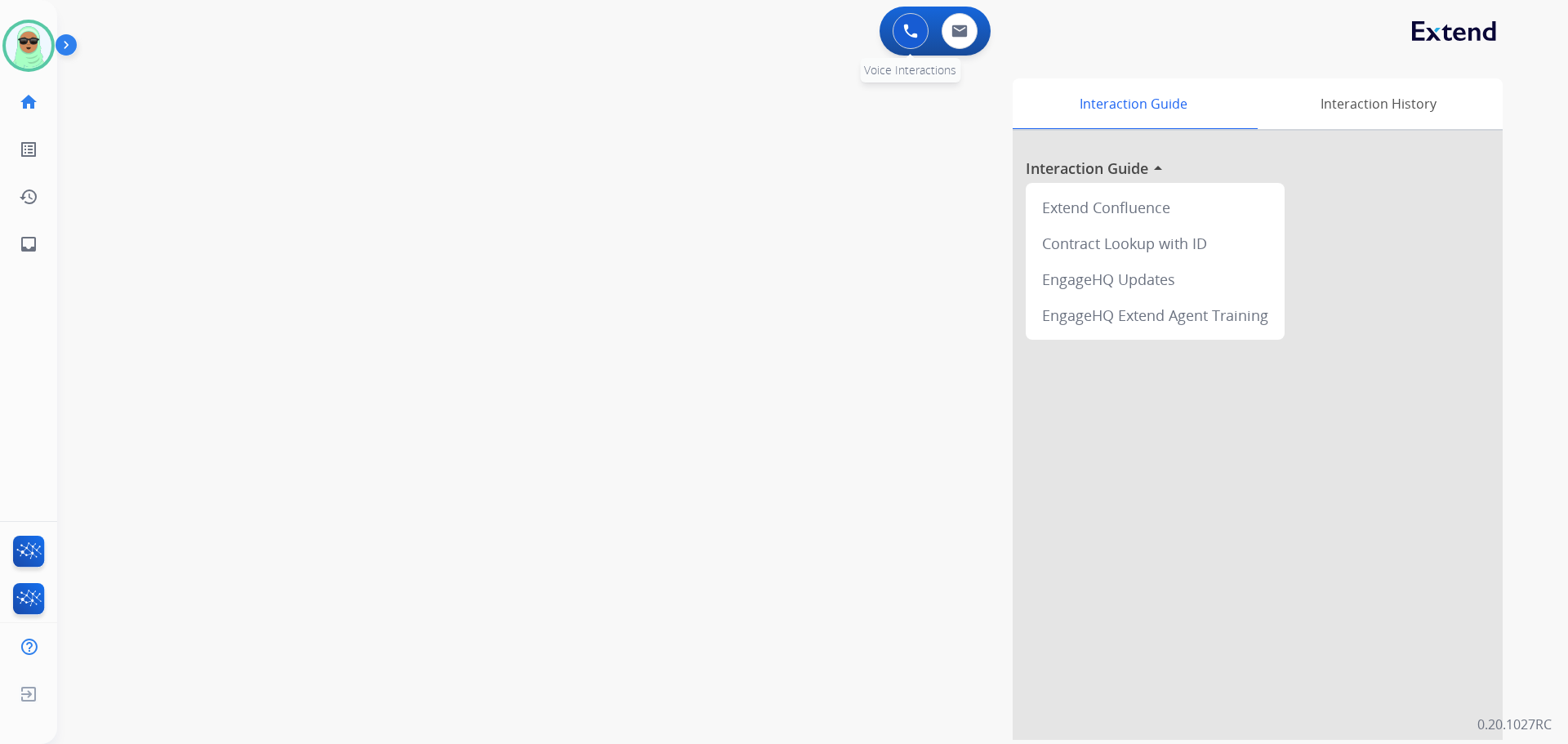
click at [904, 30] on img at bounding box center [910, 31] width 15 height 15
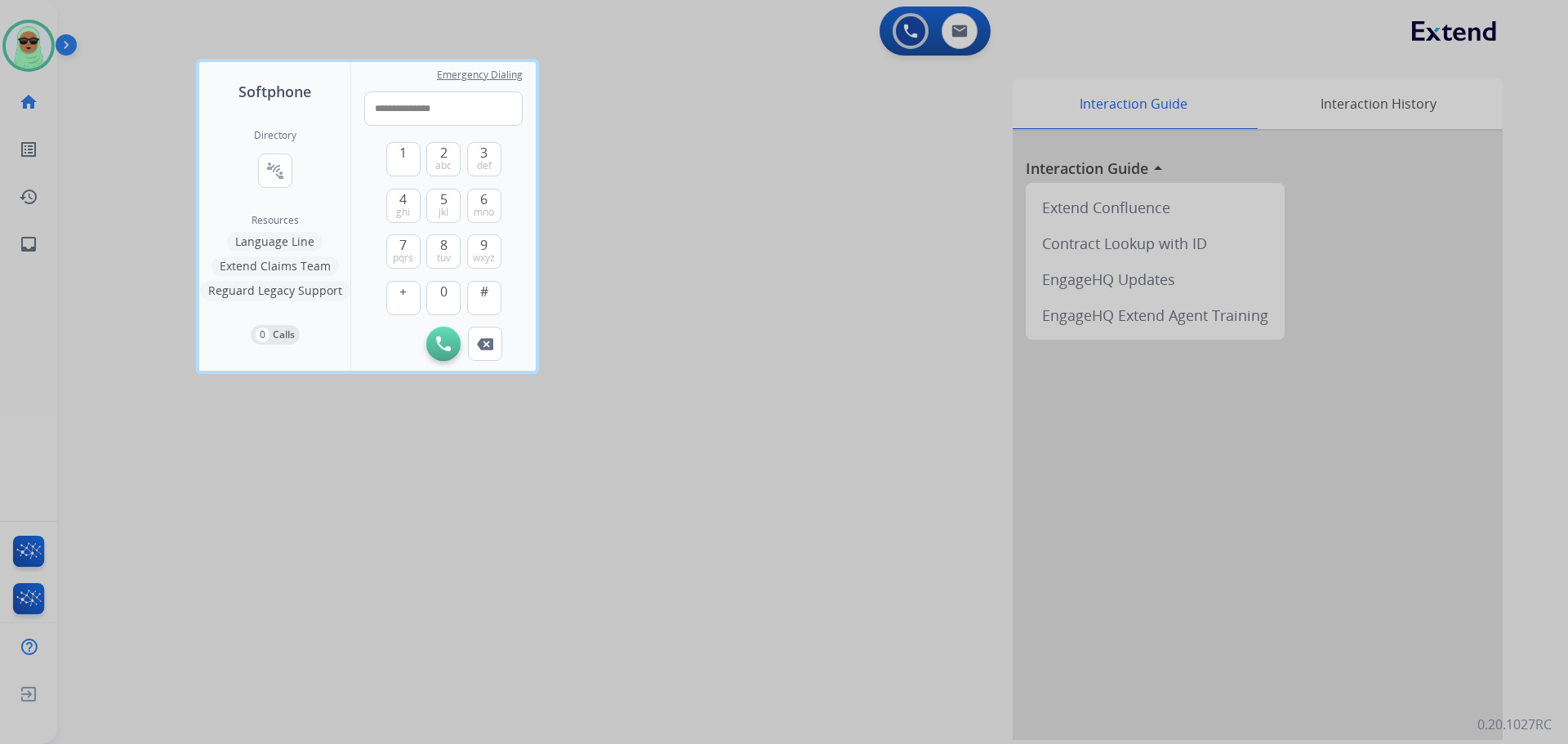
type input "**********"
click at [438, 325] on div "1 2 abc 3 def 4 ghi 5 jkl 6 mno 7 pqrs 8 tuv 9 wxyz + 0 #" at bounding box center [444, 226] width 115 height 201
click at [435, 339] on button "Initiate Call" at bounding box center [444, 344] width 34 height 34
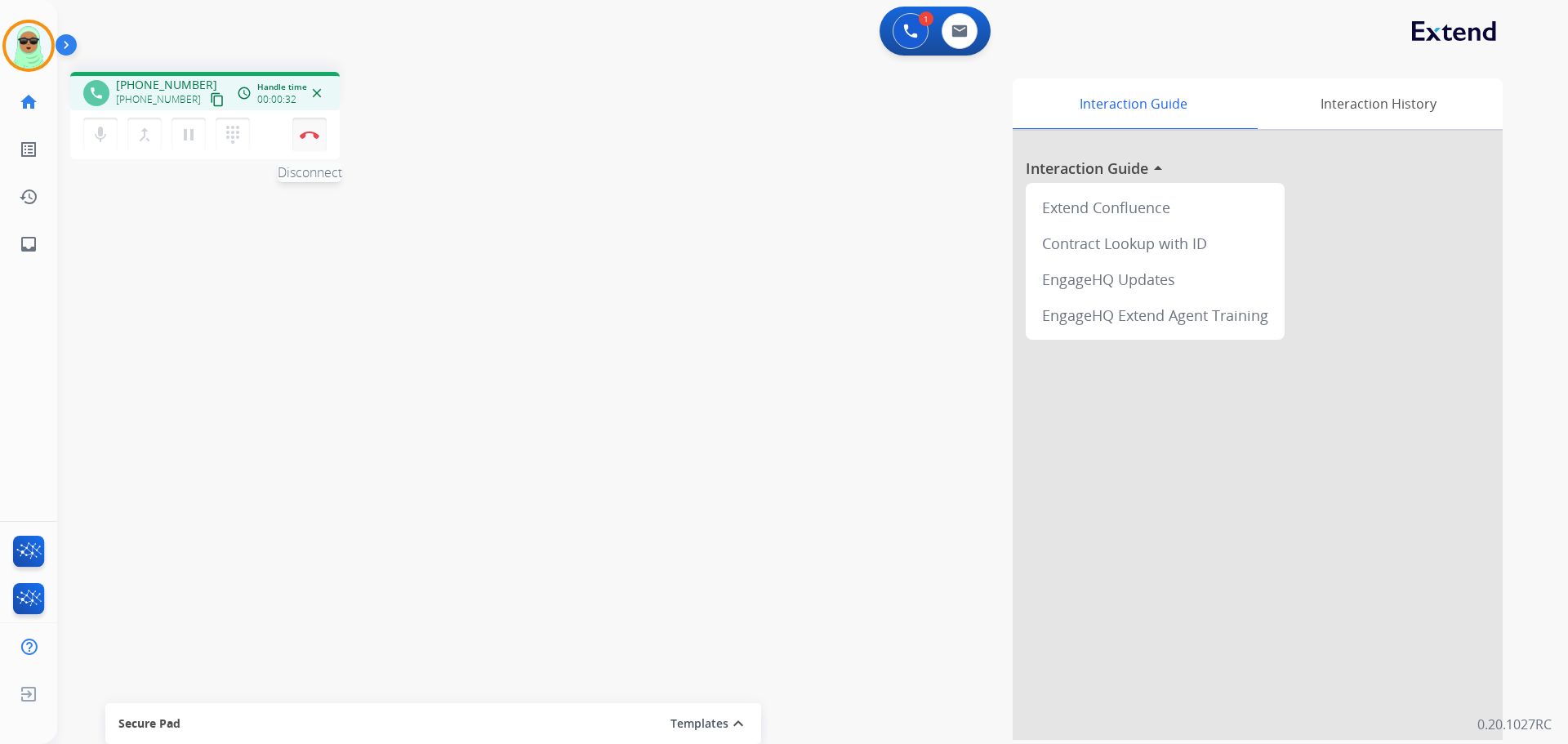
click at [321, 147] on button "Disconnect" at bounding box center [310, 135] width 34 height 34
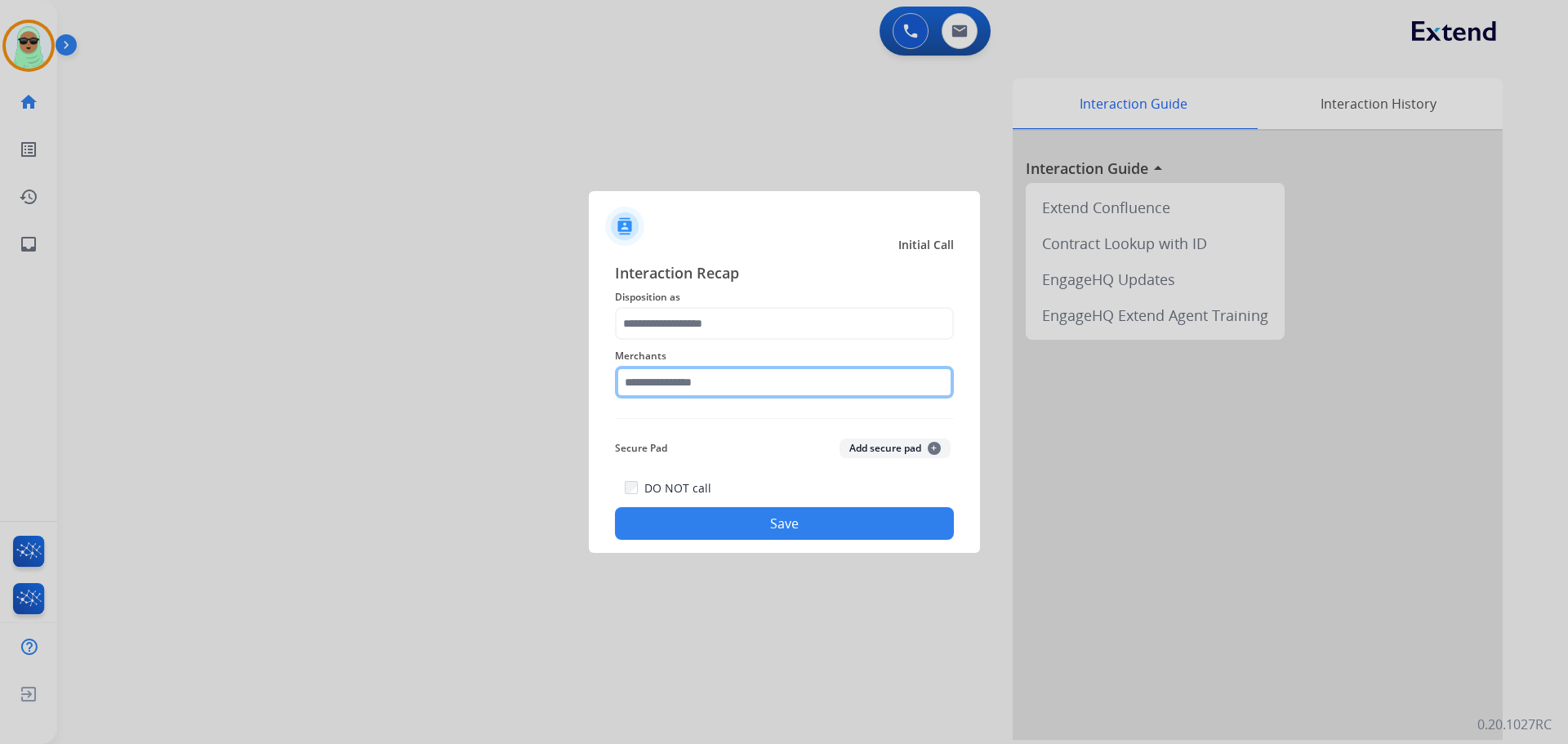
click at [775, 386] on input "text" at bounding box center [784, 382] width 339 height 33
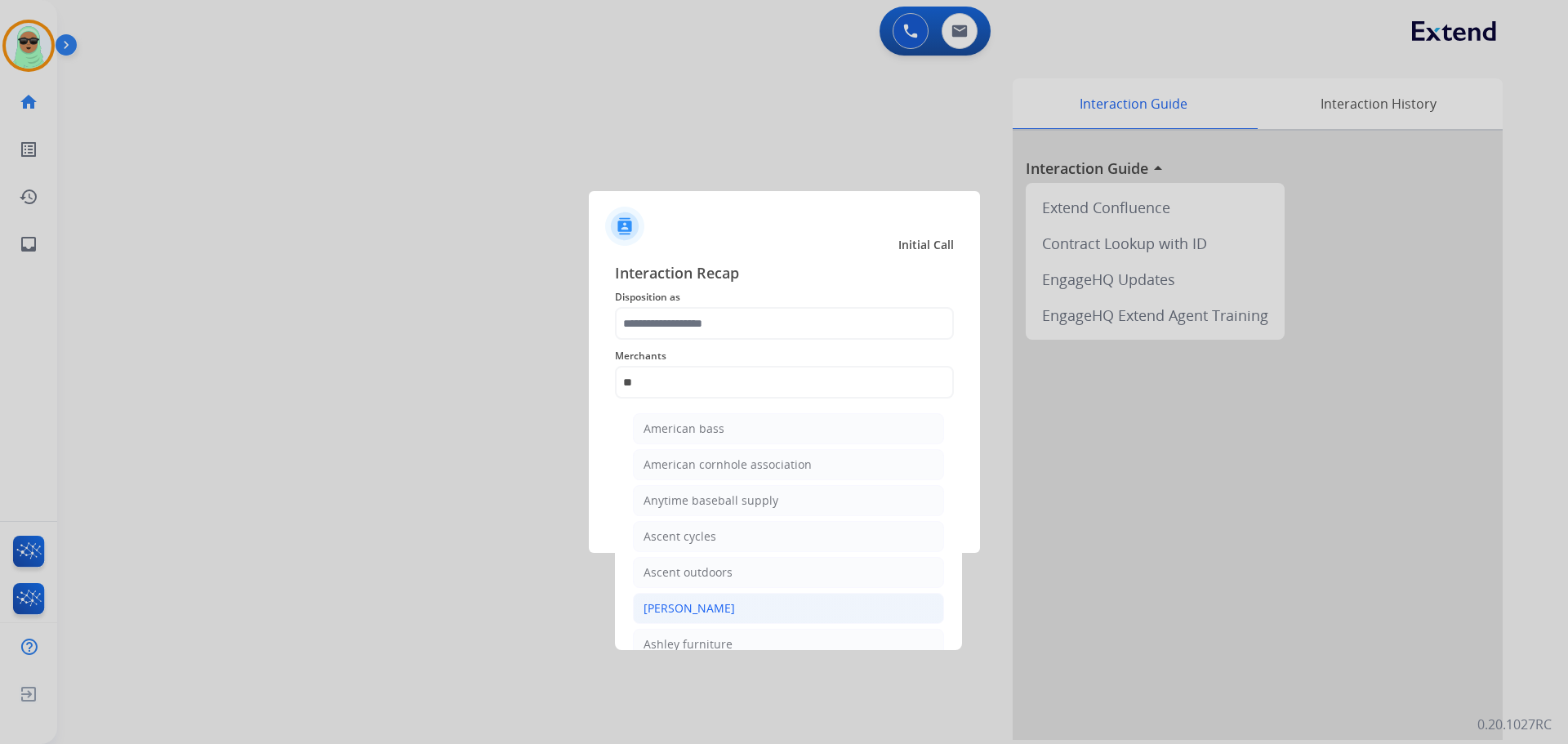
drag, startPoint x: 691, startPoint y: 607, endPoint x: 752, endPoint y: 406, distance: 210.1
click at [691, 606] on div "[PERSON_NAME]" at bounding box center [690, 608] width 92 height 16
type input "**********"
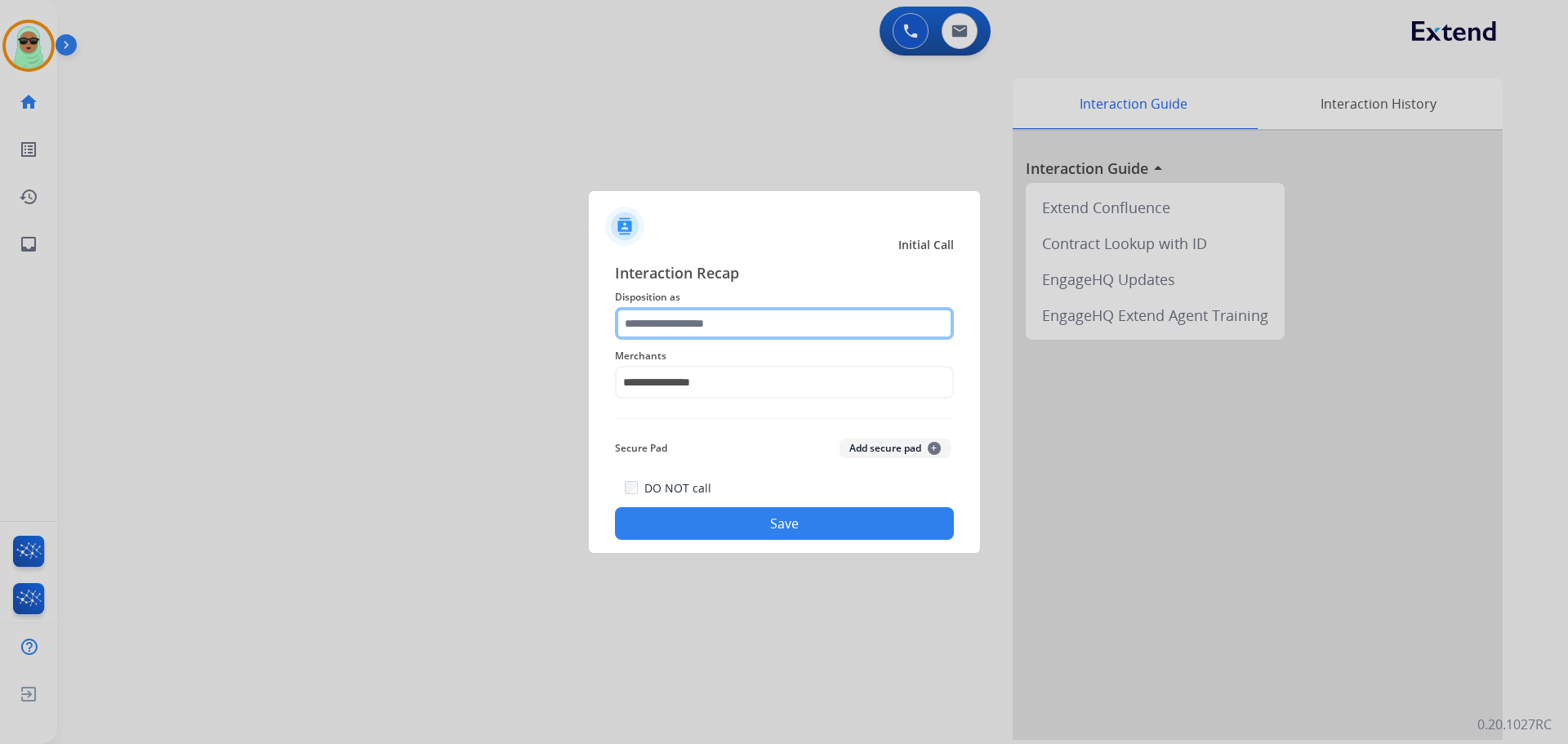
click at [765, 328] on input "text" at bounding box center [784, 324] width 339 height 33
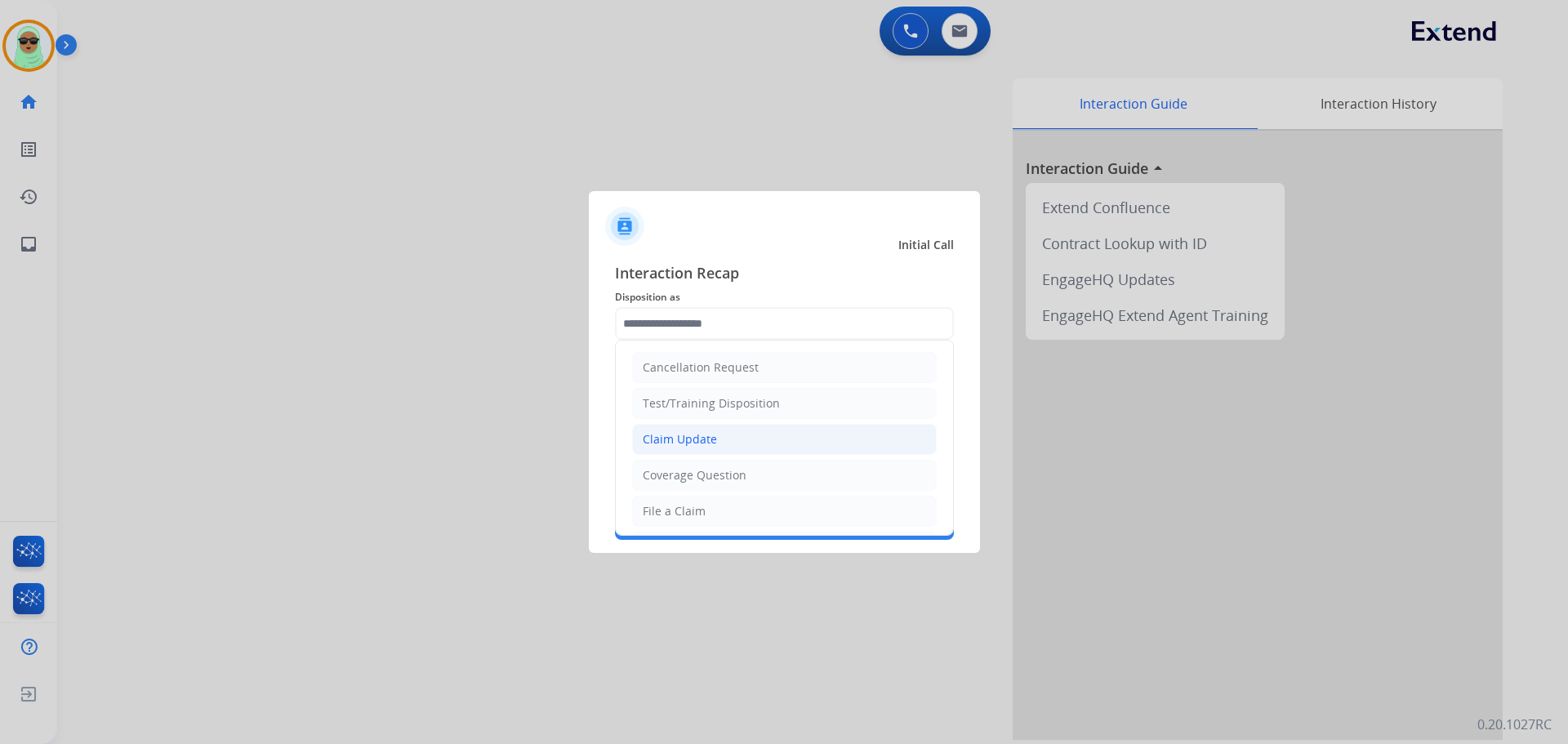
click at [738, 444] on li "Claim Update" at bounding box center [784, 439] width 305 height 31
type input "**********"
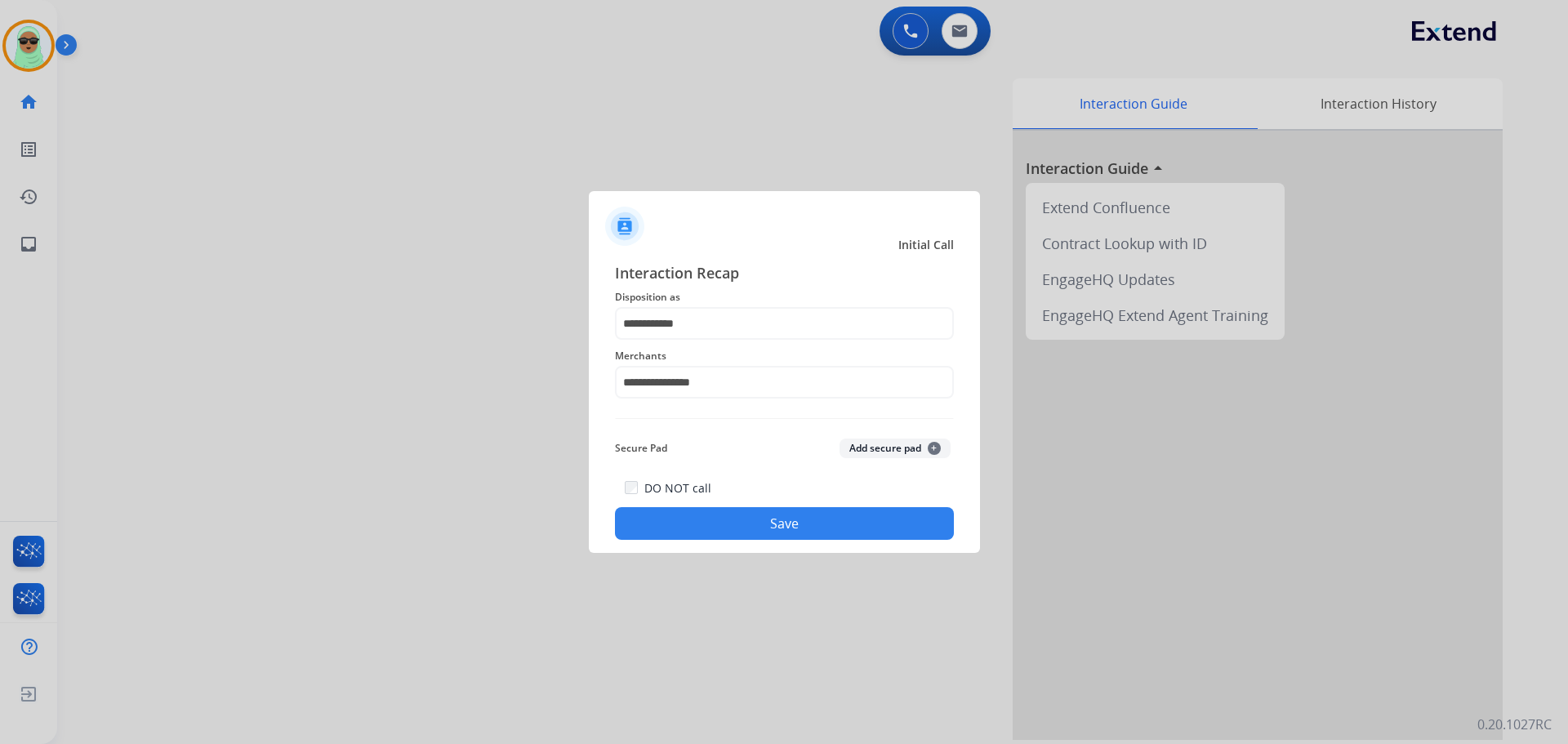
click at [761, 533] on button "Save" at bounding box center [784, 523] width 339 height 33
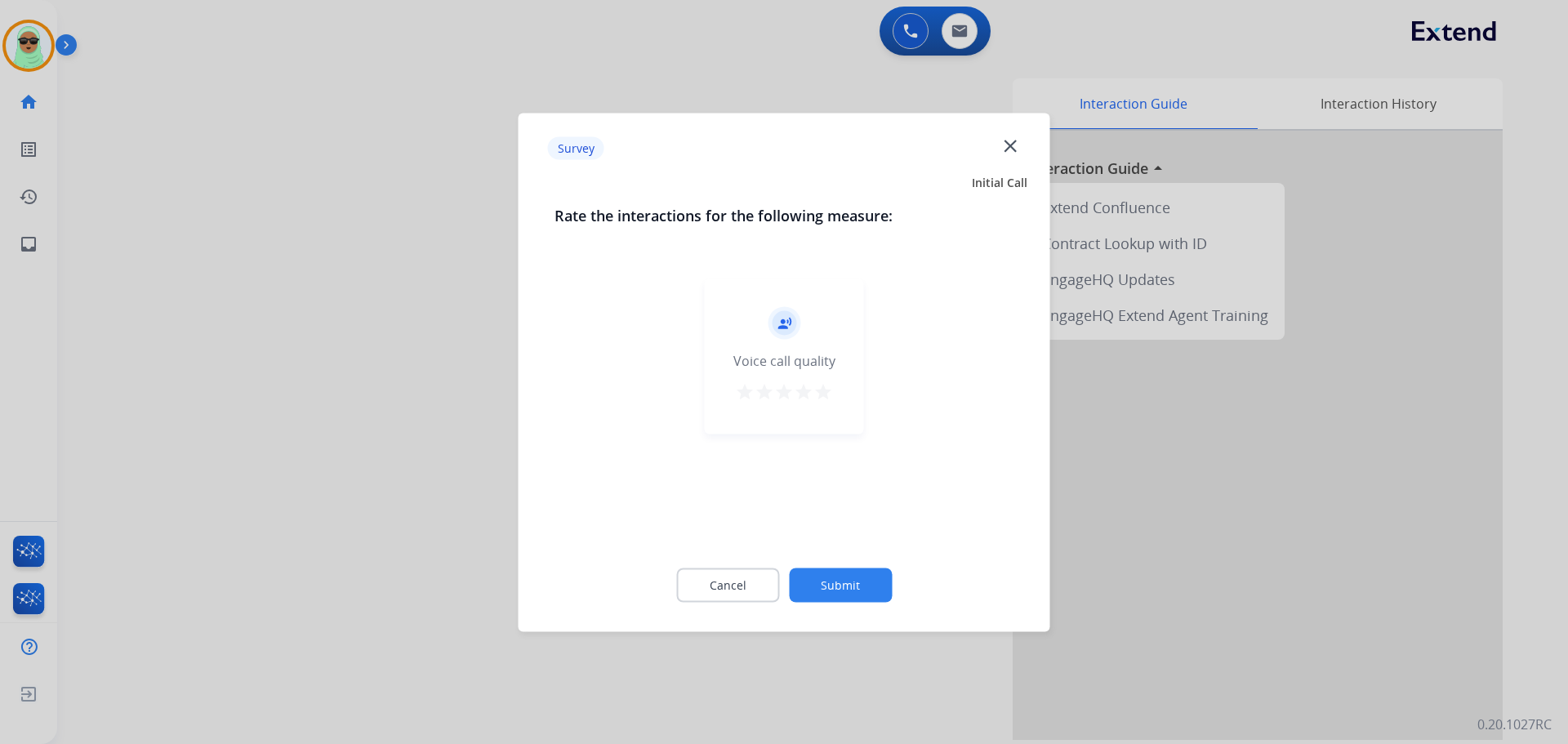
click at [813, 566] on div "Cancel Submit" at bounding box center [785, 584] width 460 height 74
drag, startPoint x: 817, startPoint y: 576, endPoint x: 824, endPoint y: 567, distance: 11.4
click at [823, 569] on button "Submit" at bounding box center [841, 584] width 103 height 34
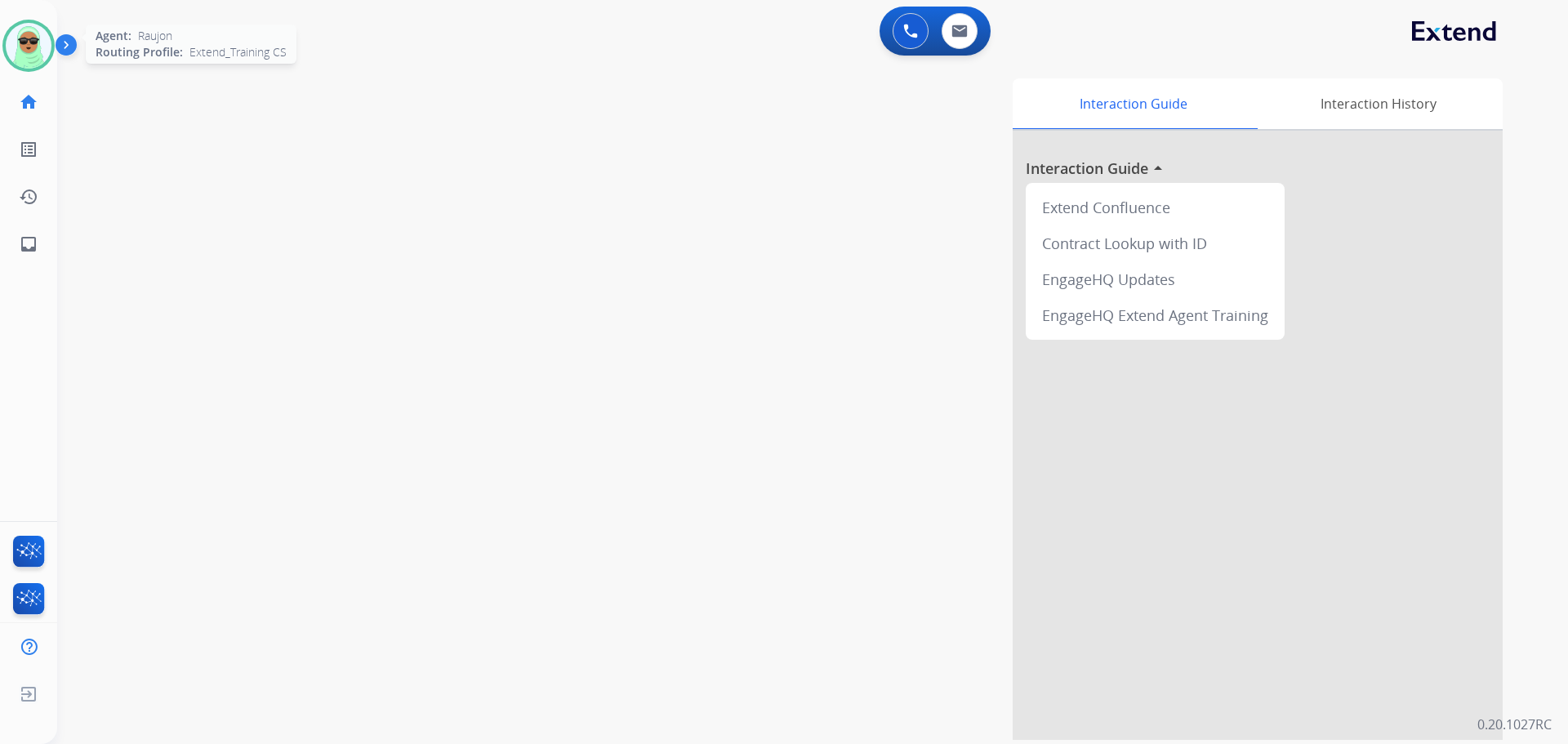
click at [9, 44] on img at bounding box center [28, 45] width 46 height 45
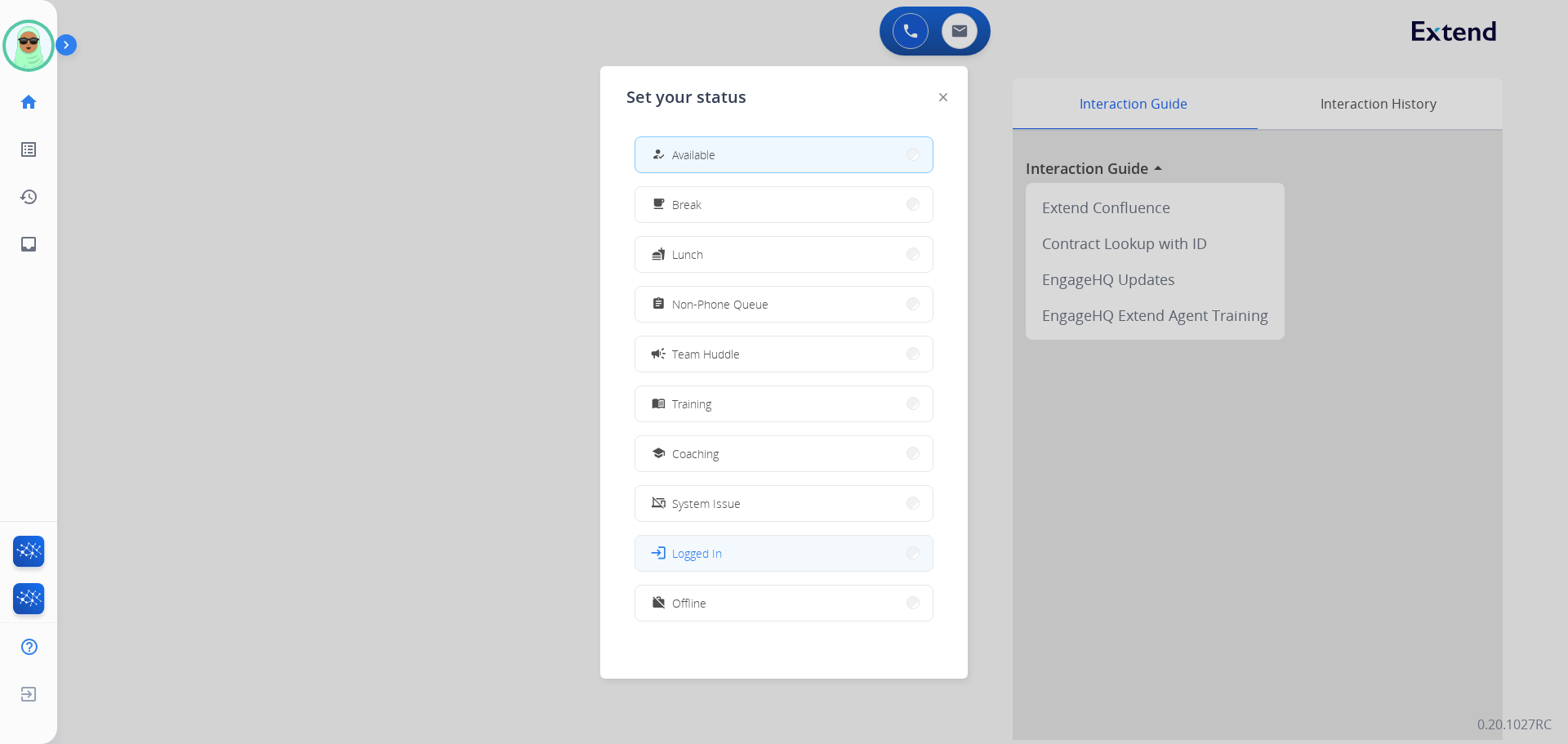
scroll to position [5, 0]
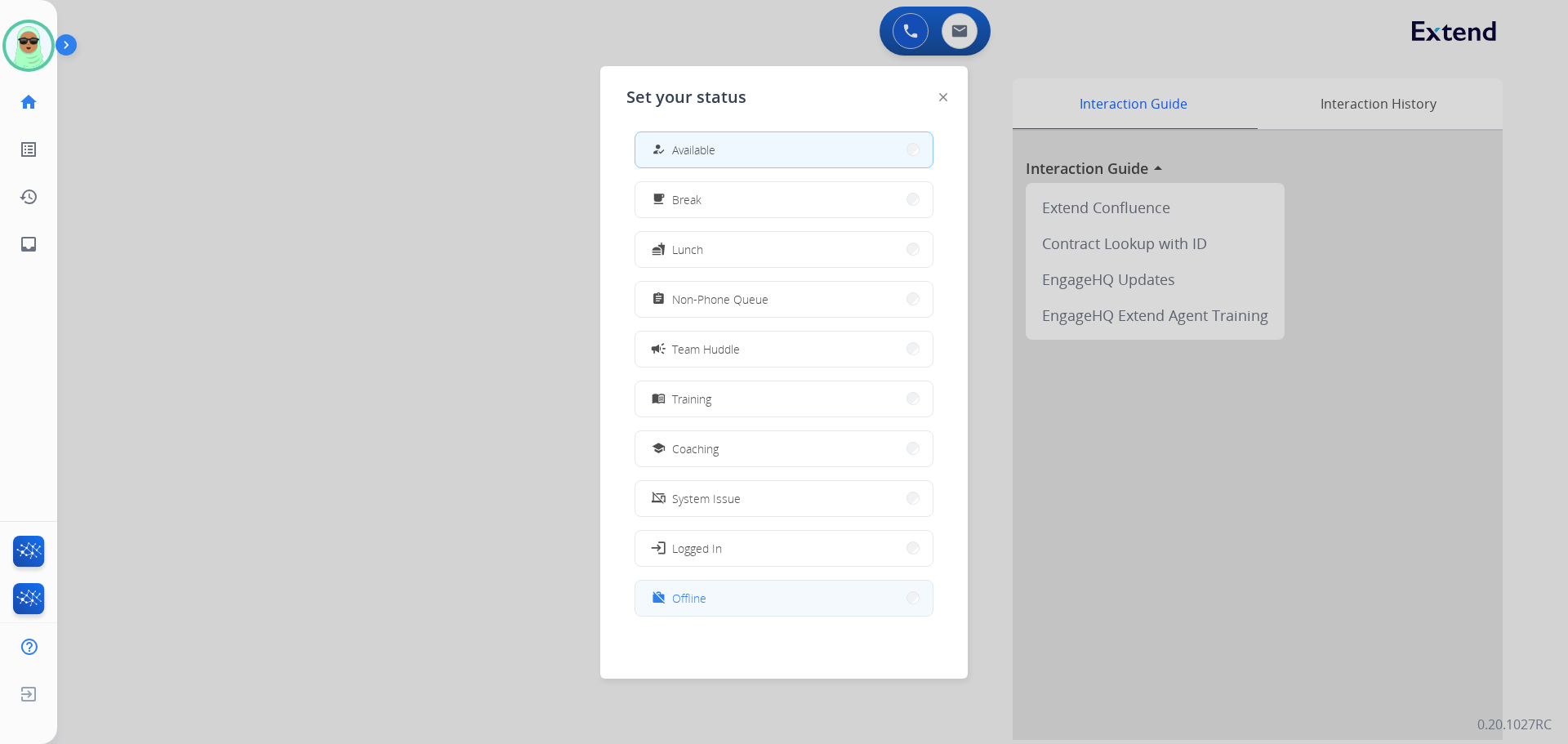
click at [711, 587] on button "work_off Offline" at bounding box center [784, 597] width 297 height 35
